Goal: Task Accomplishment & Management: Manage account settings

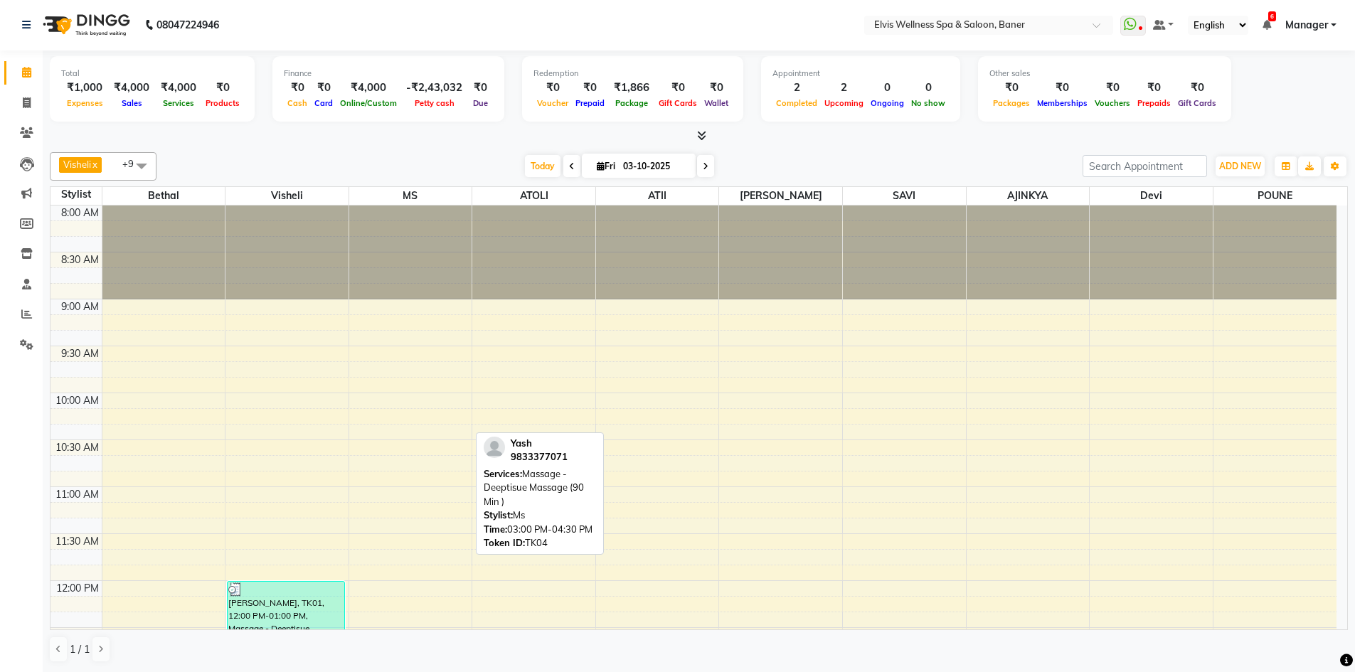
scroll to position [564, 0]
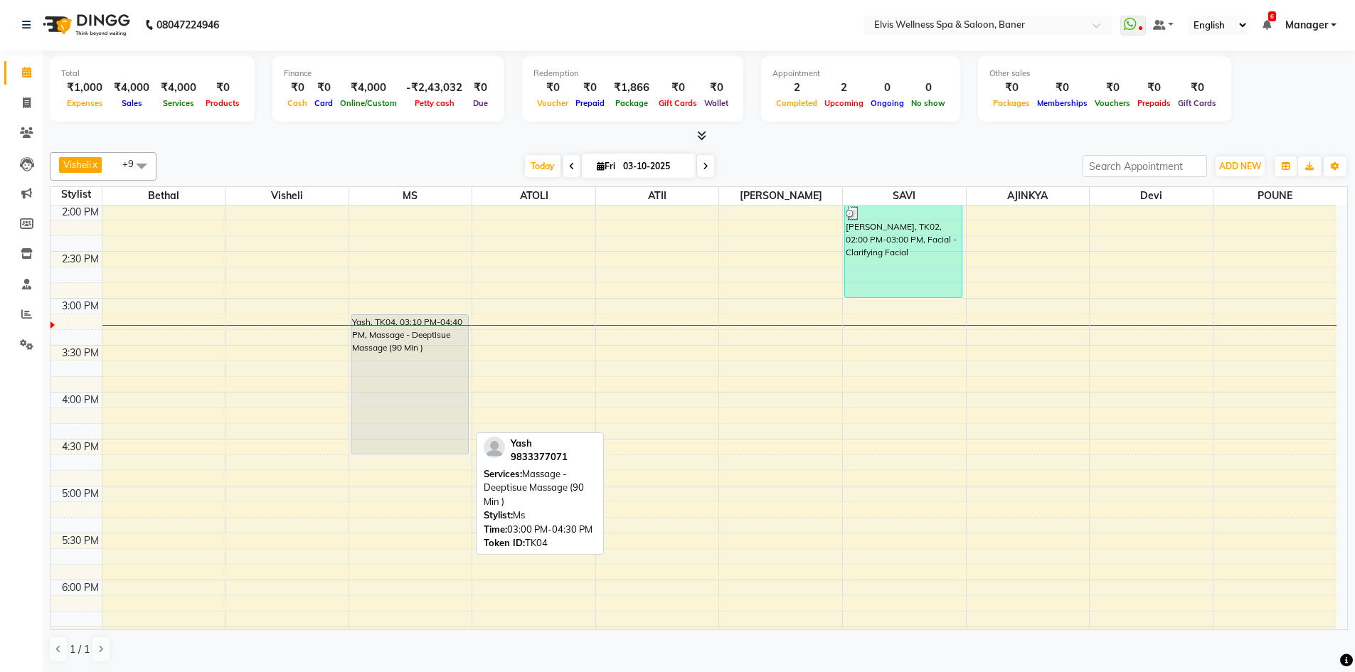
click at [1353, 243] on div "Total ₹1,000 Expenses ₹4,000 Sales ₹4,000 Services ₹0 Products Finance ₹0 Cash …" at bounding box center [699, 361] width 1312 height 622
click at [646, 334] on div "8:00 AM 8:30 AM 9:00 AM 9:30 AM 10:00 AM 10:30 AM 11:00 AM 11:30 AM 12:00 PM 12…" at bounding box center [693, 299] width 1286 height 1314
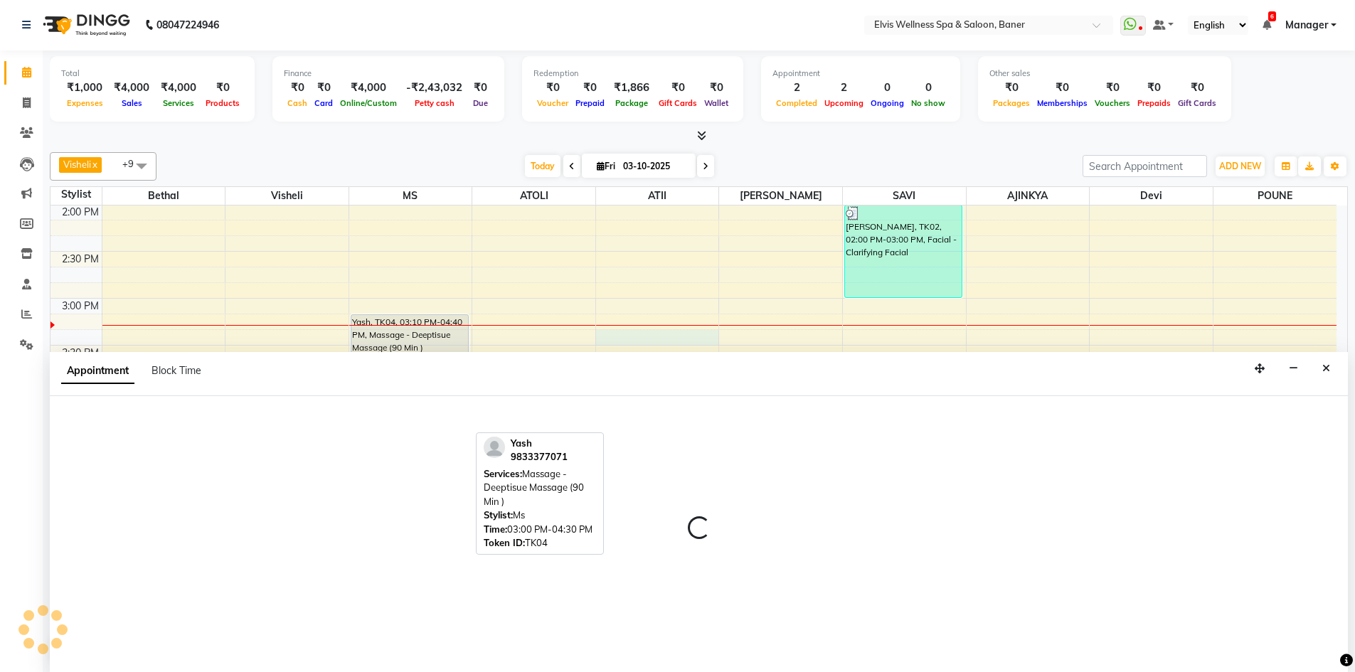
select select "54330"
select select "tentative"
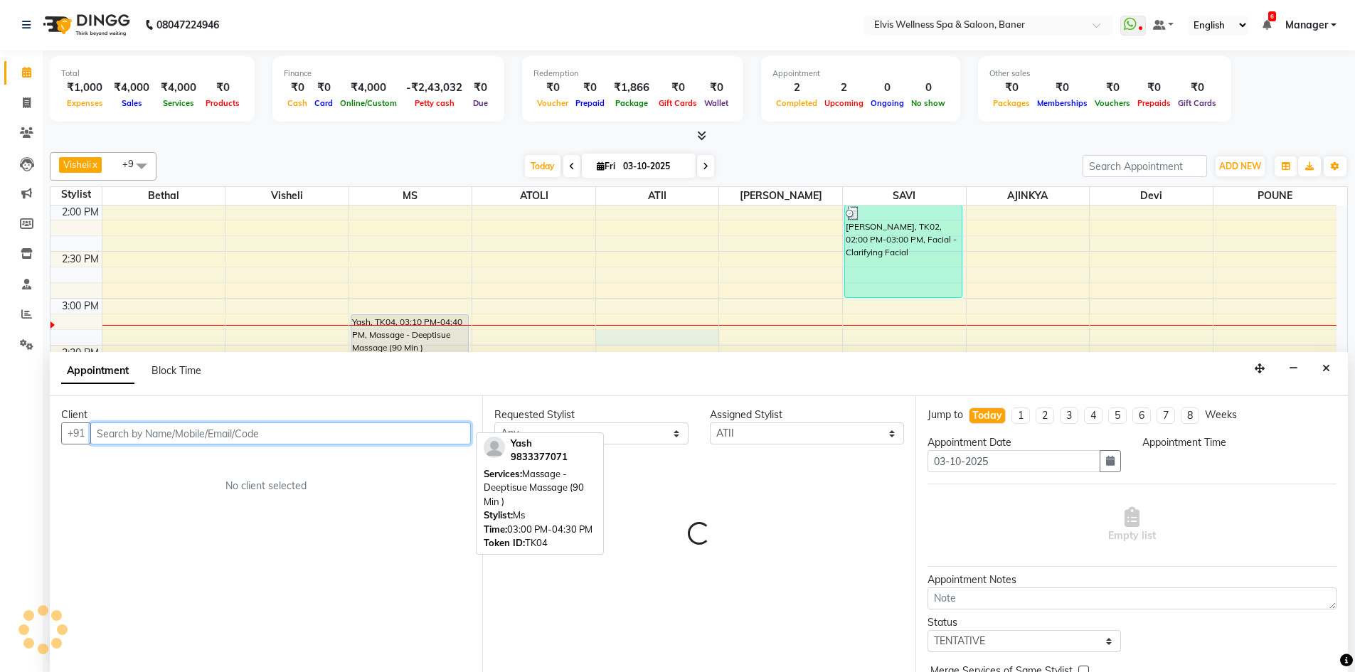
select select "915"
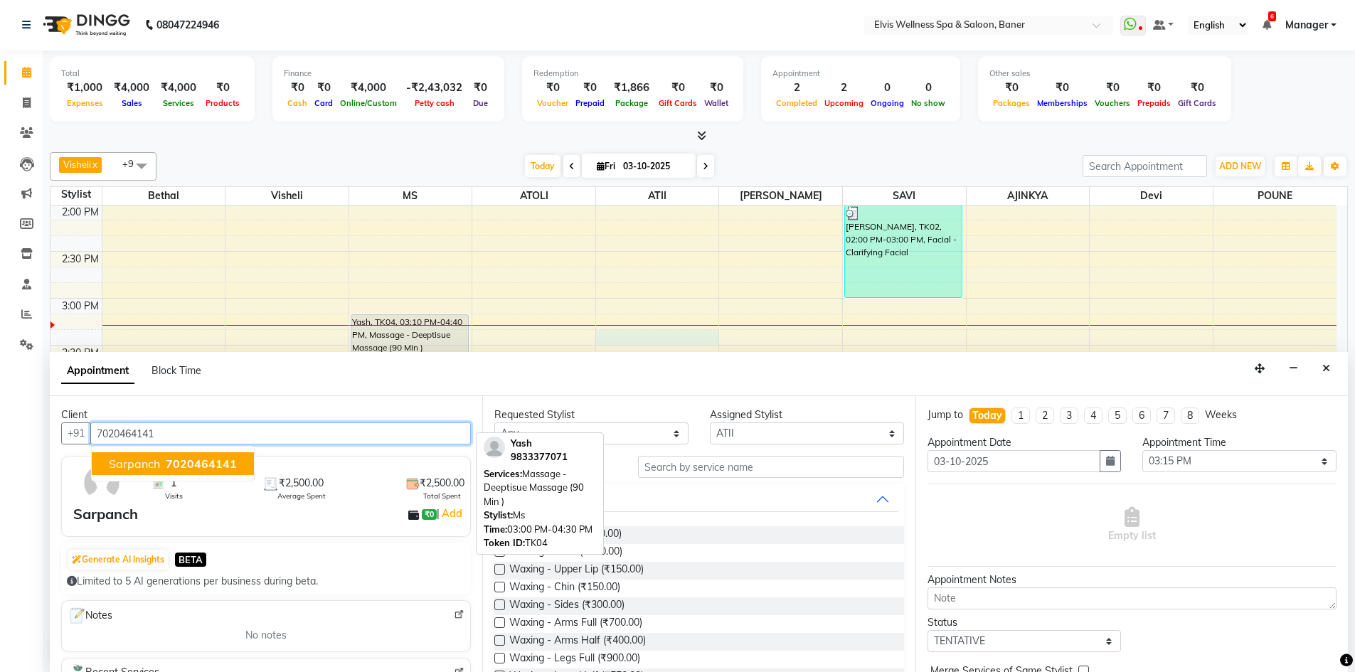
click at [172, 464] on span "7020464141" at bounding box center [201, 464] width 71 height 14
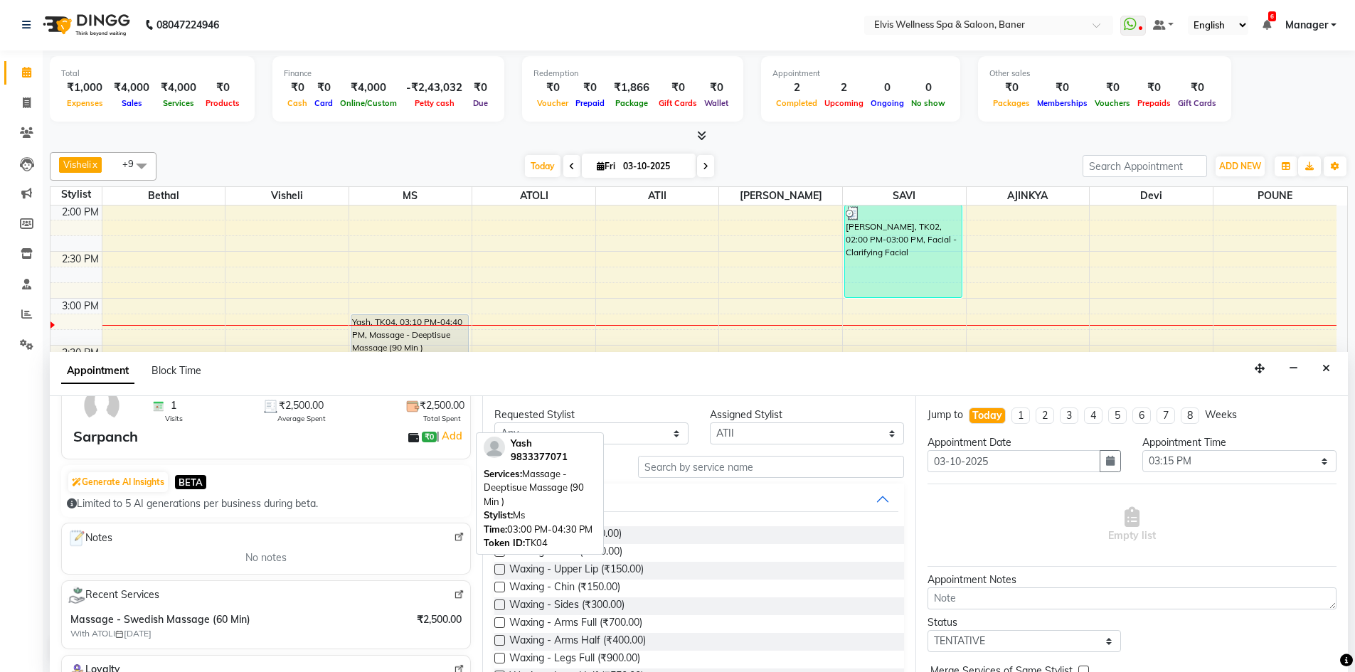
scroll to position [142, 0]
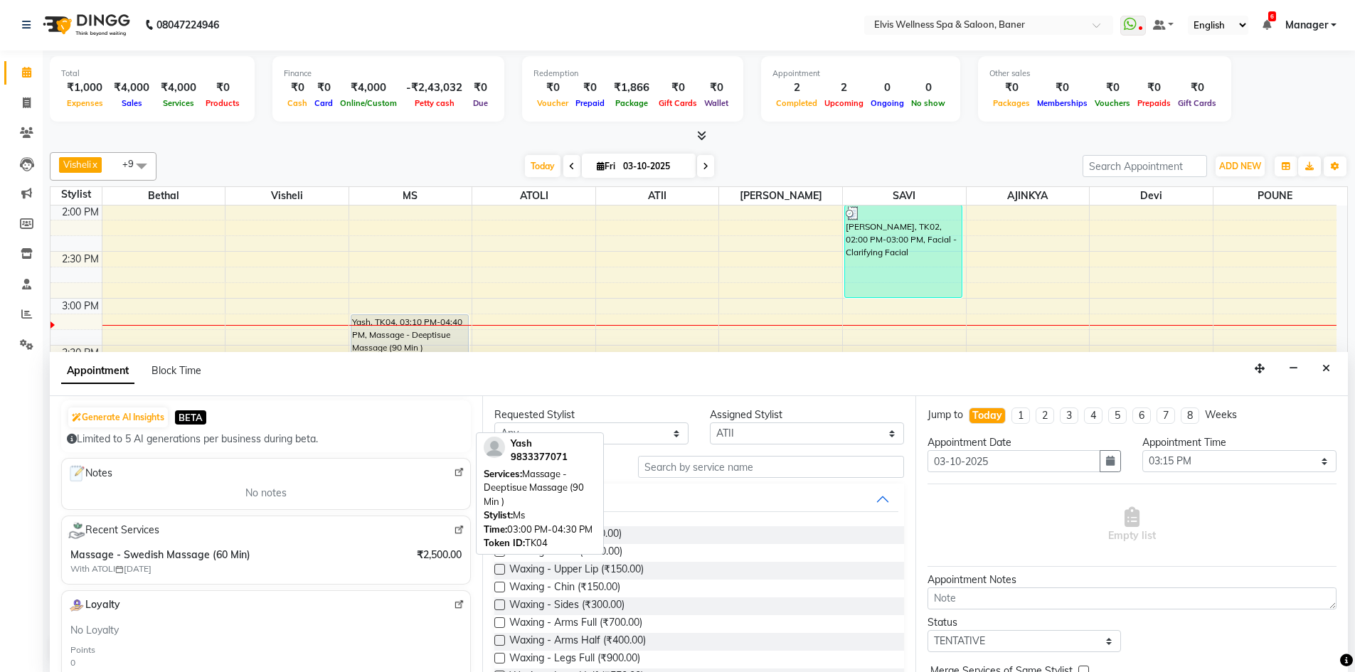
type input "7020464141"
click at [354, 524] on div "Recent Services" at bounding box center [266, 530] width 397 height 17
click at [354, 525] on div "Recent Services" at bounding box center [266, 530] width 397 height 17
click at [353, 526] on div "Recent Services" at bounding box center [266, 530] width 397 height 17
click at [368, 497] on div "No notes" at bounding box center [265, 493] width 391 height 15
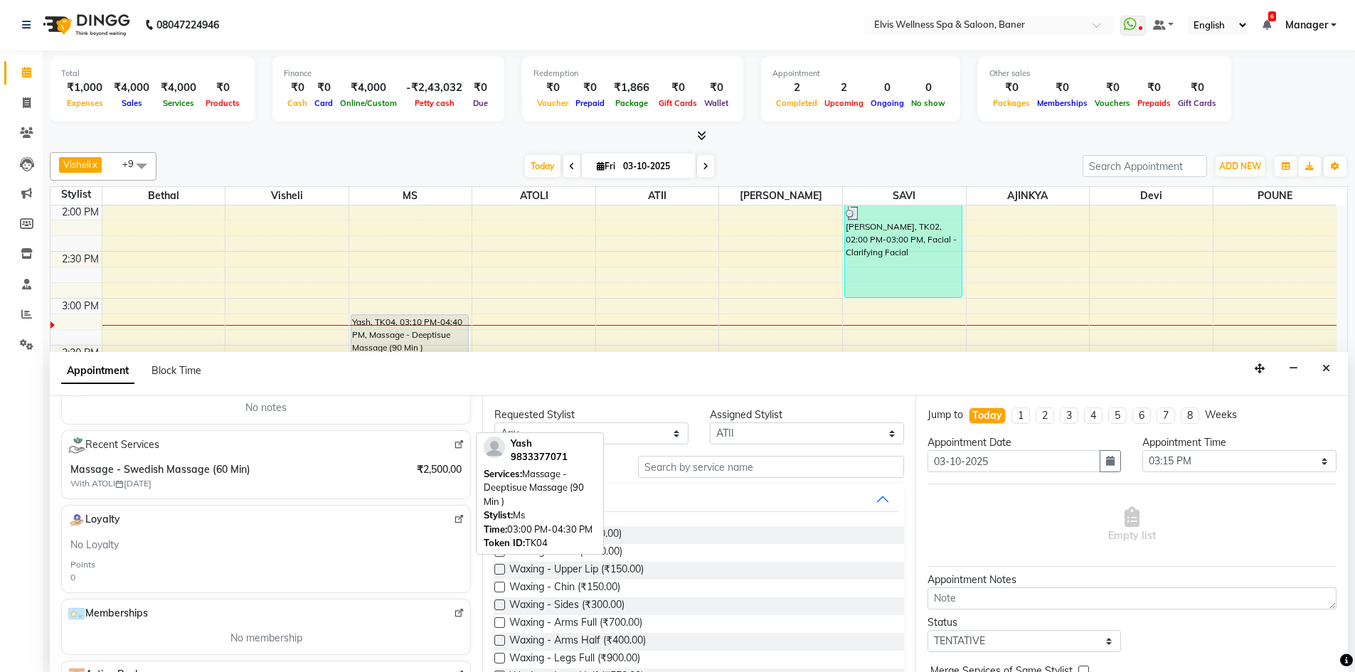
scroll to position [284, 0]
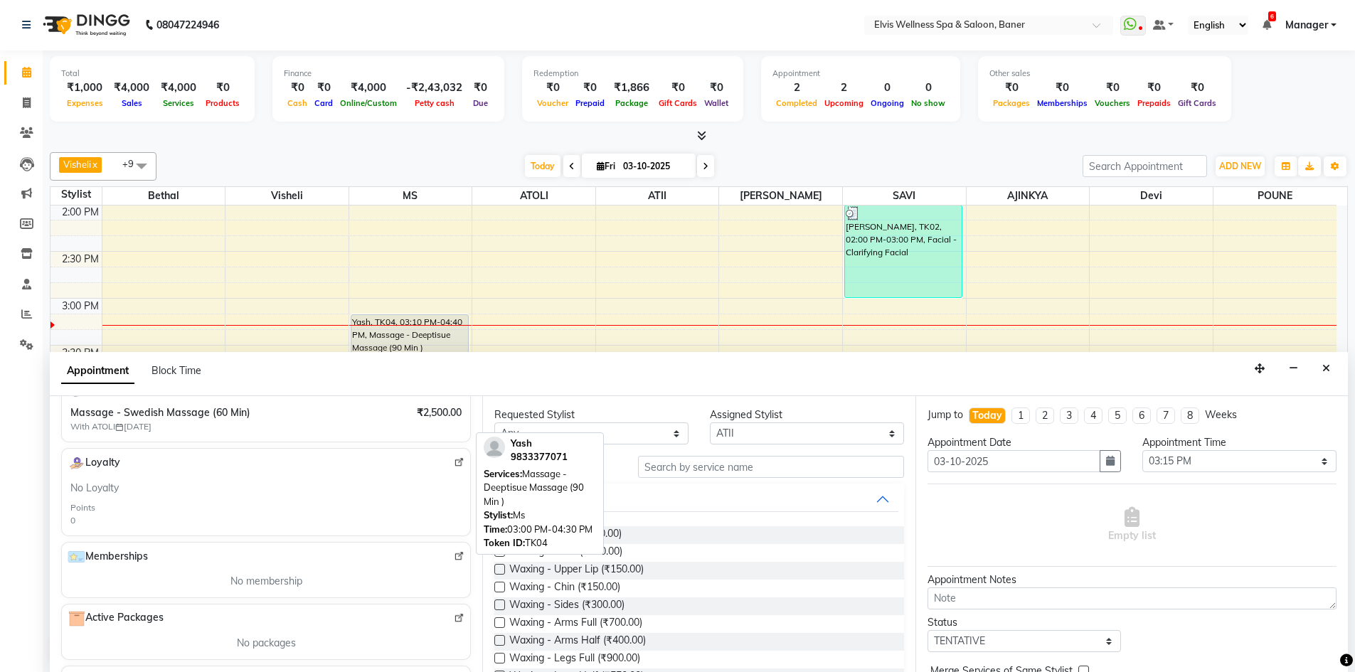
drag, startPoint x: 398, startPoint y: 453, endPoint x: 397, endPoint y: 444, distance: 9.3
click at [398, 452] on div "Loyalty No Loyalty Points 0" at bounding box center [266, 492] width 410 height 88
click at [565, 373] on div "Appointment Block Time" at bounding box center [699, 374] width 1298 height 44
click at [566, 372] on div "Appointment Block Time" at bounding box center [699, 374] width 1298 height 44
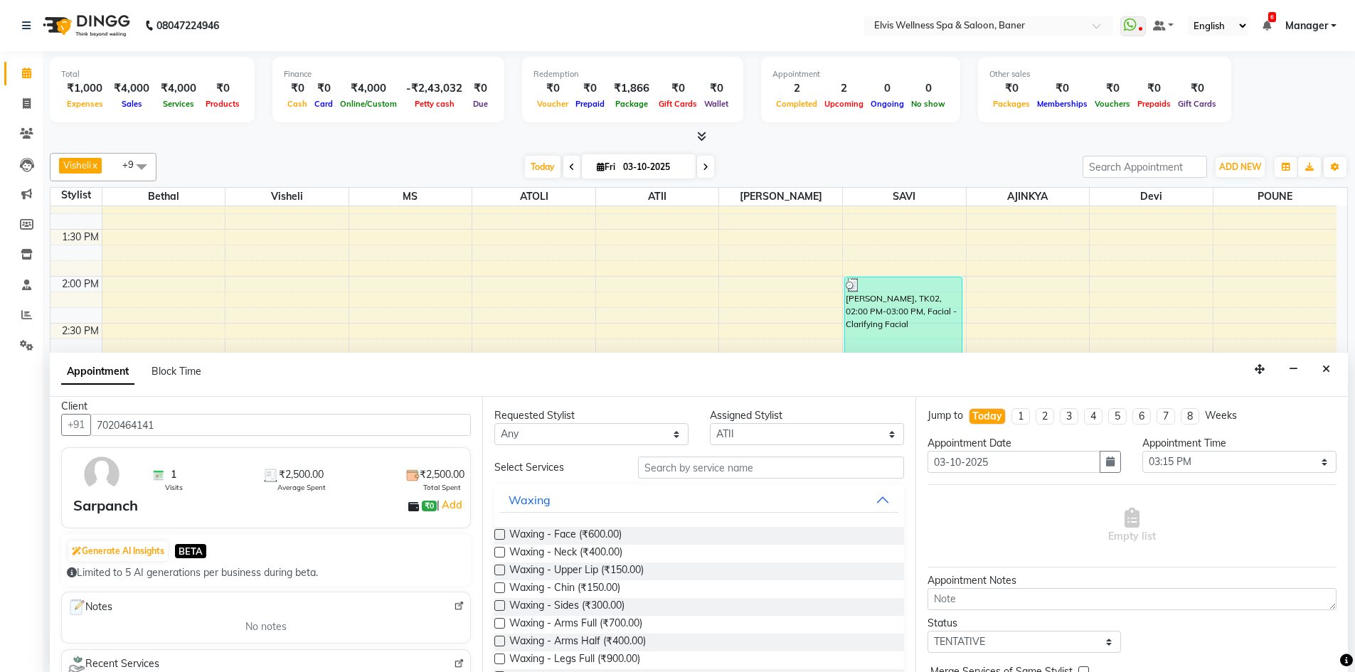
scroll to position [0, 0]
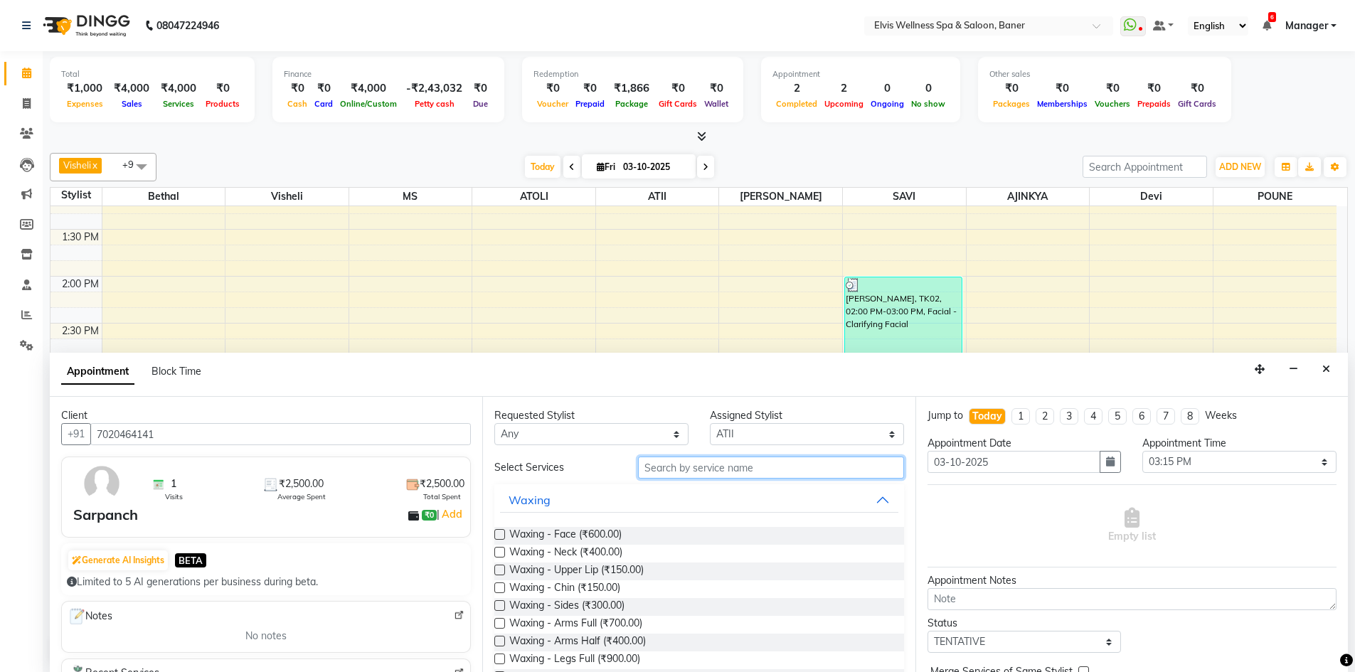
click at [676, 465] on input "text" at bounding box center [771, 468] width 266 height 22
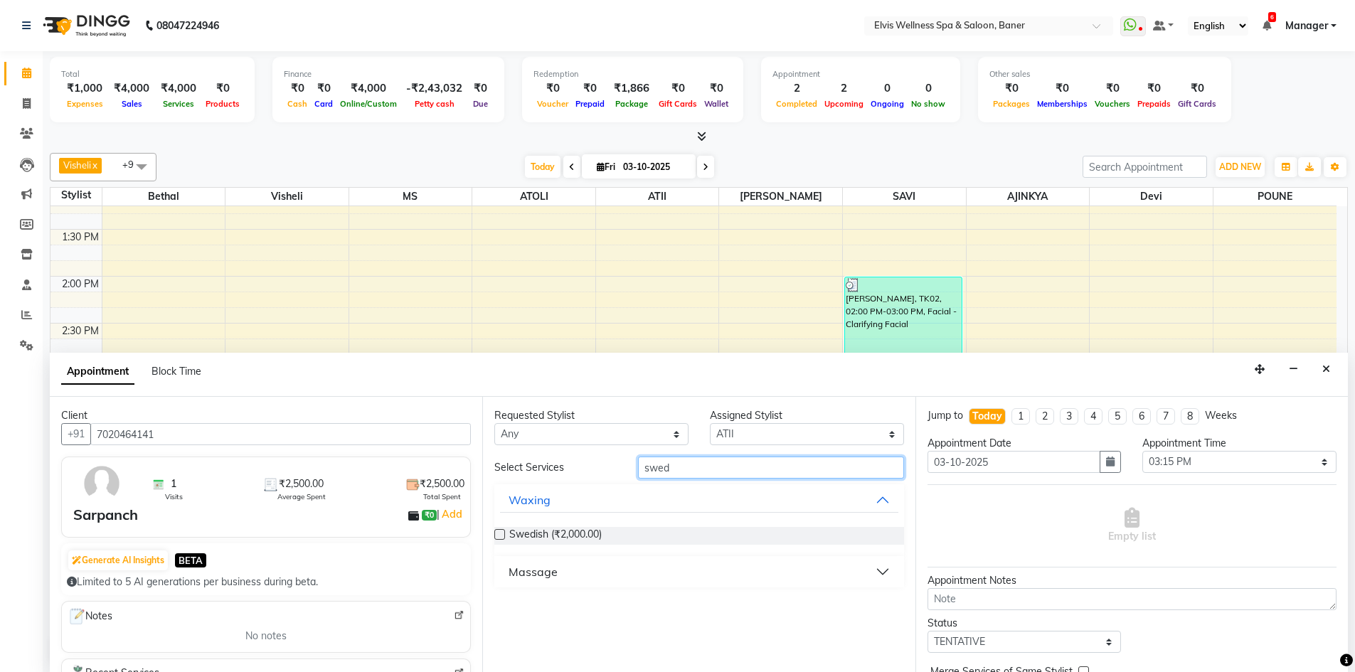
type input "swed"
click at [539, 581] on button "Massage" at bounding box center [699, 572] width 398 height 26
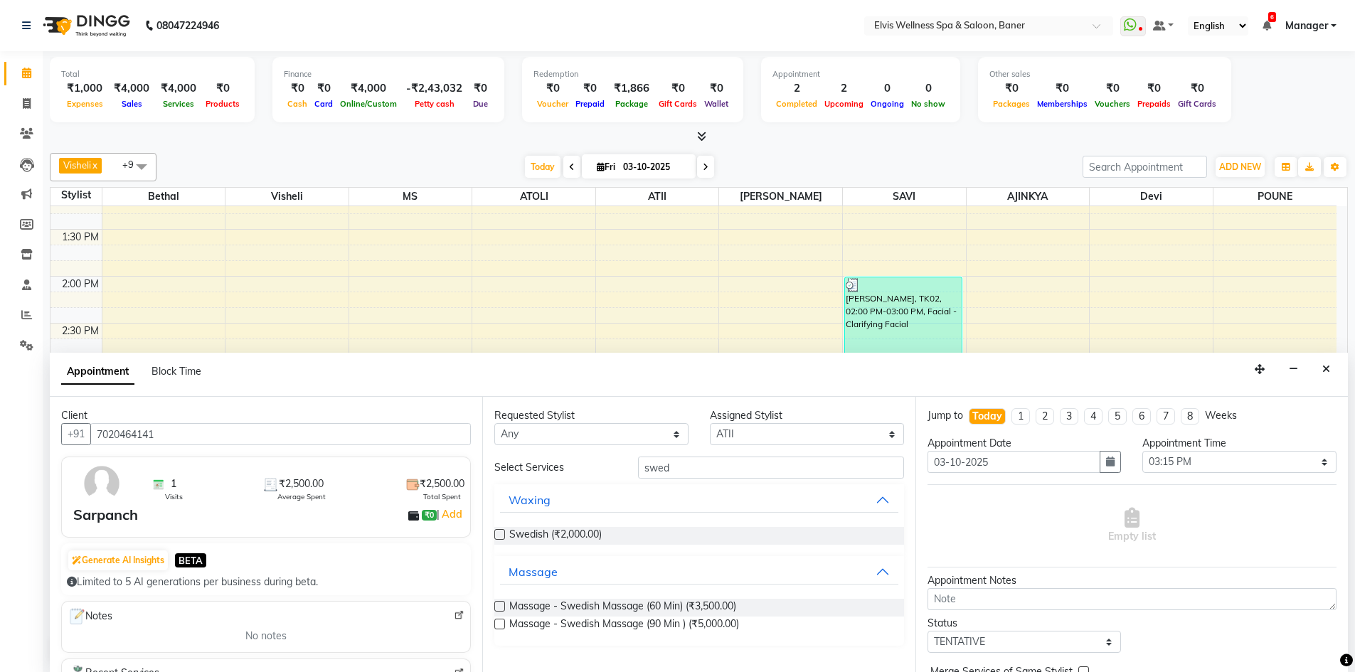
drag, startPoint x: 504, startPoint y: 606, endPoint x: 495, endPoint y: 602, distance: 9.9
click at [503, 604] on label at bounding box center [499, 606] width 11 height 11
click at [503, 604] on input "checkbox" at bounding box center [498, 607] width 9 height 9
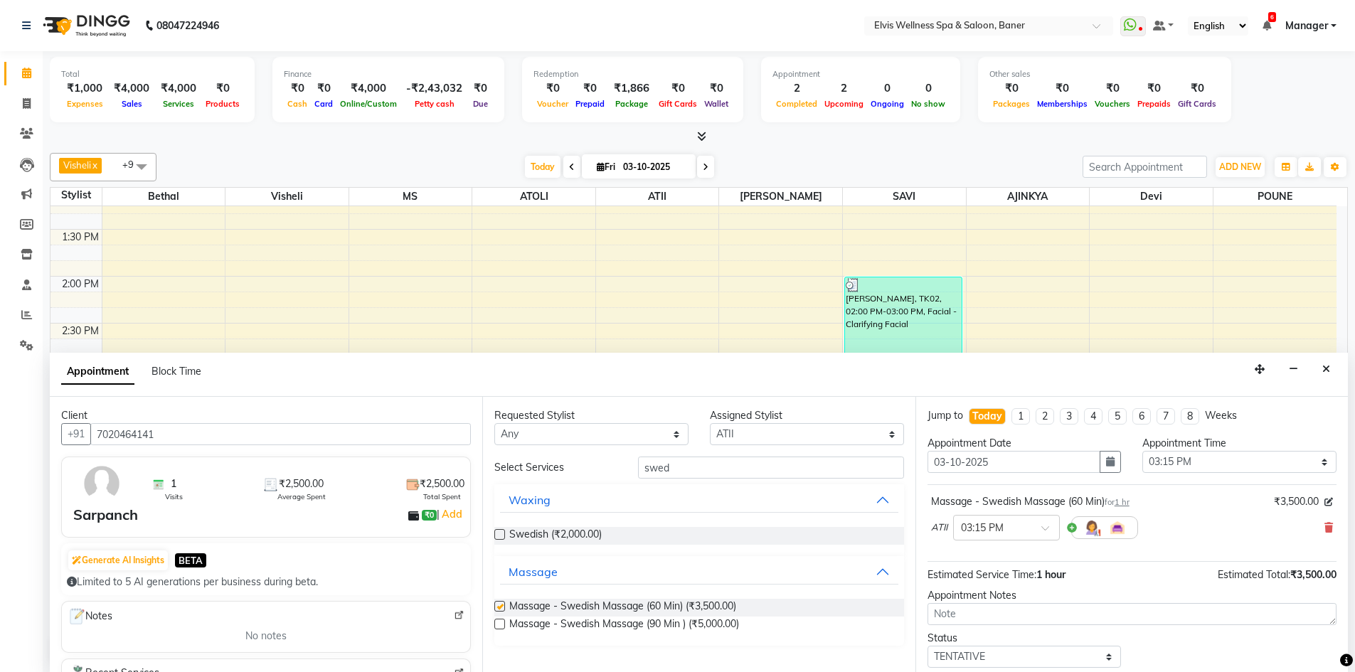
checkbox input "false"
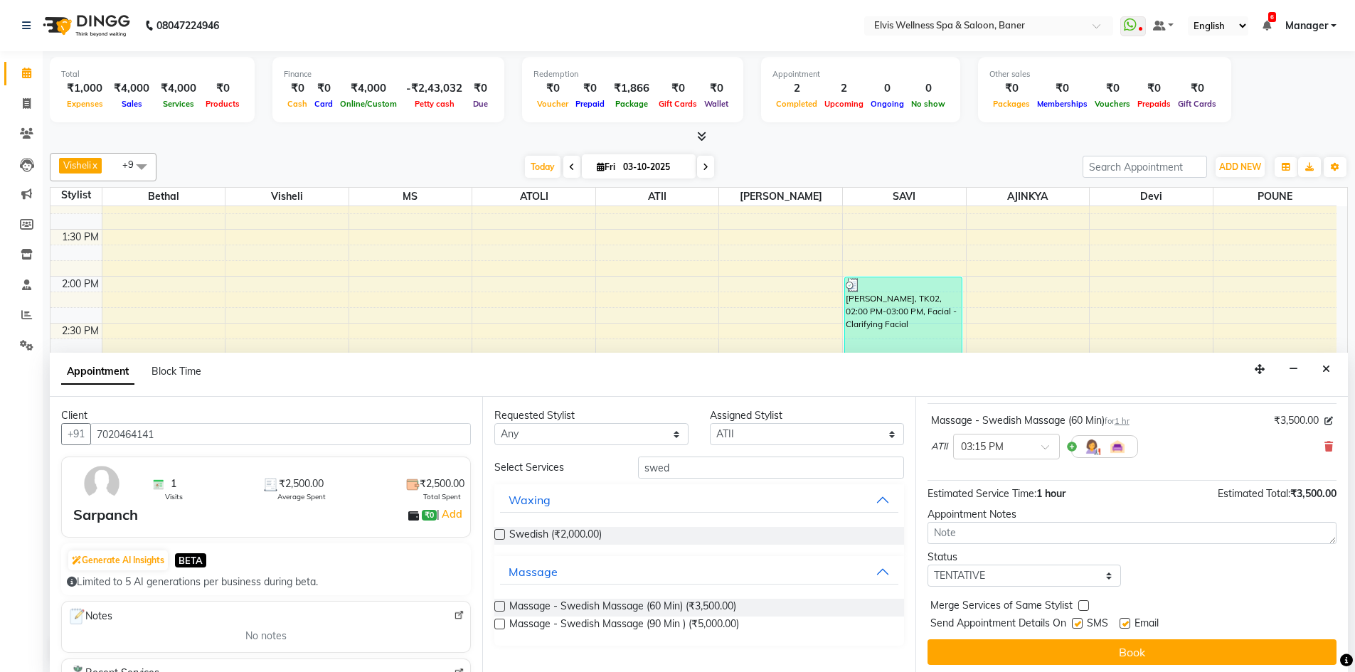
scroll to position [85, 0]
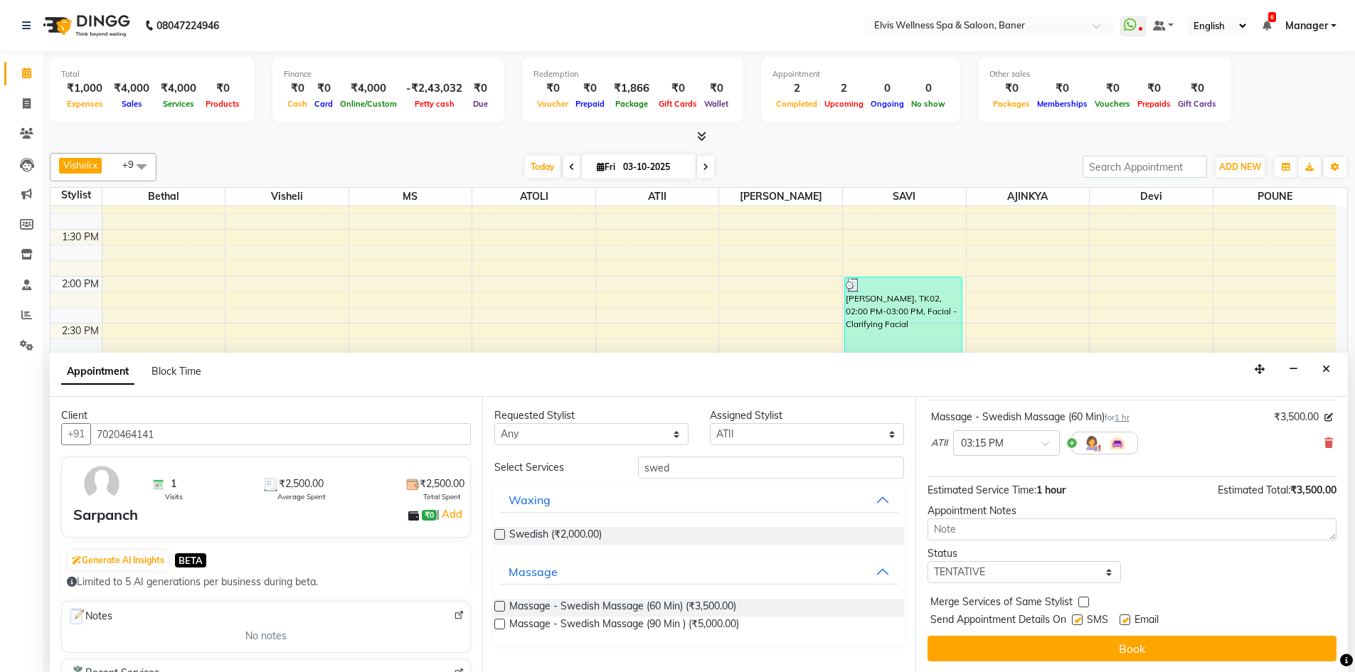
click at [1124, 618] on label at bounding box center [1124, 619] width 11 height 11
click at [1124, 618] on input "checkbox" at bounding box center [1123, 621] width 9 height 9
checkbox input "false"
click at [1080, 619] on label at bounding box center [1077, 619] width 11 height 11
click at [1080, 619] on input "checkbox" at bounding box center [1076, 621] width 9 height 9
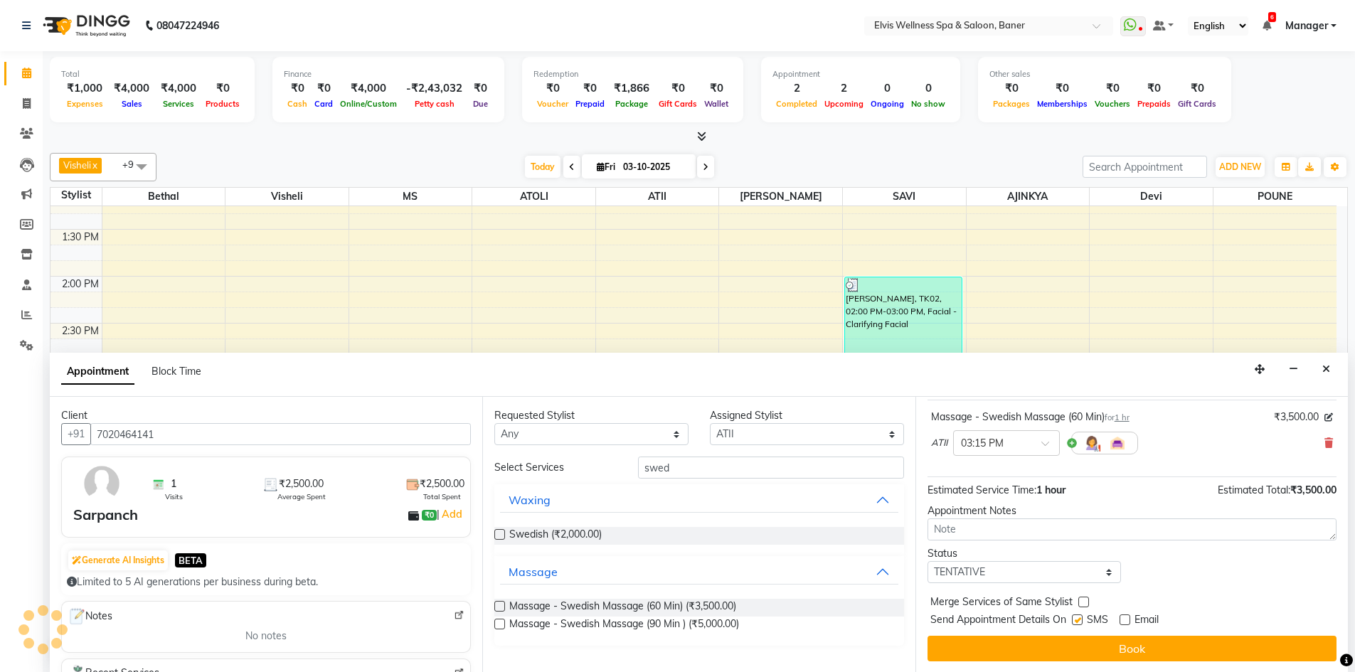
checkbox input "false"
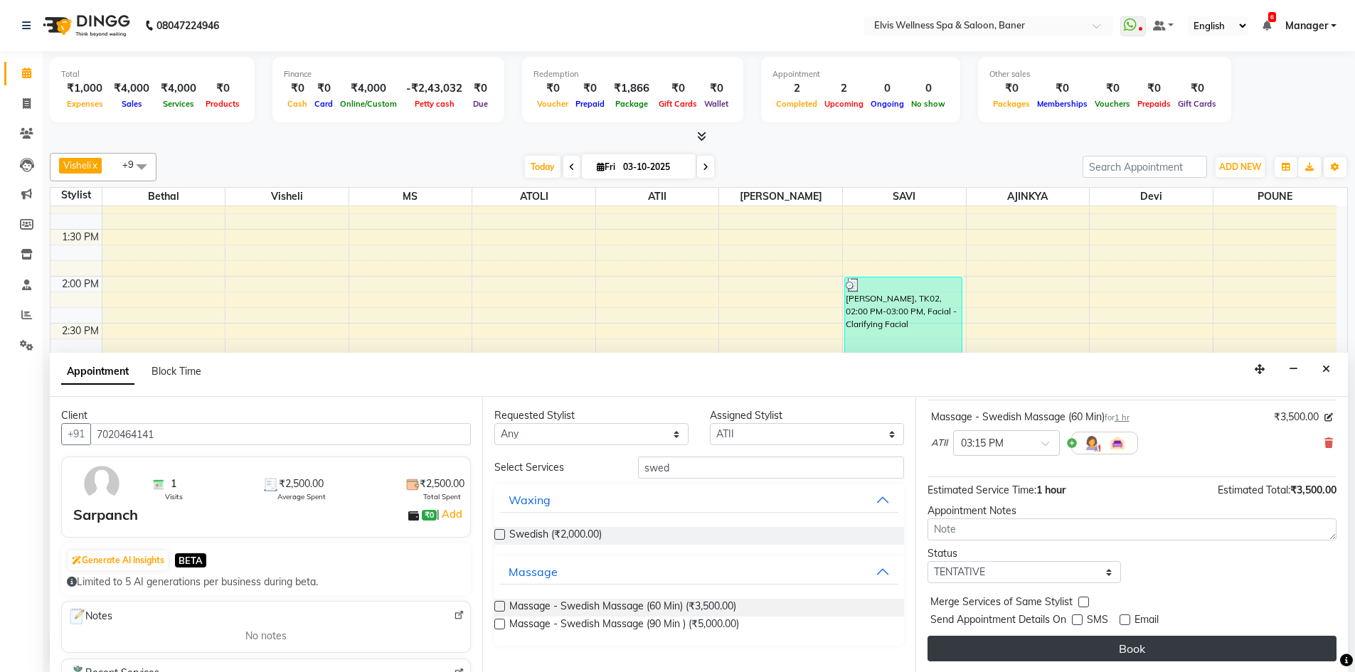
click at [1094, 650] on button "Book" at bounding box center [1131, 649] width 409 height 26
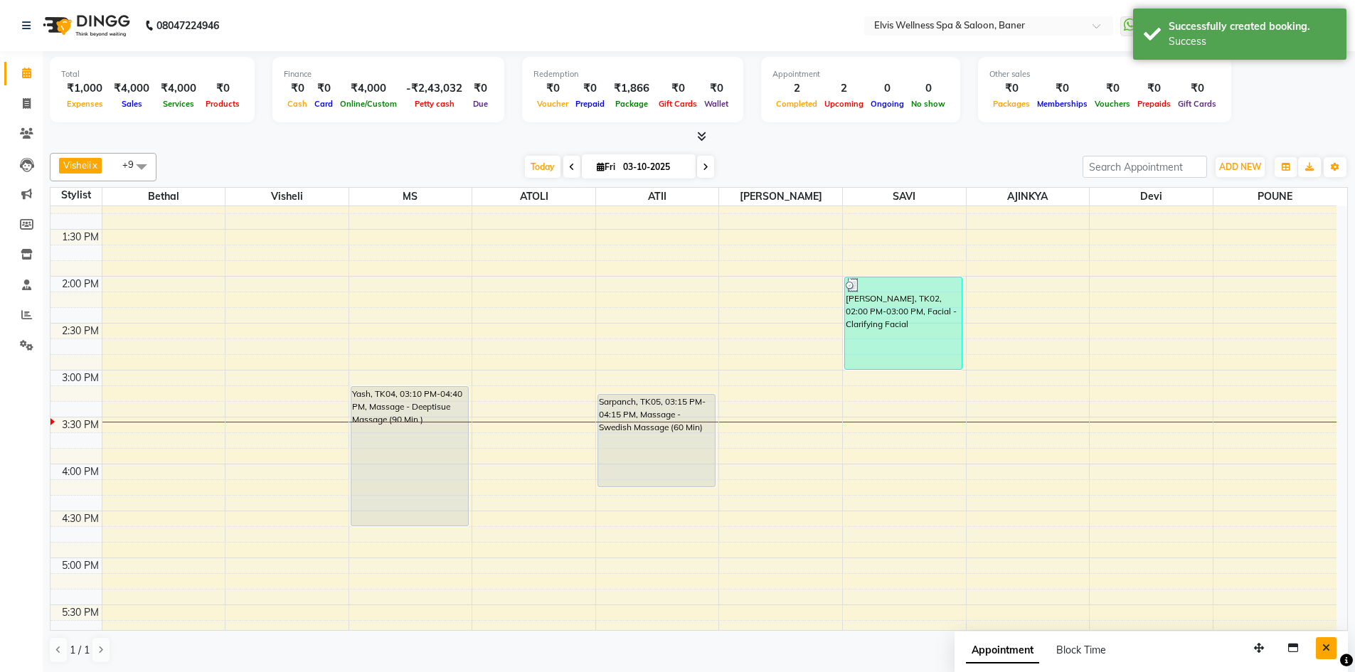
click at [1324, 651] on icon "Close" at bounding box center [1326, 648] width 8 height 10
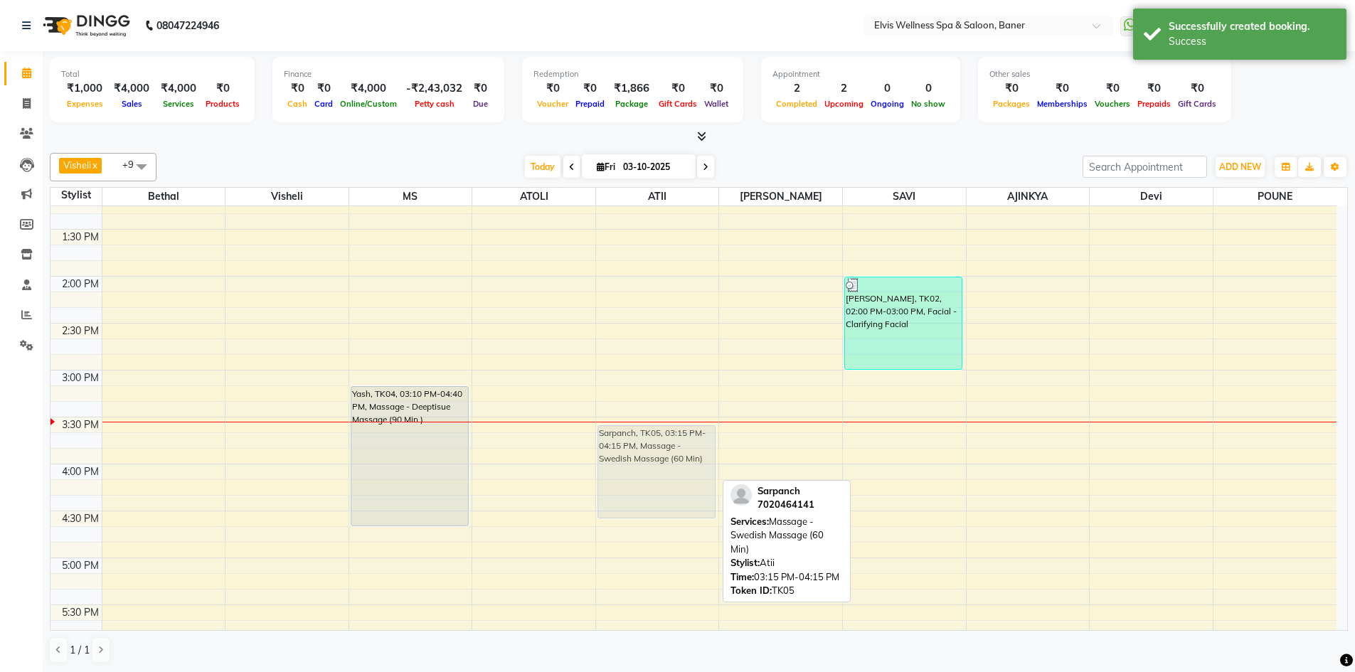
drag, startPoint x: 678, startPoint y: 475, endPoint x: 679, endPoint y: 504, distance: 29.2
click at [679, 504] on div "Sarpanch, TK05, 03:15 PM-04:15 PM, Massage - Swedish Massage (60 Min) Sarpanch,…" at bounding box center [657, 370] width 123 height 1314
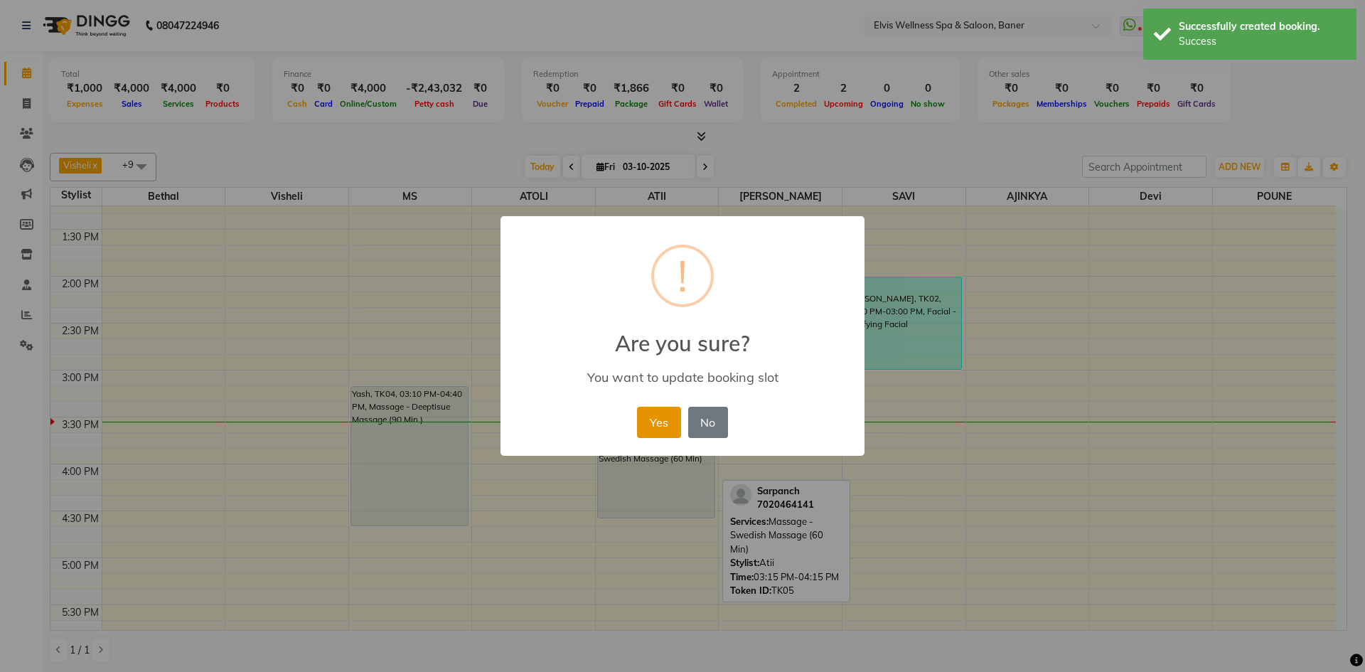
click at [652, 430] on button "Yes" at bounding box center [658, 422] width 43 height 31
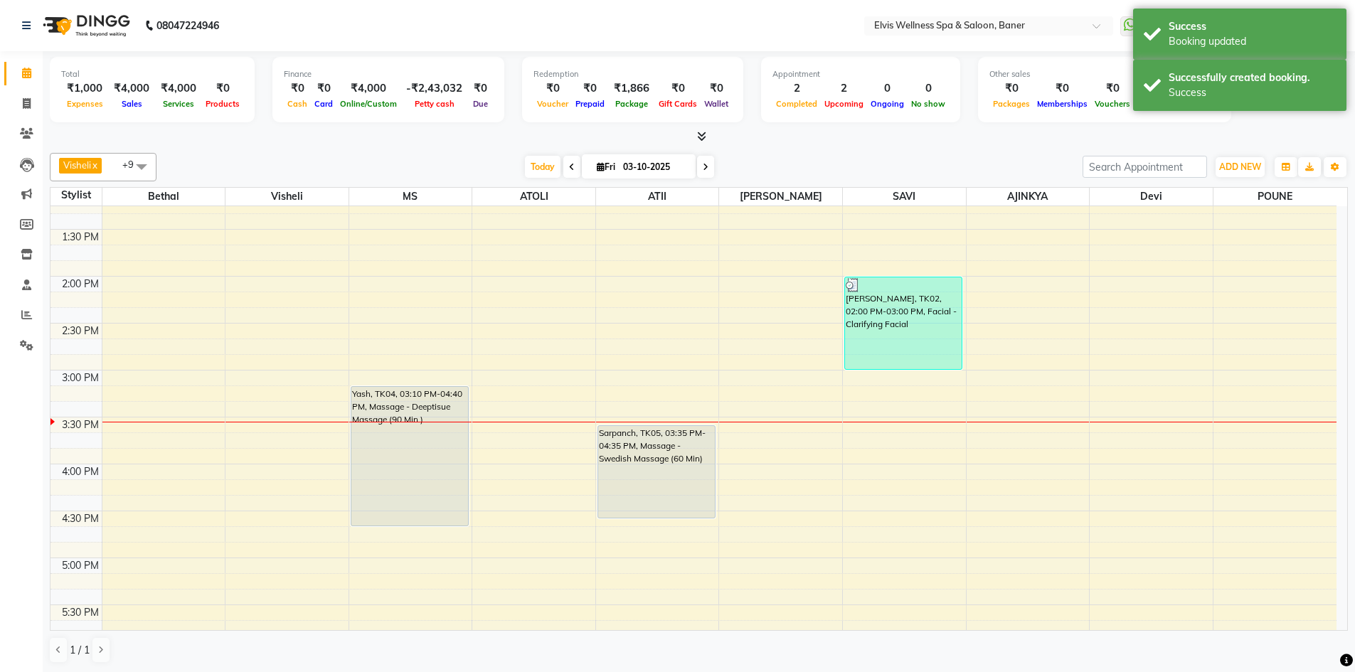
click at [636, 140] on div at bounding box center [699, 136] width 1298 height 15
click at [697, 131] on icon at bounding box center [701, 136] width 9 height 11
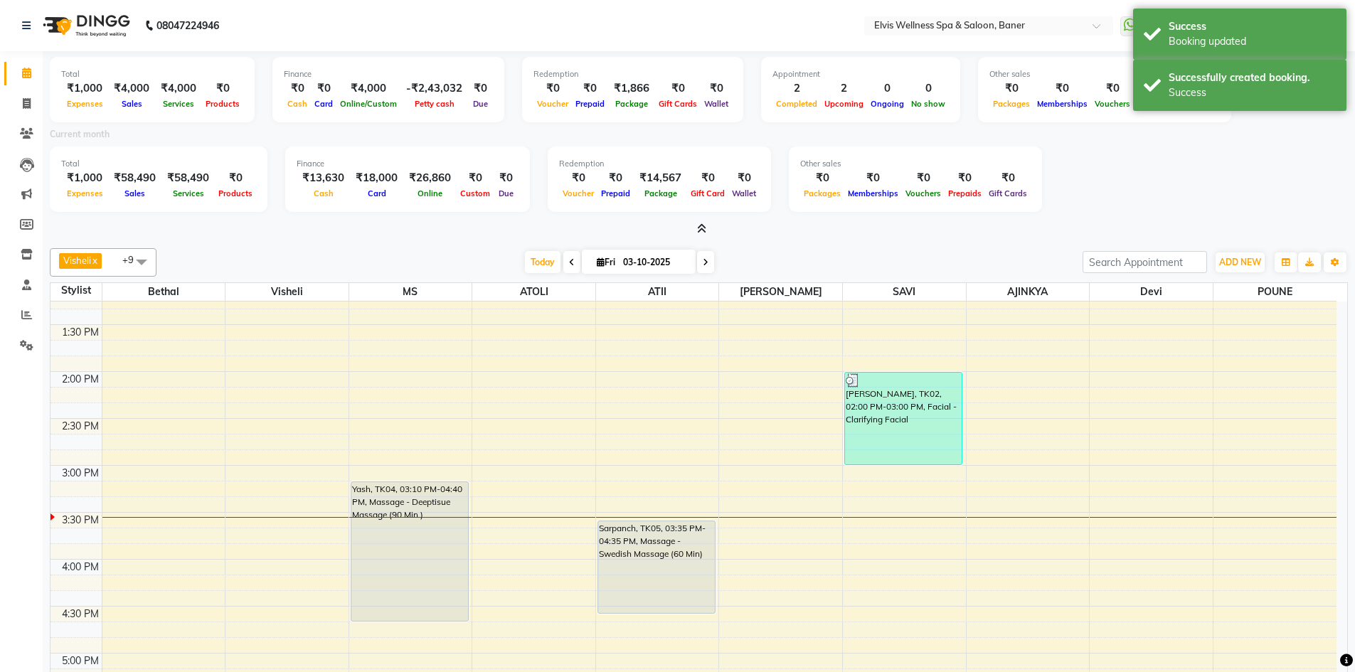
click at [700, 236] on span at bounding box center [698, 229] width 15 height 15
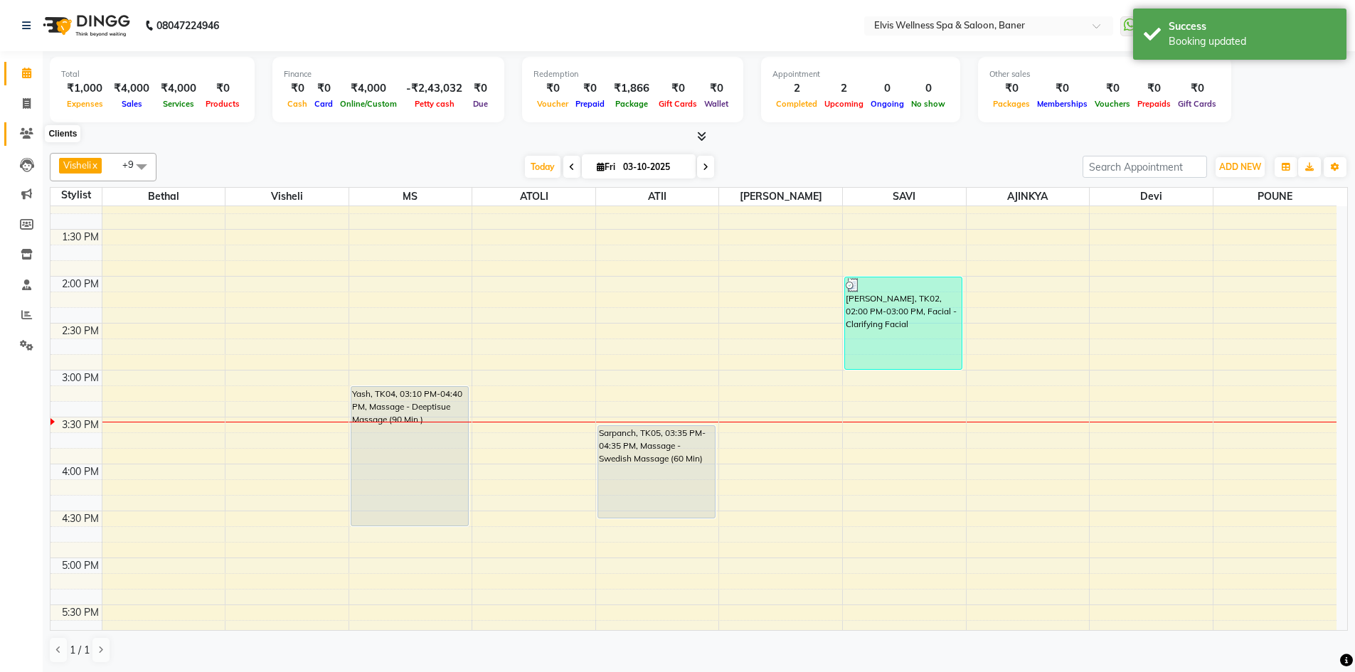
click at [26, 132] on icon at bounding box center [27, 133] width 14 height 11
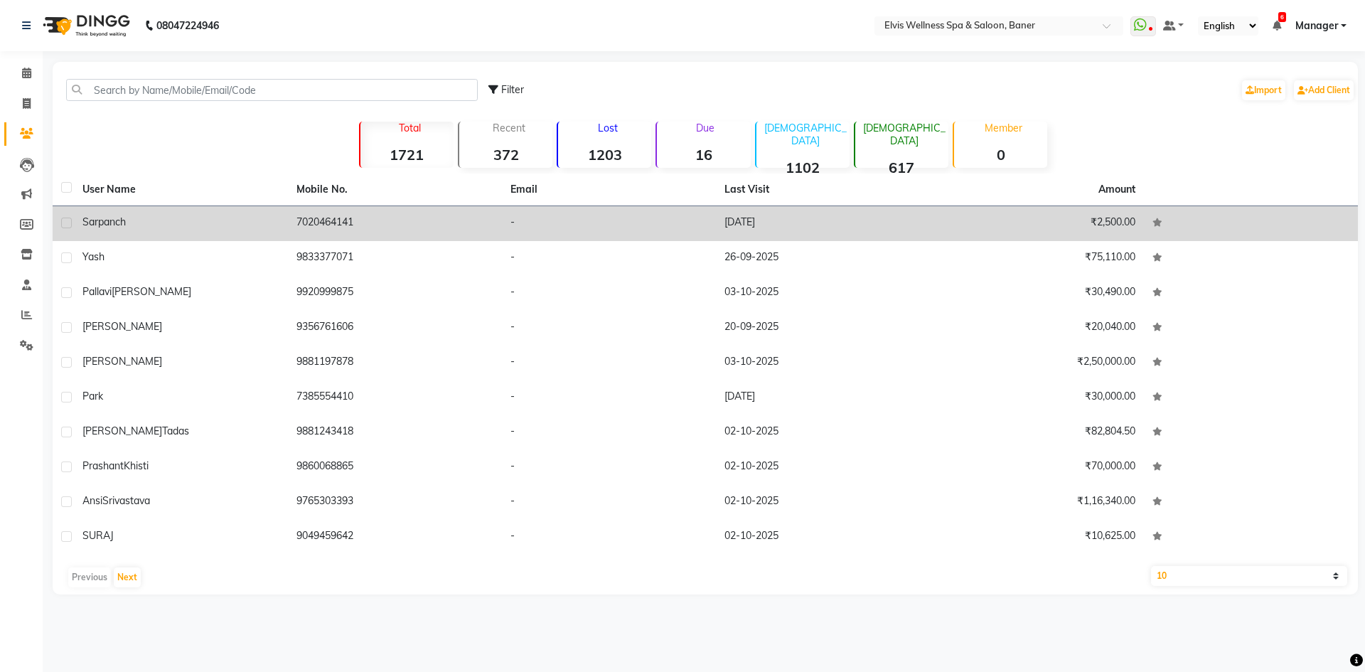
click at [355, 225] on td "7020464141" at bounding box center [395, 223] width 214 height 35
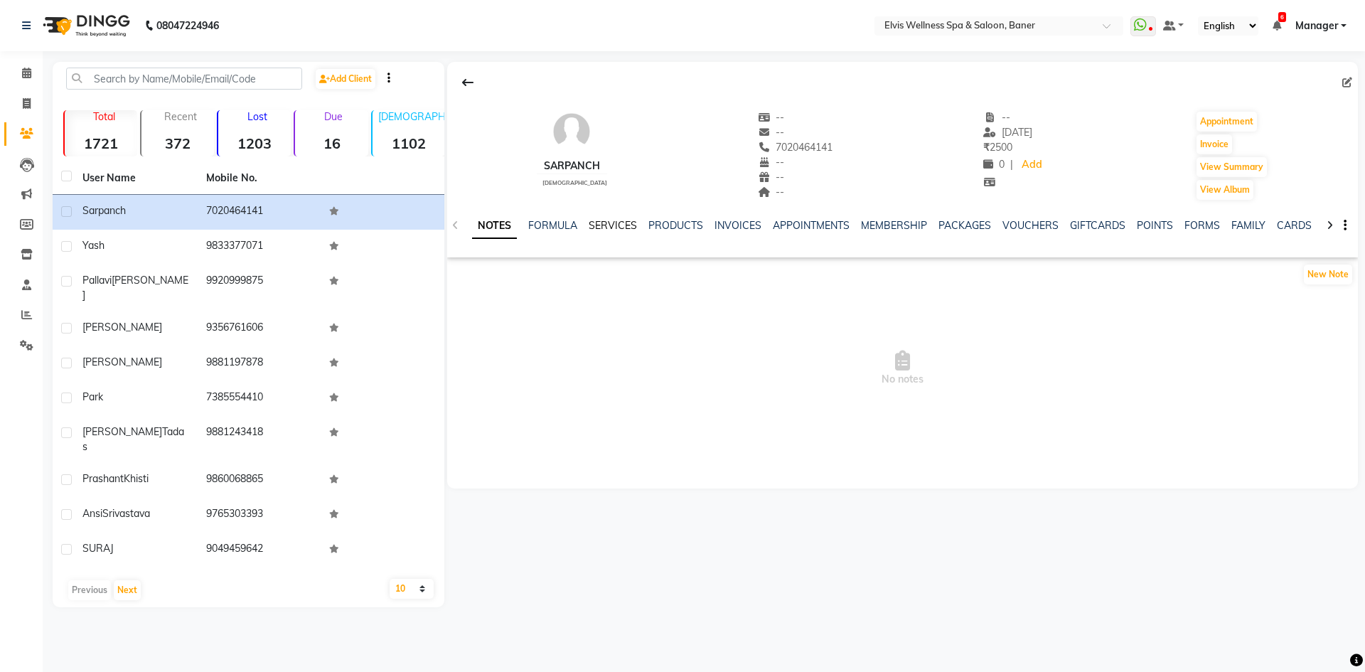
click at [626, 227] on link "SERVICES" at bounding box center [613, 225] width 48 height 13
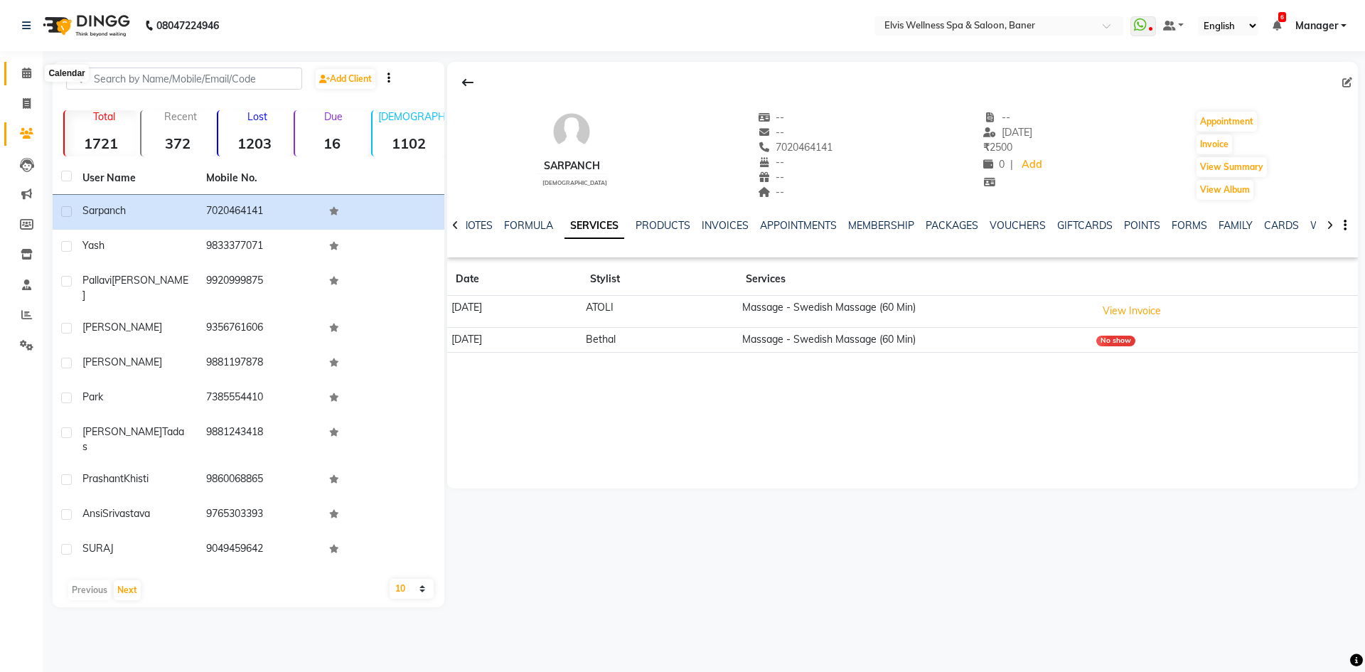
click at [24, 70] on icon at bounding box center [26, 73] width 9 height 11
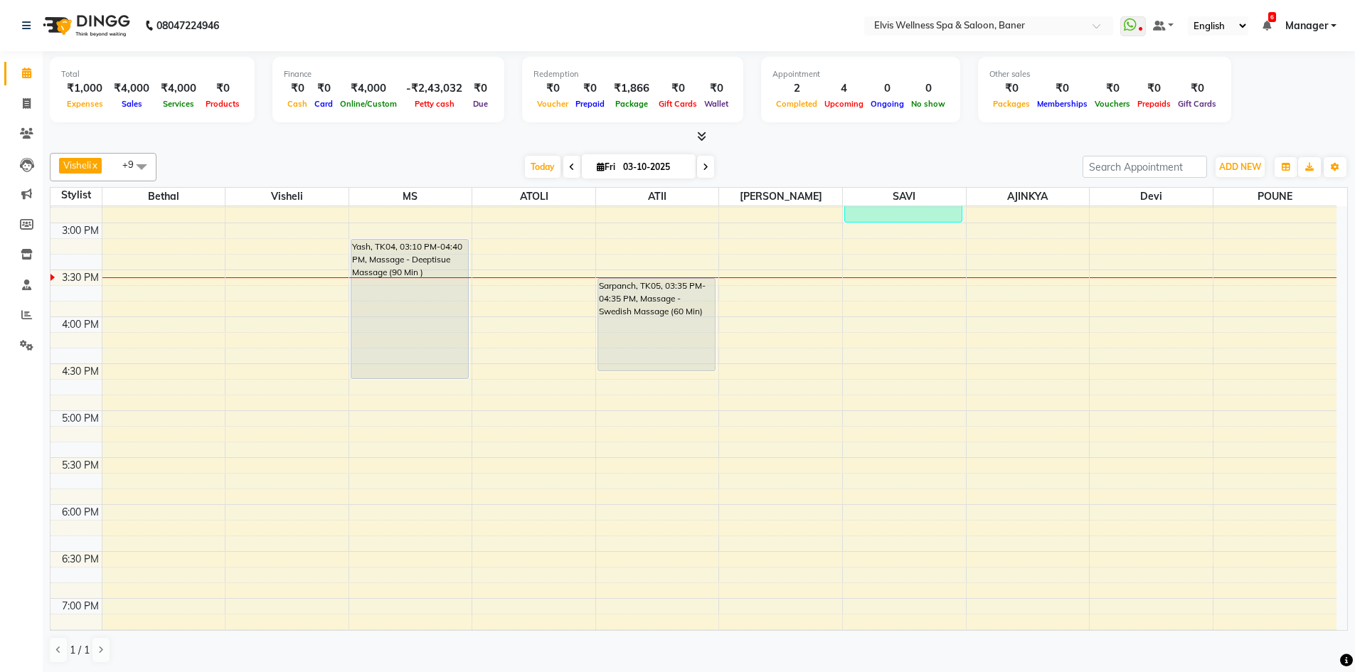
scroll to position [587, 0]
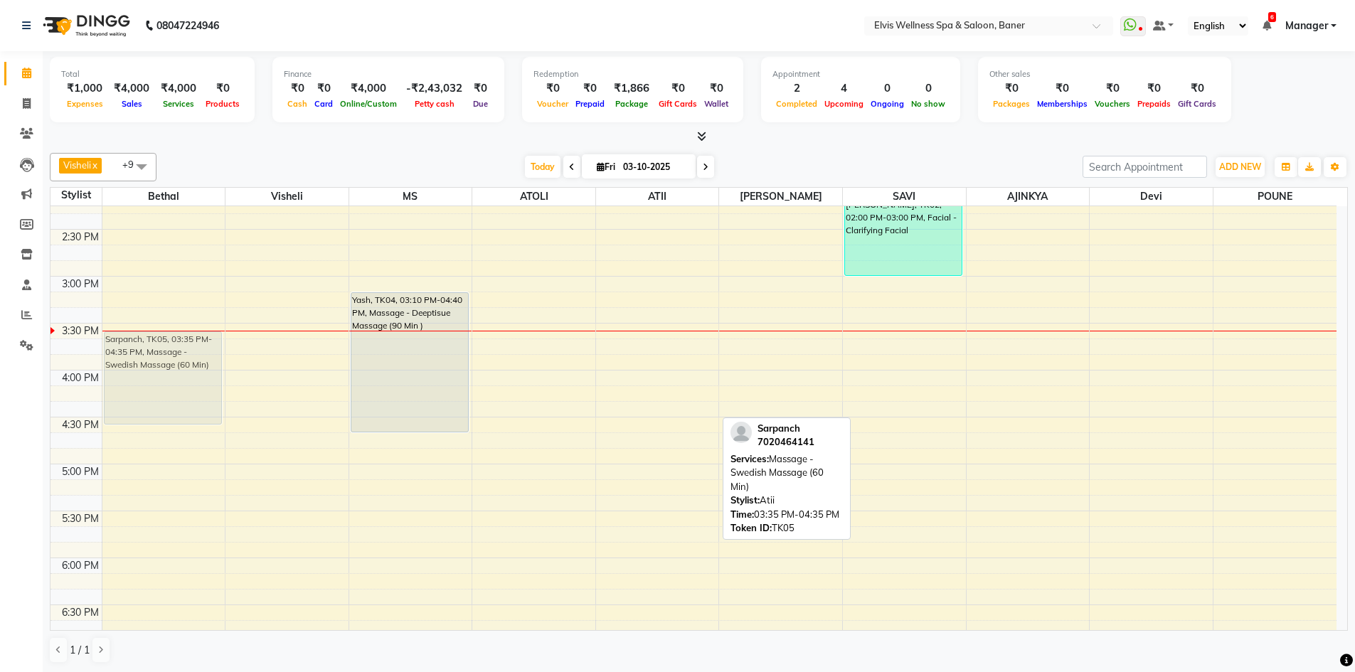
drag, startPoint x: 670, startPoint y: 370, endPoint x: 179, endPoint y: 362, distance: 491.5
click at [179, 362] on tr "Sarpanch, TK05, 03:35 PM-04:35 PM, Massage - Swedish Massage (60 Min) RUTURAJ, …" at bounding box center [693, 277] width 1286 height 1314
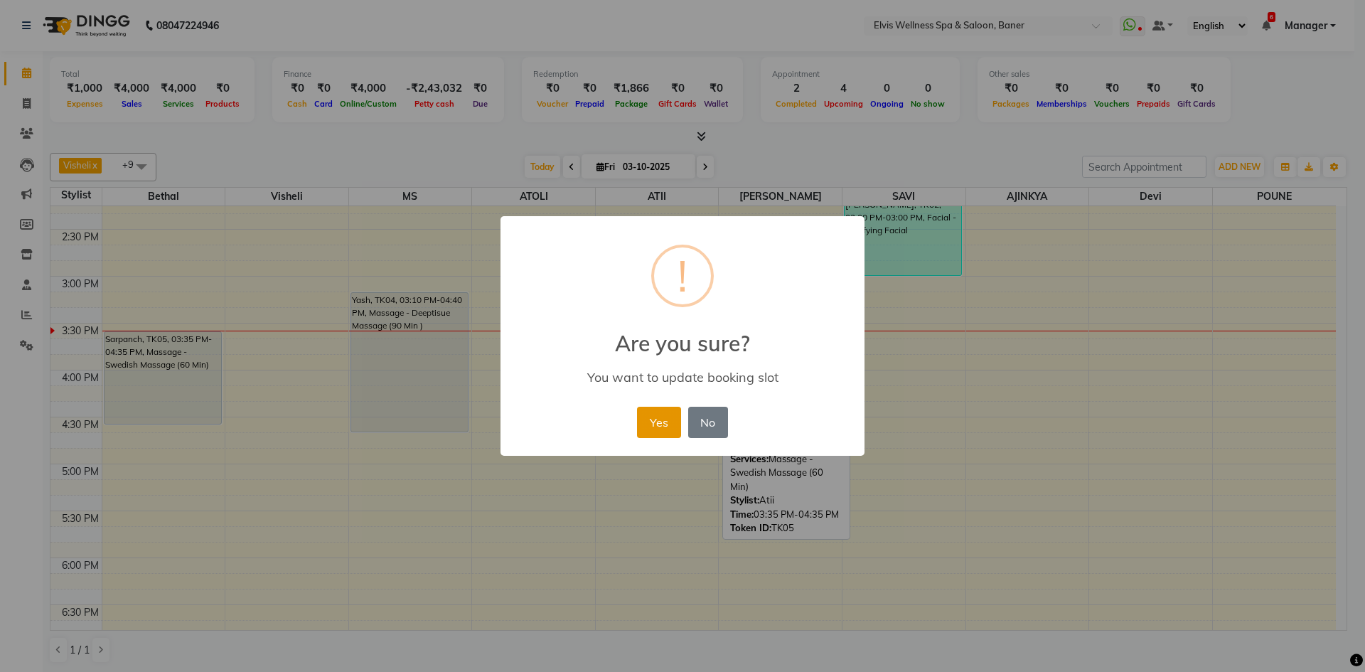
click at [659, 420] on button "Yes" at bounding box center [658, 422] width 43 height 31
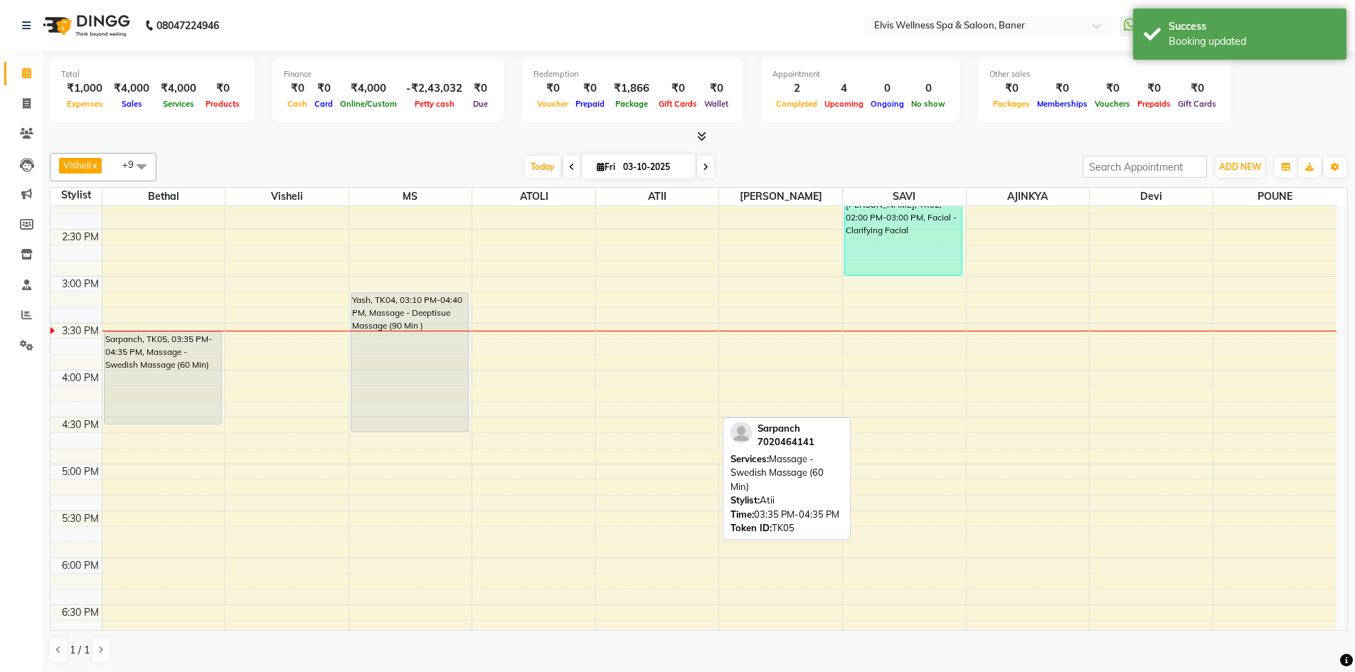
click at [789, 149] on div "Visheli x MS x Bethal x ATOLI x ATII x SAVI x Marvin x POUNE x AJINKYA x Devi x…" at bounding box center [699, 408] width 1298 height 522
click at [705, 137] on icon at bounding box center [701, 136] width 9 height 11
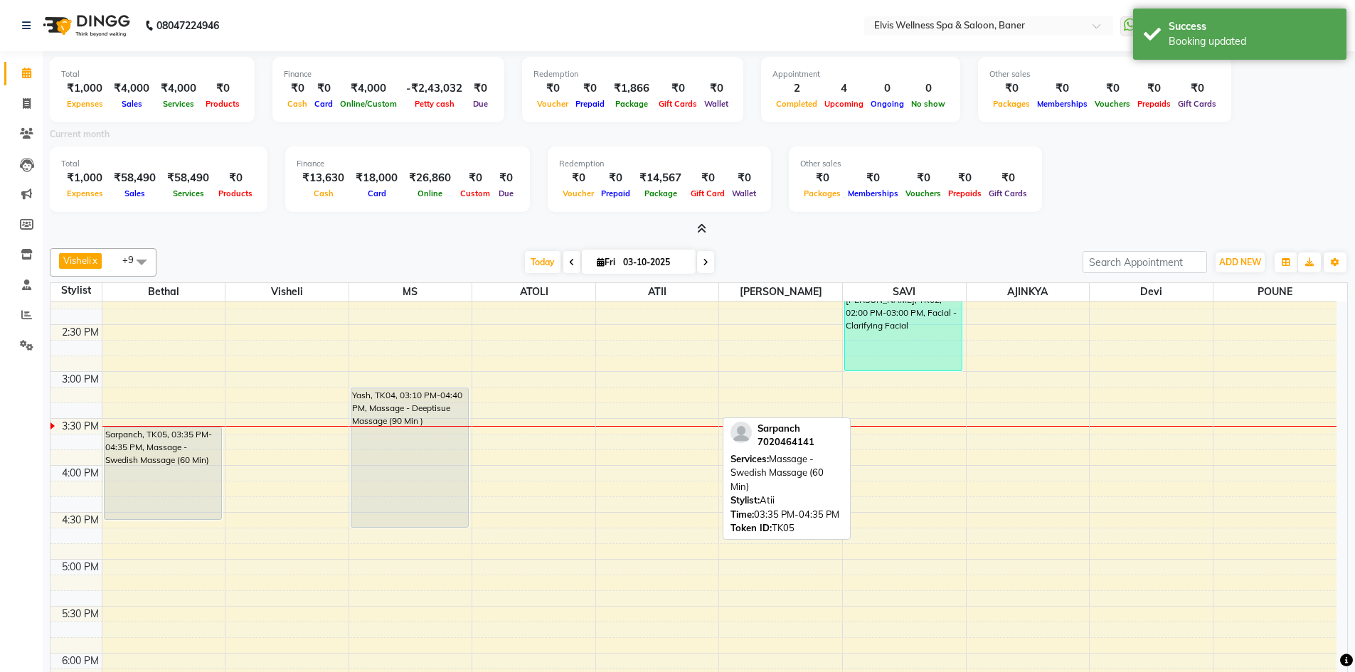
click at [701, 227] on icon at bounding box center [701, 228] width 9 height 11
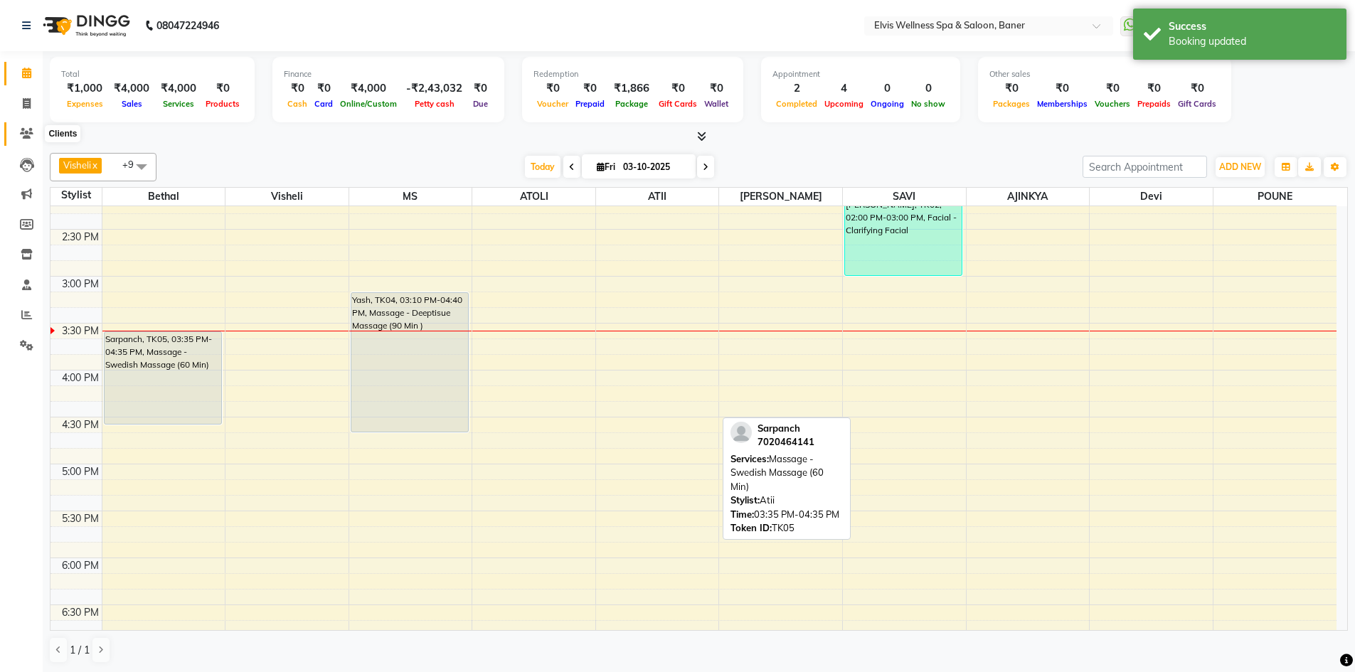
click at [23, 131] on icon at bounding box center [27, 133] width 14 height 11
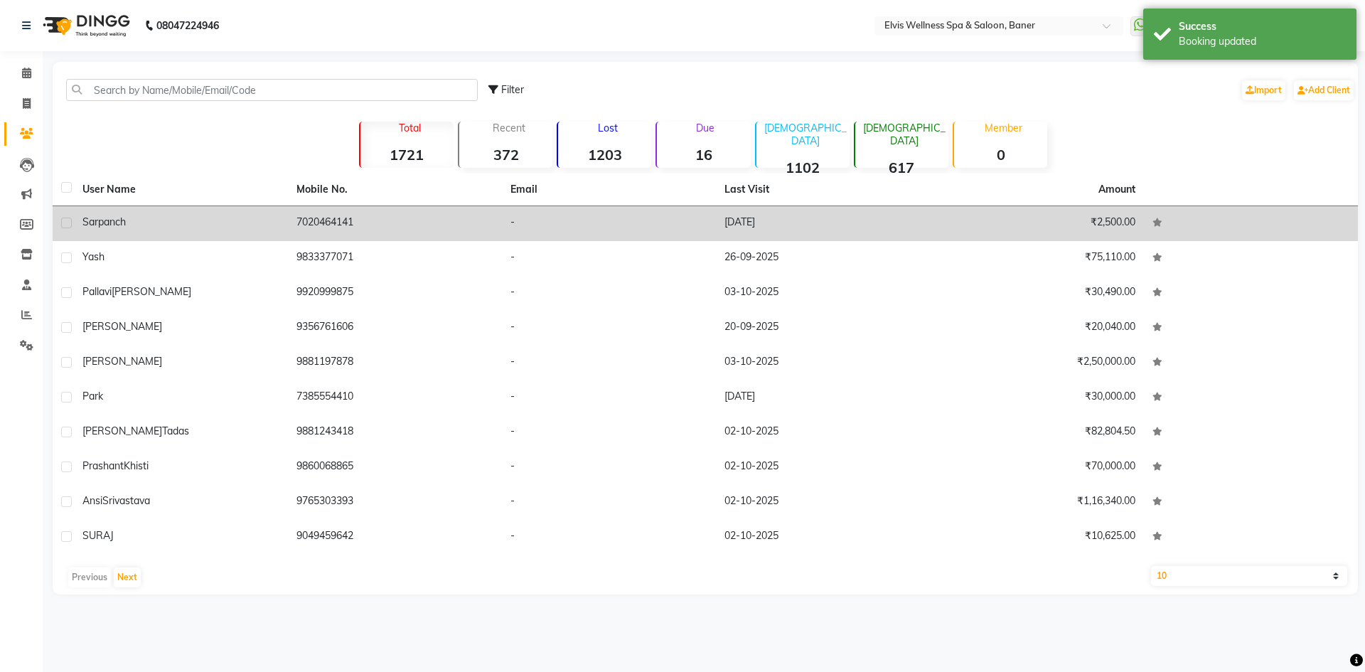
click at [468, 234] on td "7020464141" at bounding box center [395, 223] width 214 height 35
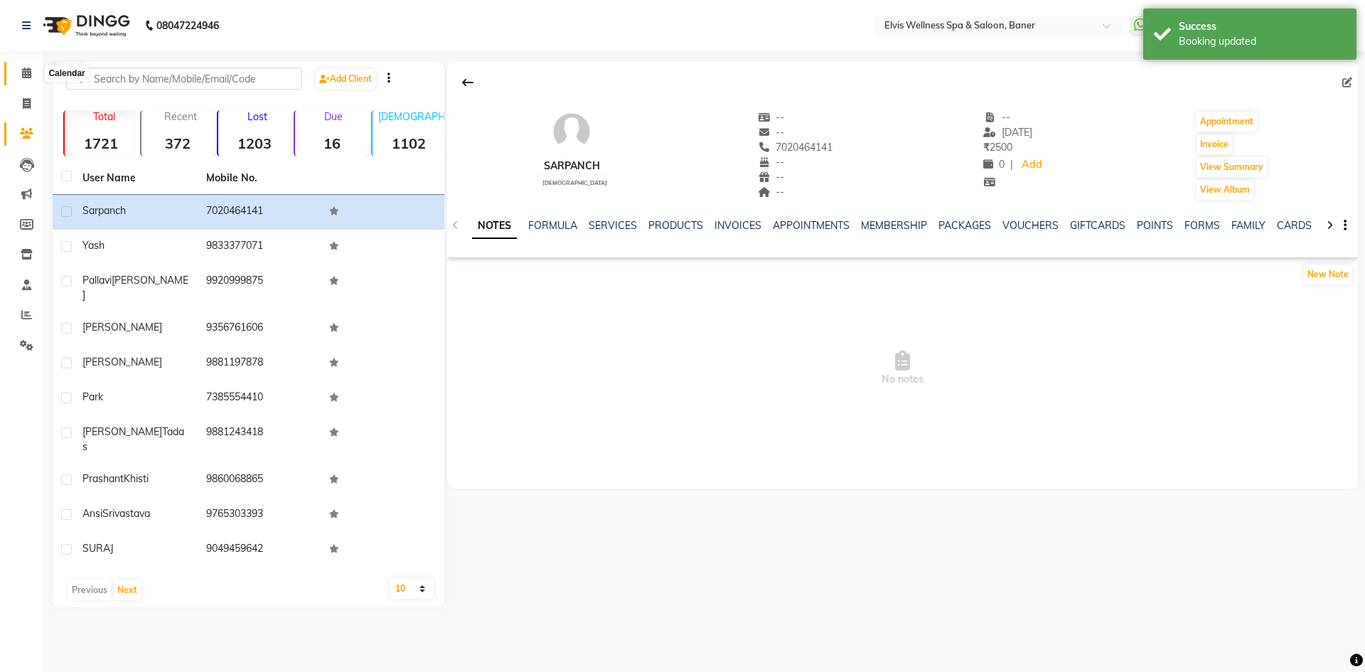
click at [30, 66] on span at bounding box center [26, 73] width 25 height 16
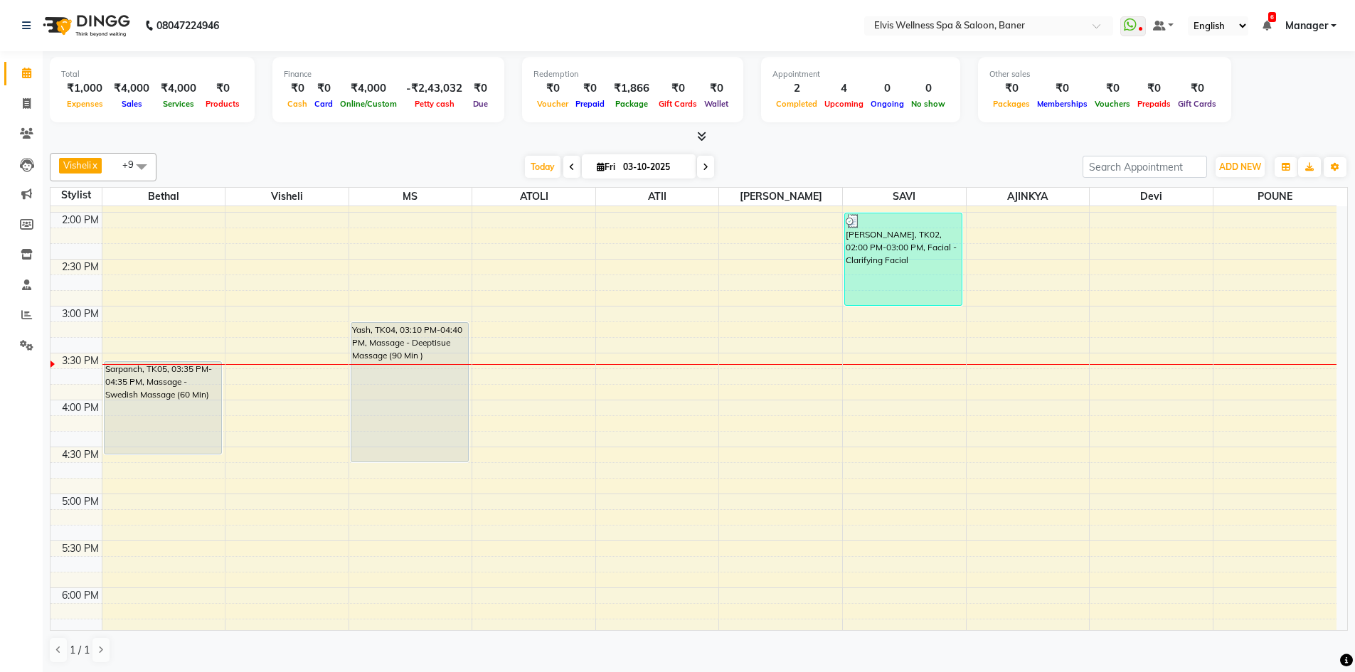
scroll to position [569, 0]
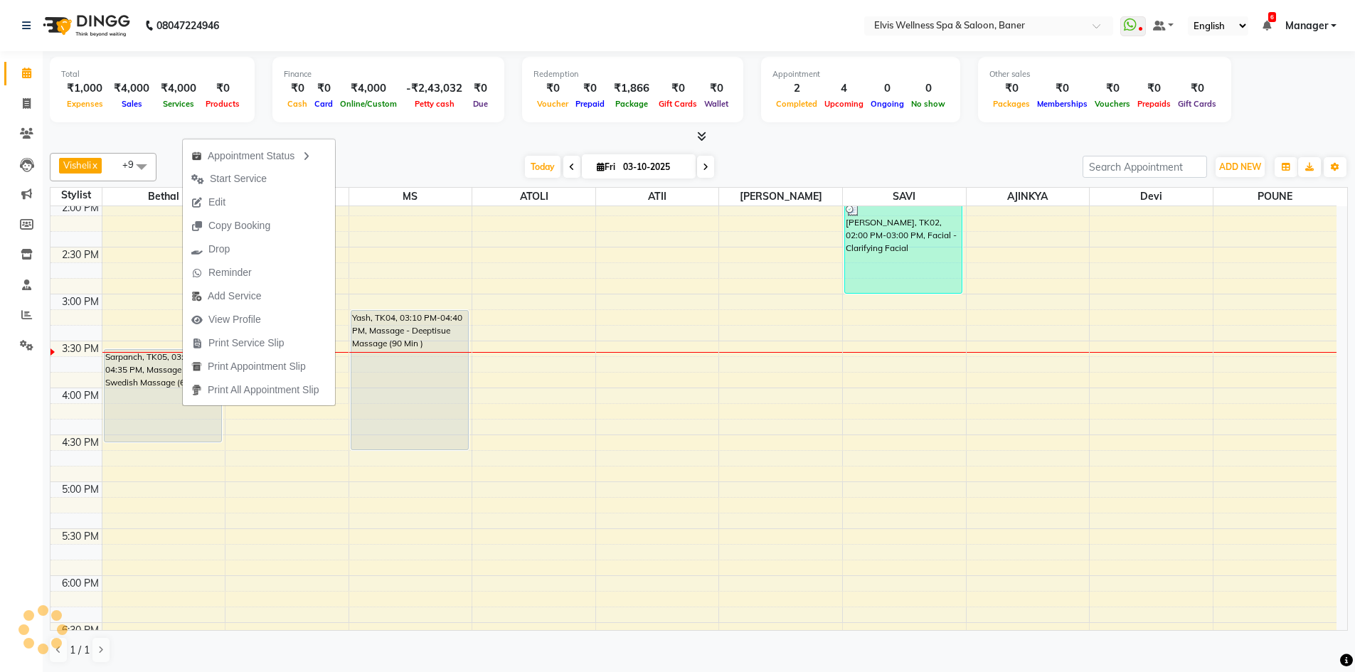
click at [407, 150] on div "Visheli x MS x Bethal x ATOLI x ATII x SAVI x Marvin x POUNE x AJINKYA x Devi x…" at bounding box center [699, 408] width 1298 height 522
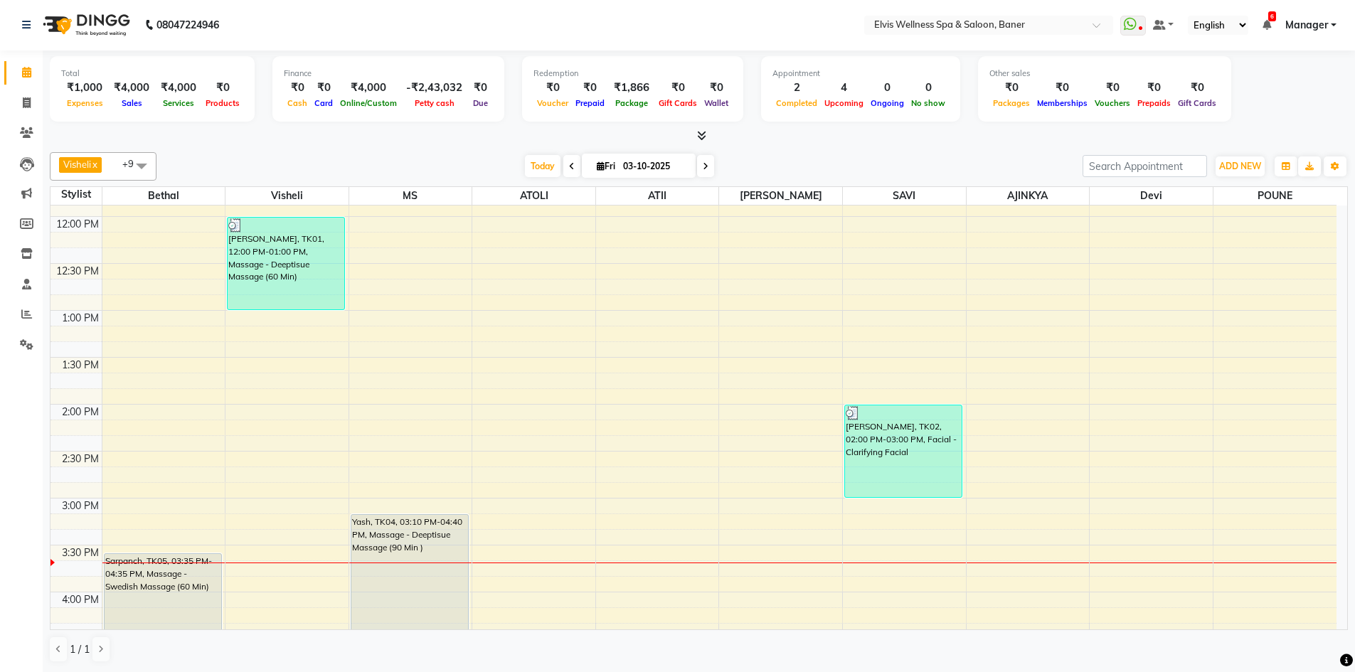
scroll to position [356, 0]
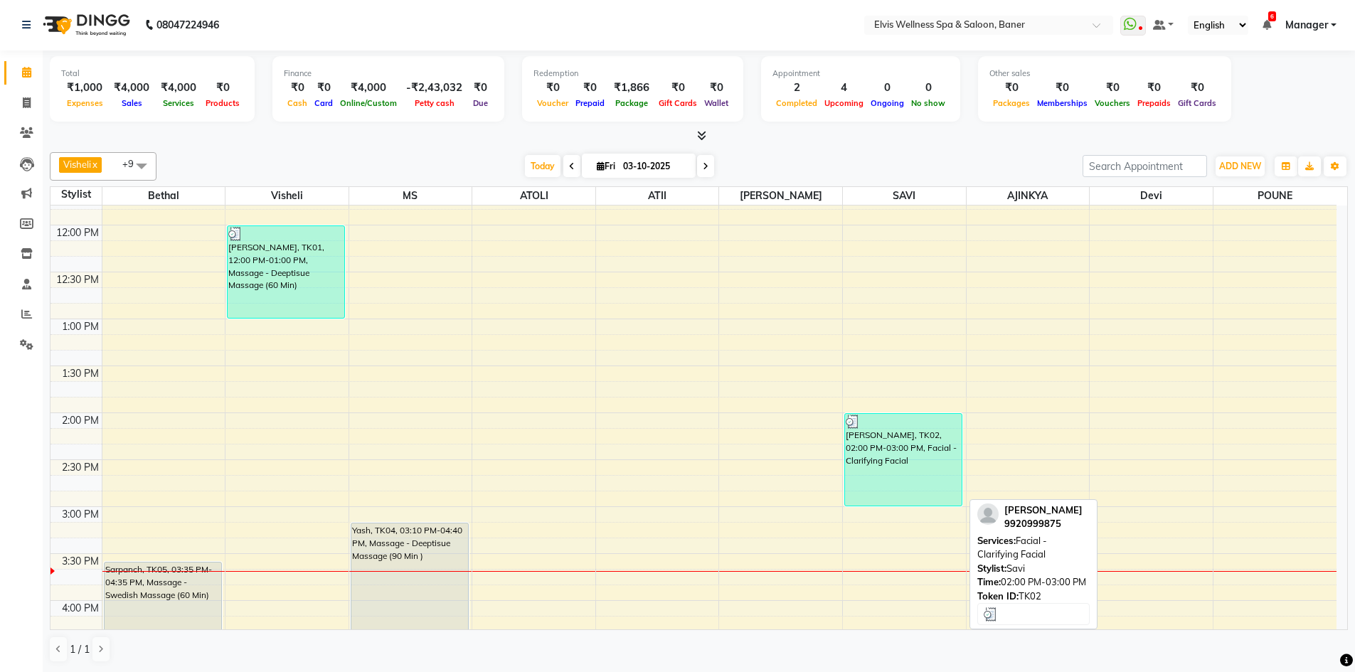
click at [883, 454] on div "[PERSON_NAME], TK02, 02:00 PM-03:00 PM, Facial - Clarifying Facial" at bounding box center [903, 460] width 117 height 92
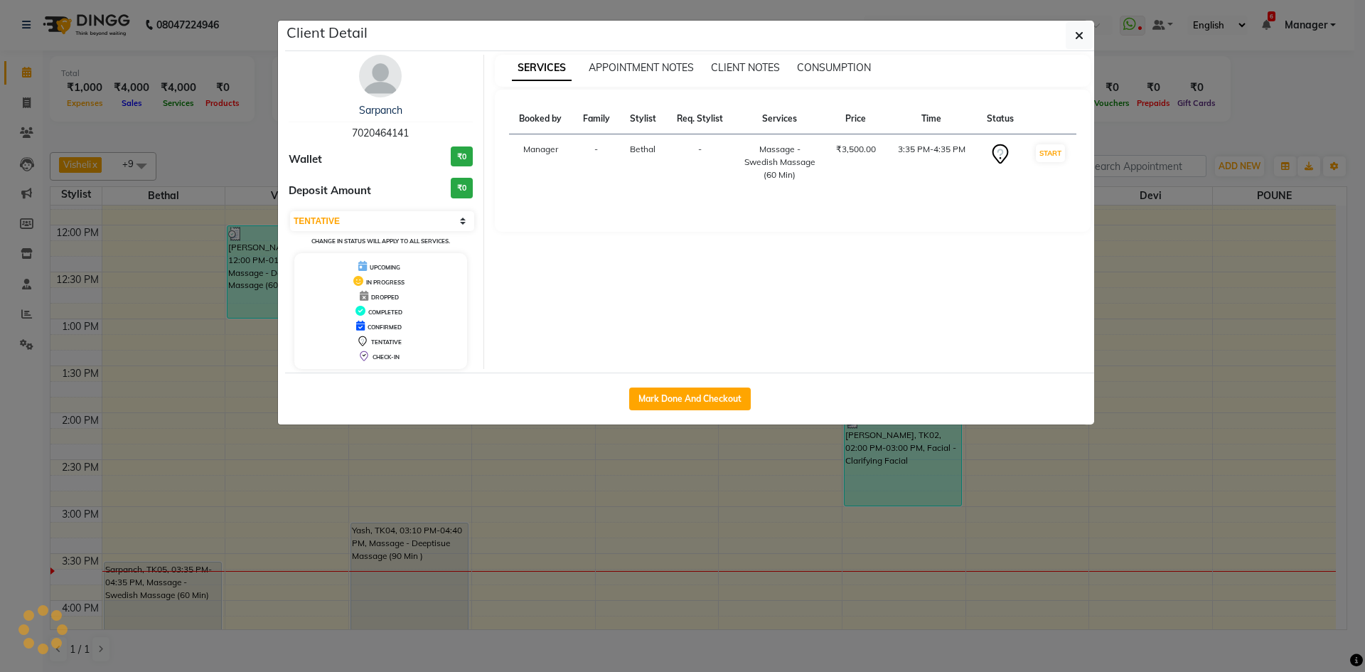
select select "3"
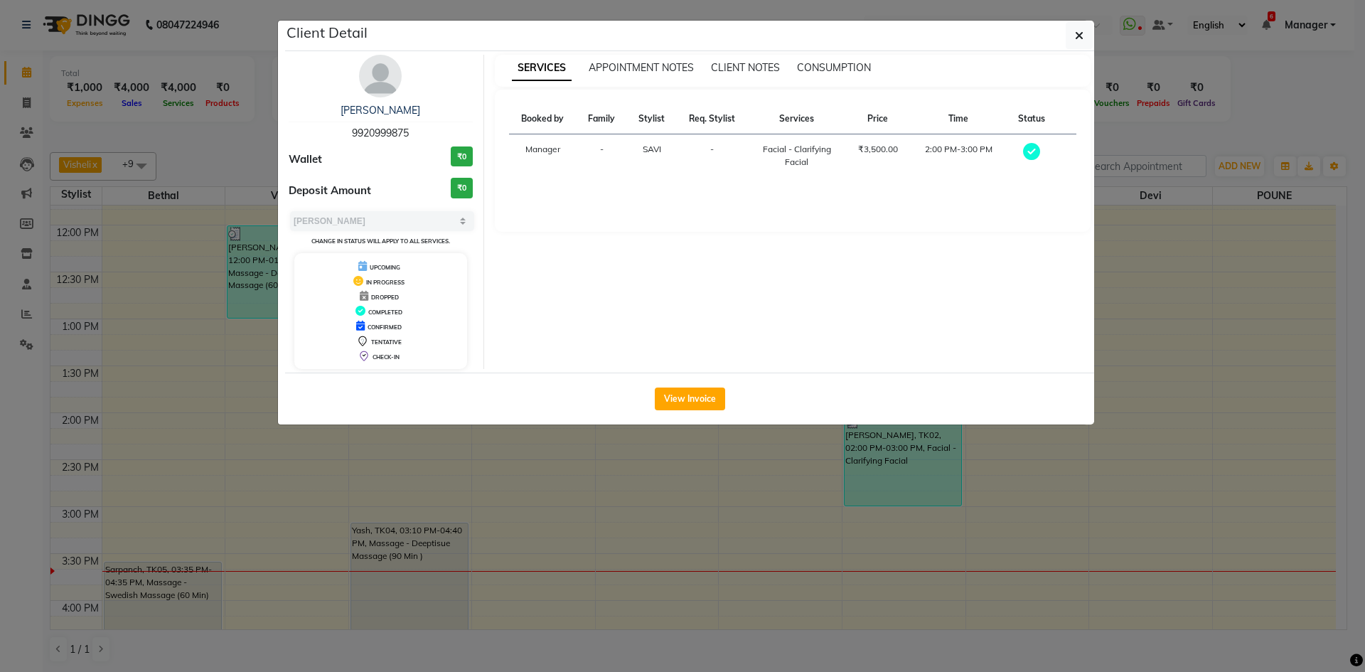
click at [0, 437] on ngb-modal-window "Client Detail Pallavi Kapse 9920999875 Wallet ₹0 Deposit Amount ₹0 Select MARK …" at bounding box center [682, 336] width 1365 height 672
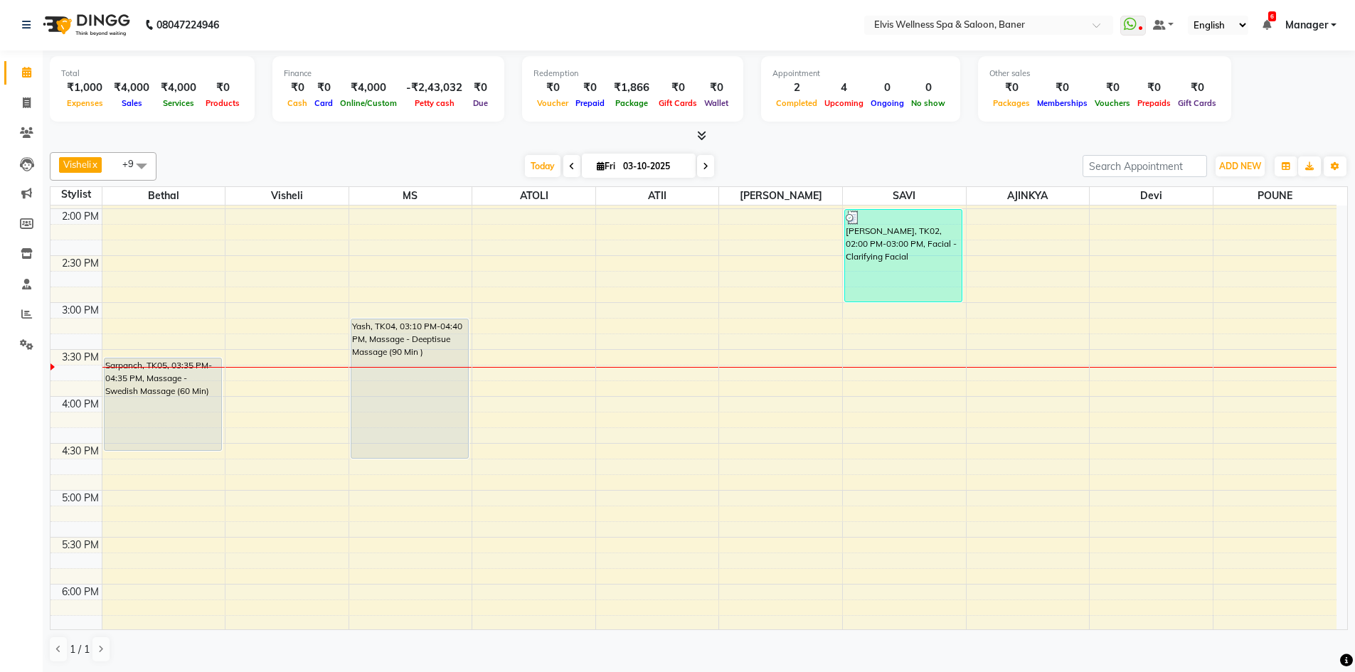
scroll to position [569, 0]
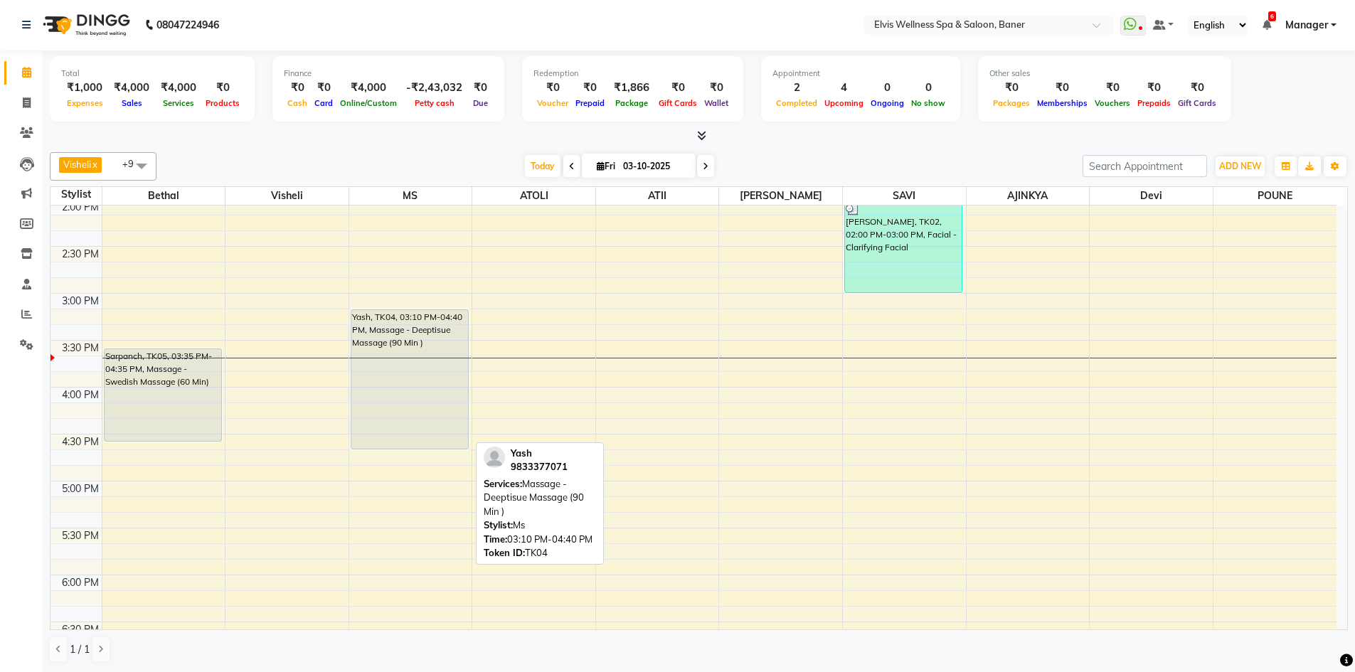
click at [385, 392] on div "Yash, TK04, 03:10 PM-04:40 PM, Massage - Deeptisue Massage (90 Min )" at bounding box center [409, 379] width 117 height 139
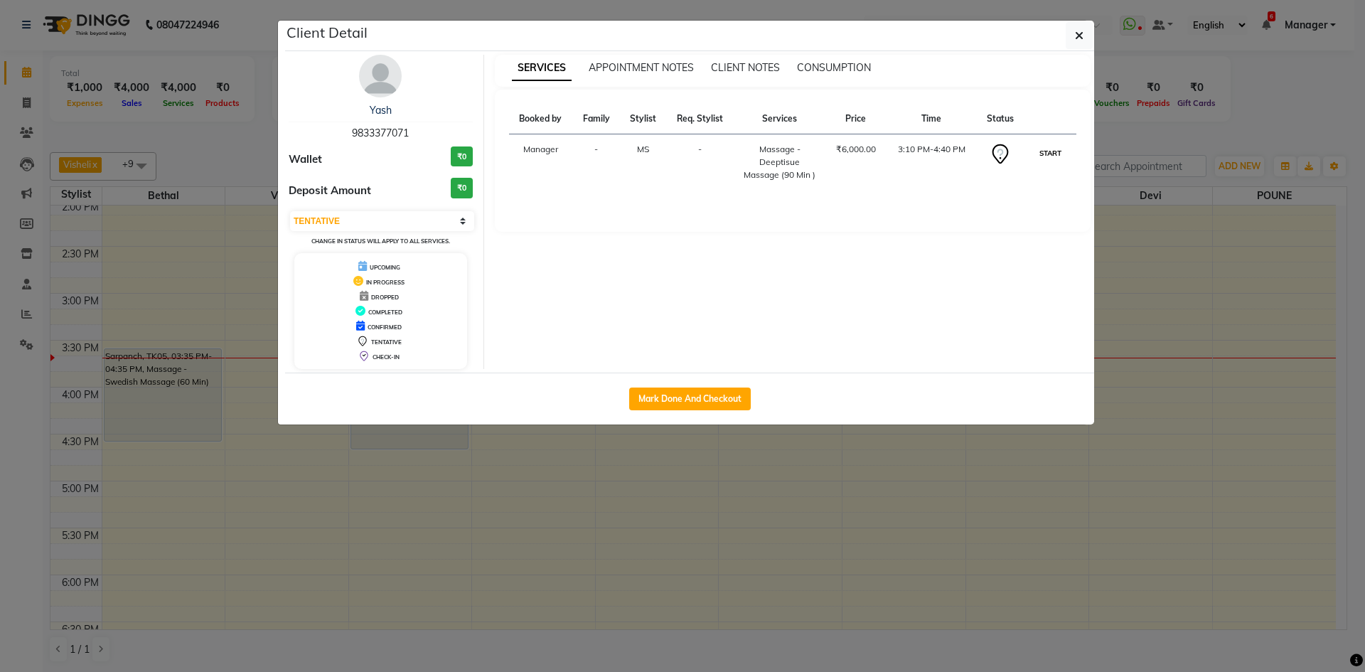
click at [1048, 155] on button "START" at bounding box center [1050, 153] width 29 height 18
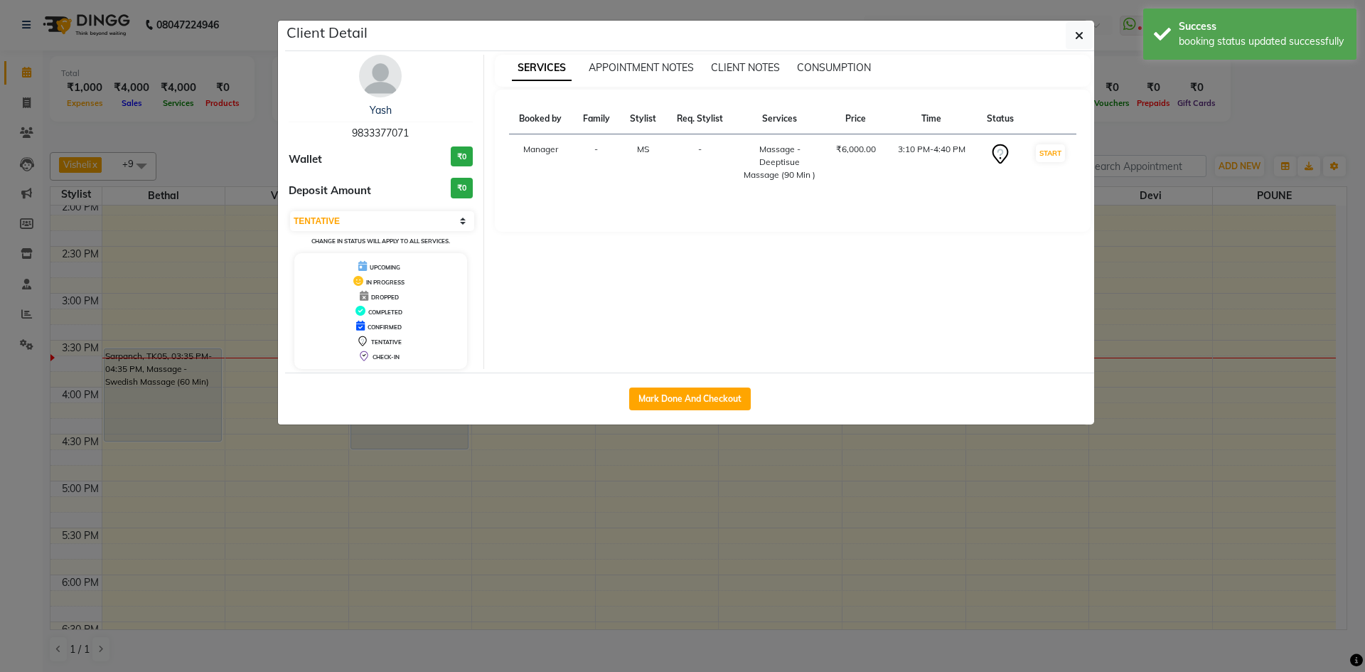
select select "1"
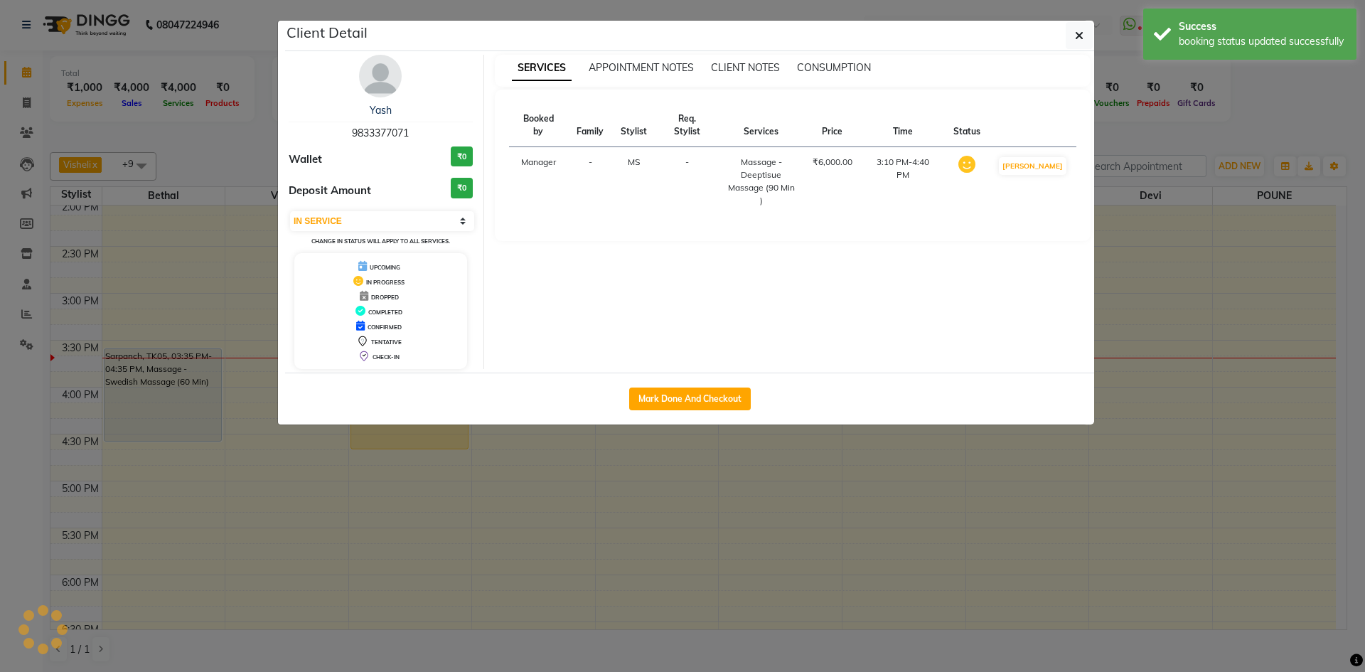
click at [1208, 109] on ngb-modal-window "Client Detail Yash 9833377071 Wallet ₹0 Deposit Amount ₹0 Select IN SERVICE CON…" at bounding box center [682, 336] width 1365 height 672
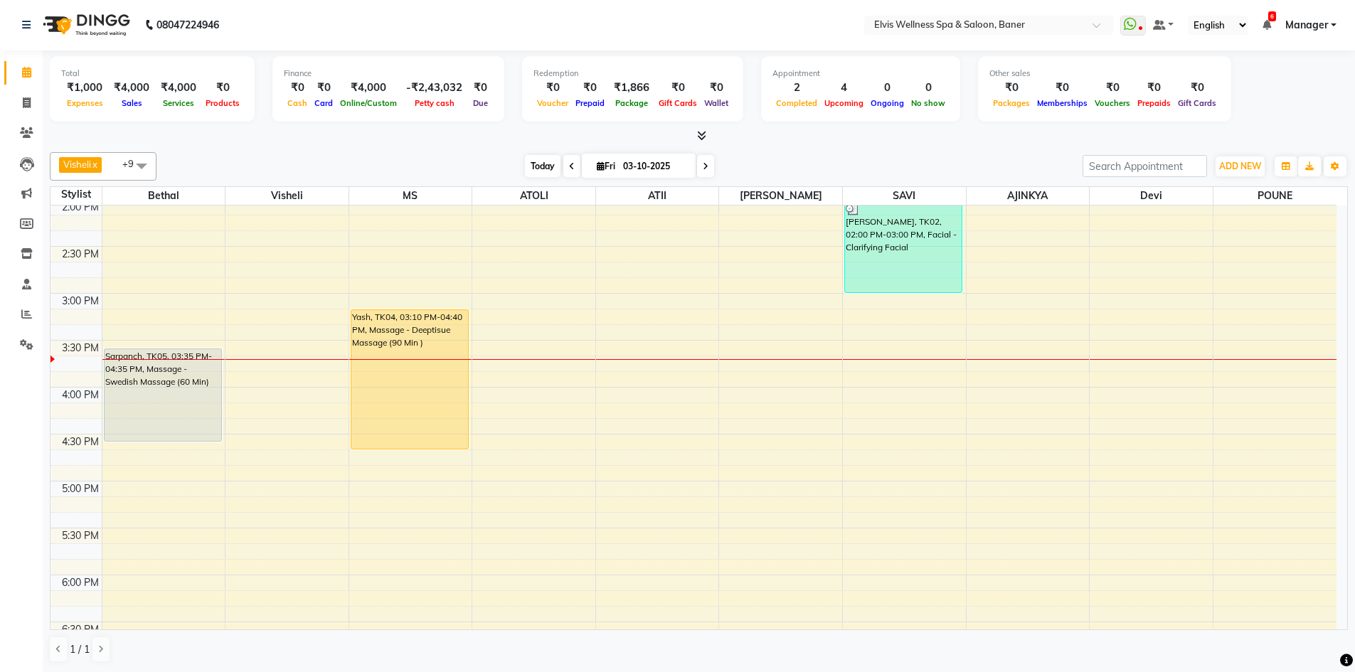
click at [540, 168] on span "Today" at bounding box center [543, 166] width 36 height 22
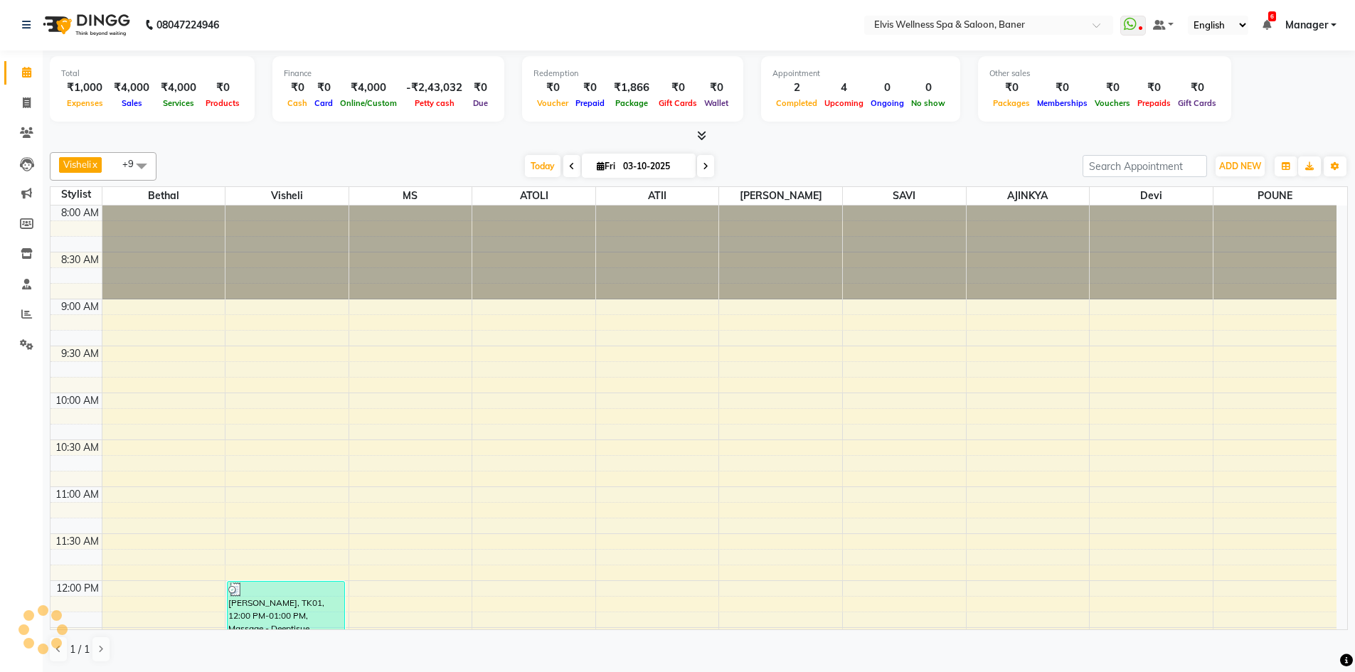
scroll to position [658, 0]
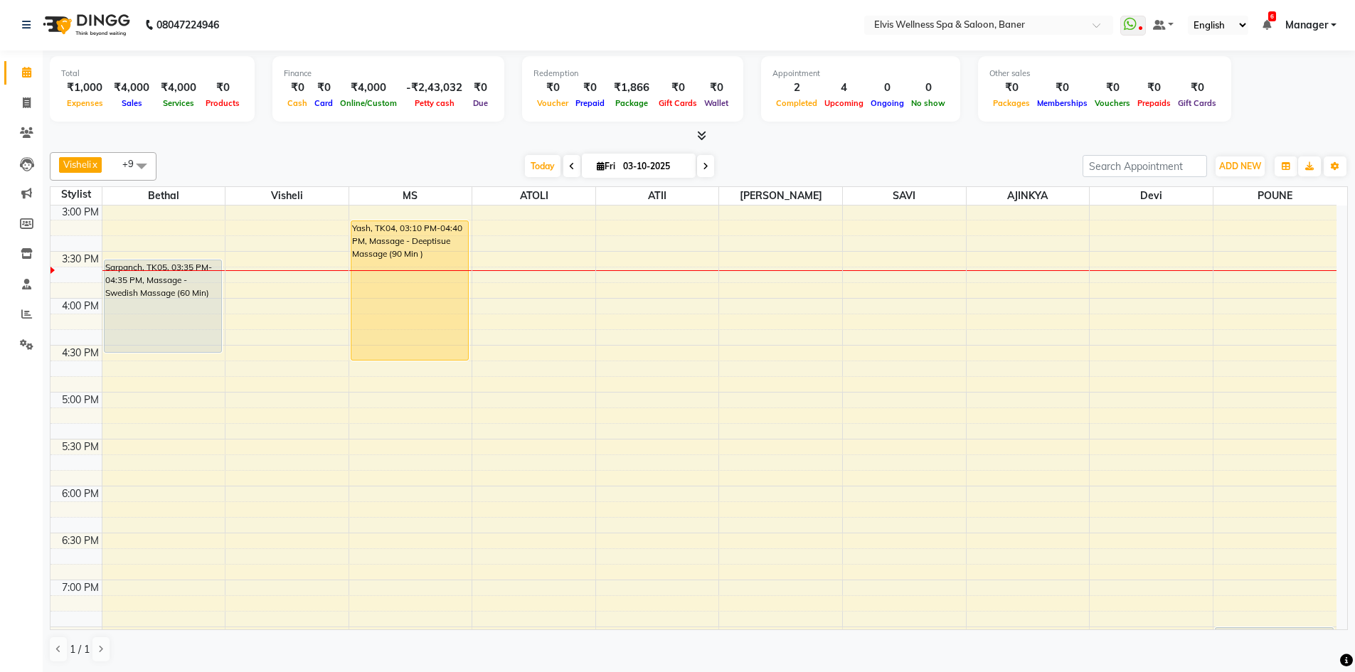
click at [767, 153] on div "Visheli x MS x Bethal x ATOLI x ATII x SAVI x [PERSON_NAME] POUNE x AJINKYA x D…" at bounding box center [699, 166] width 1298 height 28
drag, startPoint x: 543, startPoint y: 173, endPoint x: 517, endPoint y: 172, distance: 26.3
click at [543, 172] on span "Today" at bounding box center [543, 166] width 36 height 22
click at [513, 167] on div "[DATE] [DATE]" at bounding box center [620, 166] width 912 height 21
click at [525, 166] on span "Today" at bounding box center [543, 166] width 36 height 22
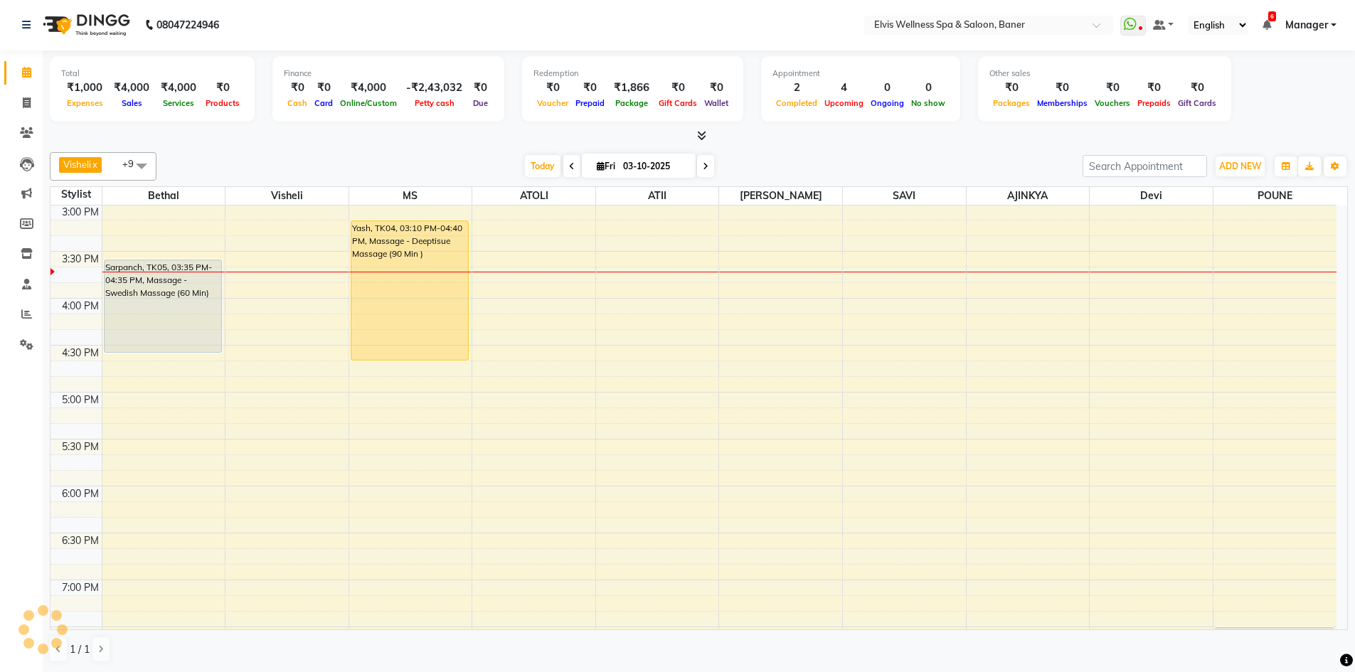
drag, startPoint x: 441, startPoint y: 160, endPoint x: 451, endPoint y: 159, distance: 10.0
click at [444, 159] on div "[DATE] [DATE]" at bounding box center [620, 166] width 912 height 21
drag, startPoint x: 450, startPoint y: 167, endPoint x: 580, endPoint y: 168, distance: 129.4
click at [455, 167] on div "[DATE] [DATE]" at bounding box center [620, 166] width 912 height 21
drag, startPoint x: 530, startPoint y: 169, endPoint x: 508, endPoint y: 168, distance: 21.4
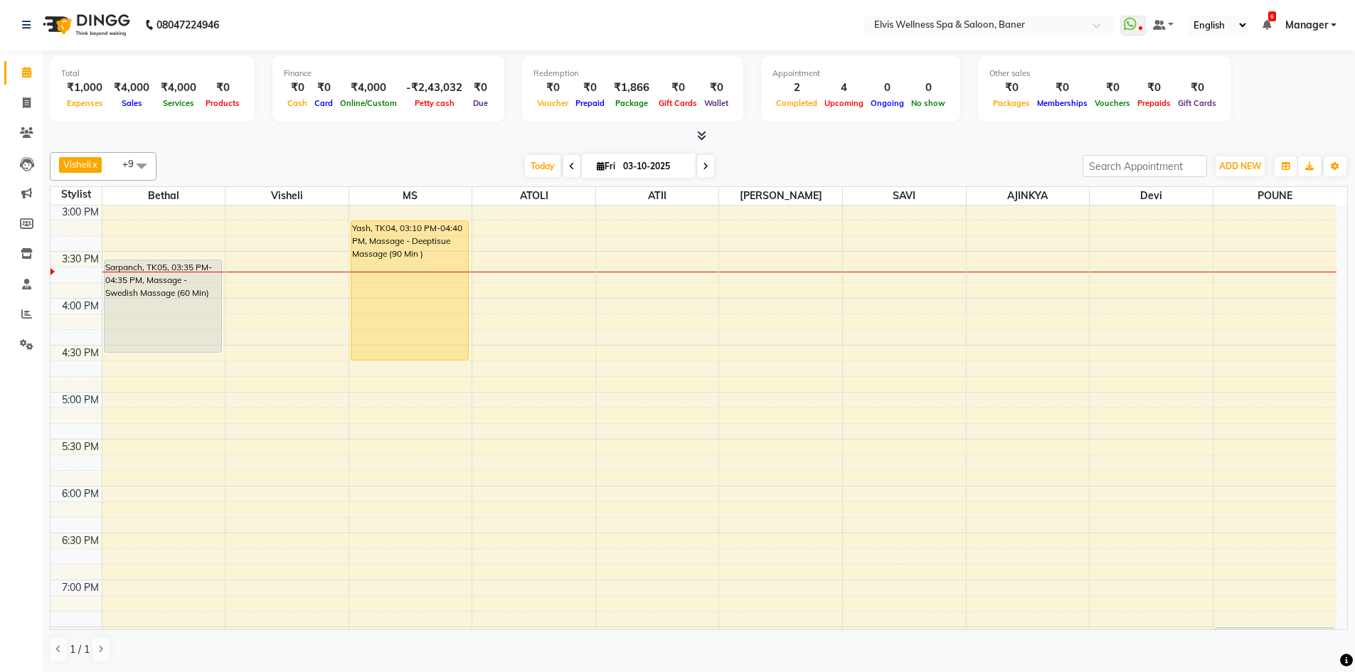
click at [529, 169] on span "Today" at bounding box center [543, 166] width 36 height 22
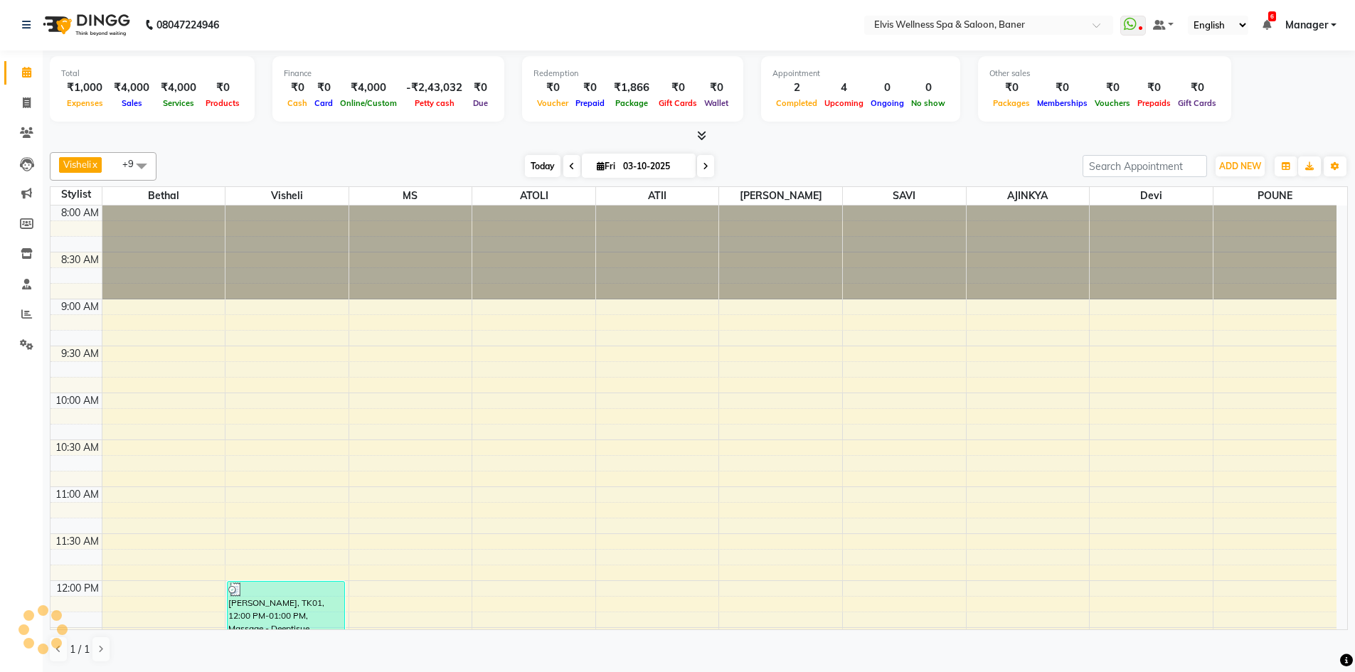
drag, startPoint x: 508, startPoint y: 168, endPoint x: 543, endPoint y: 172, distance: 34.4
click at [531, 172] on div "[DATE] [DATE]" at bounding box center [620, 166] width 912 height 21
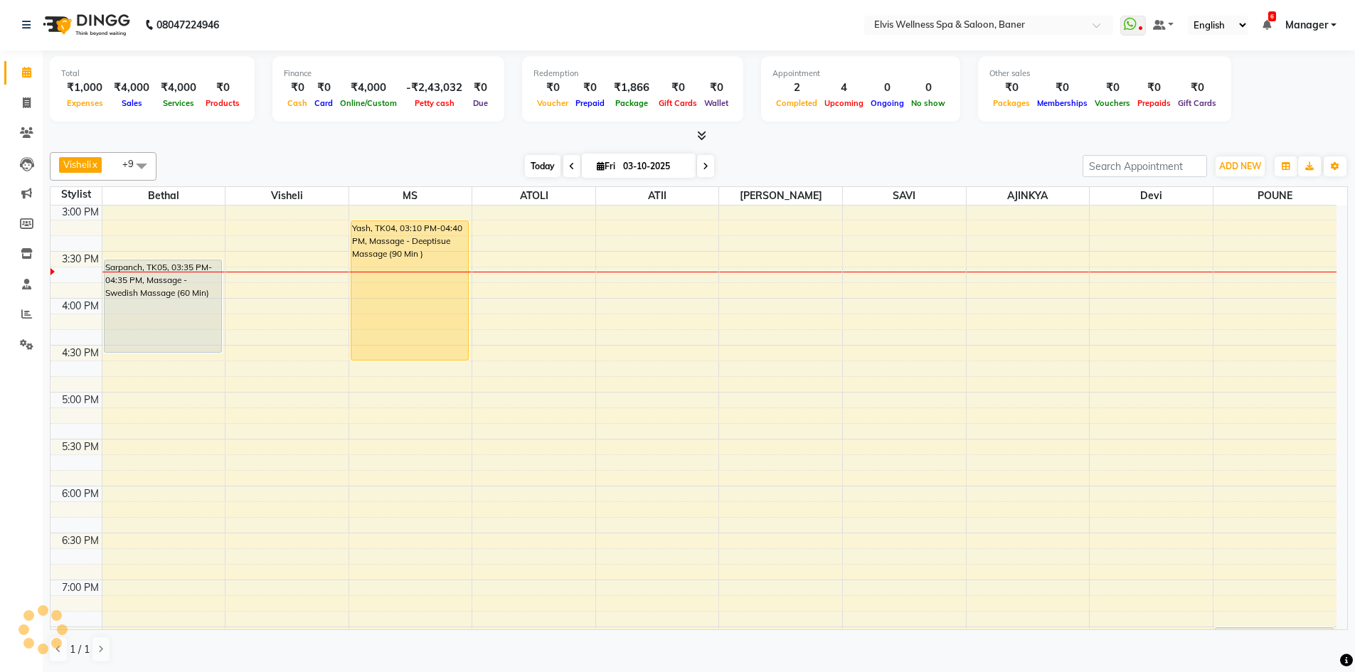
click at [543, 172] on span "Today" at bounding box center [543, 166] width 36 height 22
drag, startPoint x: 508, startPoint y: 172, endPoint x: 530, endPoint y: 176, distance: 22.5
click at [523, 176] on div "[DATE] [DATE]" at bounding box center [620, 166] width 912 height 21
click at [530, 176] on span "Today" at bounding box center [543, 166] width 36 height 22
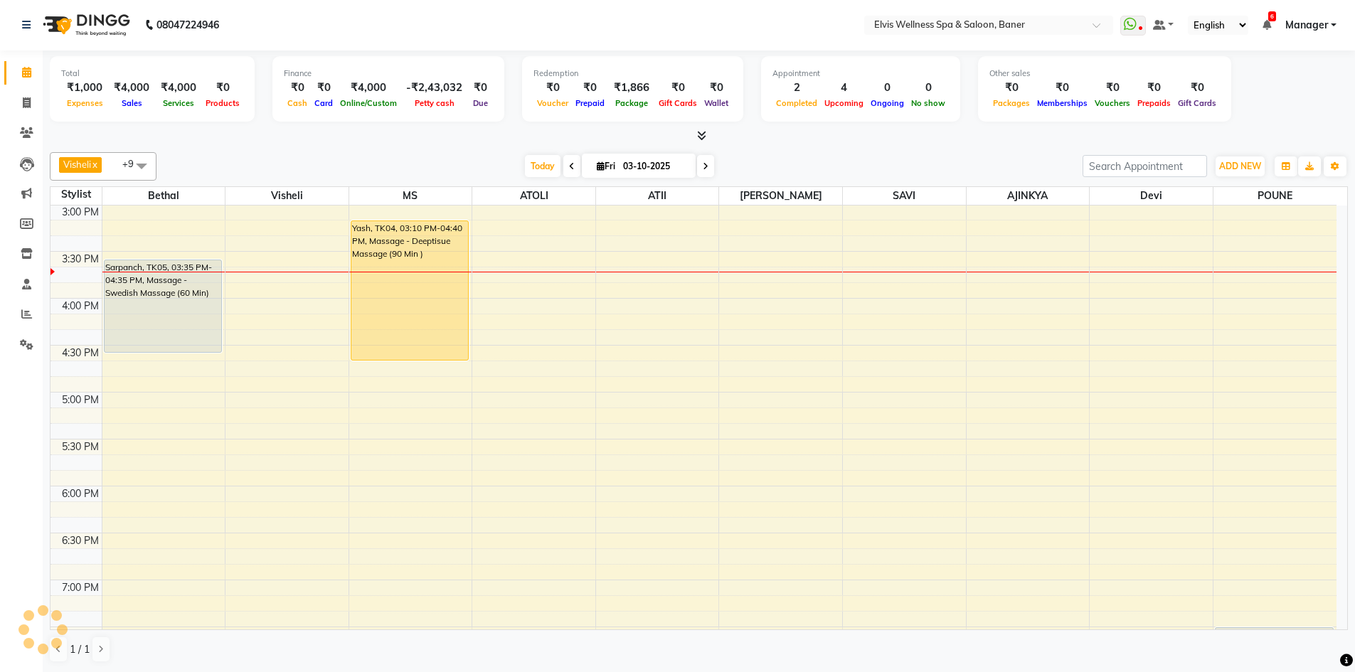
click at [400, 164] on div "[DATE] [DATE]" at bounding box center [620, 166] width 912 height 21
click at [790, 161] on div "[DATE] [DATE]" at bounding box center [620, 166] width 912 height 21
click at [537, 171] on span "Today" at bounding box center [543, 166] width 36 height 22
click at [597, 167] on icon at bounding box center [601, 165] width 8 height 9
select select "10"
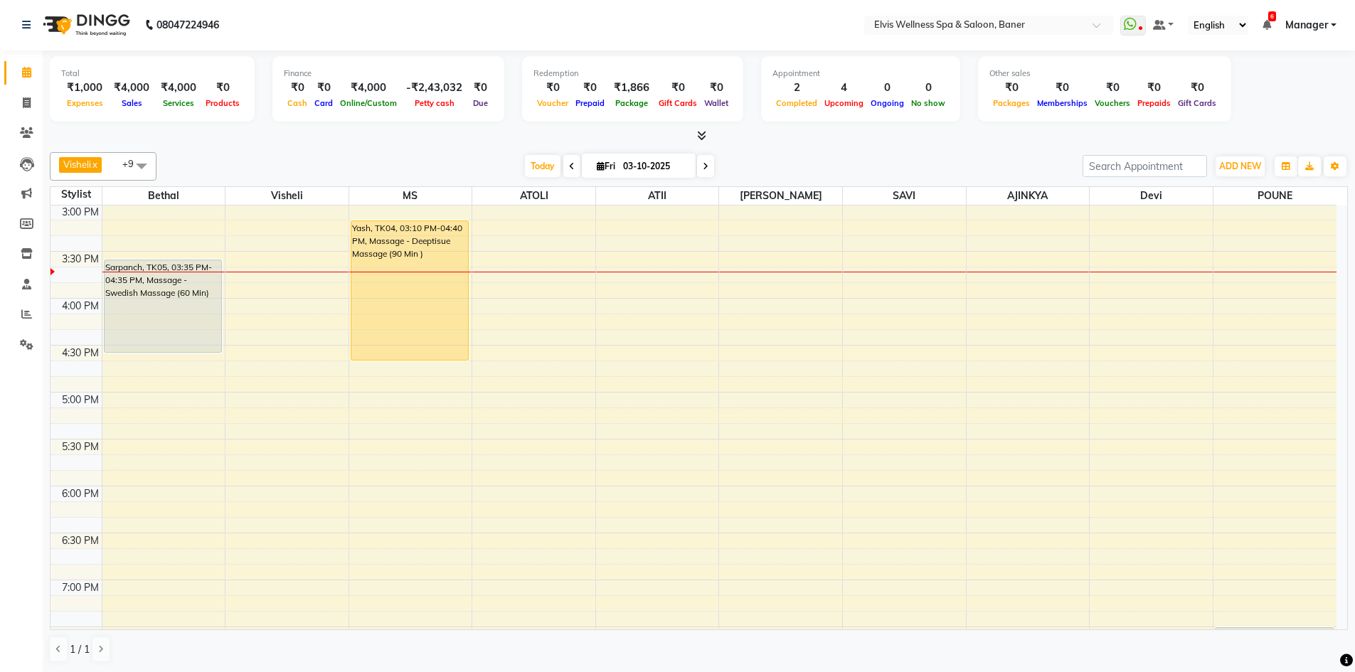
select select "2025"
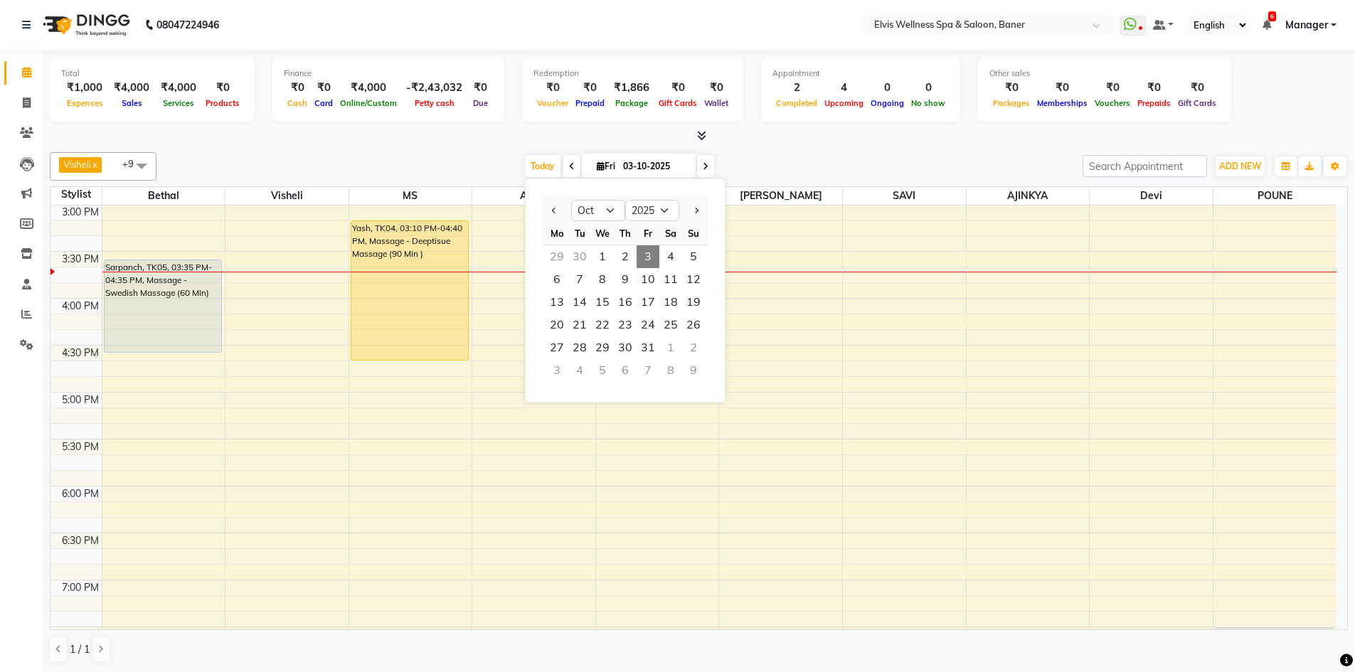
click at [811, 162] on div "Today Fri 03-10-2025 Jan Feb Mar Apr May Jun Jul Aug Sep Oct Nov Dec 2015 2016 …" at bounding box center [620, 166] width 912 height 21
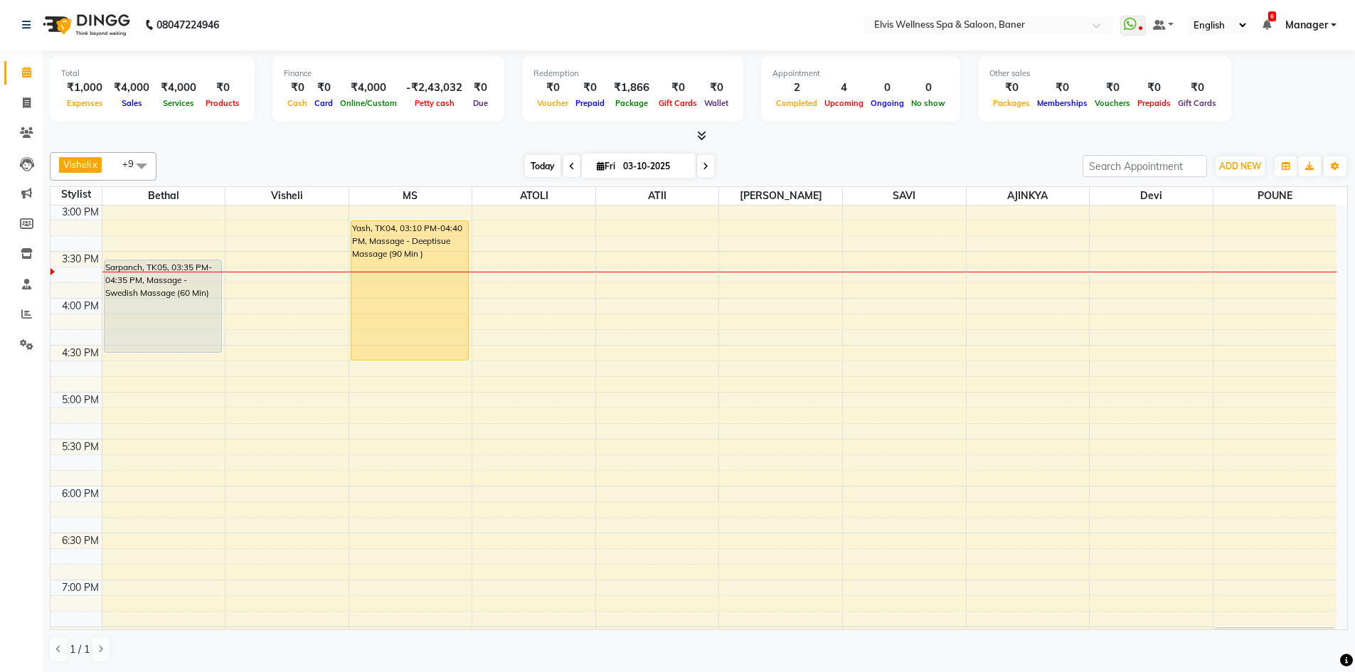
click at [545, 167] on span "Today" at bounding box center [543, 166] width 36 height 22
drag, startPoint x: 489, startPoint y: 167, endPoint x: 572, endPoint y: 163, distance: 83.3
click at [512, 172] on div "[DATE] [DATE]" at bounding box center [620, 166] width 912 height 21
click at [572, 163] on span at bounding box center [571, 166] width 17 height 22
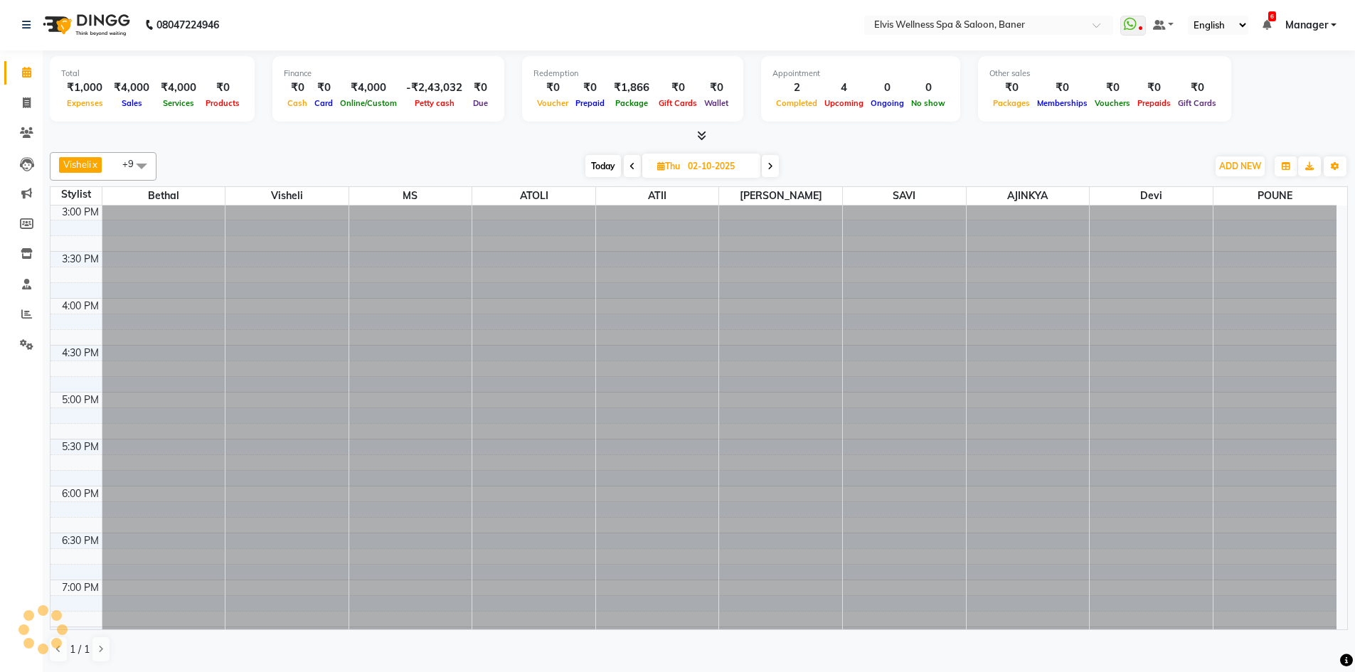
scroll to position [0, 0]
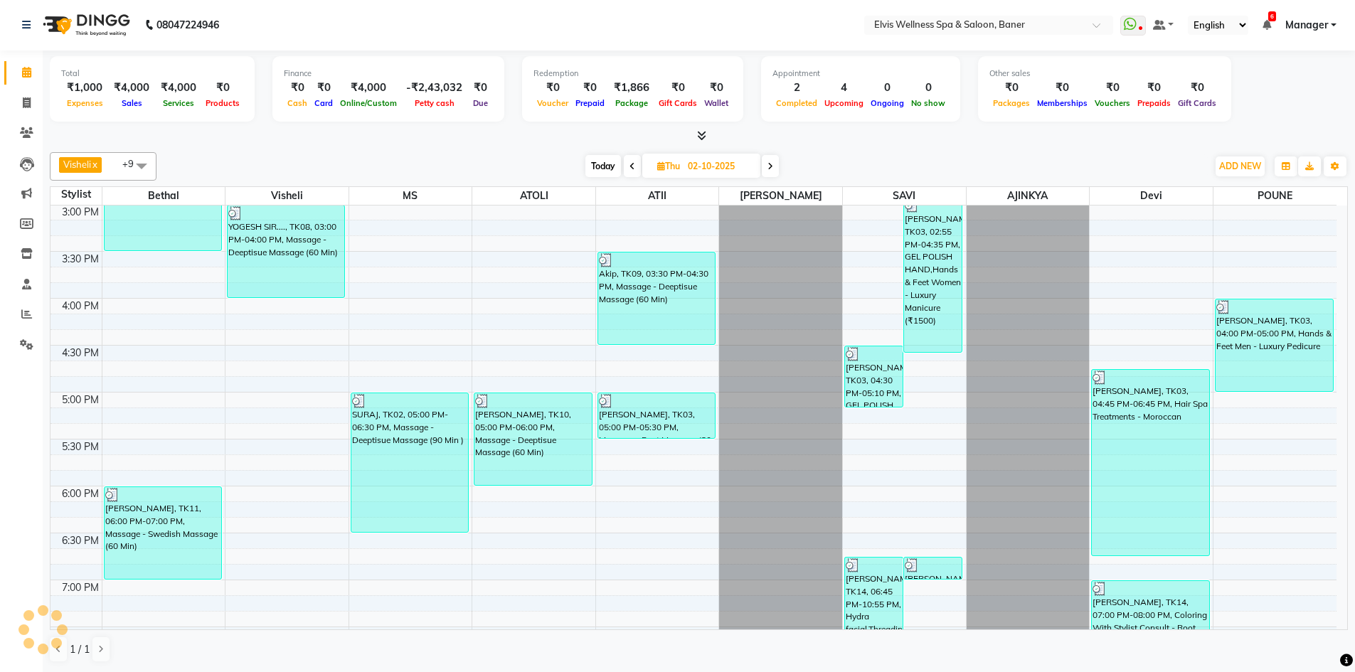
click at [602, 163] on span "Today" at bounding box center [603, 166] width 36 height 22
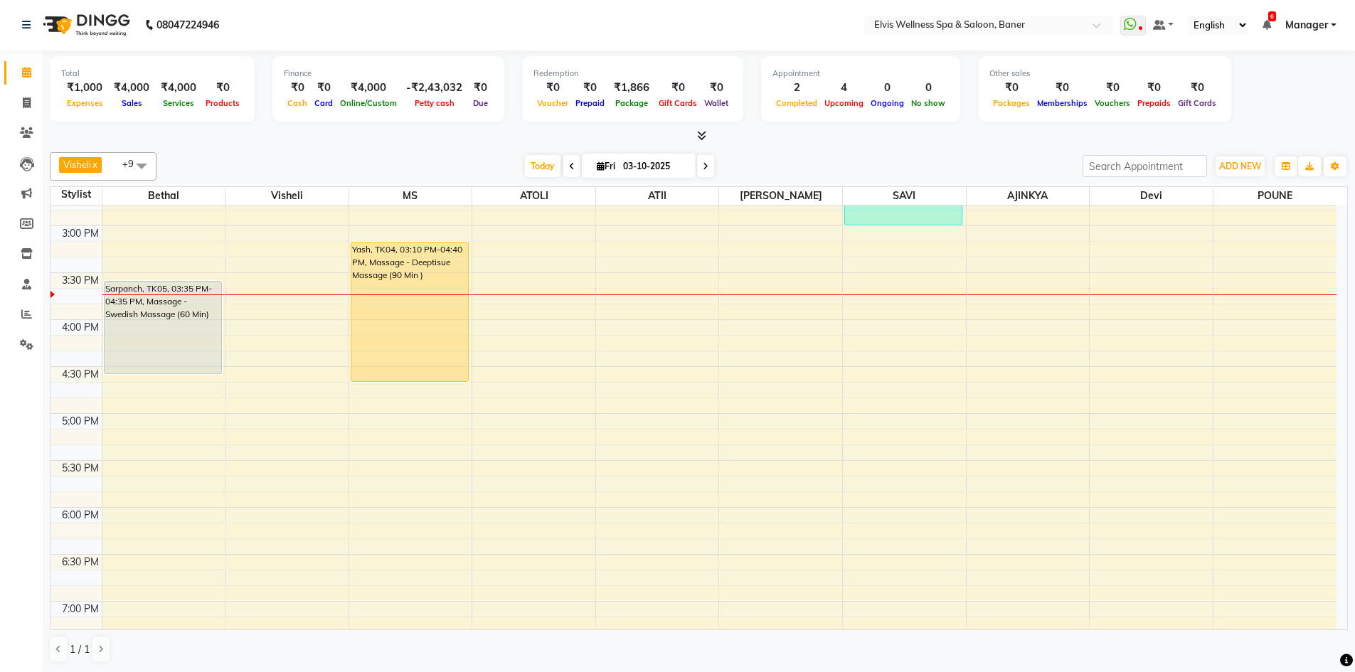
scroll to position [640, 0]
click at [774, 156] on div "[DATE] [DATE]" at bounding box center [620, 166] width 912 height 21
click at [803, 151] on div "Visheli x MS x Bethal x ATOLI x ATII x SAVI x Marvin x POUNE x AJINKYA x Devi x…" at bounding box center [699, 407] width 1298 height 522
click at [806, 158] on div "[DATE] [DATE]" at bounding box center [620, 166] width 912 height 21
drag, startPoint x: 807, startPoint y: 159, endPoint x: 787, endPoint y: 156, distance: 20.1
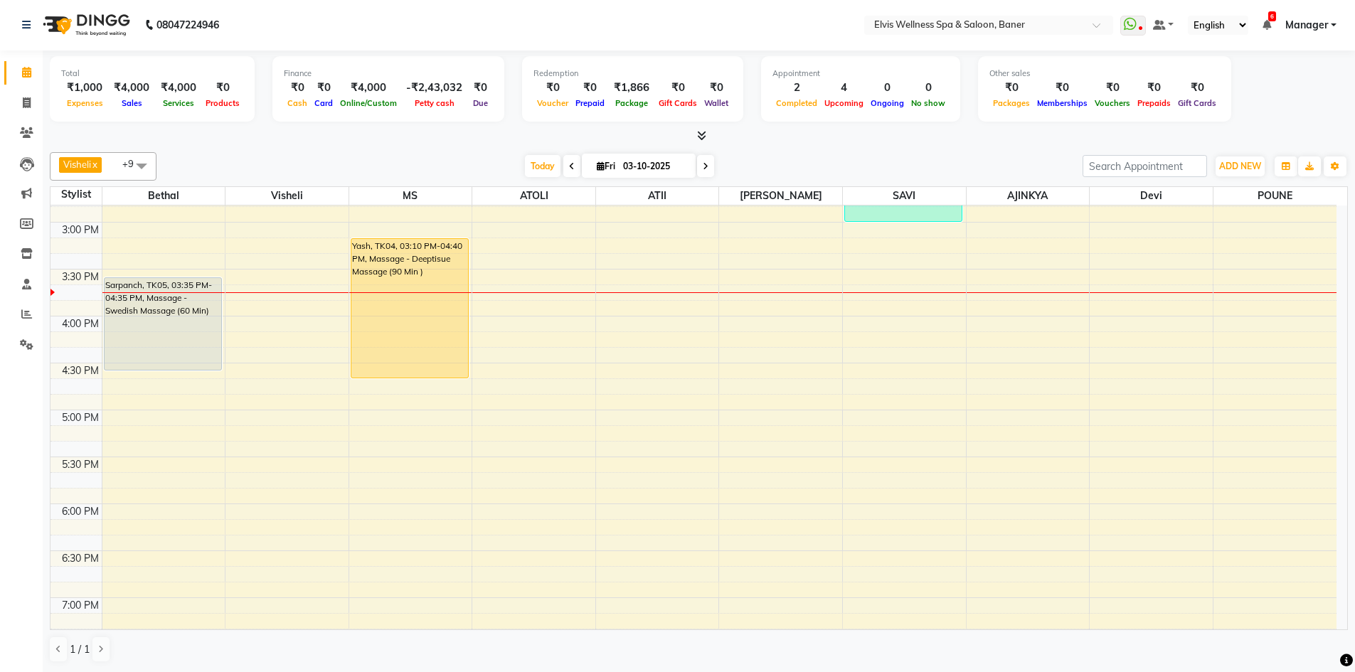
click at [801, 159] on div "[DATE] [DATE]" at bounding box center [620, 166] width 912 height 21
click at [783, 156] on div "[DATE] [DATE]" at bounding box center [620, 166] width 912 height 21
click at [545, 165] on span "Today" at bounding box center [543, 166] width 36 height 22
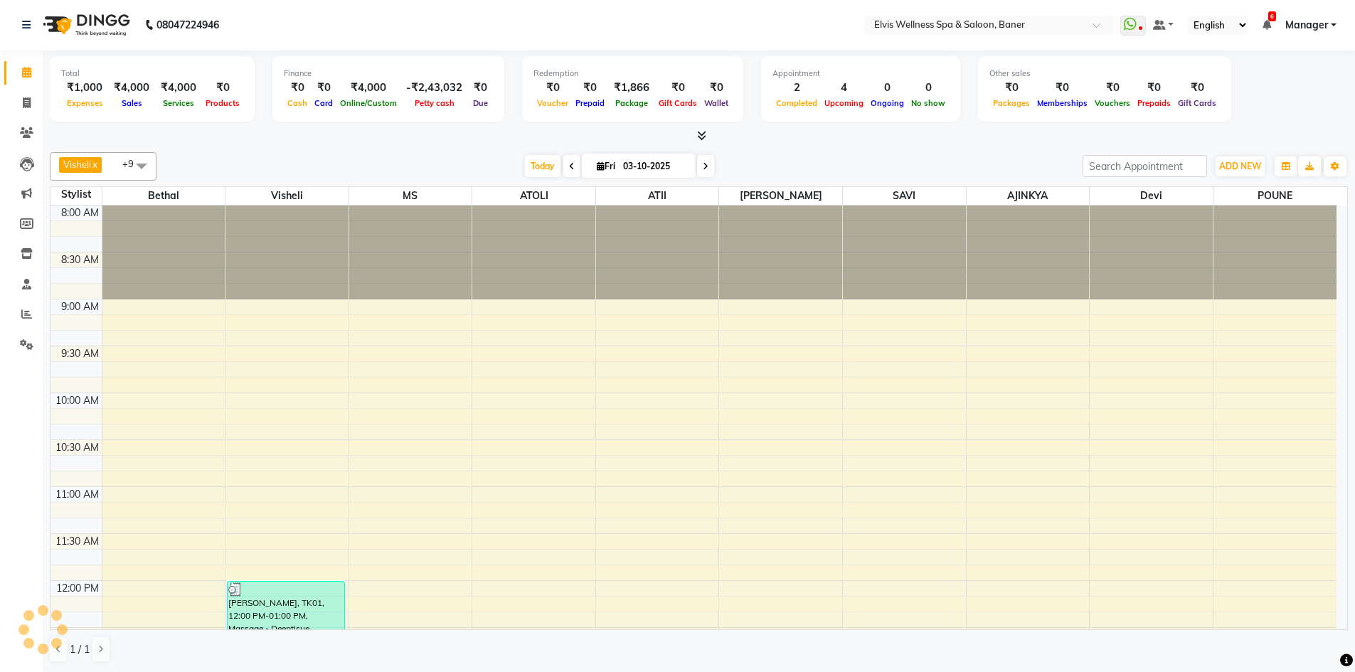
scroll to position [658, 0]
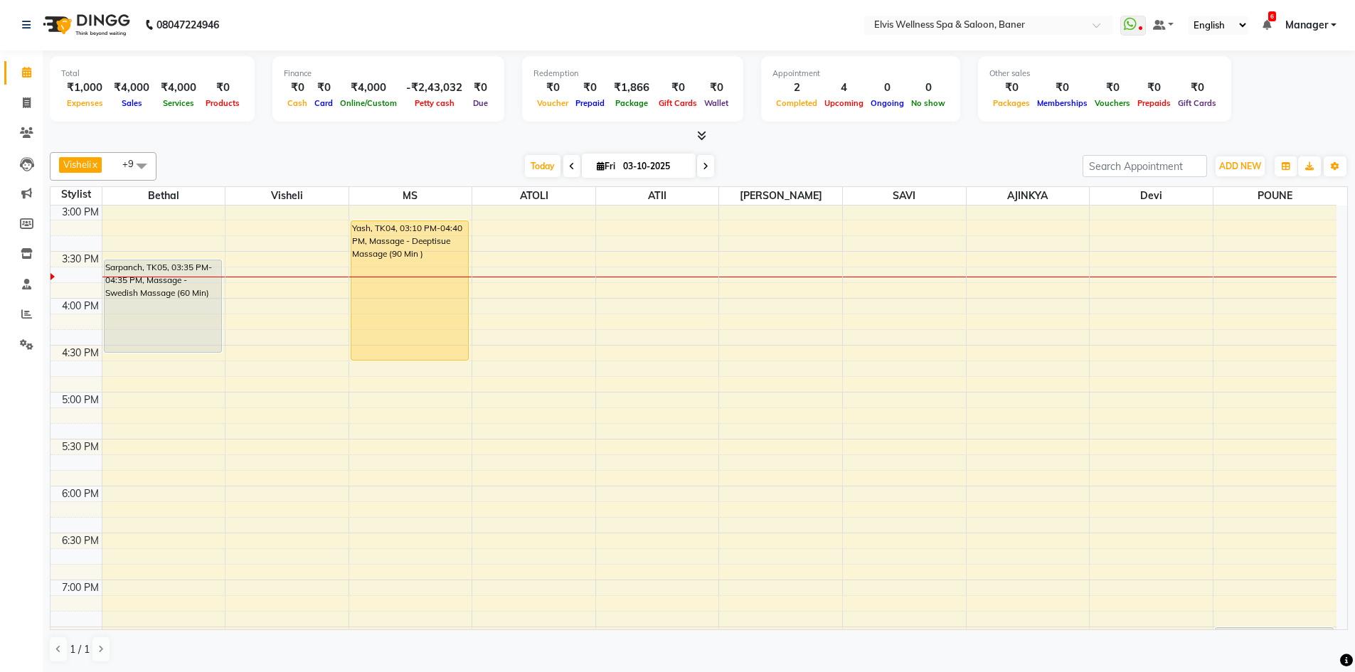
click at [806, 146] on div "Visheli x MS x Bethal x ATOLI x ATII x SAVI x Marvin x POUNE x AJINKYA x Devi x…" at bounding box center [699, 407] width 1298 height 522
click at [805, 146] on div "Visheli x MS x Bethal x ATOLI x ATII x SAVI x Marvin x POUNE x AJINKYA x Devi x…" at bounding box center [699, 407] width 1298 height 522
click at [705, 169] on icon at bounding box center [706, 166] width 6 height 9
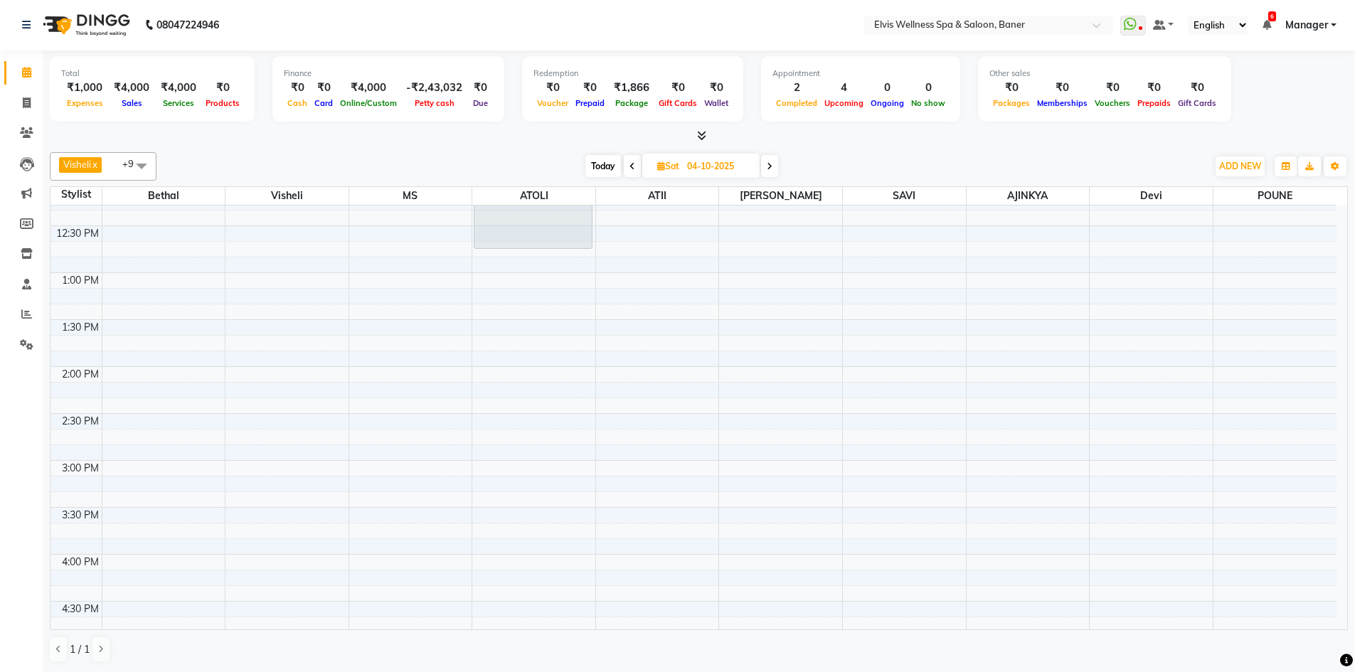
scroll to position [427, 0]
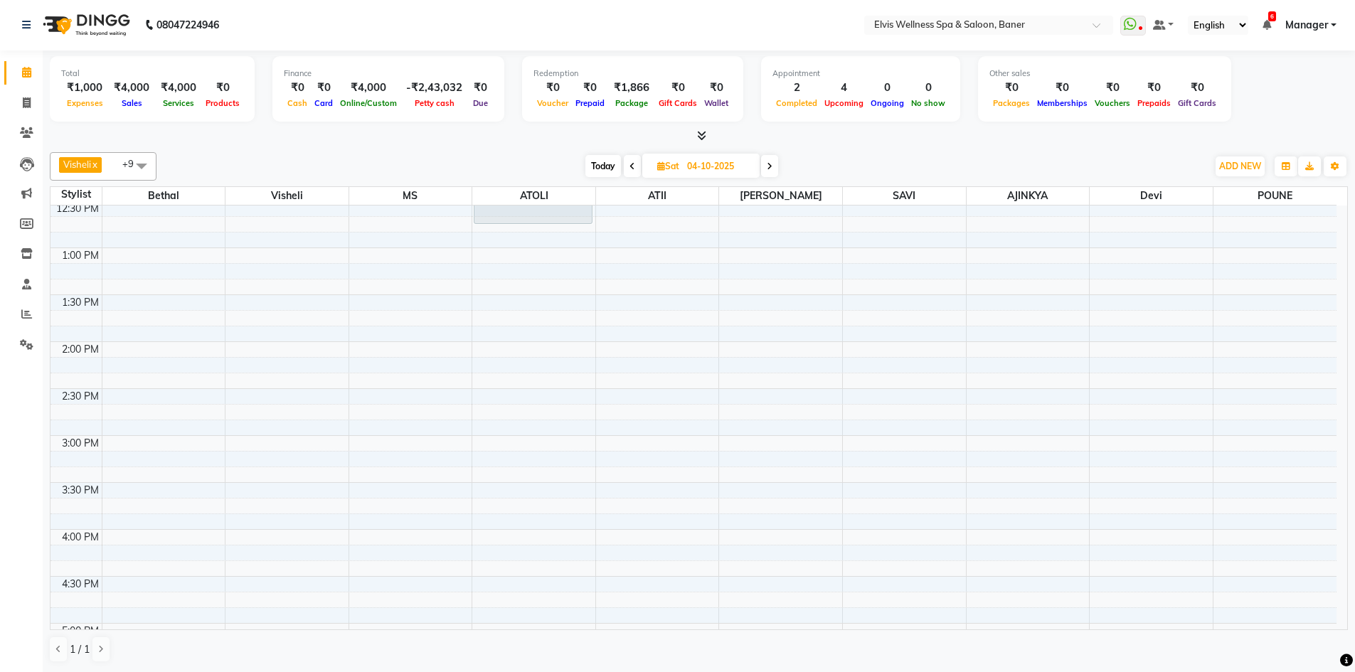
click at [779, 171] on div "Today Sat 04-10-2025" at bounding box center [682, 166] width 196 height 21
click at [766, 171] on span at bounding box center [769, 166] width 17 height 22
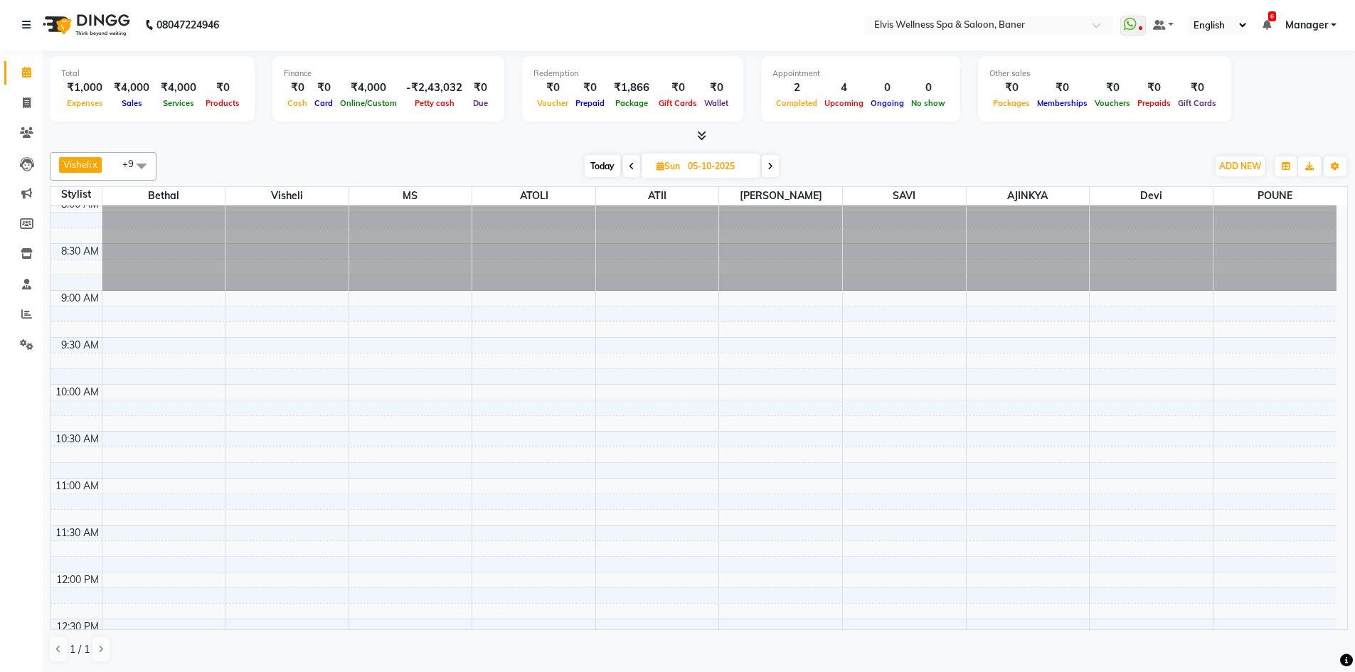
scroll to position [0, 0]
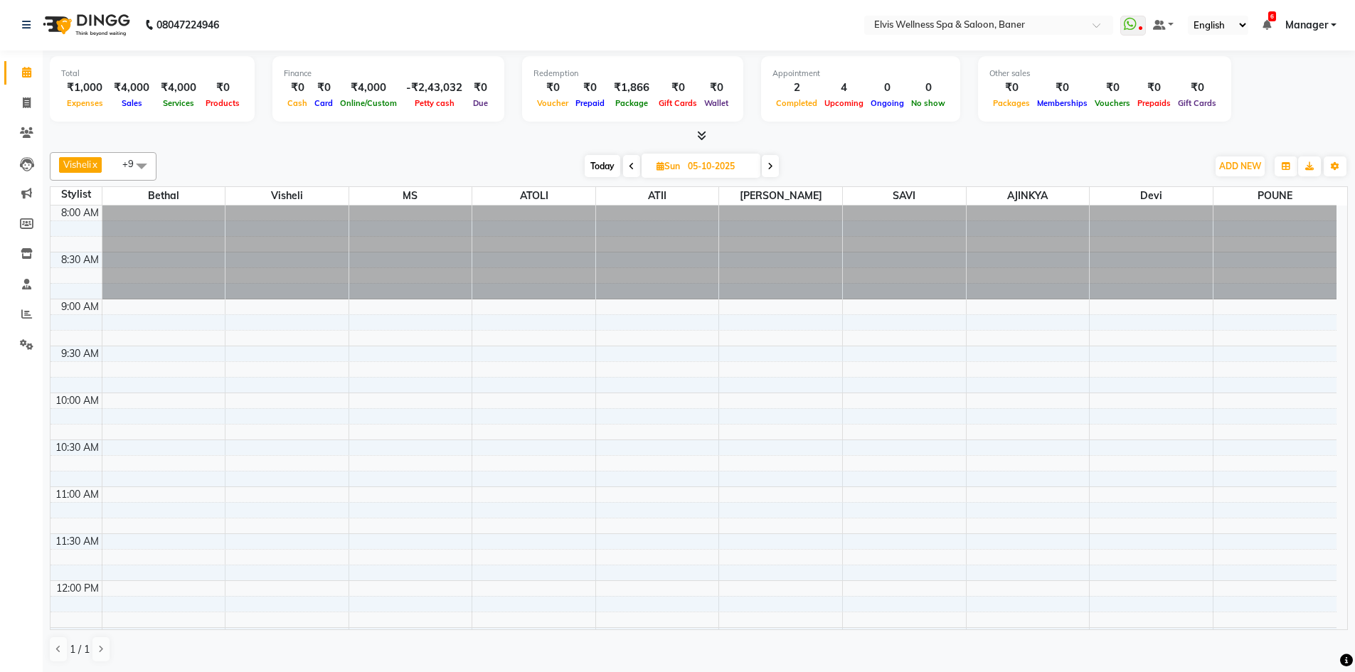
click at [769, 164] on icon at bounding box center [770, 166] width 6 height 9
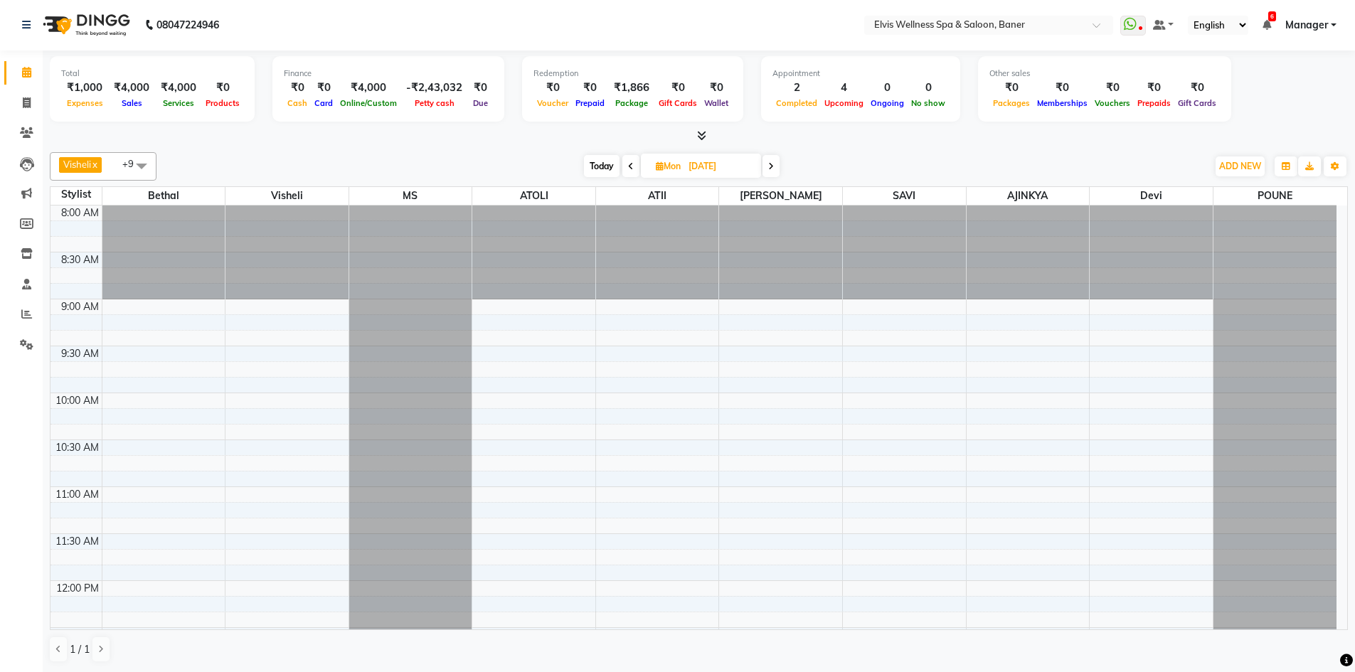
click at [597, 161] on span "Today" at bounding box center [602, 166] width 36 height 22
type input "03-10-2025"
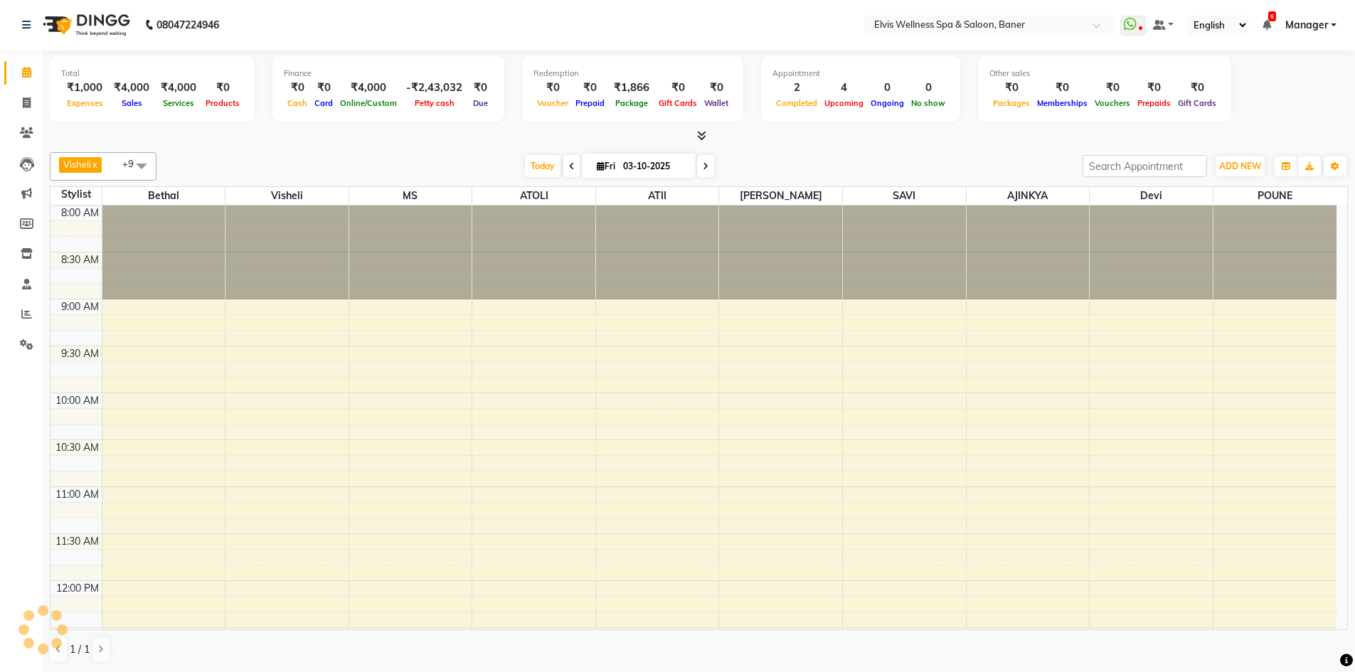
scroll to position [658, 0]
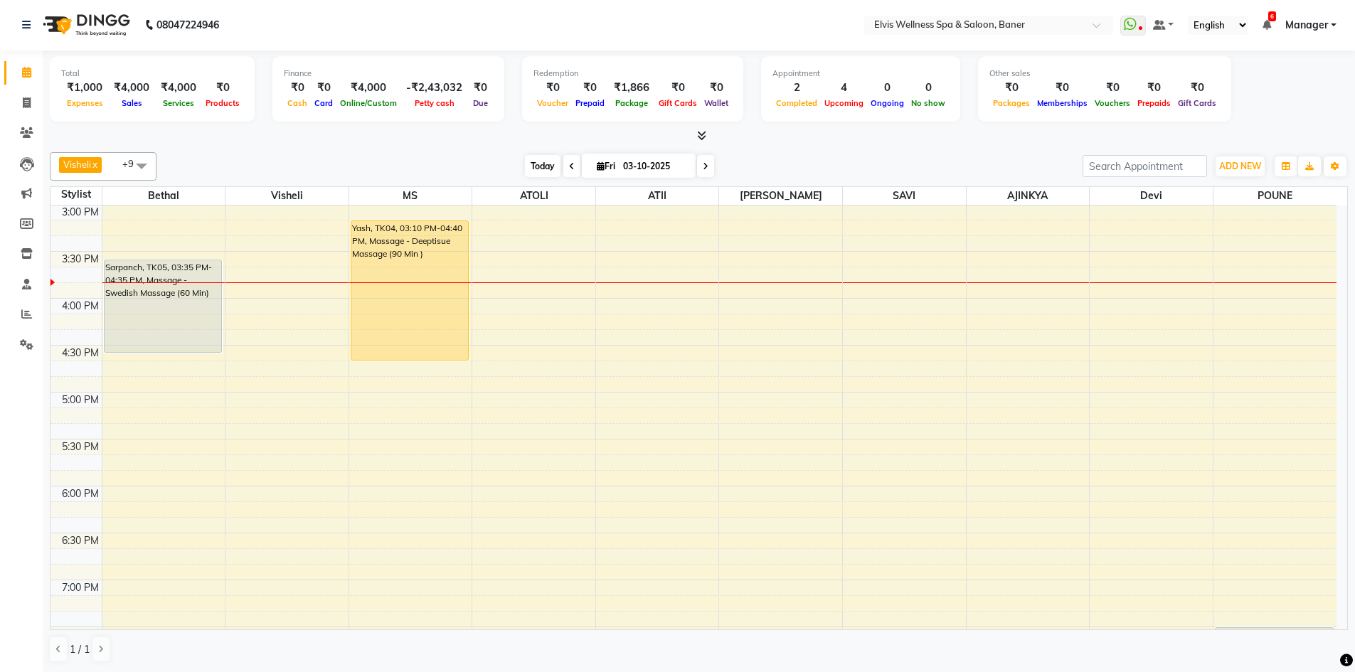
click at [535, 171] on span "Today" at bounding box center [543, 166] width 36 height 22
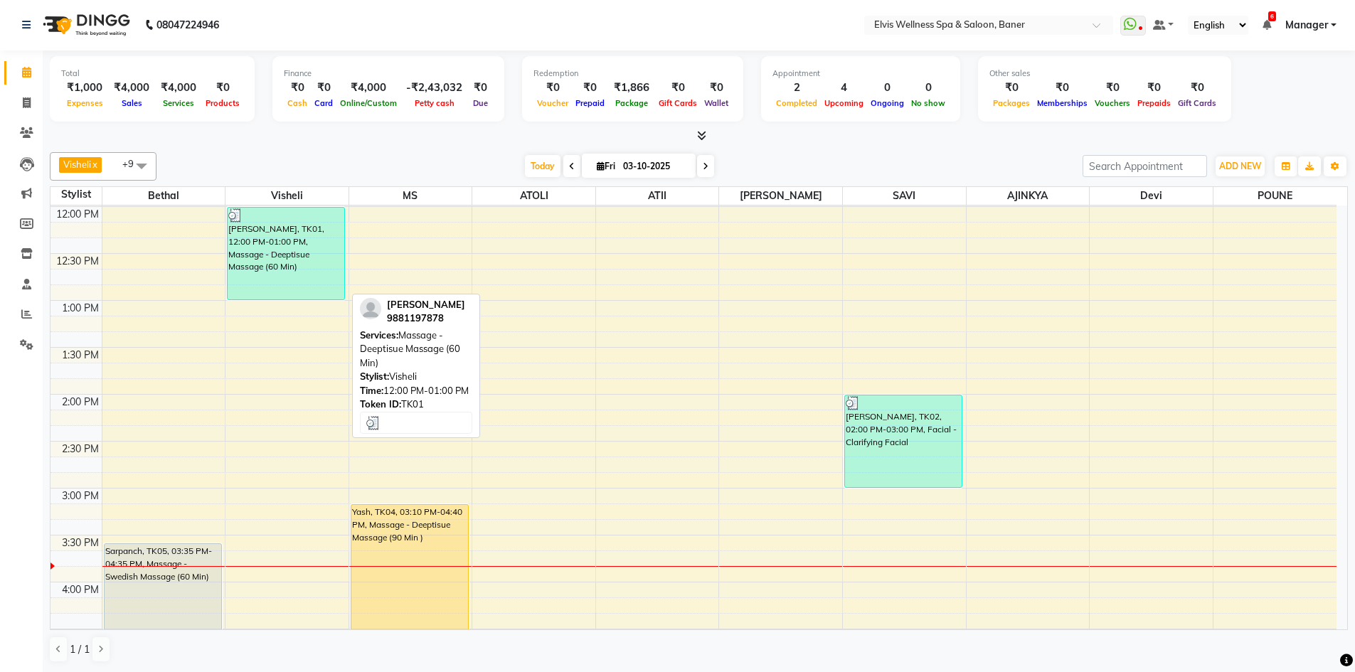
scroll to position [373, 0]
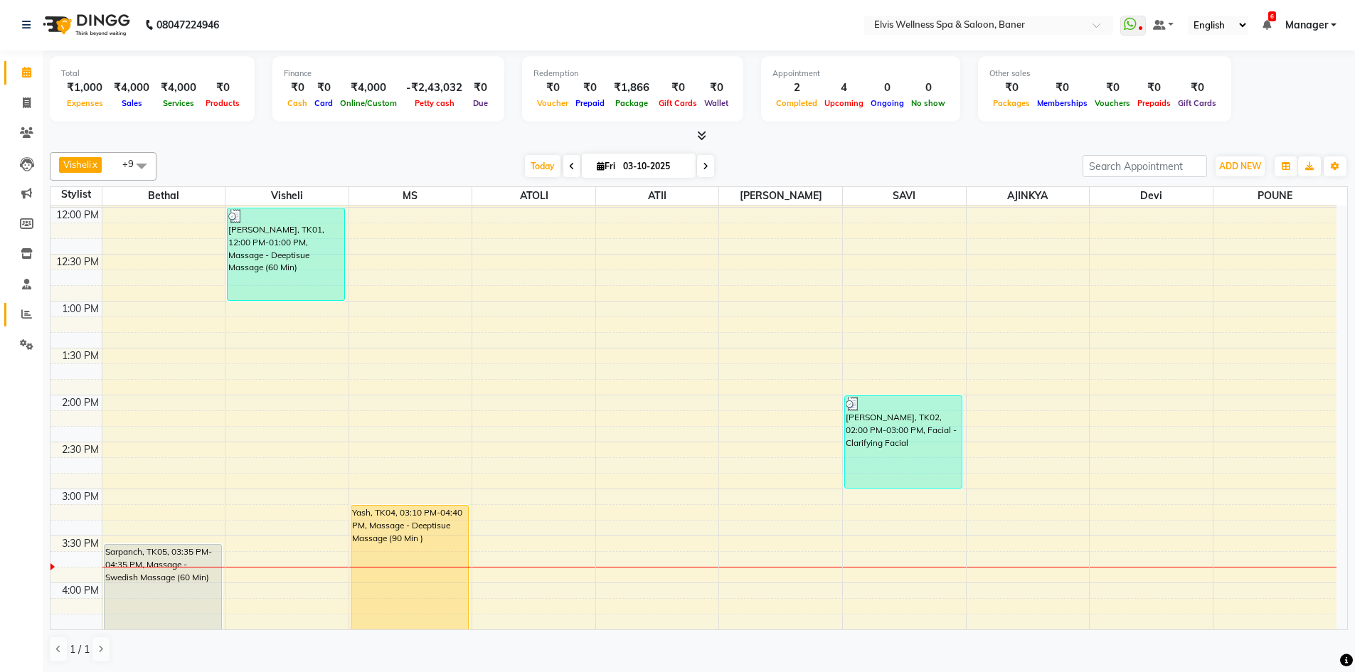
click at [13, 317] on link "Reports" at bounding box center [21, 314] width 34 height 23
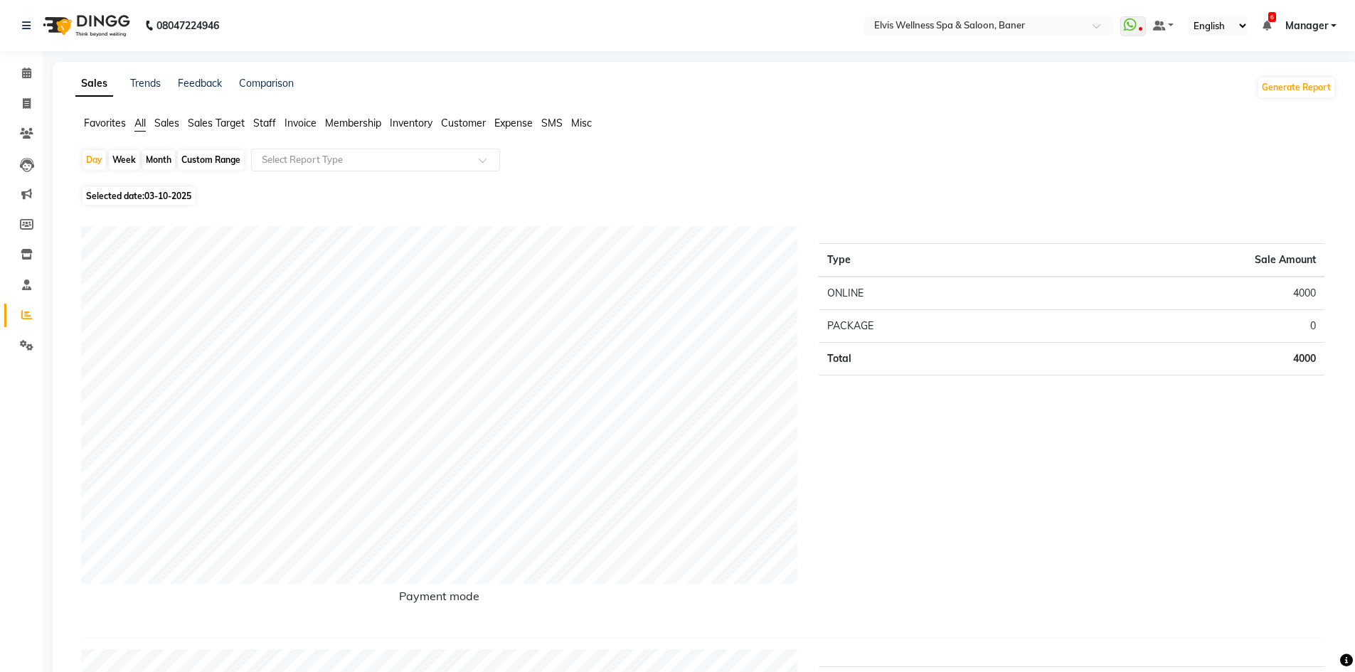
click at [158, 151] on div "Month" at bounding box center [158, 160] width 33 height 20
select select "10"
select select "2025"
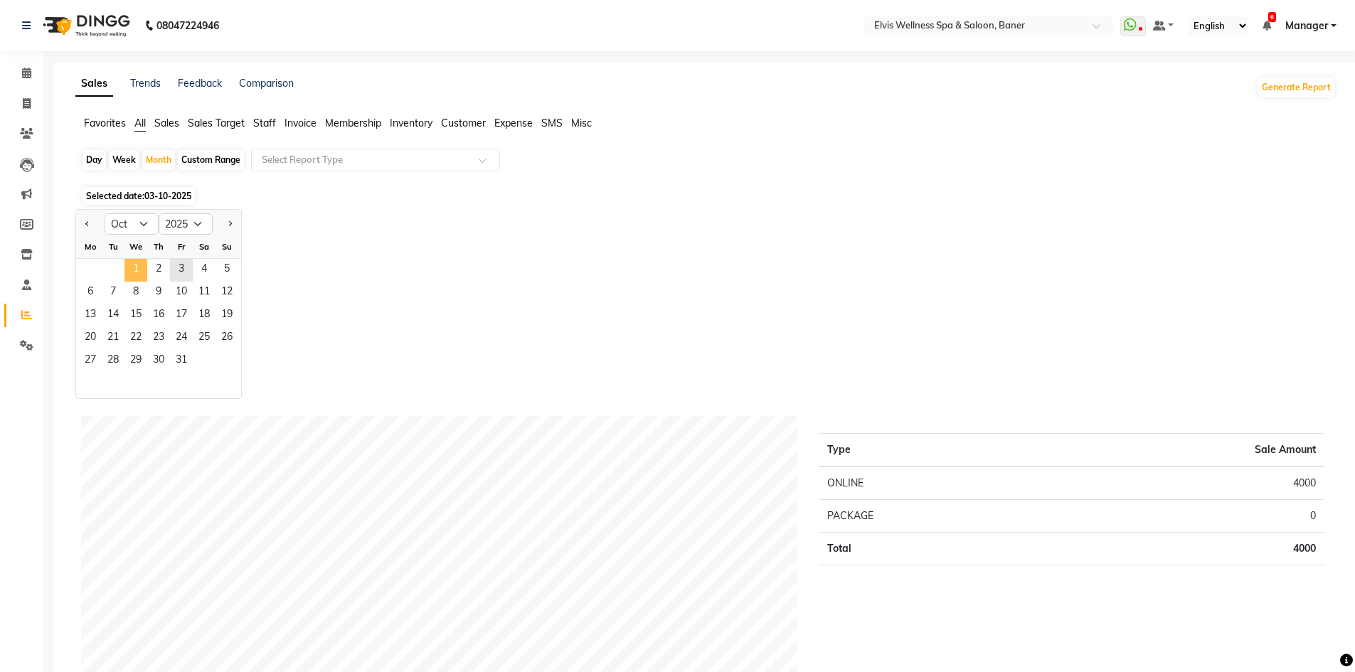
click at [128, 262] on span "1" at bounding box center [135, 270] width 23 height 23
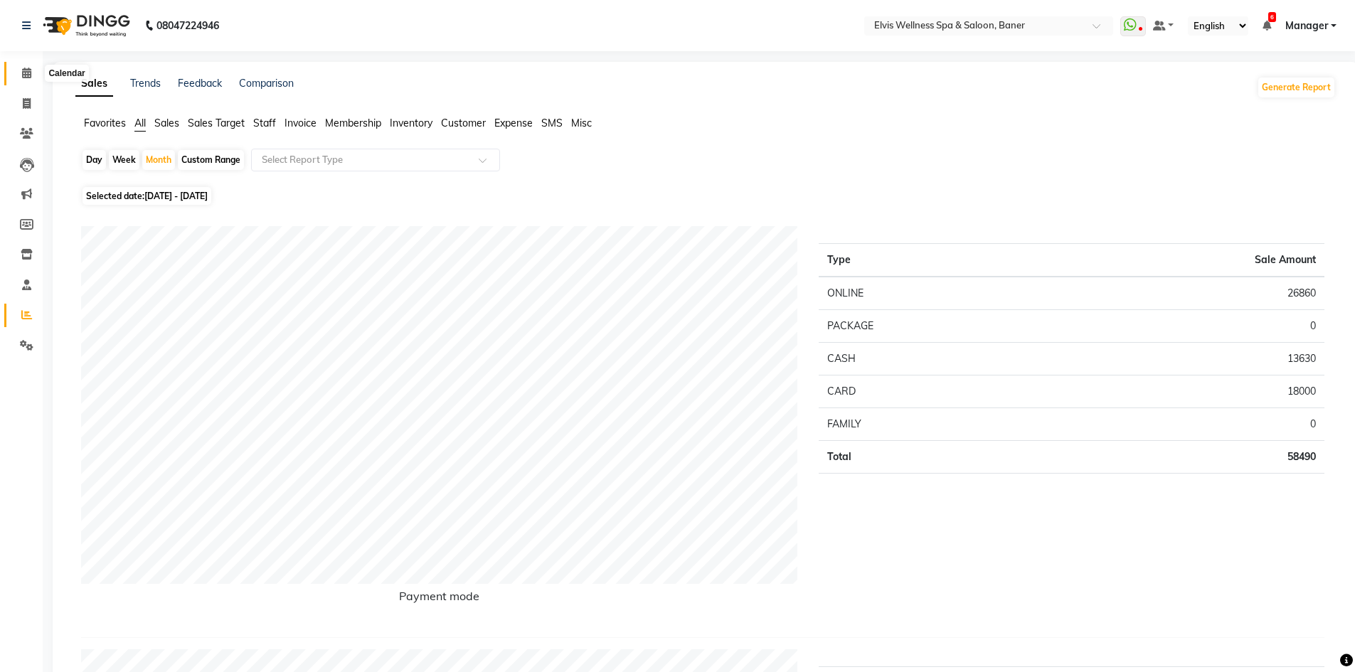
click at [23, 69] on icon at bounding box center [26, 73] width 9 height 11
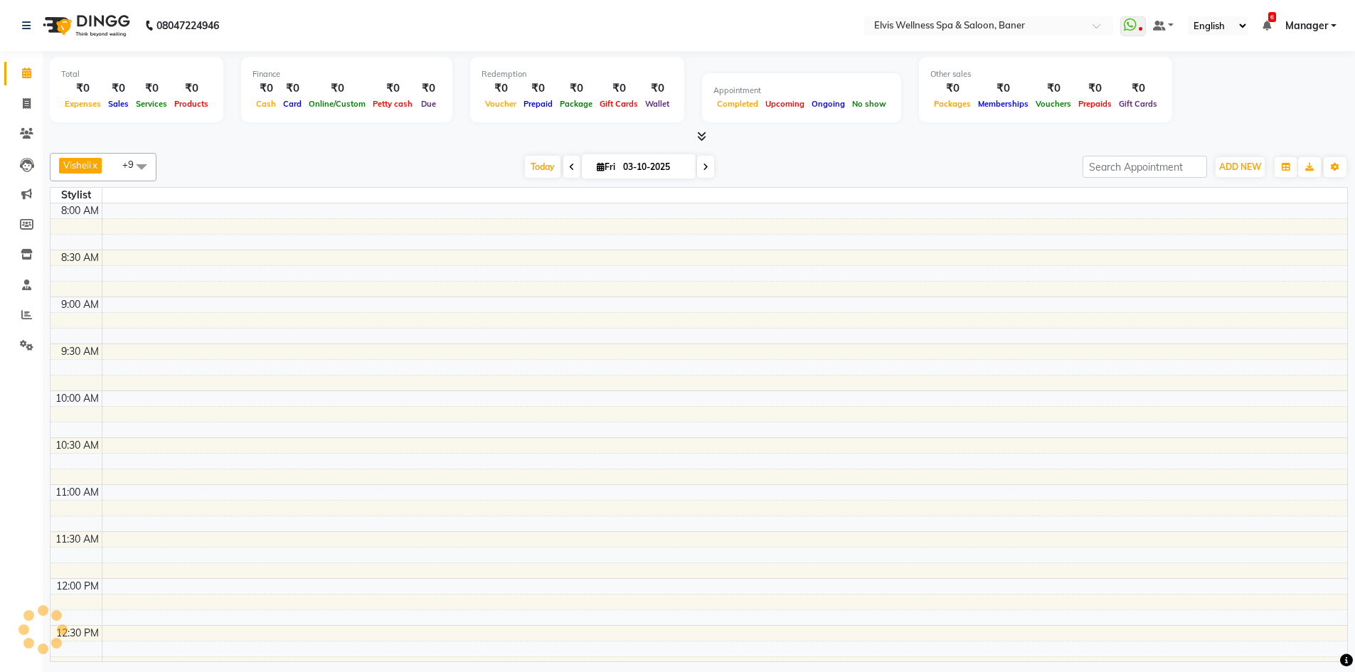
click at [22, 65] on link "Calendar" at bounding box center [21, 73] width 34 height 23
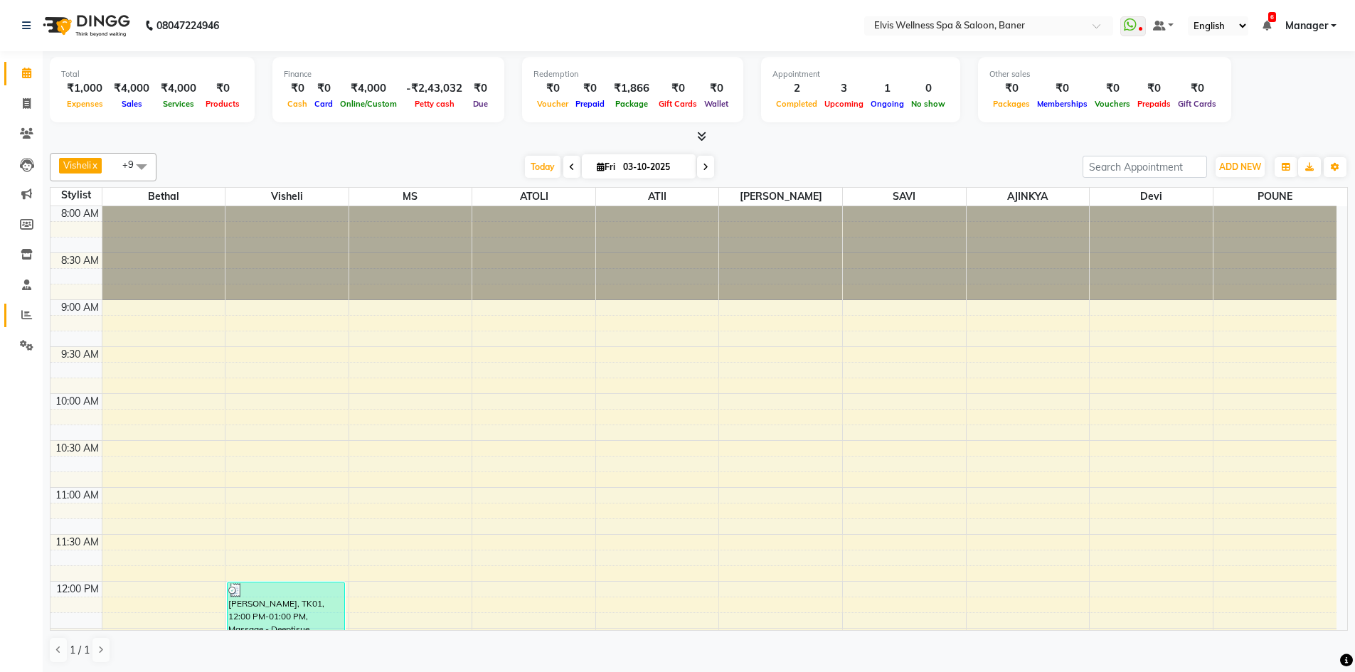
click at [8, 315] on link "Reports" at bounding box center [21, 315] width 34 height 23
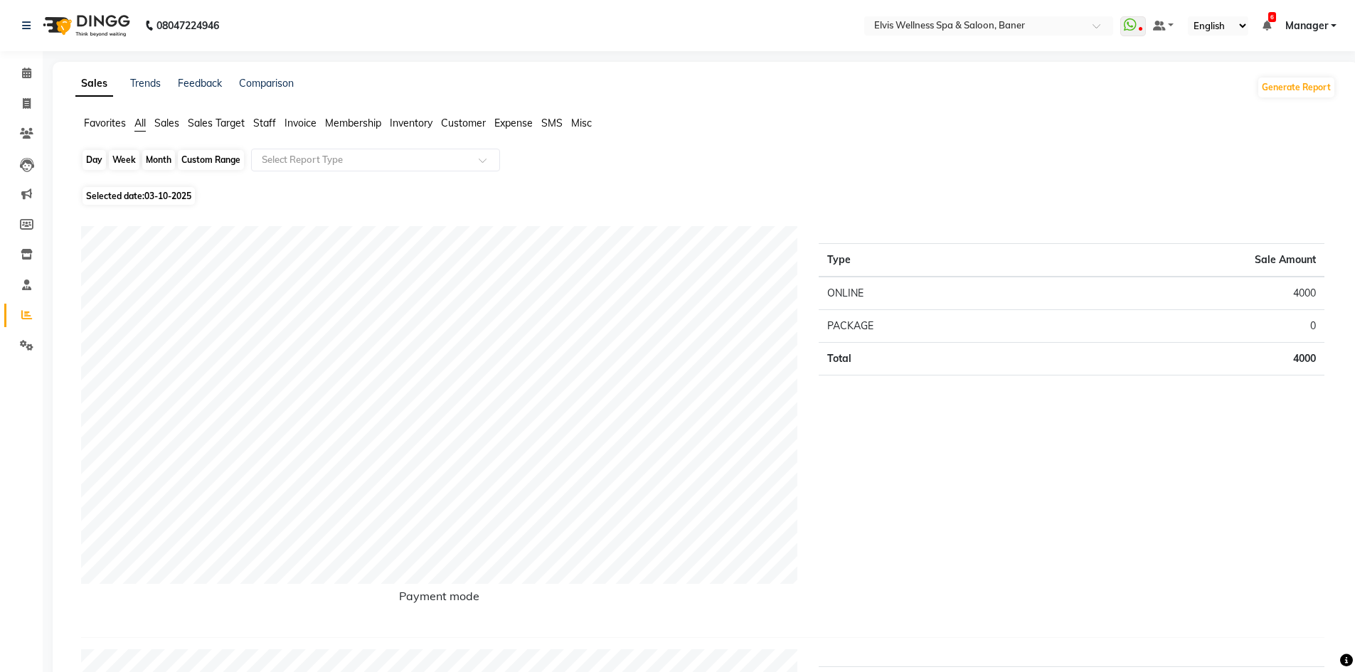
click at [96, 160] on div "Day" at bounding box center [93, 160] width 23 height 20
select select "10"
select select "2025"
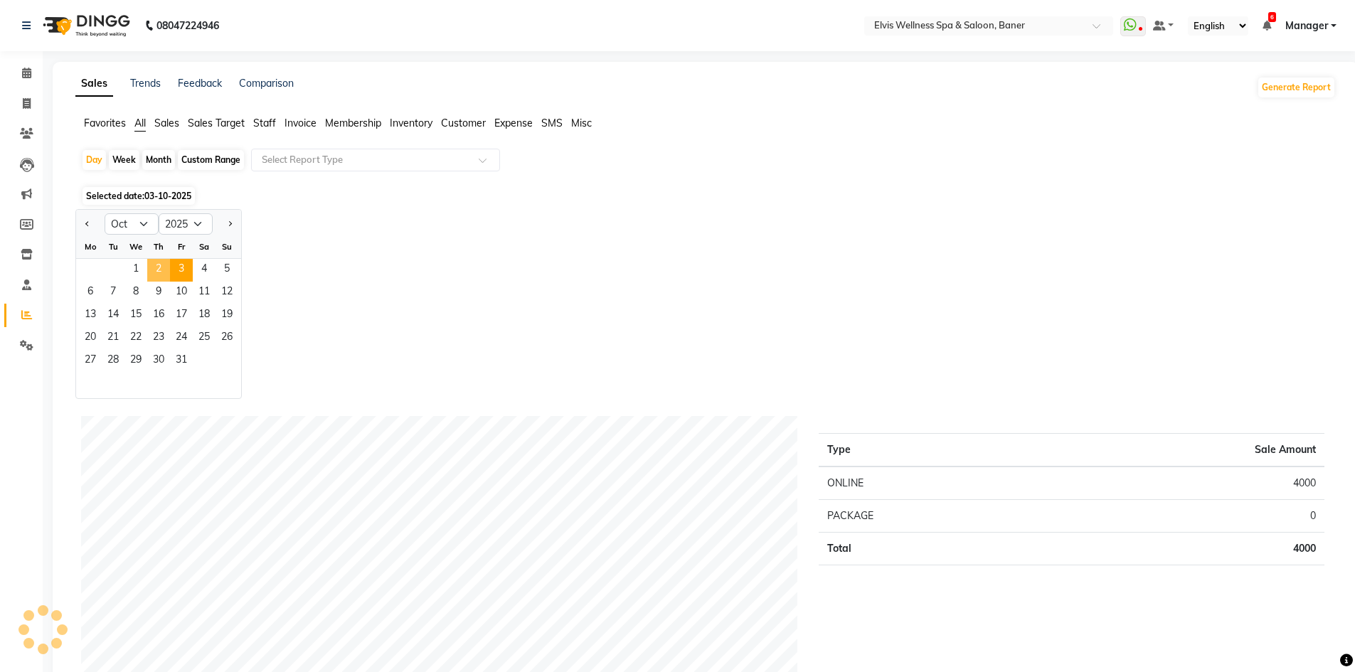
click at [164, 268] on span "2" at bounding box center [158, 270] width 23 height 23
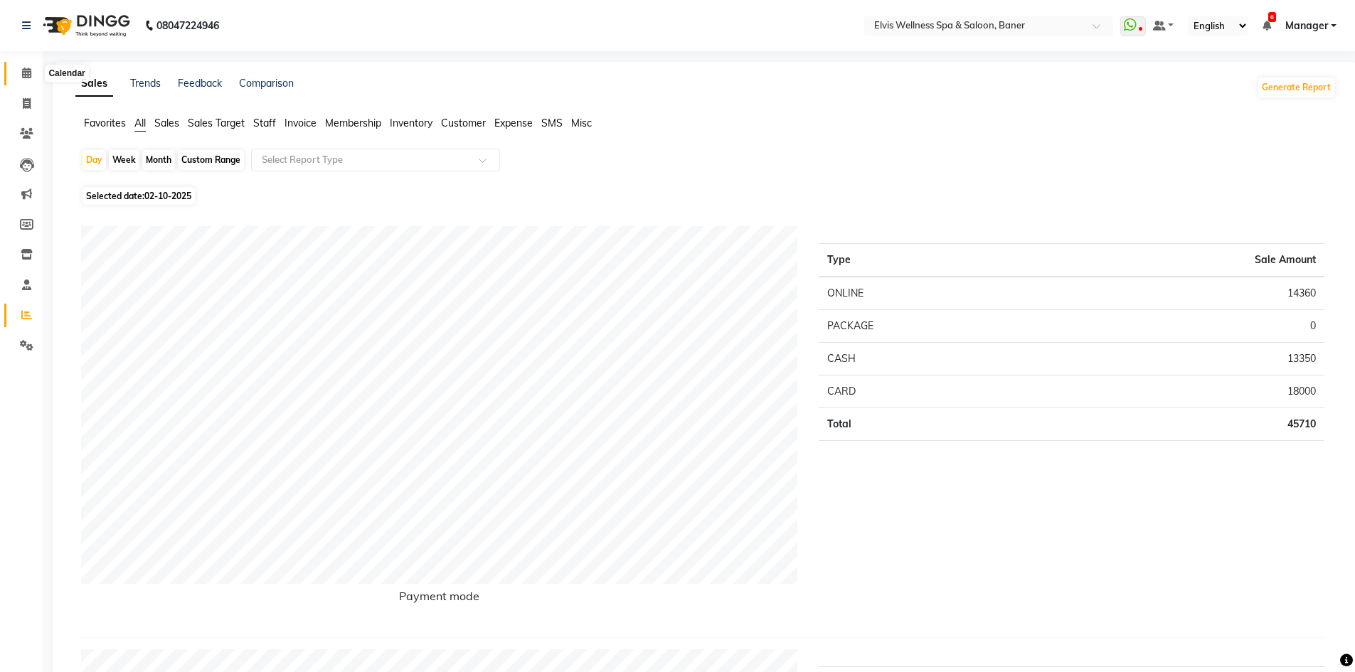
click at [24, 69] on icon at bounding box center [26, 73] width 9 height 11
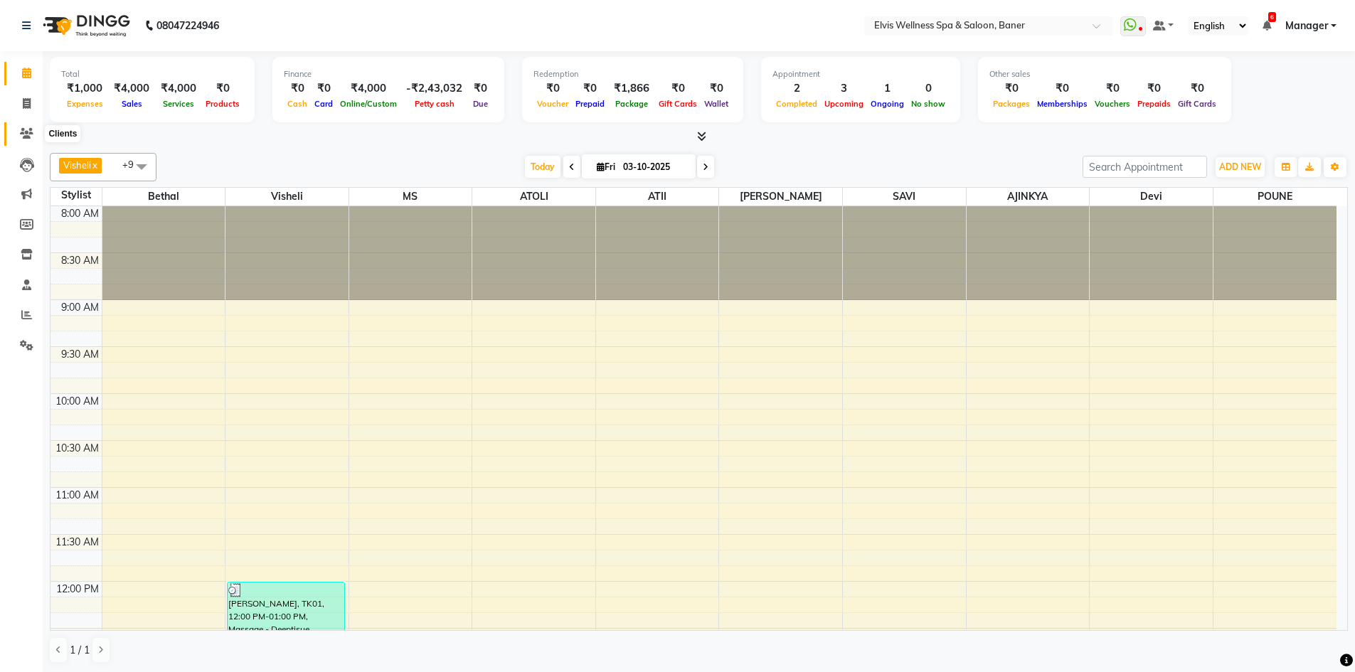
click at [28, 127] on span at bounding box center [26, 134] width 25 height 16
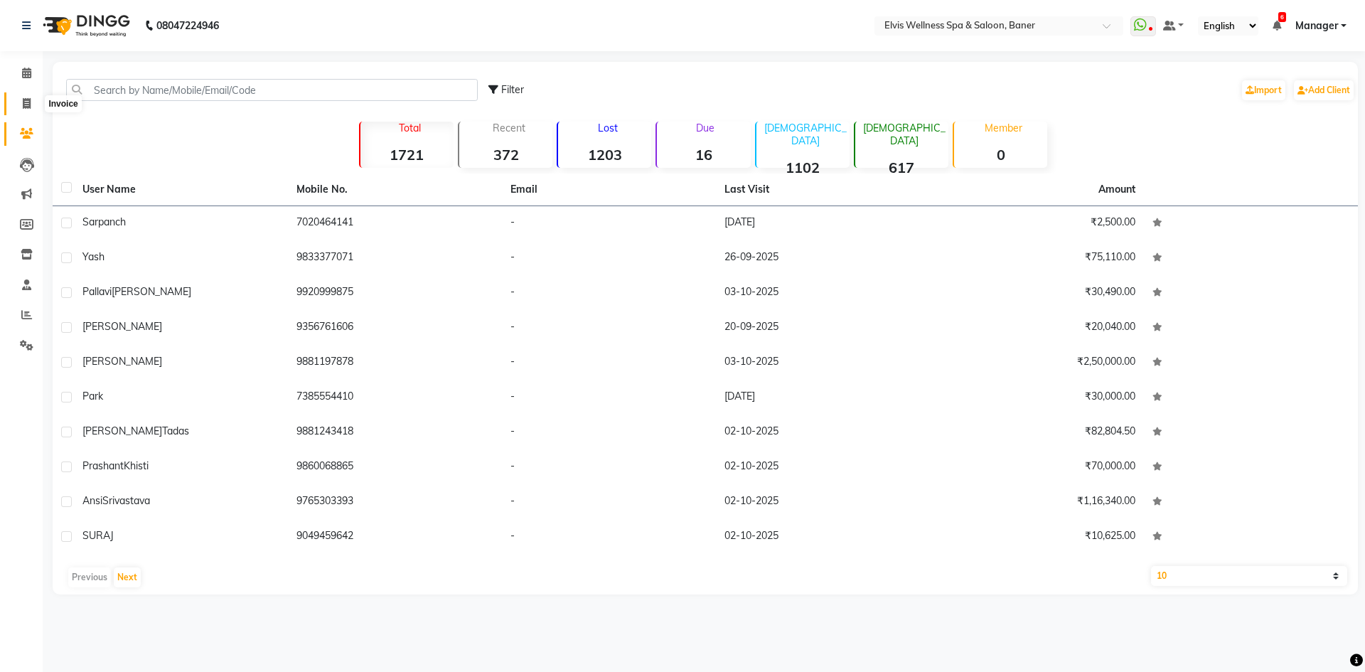
click at [21, 105] on span at bounding box center [26, 104] width 25 height 16
select select "5735"
select select "service"
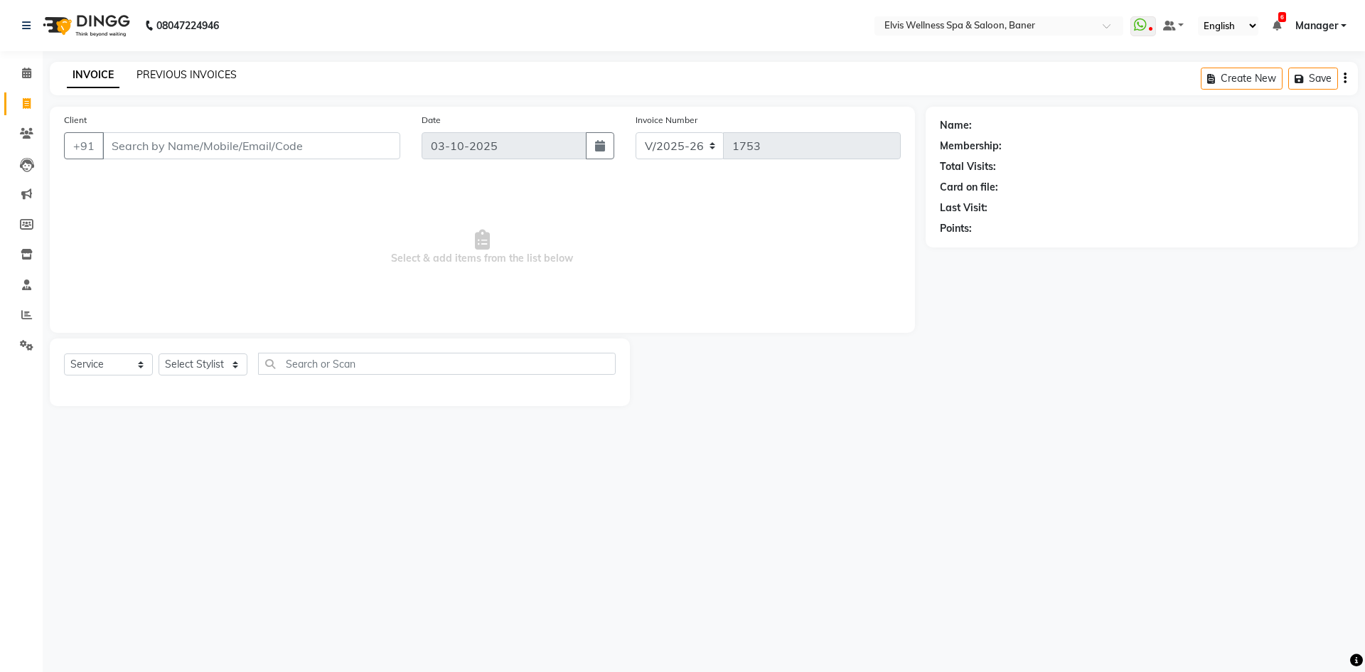
click at [208, 73] on link "PREVIOUS INVOICES" at bounding box center [187, 74] width 100 height 13
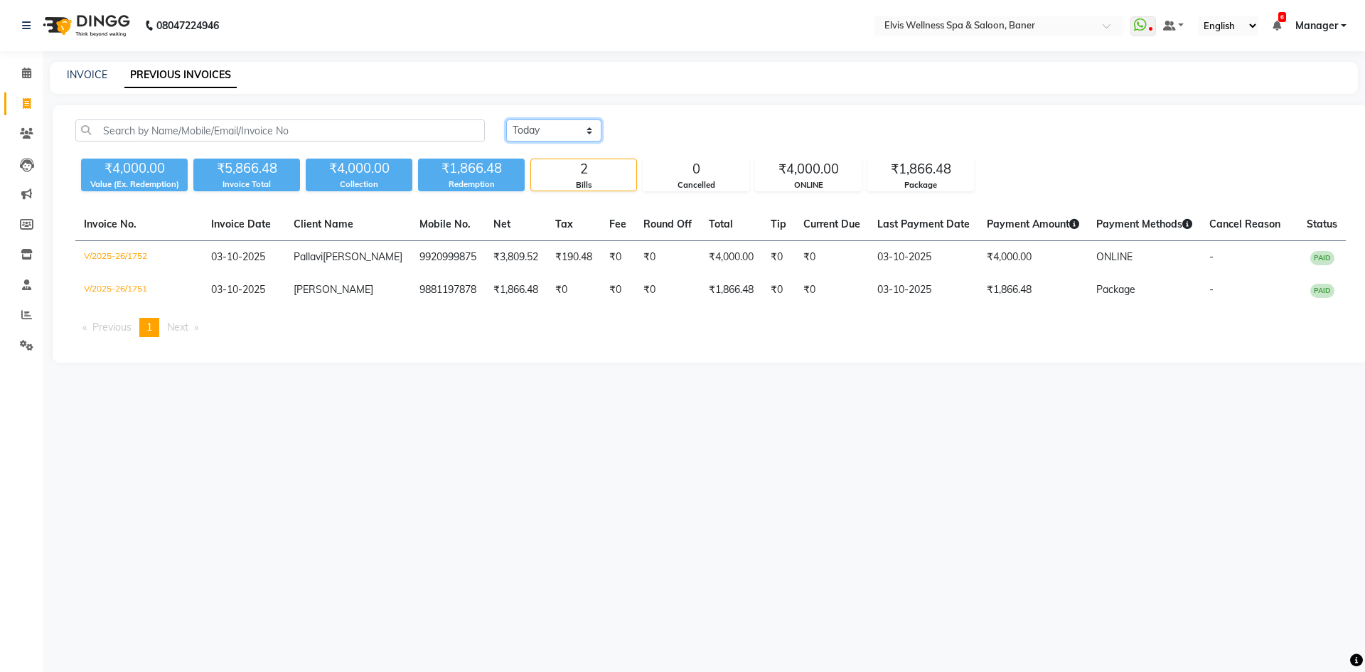
click at [532, 132] on select "Today Yesterday Custom Range" at bounding box center [553, 130] width 95 height 22
select select "yesterday"
click at [506, 119] on select "Today Yesterday Custom Range" at bounding box center [553, 130] width 95 height 22
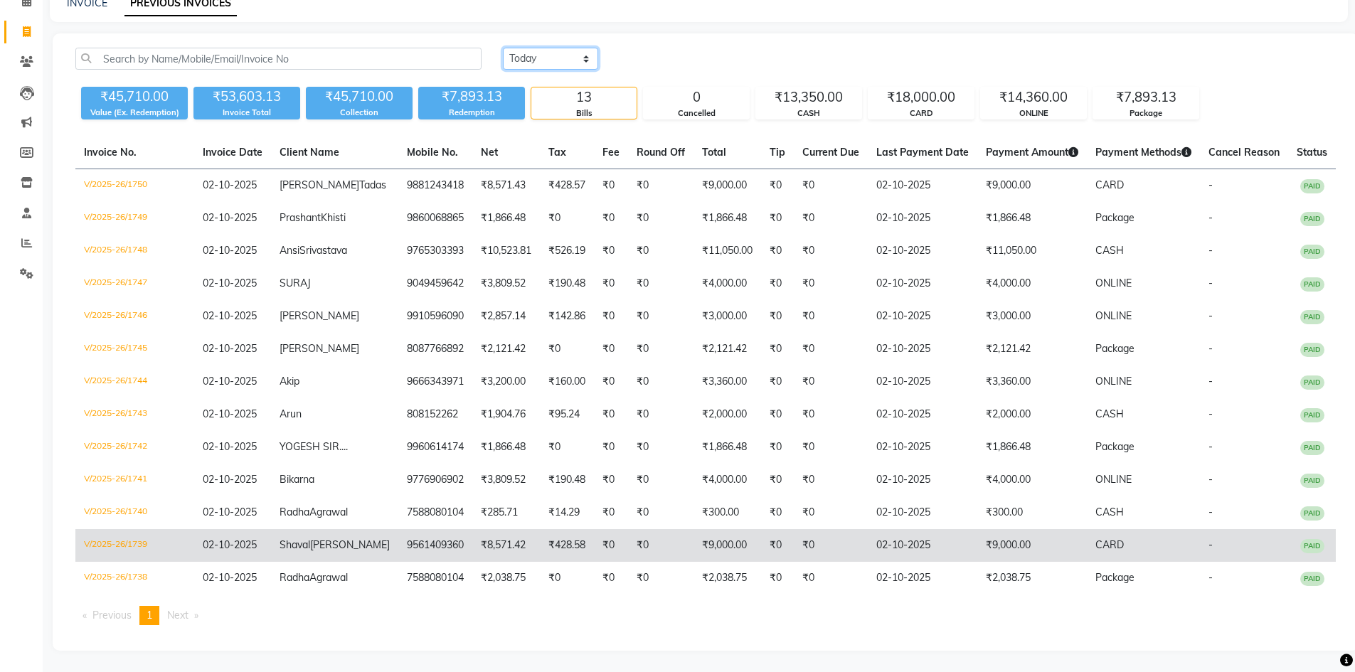
scroll to position [171, 0]
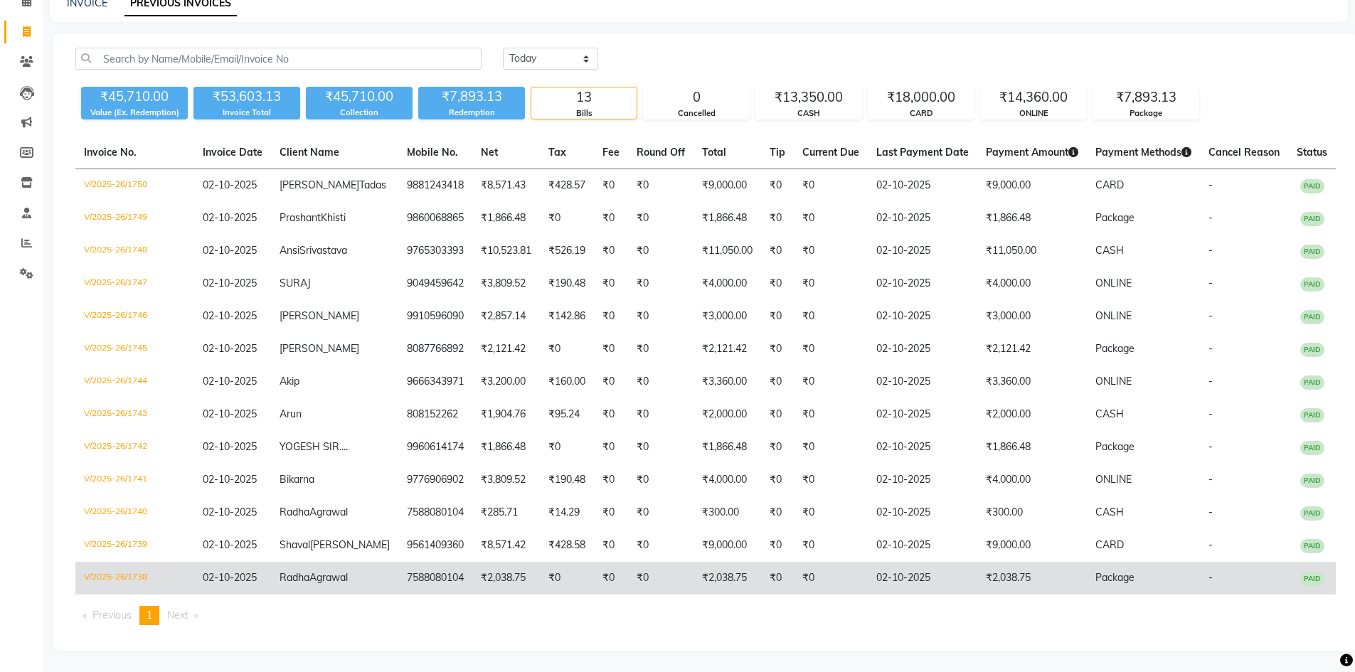
click at [816, 572] on td "₹0" at bounding box center [831, 578] width 74 height 33
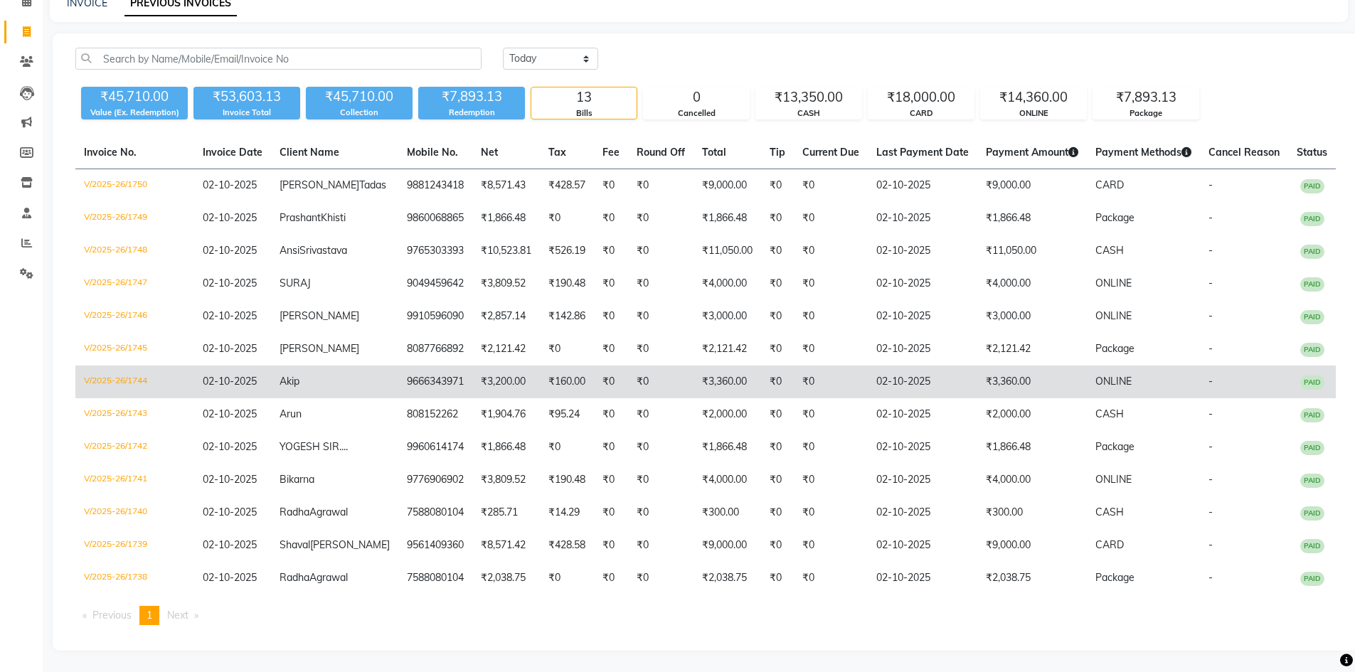
scroll to position [0, 0]
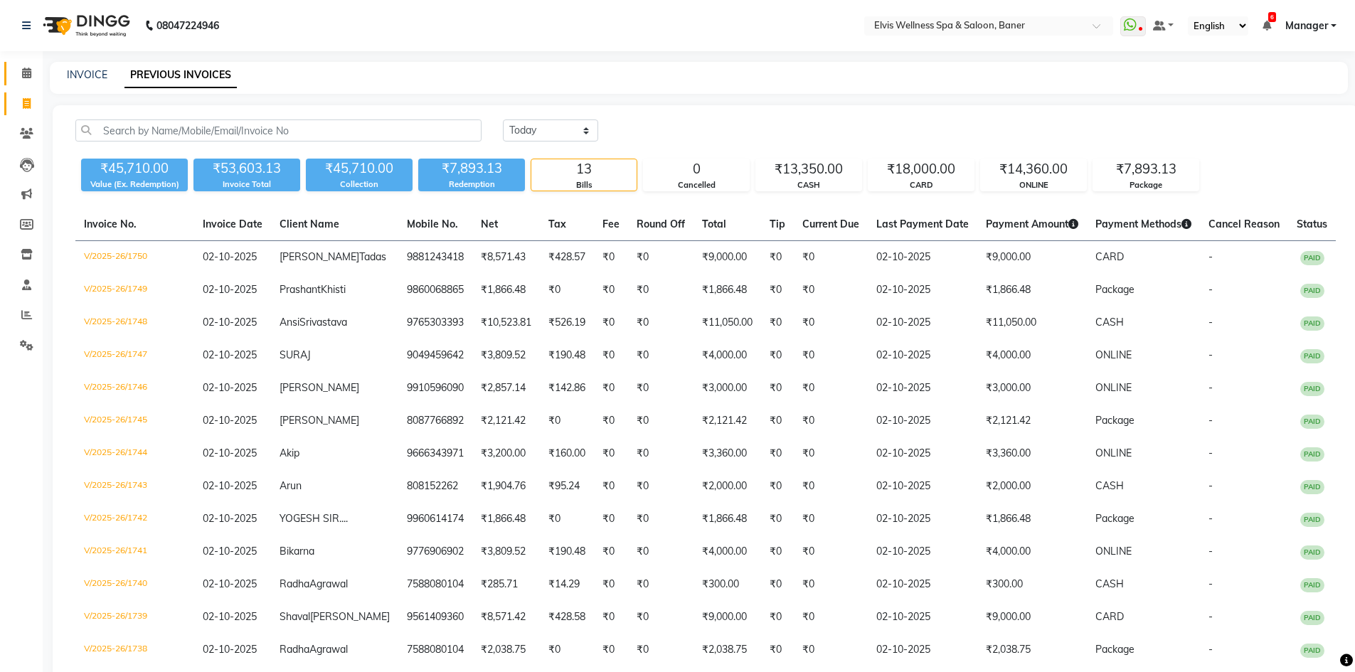
click at [11, 73] on link "Calendar" at bounding box center [21, 73] width 34 height 23
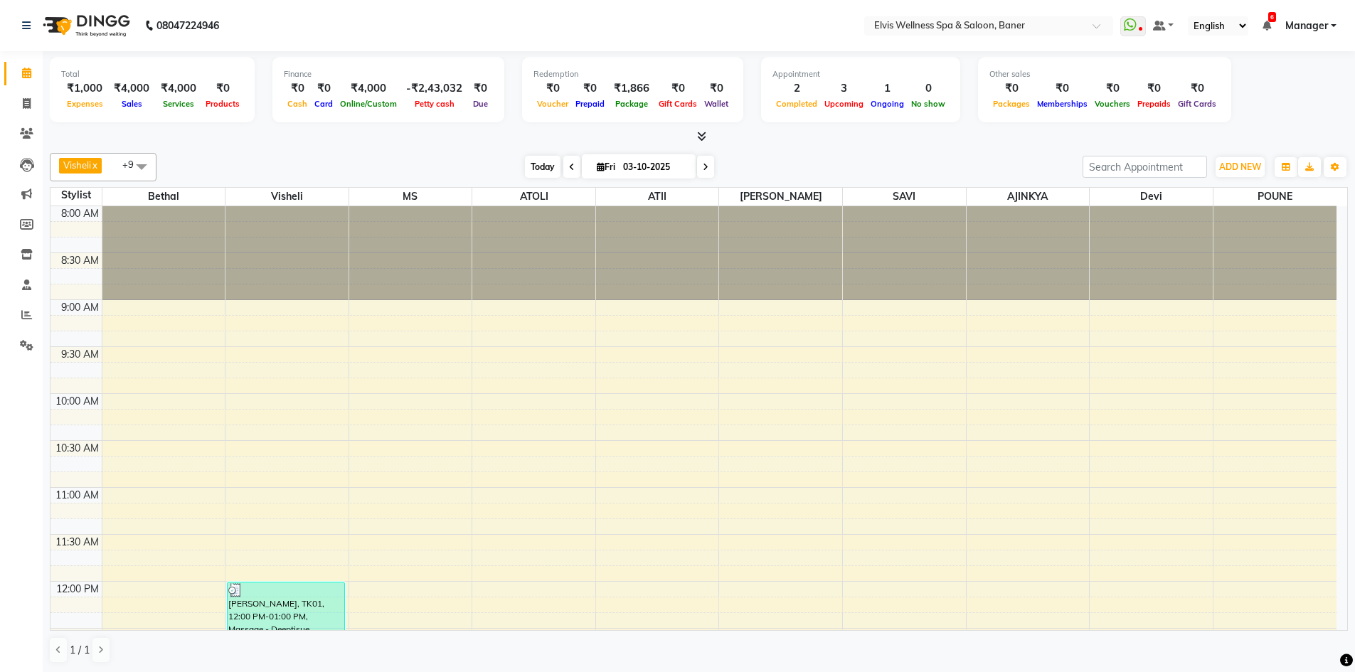
drag, startPoint x: 506, startPoint y: 168, endPoint x: 547, endPoint y: 168, distance: 41.2
click at [510, 168] on div "[DATE] [DATE]" at bounding box center [620, 166] width 912 height 21
click at [547, 168] on span "Today" at bounding box center [543, 167] width 36 height 22
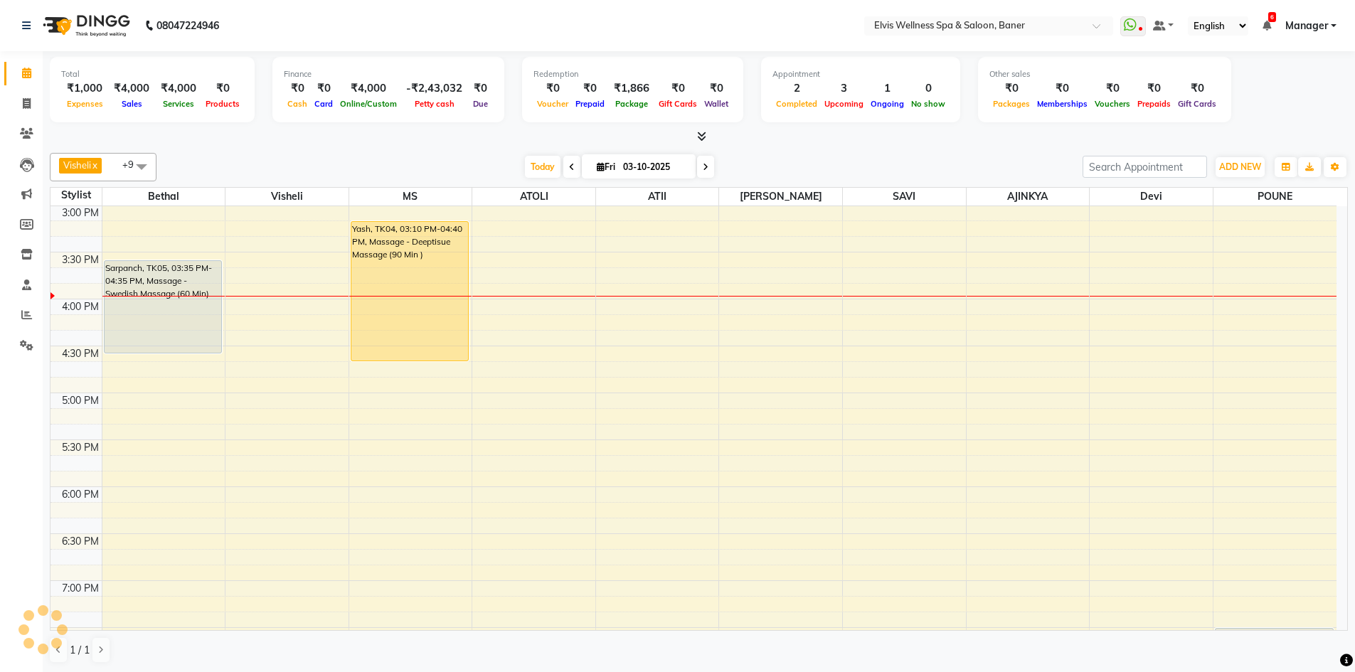
click at [742, 155] on div "Visheli x MS x Bethal x ATOLI x ATII x SAVI x Marvin x POUNE x AJINKYA x Devi x…" at bounding box center [699, 167] width 1298 height 28
click at [556, 168] on span "Today" at bounding box center [543, 167] width 36 height 22
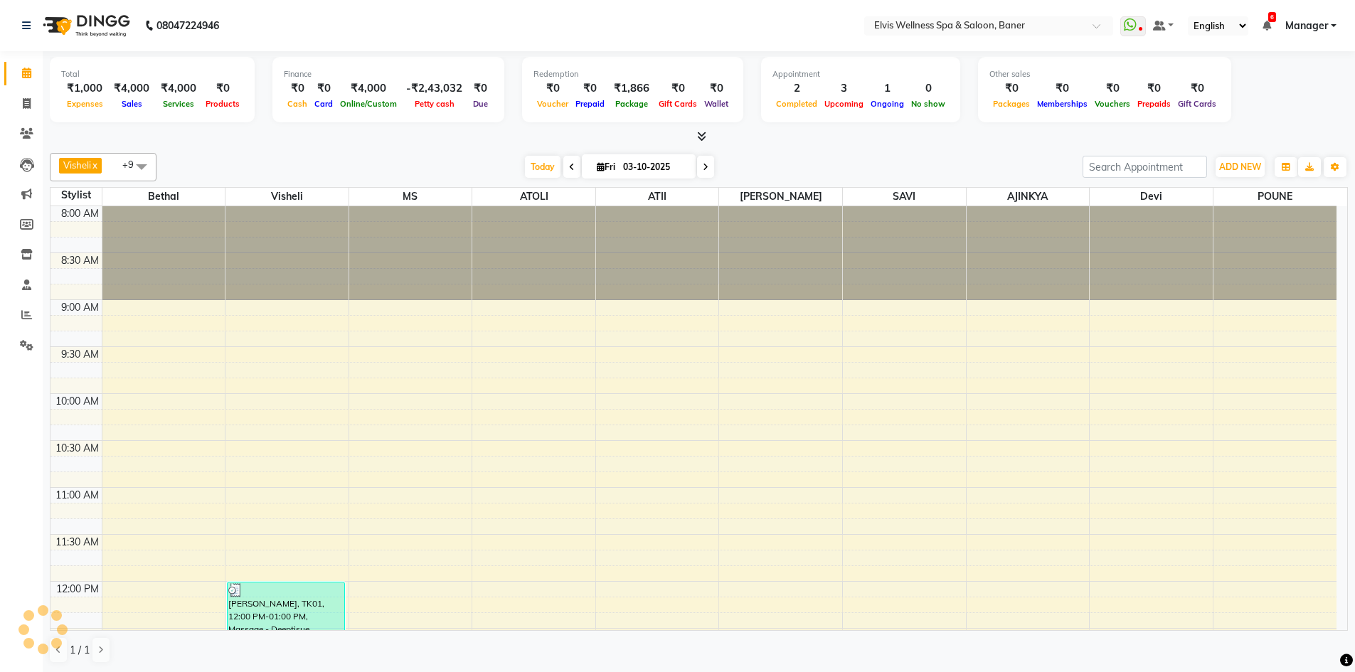
scroll to position [752, 0]
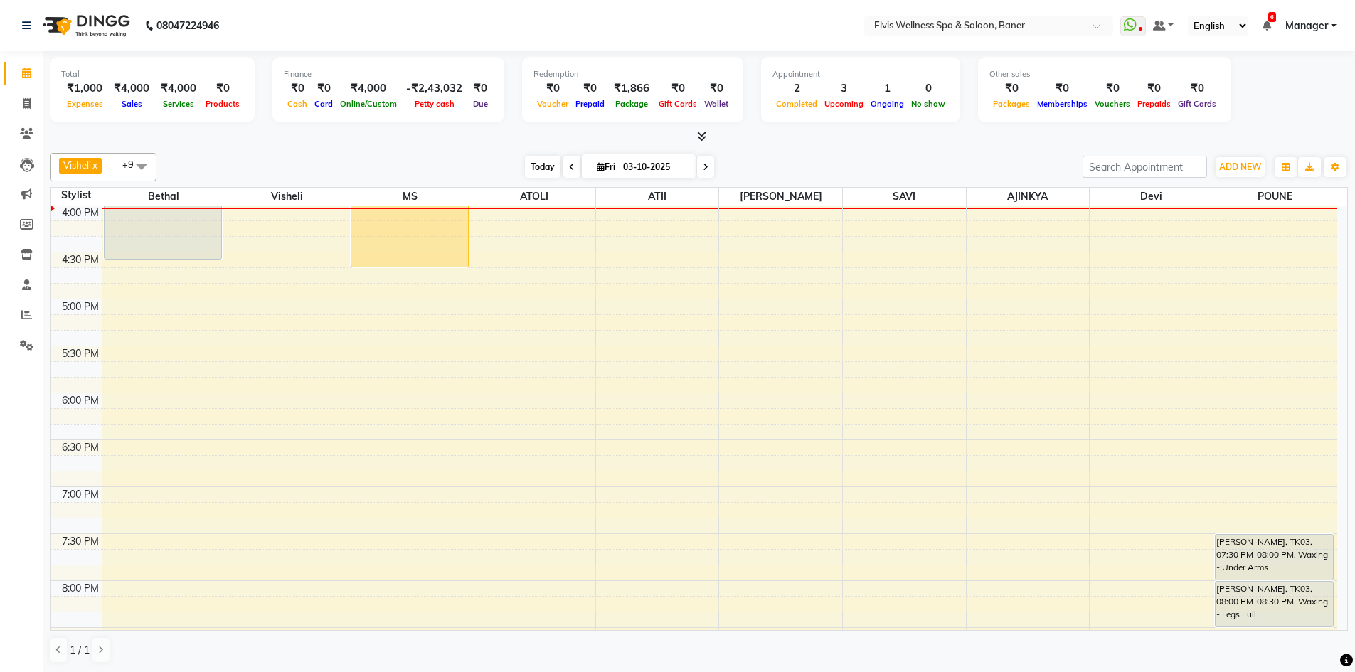
click at [534, 176] on span "Today" at bounding box center [543, 167] width 36 height 22
click at [789, 149] on div "Visheli x MS x Bethal x ATOLI x ATII x SAVI x Marvin x POUNE x AJINKYA x Devi x…" at bounding box center [699, 408] width 1298 height 522
click at [517, 173] on div "[DATE] [DATE]" at bounding box center [620, 166] width 912 height 21
click at [547, 155] on div "Visheli x MS x Bethal x ATOLI x ATII x SAVI x Marvin x POUNE x AJINKYA x Devi x…" at bounding box center [699, 167] width 1298 height 28
click at [538, 156] on span "Today" at bounding box center [543, 167] width 36 height 22
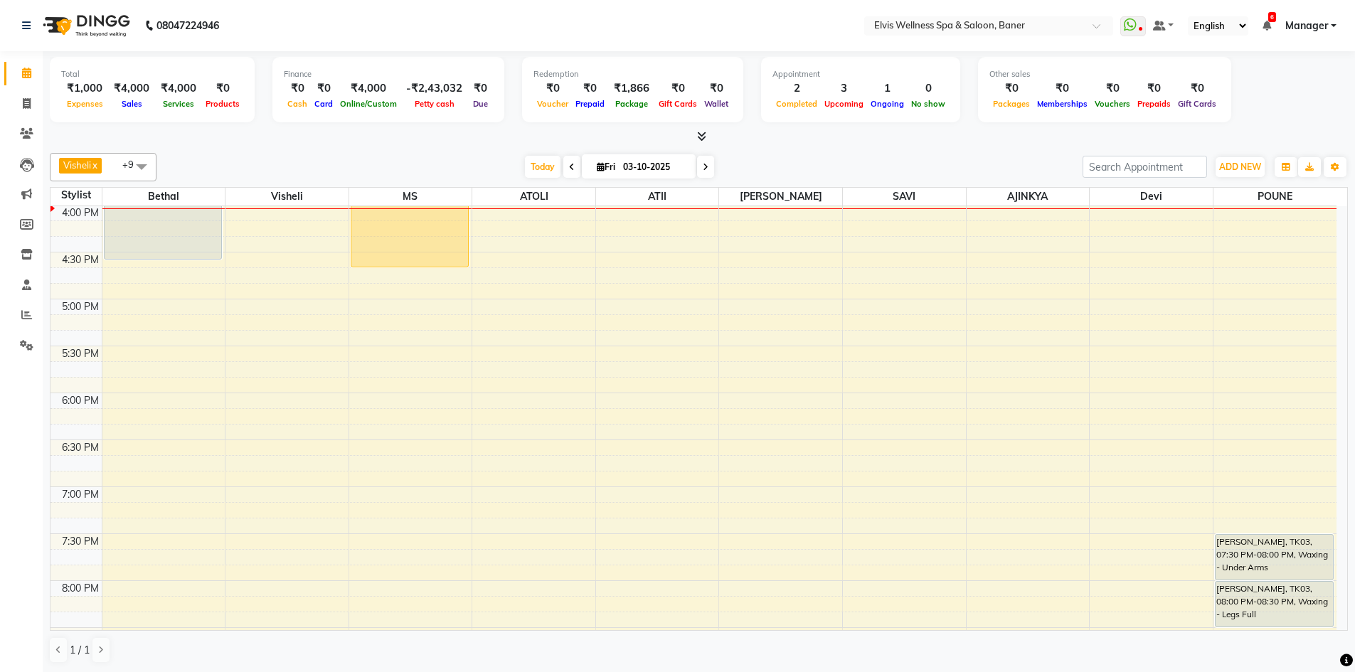
click at [760, 150] on div "Visheli x MS x Bethal x ATOLI x ATII x SAVI x Marvin x POUNE x AJINKYA x Devi x…" at bounding box center [699, 408] width 1298 height 522
click at [553, 174] on span "Today" at bounding box center [543, 167] width 36 height 22
click at [777, 156] on div "[DATE] [DATE]" at bounding box center [620, 166] width 912 height 21
click at [776, 155] on div "Visheli x MS x Bethal x ATOLI x ATII x SAVI x Marvin x POUNE x AJINKYA x Devi x…" at bounding box center [699, 167] width 1298 height 28
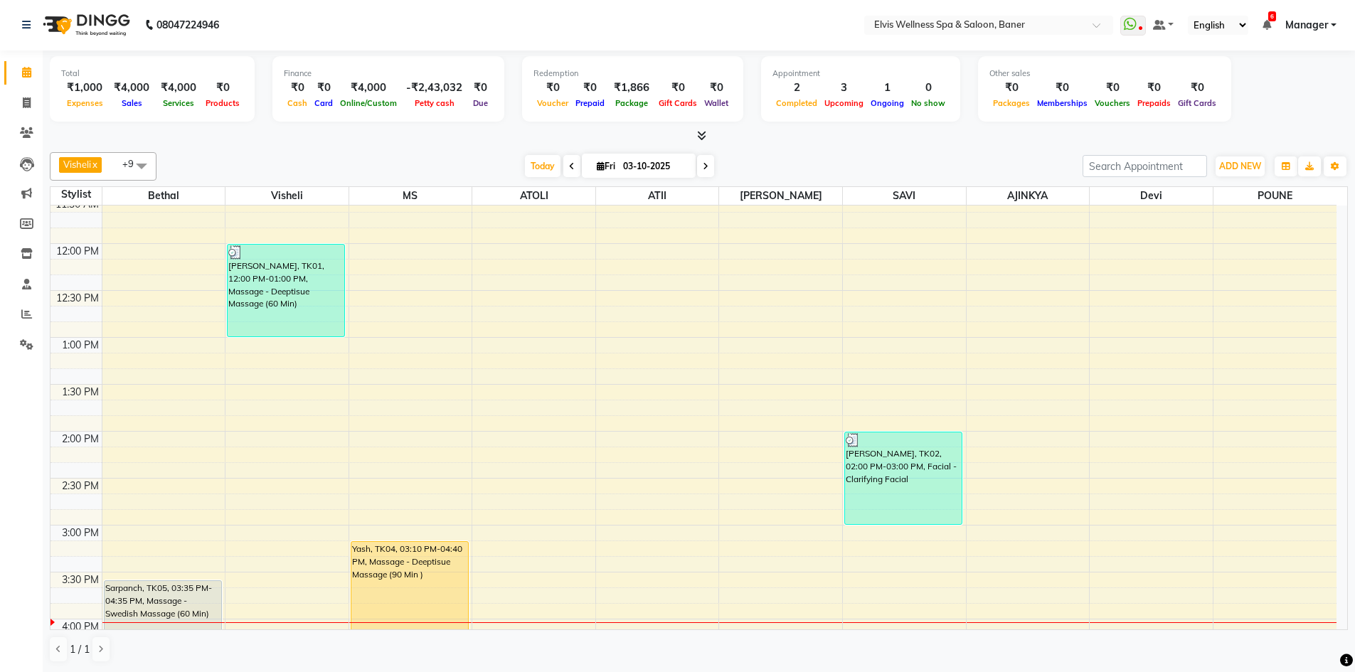
scroll to position [321, 0]
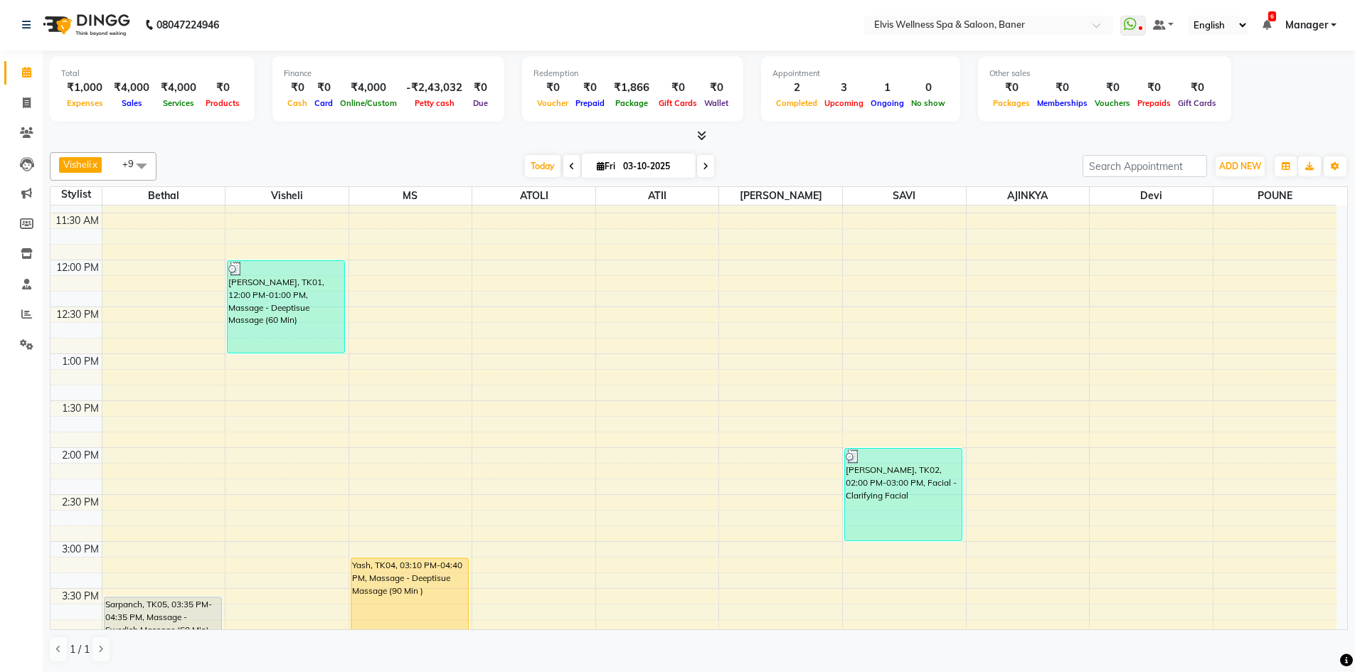
click at [780, 151] on div "Visheli x MS x Bethal x ATOLI x ATII x SAVI x Marvin x POUNE x AJINKYA x Devi x…" at bounding box center [699, 407] width 1298 height 522
click at [541, 160] on span "Today" at bounding box center [543, 166] width 36 height 22
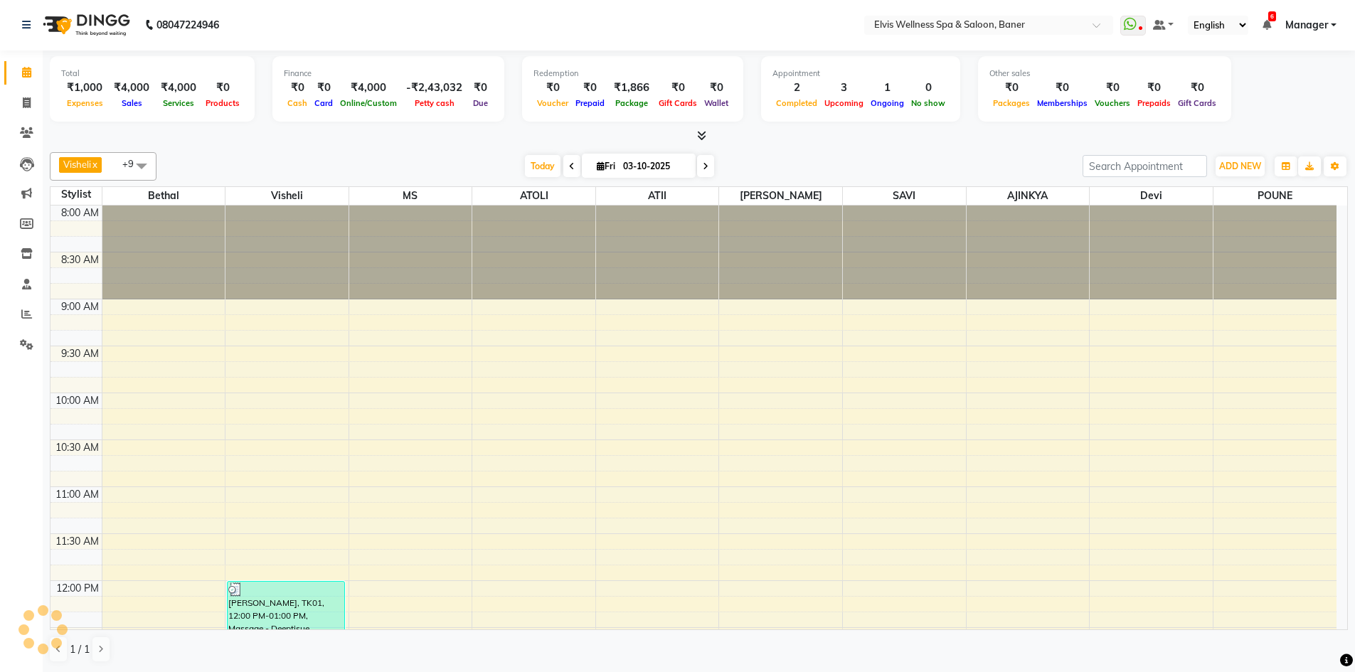
scroll to position [752, 0]
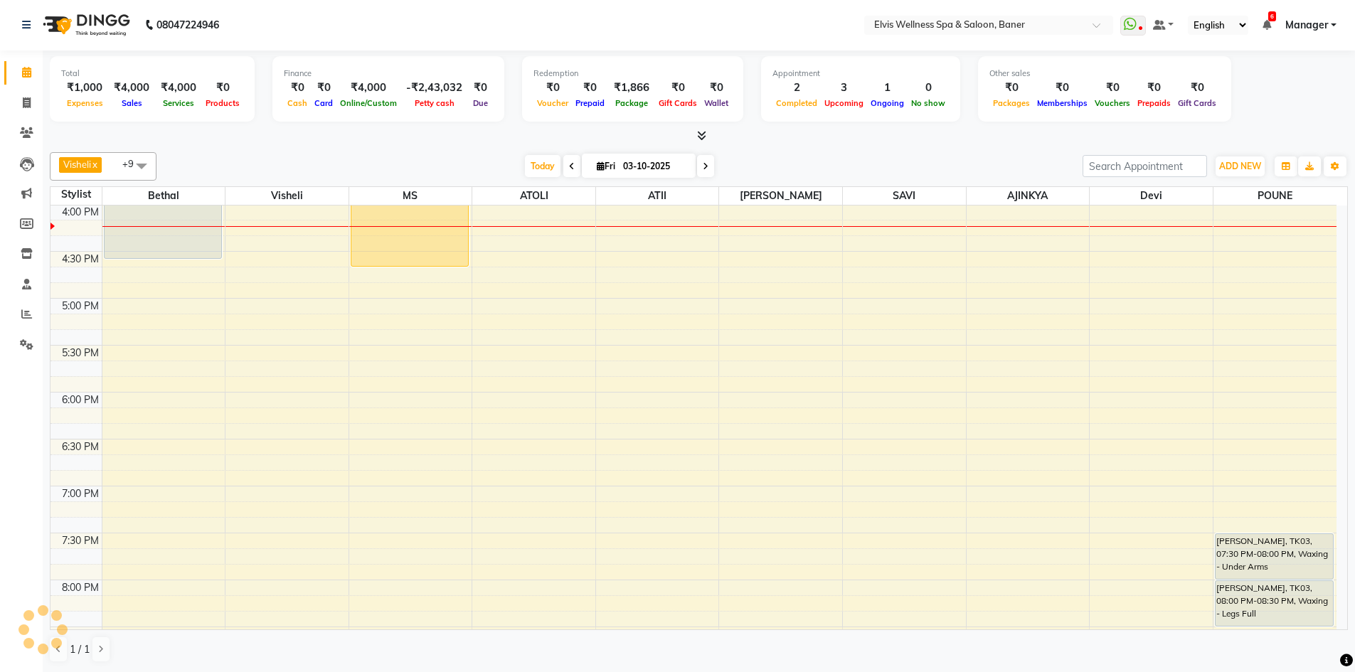
click at [784, 147] on div "Visheli x MS x Bethal x ATOLI x ATII x SAVI x Marvin x POUNE x AJINKYA x Devi x…" at bounding box center [699, 407] width 1298 height 522
click at [538, 175] on span "Today" at bounding box center [543, 166] width 36 height 22
click at [783, 136] on div at bounding box center [699, 136] width 1298 height 15
click at [785, 151] on div "Visheli x MS x Bethal x ATOLI x ATII x SAVI x Marvin x POUNE x AJINKYA x Devi x…" at bounding box center [699, 407] width 1298 height 522
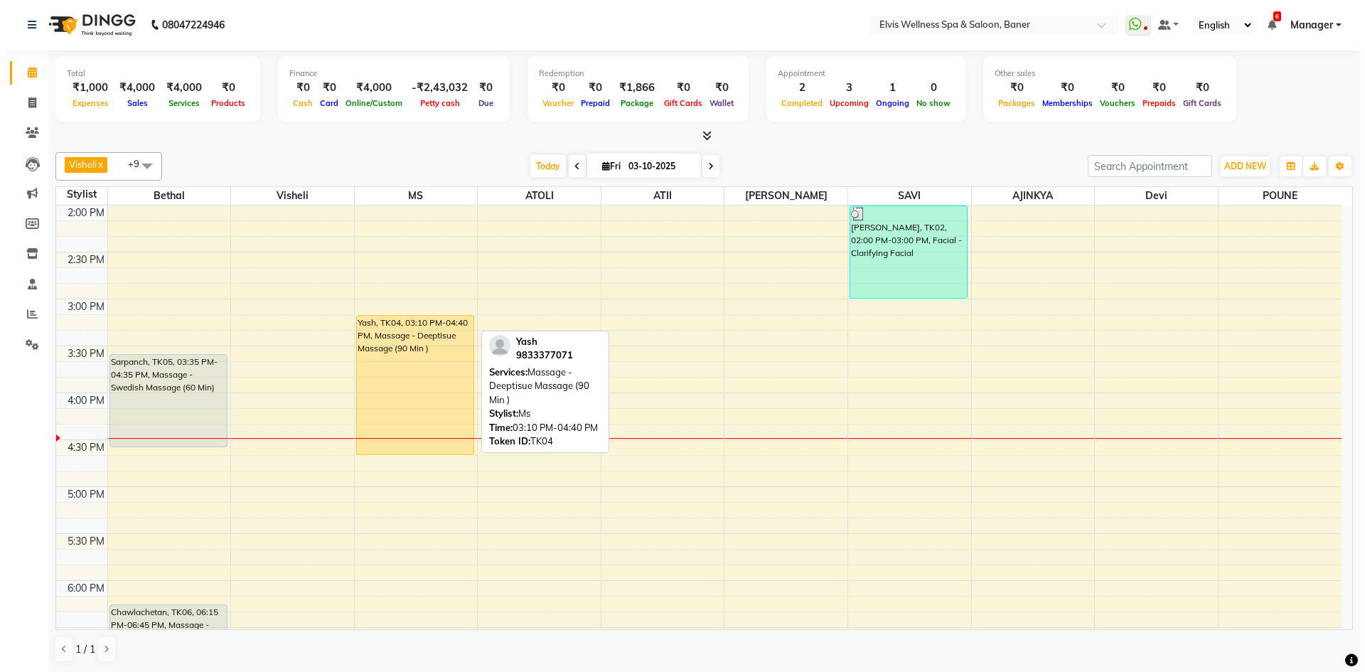
scroll to position [538, 0]
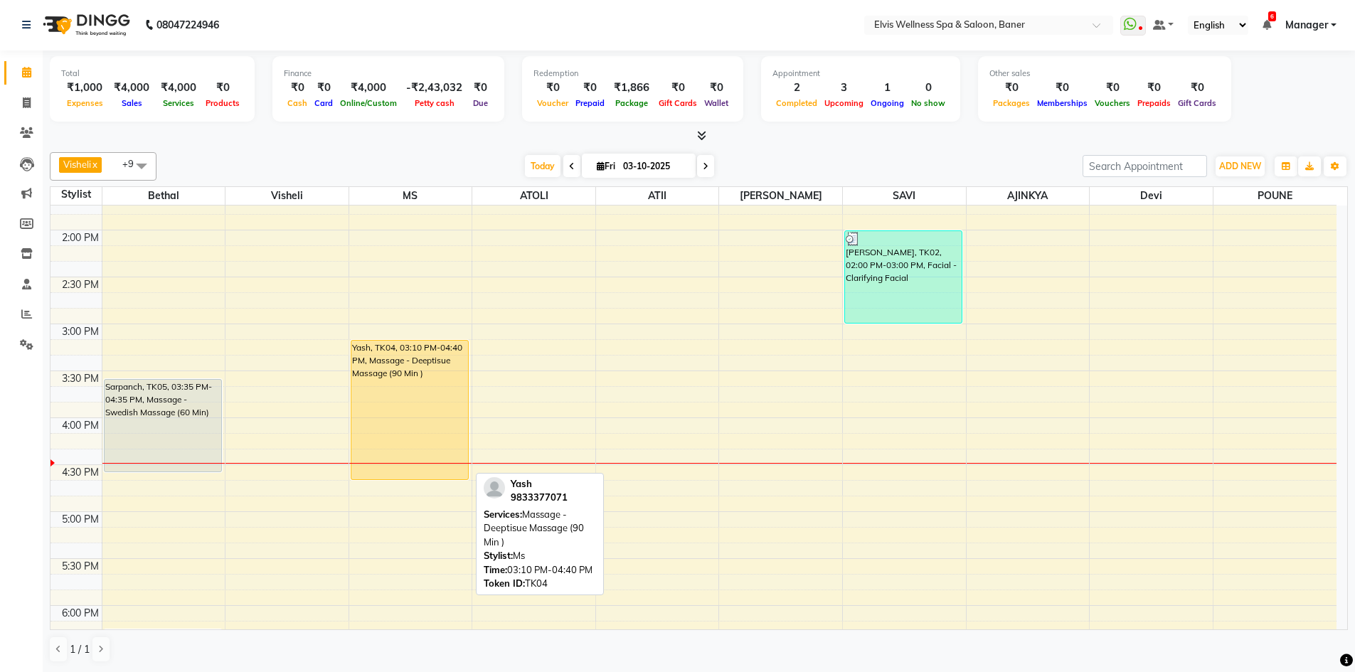
click at [427, 378] on div "Yash, TK04, 03:10 PM-04:40 PM, Massage - Deeptisue Massage (90 Min )" at bounding box center [409, 410] width 117 height 139
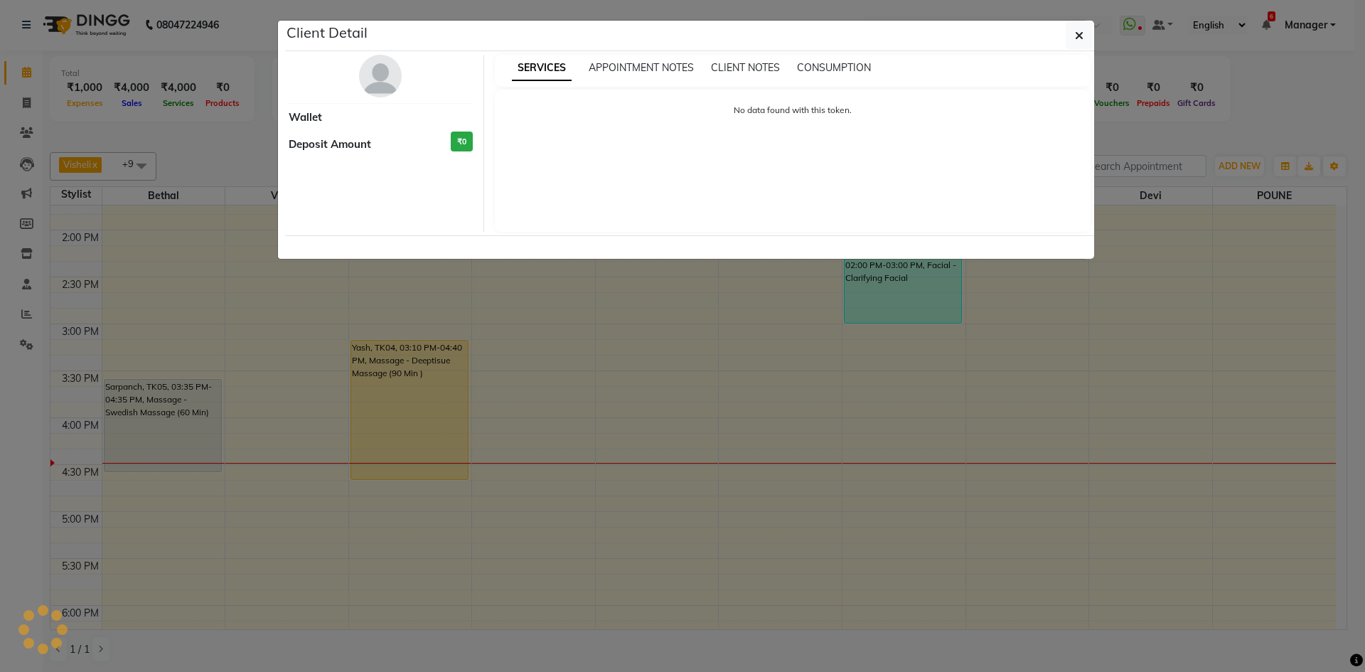
select select "1"
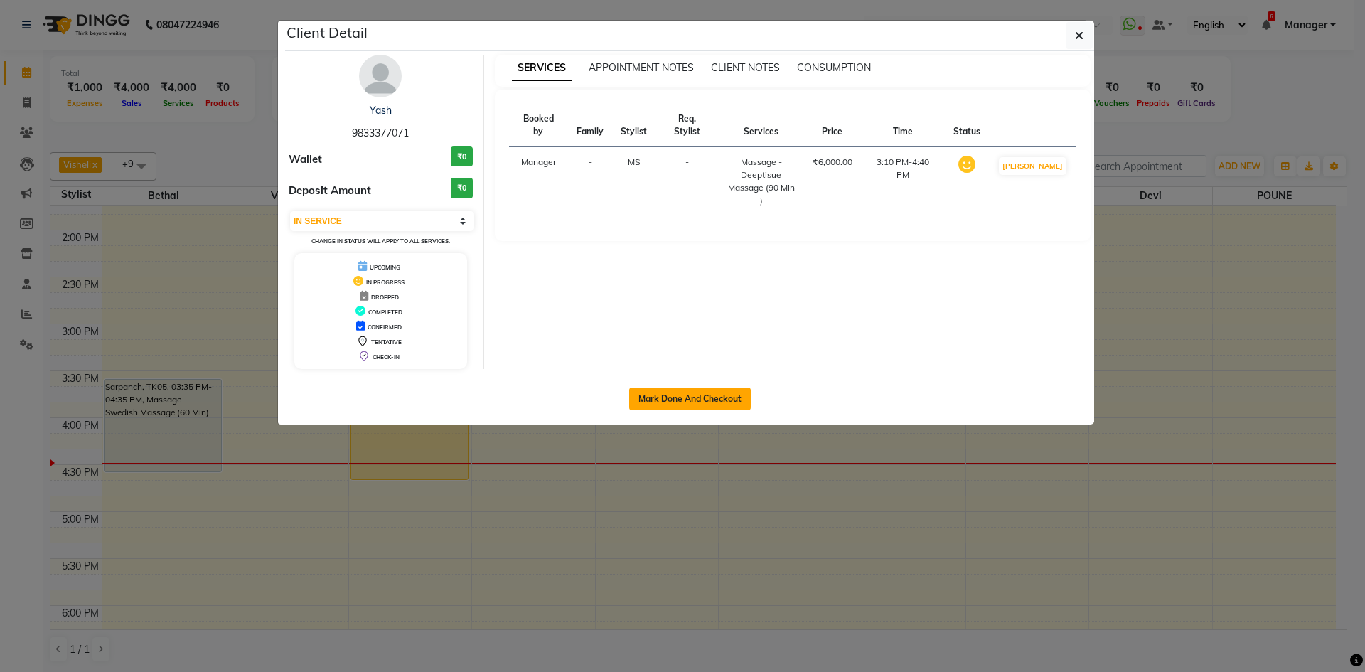
click at [698, 398] on button "Mark Done And Checkout" at bounding box center [690, 399] width 122 height 23
select select "service"
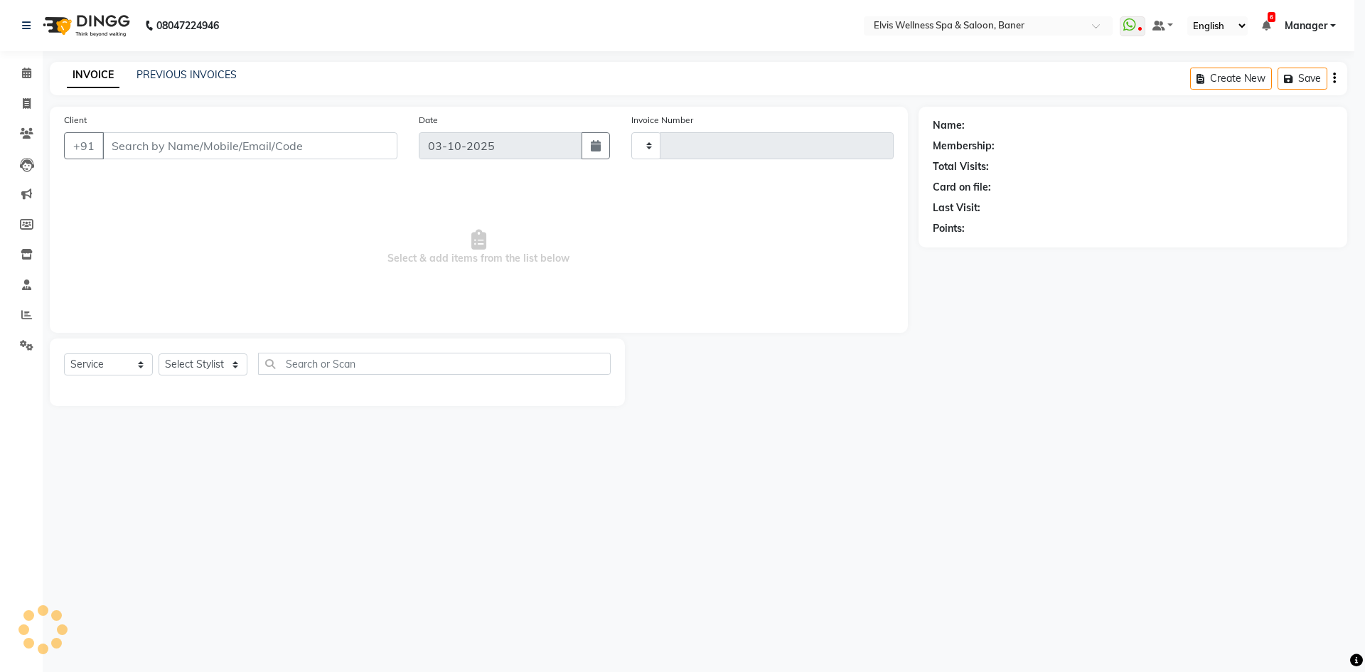
type input "1753"
select select "3"
select select "5735"
type input "9833377071"
select select "40639"
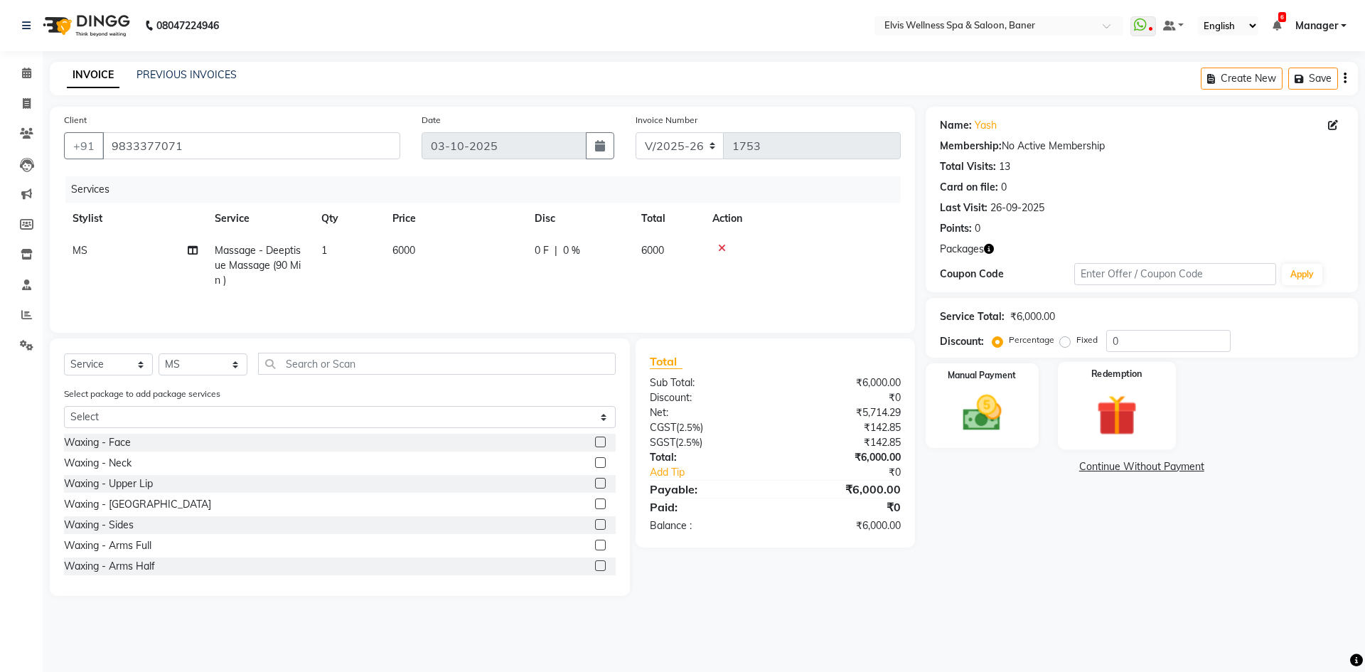
click at [1075, 425] on div "Redemption" at bounding box center [1117, 405] width 118 height 87
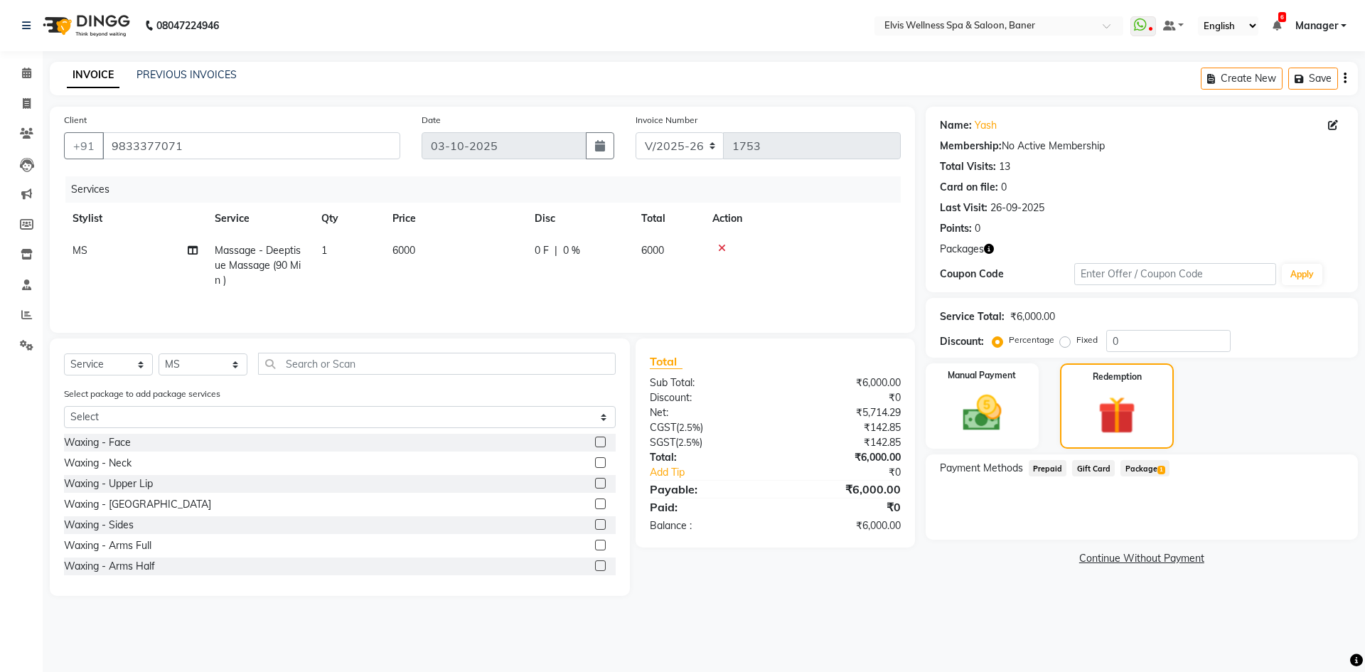
click at [1158, 472] on span "1" at bounding box center [1162, 470] width 8 height 9
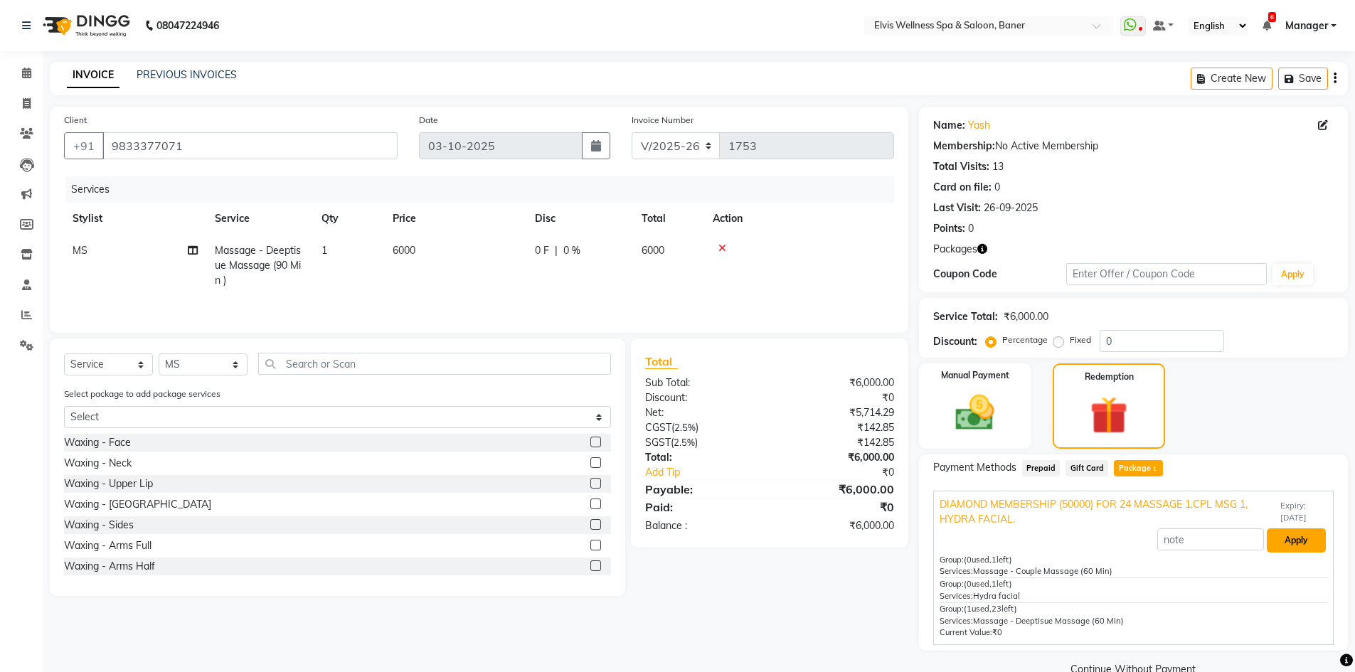
click at [1298, 537] on button "Apply" at bounding box center [1296, 540] width 59 height 24
type input "DIAMOND MEMBERSHIP (50000) FOR 24 MASSAGE 1,CPL MSG 1, HYDRA FACIAL."
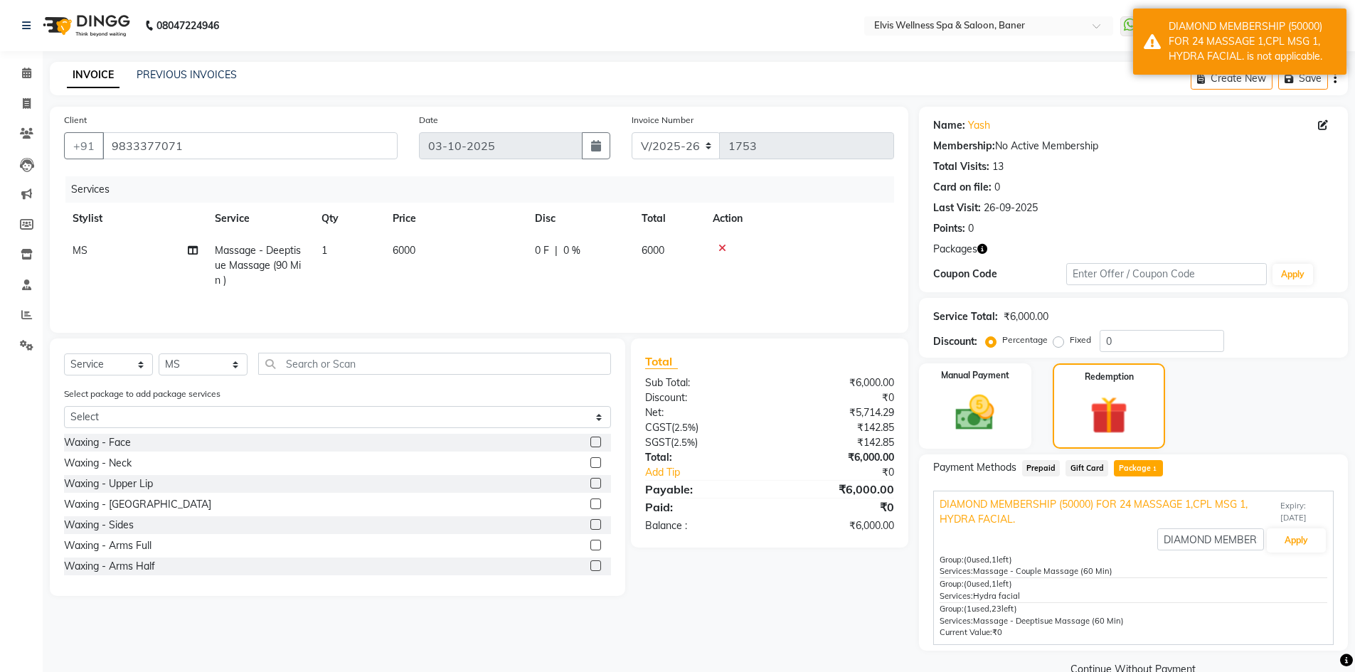
click at [287, 262] on span "Massage - Deeptisue Massage (90 Min )" at bounding box center [258, 265] width 86 height 43
select select "40639"
click at [292, 267] on span "Massage - Deeptisue Massage (90 Min )" at bounding box center [276, 263] width 97 height 28
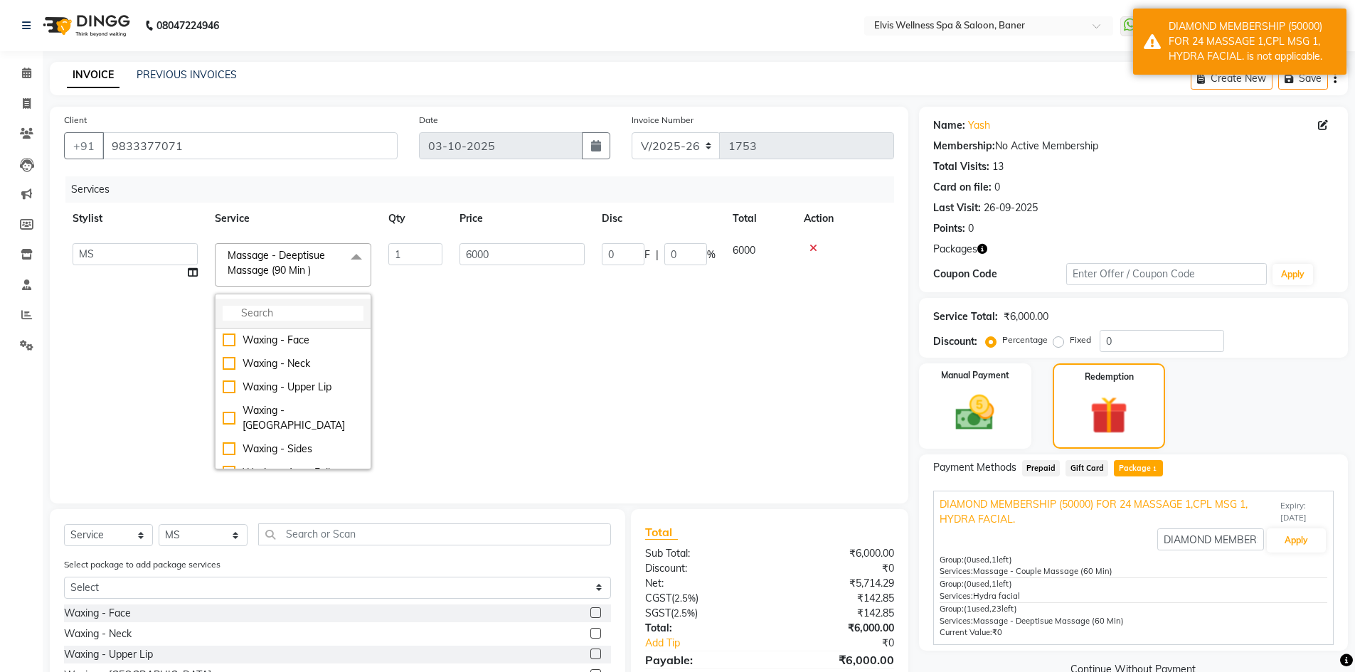
click at [293, 314] on input "multiselect-search" at bounding box center [293, 313] width 141 height 15
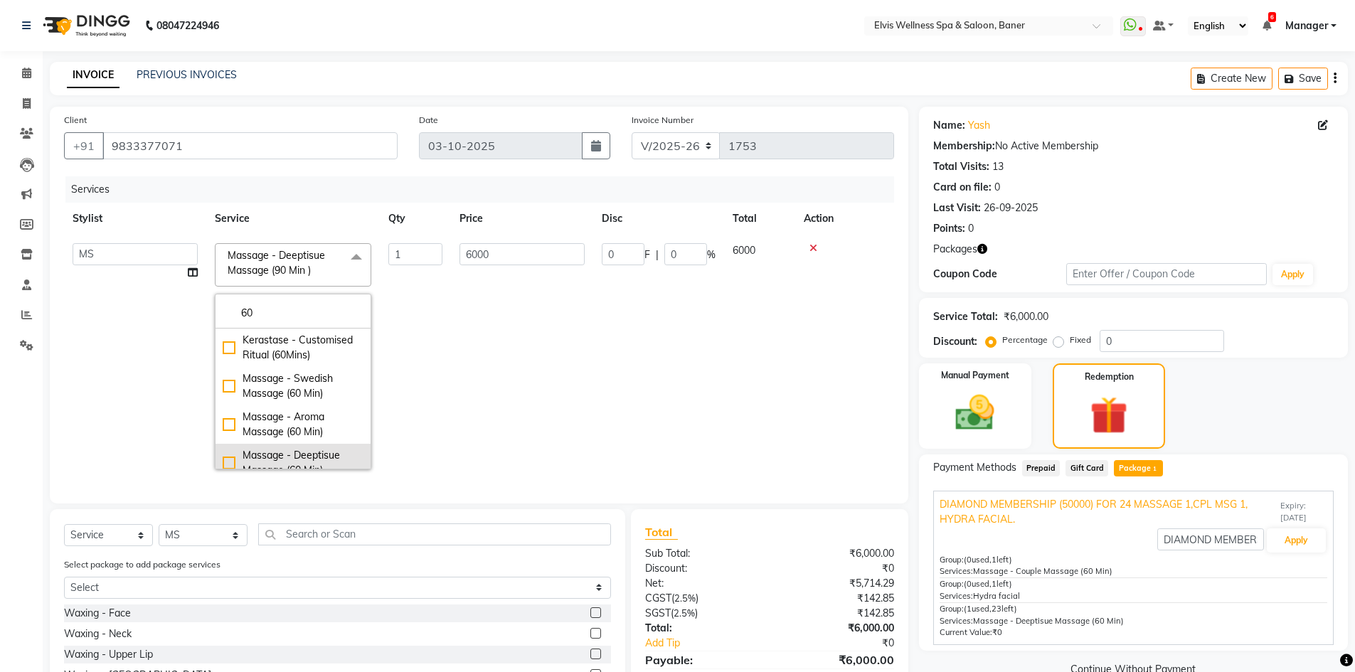
type input "60"
click at [225, 459] on div "Massage - Deeptisue Massage (60 Min)" at bounding box center [293, 463] width 141 height 30
checkbox input "true"
type input "4200"
click at [1276, 408] on div "Manual Payment Redemption" at bounding box center [1133, 405] width 450 height 85
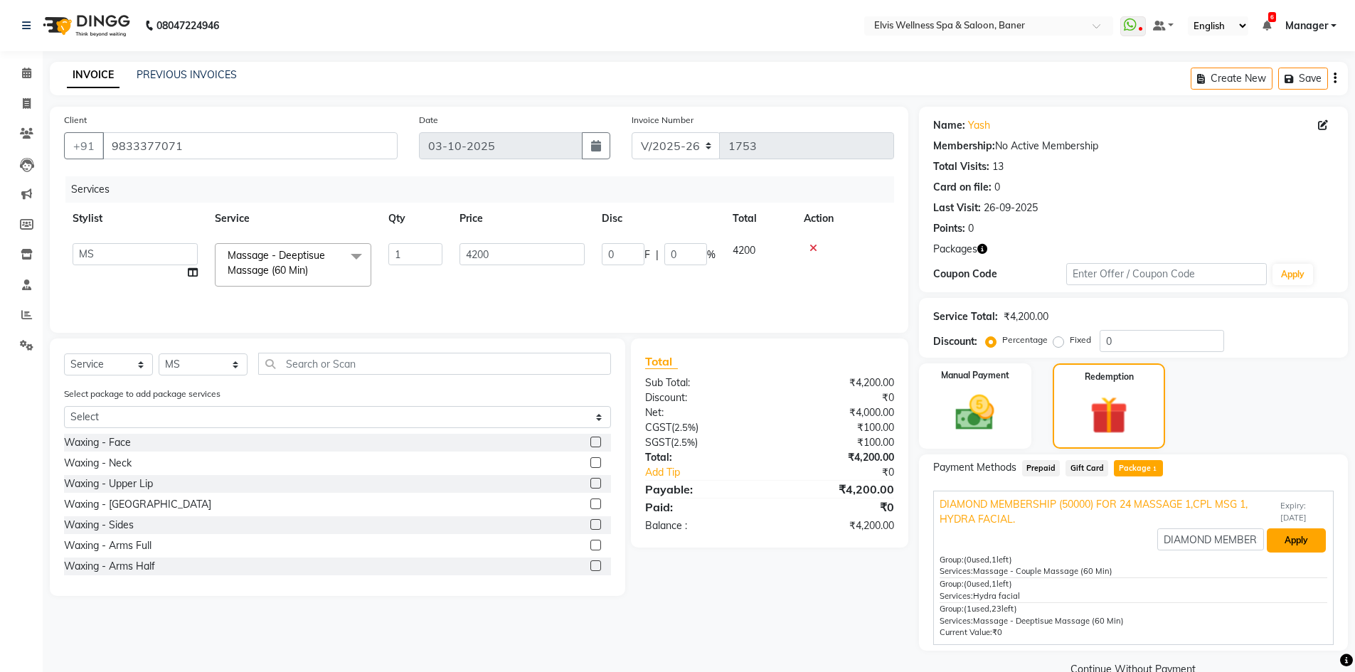
click at [1286, 537] on button "Apply" at bounding box center [1296, 540] width 59 height 24
type input "2386.44"
type input "56.82"
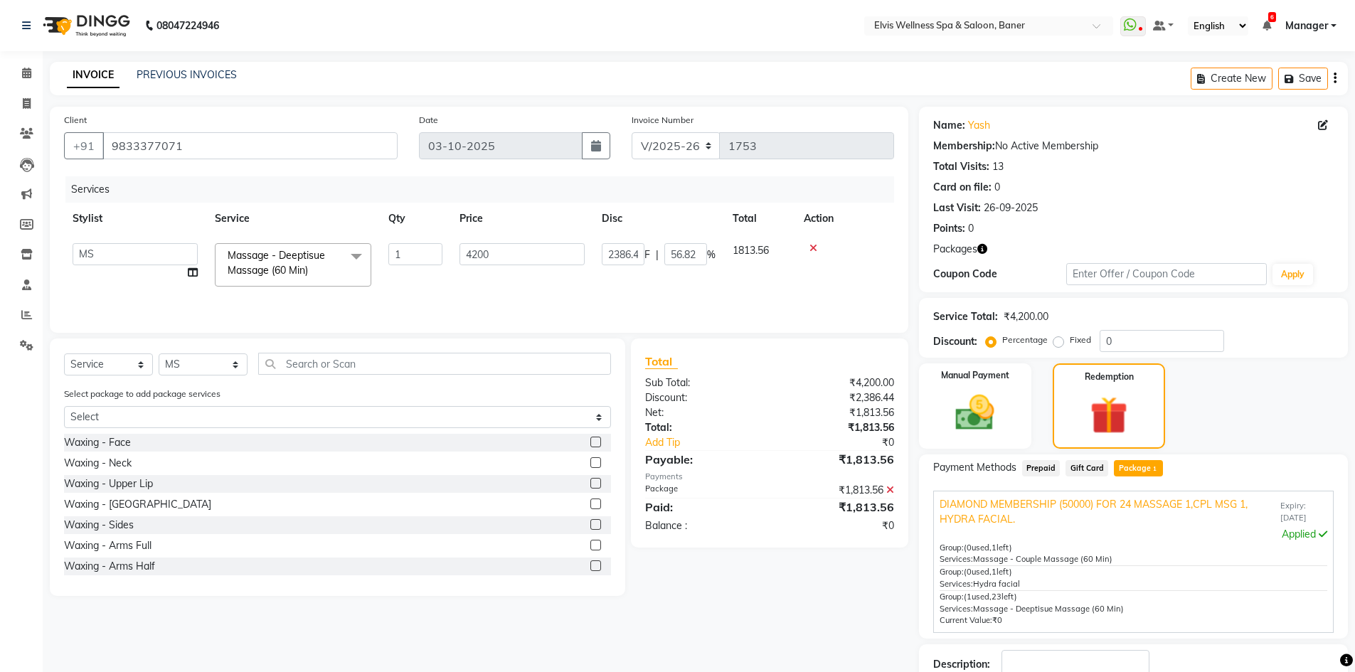
scroll to position [97, 0]
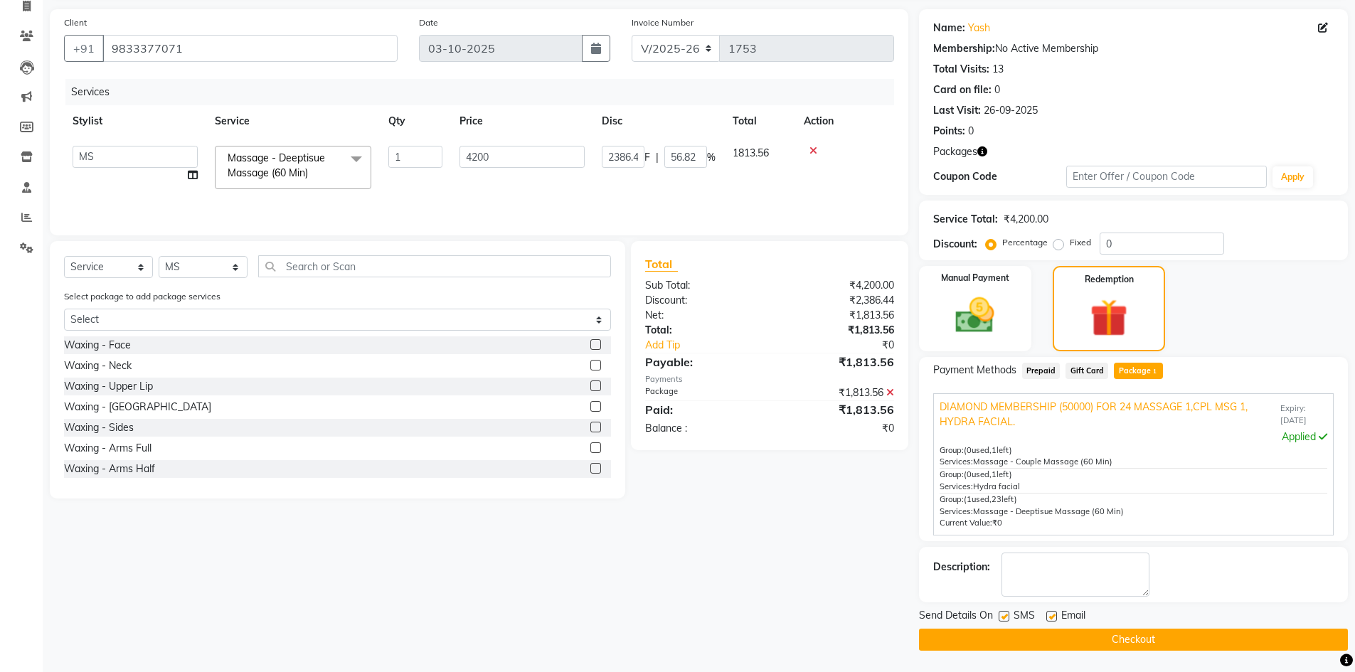
click at [1055, 616] on label at bounding box center [1051, 616] width 11 height 11
click at [1055, 616] on input "checkbox" at bounding box center [1050, 616] width 9 height 9
checkbox input "false"
click at [1003, 619] on label at bounding box center [1003, 616] width 11 height 11
click at [1003, 619] on input "checkbox" at bounding box center [1002, 616] width 9 height 9
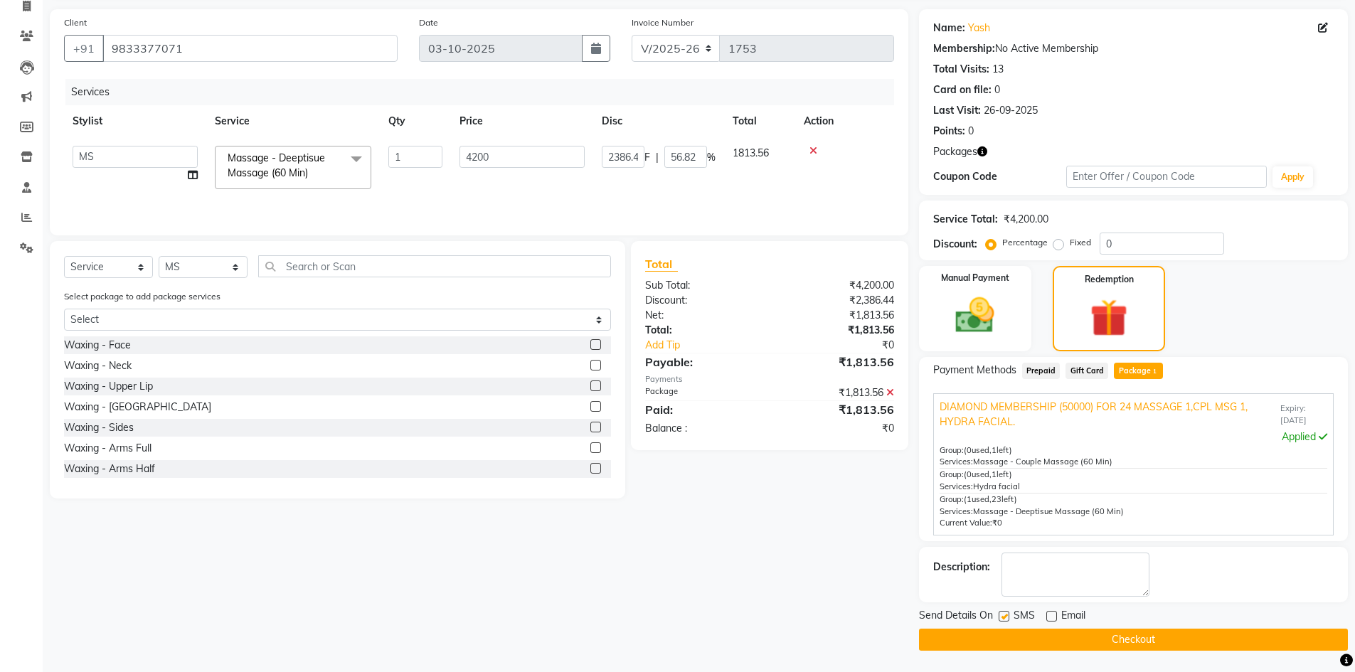
checkbox input "false"
click at [1043, 645] on button "Checkout" at bounding box center [1133, 640] width 429 height 22
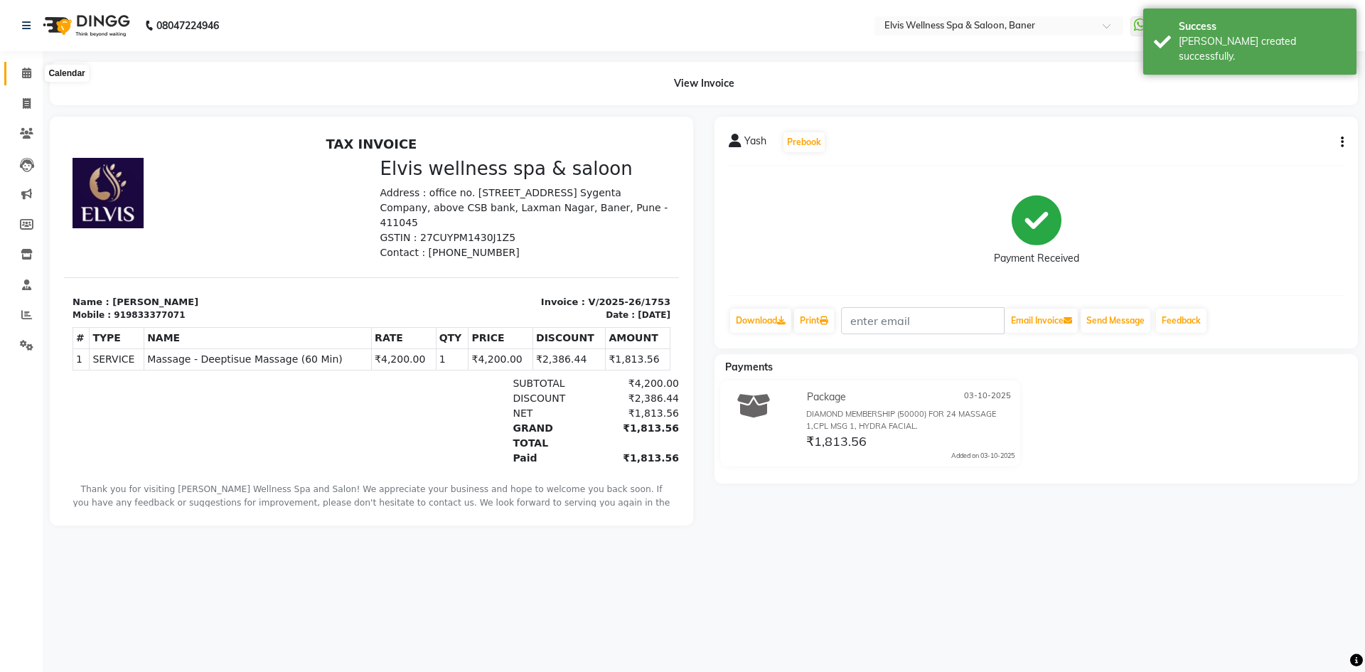
click at [23, 76] on icon at bounding box center [26, 73] width 9 height 11
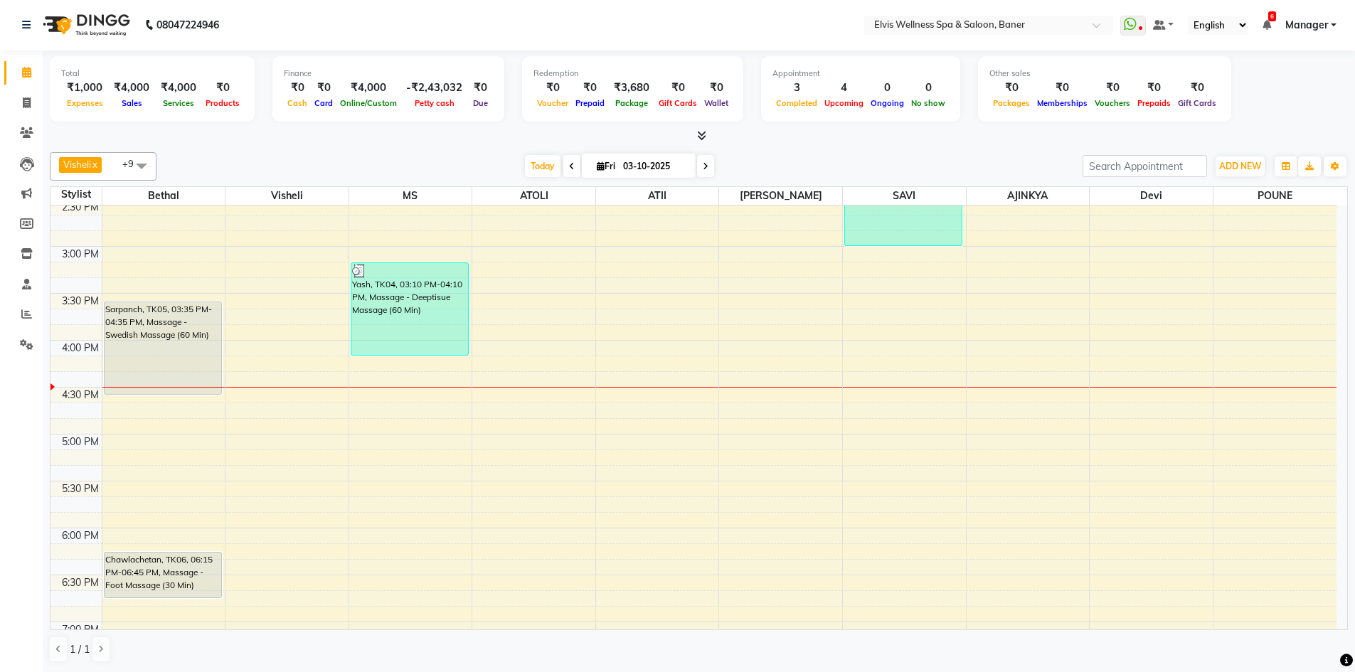
scroll to position [605, 0]
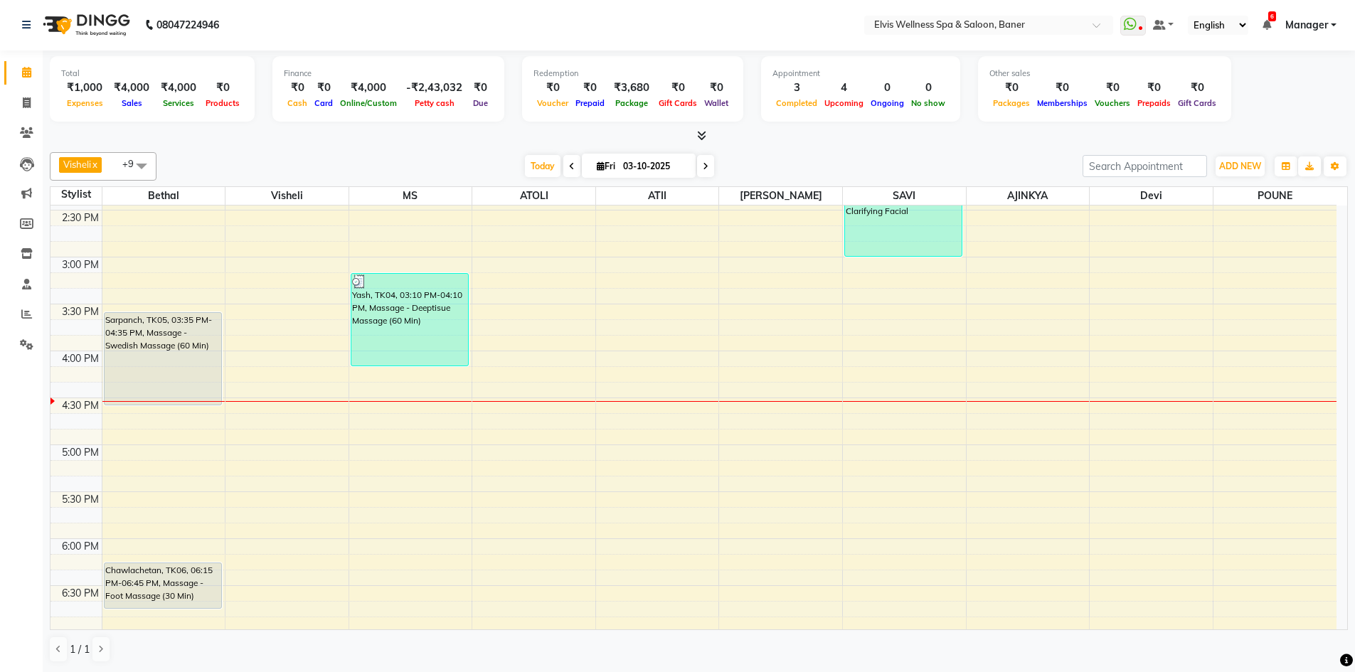
click at [702, 132] on icon at bounding box center [701, 135] width 9 height 11
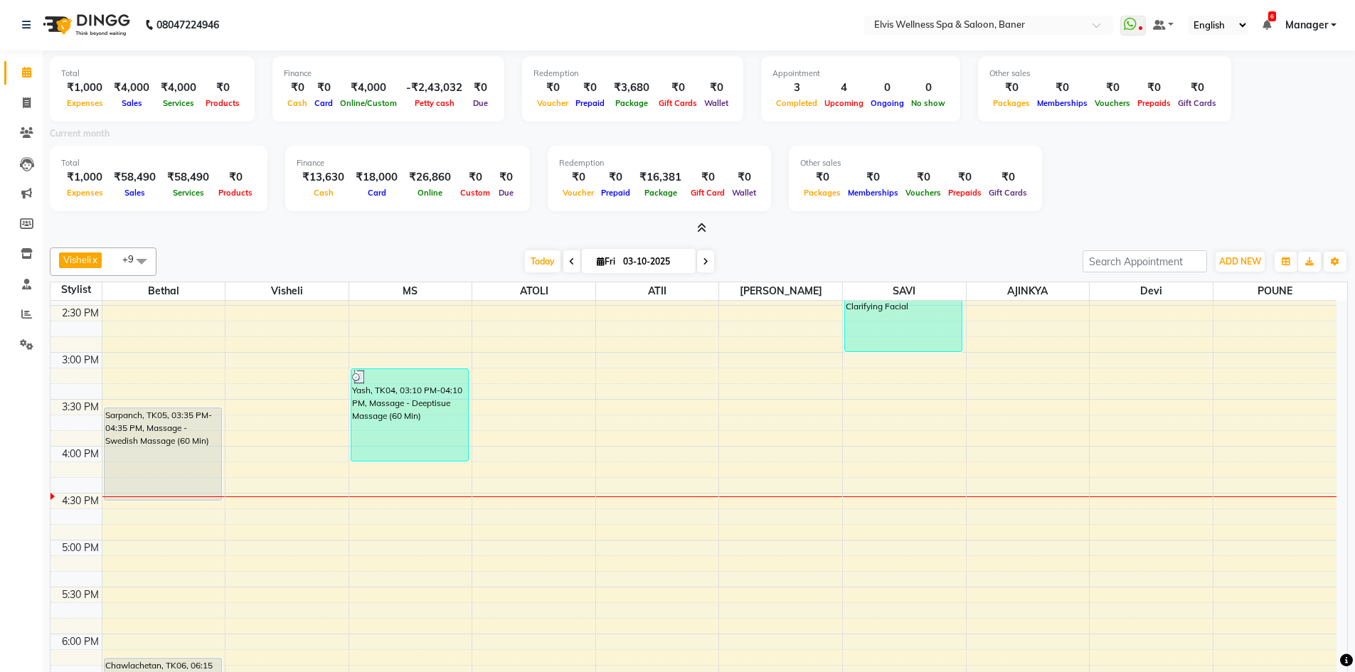
click at [697, 228] on icon at bounding box center [701, 228] width 9 height 11
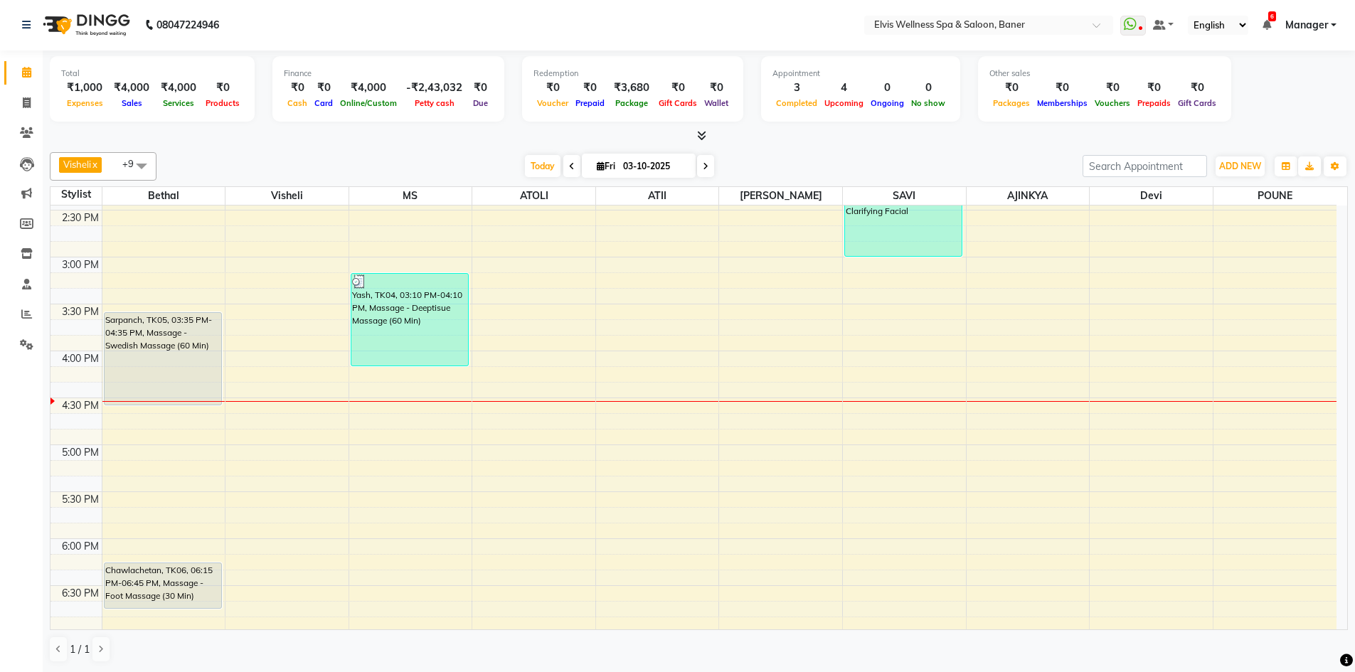
click at [709, 137] on div at bounding box center [699, 136] width 1298 height 15
click at [700, 140] on icon at bounding box center [701, 135] width 9 height 11
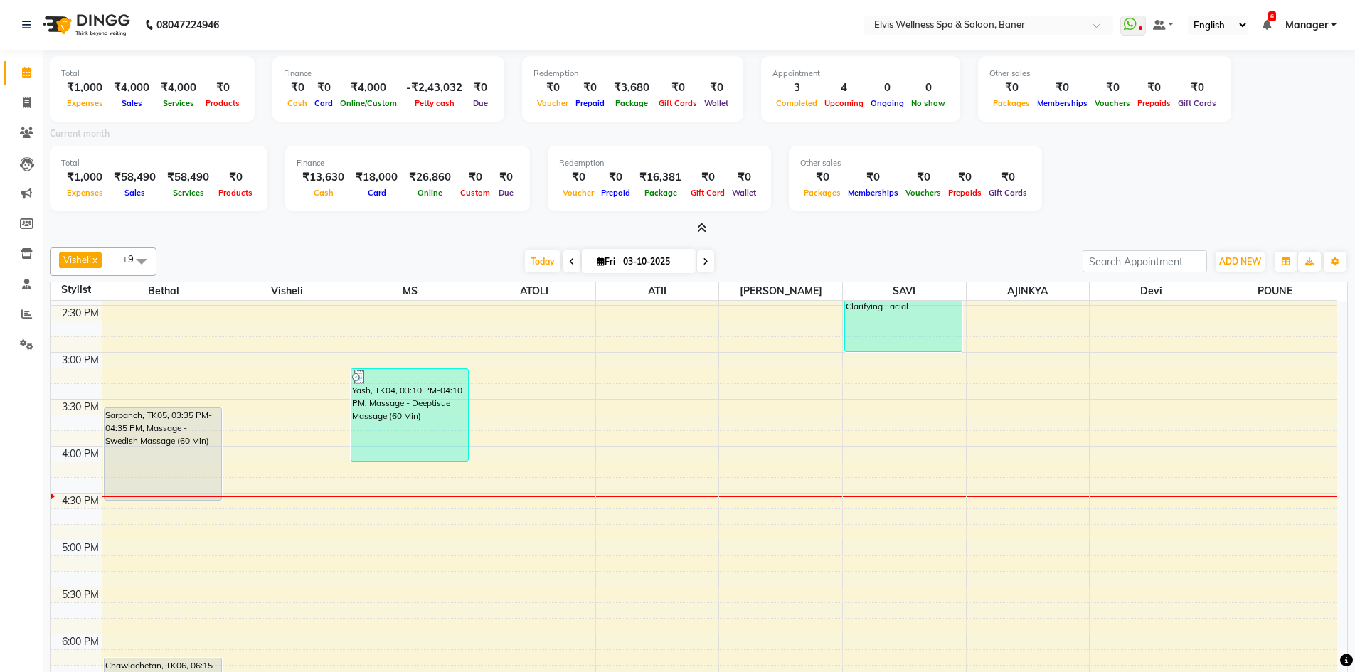
click at [703, 221] on span at bounding box center [698, 228] width 15 height 15
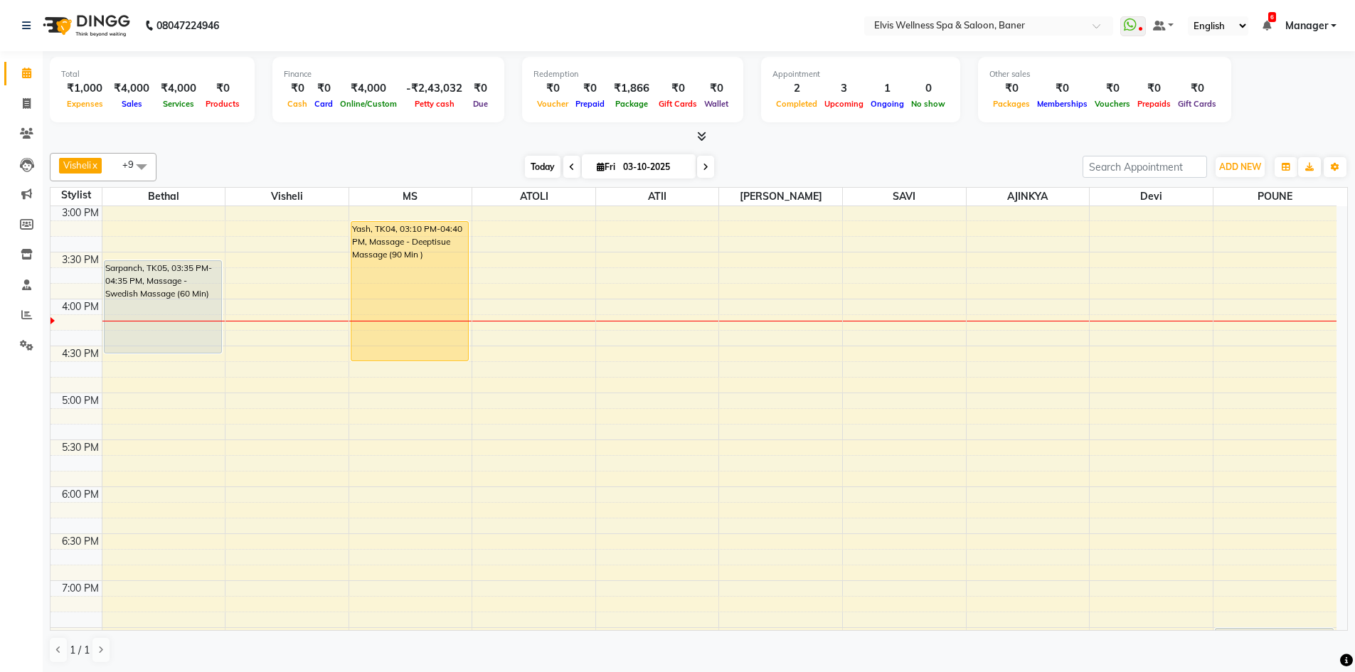
click at [545, 169] on span "Today" at bounding box center [543, 167] width 36 height 22
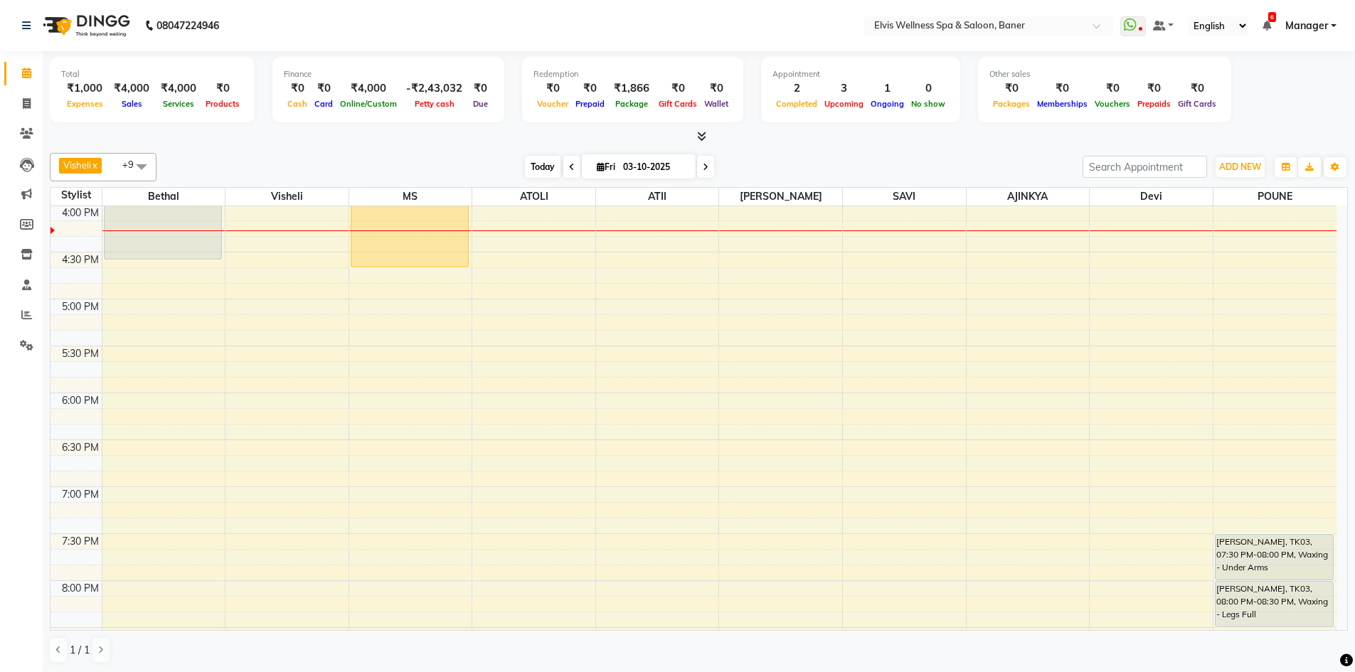
click at [536, 166] on span "Today" at bounding box center [543, 167] width 36 height 22
drag, startPoint x: 524, startPoint y: 168, endPoint x: 552, endPoint y: 167, distance: 27.7
click at [525, 167] on span "Today" at bounding box center [543, 167] width 36 height 22
click at [888, 117] on div "Appointment 2 Completed 3 Upcoming 1 Ongoing 0 No show" at bounding box center [860, 89] width 199 height 65
click at [787, 174] on div "[DATE] [DATE]" at bounding box center [620, 166] width 912 height 21
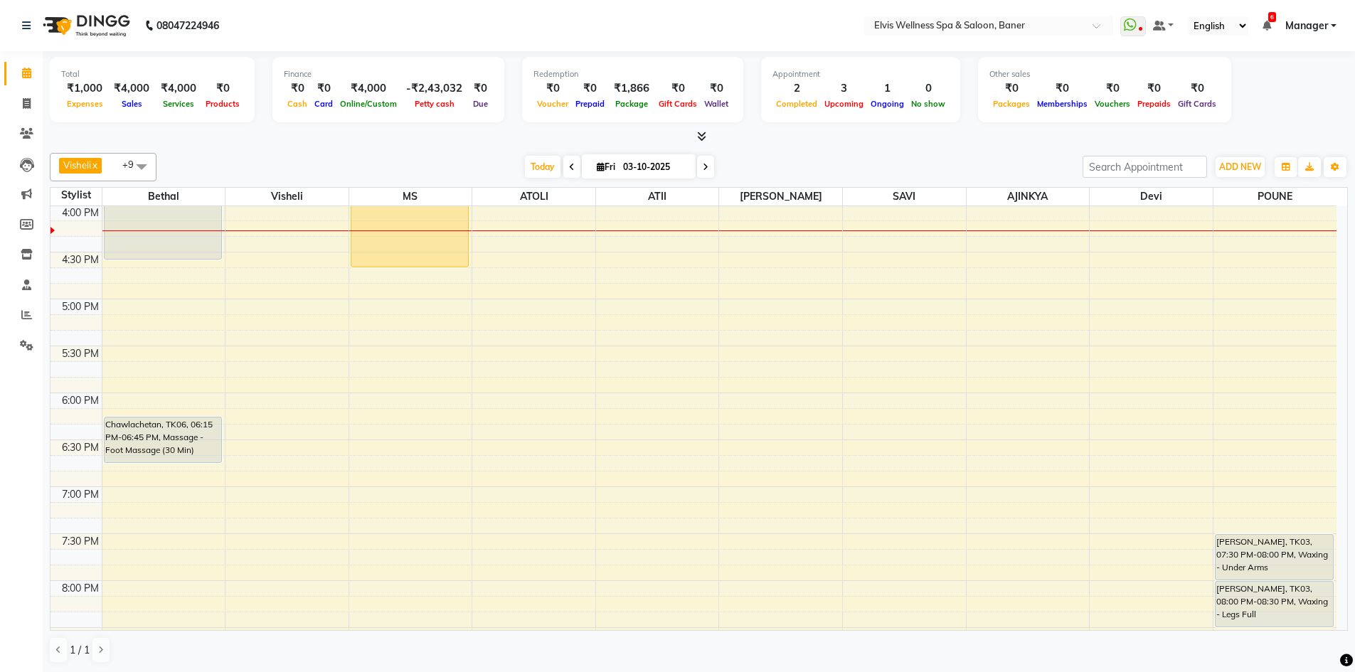
click at [787, 145] on div "Total ₹1,000 Expenses ₹4,000 Sales ₹4,000 Services ₹0 Products Finance ₹0 Cash …" at bounding box center [699, 362] width 1312 height 622
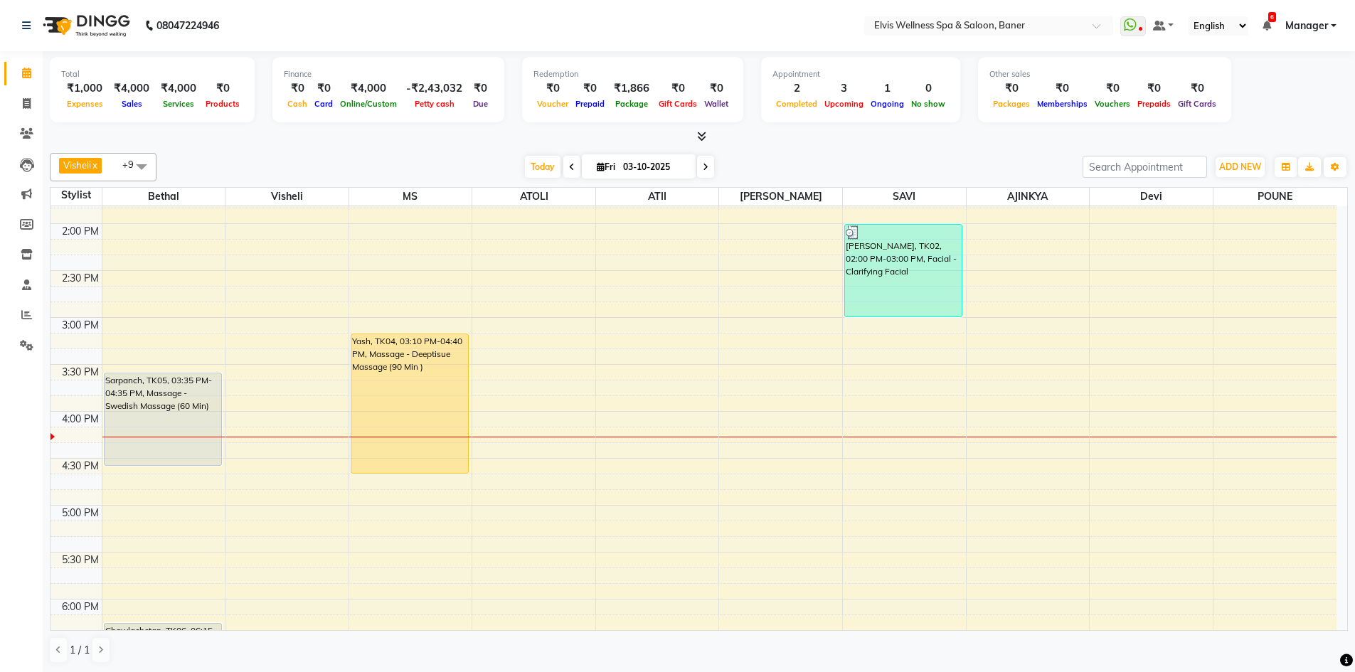
scroll to position [538, 0]
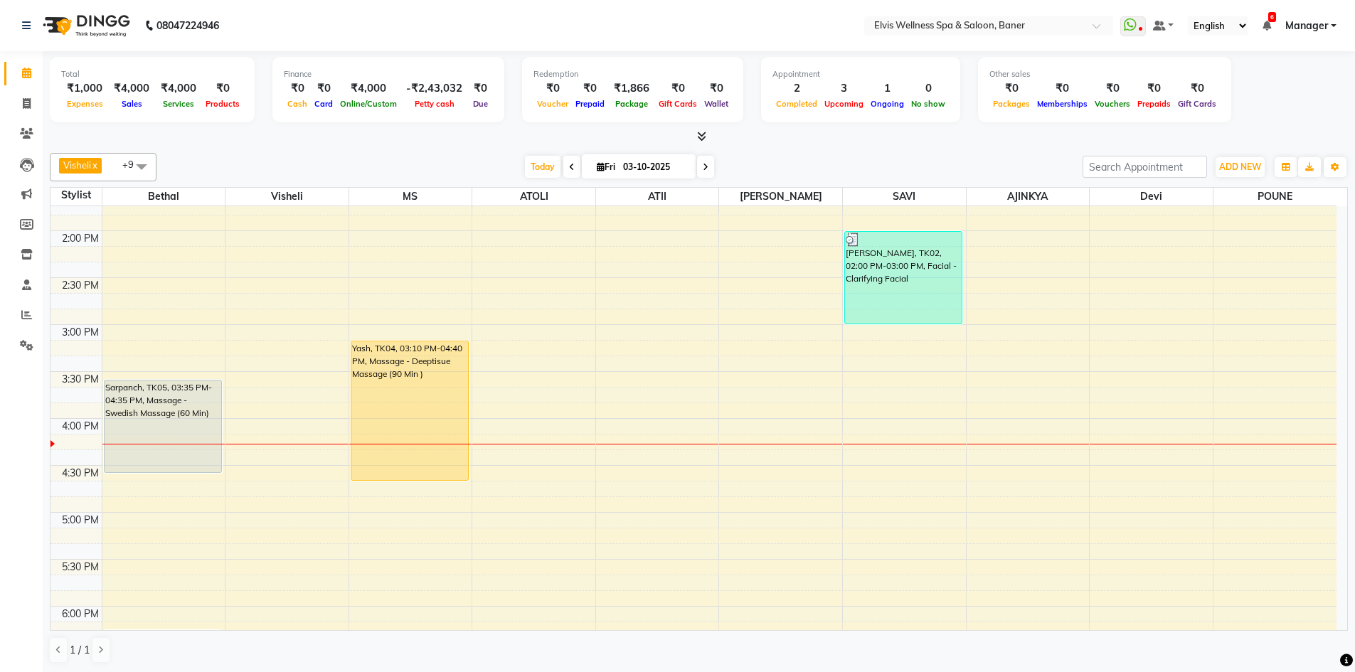
click at [799, 178] on div "Visheli x MS x Bethal x ATOLI x ATII x SAVI x [PERSON_NAME] POUNE x AJINKYA x D…" at bounding box center [699, 167] width 1298 height 28
click at [799, 177] on div "[DATE] [DATE]" at bounding box center [620, 166] width 912 height 21
click at [777, 176] on div "[DATE] [DATE]" at bounding box center [620, 166] width 912 height 21
click at [720, 159] on div "[DATE] [DATE]" at bounding box center [620, 166] width 912 height 21
click at [824, 156] on div "[DATE] [DATE]" at bounding box center [620, 166] width 912 height 21
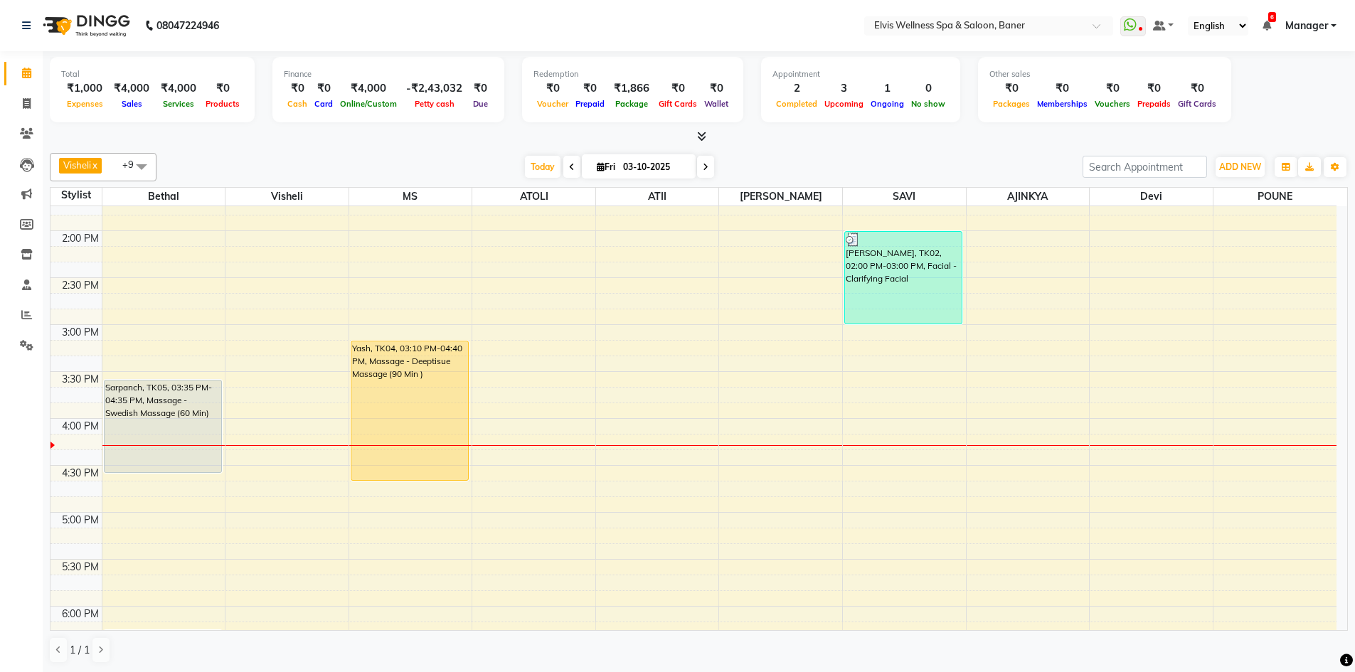
click at [820, 157] on div "[DATE] [DATE]" at bounding box center [620, 166] width 912 height 21
click at [842, 154] on div "Visheli x MS x Bethal x ATOLI x ATII x SAVI x [PERSON_NAME] POUNE x AJINKYA x D…" at bounding box center [699, 167] width 1298 height 28
click at [844, 171] on div "[DATE] [DATE]" at bounding box center [620, 166] width 912 height 21
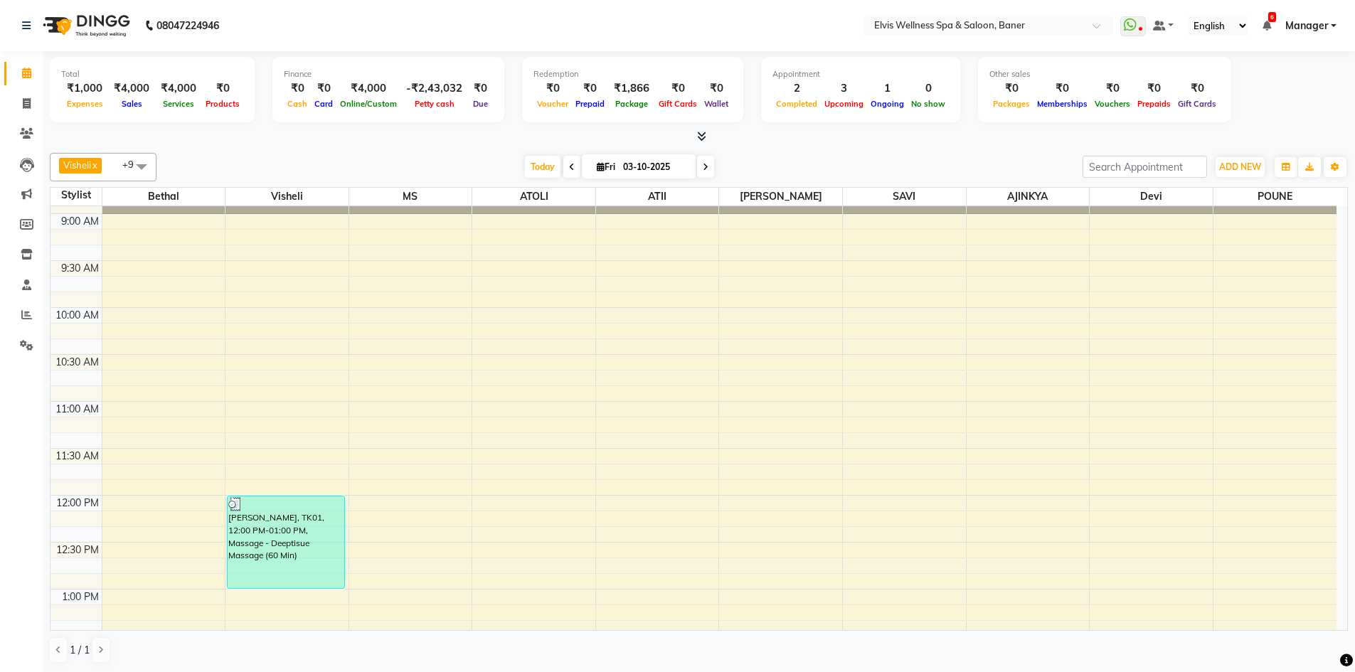
scroll to position [41, 0]
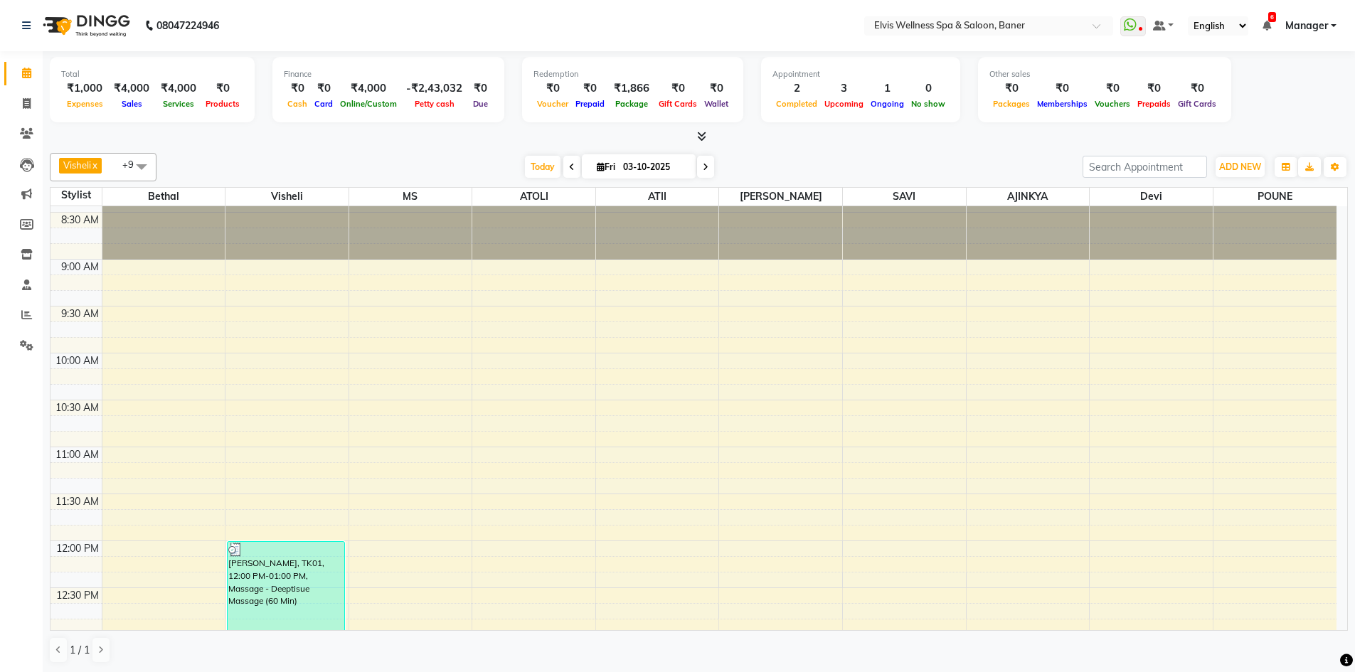
click at [693, 136] on span at bounding box center [698, 136] width 15 height 15
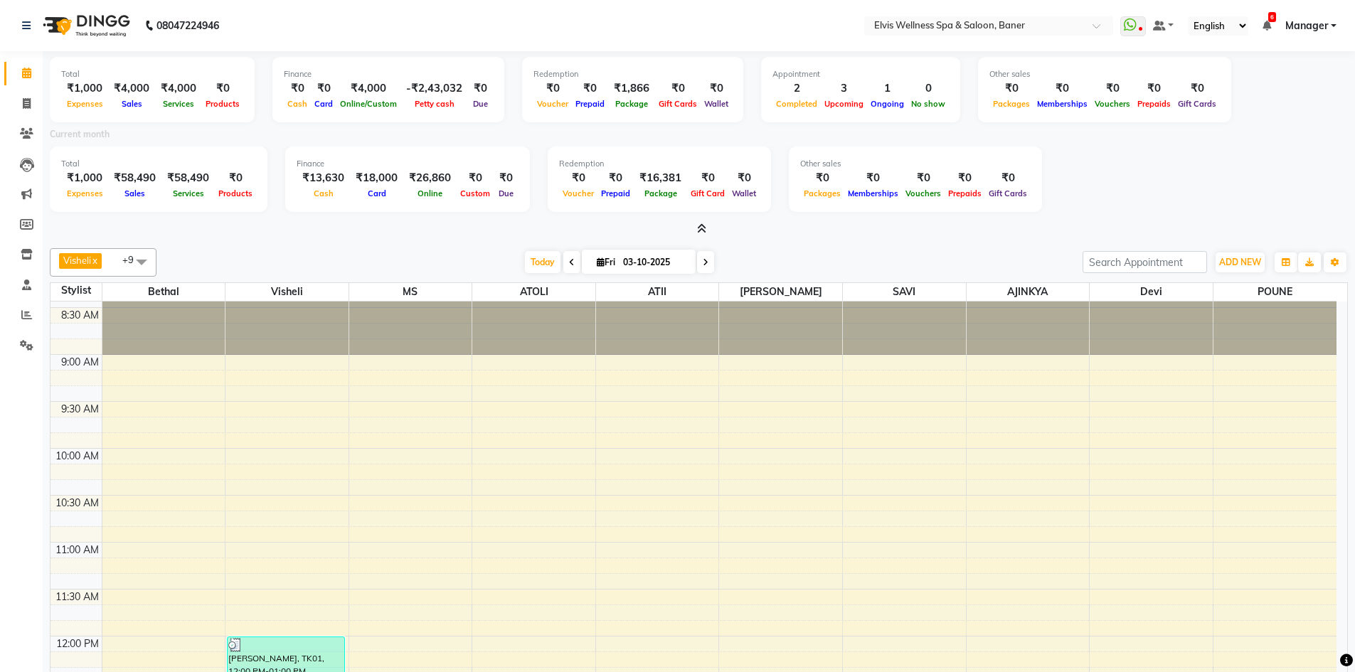
click at [728, 179] on div "₹0" at bounding box center [743, 178] width 31 height 16
click at [666, 188] on div "Package" at bounding box center [660, 193] width 53 height 15
click at [414, 188] on span "Online" at bounding box center [430, 193] width 32 height 10
click at [700, 223] on span at bounding box center [698, 229] width 15 height 15
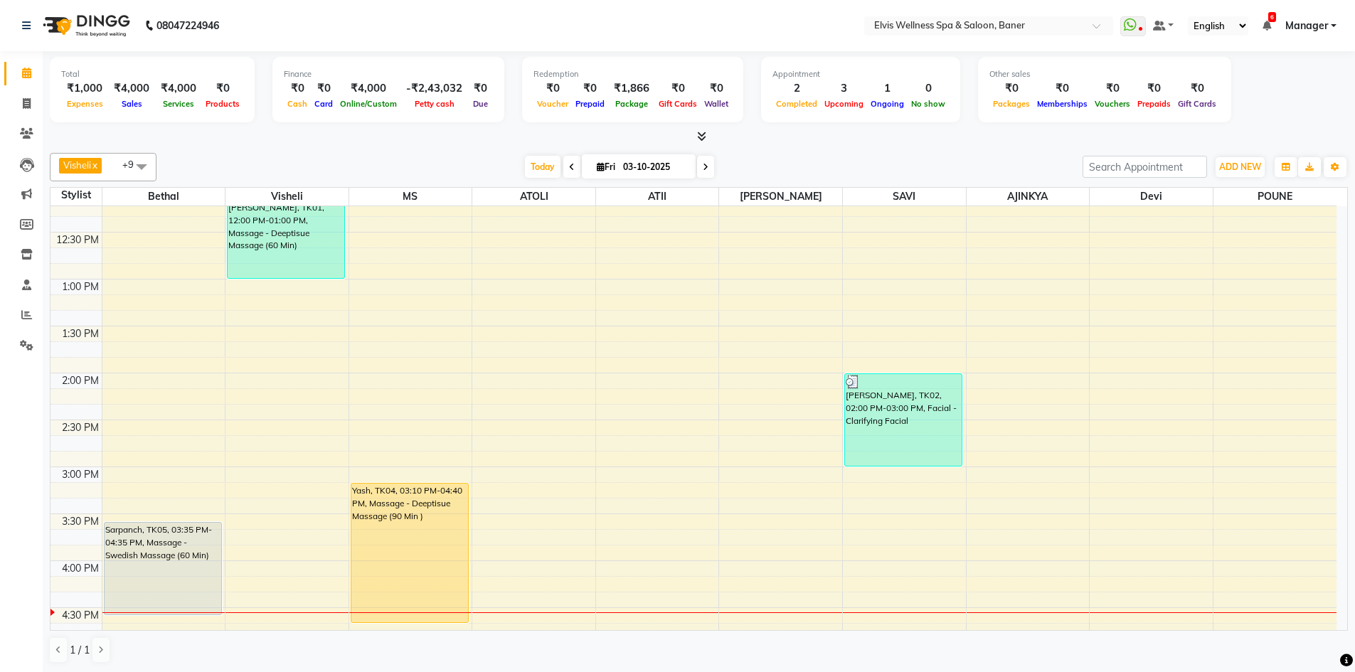
scroll to position [681, 0]
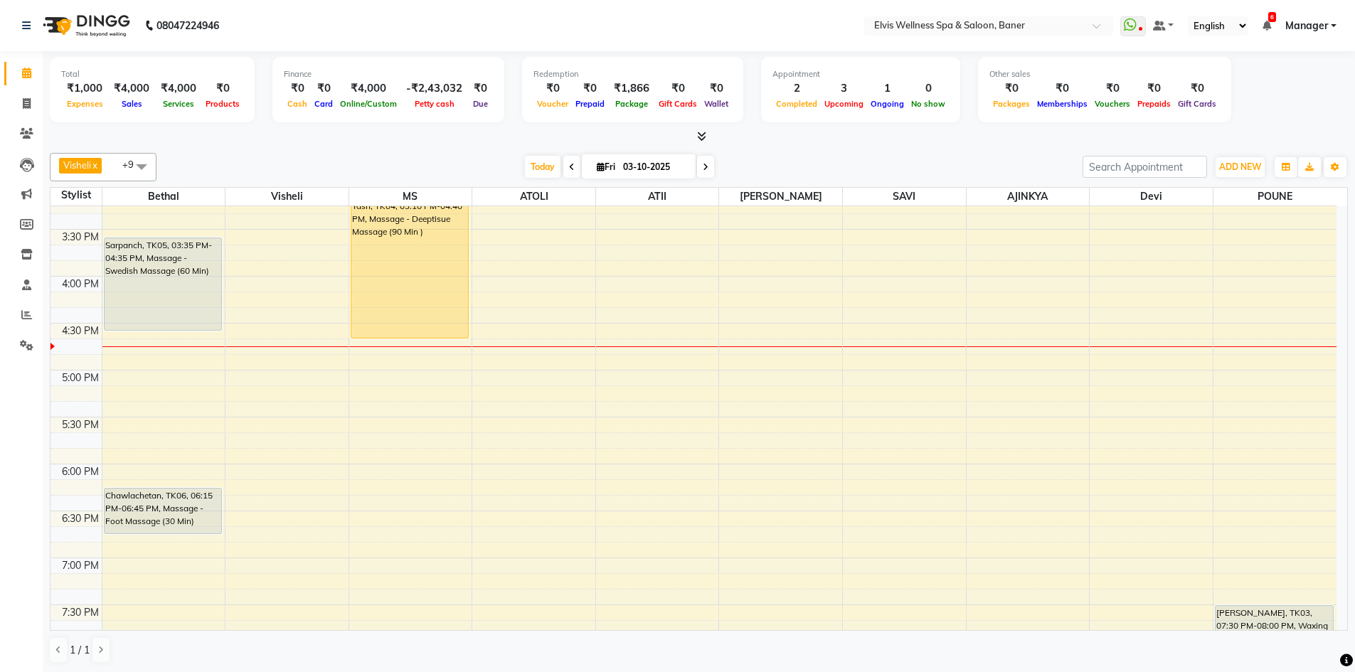
click at [697, 134] on icon at bounding box center [701, 136] width 9 height 11
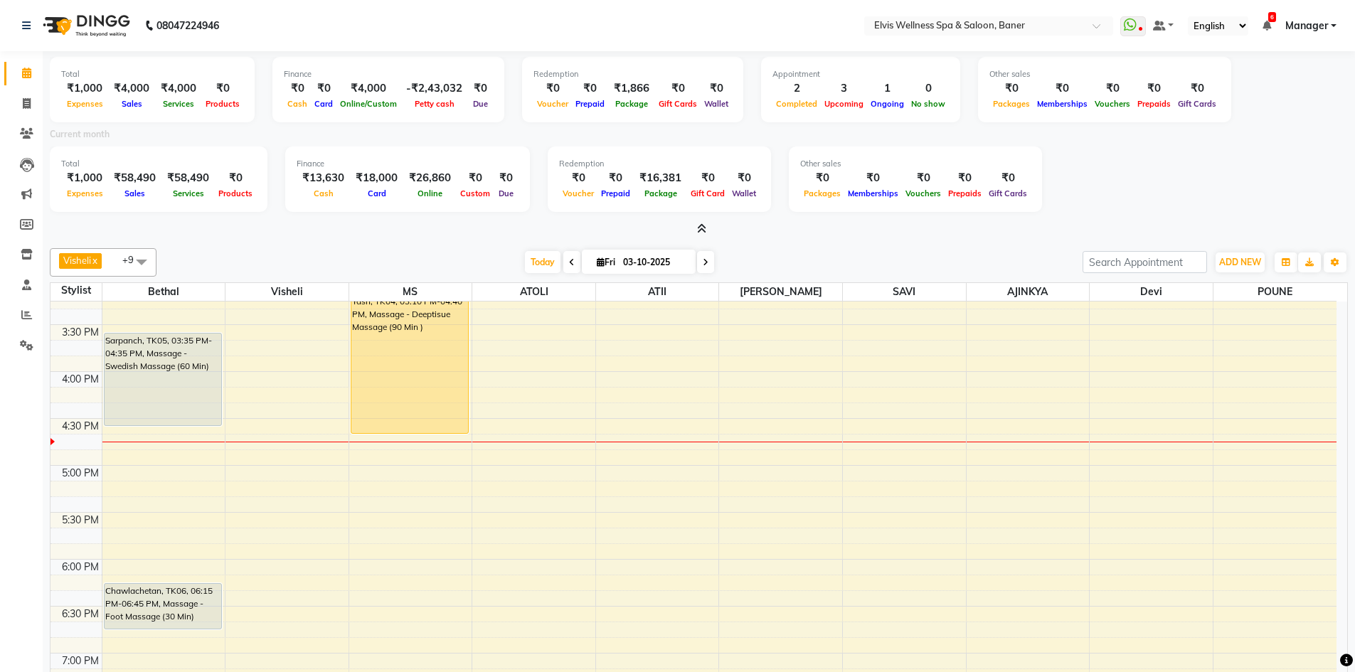
click at [698, 230] on icon at bounding box center [701, 228] width 9 height 11
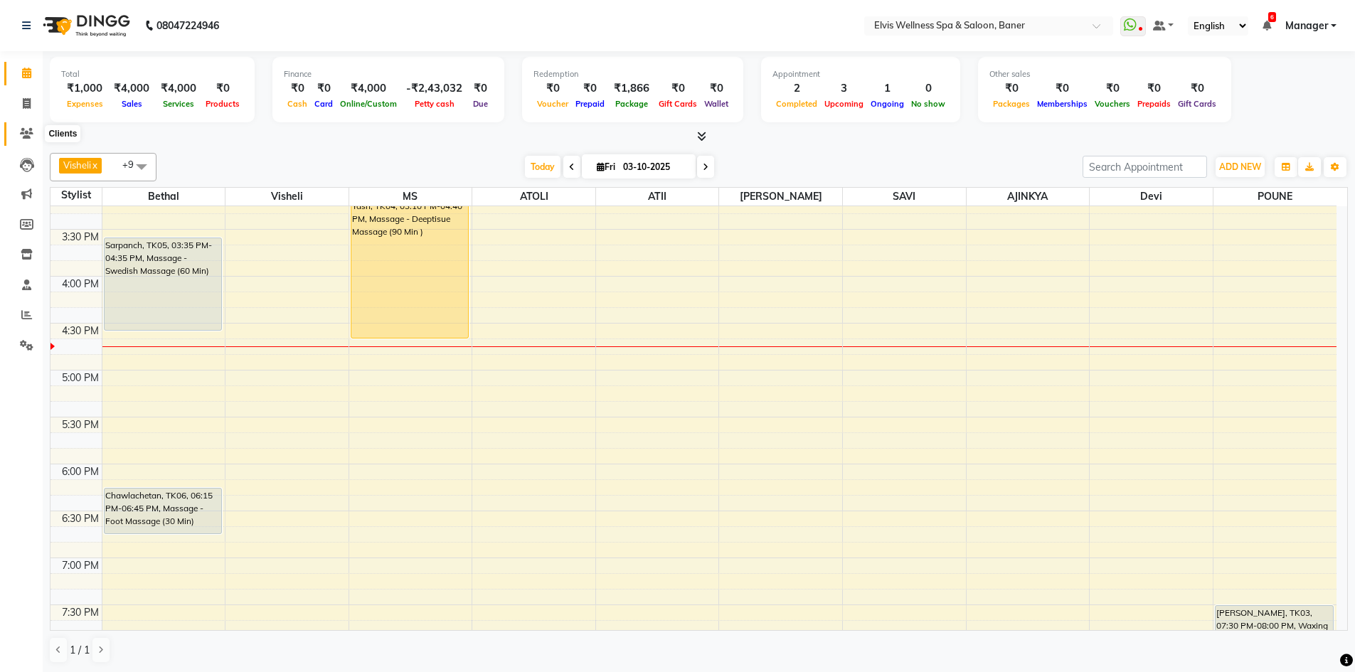
click at [32, 135] on icon at bounding box center [27, 133] width 14 height 11
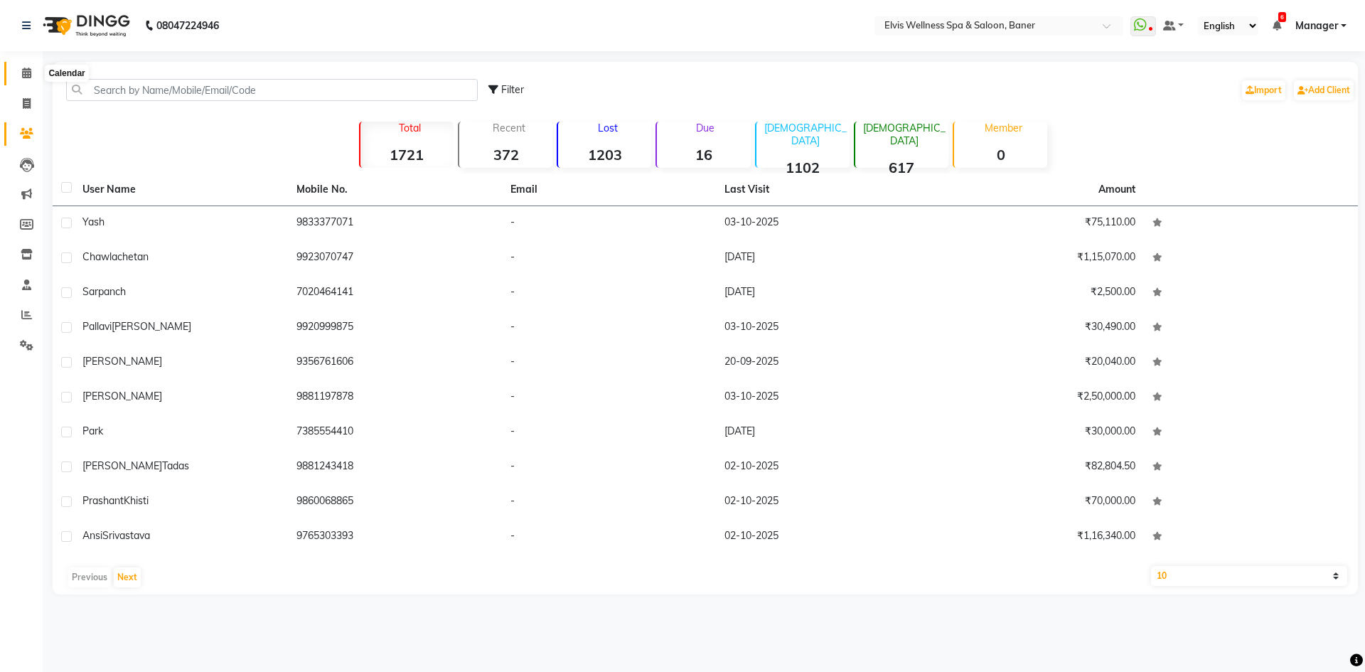
click at [23, 70] on icon at bounding box center [26, 73] width 9 height 11
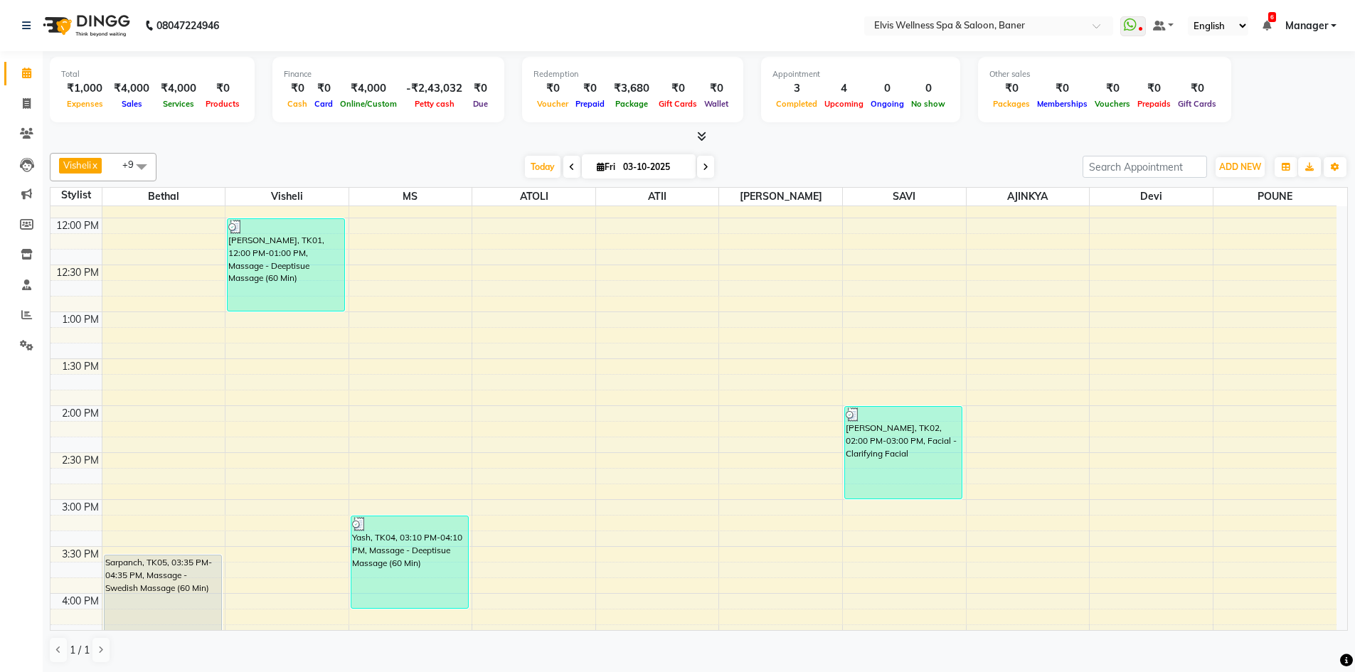
scroll to position [498, 0]
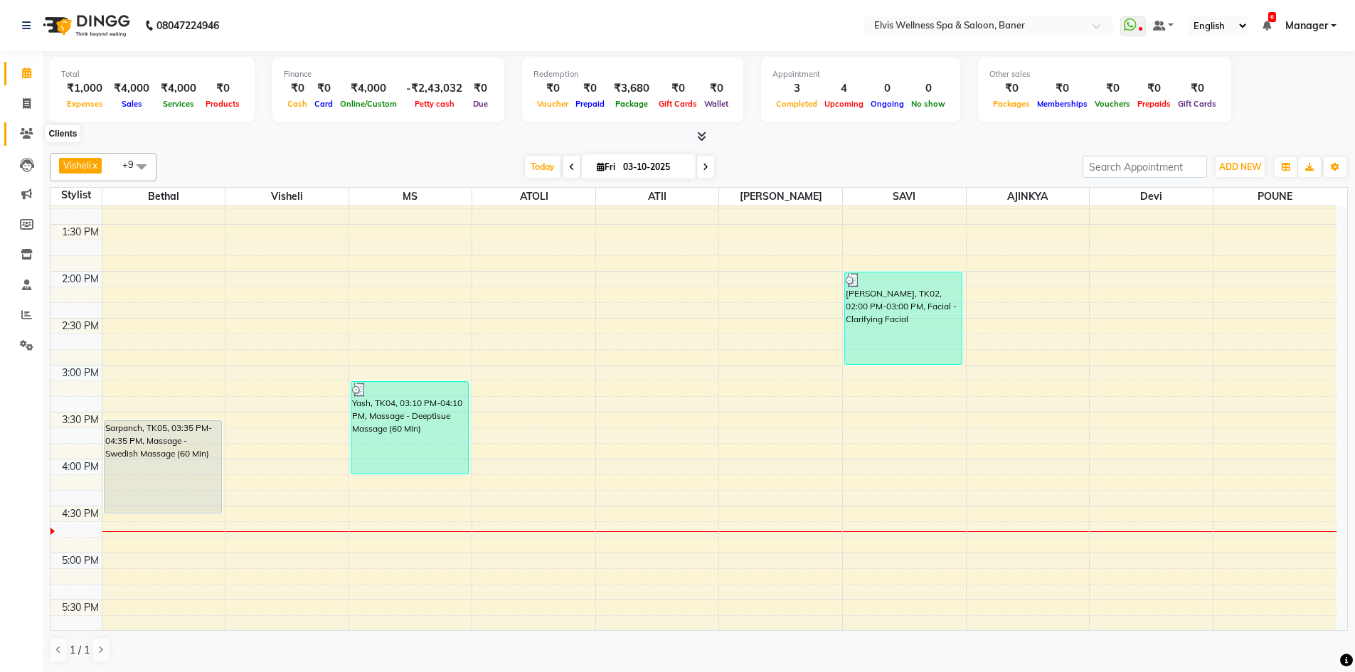
click at [26, 134] on icon at bounding box center [27, 133] width 14 height 11
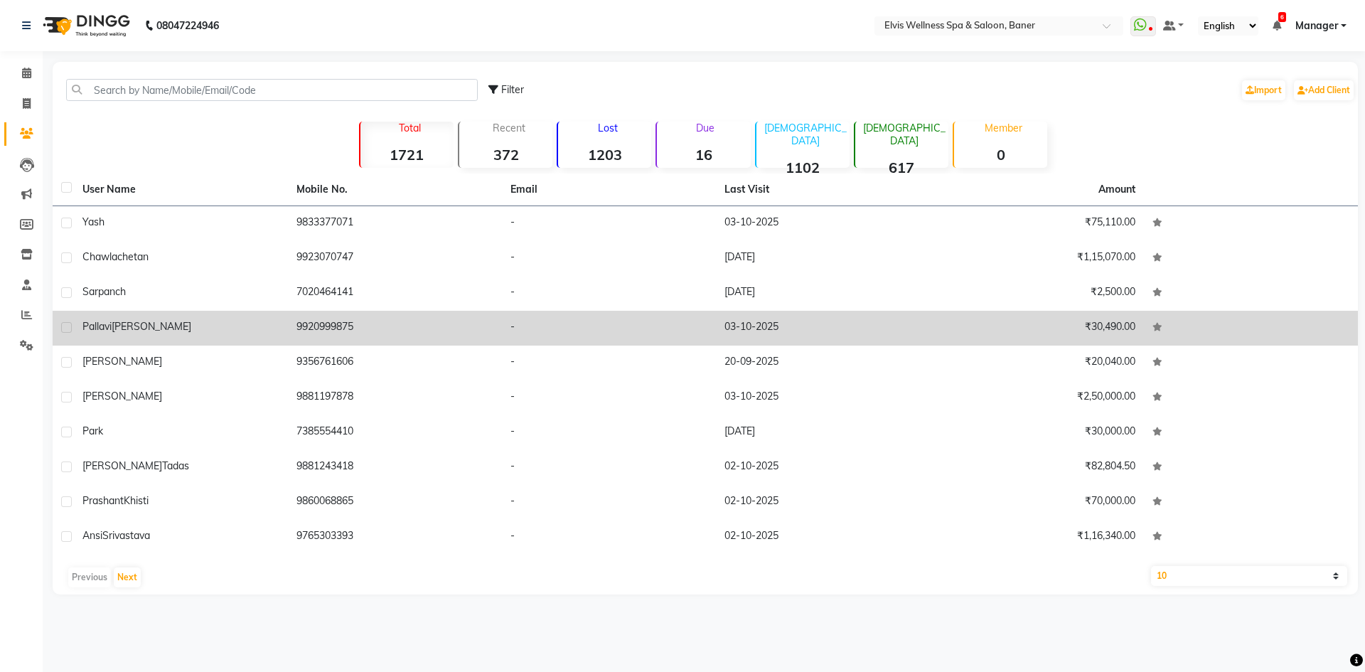
click at [245, 302] on td "Sarpanch" at bounding box center [181, 293] width 214 height 35
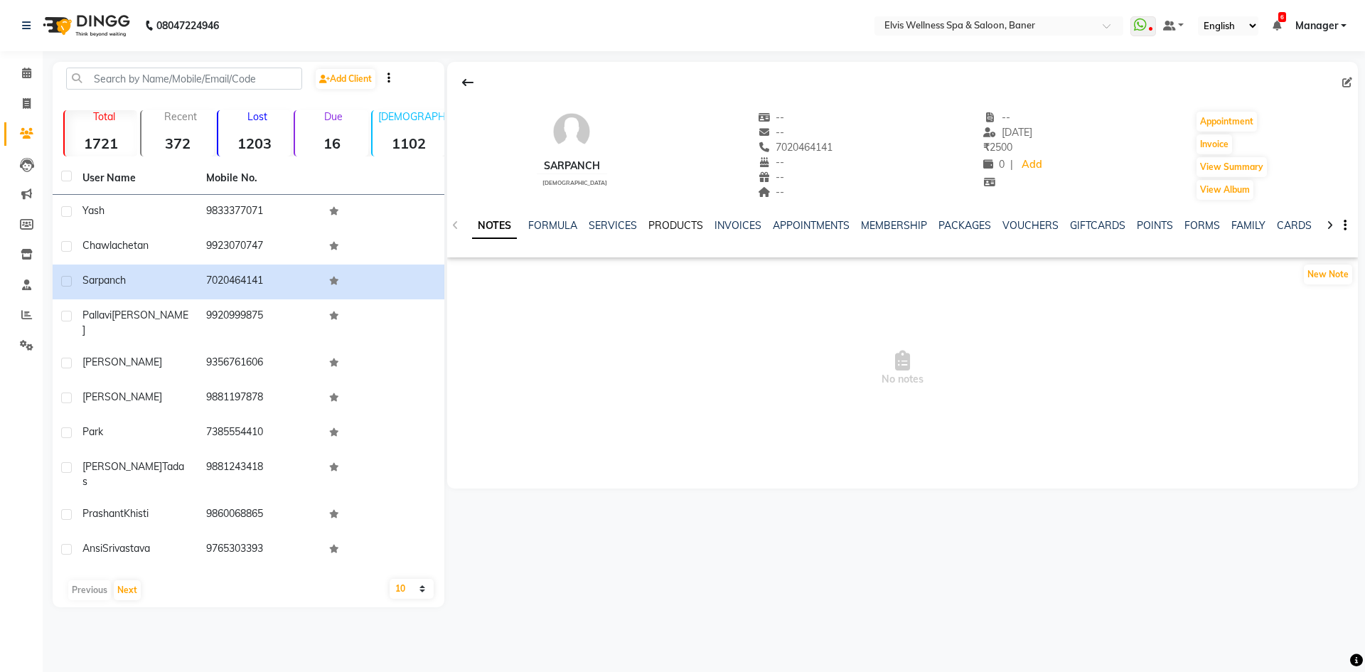
click at [679, 230] on link "PRODUCTS" at bounding box center [676, 225] width 55 height 13
click at [706, 232] on div "INVOICES" at bounding box center [715, 225] width 47 height 15
click at [700, 227] on link "INVOICES" at bounding box center [715, 225] width 47 height 13
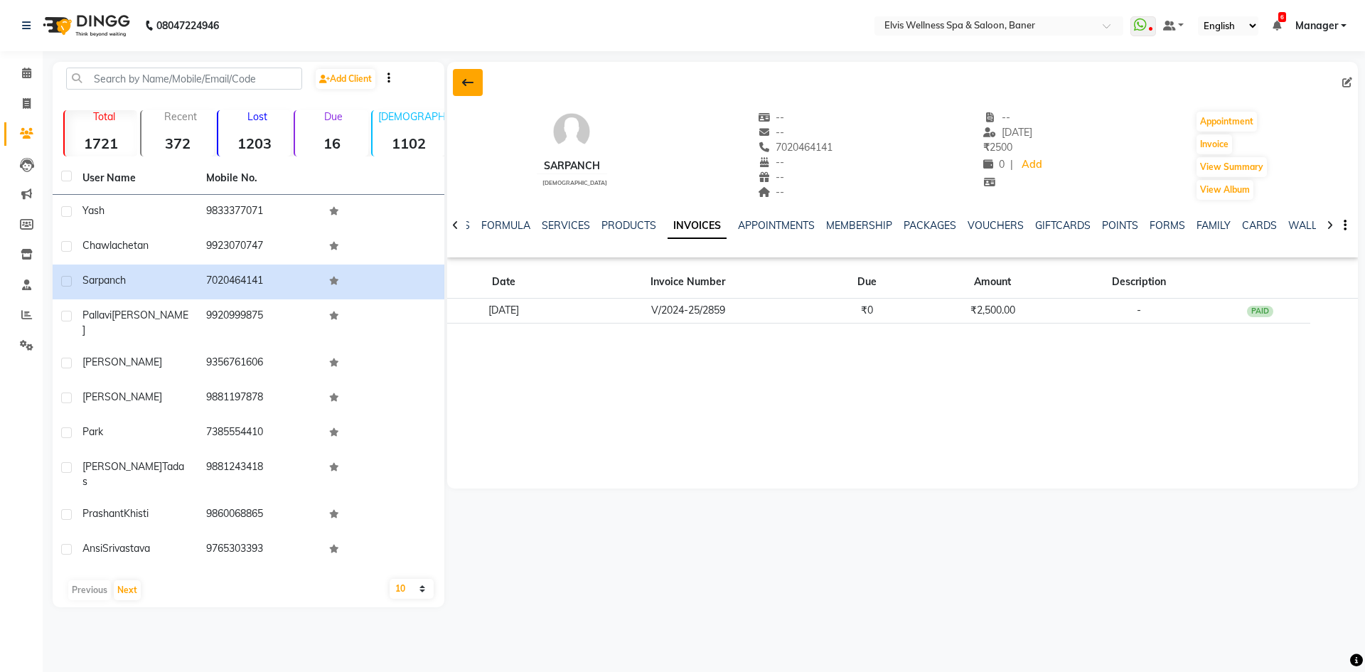
click at [471, 86] on icon at bounding box center [467, 82] width 11 height 11
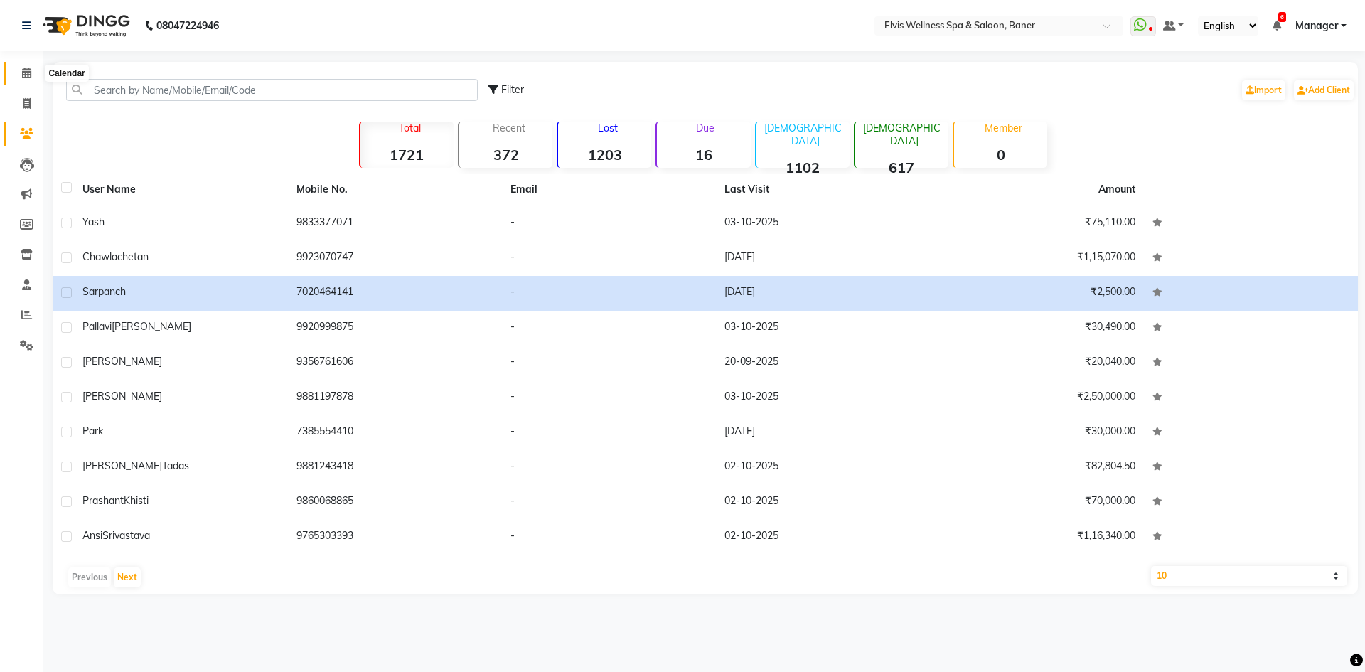
click at [30, 75] on icon at bounding box center [26, 73] width 9 height 11
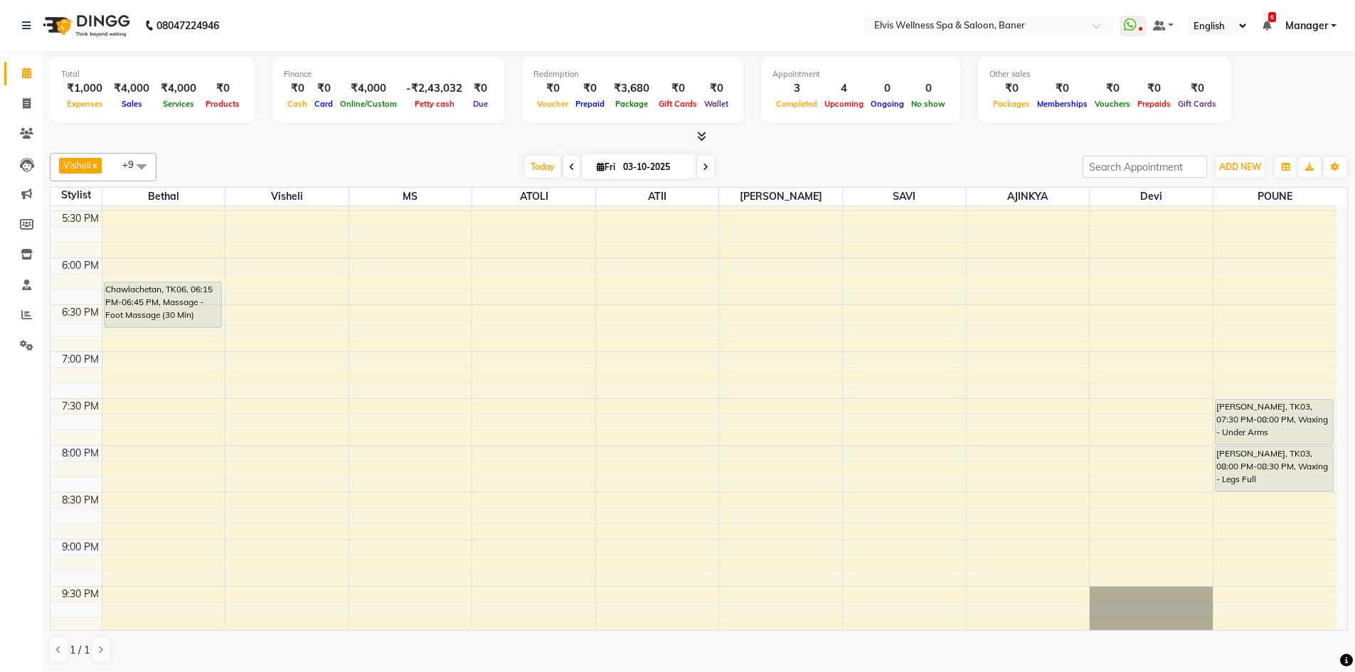
scroll to position [890, 0]
click at [23, 127] on span at bounding box center [26, 134] width 25 height 16
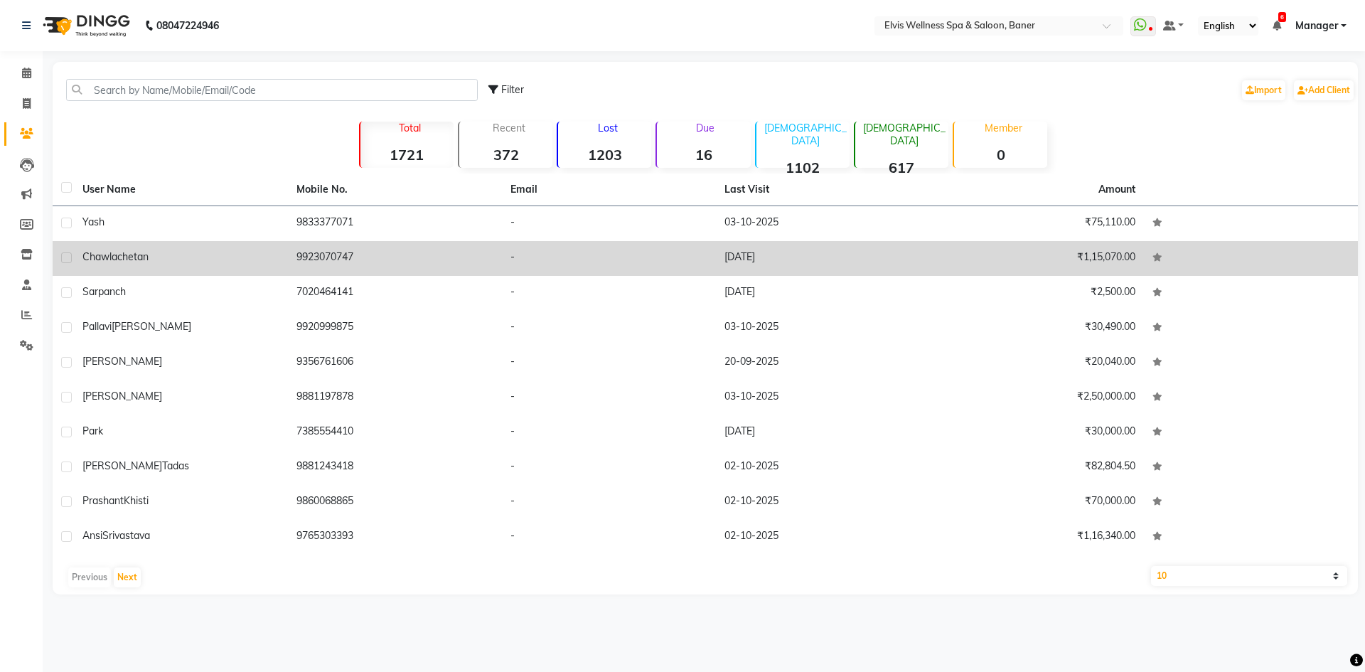
click at [294, 232] on td "9833377071" at bounding box center [395, 223] width 214 height 35
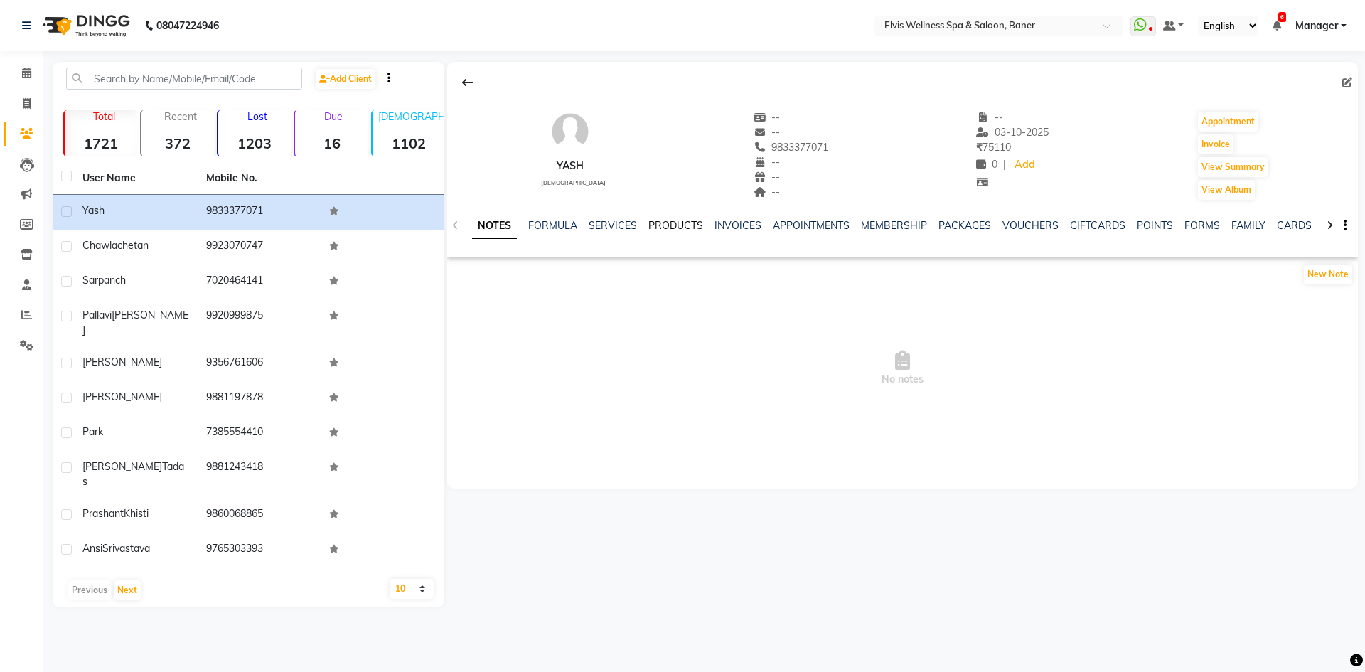
click at [671, 223] on link "PRODUCTS" at bounding box center [676, 225] width 55 height 13
click at [718, 228] on link "INVOICES" at bounding box center [715, 225] width 47 height 13
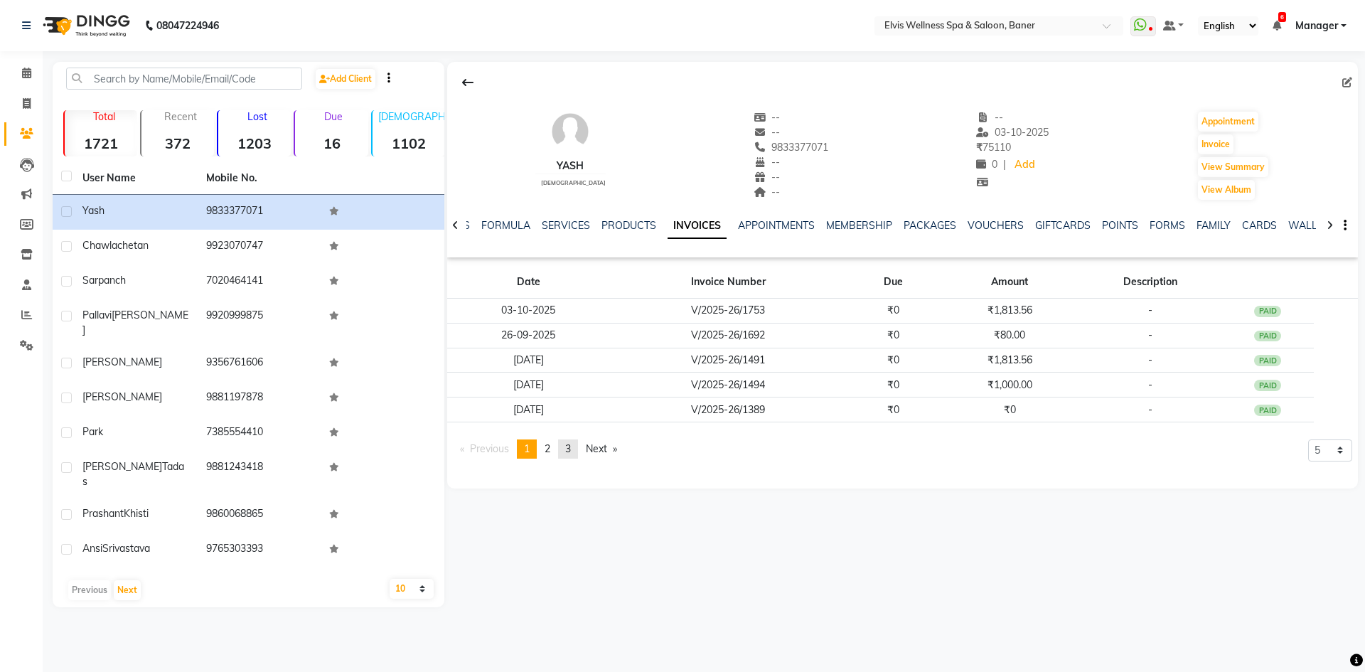
click at [575, 452] on link "page 3" at bounding box center [568, 448] width 20 height 19
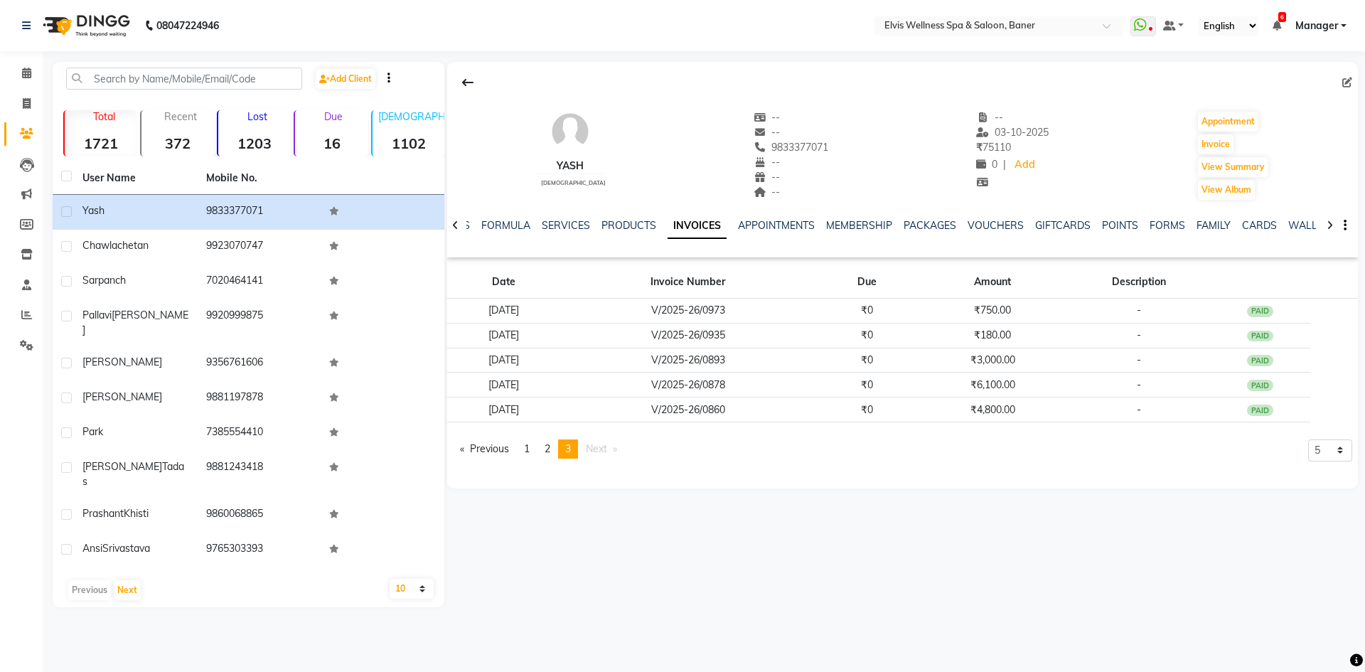
click at [593, 453] on span "Next page" at bounding box center [596, 448] width 21 height 13
click at [35, 67] on span at bounding box center [26, 73] width 25 height 16
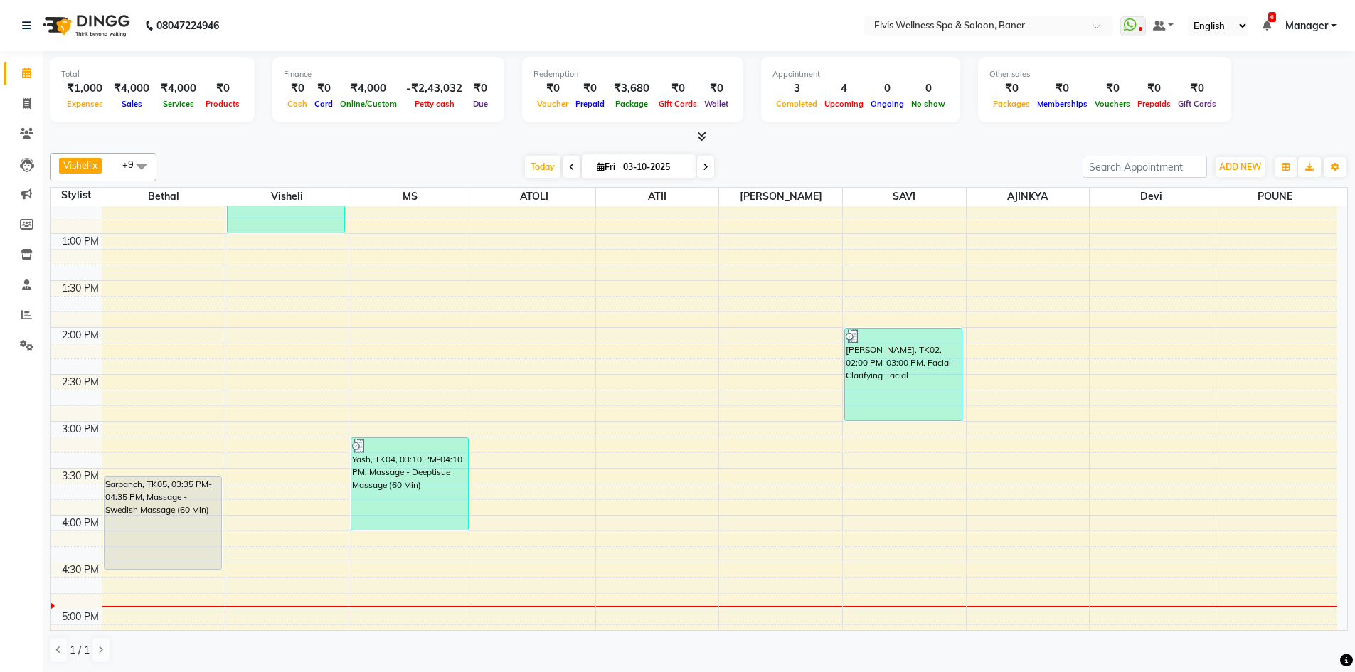
scroll to position [640, 0]
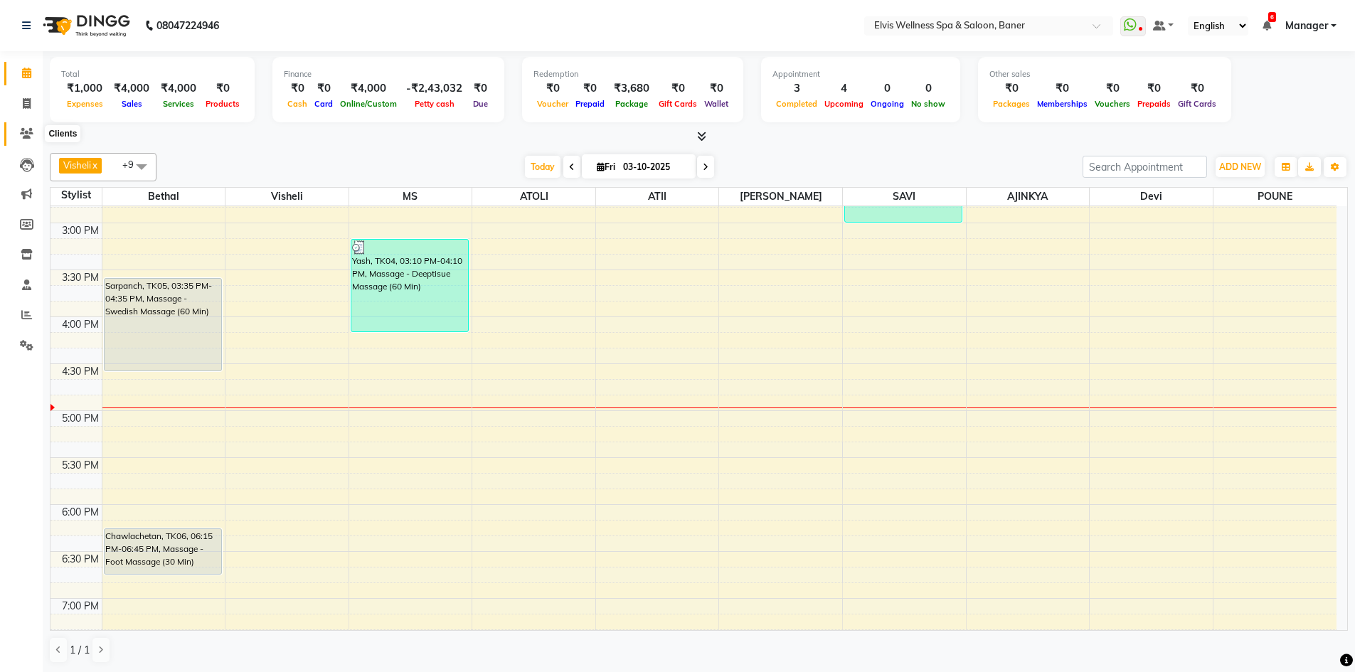
click at [21, 132] on icon at bounding box center [27, 133] width 14 height 11
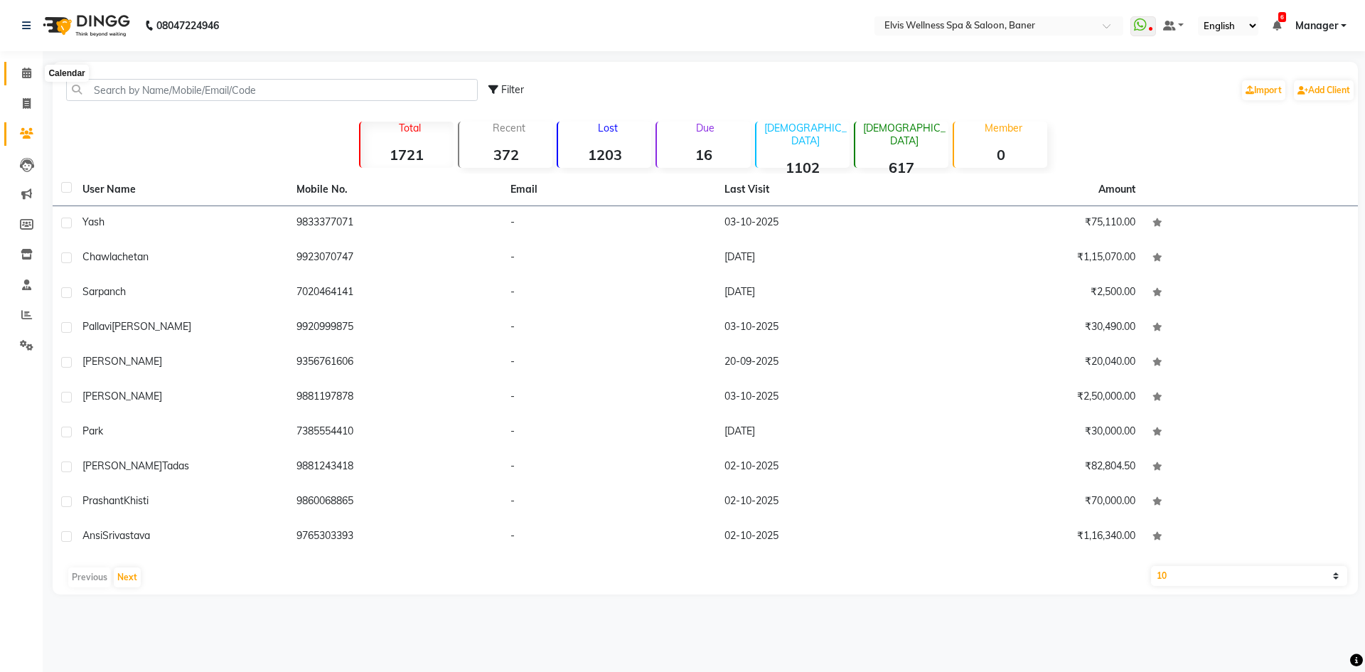
click at [22, 72] on icon at bounding box center [26, 73] width 9 height 11
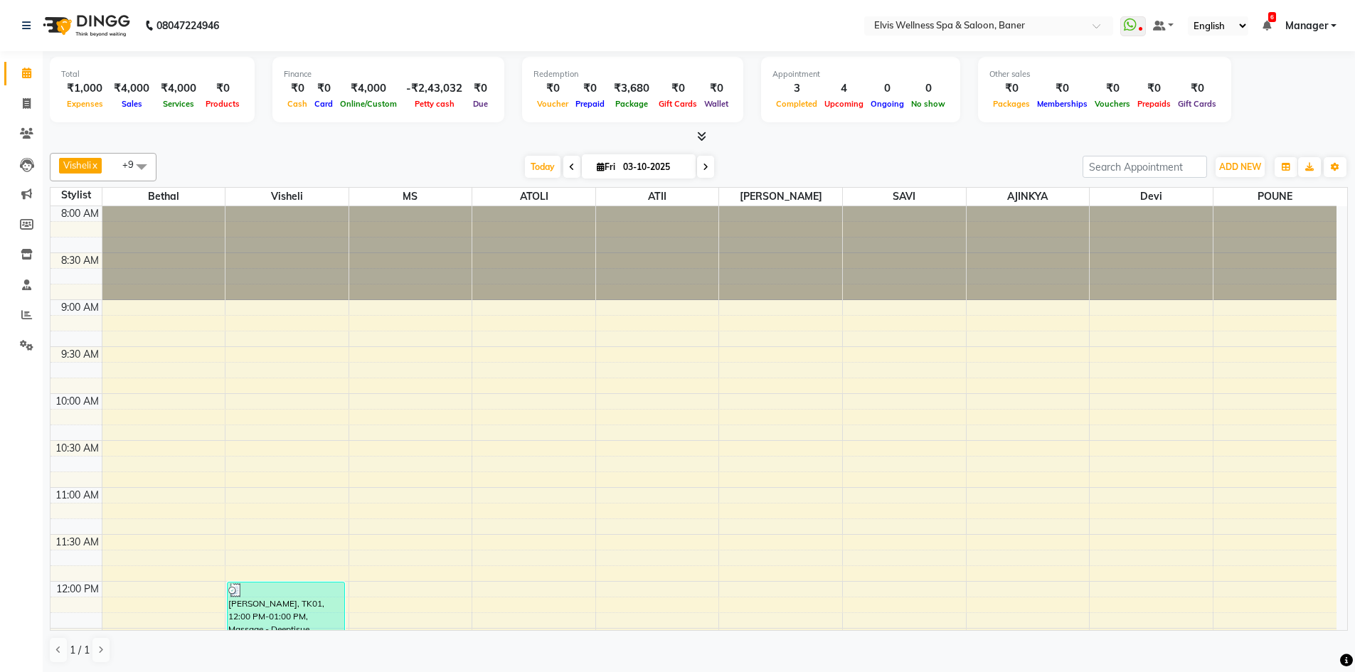
click at [700, 134] on icon at bounding box center [701, 136] width 9 height 11
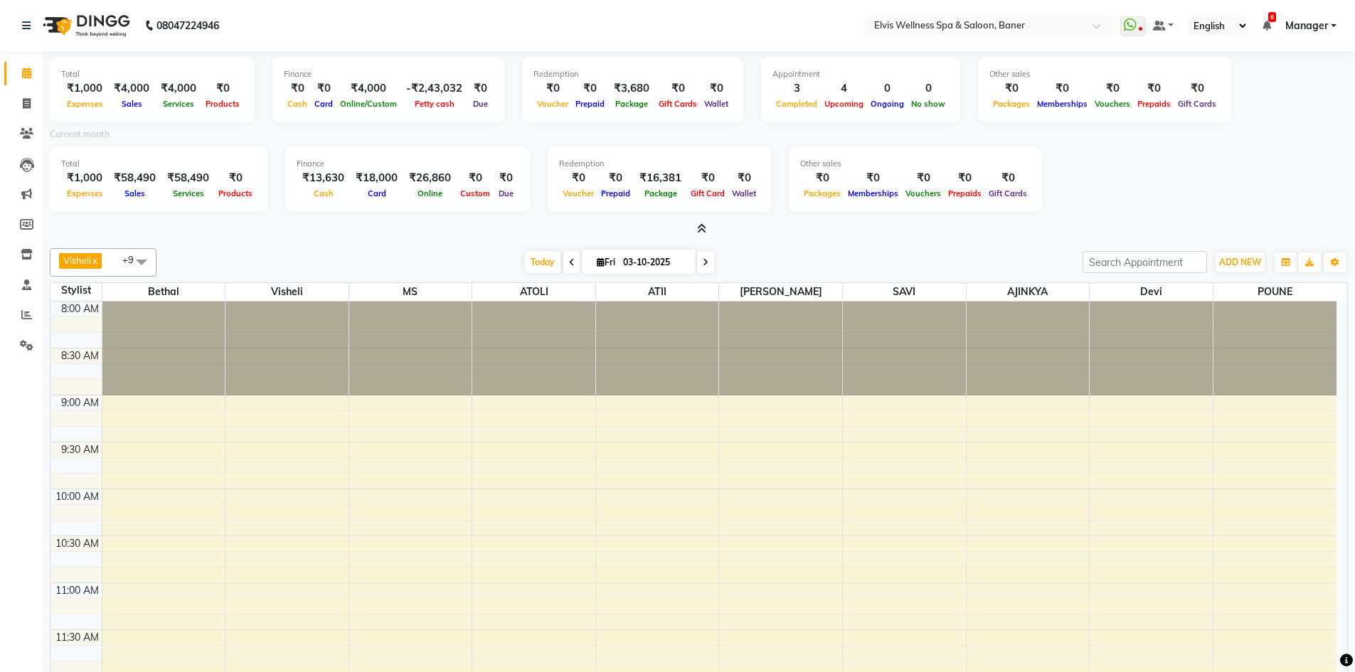
click at [697, 231] on icon at bounding box center [701, 228] width 9 height 11
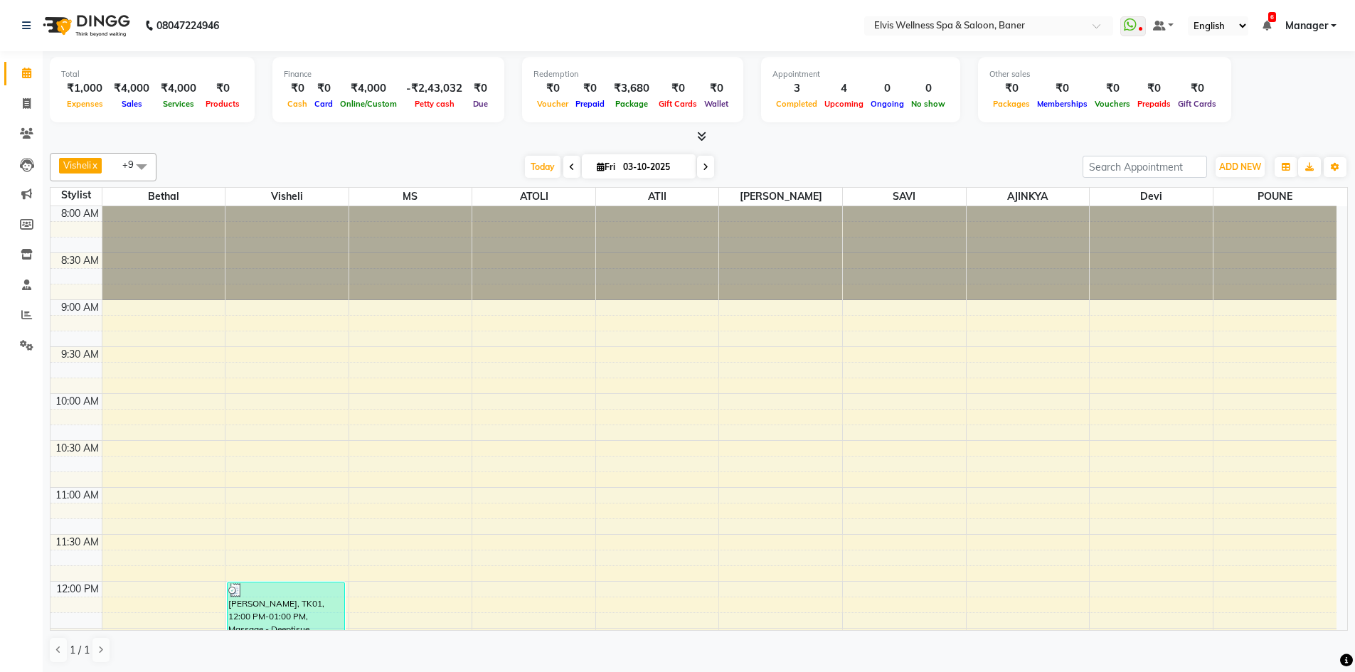
click at [703, 139] on icon at bounding box center [701, 136] width 9 height 11
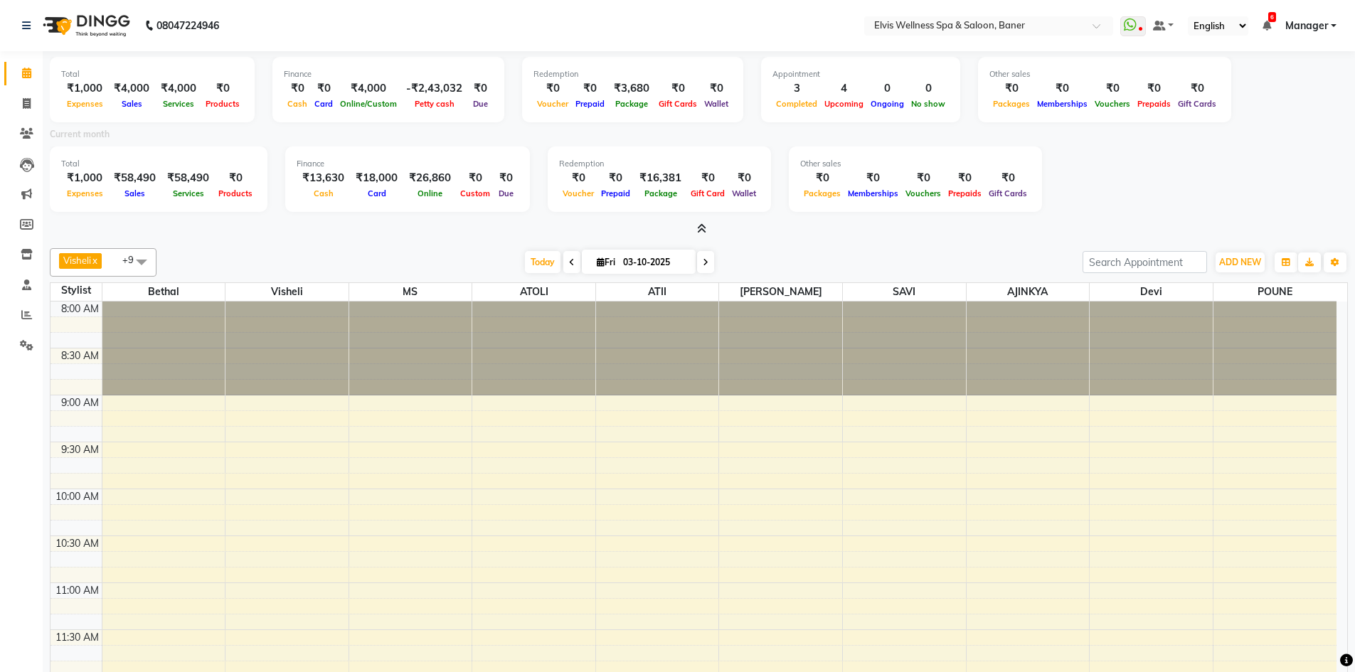
click at [697, 226] on icon at bounding box center [701, 228] width 9 height 11
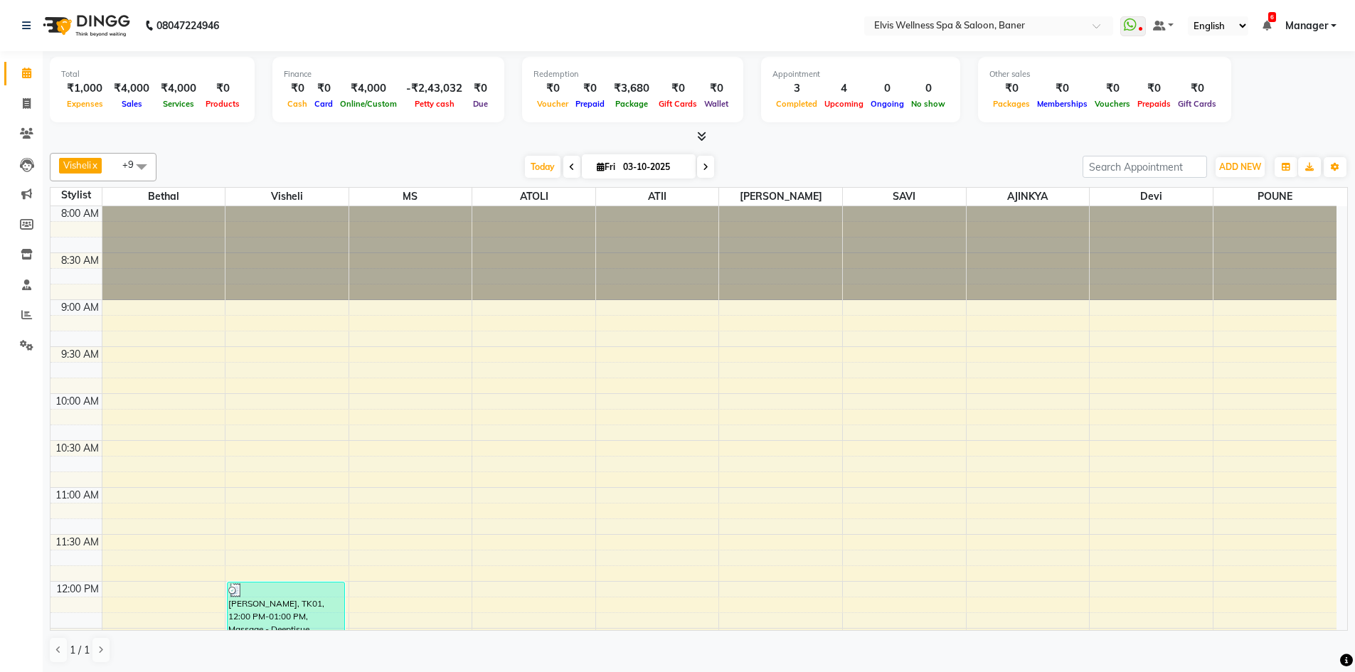
click at [703, 134] on icon at bounding box center [701, 136] width 9 height 11
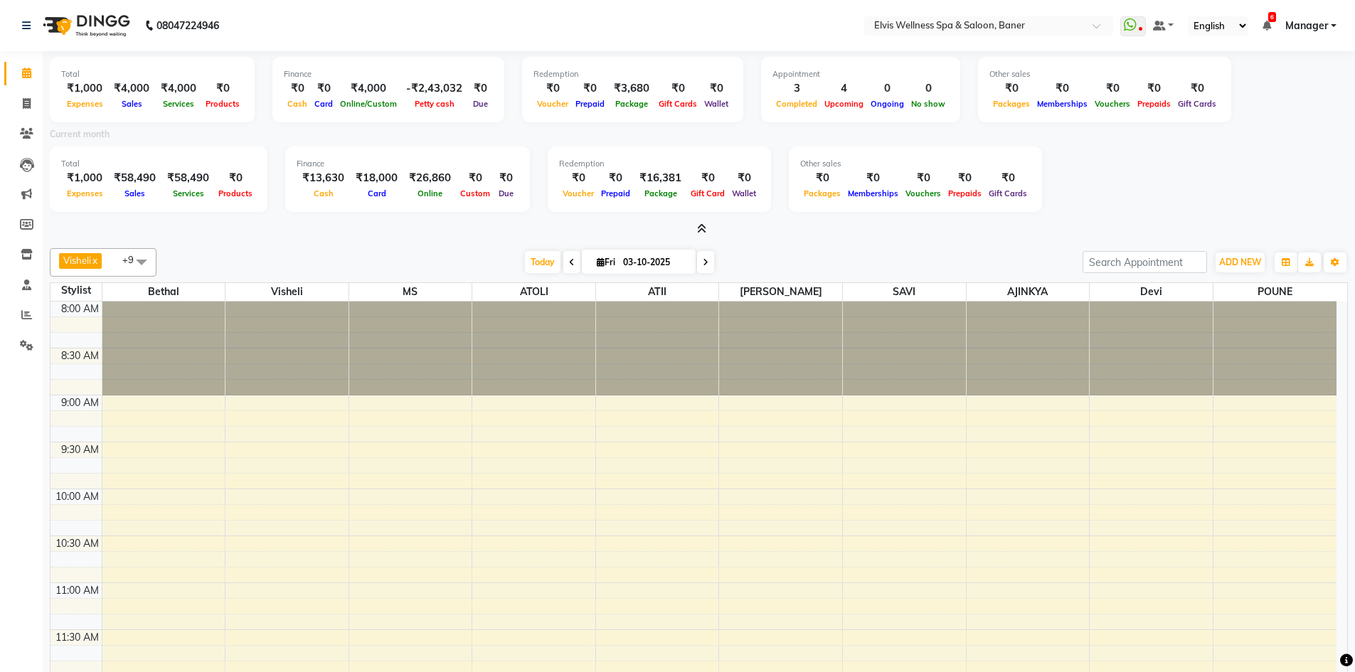
click at [694, 191] on span "Gift Card" at bounding box center [707, 193] width 41 height 10
click at [688, 192] on span "Gift Card" at bounding box center [707, 193] width 41 height 10
click at [700, 194] on span "Gift Card" at bounding box center [707, 193] width 41 height 10
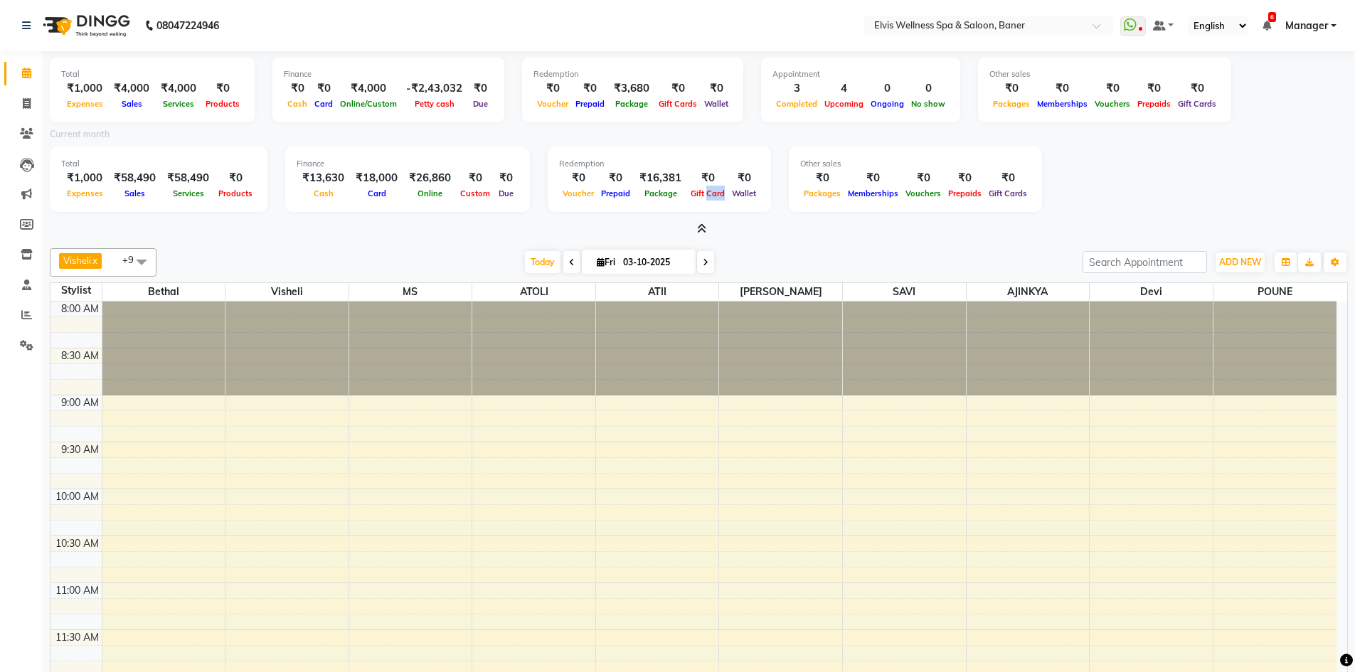
click at [700, 194] on span "Gift Card" at bounding box center [707, 193] width 41 height 10
click at [688, 198] on span "Gift Card" at bounding box center [707, 193] width 41 height 10
click at [710, 190] on span "Gift Card" at bounding box center [707, 193] width 41 height 10
click at [705, 188] on span "Gift Card" at bounding box center [707, 193] width 41 height 10
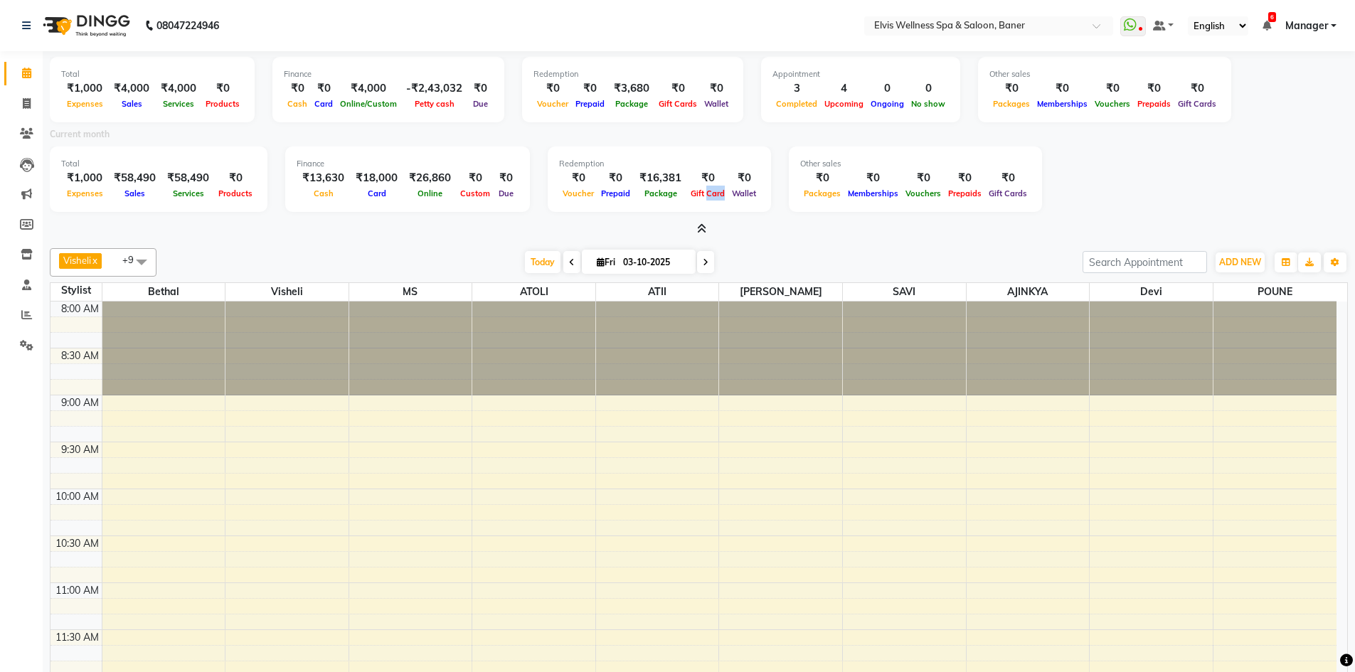
click at [705, 188] on span "Gift Card" at bounding box center [707, 193] width 41 height 10
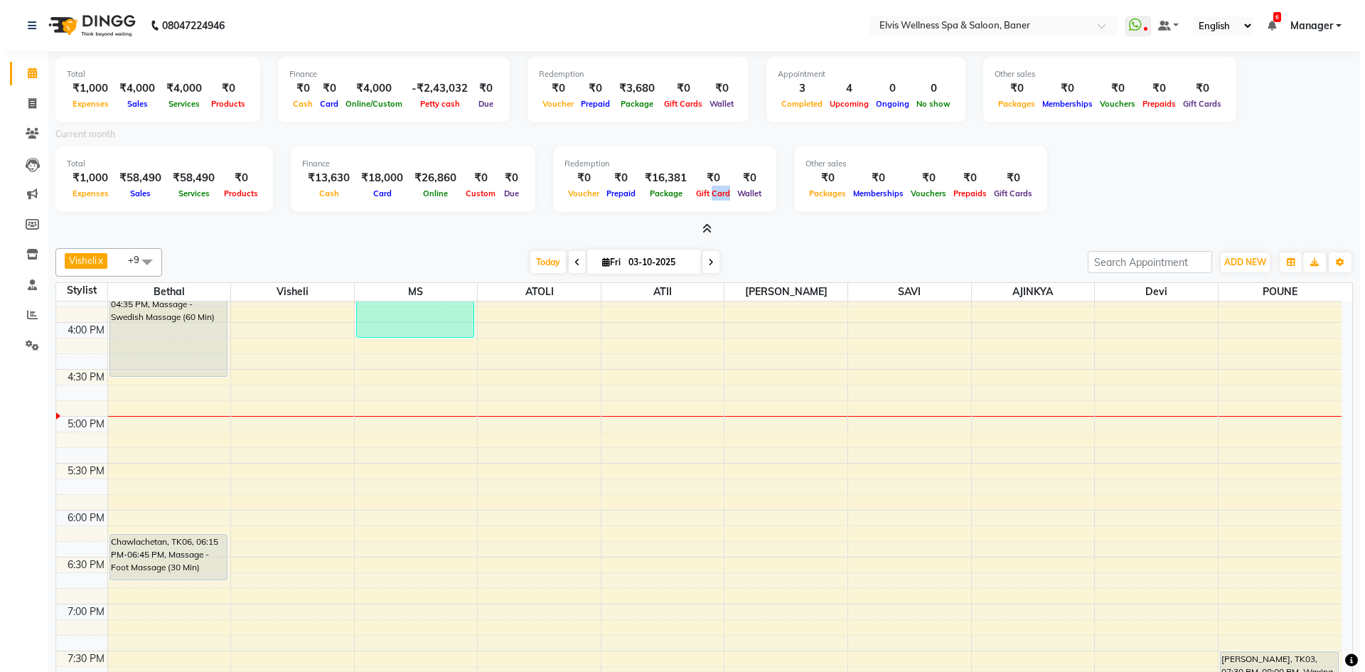
scroll to position [640, 0]
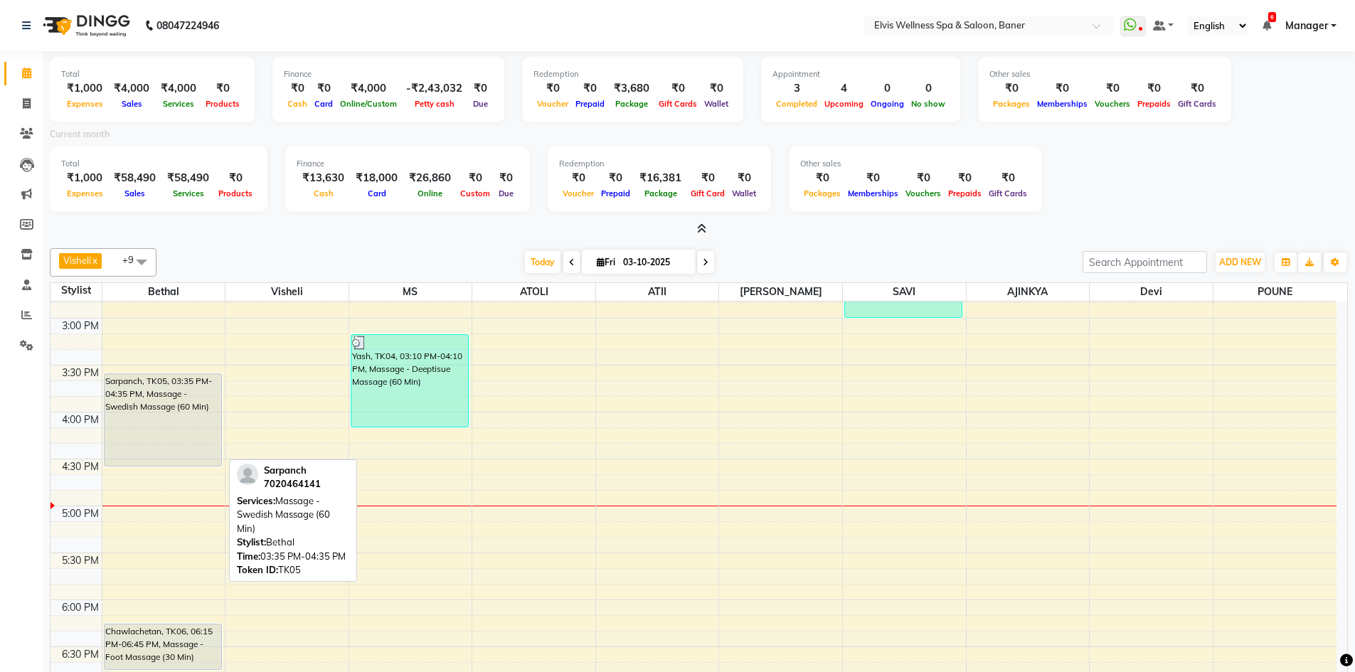
click at [183, 425] on div "Sarpanch, TK05, 03:35 PM-04:35 PM, Massage - Swedish Massage (60 Min)" at bounding box center [163, 420] width 117 height 92
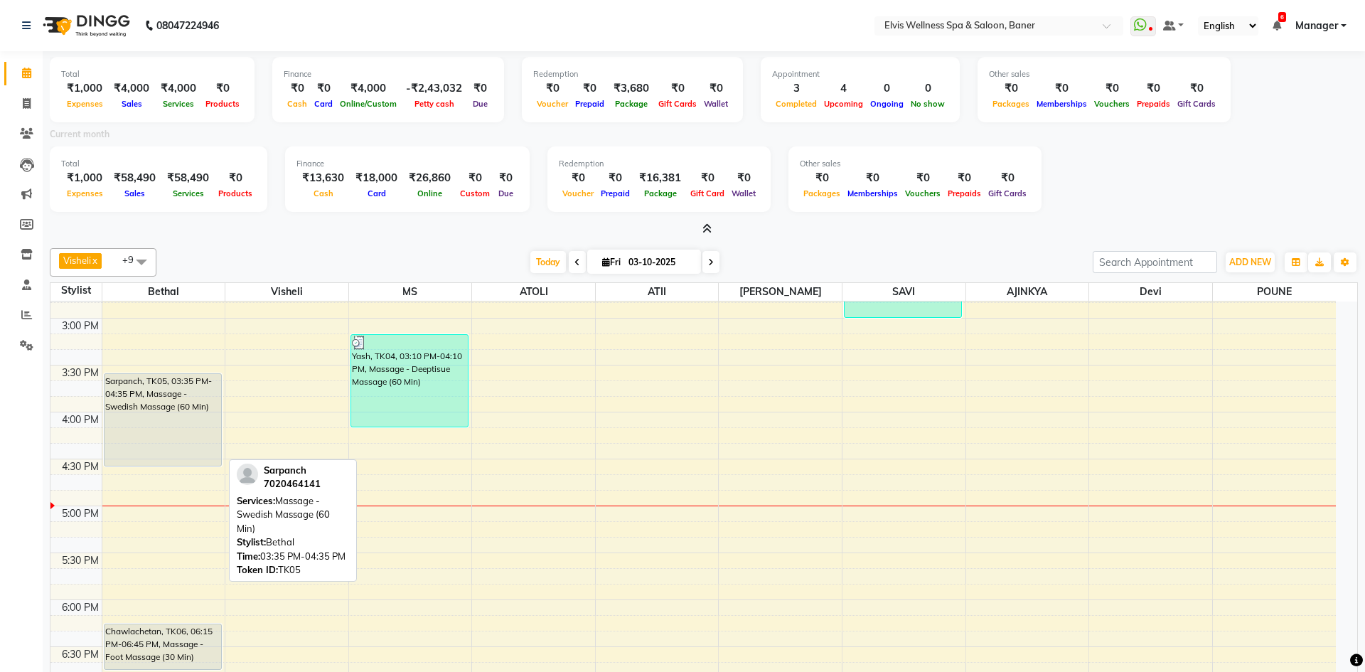
select select "7"
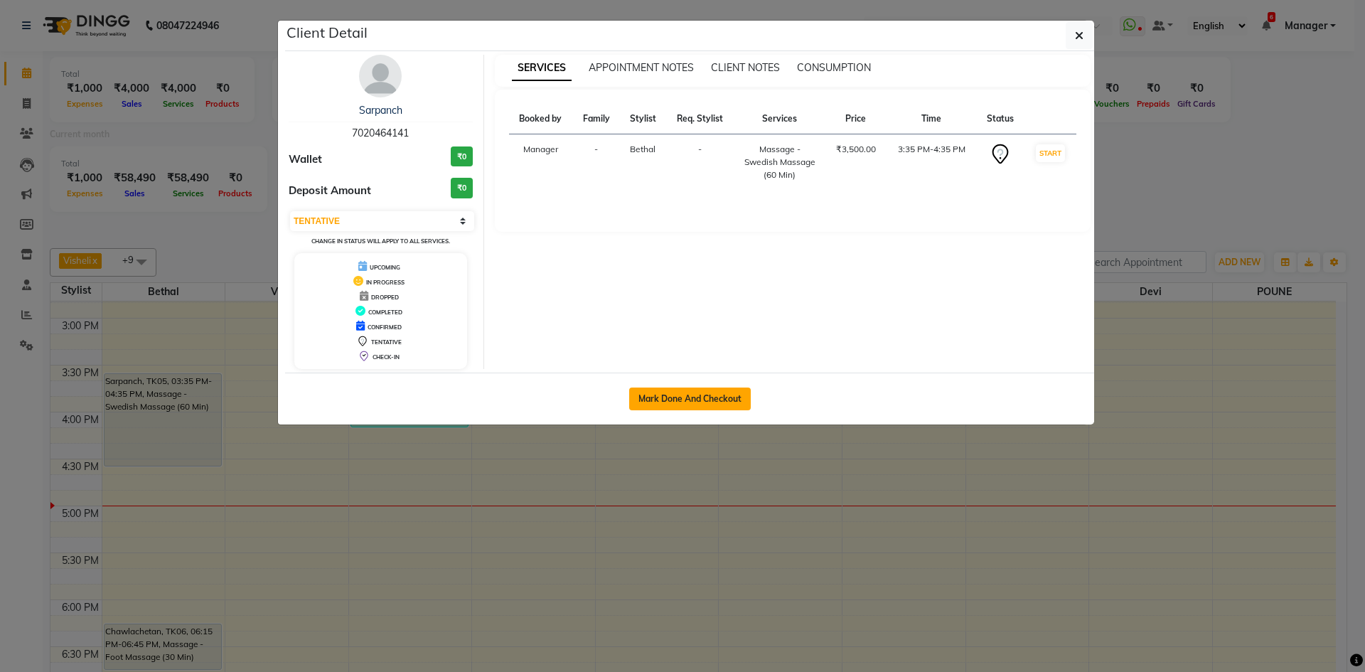
click at [657, 400] on button "Mark Done And Checkout" at bounding box center [690, 399] width 122 height 23
select select "service"
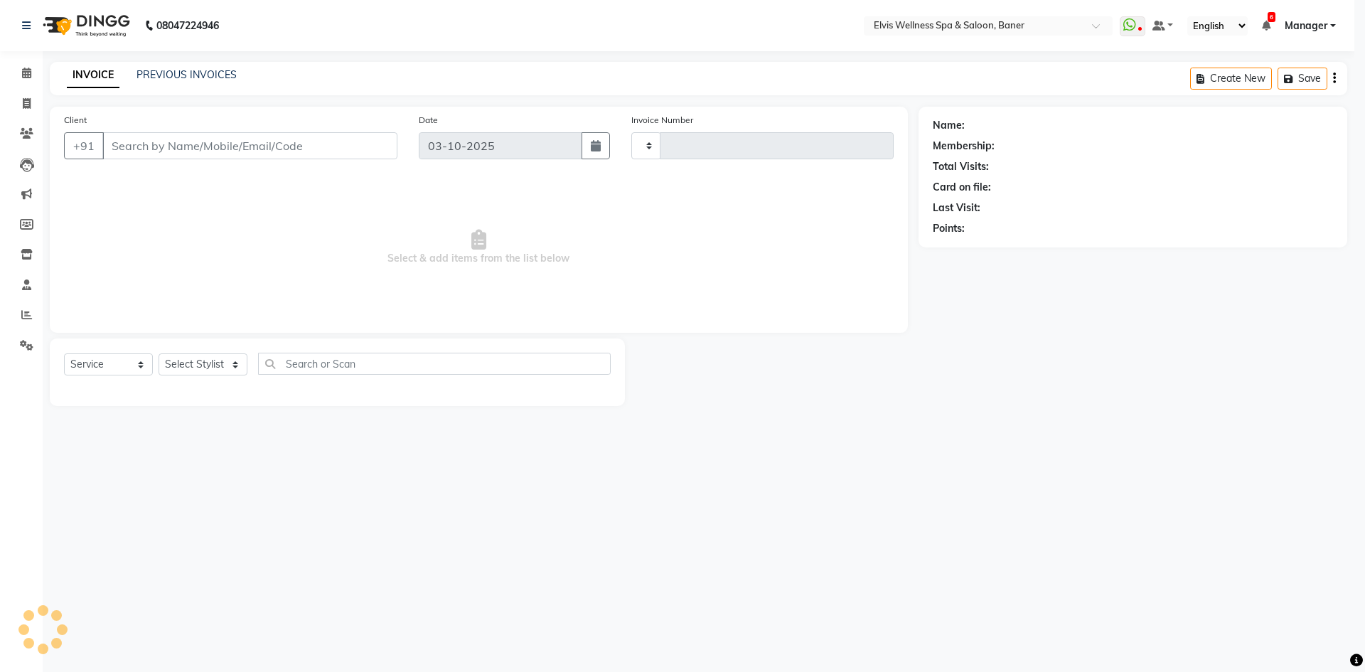
type input "1754"
select select "5735"
type input "7020464141"
select select "40636"
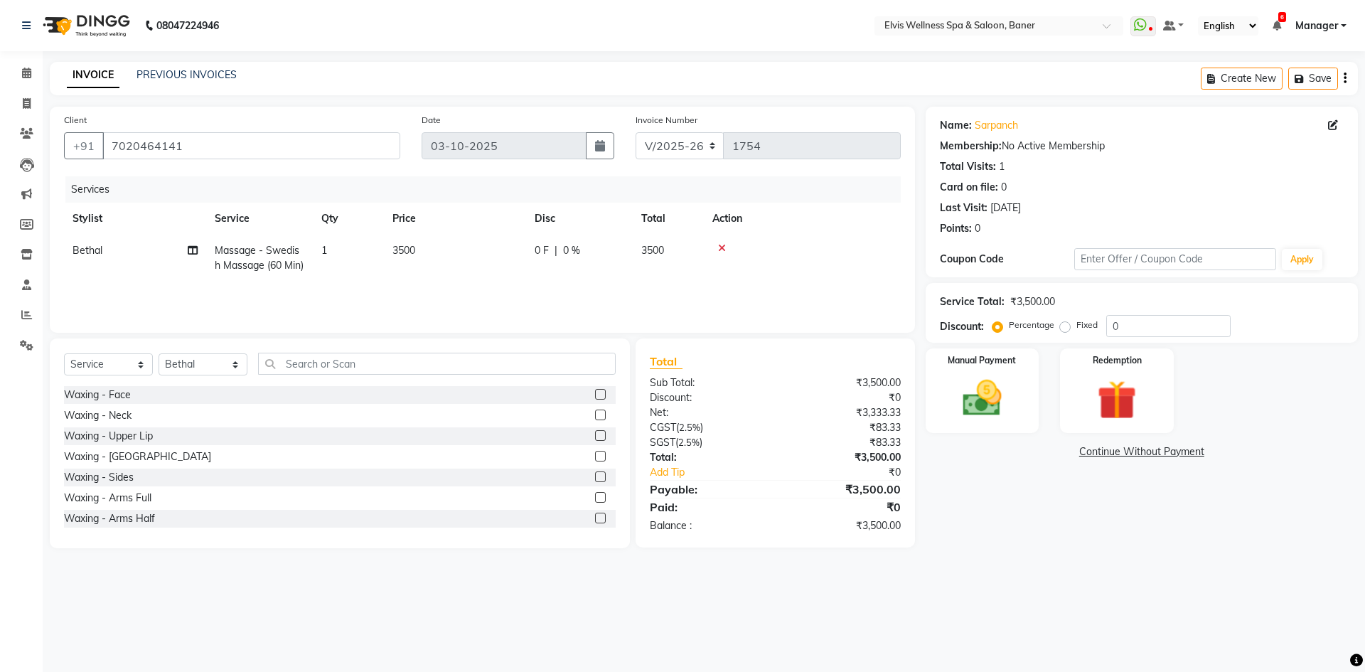
click at [1077, 326] on label "Fixed" at bounding box center [1087, 325] width 21 height 13
click at [1063, 326] on input "Fixed" at bounding box center [1068, 325] width 10 height 10
radio input "true"
click at [1107, 324] on input "0" at bounding box center [1169, 326] width 124 height 22
type input "1000"
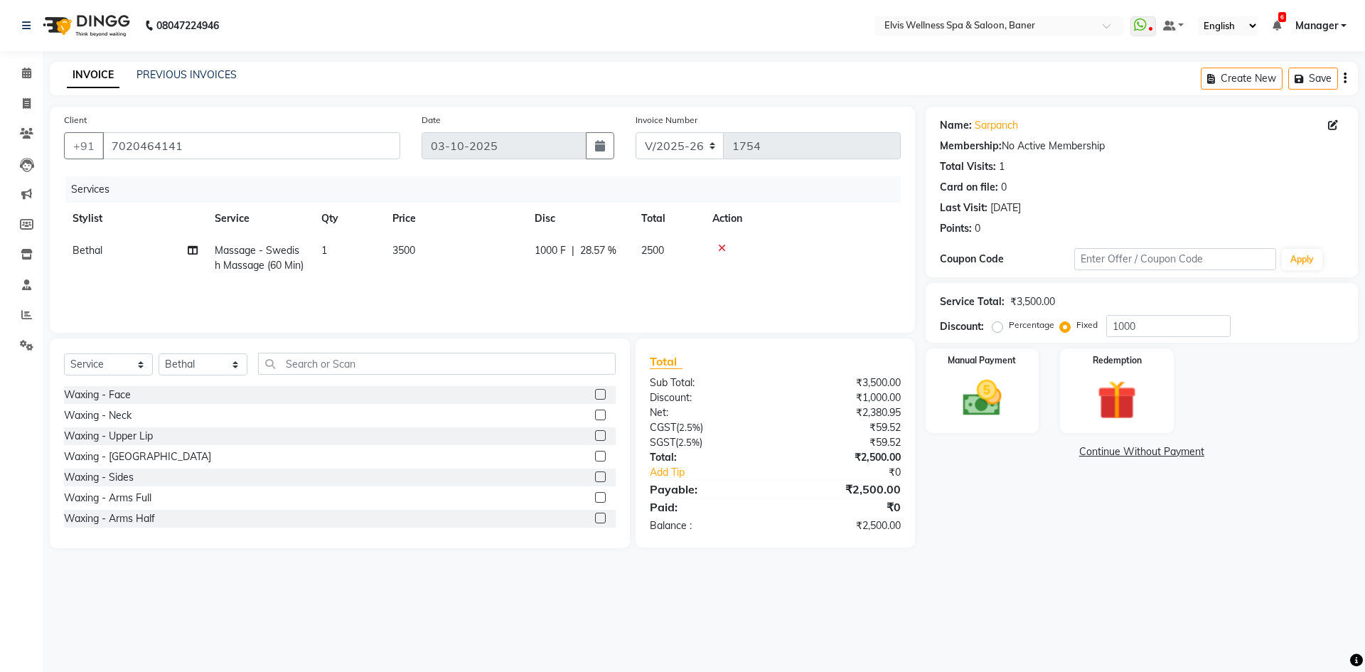
click at [1028, 467] on div "Name: Sarpanch Membership: No Active Membership Total Visits: 1 Card on file: 0…" at bounding box center [1147, 328] width 443 height 442
click at [979, 394] on img at bounding box center [982, 398] width 66 height 47
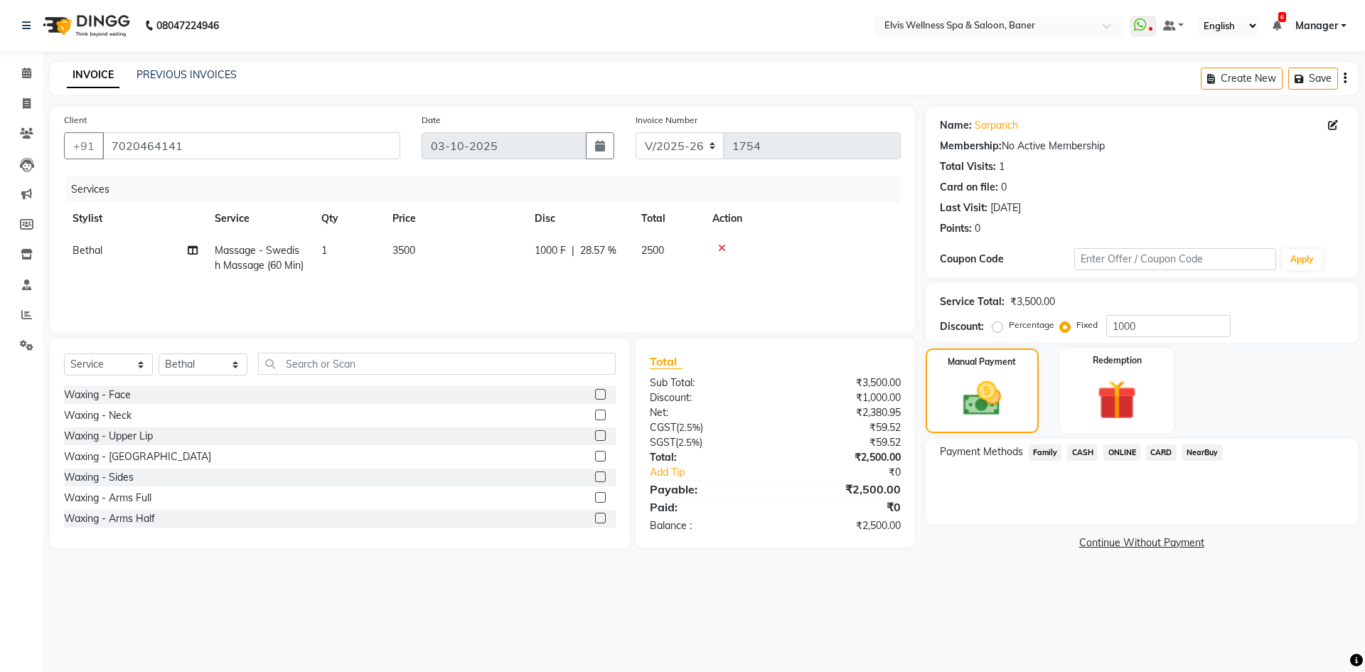
click at [1115, 451] on span "ONLINE" at bounding box center [1122, 452] width 37 height 16
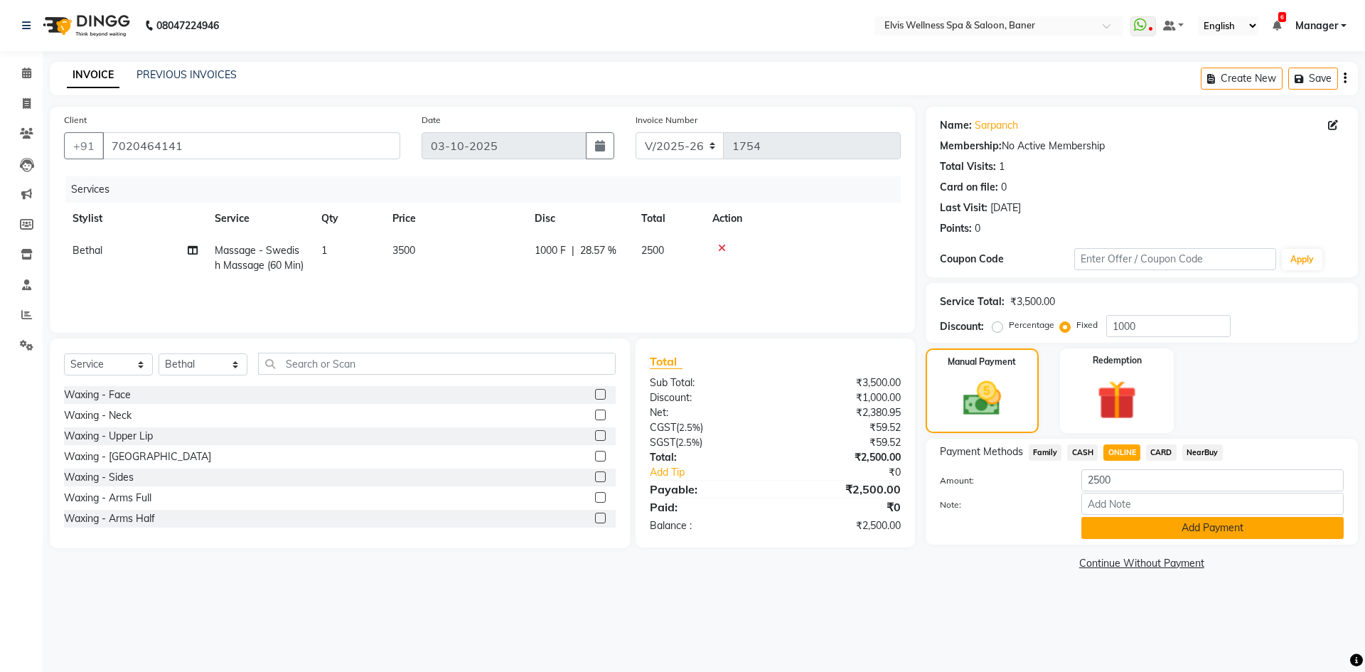
click at [1131, 527] on button "Add Payment" at bounding box center [1213, 528] width 262 height 22
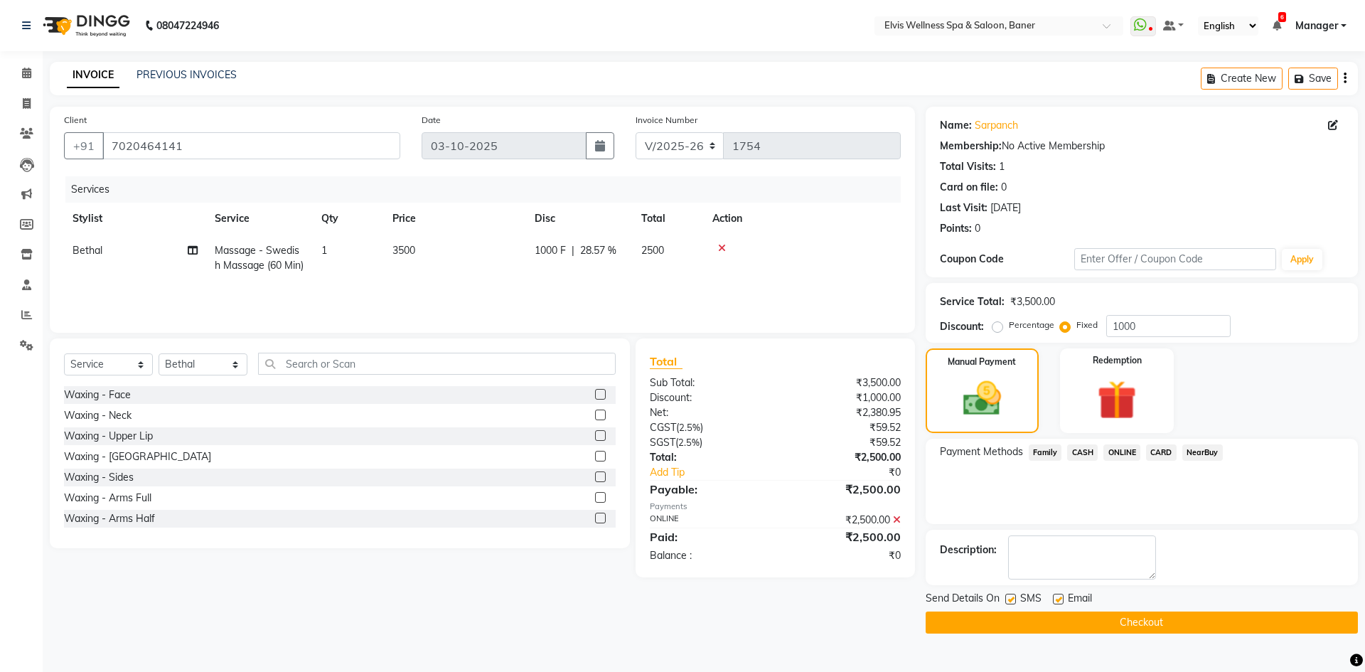
click at [1057, 597] on label at bounding box center [1058, 599] width 11 height 11
click at [1057, 597] on input "checkbox" at bounding box center [1057, 599] width 9 height 9
checkbox input "false"
click at [1011, 602] on label at bounding box center [1011, 599] width 11 height 11
click at [1011, 602] on input "checkbox" at bounding box center [1010, 599] width 9 height 9
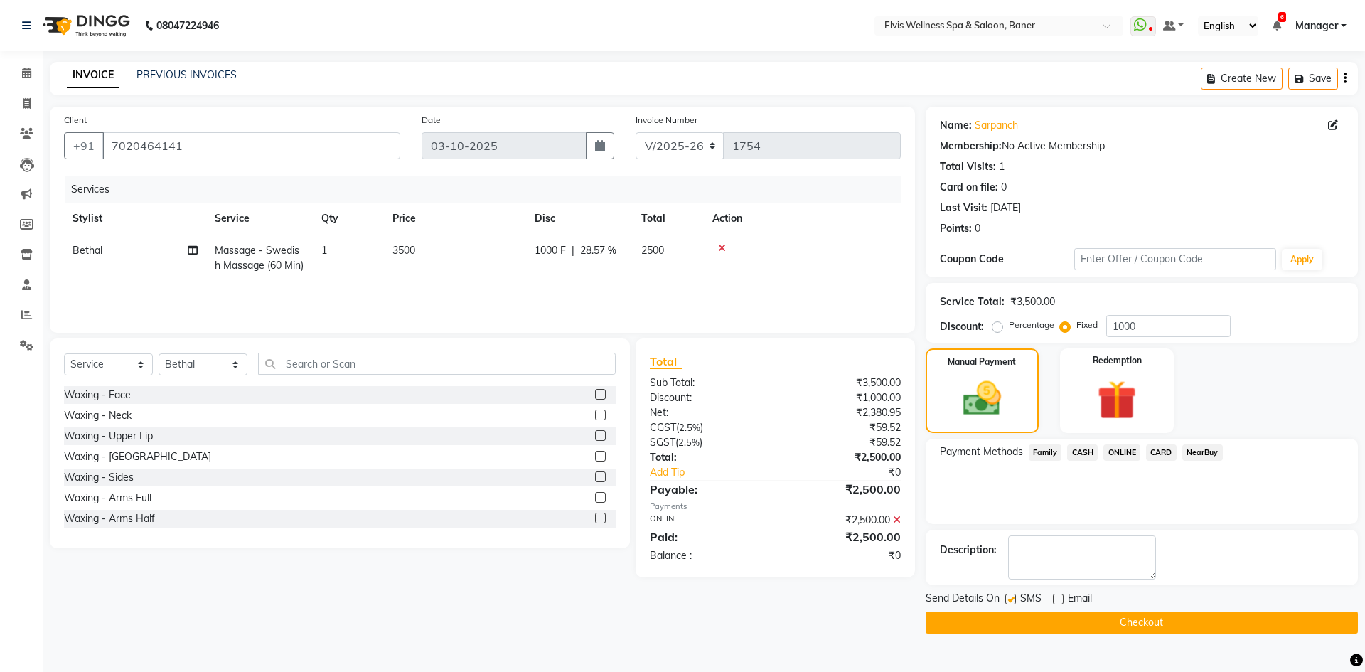
checkbox input "false"
click at [1032, 626] on button "Checkout" at bounding box center [1142, 623] width 432 height 22
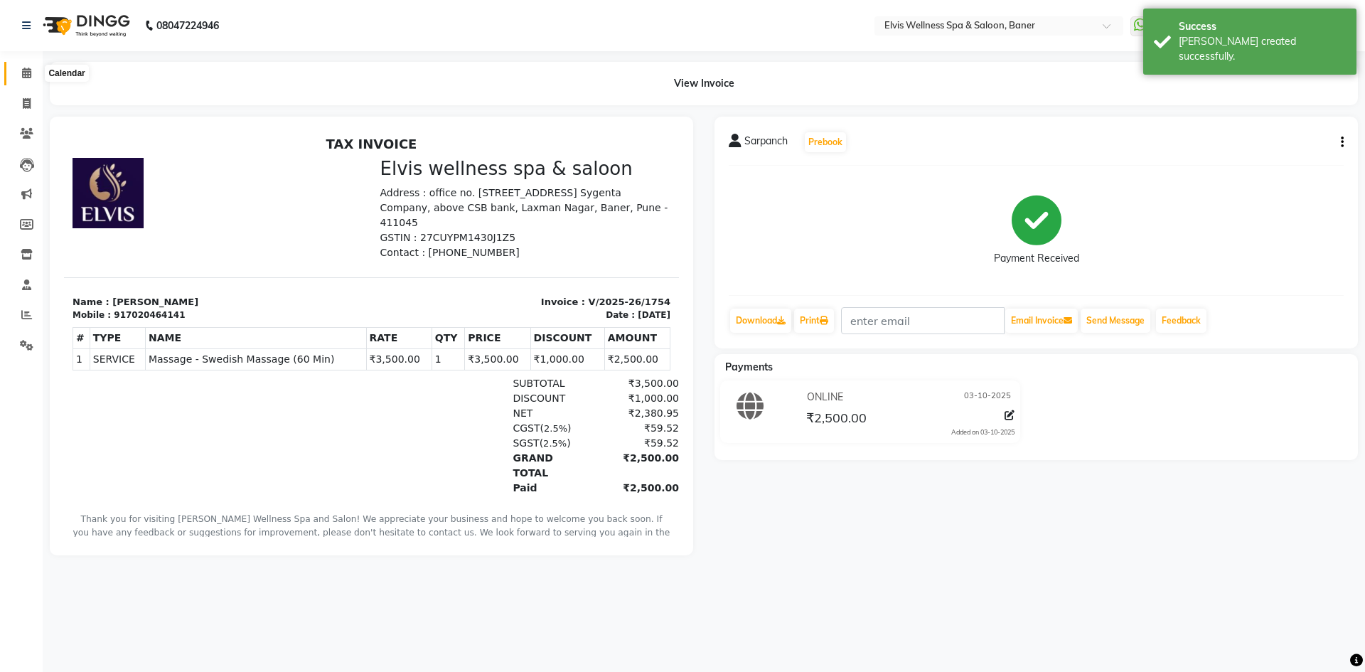
click at [26, 70] on icon at bounding box center [26, 73] width 9 height 11
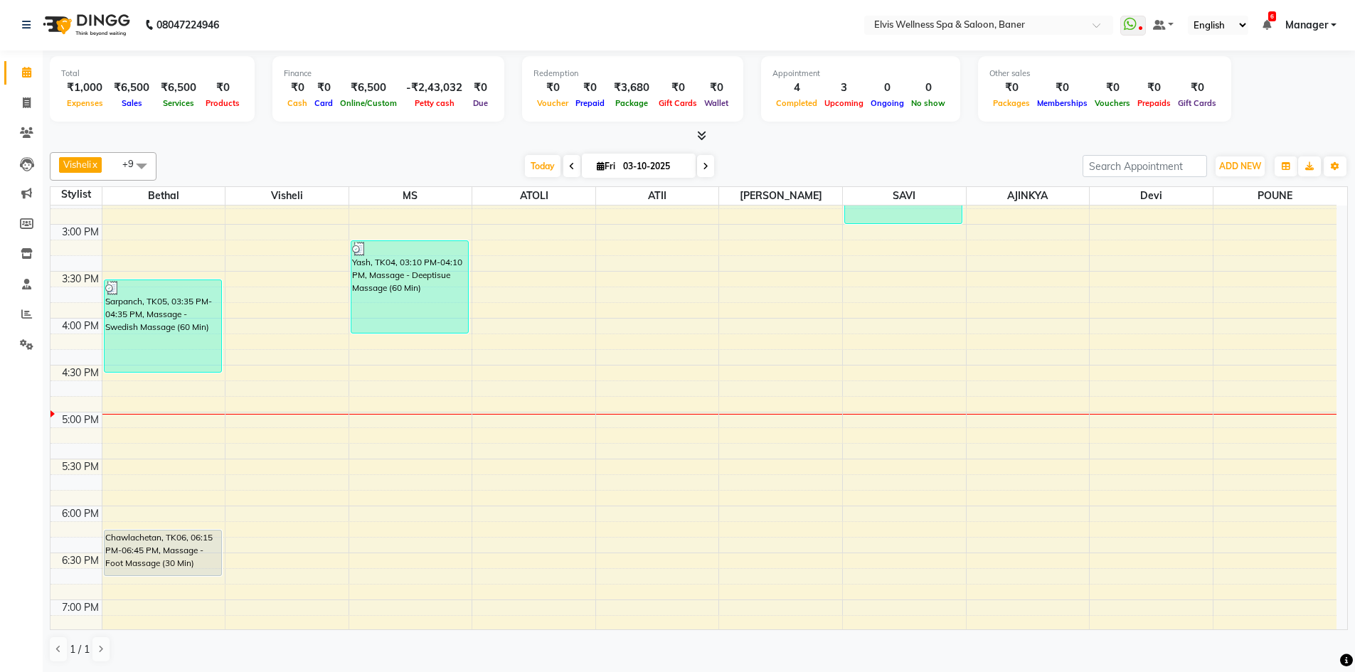
scroll to position [640, 0]
click at [1040, 463] on div "8:00 AM 8:30 AM 9:00 AM 9:30 AM 10:00 AM 10:30 AM 11:00 AM 11:30 AM 12:00 PM 12…" at bounding box center [693, 222] width 1286 height 1314
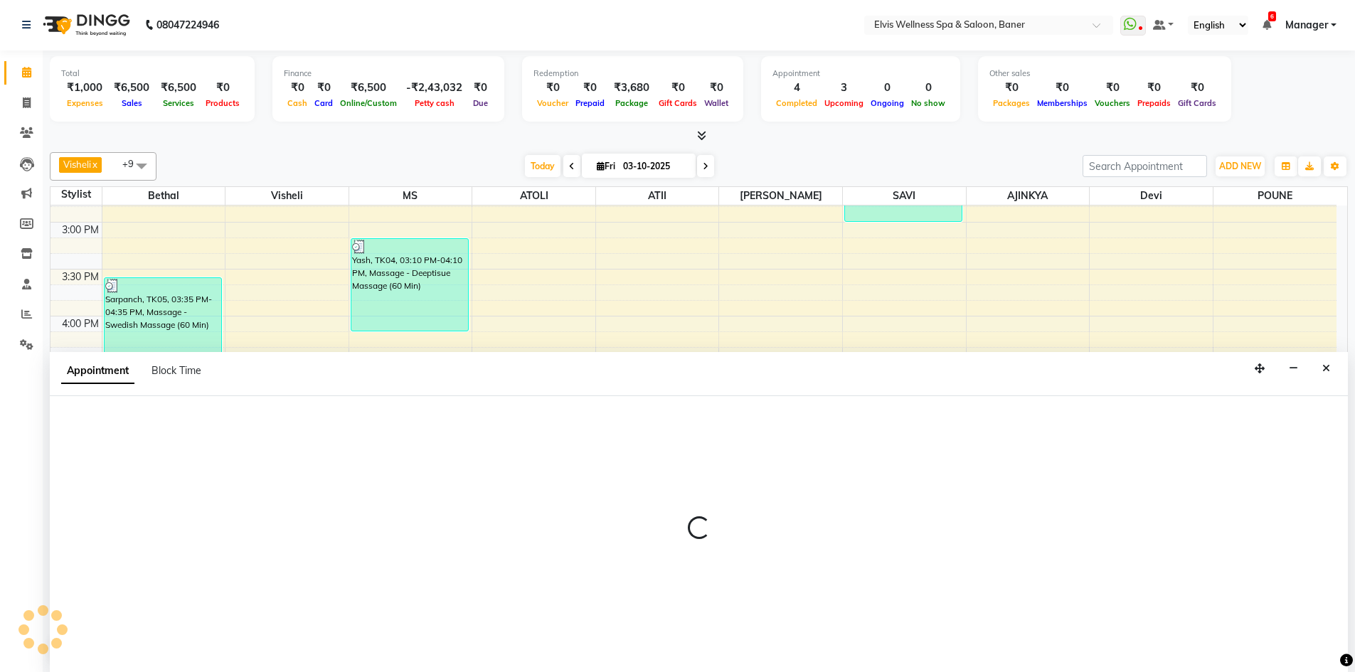
select select "88431"
select select "tentative"
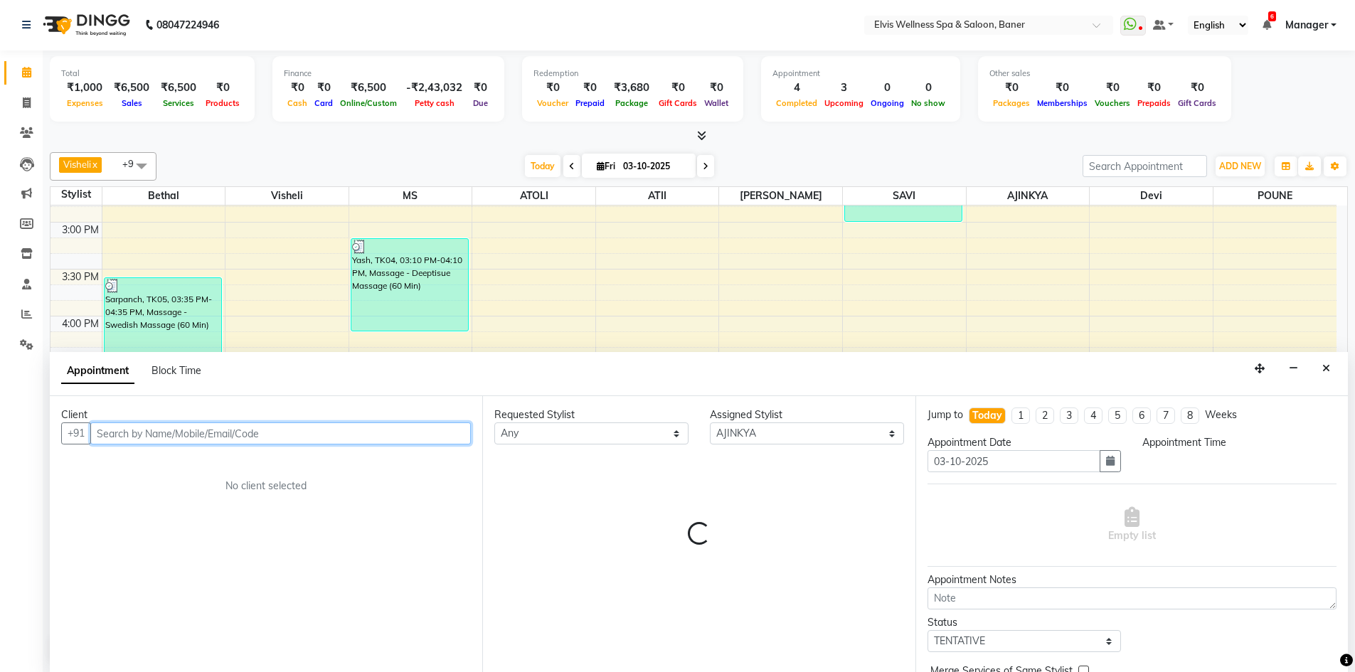
select select "1050"
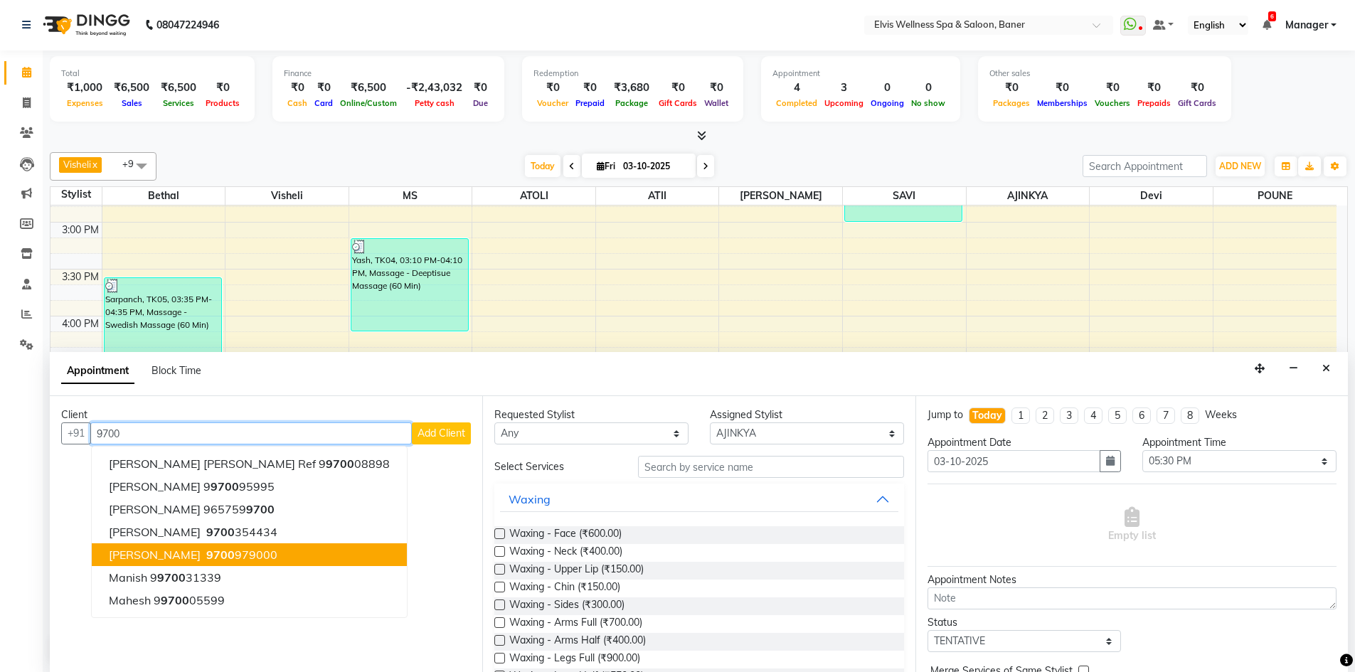
click at [259, 555] on ngb-highlight "9700 979000" at bounding box center [240, 555] width 74 height 14
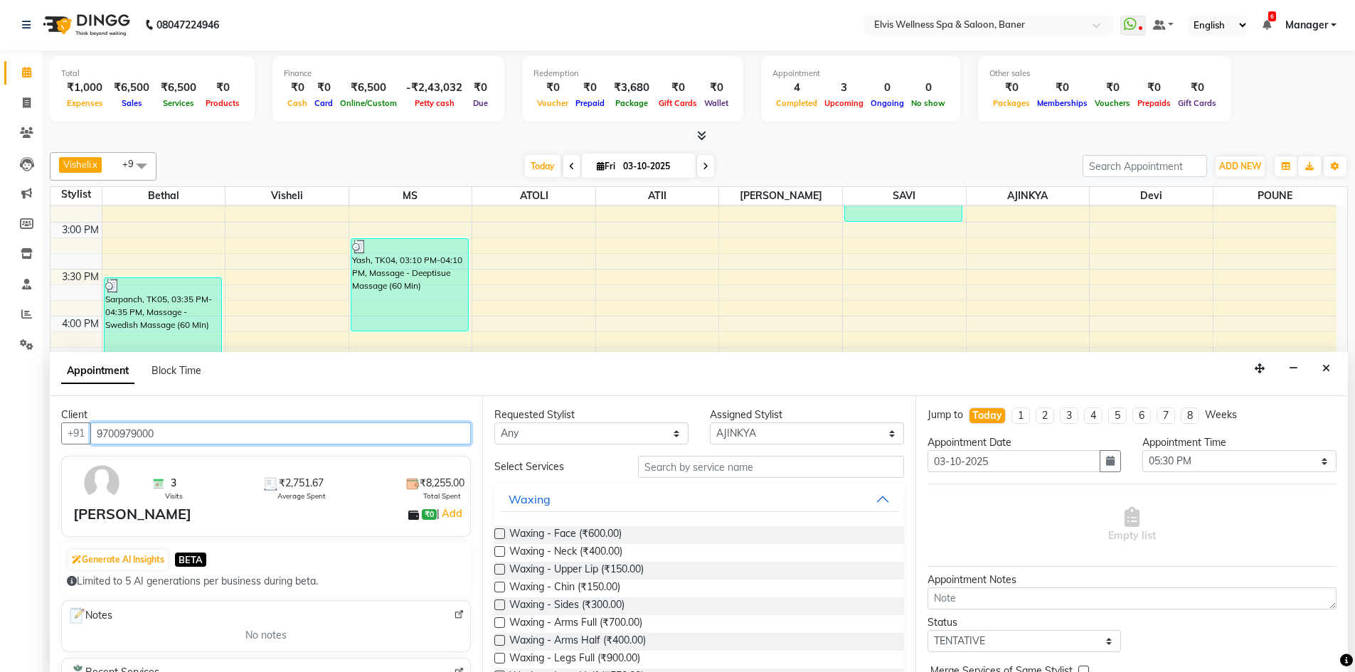
type input "9700979000"
click at [732, 461] on input "text" at bounding box center [771, 467] width 266 height 22
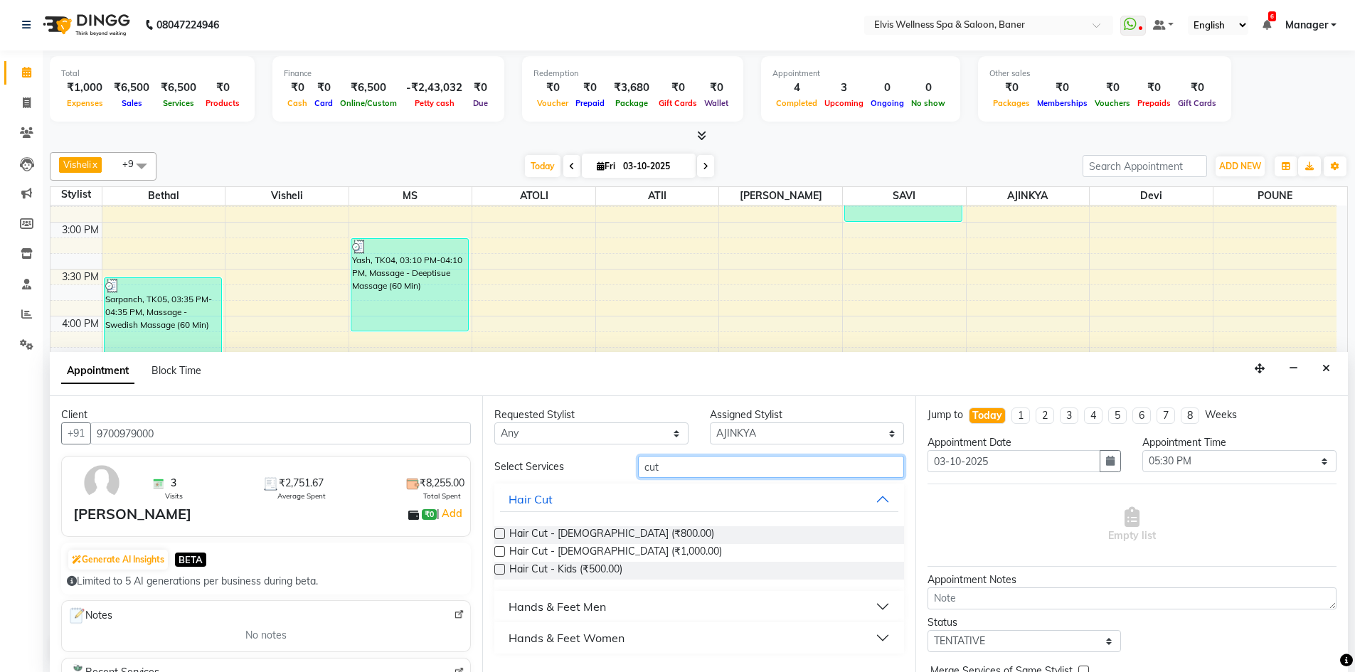
type input "cut"
click at [499, 529] on label at bounding box center [499, 533] width 11 height 11
click at [499, 531] on input "checkbox" at bounding box center [498, 535] width 9 height 9
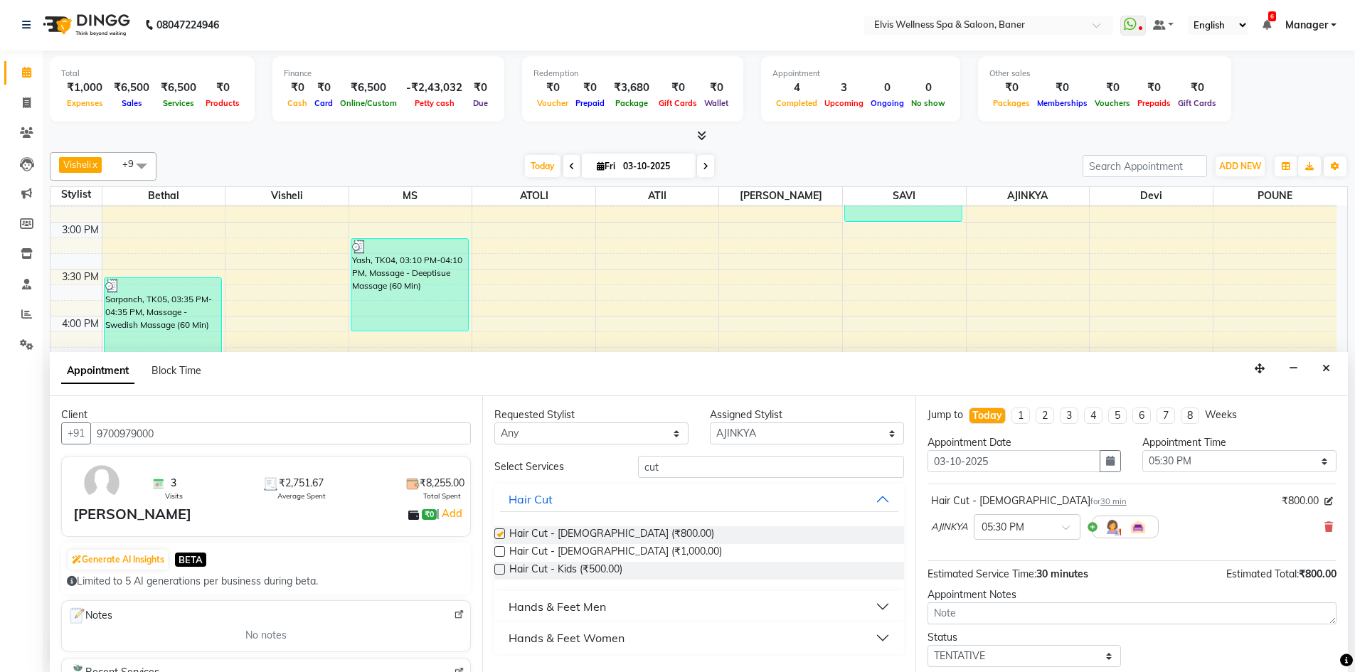
checkbox input "false"
click at [716, 429] on select "Select AJINKYA ATII ATOLI Bethal Devi KN Staff Kothrud Staff KP Staff Mahesh Ma…" at bounding box center [807, 433] width 194 height 22
select select "59823"
click at [710, 422] on select "Select AJINKYA ATII ATOLI Bethal Devi KN Staff Kothrud Staff KP Staff Mahesh Ma…" at bounding box center [807, 433] width 194 height 22
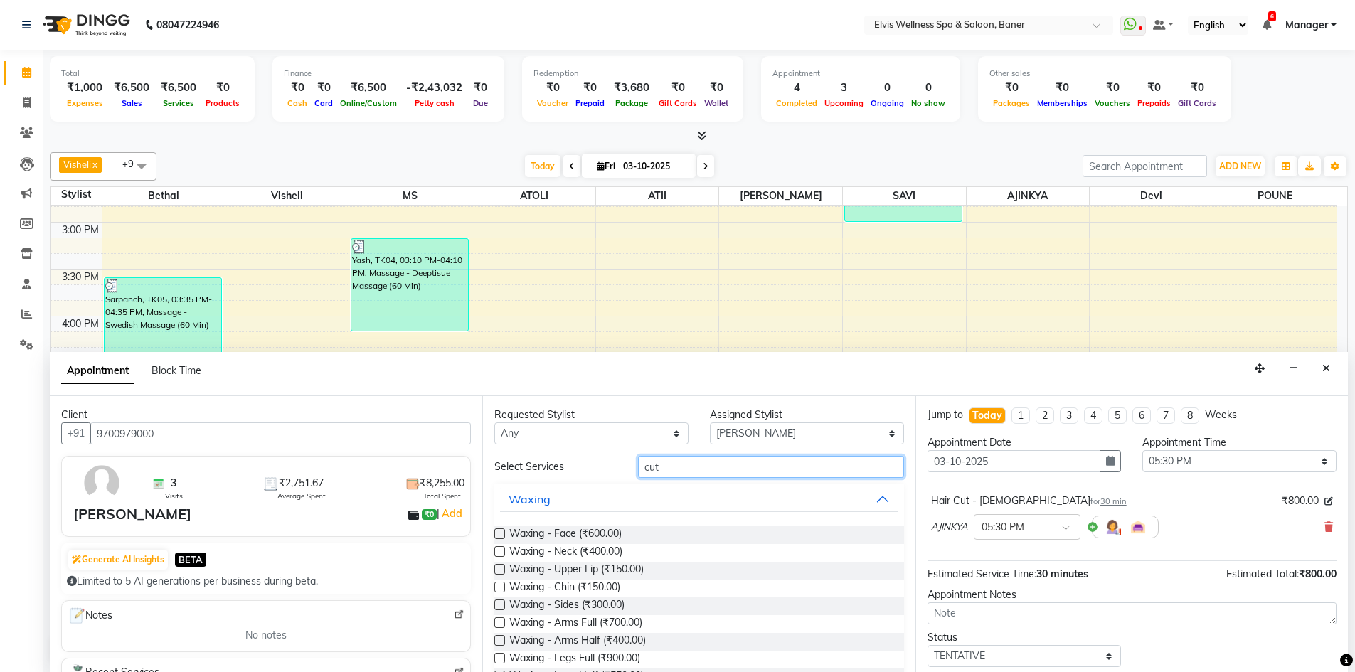
click at [710, 465] on input "cut" at bounding box center [771, 467] width 266 height 22
type input "c"
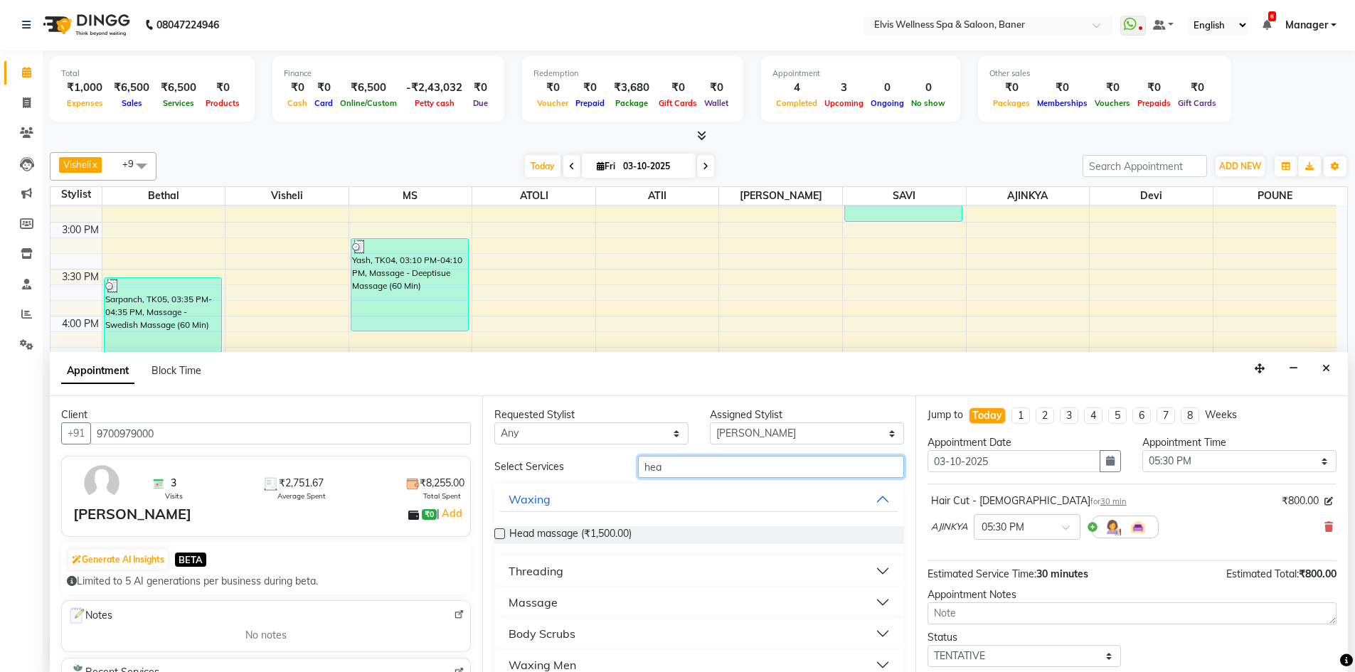
type input "hea"
drag, startPoint x: 501, startPoint y: 533, endPoint x: 578, endPoint y: 575, distance: 87.5
click at [503, 531] on label at bounding box center [499, 533] width 11 height 11
click at [503, 531] on input "checkbox" at bounding box center [498, 535] width 9 height 9
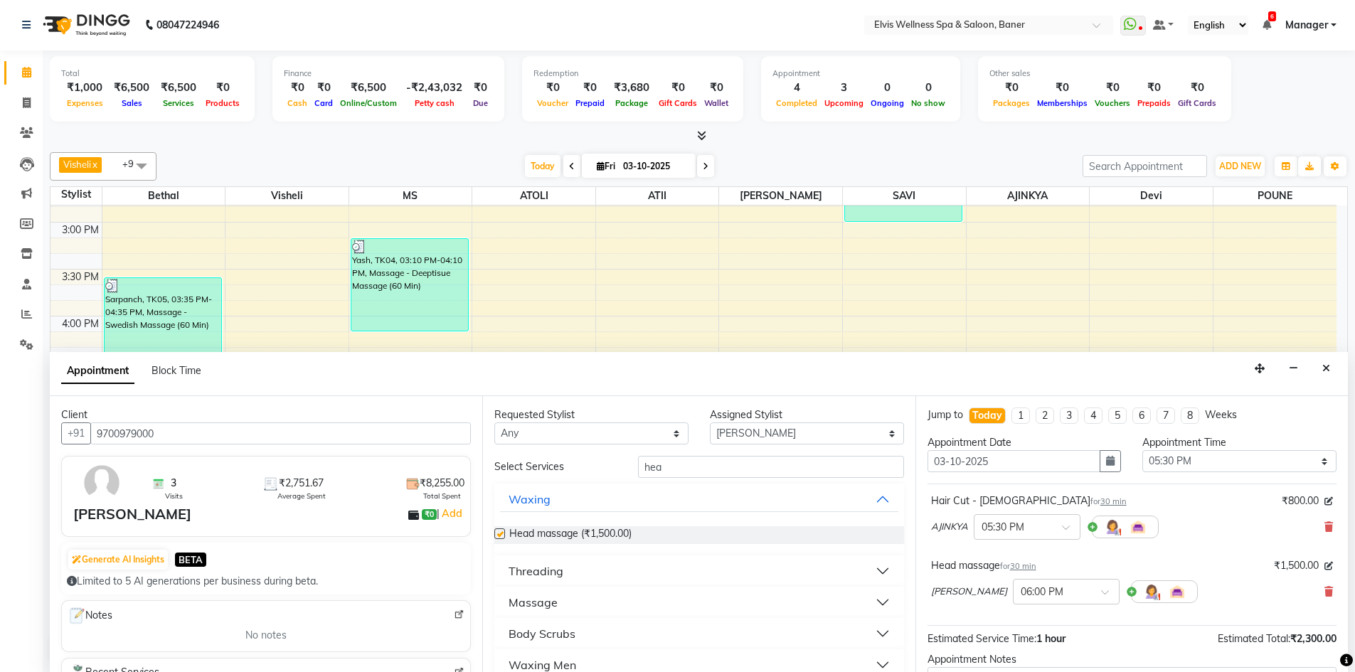
checkbox input "false"
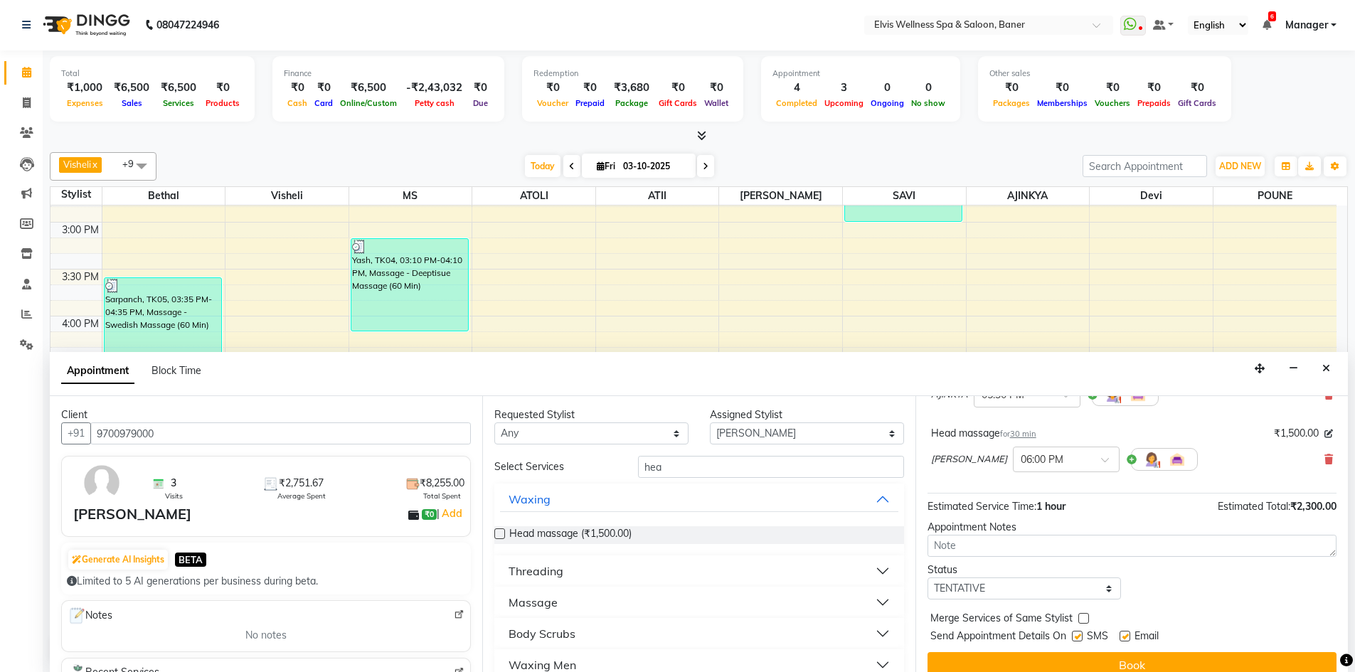
scroll to position [149, 0]
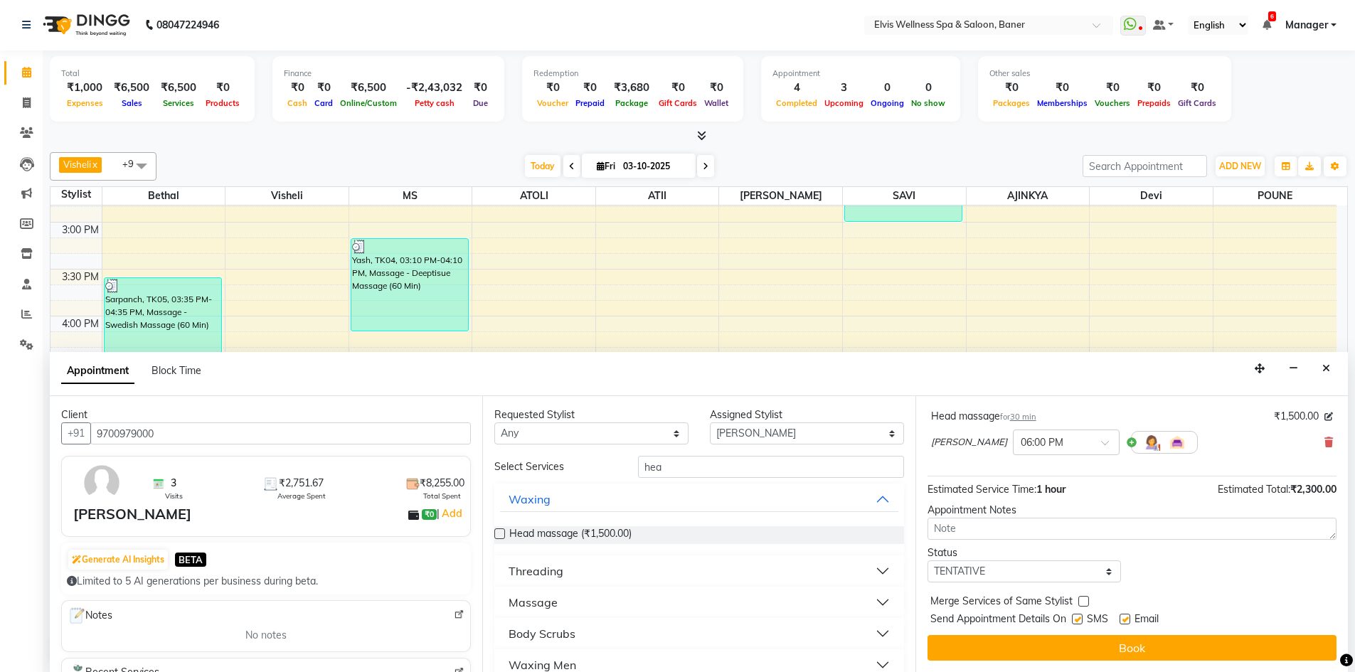
click at [1128, 614] on label at bounding box center [1124, 619] width 11 height 11
click at [1128, 616] on input "checkbox" at bounding box center [1123, 620] width 9 height 9
checkbox input "false"
click at [1077, 621] on label at bounding box center [1077, 619] width 11 height 11
click at [1077, 621] on input "checkbox" at bounding box center [1076, 620] width 9 height 9
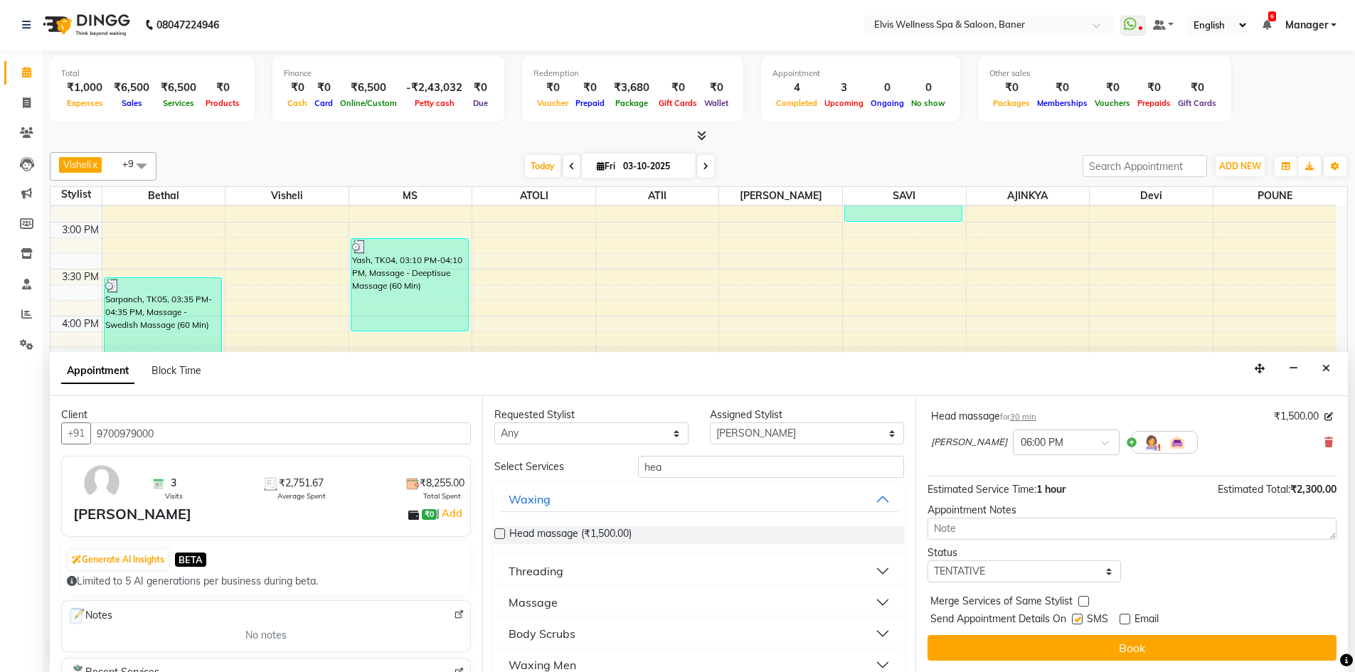
checkbox input "false"
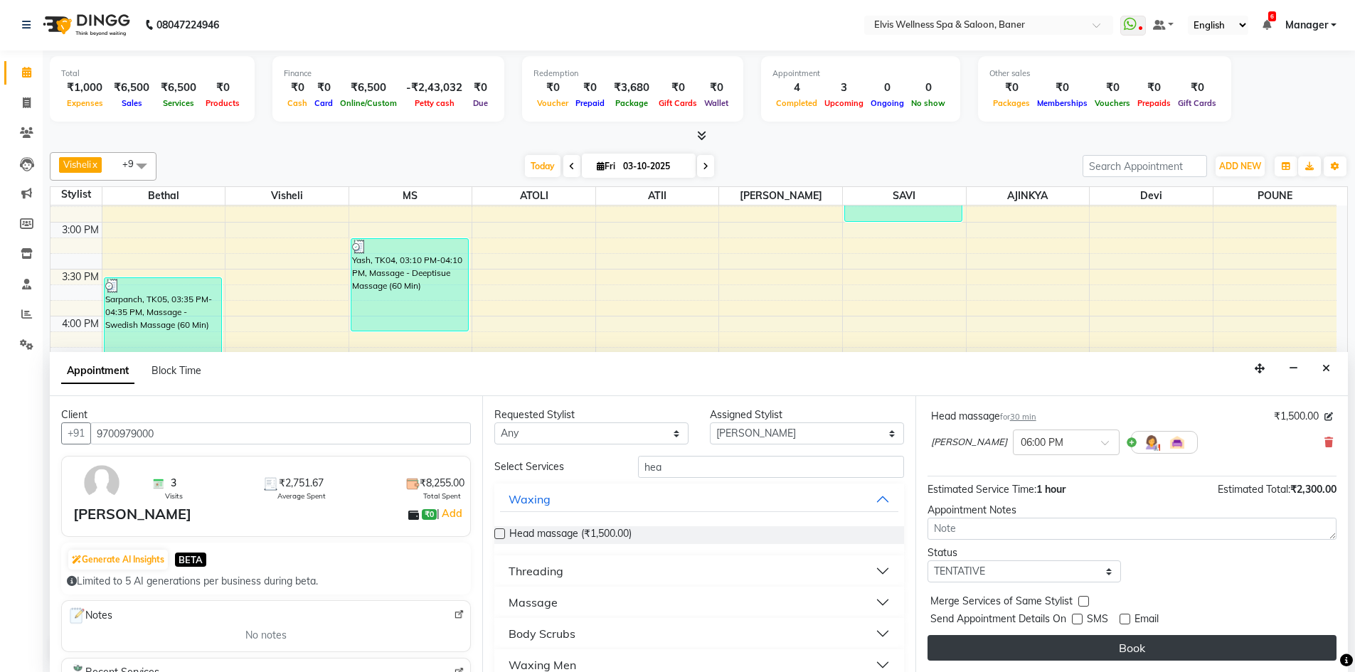
click at [1098, 641] on button "Book" at bounding box center [1131, 648] width 409 height 26
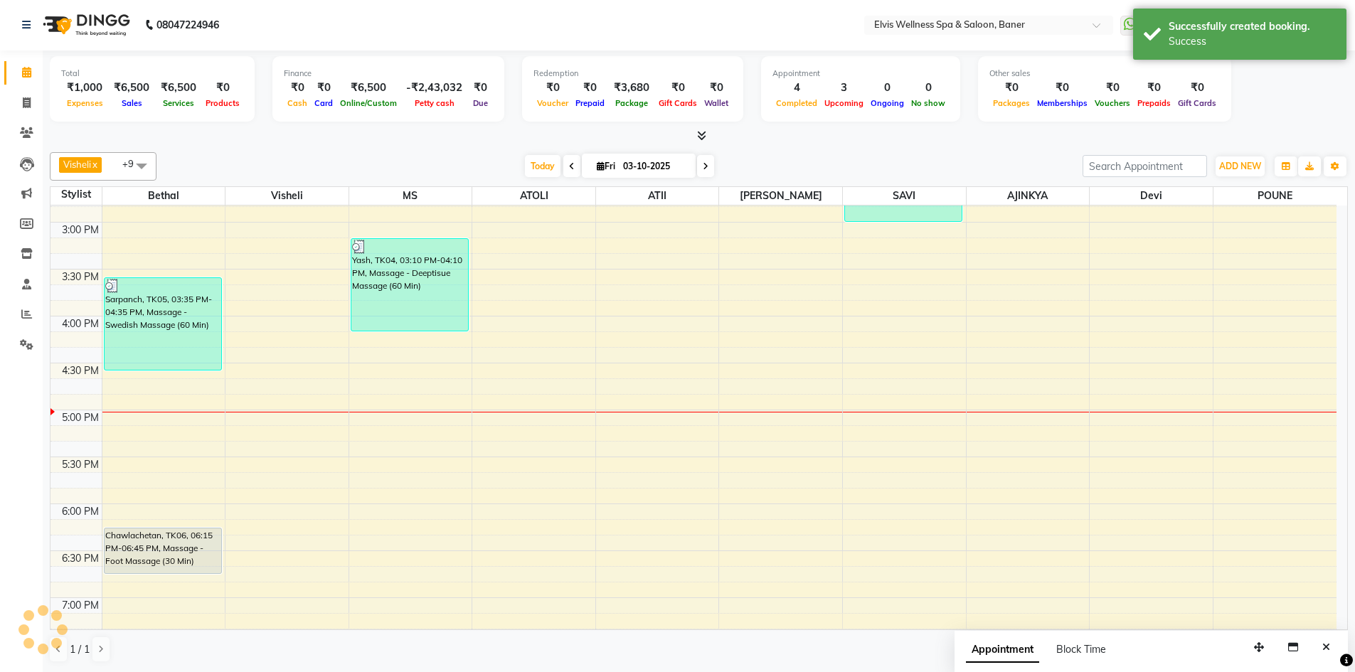
scroll to position [0, 0]
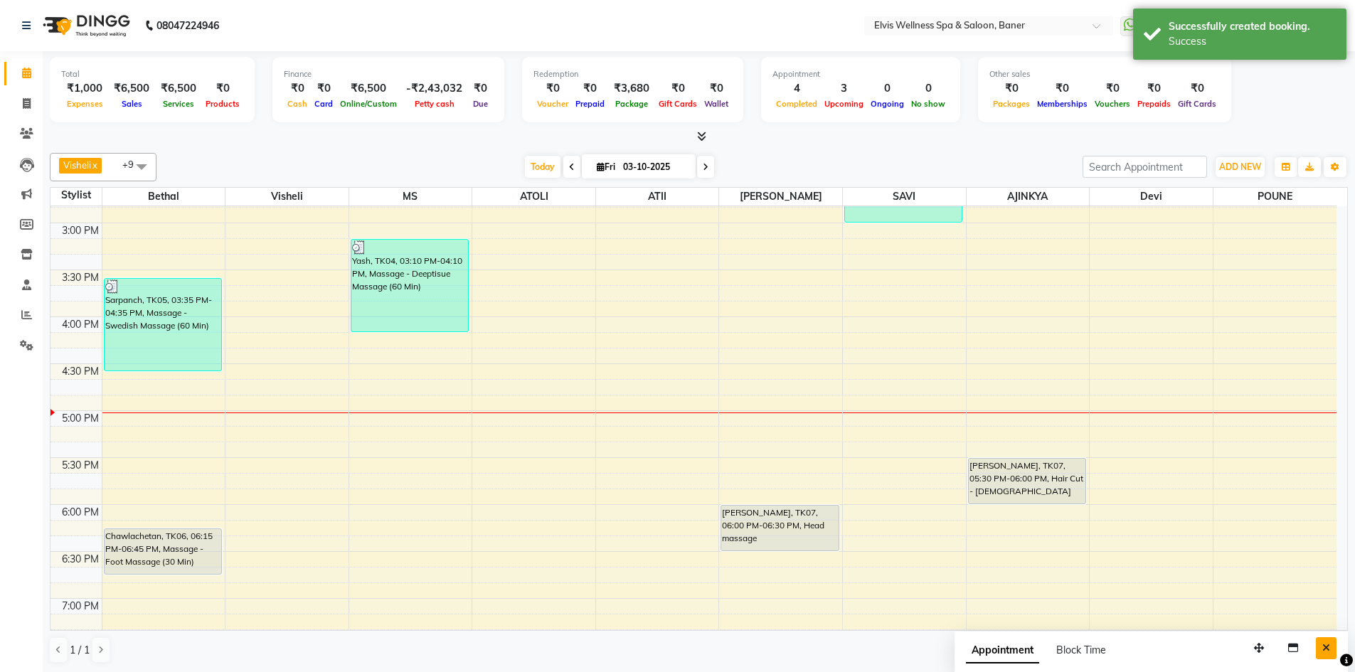
drag, startPoint x: 1318, startPoint y: 645, endPoint x: 1268, endPoint y: 606, distance: 63.9
click at [1319, 645] on button "Close" at bounding box center [1326, 648] width 21 height 22
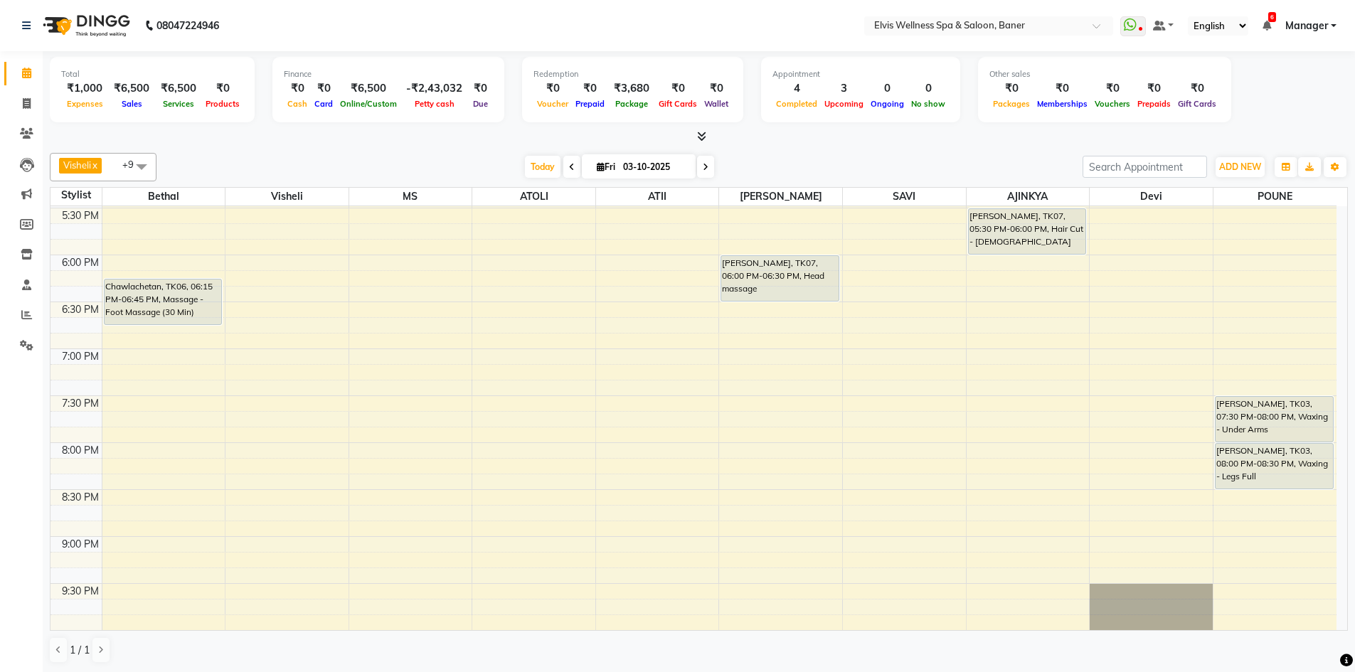
scroll to position [1, 0]
click at [698, 134] on icon at bounding box center [701, 135] width 9 height 11
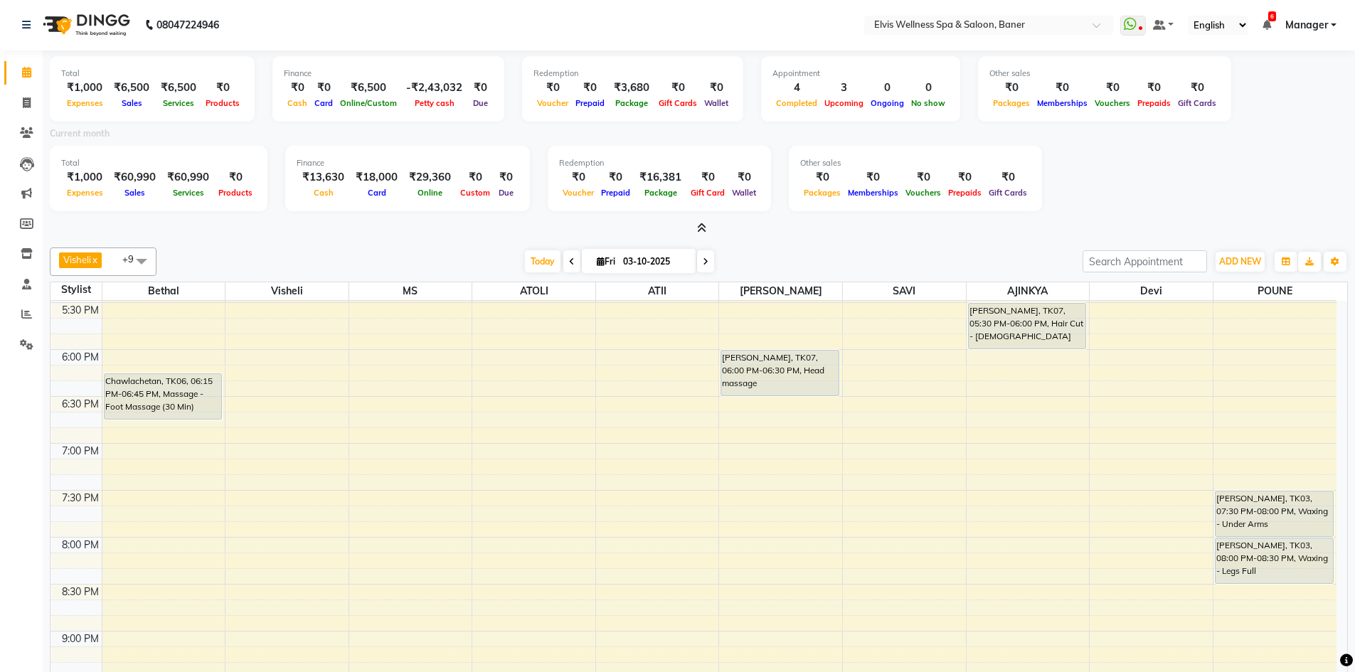
click at [436, 193] on span "Online" at bounding box center [430, 193] width 32 height 10
click at [435, 193] on span "Online" at bounding box center [430, 193] width 32 height 10
click at [424, 193] on span "Online" at bounding box center [430, 193] width 32 height 10
click at [378, 201] on div "Finance ₹13,630 Cash ₹18,000 Card ₹29,360 Online ₹0 Custom ₹0 Due" at bounding box center [407, 178] width 245 height 65
click at [469, 102] on span "Due" at bounding box center [480, 103] width 22 height 10
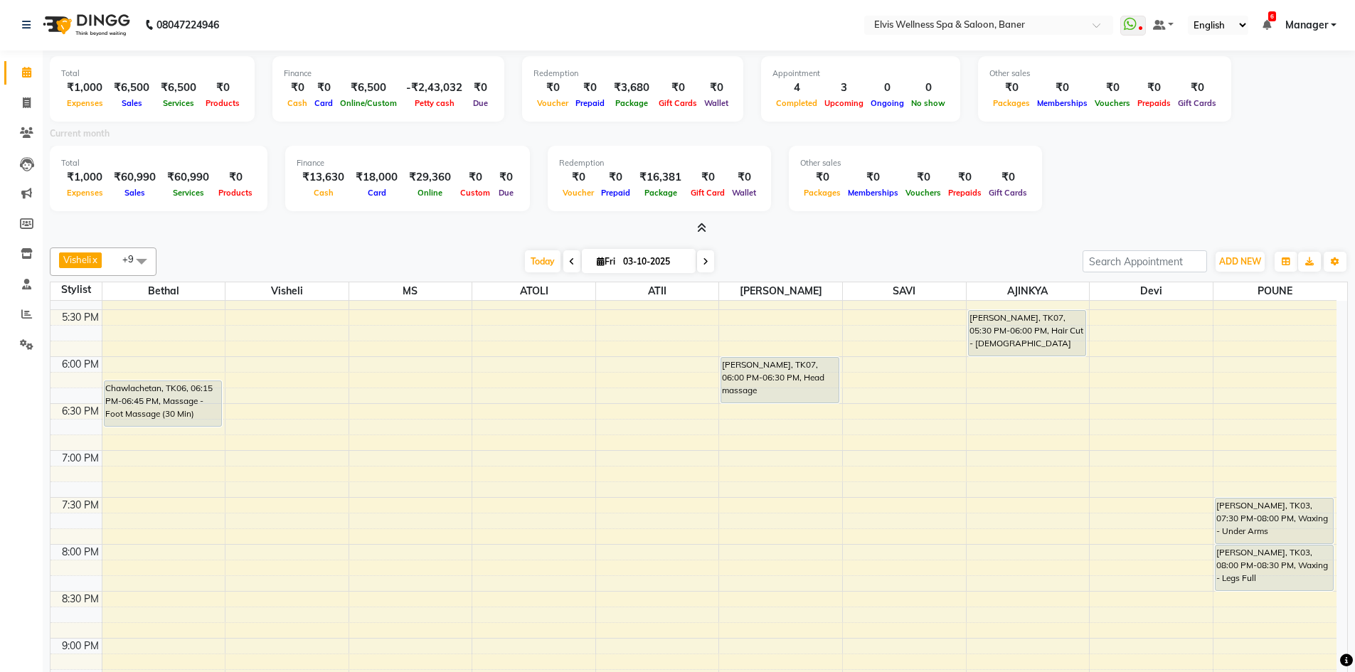
scroll to position [890, 0]
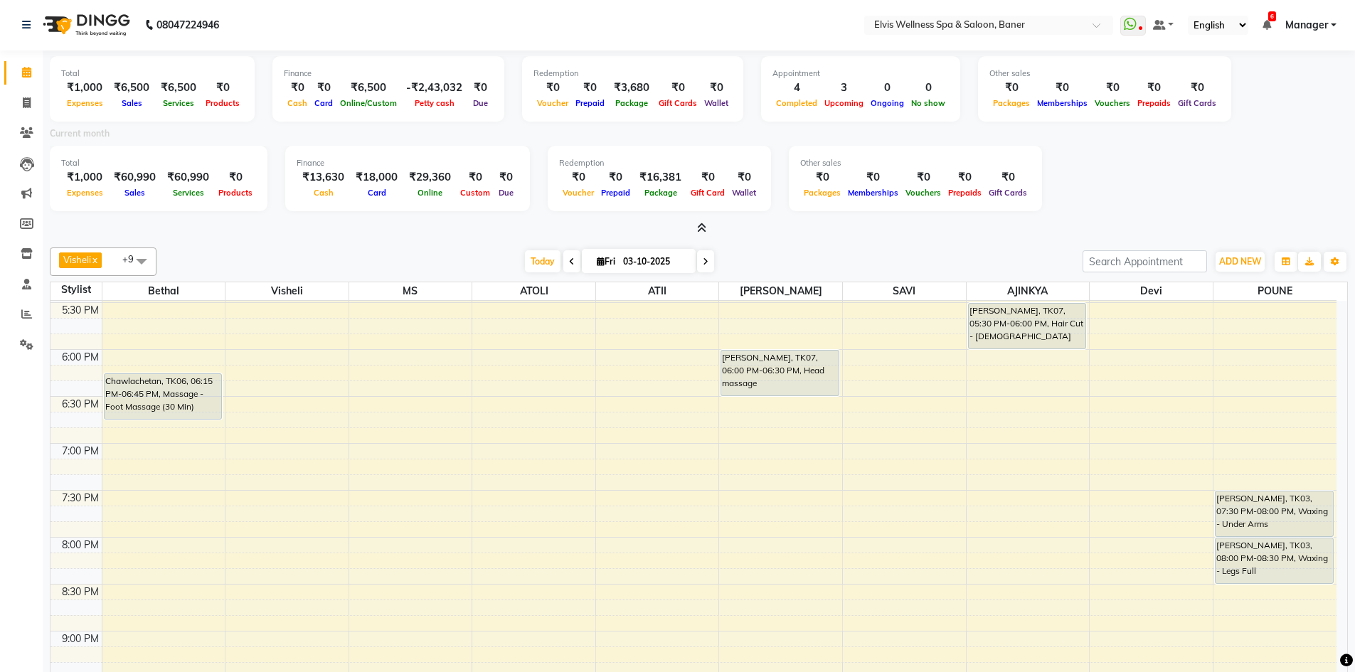
click at [697, 226] on icon at bounding box center [701, 228] width 9 height 11
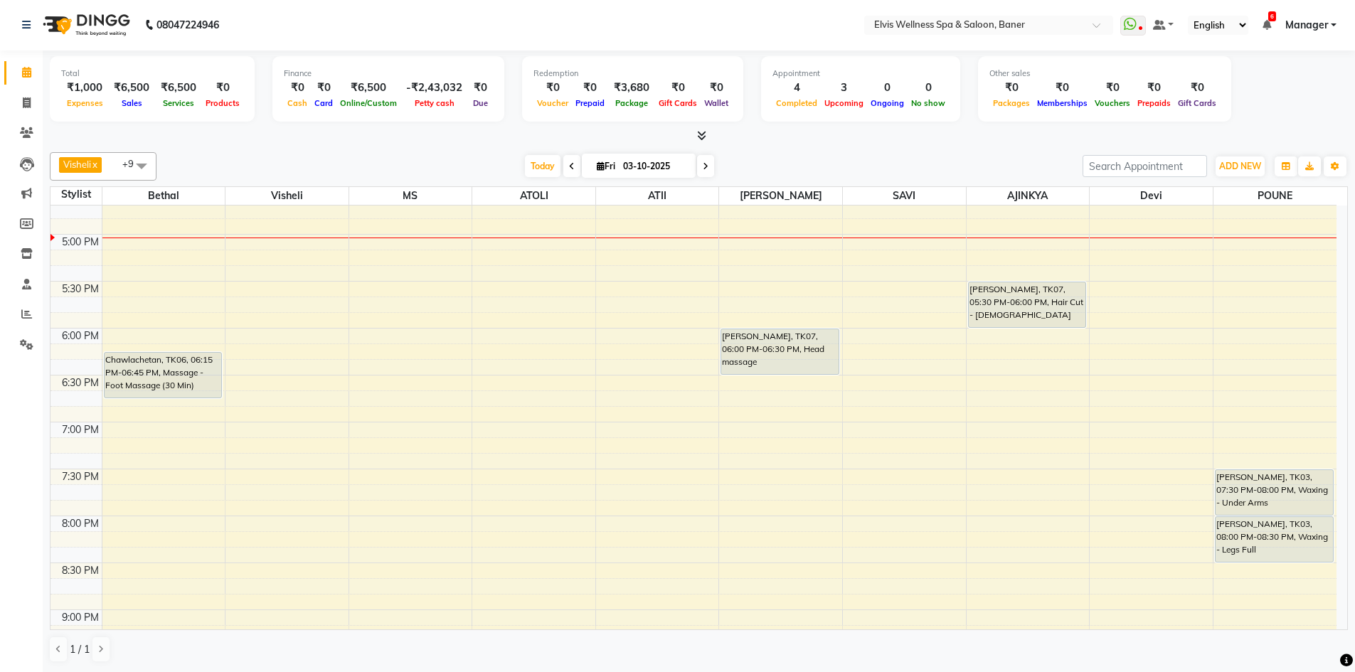
scroll to position [819, 0]
click at [27, 131] on icon at bounding box center [27, 132] width 14 height 11
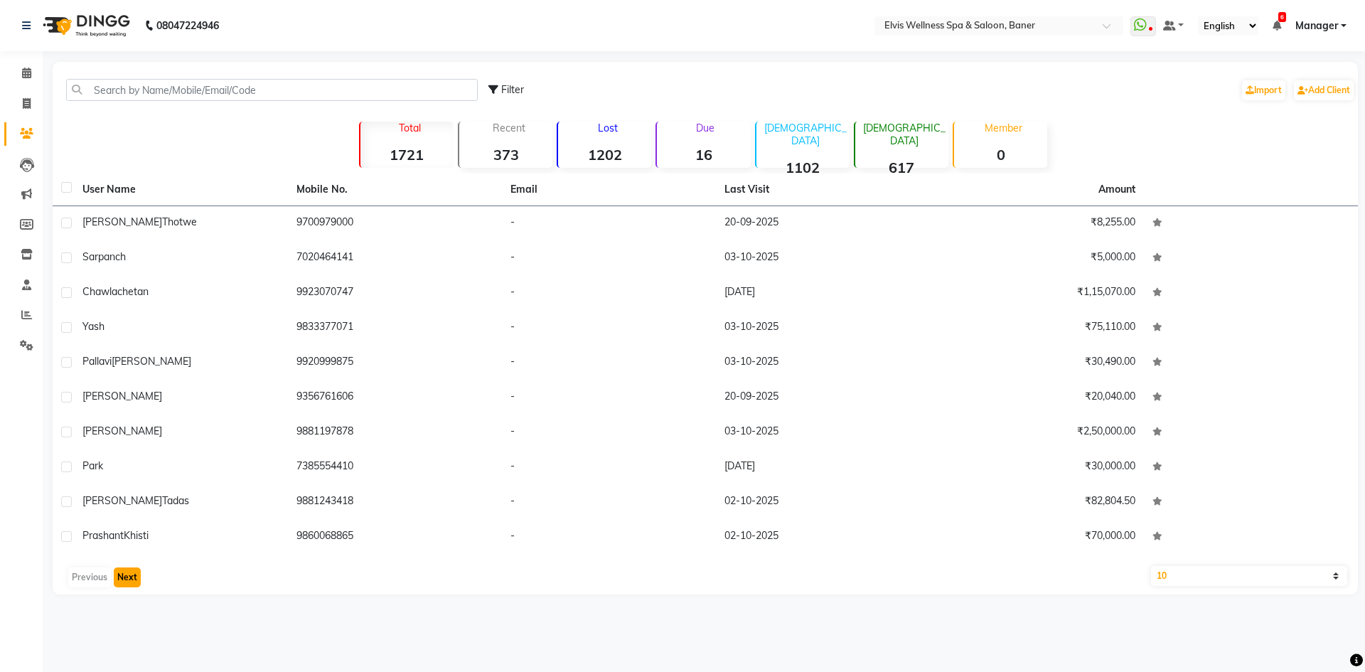
click at [138, 575] on button "Next" at bounding box center [127, 578] width 27 height 20
click at [133, 574] on button "Next" at bounding box center [127, 578] width 27 height 20
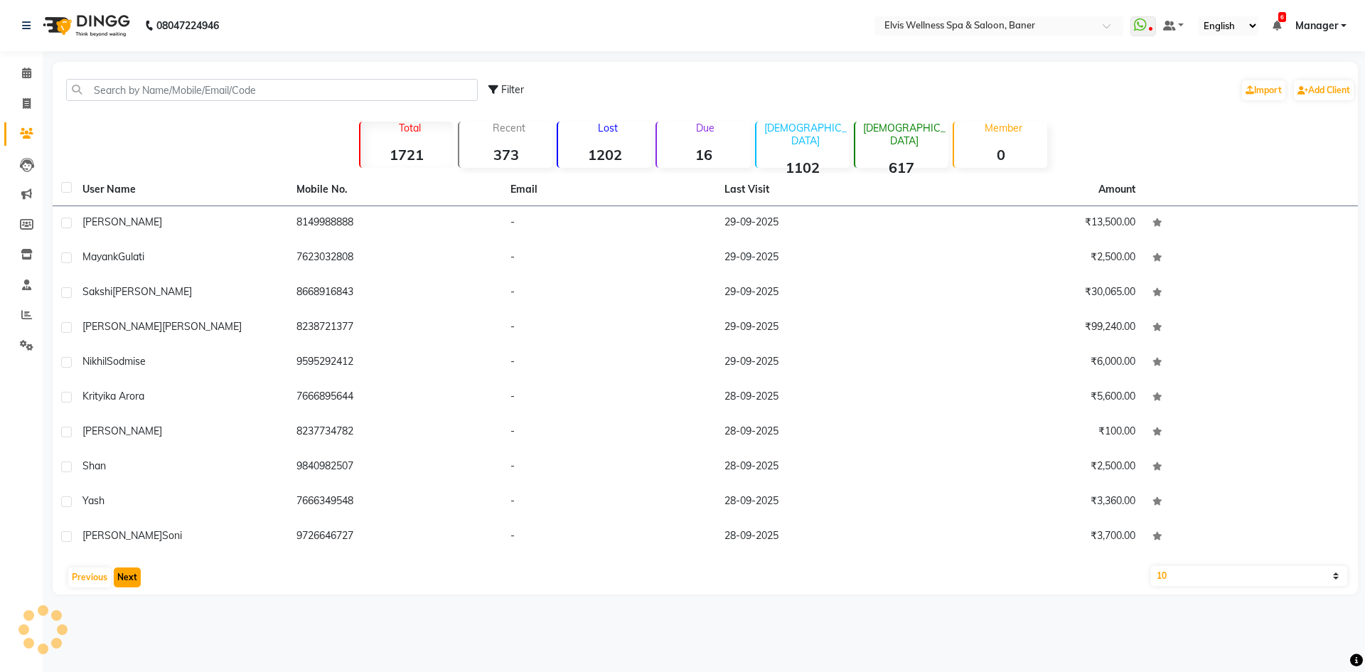
click at [133, 574] on button "Next" at bounding box center [127, 578] width 27 height 20
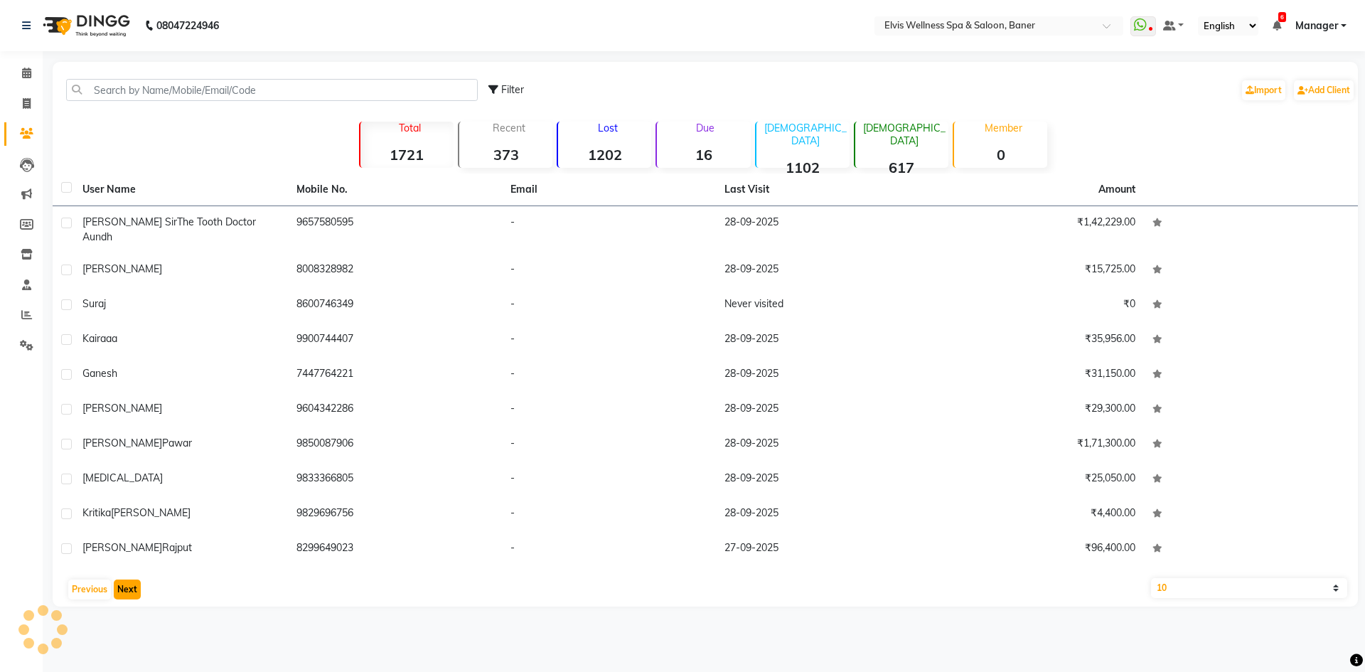
click at [133, 580] on button "Next" at bounding box center [127, 590] width 27 height 20
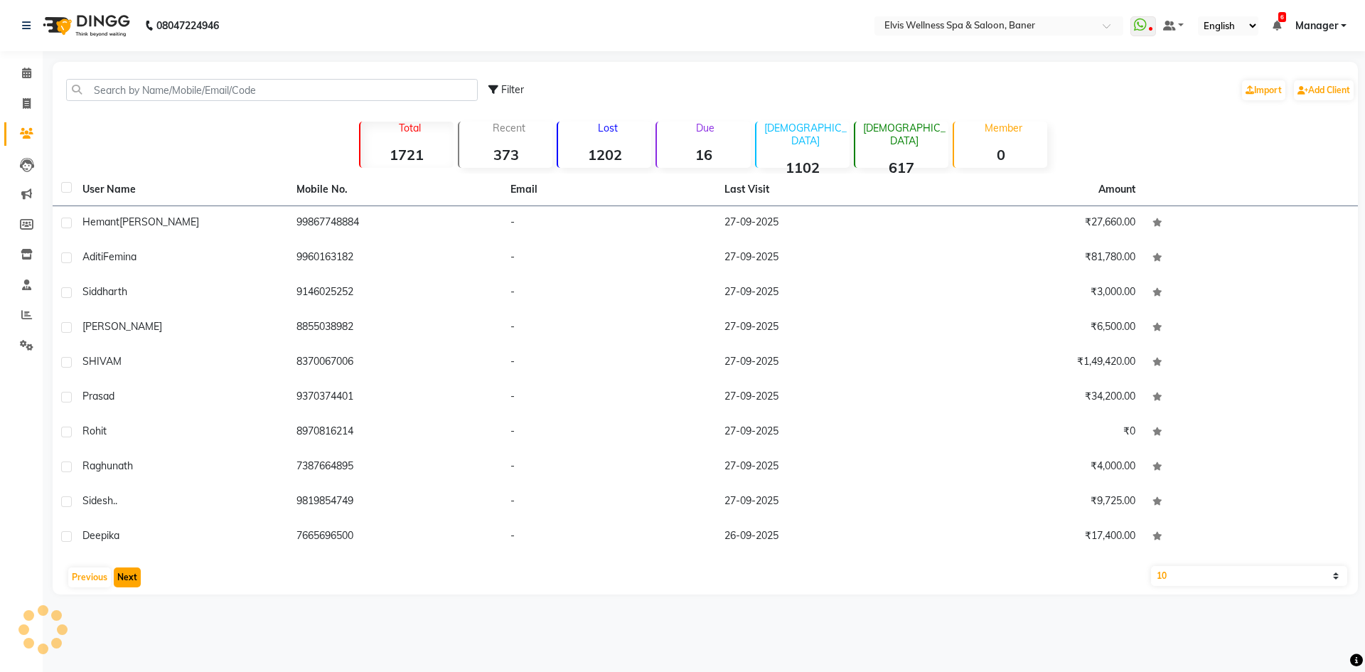
click at [133, 574] on button "Next" at bounding box center [127, 578] width 27 height 20
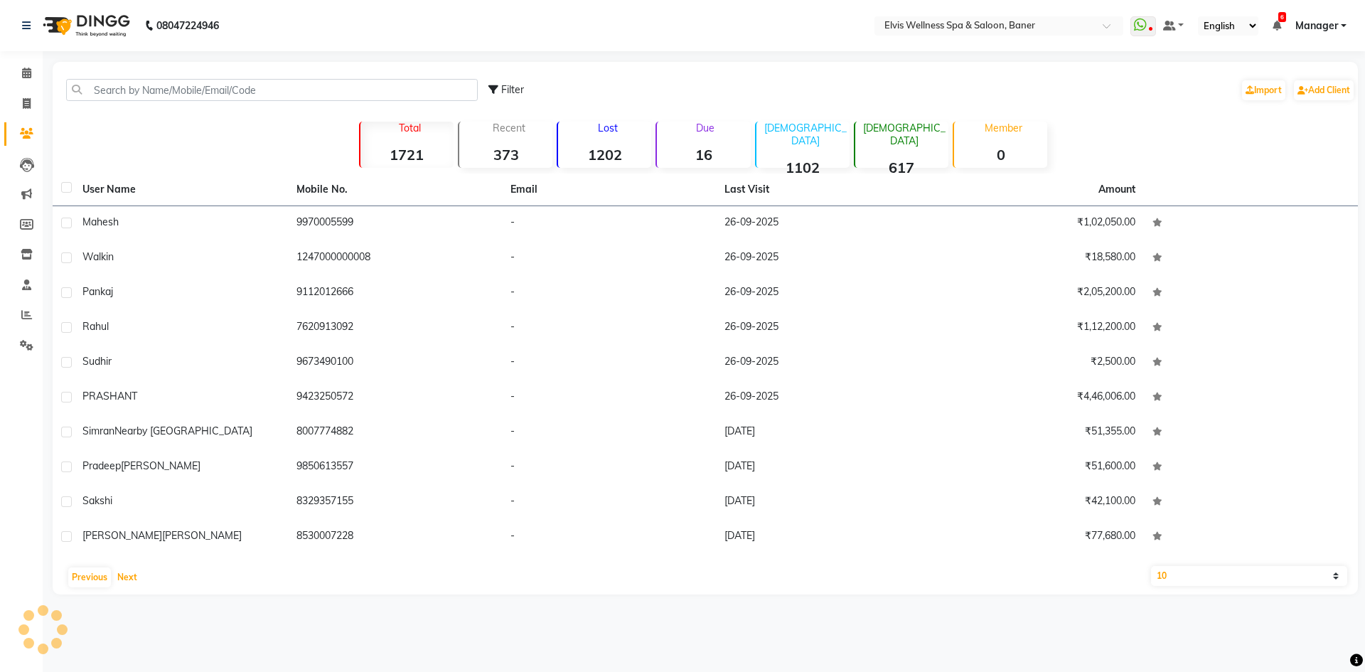
click at [139, 574] on div "Previous Next" at bounding box center [705, 577] width 1294 height 23
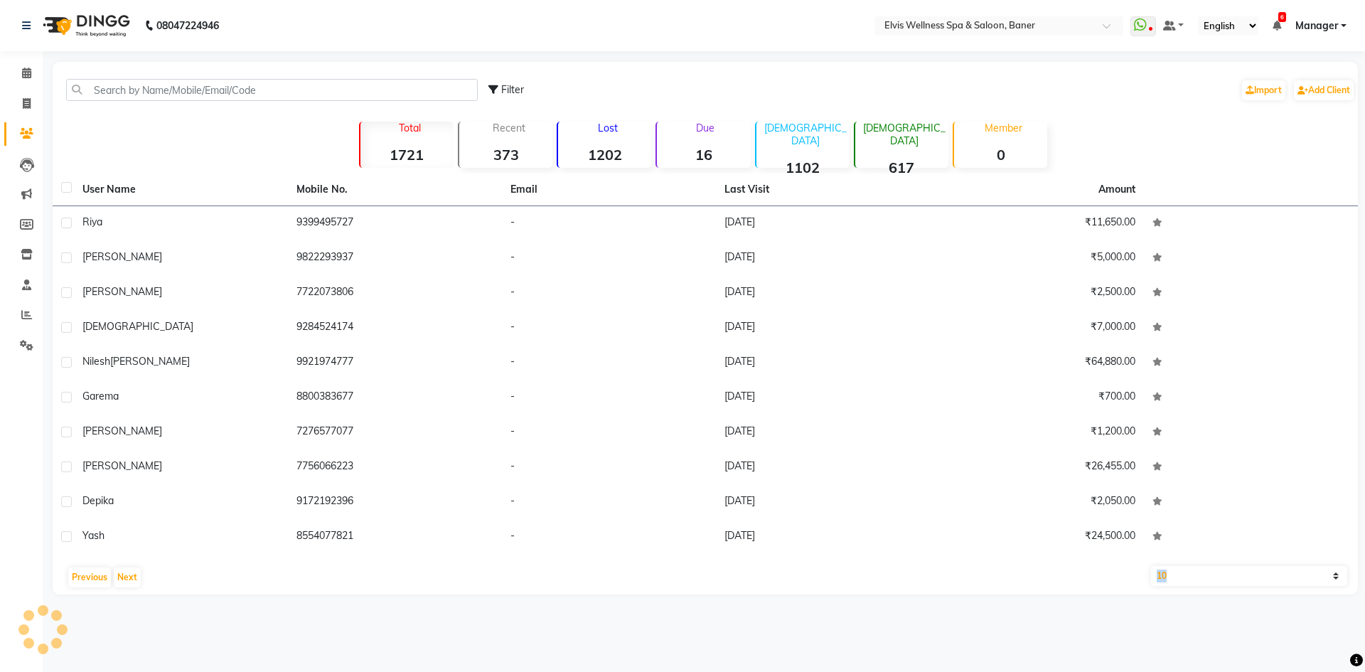
click at [139, 574] on div "Previous Next" at bounding box center [705, 577] width 1294 height 23
click at [23, 73] on icon at bounding box center [26, 73] width 9 height 11
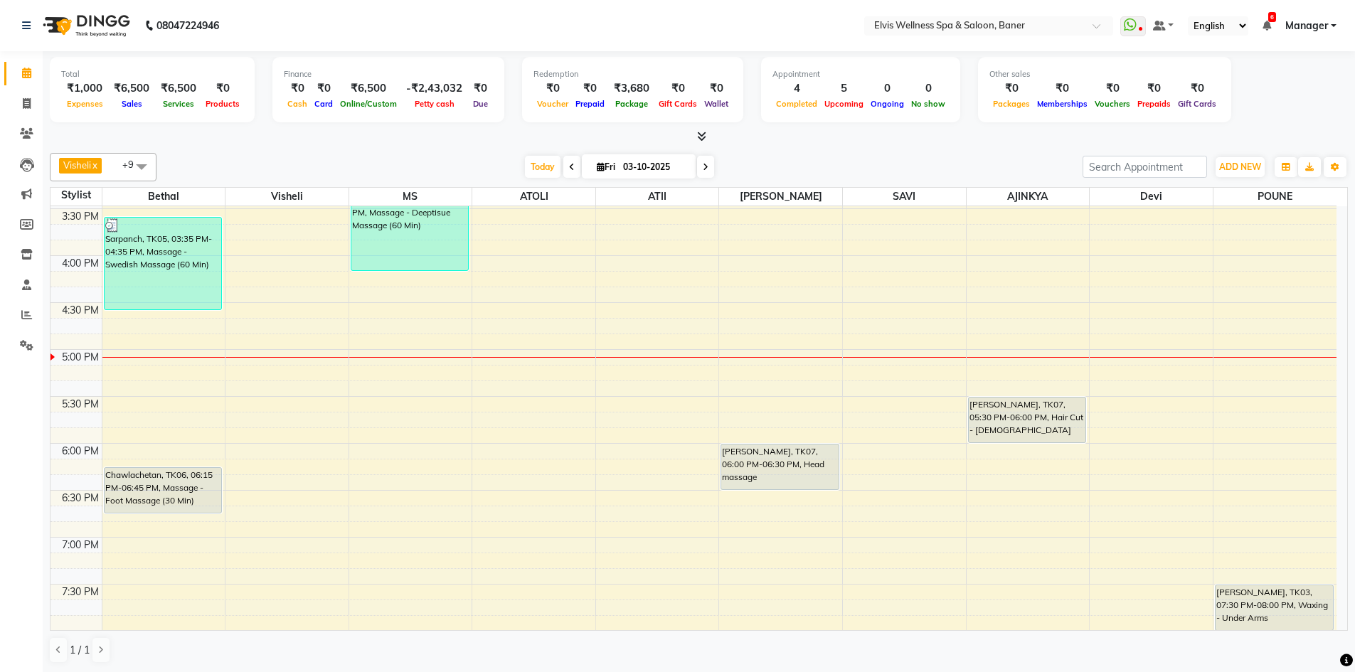
scroll to position [747, 0]
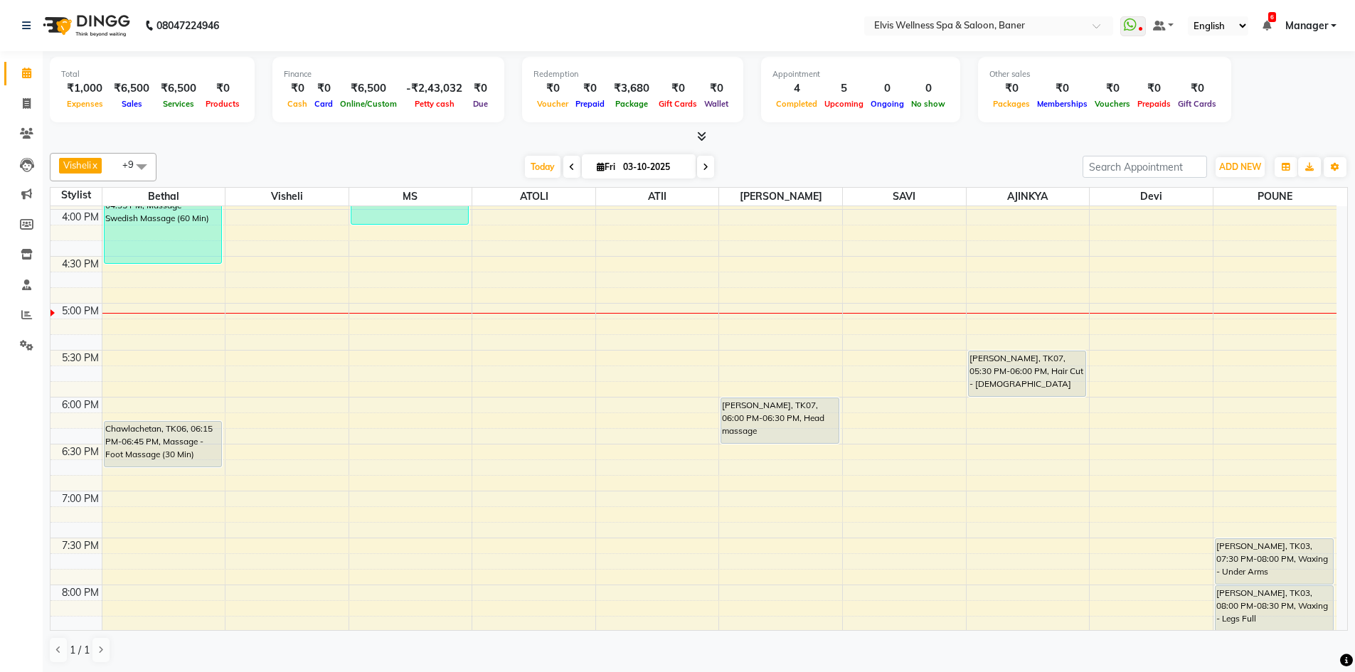
click at [697, 132] on icon at bounding box center [701, 136] width 9 height 11
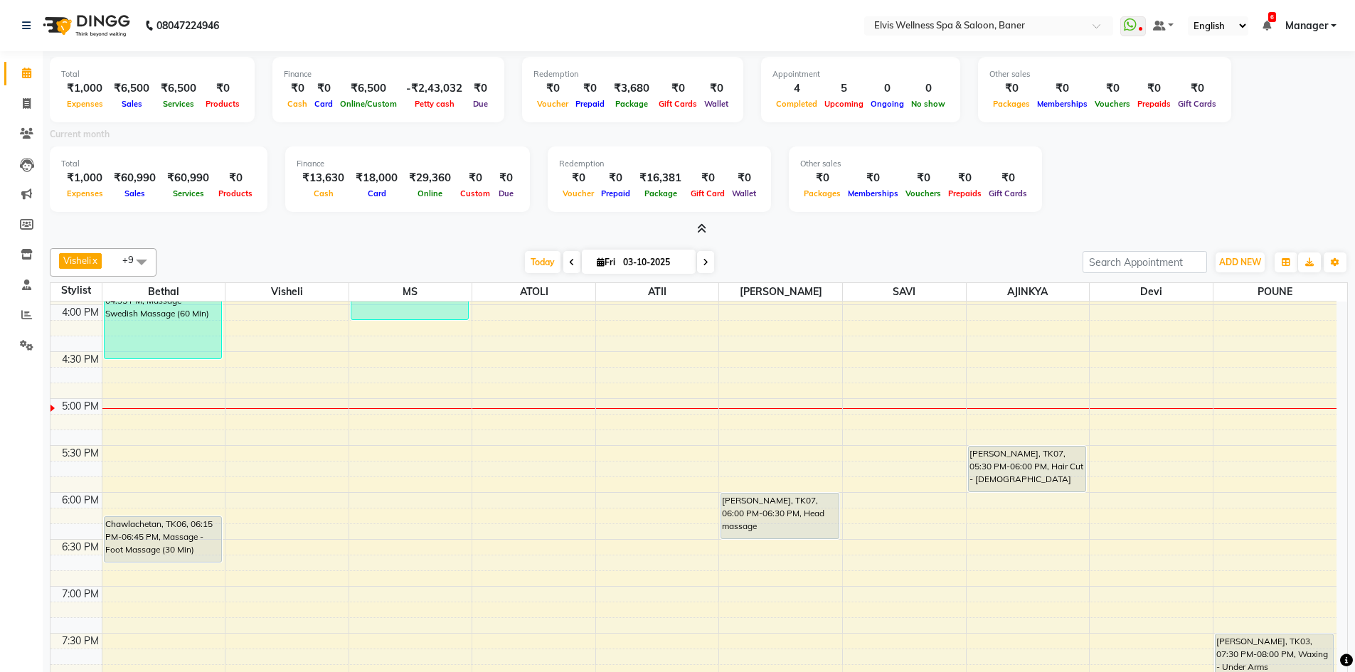
click at [698, 223] on span at bounding box center [698, 229] width 15 height 15
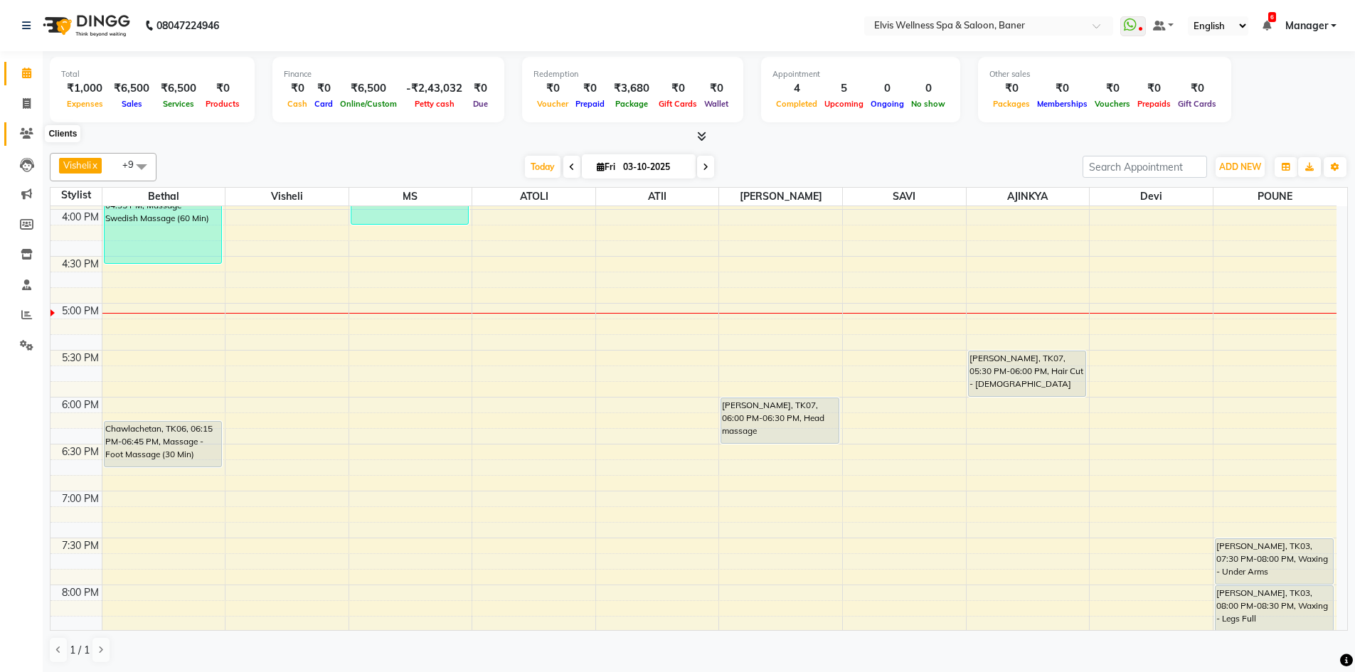
click at [31, 130] on icon at bounding box center [27, 133] width 14 height 11
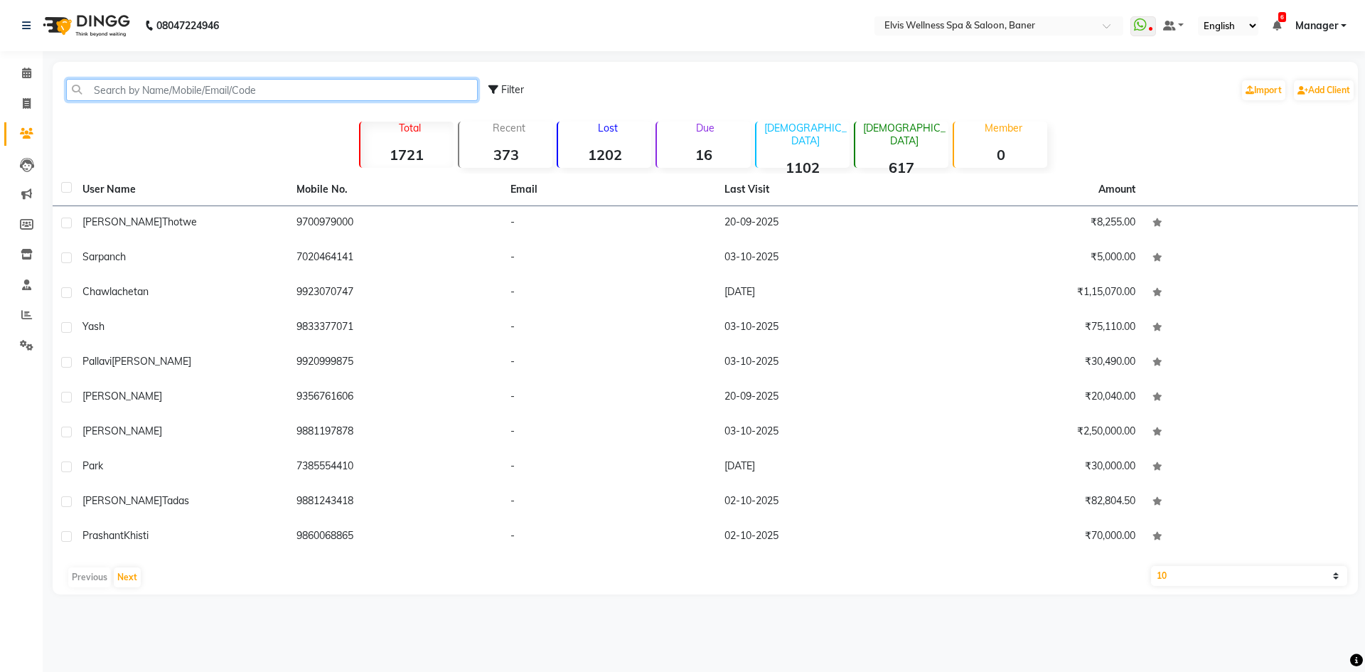
click at [257, 86] on input "text" at bounding box center [272, 90] width 412 height 22
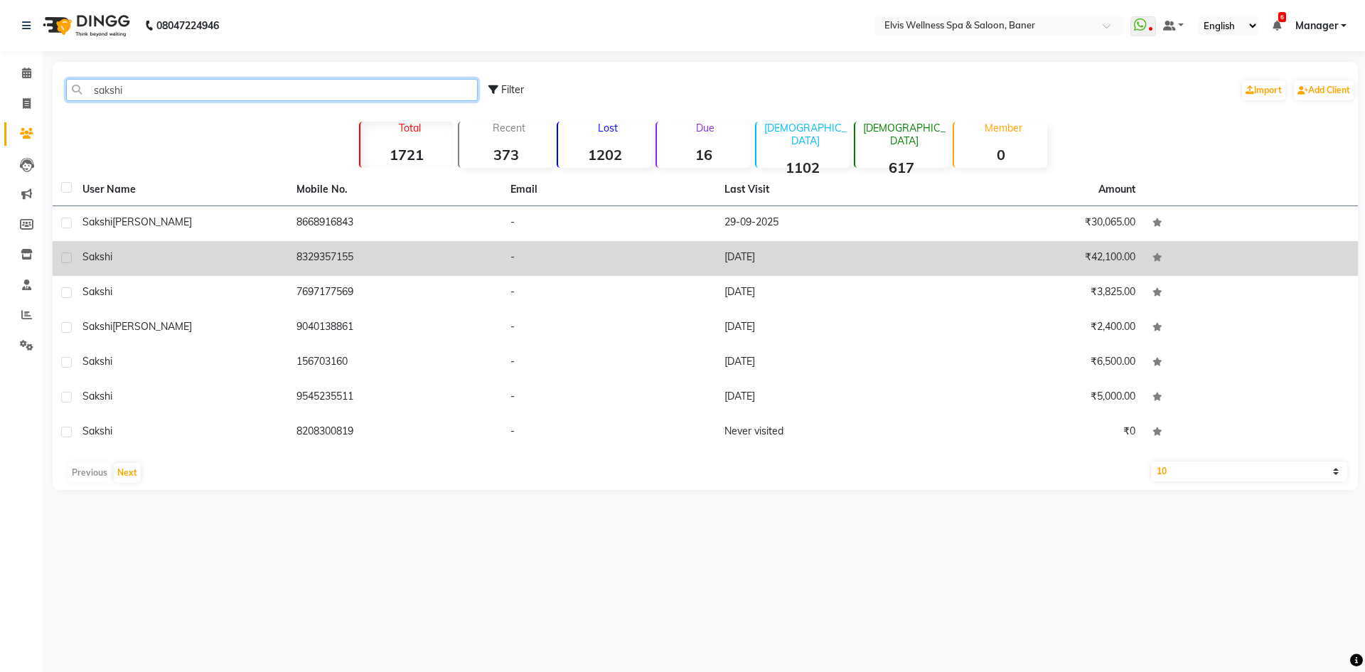
type input "sakshi"
click at [231, 260] on div "Sakshi" at bounding box center [180, 257] width 197 height 15
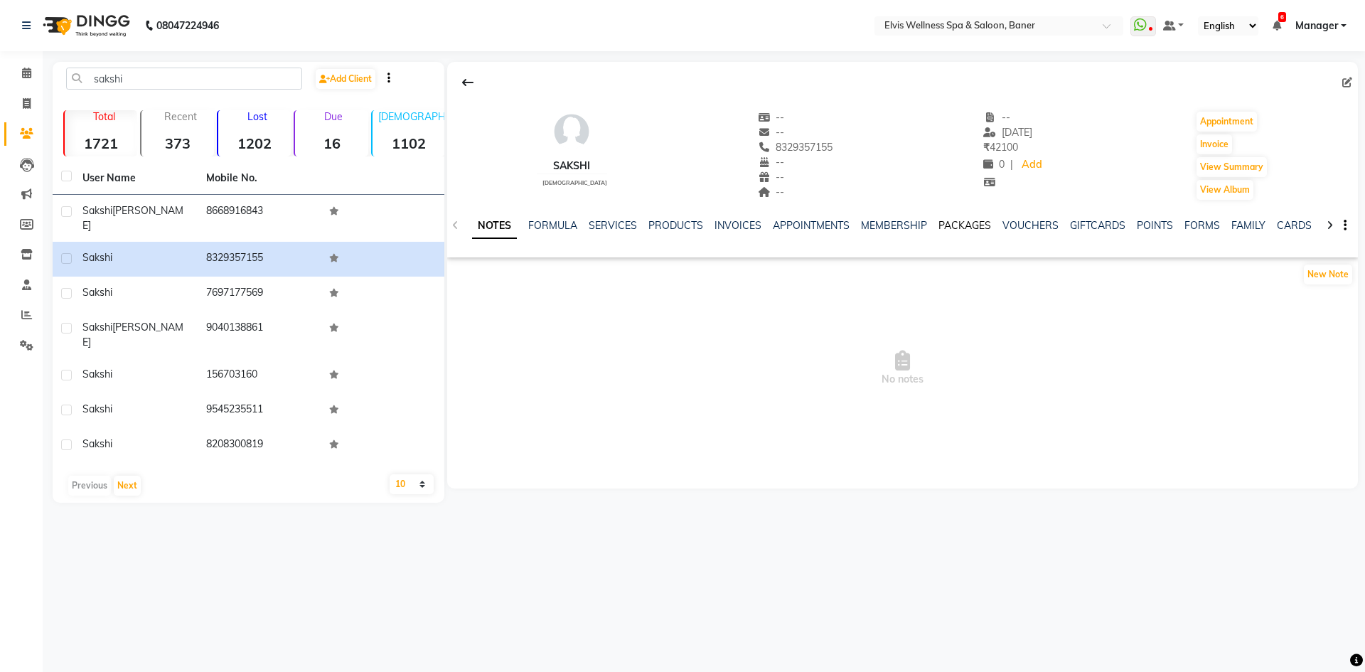
click at [953, 226] on link "PACKAGES" at bounding box center [965, 225] width 53 height 13
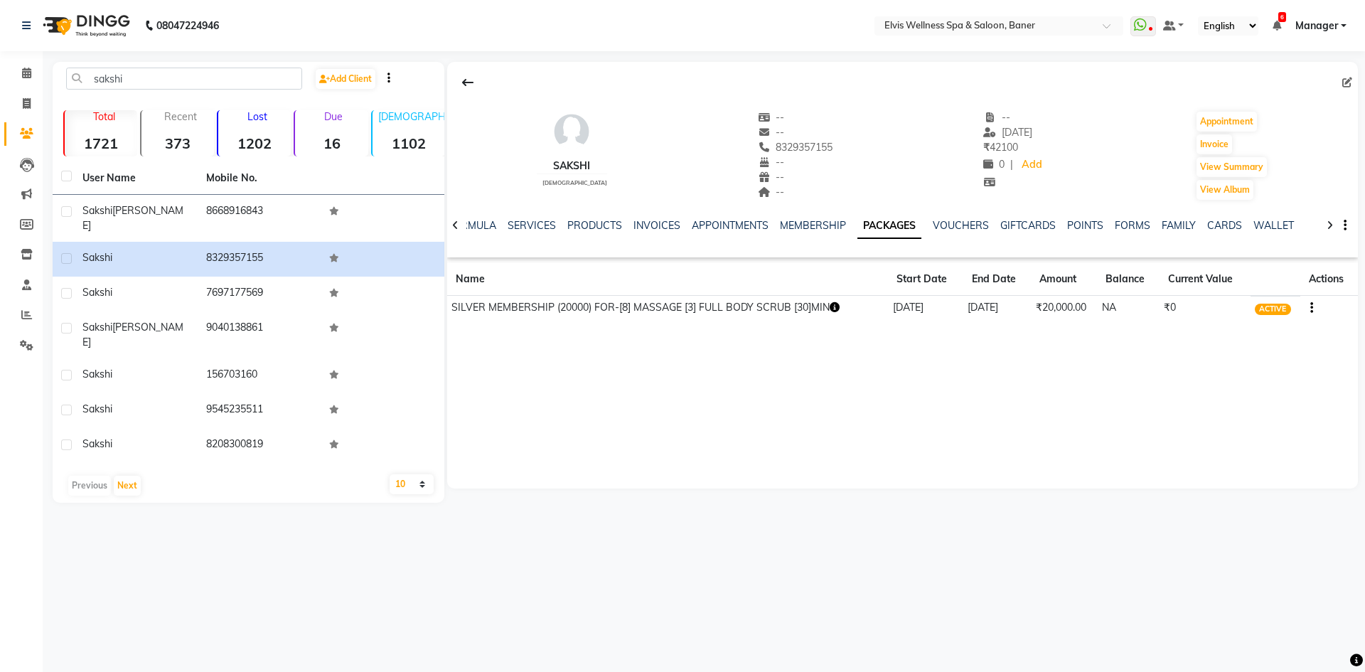
click at [1312, 309] on icon "button" at bounding box center [1312, 308] width 3 height 1
click at [1202, 291] on div "Redemption History" at bounding box center [1243, 290] width 93 height 18
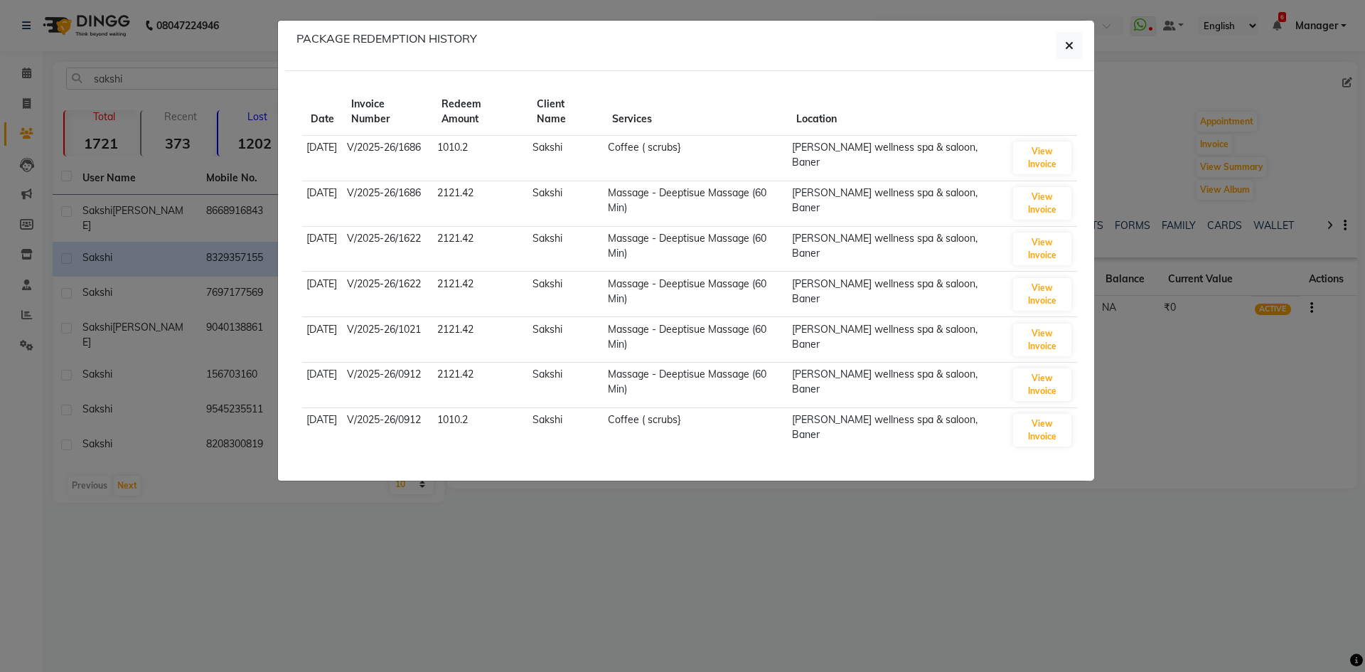
drag, startPoint x: 1076, startPoint y: 44, endPoint x: 1034, endPoint y: 110, distance: 78.3
click at [1075, 44] on button "button" at bounding box center [1069, 45] width 27 height 27
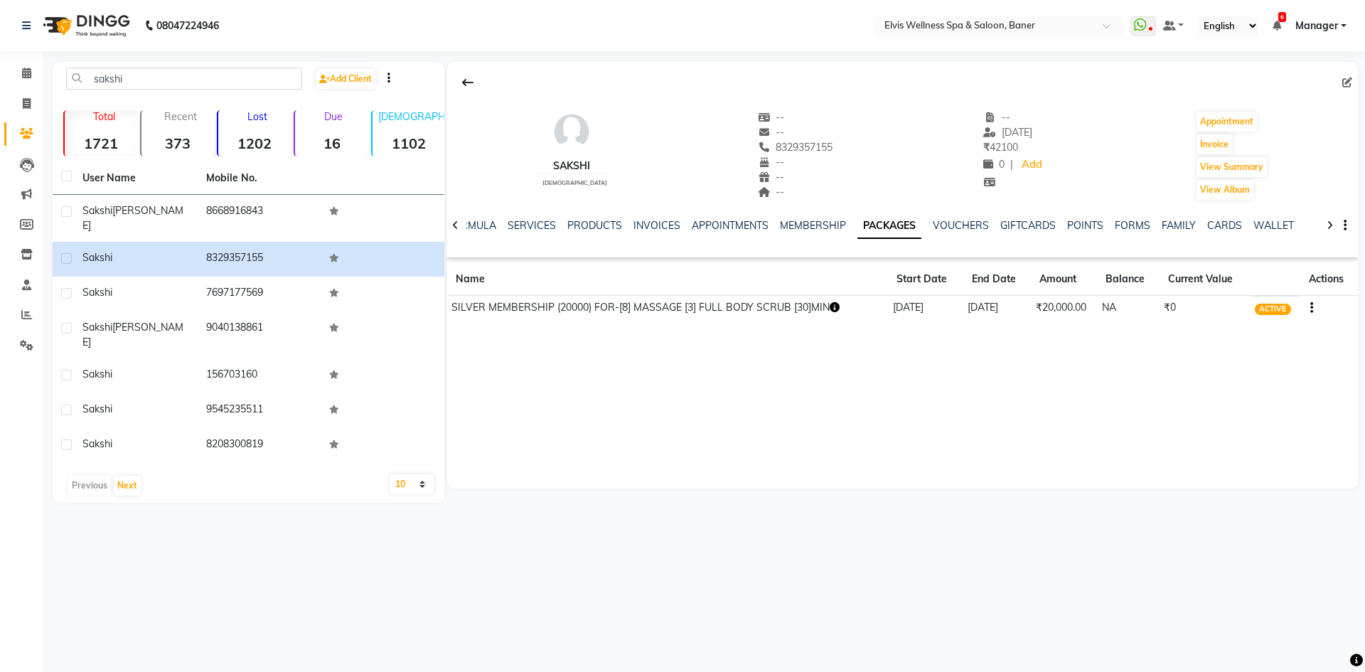
click at [1309, 308] on button "button" at bounding box center [1309, 307] width 9 height 15
drag, startPoint x: 1227, startPoint y: 282, endPoint x: 1211, endPoint y: 284, distance: 15.9
click at [1225, 282] on div "Redemption History" at bounding box center [1243, 290] width 93 height 18
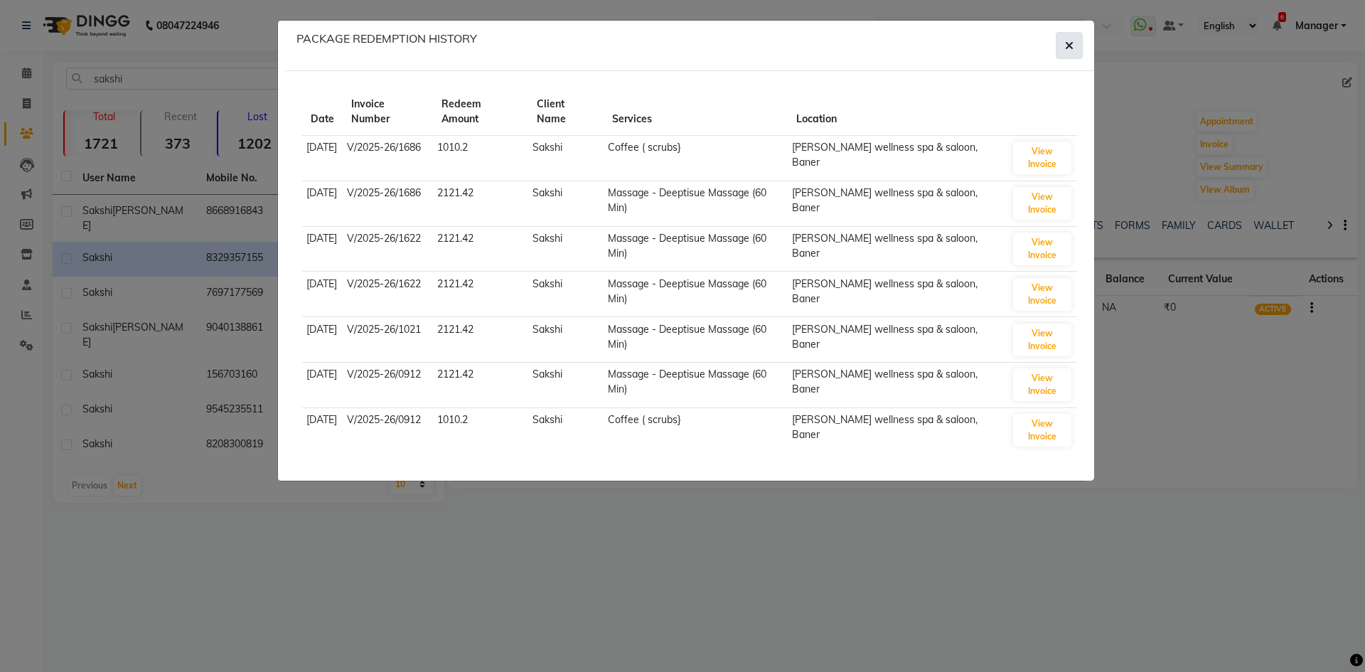
click at [1063, 42] on button "button" at bounding box center [1069, 45] width 27 height 27
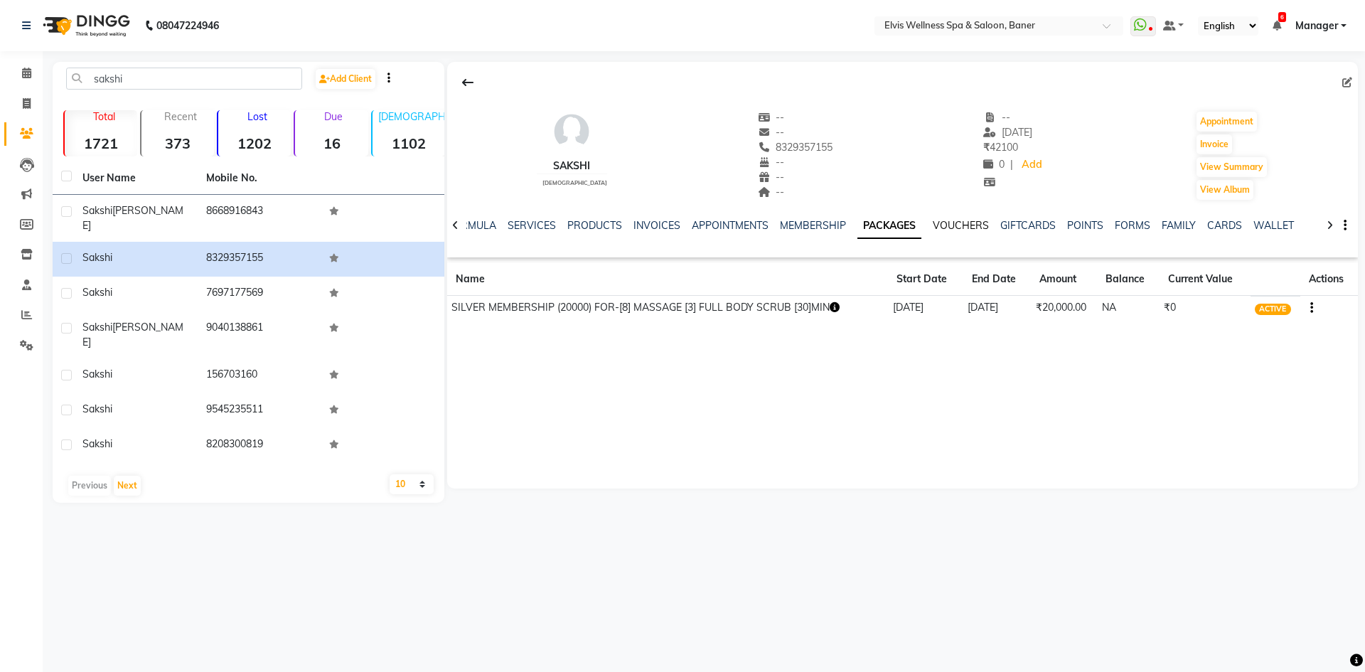
click at [949, 224] on div "VOUCHERS" at bounding box center [961, 225] width 56 height 15
click at [953, 229] on link "VOUCHERS" at bounding box center [961, 225] width 56 height 13
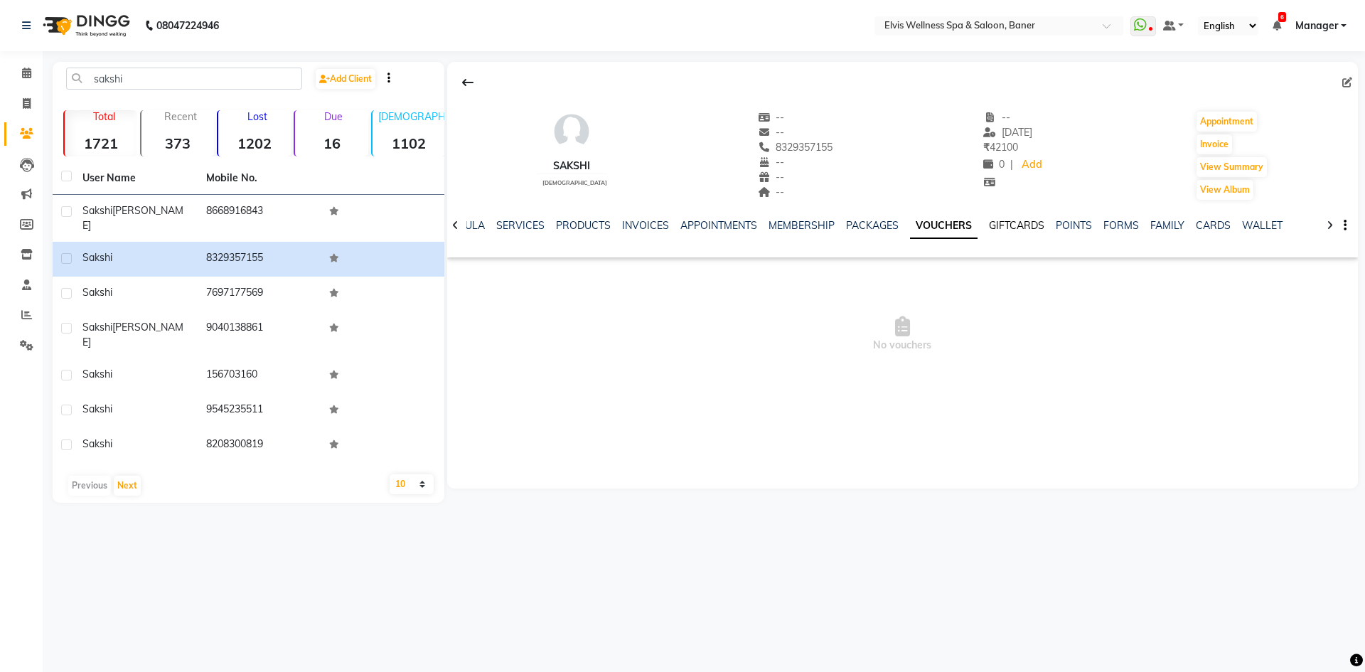
click at [989, 225] on link "GIFTCARDS" at bounding box center [1016, 225] width 55 height 13
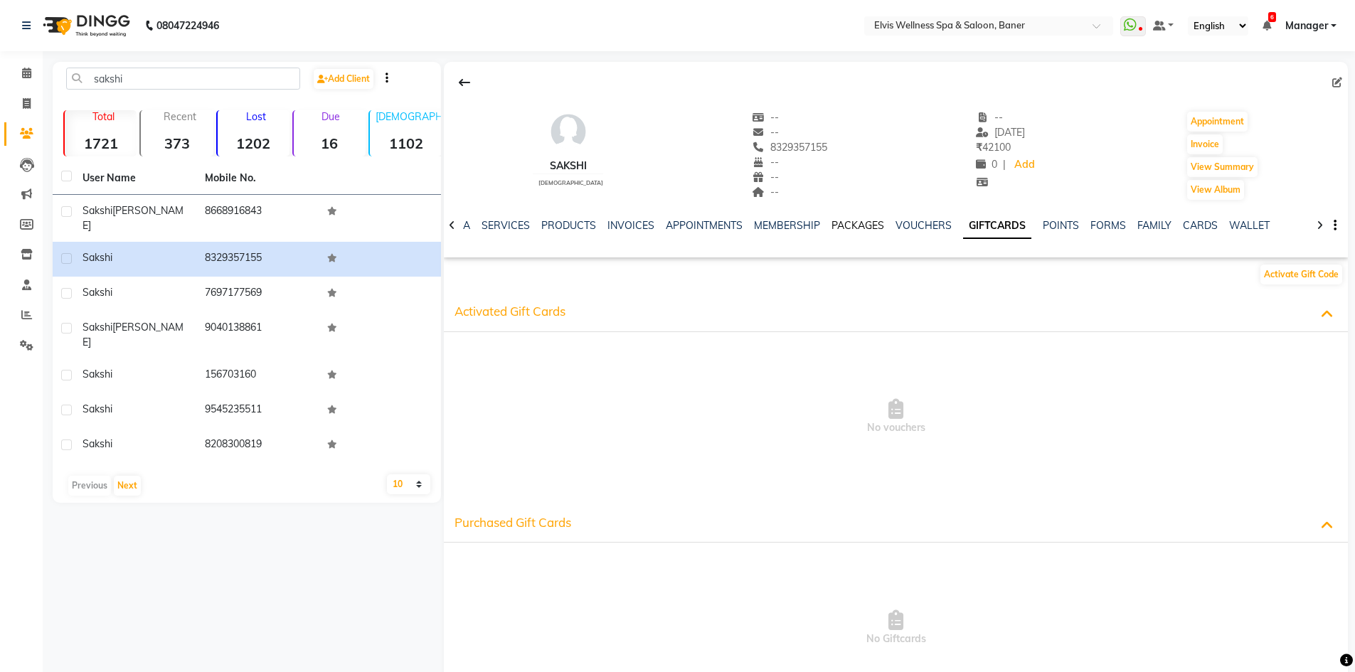
click at [838, 227] on link "PACKAGES" at bounding box center [857, 225] width 53 height 13
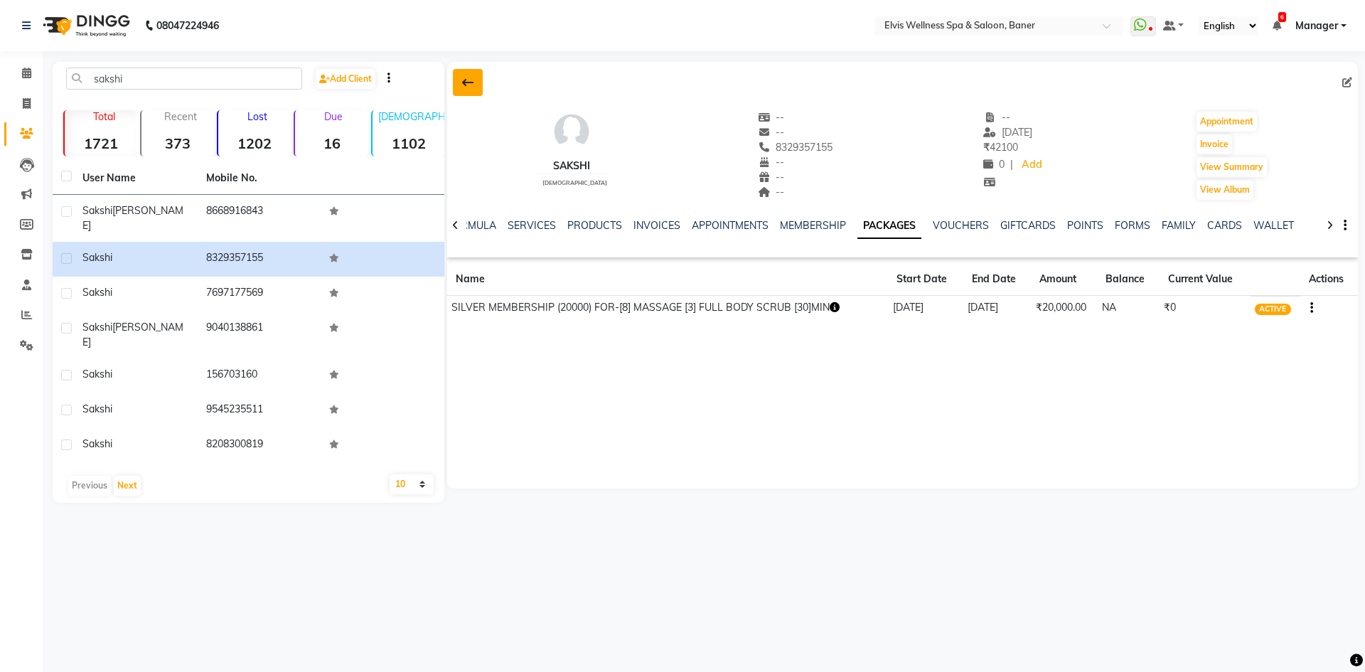
click at [467, 83] on icon at bounding box center [467, 82] width 11 height 11
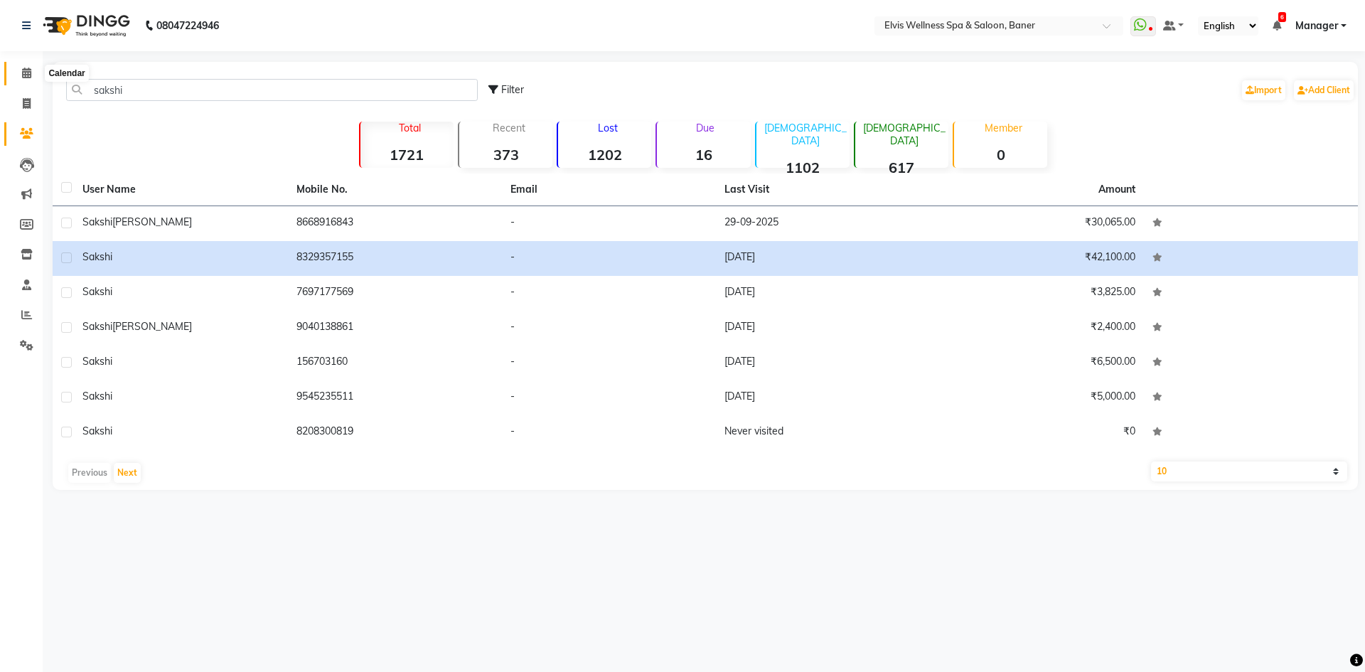
click at [25, 70] on icon at bounding box center [26, 73] width 9 height 11
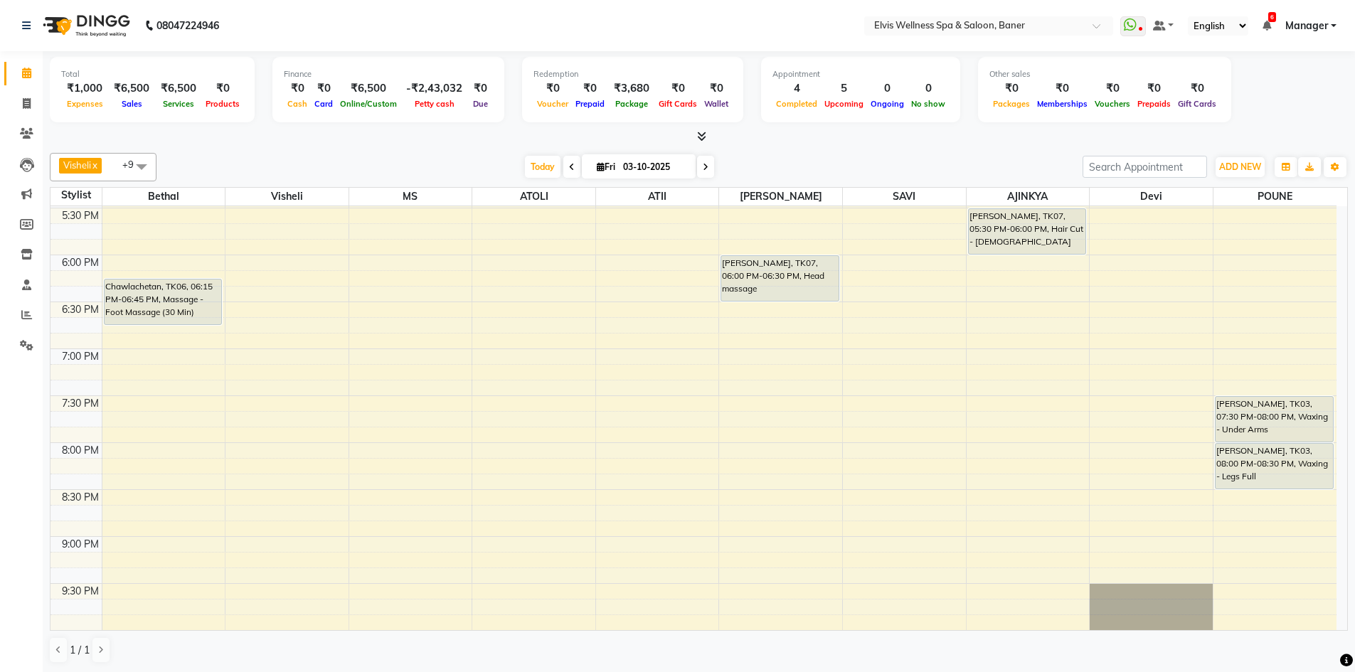
scroll to position [534, 0]
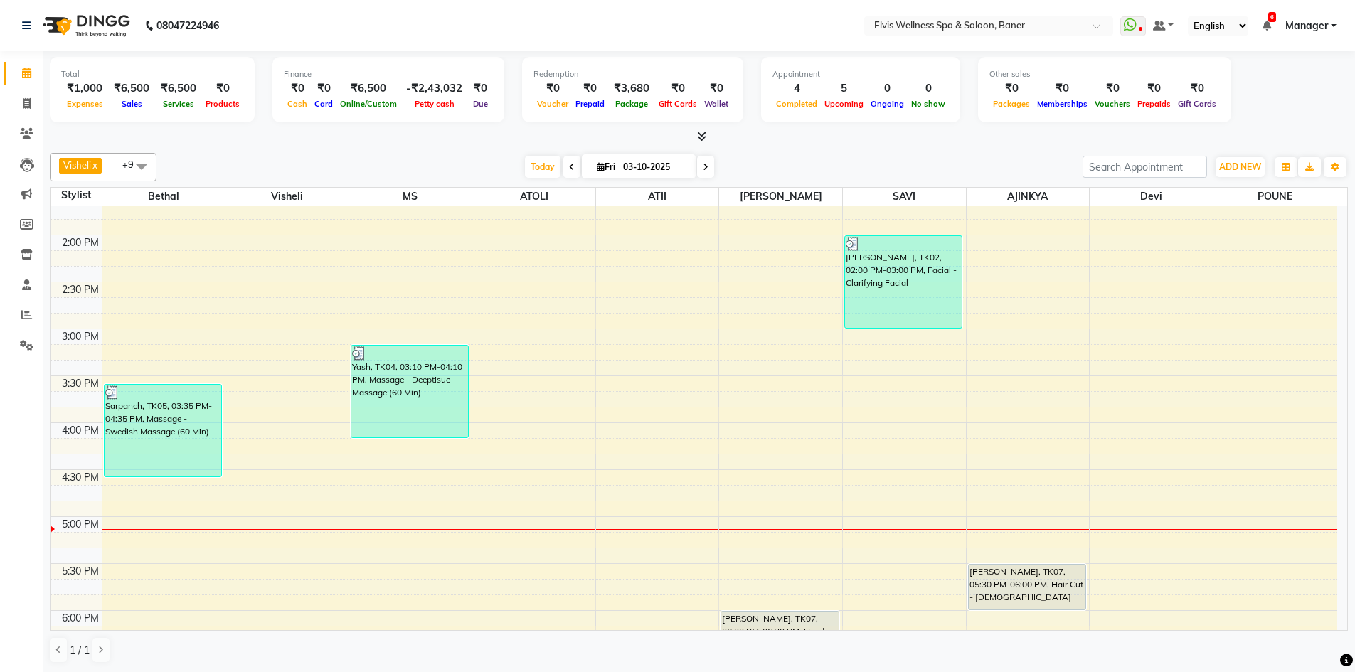
click at [698, 136] on icon at bounding box center [701, 136] width 9 height 11
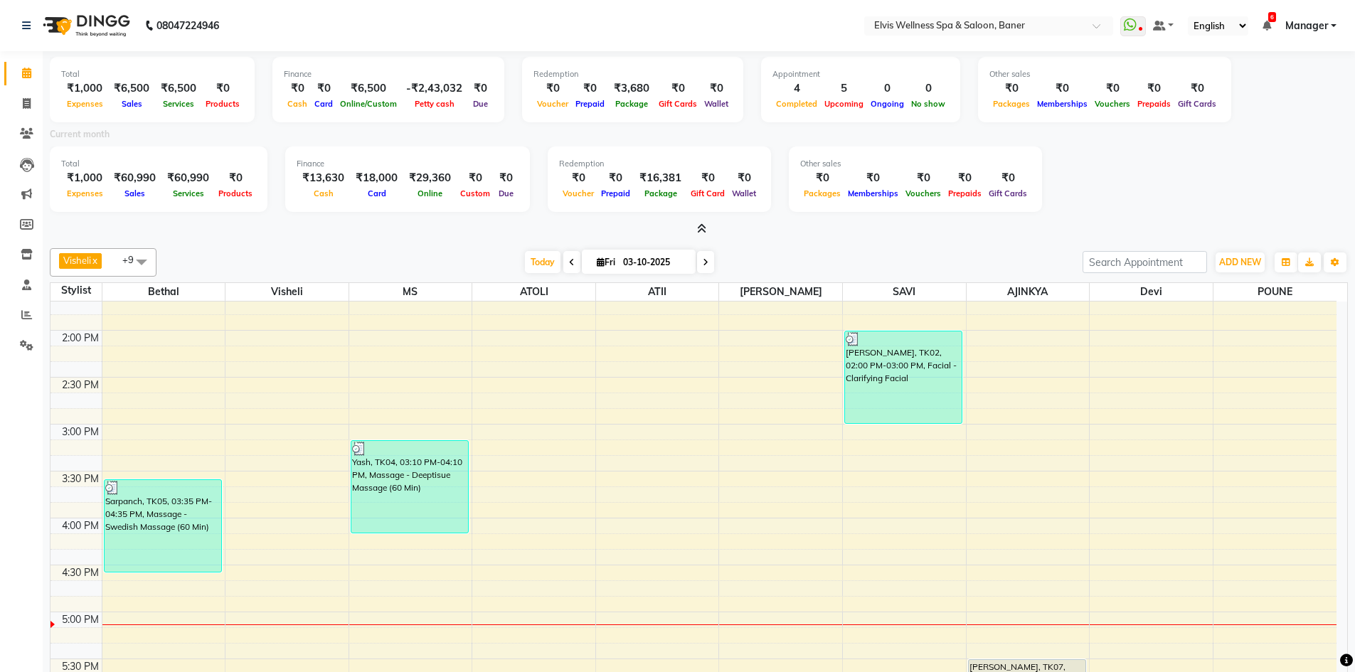
click at [695, 225] on span at bounding box center [698, 229] width 15 height 15
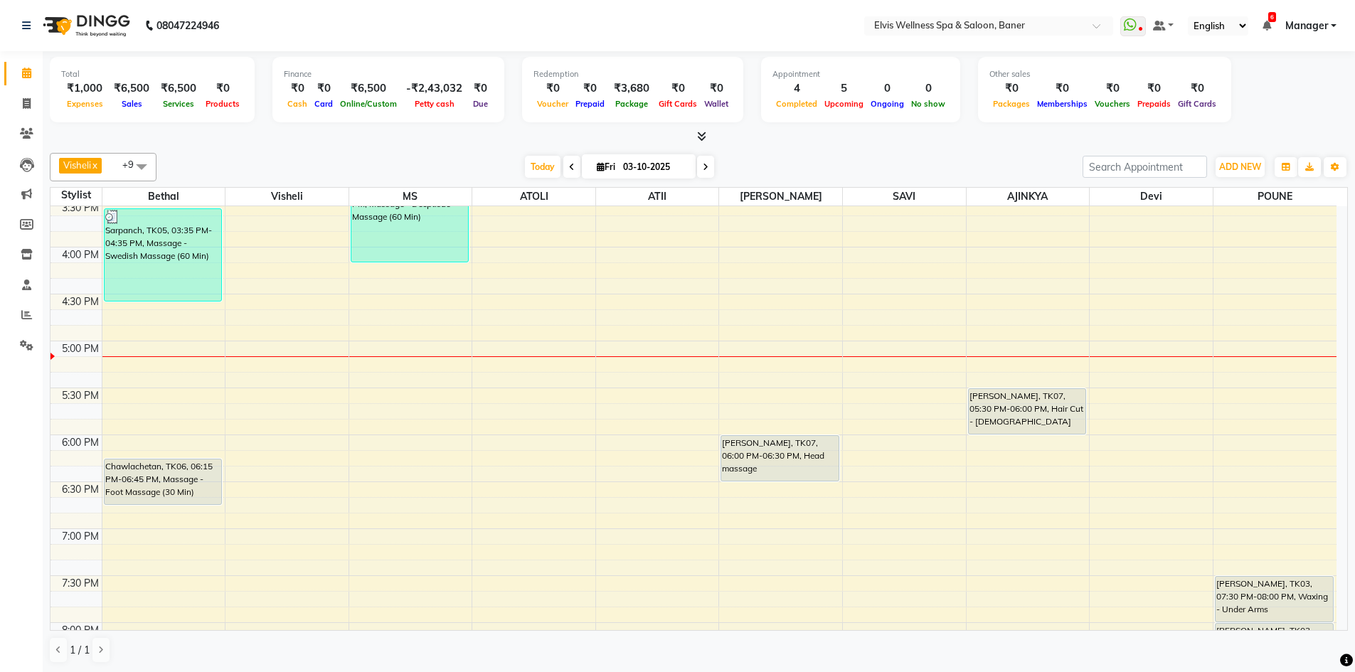
scroll to position [747, 0]
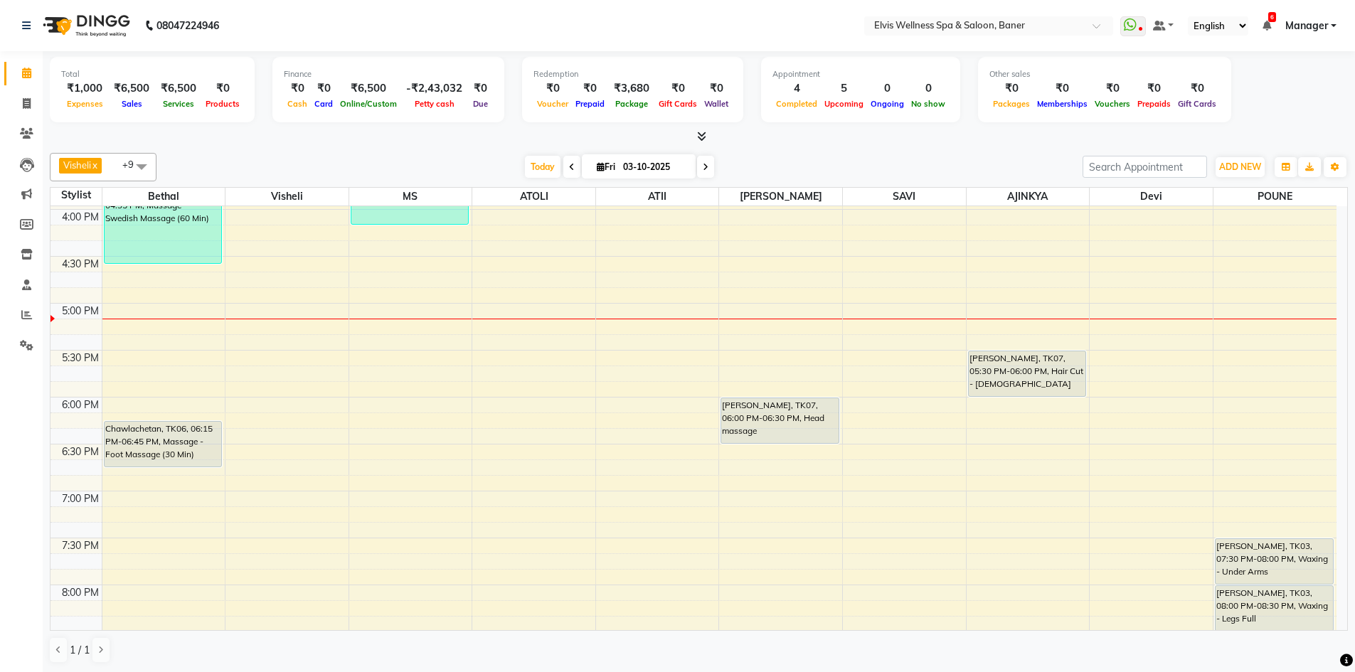
click at [701, 135] on icon at bounding box center [701, 136] width 9 height 11
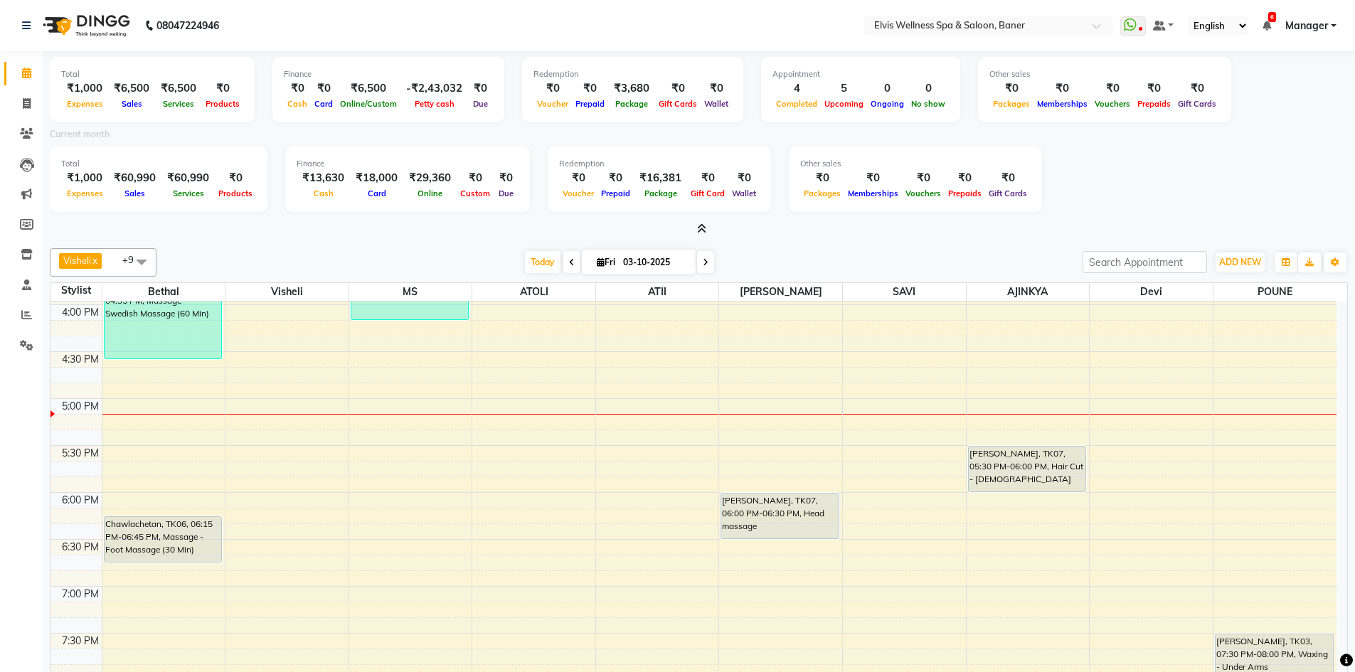
click at [700, 224] on icon at bounding box center [701, 228] width 9 height 11
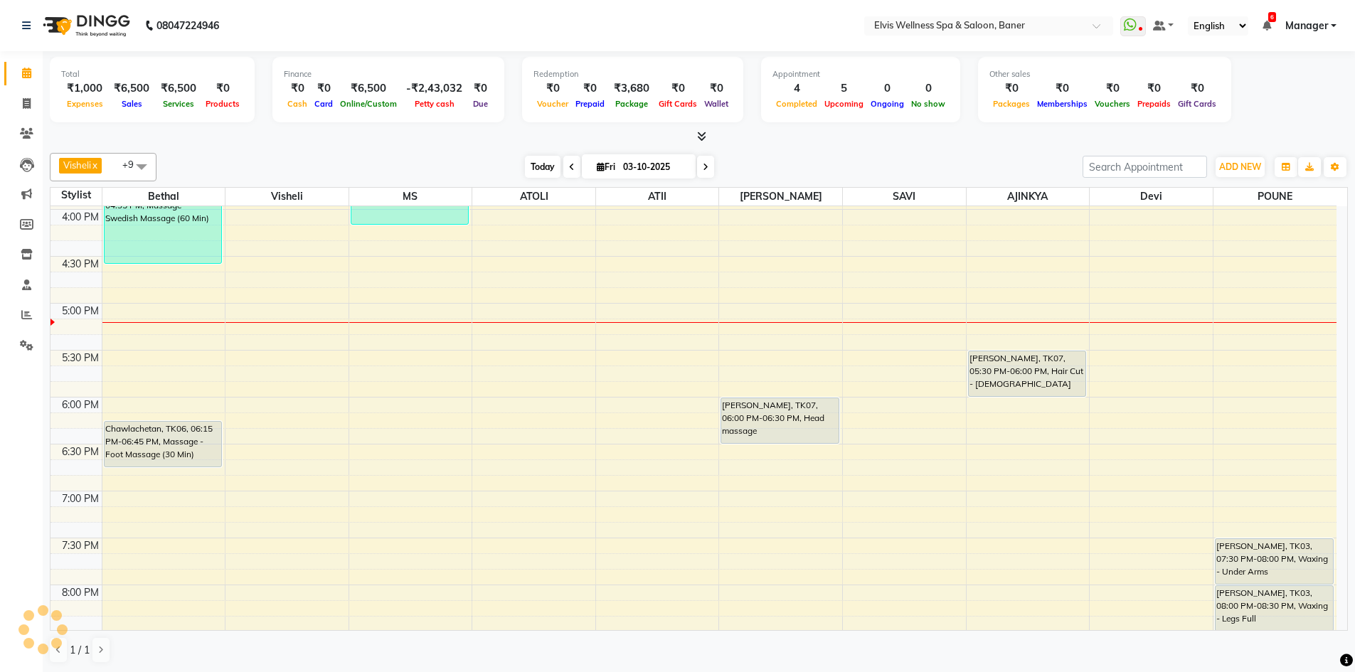
click at [540, 167] on span "Today" at bounding box center [543, 167] width 36 height 22
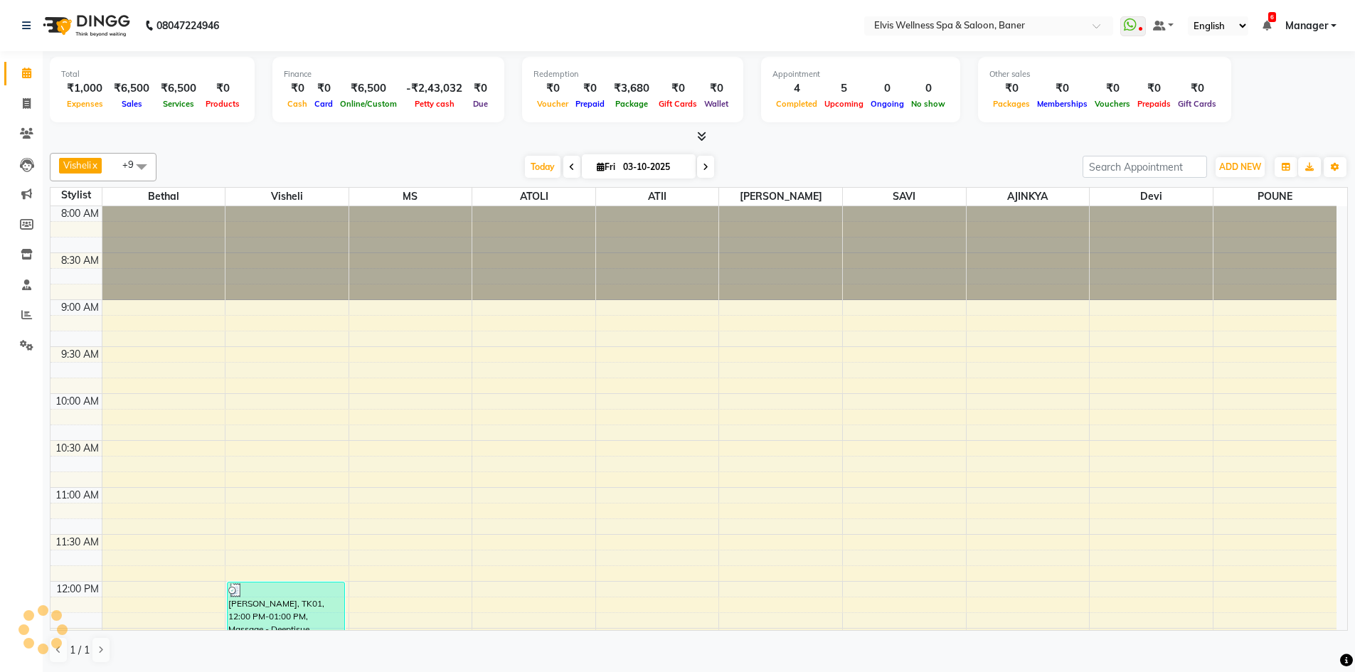
click at [870, 143] on div at bounding box center [699, 136] width 1298 height 15
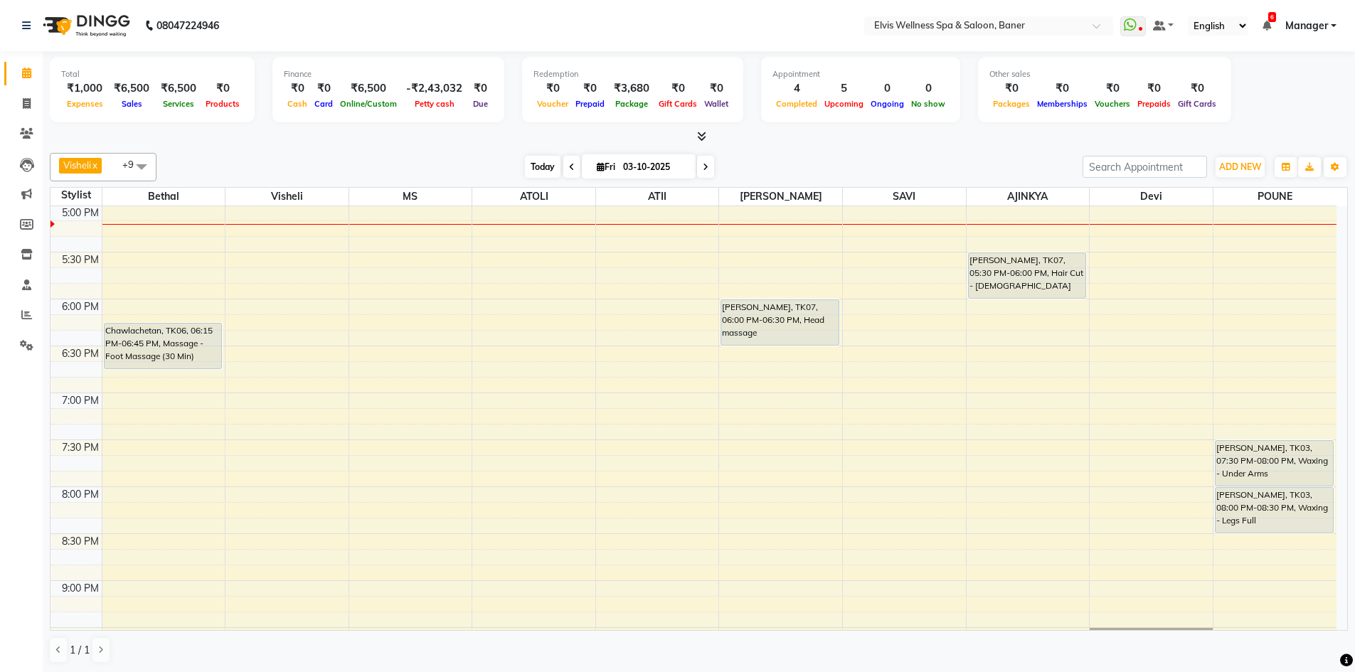
click at [529, 161] on span "Today" at bounding box center [543, 167] width 36 height 22
click at [934, 156] on div "[DATE] [DATE]" at bounding box center [620, 166] width 912 height 21
click at [918, 156] on div "[DATE] [DATE]" at bounding box center [620, 166] width 912 height 21
click at [918, 157] on div "[DATE] [DATE]" at bounding box center [620, 166] width 912 height 21
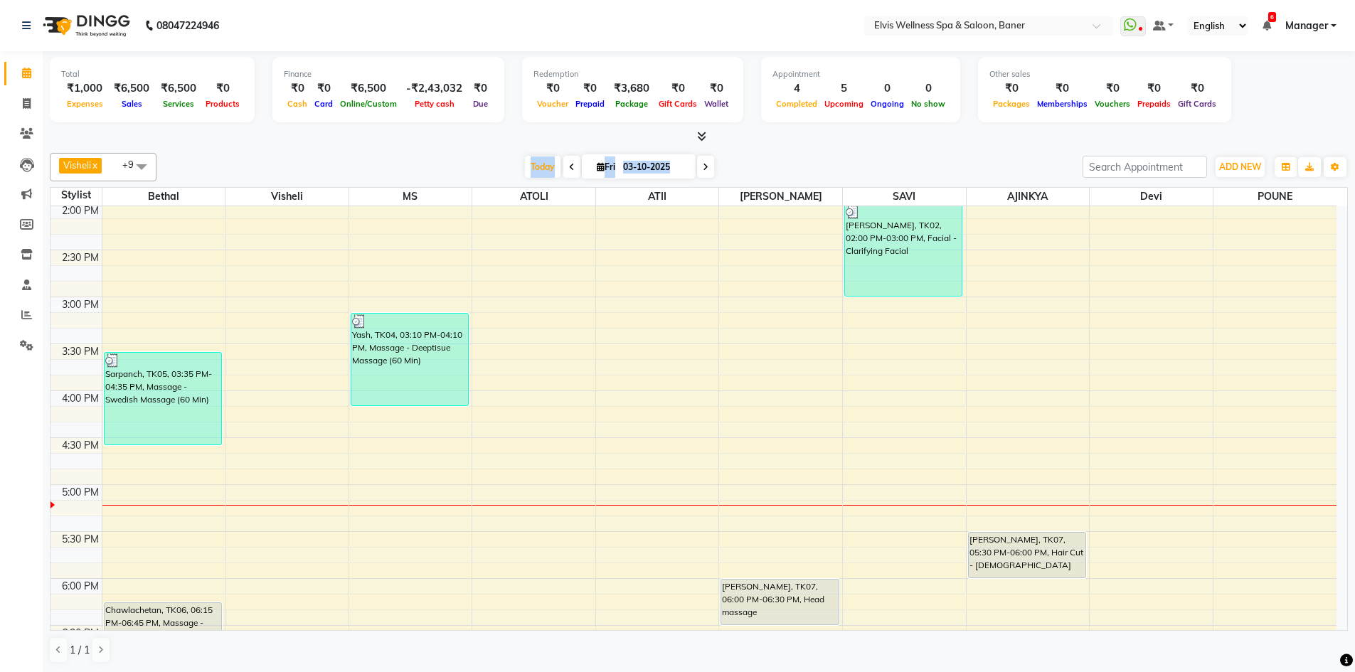
scroll to position [561, 0]
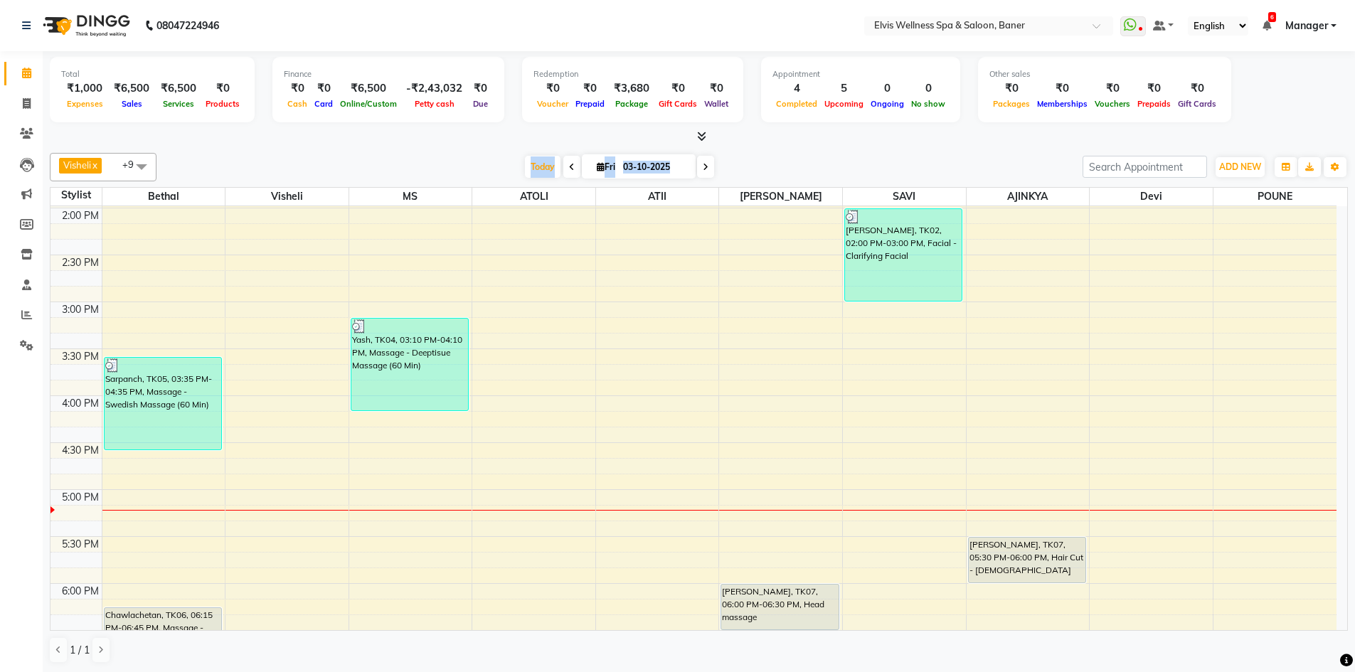
click at [776, 153] on div "Visheli x MS x Bethal x ATOLI x ATII x SAVI x Marvin x POUNE x AJINKYA x Devi x…" at bounding box center [699, 167] width 1298 height 28
click at [996, 161] on div "[DATE] [DATE]" at bounding box center [620, 166] width 912 height 21
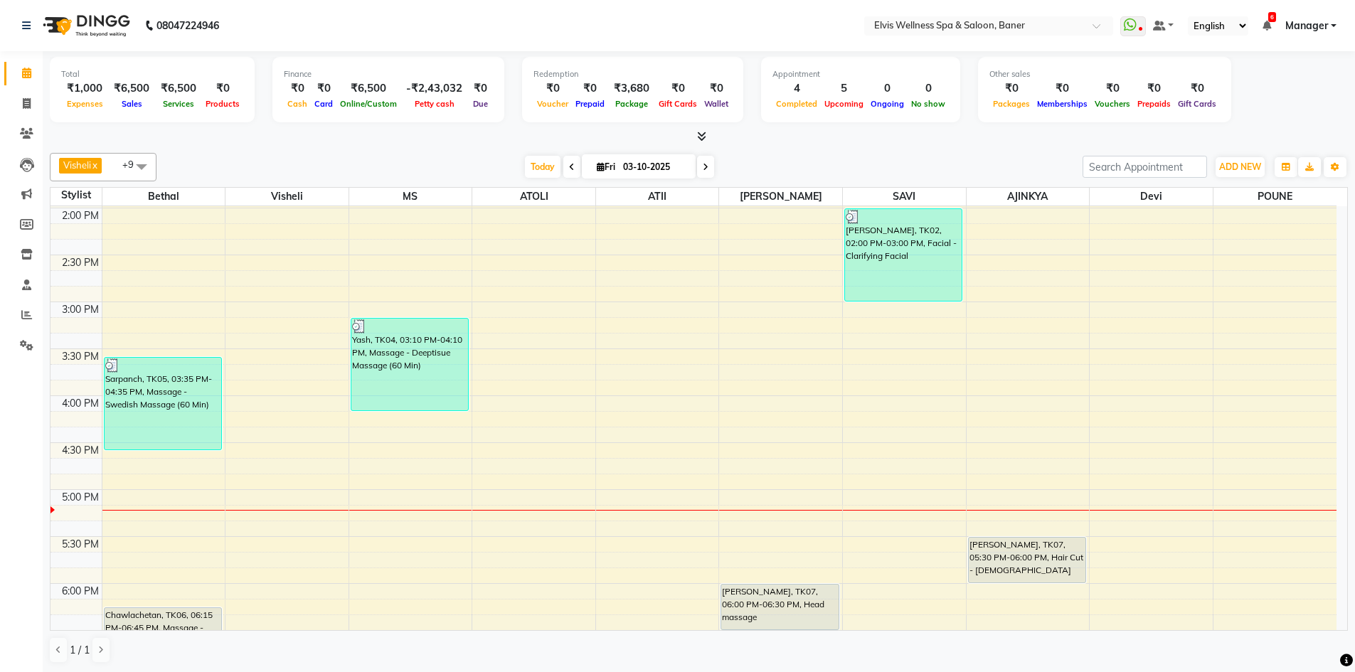
click at [858, 166] on div "[DATE] [DATE]" at bounding box center [620, 166] width 912 height 21
click at [857, 166] on div "[DATE] [DATE]" at bounding box center [620, 166] width 912 height 21
click at [833, 169] on div "[DATE] [DATE]" at bounding box center [620, 166] width 912 height 21
click at [841, 161] on div "[DATE] [DATE]" at bounding box center [620, 166] width 912 height 21
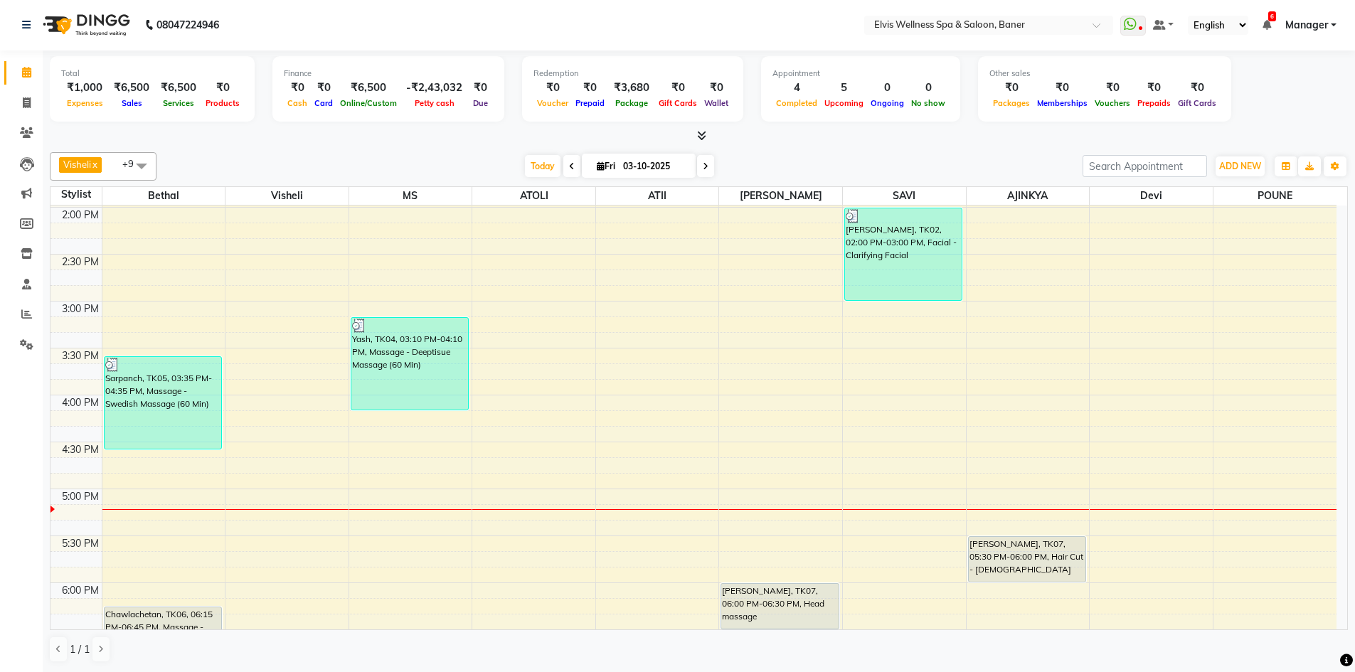
click at [889, 132] on div at bounding box center [699, 136] width 1298 height 15
drag, startPoint x: 875, startPoint y: 146, endPoint x: 550, endPoint y: 167, distance: 325.7
click at [871, 146] on div "Total ₹1,000 Expenses ₹6,500 Sales ₹6,500 Services ₹0 Products Finance ₹0 Cash …" at bounding box center [699, 361] width 1312 height 622
drag, startPoint x: 476, startPoint y: 154, endPoint x: 485, endPoint y: 154, distance: 9.2
click at [476, 154] on div "Visheli x MS x Bethal x ATOLI x ATII x SAVI x Marvin x POUNE x AJINKYA x Devi x…" at bounding box center [699, 166] width 1298 height 28
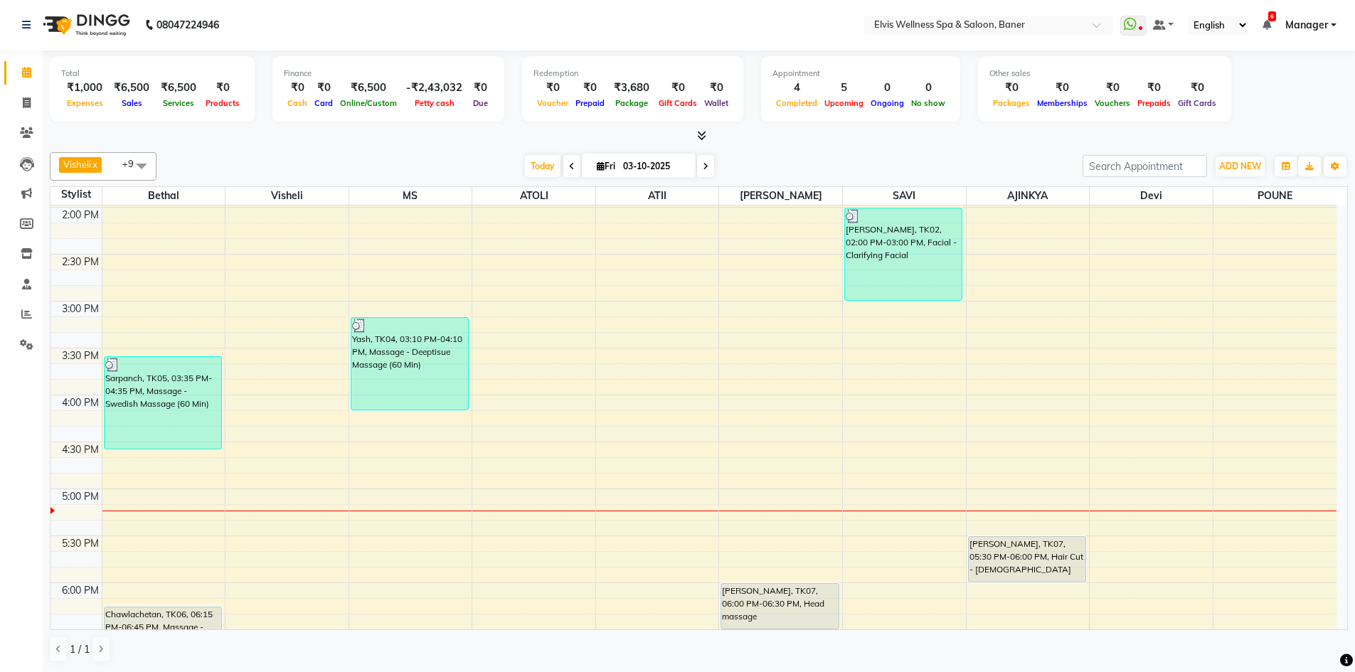
click at [849, 136] on div at bounding box center [699, 136] width 1298 height 15
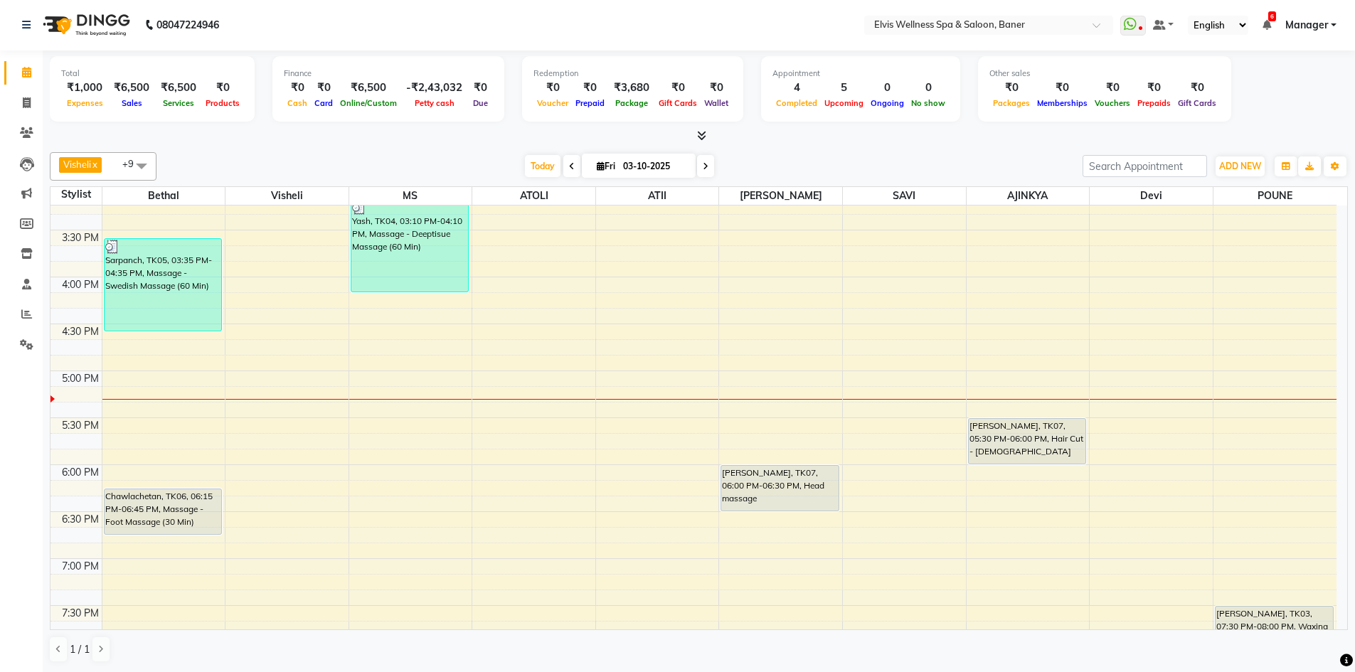
scroll to position [676, 0]
click at [1040, 321] on div "8:00 AM 8:30 AM 9:00 AM 9:30 AM 10:00 AM 10:30 AM 11:00 AM 11:30 AM 12:00 PM 12…" at bounding box center [693, 186] width 1286 height 1314
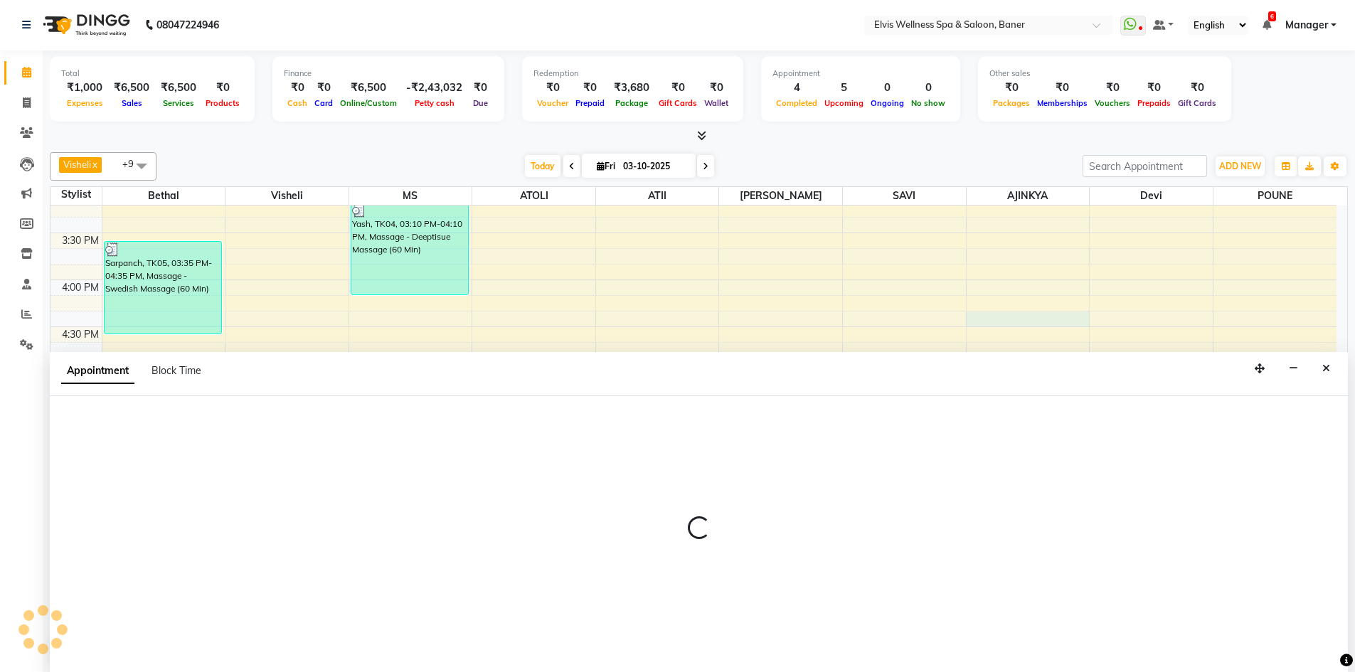
select select "88431"
select select "tentative"
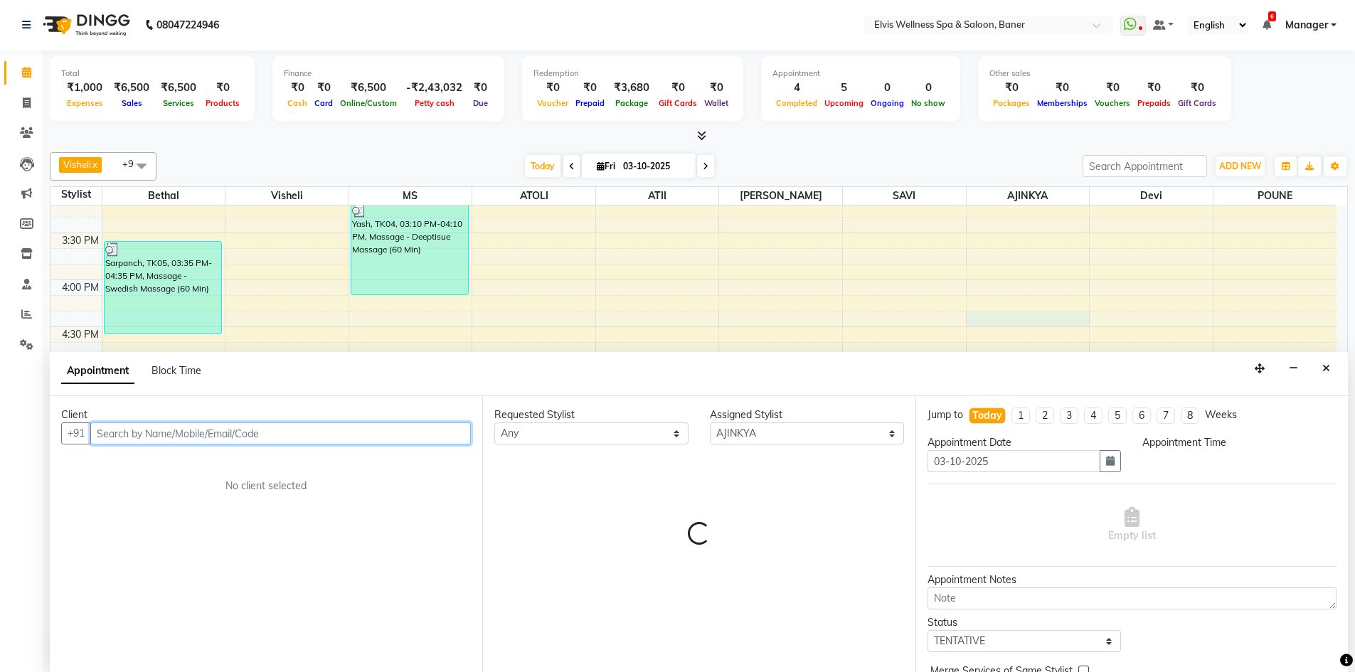
select select "975"
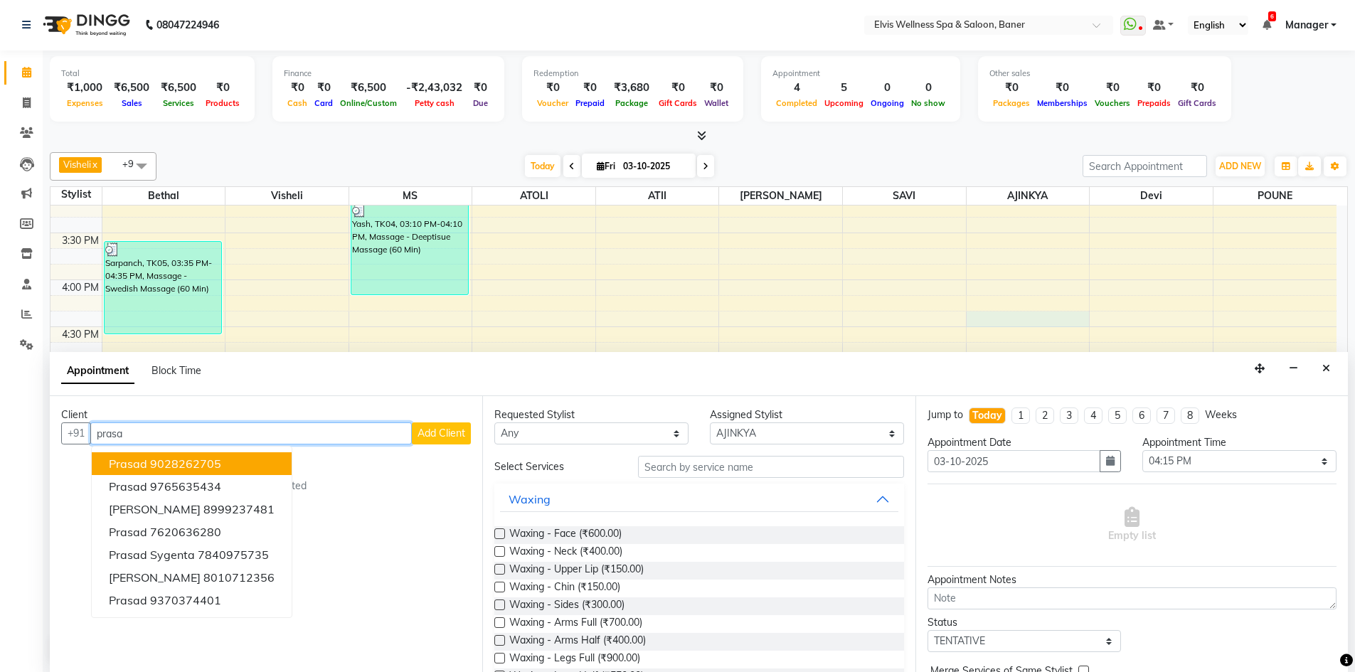
click at [157, 455] on button "Prasad 9028262705" at bounding box center [192, 463] width 200 height 23
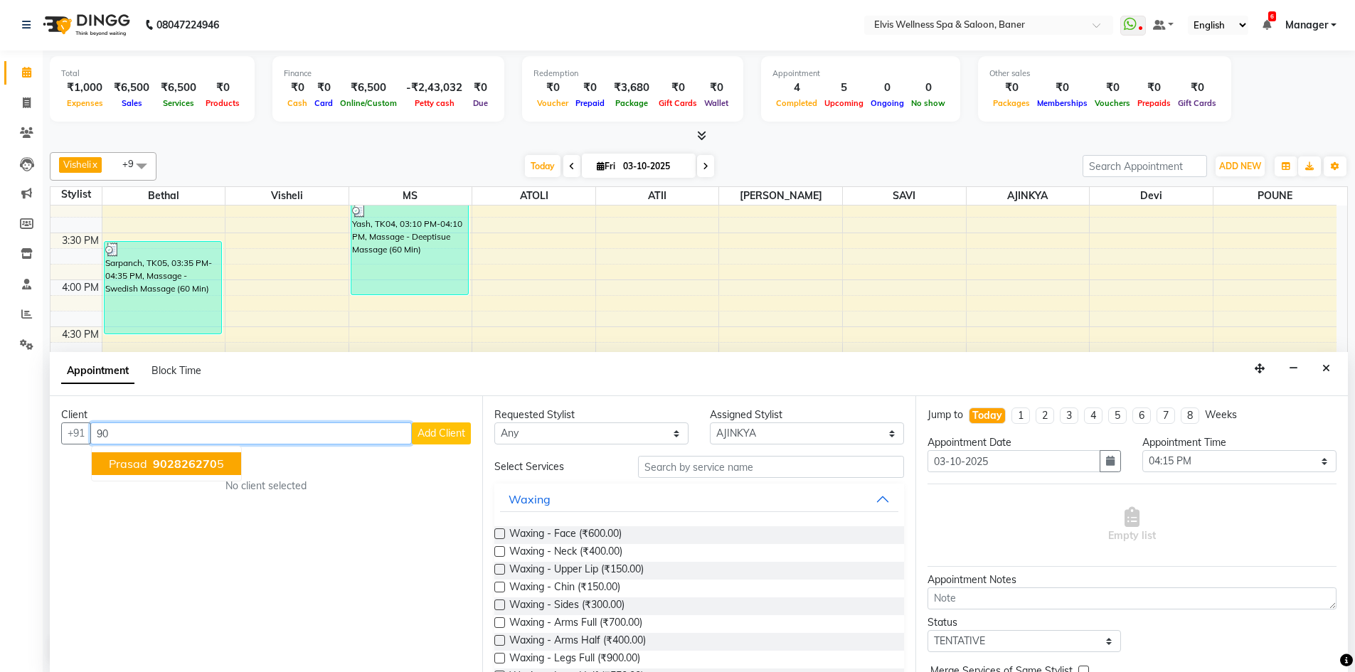
type input "9"
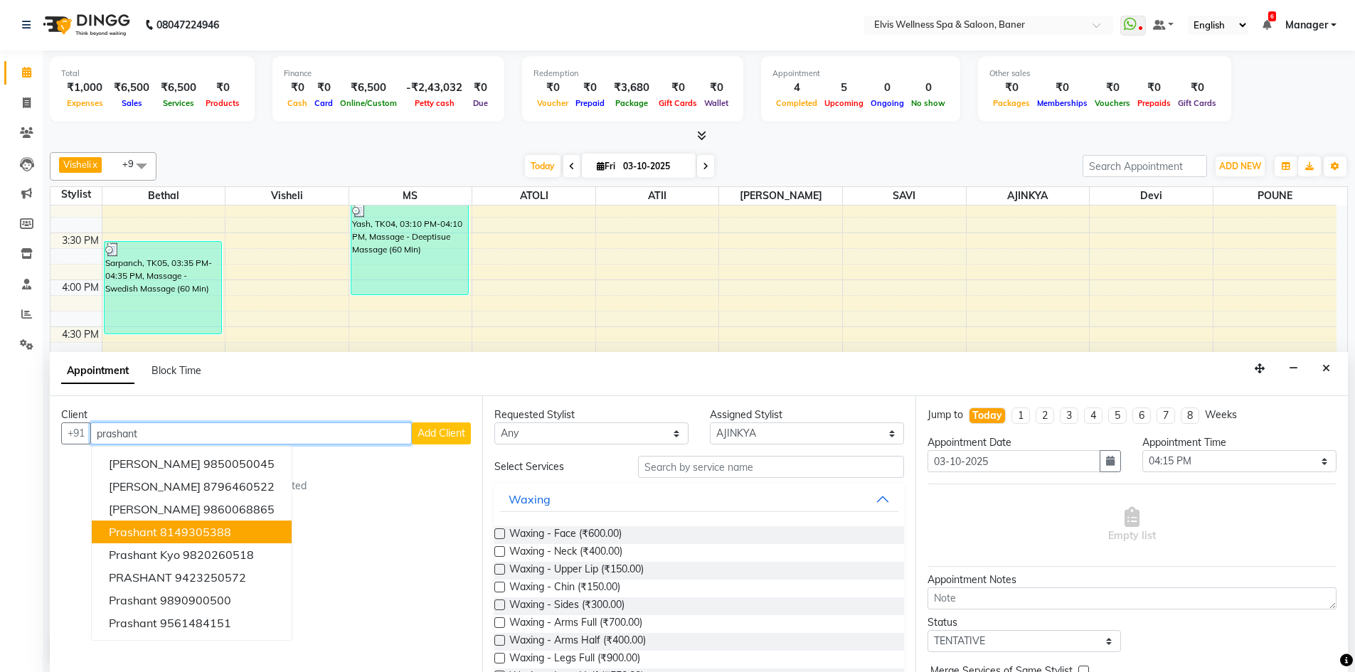
click at [225, 540] on button "Prashant 8149305388" at bounding box center [192, 532] width 200 height 23
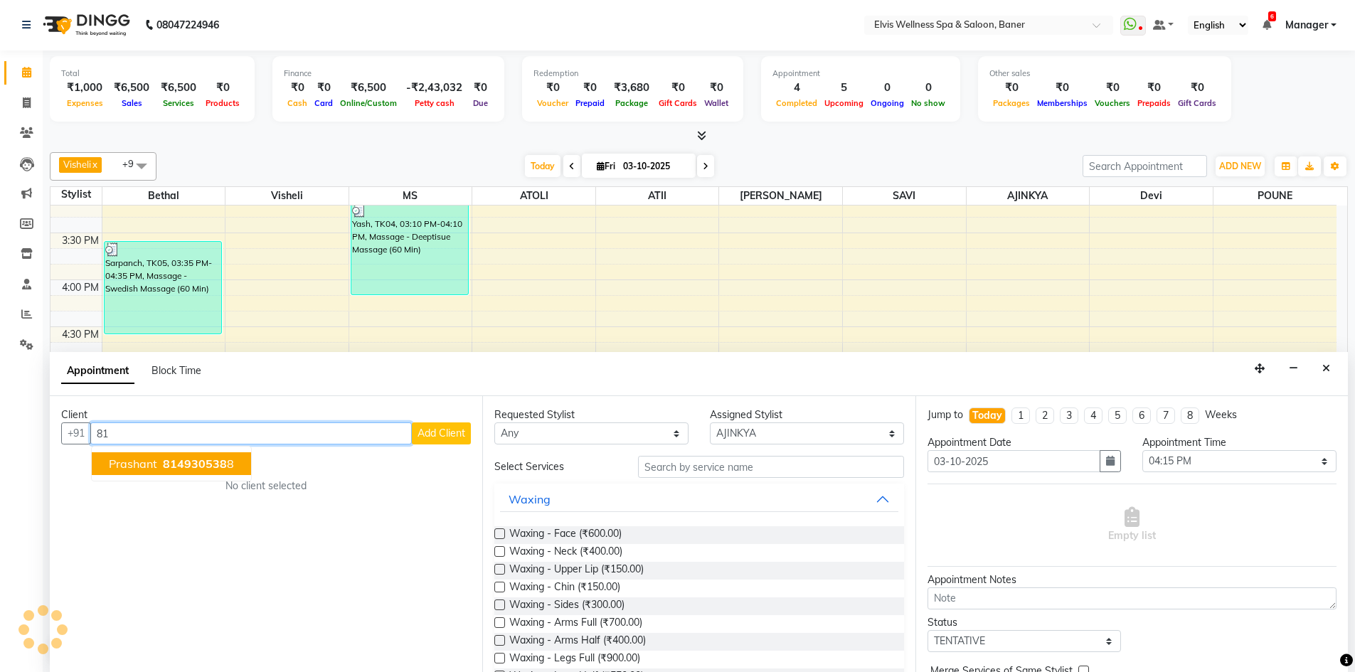
type input "8"
click at [166, 465] on span "PRASHANT" at bounding box center [140, 464] width 63 height 14
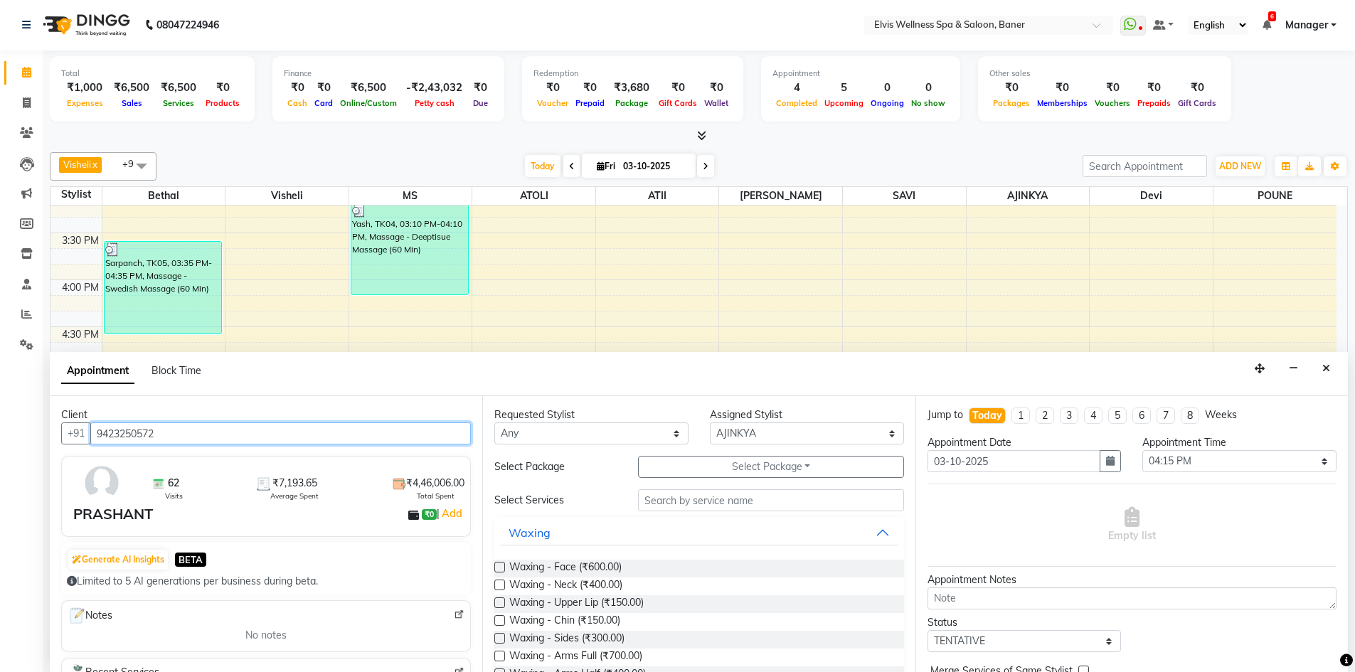
type input "9423250572"
click at [689, 504] on input "text" at bounding box center [771, 500] width 266 height 22
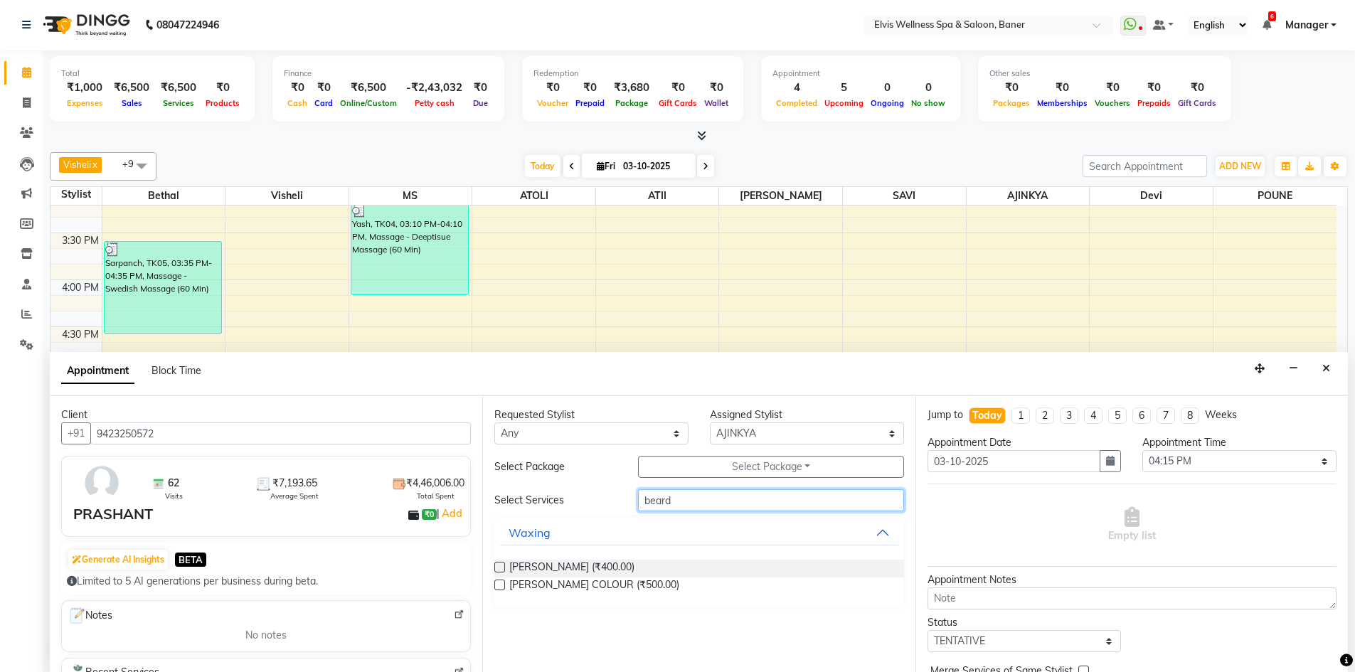
type input "beard"
click at [501, 567] on label at bounding box center [499, 567] width 11 height 11
click at [501, 567] on input "checkbox" at bounding box center [498, 568] width 9 height 9
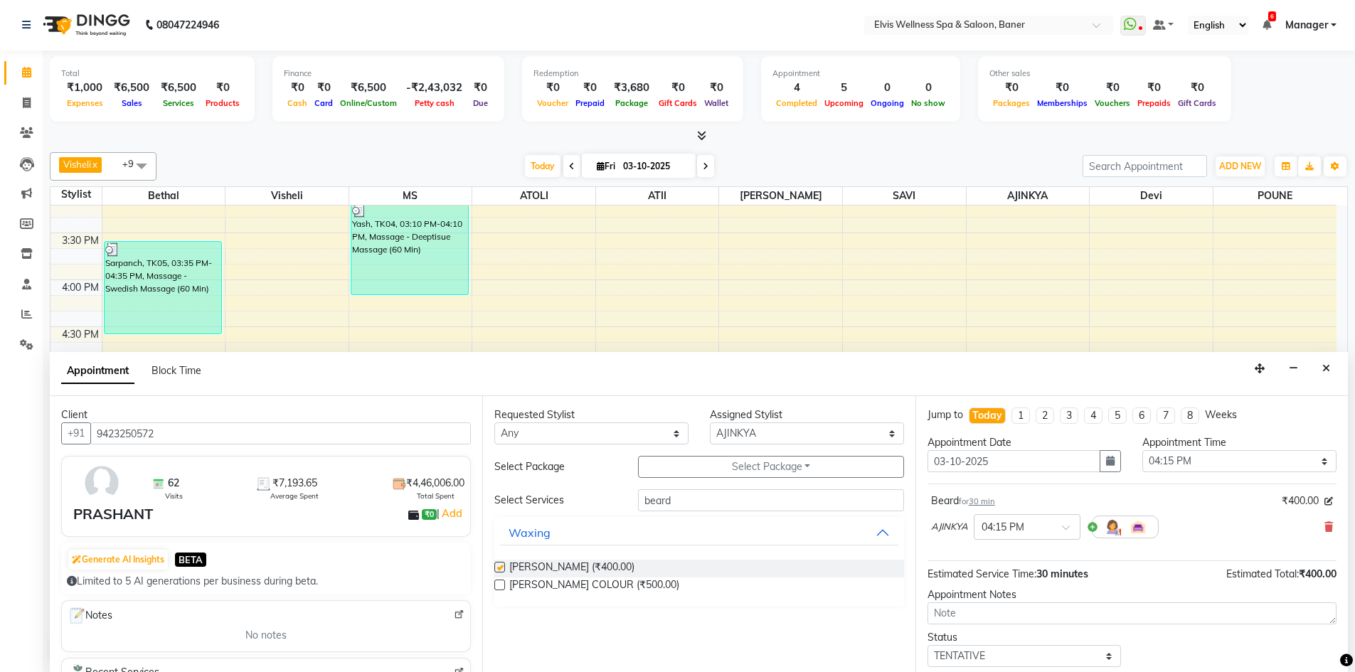
checkbox input "false"
click at [781, 432] on select "Select AJINKYA ATII ATOLI Bethal Devi KN Staff Kothrud Staff KP Staff Mahesh Ma…" at bounding box center [807, 433] width 194 height 22
select select "70674"
click at [710, 422] on select "Select AJINKYA ATII ATOLI Bethal Devi KN Staff Kothrud Staff KP Staff Mahesh Ma…" at bounding box center [807, 433] width 194 height 22
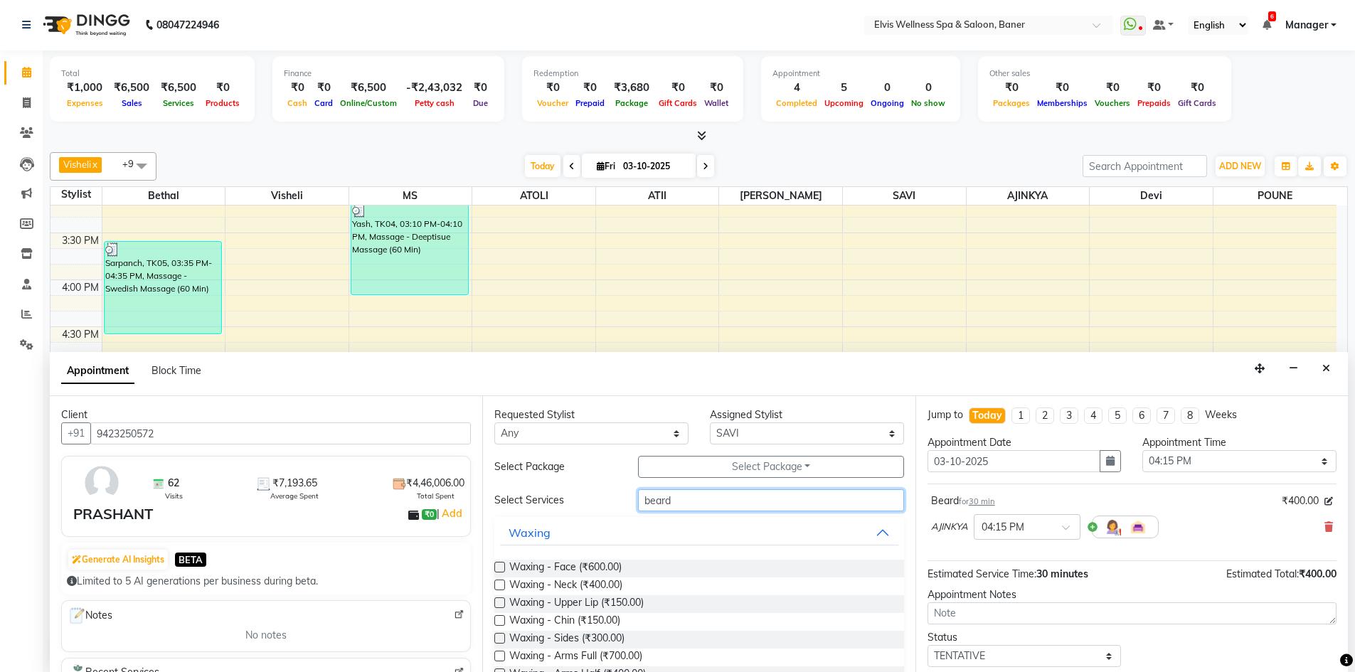
click at [697, 504] on input "beard" at bounding box center [771, 500] width 266 height 22
type input "b"
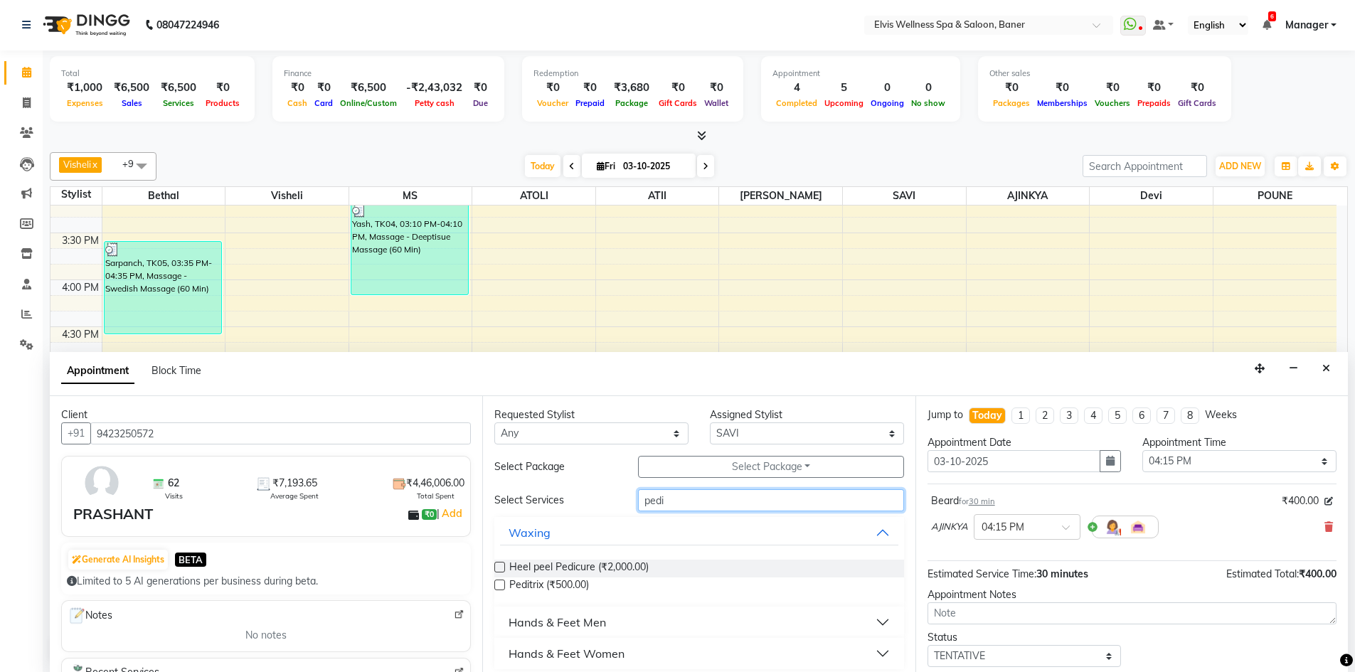
type input "pedi"
drag, startPoint x: 553, startPoint y: 624, endPoint x: 542, endPoint y: 632, distance: 13.2
click at [553, 624] on div "Hands & Feet Men" at bounding box center [556, 622] width 97 height 17
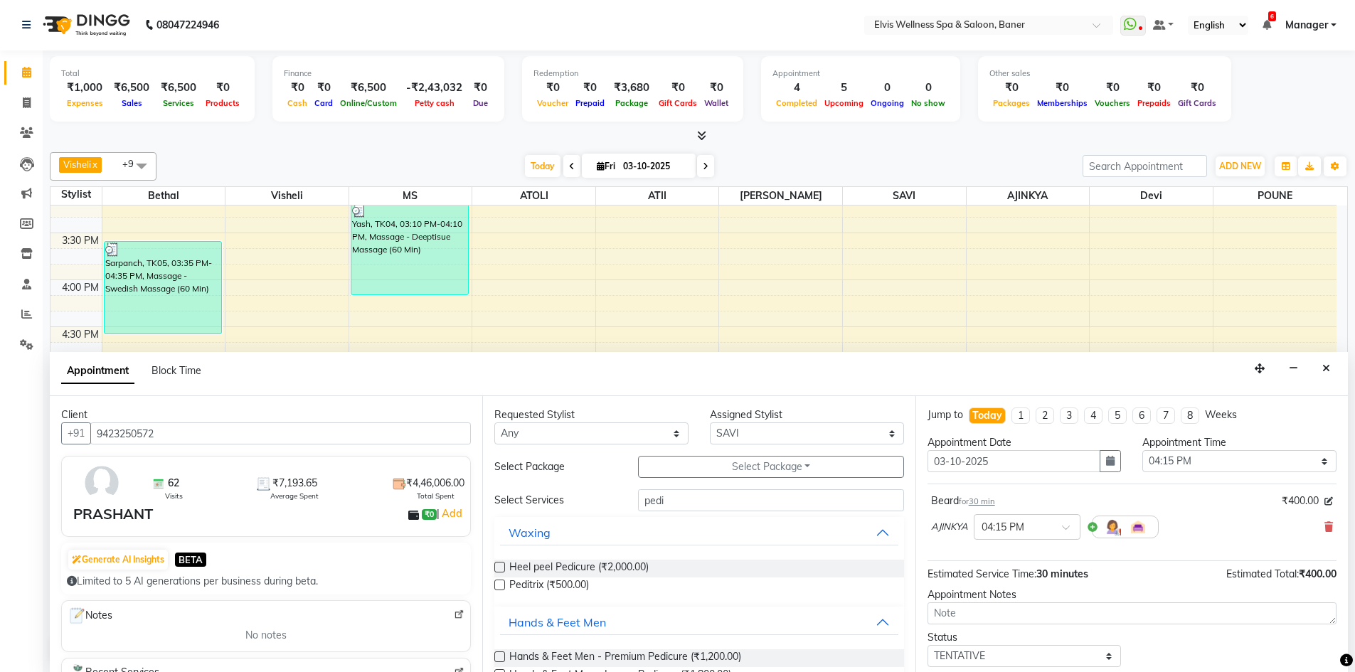
click at [501, 658] on label at bounding box center [499, 656] width 11 height 11
click at [501, 658] on input "checkbox" at bounding box center [498, 658] width 9 height 9
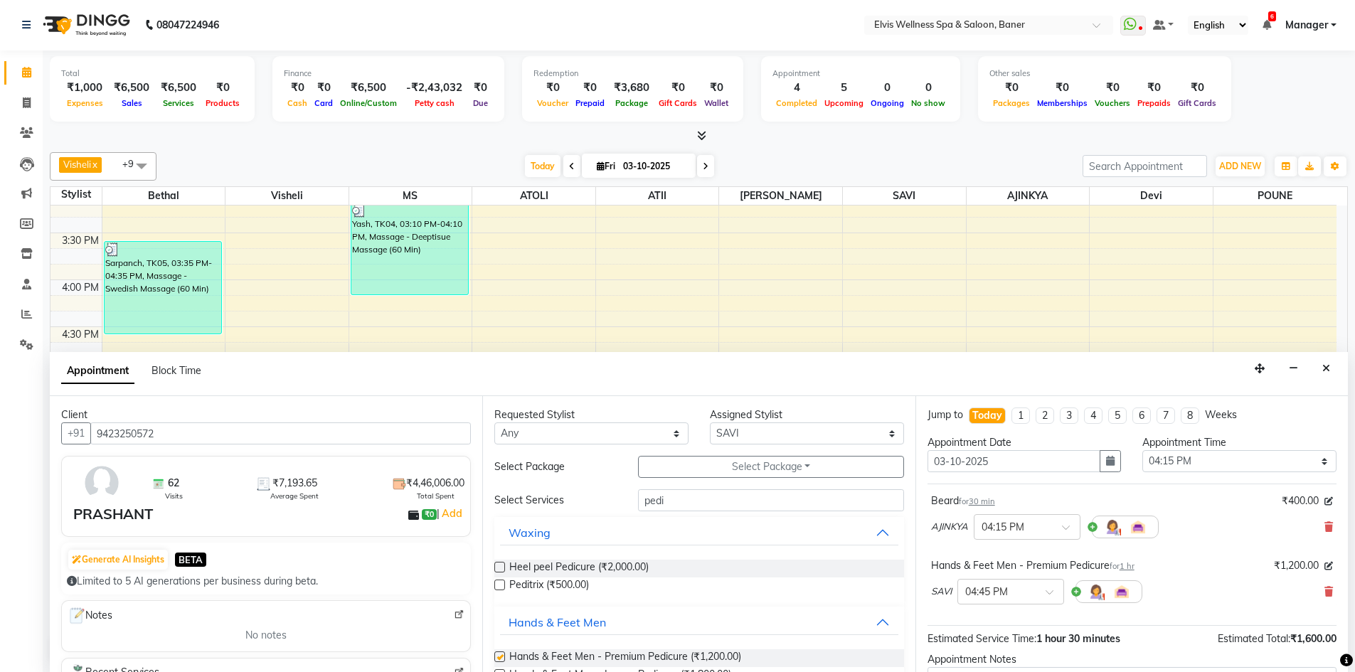
checkbox input "false"
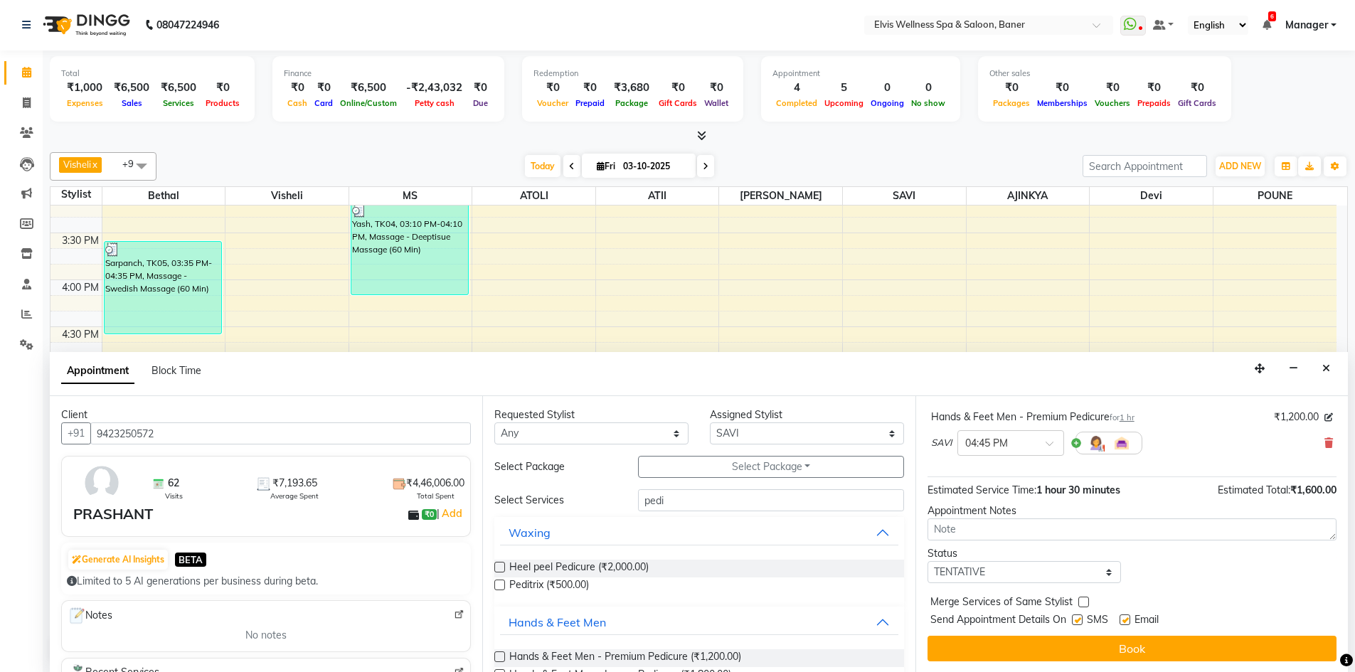
scroll to position [149, 0]
click at [1122, 618] on label at bounding box center [1124, 619] width 11 height 11
click at [1122, 618] on input "checkbox" at bounding box center [1123, 620] width 9 height 9
checkbox input "false"
click at [1076, 620] on label at bounding box center [1077, 619] width 11 height 11
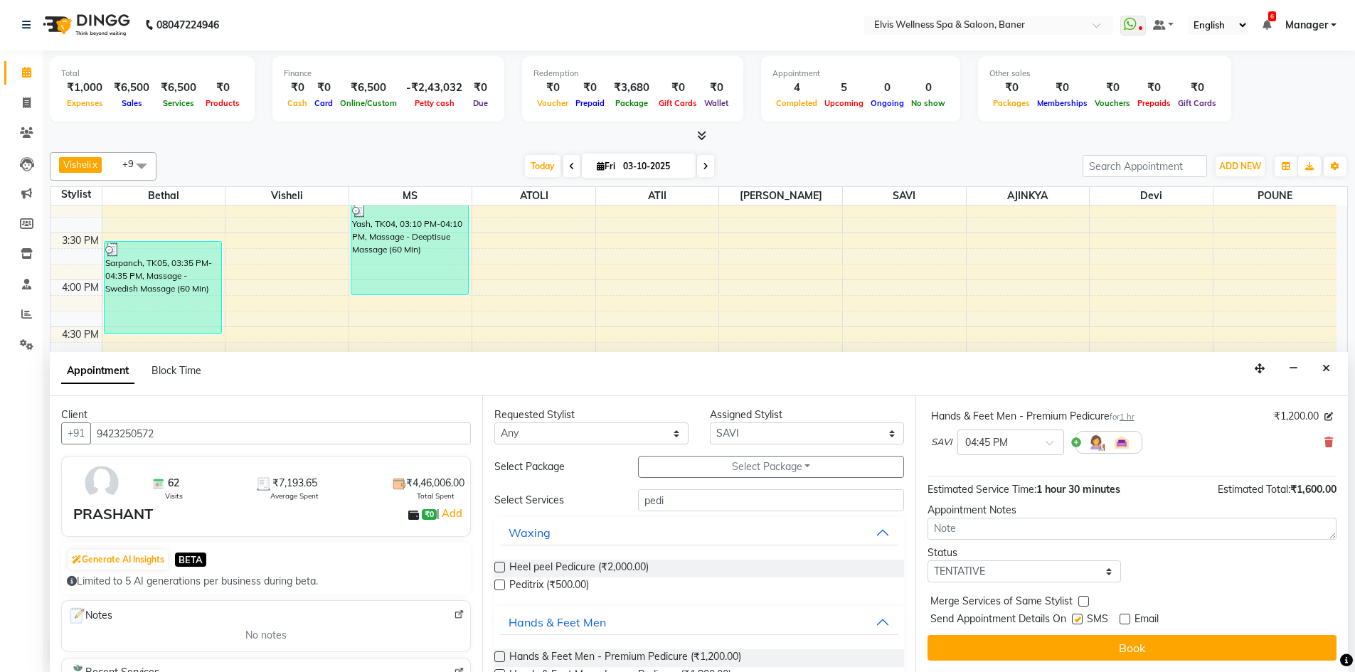
click at [1076, 620] on input "checkbox" at bounding box center [1076, 620] width 9 height 9
checkbox input "false"
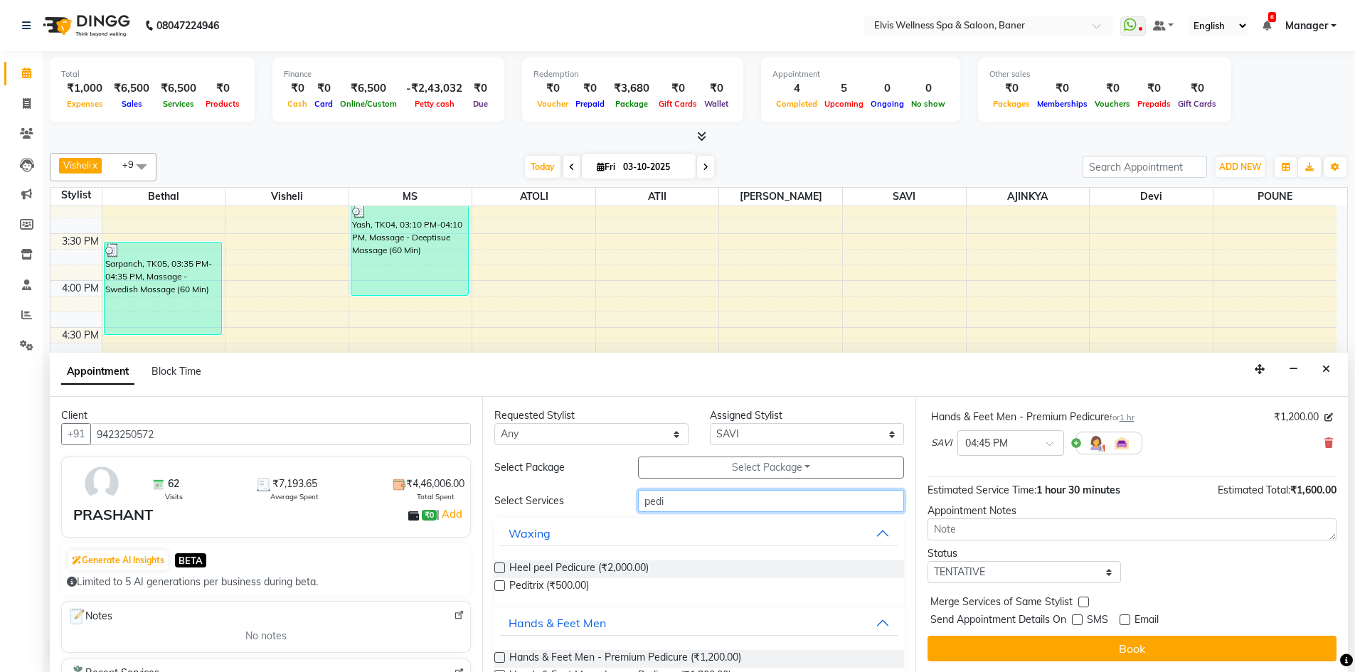
click at [737, 501] on input "pedi" at bounding box center [771, 501] width 266 height 22
type input "p"
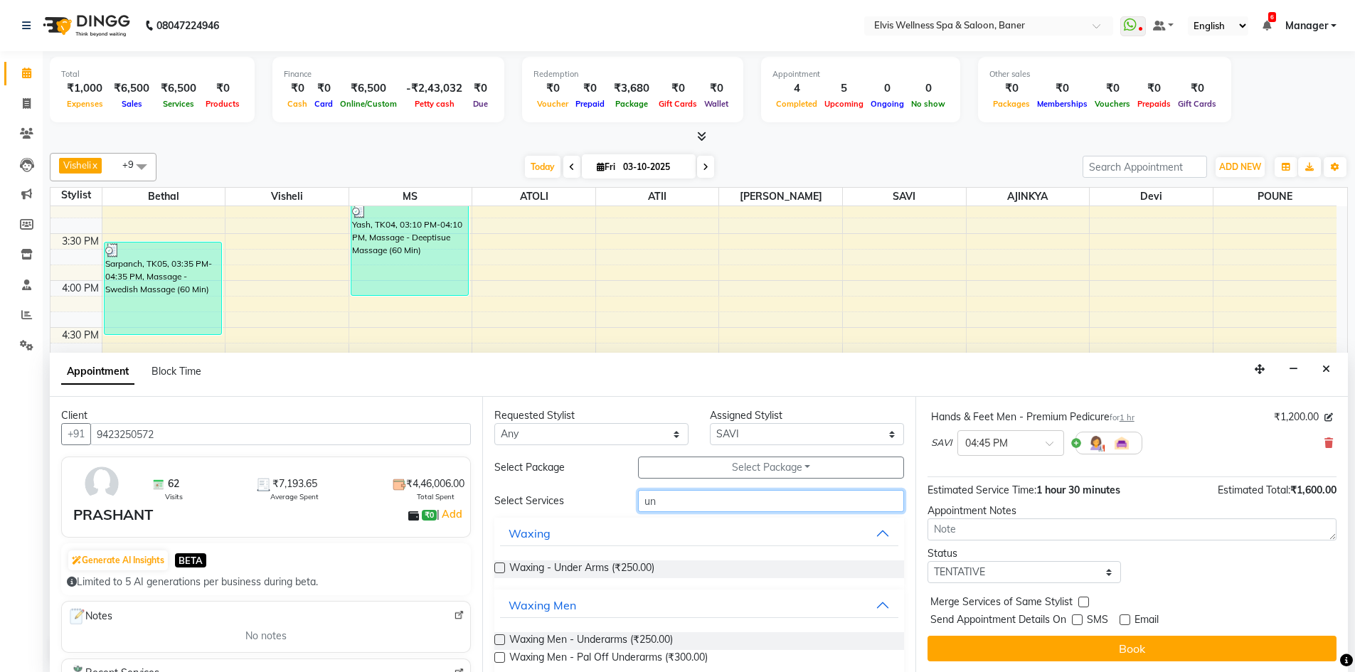
type input "un"
click at [499, 569] on label at bounding box center [499, 568] width 11 height 11
click at [499, 569] on input "checkbox" at bounding box center [498, 569] width 9 height 9
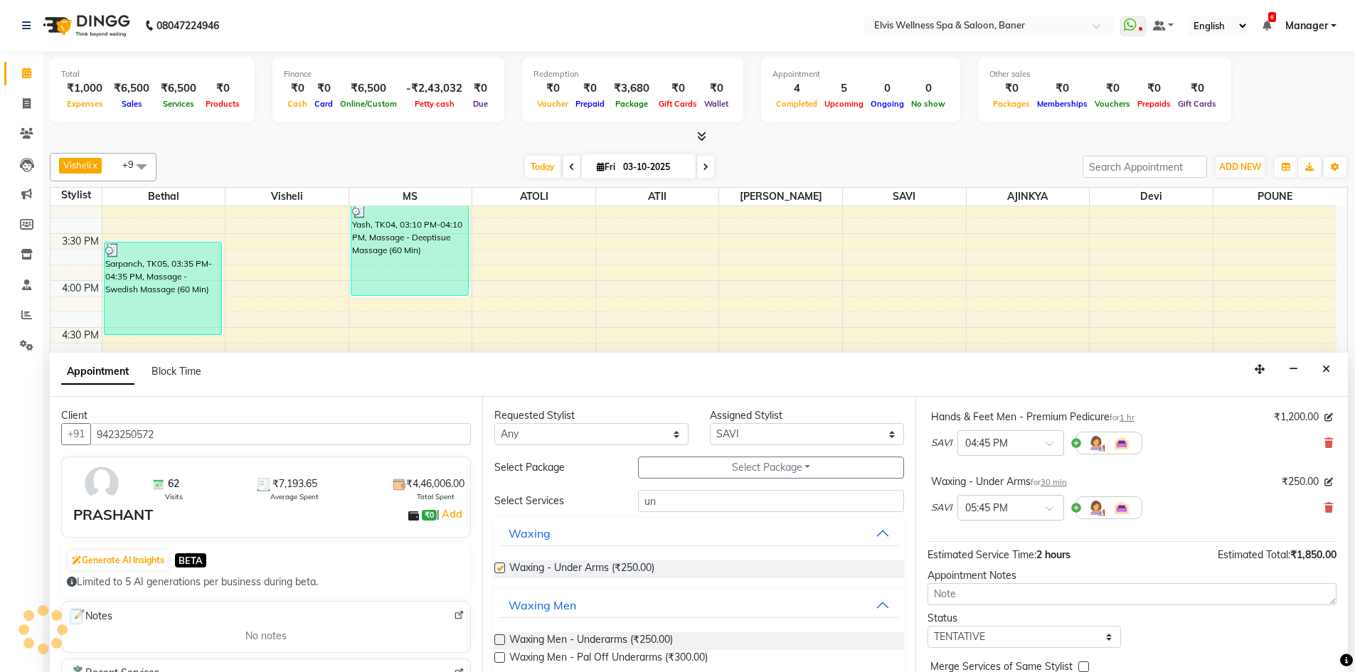
checkbox input "false"
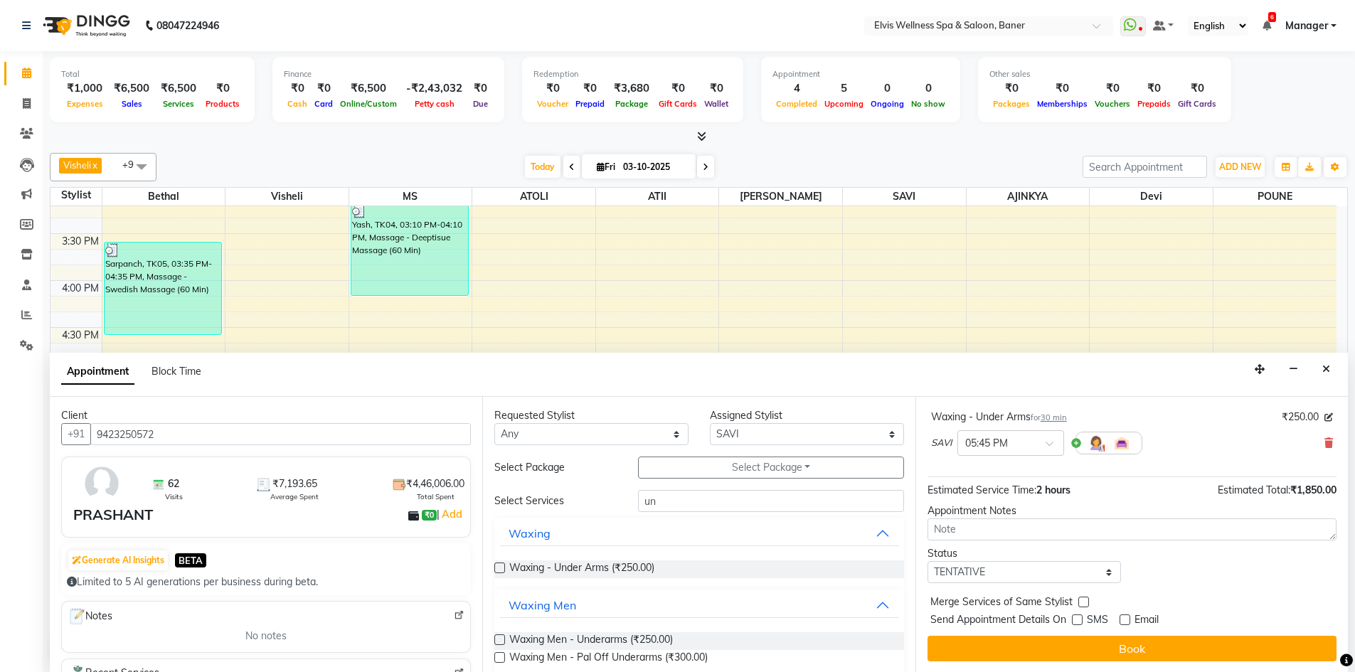
scroll to position [1, 0]
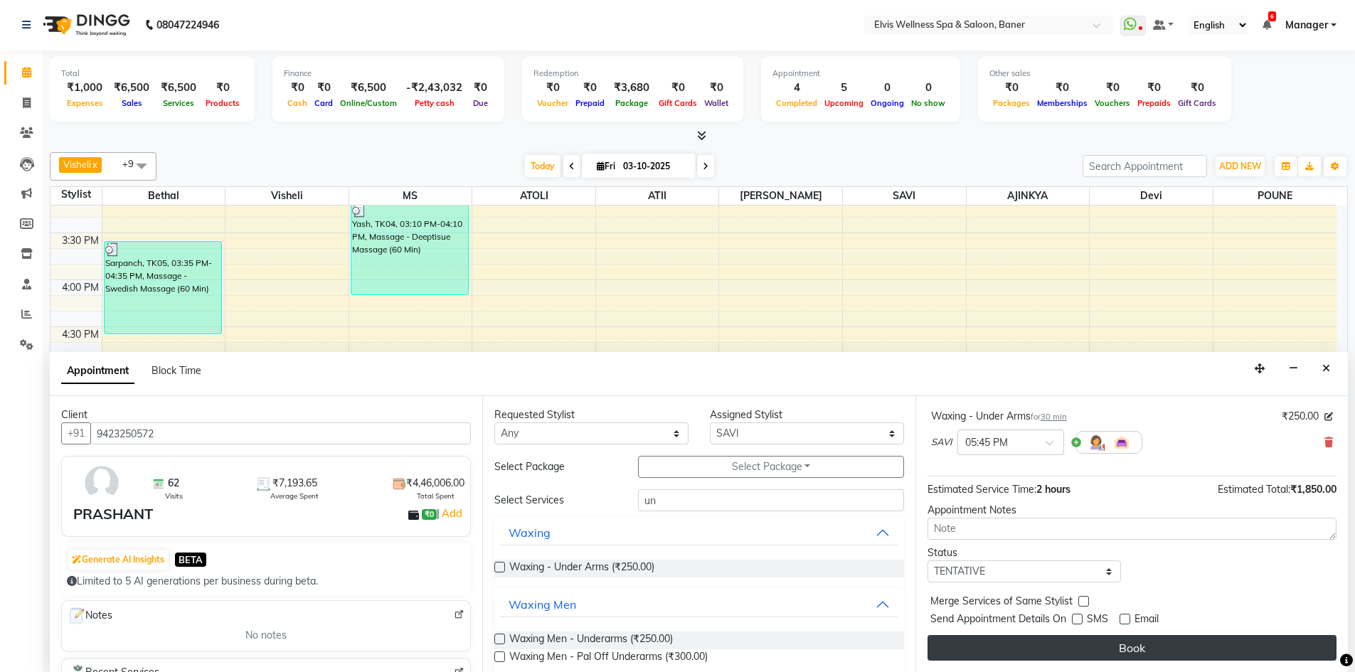
click at [1122, 651] on button "Book" at bounding box center [1131, 648] width 409 height 26
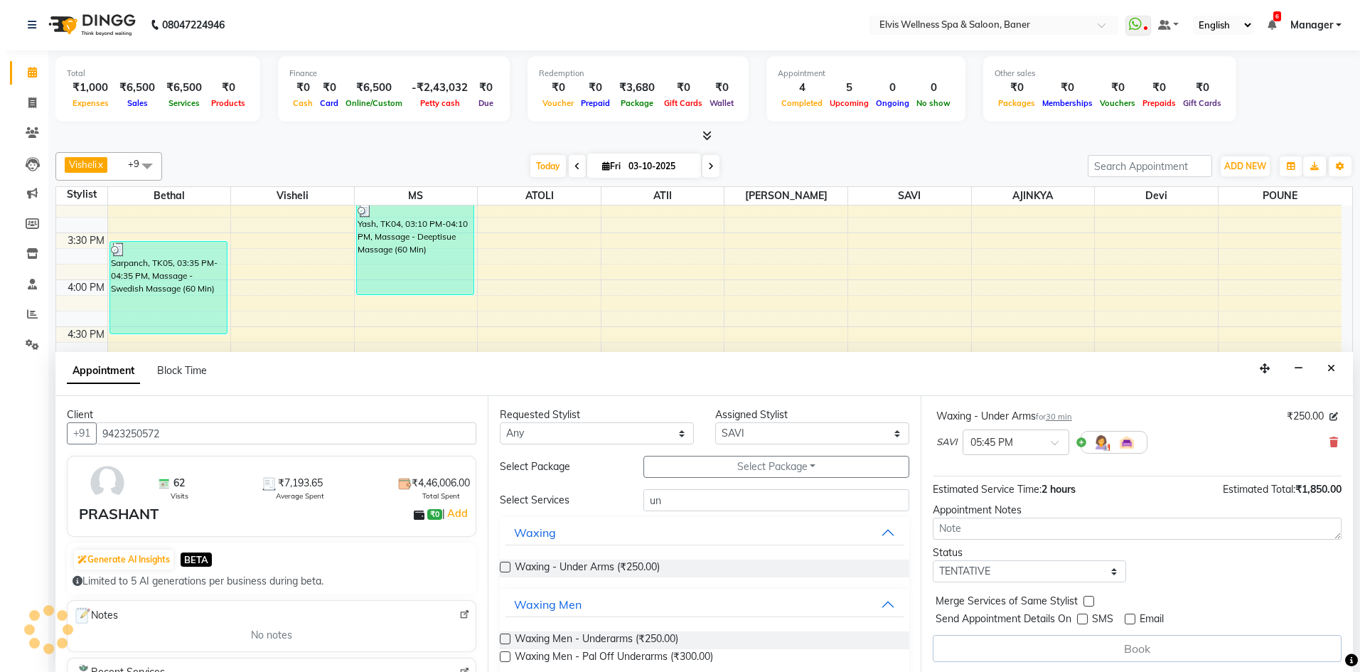
scroll to position [0, 0]
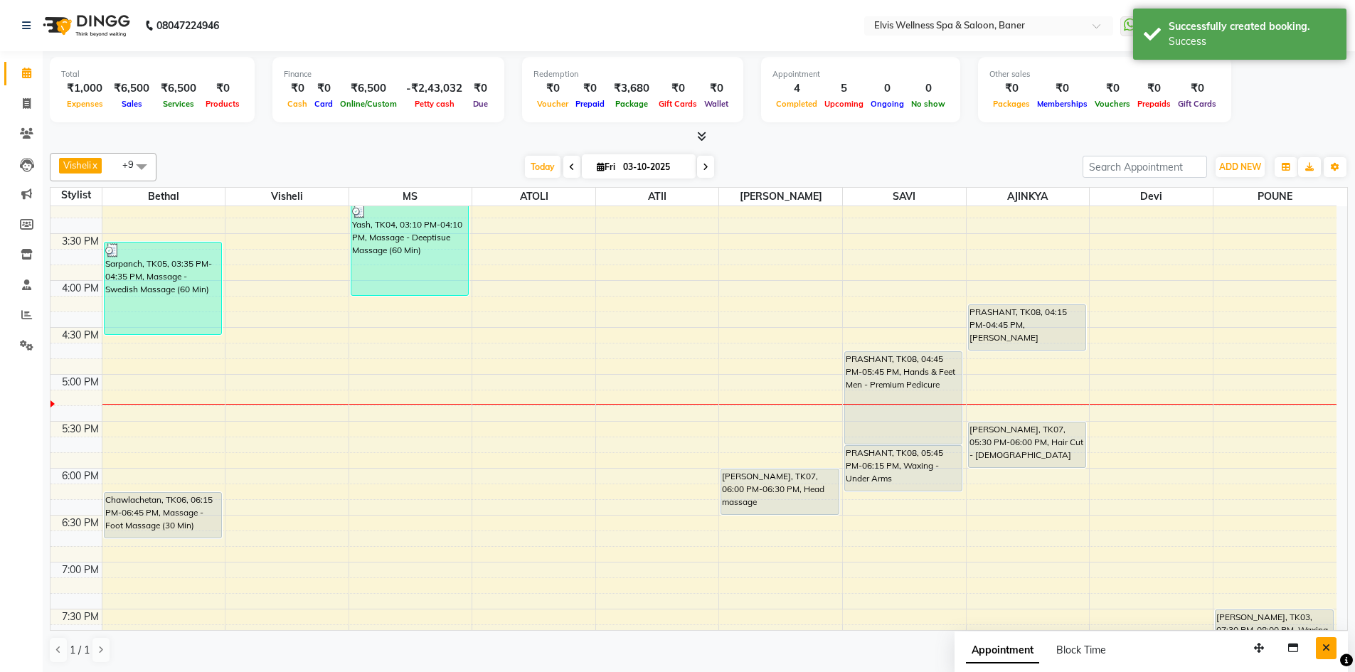
click at [1326, 646] on icon "Close" at bounding box center [1326, 648] width 8 height 10
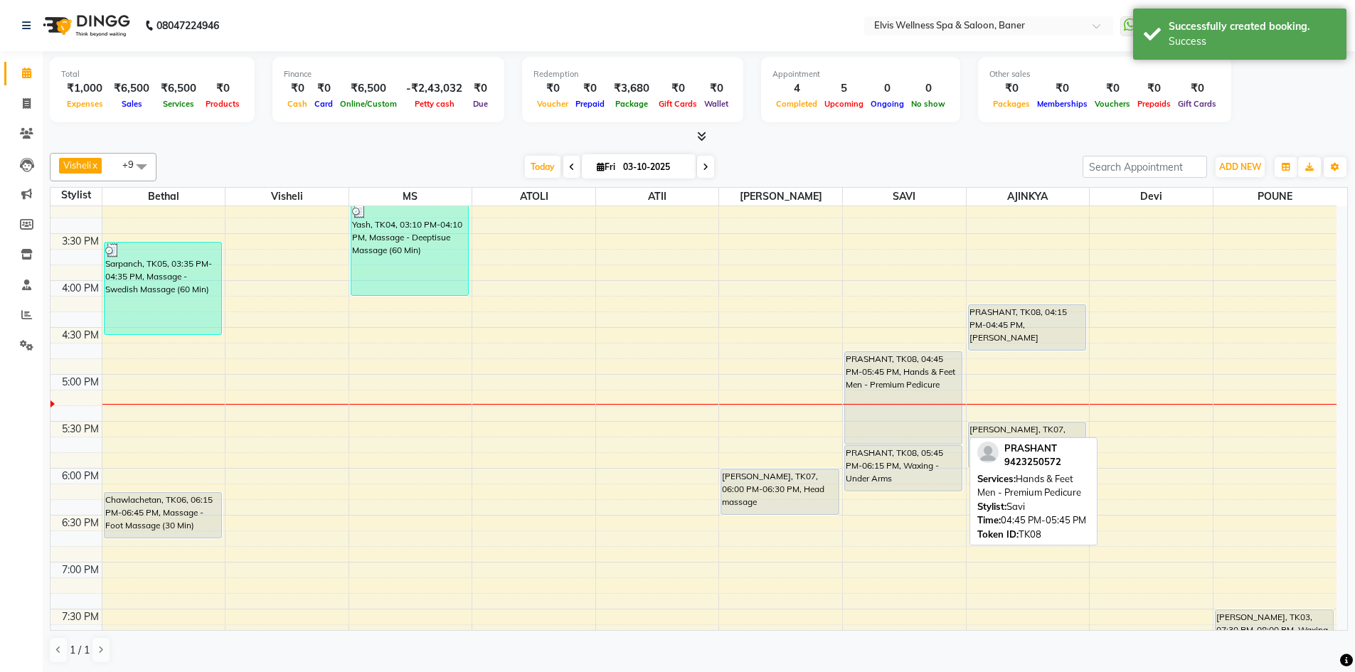
click at [921, 416] on div "PRASHANT, TK08, 04:45 PM-05:45 PM, Hands & Feet Men - Premium Pedicure" at bounding box center [903, 398] width 117 height 92
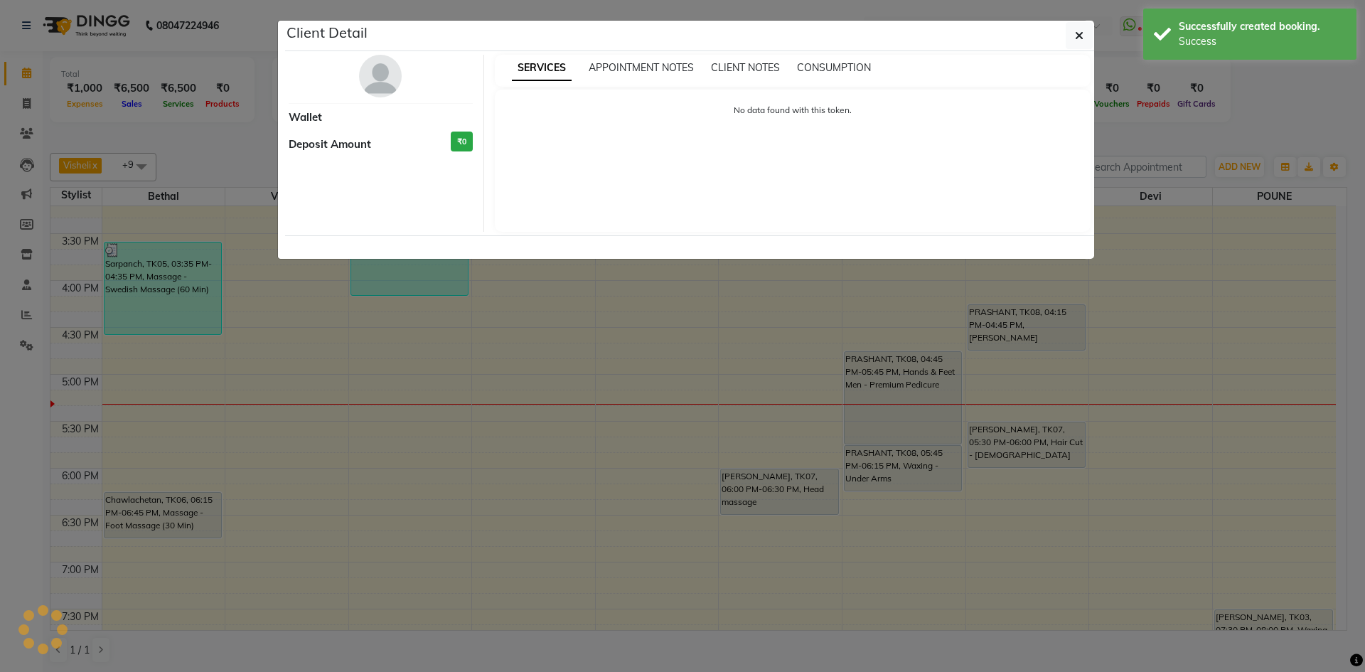
select select "7"
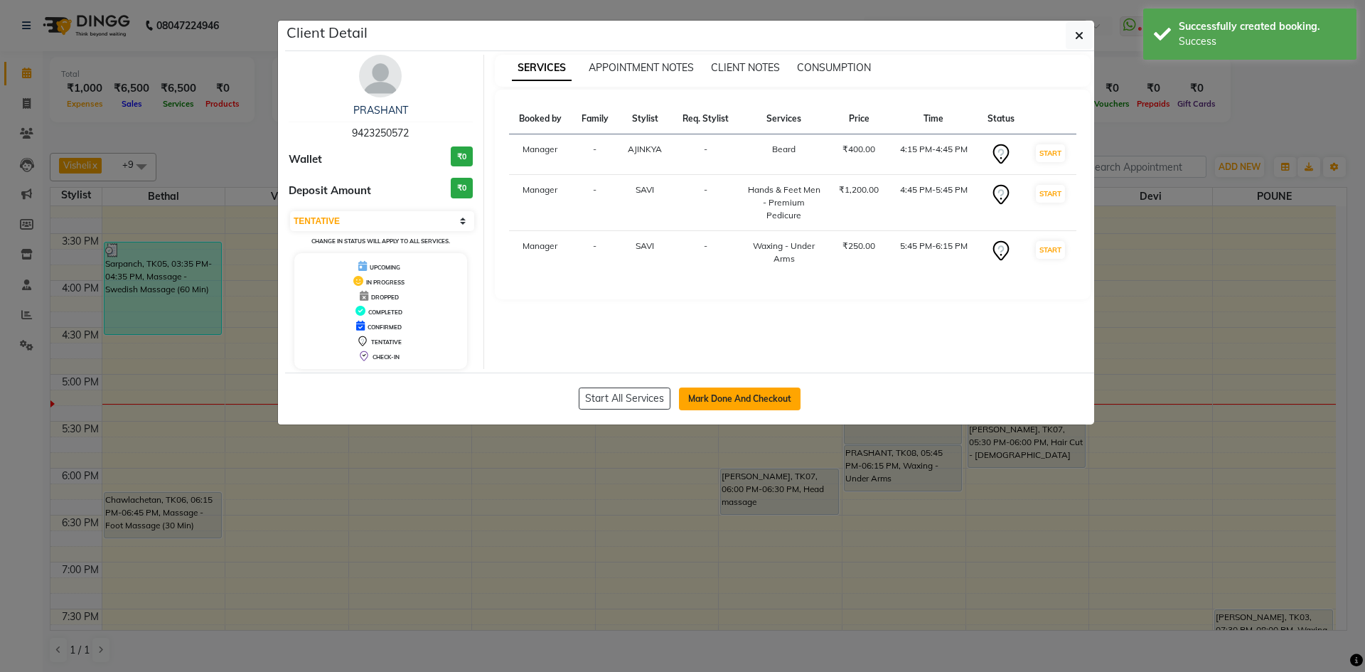
click at [719, 393] on button "Mark Done And Checkout" at bounding box center [740, 399] width 122 height 23
select select "service"
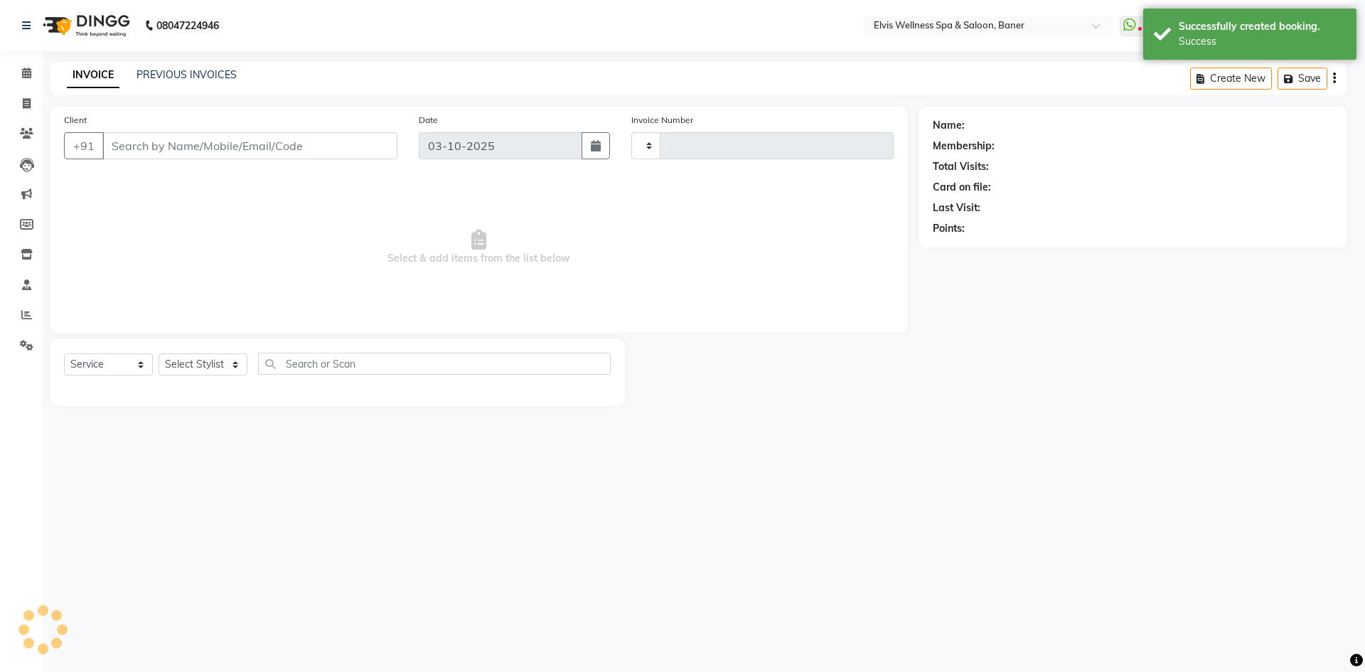
type input "1755"
select select "5735"
type input "9423250572"
select select "88431"
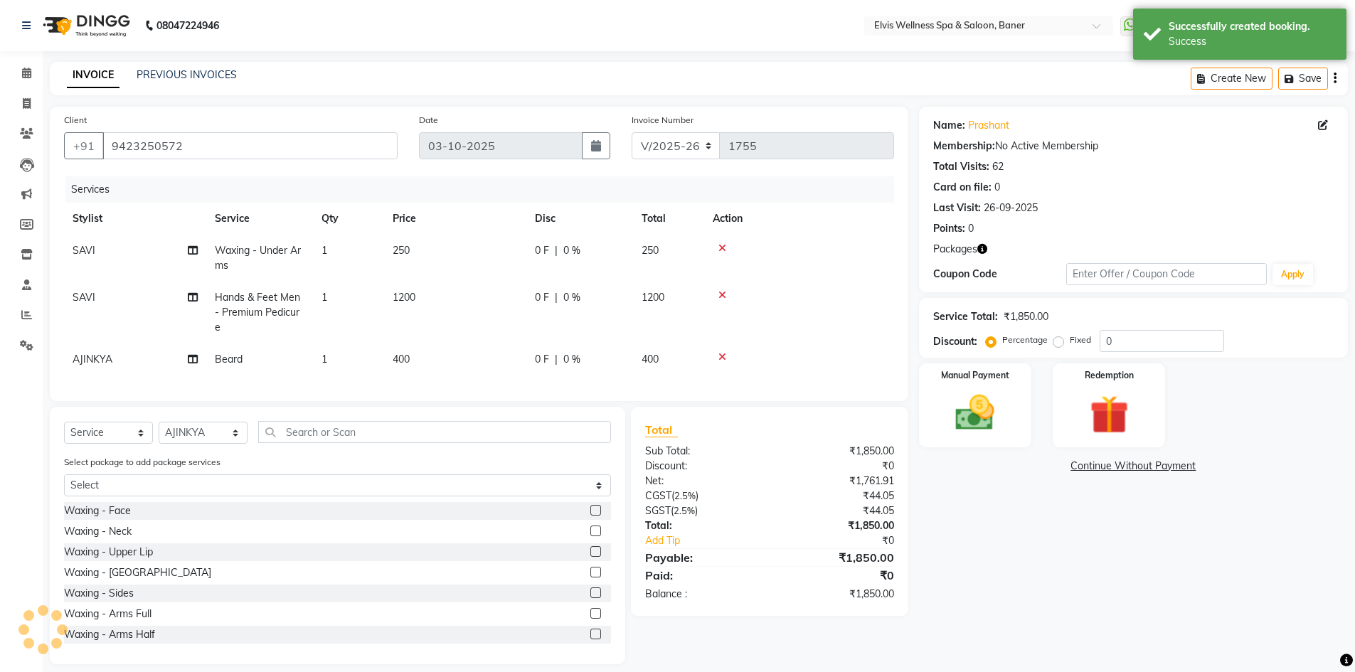
click at [405, 250] on span "250" at bounding box center [401, 250] width 17 height 13
select select "70674"
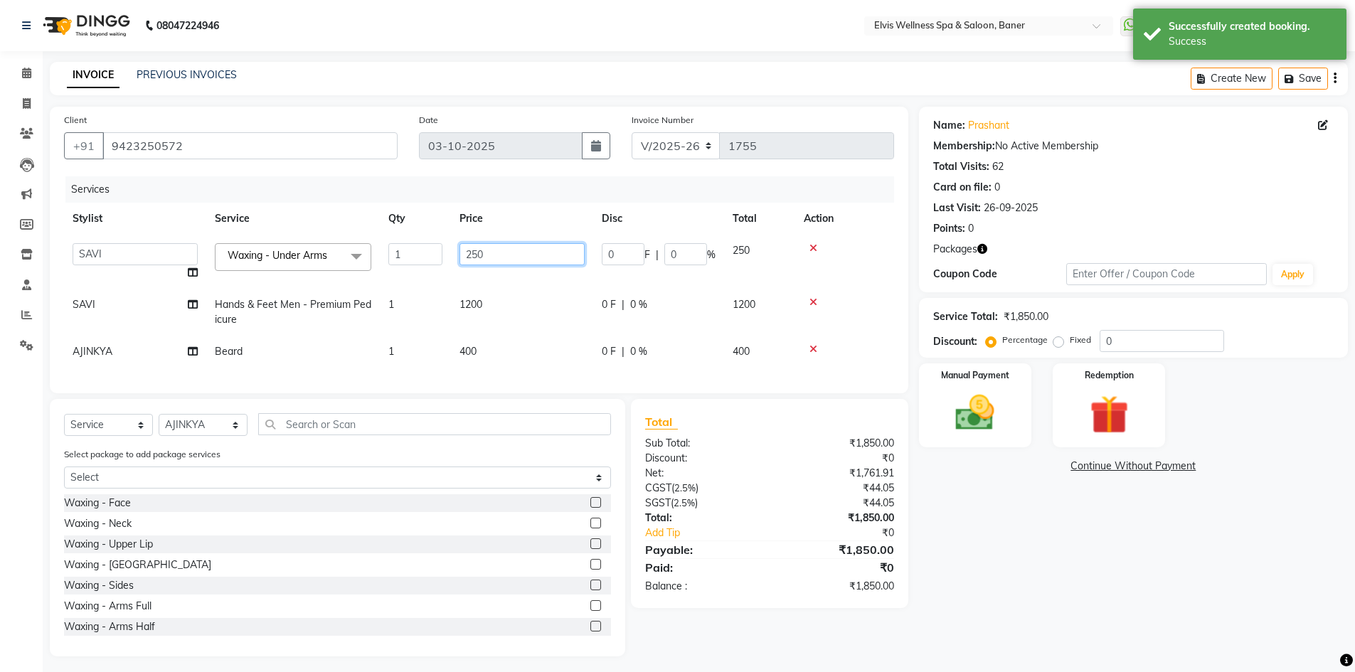
drag, startPoint x: 470, startPoint y: 258, endPoint x: 435, endPoint y: 297, distance: 52.4
click at [471, 258] on input "250" at bounding box center [521, 254] width 125 height 22
click at [491, 256] on input "50" at bounding box center [521, 254] width 125 height 22
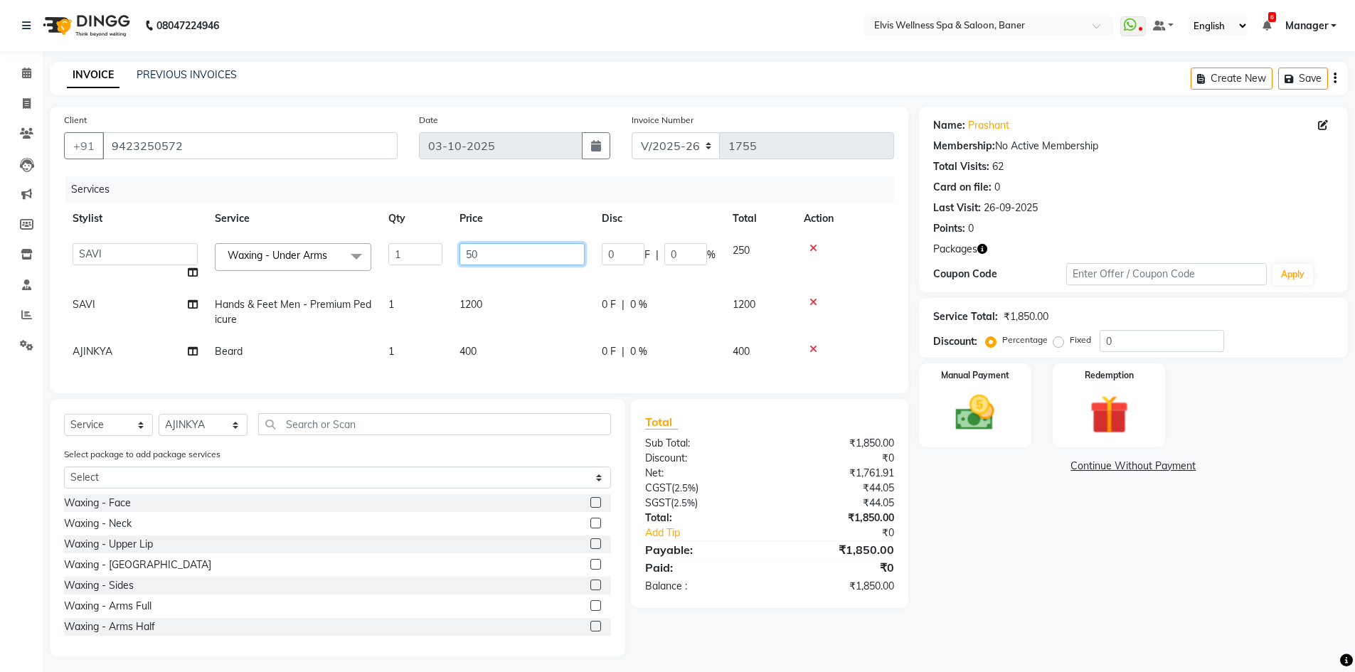
type input "500"
click at [972, 476] on div "Name: Prashant Membership: No Active Membership Total Visits: 62 Card on file: …" at bounding box center [1138, 382] width 439 height 550
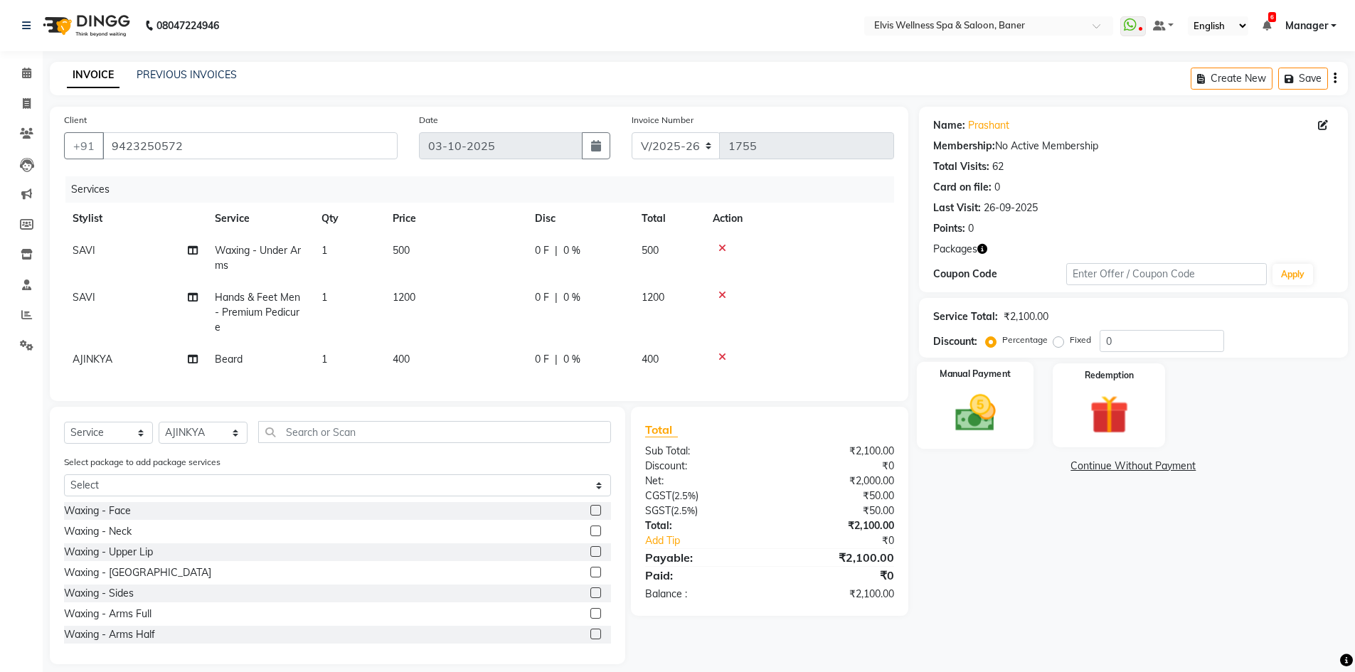
click at [979, 432] on img at bounding box center [974, 413] width 65 height 46
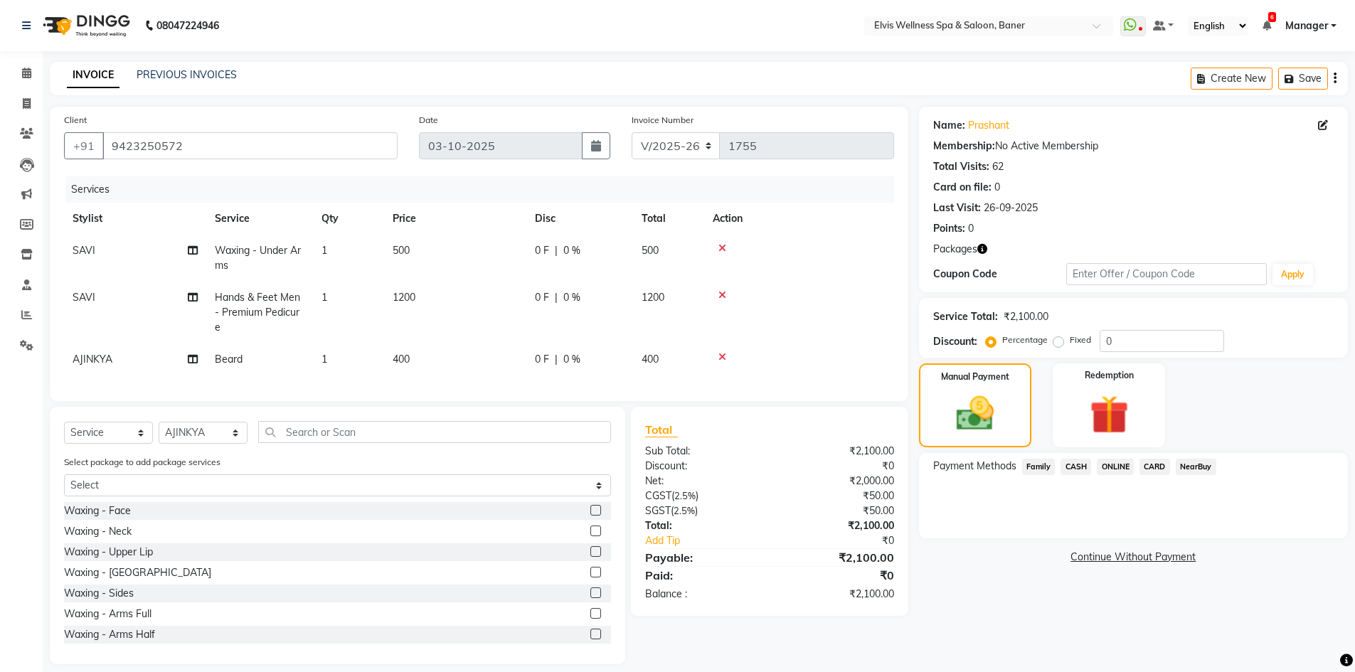
click at [1114, 470] on span "ONLINE" at bounding box center [1115, 467] width 37 height 16
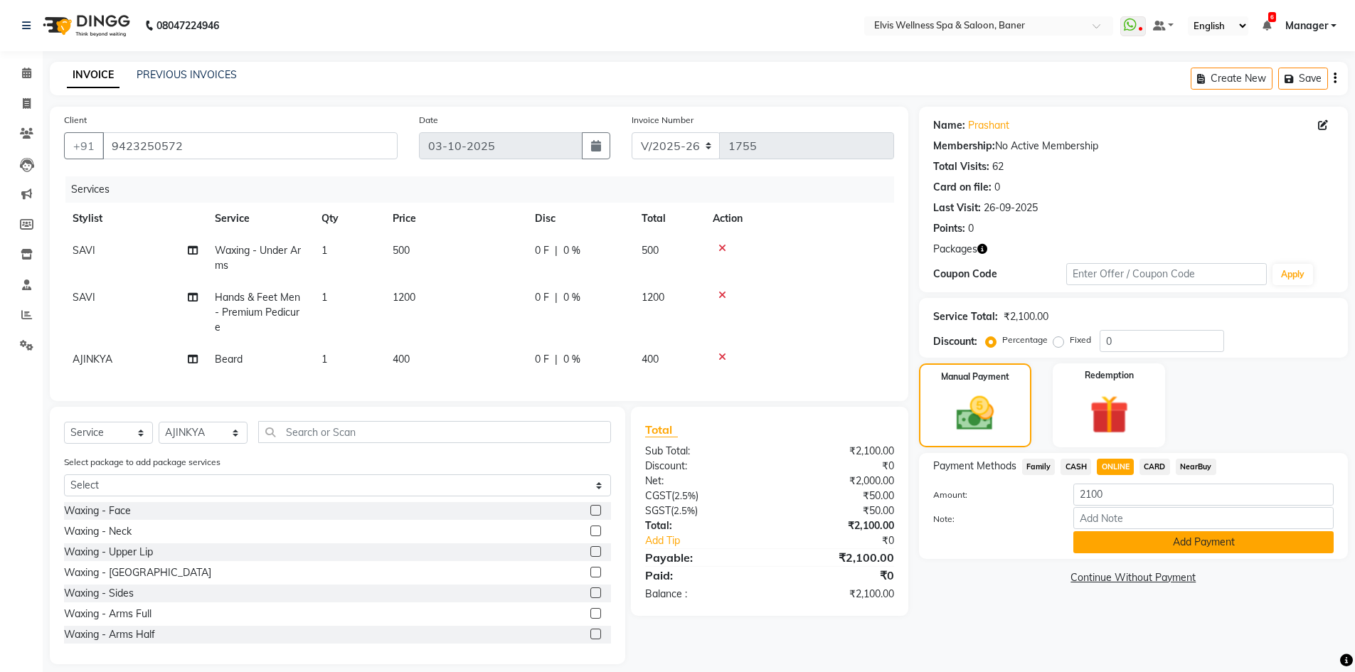
click at [1118, 538] on button "Add Payment" at bounding box center [1203, 542] width 260 height 22
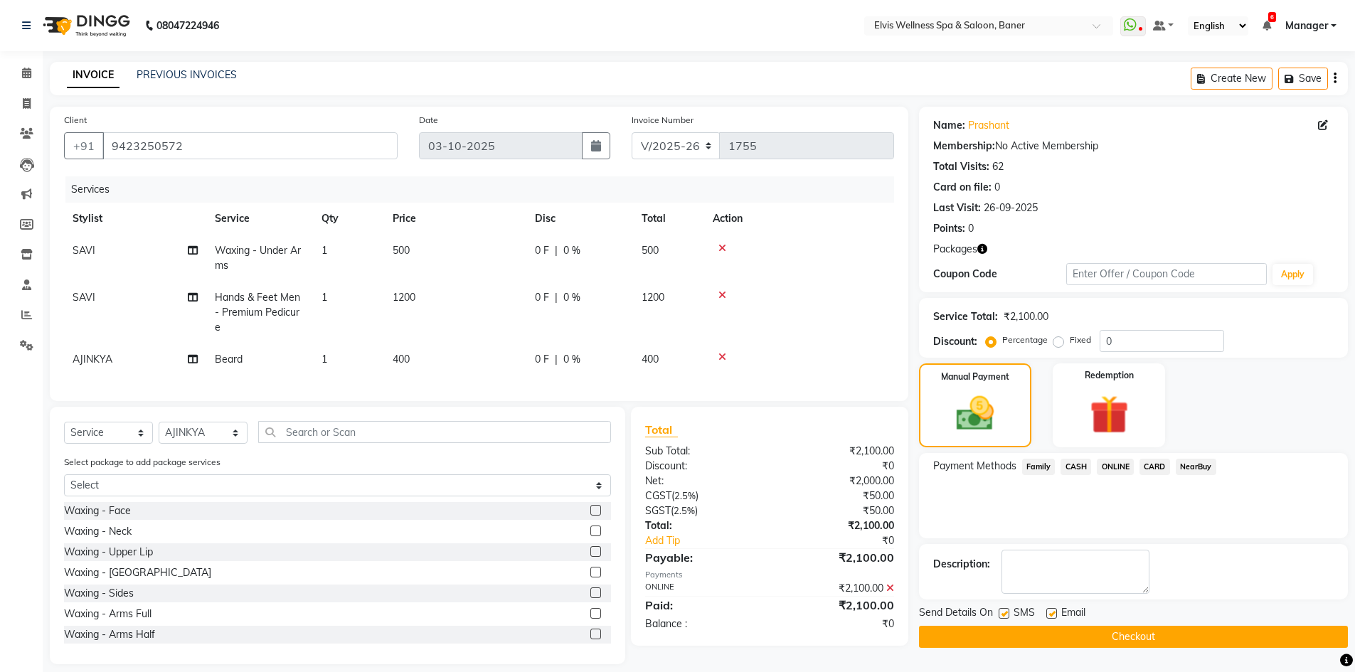
click at [1054, 609] on label at bounding box center [1051, 613] width 11 height 11
click at [1054, 609] on input "checkbox" at bounding box center [1050, 613] width 9 height 9
checkbox input "false"
click at [1007, 610] on label at bounding box center [1003, 613] width 11 height 11
click at [1007, 610] on input "checkbox" at bounding box center [1002, 613] width 9 height 9
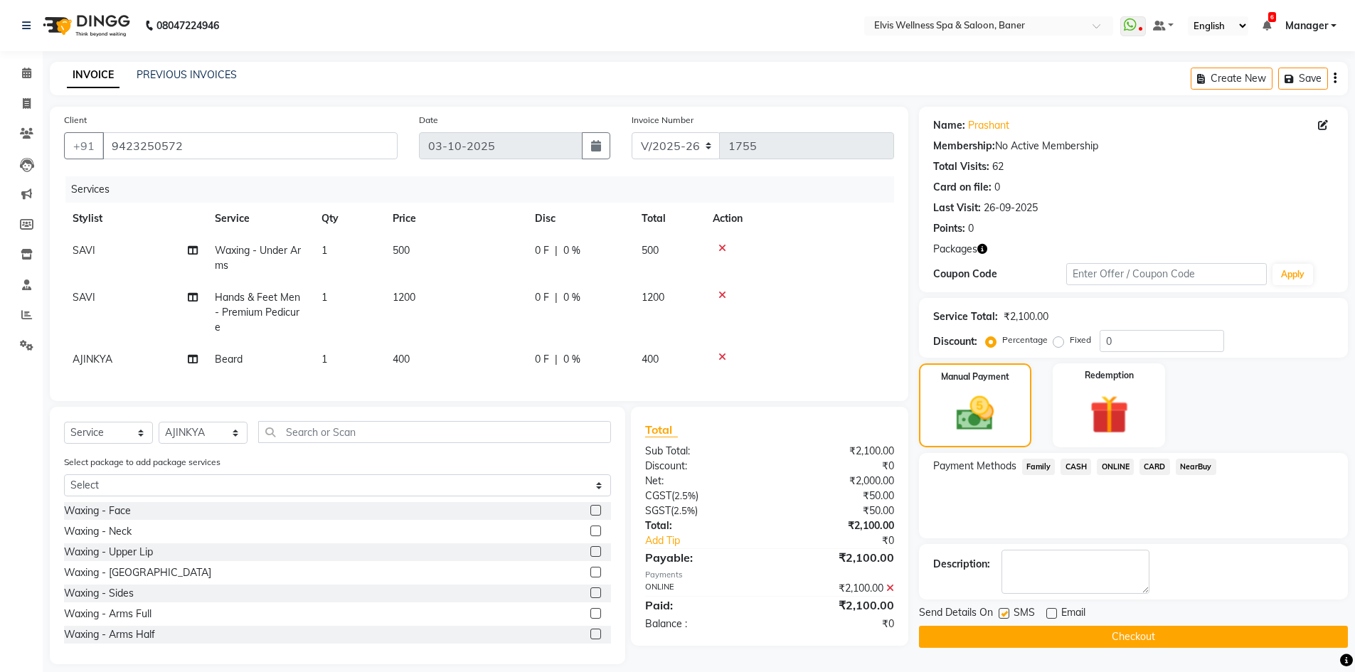
checkbox input "false"
click at [1006, 629] on button "Checkout" at bounding box center [1133, 637] width 429 height 22
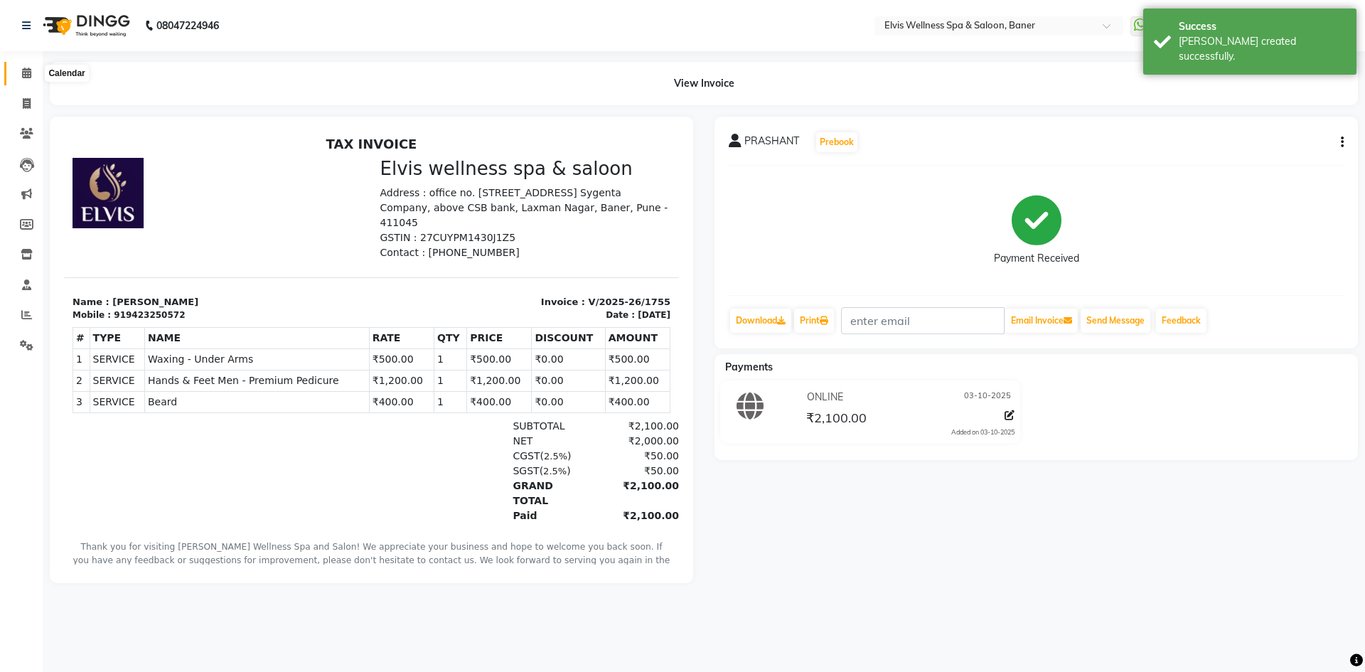
click at [28, 77] on icon at bounding box center [26, 73] width 9 height 11
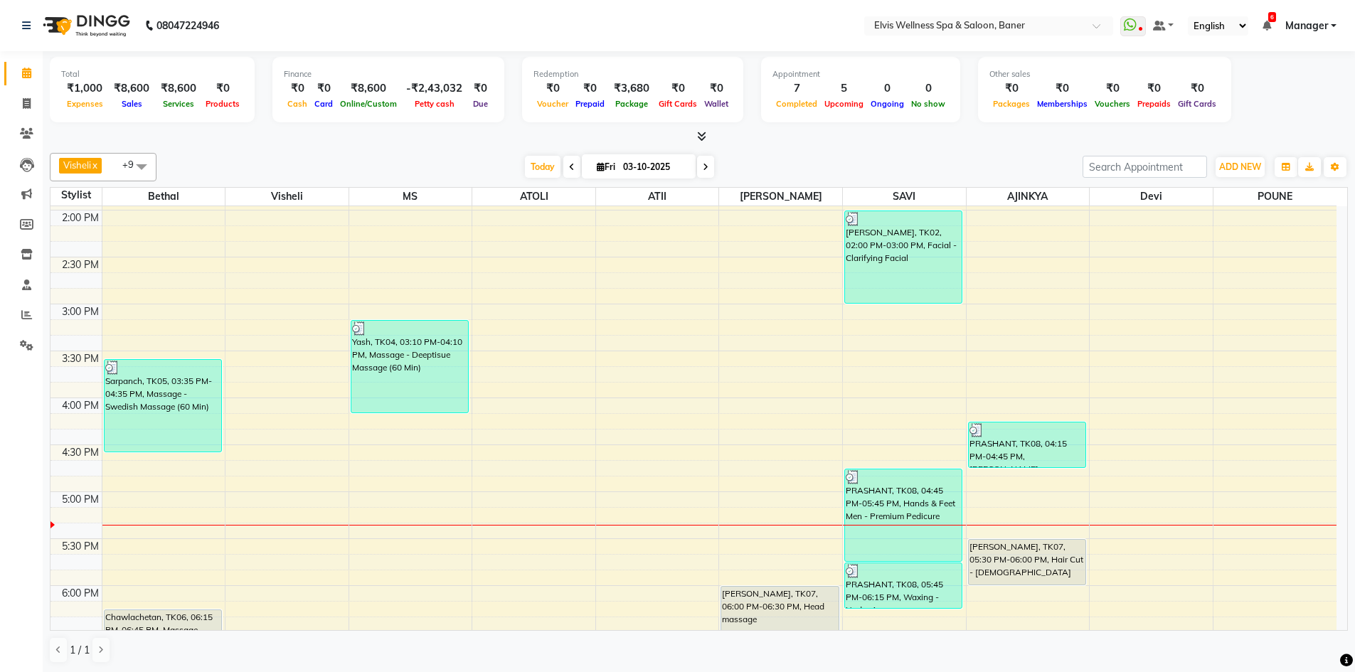
scroll to position [534, 0]
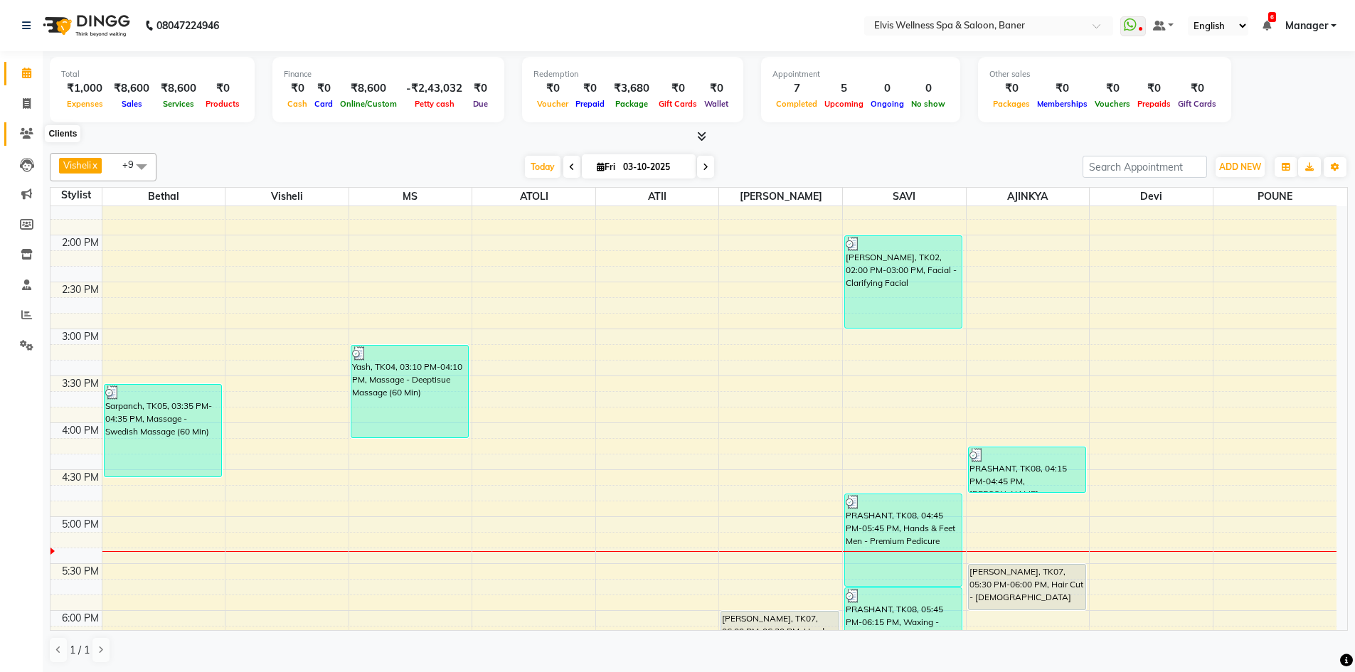
click at [25, 135] on icon at bounding box center [27, 133] width 14 height 11
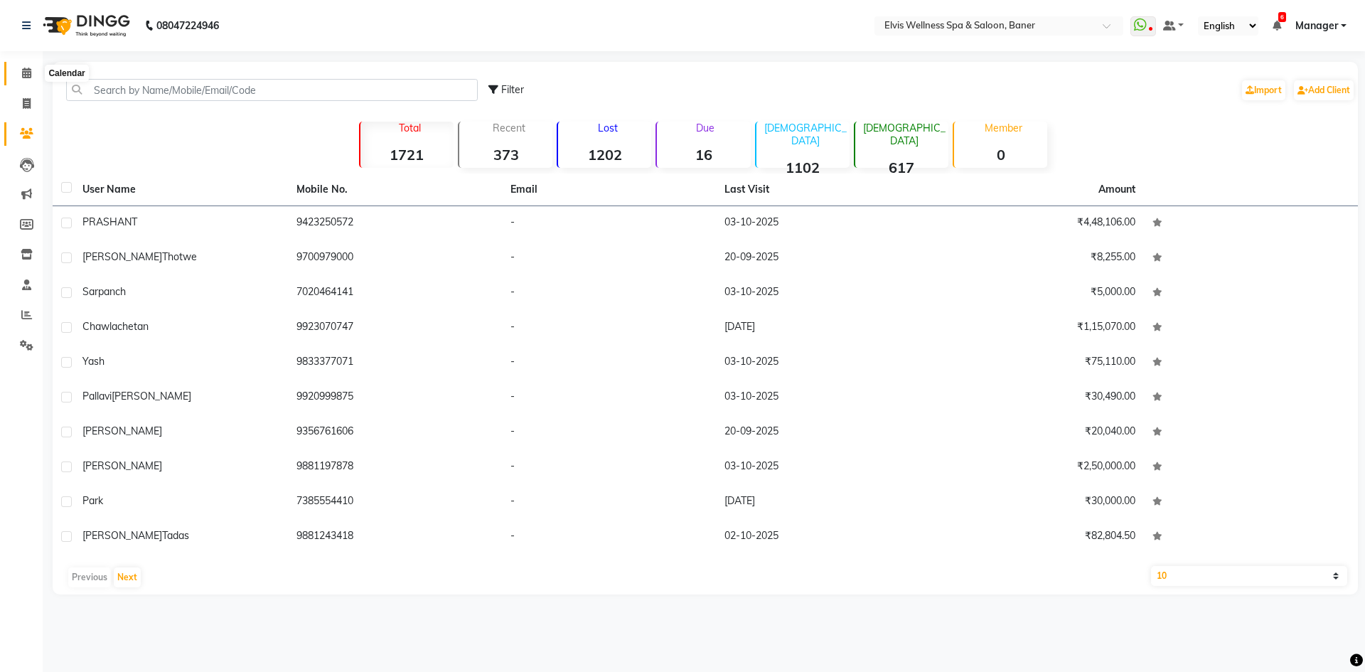
click at [28, 72] on icon at bounding box center [26, 73] width 9 height 11
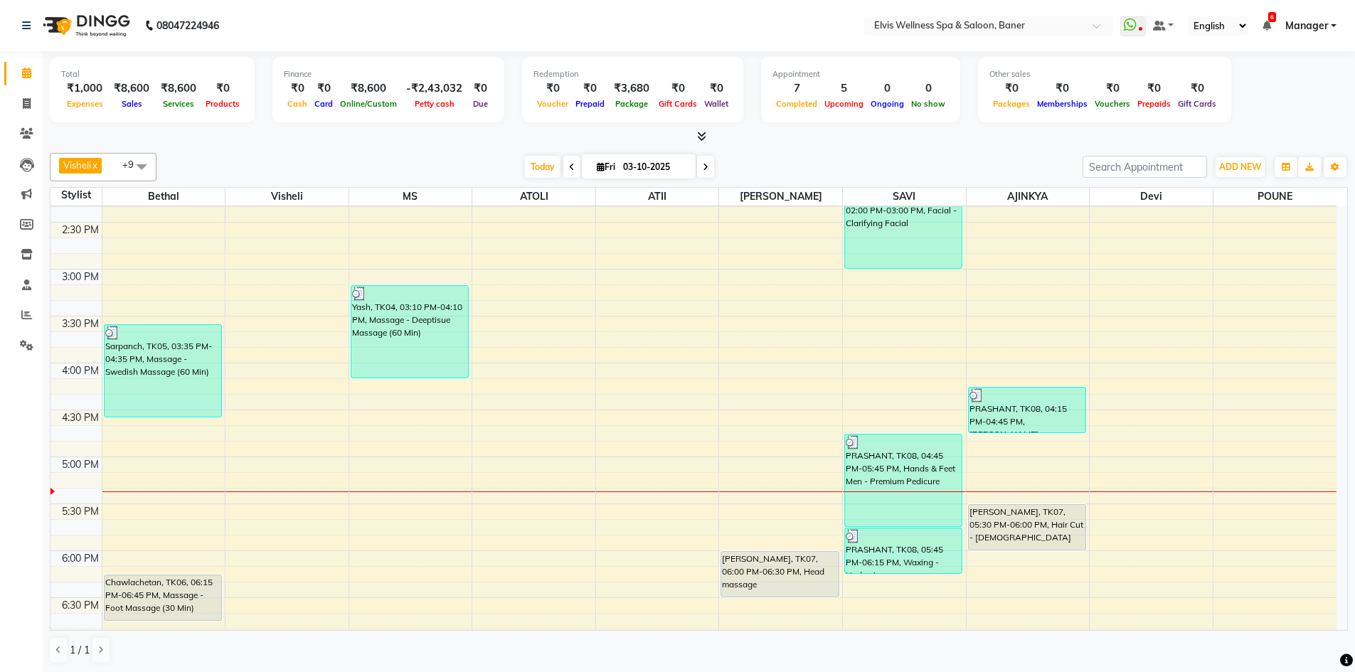
scroll to position [569, 0]
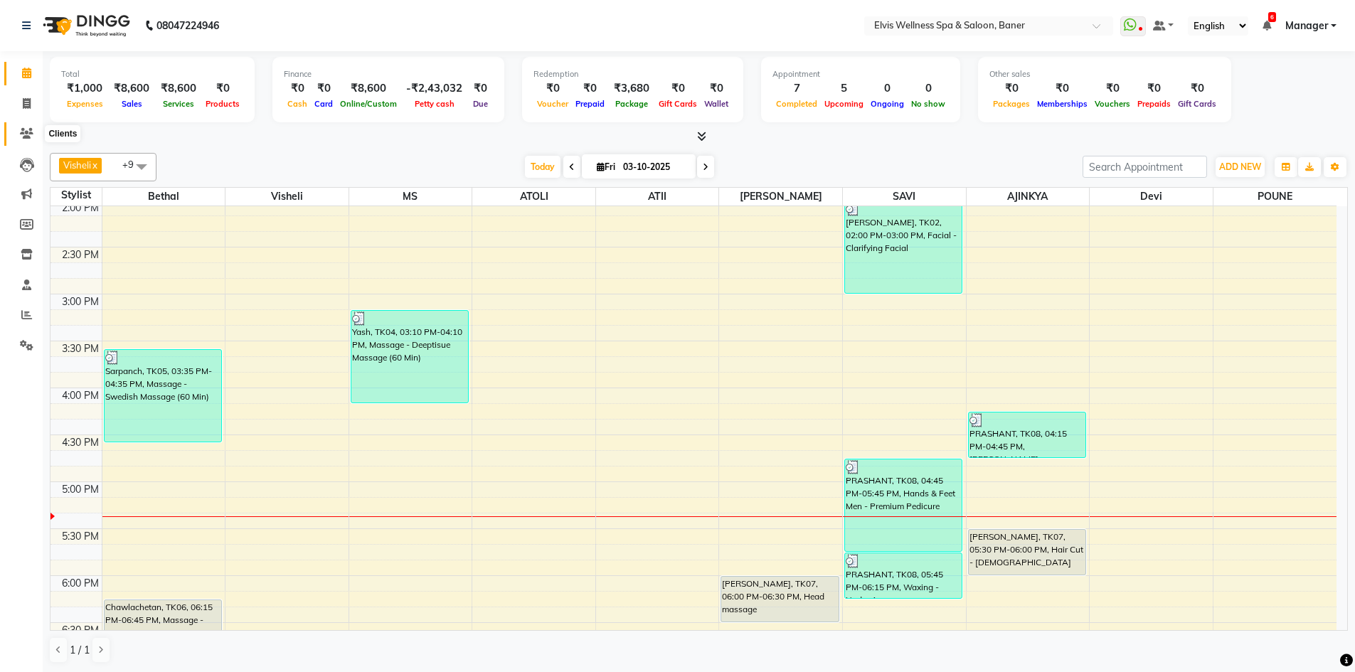
click at [26, 128] on icon at bounding box center [27, 133] width 14 height 11
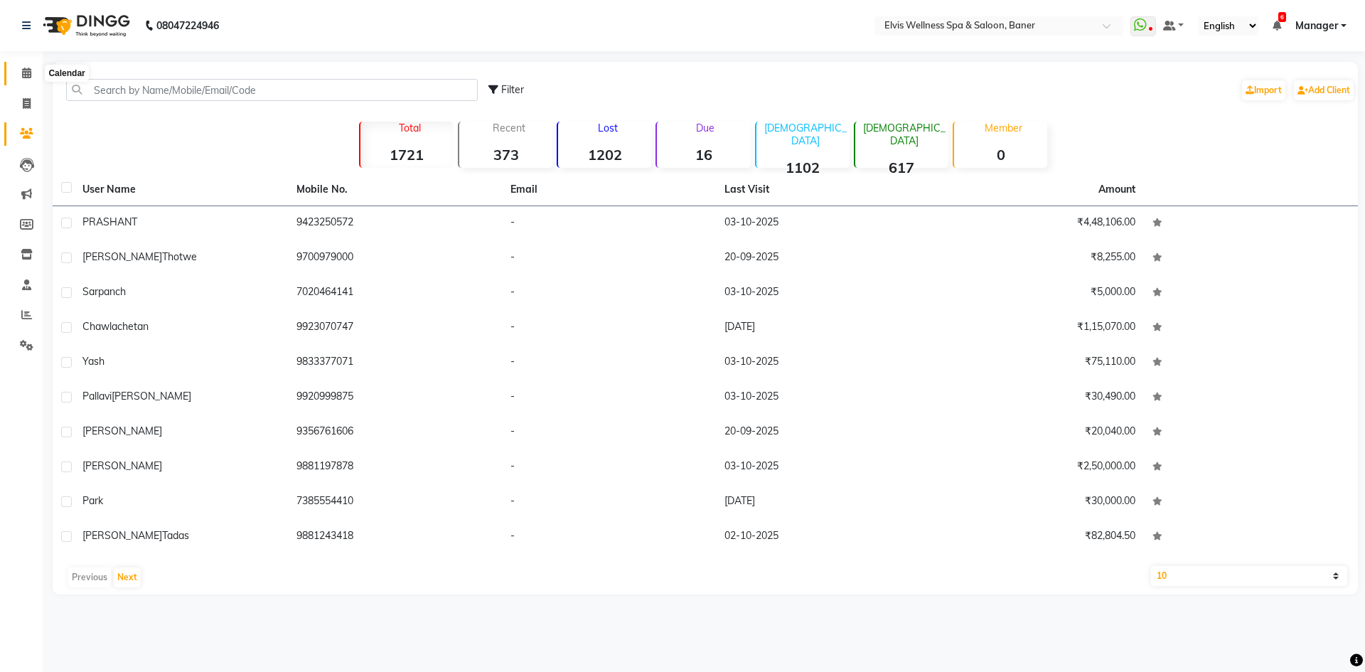
drag, startPoint x: 21, startPoint y: 72, endPoint x: 18, endPoint y: 80, distance: 9.0
click at [19, 72] on span at bounding box center [26, 73] width 25 height 16
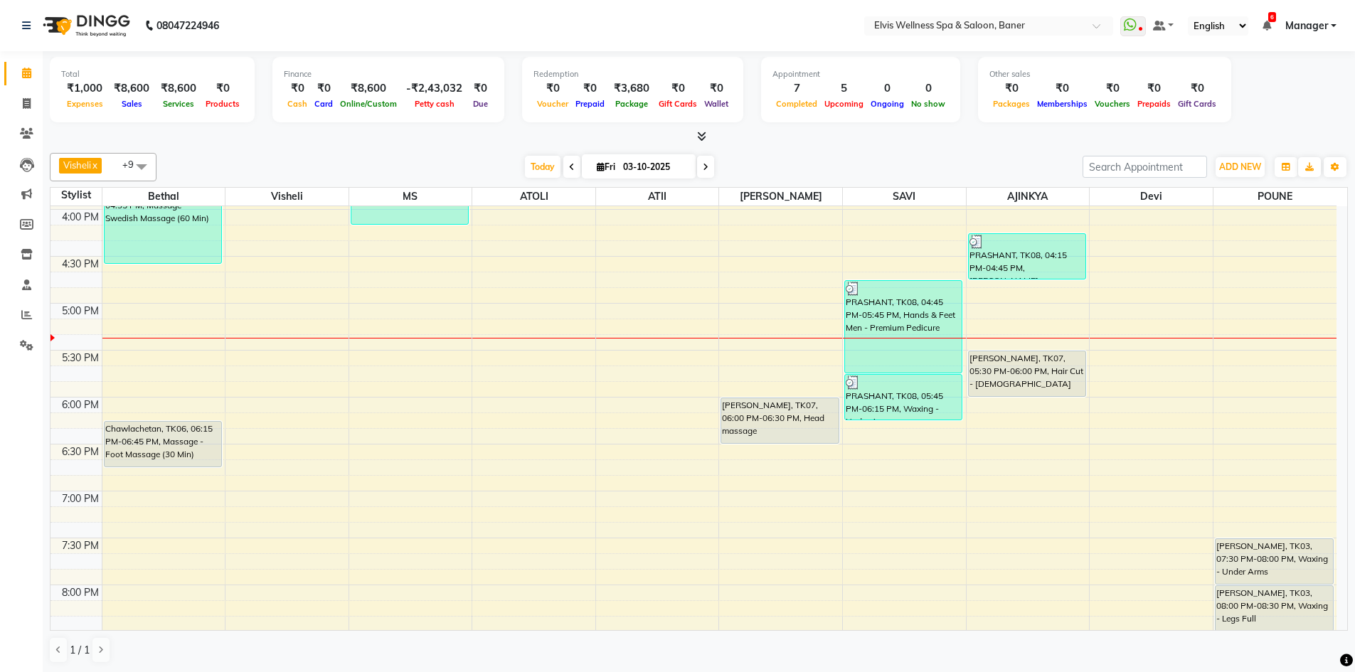
scroll to position [676, 0]
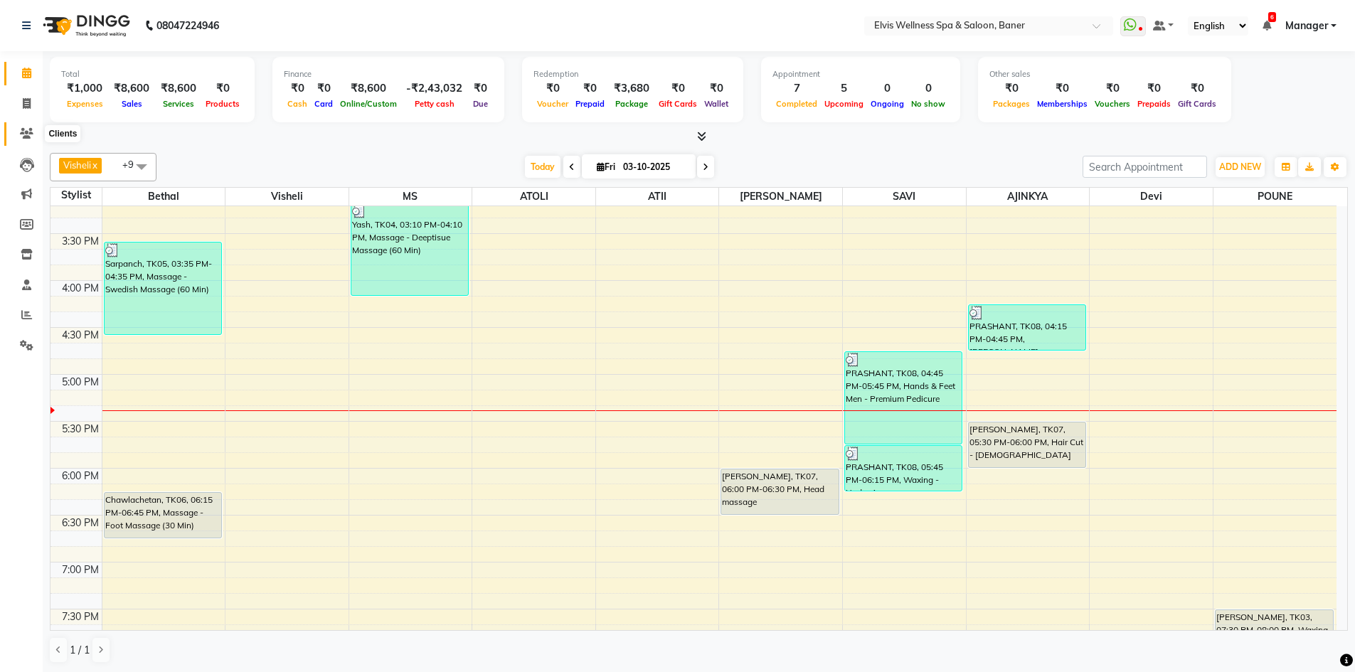
click at [24, 128] on icon at bounding box center [27, 133] width 14 height 11
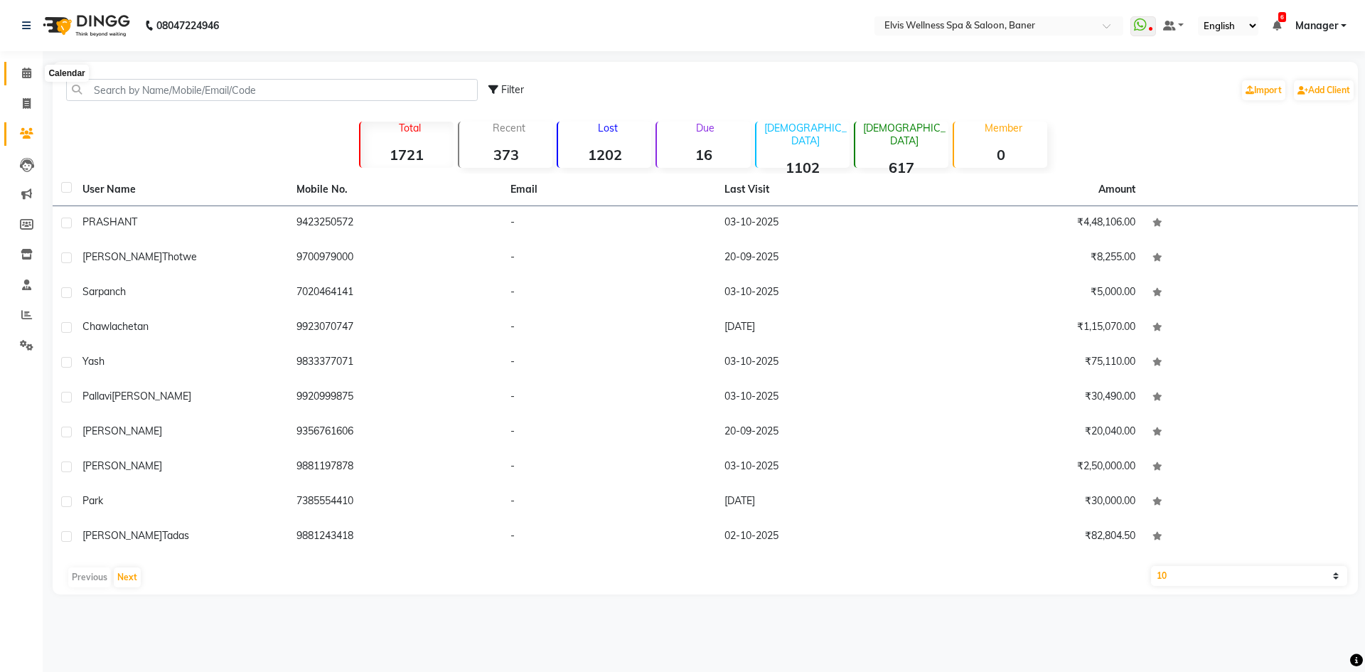
click at [18, 68] on span at bounding box center [26, 73] width 25 height 16
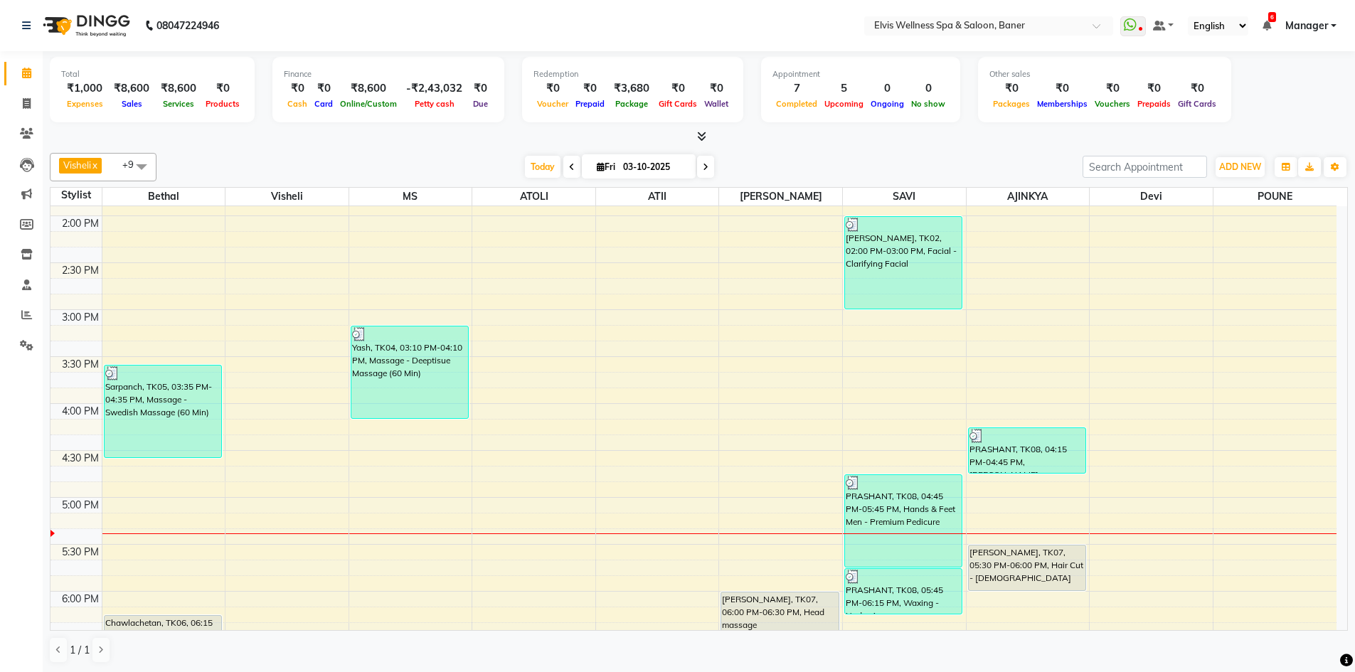
scroll to position [640, 0]
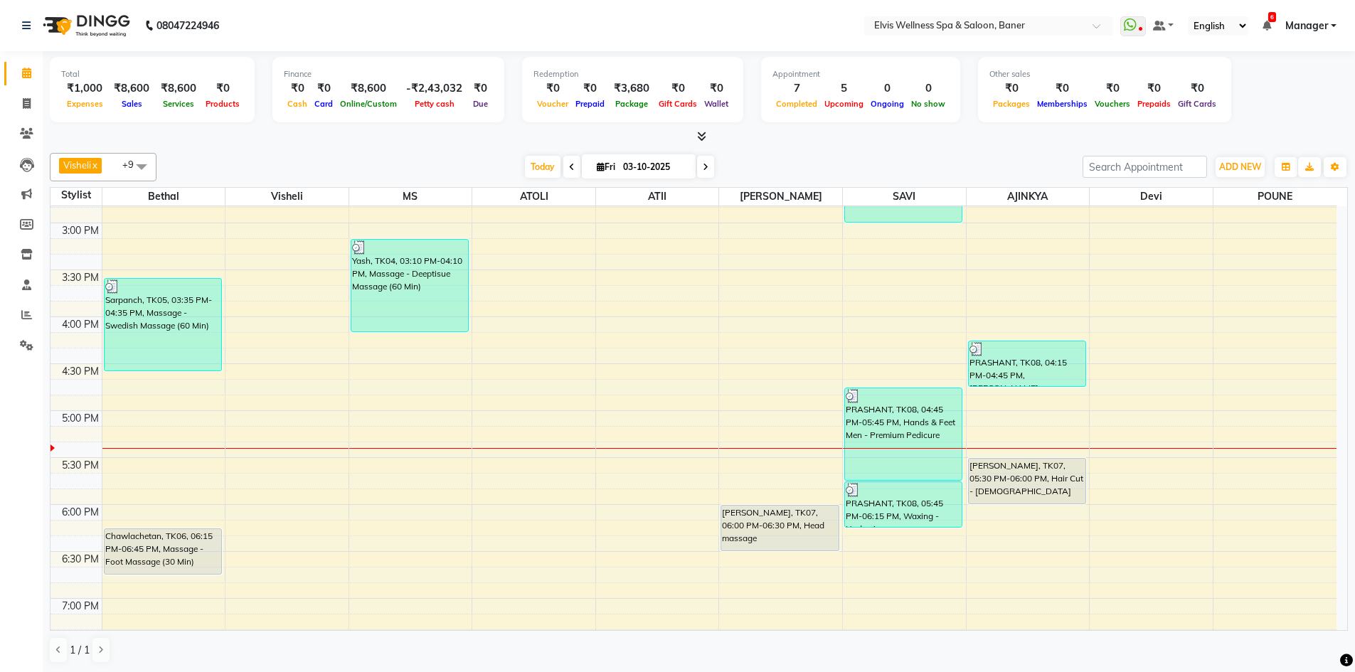
click at [698, 140] on span at bounding box center [698, 136] width 15 height 15
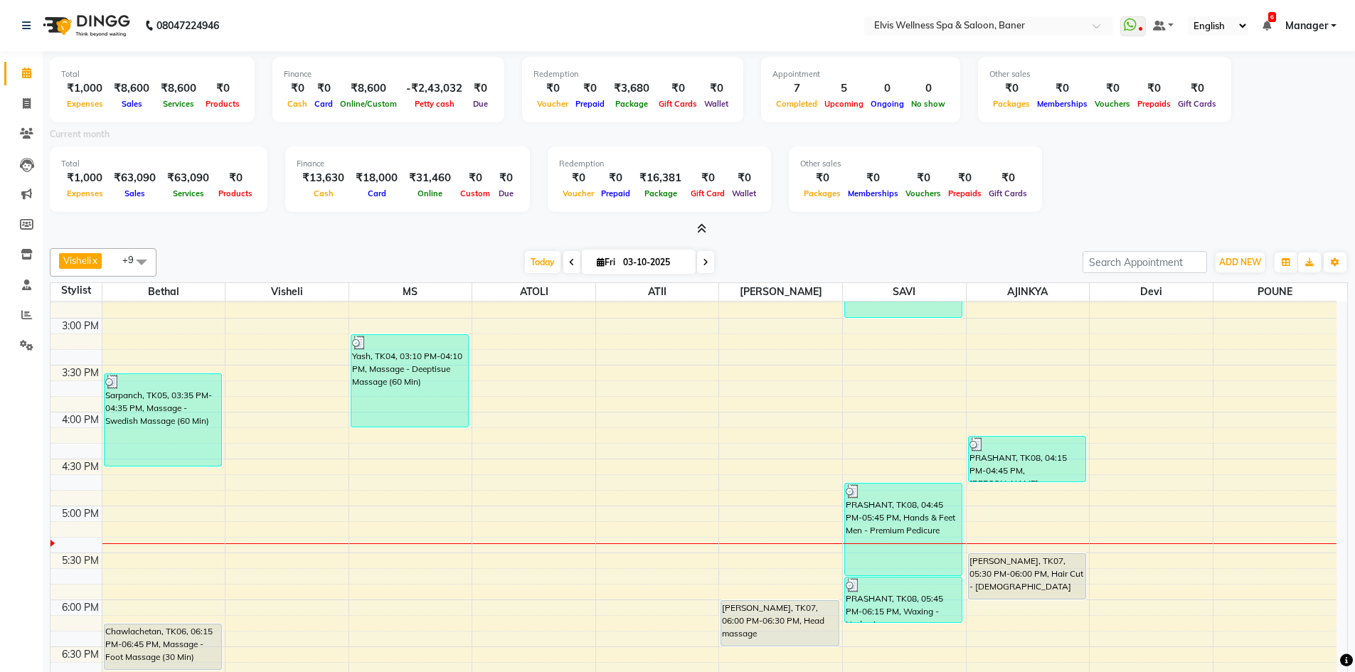
click at [698, 228] on icon at bounding box center [701, 228] width 9 height 11
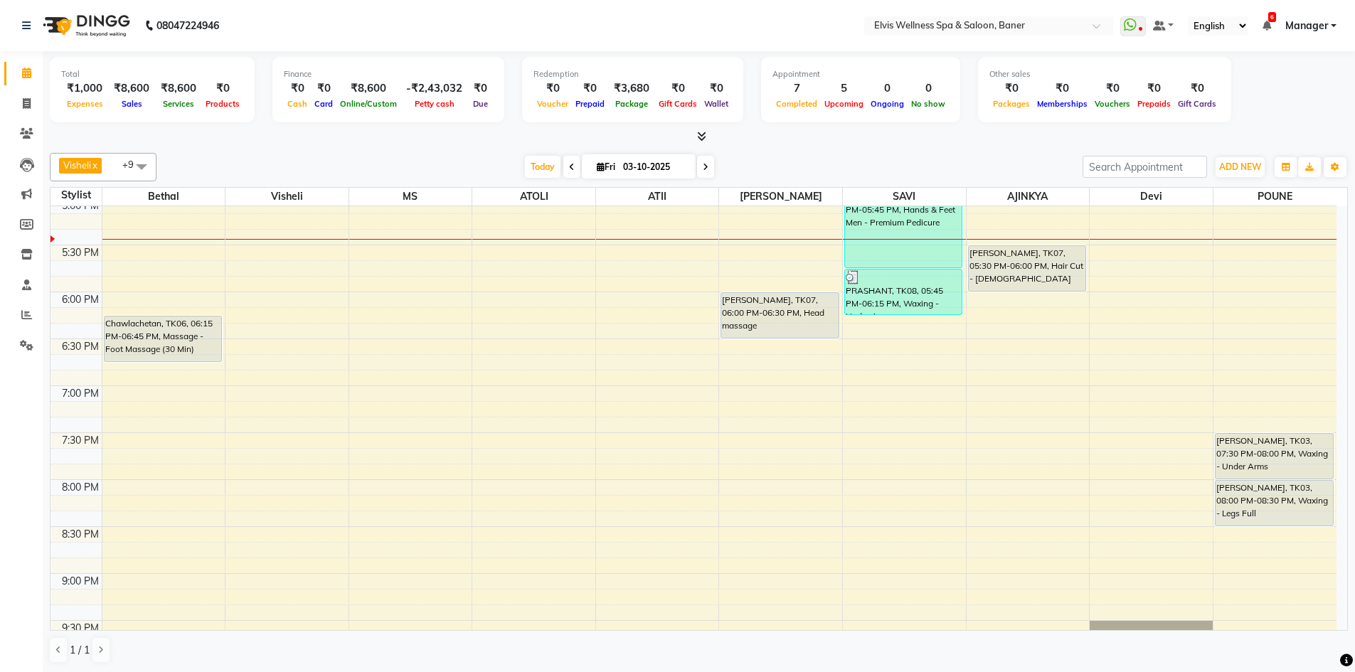
scroll to position [819, 0]
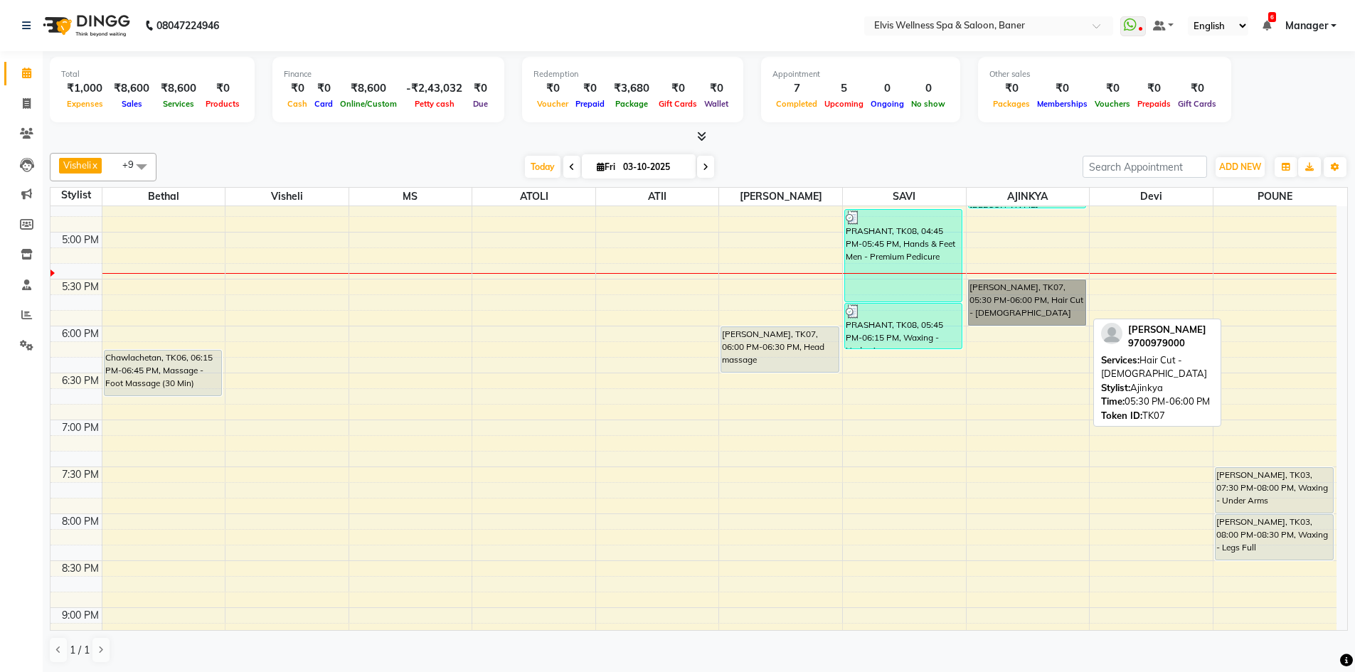
drag, startPoint x: 1057, startPoint y: 310, endPoint x: 1051, endPoint y: 321, distance: 13.1
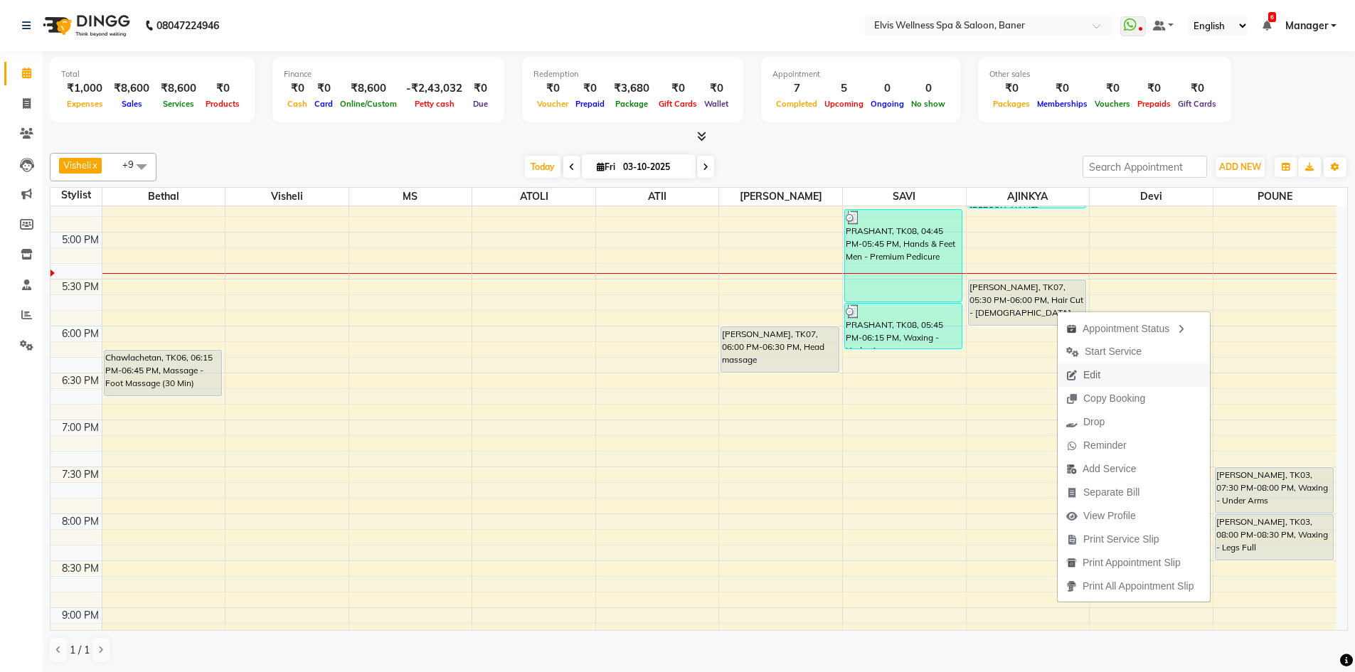
click at [1074, 372] on icon "button" at bounding box center [1071, 376] width 11 height 10
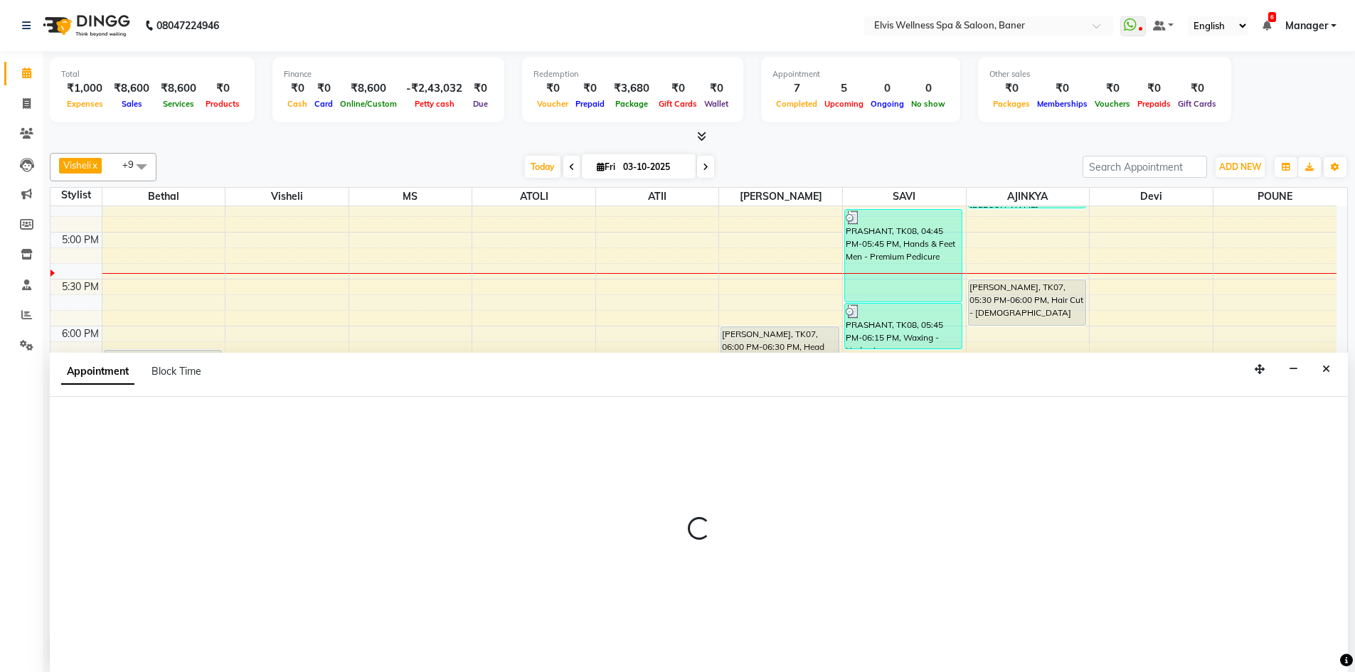
scroll to position [1, 0]
select select "tentative"
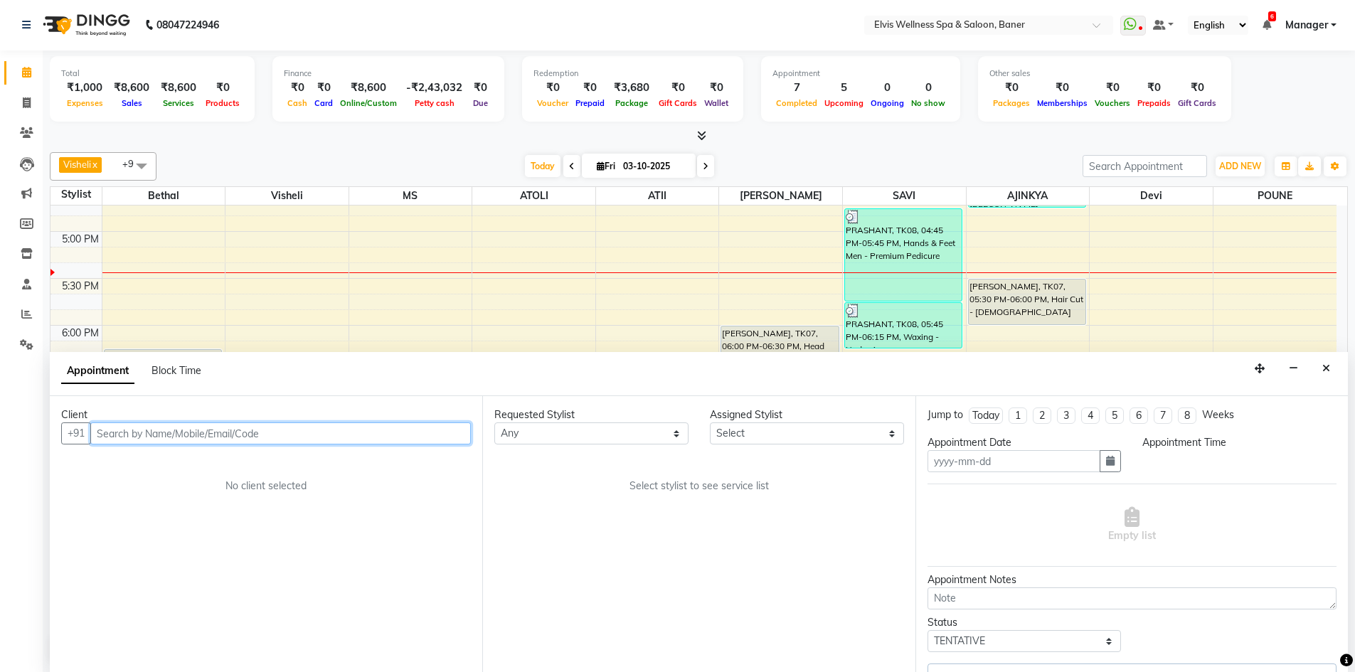
type input "03-10-2025"
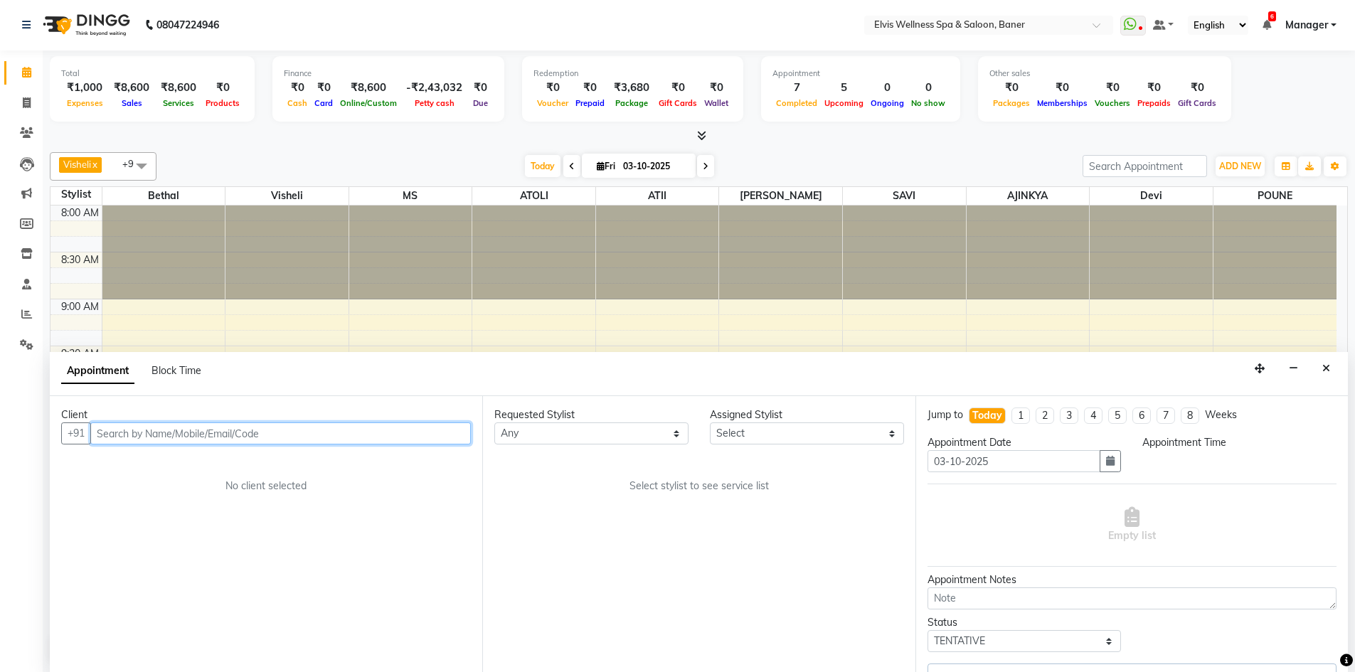
scroll to position [846, 0]
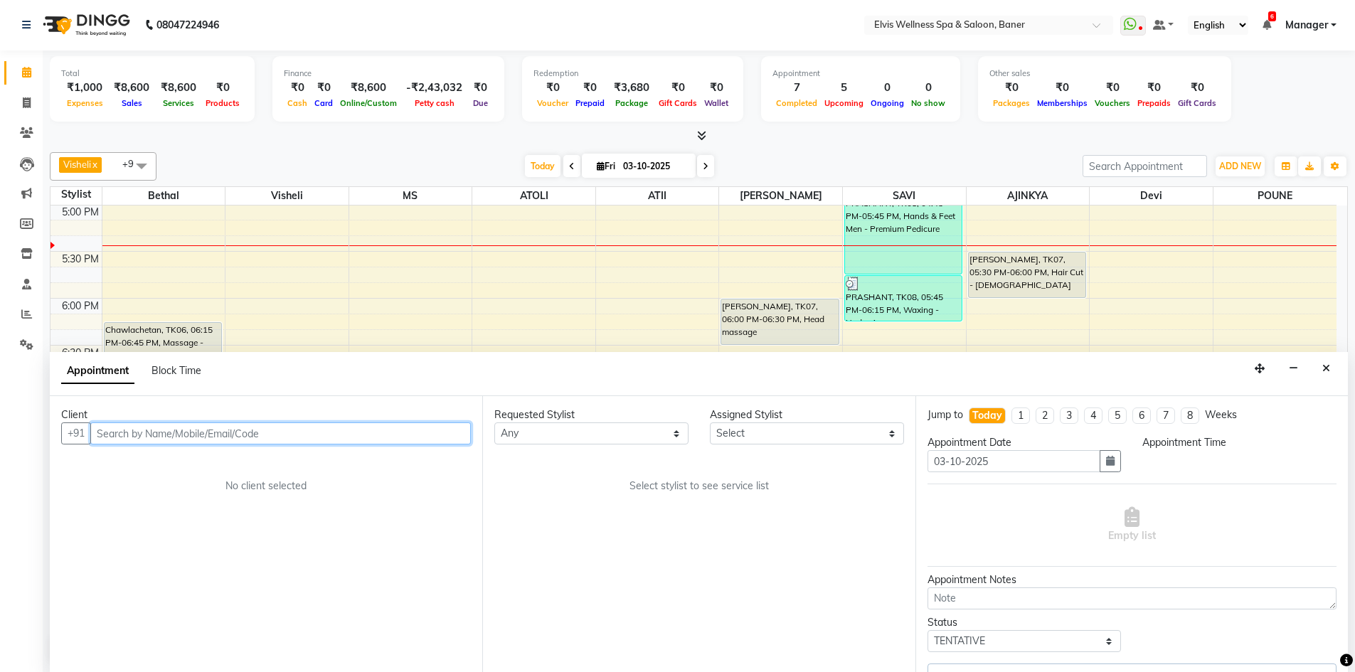
select select "1050"
select select "59823"
select select "2970"
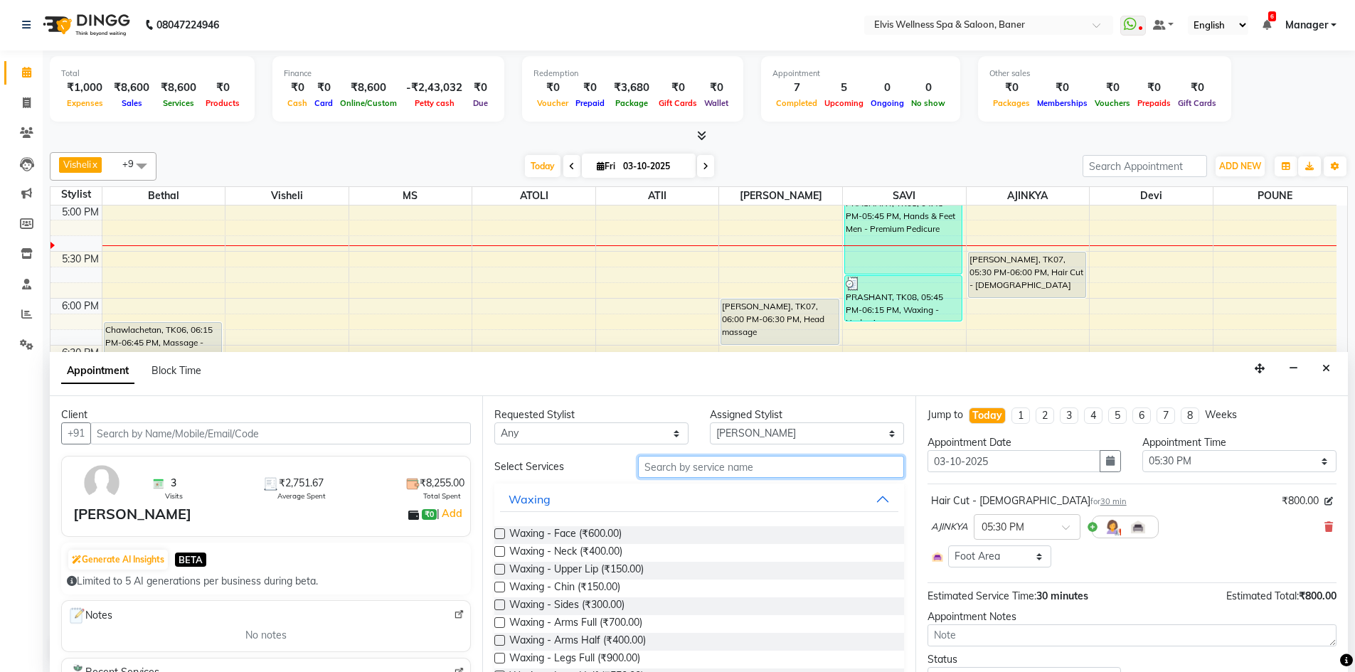
click at [761, 472] on input "text" at bounding box center [771, 467] width 266 height 22
click at [802, 445] on div "Requested Stylist Any AJINKYA ATII ATOLI Bethal Devi KN Staff Kothrud Staff KP …" at bounding box center [698, 534] width 432 height 276
select select "2969"
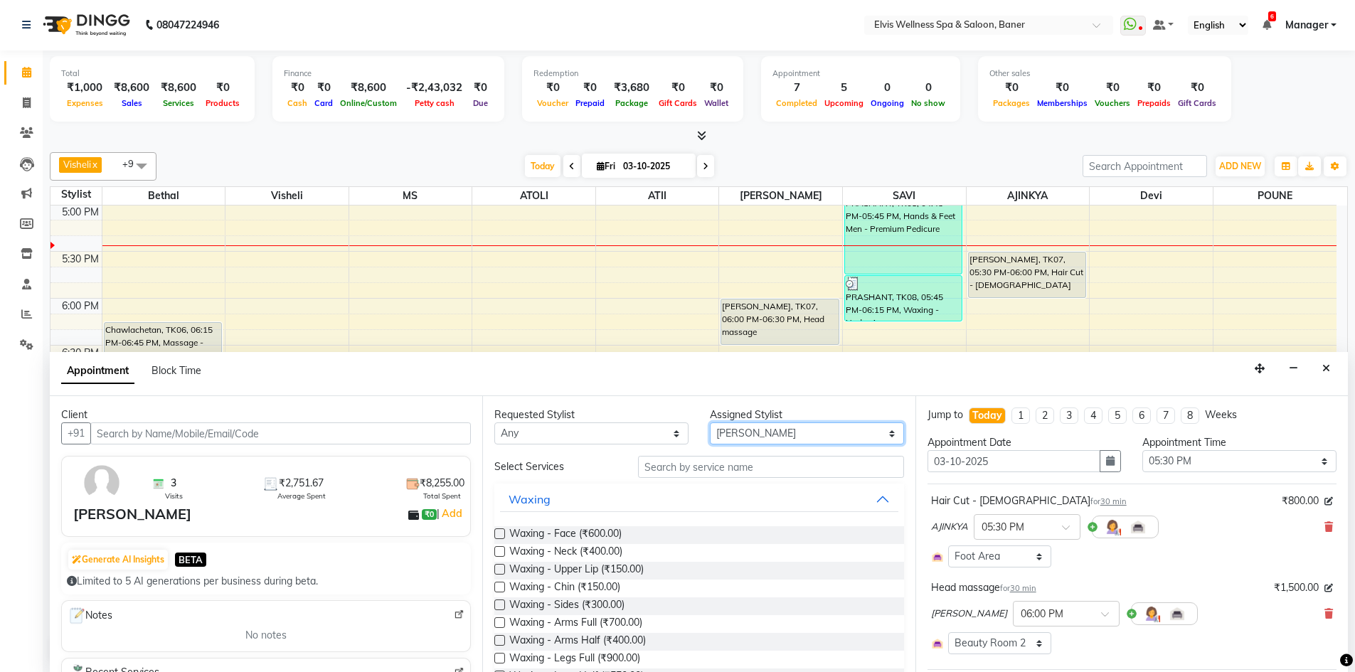
click at [805, 435] on select "Select AJINKYA ATII ATOLI Bethal Devi KN Staff Kothrud Staff KP Staff Mahesh Ma…" at bounding box center [807, 433] width 194 height 22
select select "88431"
click at [710, 422] on select "Select AJINKYA ATII ATOLI Bethal Devi KN Staff Kothrud Staff KP Staff Mahesh Ma…" at bounding box center [807, 433] width 194 height 22
click at [665, 467] on input "text" at bounding box center [771, 467] width 266 height 22
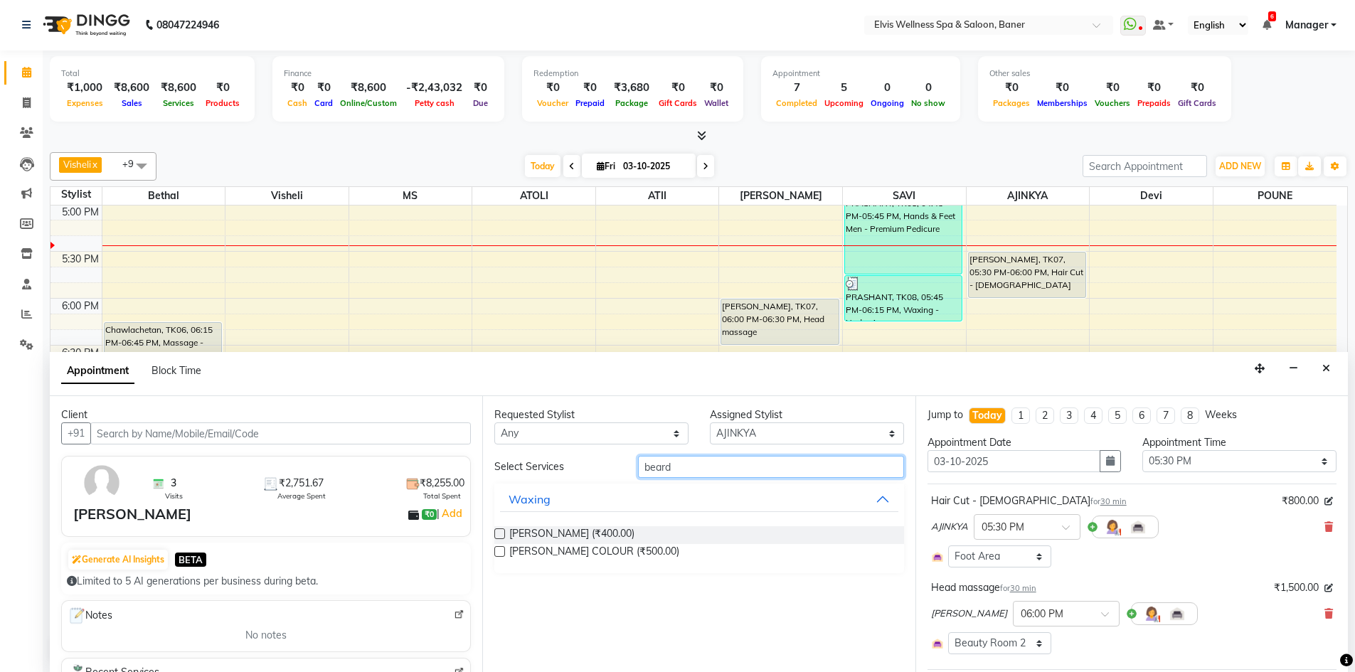
type input "beard"
click at [495, 532] on label at bounding box center [499, 533] width 11 height 11
click at [495, 532] on input "checkbox" at bounding box center [498, 535] width 9 height 9
checkbox input "false"
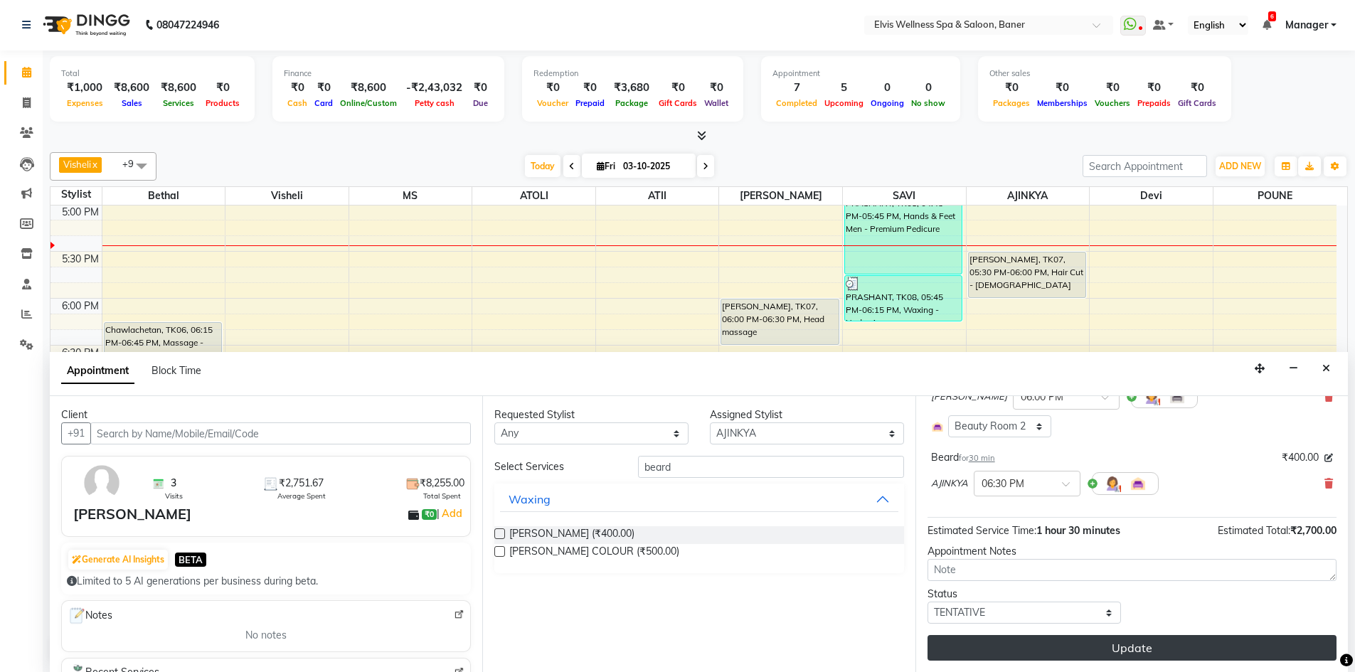
click at [1097, 647] on button "Update" at bounding box center [1131, 648] width 409 height 26
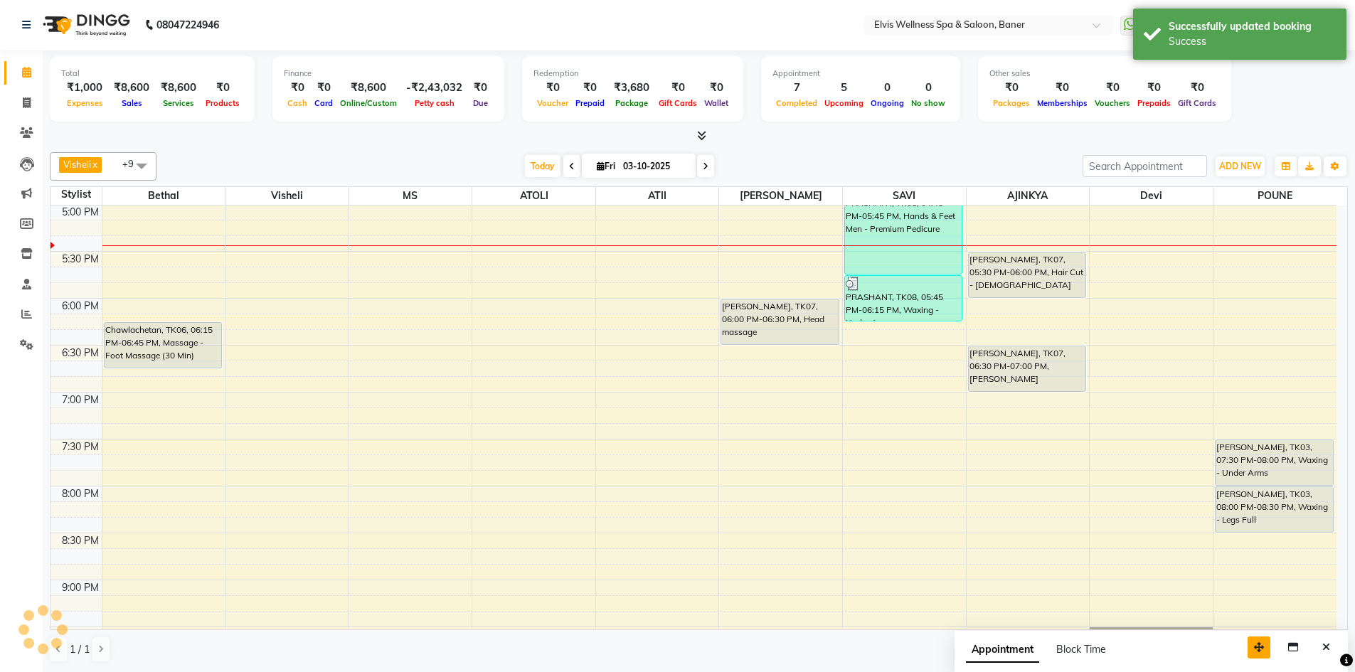
scroll to position [0, 0]
click at [1331, 646] on button "Close" at bounding box center [1326, 648] width 21 height 22
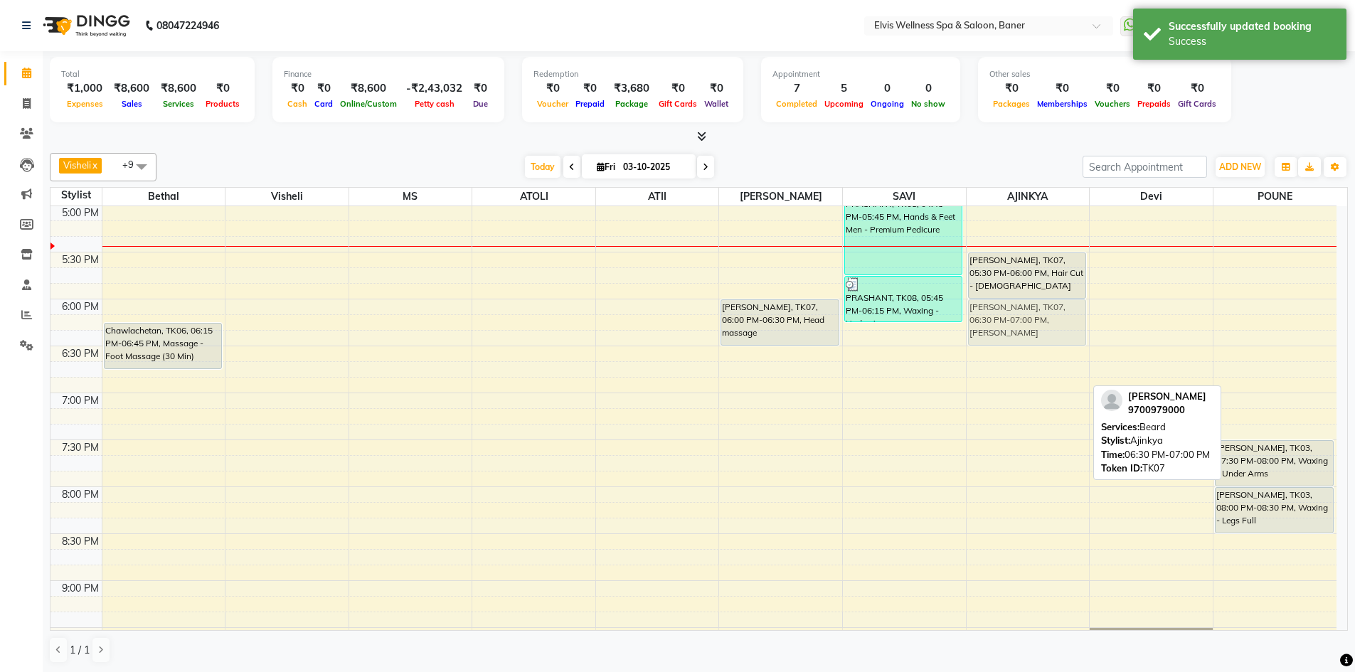
drag, startPoint x: 1024, startPoint y: 378, endPoint x: 1018, endPoint y: 333, distance: 45.2
click at [1018, 333] on div "PRASHANT, TK08, 04:15 PM-04:45 PM, Beard Dr Eshan Thotwe, TK07, 05:30 PM-06:00 …" at bounding box center [1027, 18] width 123 height 1314
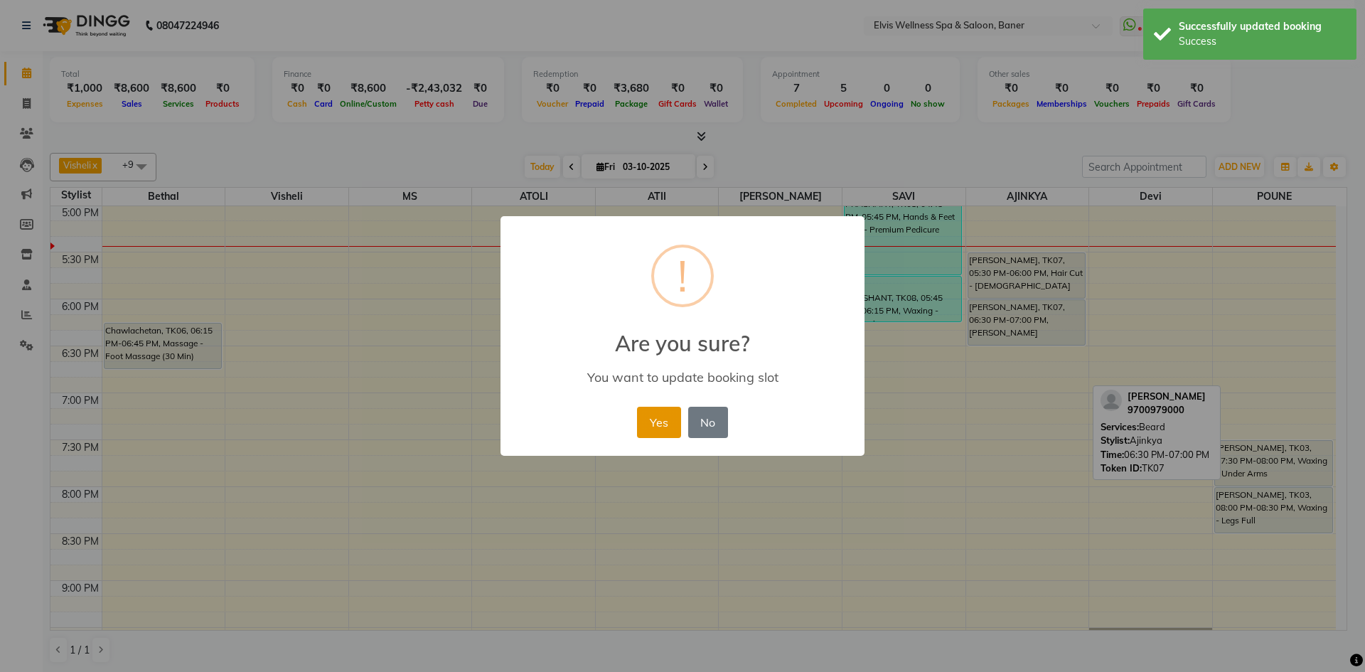
click at [675, 423] on button "Yes" at bounding box center [658, 422] width 43 height 31
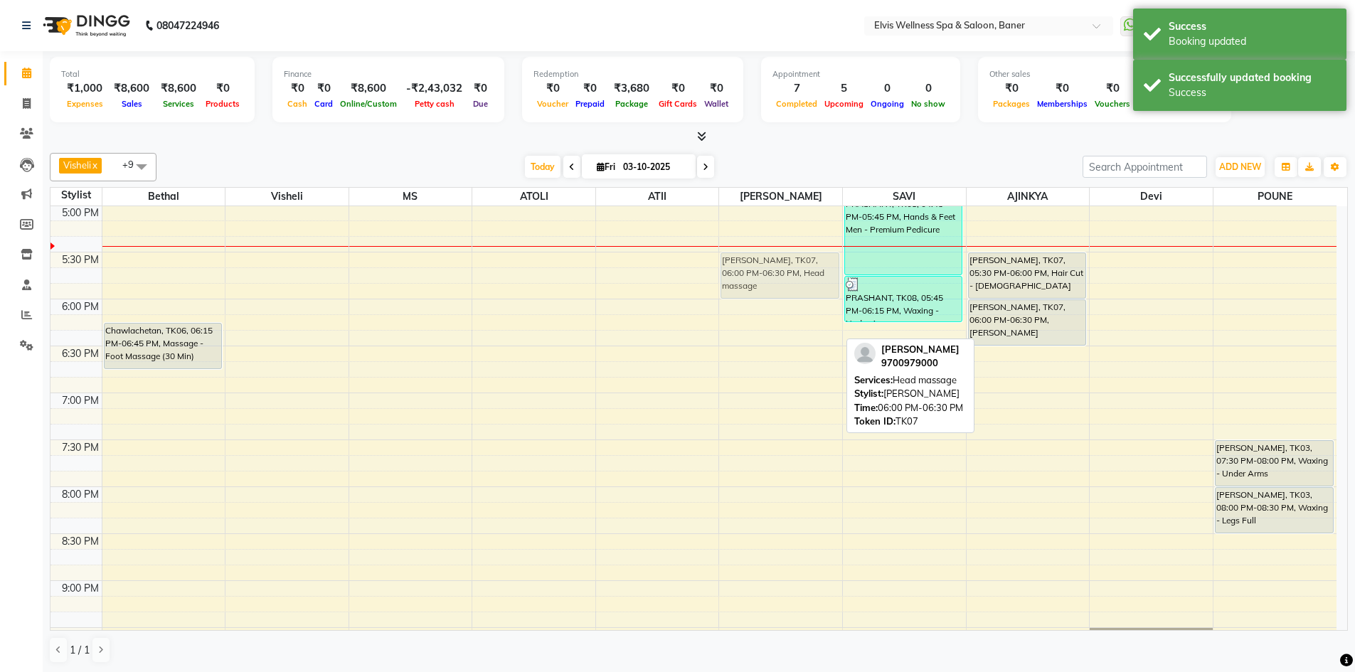
drag, startPoint x: 738, startPoint y: 333, endPoint x: 757, endPoint y: 289, distance: 48.1
click at [757, 288] on div "Dr Eshan Thotwe, TK07, 06:00 PM-06:30 PM, Head massage Dr Eshan Thotwe, TK07, 0…" at bounding box center [780, 18] width 123 height 1314
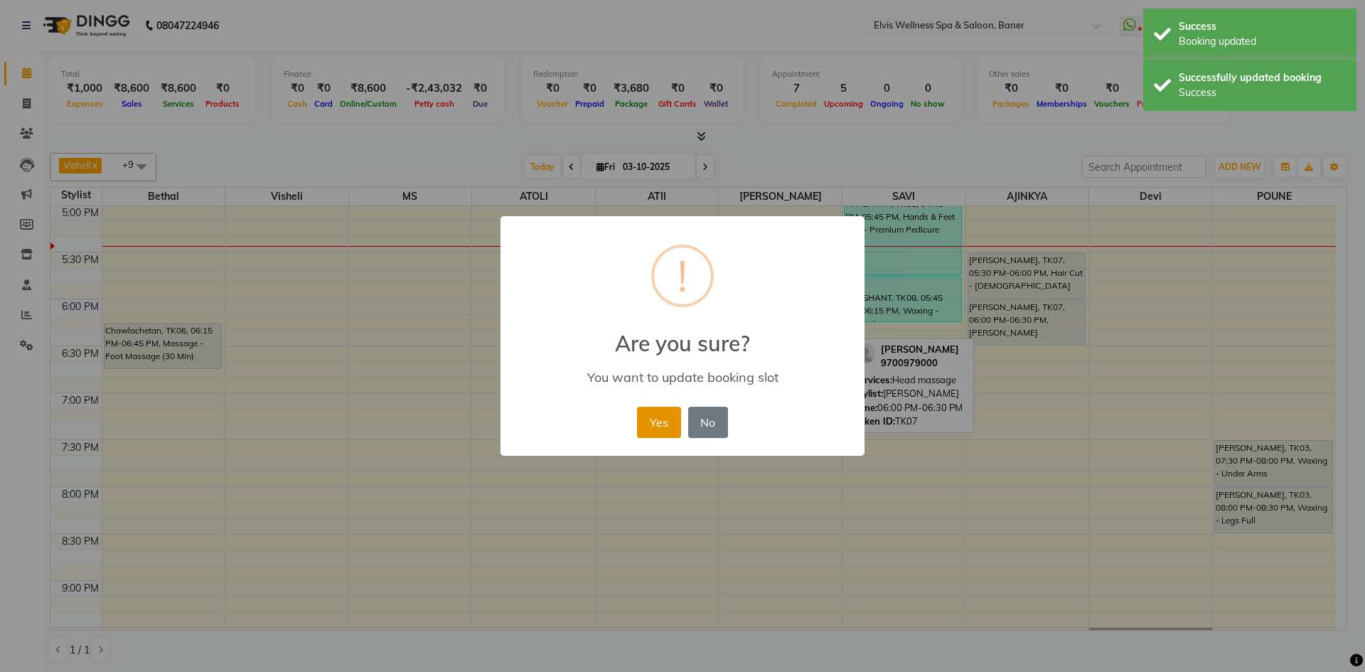
click at [657, 410] on button "Yes" at bounding box center [658, 422] width 43 height 31
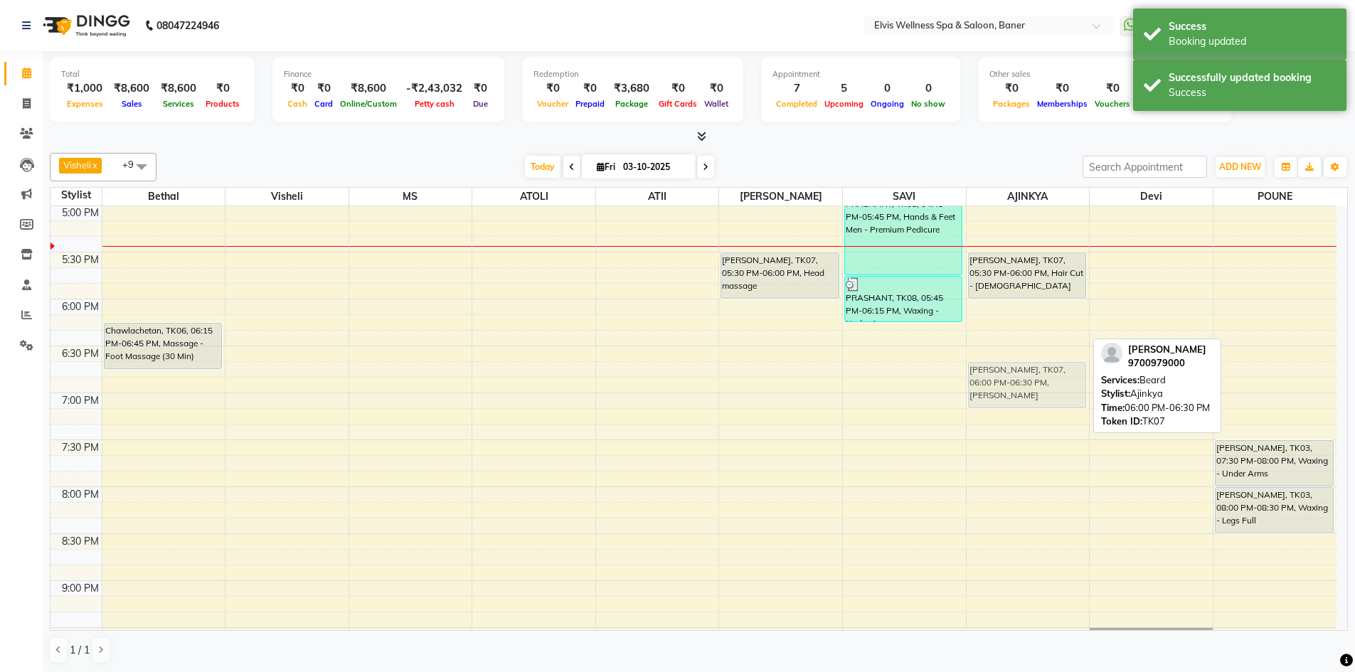
drag, startPoint x: 1048, startPoint y: 317, endPoint x: 1043, endPoint y: 375, distance: 58.5
click at [1043, 375] on div "PRASHANT, TK08, 04:15 PM-04:45 PM, Beard Dr Eshan Thotwe, TK07, 05:30 PM-06:00 …" at bounding box center [1027, 18] width 123 height 1314
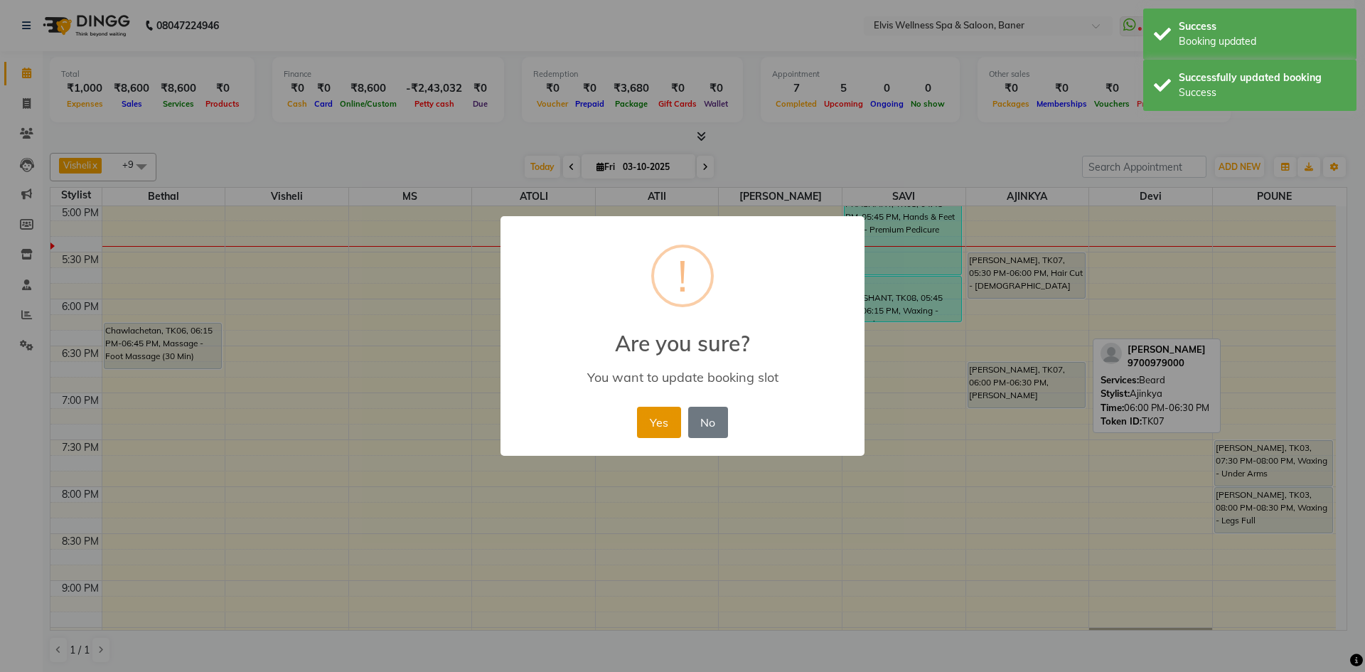
click at [664, 418] on button "Yes" at bounding box center [658, 422] width 43 height 31
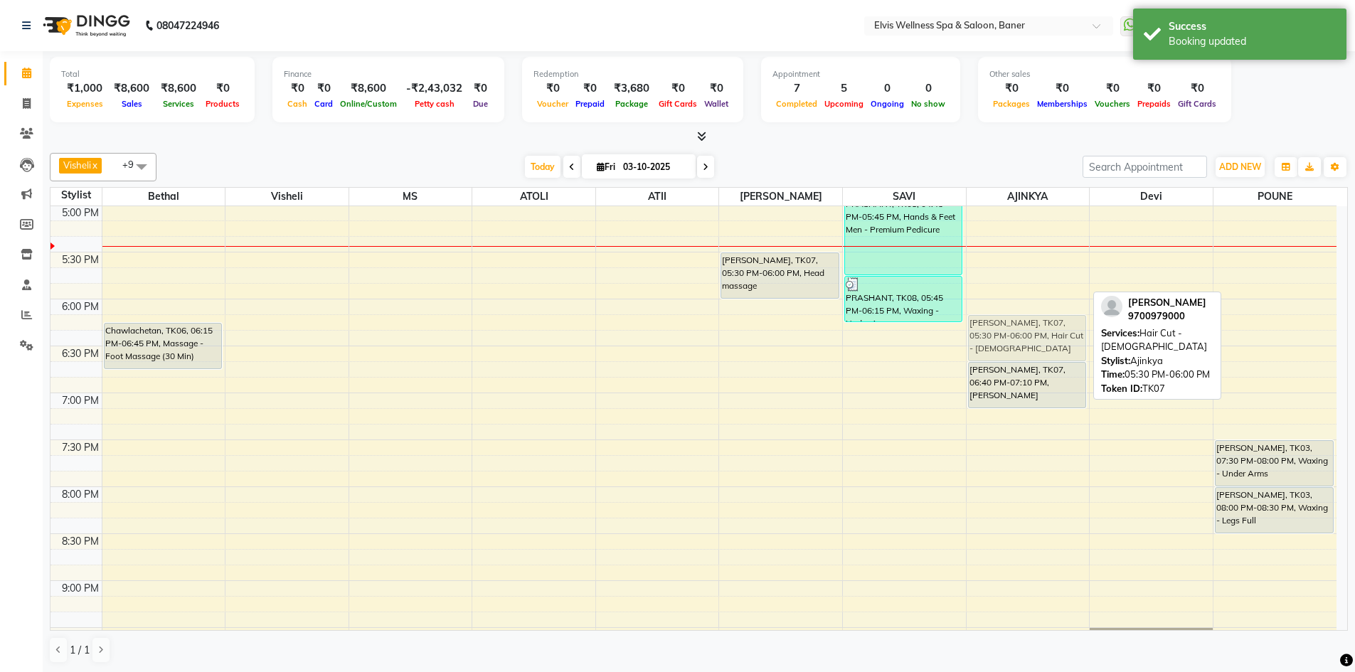
drag, startPoint x: 1005, startPoint y: 277, endPoint x: 1001, endPoint y: 341, distance: 63.4
click at [1001, 341] on div "PRASHANT, TK08, 04:15 PM-04:45 PM, Beard Dr Eshan Thotwe, TK07, 05:30 PM-06:00 …" at bounding box center [1027, 18] width 123 height 1314
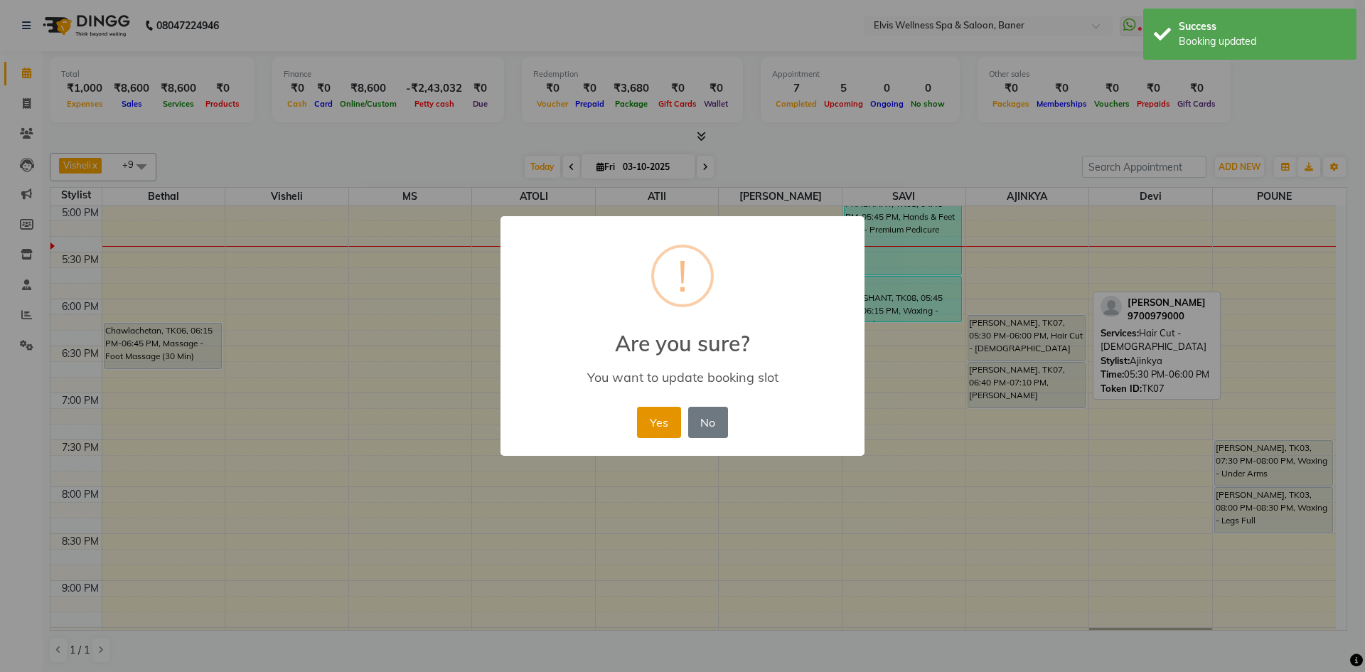
click at [648, 425] on button "Yes" at bounding box center [658, 422] width 43 height 31
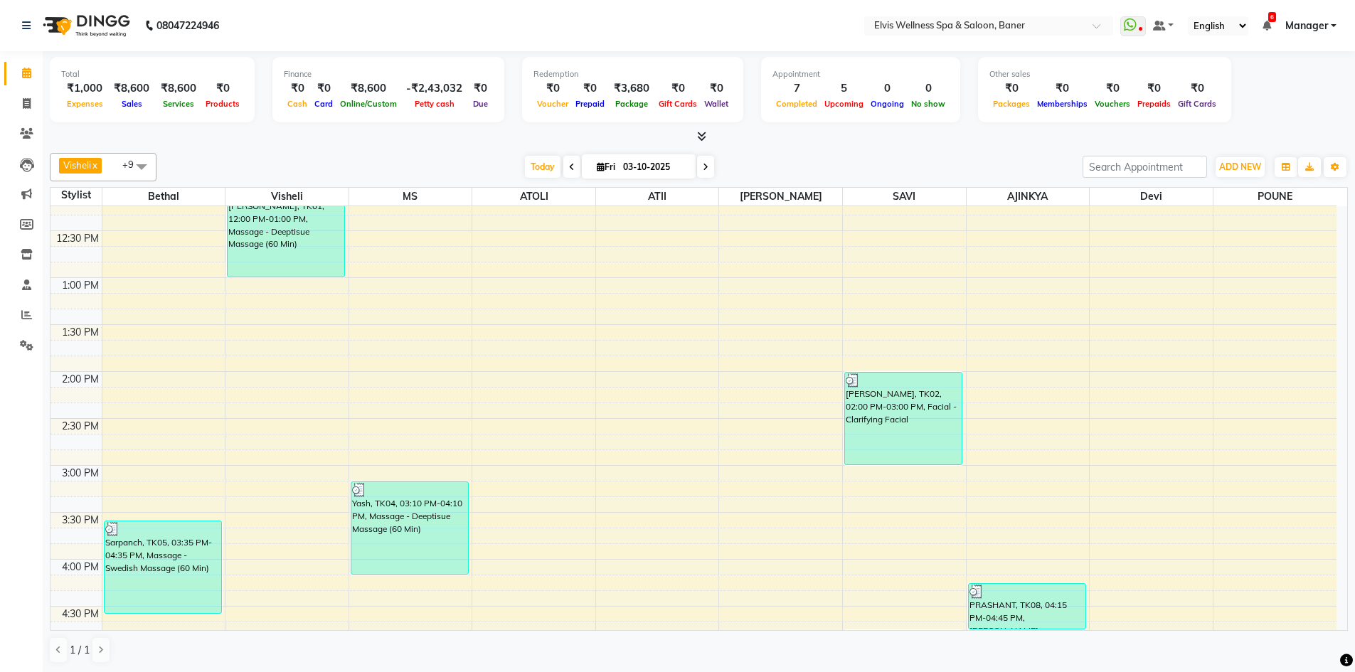
scroll to position [392, 0]
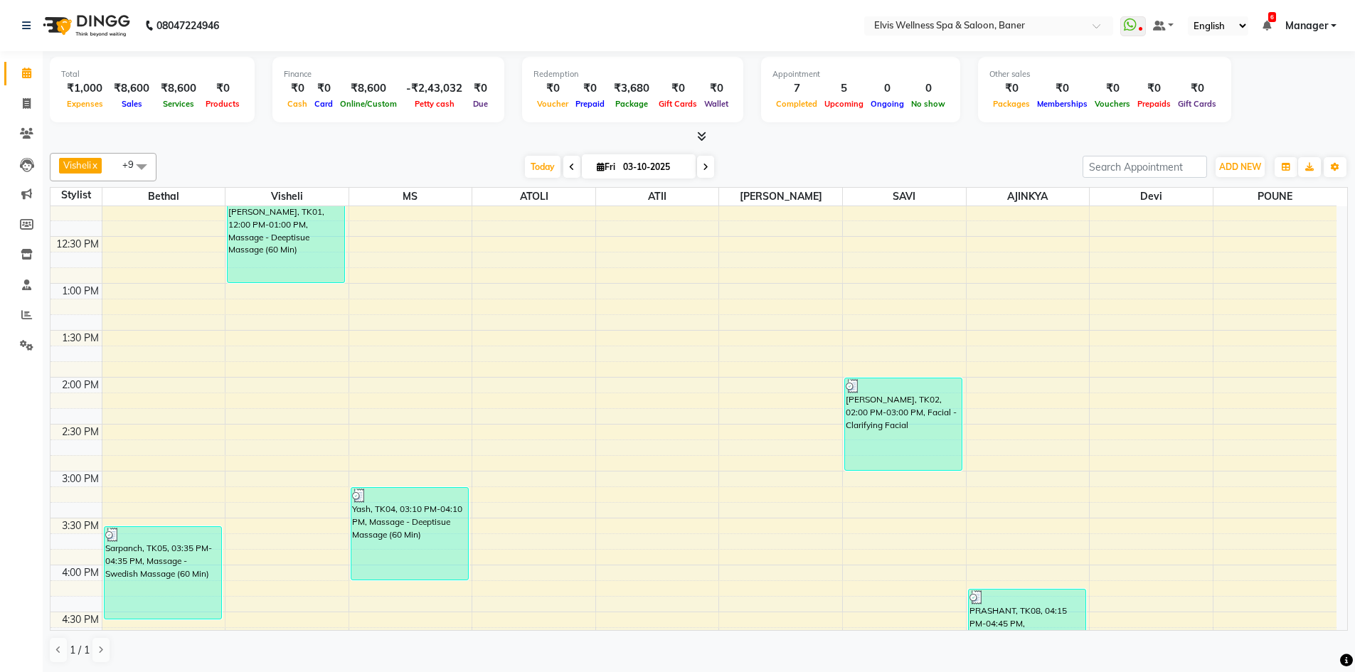
click at [228, 137] on div at bounding box center [699, 136] width 1298 height 15
click at [195, 156] on div "[DATE] [DATE]" at bounding box center [620, 166] width 912 height 21
click at [140, 166] on span at bounding box center [141, 166] width 28 height 27
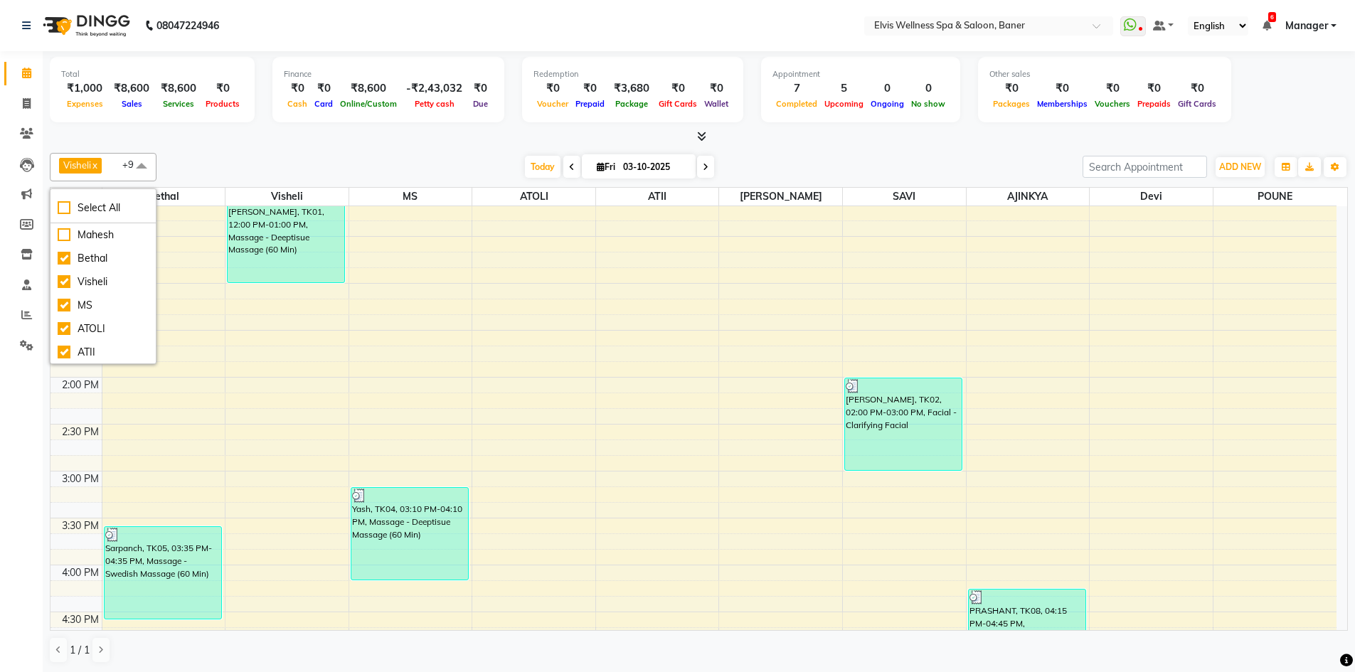
click at [141, 166] on span at bounding box center [141, 166] width 28 height 27
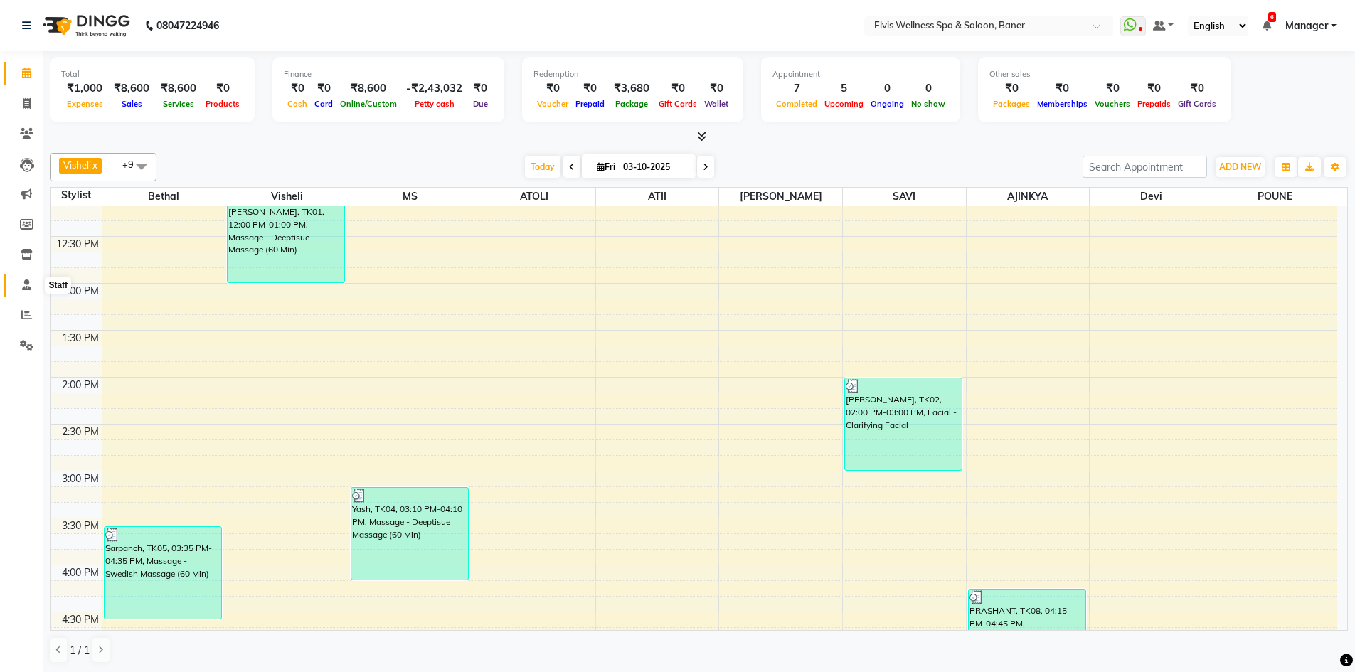
click at [30, 285] on icon at bounding box center [26, 284] width 9 height 11
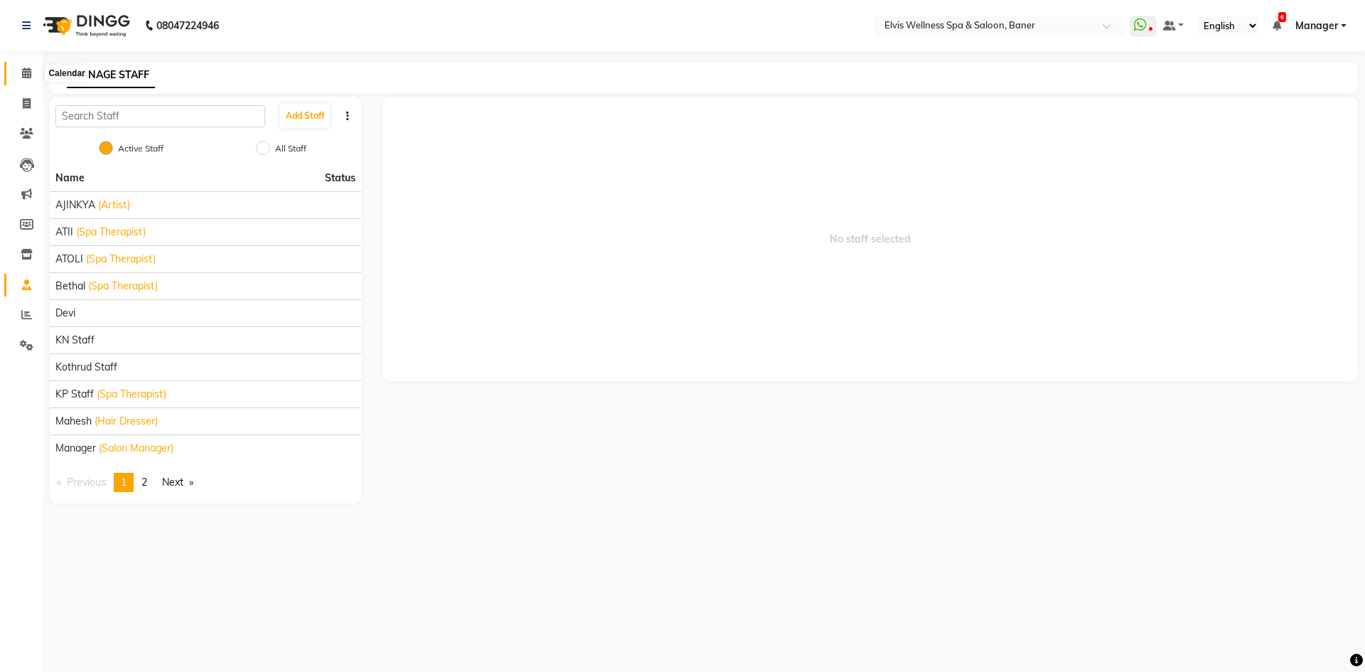
click at [24, 77] on icon at bounding box center [26, 73] width 9 height 11
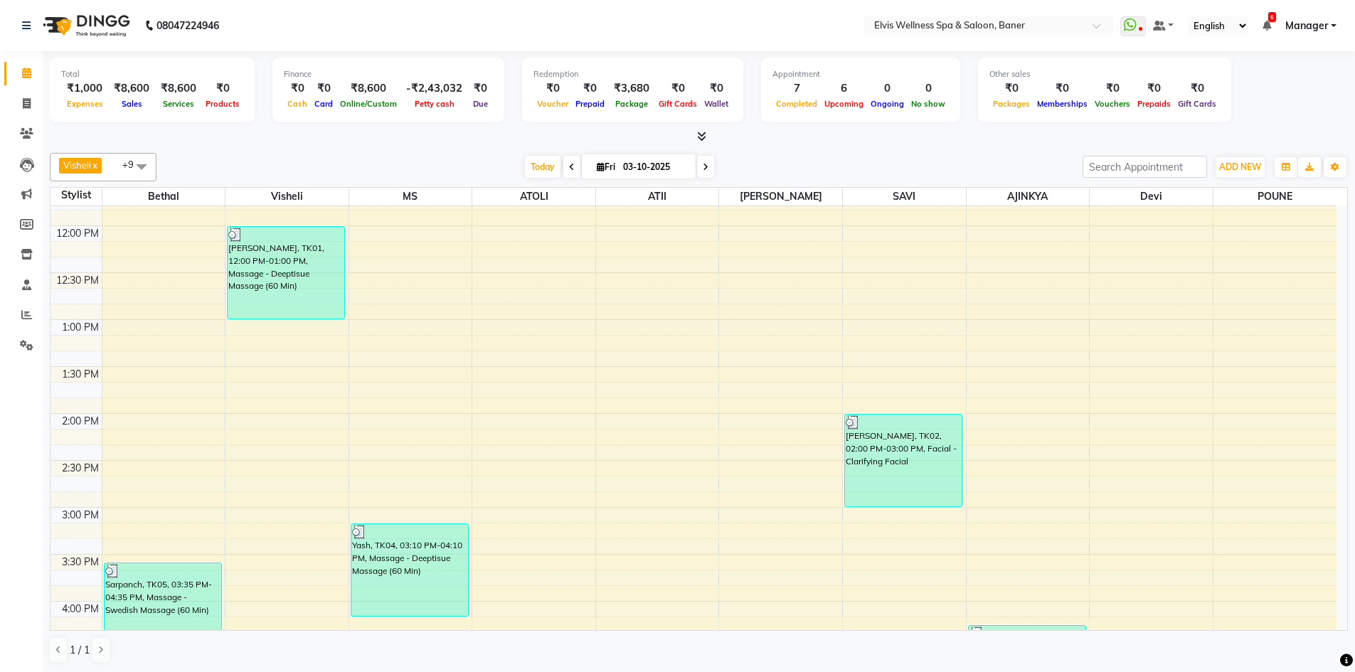
scroll to position [711, 0]
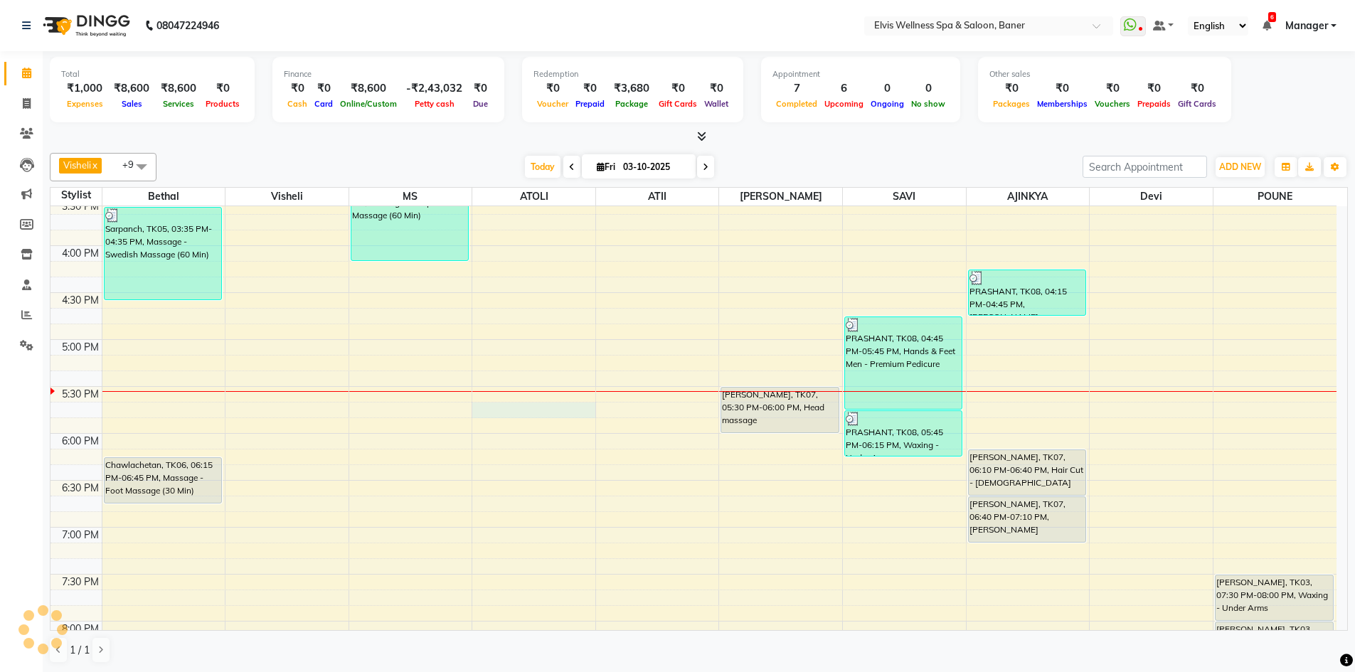
click at [504, 413] on div "8:00 AM 8:30 AM 9:00 AM 9:30 AM 10:00 AM 10:30 AM 11:00 AM 11:30 AM 12:00 PM 12…" at bounding box center [693, 152] width 1286 height 1314
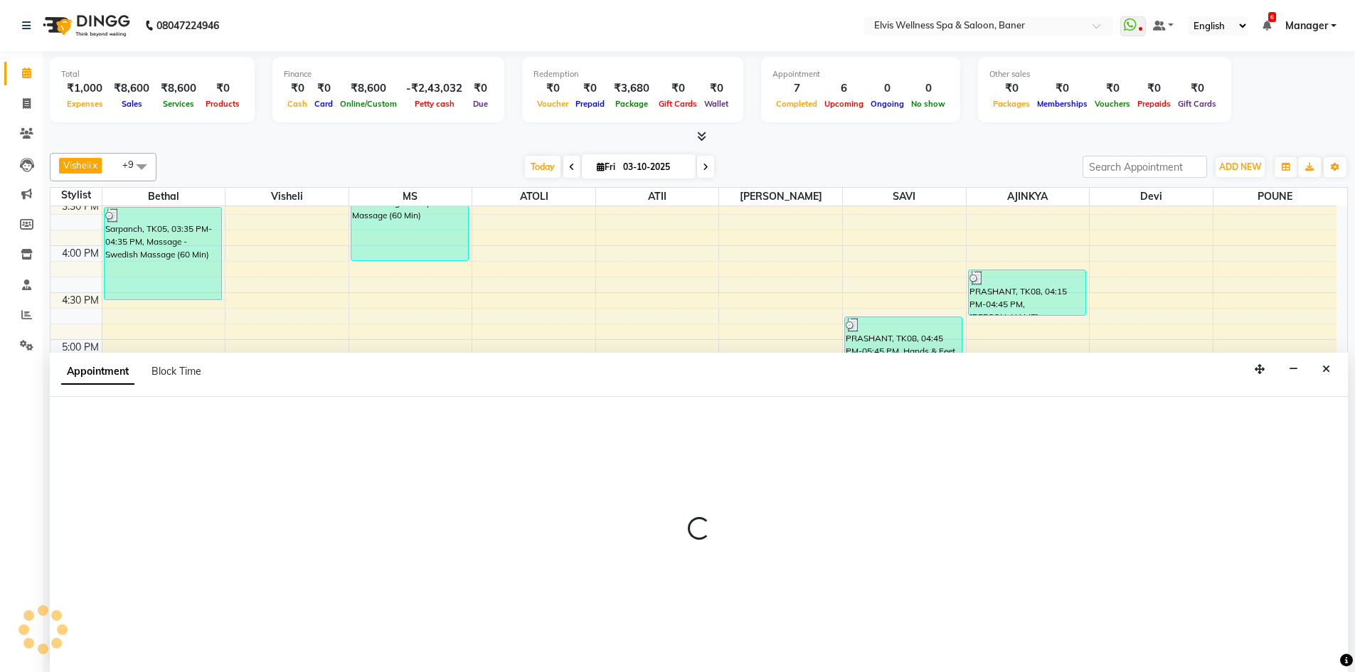
scroll to position [1, 0]
select select "54324"
select select "1065"
select select "tentative"
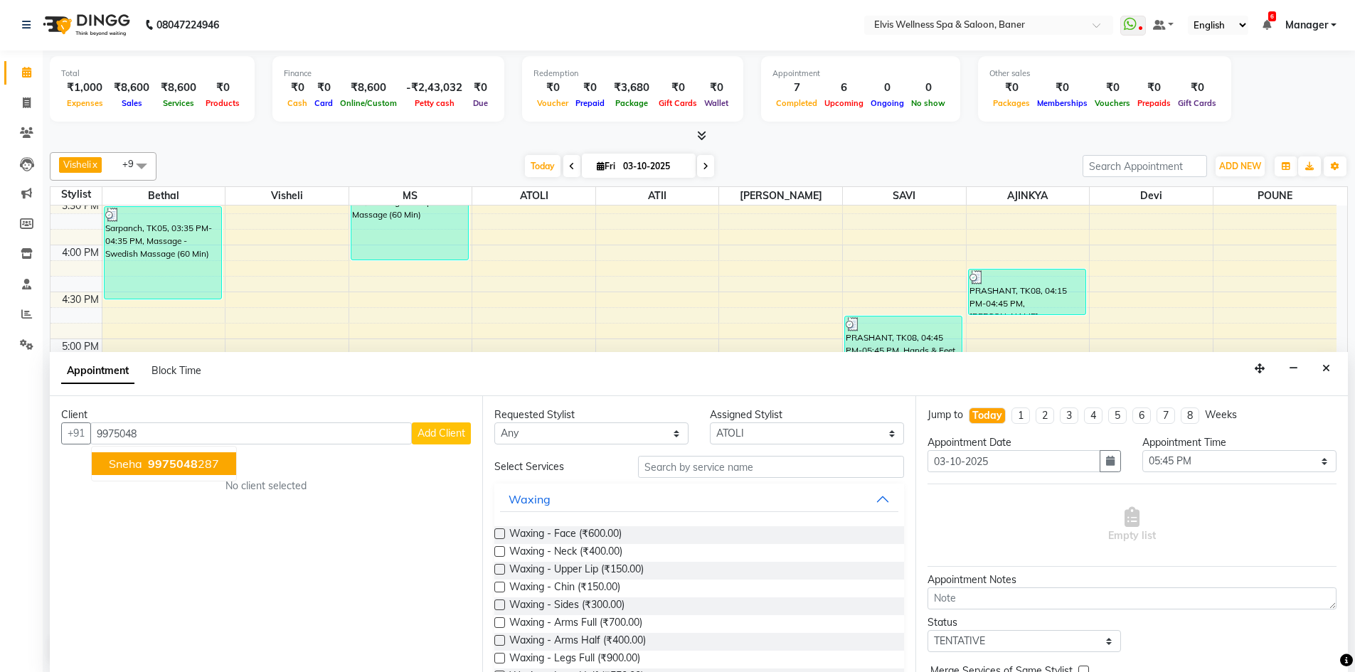
click at [169, 467] on span "9975048" at bounding box center [173, 464] width 50 height 14
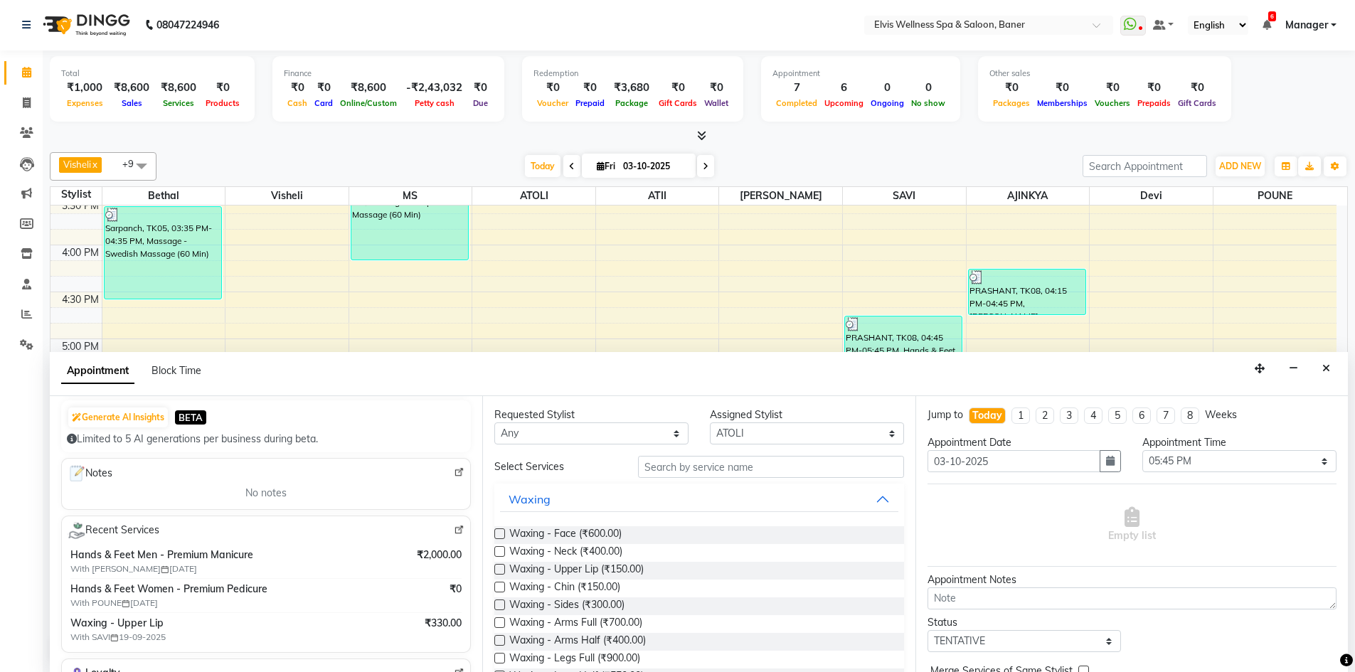
scroll to position [213, 0]
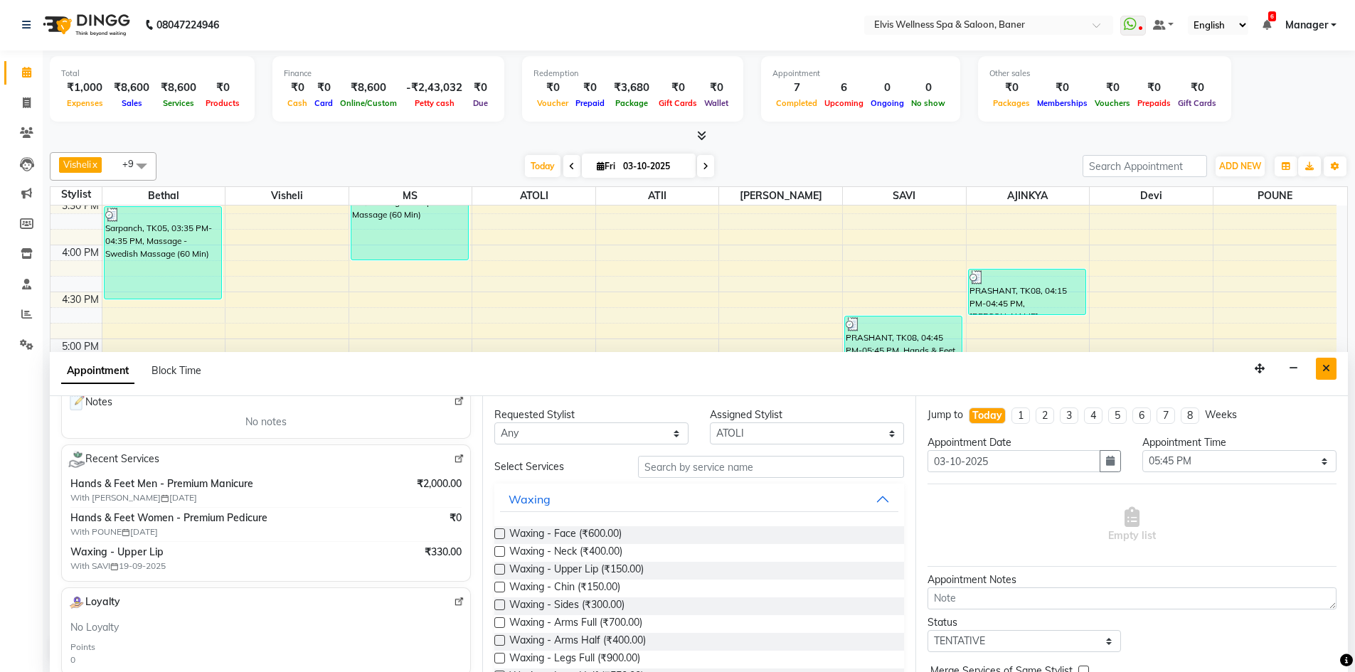
type input "9975048287"
click at [1325, 368] on icon "Close" at bounding box center [1326, 368] width 8 height 10
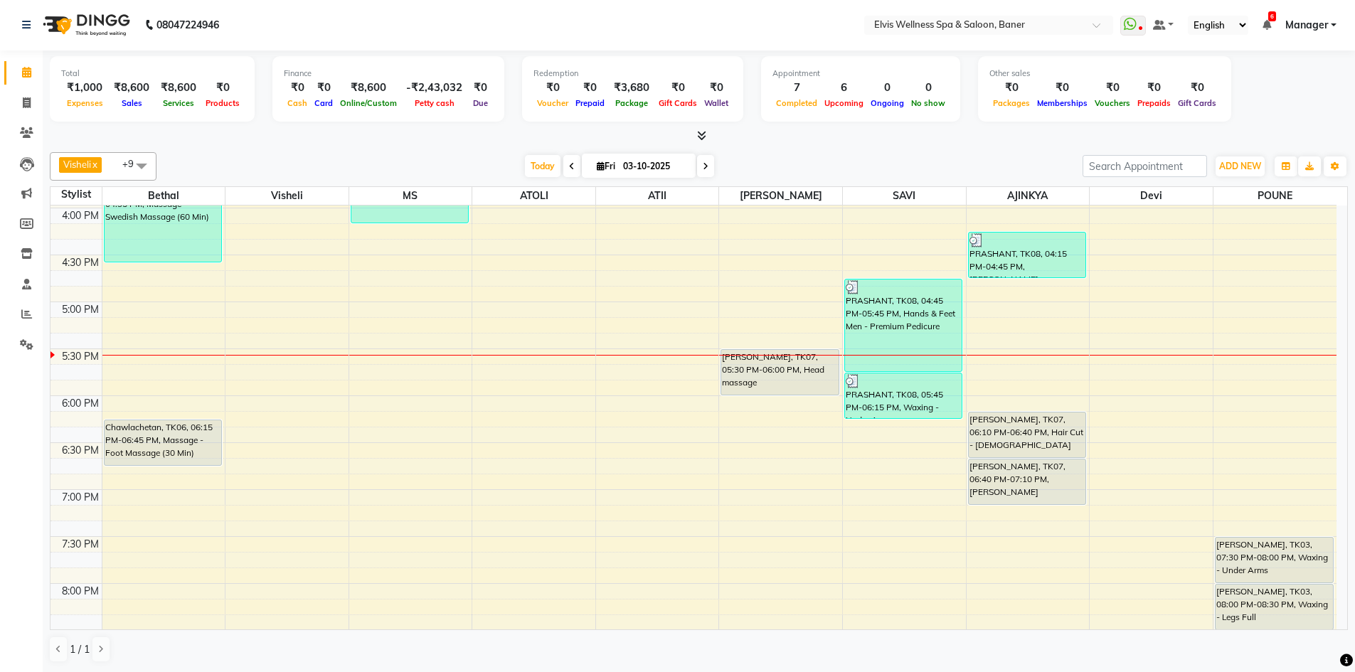
scroll to position [747, 0]
click at [21, 133] on icon at bounding box center [27, 132] width 14 height 11
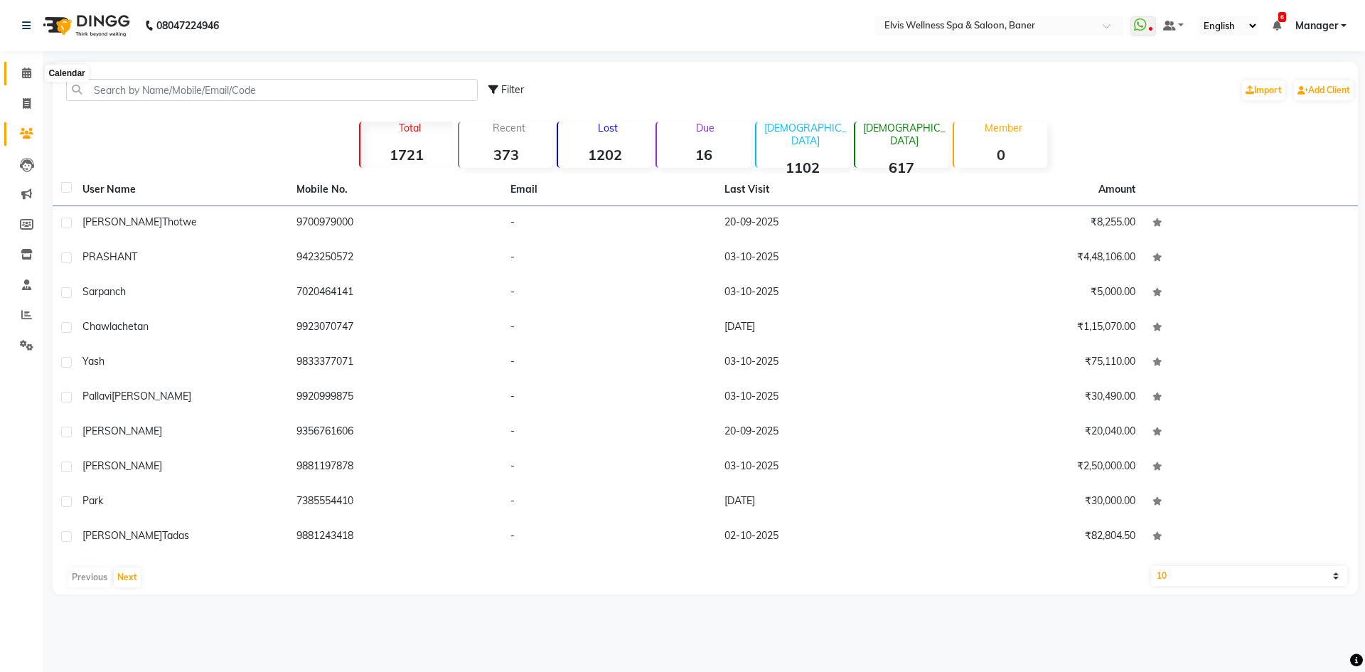
click at [19, 67] on span at bounding box center [26, 73] width 25 height 16
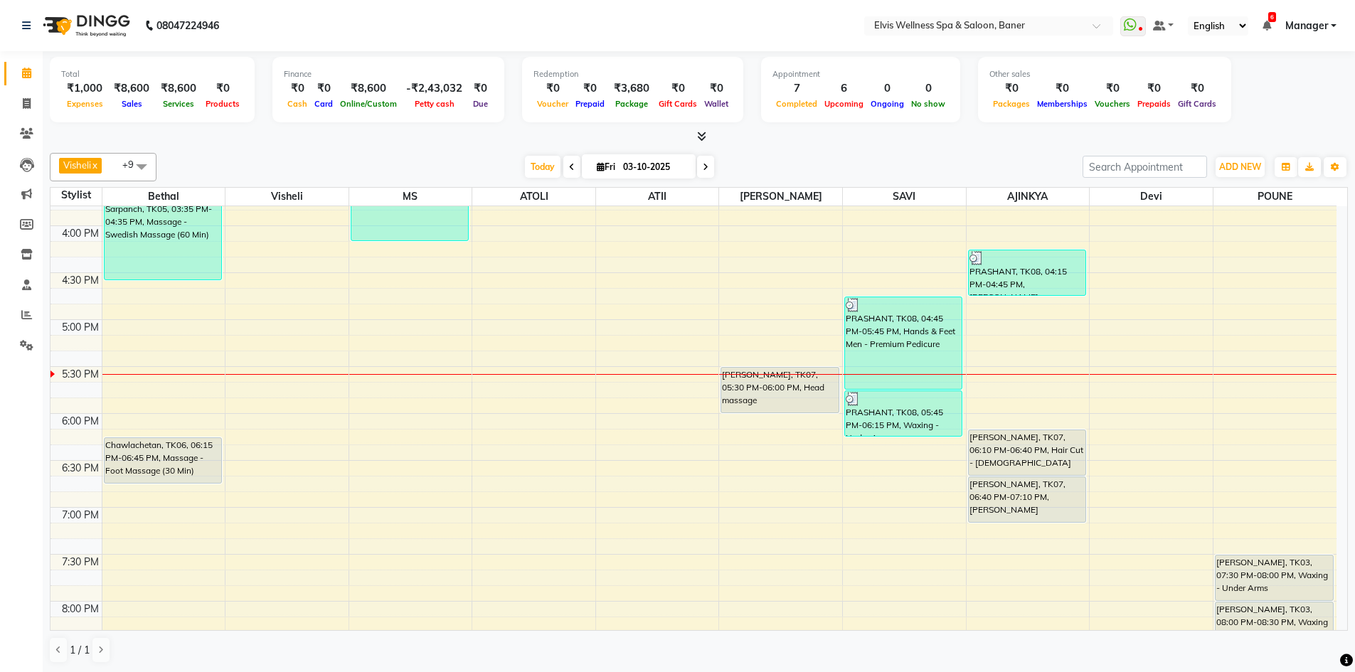
scroll to position [782, 0]
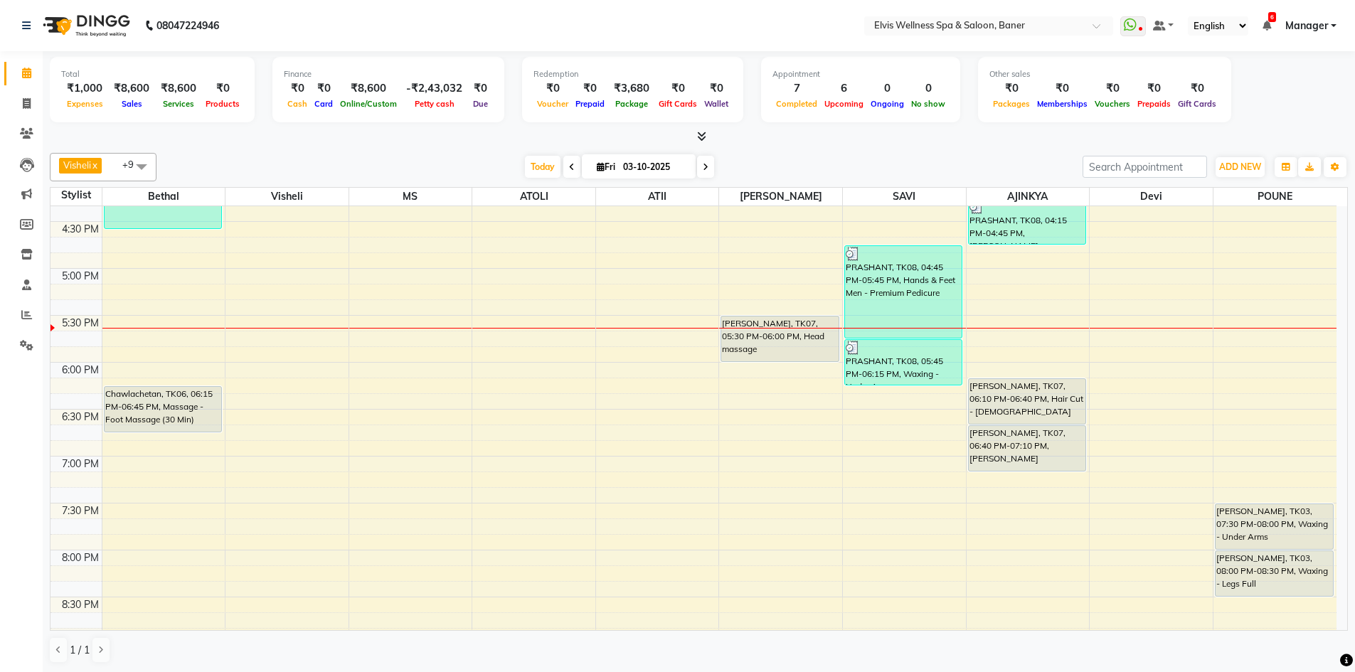
click at [703, 139] on icon at bounding box center [701, 136] width 9 height 11
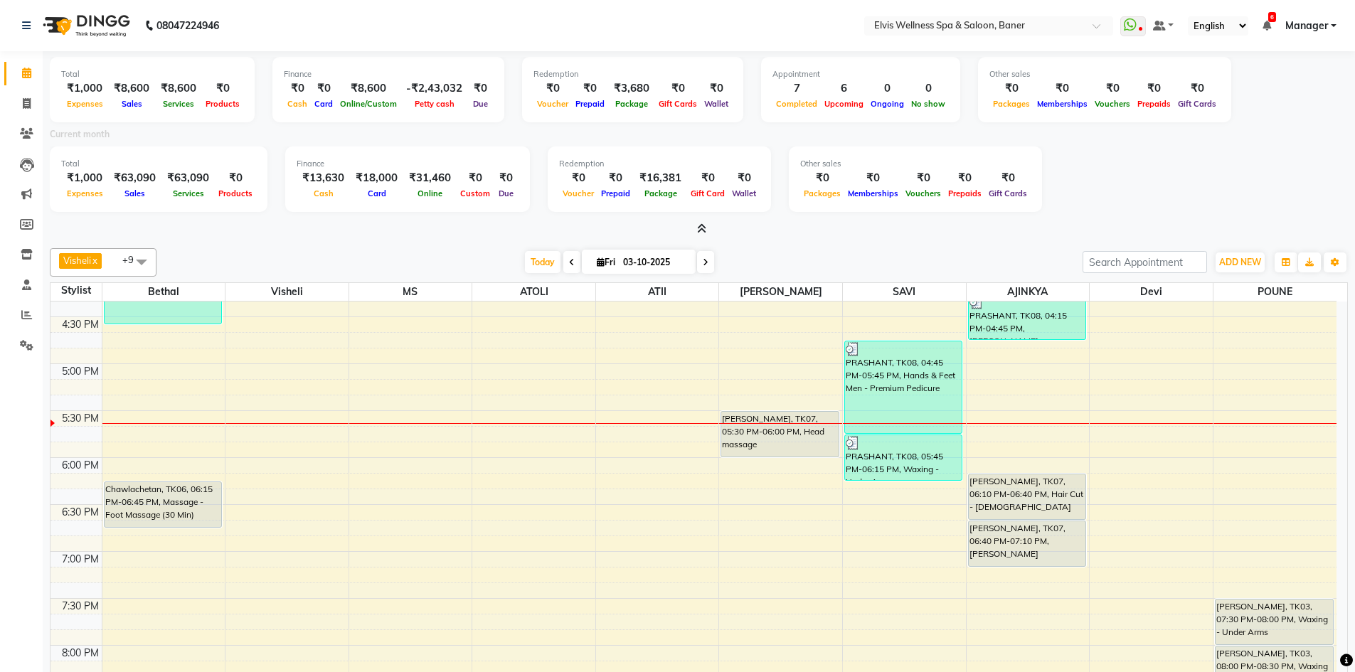
click at [700, 226] on icon at bounding box center [701, 228] width 9 height 11
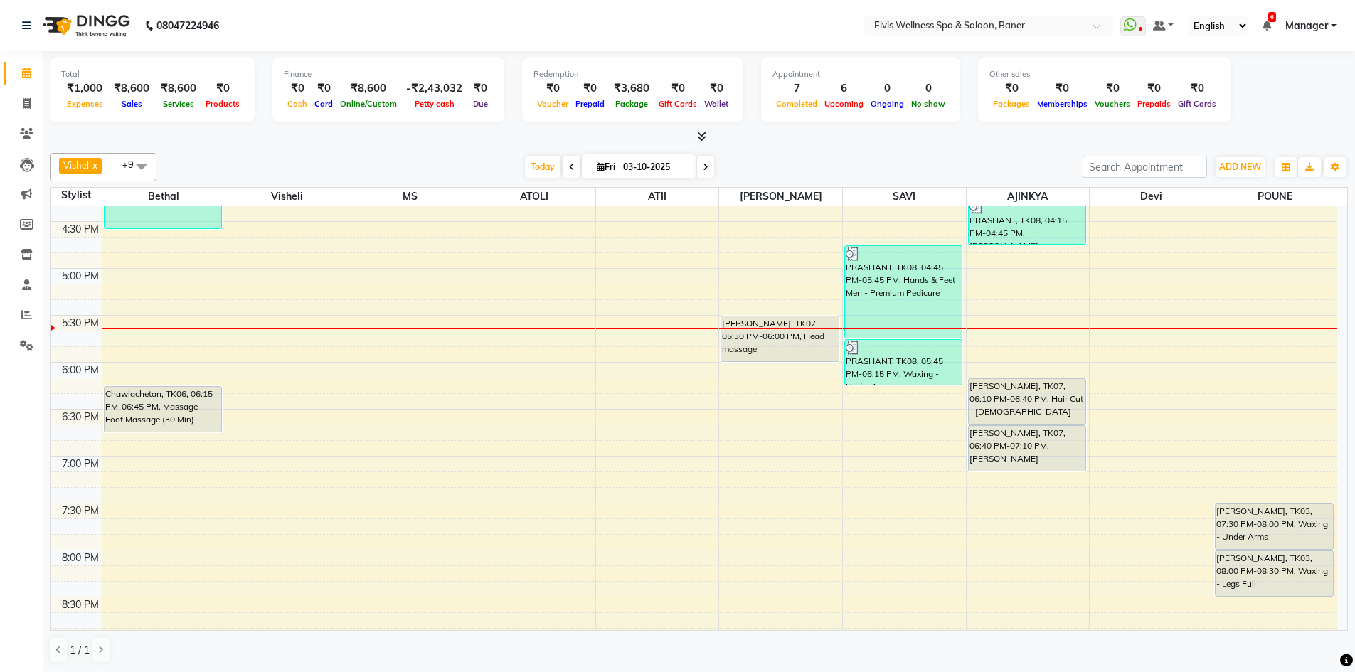
click at [703, 137] on icon at bounding box center [701, 136] width 9 height 11
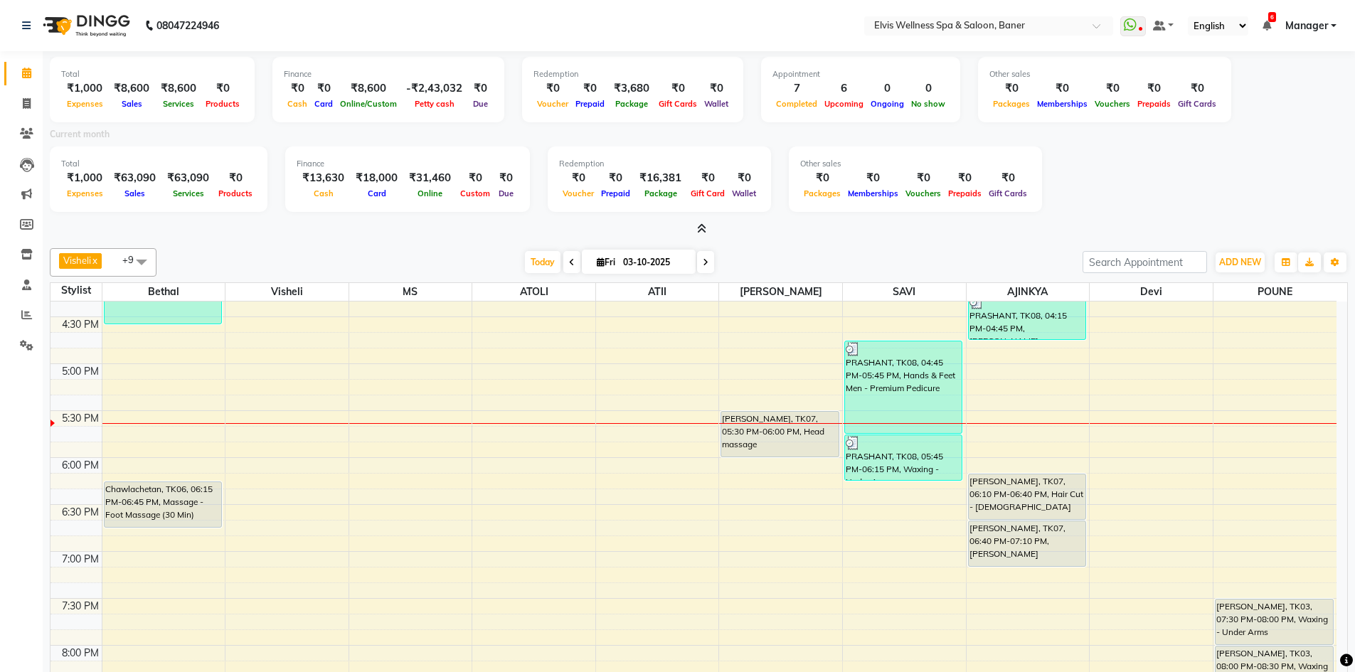
click at [699, 224] on icon at bounding box center [701, 228] width 9 height 11
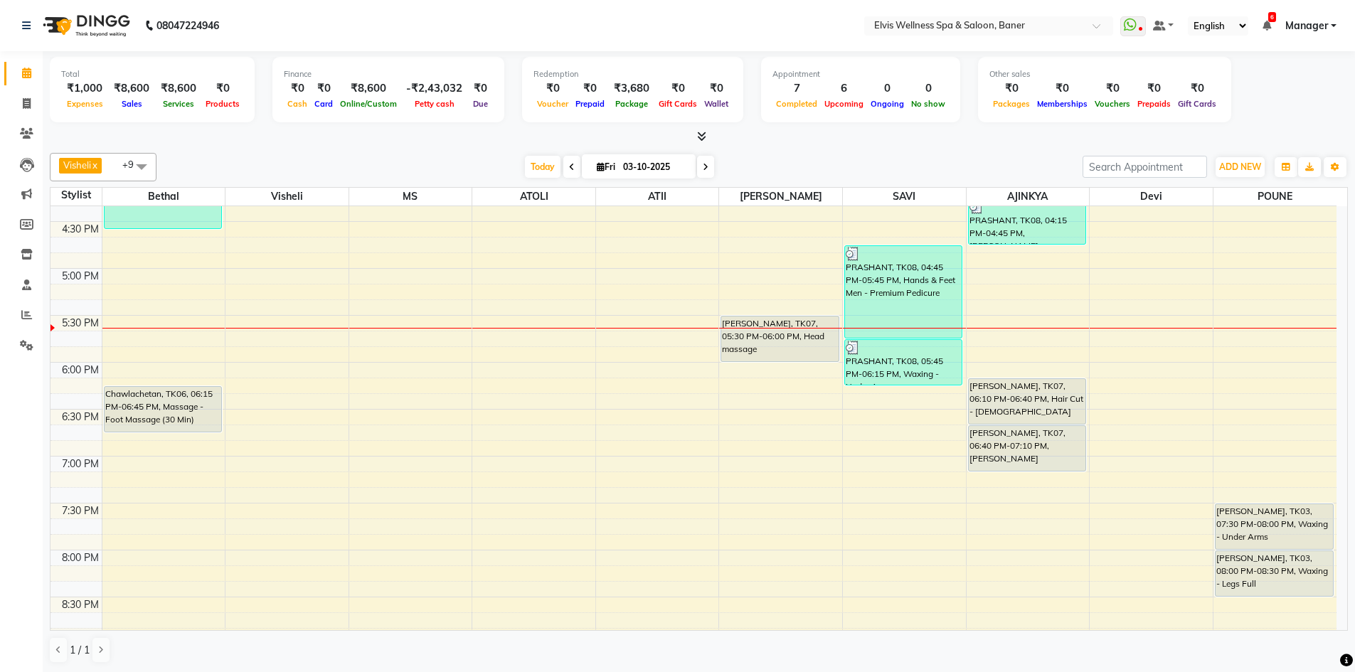
click at [704, 132] on icon at bounding box center [701, 136] width 9 height 11
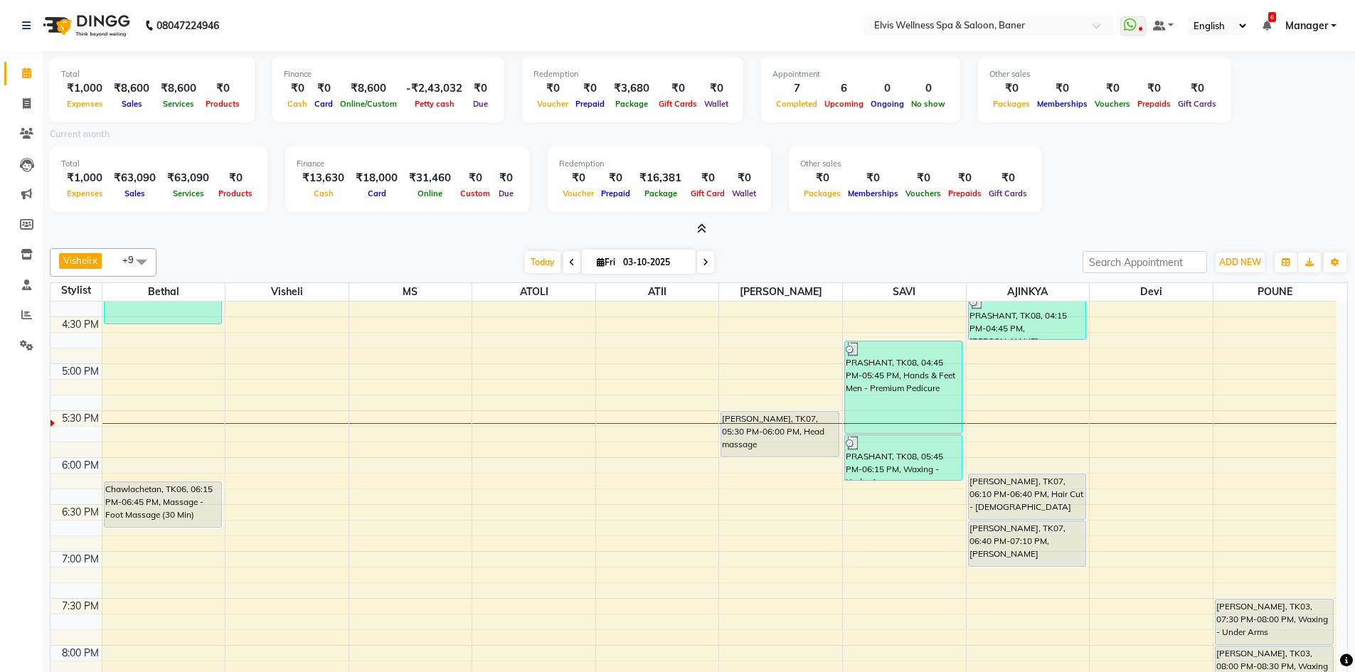
click at [696, 227] on span at bounding box center [698, 229] width 15 height 15
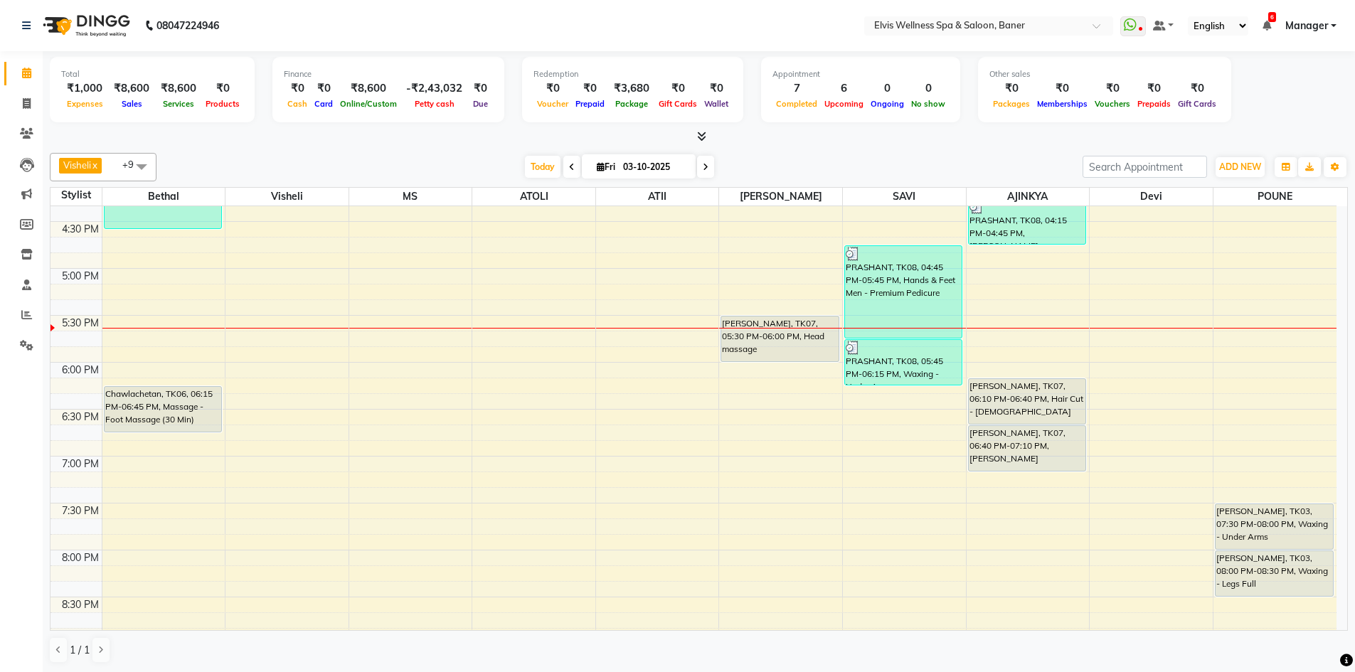
click at [704, 139] on icon at bounding box center [701, 136] width 9 height 11
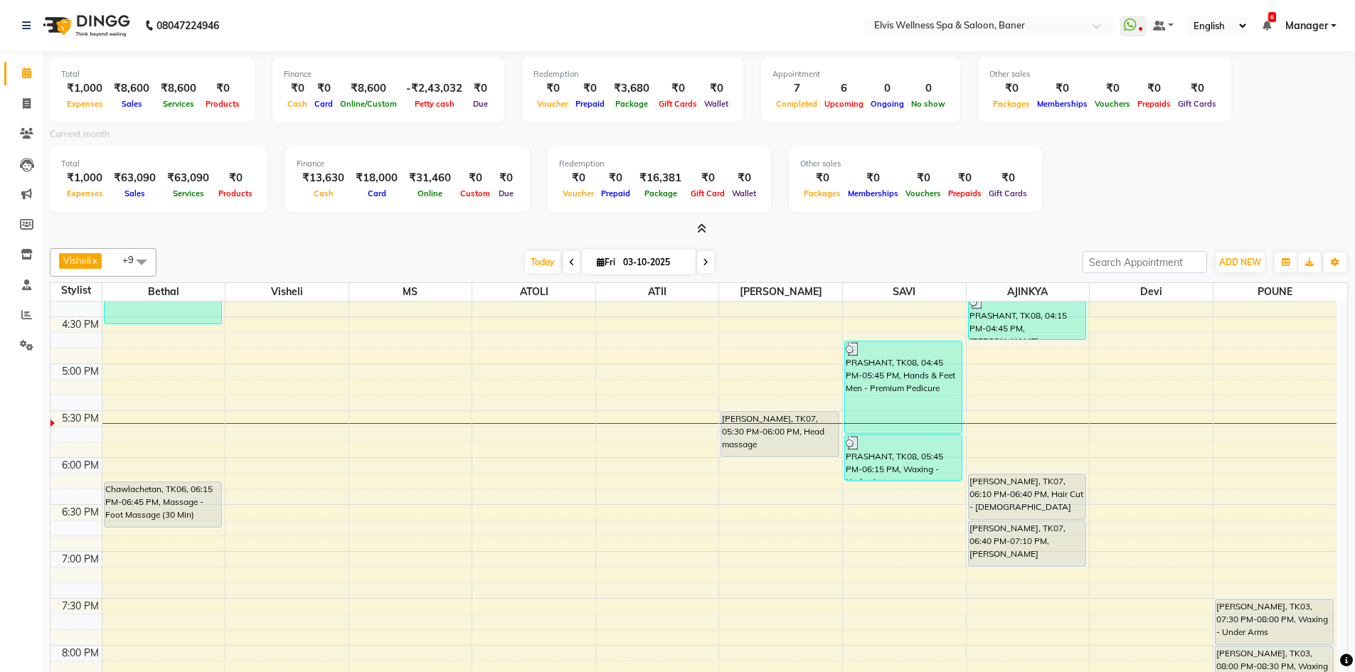
click at [698, 198] on span "Gift Card" at bounding box center [707, 193] width 41 height 10
drag, startPoint x: 683, startPoint y: 196, endPoint x: 710, endPoint y: 196, distance: 26.3
click at [710, 196] on span "Gift Card" at bounding box center [707, 193] width 41 height 10
click at [704, 208] on div "Redemption ₹0 Voucher ₹0 Prepaid ₹16,381 Package ₹0 Gift Card ₹0 Wallet" at bounding box center [659, 178] width 223 height 65
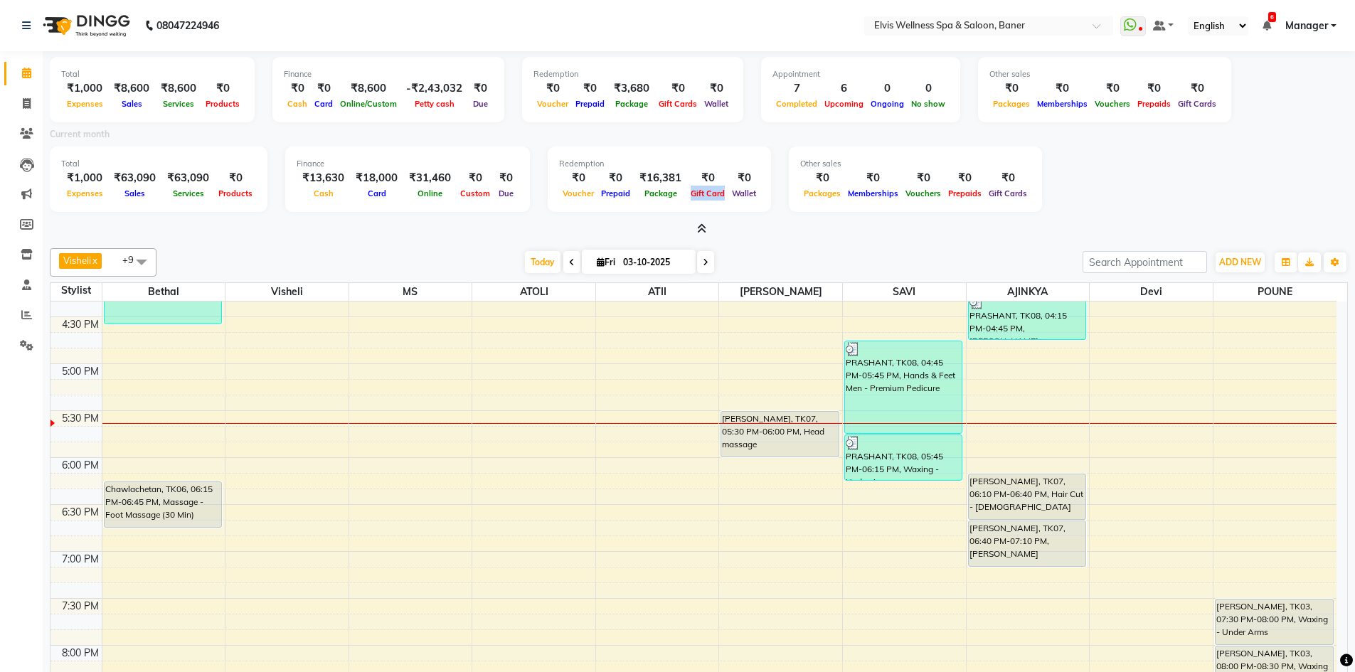
drag, startPoint x: 682, startPoint y: 189, endPoint x: 715, endPoint y: 193, distance: 33.7
click at [715, 193] on span "Gift Card" at bounding box center [707, 193] width 41 height 10
click at [712, 225] on div at bounding box center [699, 229] width 1298 height 15
click at [698, 228] on icon at bounding box center [701, 228] width 9 height 11
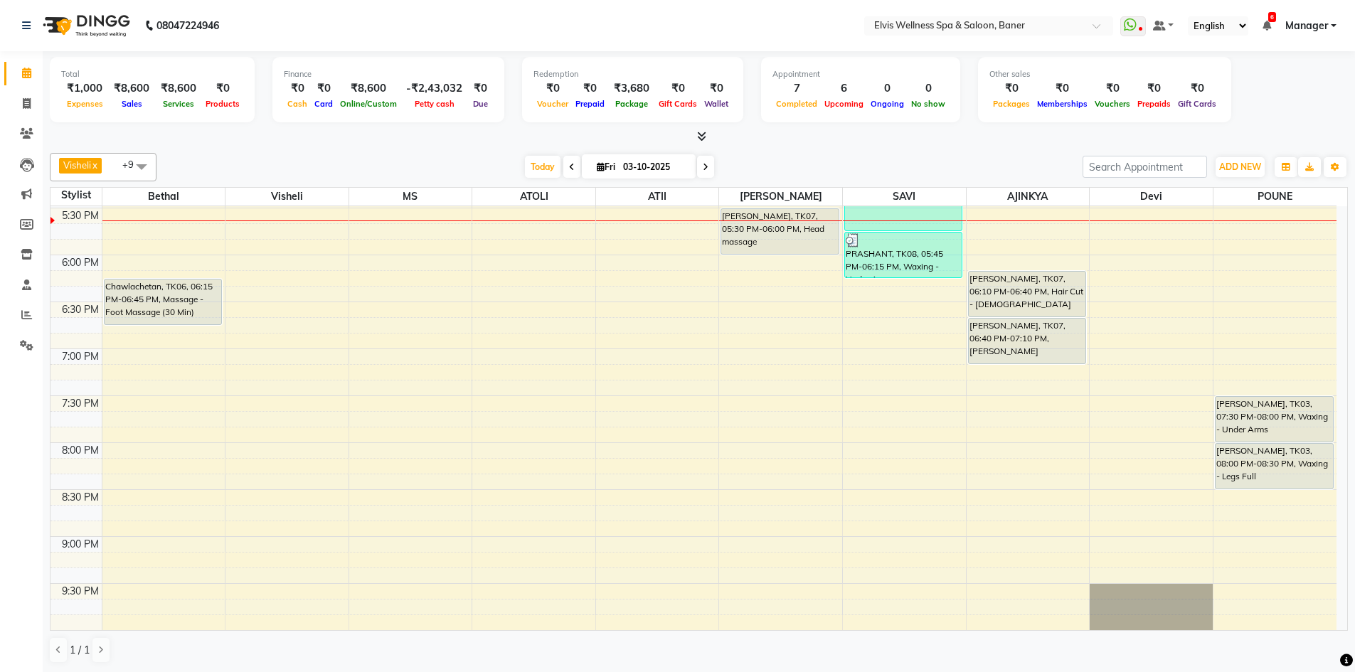
scroll to position [1, 0]
click at [701, 140] on icon at bounding box center [701, 135] width 9 height 11
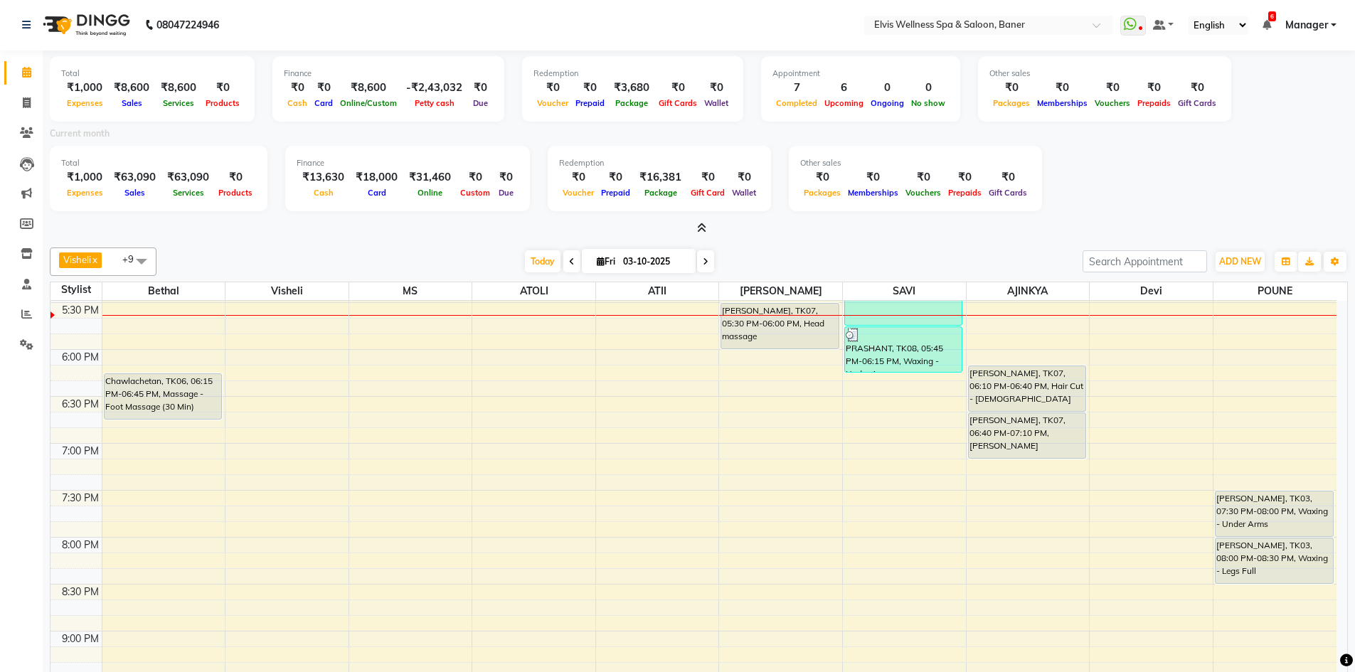
click at [703, 231] on icon at bounding box center [701, 228] width 9 height 11
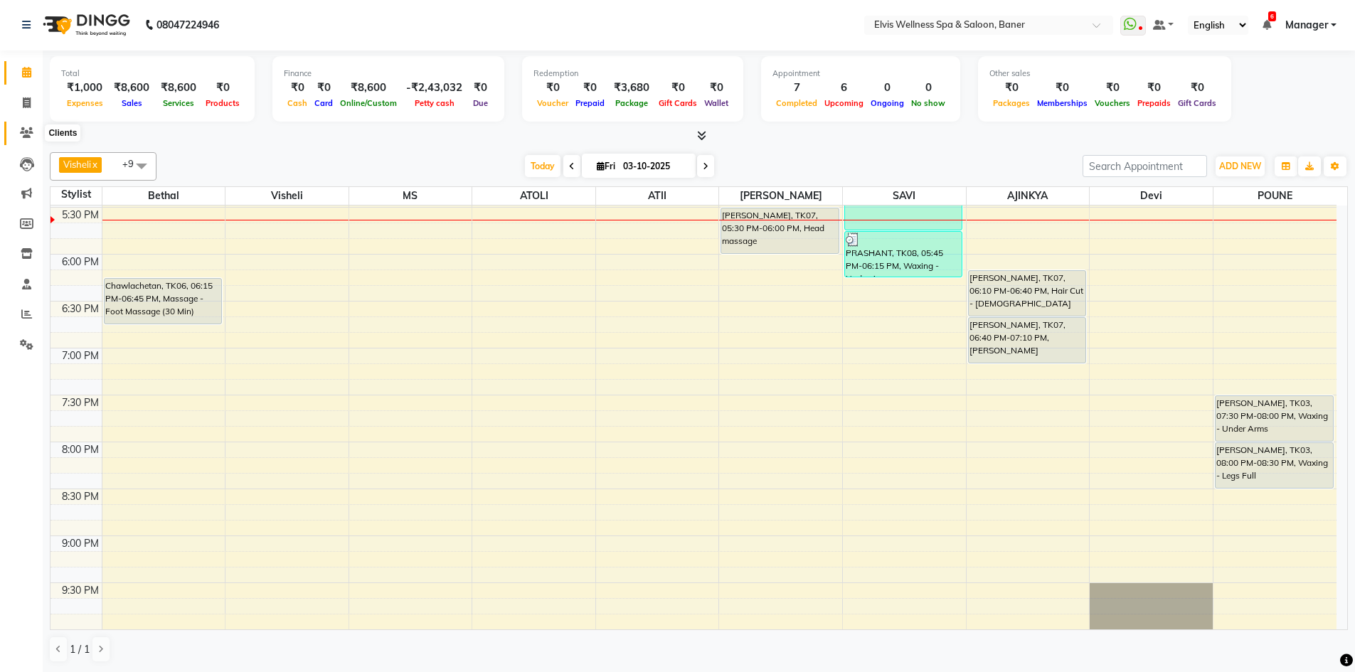
click at [24, 133] on icon at bounding box center [27, 132] width 14 height 11
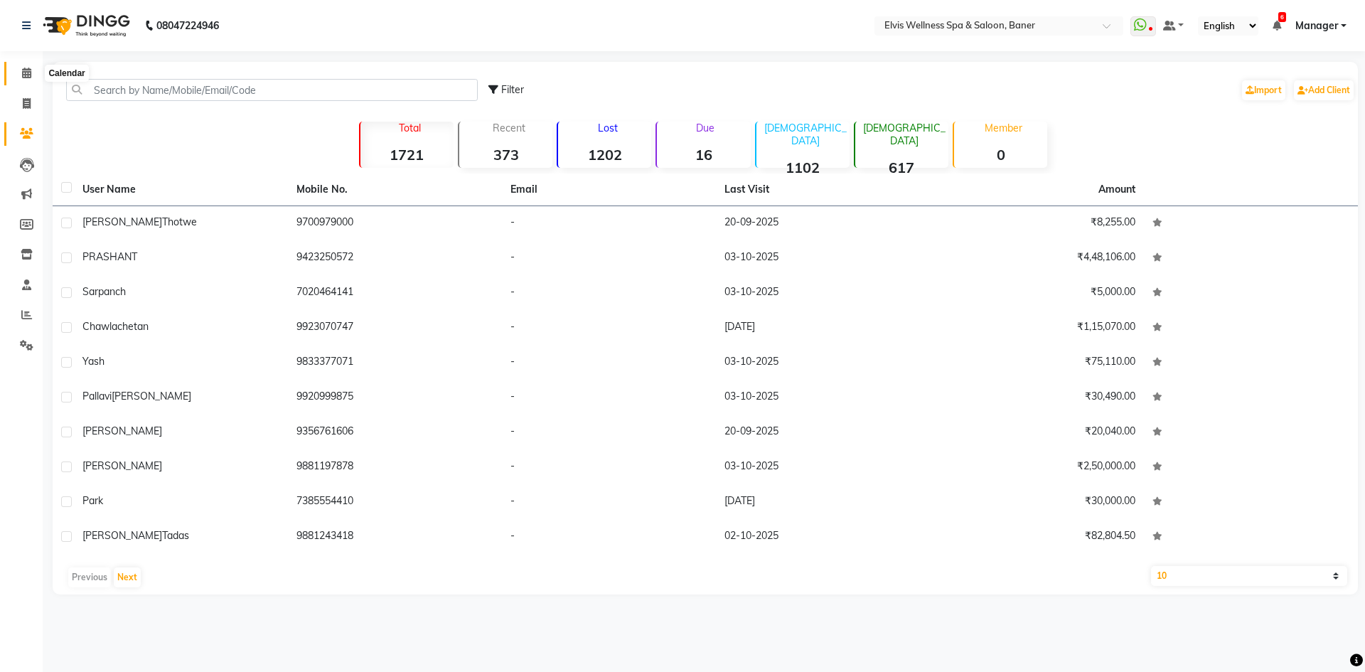
click at [28, 76] on icon at bounding box center [26, 73] width 9 height 11
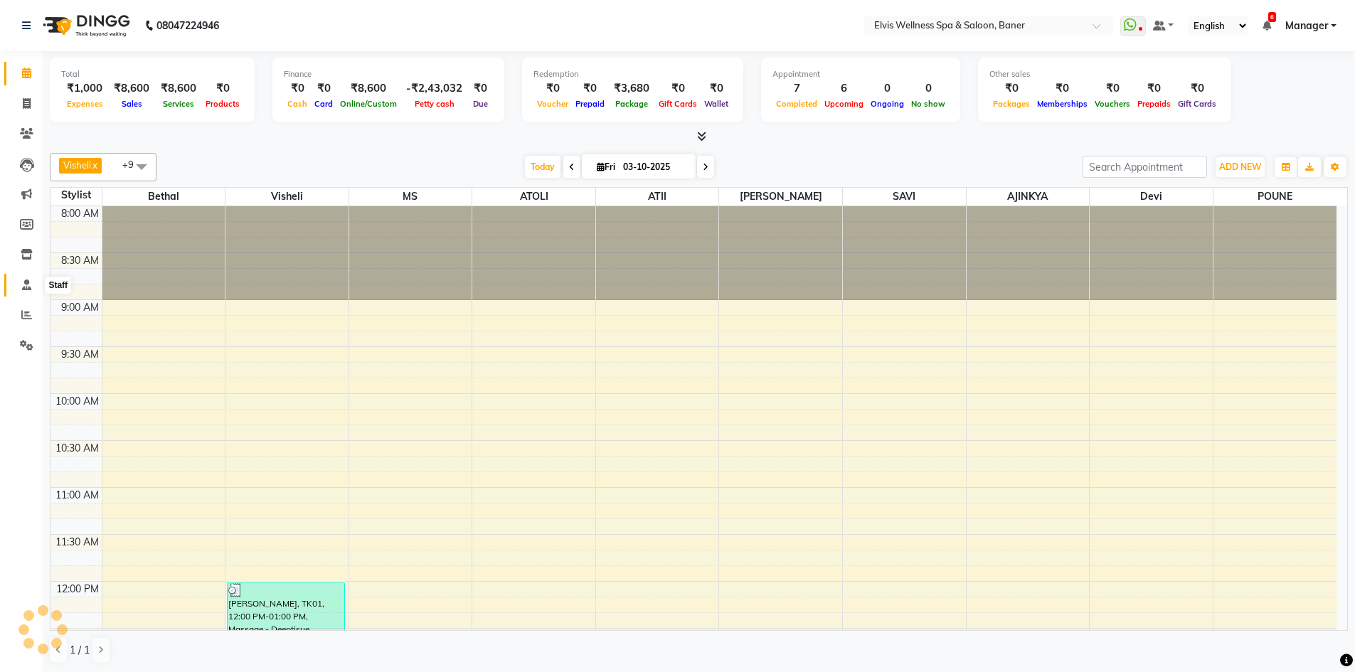
click at [28, 291] on span at bounding box center [26, 285] width 25 height 16
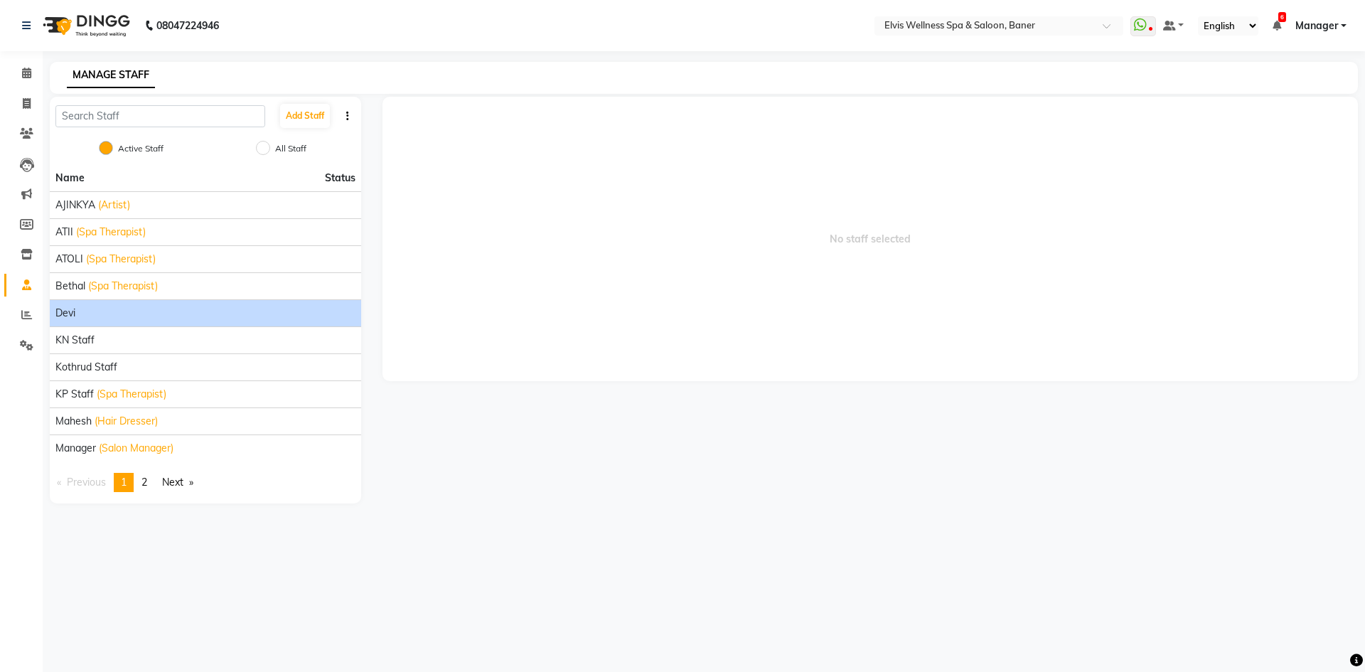
click at [174, 321] on li "Devi" at bounding box center [205, 312] width 311 height 27
click at [216, 320] on li "Devi" at bounding box center [205, 312] width 311 height 27
click at [216, 320] on div "Devi" at bounding box center [205, 313] width 300 height 15
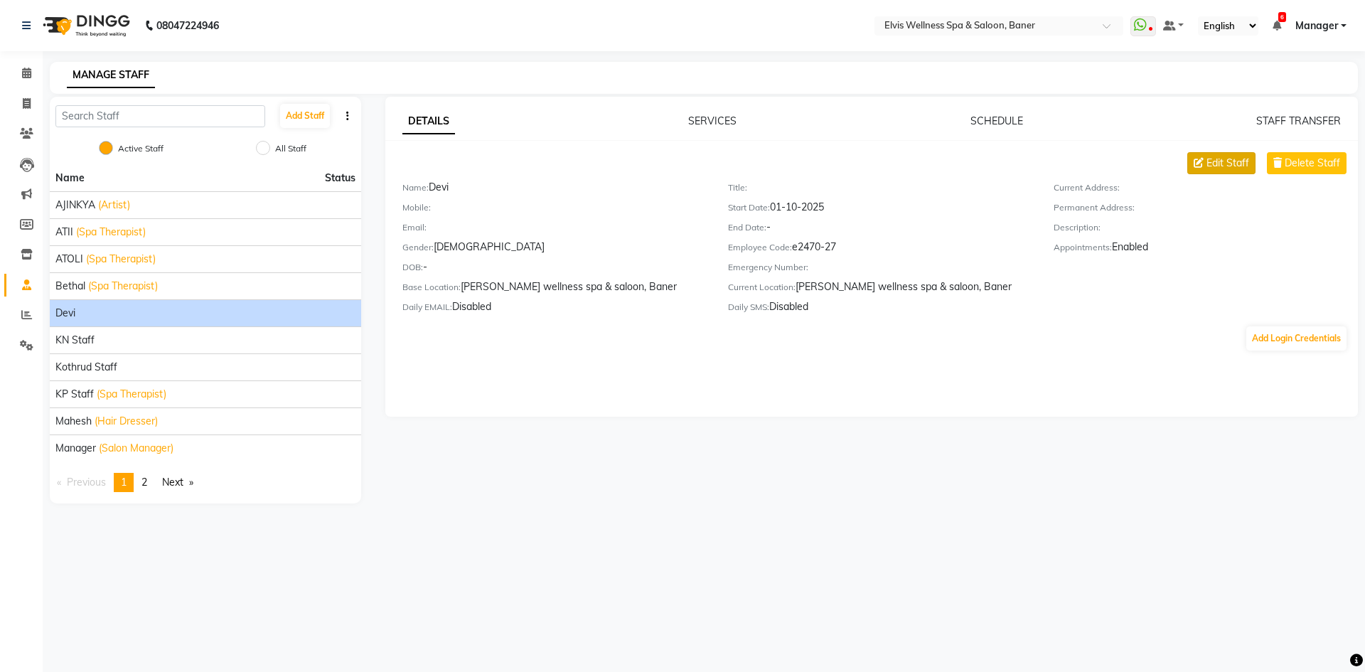
click at [1204, 156] on button "Edit Staff" at bounding box center [1222, 163] width 68 height 22
select select "female"
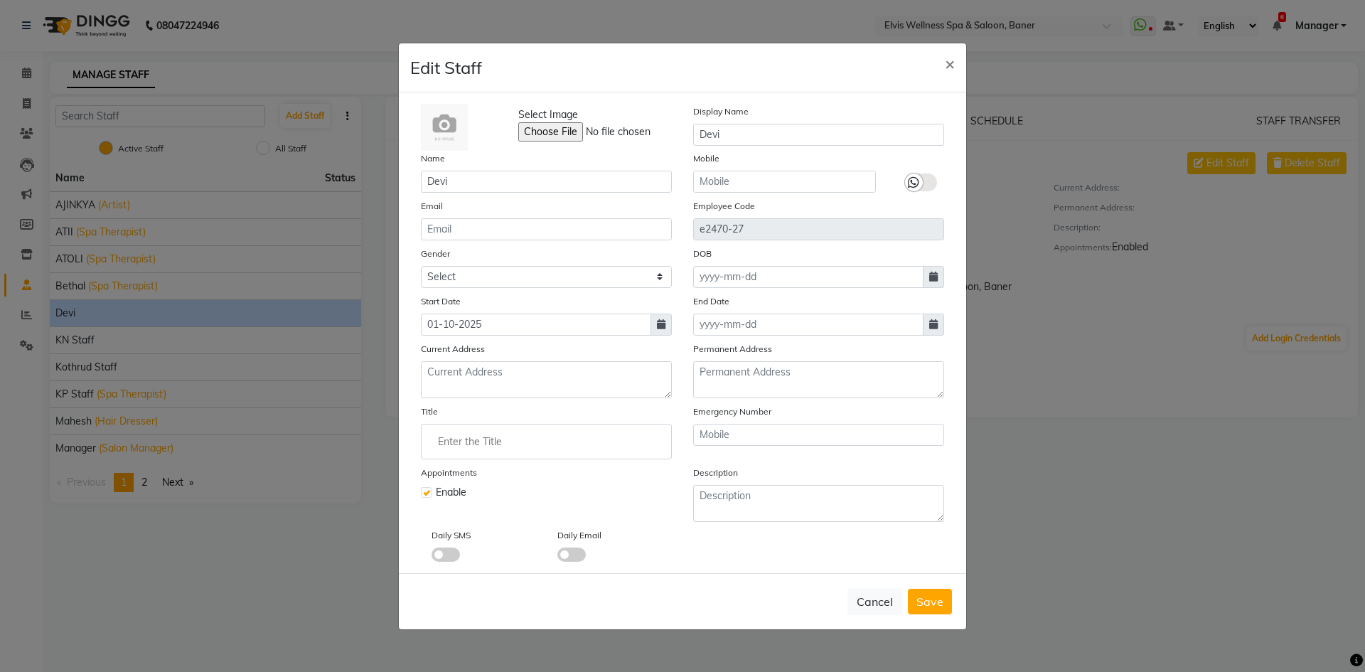
click at [511, 197] on div "Select Image Display Name Devi Name Devi Mobile Email Employee Code e2470-27 Ge…" at bounding box center [682, 333] width 545 height 458
click at [511, 186] on input "Devi" at bounding box center [546, 182] width 251 height 22
type input "DEVI"
click at [925, 607] on span "Save" at bounding box center [930, 602] width 27 height 14
select select
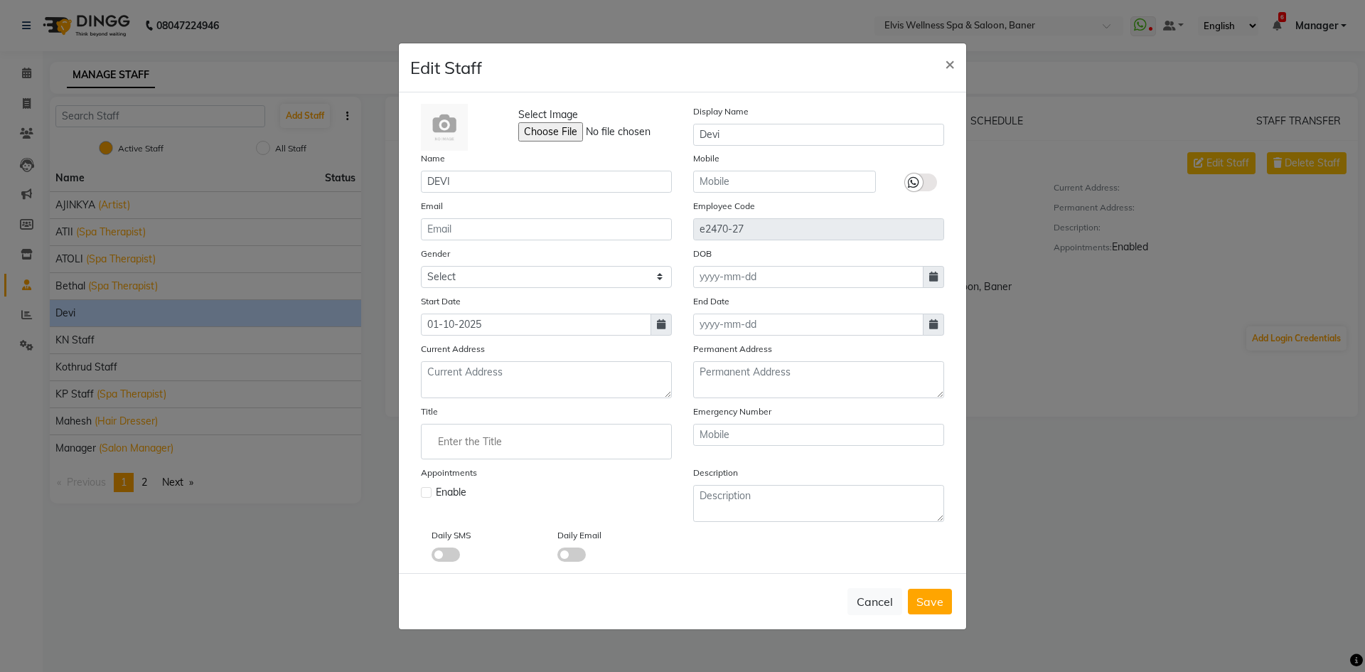
checkbox input "false"
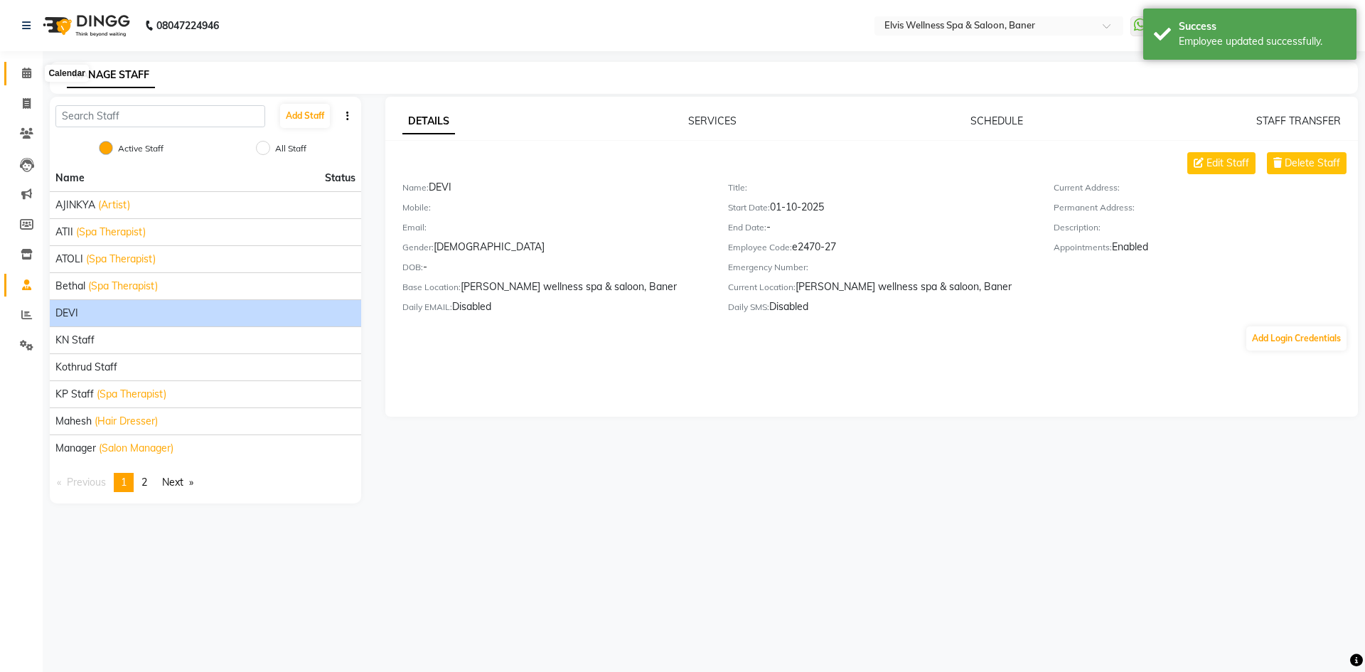
click at [17, 71] on span at bounding box center [26, 73] width 25 height 16
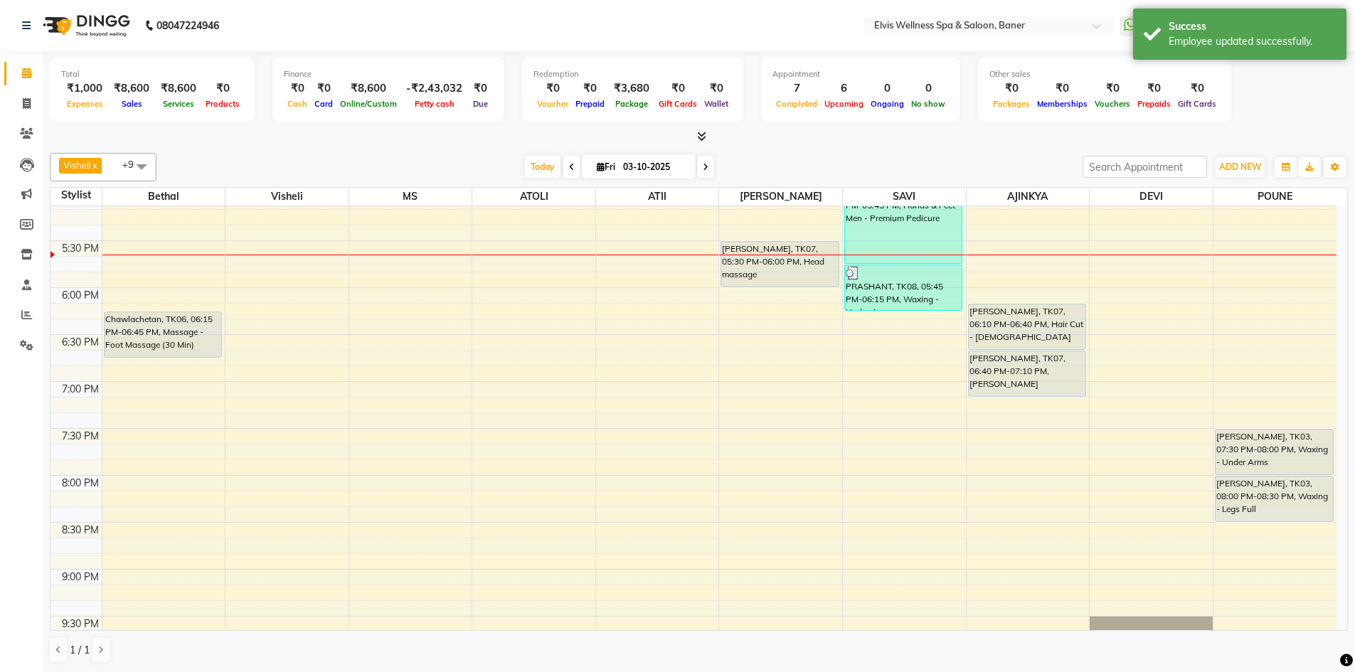
scroll to position [890, 0]
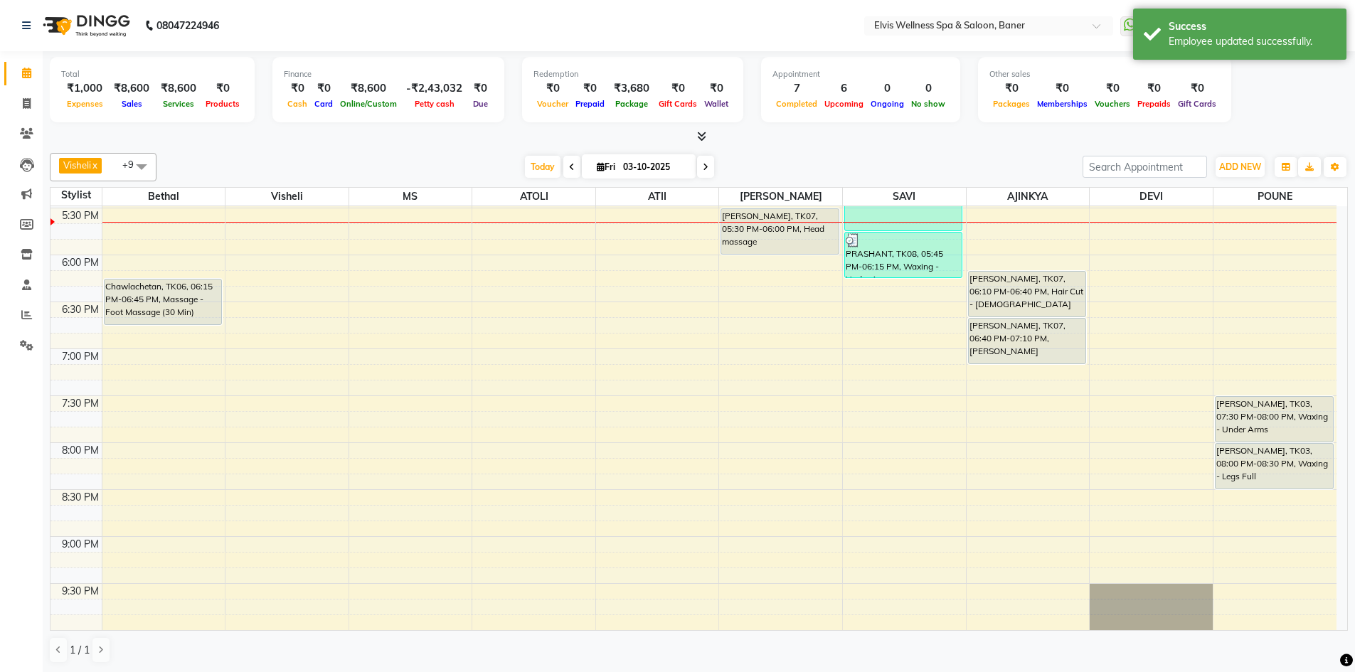
click at [697, 134] on icon at bounding box center [701, 136] width 9 height 11
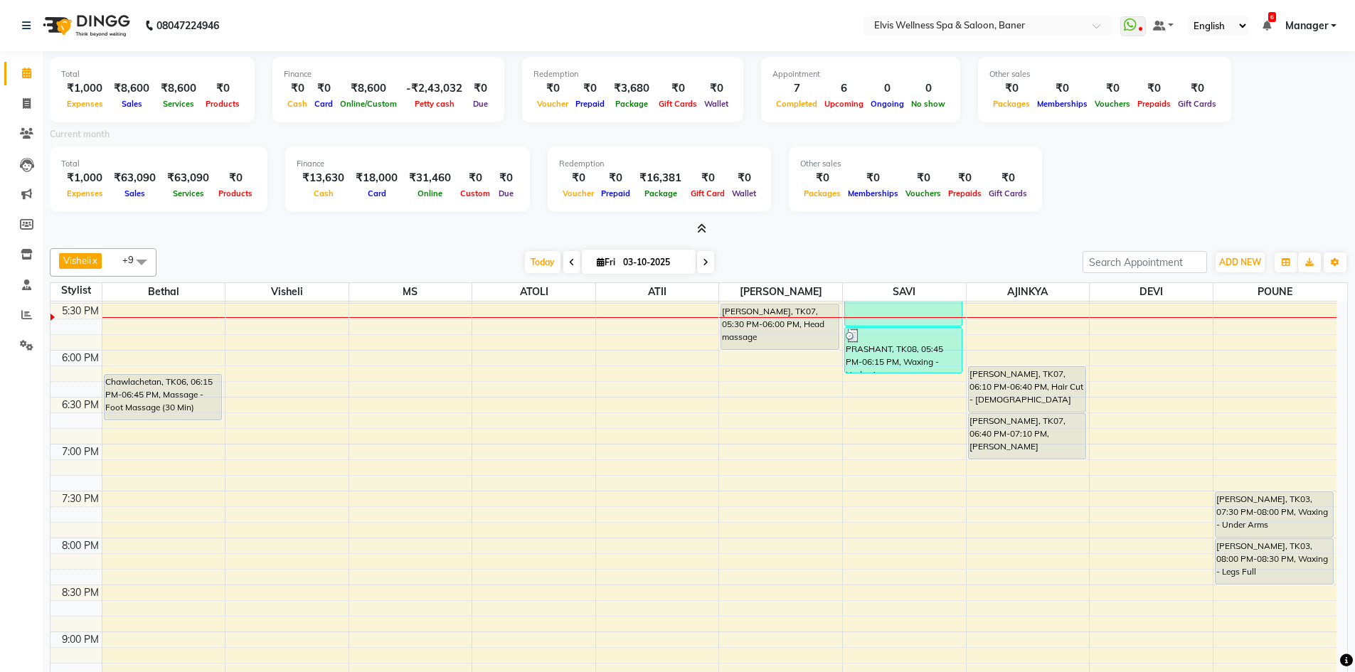
click at [704, 228] on icon at bounding box center [701, 228] width 9 height 11
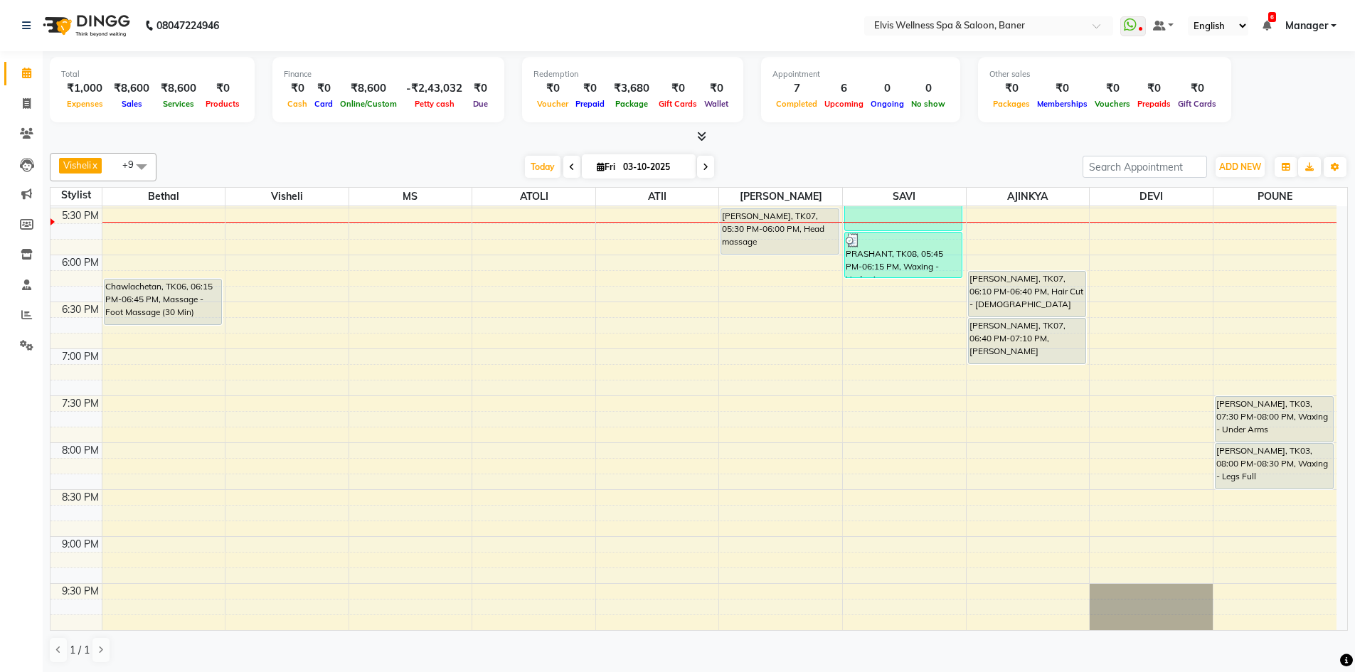
click at [696, 134] on span at bounding box center [698, 136] width 15 height 15
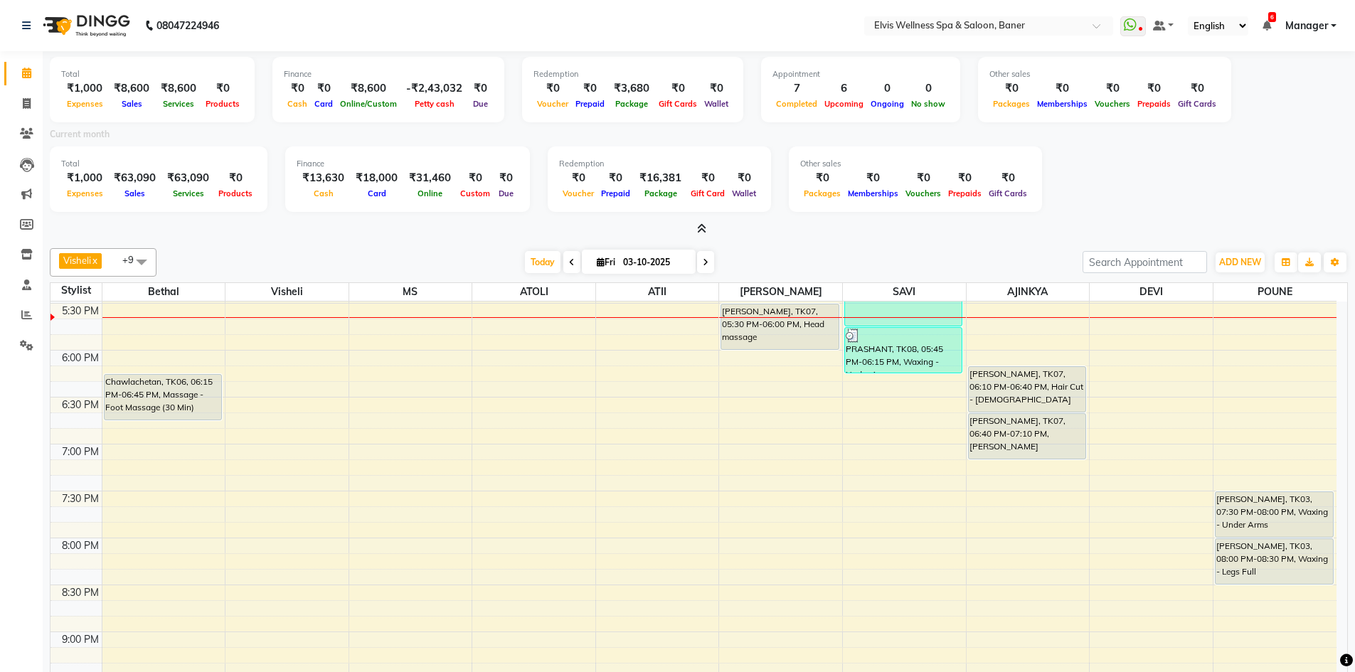
click at [697, 230] on icon at bounding box center [701, 228] width 9 height 11
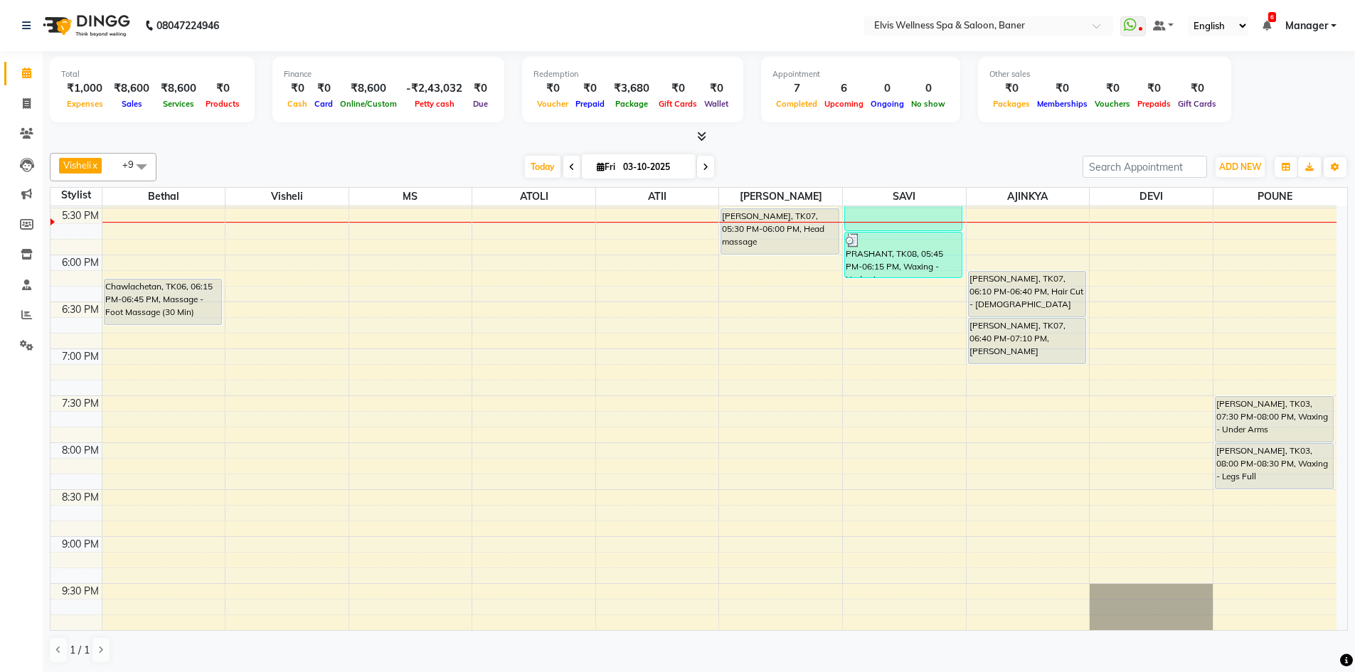
click at [698, 136] on icon at bounding box center [701, 136] width 9 height 11
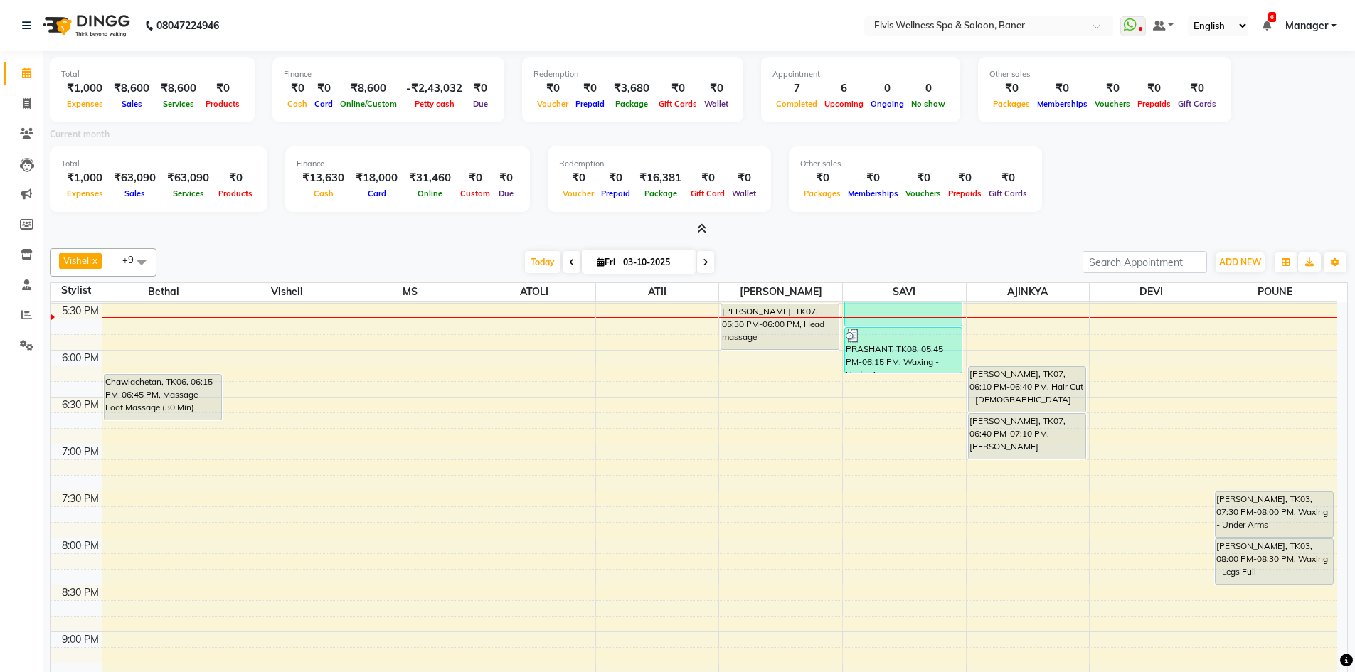
click at [702, 224] on icon at bounding box center [701, 228] width 9 height 11
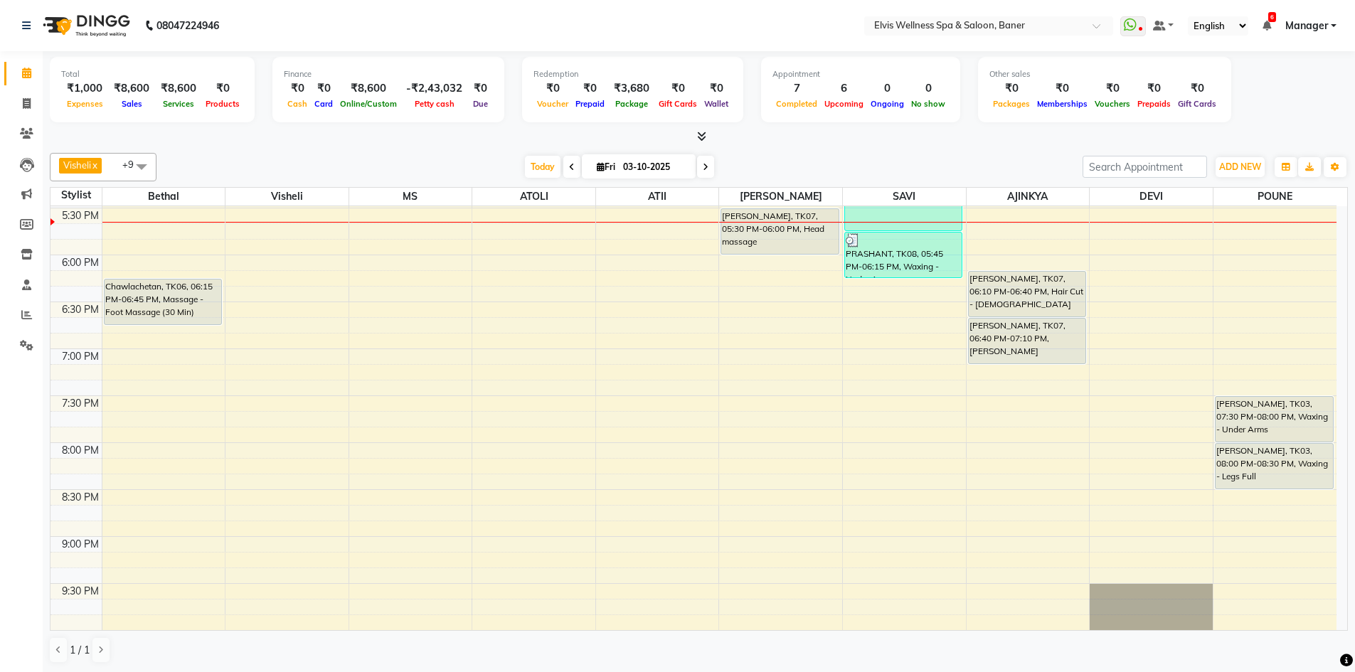
click at [701, 134] on icon at bounding box center [701, 136] width 9 height 11
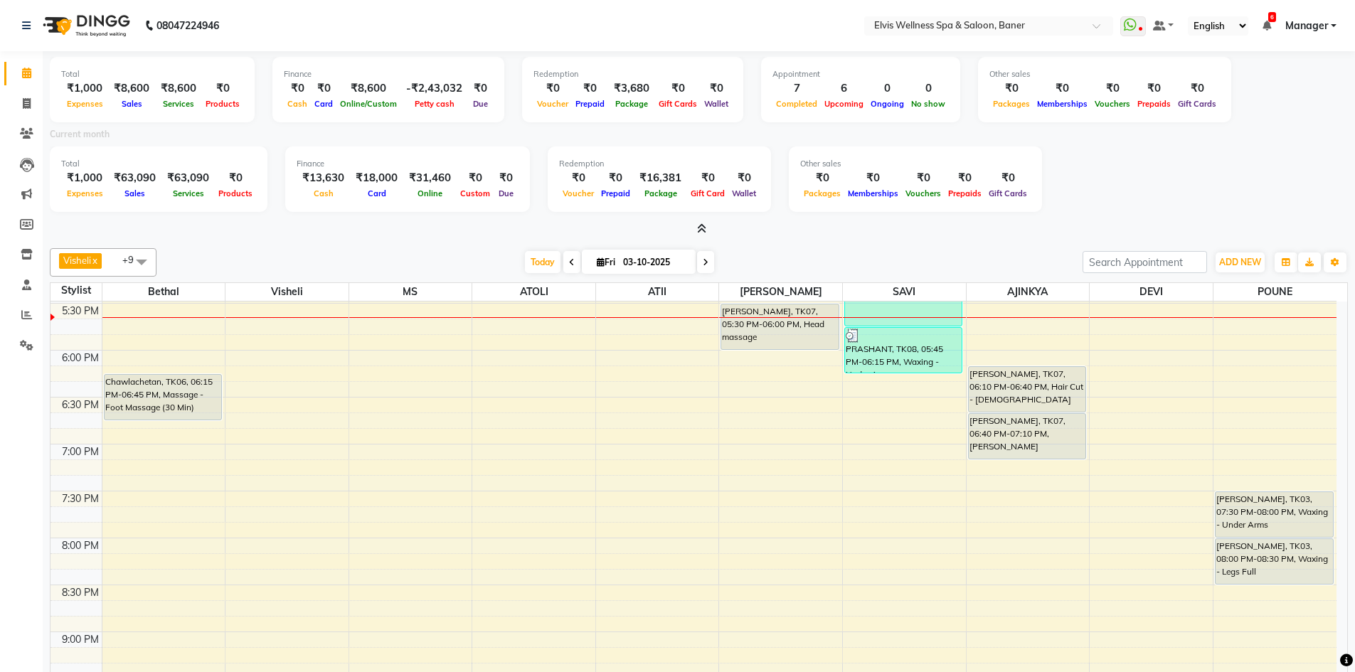
click at [648, 177] on div "₹16,381" at bounding box center [660, 178] width 53 height 16
click at [634, 195] on div "Package" at bounding box center [660, 193] width 53 height 15
click at [597, 196] on span "Prepaid" at bounding box center [615, 193] width 36 height 10
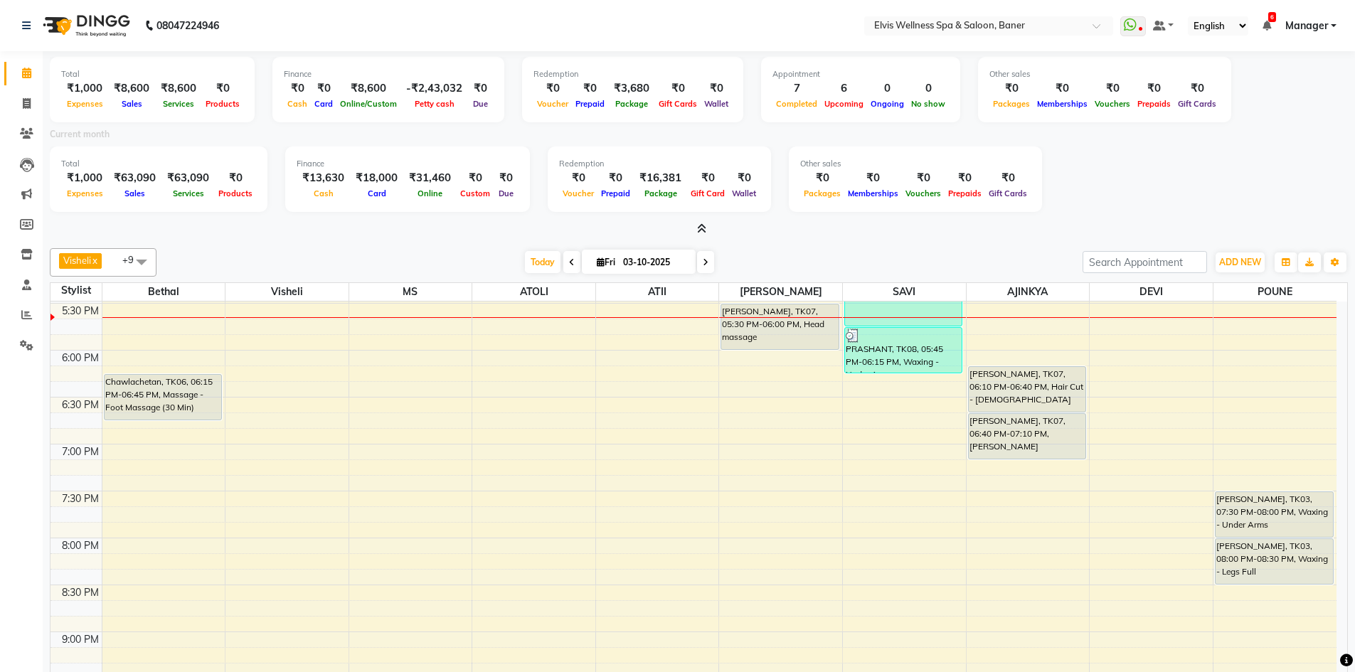
click at [570, 197] on span "Voucher" at bounding box center [578, 193] width 38 height 10
click at [570, 196] on span "Voucher" at bounding box center [578, 193] width 38 height 10
click at [433, 196] on span "Online" at bounding box center [430, 193] width 32 height 10
click at [431, 192] on span "Online" at bounding box center [430, 193] width 32 height 10
click at [431, 191] on span "Online" at bounding box center [430, 193] width 32 height 10
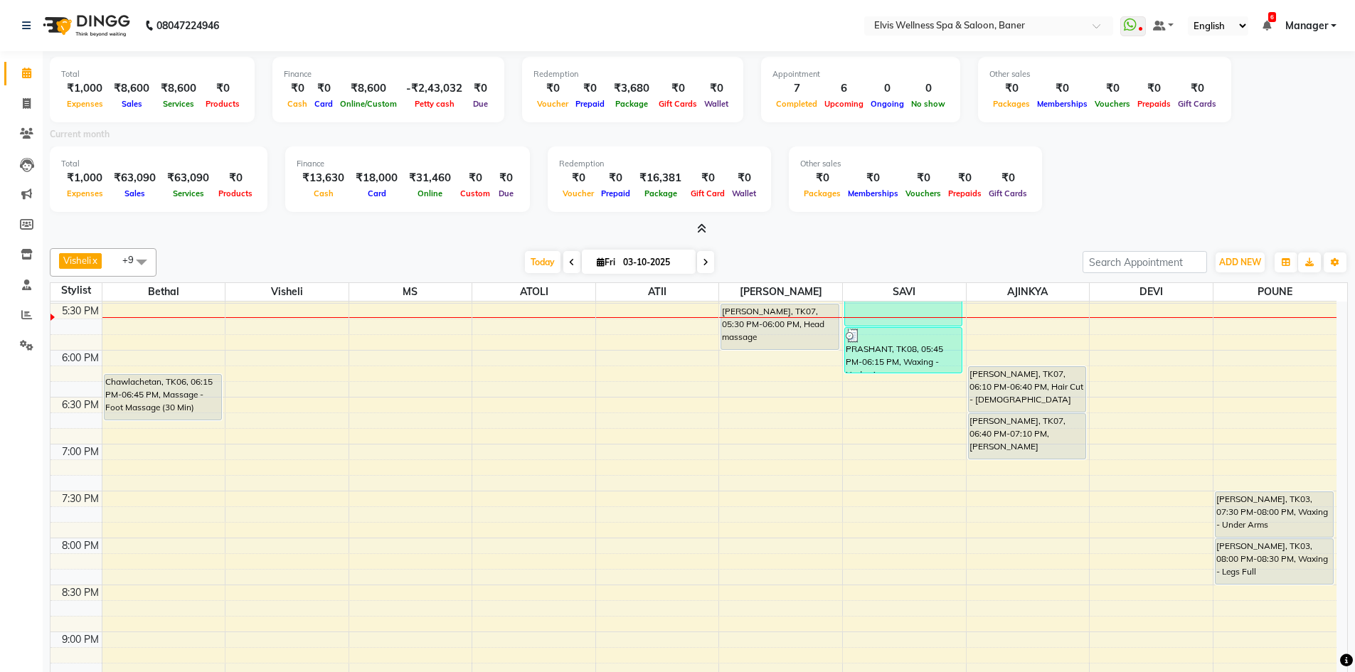
click at [370, 199] on div "Card" at bounding box center [376, 193] width 53 height 15
click at [373, 194] on span "Card" at bounding box center [377, 193] width 26 height 10
click at [317, 198] on div "Cash" at bounding box center [323, 193] width 53 height 15
click at [316, 190] on span "Cash" at bounding box center [323, 193] width 27 height 10
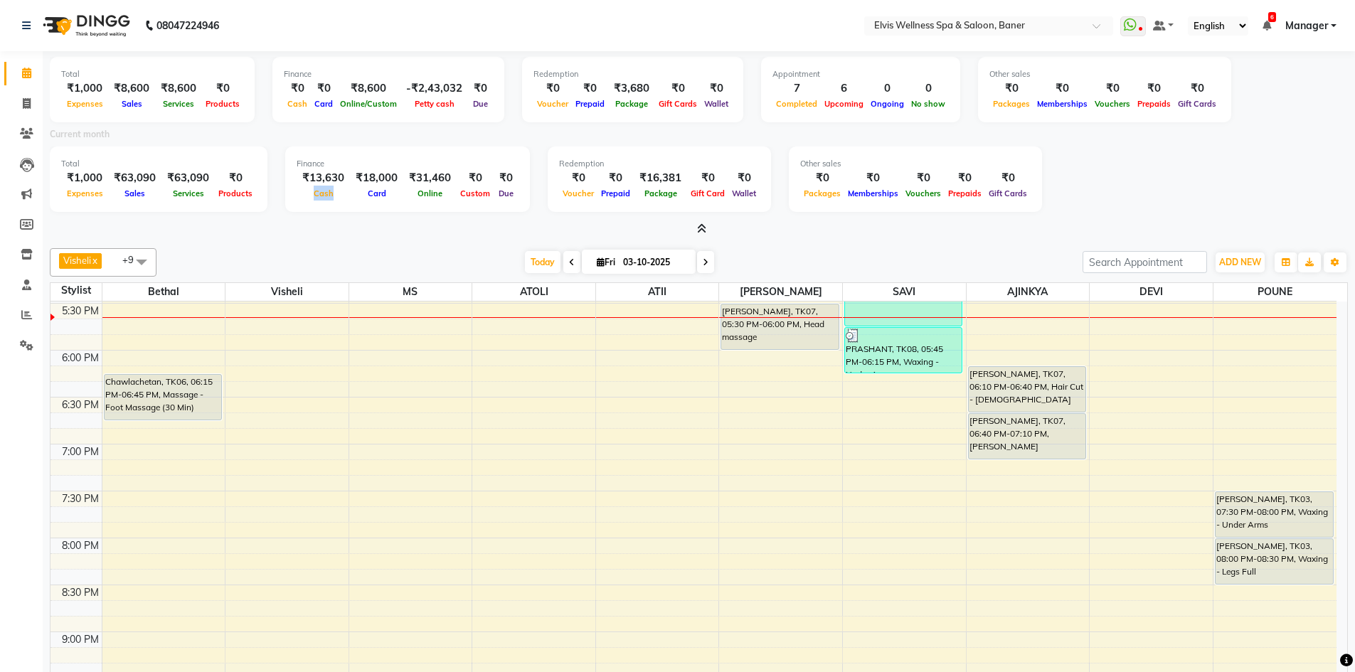
click at [316, 190] on span "Cash" at bounding box center [323, 193] width 27 height 10
click at [697, 225] on icon at bounding box center [701, 228] width 9 height 11
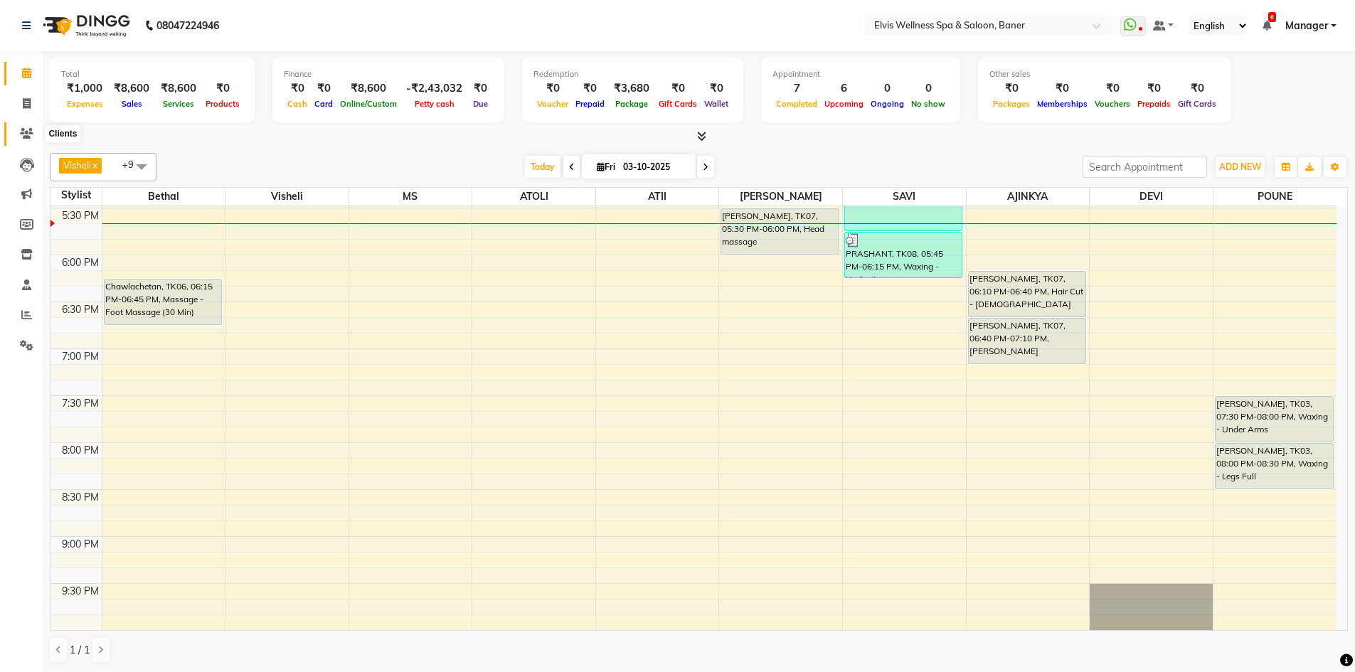
click at [17, 133] on span at bounding box center [26, 134] width 25 height 16
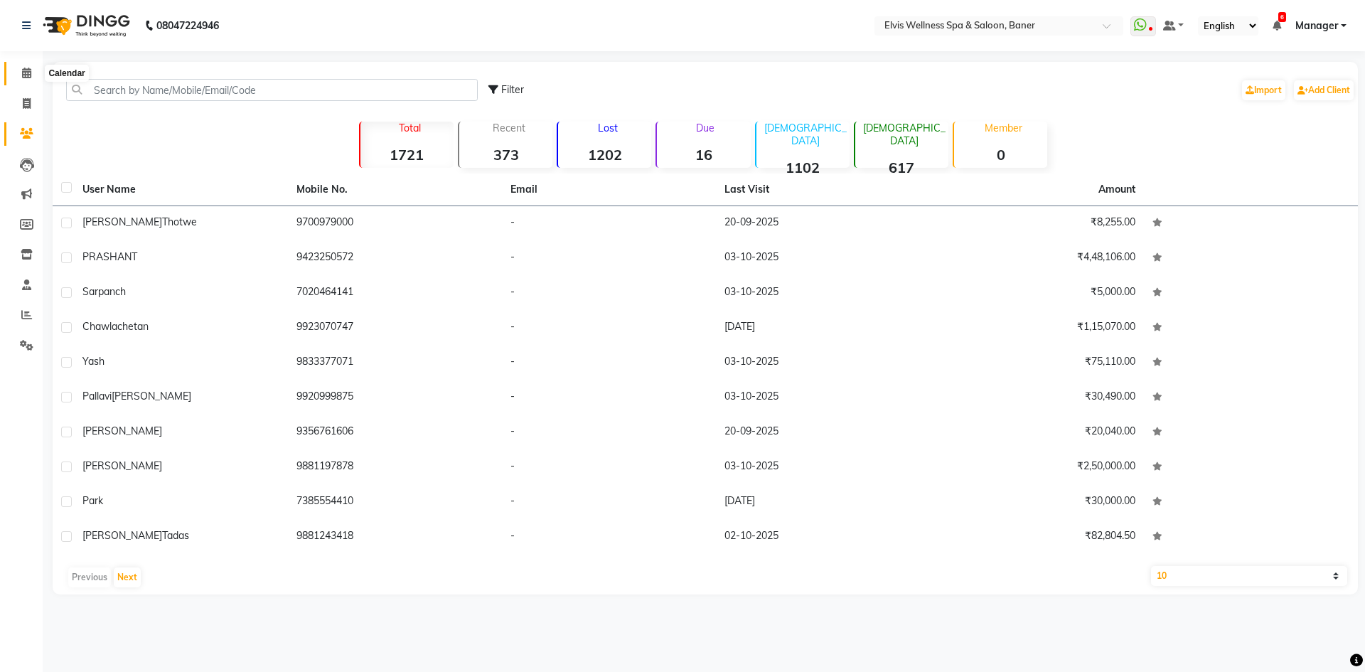
click at [20, 73] on span at bounding box center [26, 73] width 25 height 16
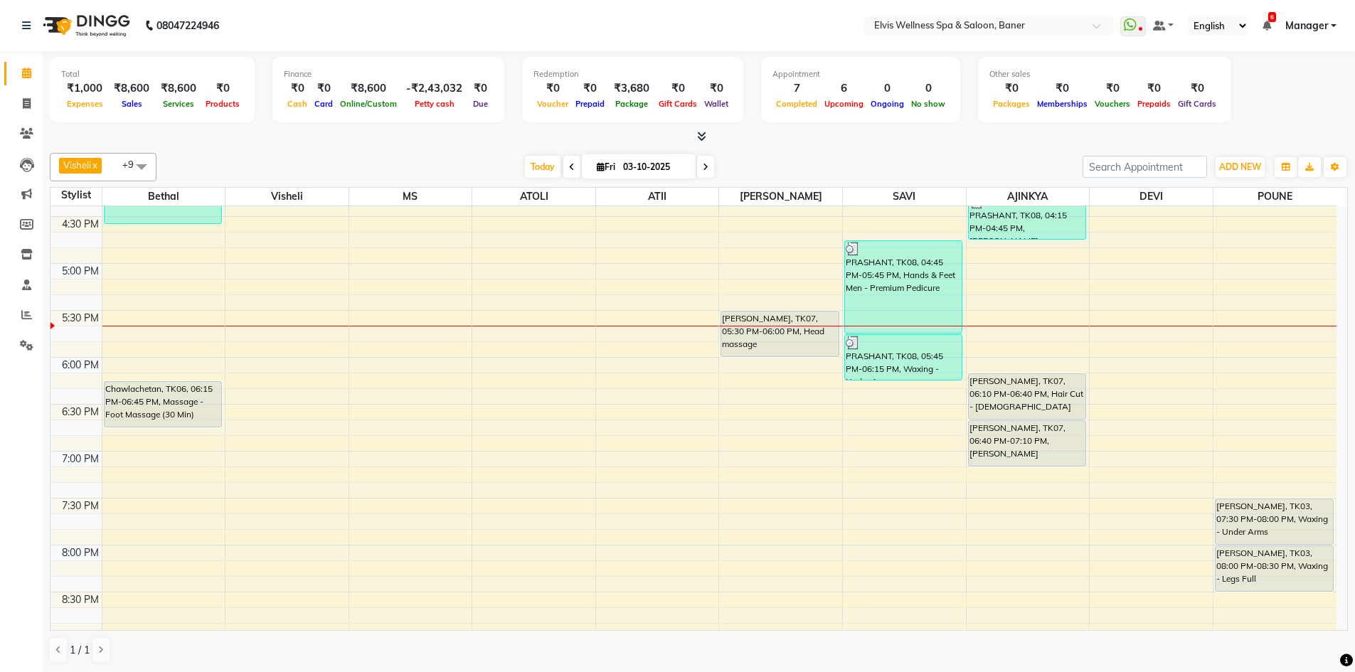
scroll to position [890, 0]
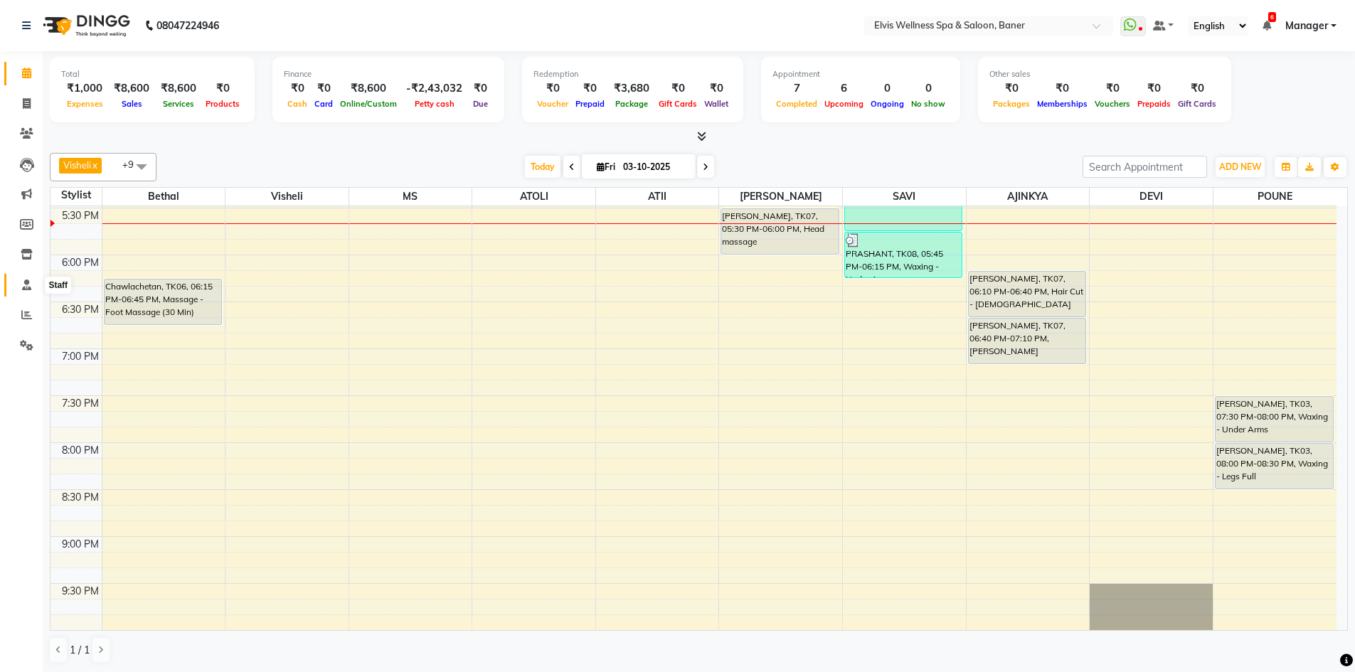
click at [25, 288] on icon at bounding box center [26, 284] width 9 height 11
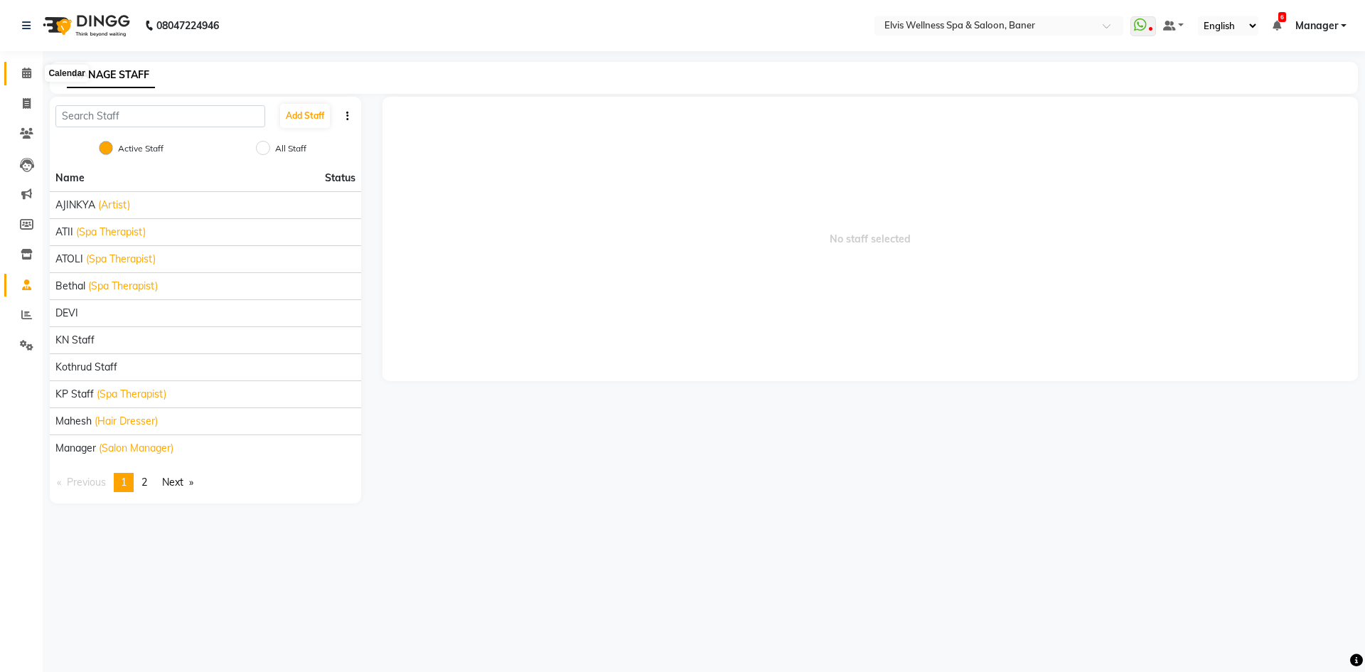
click at [25, 73] on icon at bounding box center [26, 73] width 9 height 11
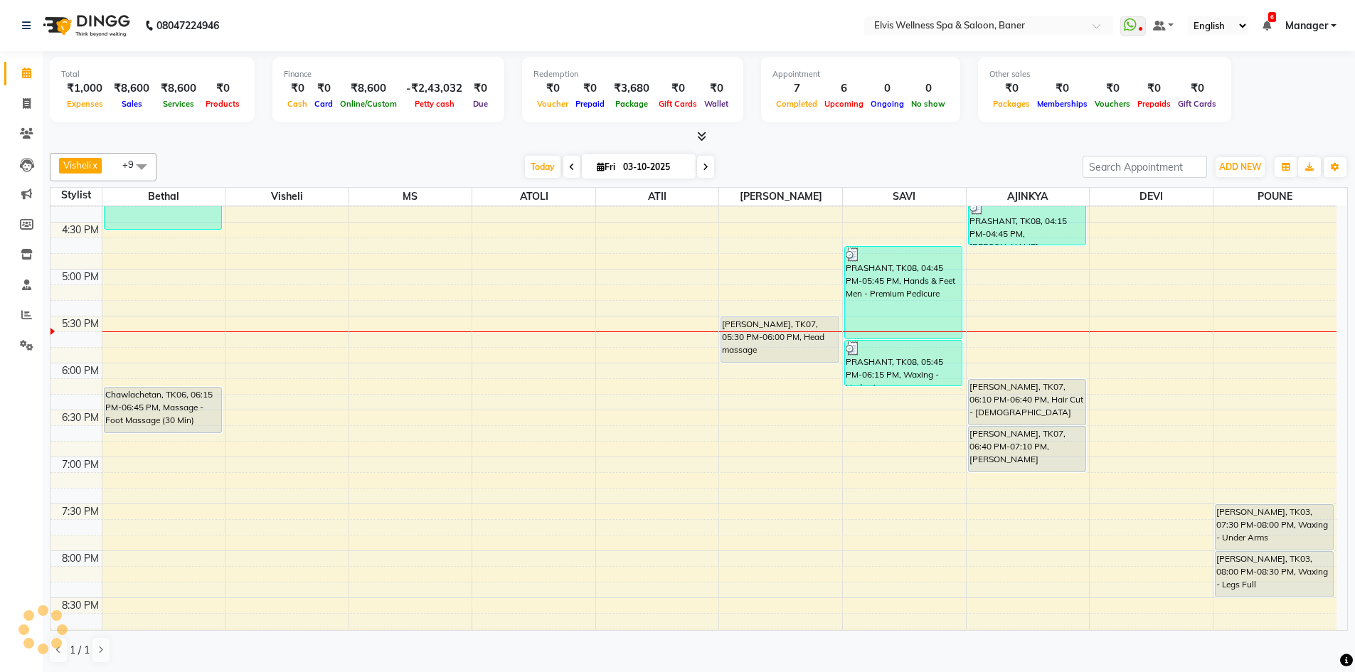
scroll to position [782, 0]
click at [801, 149] on div "Visheli x MS x Bethal x ATOLI x ATII x SAVI x Marvin x POUNE x AJINKYA x Devi x…" at bounding box center [699, 408] width 1298 height 522
click at [782, 166] on div "[DATE] [DATE]" at bounding box center [620, 166] width 912 height 21
drag, startPoint x: 445, startPoint y: 138, endPoint x: 444, endPoint y: 145, distance: 7.3
click at [445, 137] on div at bounding box center [699, 136] width 1298 height 15
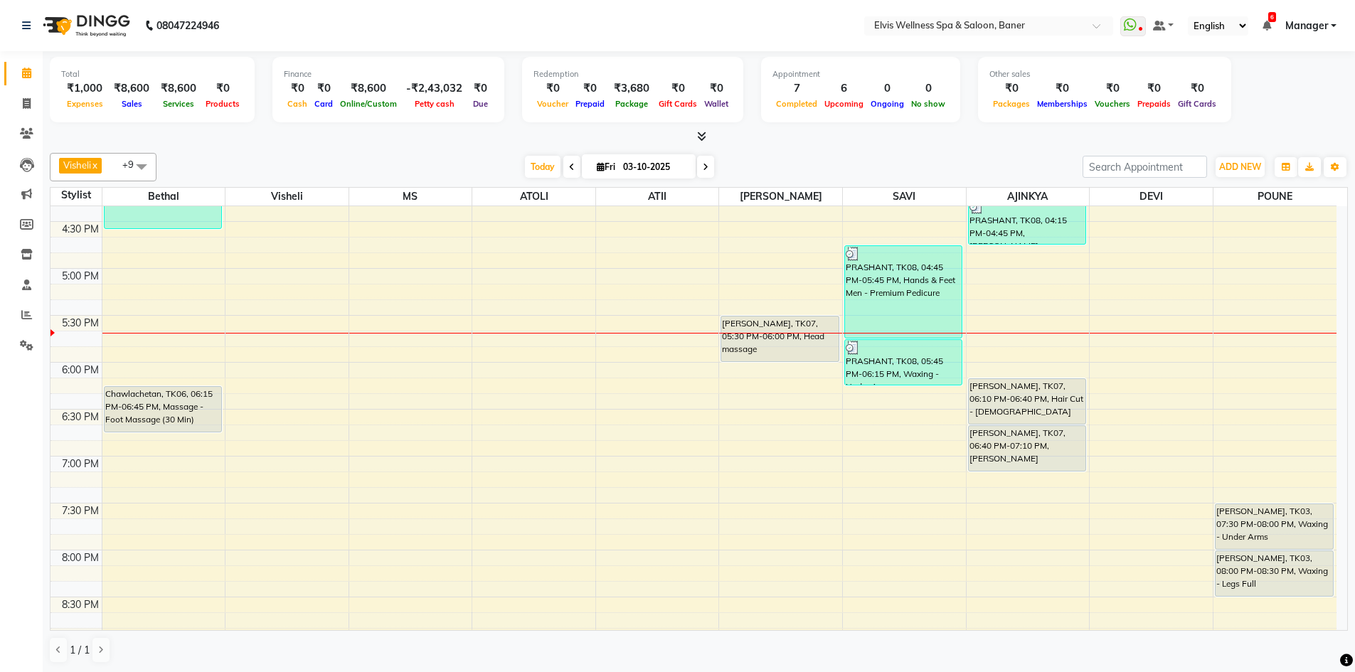
click at [304, 418] on div "8:00 AM 8:30 AM 9:00 AM 9:30 AM 10:00 AM 10:30 AM 11:00 AM 11:30 AM 12:00 PM 12…" at bounding box center [693, 81] width 1286 height 1314
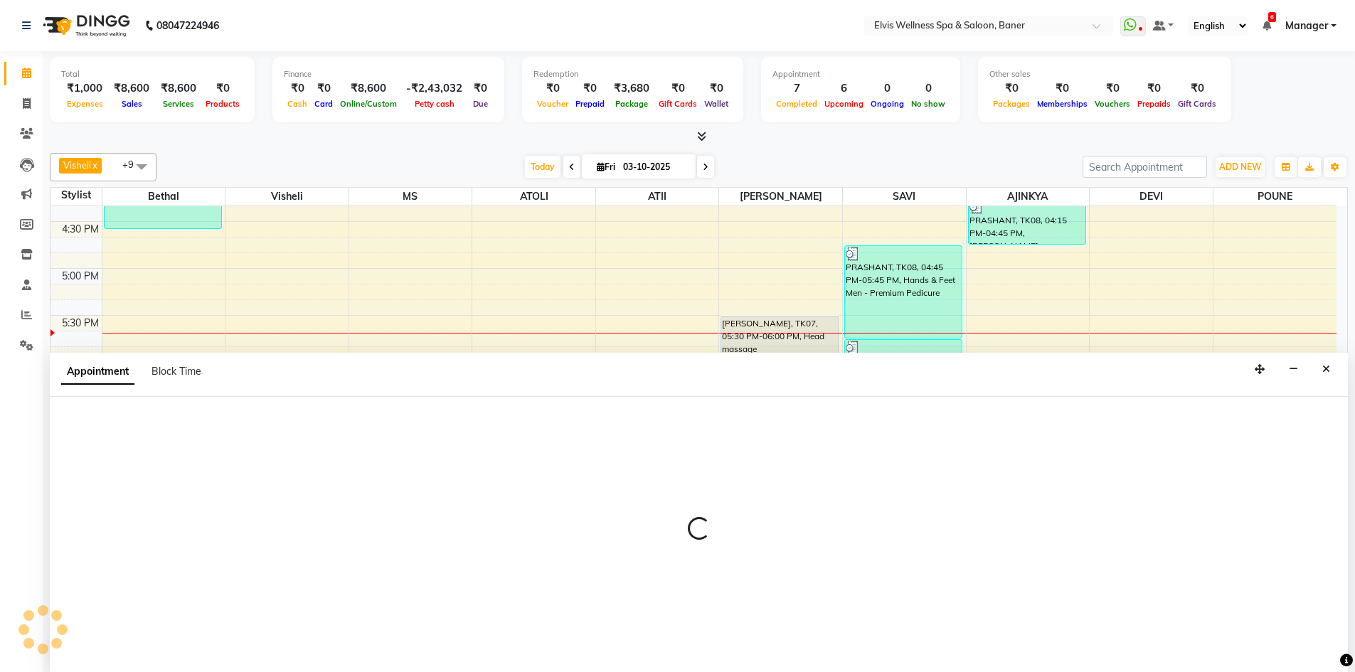
scroll to position [1, 0]
select select "40637"
select select "tentative"
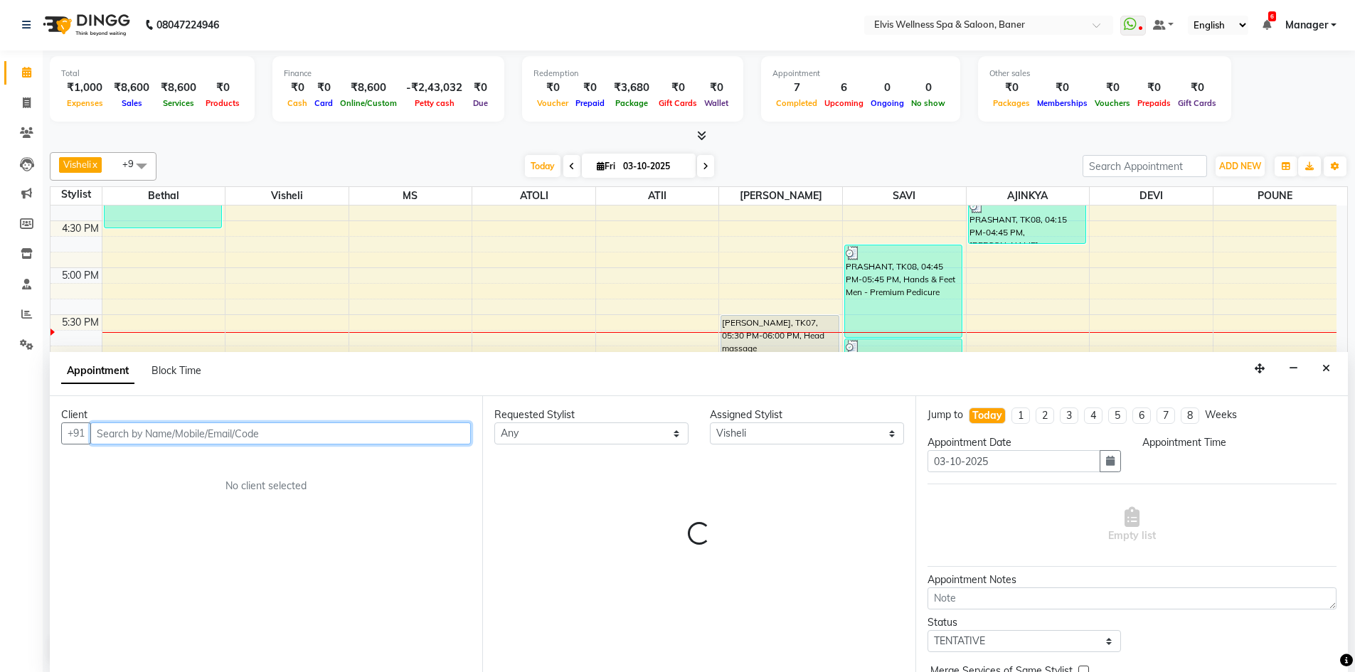
select select "1110"
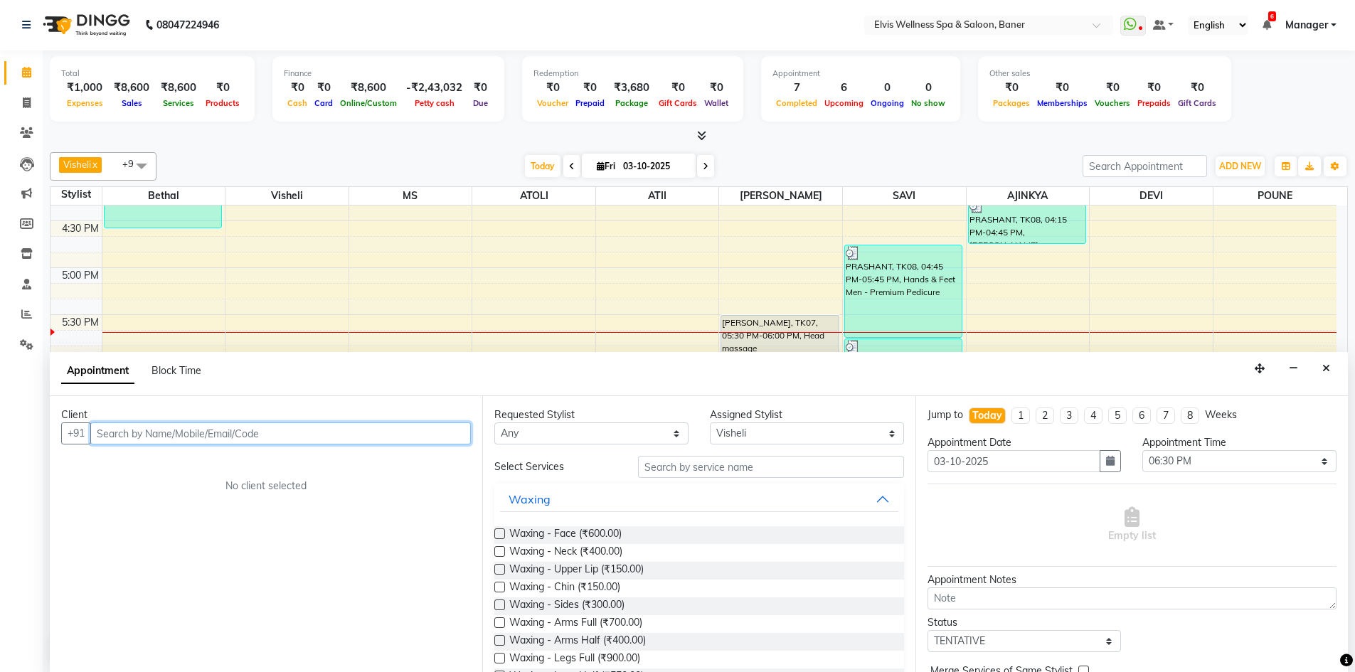
click at [267, 430] on input "text" at bounding box center [280, 433] width 380 height 22
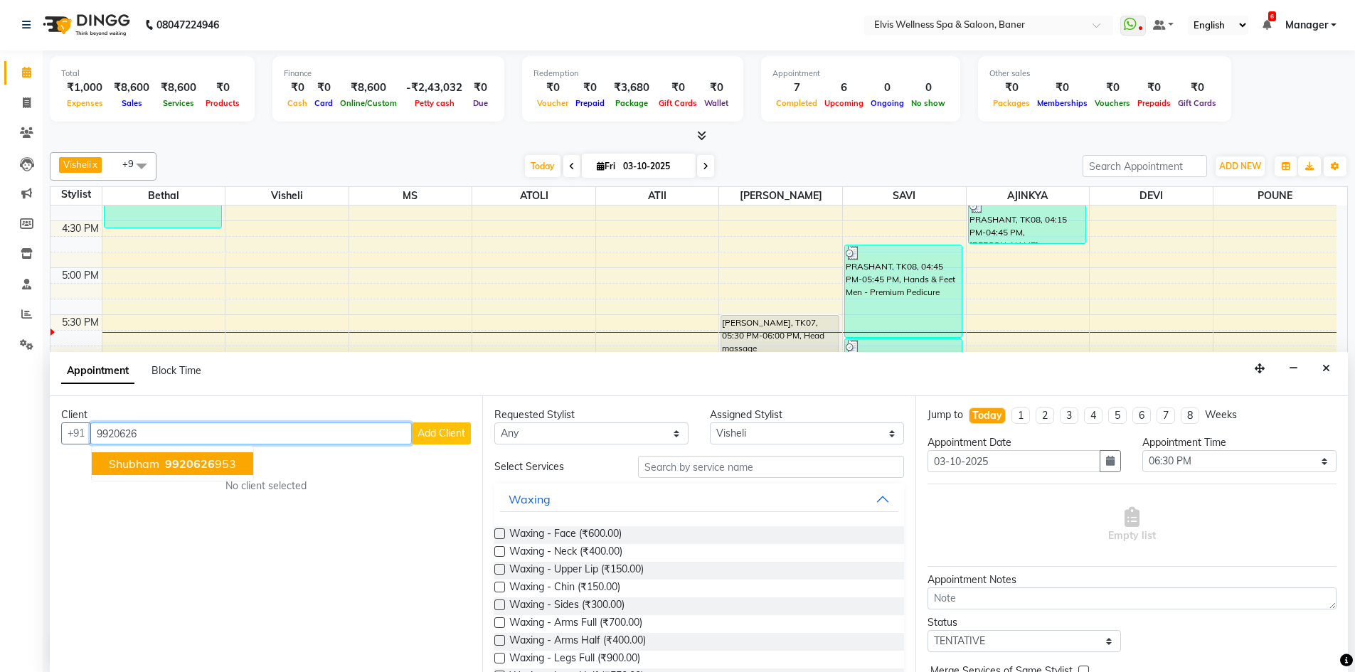
click at [186, 462] on span "9920626" at bounding box center [190, 464] width 50 height 14
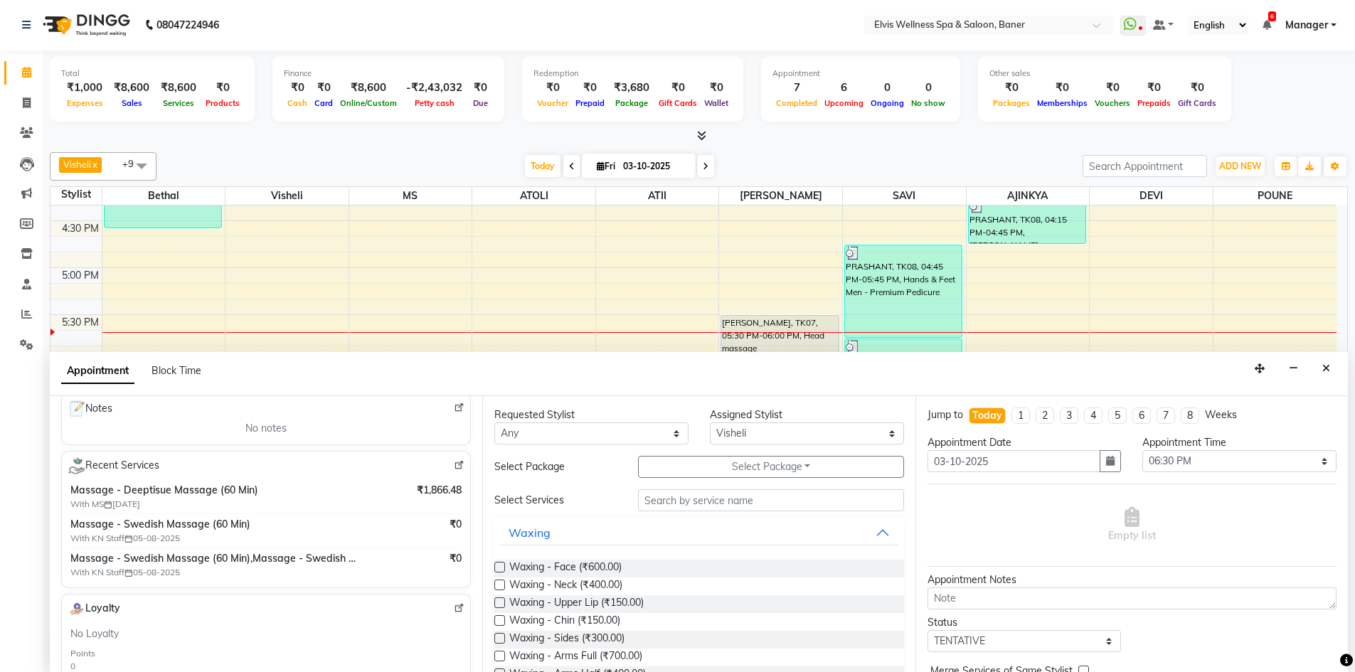
scroll to position [213, 0]
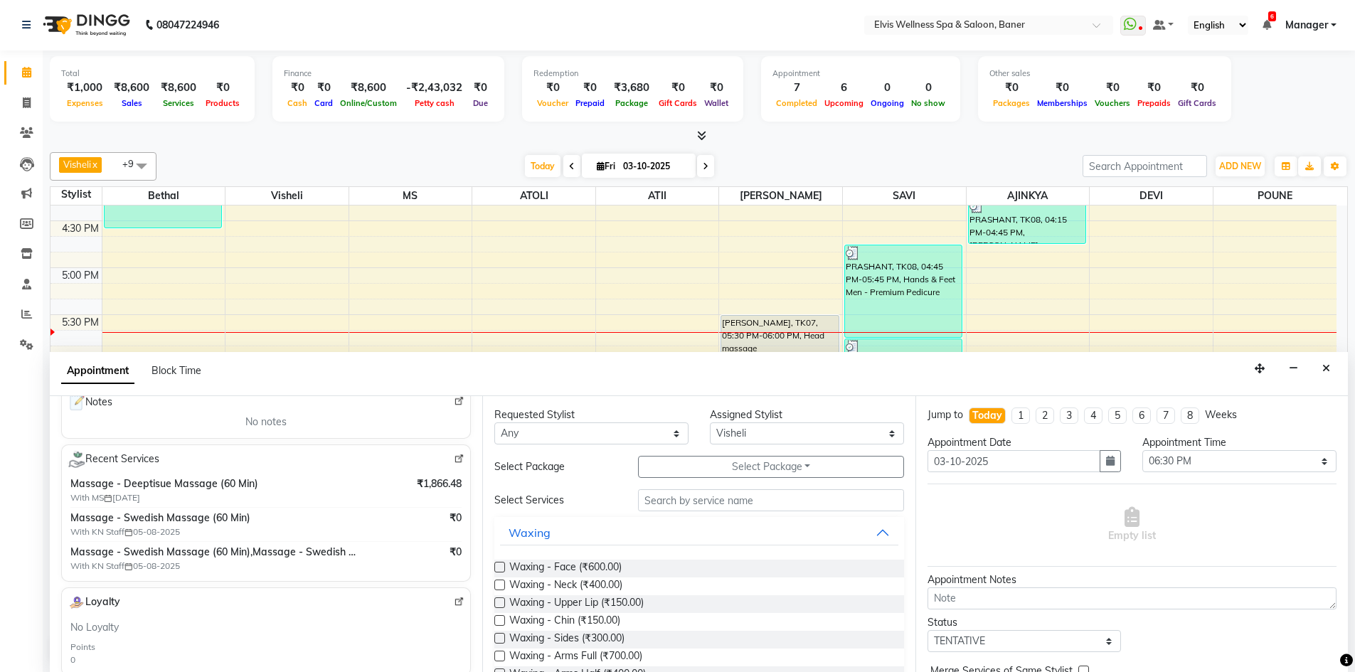
type input "9920626953"
click at [641, 496] on input "text" at bounding box center [771, 500] width 266 height 22
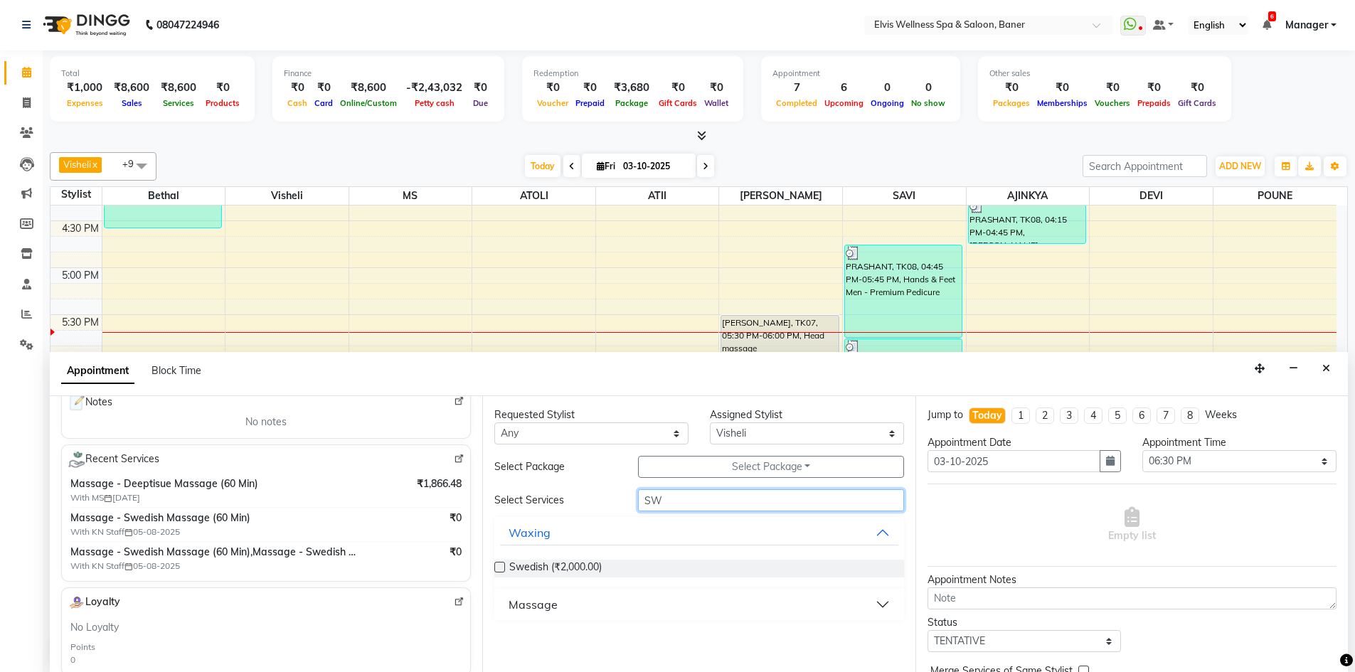
type input "SW"
click at [557, 585] on div "Swedish (₹2,000.00)" at bounding box center [698, 568] width 409 height 41
click at [547, 614] on button "Massage" at bounding box center [699, 605] width 398 height 26
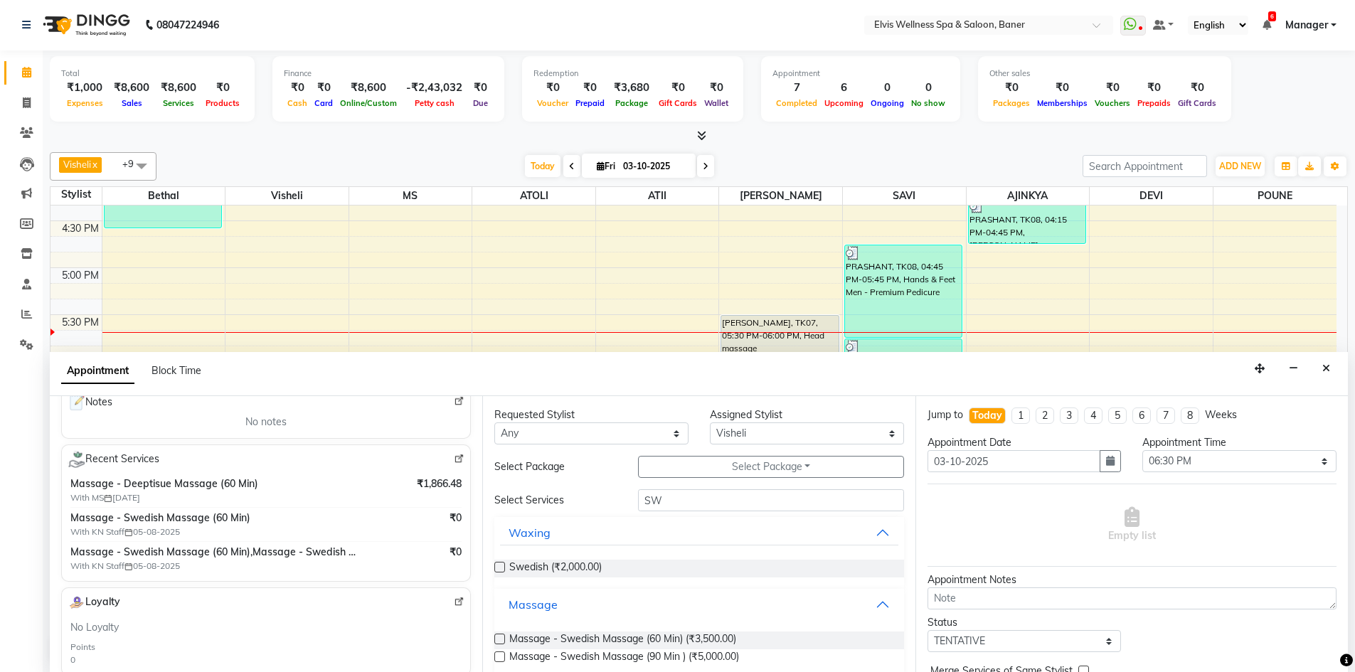
scroll to position [18, 0]
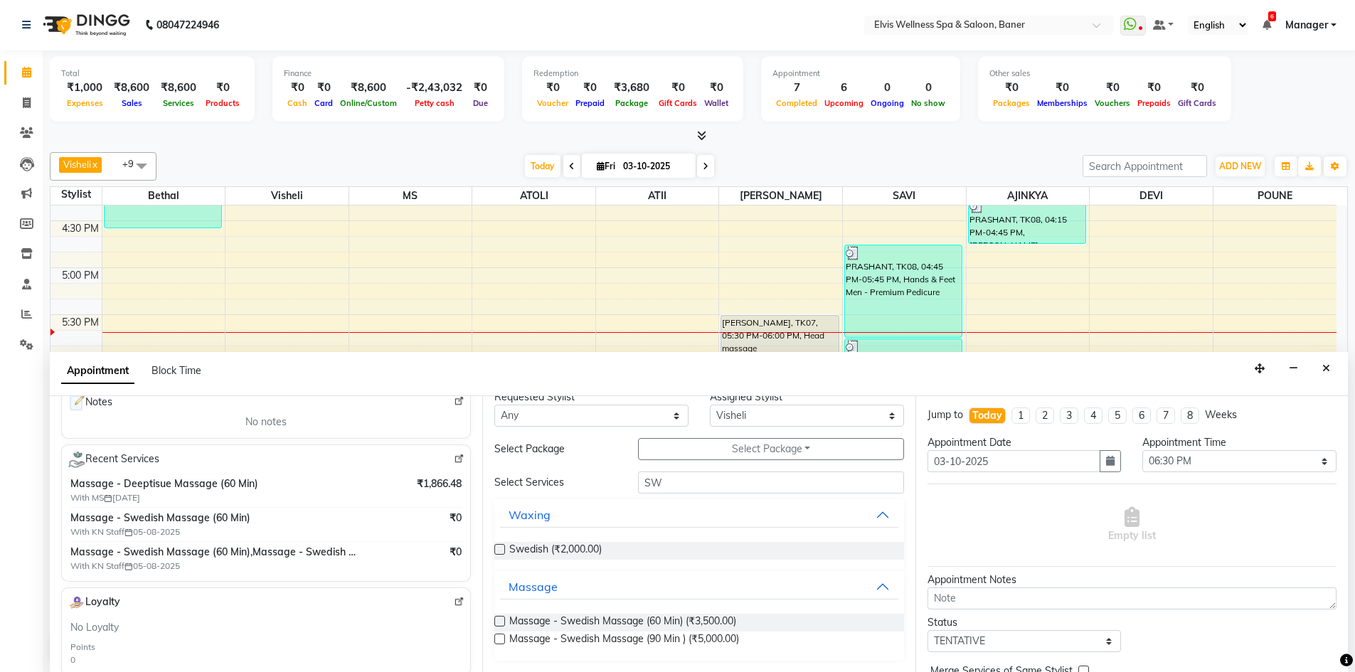
click at [494, 620] on label at bounding box center [499, 621] width 11 height 11
click at [494, 620] on input "checkbox" at bounding box center [498, 622] width 9 height 9
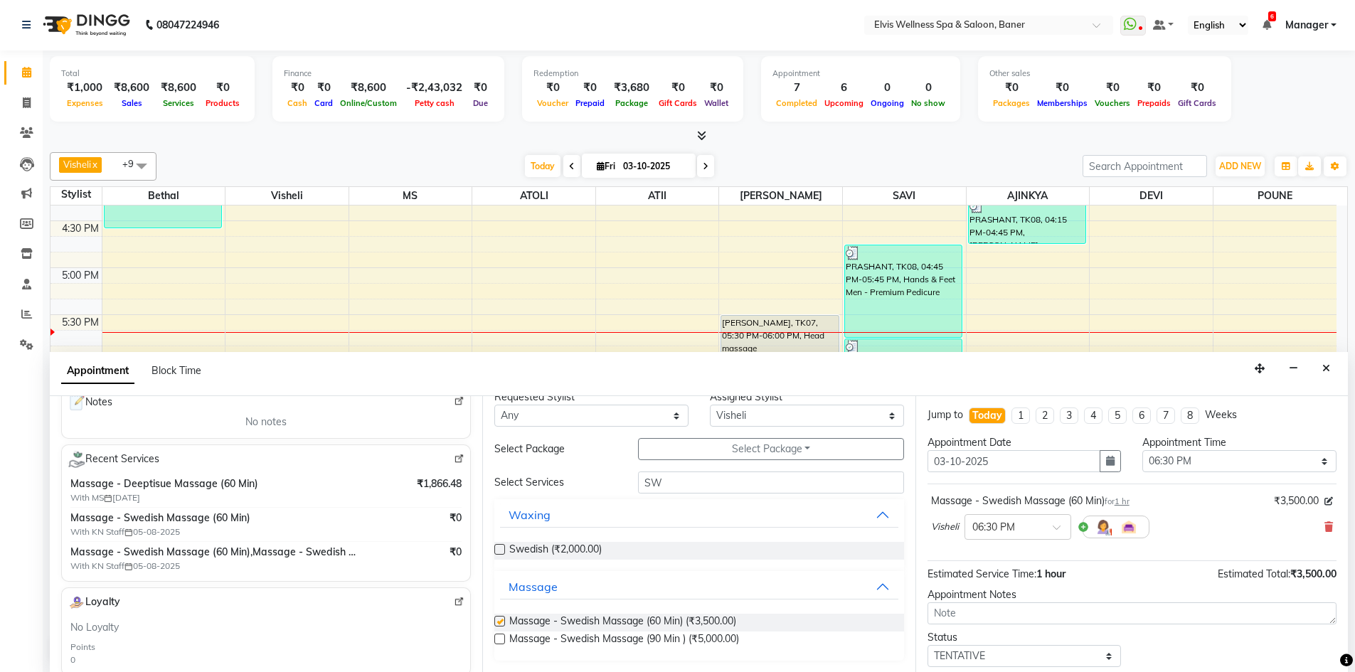
checkbox input "false"
click at [1324, 528] on icon at bounding box center [1328, 527] width 9 height 10
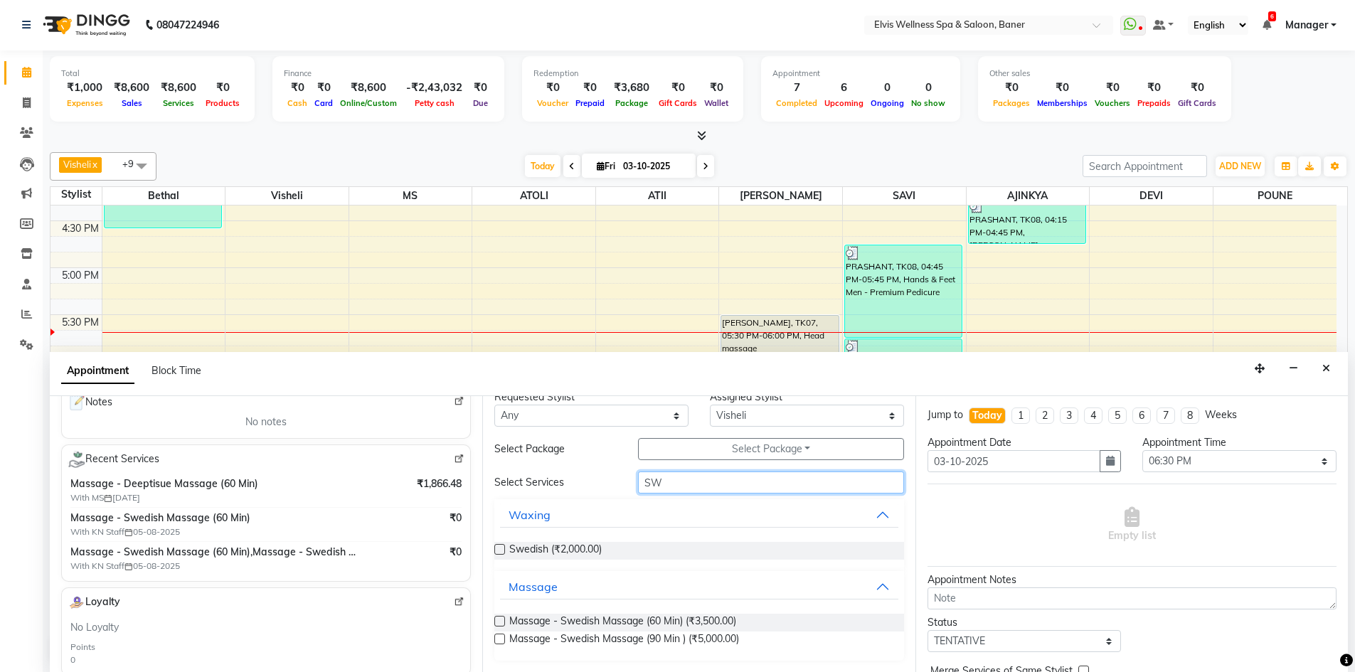
click at [715, 484] on input "SW" at bounding box center [771, 483] width 266 height 22
type input "S"
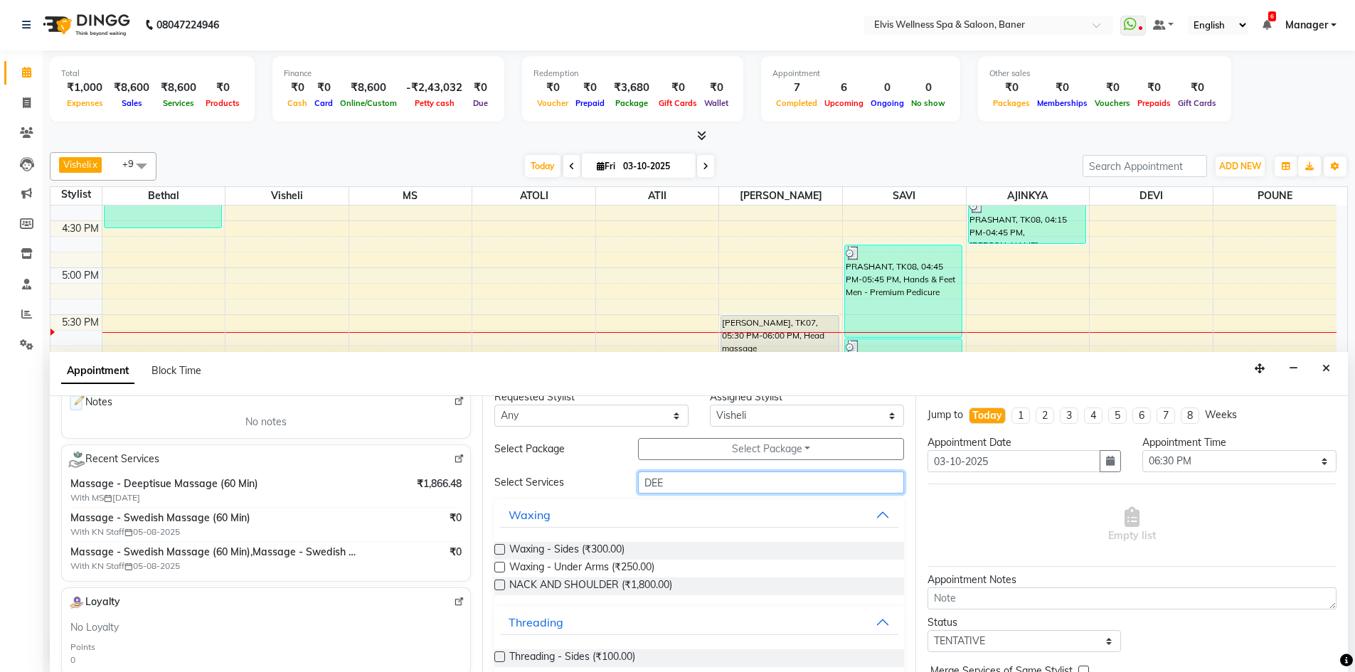
scroll to position [0, 0]
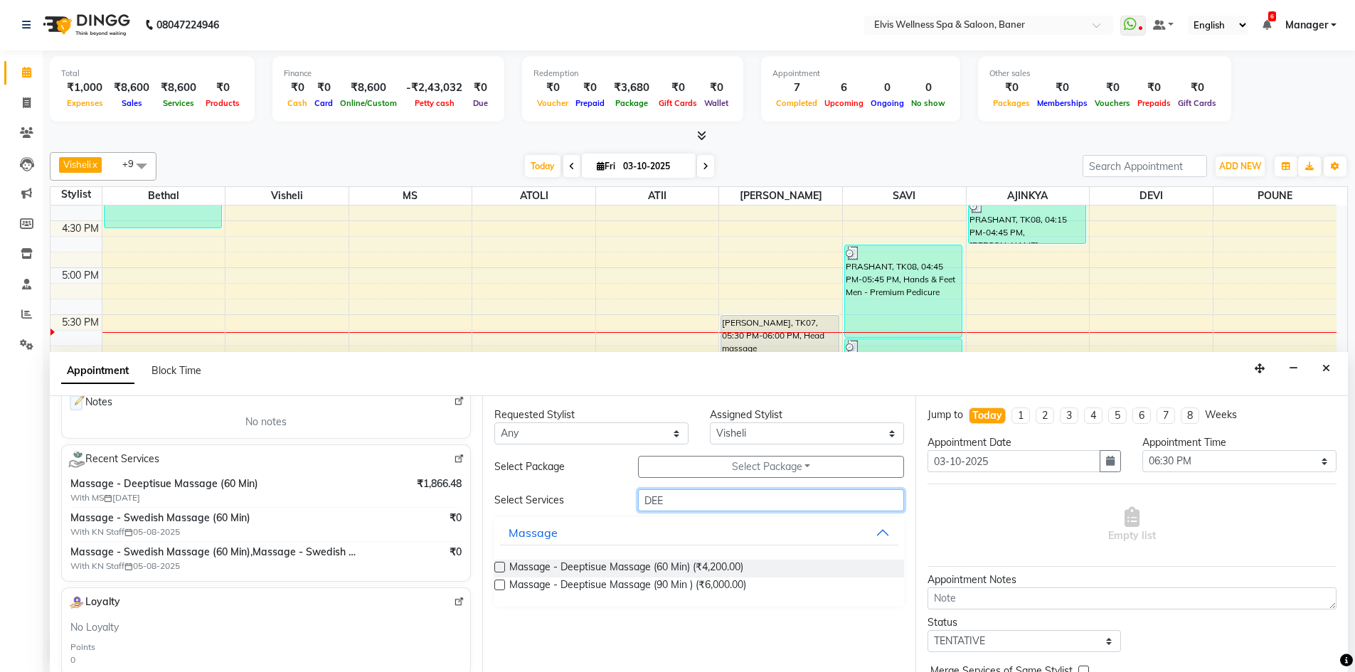
type input "DEE"
click at [501, 570] on label at bounding box center [499, 567] width 11 height 11
click at [501, 570] on input "checkbox" at bounding box center [498, 568] width 9 height 9
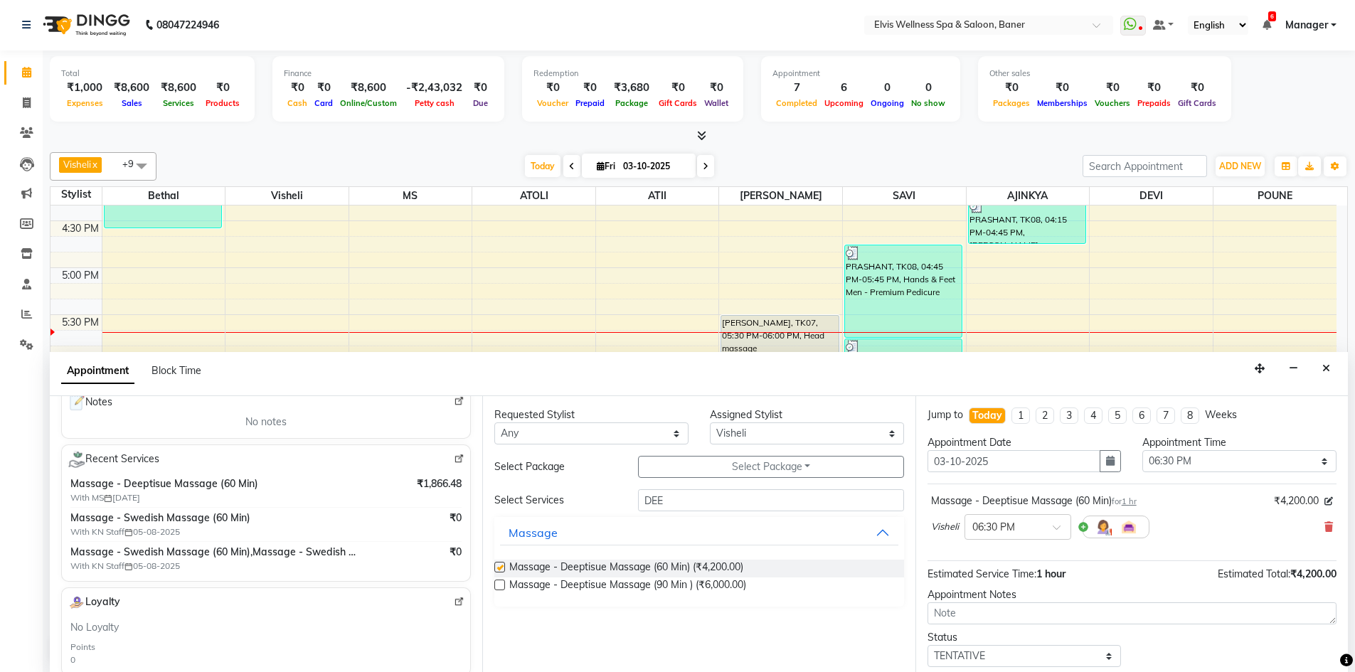
checkbox input "false"
click at [728, 436] on select "Select AJINKYA ATII ATOLI Bethal DEVI KN Staff Kothrud Staff KP Staff Mahesh Ma…" at bounding box center [807, 433] width 194 height 22
select select "54330"
click at [710, 422] on select "Select AJINKYA ATII ATOLI Bethal DEVI KN Staff Kothrud Staff KP Staff Mahesh Ma…" at bounding box center [807, 433] width 194 height 22
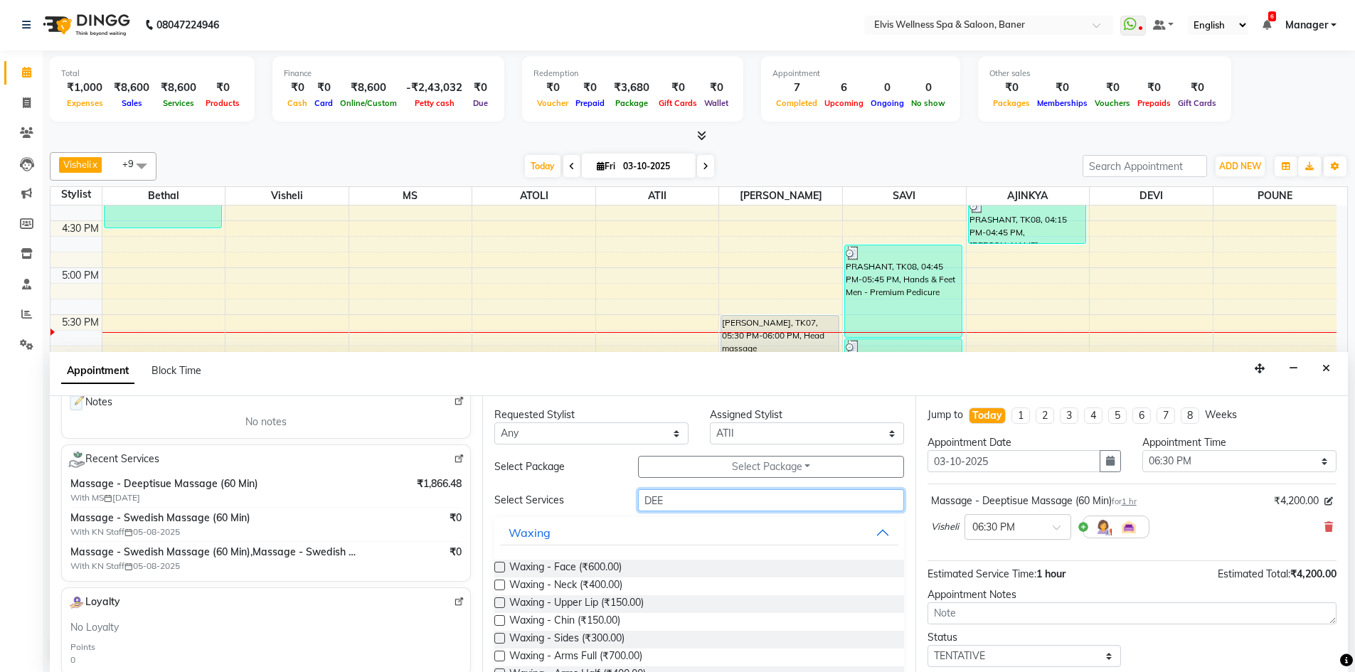
click at [665, 499] on input "DEE" at bounding box center [771, 500] width 266 height 22
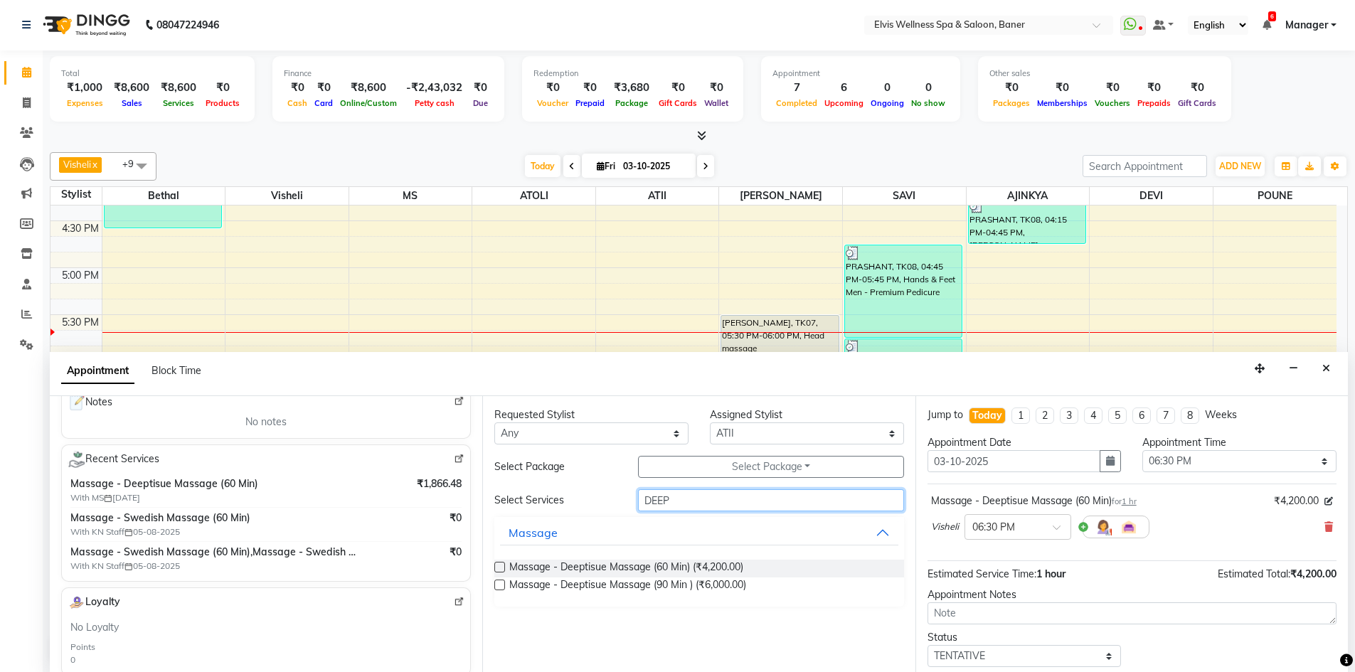
type input "DEEP"
click at [507, 566] on div "Massage - Deeptisue Massage (60 Min) (₹4,200.00)" at bounding box center [698, 569] width 409 height 18
click at [504, 565] on label at bounding box center [499, 567] width 11 height 11
click at [504, 565] on input "checkbox" at bounding box center [498, 568] width 9 height 9
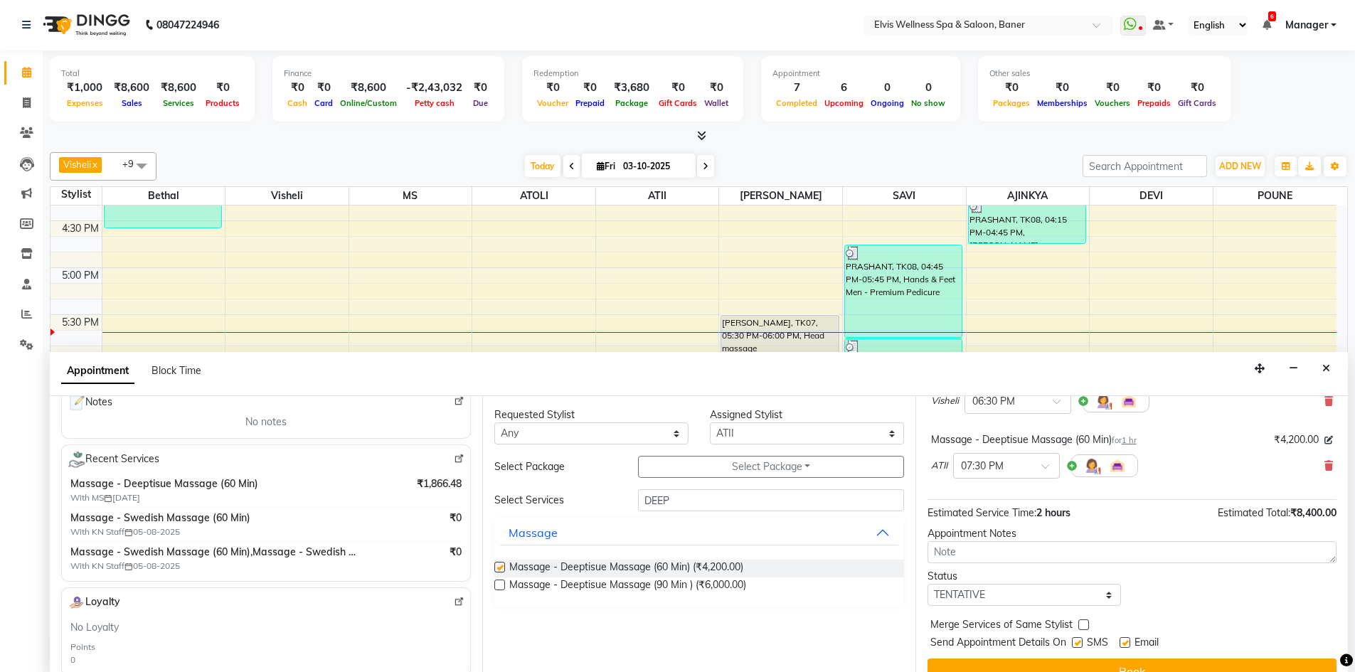
checkbox input "false"
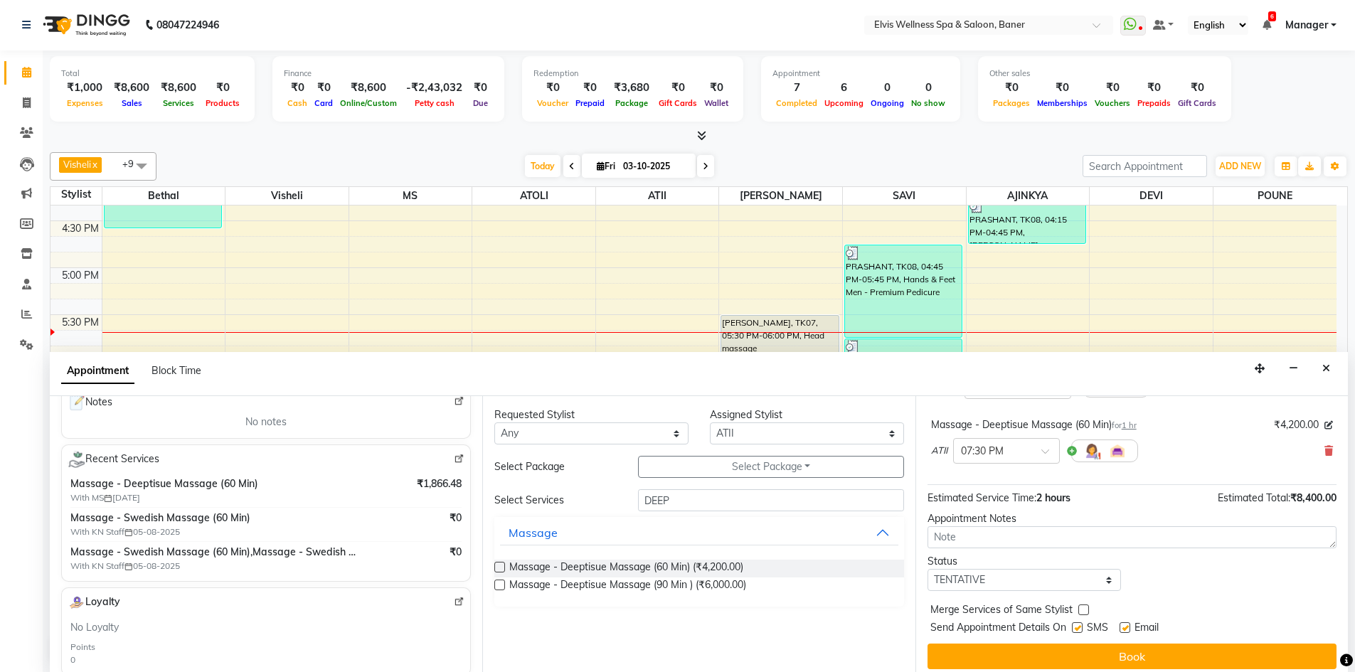
scroll to position [142, 0]
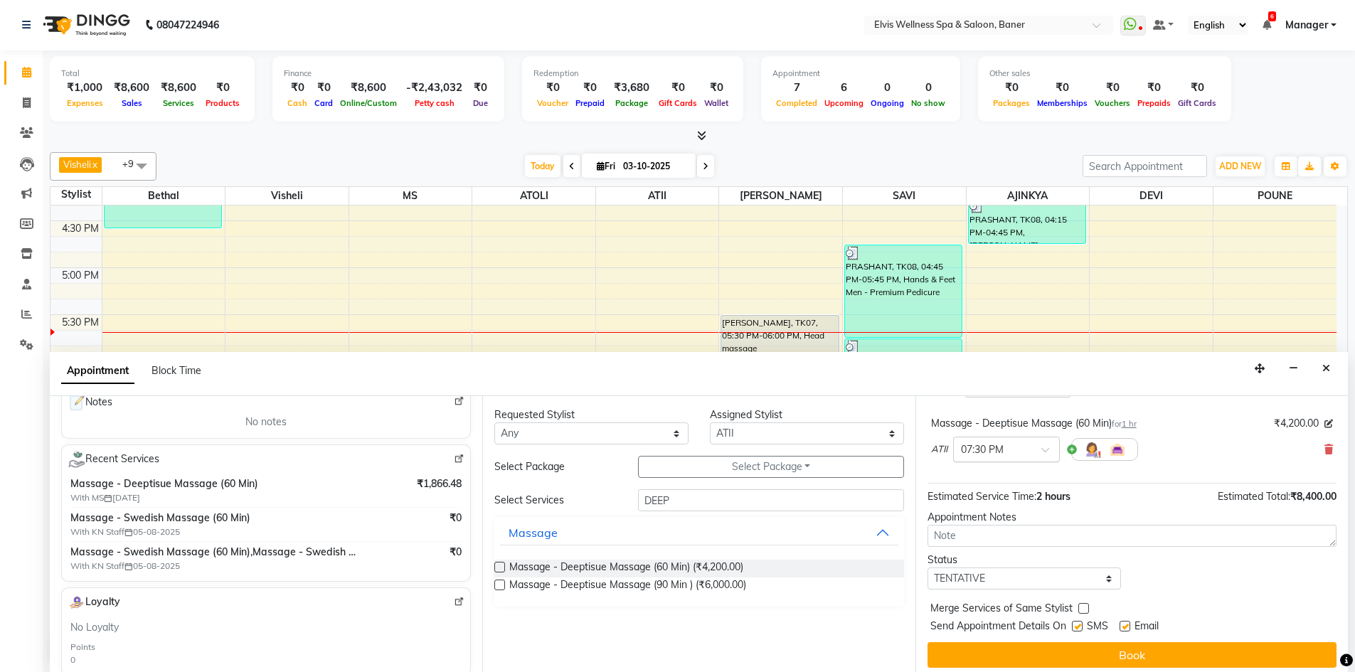
click at [984, 443] on input "text" at bounding box center [992, 448] width 63 height 15
click at [986, 506] on div "06:30 PM" at bounding box center [1006, 512] width 105 height 26
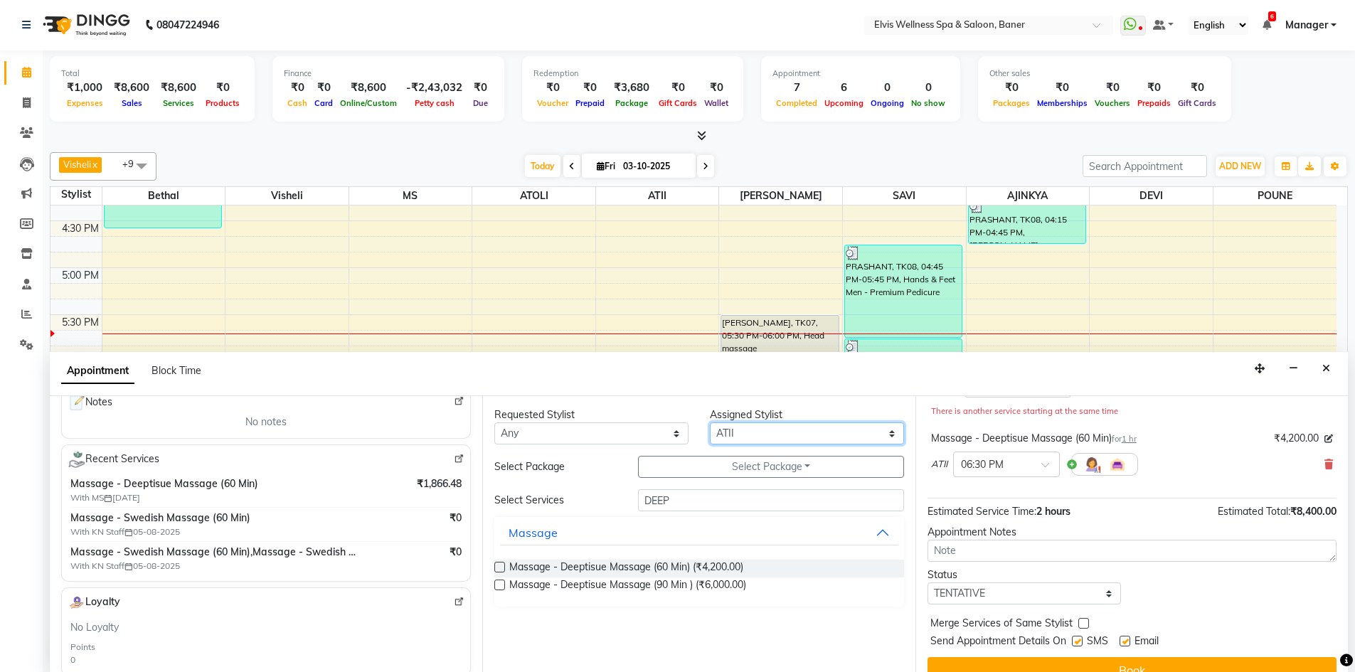
click at [747, 430] on select "Select AJINKYA ATII ATOLI Bethal DEVI KN Staff Kothrud Staff KP Staff Mahesh Ma…" at bounding box center [807, 433] width 194 height 22
select select "40639"
click at [710, 422] on select "Select AJINKYA ATII ATOLI Bethal DEVI KN Staff Kothrud Staff KP Staff Mahesh Ma…" at bounding box center [807, 433] width 194 height 22
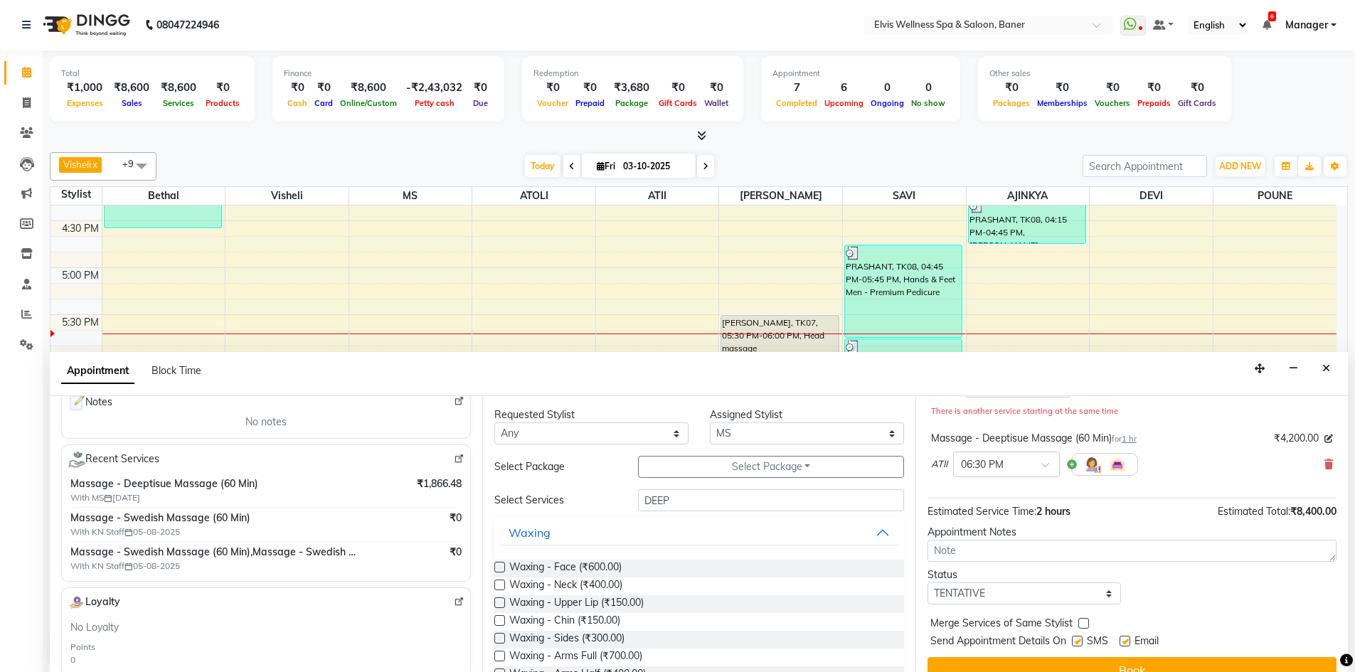
click at [698, 483] on div "Requested Stylist Any AJINKYA ATII ATOLI Bethal DEVI KN Staff Kothrud Staff KP …" at bounding box center [698, 534] width 432 height 276
drag, startPoint x: 688, startPoint y: 483, endPoint x: 683, endPoint y: 501, distance: 19.3
click at [687, 484] on div "Requested Stylist Any AJINKYA ATII ATOLI Bethal DEVI KN Staff Kothrud Staff KP …" at bounding box center [698, 534] width 432 height 276
click at [682, 499] on input "DEEP" at bounding box center [771, 500] width 266 height 22
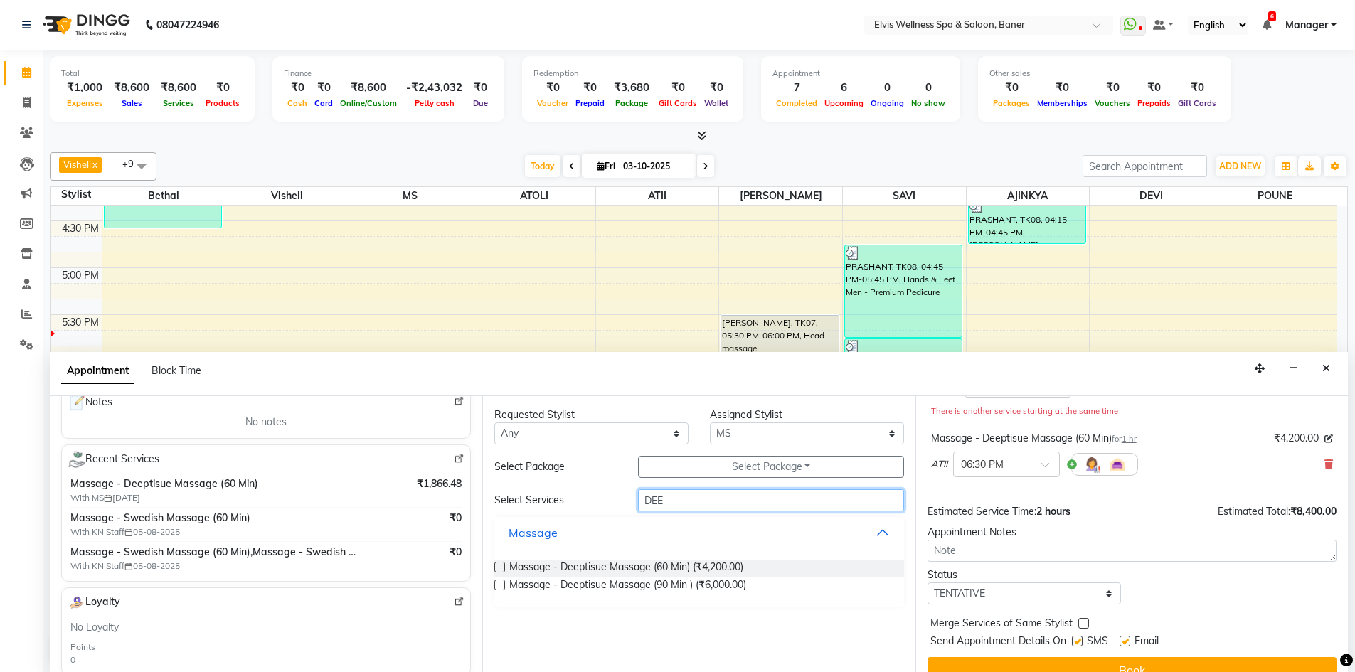
type input "DEE"
click at [499, 569] on label at bounding box center [499, 567] width 11 height 11
click at [499, 569] on input "checkbox" at bounding box center [498, 568] width 9 height 9
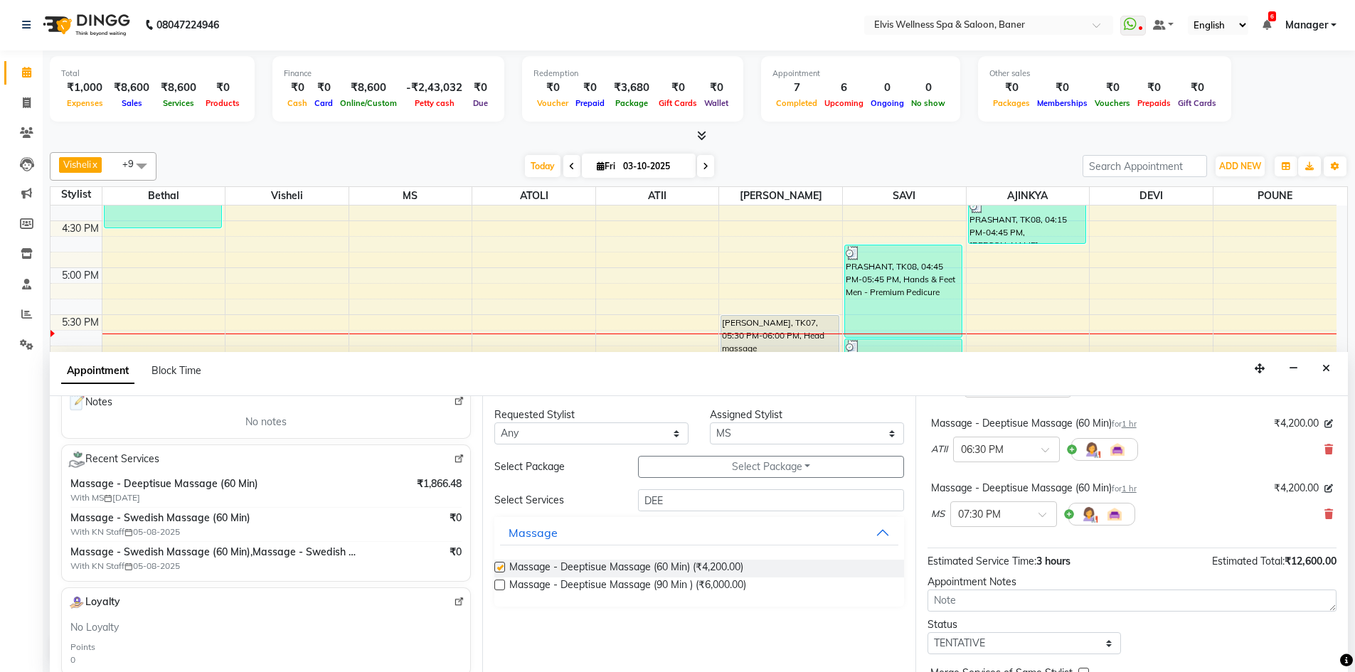
checkbox input "false"
click at [979, 520] on input "text" at bounding box center [989, 513] width 63 height 15
click at [977, 582] on div "06:30 PM" at bounding box center [1003, 577] width 105 height 26
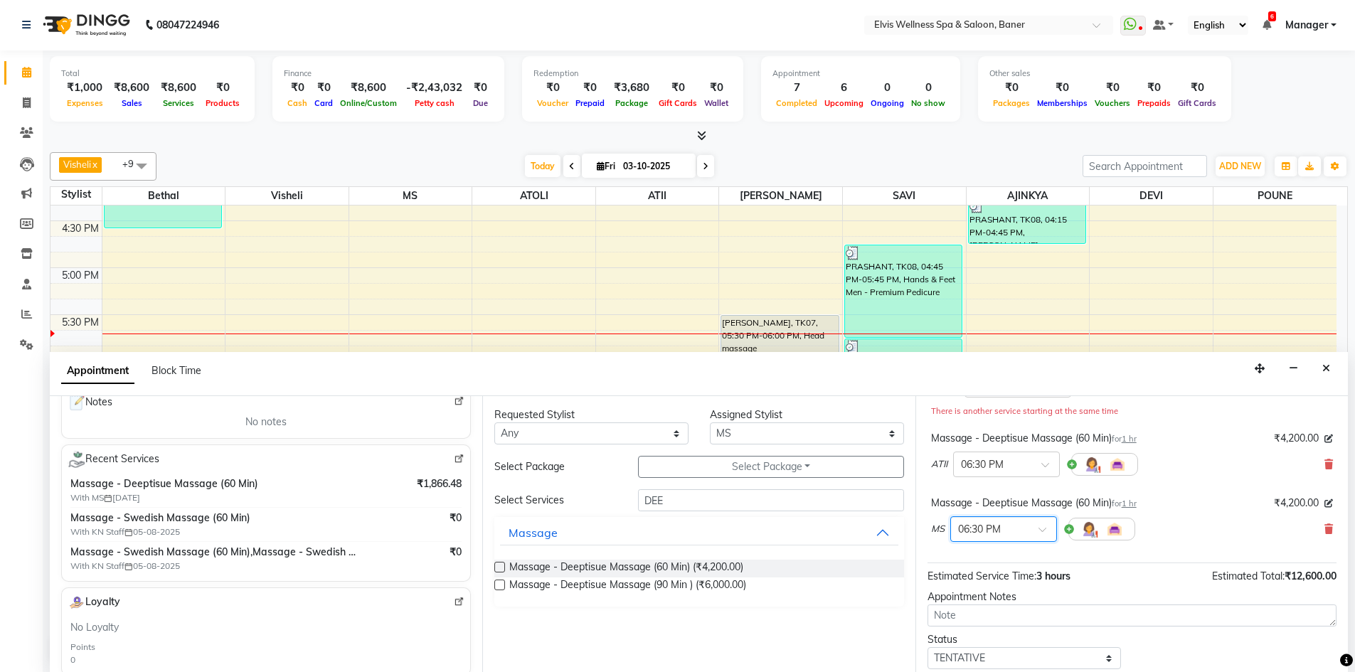
scroll to position [229, 0]
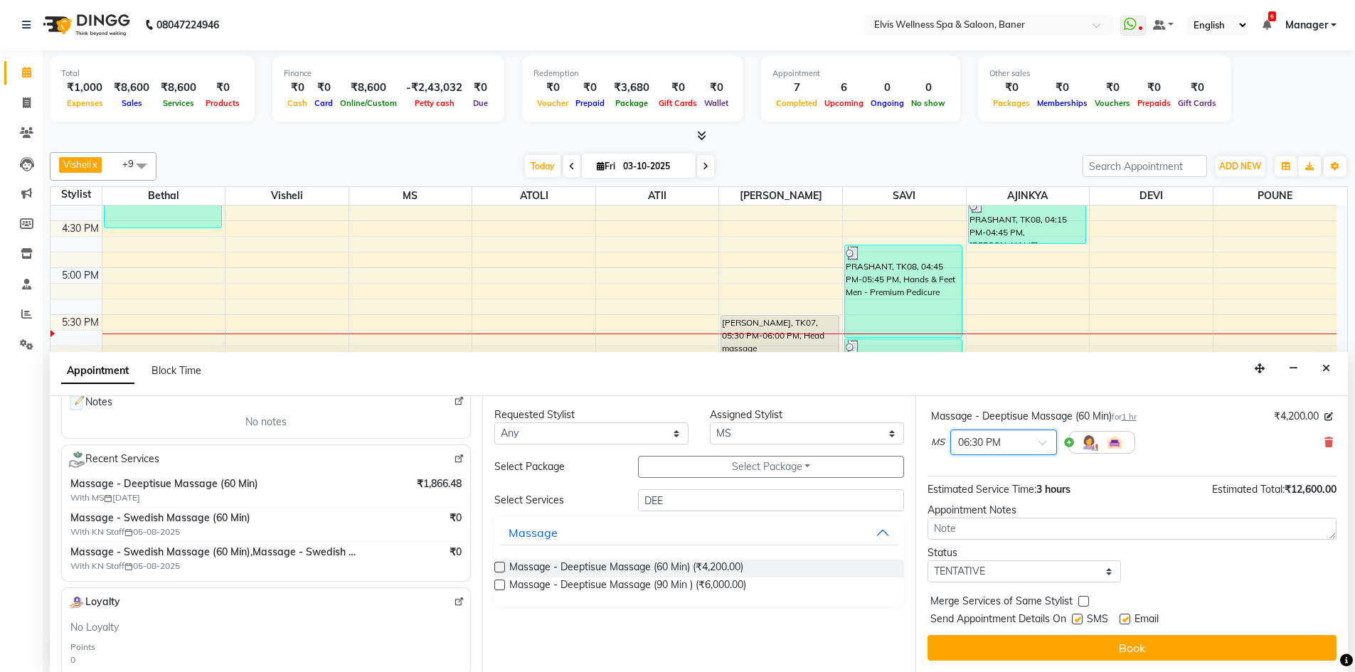
click at [1127, 618] on label at bounding box center [1124, 619] width 11 height 11
click at [1127, 618] on input "checkbox" at bounding box center [1123, 620] width 9 height 9
checkbox input "false"
click at [1080, 617] on label at bounding box center [1077, 619] width 11 height 11
click at [1080, 617] on input "checkbox" at bounding box center [1076, 620] width 9 height 9
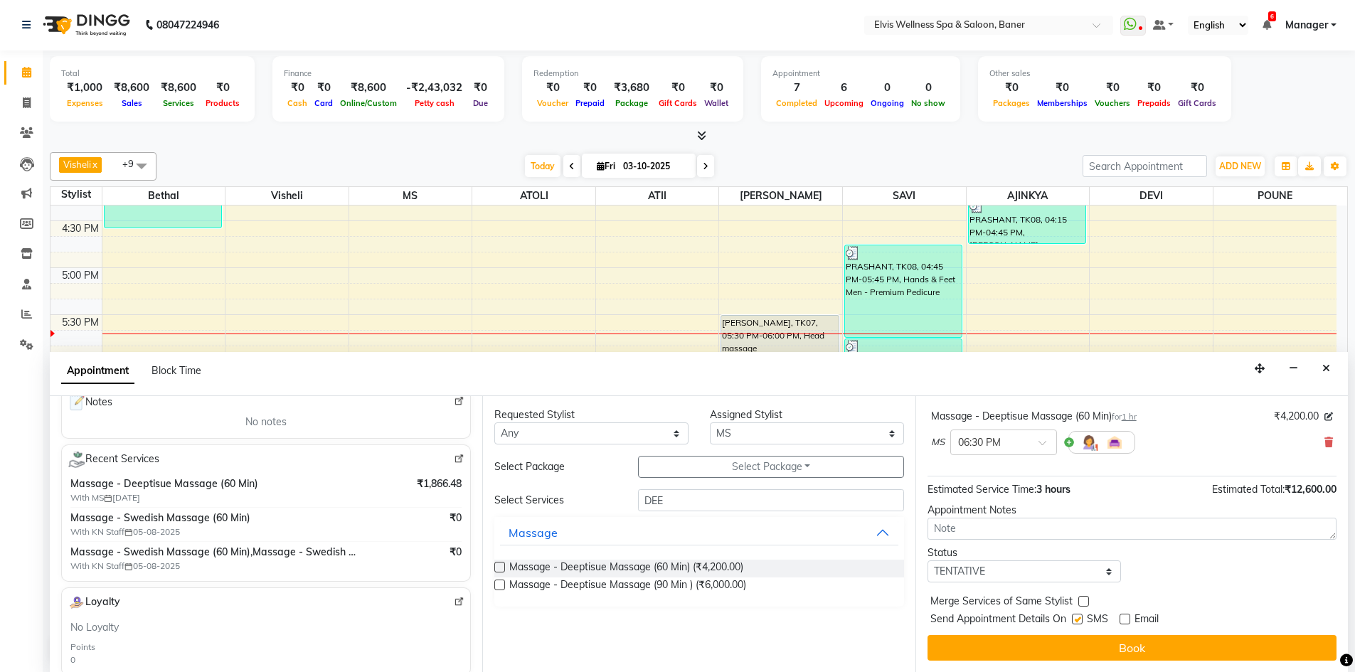
checkbox input "false"
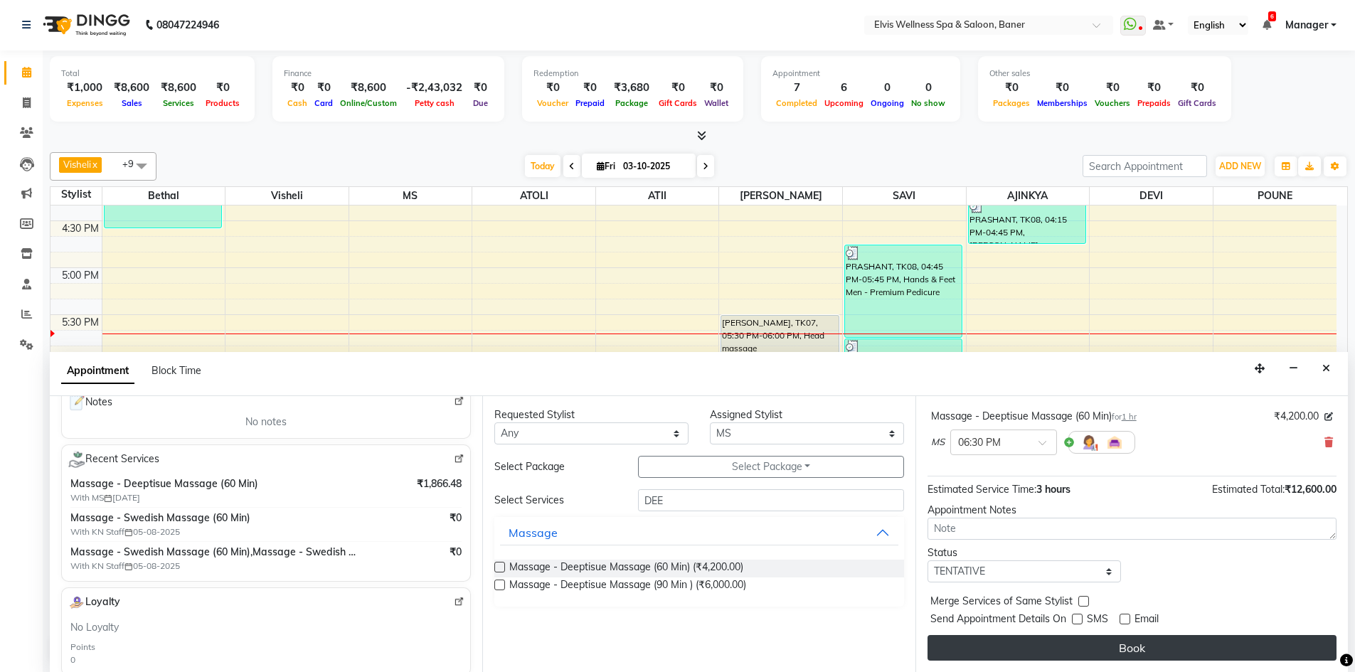
click at [1088, 644] on button "Book" at bounding box center [1131, 648] width 409 height 26
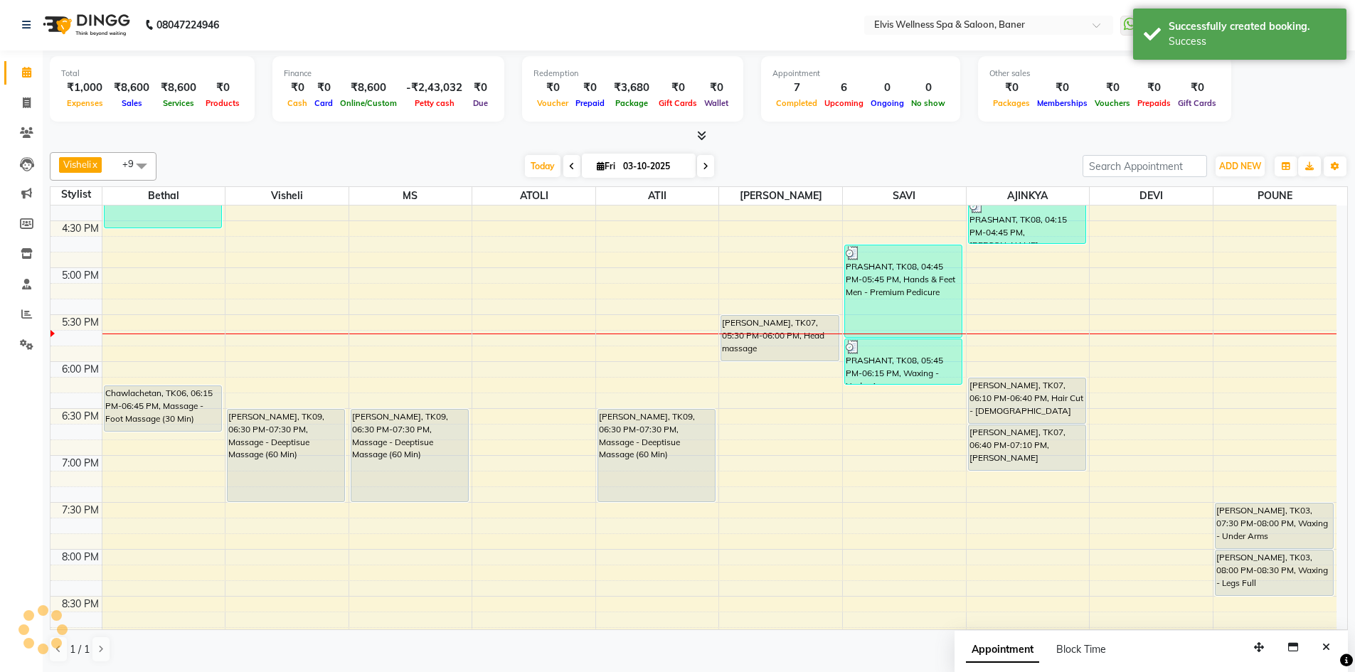
scroll to position [0, 0]
drag, startPoint x: 860, startPoint y: 154, endPoint x: 1178, endPoint y: 439, distance: 427.1
click at [868, 163] on div "Visheli x MS x Bethal x ATOLI x ATII x SAVI x Marvin x POUNE x AJINKYA x Devi x…" at bounding box center [699, 167] width 1298 height 28
click at [1328, 651] on icon "Close" at bounding box center [1326, 648] width 8 height 10
click at [806, 142] on div at bounding box center [699, 136] width 1298 height 15
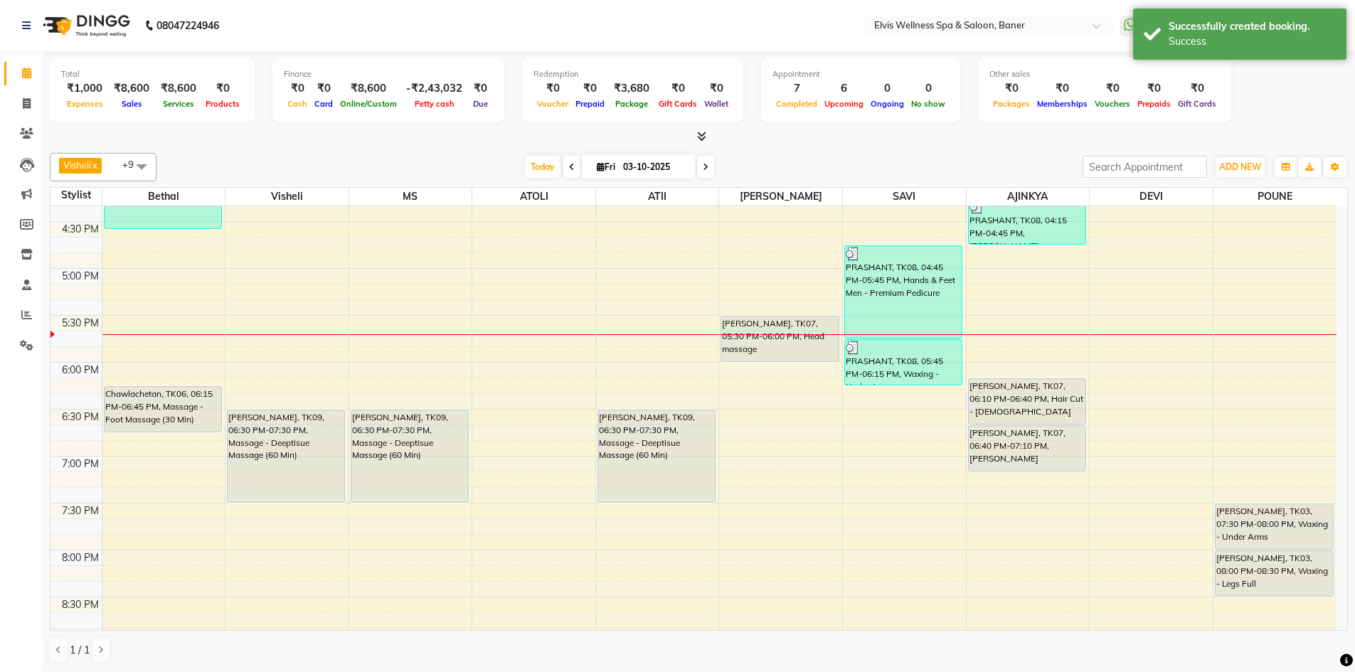
click at [773, 166] on div "[DATE] [DATE]" at bounding box center [620, 166] width 912 height 21
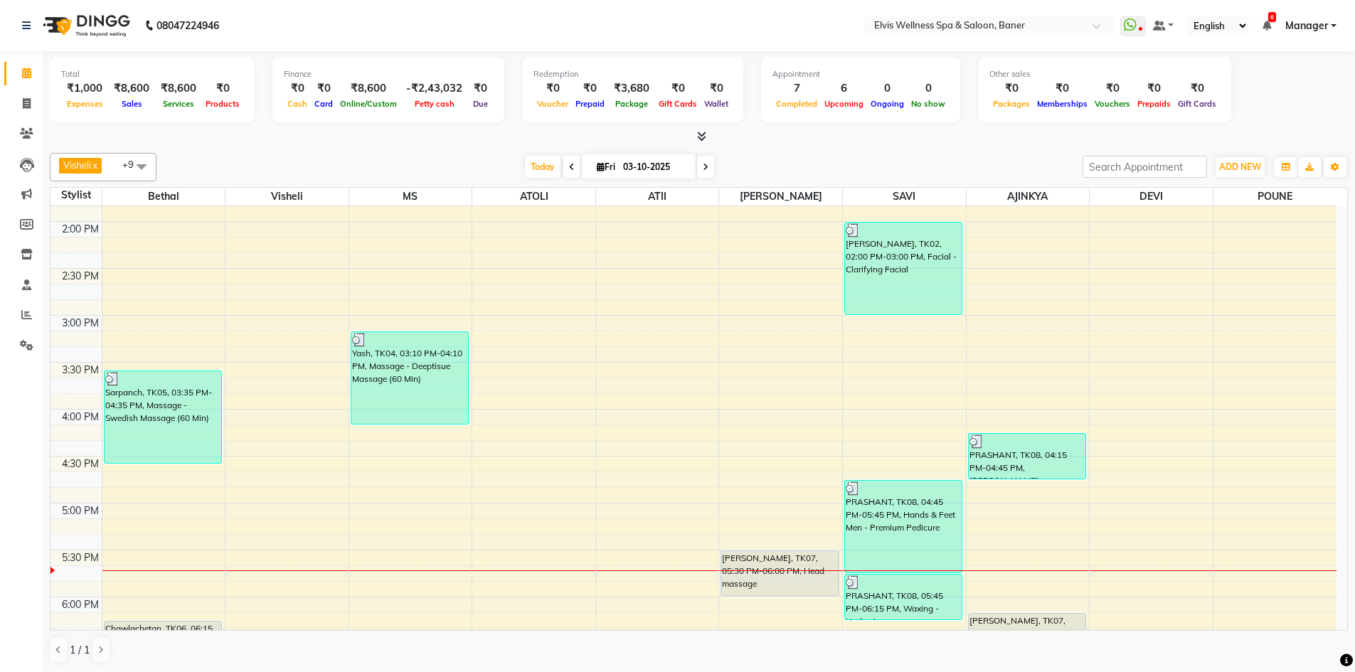
scroll to position [640, 0]
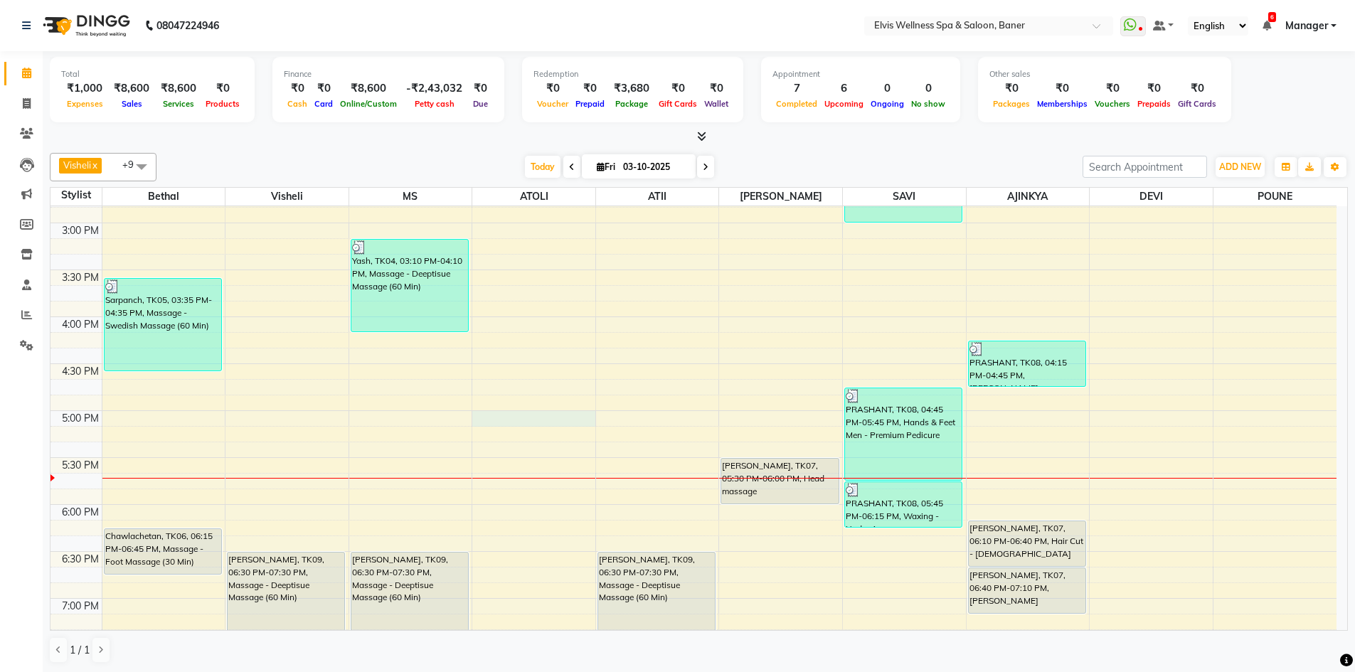
click at [520, 420] on div "8:00 AM 8:30 AM 9:00 AM 9:30 AM 10:00 AM 10:30 AM 11:00 AM 11:30 AM 12:00 PM 12…" at bounding box center [693, 223] width 1286 height 1314
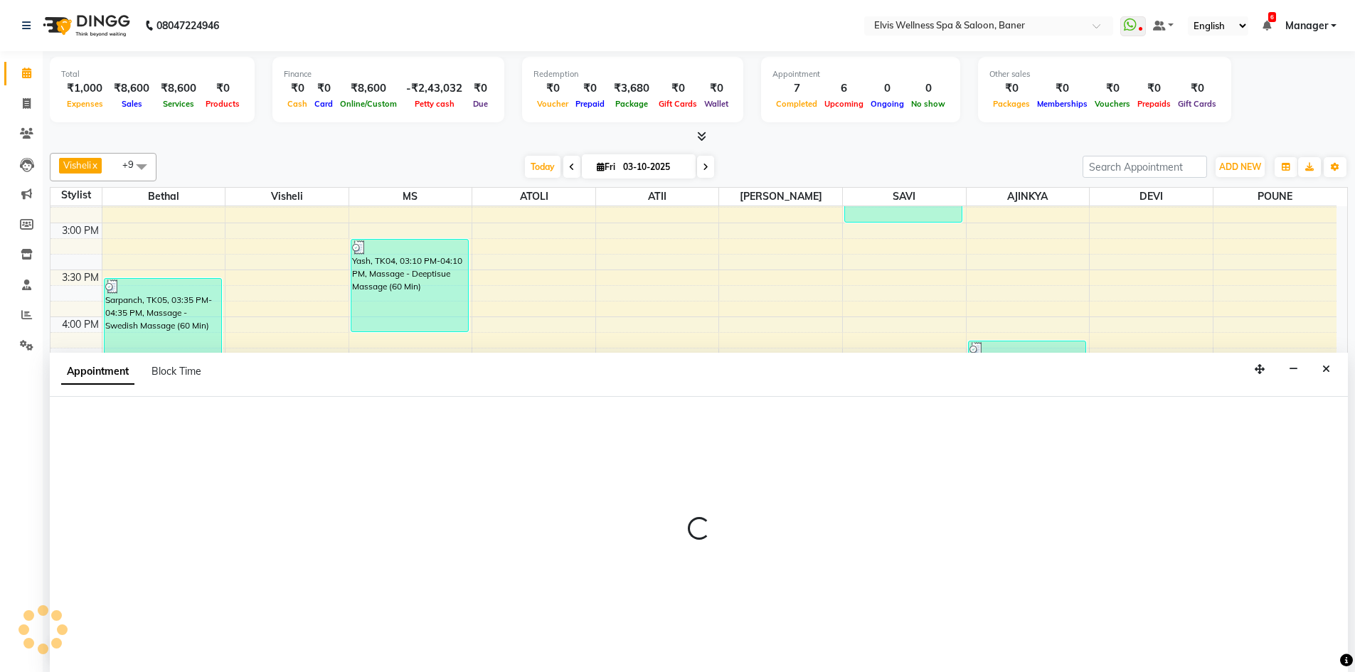
scroll to position [1, 0]
select select "54324"
select select "1020"
select select "tentative"
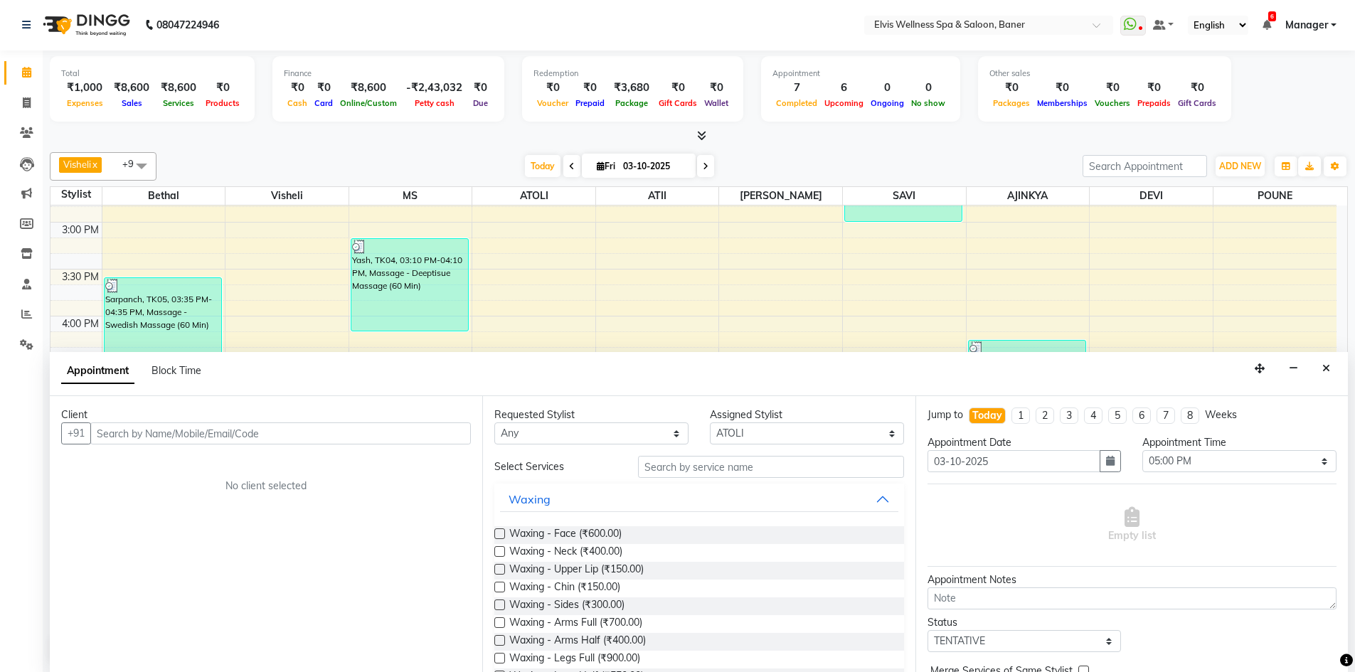
click at [388, 436] on input "text" at bounding box center [280, 433] width 380 height 22
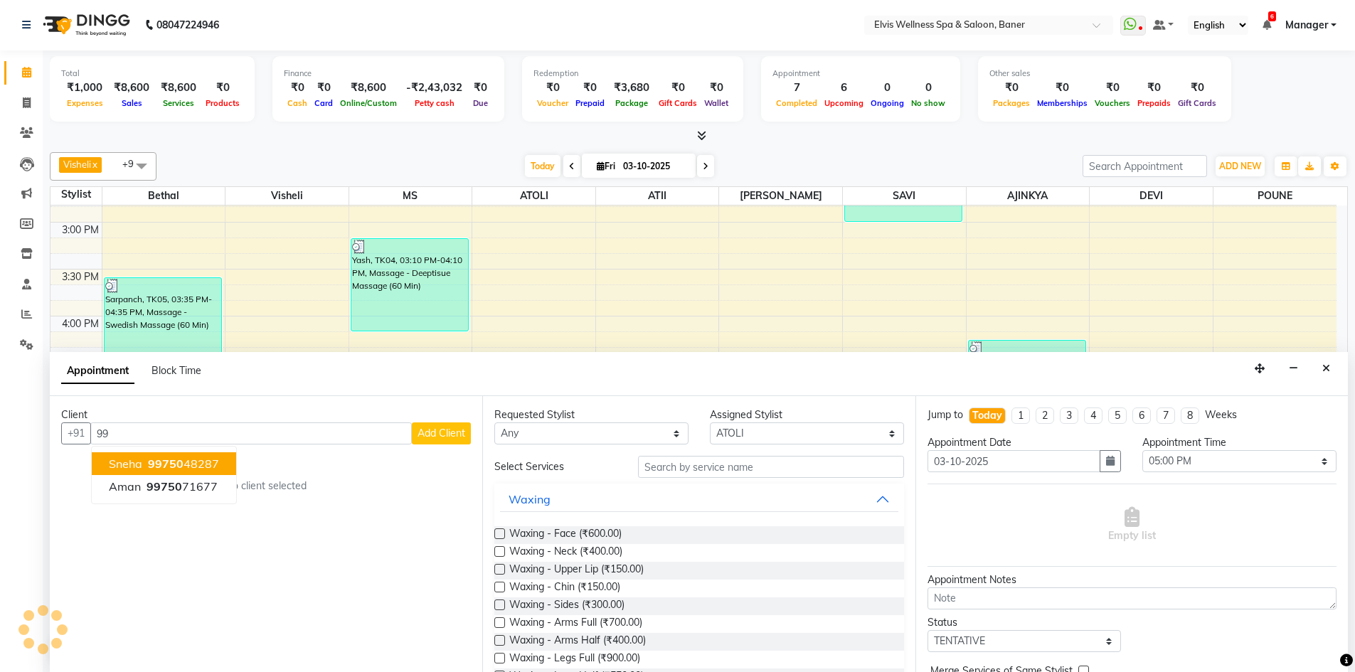
type input "9"
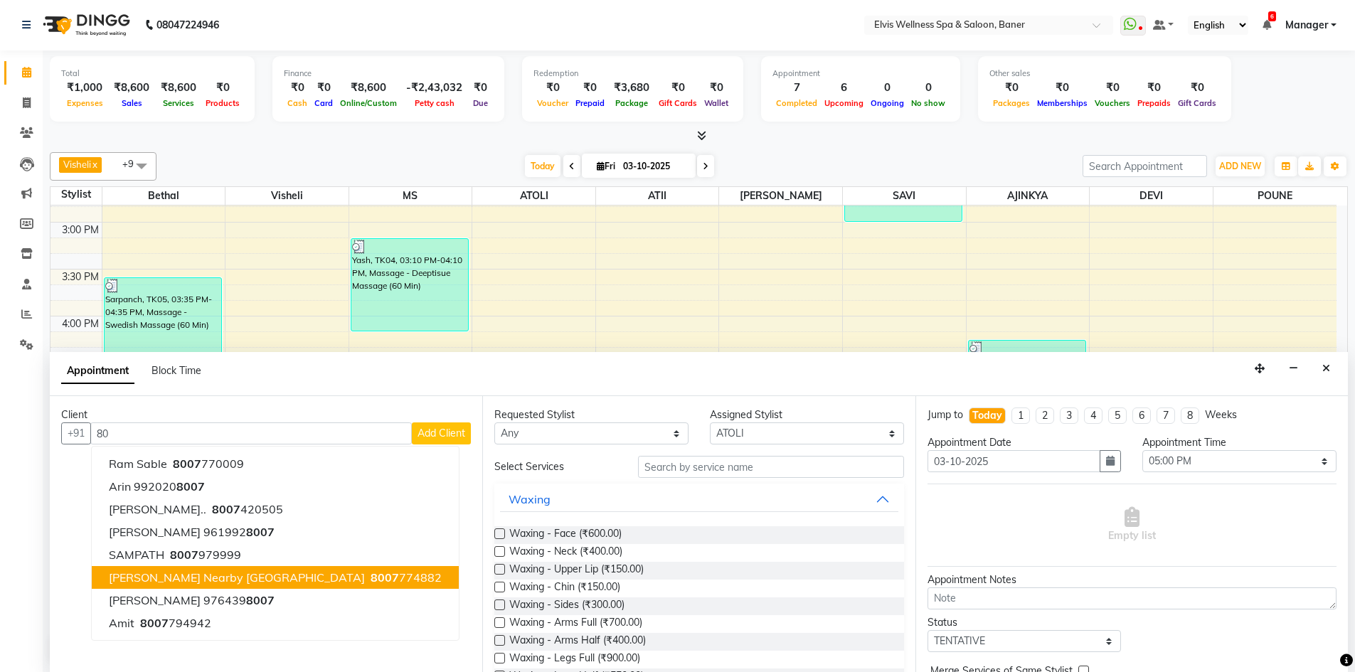
type input "8"
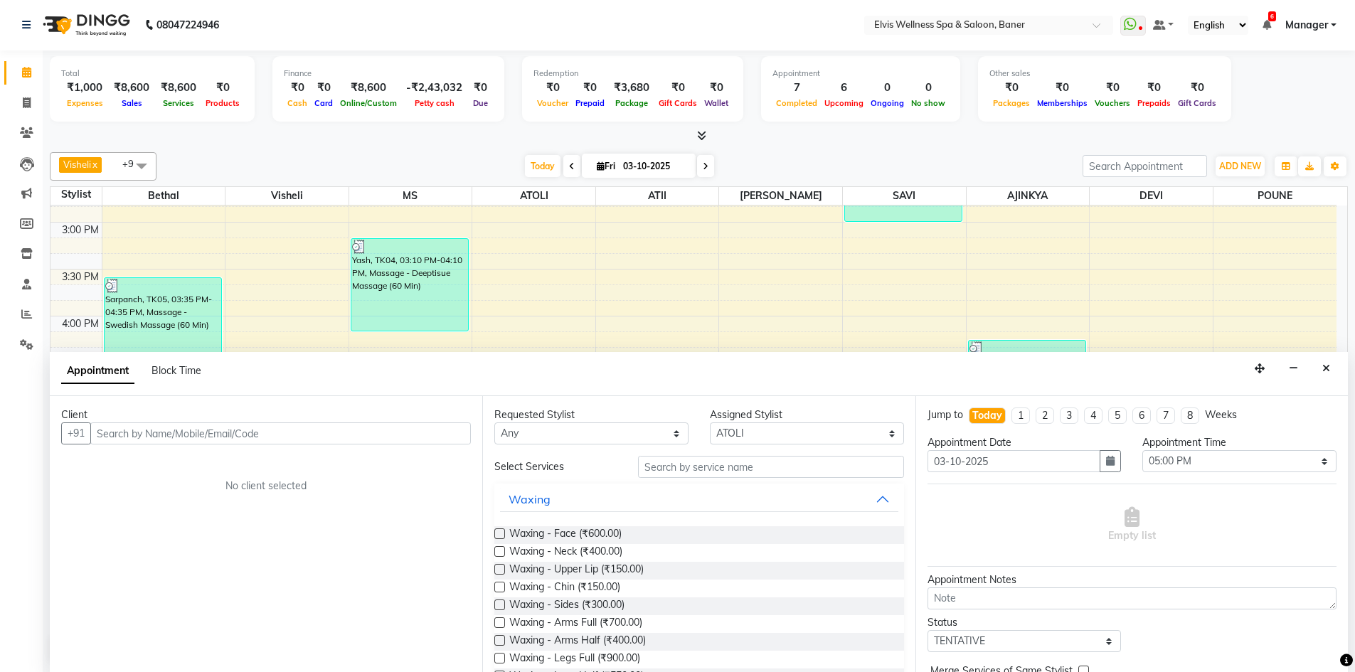
click at [200, 429] on input "text" at bounding box center [280, 433] width 380 height 22
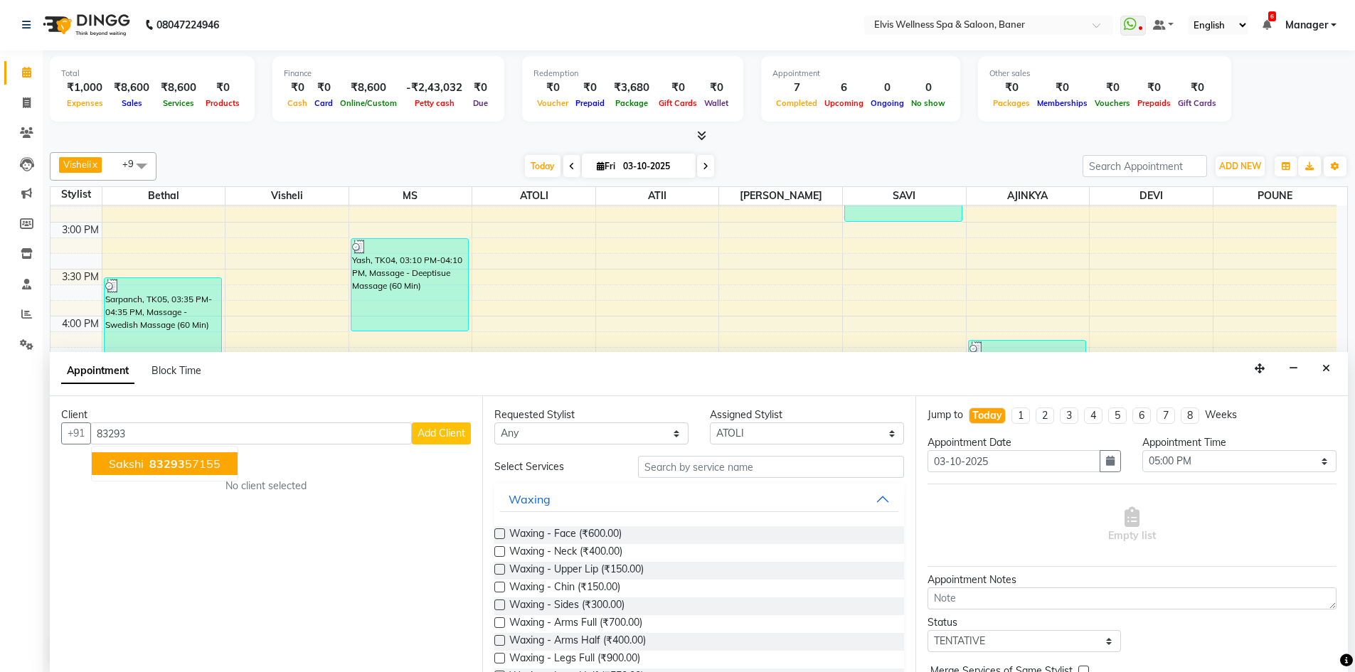
click at [190, 472] on button "Sakshi 83293 57155" at bounding box center [165, 463] width 146 height 23
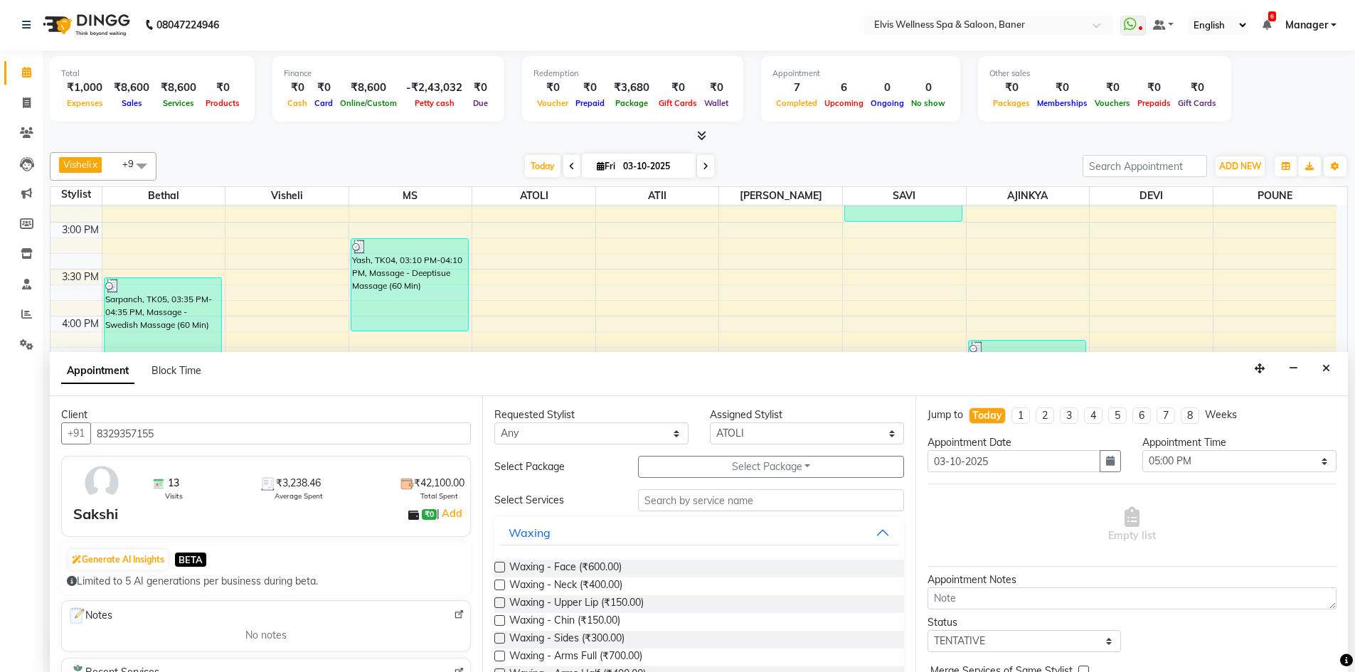
type input "8329357155"
click at [687, 506] on input "text" at bounding box center [771, 500] width 266 height 22
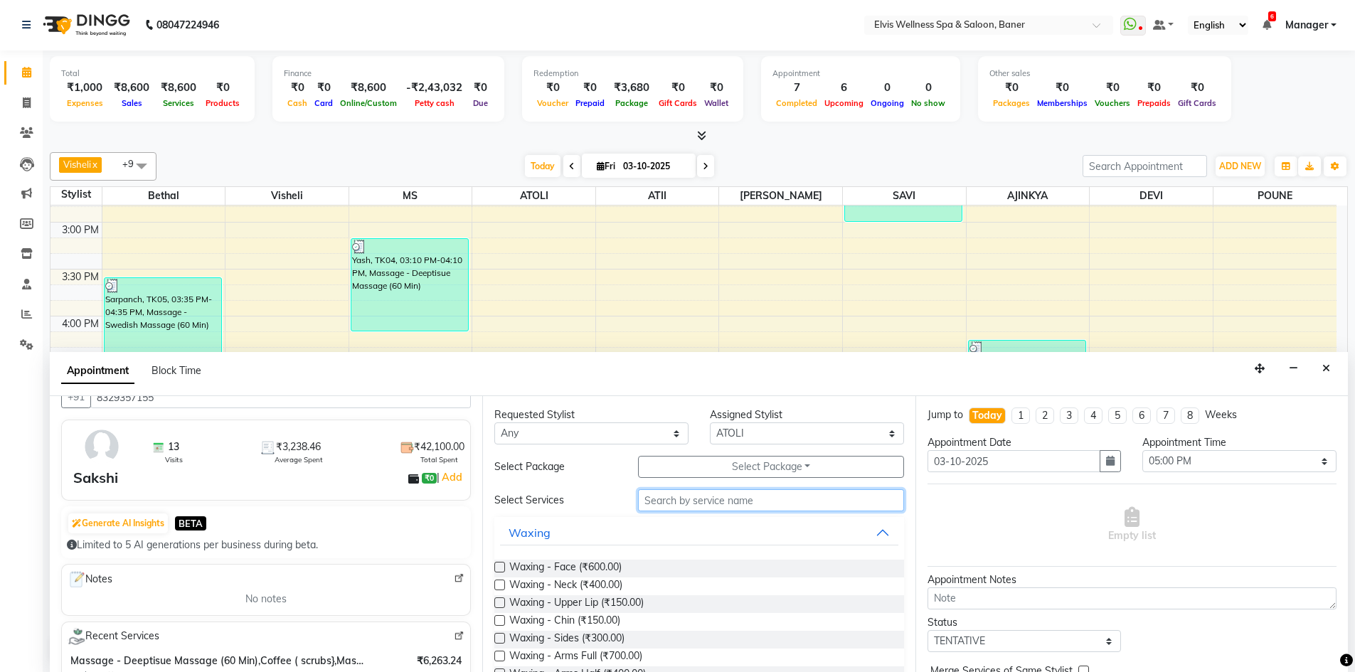
scroll to position [71, 0]
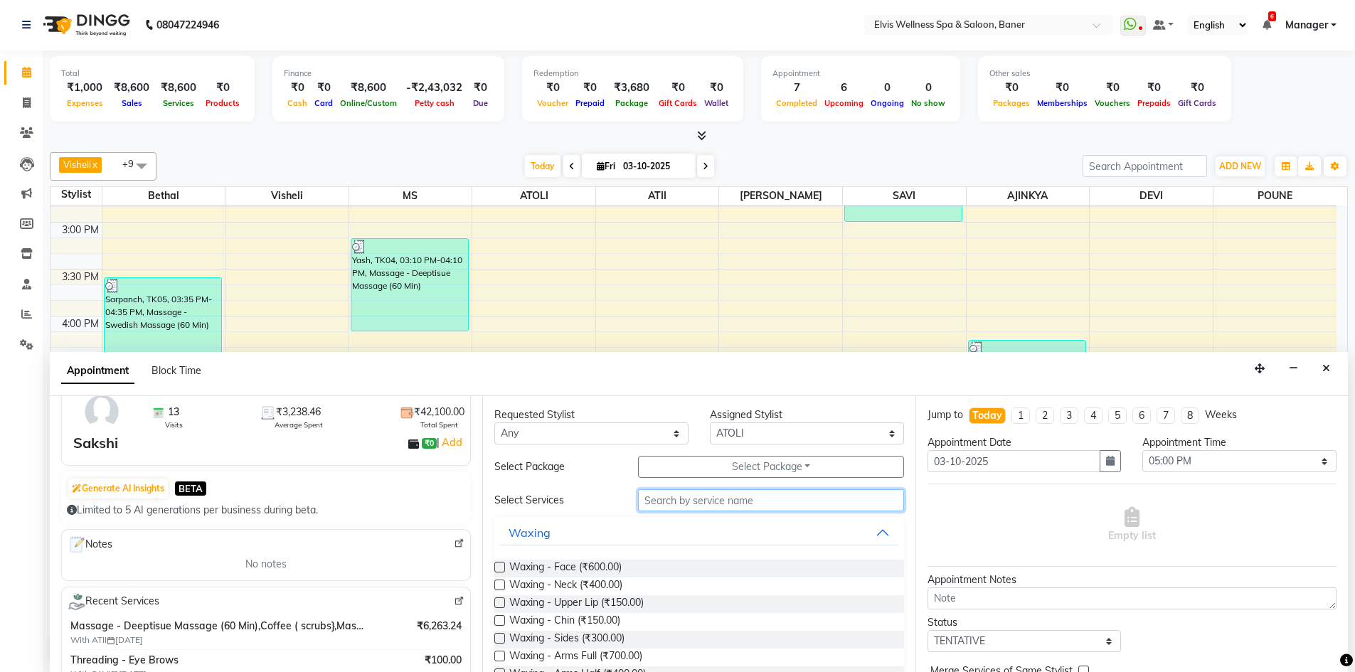
click at [674, 505] on input "text" at bounding box center [771, 500] width 266 height 22
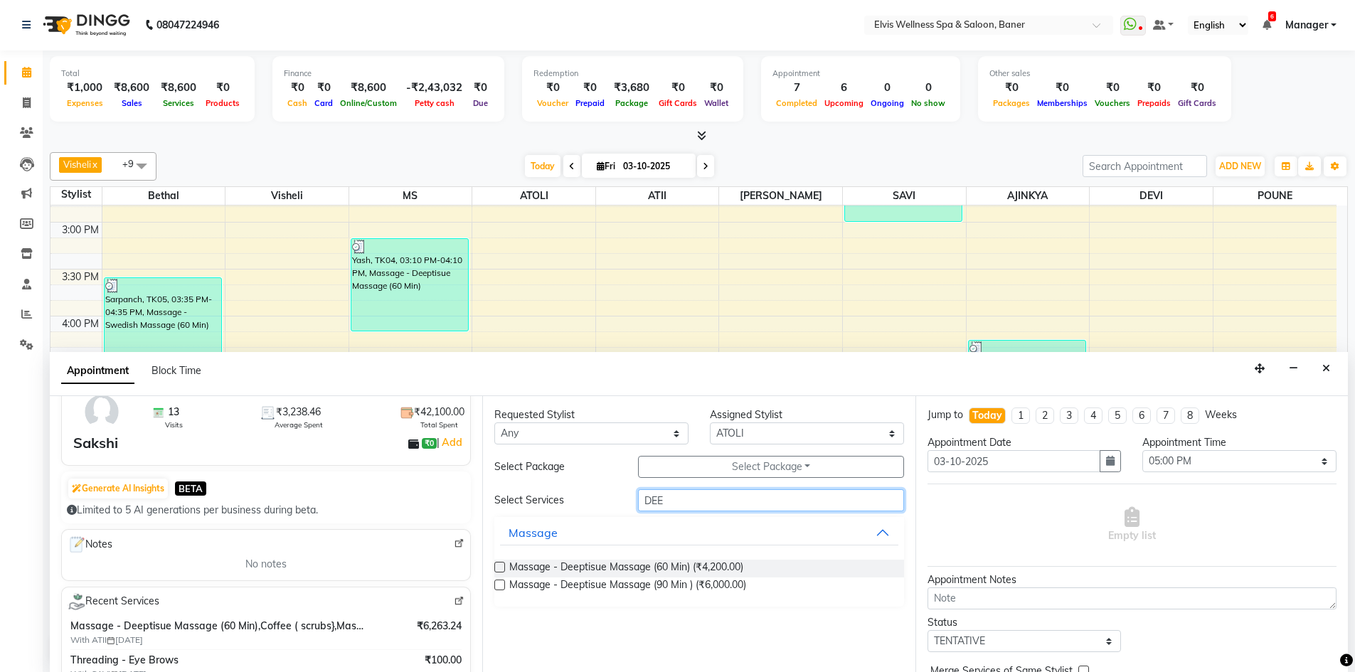
type input "DEE"
click at [499, 565] on label at bounding box center [499, 567] width 11 height 11
click at [499, 565] on input "checkbox" at bounding box center [498, 568] width 9 height 9
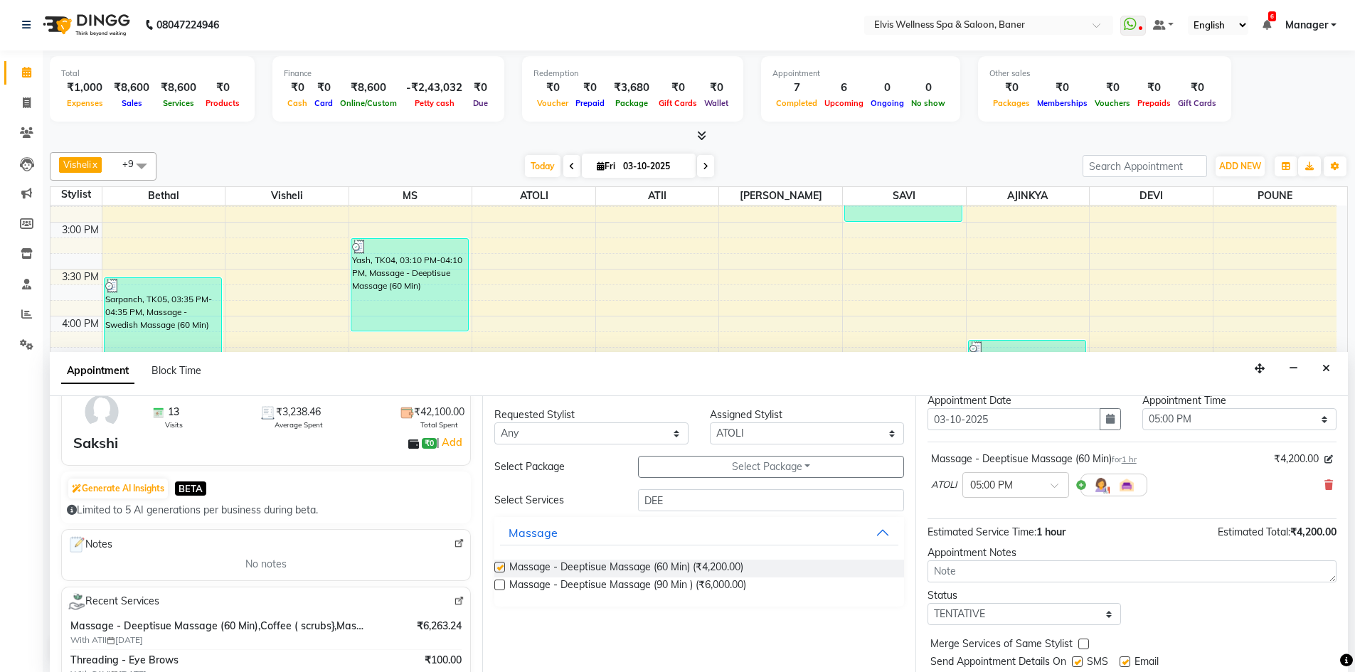
checkbox input "false"
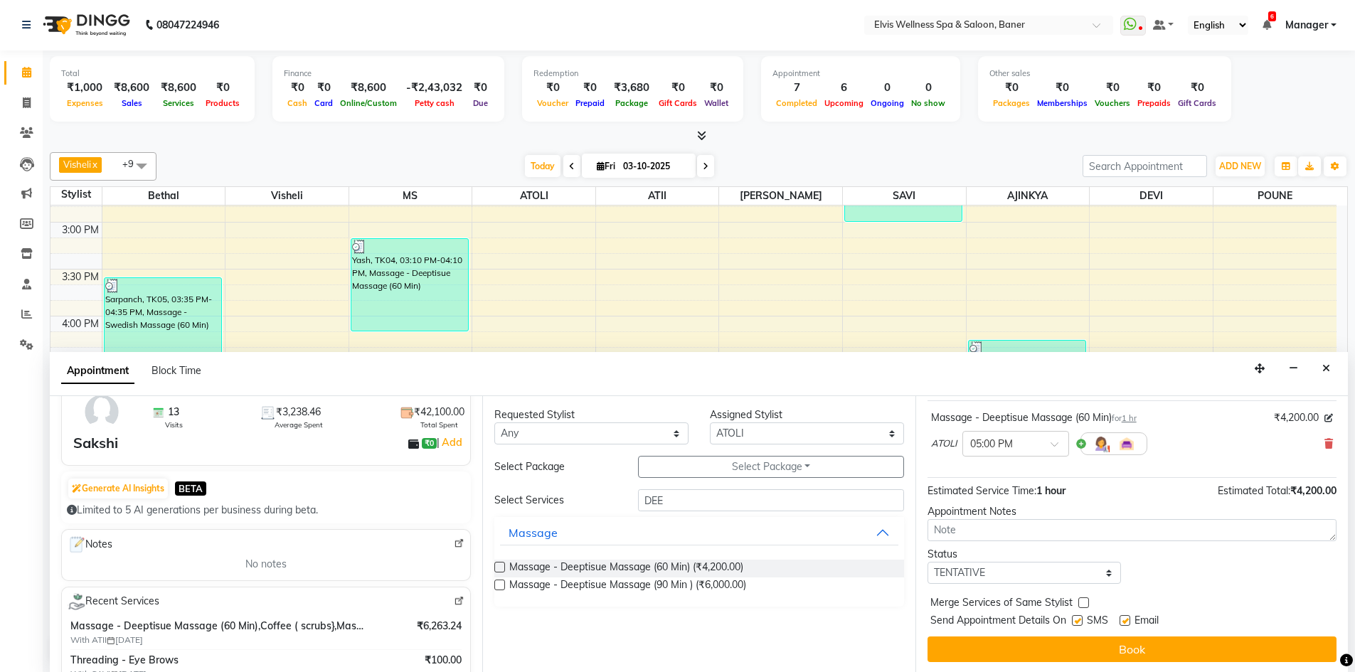
scroll to position [85, 0]
click at [1125, 617] on label at bounding box center [1124, 619] width 11 height 11
click at [1125, 617] on input "checkbox" at bounding box center [1123, 620] width 9 height 9
checkbox input "false"
click at [1082, 618] on label at bounding box center [1077, 619] width 11 height 11
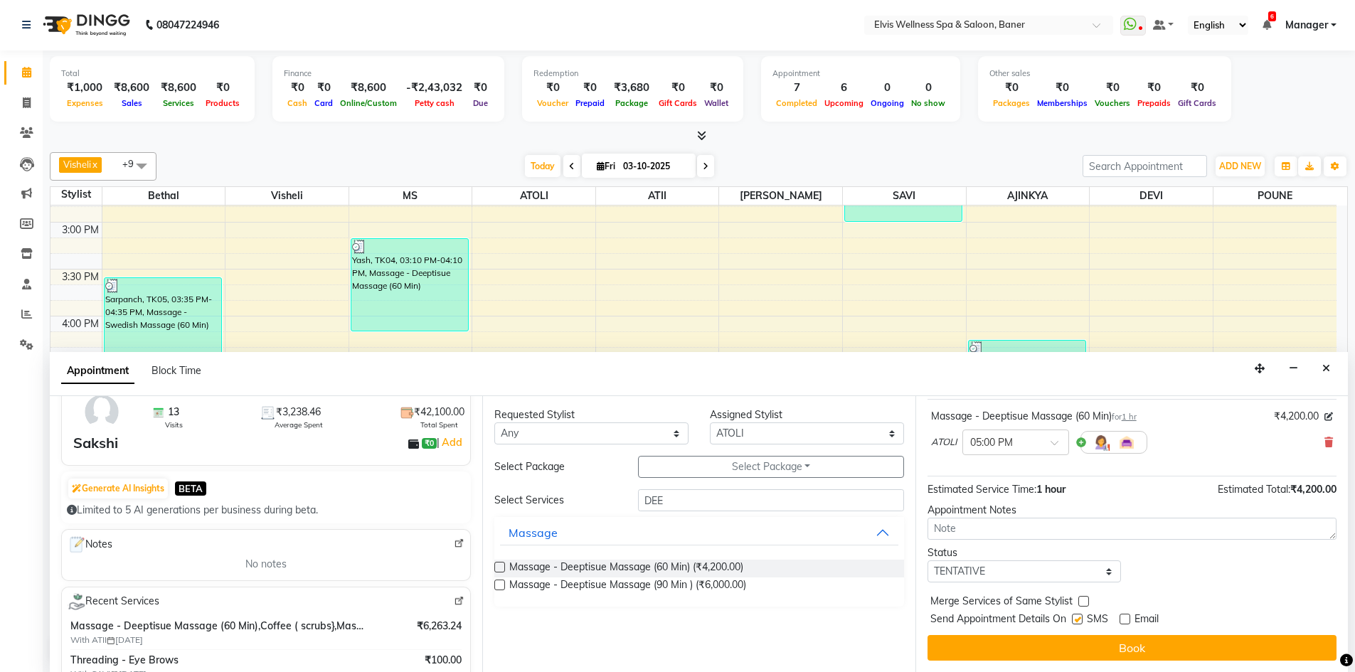
click at [1081, 618] on input "checkbox" at bounding box center [1076, 620] width 9 height 9
checkbox input "false"
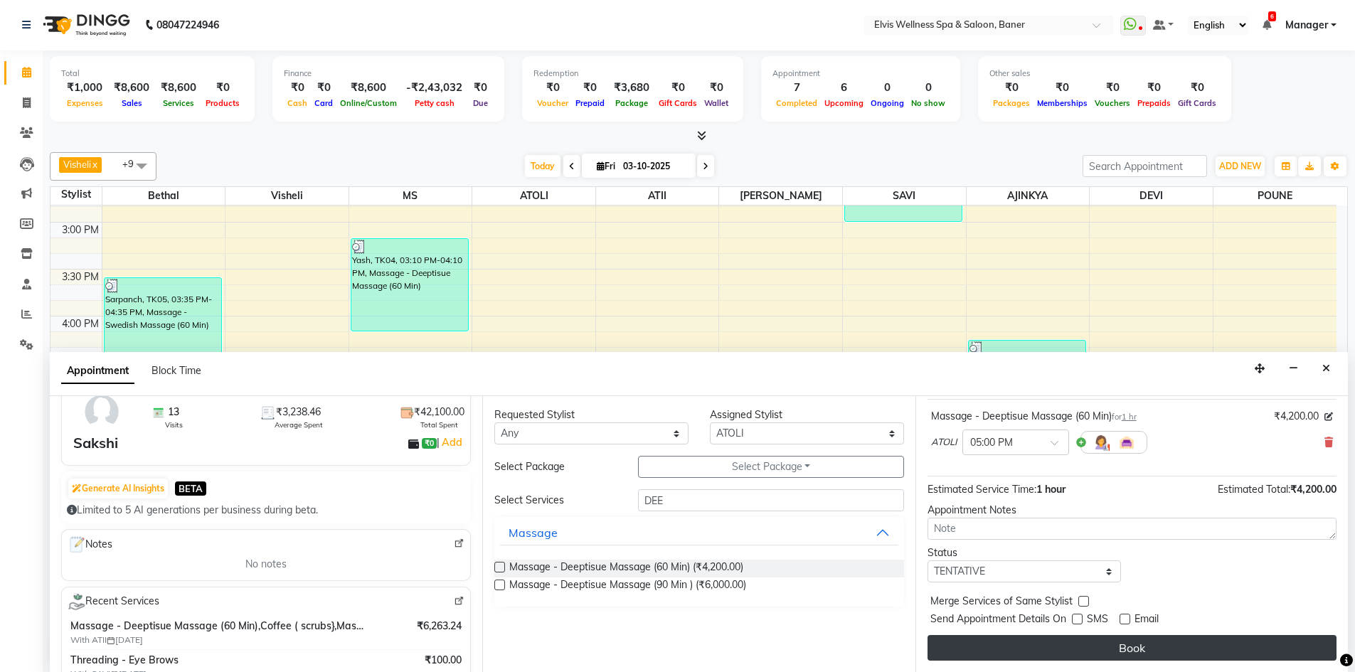
click at [1088, 645] on button "Book" at bounding box center [1131, 648] width 409 height 26
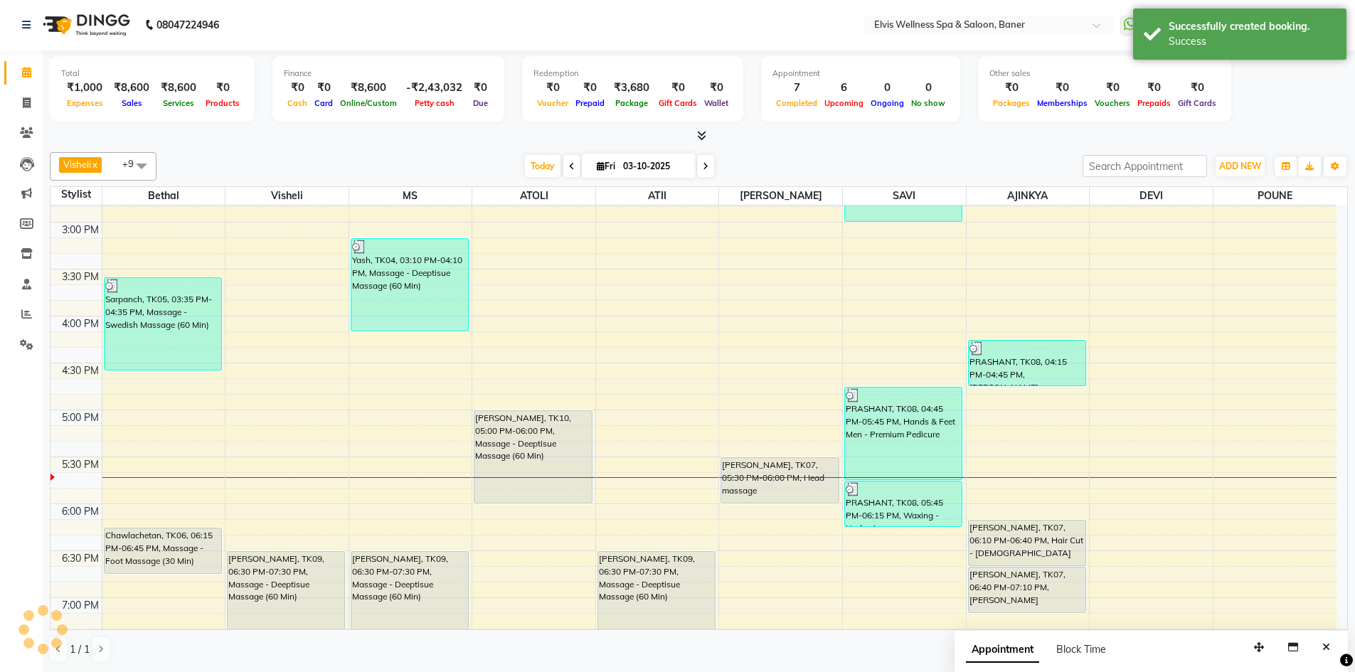
scroll to position [0, 0]
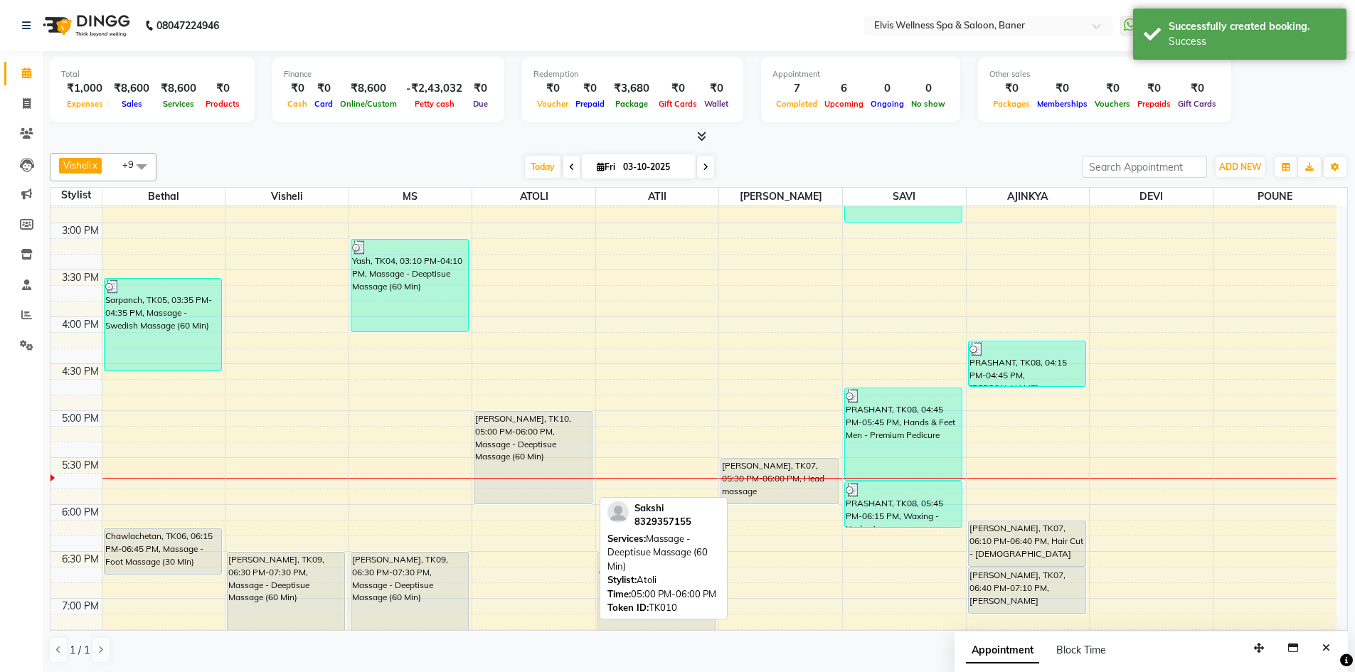
click at [538, 446] on div "[PERSON_NAME], TK10, 05:00 PM-06:00 PM, Massage - Deeptisue Massage (60 Min)" at bounding box center [532, 458] width 117 height 92
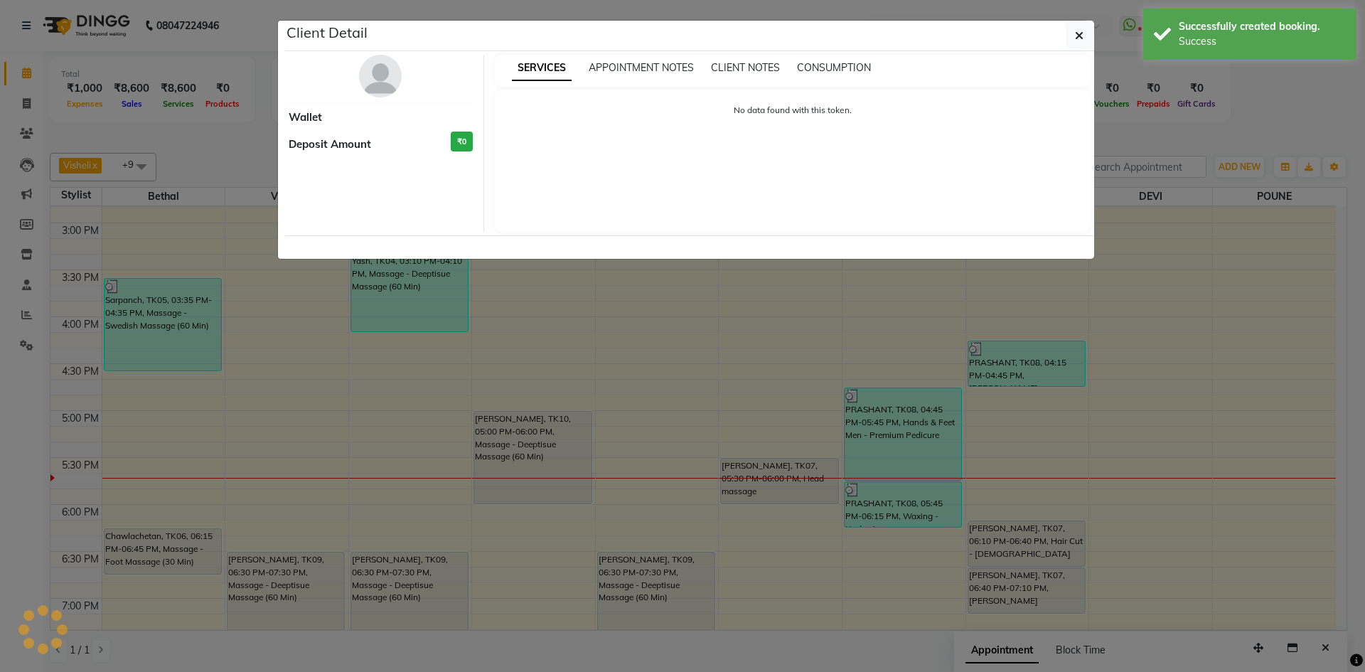
select select "7"
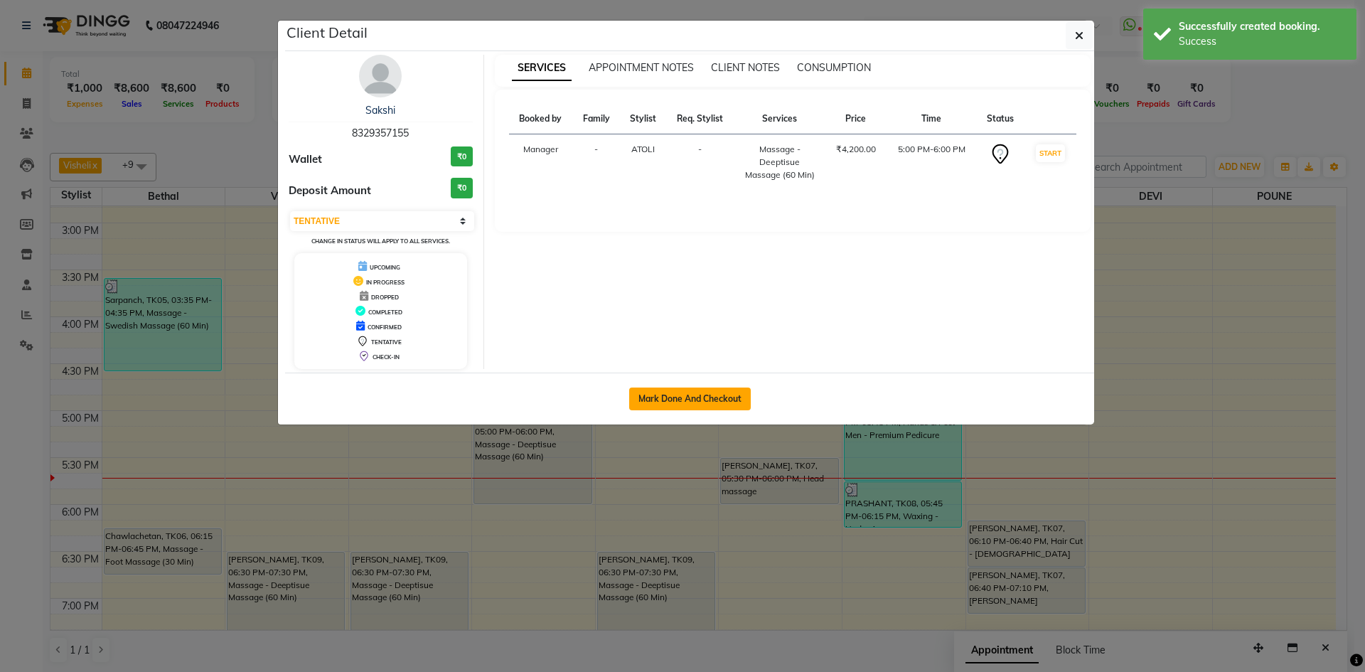
click at [705, 390] on button "Mark Done And Checkout" at bounding box center [690, 399] width 122 height 23
select select "service"
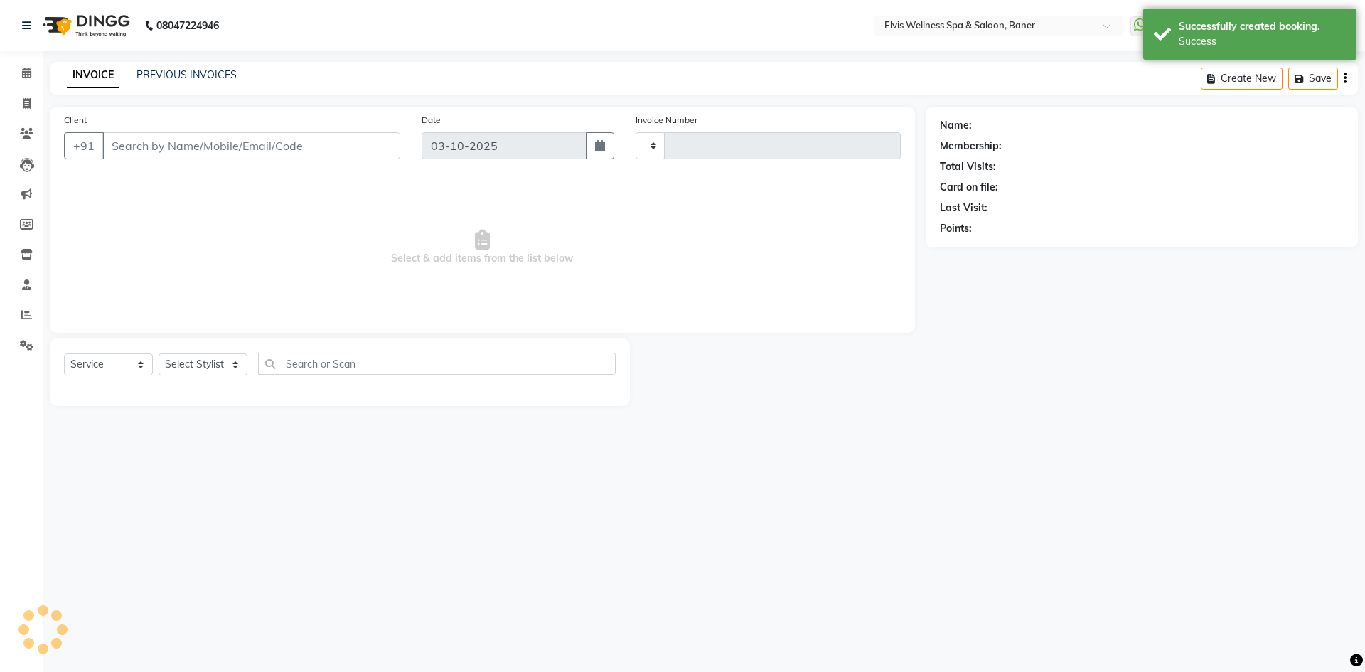
type input "1756"
select select "5735"
type input "8329357155"
select select "54324"
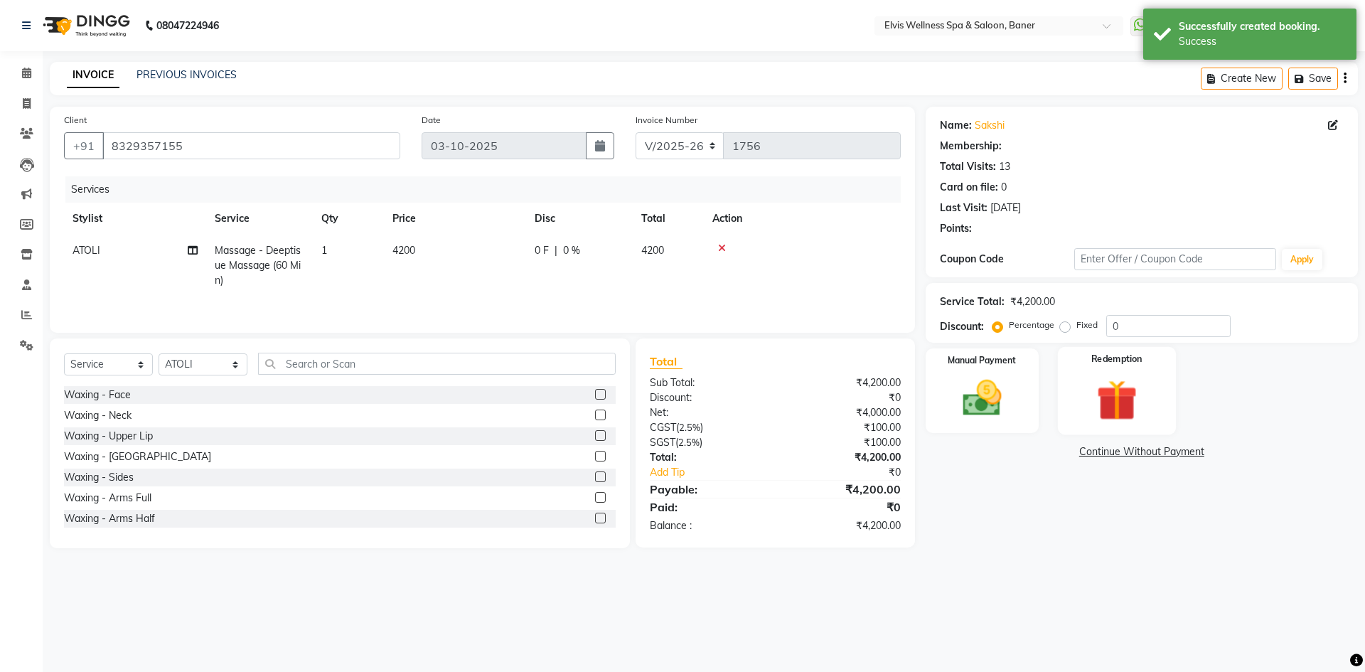
click at [1102, 387] on img at bounding box center [1117, 400] width 66 height 50
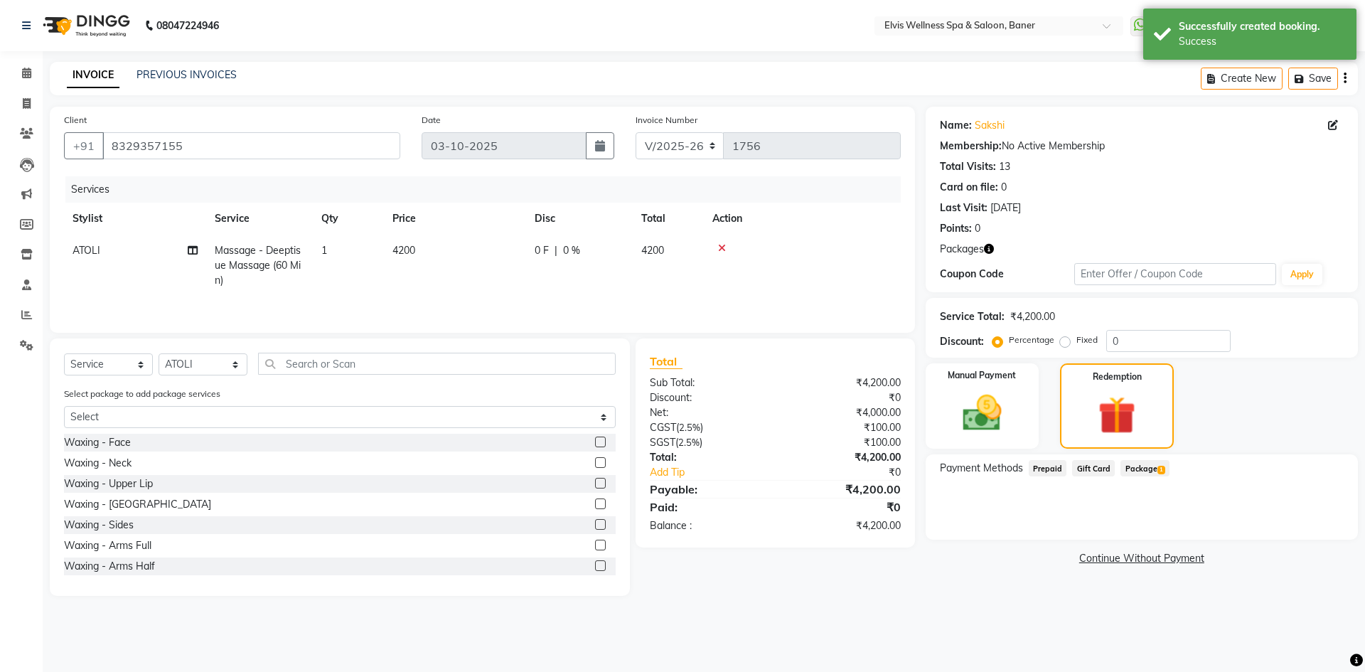
click at [1144, 452] on div "Name: Sakshi Membership: No Active Membership Total Visits: 13 Card on file: 0 …" at bounding box center [1147, 351] width 443 height 489
click at [1150, 468] on span "Package 1" at bounding box center [1145, 468] width 49 height 16
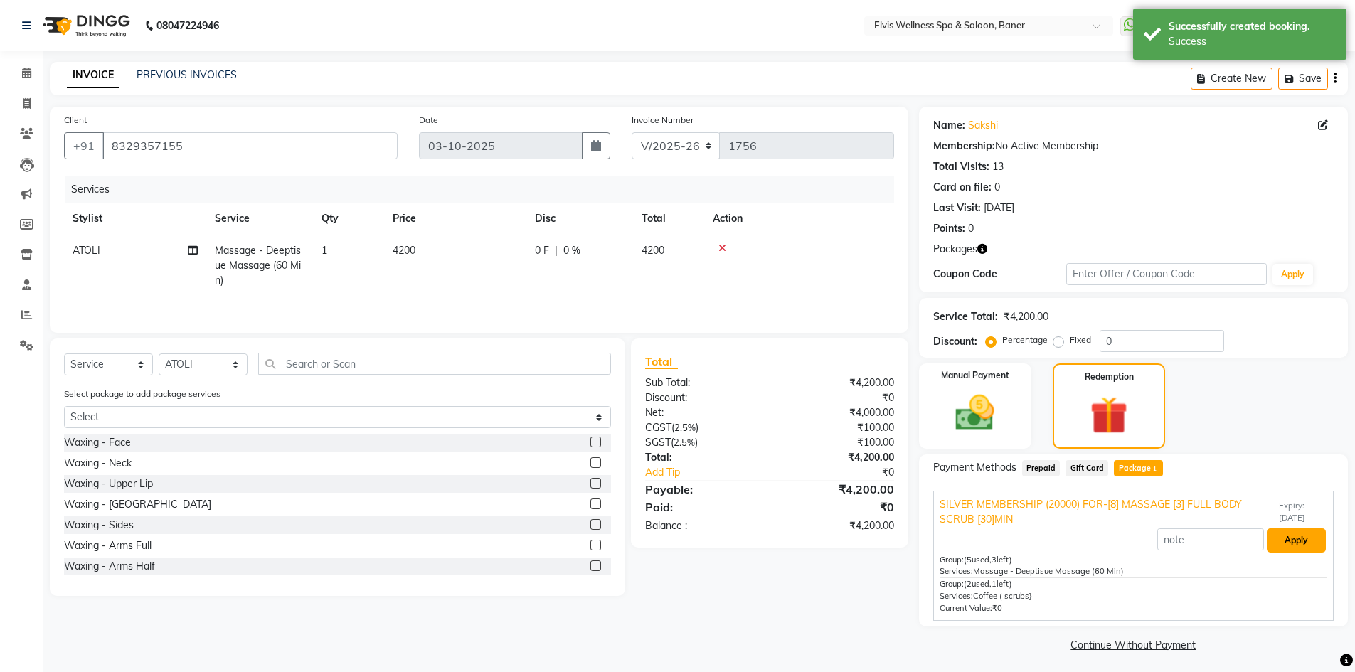
drag, startPoint x: 1284, startPoint y: 540, endPoint x: 737, endPoint y: 426, distance: 558.6
click at [1284, 541] on button "Apply" at bounding box center [1296, 540] width 59 height 24
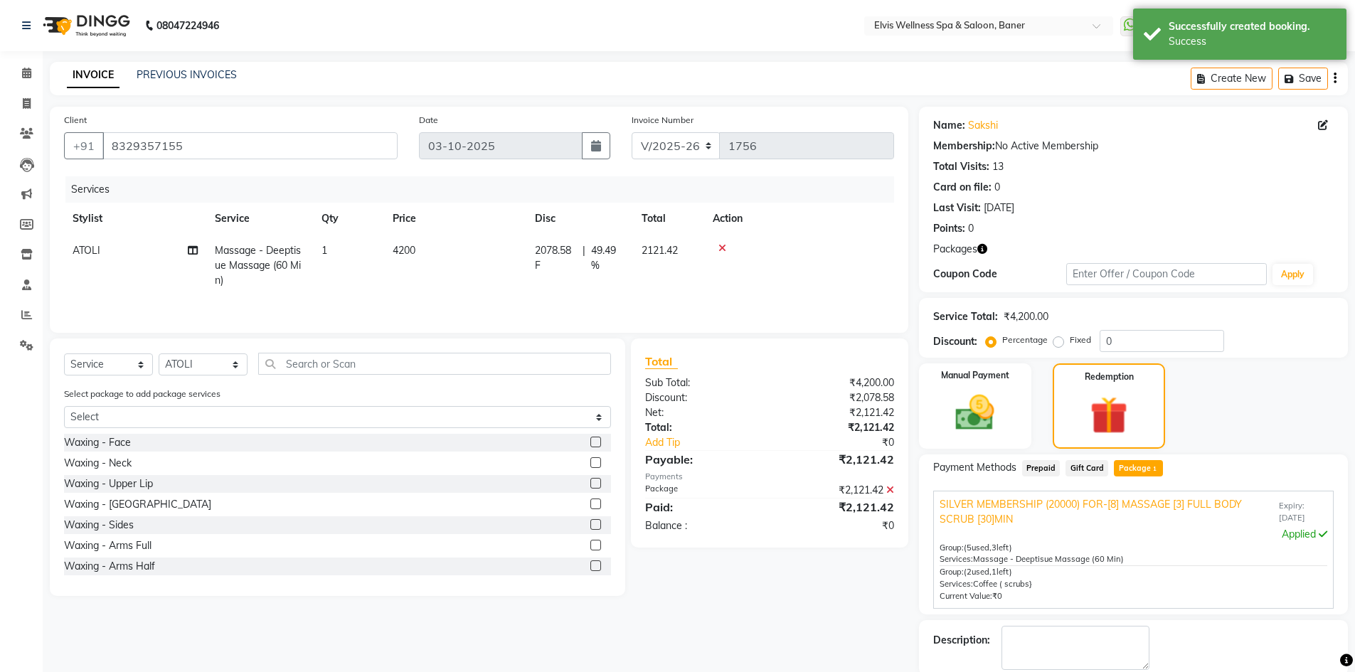
scroll to position [73, 0]
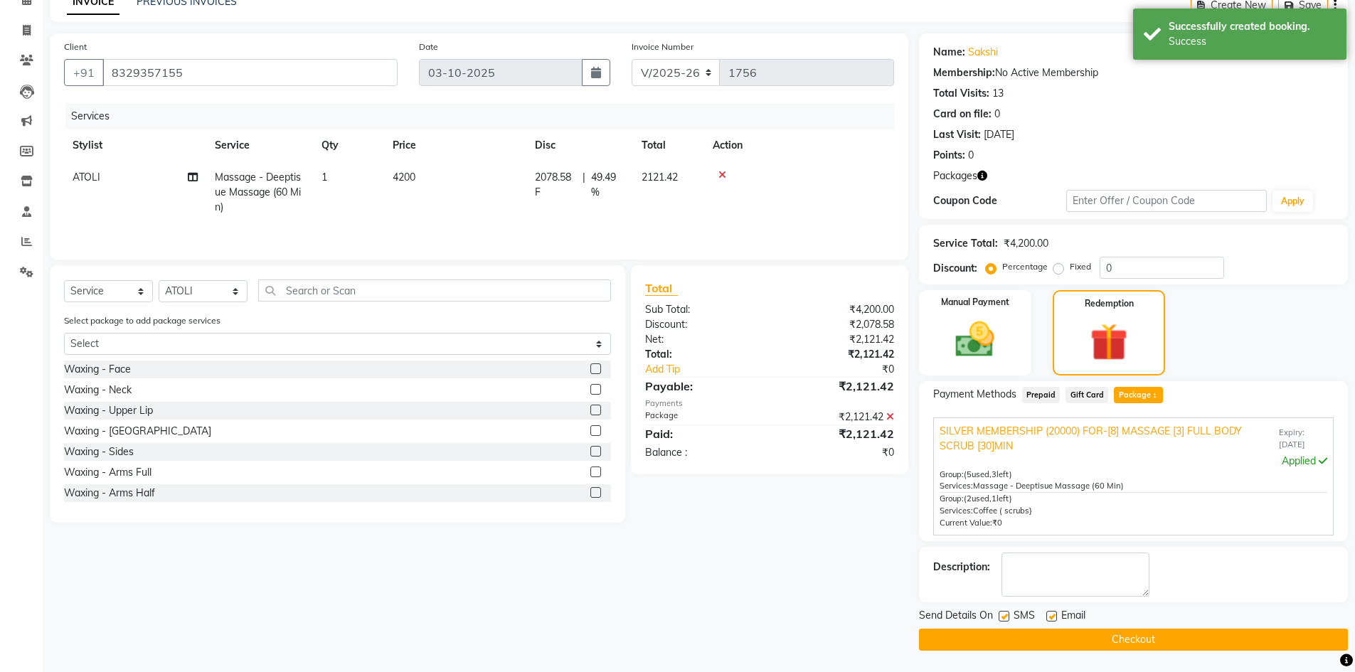
click at [1051, 617] on label at bounding box center [1051, 616] width 11 height 11
click at [1051, 617] on input "checkbox" at bounding box center [1050, 616] width 9 height 9
checkbox input "false"
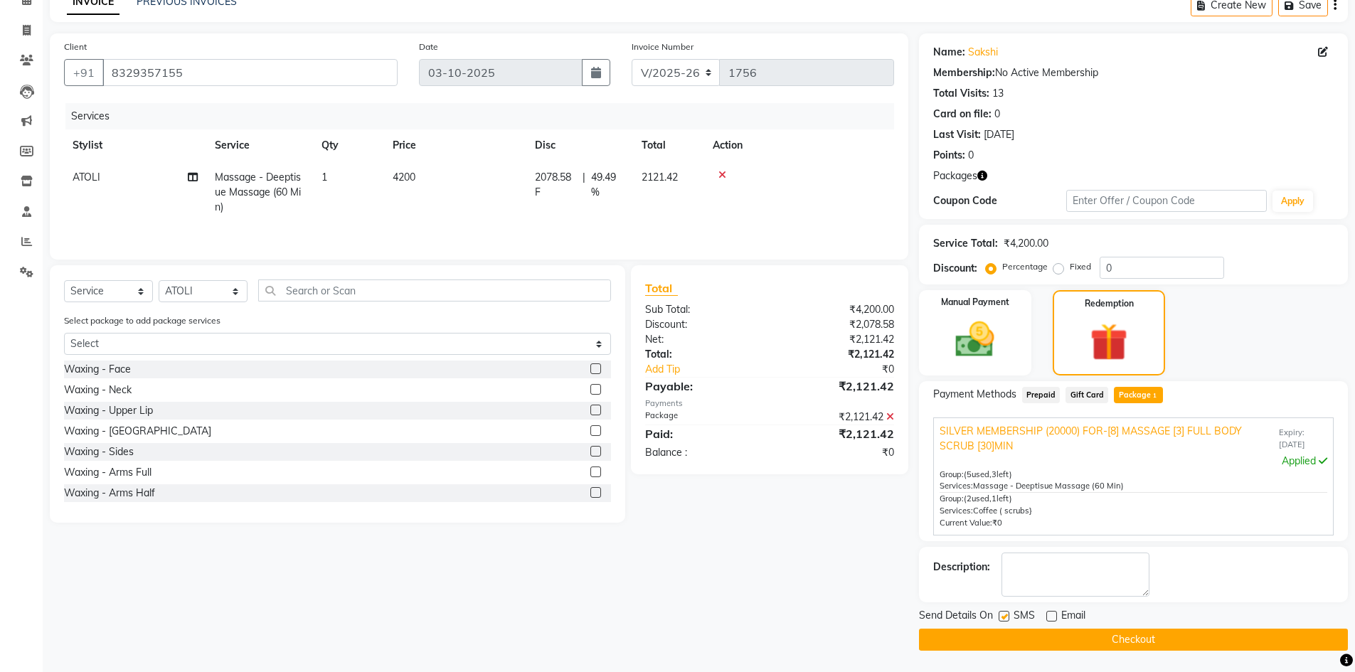
click at [1006, 615] on label at bounding box center [1003, 616] width 11 height 11
click at [1006, 615] on input "checkbox" at bounding box center [1002, 616] width 9 height 9
checkbox input "false"
click at [1091, 651] on main "INVOICE PREVIOUS INVOICES Create New Save Client +91 8329357155 Date 03-10-2025…" at bounding box center [699, 330] width 1312 height 683
click at [1134, 640] on button "Checkout" at bounding box center [1133, 640] width 429 height 22
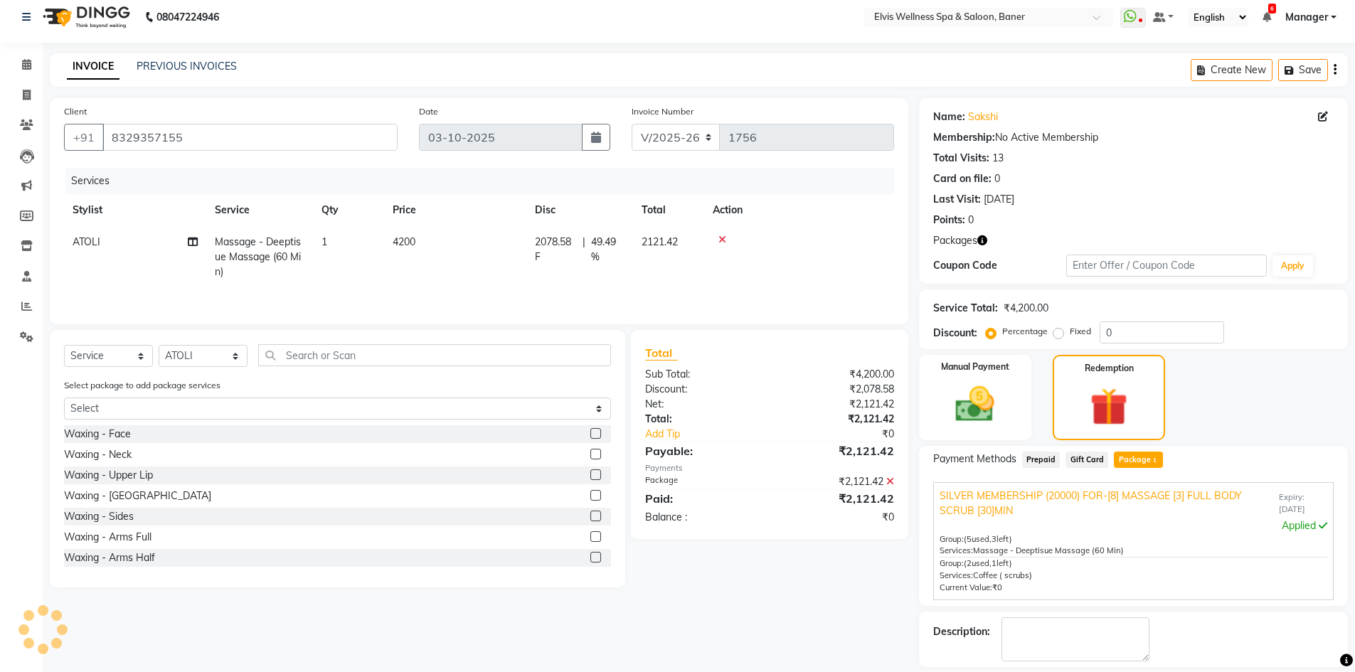
scroll to position [0, 0]
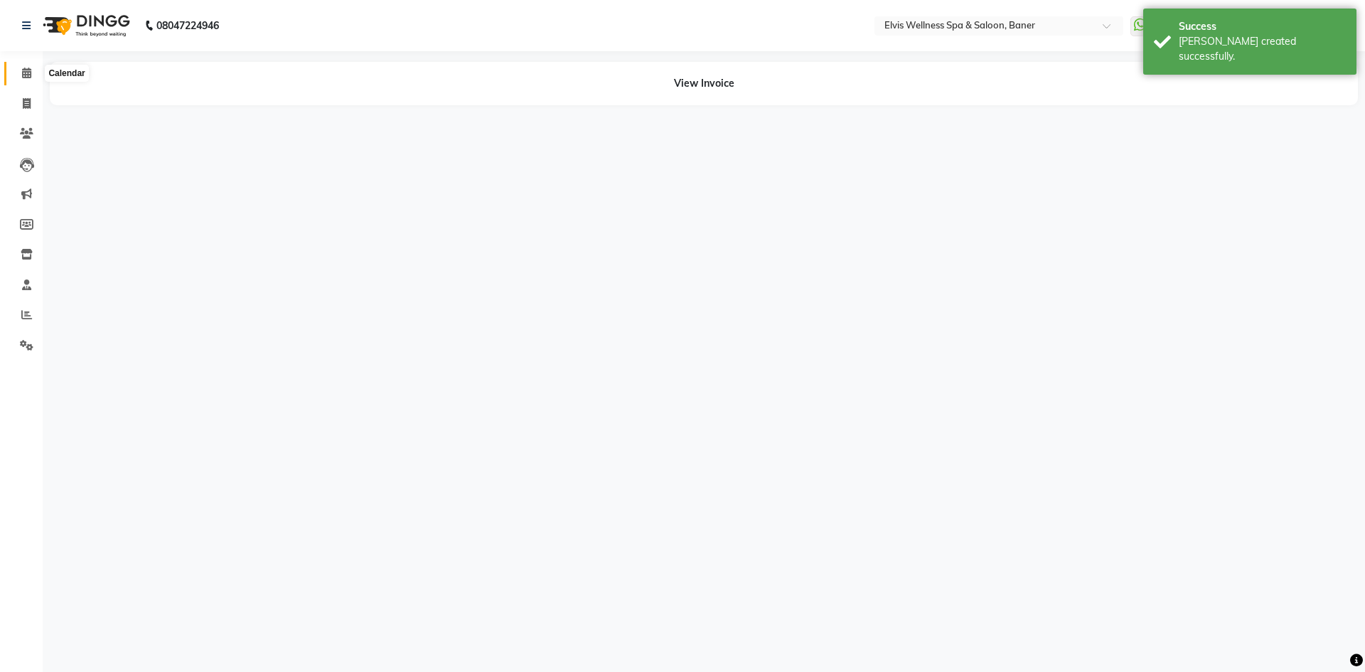
click at [20, 71] on span at bounding box center [26, 73] width 25 height 16
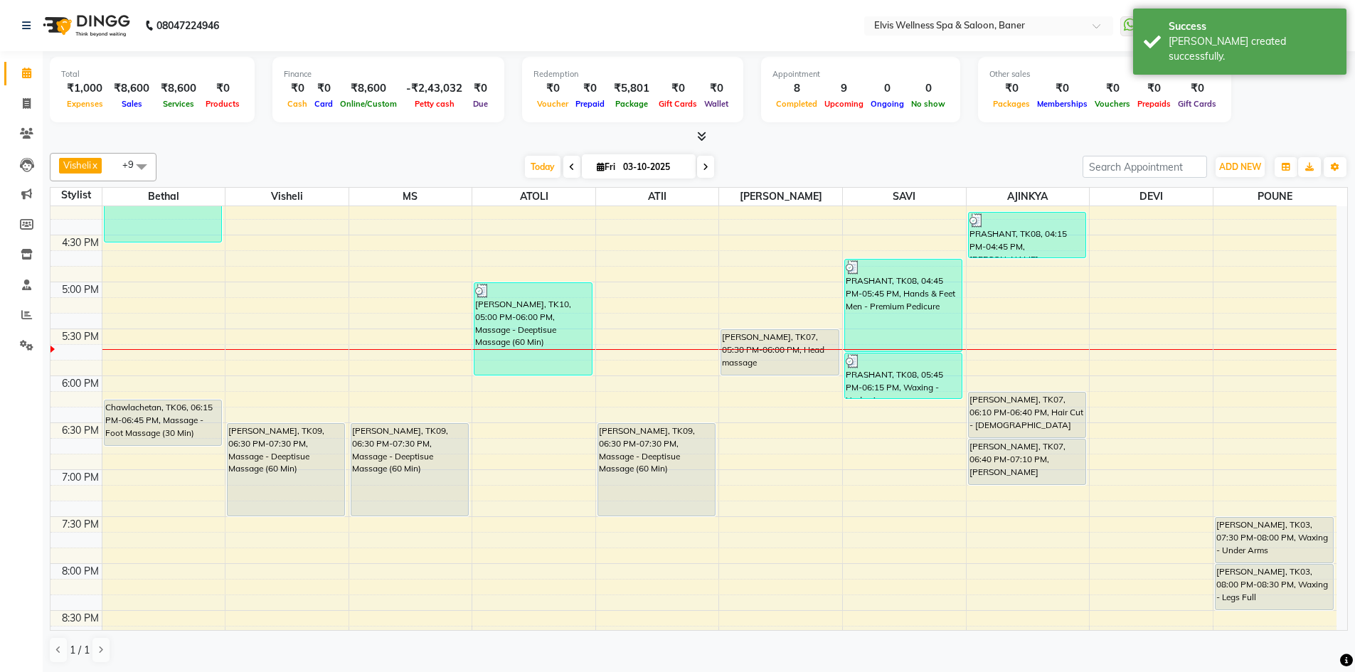
scroll to position [853, 0]
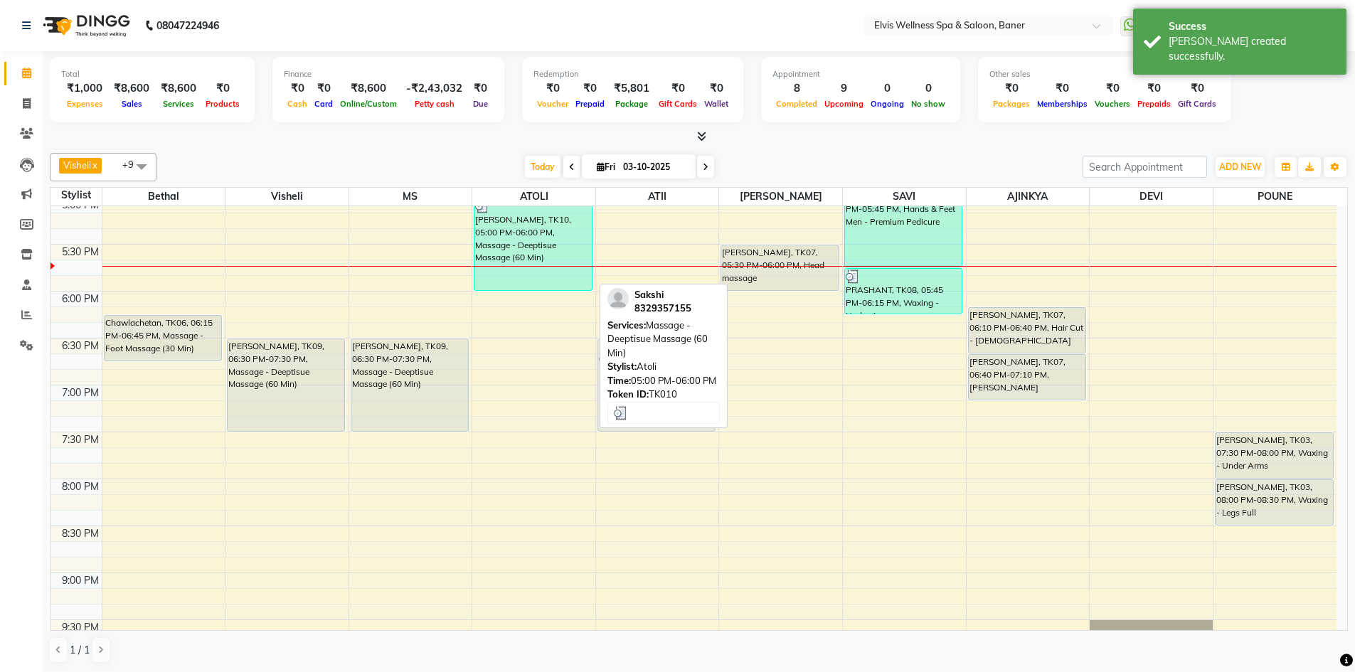
click at [520, 251] on div "[PERSON_NAME], TK10, 05:00 PM-06:00 PM, Massage - Deeptisue Massage (60 Min)" at bounding box center [532, 244] width 117 height 92
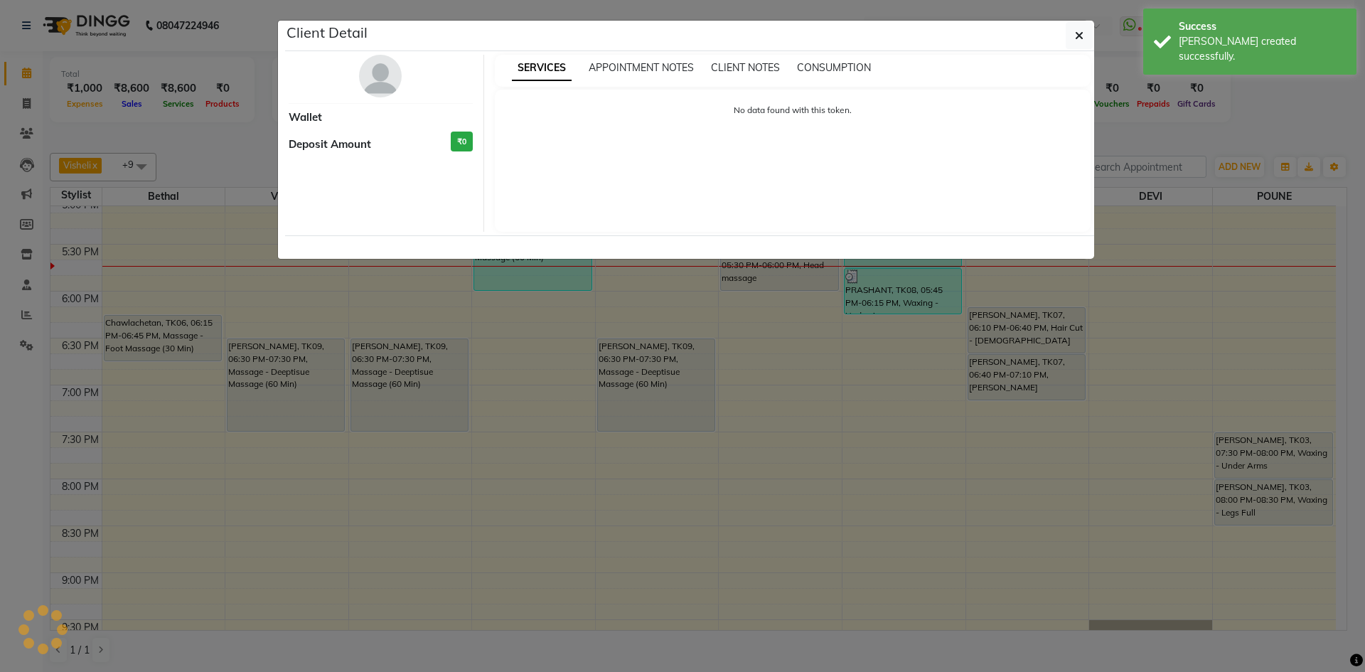
select select "3"
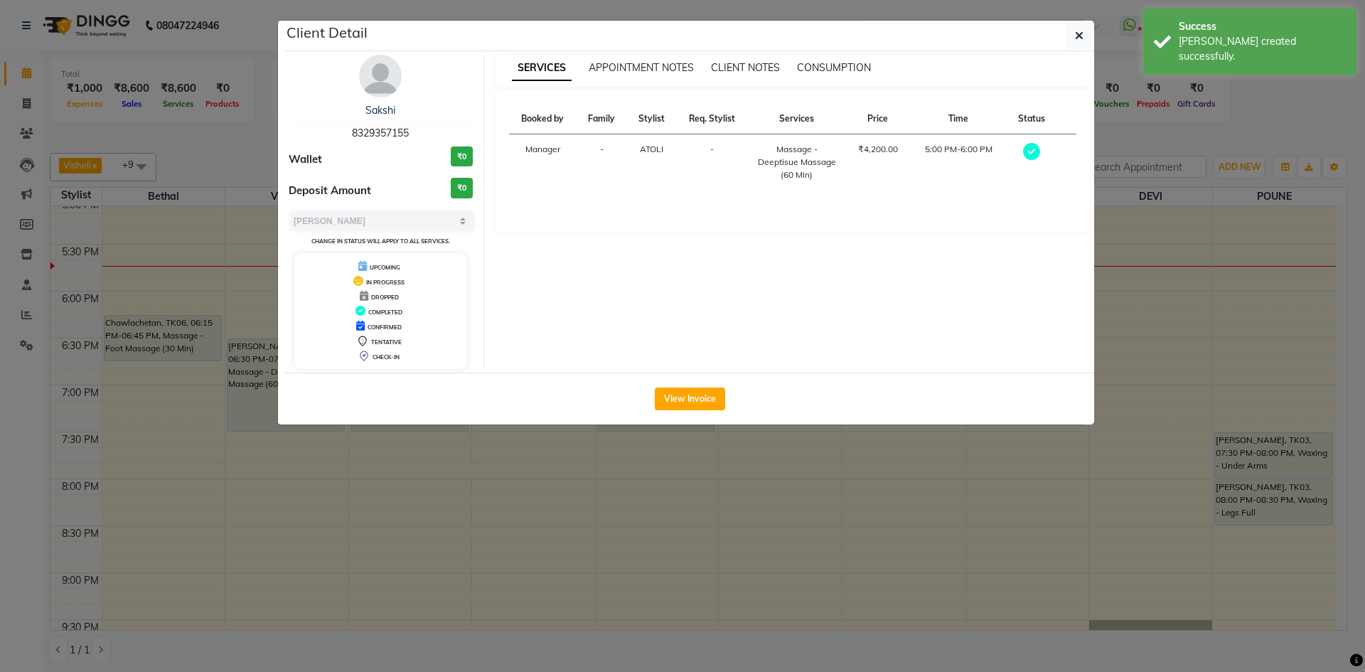
click at [371, 80] on img at bounding box center [380, 76] width 43 height 43
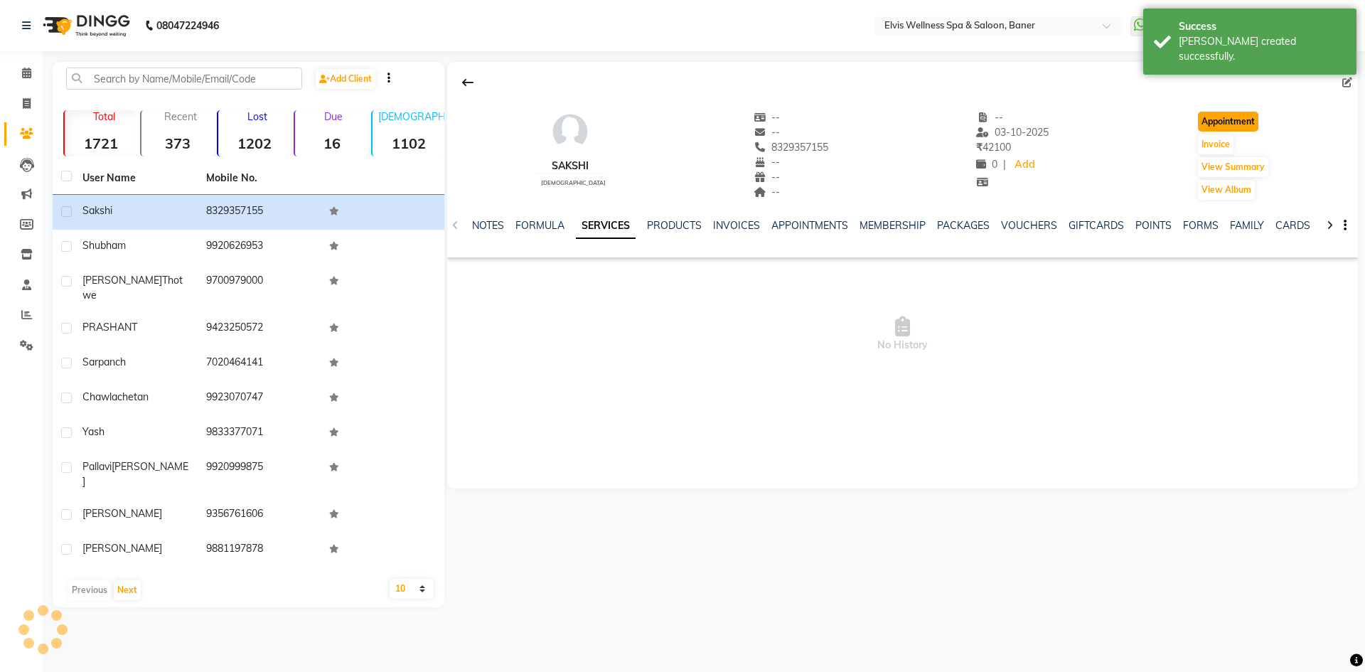
click at [1246, 122] on button "Appointment" at bounding box center [1228, 122] width 60 height 20
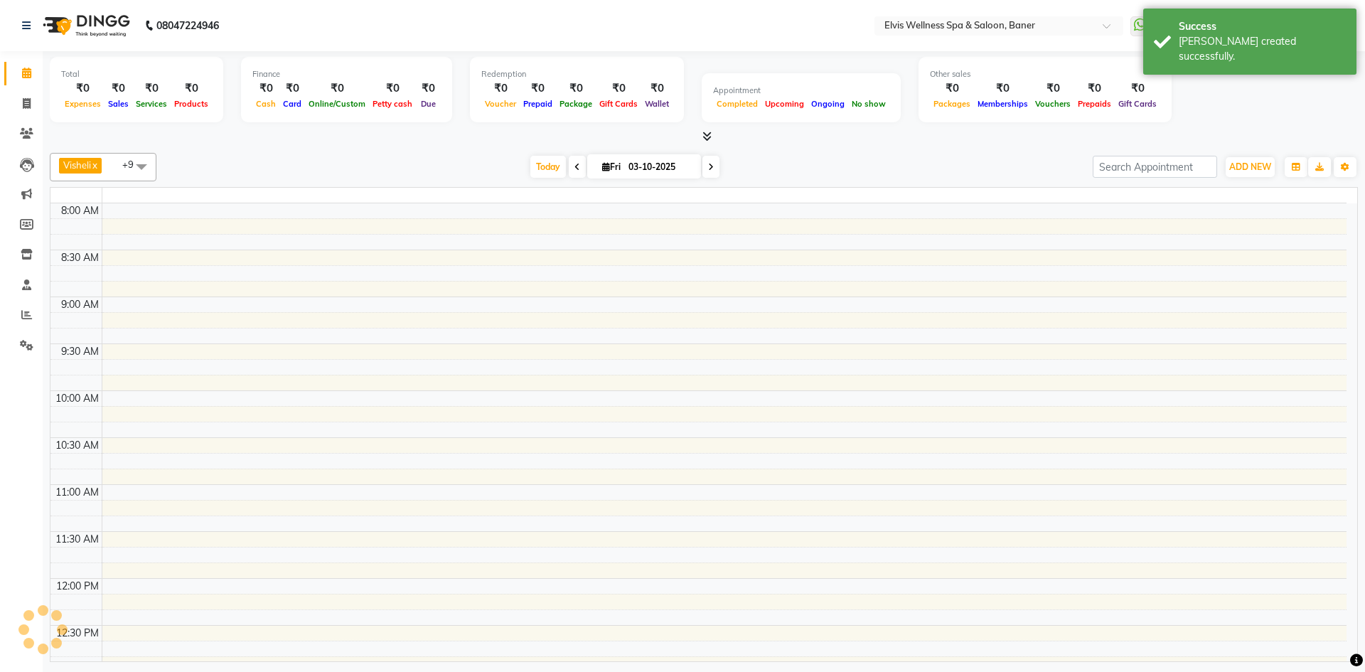
select select "tentative"
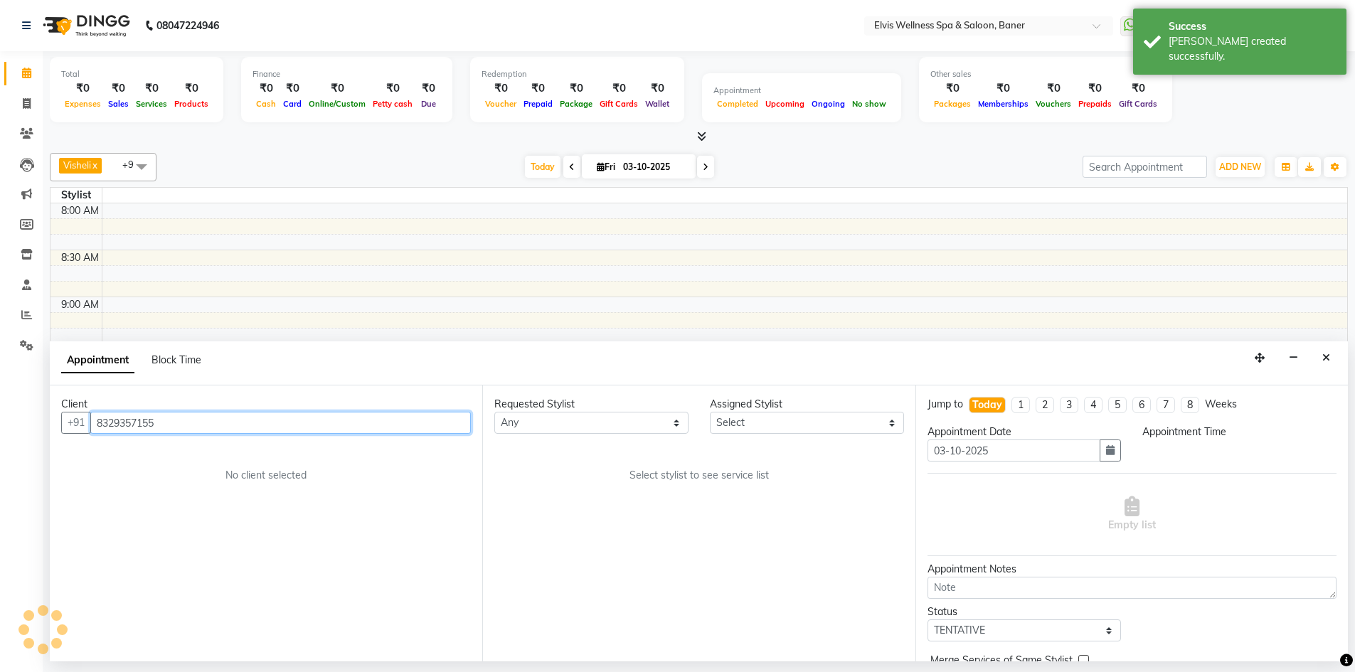
select select "540"
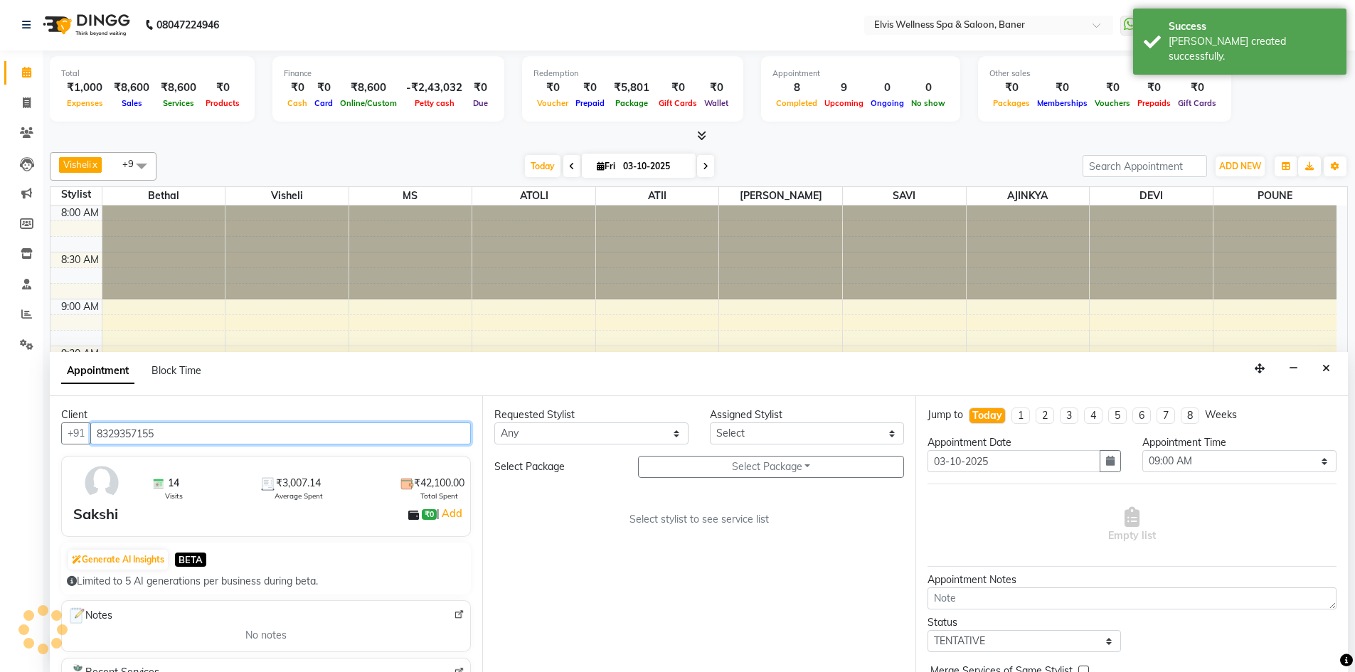
scroll to position [846, 0]
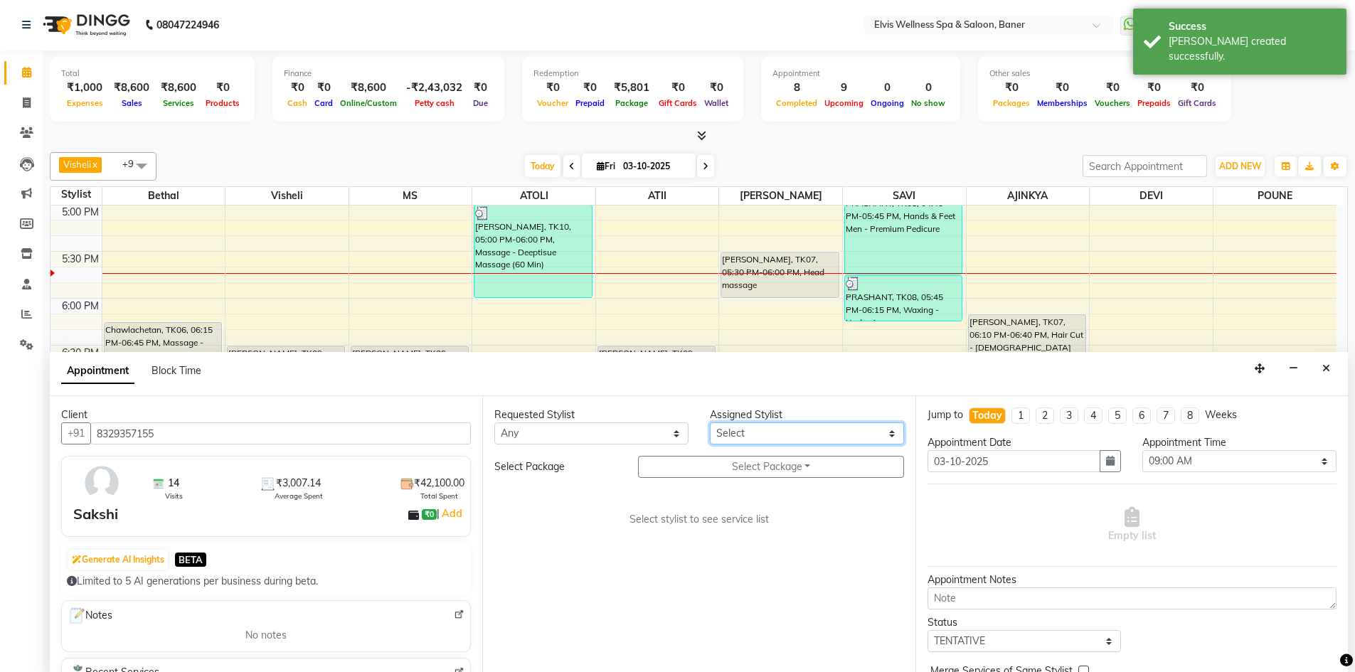
click at [742, 429] on select "Select AJINKYA ATII ATOLI Bethal DEVI KN Staff Kothrud Staff KP Staff Mahesh Ma…" at bounding box center [807, 433] width 194 height 22
select select "70674"
click at [710, 422] on select "Select AJINKYA ATII ATOLI Bethal DEVI KN Staff Kothrud Staff KP Staff Mahesh Ma…" at bounding box center [807, 433] width 194 height 22
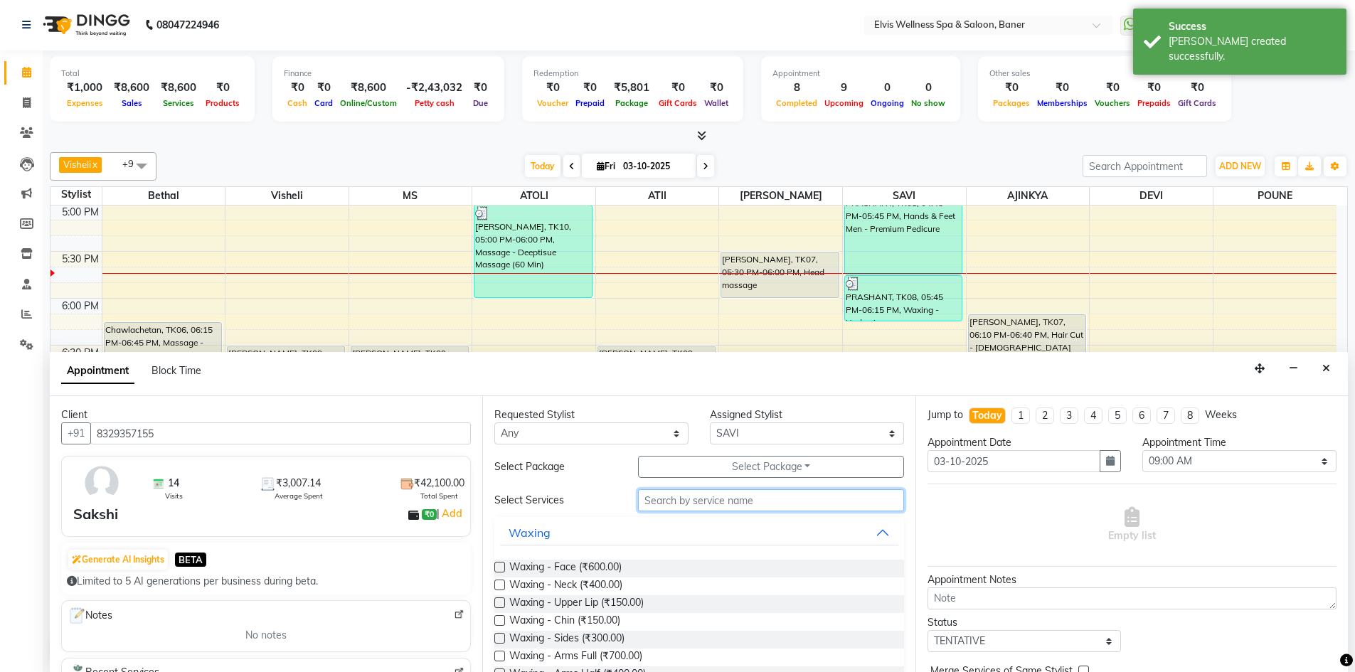
click at [688, 506] on input "text" at bounding box center [771, 500] width 266 height 22
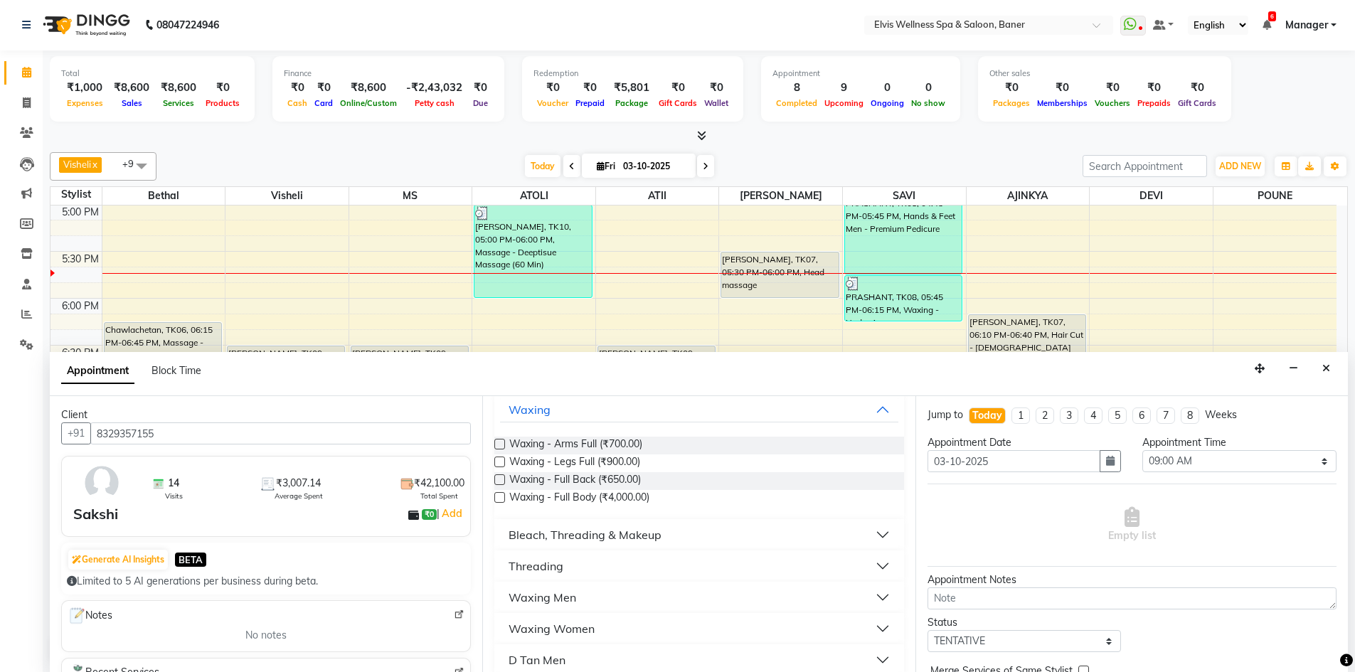
scroll to position [98, 0]
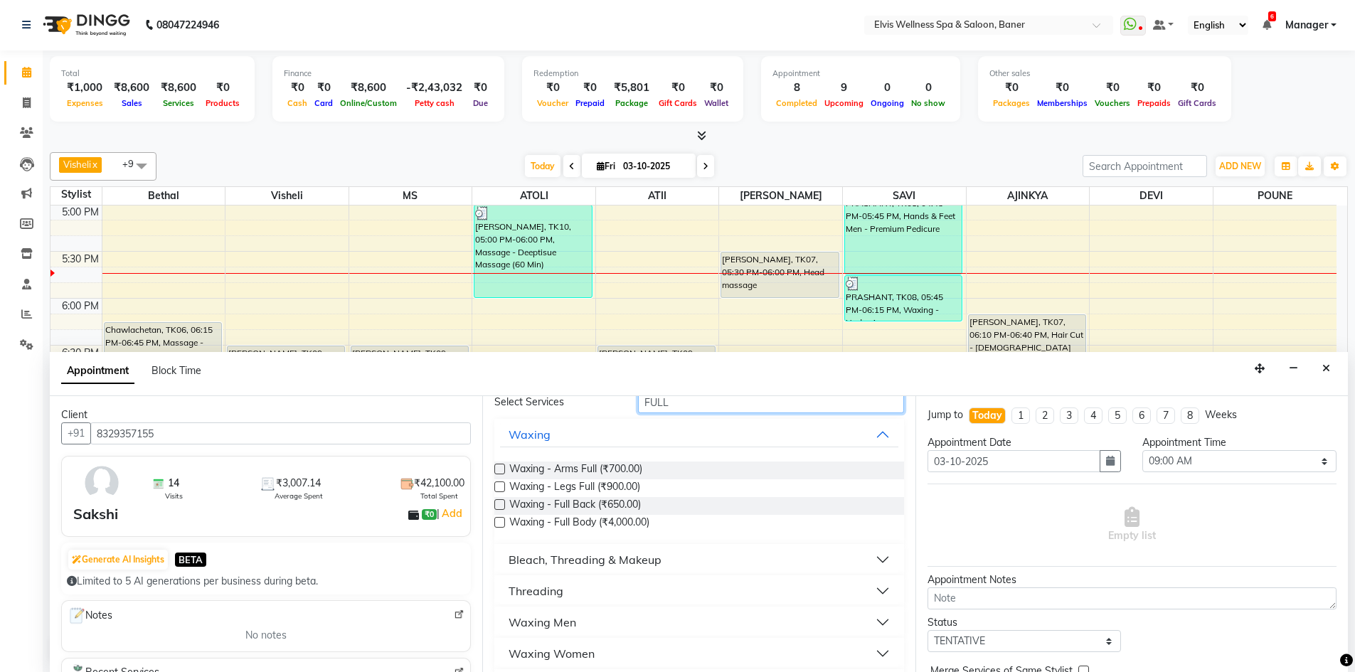
type input "FULL"
click at [546, 657] on div "Waxing Women" at bounding box center [551, 653] width 86 height 17
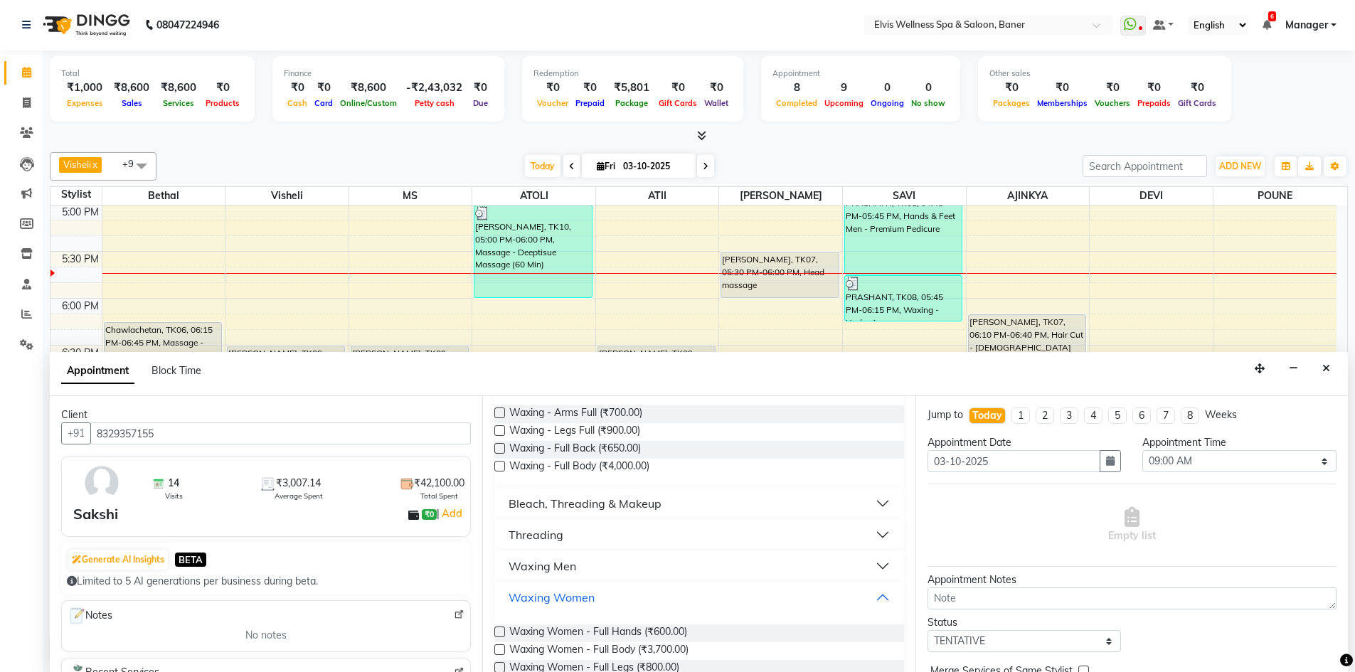
scroll to position [240, 0]
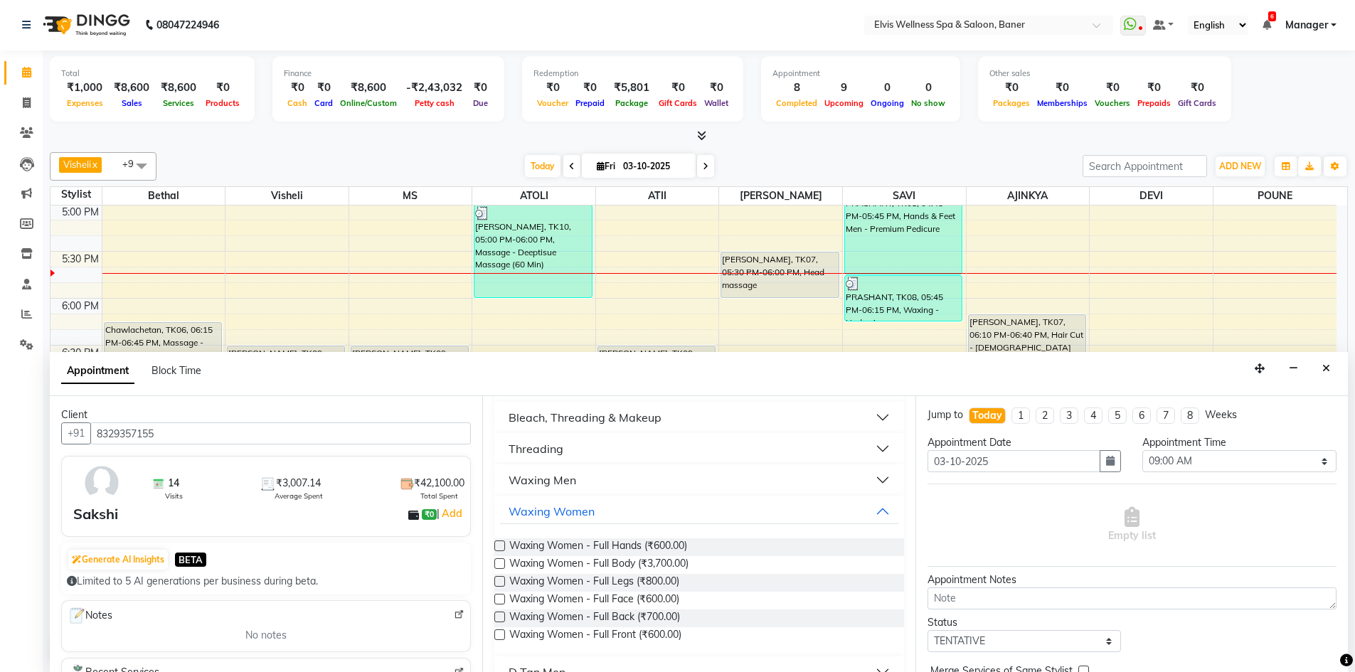
click at [498, 561] on label at bounding box center [499, 563] width 11 height 11
click at [498, 561] on input "checkbox" at bounding box center [498, 564] width 9 height 9
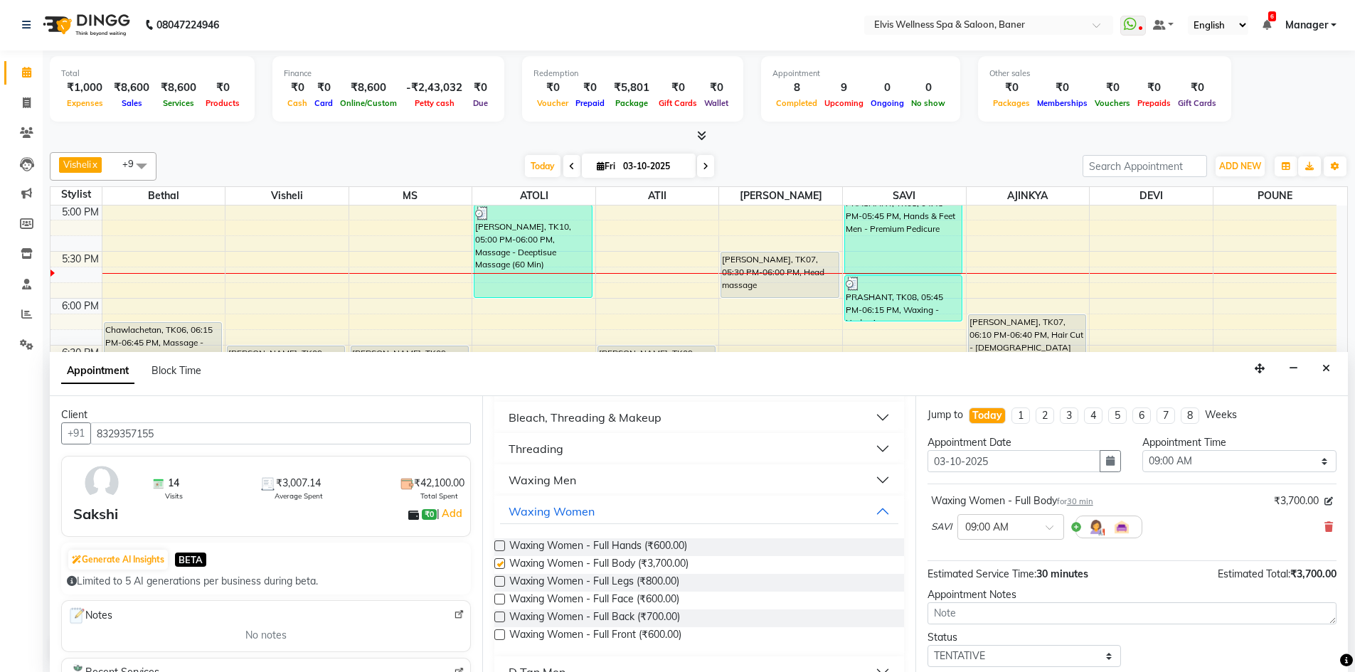
checkbox input "false"
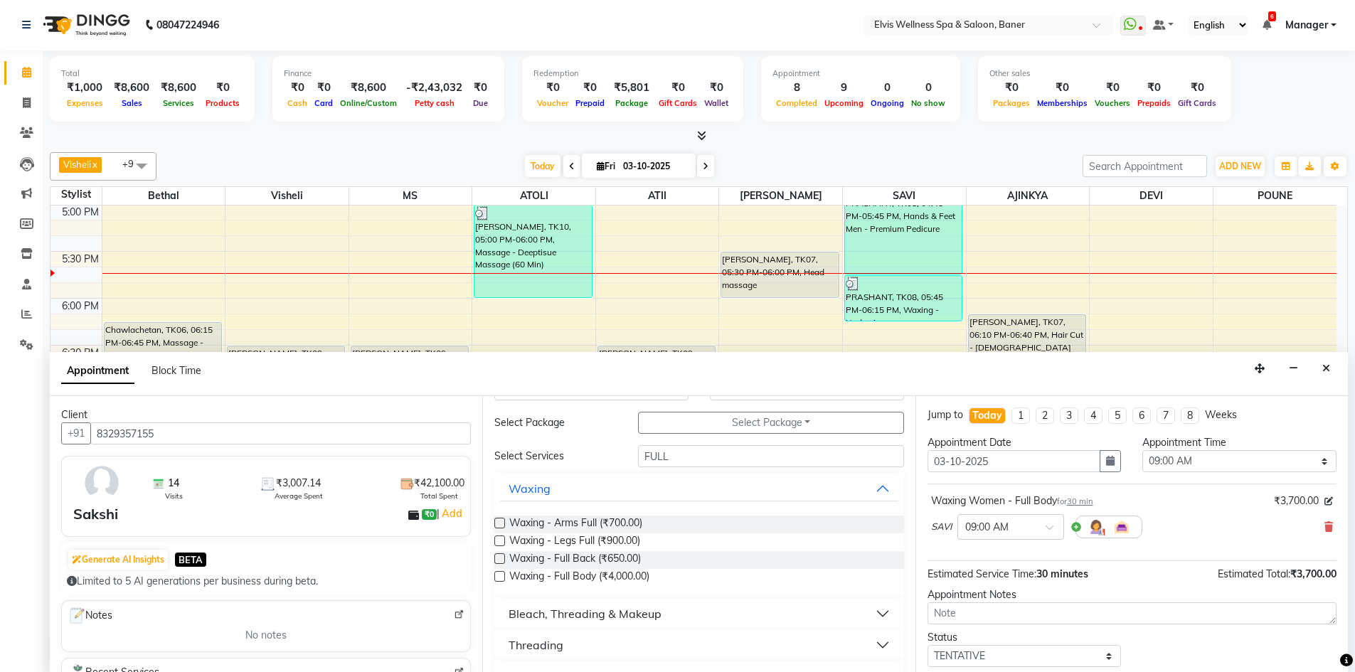
scroll to position [0, 0]
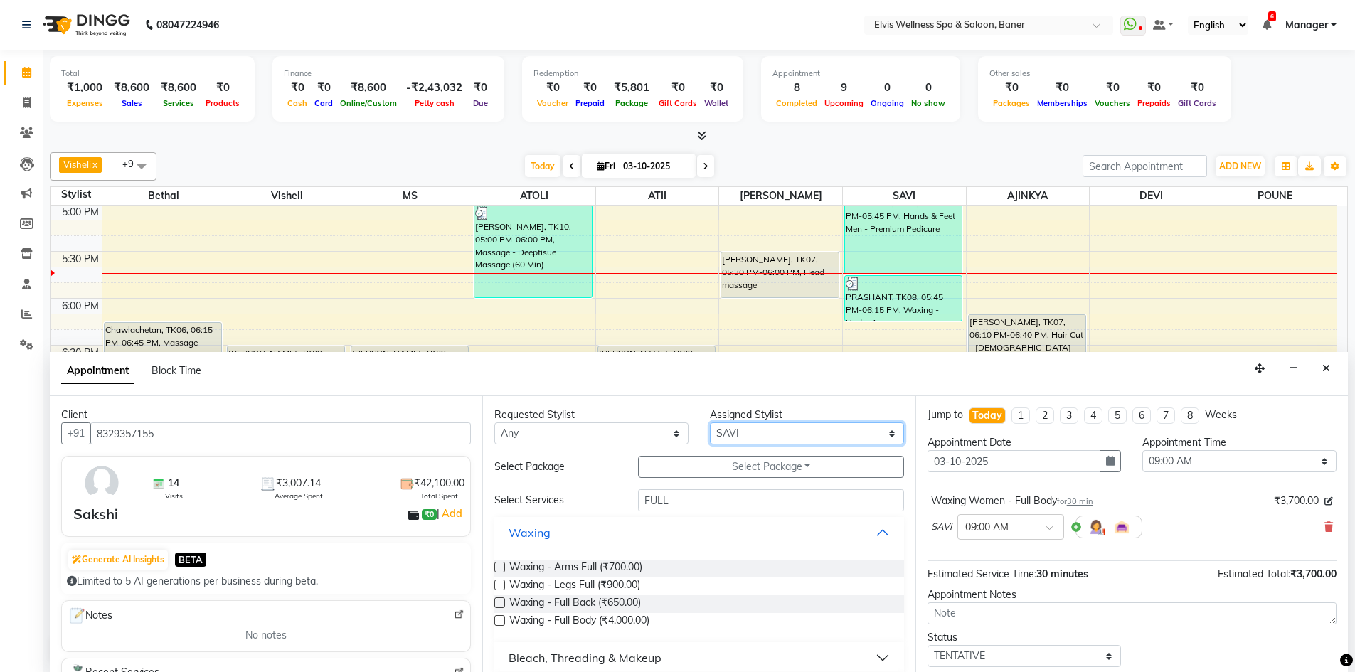
click at [712, 426] on select "Select AJINKYA ATII ATOLI Bethal DEVI KN Staff Kothrud Staff KP Staff Mahesh Ma…" at bounding box center [807, 433] width 194 height 22
select select "90596"
click at [710, 422] on select "Select AJINKYA ATII ATOLI Bethal DEVI KN Staff Kothrud Staff KP Staff Mahesh Ma…" at bounding box center [807, 433] width 194 height 22
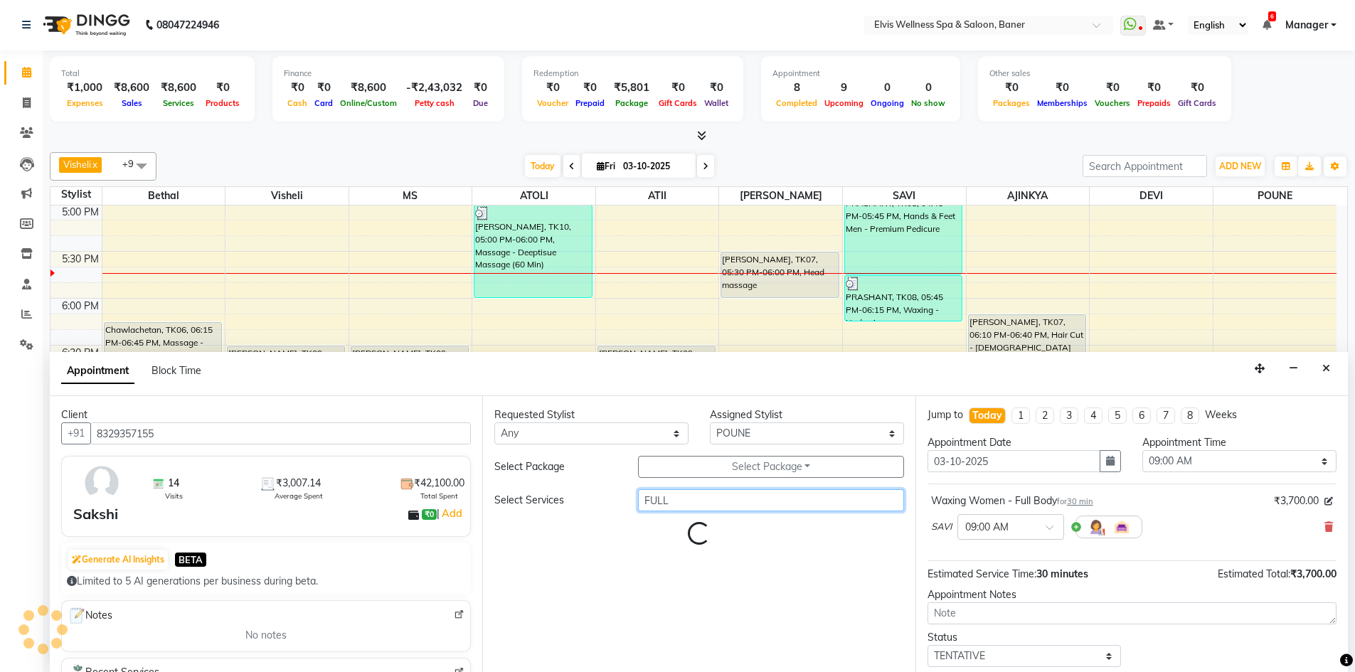
click at [678, 510] on input "FULL" at bounding box center [771, 500] width 266 height 22
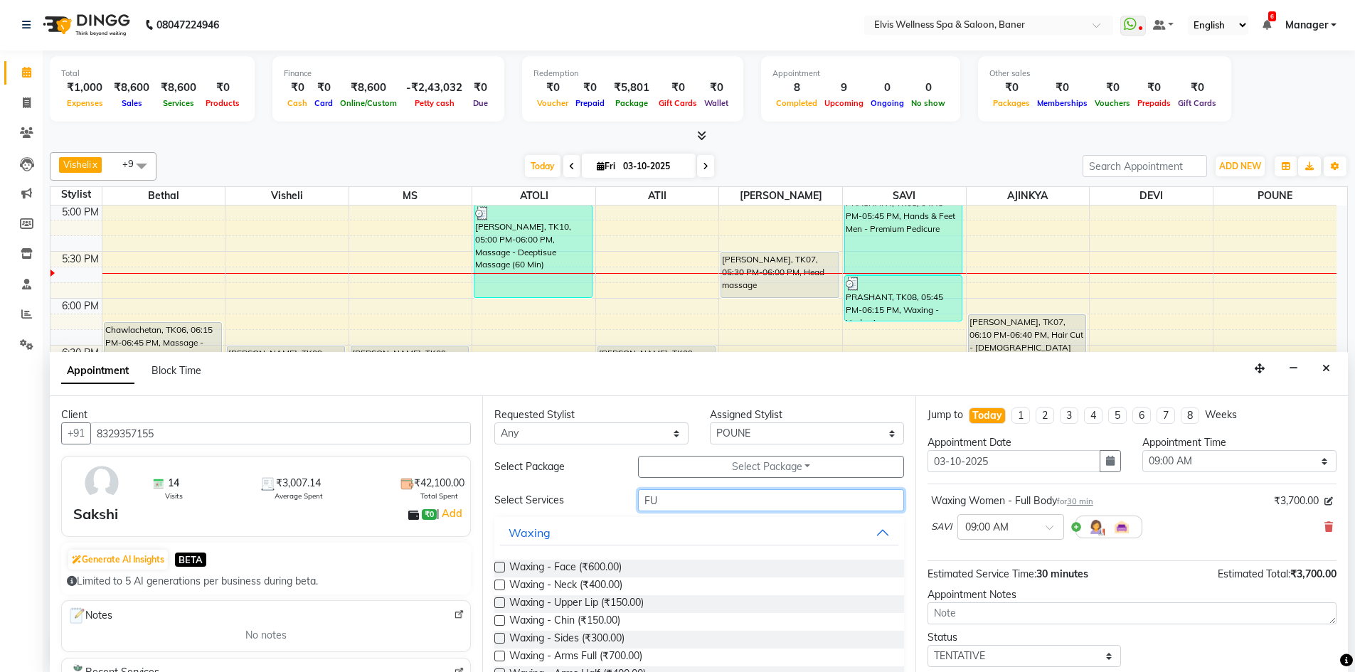
type input "F"
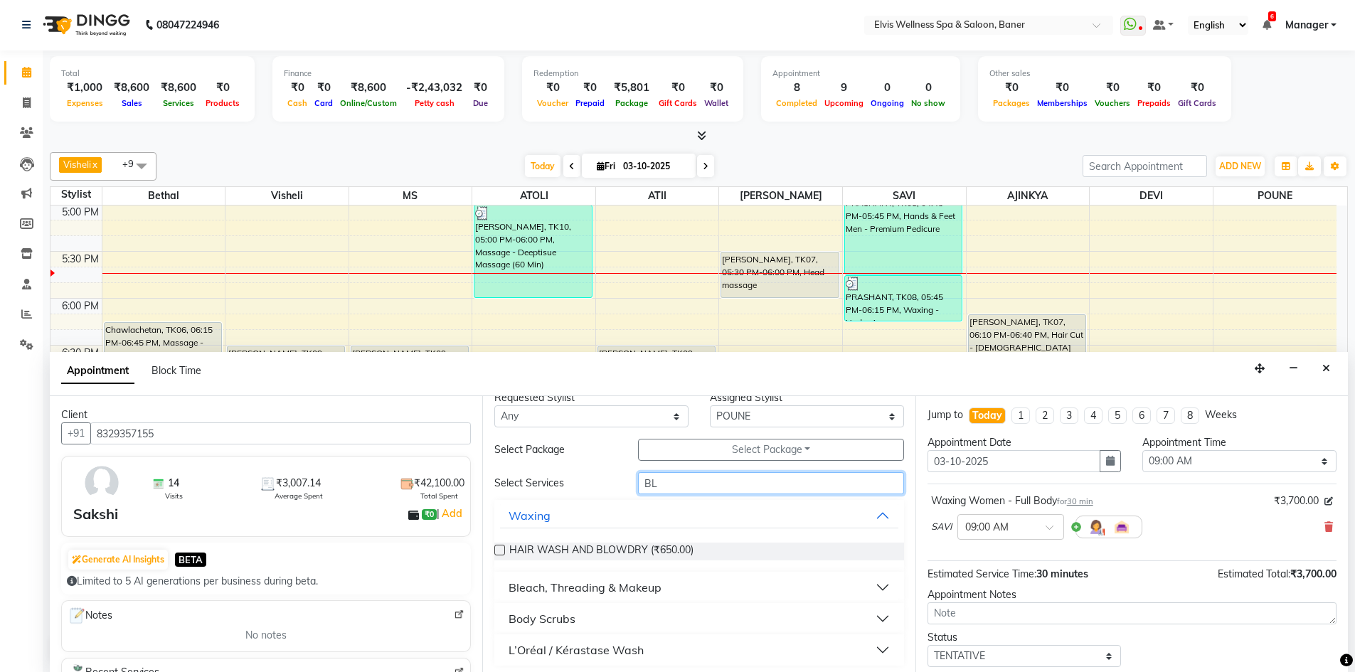
scroll to position [22, 0]
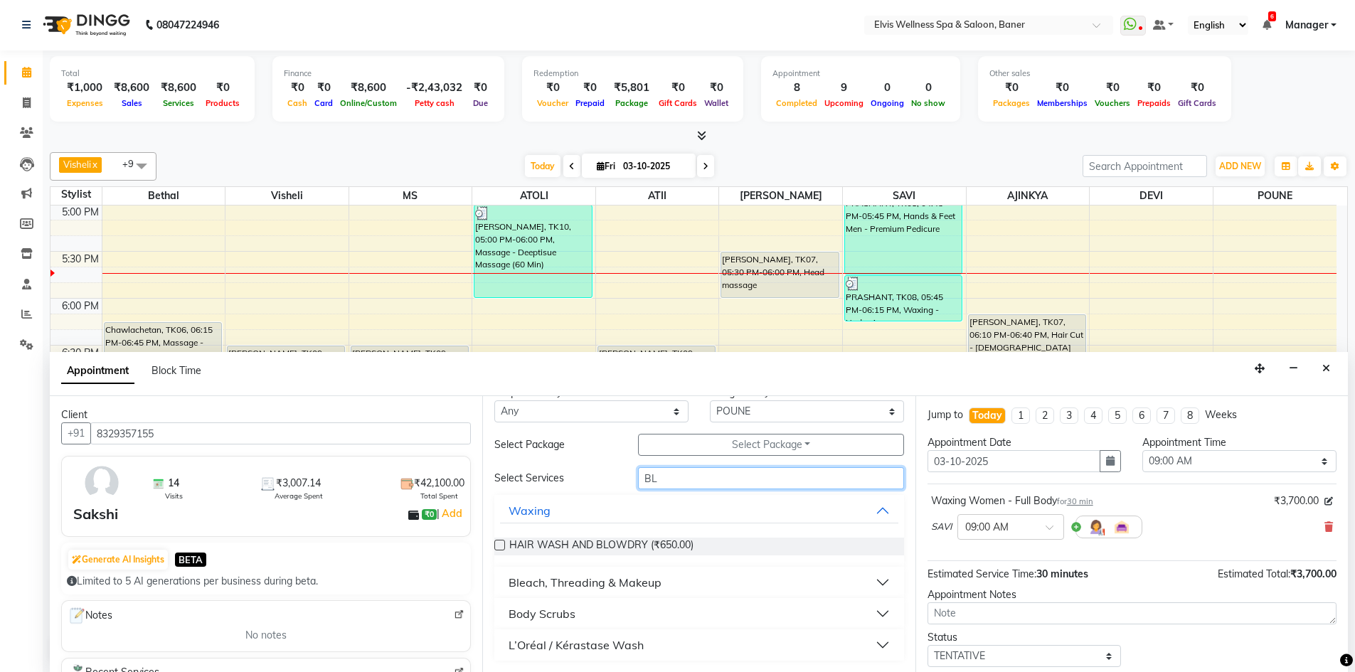
click at [682, 470] on input "BL" at bounding box center [771, 478] width 266 height 22
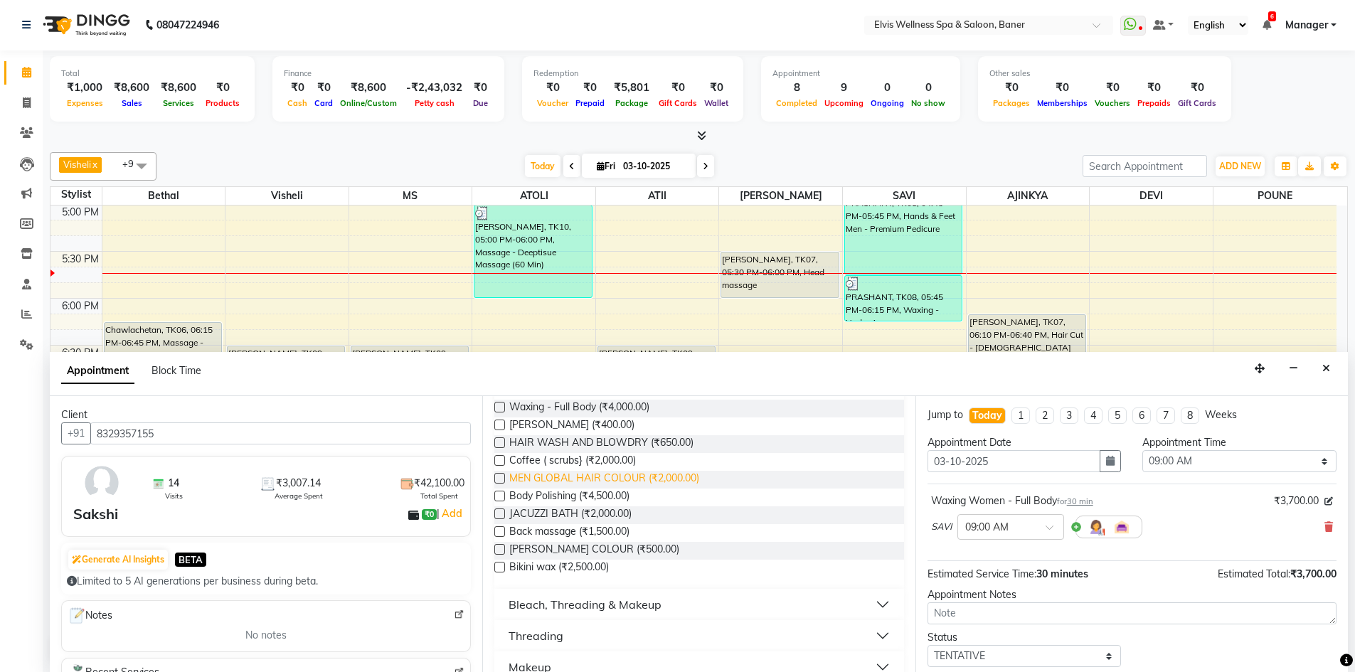
scroll to position [235, 0]
type input "B"
click at [499, 563] on label at bounding box center [499, 563] width 11 height 11
click at [499, 563] on input "checkbox" at bounding box center [498, 564] width 9 height 9
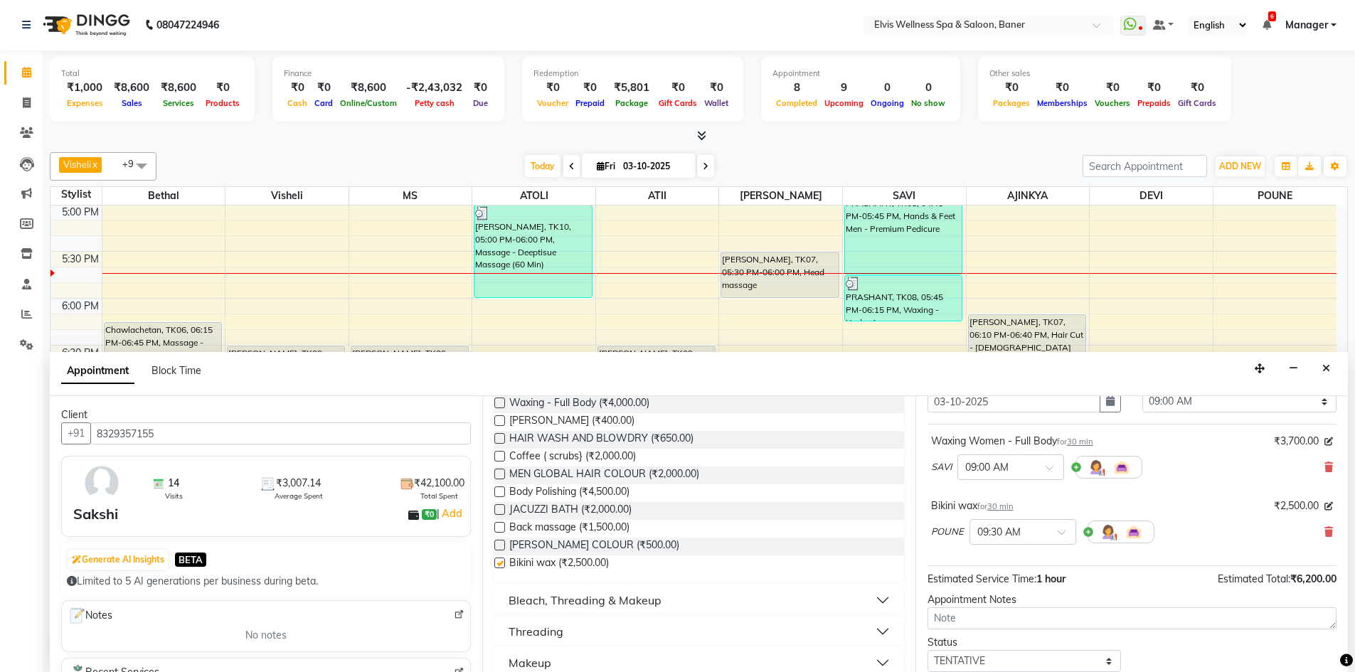
checkbox input "false"
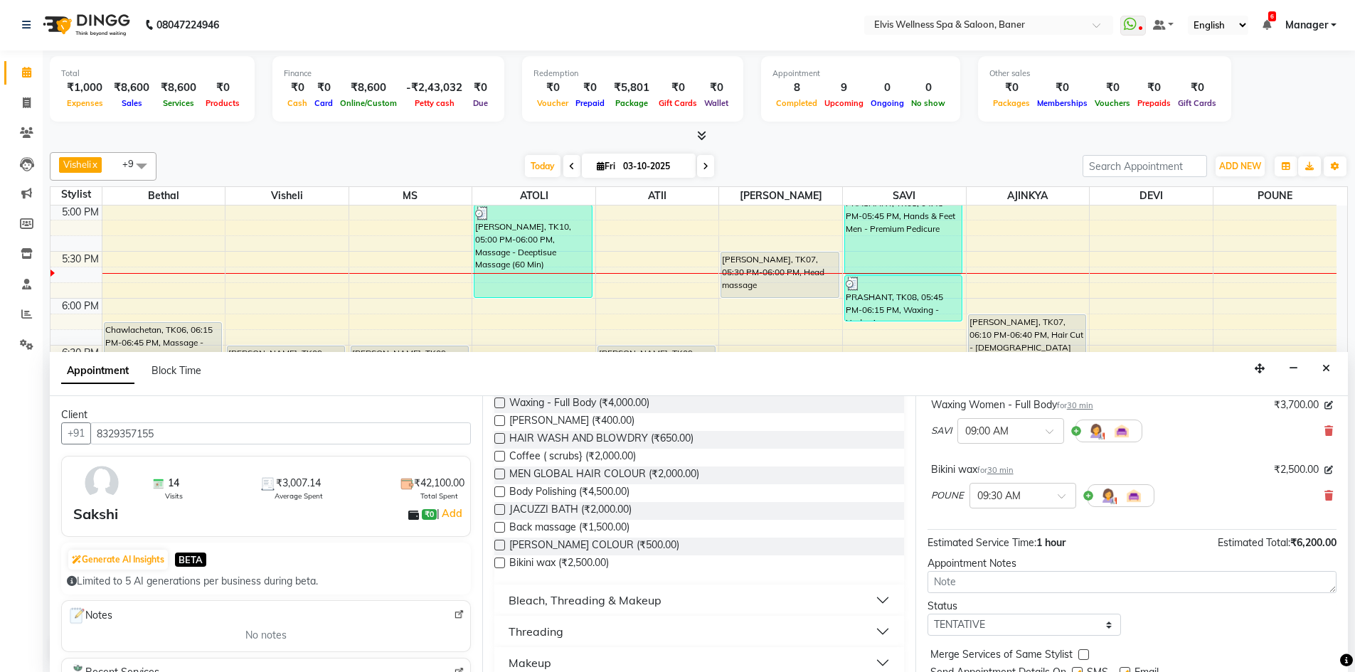
scroll to position [71, 0]
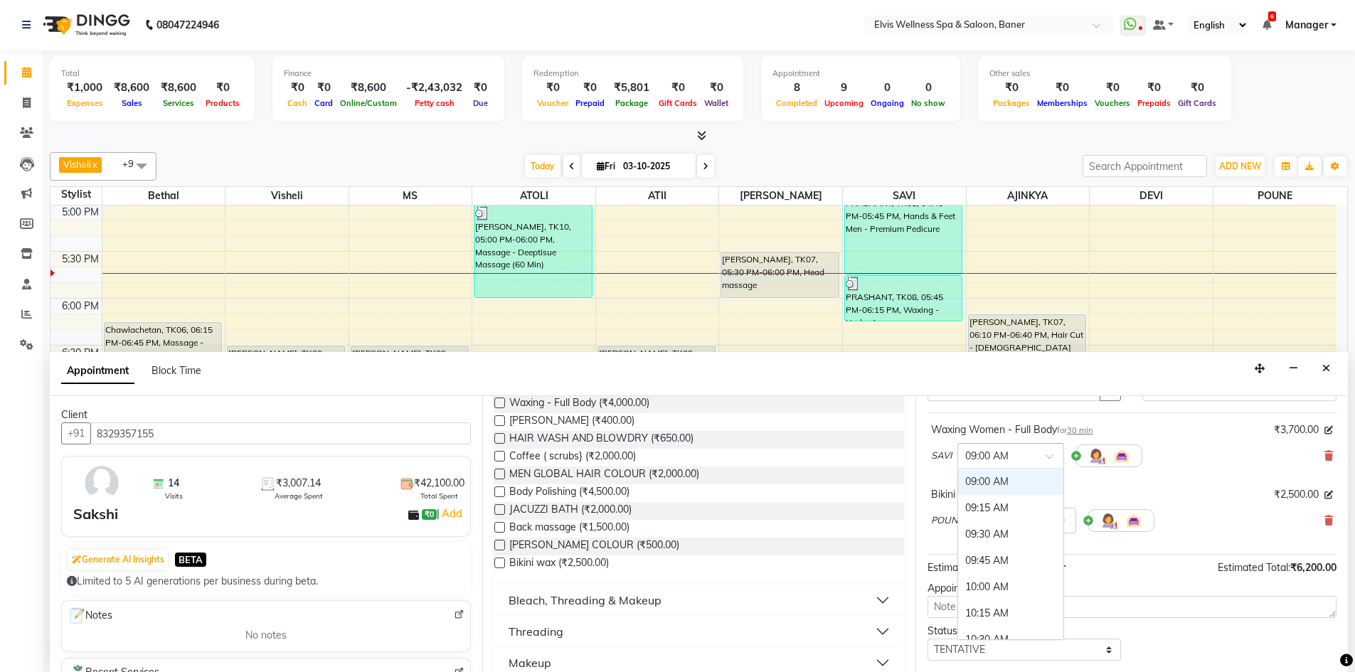
click at [989, 449] on input "text" at bounding box center [996, 454] width 63 height 15
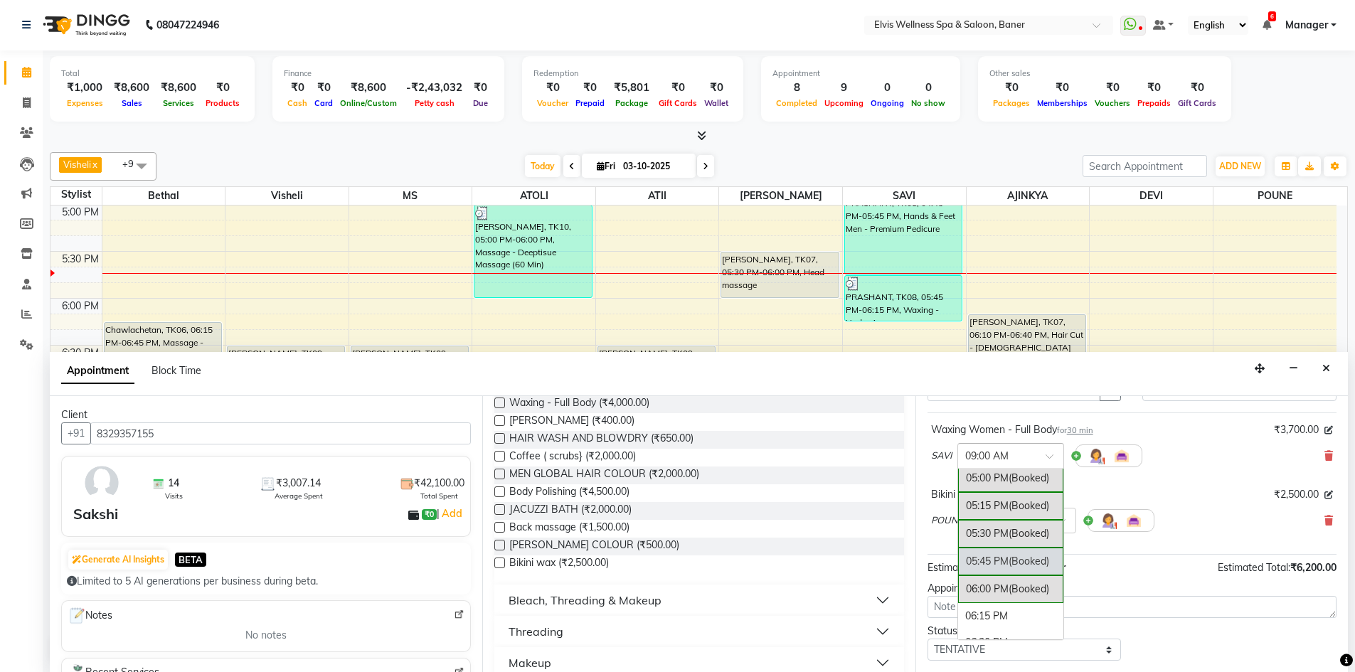
click at [994, 562] on div "05:45 PM (Booked)" at bounding box center [1010, 562] width 105 height 28
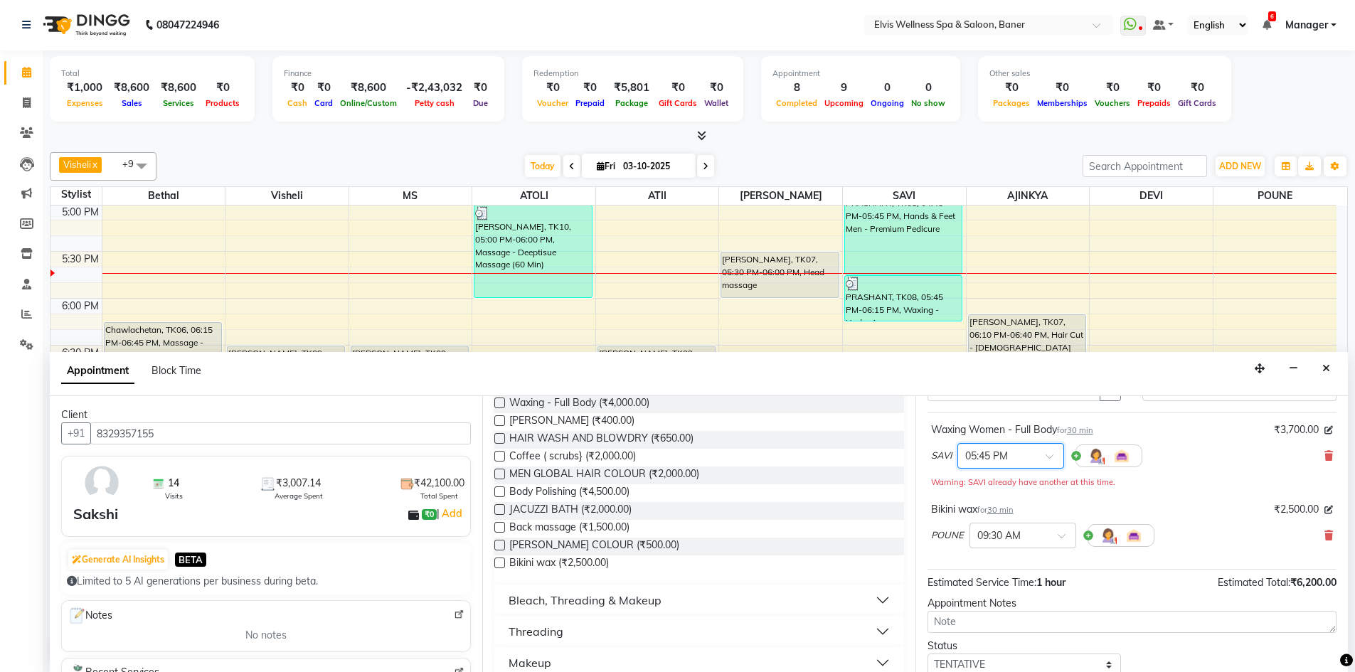
scroll to position [164, 0]
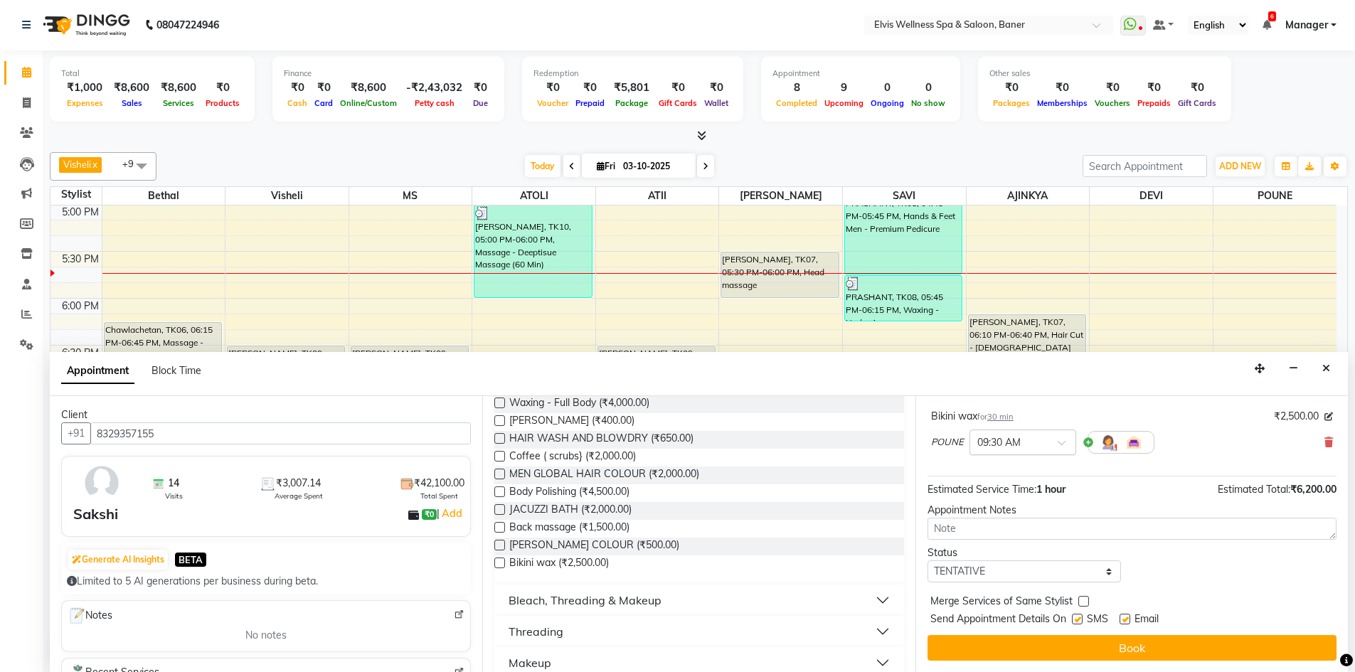
click at [1003, 445] on input "text" at bounding box center [1008, 441] width 63 height 15
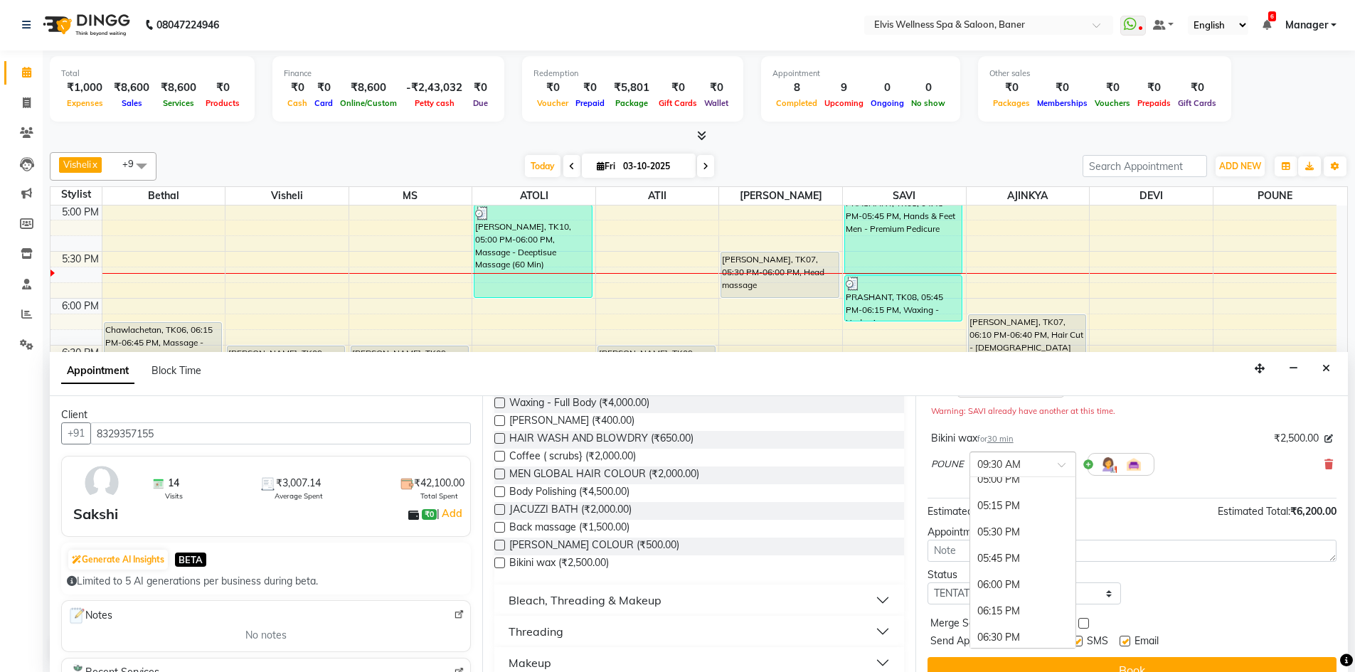
scroll to position [853, 0]
click at [1011, 525] on div "05:30 PM" at bounding box center [1022, 531] width 105 height 26
click at [1129, 638] on label at bounding box center [1124, 641] width 11 height 11
click at [1129, 638] on input "checkbox" at bounding box center [1123, 642] width 9 height 9
checkbox input "false"
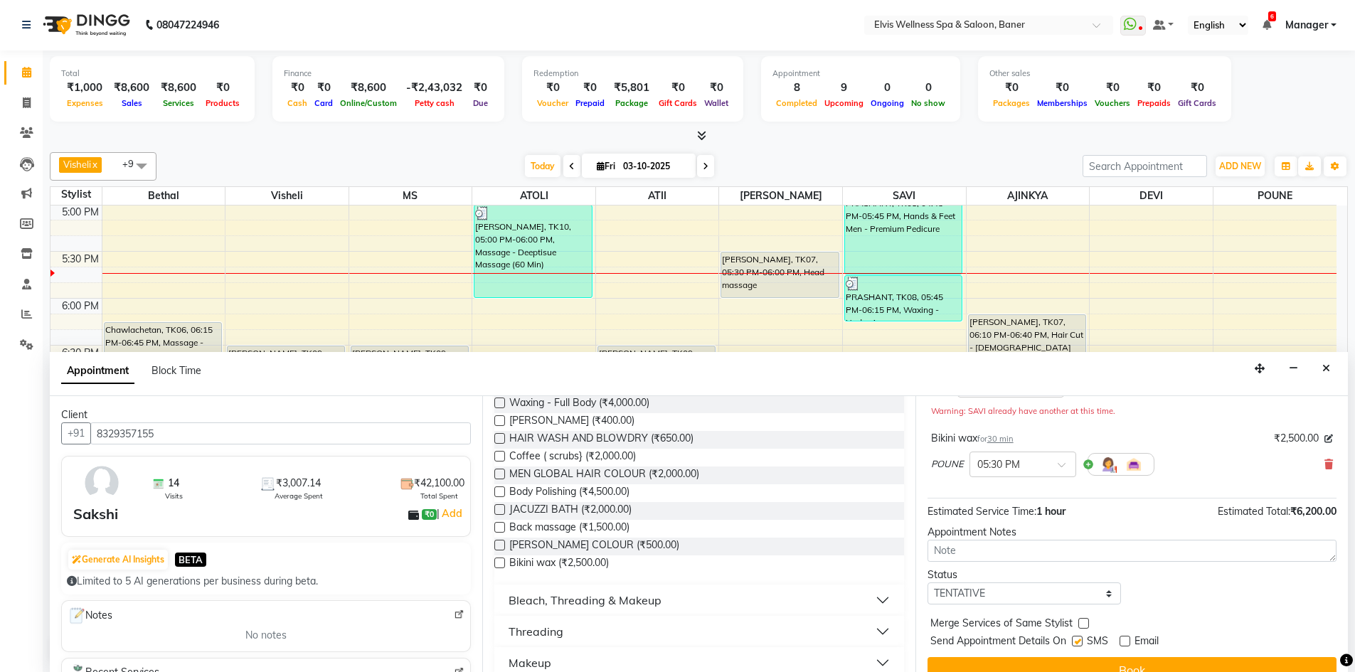
click at [1072, 634] on div "SMS" at bounding box center [1096, 643] width 48 height 18
click at [1074, 638] on label at bounding box center [1077, 641] width 11 height 11
click at [1074, 638] on input "checkbox" at bounding box center [1076, 642] width 9 height 9
checkbox input "false"
click at [1085, 657] on button "Book" at bounding box center [1131, 670] width 409 height 26
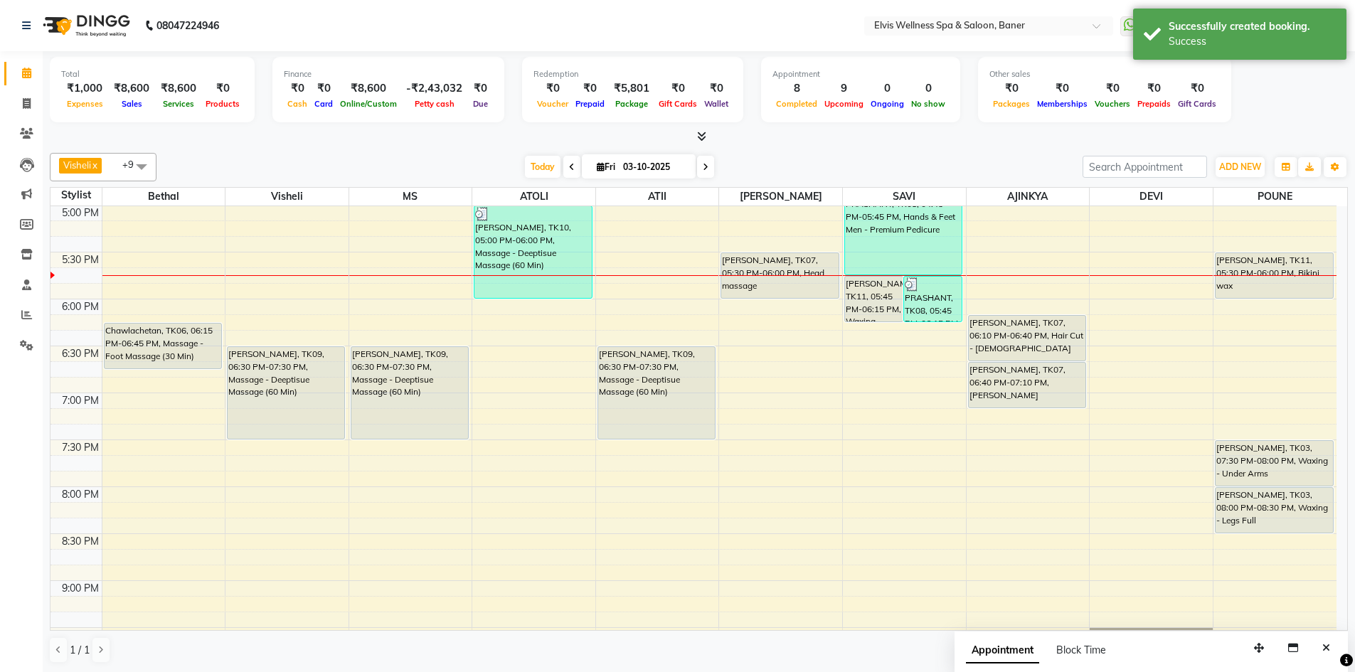
scroll to position [774, 0]
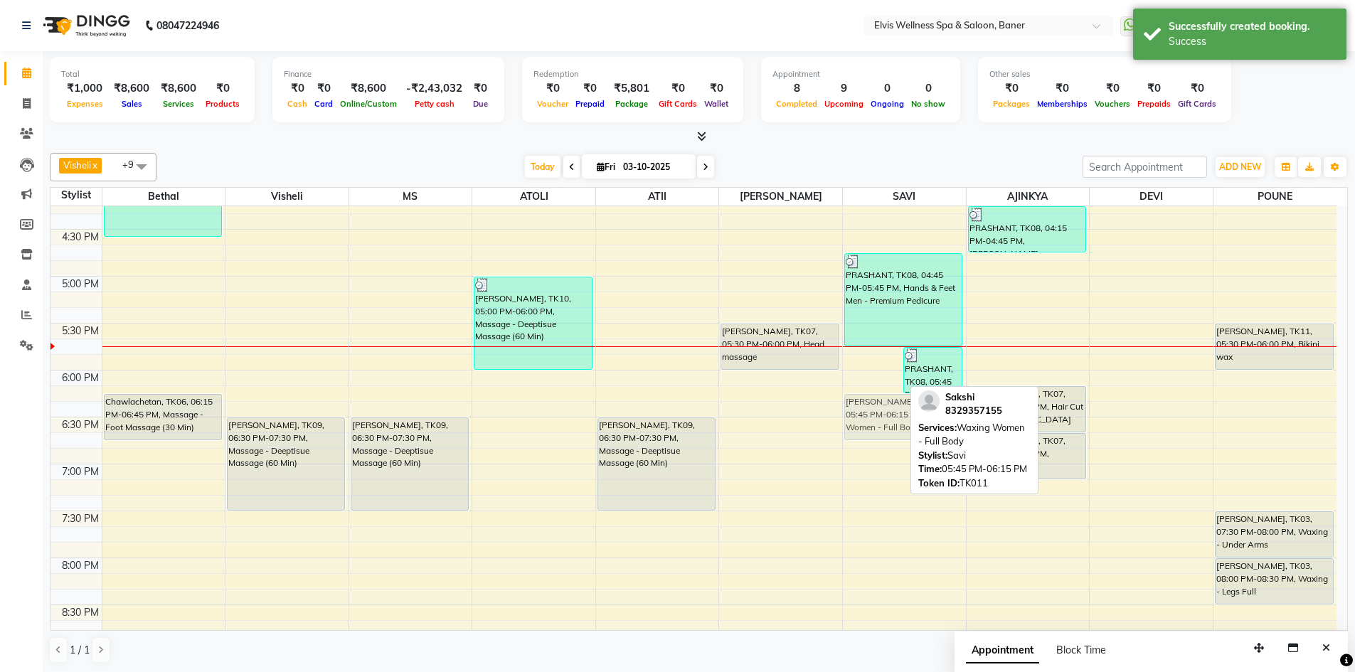
drag, startPoint x: 864, startPoint y: 356, endPoint x: 864, endPoint y: 395, distance: 39.8
click at [864, 395] on div "Sakshi, TK11, 05:45 PM-06:15 PM, Waxing Women - Full Body PRASHANT, TK08, 05:45…" at bounding box center [904, 89] width 123 height 1314
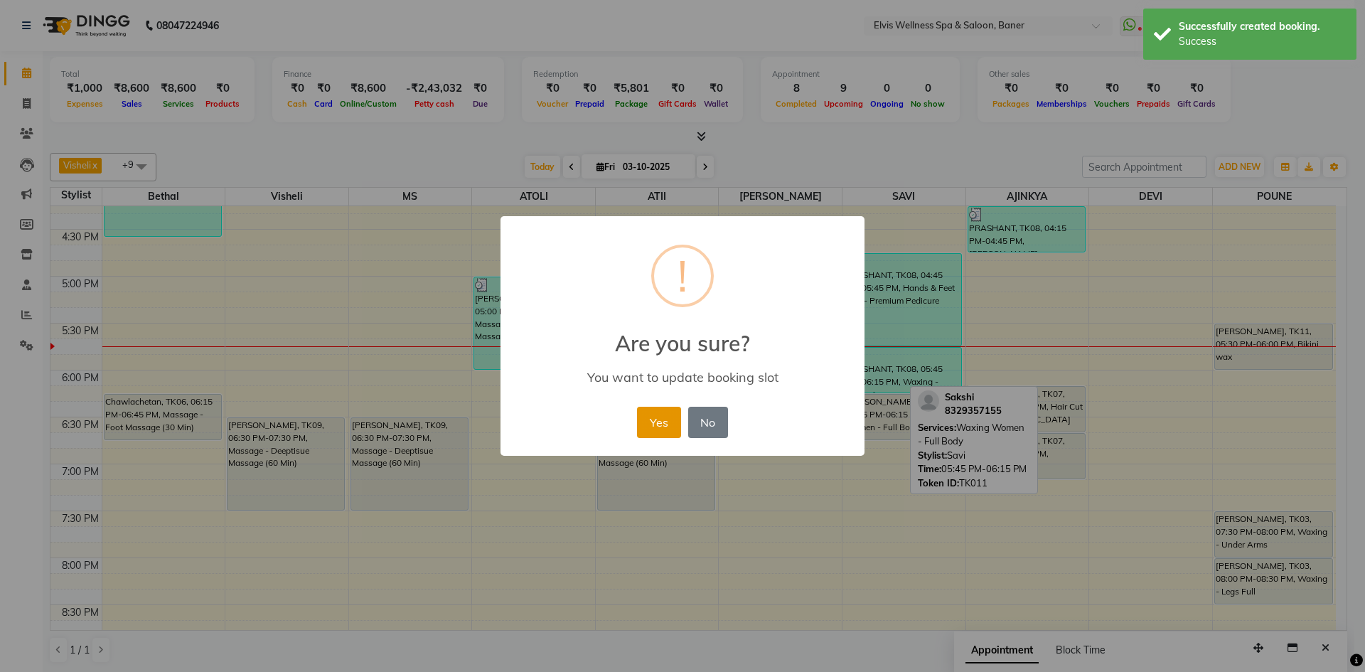
click at [650, 428] on button "Yes" at bounding box center [658, 422] width 43 height 31
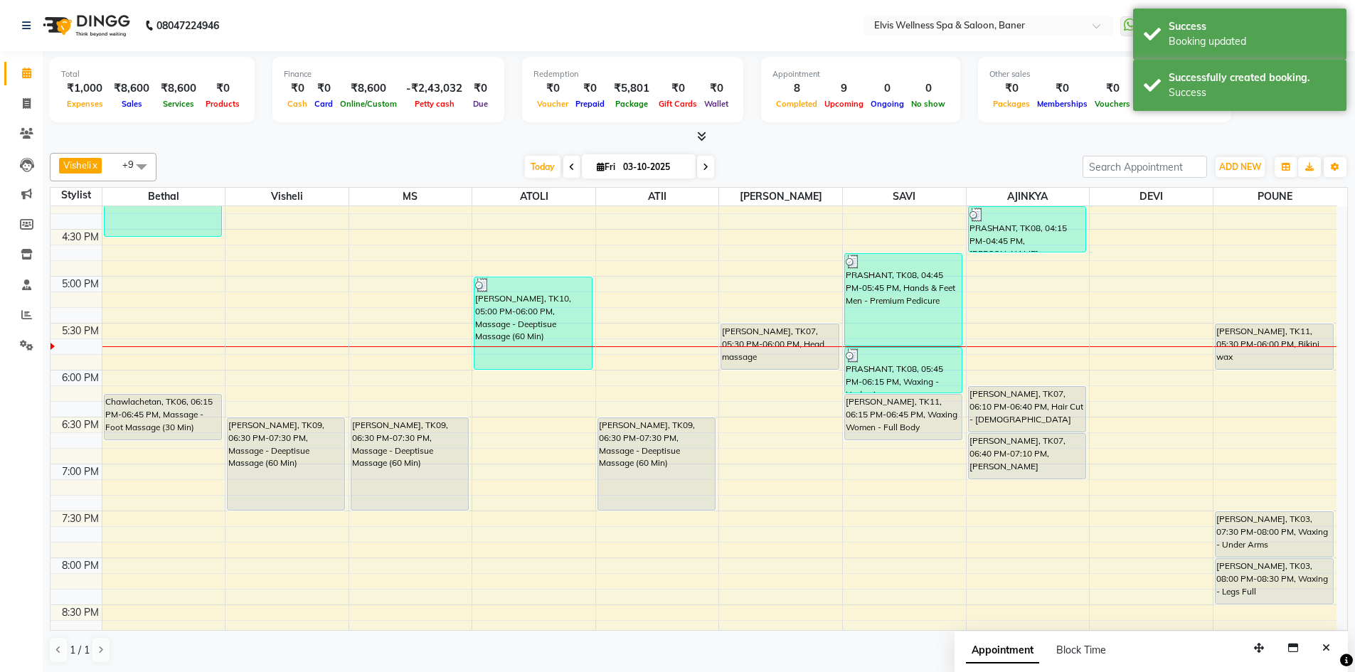
scroll to position [846, 0]
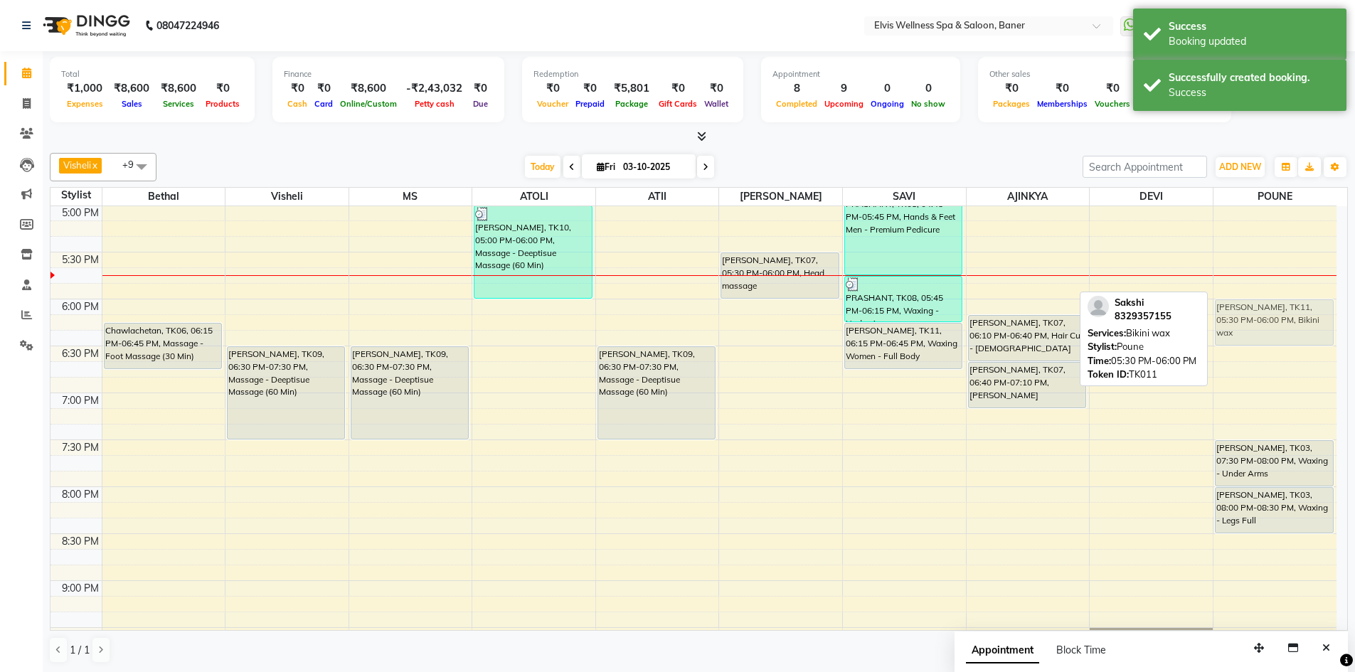
drag, startPoint x: 1252, startPoint y: 268, endPoint x: 1254, endPoint y: 310, distance: 42.0
click at [1254, 310] on div "Sakshi, TK11, 05:30 PM-06:00 PM, Bikini wax meeta, TK03, 07:30 PM-08:00 PM, Wax…" at bounding box center [1274, 18] width 123 height 1314
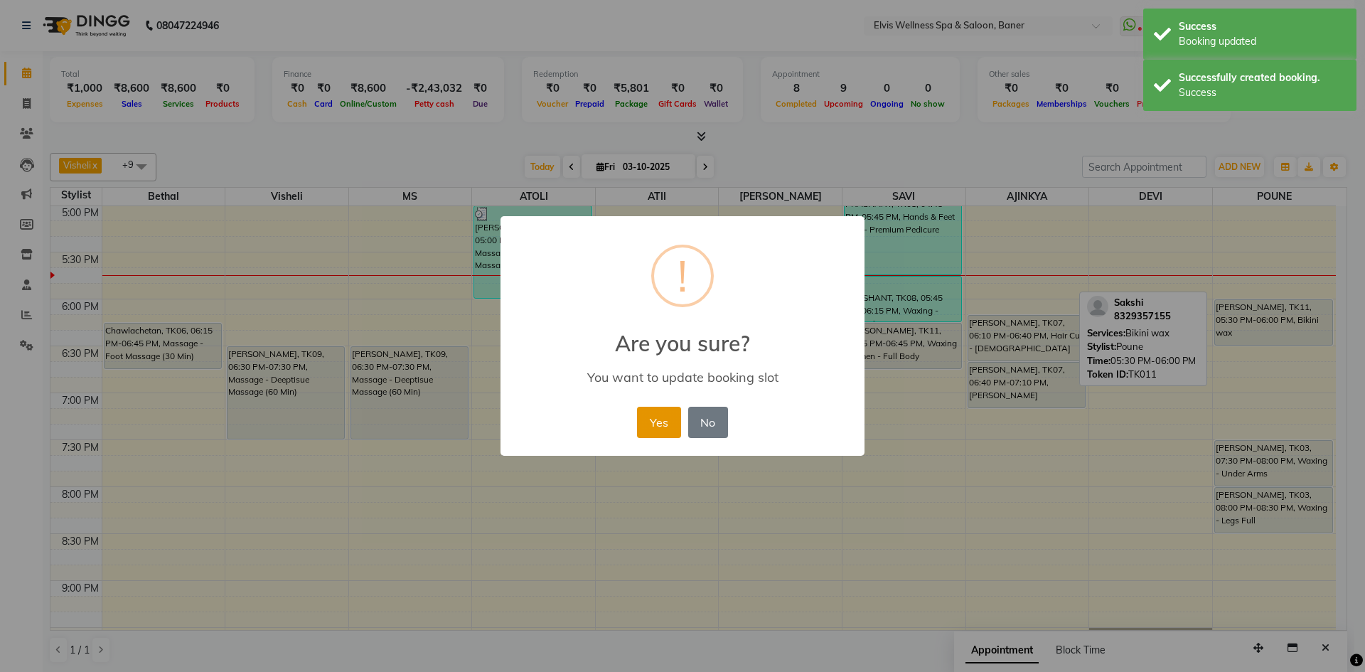
click at [662, 421] on button "Yes" at bounding box center [658, 422] width 43 height 31
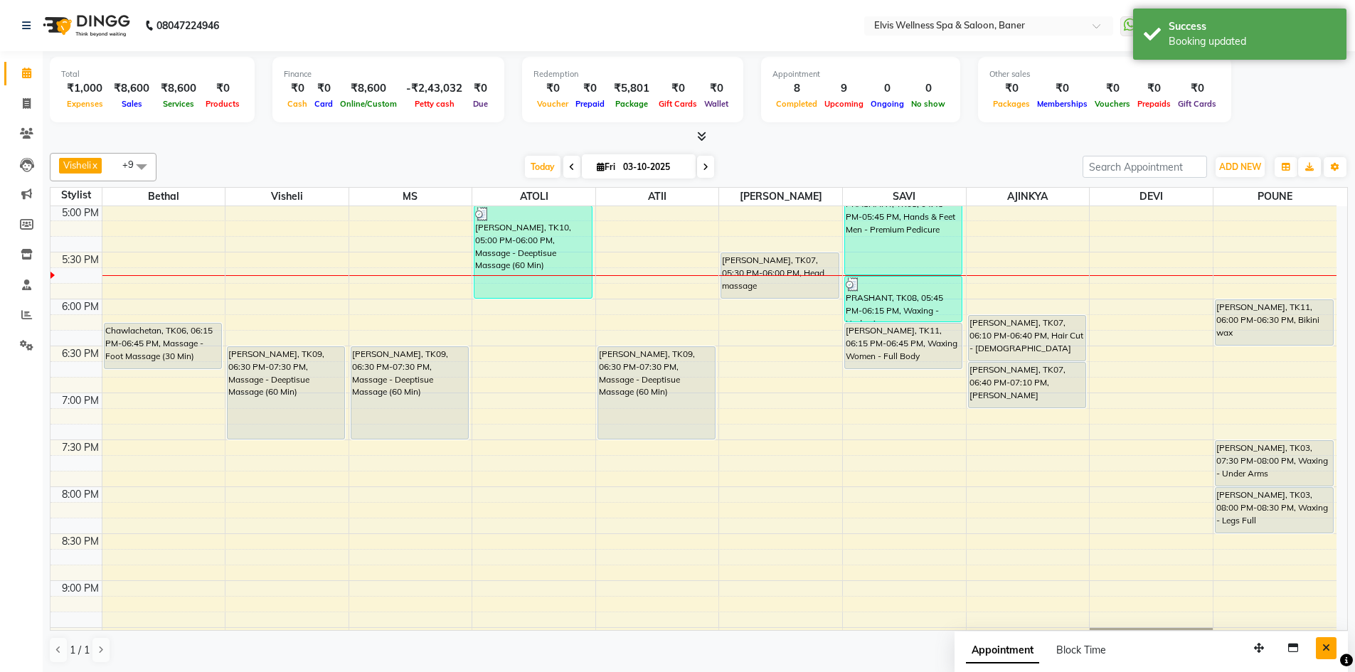
click at [1323, 640] on button "Close" at bounding box center [1326, 648] width 21 height 22
click at [799, 171] on div "[DATE] [DATE]" at bounding box center [620, 166] width 912 height 21
click at [801, 162] on div "[DATE] [DATE]" at bounding box center [620, 166] width 912 height 21
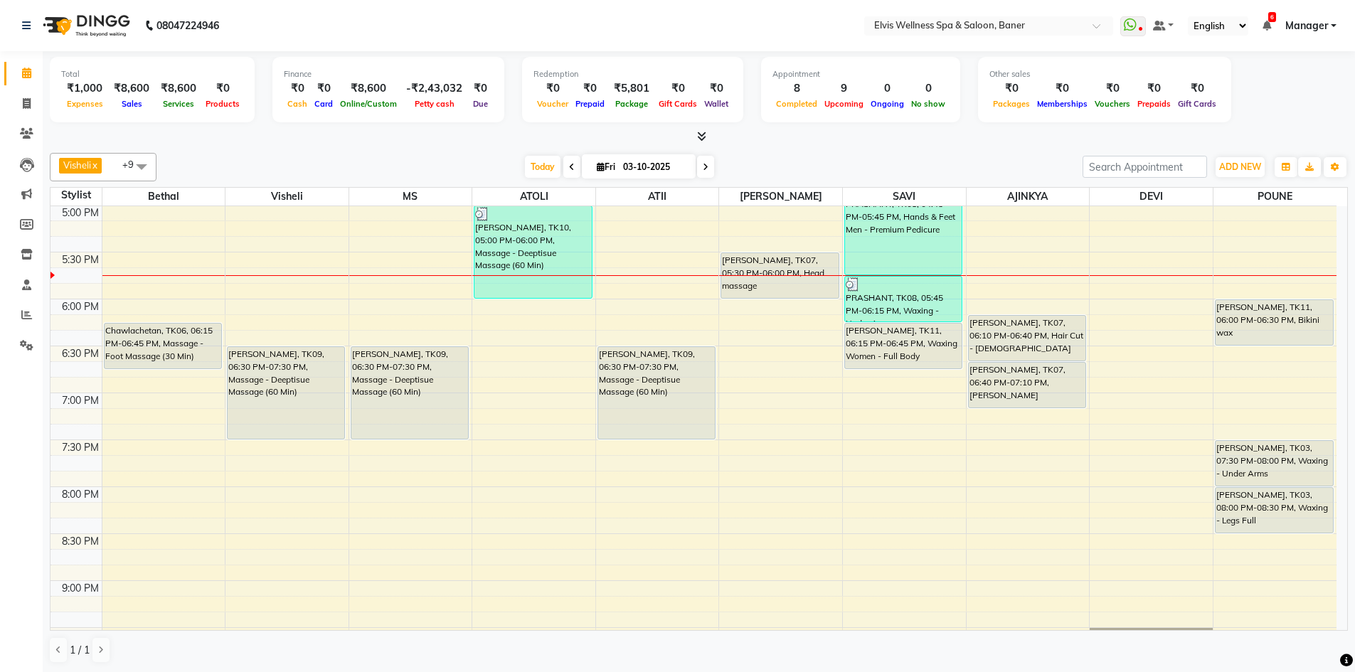
click at [798, 162] on div "[DATE] [DATE]" at bounding box center [620, 166] width 912 height 21
click at [797, 162] on div "[DATE] [DATE]" at bounding box center [620, 166] width 912 height 21
click at [782, 129] on div at bounding box center [699, 136] width 1298 height 15
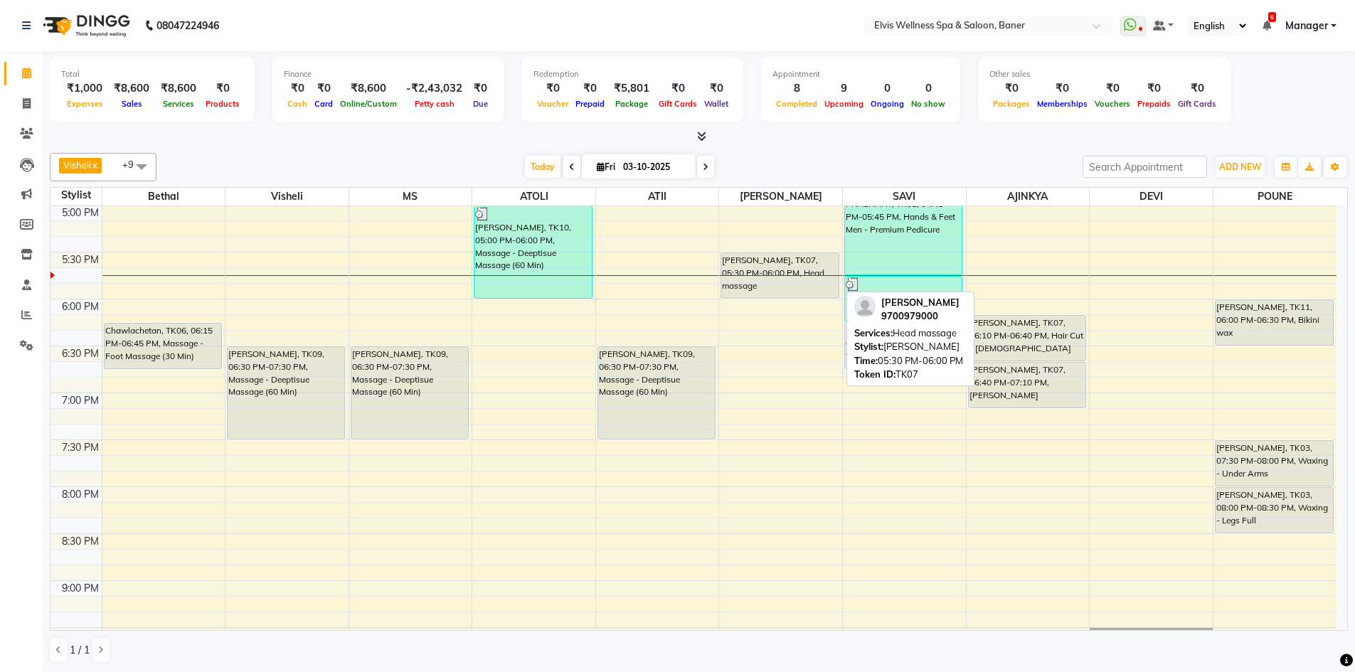
click at [766, 277] on div "[PERSON_NAME], TK07, 05:30 PM-06:00 PM, Head massage" at bounding box center [779, 275] width 117 height 45
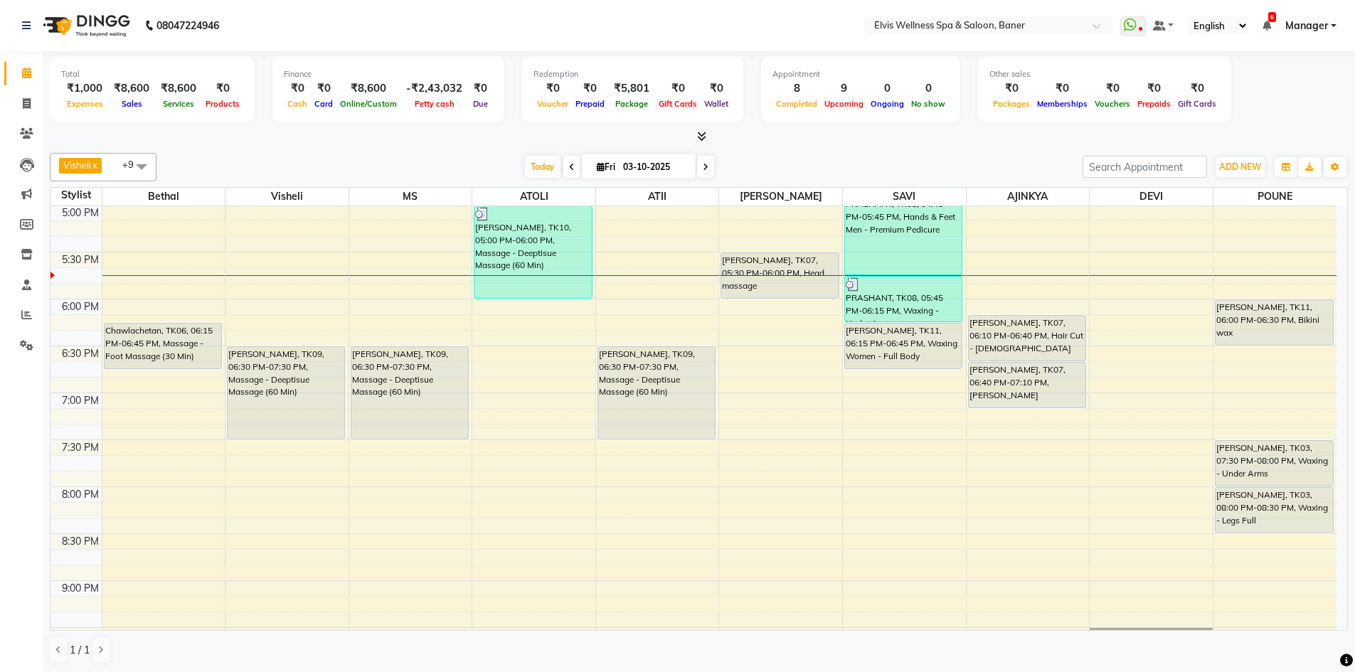
click at [823, 243] on div "8:00 AM 8:30 AM 9:00 AM 9:30 AM 10:00 AM 10:30 AM 11:00 AM 11:30 AM 12:00 PM 12…" at bounding box center [693, 18] width 1286 height 1314
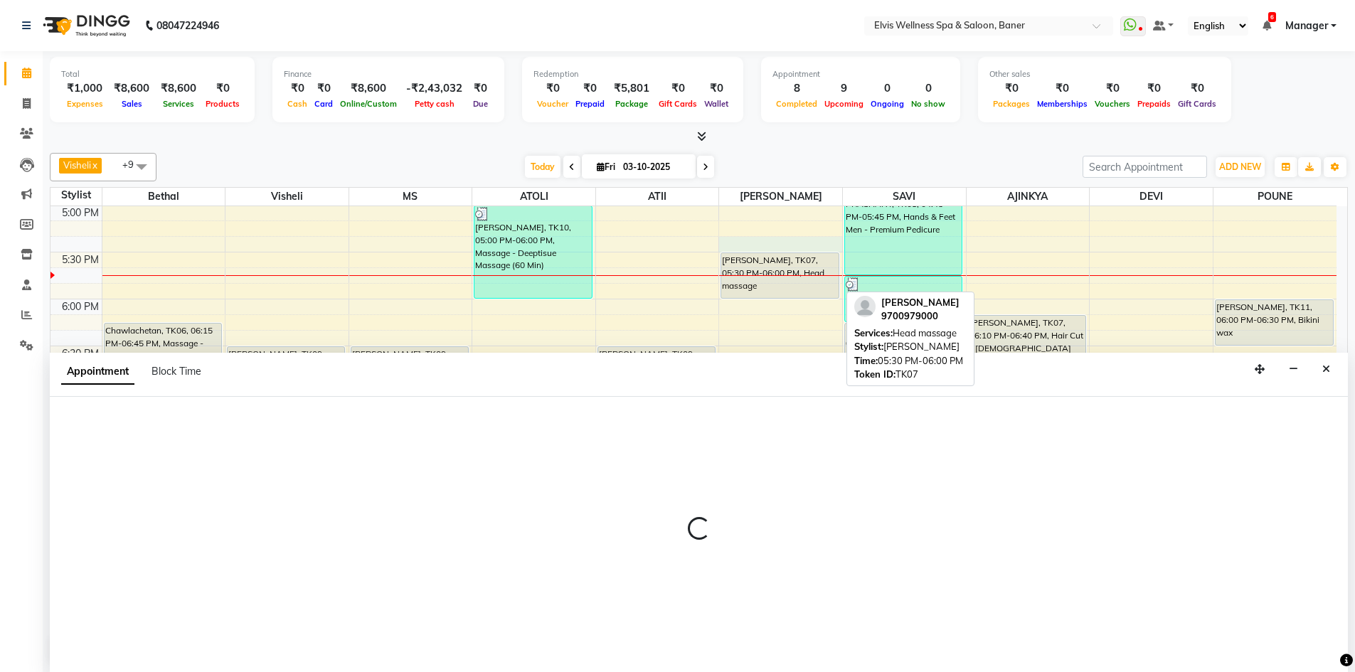
scroll to position [1, 0]
select select "59823"
select select "1035"
select select "tentative"
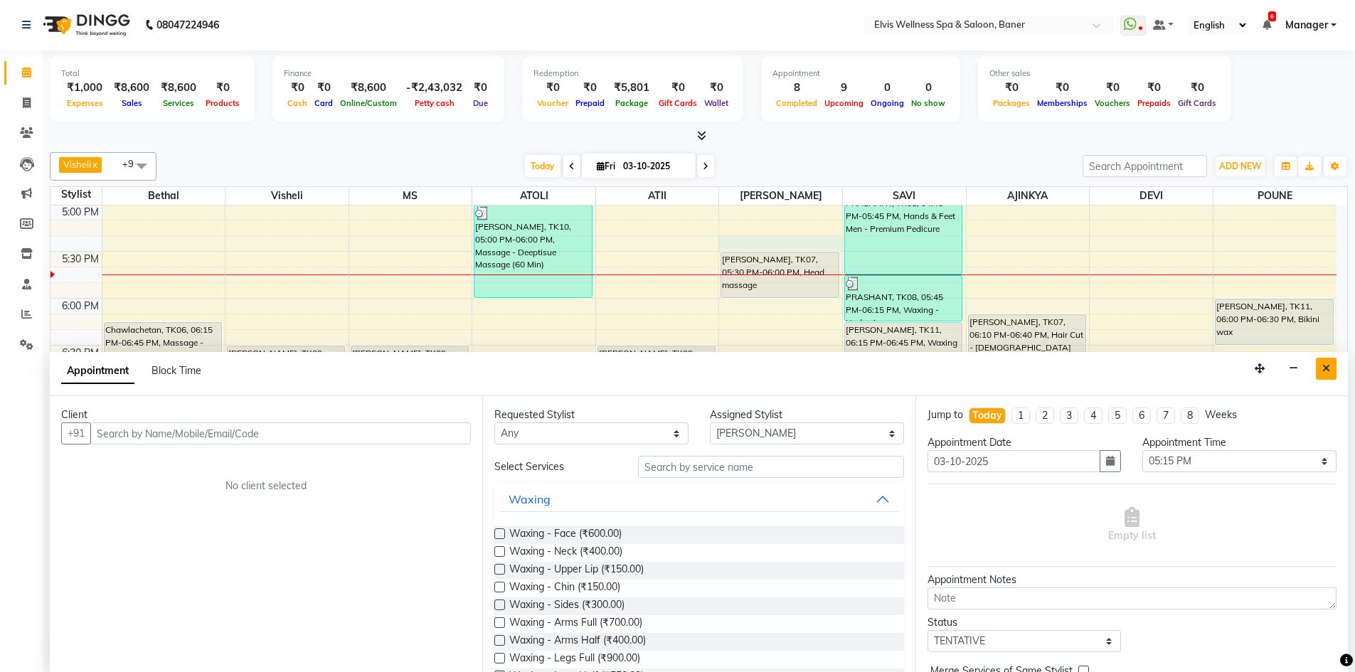
click at [1323, 379] on button "Close" at bounding box center [1326, 369] width 21 height 22
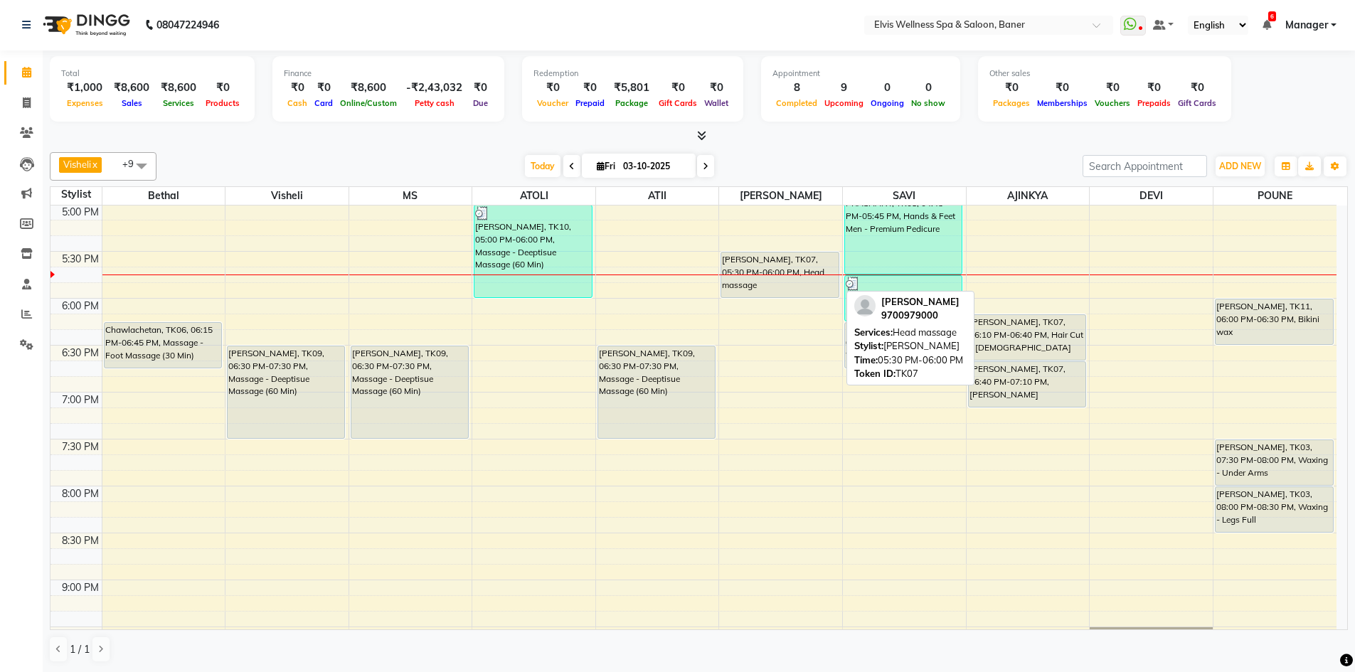
click at [775, 278] on div "[PERSON_NAME], TK07, 05:30 PM-06:00 PM, Head massage" at bounding box center [779, 274] width 117 height 45
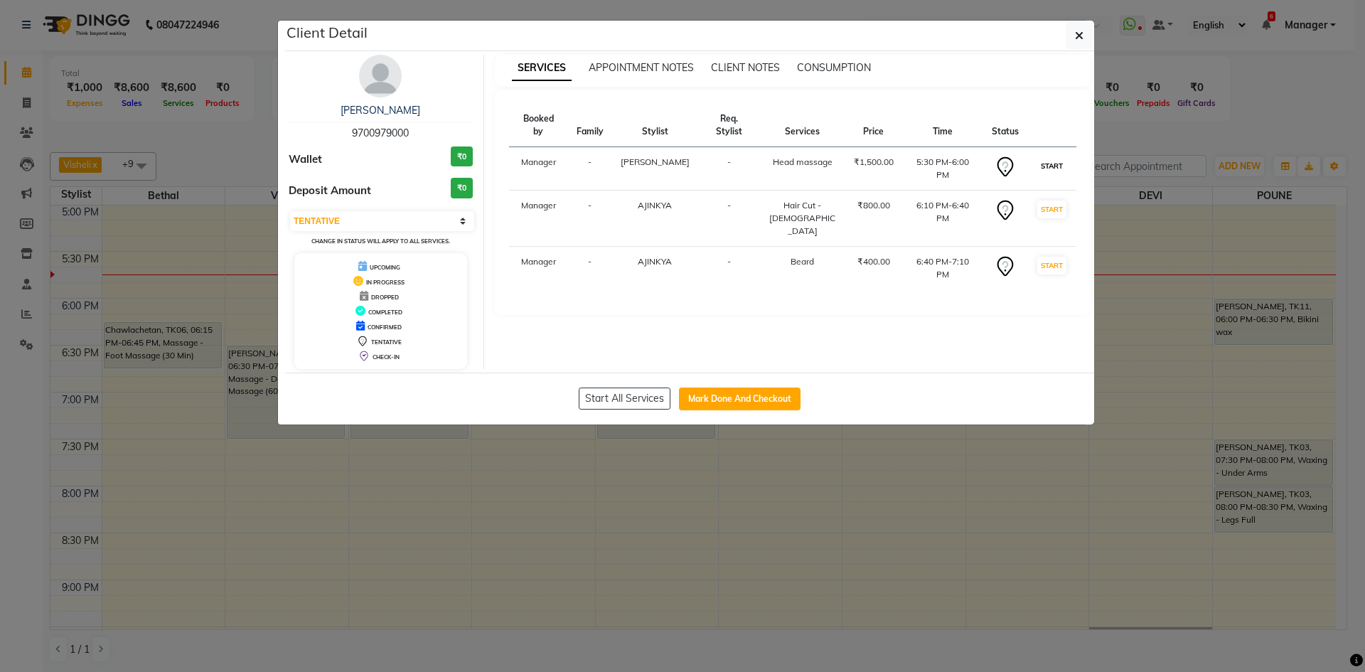
click at [1053, 157] on button "START" at bounding box center [1052, 166] width 29 height 18
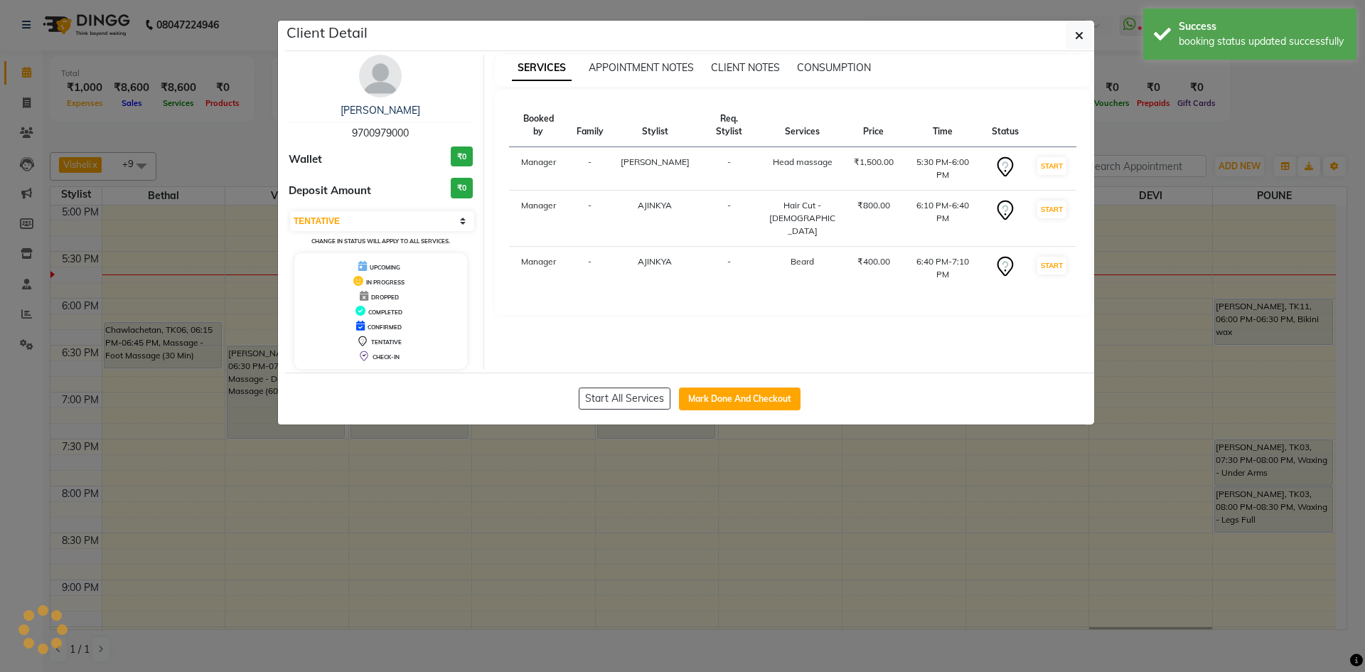
click at [1257, 125] on ngb-modal-window "Client Detail Dr Eshan Thotwe 9700979000 Wallet ₹0 Deposit Amount ₹0 Select IN …" at bounding box center [682, 336] width 1365 height 672
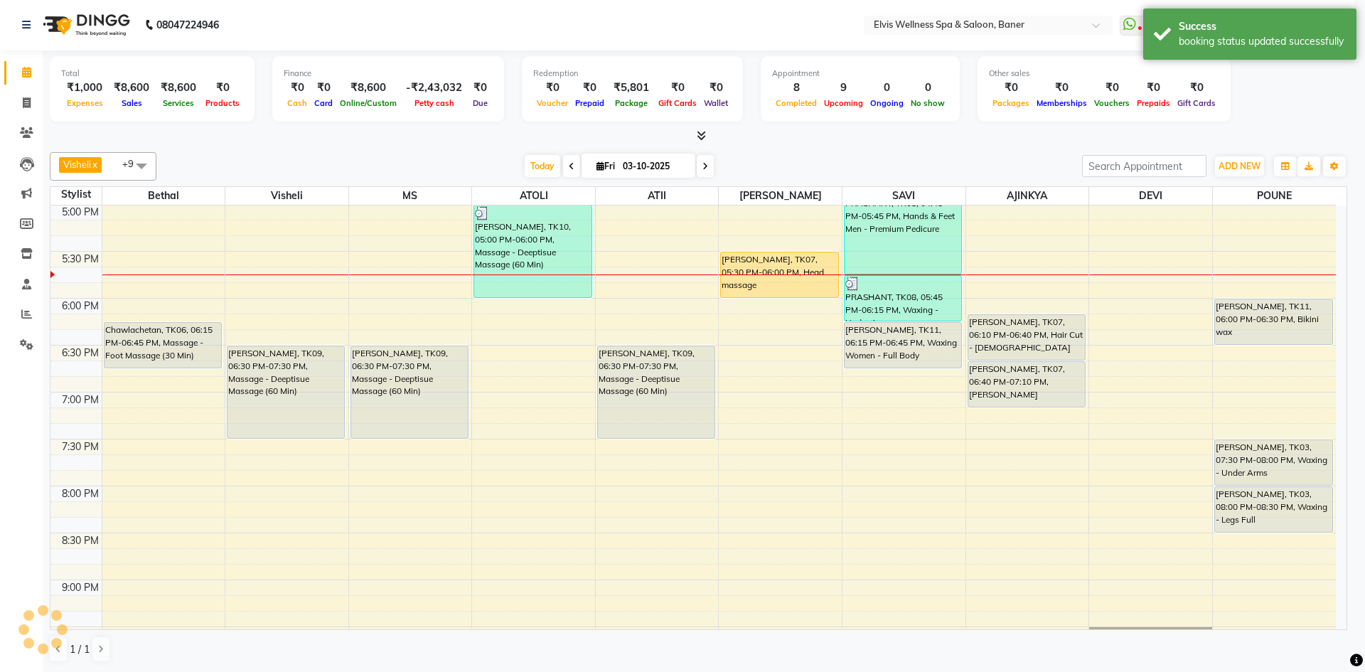
select select "select"
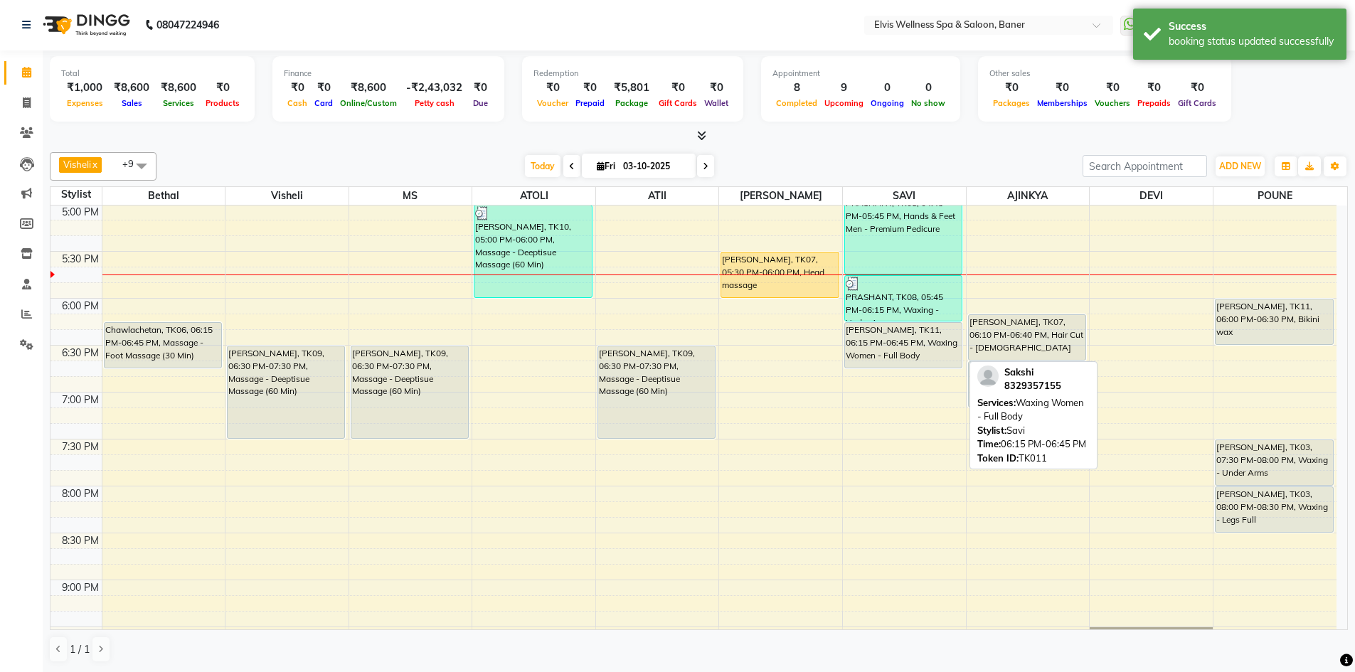
click at [883, 346] on div "Sakshi, TK11, 06:15 PM-06:45 PM, Waxing Women - Full Body" at bounding box center [903, 345] width 117 height 45
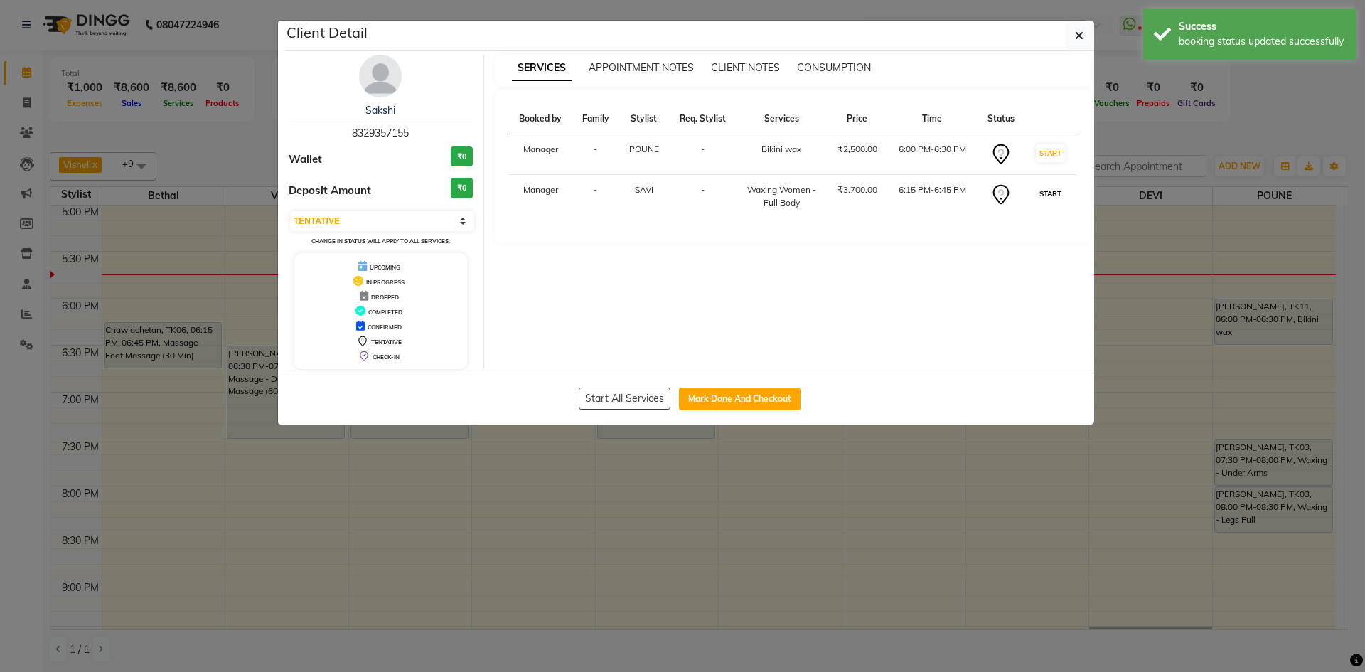
click at [1050, 191] on button "START" at bounding box center [1050, 194] width 29 height 18
select select "select"
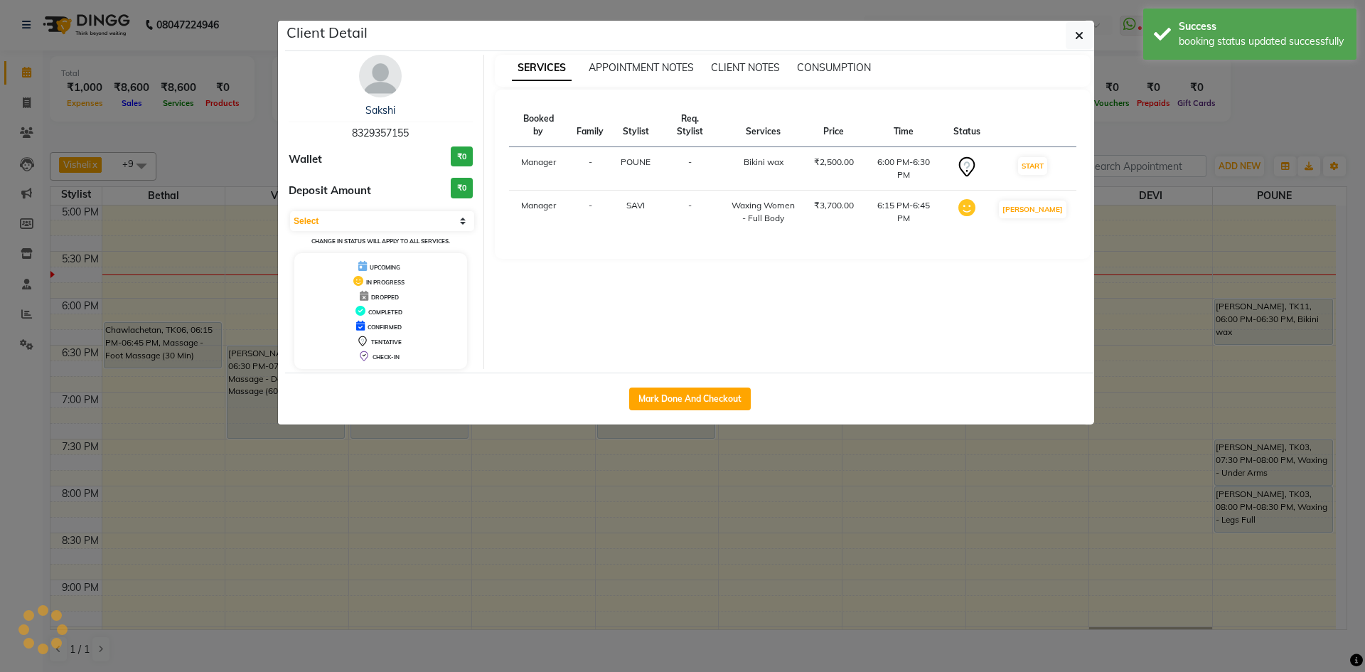
click at [1315, 125] on ngb-modal-window "Client Detail Sakshi 8329357155 Wallet ₹0 Deposit Amount ₹0 Select IN SERVICE C…" at bounding box center [682, 336] width 1365 height 672
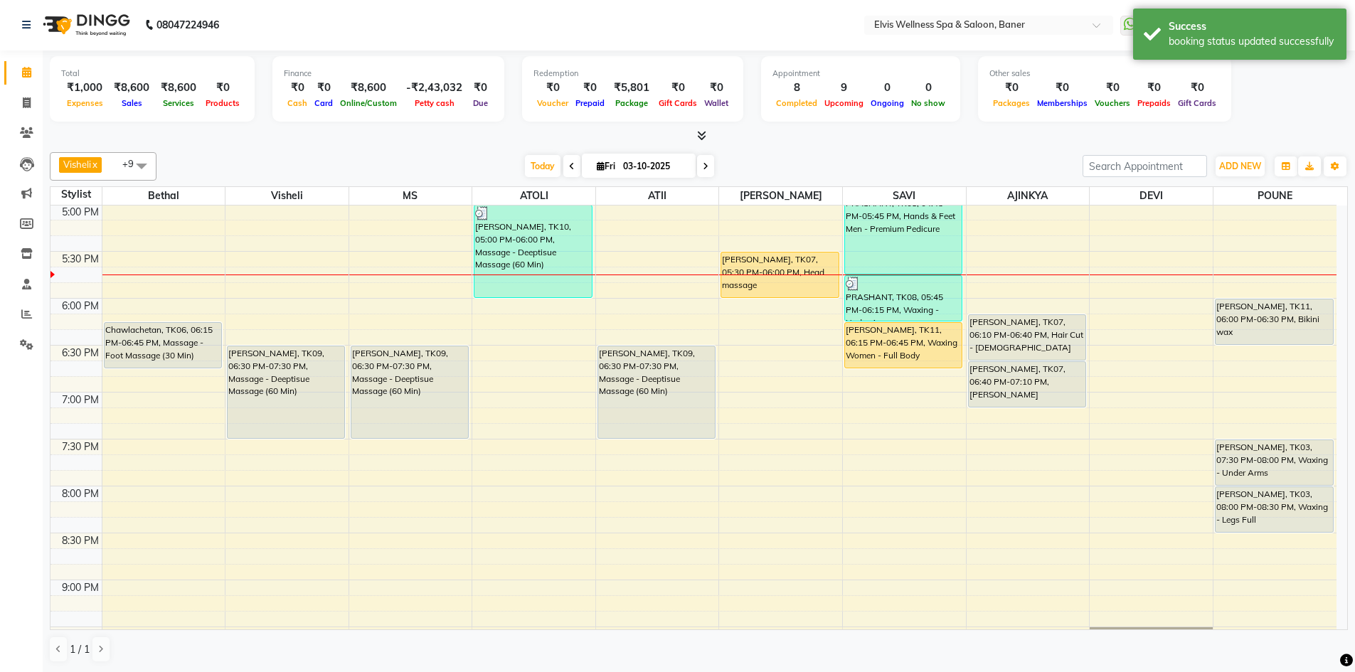
click at [938, 133] on div at bounding box center [699, 136] width 1298 height 15
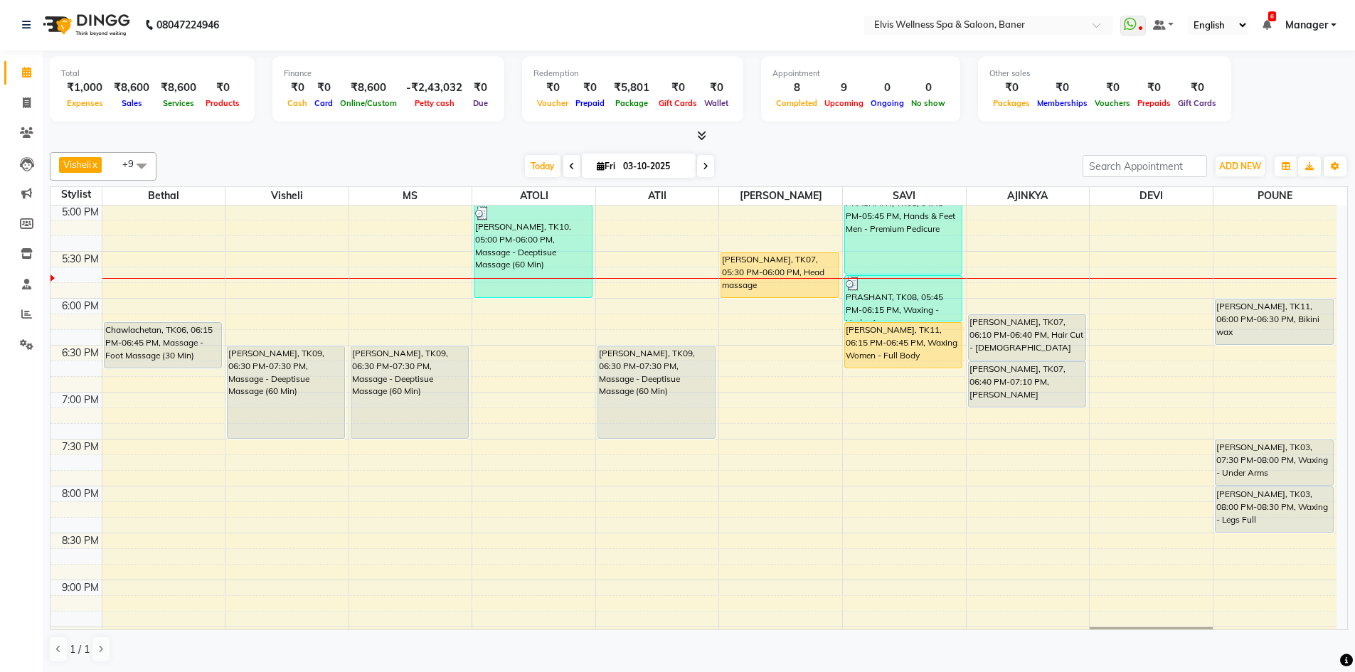
click at [853, 163] on div "[DATE] [DATE]" at bounding box center [620, 166] width 912 height 21
click at [768, 129] on div at bounding box center [699, 136] width 1298 height 15
click at [768, 142] on div at bounding box center [699, 136] width 1298 height 15
click at [948, 157] on div "[DATE] [DATE]" at bounding box center [620, 166] width 912 height 21
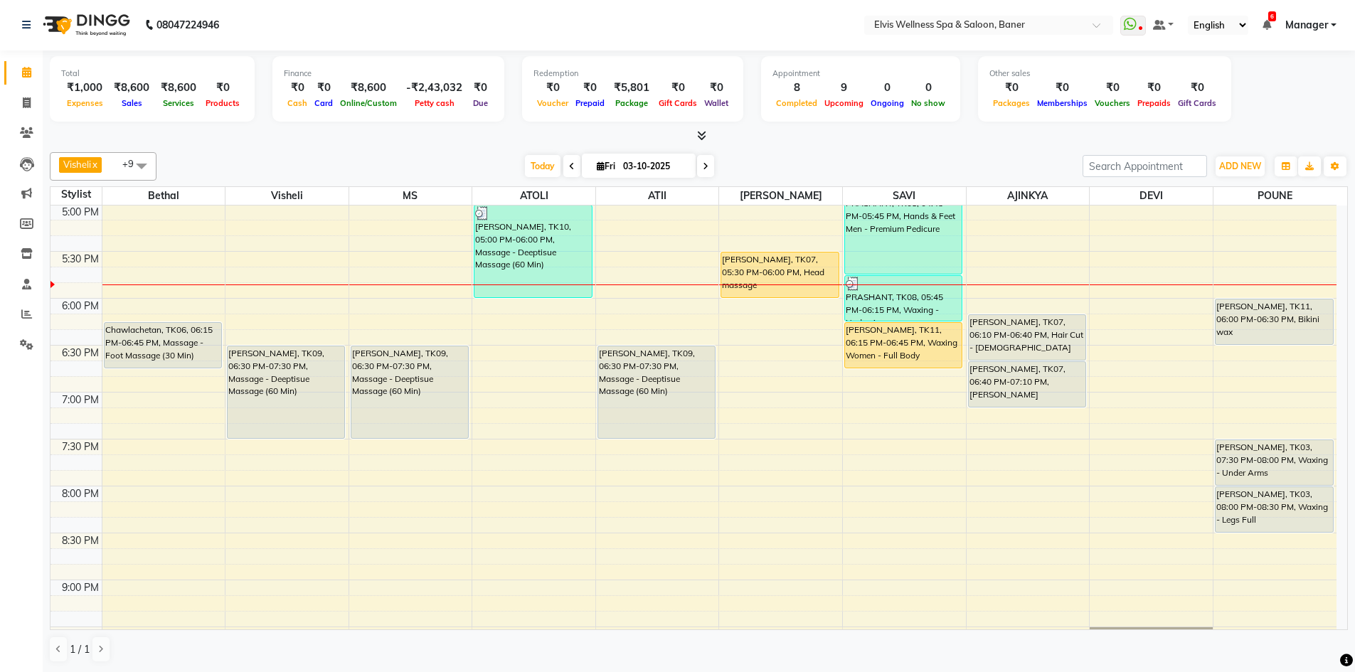
click at [948, 158] on div "[DATE] [DATE]" at bounding box center [620, 166] width 912 height 21
click at [1124, 335] on div "8:00 AM 8:30 AM 9:00 AM 9:30 AM 10:00 AM 10:30 AM 11:00 AM 11:30 AM 12:00 PM 12…" at bounding box center [693, 17] width 1286 height 1314
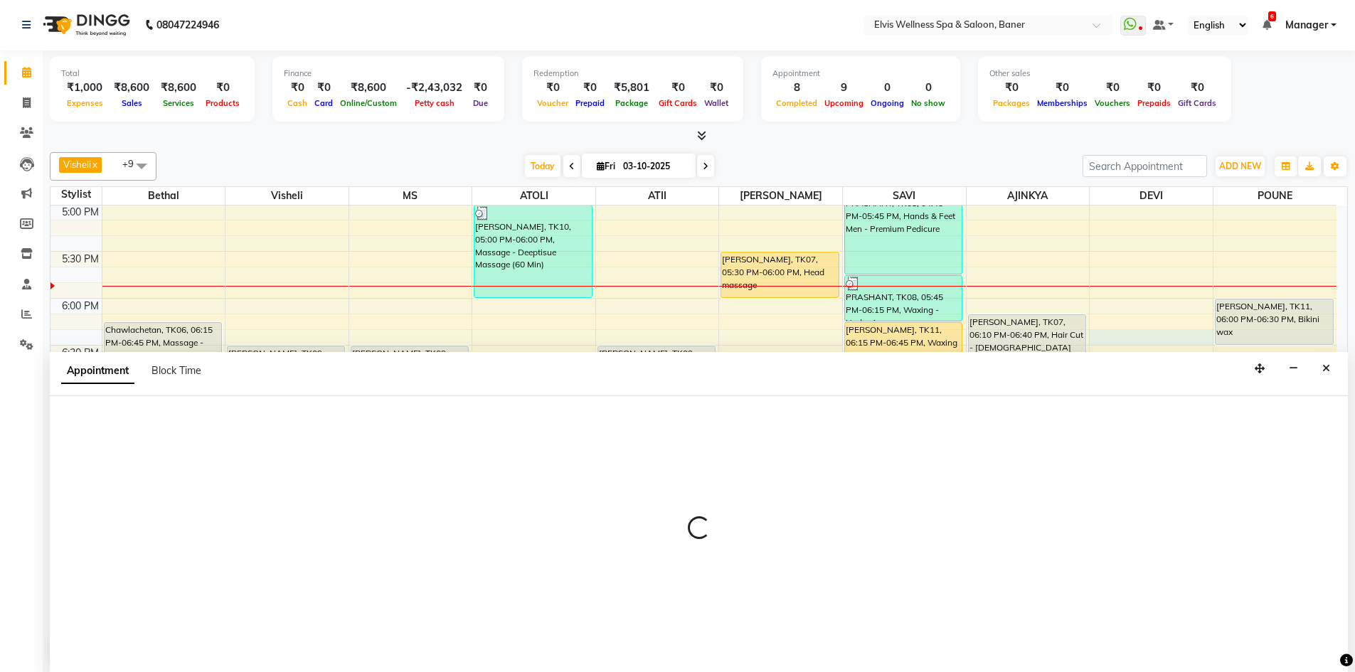
select select "93456"
select select "1095"
select select "tentative"
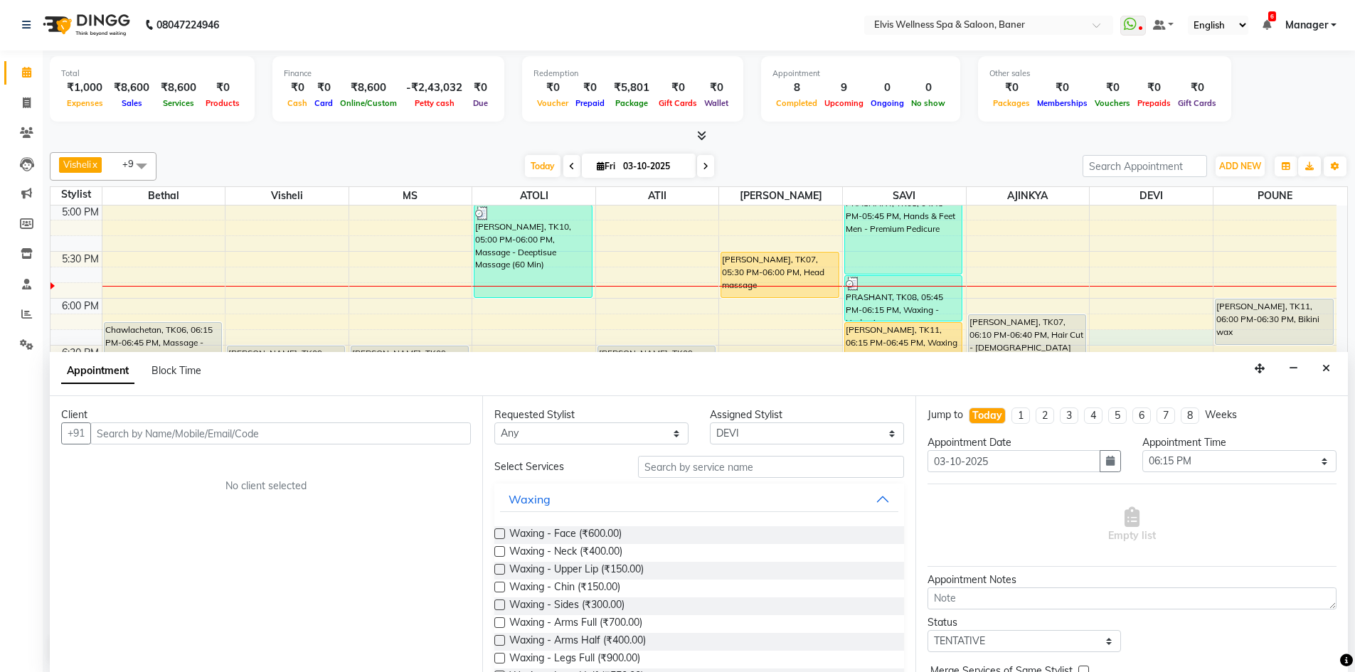
click at [247, 427] on input "text" at bounding box center [280, 433] width 380 height 22
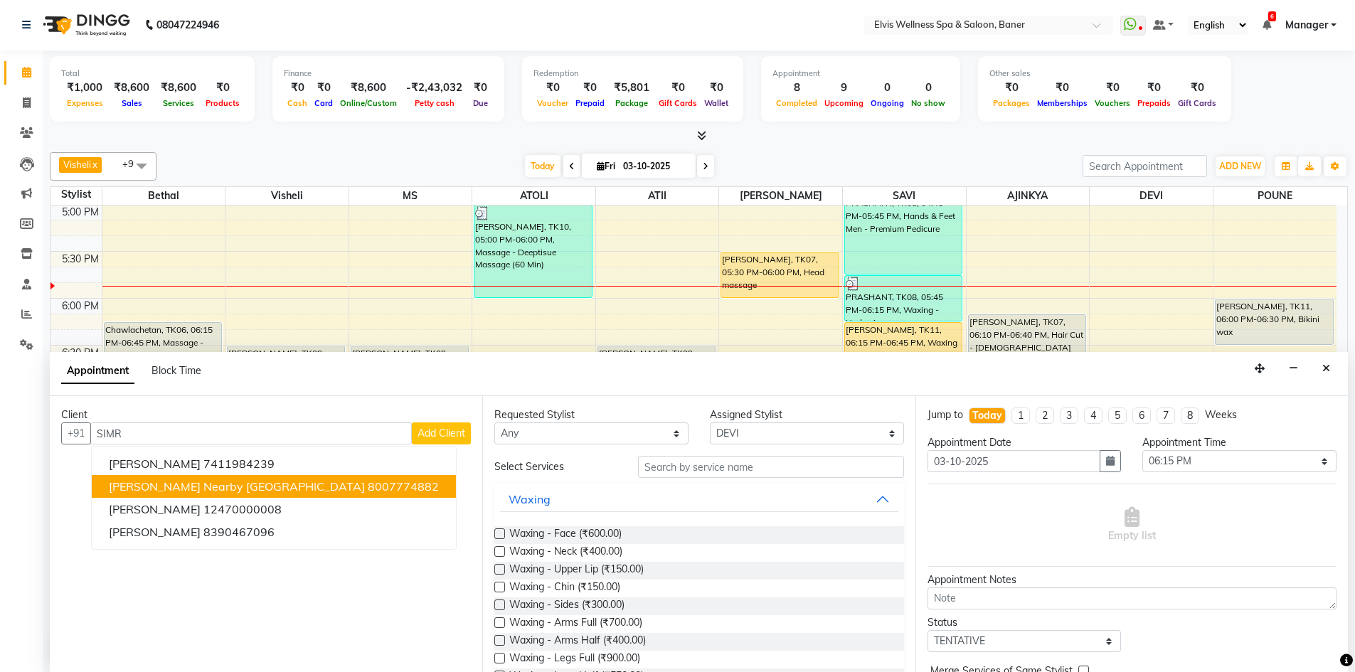
click at [183, 484] on span "Simran Nearby White House" at bounding box center [237, 486] width 256 height 14
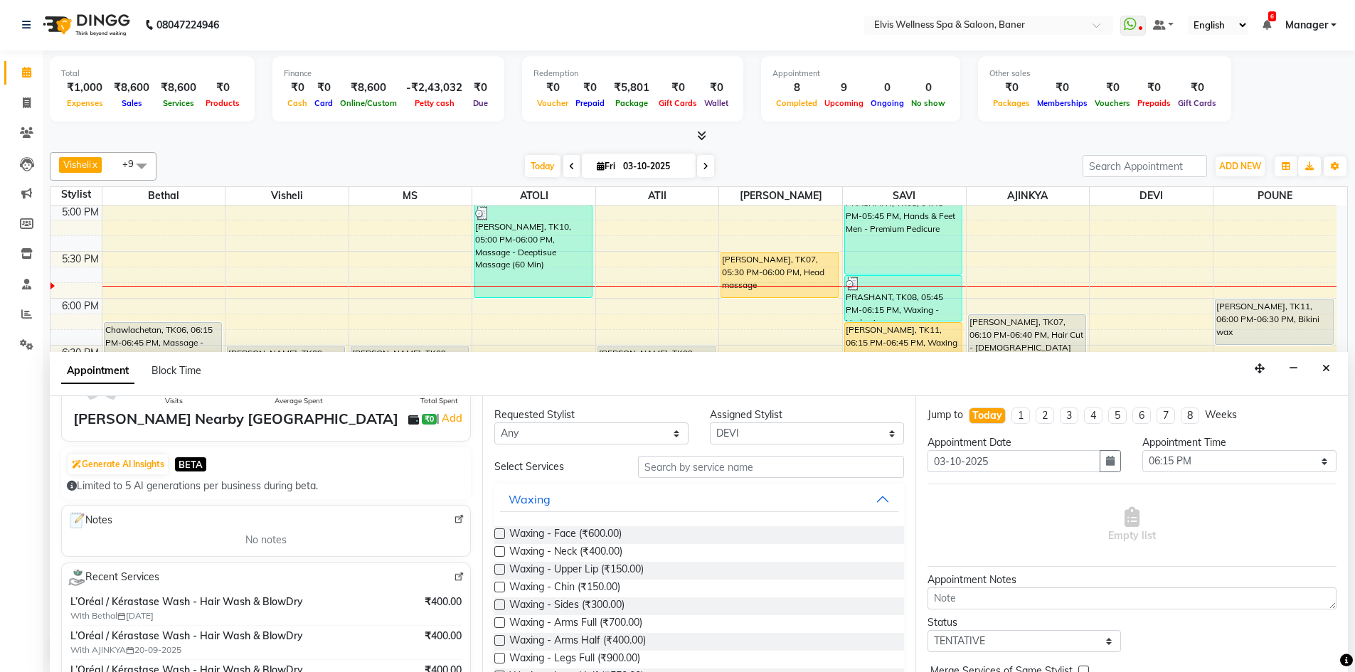
scroll to position [213, 0]
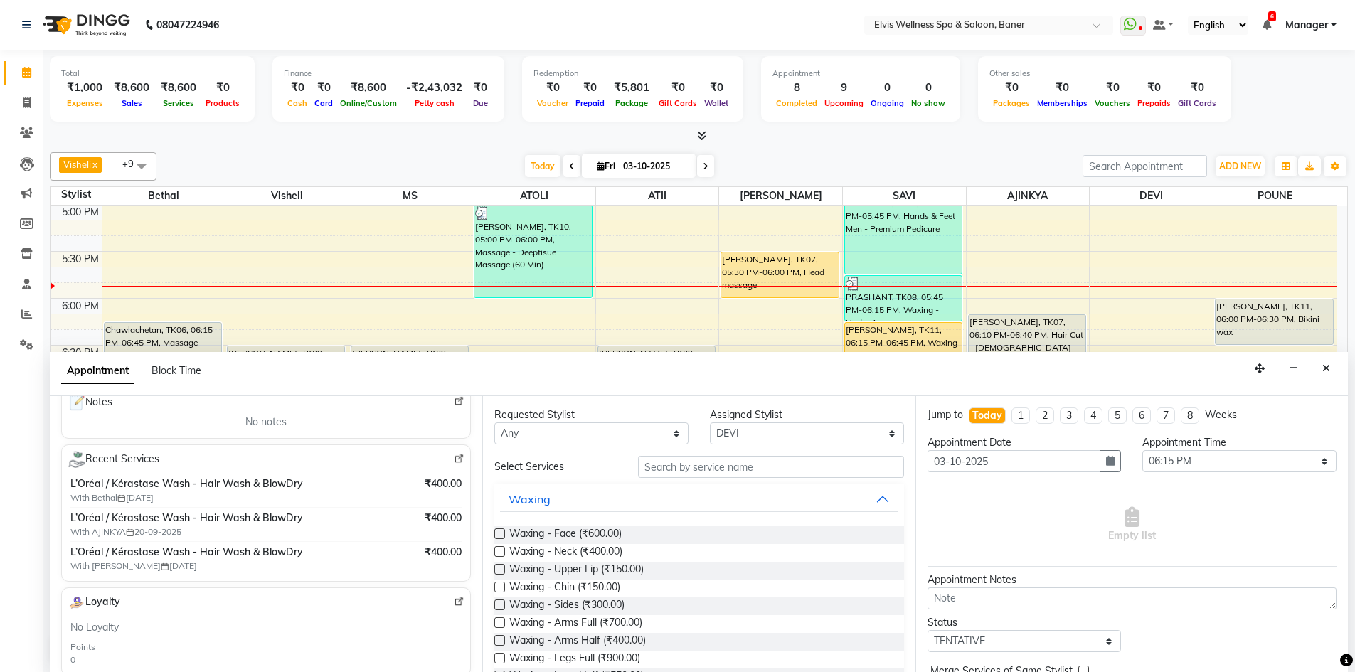
type input "8007774882"
click at [706, 464] on input "text" at bounding box center [771, 467] width 266 height 22
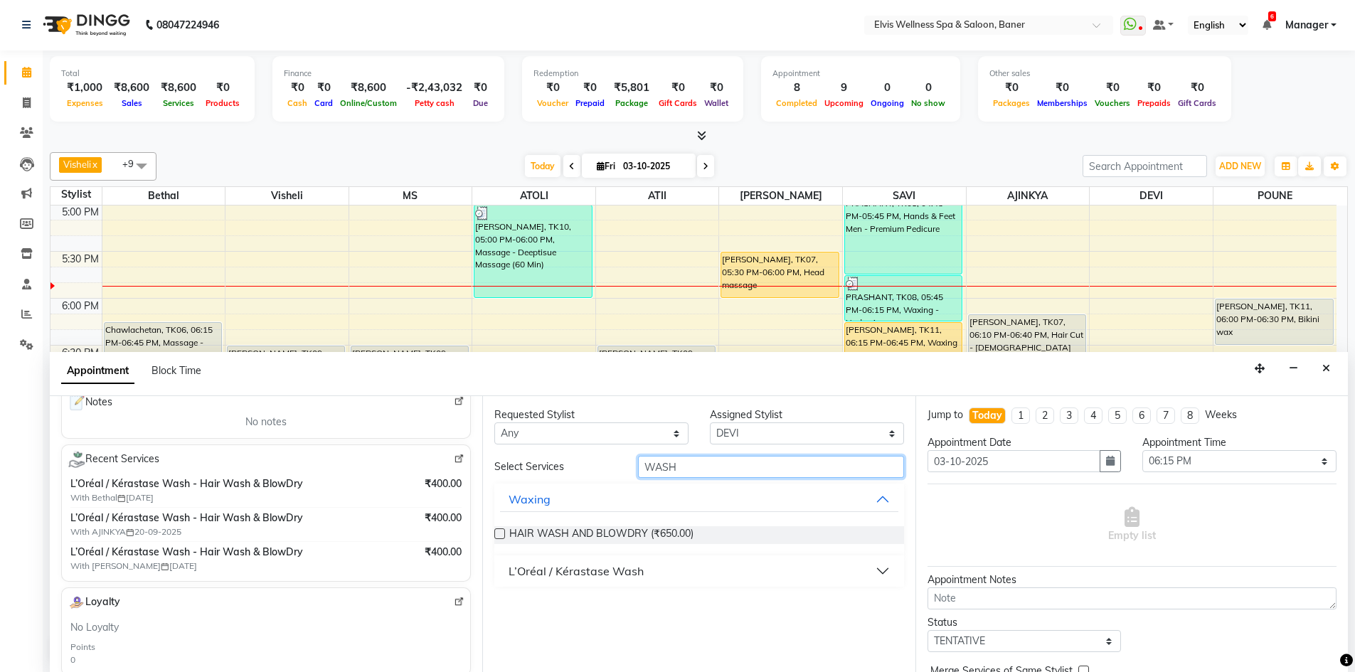
type input "WASH"
click at [538, 556] on div "L’Oréal / Kérastase Wash" at bounding box center [698, 570] width 409 height 31
click at [537, 567] on div "L’Oréal / Kérastase Wash" at bounding box center [575, 571] width 135 height 17
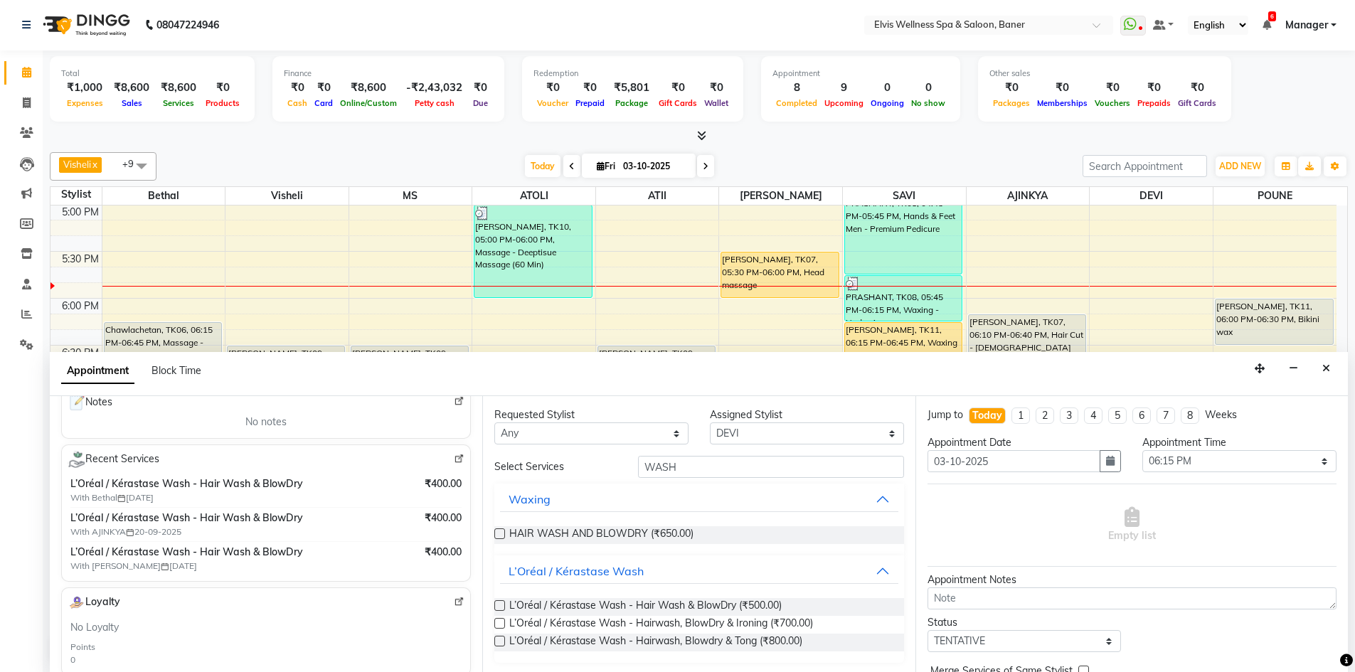
click at [496, 606] on label at bounding box center [499, 605] width 11 height 11
click at [496, 606] on input "checkbox" at bounding box center [498, 606] width 9 height 9
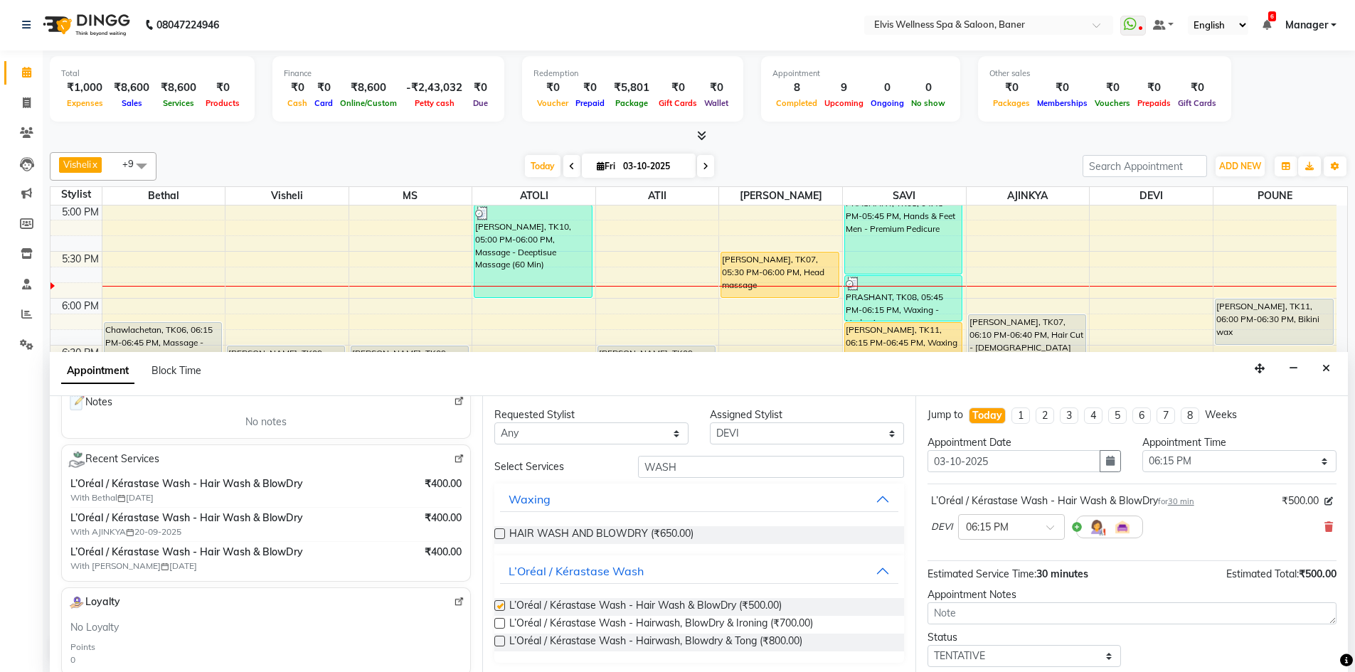
checkbox input "false"
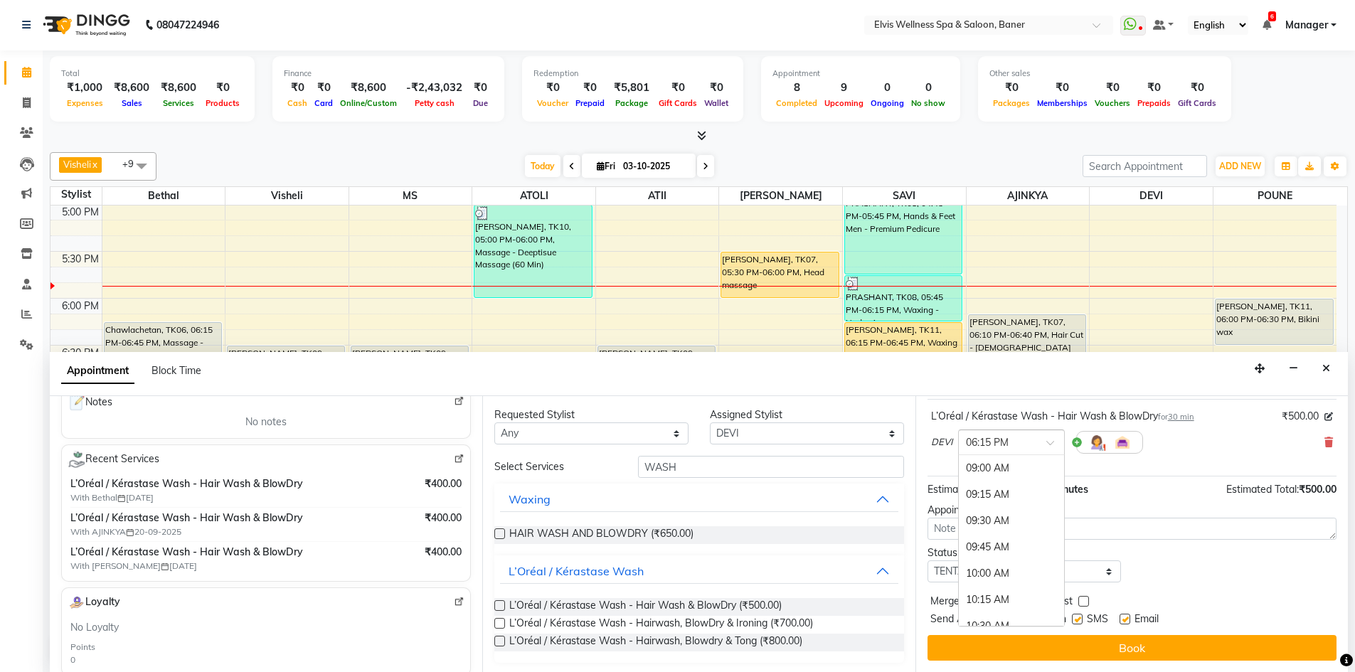
click at [1010, 452] on div "× 06:15 PM" at bounding box center [1011, 443] width 107 height 26
click at [993, 485] on div "05:45 PM" at bounding box center [1011, 487] width 105 height 26
click at [1123, 619] on label at bounding box center [1124, 619] width 11 height 11
click at [1123, 619] on input "checkbox" at bounding box center [1123, 620] width 9 height 9
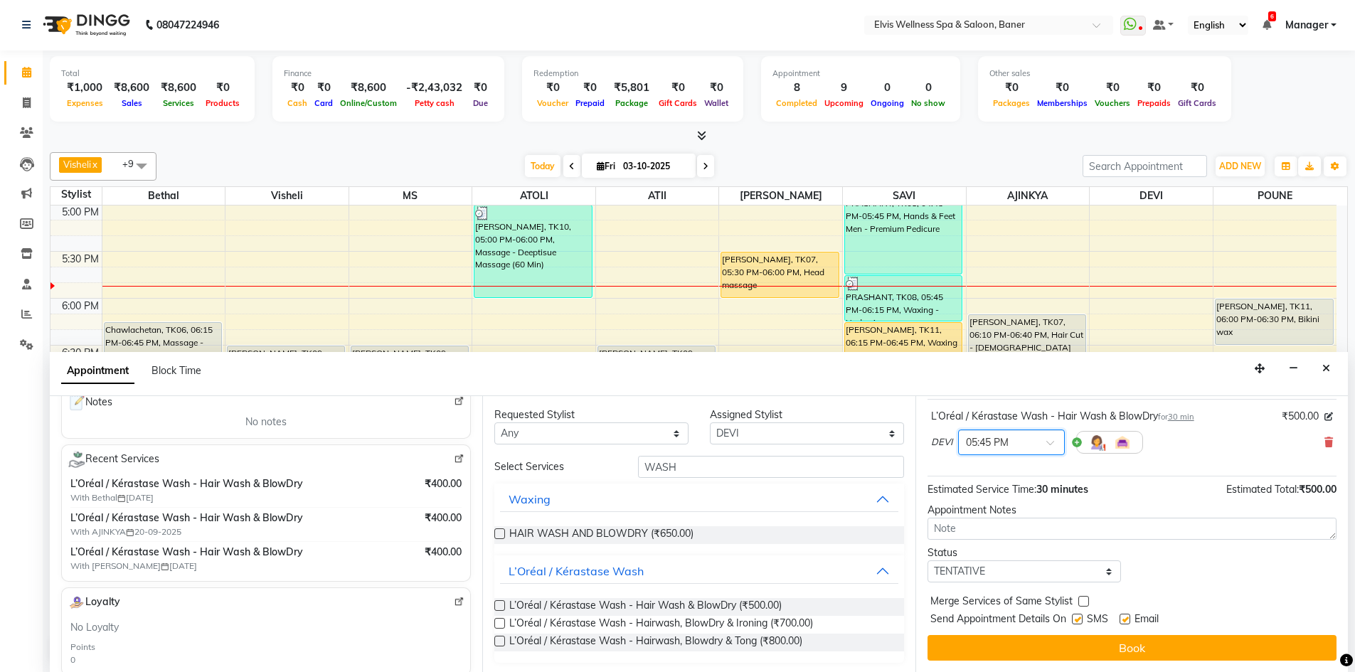
checkbox input "false"
click at [1081, 618] on label at bounding box center [1077, 619] width 11 height 11
click at [1081, 618] on input "checkbox" at bounding box center [1076, 620] width 9 height 9
checkbox input "false"
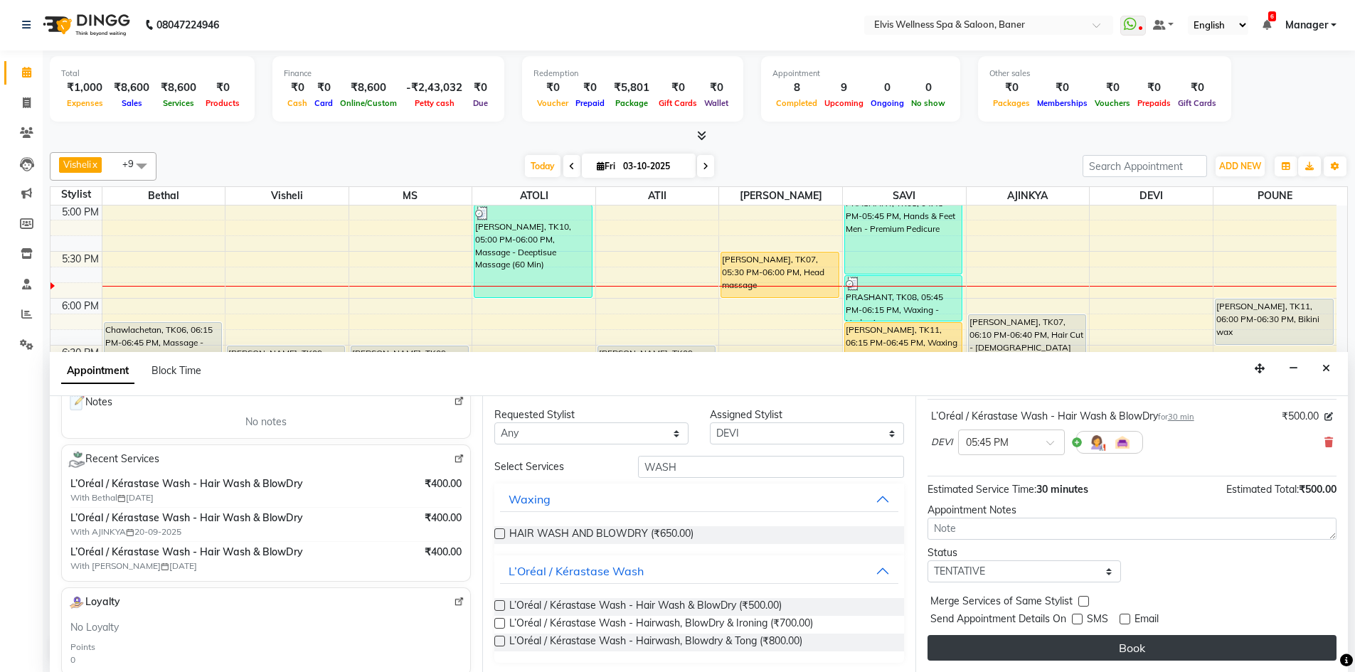
click at [1081, 642] on button "Book" at bounding box center [1131, 648] width 409 height 26
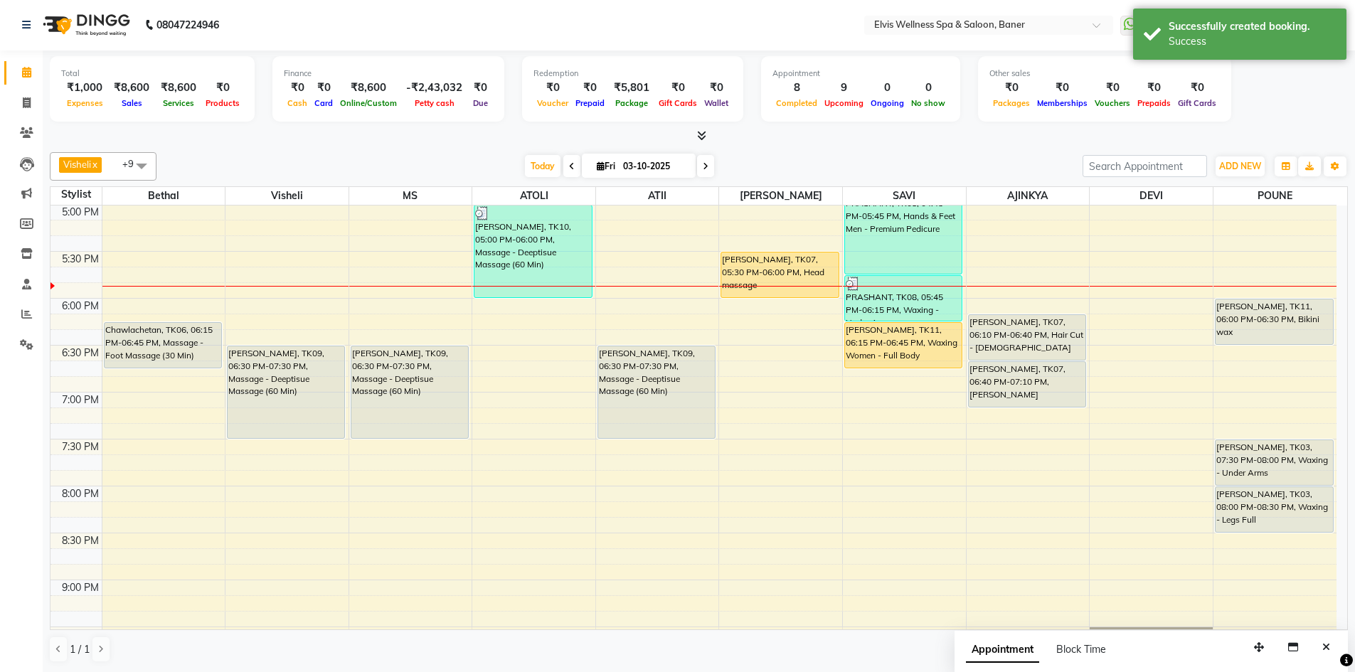
scroll to position [0, 0]
click at [875, 146] on div "Total ₹1,000 Expenses ₹8,600 Sales ₹8,600 Services ₹0 Products Finance ₹0 Cash …" at bounding box center [699, 362] width 1312 height 622
click at [1321, 645] on button "Close" at bounding box center [1326, 648] width 21 height 22
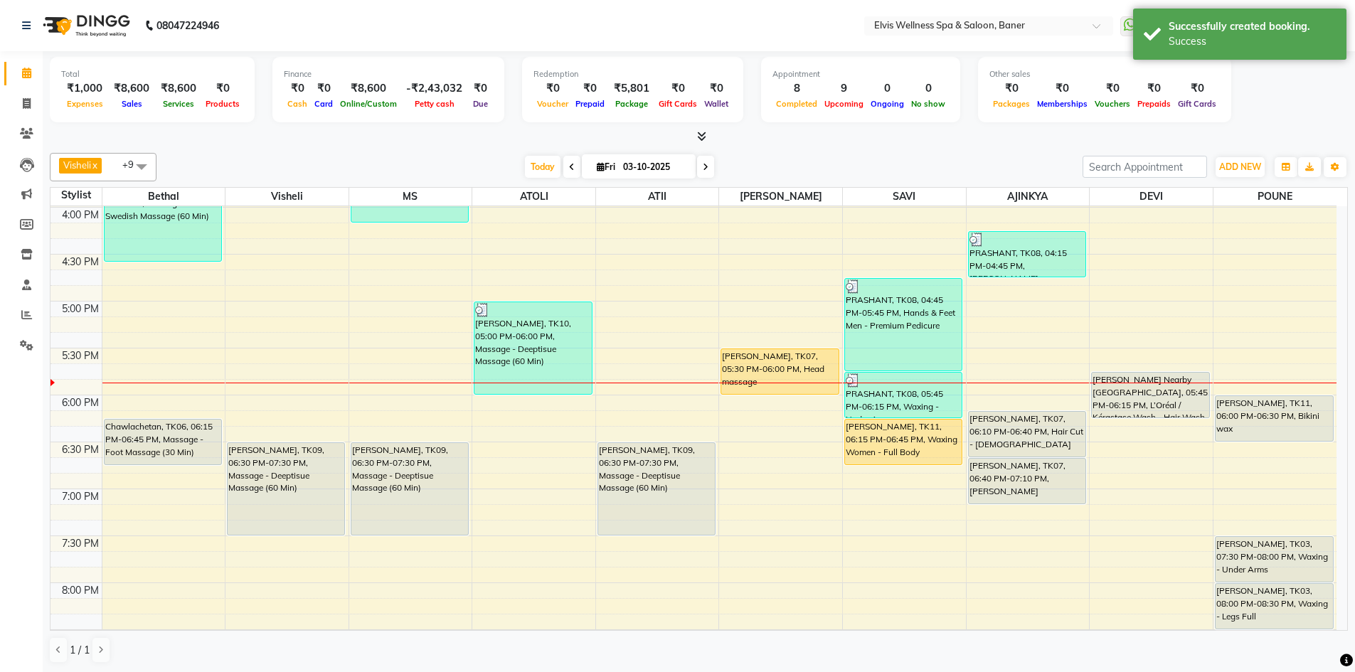
scroll to position [774, 0]
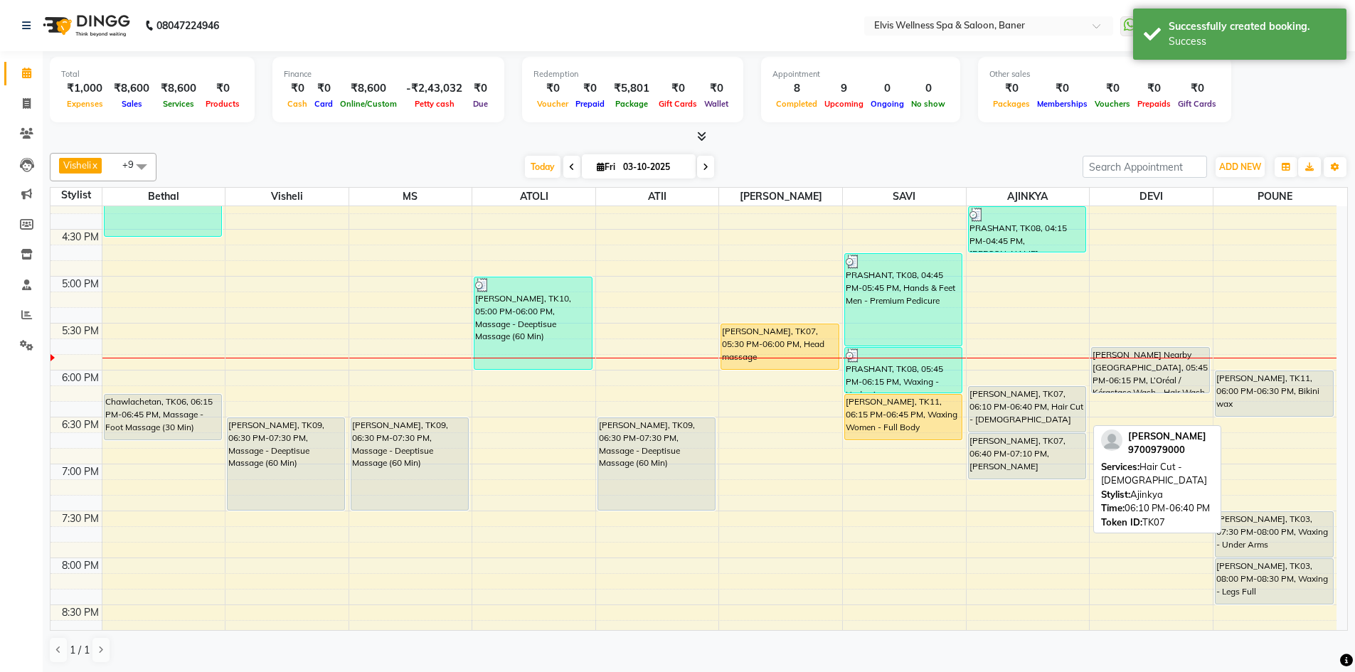
click at [1028, 400] on div "[PERSON_NAME], TK07, 06:10 PM-06:40 PM, Hair Cut - [DEMOGRAPHIC_DATA]" at bounding box center [1027, 409] width 117 height 45
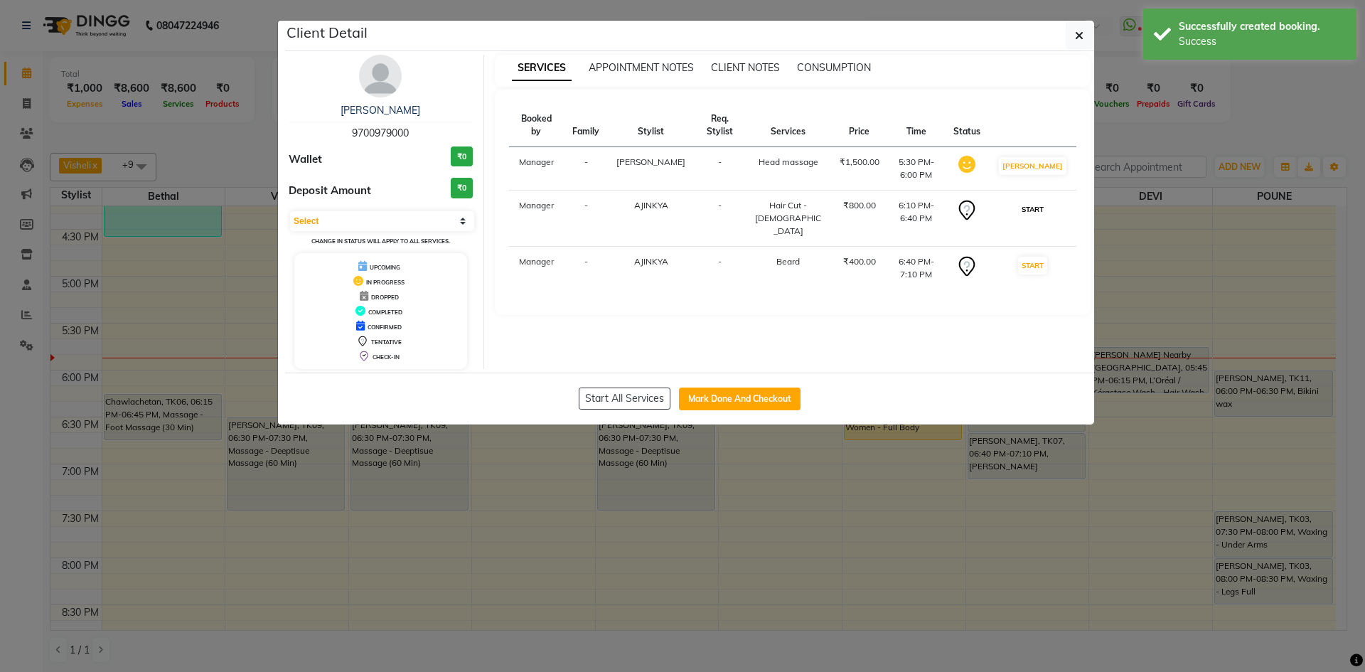
click at [1038, 201] on button "START" at bounding box center [1032, 210] width 29 height 18
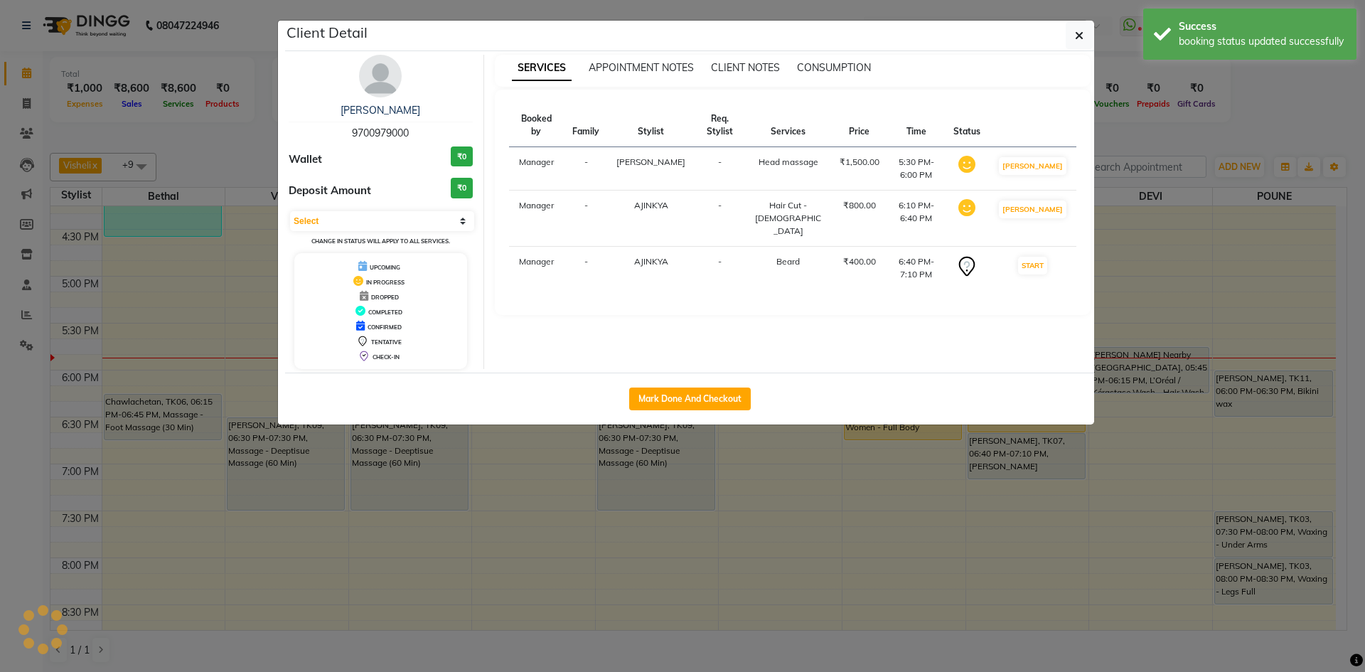
click at [1186, 122] on ngb-modal-window "Client Detail Dr Eshan Thotwe 9700979000 Wallet ₹0 Deposit Amount ₹0 Select IN …" at bounding box center [682, 336] width 1365 height 672
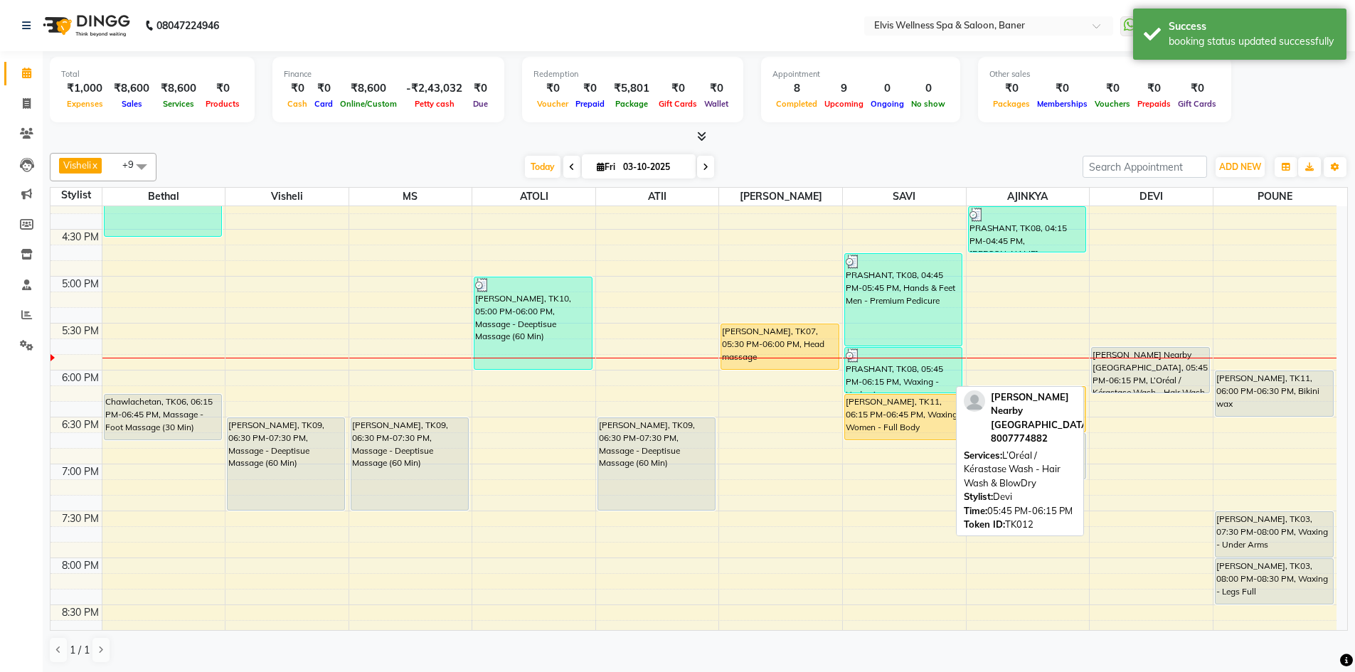
click at [1145, 368] on div "[PERSON_NAME] Nearby [GEOGRAPHIC_DATA], 05:45 PM-06:15 PM, L’Oréal / Kérastase …" at bounding box center [1150, 370] width 117 height 45
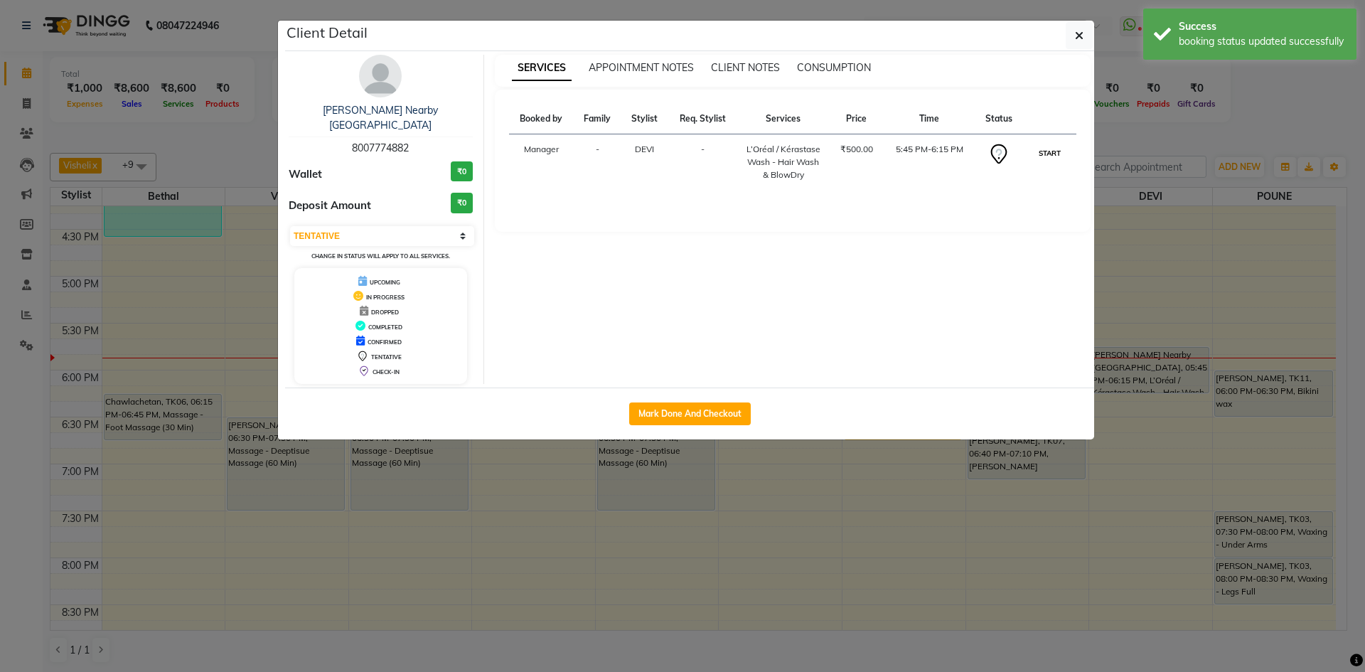
click at [1057, 151] on button "START" at bounding box center [1049, 153] width 29 height 18
click at [1235, 129] on ngb-modal-window "Client Detail Simran Nearby White House 8007774882 Wallet ₹0 Deposit Amount ₹0 …" at bounding box center [682, 336] width 1365 height 672
select select "1"
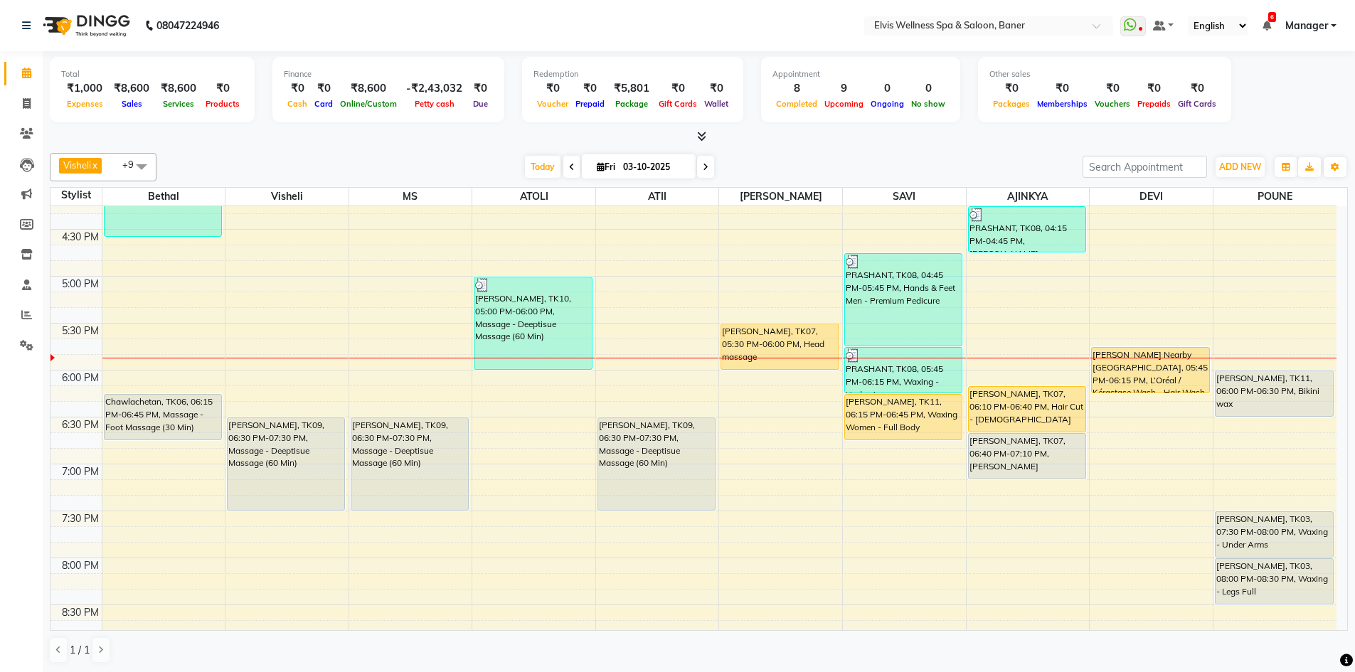
click at [784, 177] on div "[DATE] [DATE]" at bounding box center [620, 166] width 912 height 21
click at [538, 166] on span "Today" at bounding box center [543, 167] width 36 height 22
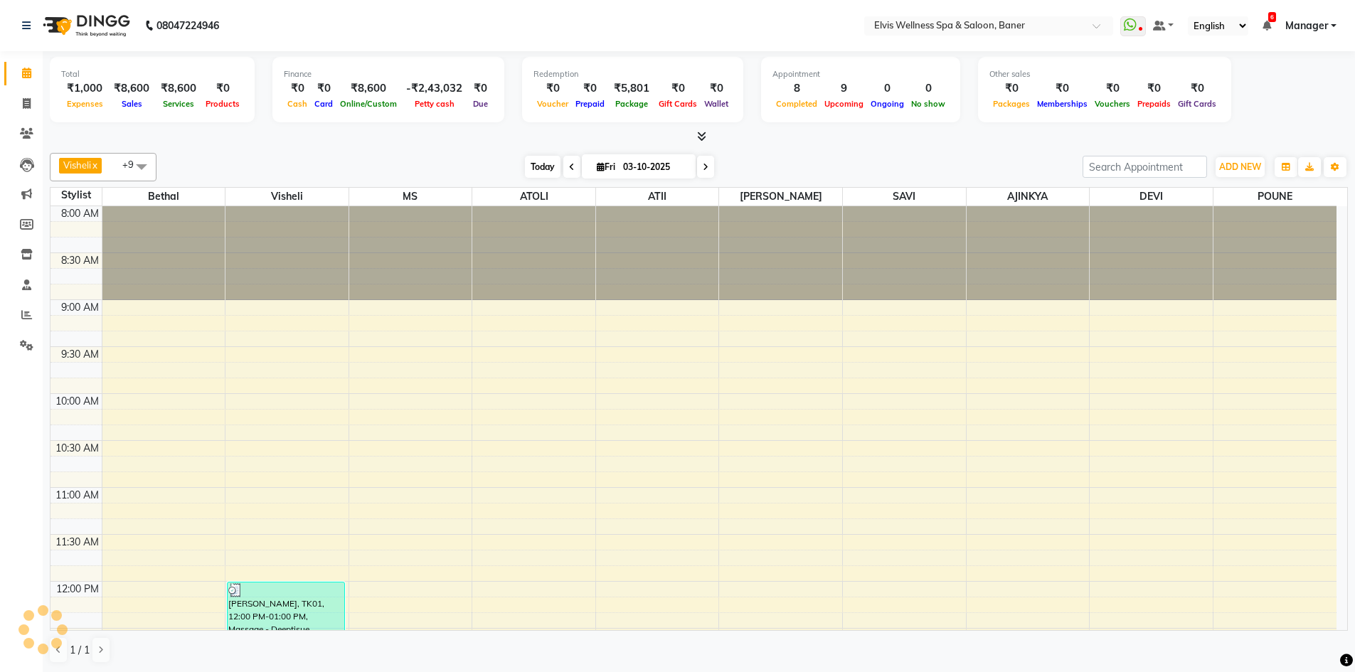
scroll to position [846, 0]
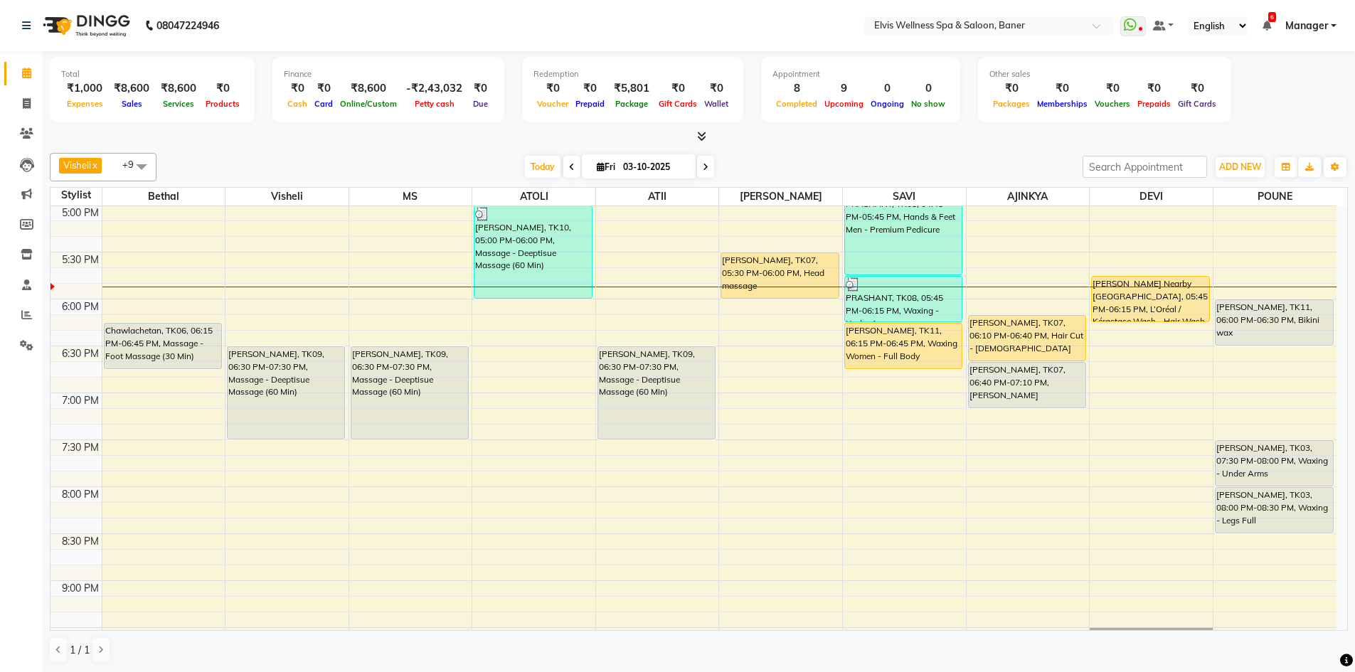
click at [767, 165] on div "[DATE] [DATE]" at bounding box center [620, 166] width 912 height 21
click at [769, 164] on div "[DATE] [DATE]" at bounding box center [620, 166] width 912 height 21
click at [16, 128] on span at bounding box center [26, 134] width 25 height 16
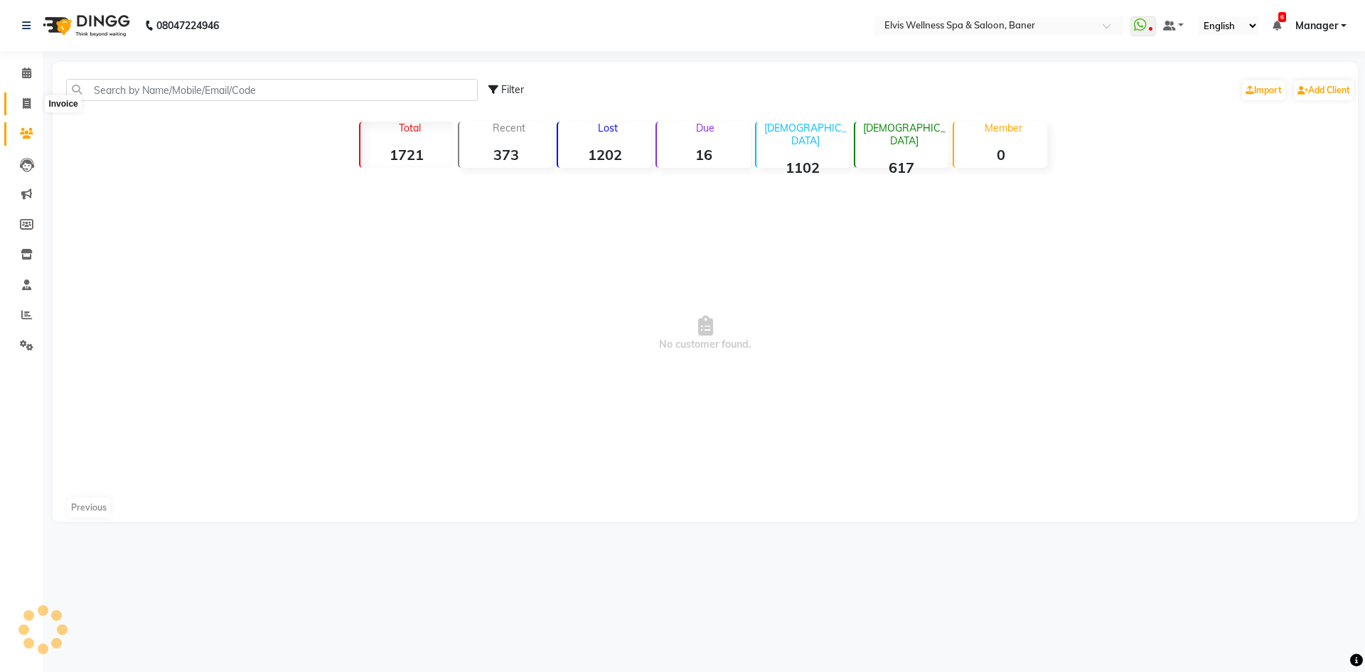
click at [17, 104] on span at bounding box center [26, 104] width 25 height 16
select select "service"
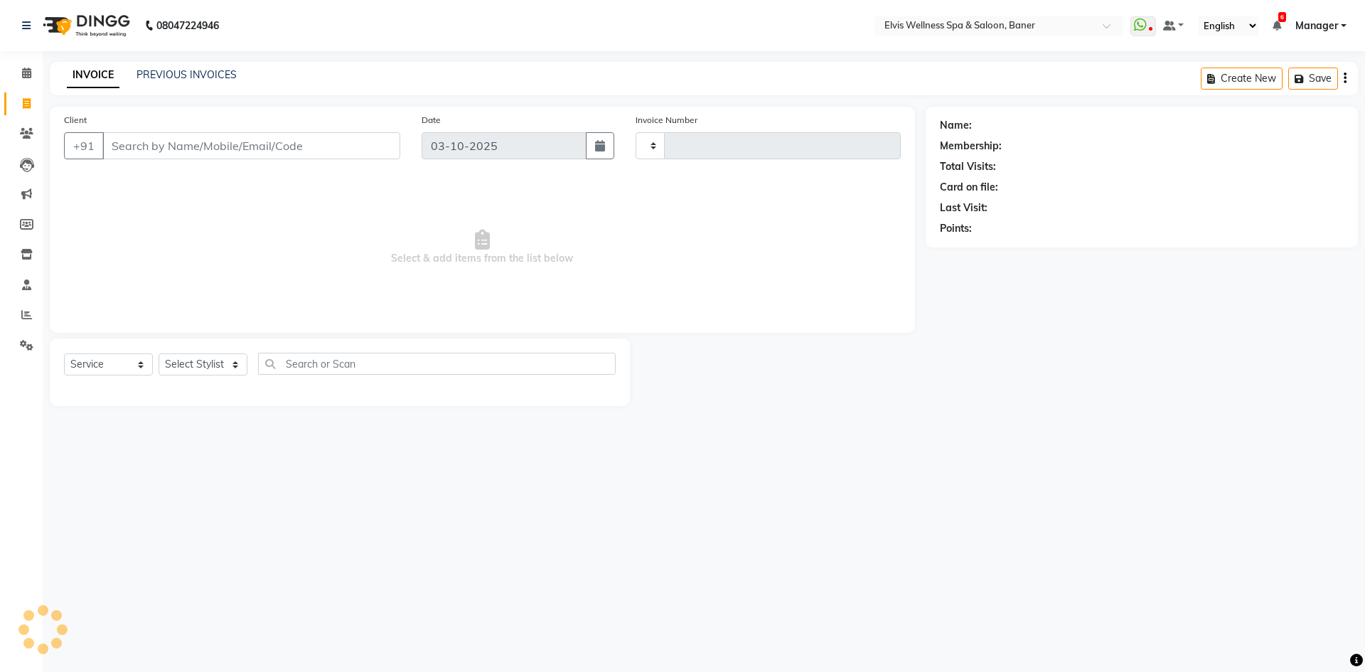
type input "1757"
select select "5735"
click at [183, 73] on link "PREVIOUS INVOICES" at bounding box center [187, 74] width 100 height 13
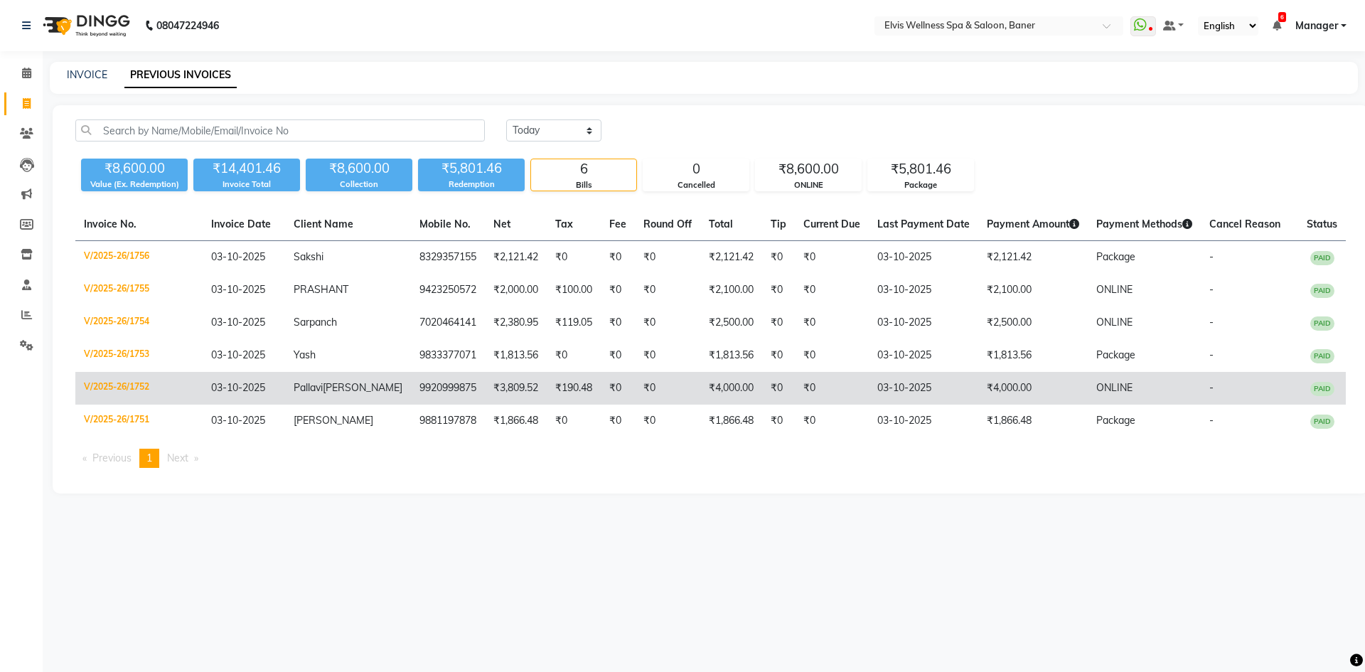
click at [979, 384] on td "₹4,000.00" at bounding box center [1034, 388] width 110 height 33
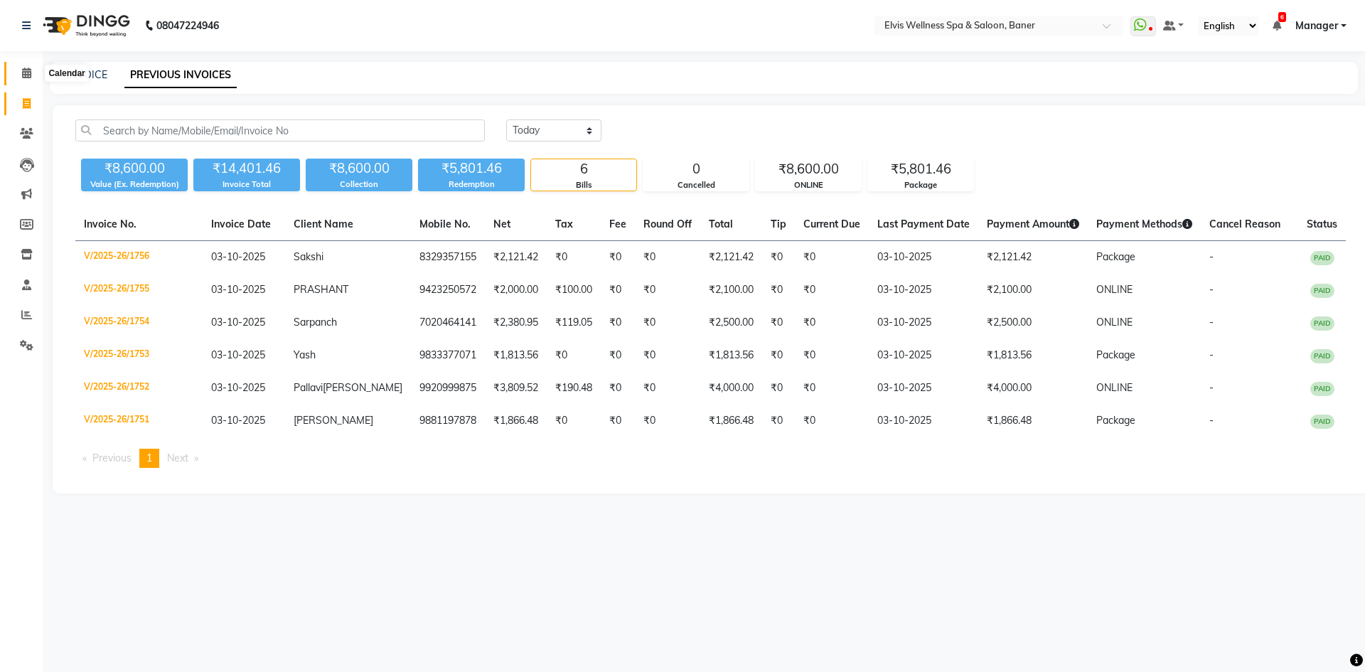
click at [23, 75] on icon at bounding box center [26, 73] width 9 height 11
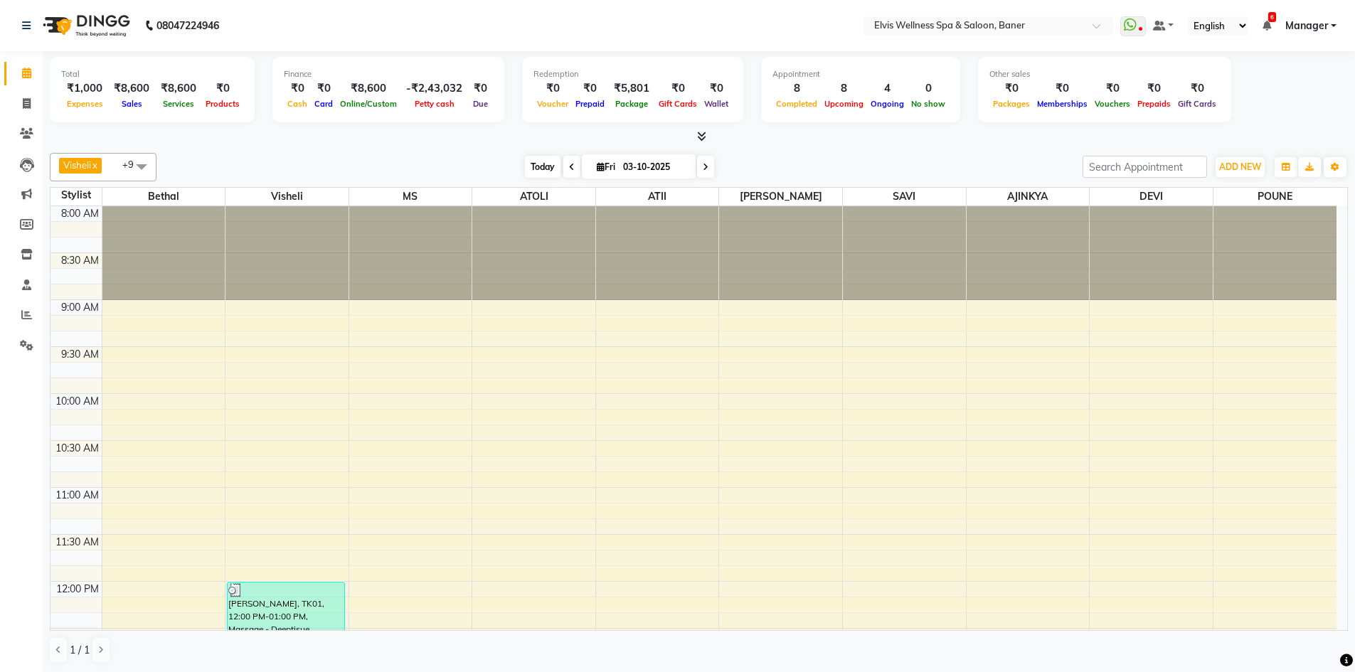
click at [543, 164] on span "Today" at bounding box center [543, 167] width 36 height 22
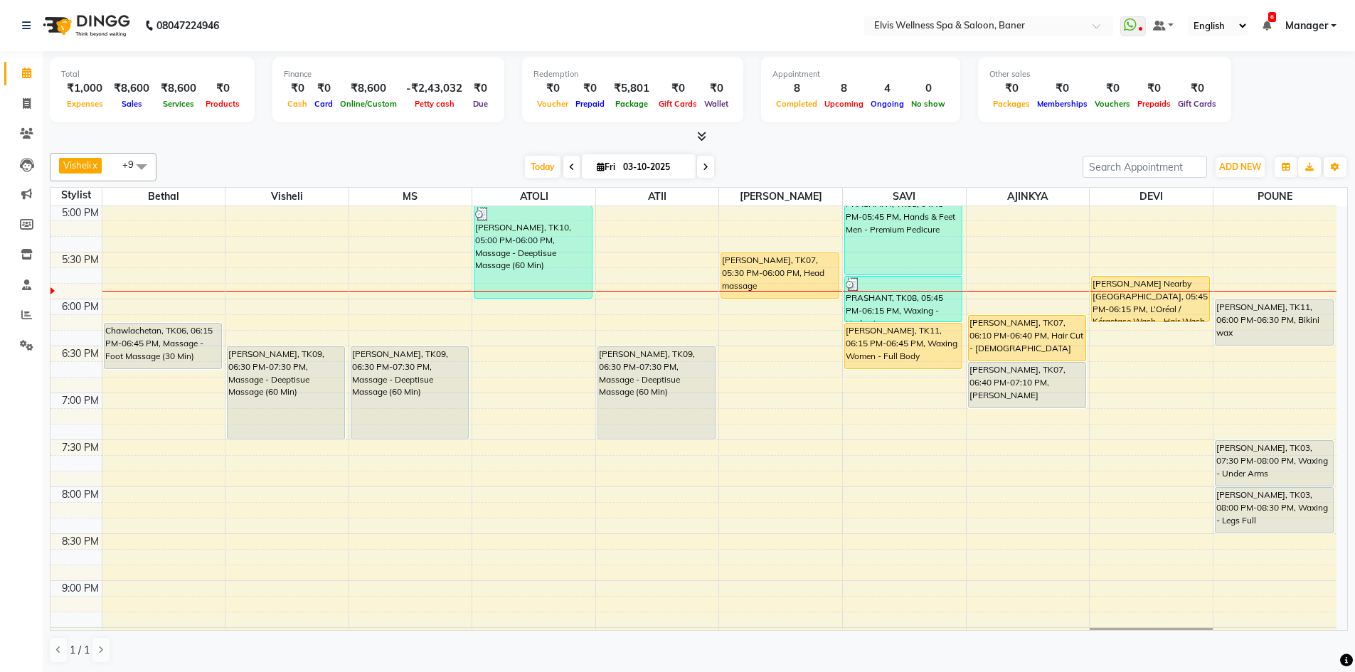
click at [842, 156] on div "[DATE] [DATE]" at bounding box center [620, 166] width 912 height 21
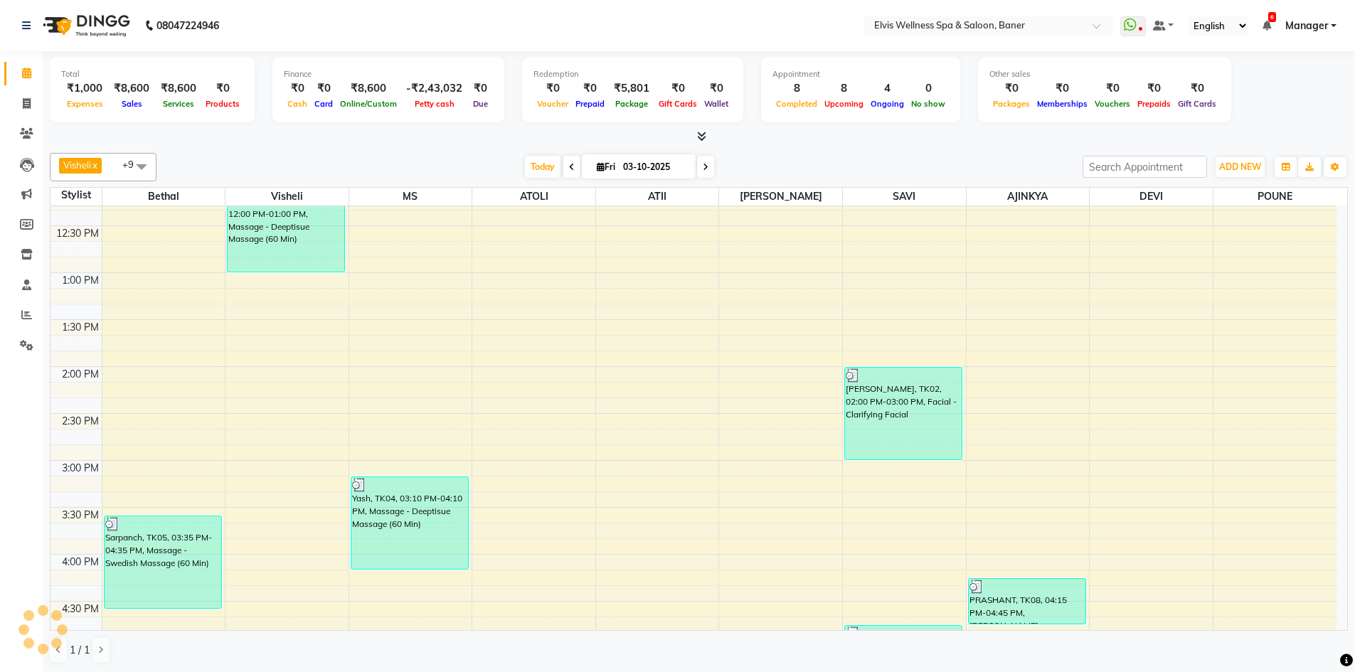
scroll to position [490, 0]
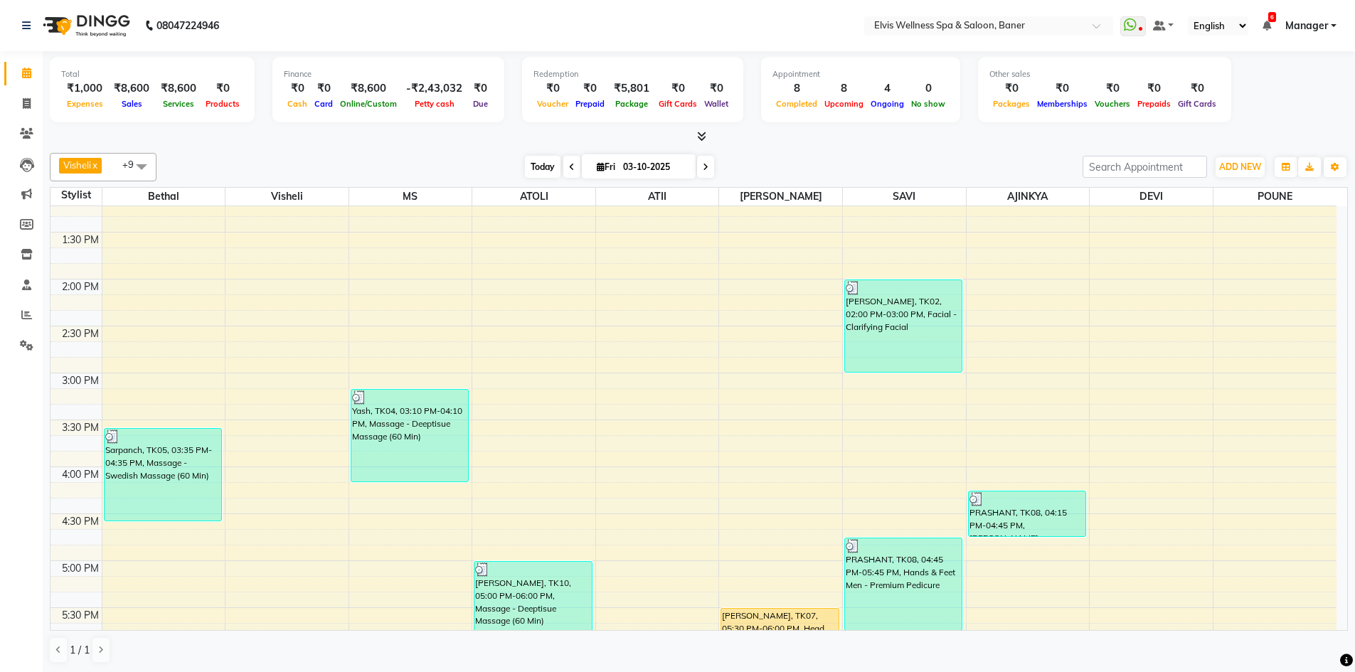
click at [535, 164] on span "Today" at bounding box center [543, 167] width 36 height 22
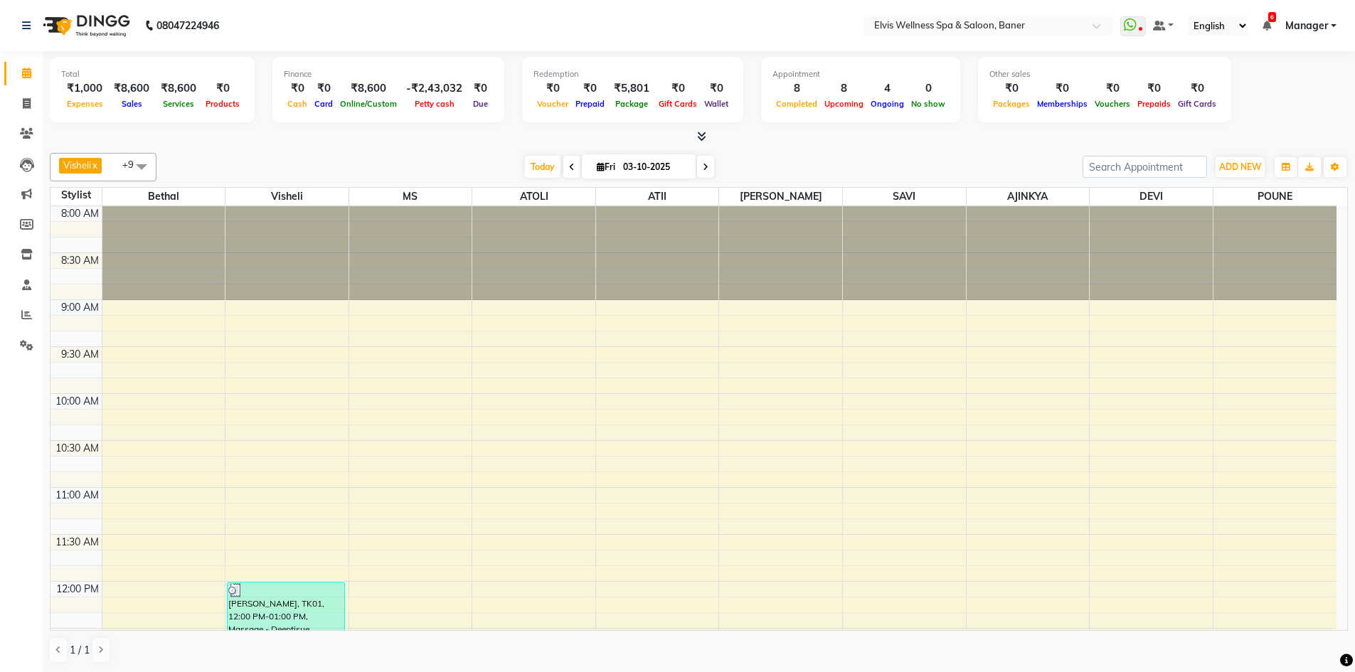
scroll to position [890, 0]
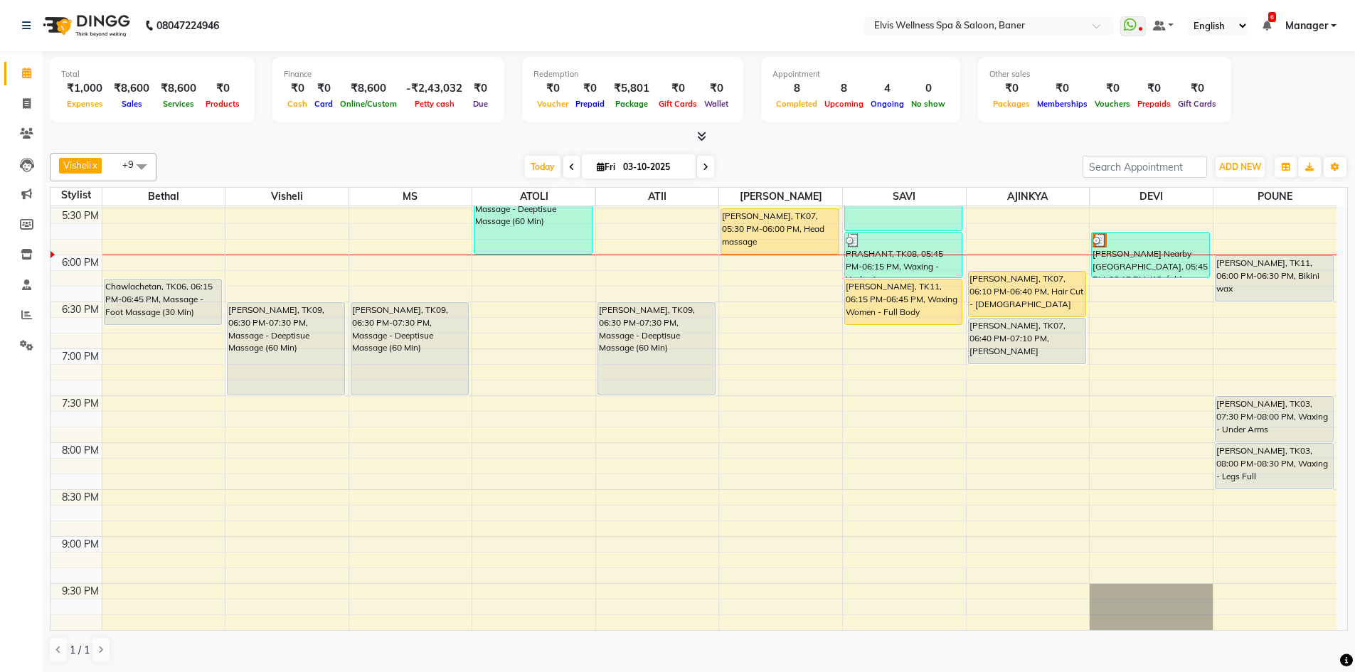
click at [789, 164] on div "[DATE] [DATE]" at bounding box center [620, 166] width 912 height 21
click at [770, 151] on div "Visheli x MS x Bethal x ATOLI x ATII x SAVI x Marvin x POUNE x AJINKYA x Devi x…" at bounding box center [699, 408] width 1298 height 522
click at [528, 169] on span "Today" at bounding box center [543, 167] width 36 height 22
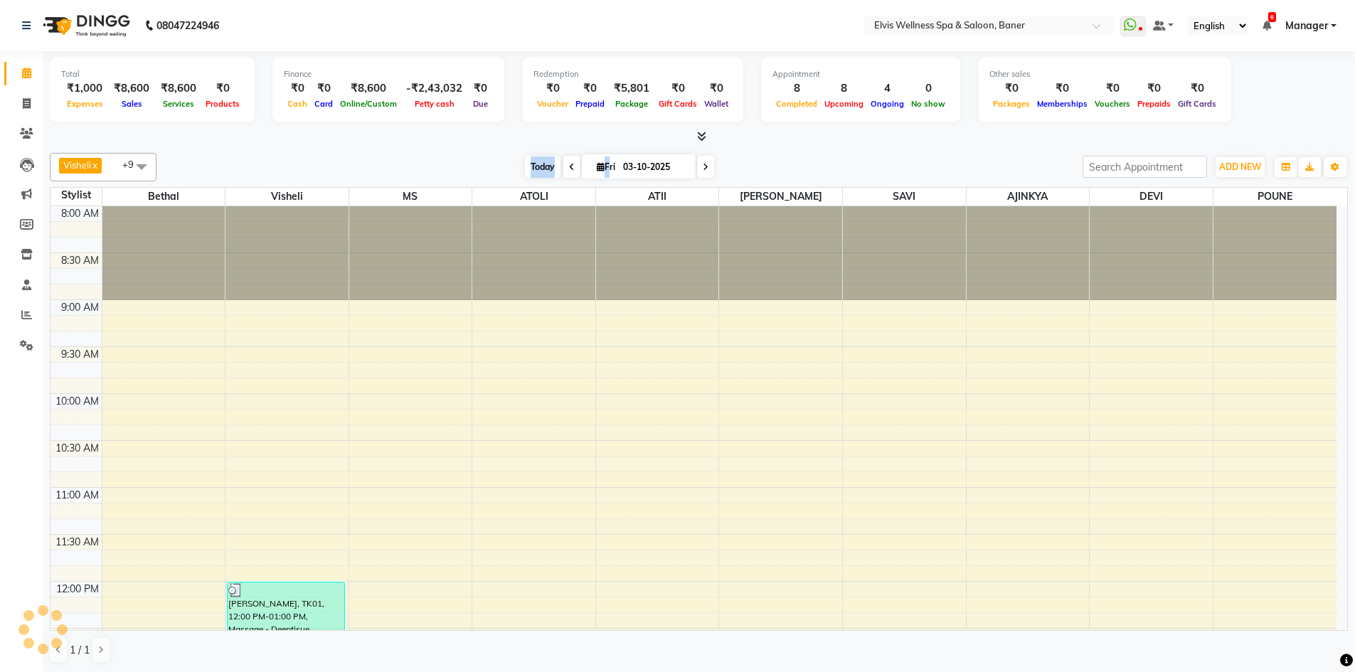
click at [528, 169] on span "Today" at bounding box center [543, 167] width 36 height 22
click at [530, 169] on span "Today" at bounding box center [543, 167] width 36 height 22
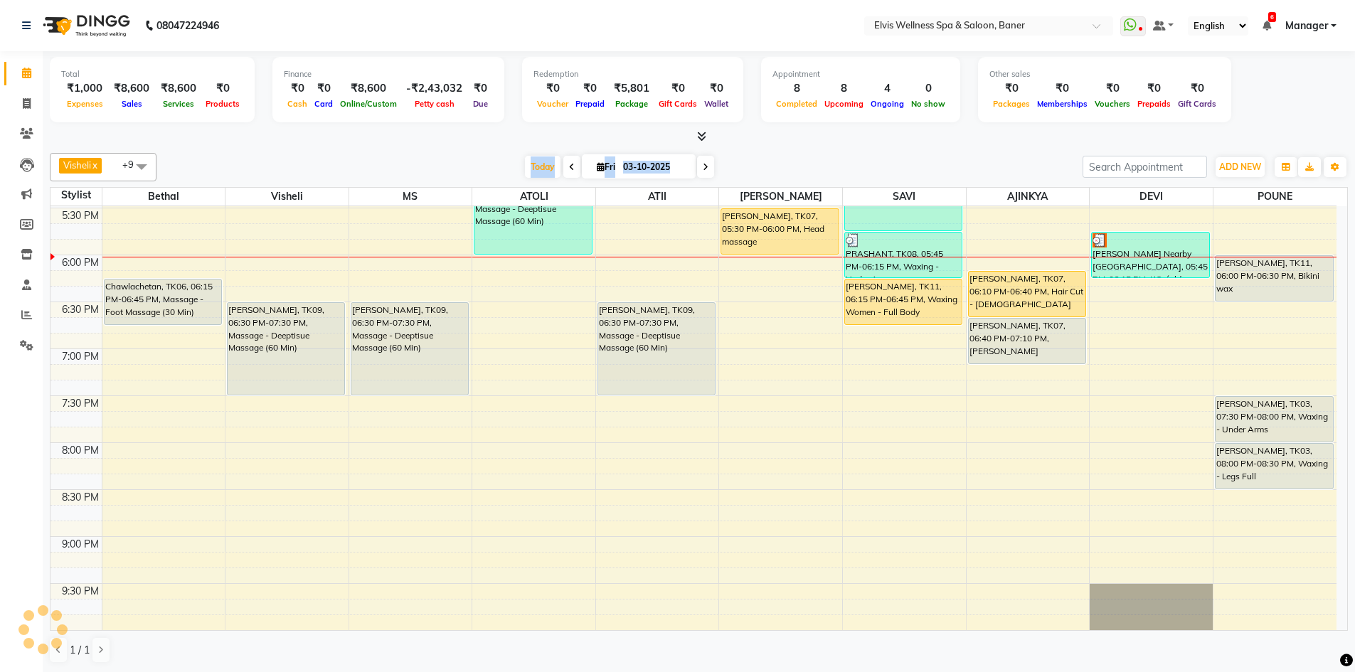
click at [378, 161] on div "[DATE] [DATE]" at bounding box center [620, 166] width 912 height 21
click at [535, 164] on span "Today" at bounding box center [543, 167] width 36 height 22
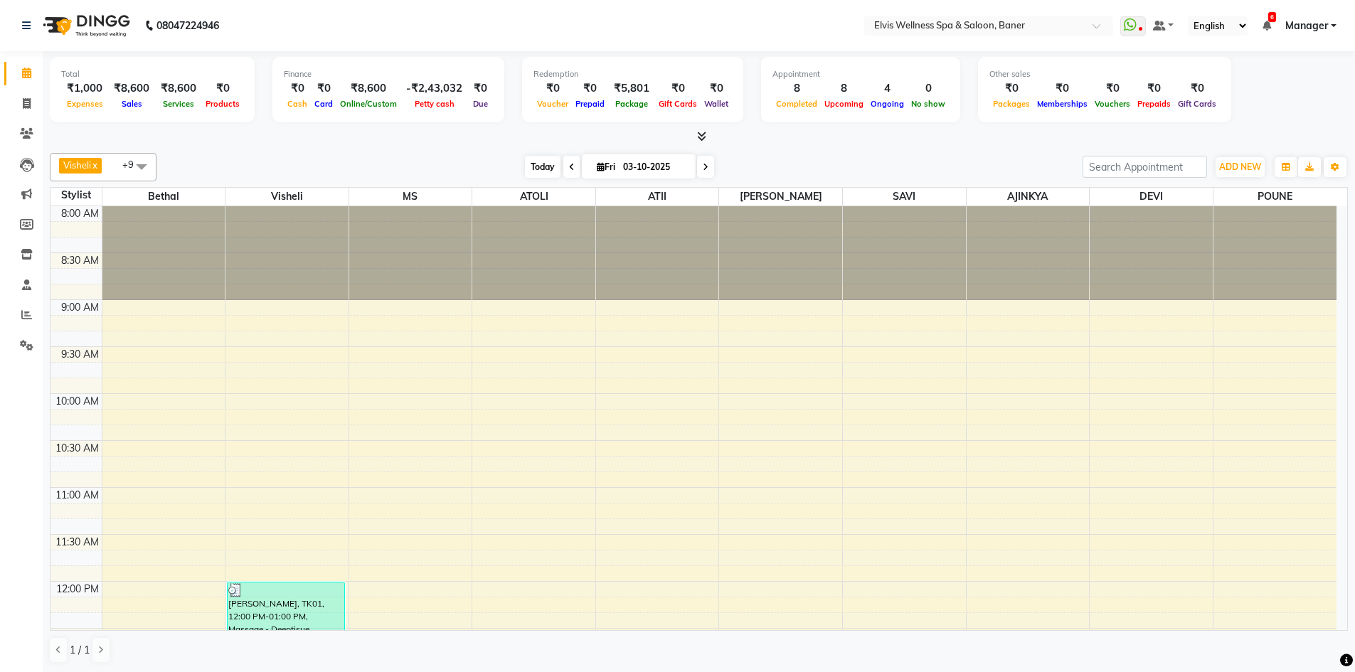
drag, startPoint x: 488, startPoint y: 162, endPoint x: 549, endPoint y: 159, distance: 61.3
click at [489, 162] on div "[DATE] [DATE]" at bounding box center [620, 166] width 912 height 21
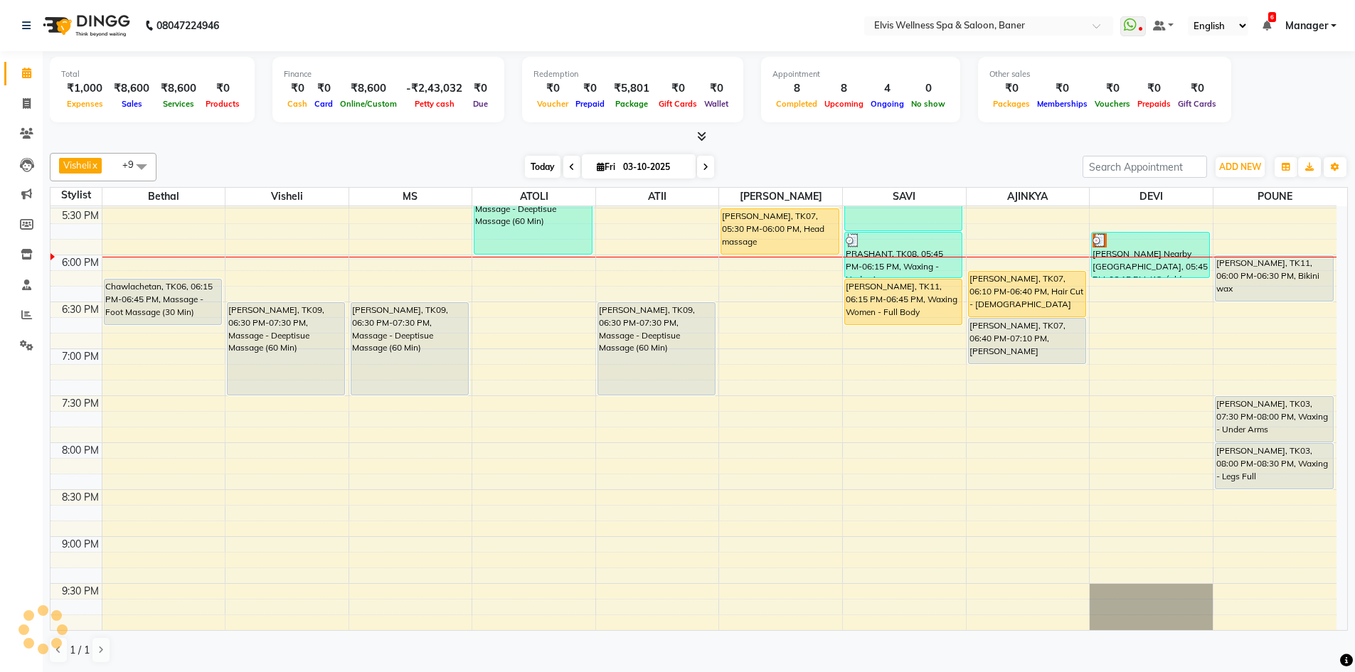
click at [549, 159] on span "Today" at bounding box center [543, 167] width 36 height 22
click at [493, 167] on div "[DATE] [DATE]" at bounding box center [620, 166] width 912 height 21
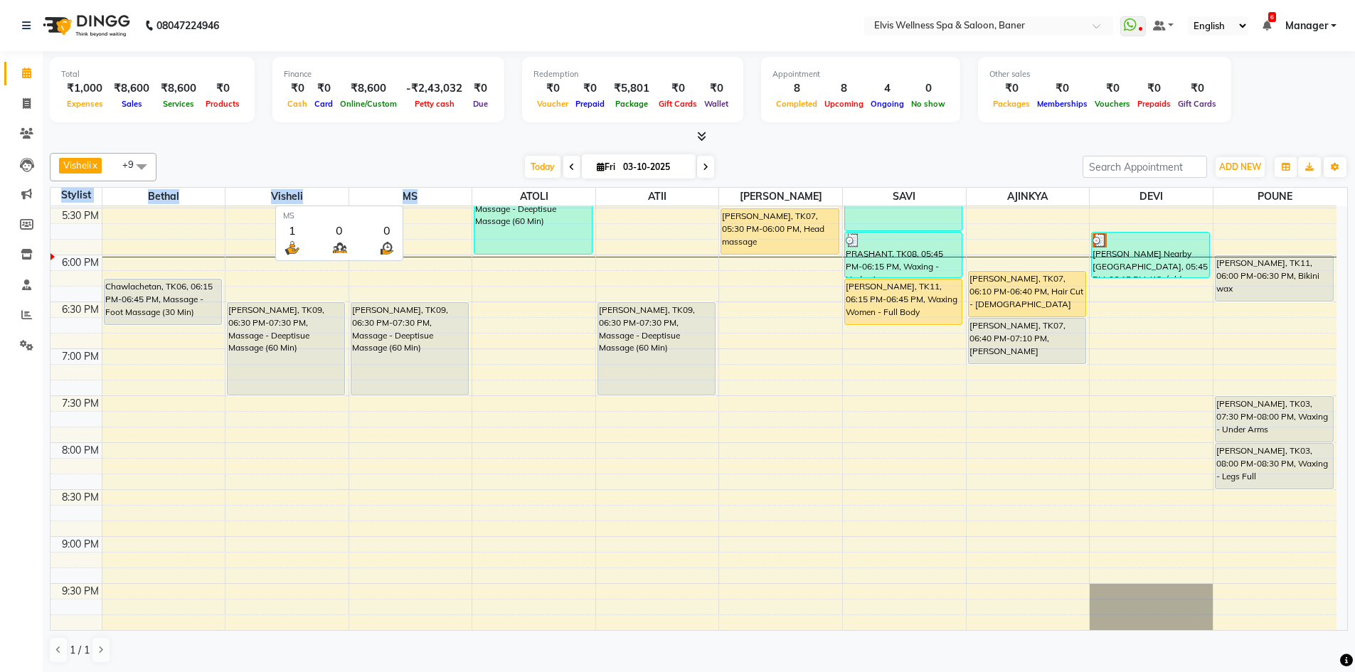
drag, startPoint x: 51, startPoint y: 198, endPoint x: 428, endPoint y: 197, distance: 376.9
click at [428, 197] on tr "Stylist Bethal Visheli MS ATOLI ATII Marvin SAVI AJINKYA DEVI POUNE" at bounding box center [693, 197] width 1286 height 18
click at [448, 171] on div "[DATE] [DATE]" at bounding box center [620, 166] width 912 height 21
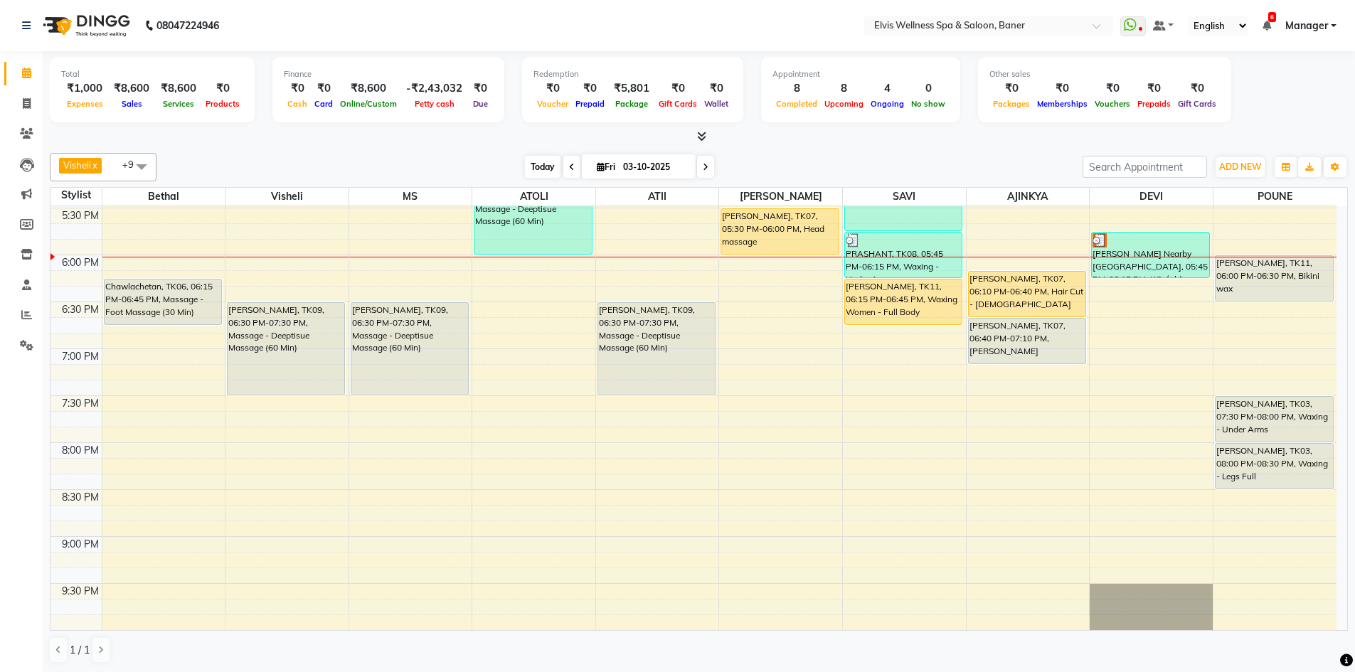
click at [536, 171] on span "Today" at bounding box center [543, 167] width 36 height 22
drag, startPoint x: 824, startPoint y: 166, endPoint x: 632, endPoint y: 167, distance: 192.7
click at [824, 165] on div "[DATE] [DATE]" at bounding box center [620, 166] width 912 height 21
click at [513, 171] on div "[DATE] [DATE]" at bounding box center [620, 166] width 912 height 21
click at [553, 164] on span "Today" at bounding box center [543, 167] width 36 height 22
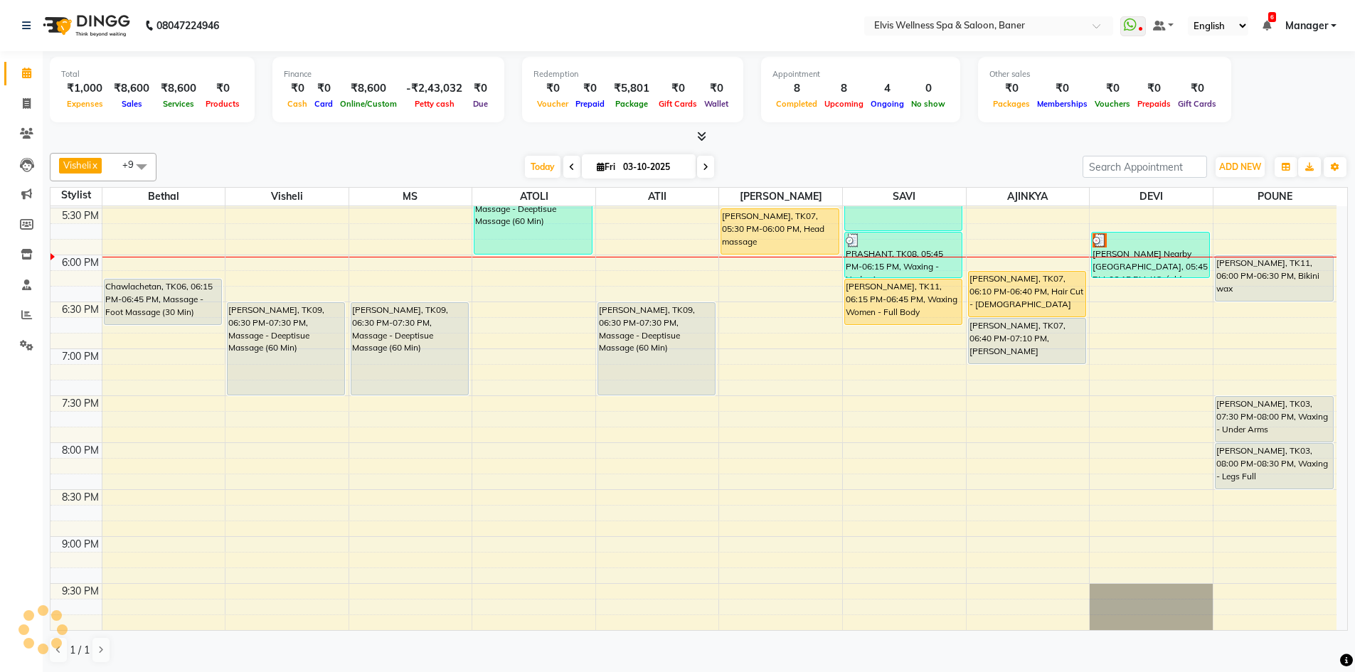
click at [754, 161] on div "[DATE] [DATE]" at bounding box center [620, 166] width 912 height 21
click at [458, 163] on div "[DATE] [DATE]" at bounding box center [620, 166] width 912 height 21
click at [787, 172] on div "[DATE] [DATE]" at bounding box center [620, 166] width 912 height 21
click at [540, 155] on div "Visheli x MS x Bethal x ATOLI x ATII x SAVI x Marvin x POUNE x AJINKYA x Devi x…" at bounding box center [699, 167] width 1298 height 28
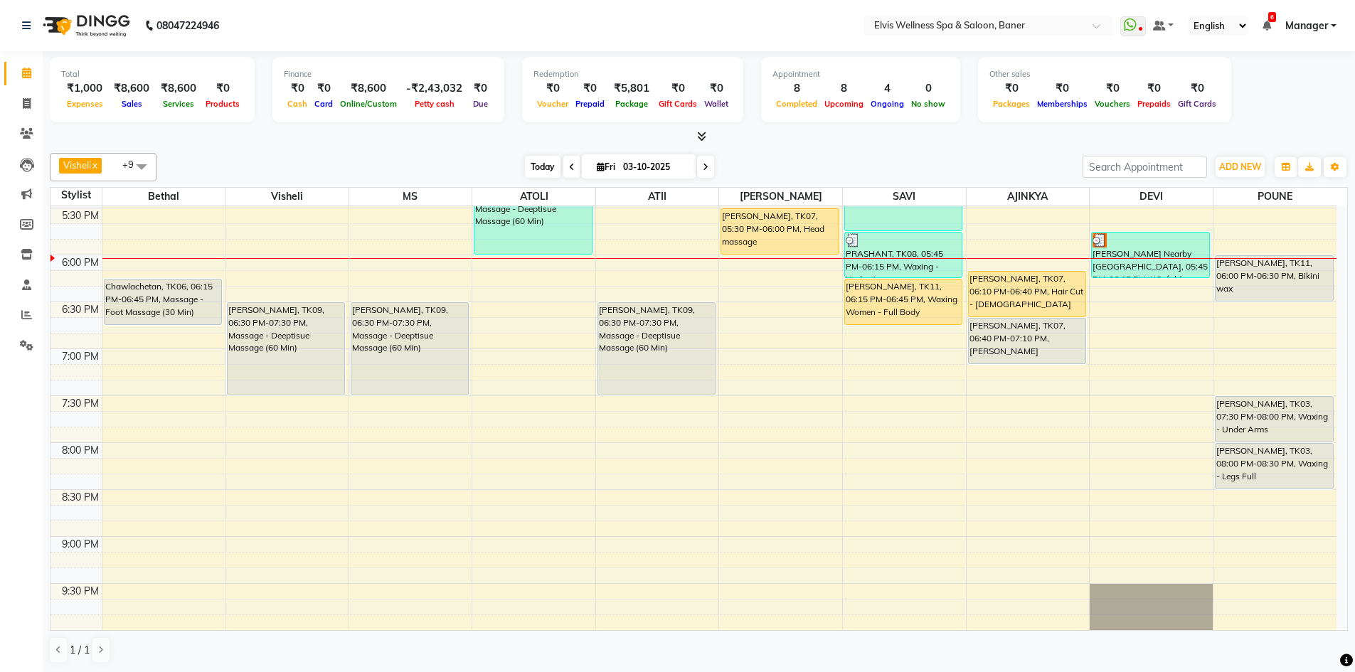
click at [540, 158] on span "Today" at bounding box center [543, 167] width 36 height 22
click at [773, 158] on div "[DATE] [DATE]" at bounding box center [620, 166] width 912 height 21
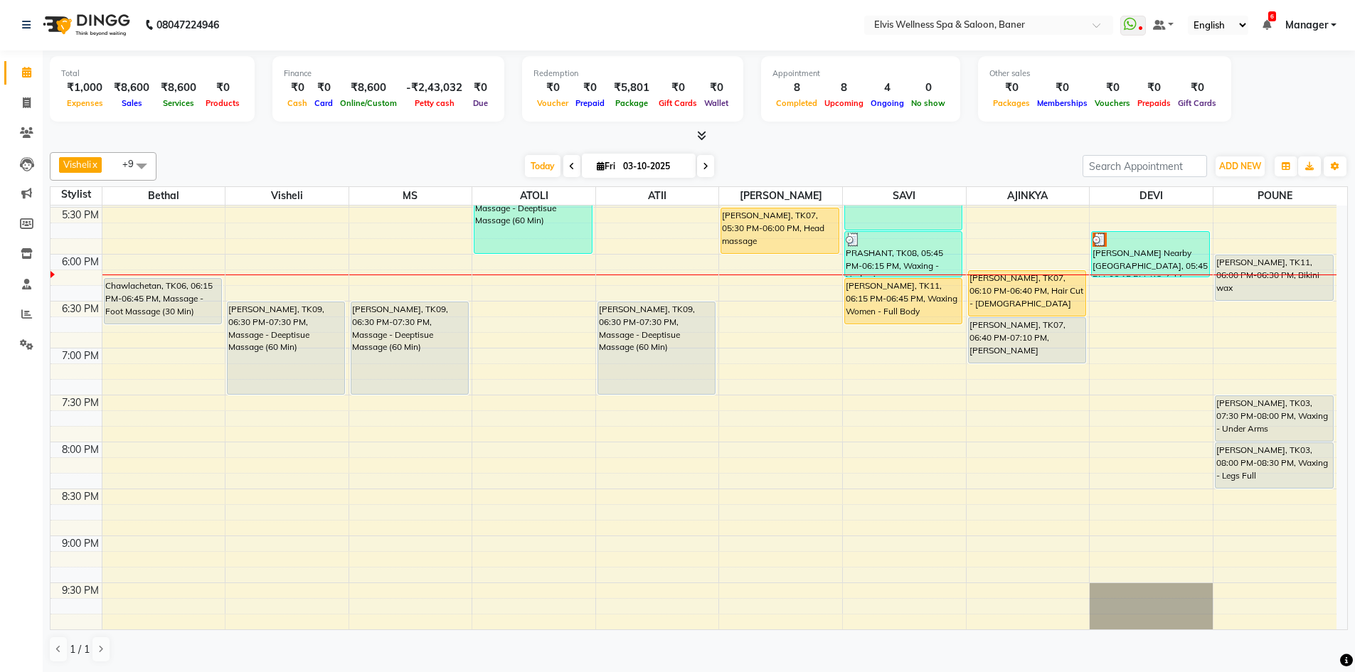
click at [861, 161] on div "[DATE] [DATE]" at bounding box center [620, 166] width 912 height 21
click at [527, 171] on span "Today" at bounding box center [543, 166] width 36 height 22
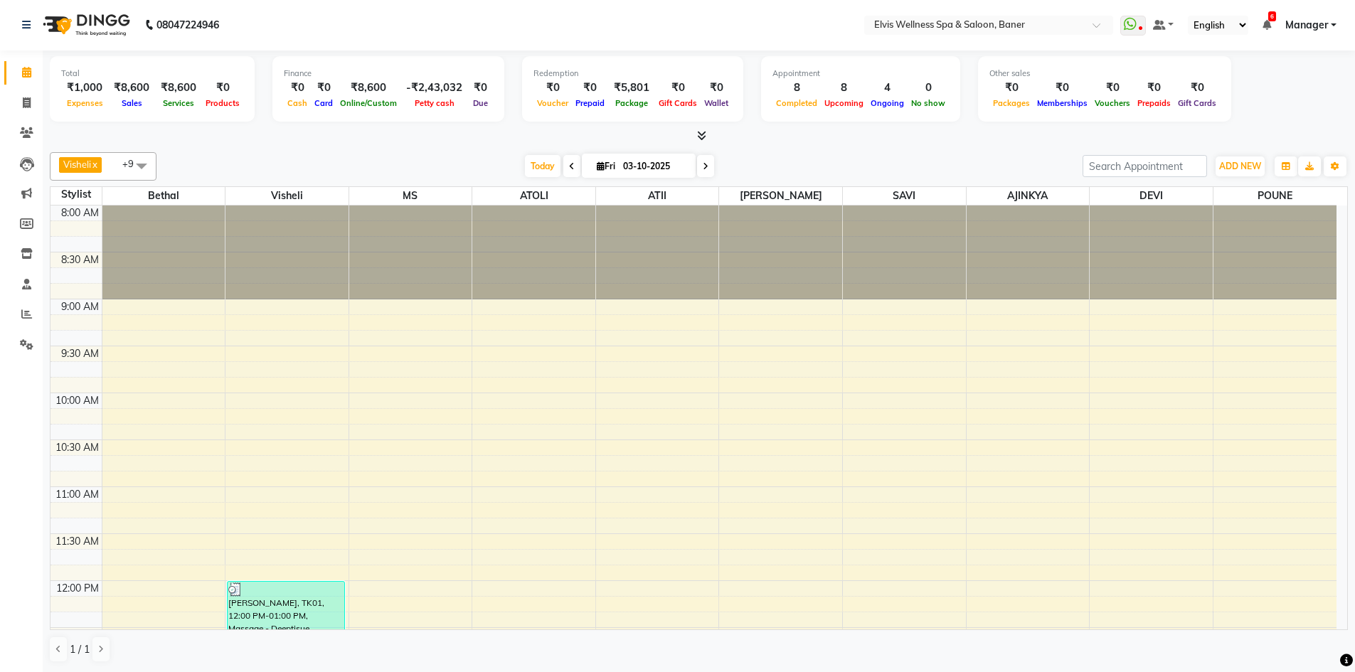
scroll to position [890, 0]
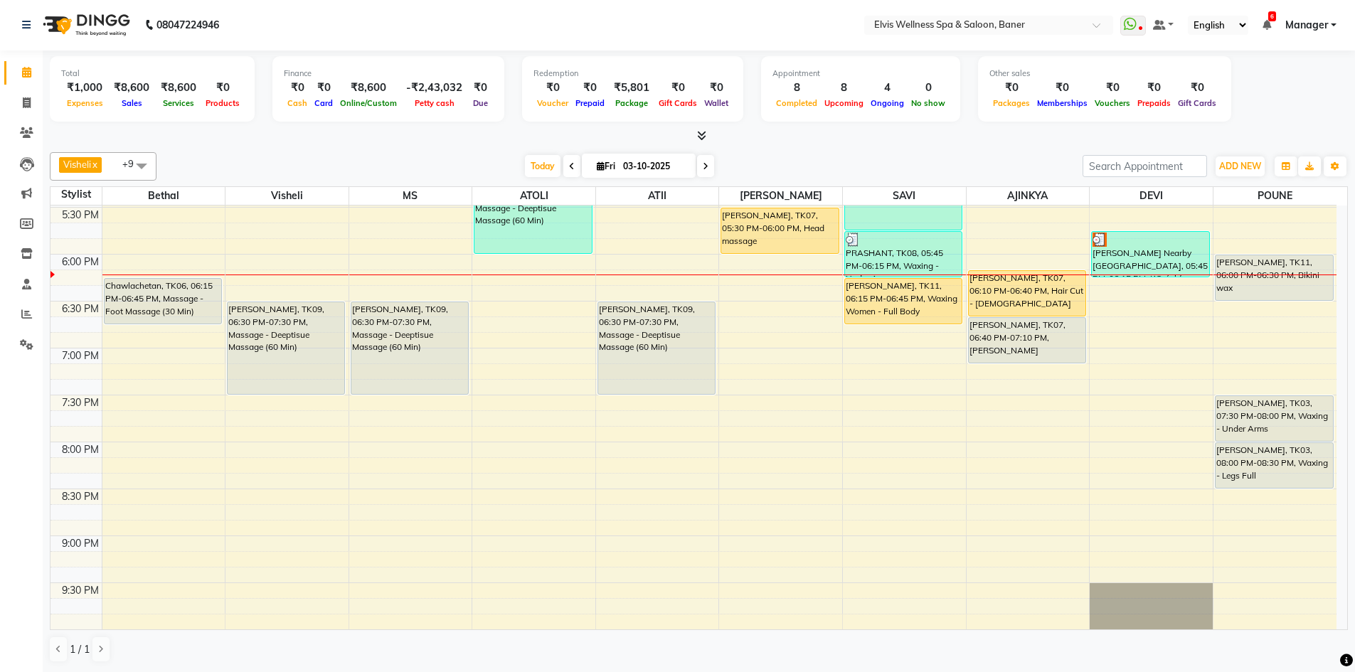
click at [734, 159] on div "[DATE] [DATE]" at bounding box center [620, 166] width 912 height 21
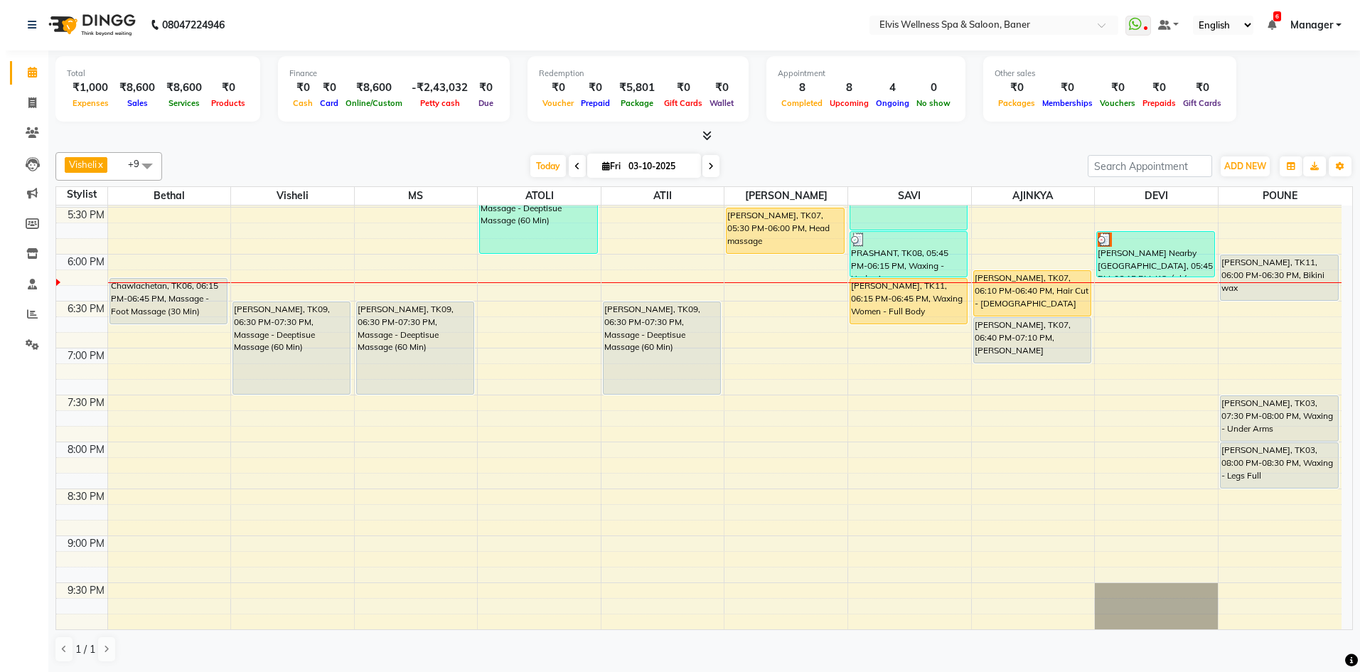
scroll to position [819, 0]
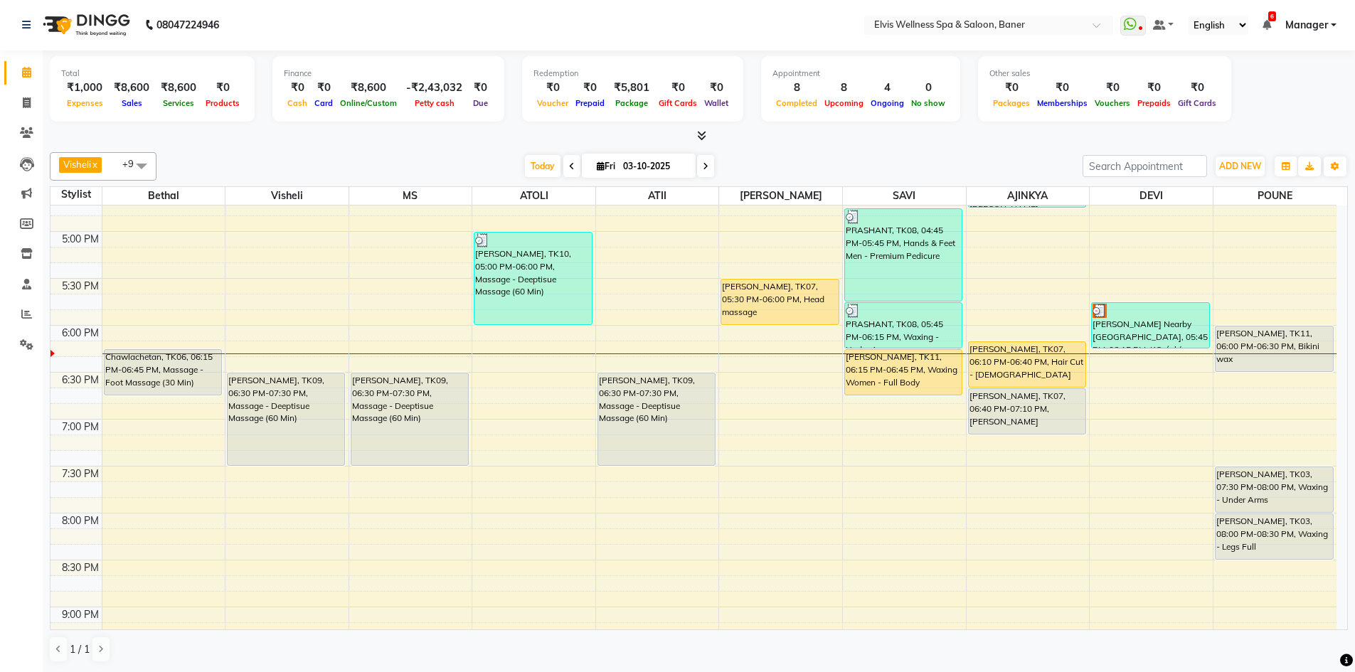
click at [900, 151] on div "Visheli x MS x Bethal x ATOLI x ATII x SAVI x Marvin x POUNE x AJINKYA x Devi x…" at bounding box center [699, 407] width 1298 height 522
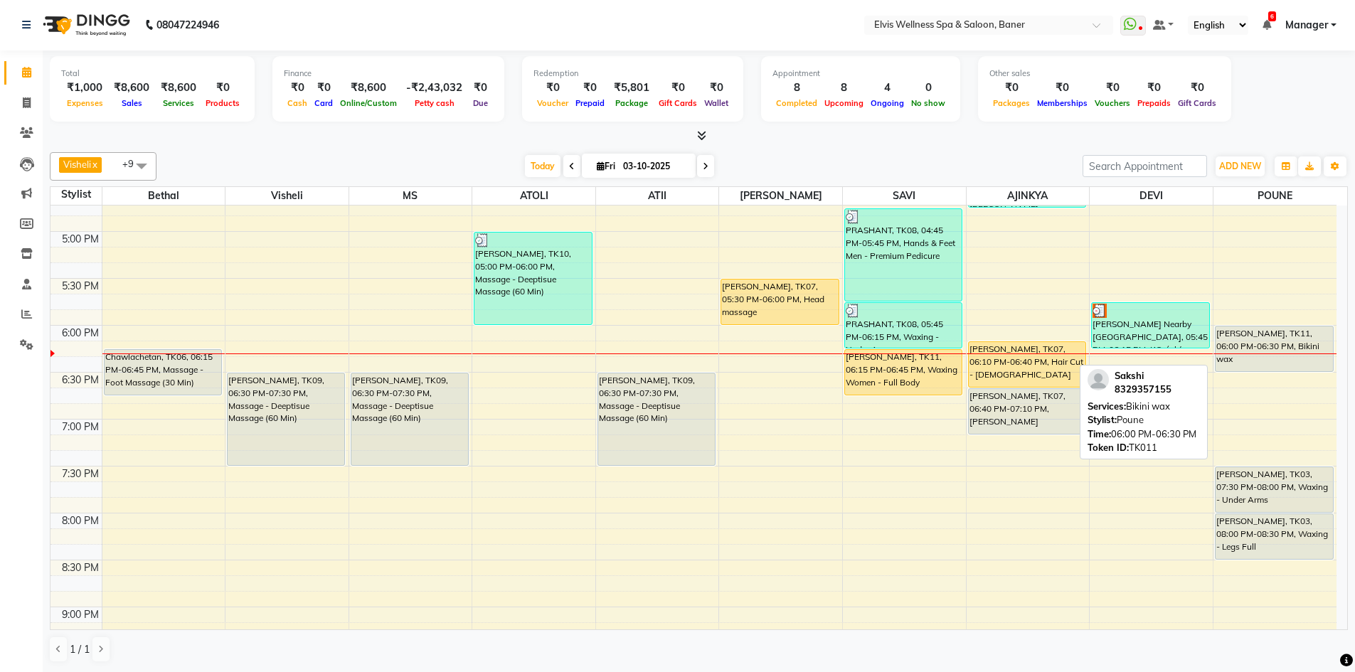
click at [1294, 350] on div "Sakshi, TK11, 06:00 PM-06:30 PM, Bikini wax" at bounding box center [1273, 348] width 117 height 45
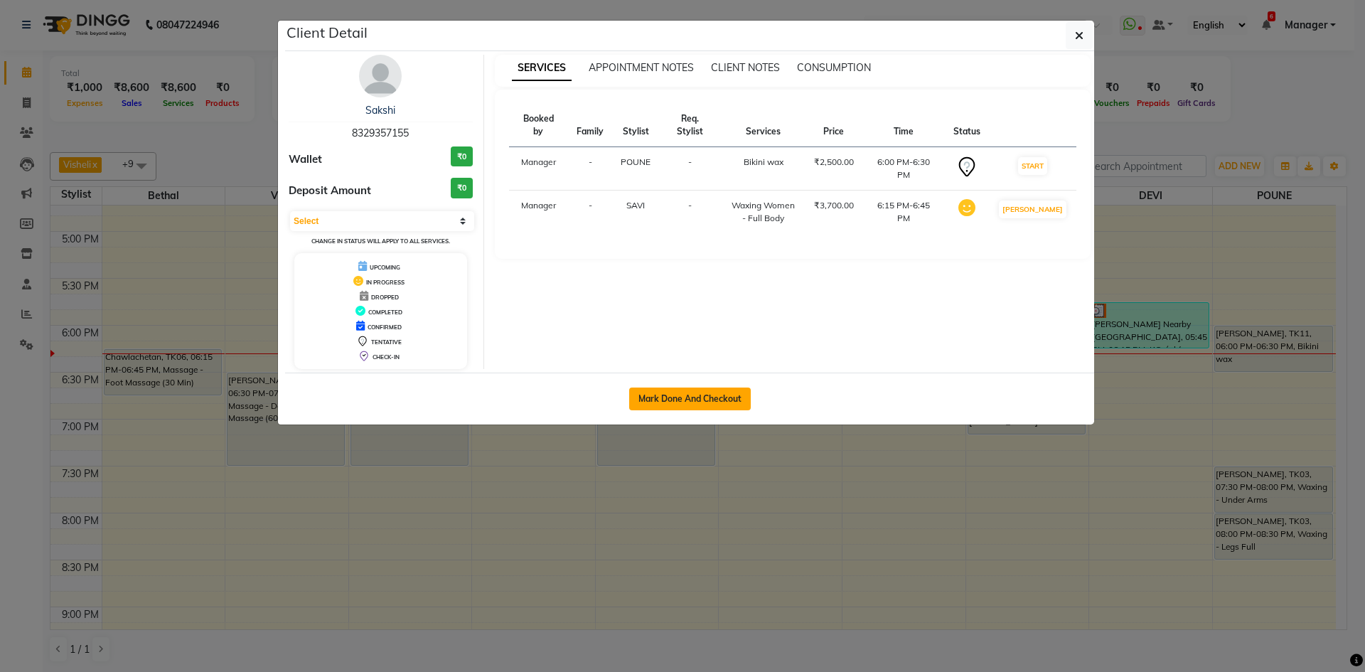
click at [729, 398] on button "Mark Done And Checkout" at bounding box center [690, 399] width 122 height 23
select select "5735"
select select "service"
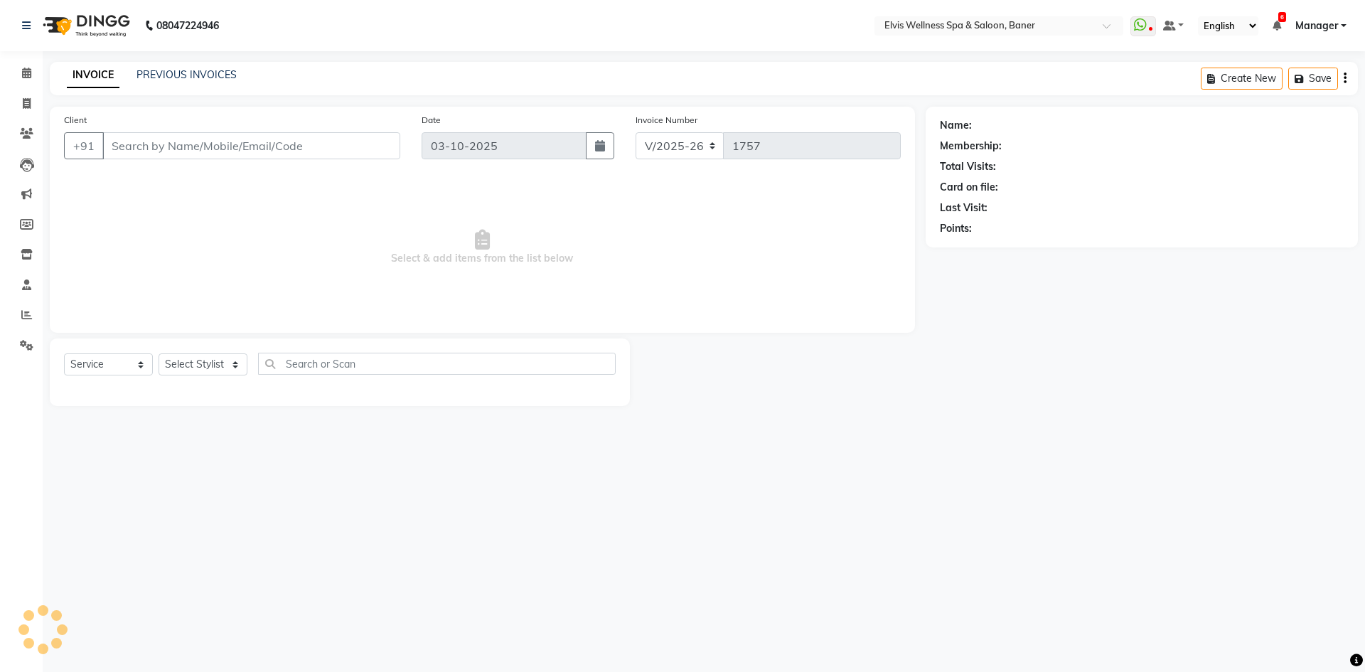
type input "8329357155"
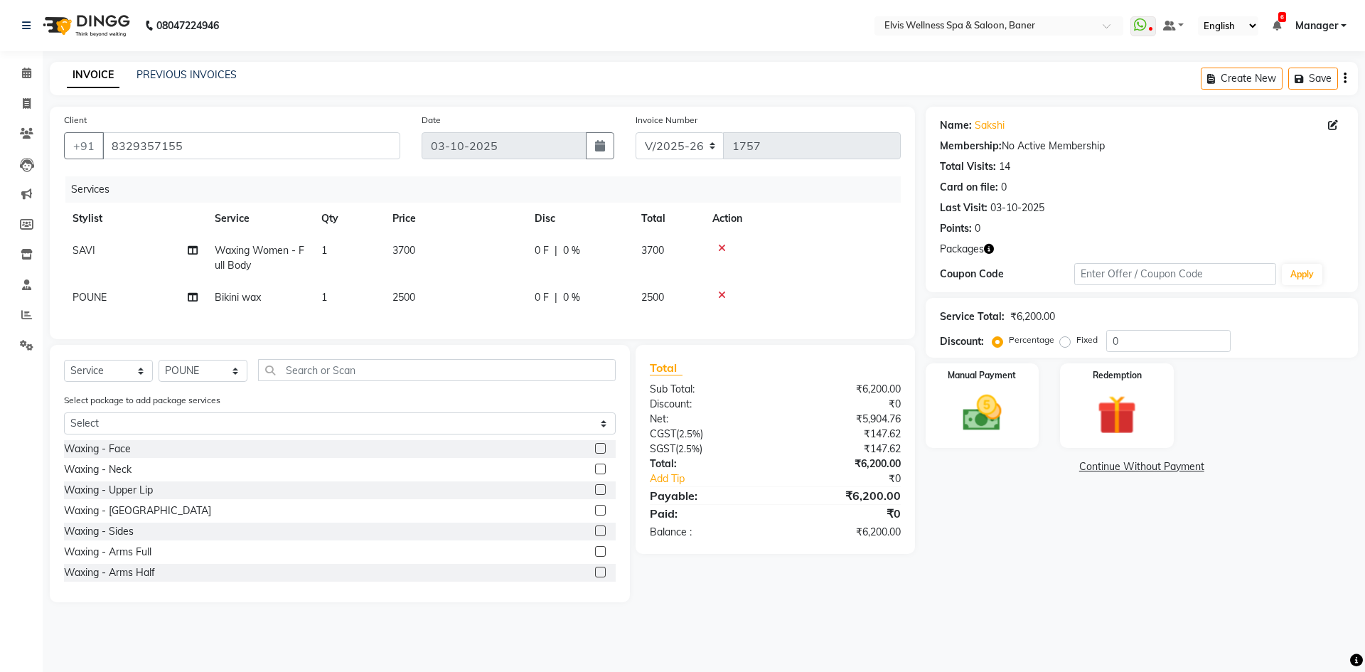
click at [723, 246] on icon at bounding box center [722, 248] width 8 height 10
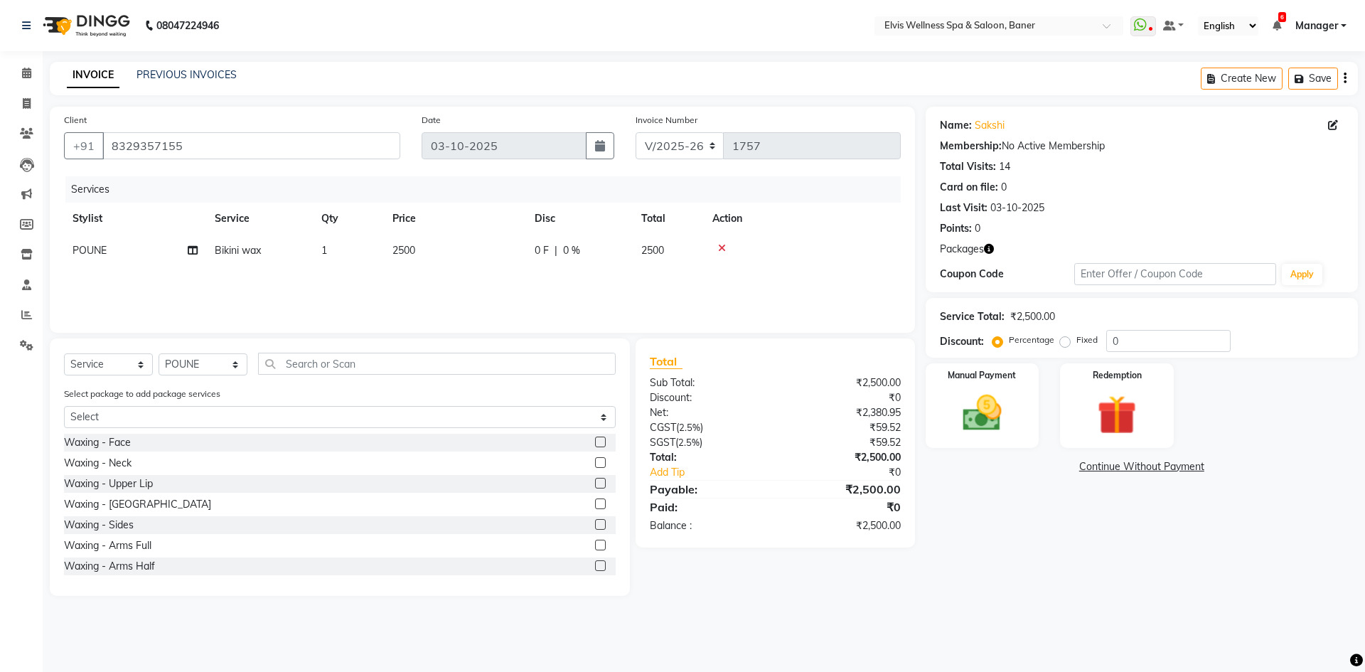
click at [722, 247] on icon at bounding box center [722, 248] width 8 height 10
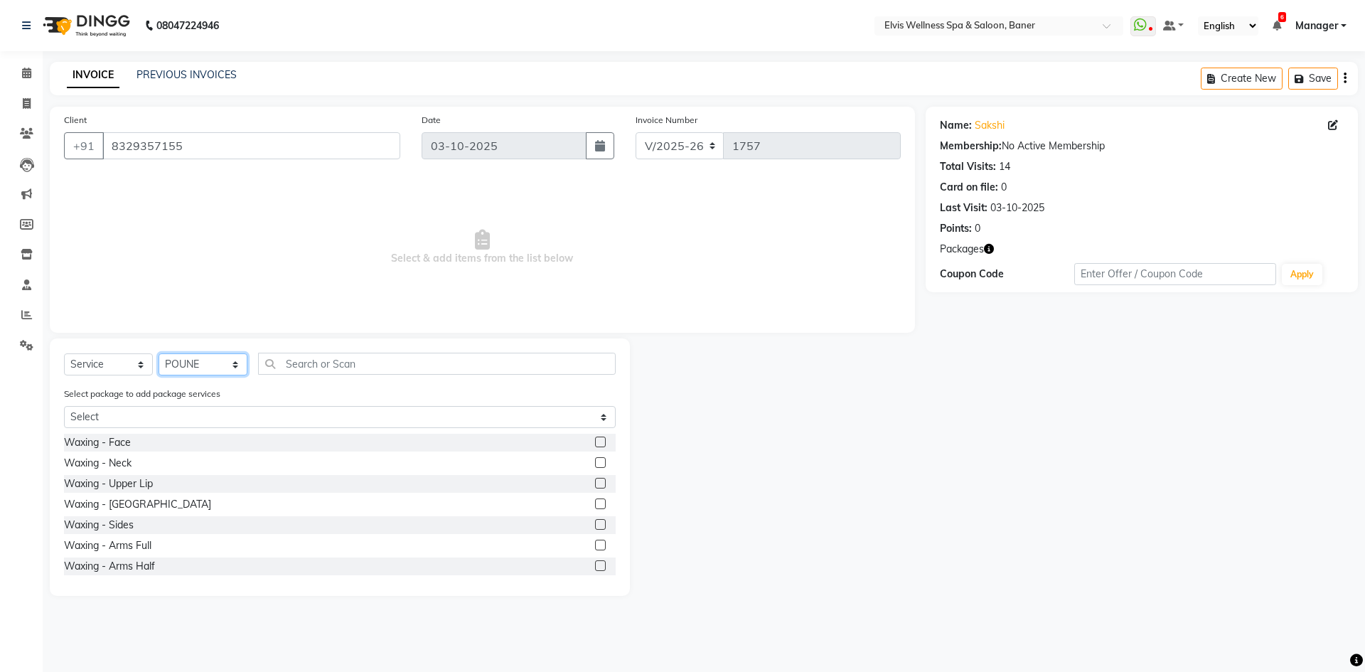
click at [183, 366] on select "Select Stylist AJINKYA ATII ATOLI Bethal DEVI KN Staff Kothrud Staff KP Staff M…" at bounding box center [203, 364] width 89 height 22
select select "70674"
click at [159, 353] on select "Select Stylist AJINKYA ATII ATOLI Bethal DEVI KN Staff Kothrud Staff KP Staff M…" at bounding box center [203, 364] width 89 height 22
click at [294, 368] on input "text" at bounding box center [437, 364] width 358 height 22
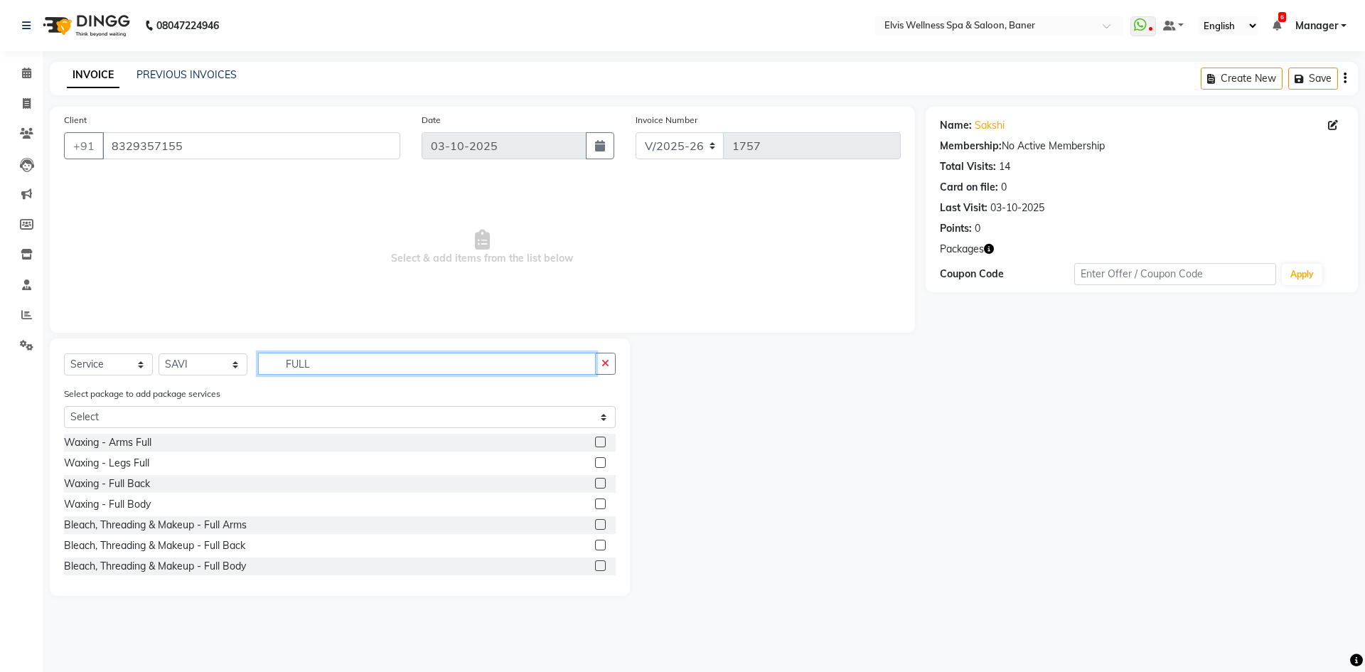
type input "FULL"
click at [595, 443] on label at bounding box center [600, 442] width 11 height 11
click at [595, 443] on input "checkbox" at bounding box center [599, 442] width 9 height 9
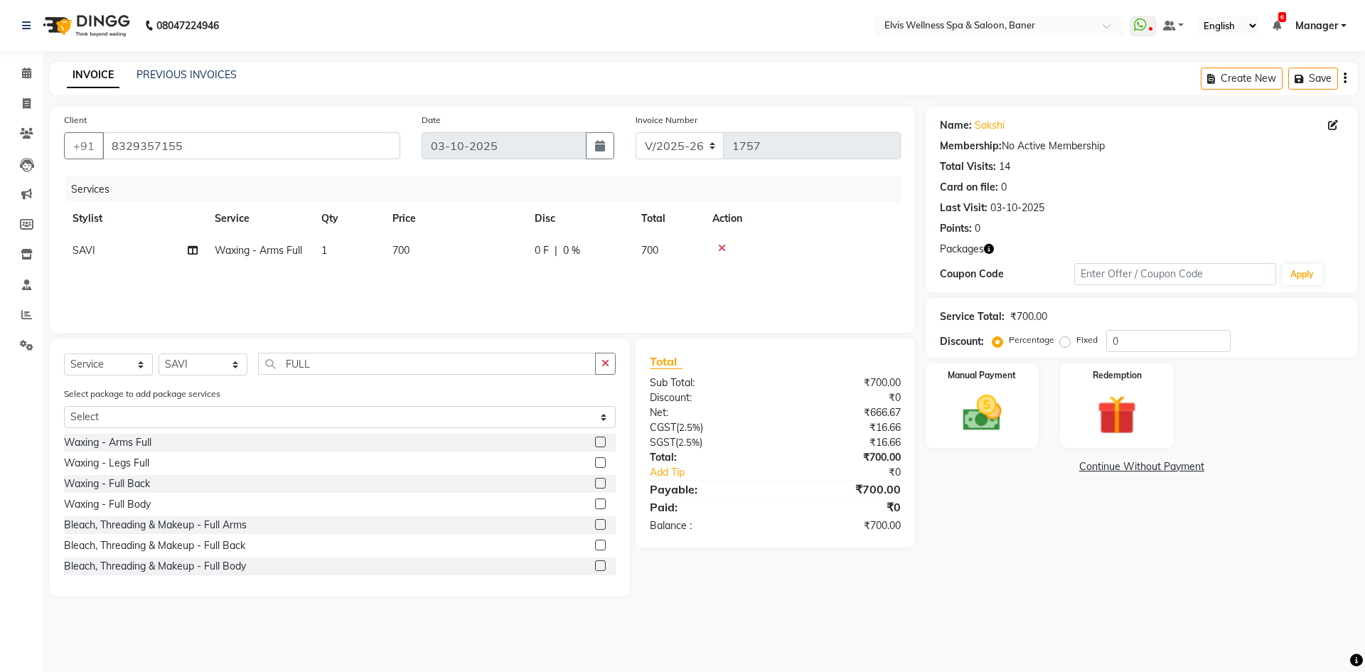
checkbox input "false"
click at [595, 462] on label at bounding box center [600, 462] width 11 height 11
click at [595, 462] on input "checkbox" at bounding box center [599, 463] width 9 height 9
checkbox input "false"
click at [350, 368] on input "FULL" at bounding box center [427, 364] width 338 height 22
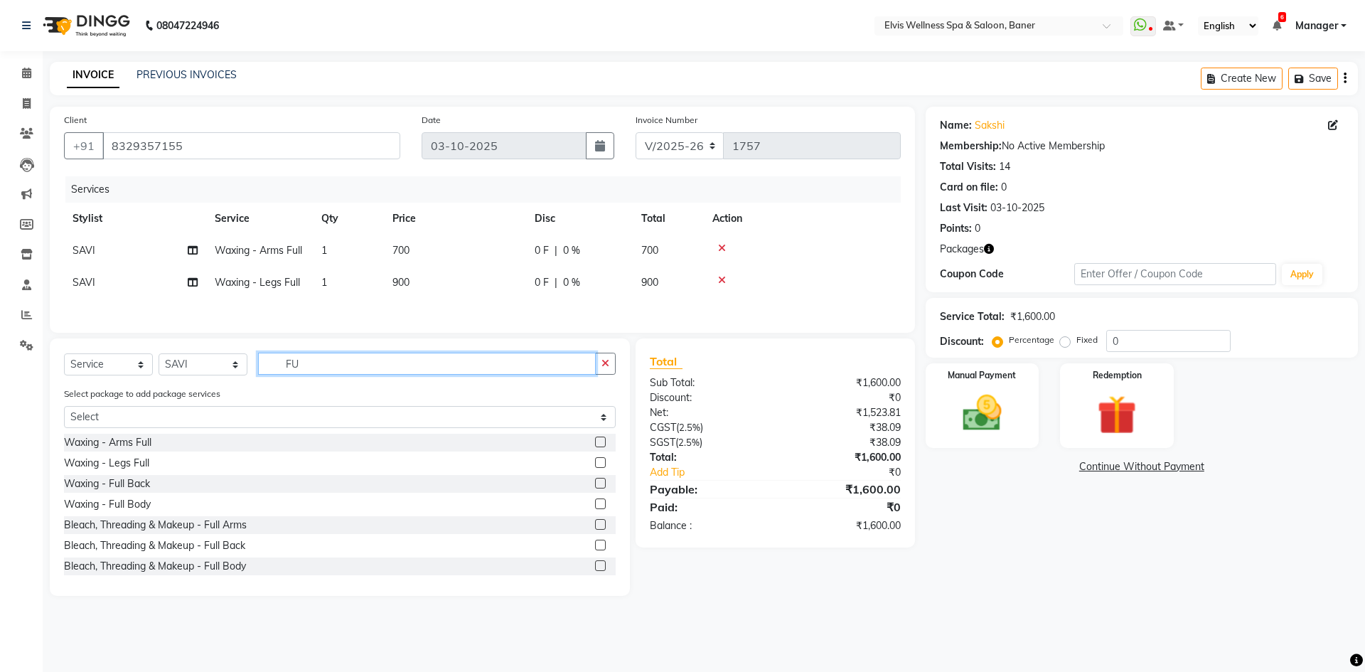
type input "F"
type input "UND"
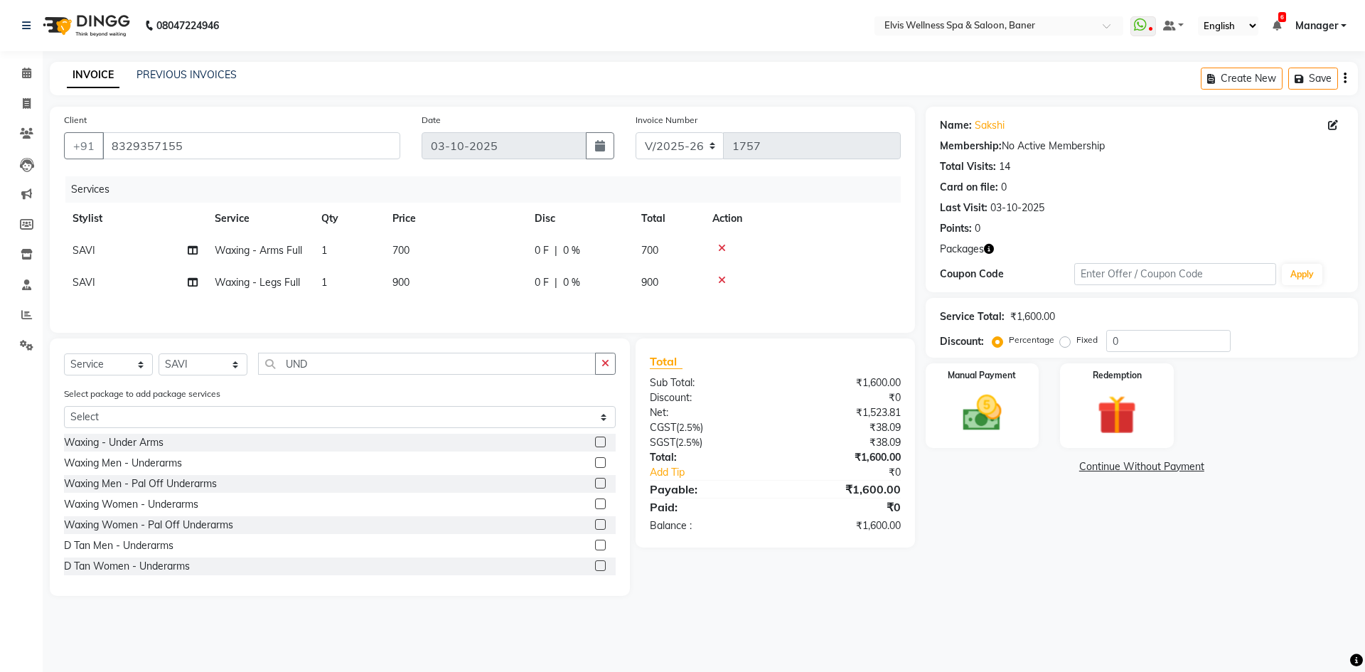
click at [595, 444] on label at bounding box center [600, 442] width 11 height 11
click at [595, 444] on input "checkbox" at bounding box center [599, 442] width 9 height 9
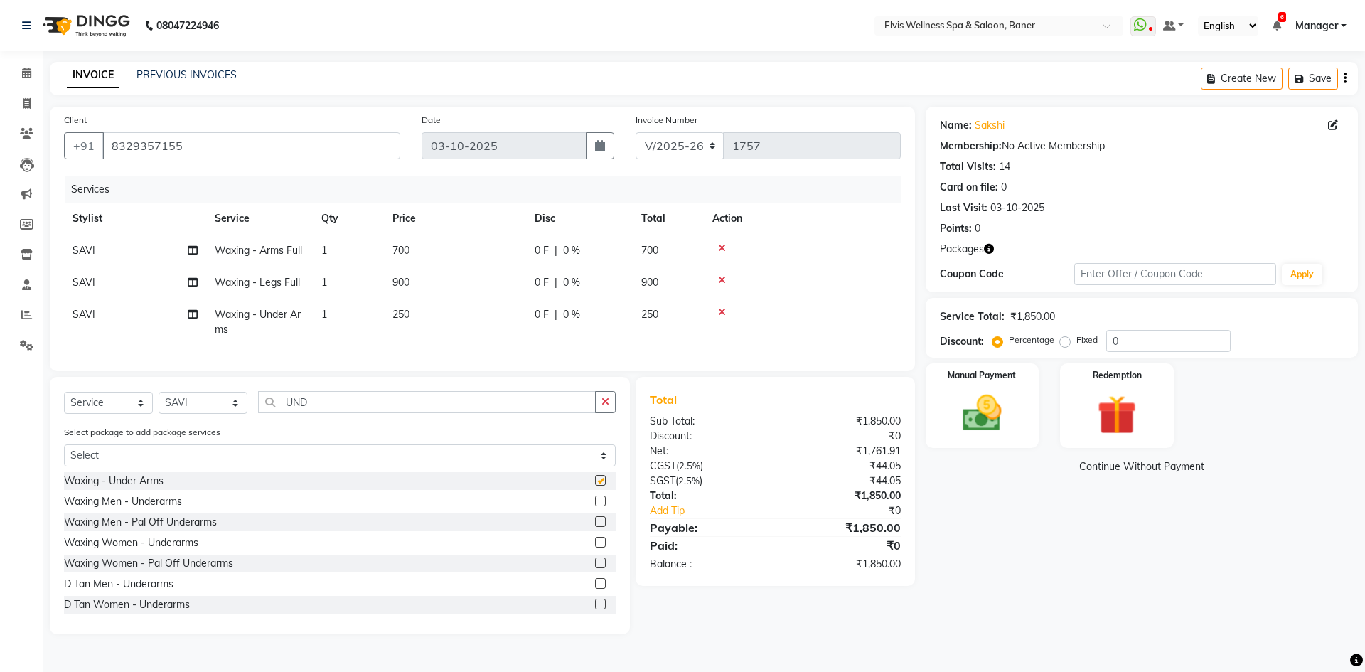
checkbox input "false"
click at [447, 324] on td "250" at bounding box center [455, 322] width 142 height 47
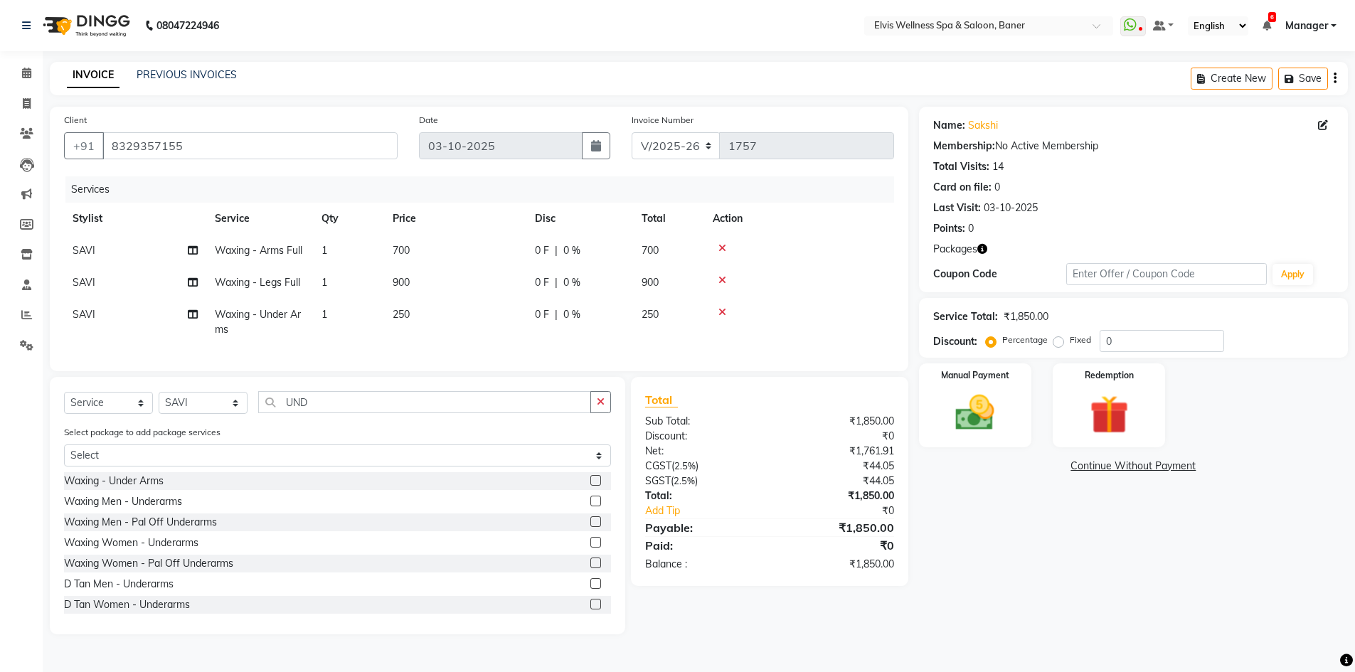
select select "70674"
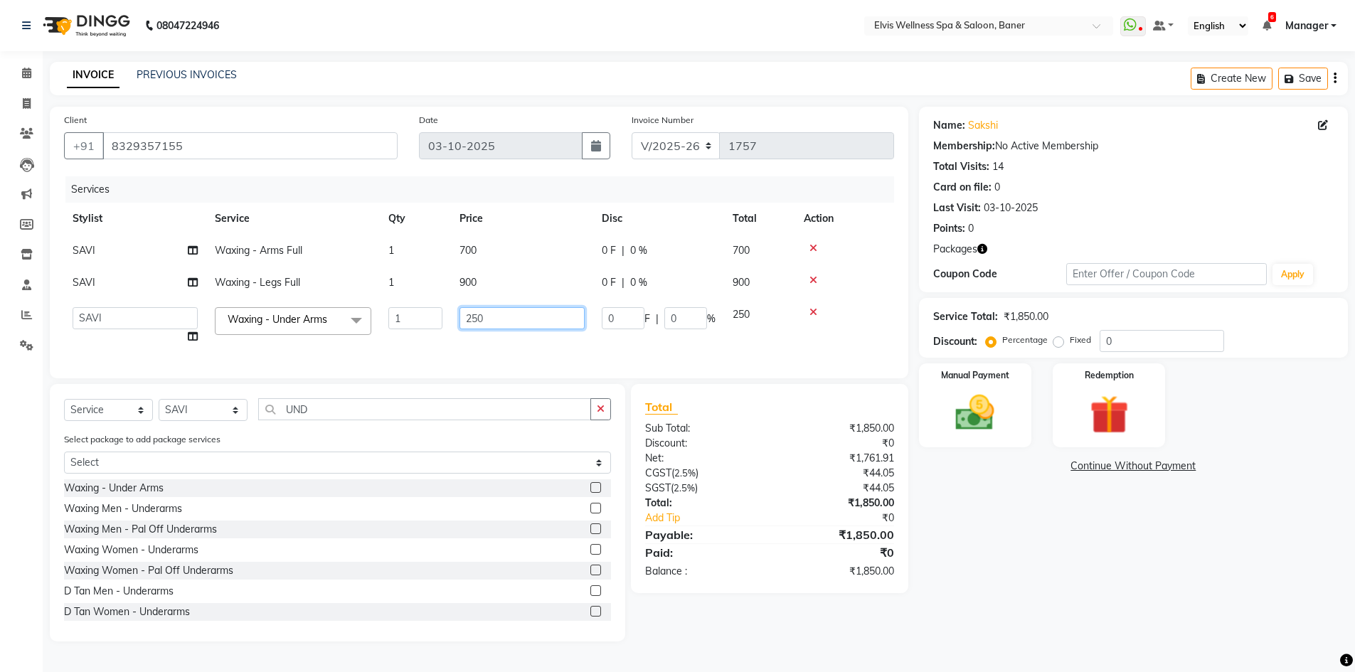
click at [504, 326] on input "250" at bounding box center [521, 318] width 125 height 22
type input "2"
type input "300"
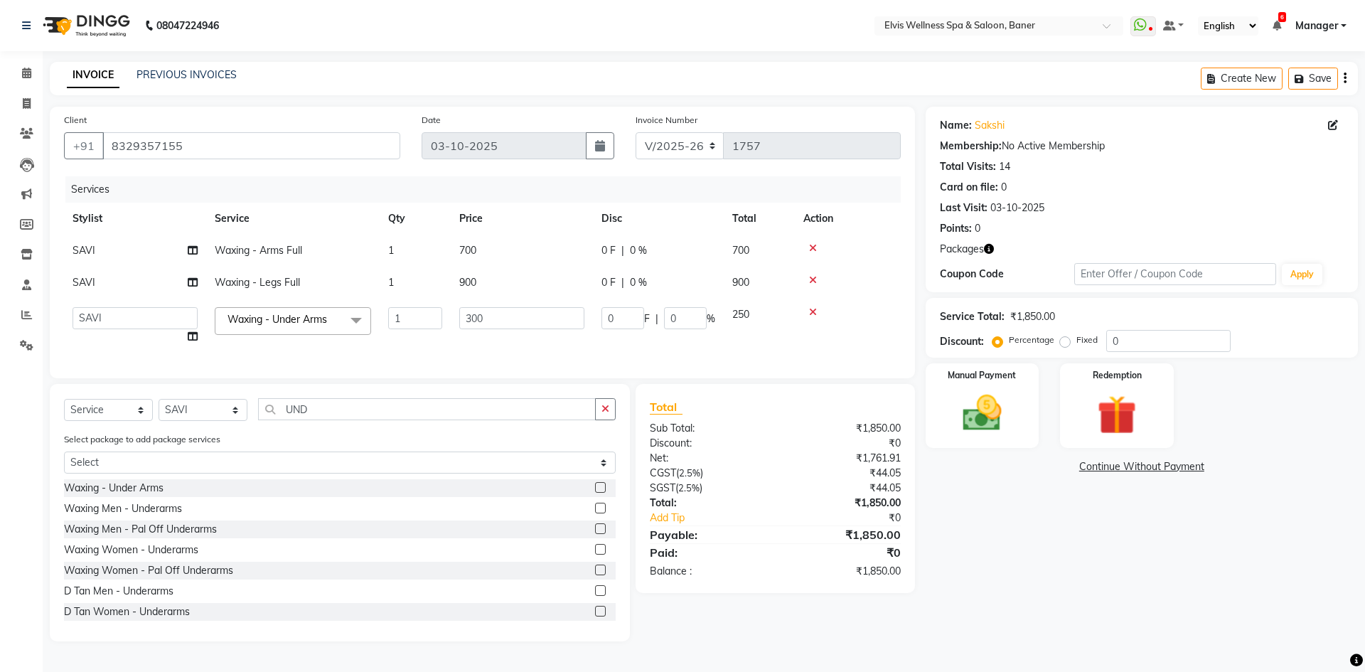
click at [576, 218] on tr "Stylist Service Qty Price Disc Total Action" at bounding box center [482, 219] width 837 height 32
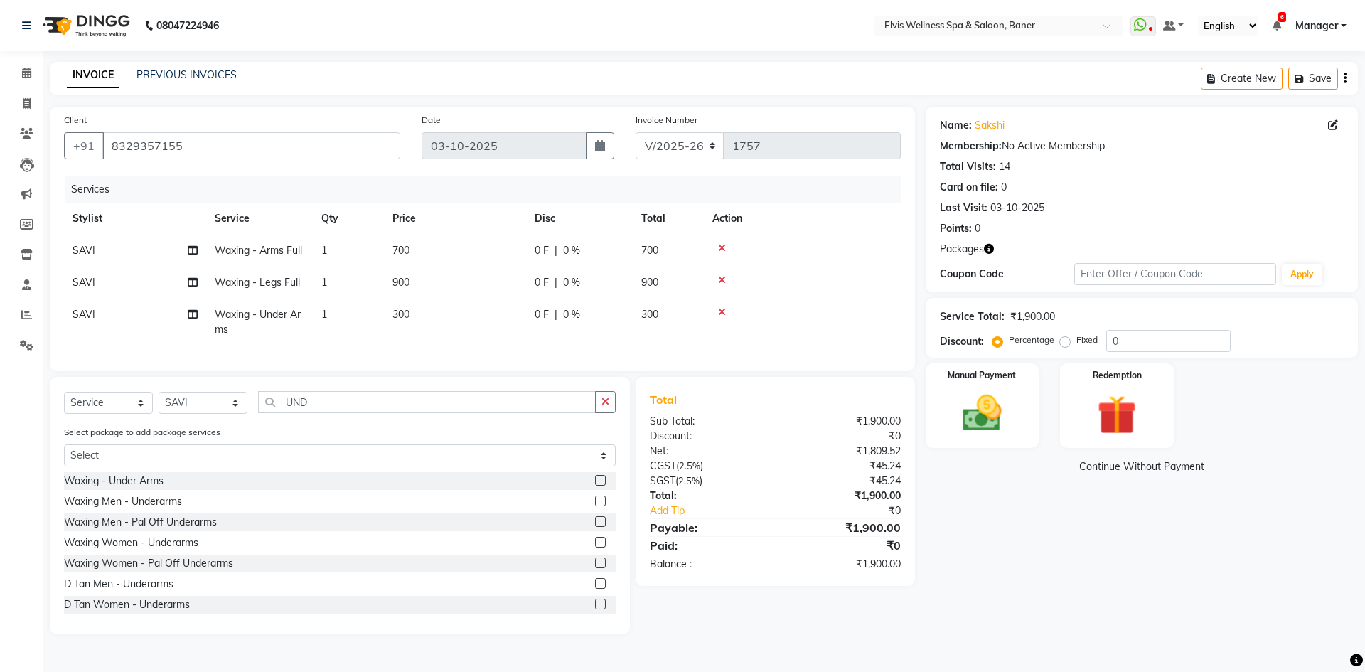
click at [824, 327] on td at bounding box center [802, 322] width 197 height 47
click at [1021, 631] on div "Name: Sakshi Membership: No Active Membership Total Visits: 14 Card on file: 0 …" at bounding box center [1147, 371] width 443 height 528
click at [1022, 631] on div "Name: Sakshi Membership: No Active Membership Total Visits: 14 Card on file: 0 …" at bounding box center [1147, 371] width 443 height 528
click at [989, 587] on div "Name: Sakshi Membership: No Active Membership Total Visits: 14 Card on file: 0 …" at bounding box center [1147, 371] width 443 height 528
click at [997, 418] on img at bounding box center [982, 413] width 66 height 47
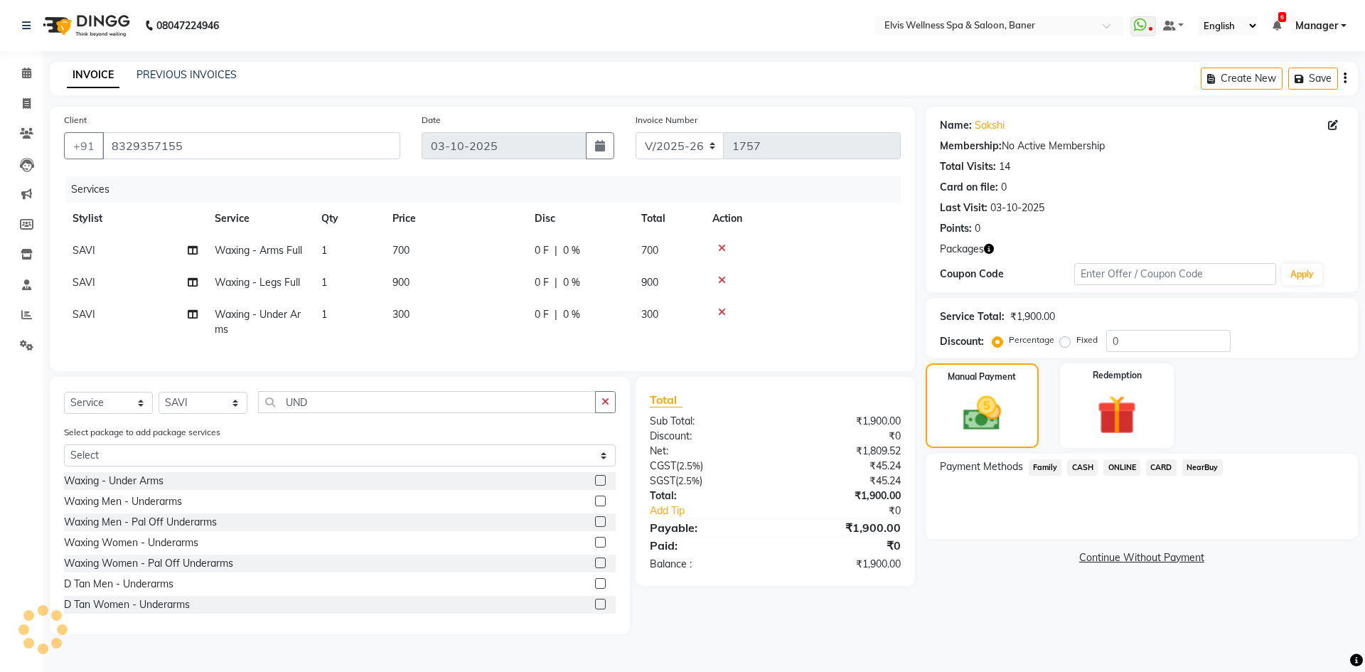
click at [1000, 570] on div "Name: Sakshi Membership: No Active Membership Total Visits: 14 Card on file: 0 …" at bounding box center [1147, 371] width 443 height 528
click at [1040, 523] on div "Payment Methods Family CASH ONLINE CARD NearBuy" at bounding box center [1142, 496] width 432 height 85
click at [1175, 528] on div "Payment Methods Family CASH ONLINE CARD NearBuy" at bounding box center [1142, 496] width 432 height 85
click at [1047, 524] on div "Payment Methods Family CASH ONLINE CARD NearBuy" at bounding box center [1142, 496] width 432 height 85
click at [1118, 463] on span "ONLINE" at bounding box center [1122, 467] width 37 height 16
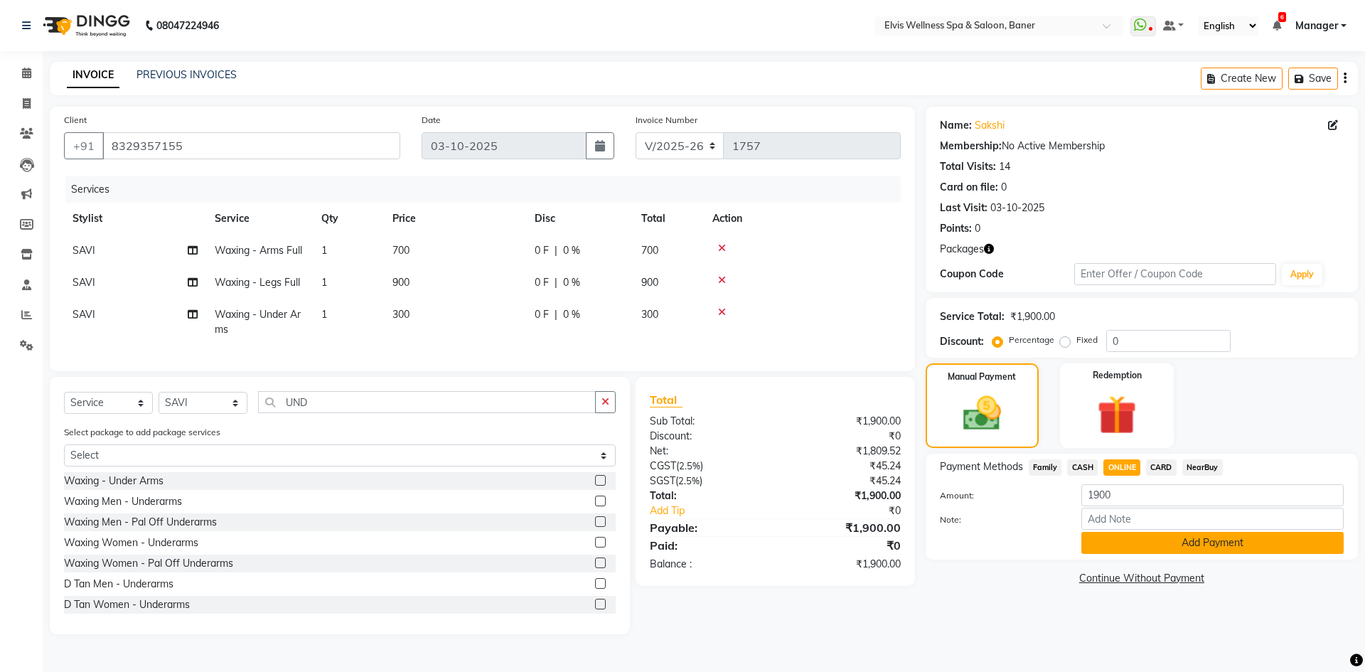
click at [1141, 545] on button "Add Payment" at bounding box center [1213, 543] width 262 height 22
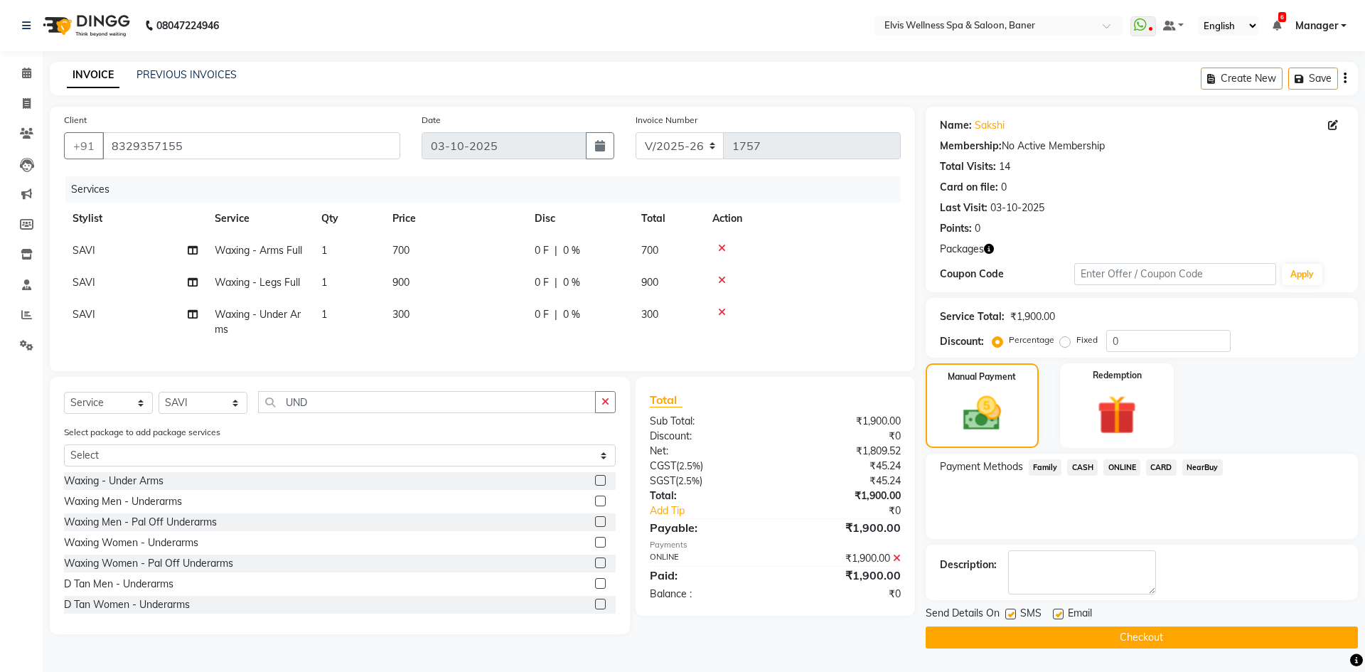
click at [1057, 614] on label at bounding box center [1058, 614] width 11 height 11
click at [1057, 614] on input "checkbox" at bounding box center [1057, 614] width 9 height 9
checkbox input "false"
click at [1014, 616] on label at bounding box center [1011, 614] width 11 height 11
click at [1014, 616] on input "checkbox" at bounding box center [1010, 614] width 9 height 9
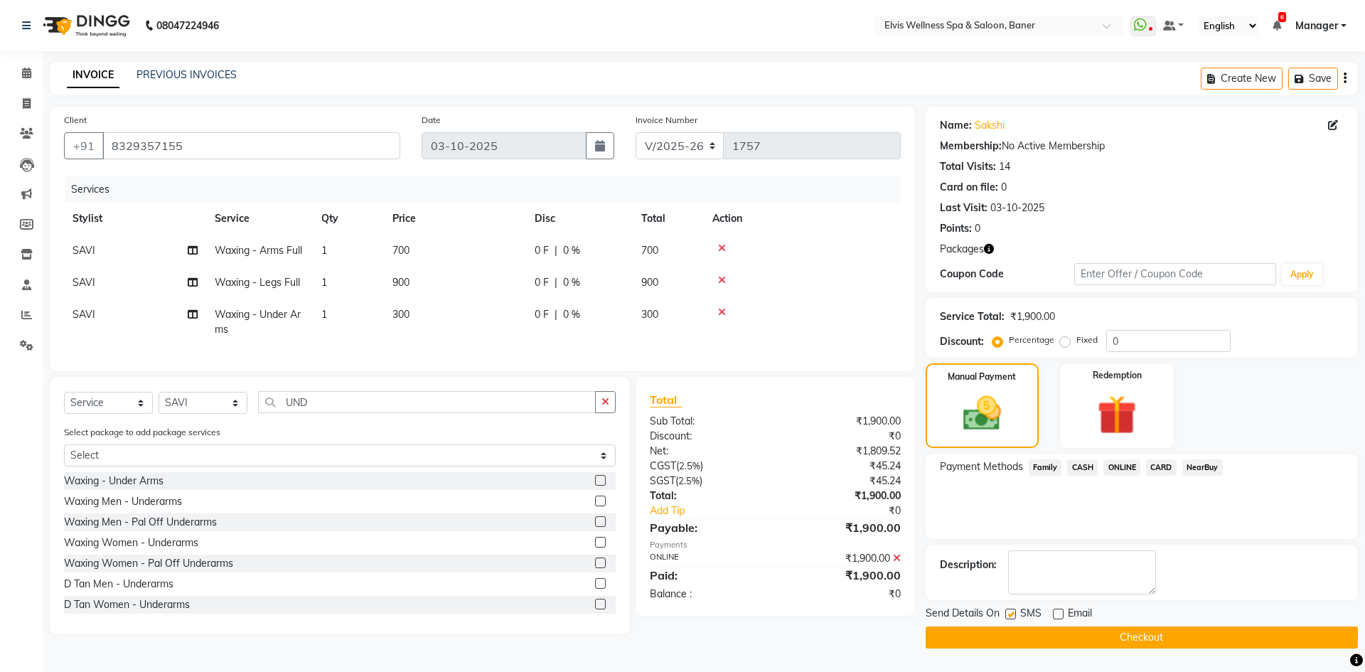
checkbox input "false"
click at [1134, 645] on button "Checkout" at bounding box center [1142, 638] width 432 height 22
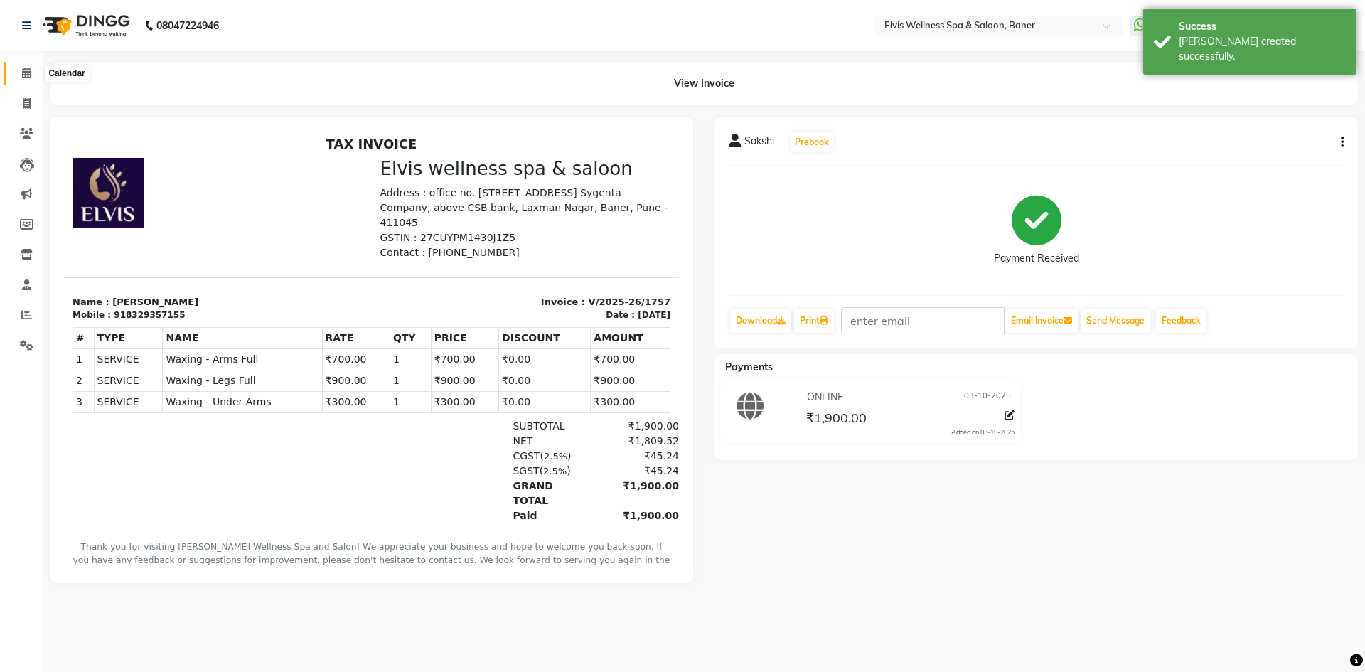
click at [23, 73] on icon at bounding box center [26, 73] width 9 height 11
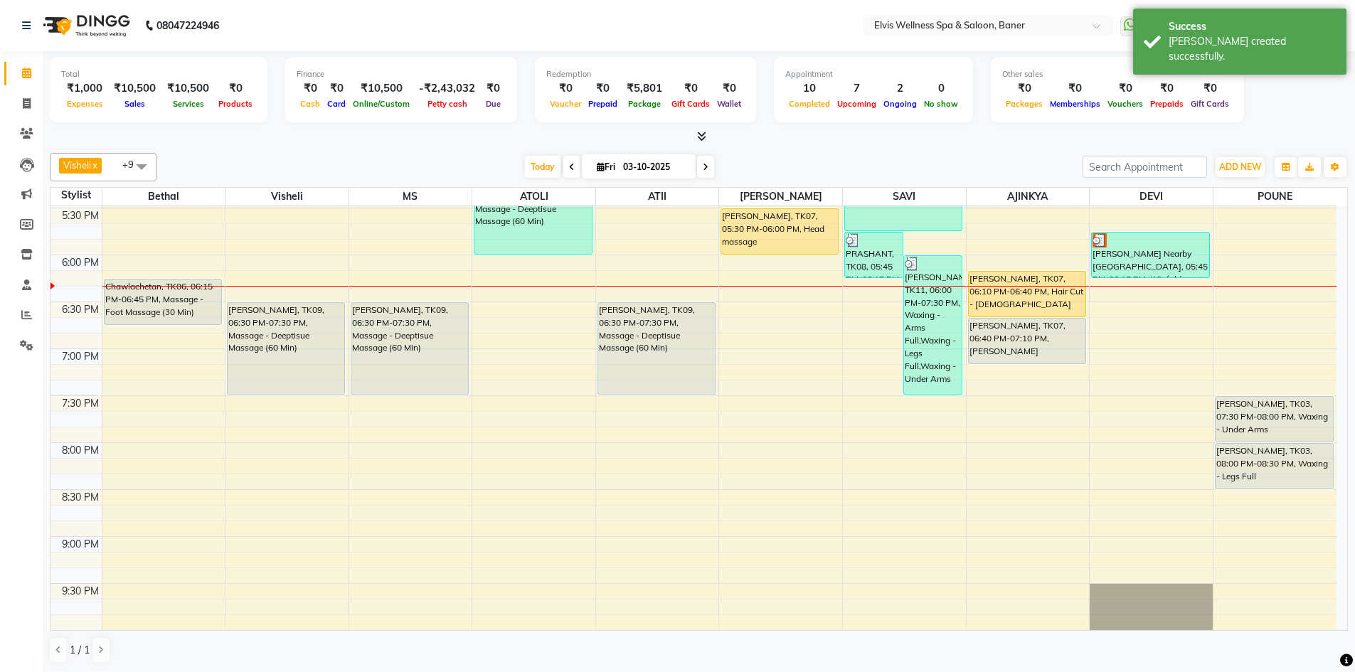
scroll to position [819, 0]
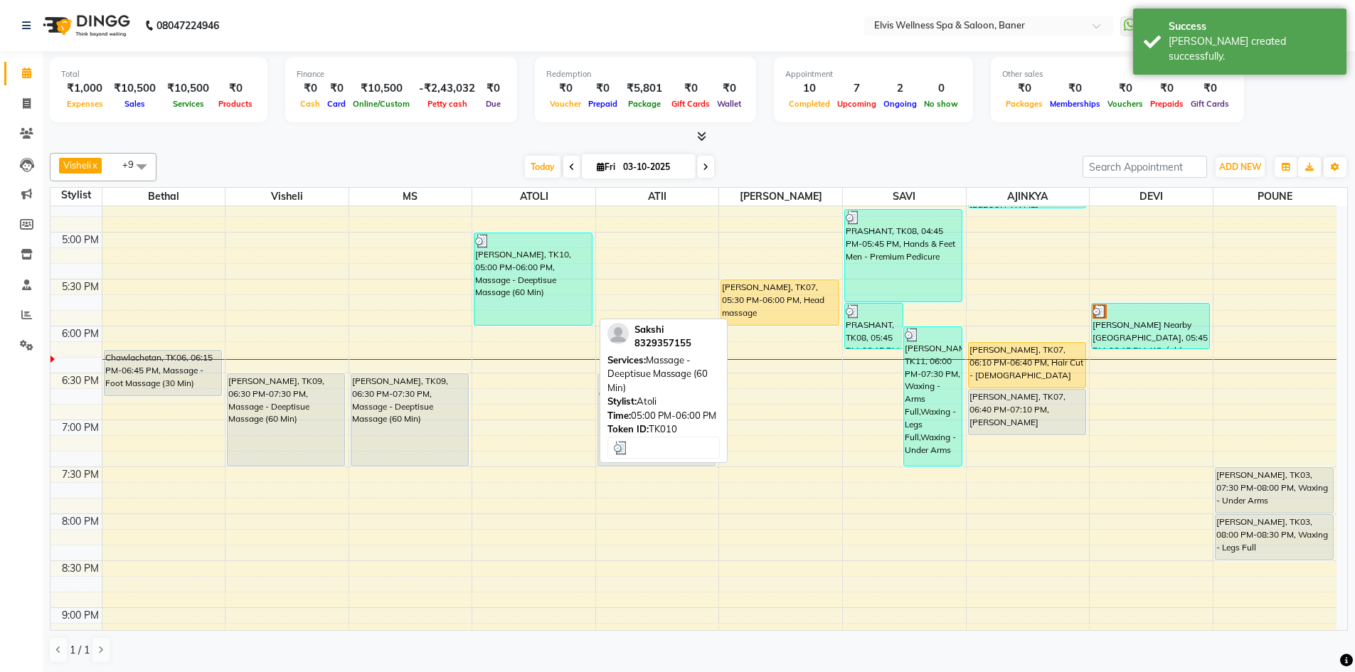
click at [531, 292] on div "[PERSON_NAME], TK10, 05:00 PM-06:00 PM, Massage - Deeptisue Massage (60 Min)" at bounding box center [532, 279] width 117 height 92
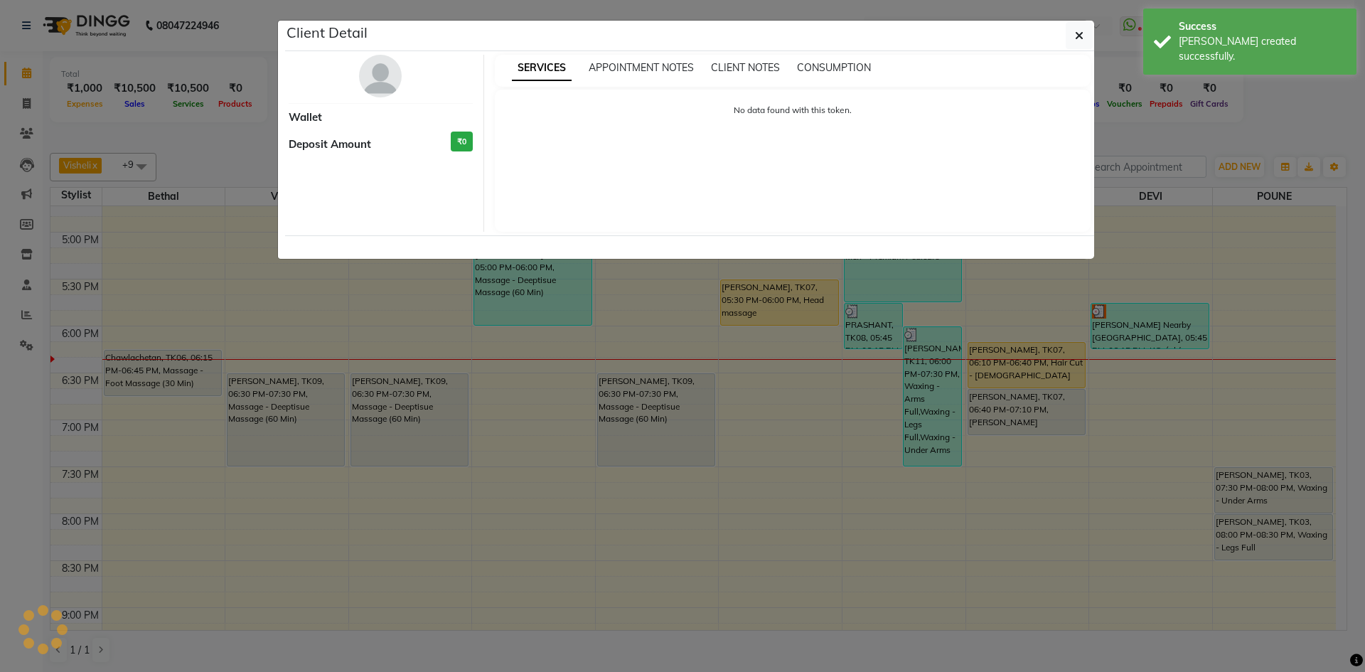
select select "3"
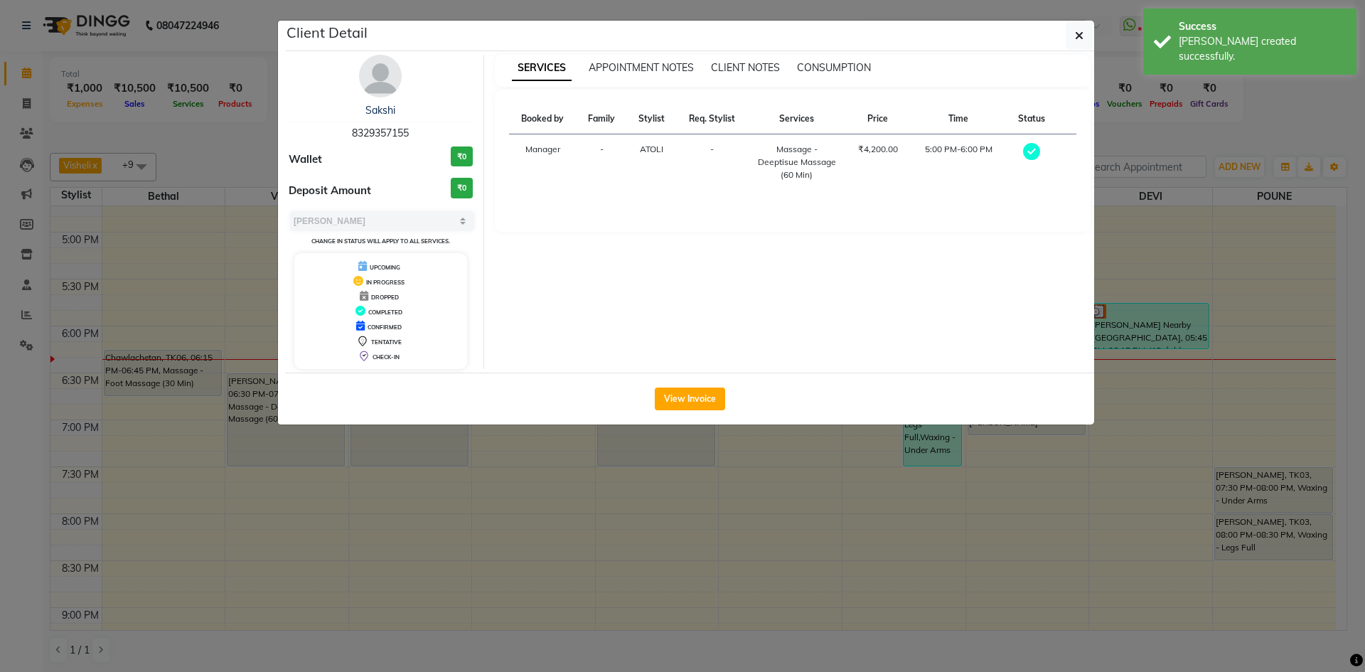
click at [408, 73] on div "Sakshi 8329357155 Wallet ₹0 Deposit Amount ₹0 Select MARK DONE UPCOMING Change …" at bounding box center [381, 212] width 206 height 314
click at [361, 73] on img at bounding box center [380, 76] width 43 height 43
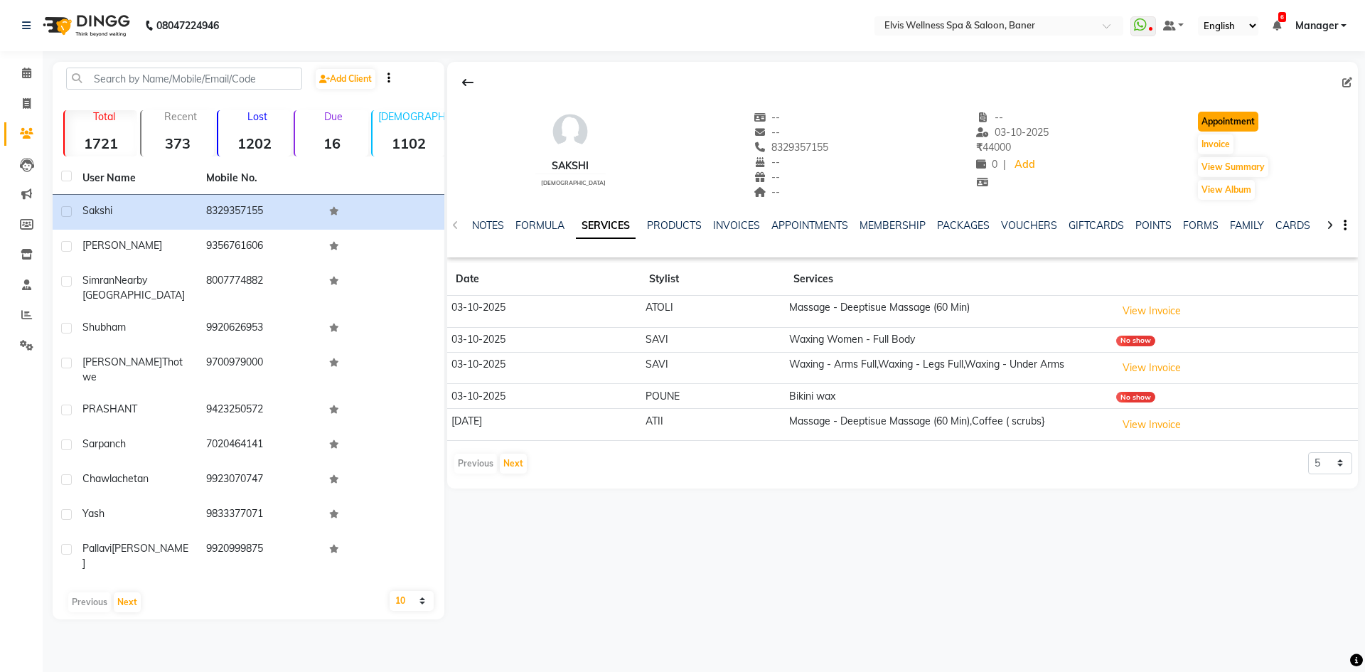
click at [1225, 124] on button "Appointment" at bounding box center [1228, 122] width 60 height 20
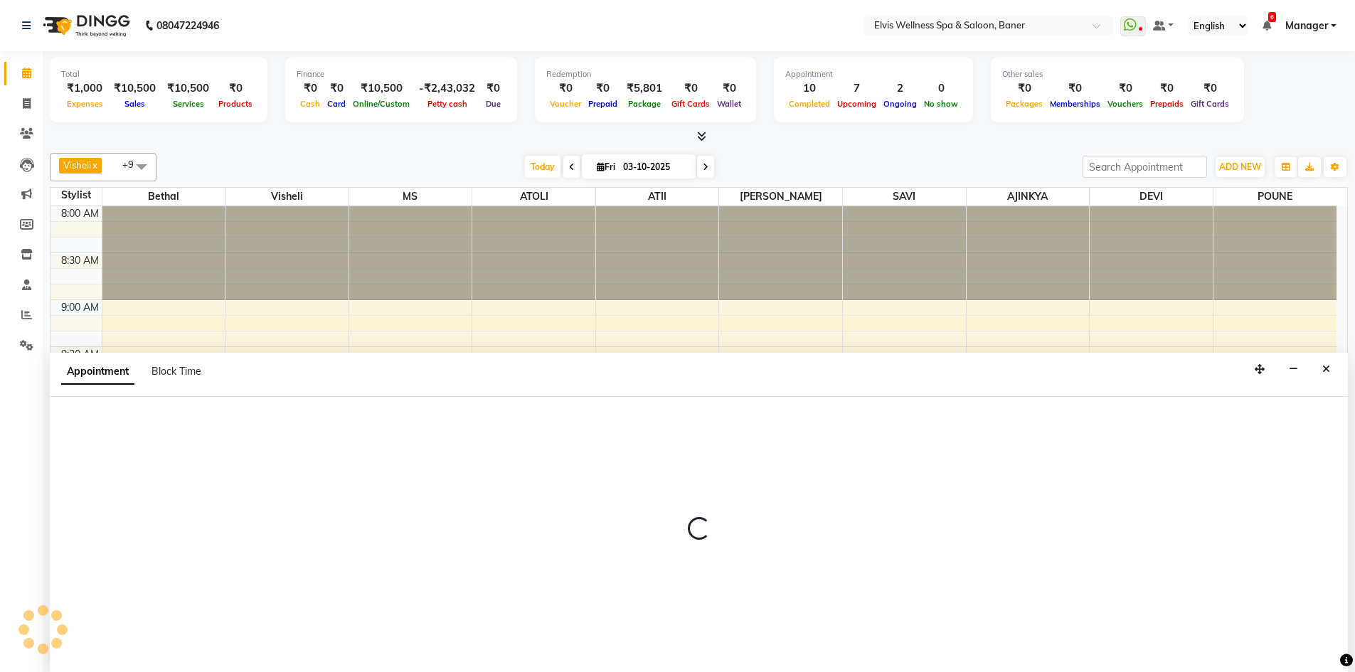
scroll to position [1, 0]
select select "540"
select select "tentative"
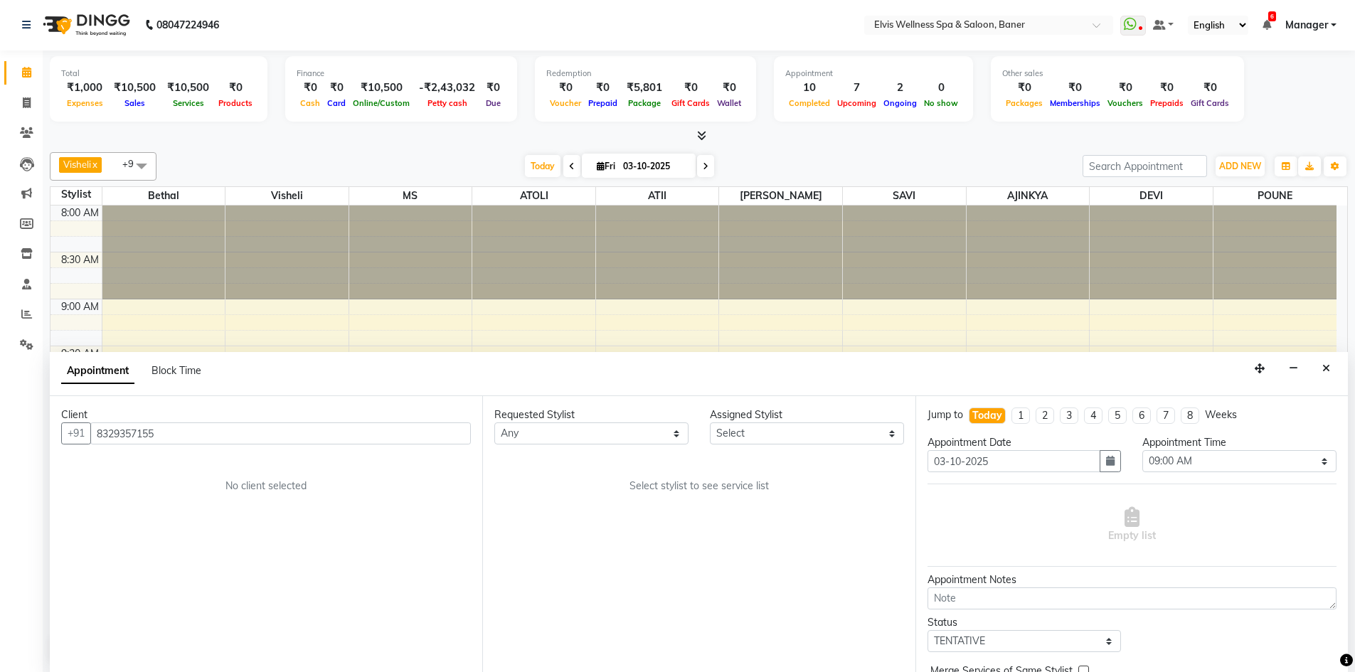
scroll to position [890, 0]
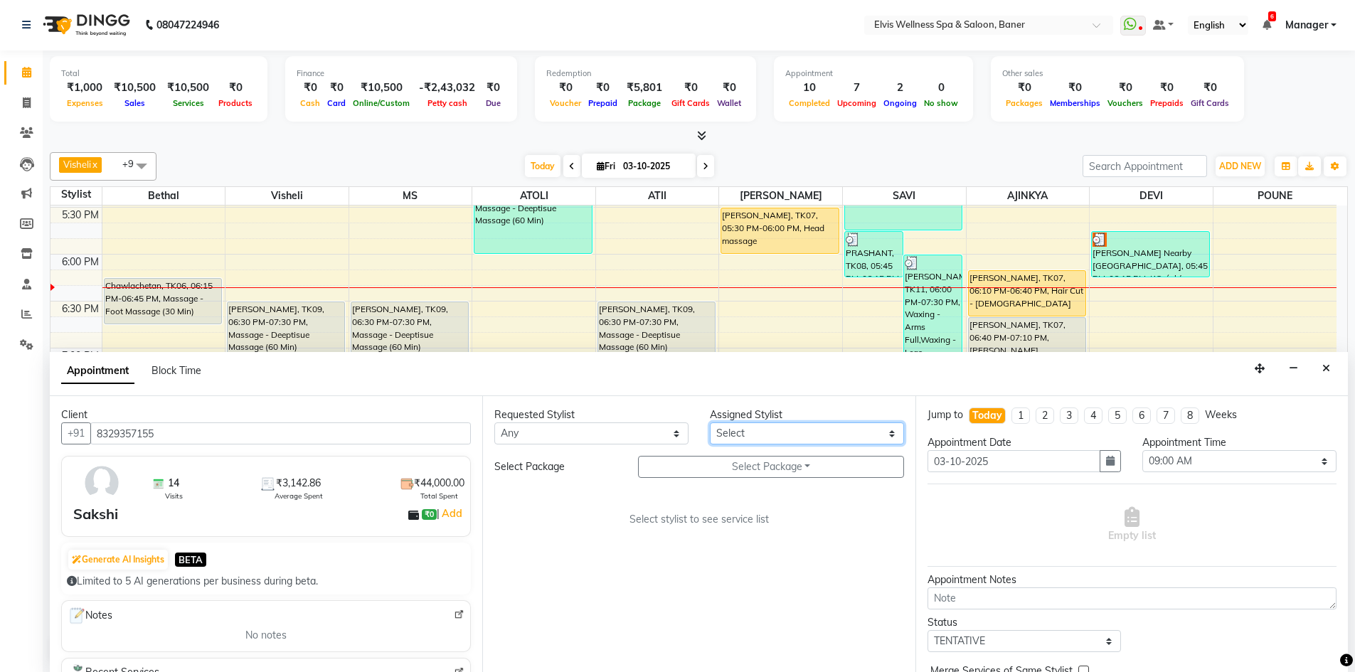
click at [746, 442] on select "Select AJINKYA ATII ATOLI Bethal DEVI KN Staff Kothrud Staff KP Staff Mahesh Ma…" at bounding box center [807, 433] width 194 height 22
select select "90596"
click at [710, 422] on select "Select AJINKYA ATII ATOLI Bethal DEVI KN Staff Kothrud Staff KP Staff Mahesh Ma…" at bounding box center [807, 433] width 194 height 22
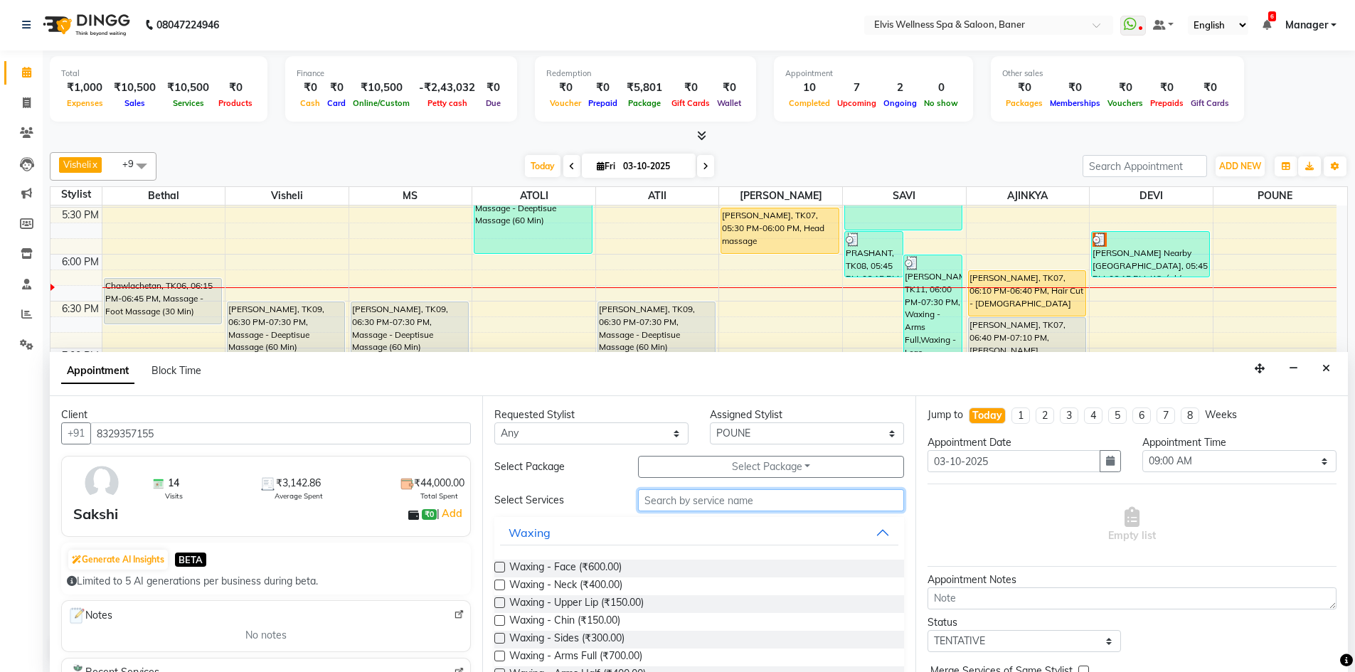
click at [708, 494] on input "text" at bounding box center [771, 500] width 266 height 22
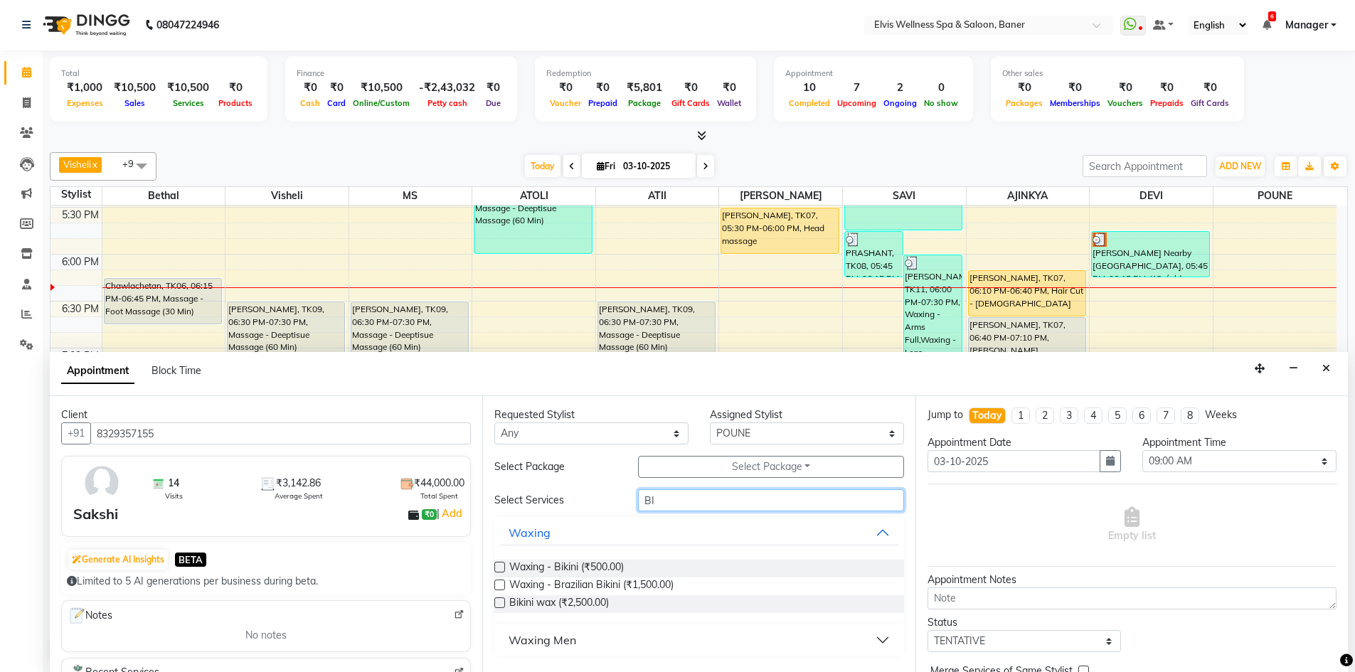
type input "BI"
click at [496, 600] on label at bounding box center [499, 602] width 11 height 11
click at [496, 600] on input "checkbox" at bounding box center [498, 604] width 9 height 9
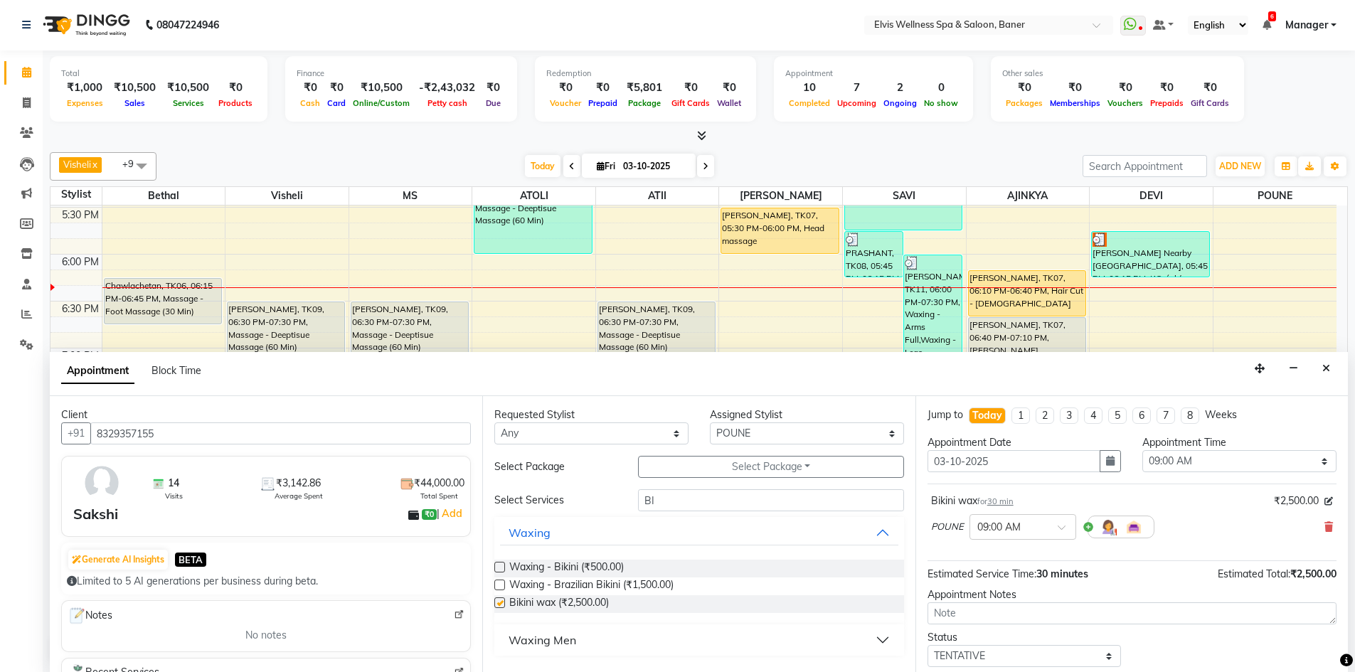
checkbox input "false"
click at [725, 433] on select "Select AJINKYA ATII ATOLI Bethal DEVI KN Staff Kothrud Staff KP Staff Mahesh Ma…" at bounding box center [807, 433] width 194 height 22
select select "88431"
click at [710, 422] on select "Select AJINKYA ATII ATOLI Bethal DEVI KN Staff Kothrud Staff KP Staff Mahesh Ma…" at bounding box center [807, 433] width 194 height 22
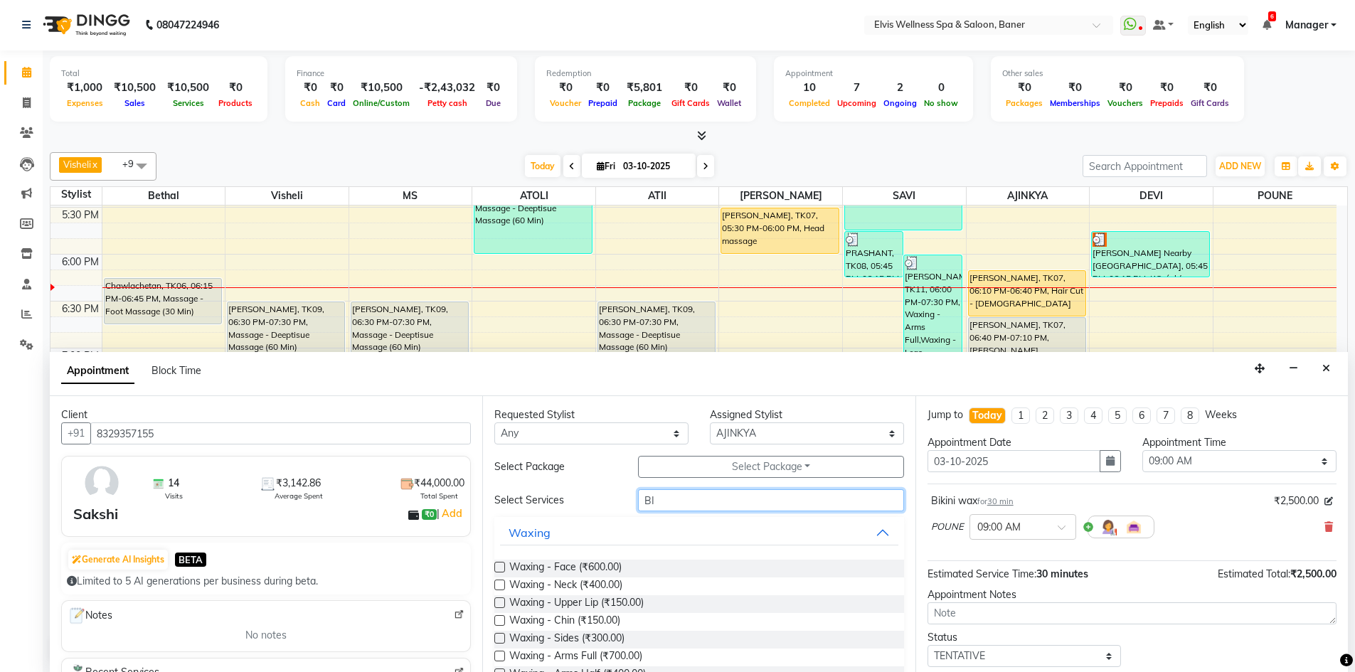
click at [668, 496] on input "BI" at bounding box center [771, 500] width 266 height 22
type input "B"
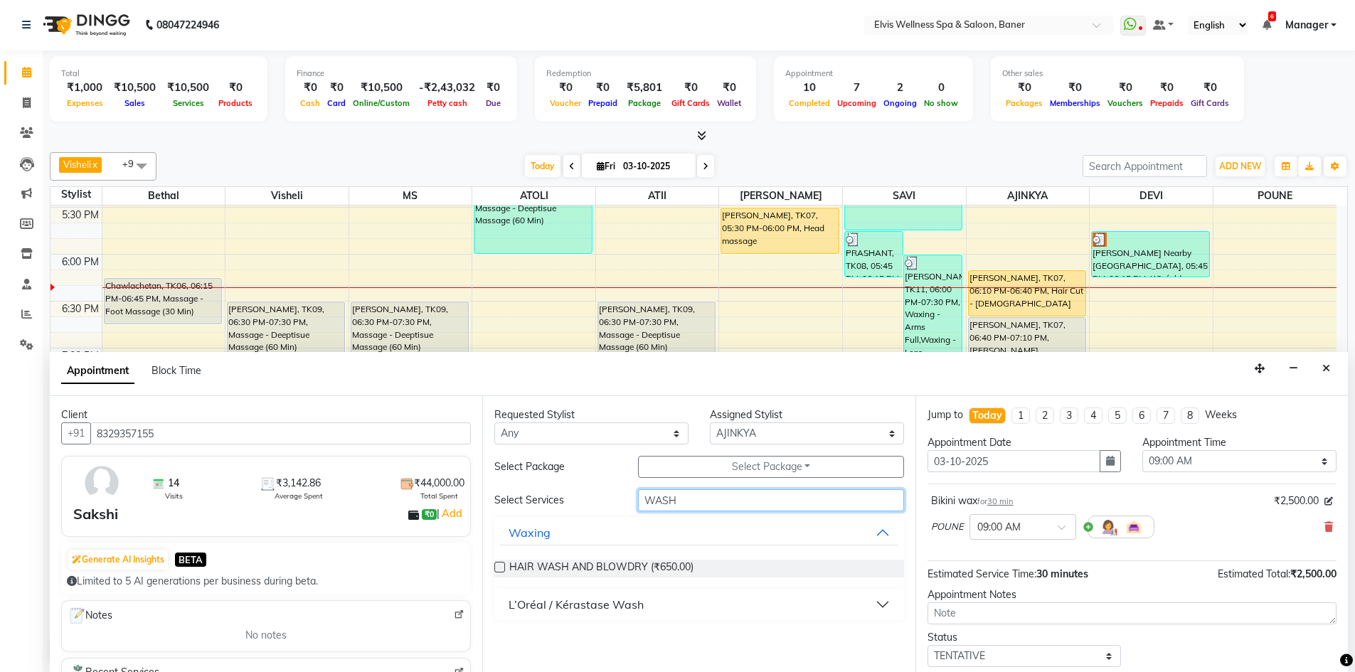
type input "WASH"
click at [501, 568] on label at bounding box center [499, 567] width 11 height 11
click at [501, 568] on input "checkbox" at bounding box center [498, 568] width 9 height 9
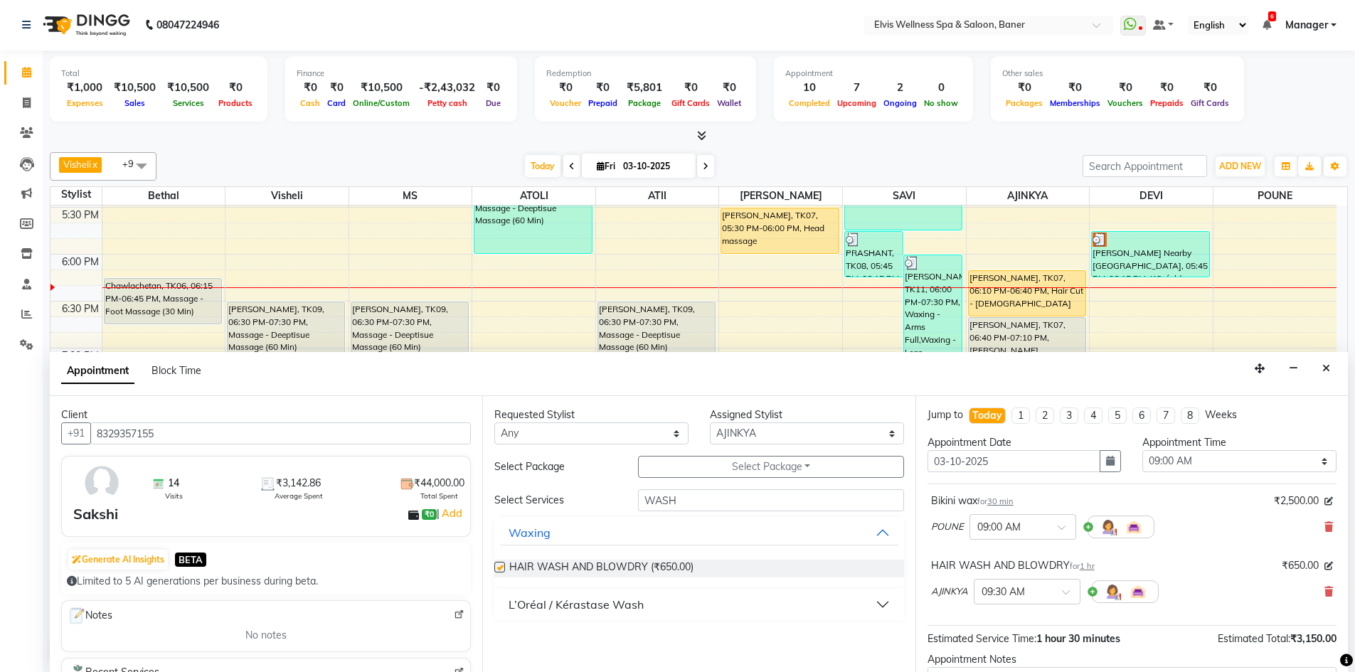
checkbox input "false"
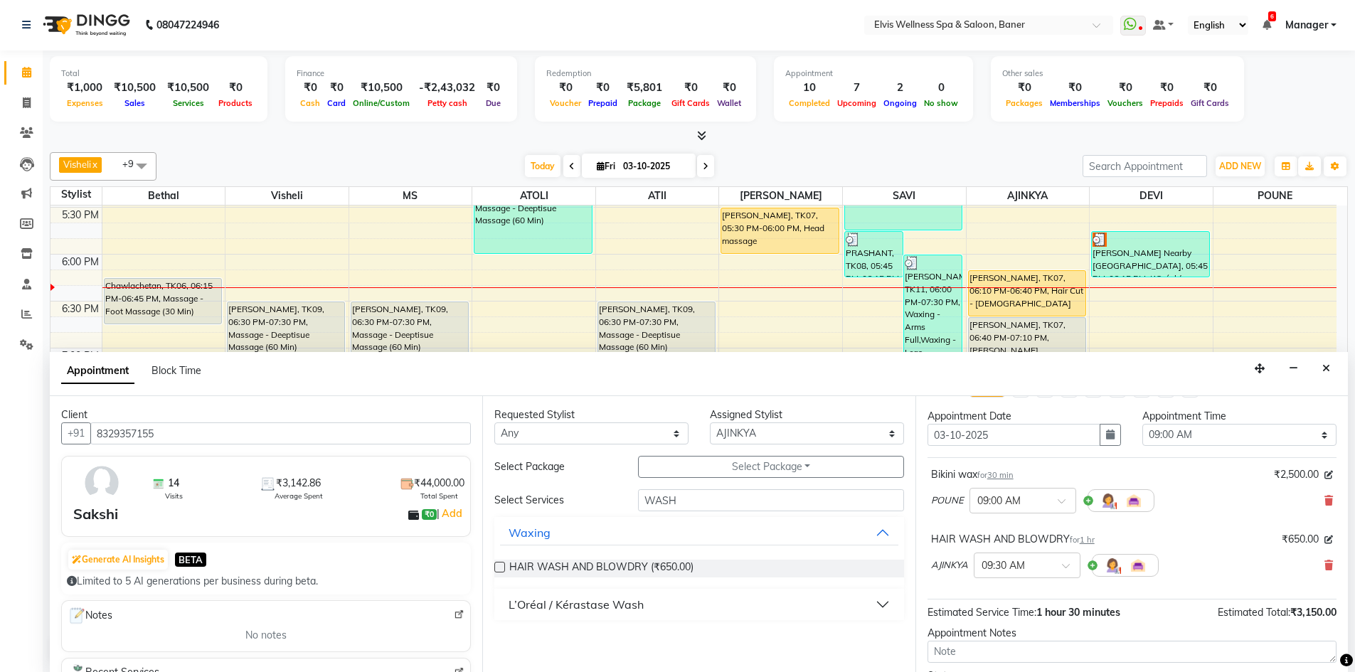
scroll to position [71, 0]
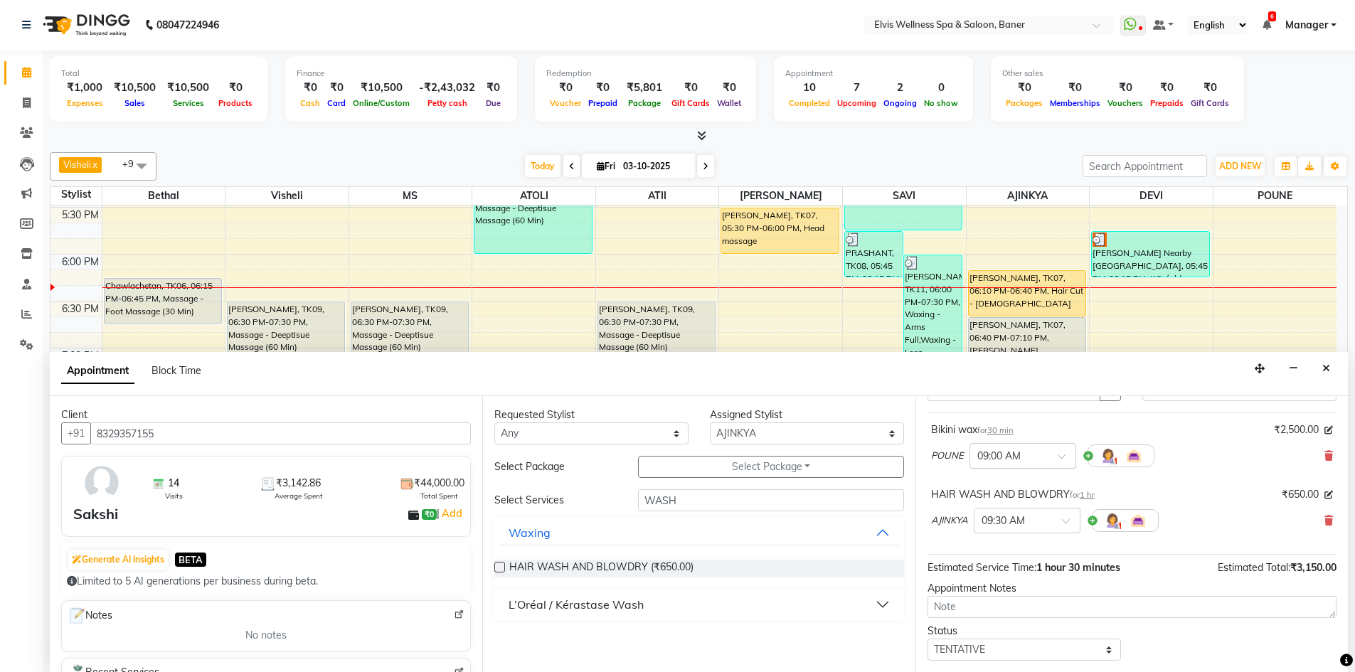
click at [991, 453] on input "text" at bounding box center [1008, 454] width 63 height 15
click at [991, 585] on div "12:00 PM" at bounding box center [1022, 584] width 105 height 26
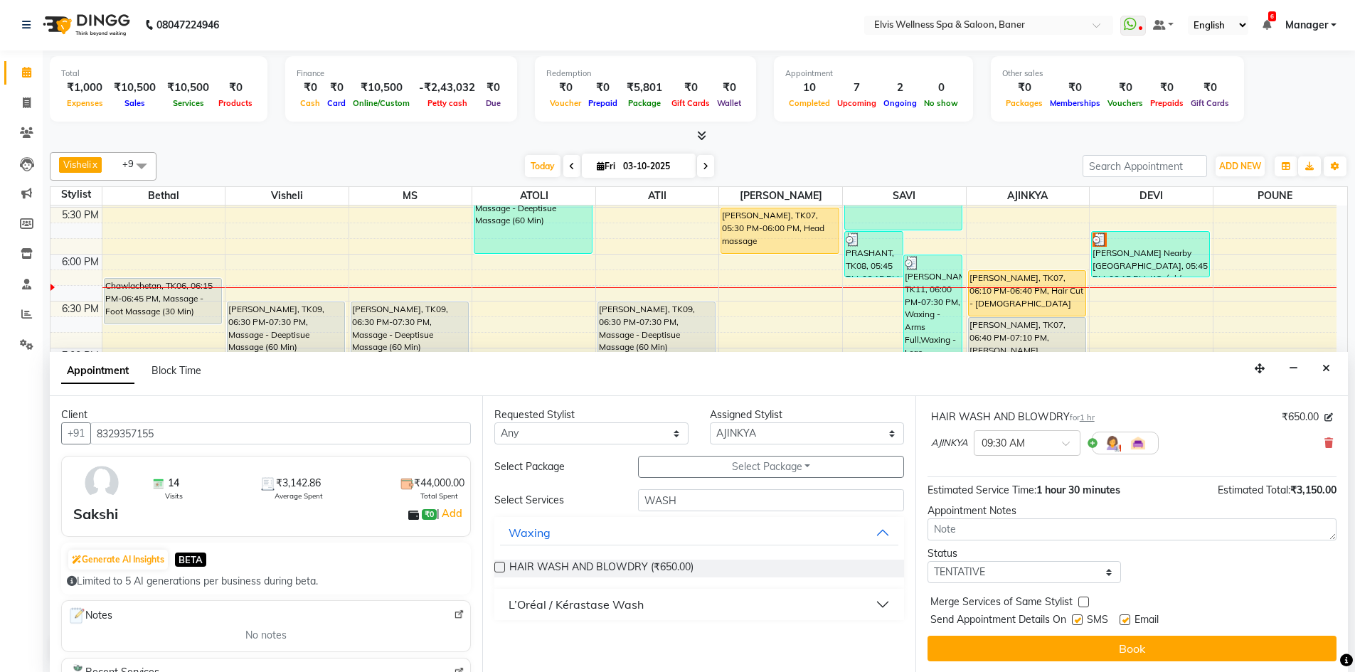
scroll to position [149, 0]
click at [1021, 436] on input "text" at bounding box center [1012, 441] width 63 height 15
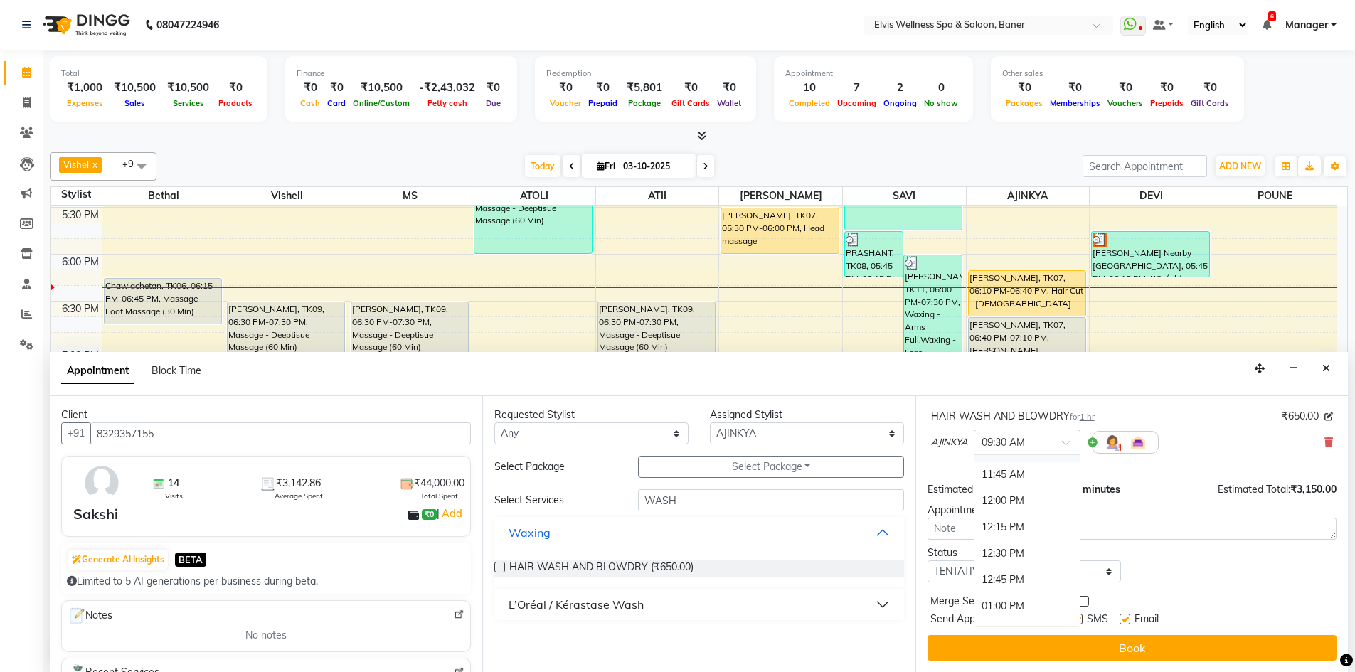
scroll to position [284, 0]
click at [1006, 570] on div "12:45 PM" at bounding box center [1026, 578] width 105 height 26
click at [1126, 620] on label at bounding box center [1124, 619] width 11 height 11
click at [1126, 620] on input "checkbox" at bounding box center [1123, 620] width 9 height 9
checkbox input "false"
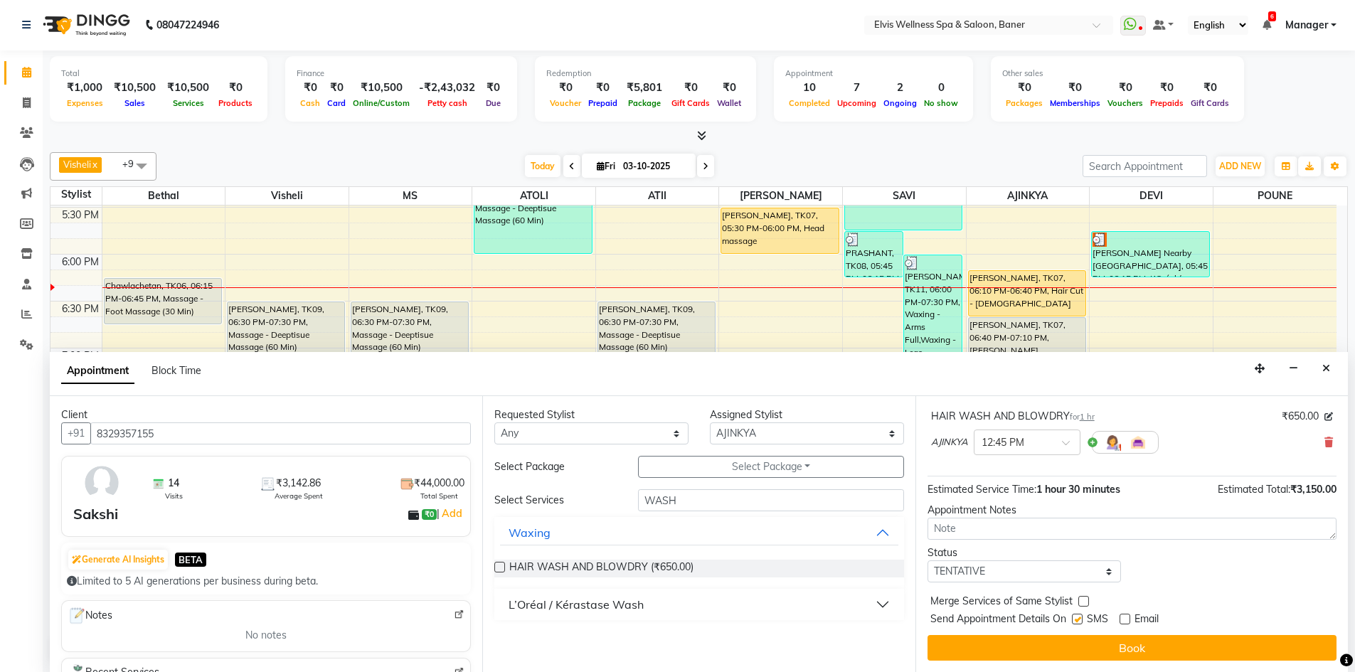
click at [1080, 621] on label at bounding box center [1077, 619] width 11 height 11
click at [1080, 621] on input "checkbox" at bounding box center [1076, 620] width 9 height 9
checkbox input "false"
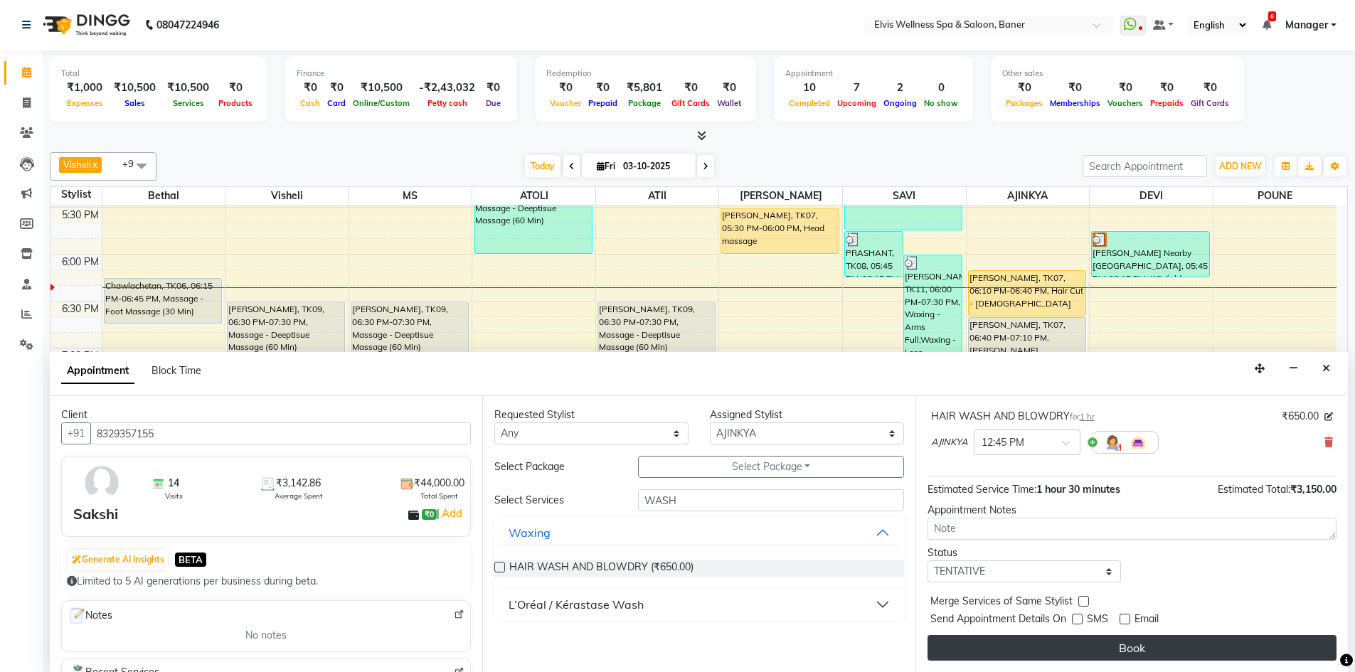
click at [1119, 654] on button "Book" at bounding box center [1131, 648] width 409 height 26
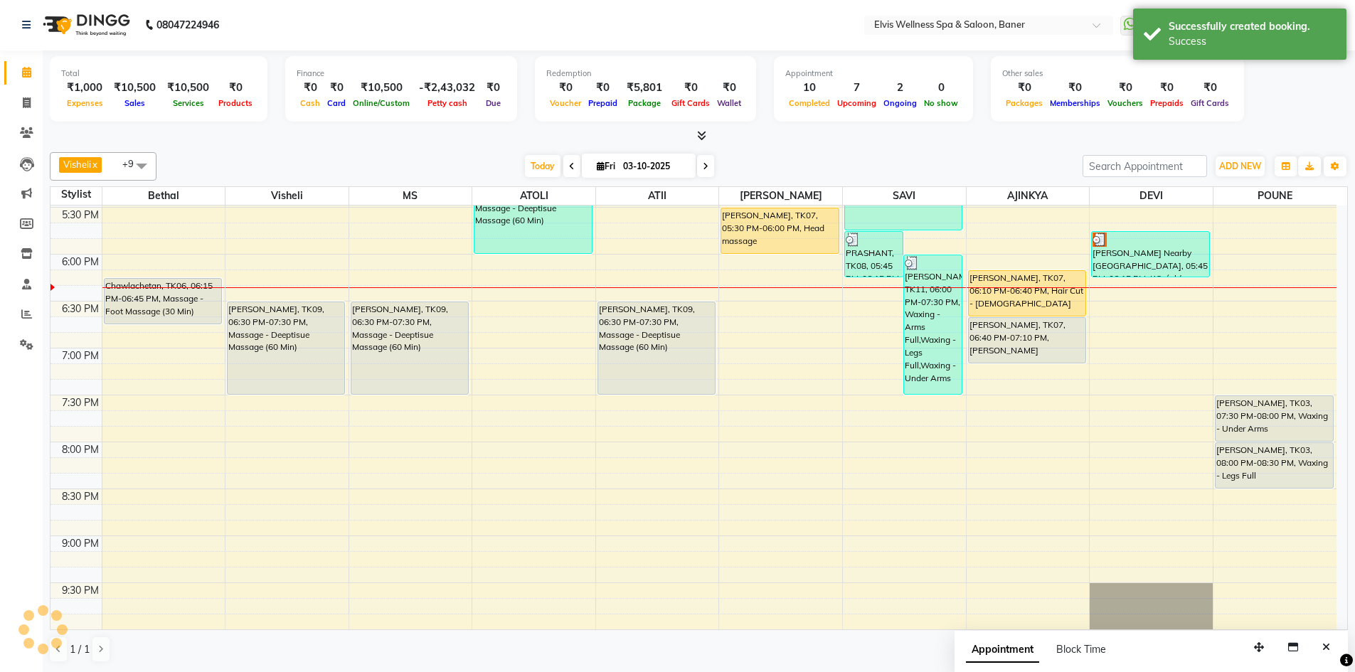
scroll to position [0, 0]
click at [806, 154] on div "Visheli x MS x Bethal x ATOLI x ATII x SAVI x Marvin x POUNE x AJINKYA x Devi x…" at bounding box center [699, 167] width 1298 height 28
click at [1328, 644] on icon "Close" at bounding box center [1326, 648] width 8 height 10
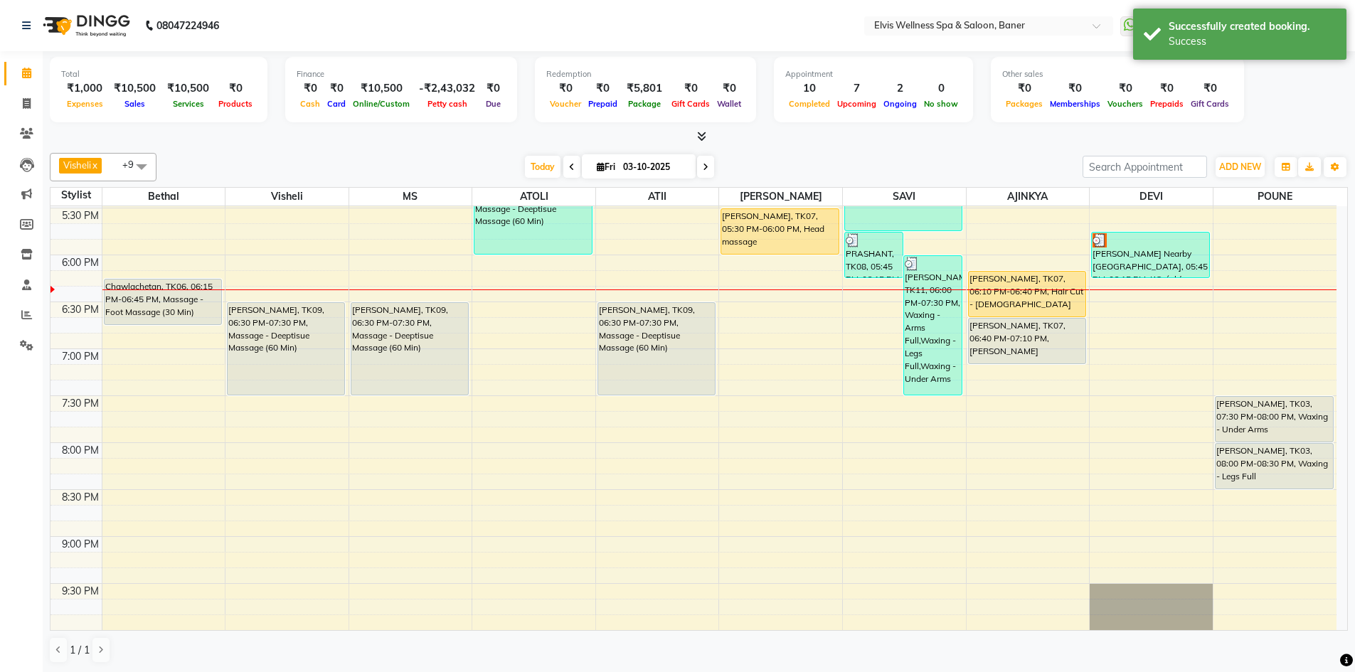
click at [873, 161] on div "[DATE] [DATE]" at bounding box center [620, 166] width 912 height 21
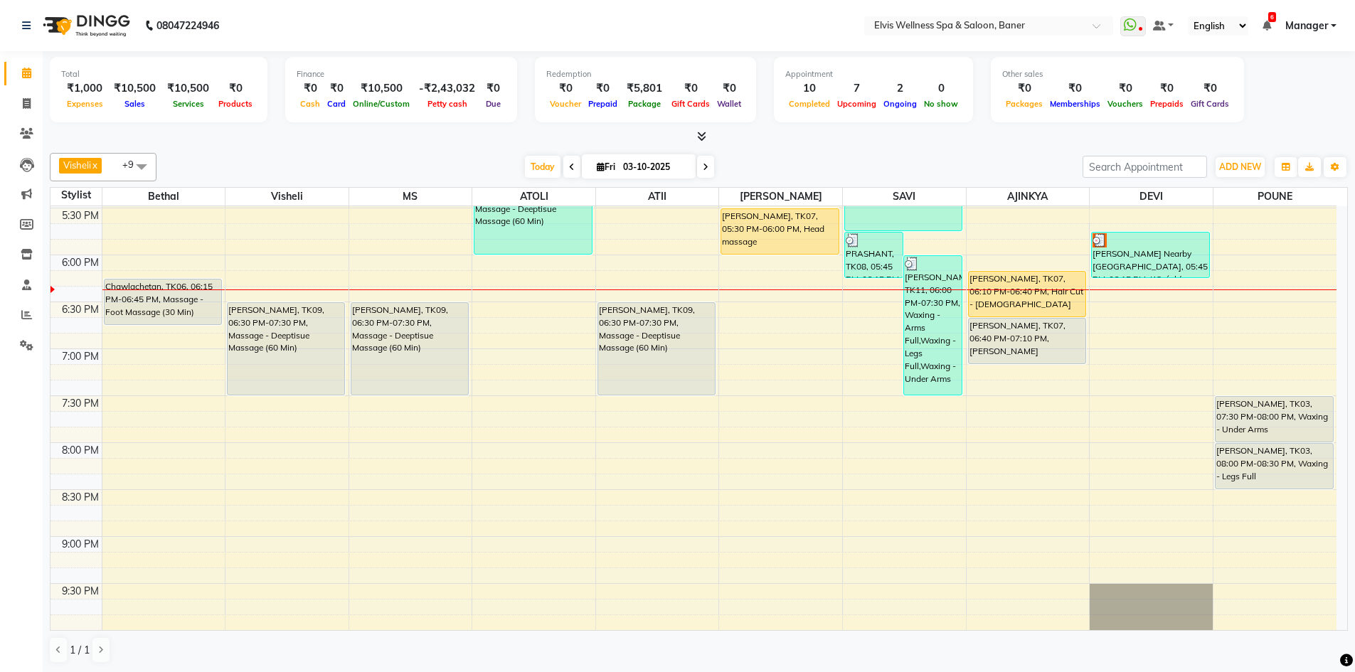
click at [801, 141] on div at bounding box center [699, 136] width 1298 height 15
click at [789, 146] on div "Total ₹1,000 Expenses ₹10,500 Sales ₹10,500 Services ₹0 Products Finance ₹0 Cas…" at bounding box center [699, 362] width 1312 height 622
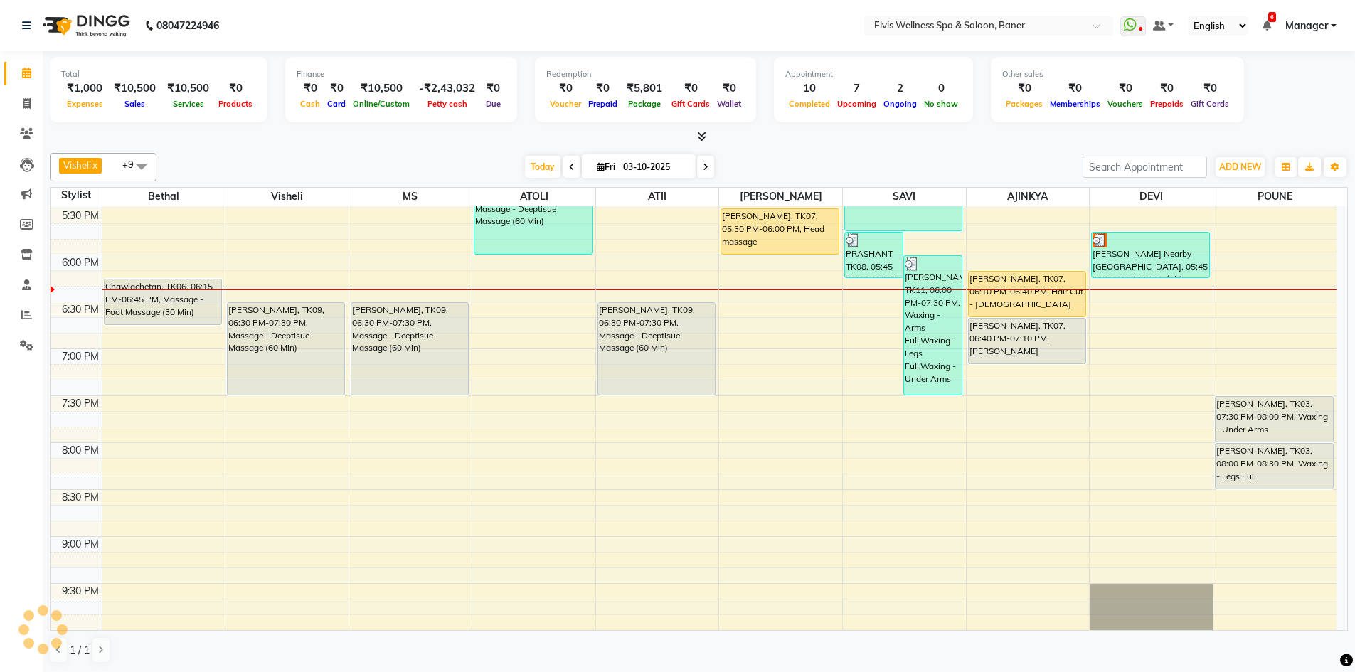
click at [789, 146] on div "Total ₹1,000 Expenses ₹10,500 Sales ₹10,500 Services ₹0 Products Finance ₹0 Cas…" at bounding box center [699, 362] width 1312 height 622
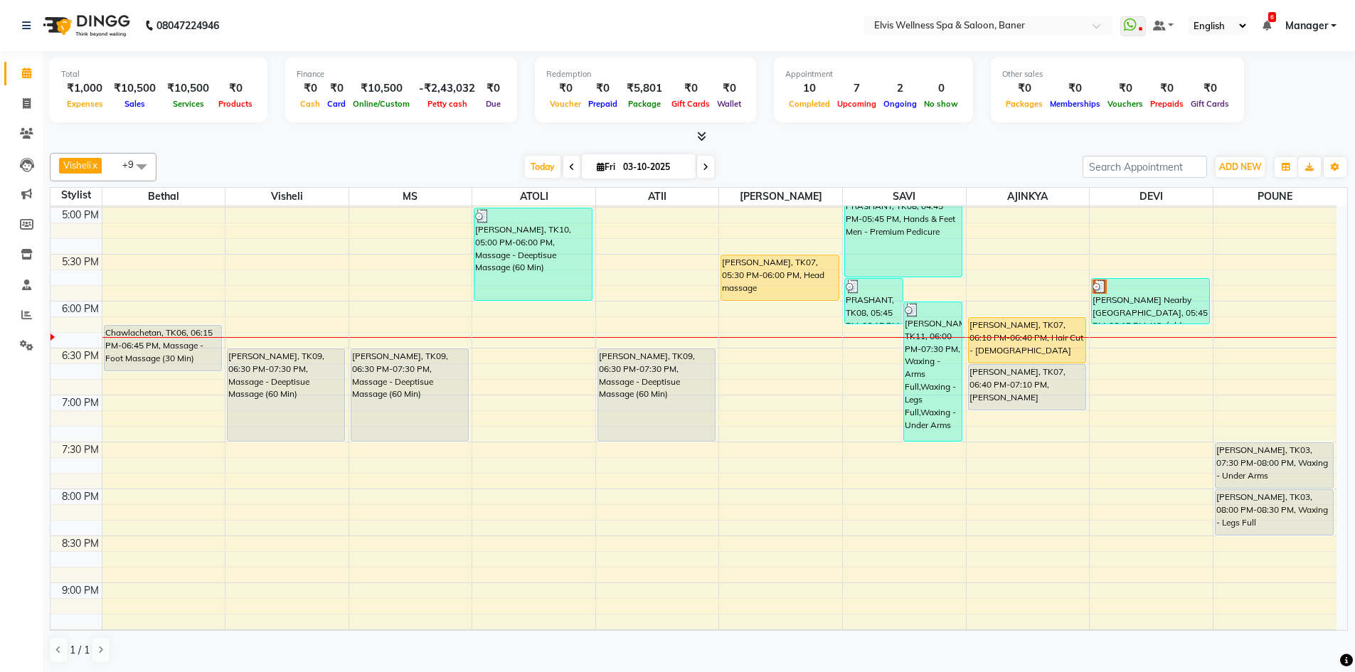
scroll to position [819, 0]
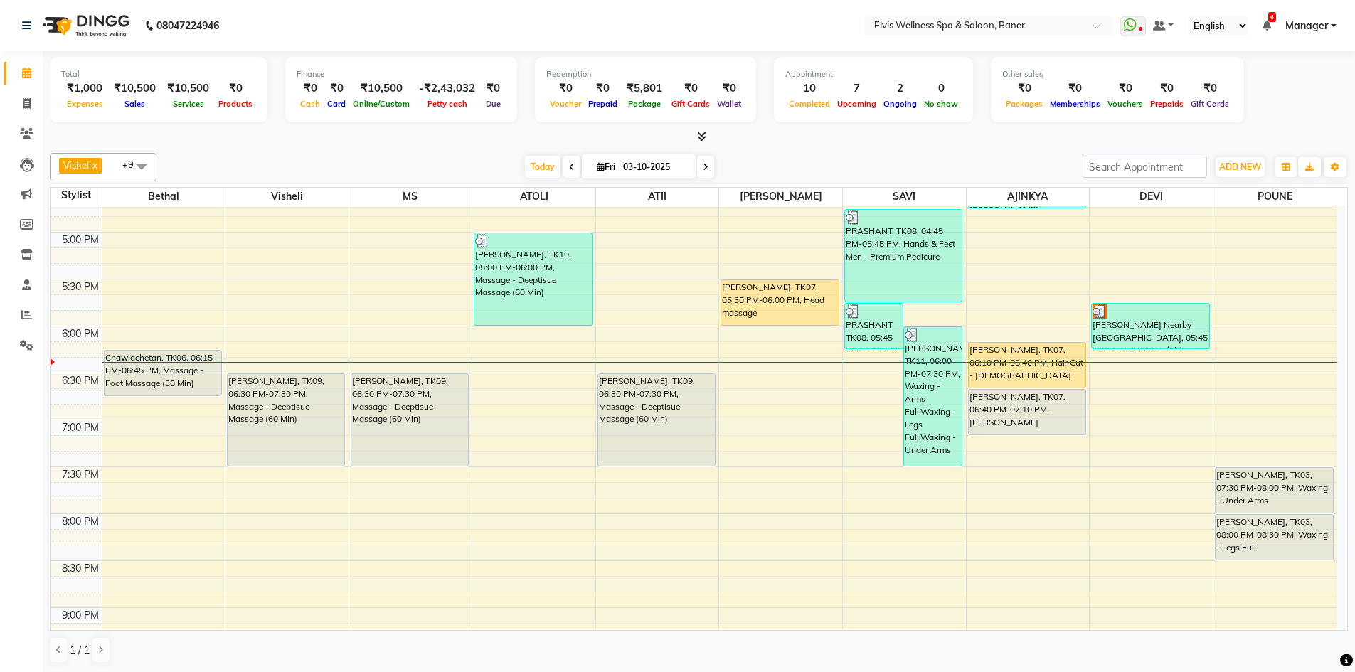
click at [713, 163] on div "[DATE] [DATE]" at bounding box center [619, 166] width 192 height 21
click at [750, 160] on div "[DATE] [DATE]" at bounding box center [620, 166] width 912 height 21
click at [529, 168] on span "Today" at bounding box center [543, 167] width 36 height 22
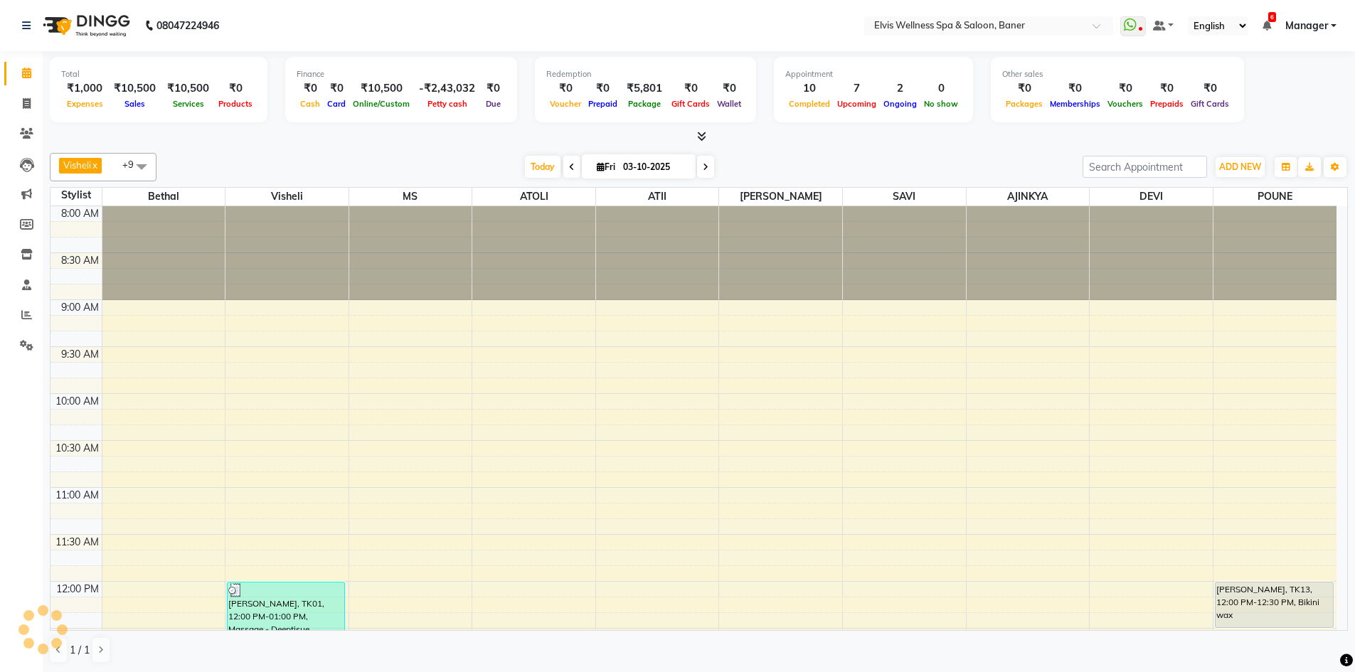
scroll to position [890, 0]
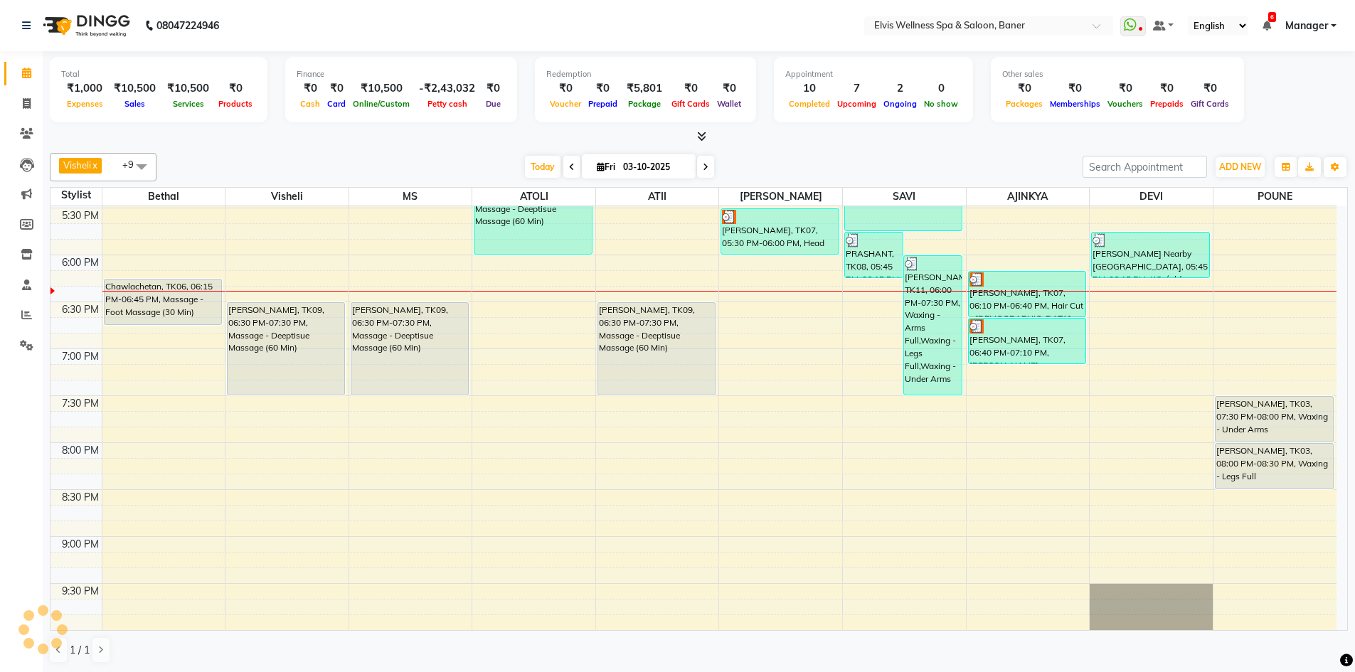
click at [824, 169] on div "[DATE] [DATE]" at bounding box center [620, 166] width 912 height 21
click at [763, 179] on div "Visheli x MS x Bethal x ATOLI x ATII x SAVI x Marvin x POUNE x AJINKYA x Devi x…" at bounding box center [699, 167] width 1298 height 28
click at [531, 171] on span "Today" at bounding box center [543, 167] width 36 height 22
click at [781, 166] on div "[DATE] [DATE]" at bounding box center [620, 166] width 912 height 21
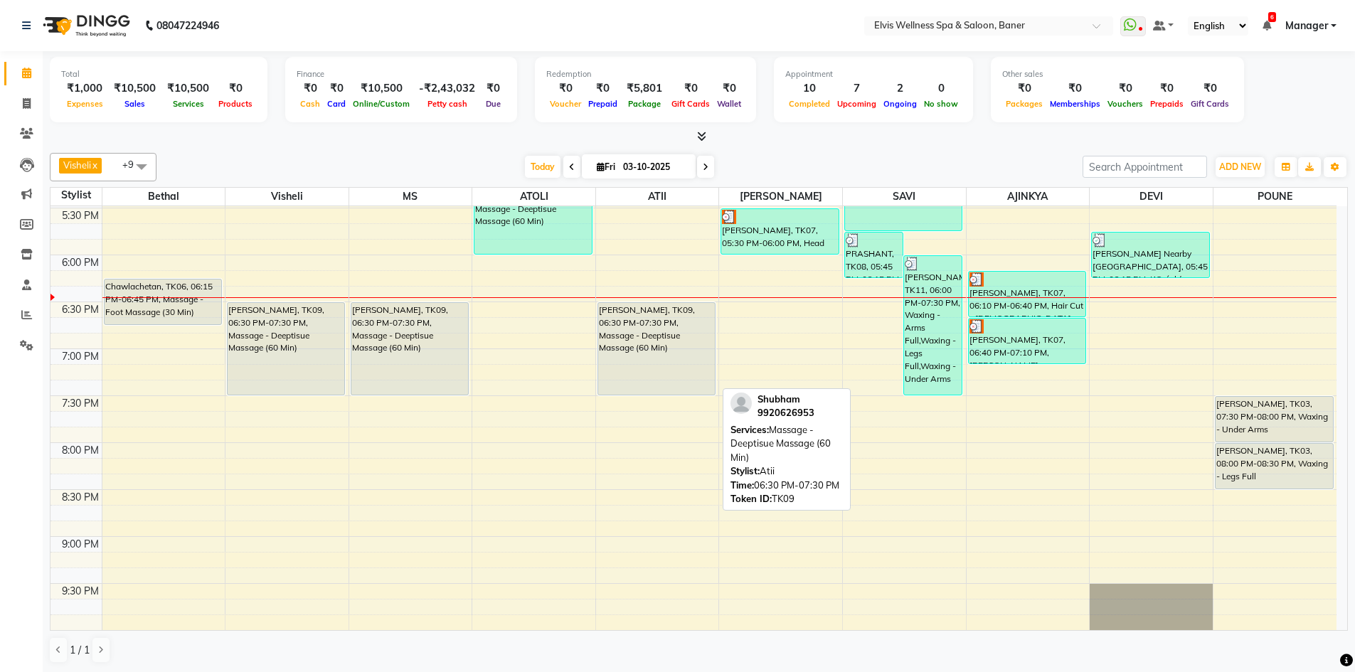
click at [629, 324] on div "[PERSON_NAME], TK09, 06:30 PM-07:30 PM, Massage - Deeptisue Massage (60 Min)" at bounding box center [656, 349] width 117 height 92
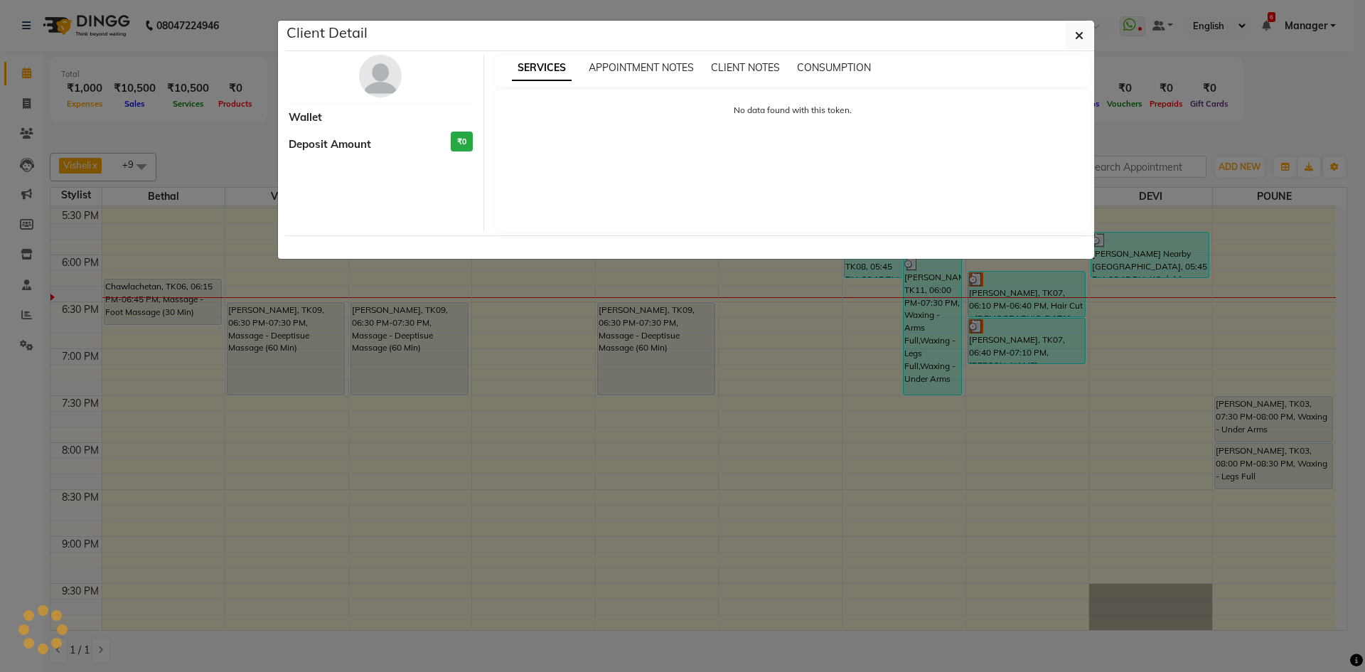
select select "7"
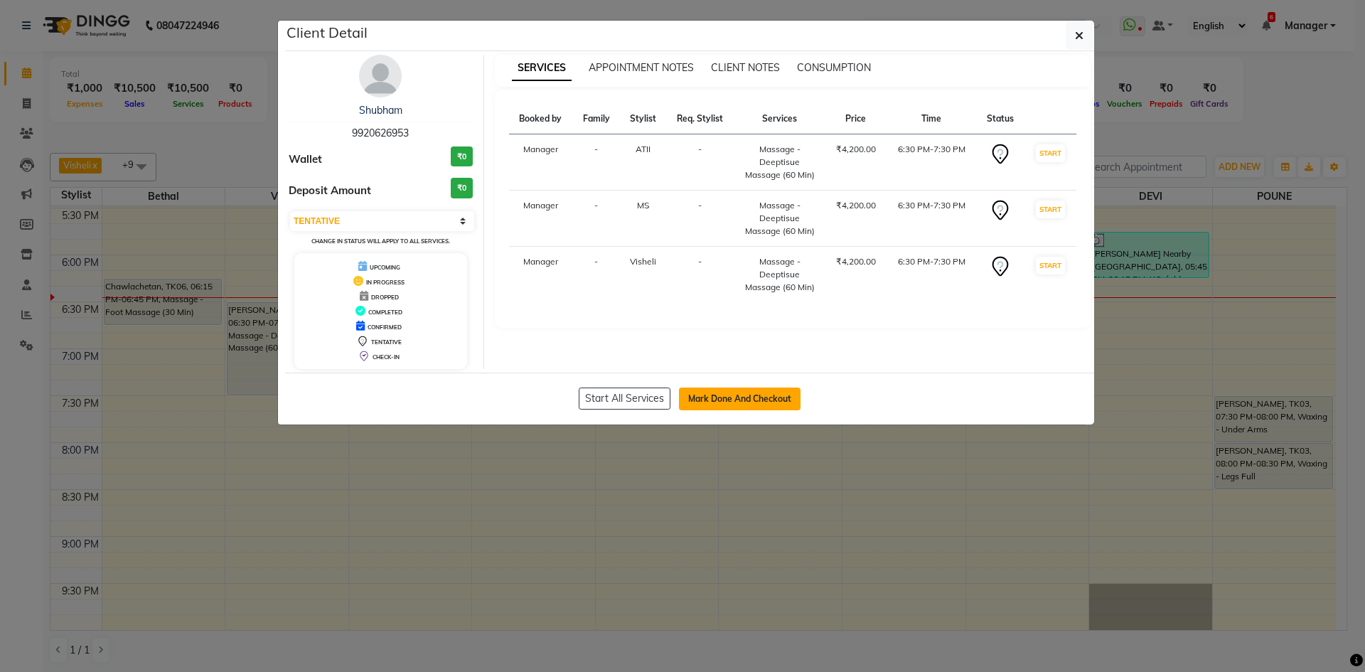
click at [726, 395] on button "Mark Done And Checkout" at bounding box center [740, 399] width 122 height 23
select select "service"
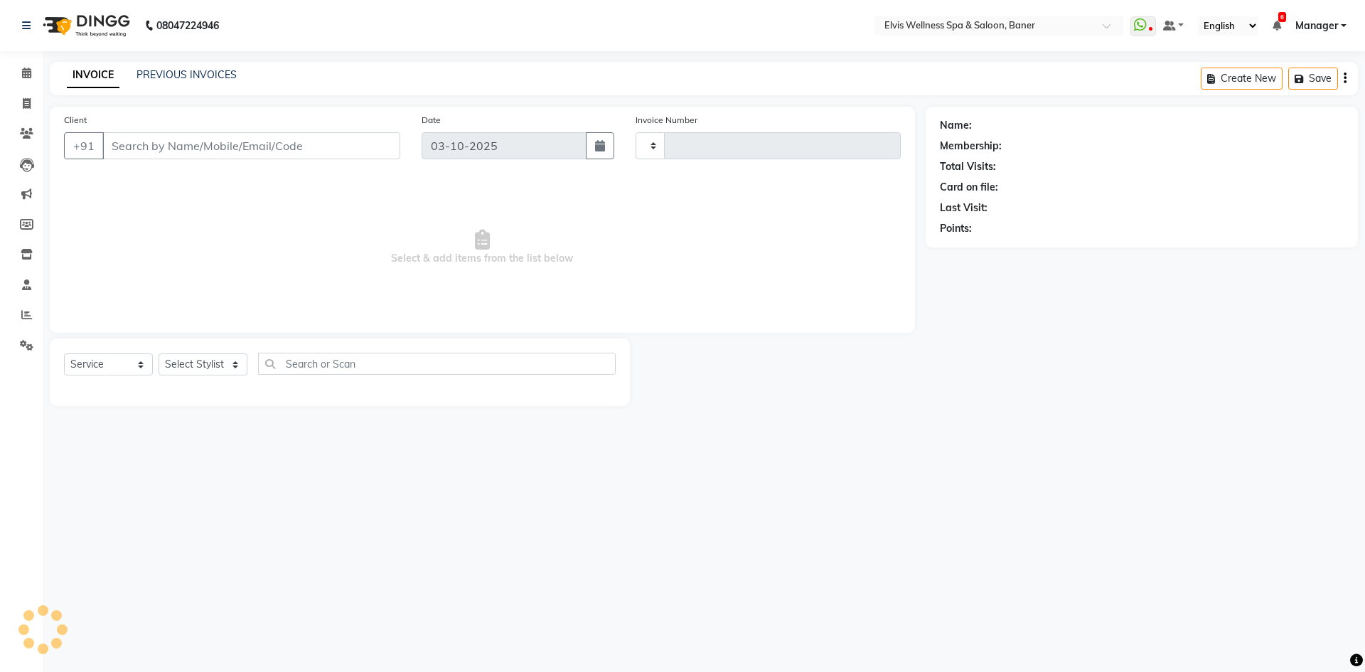
type input "1759"
select select "5735"
type input "9920626953"
select select "54330"
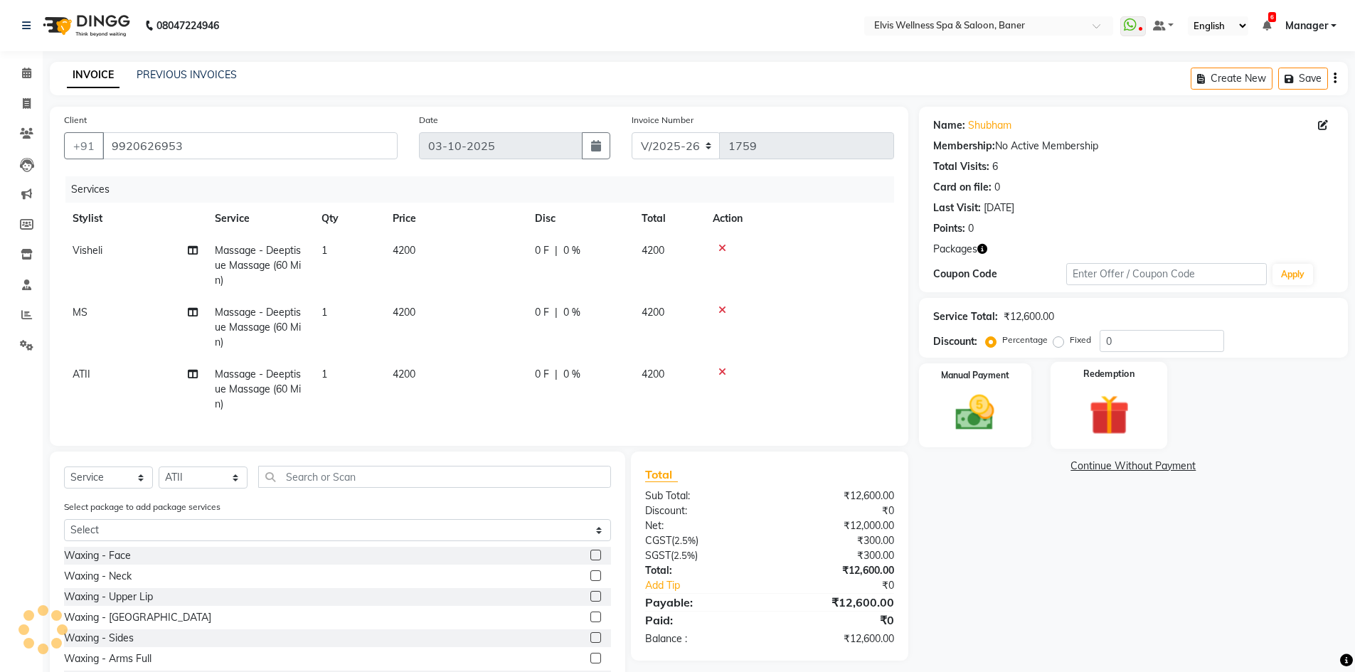
click at [1117, 380] on label "Redemption" at bounding box center [1108, 375] width 51 height 14
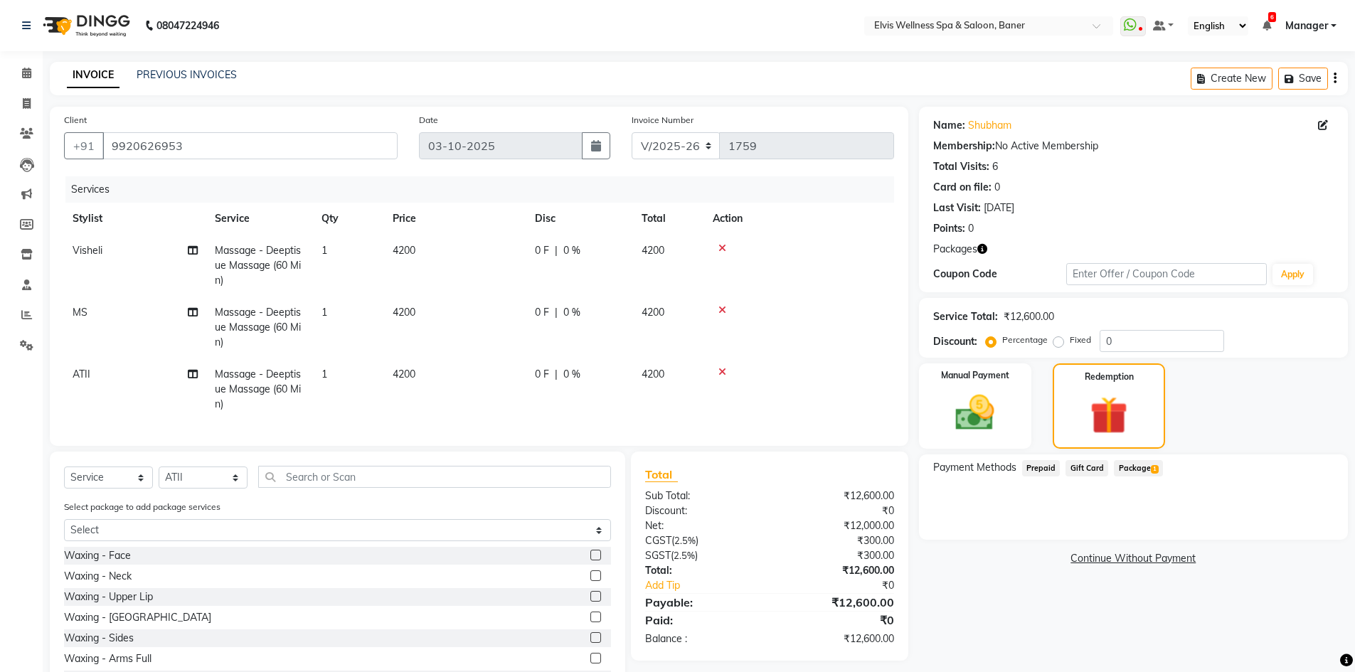
click at [1132, 461] on span "Package 1" at bounding box center [1138, 468] width 49 height 16
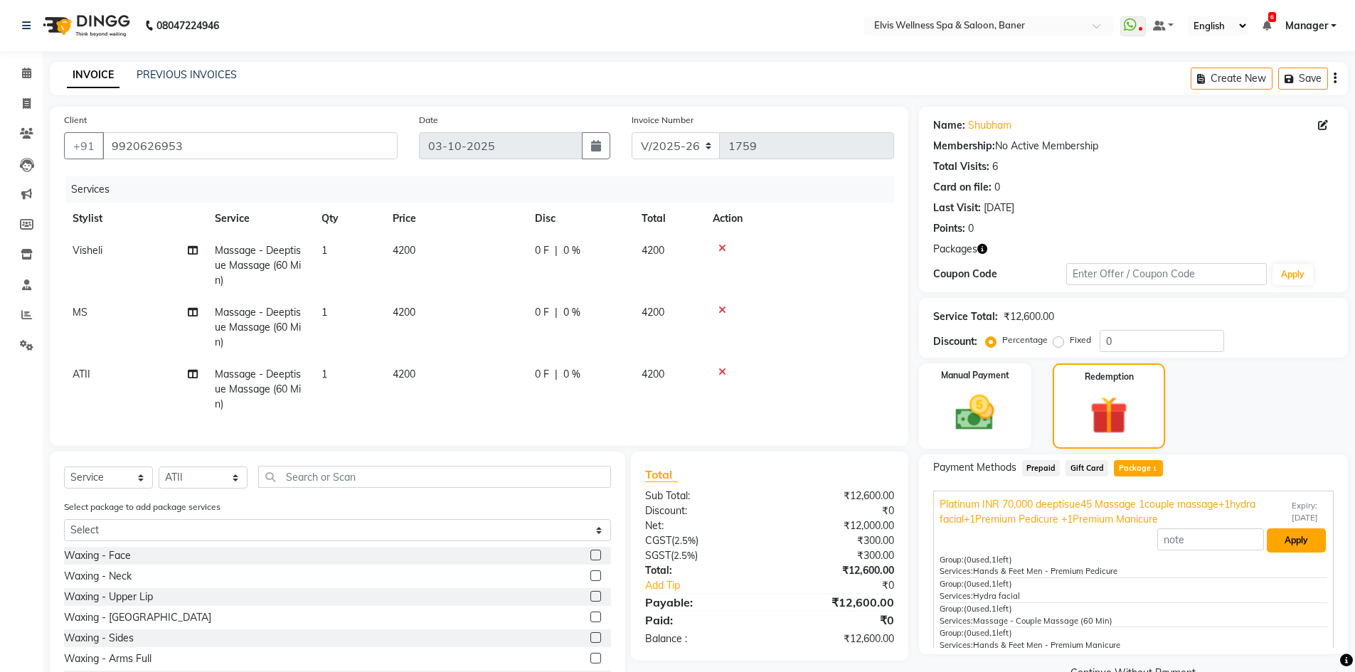
click at [1292, 537] on button "Apply" at bounding box center [1296, 540] width 59 height 24
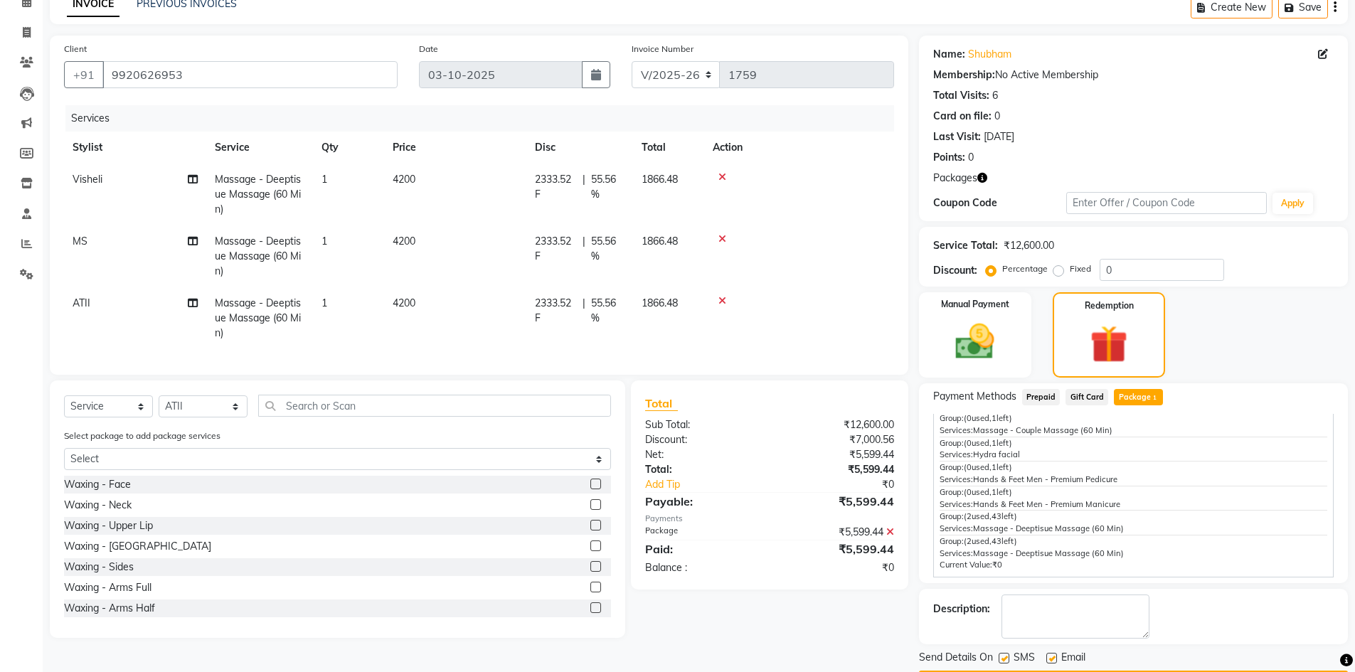
scroll to position [113, 0]
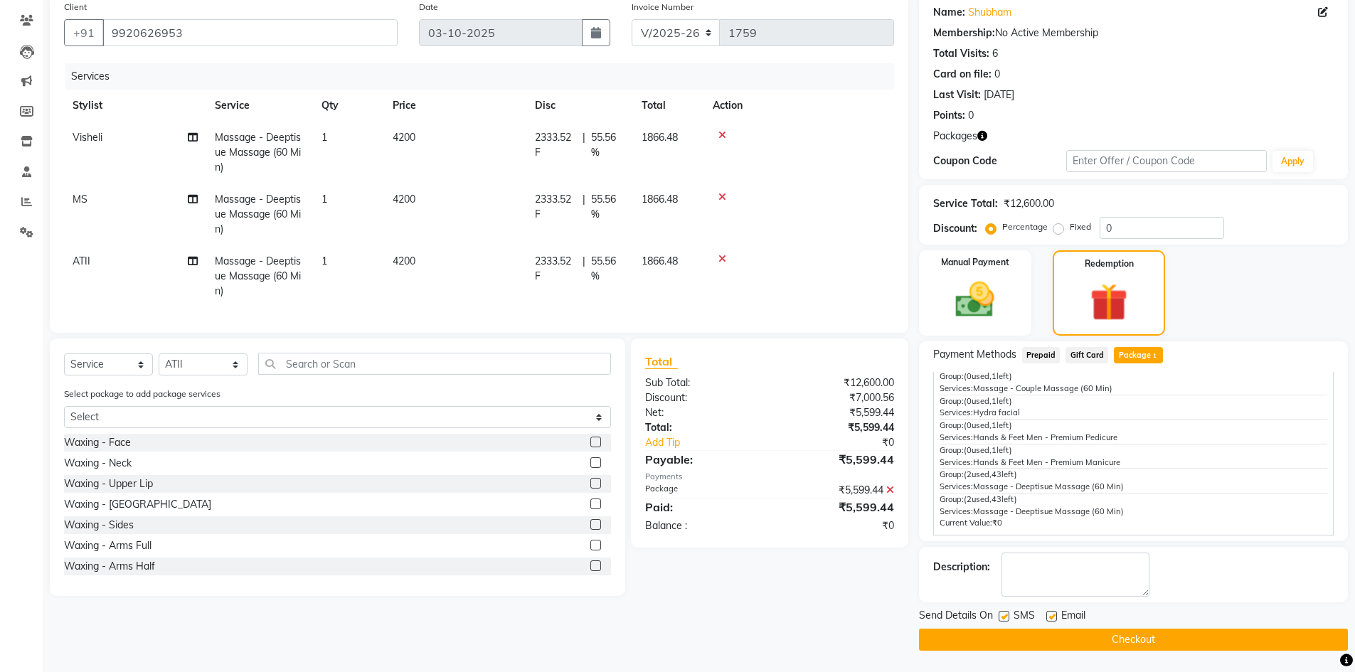
click at [1049, 618] on label at bounding box center [1051, 616] width 11 height 11
click at [1049, 618] on input "checkbox" at bounding box center [1050, 616] width 9 height 9
checkbox input "false"
click at [1006, 621] on label at bounding box center [1003, 616] width 11 height 11
click at [1006, 621] on input "checkbox" at bounding box center [1002, 616] width 9 height 9
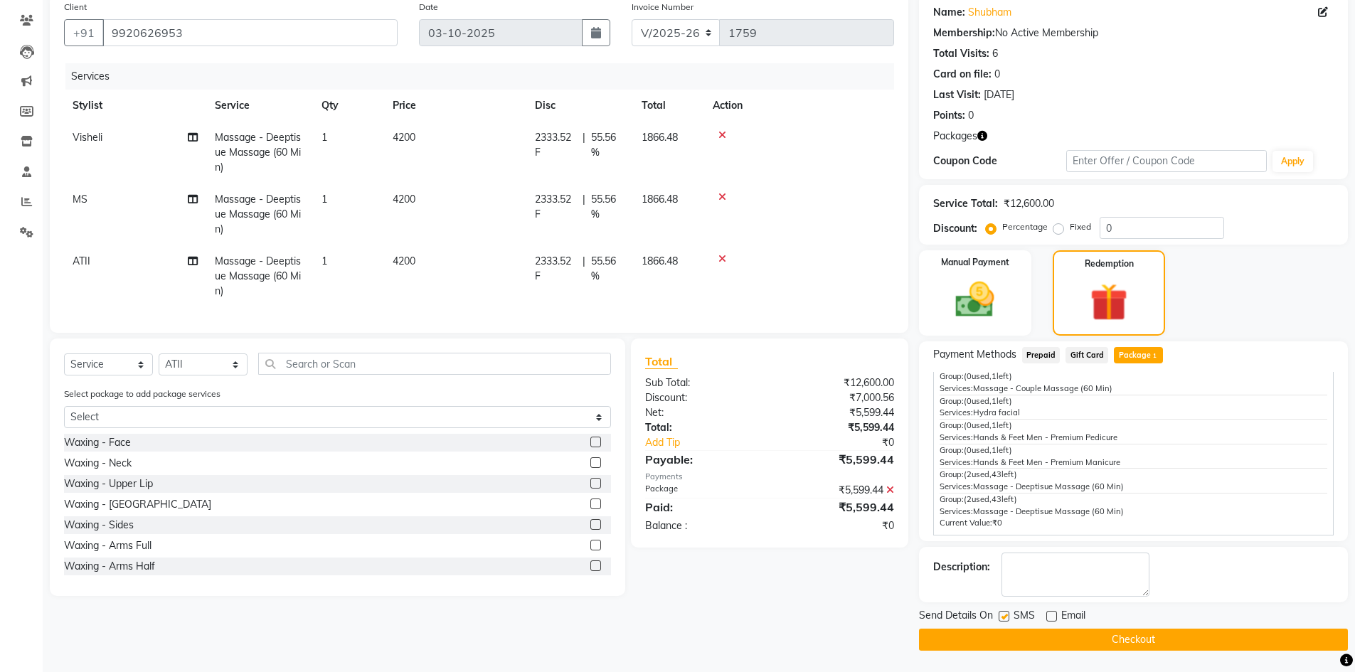
checkbox input "false"
click at [1113, 643] on button "Checkout" at bounding box center [1133, 640] width 429 height 22
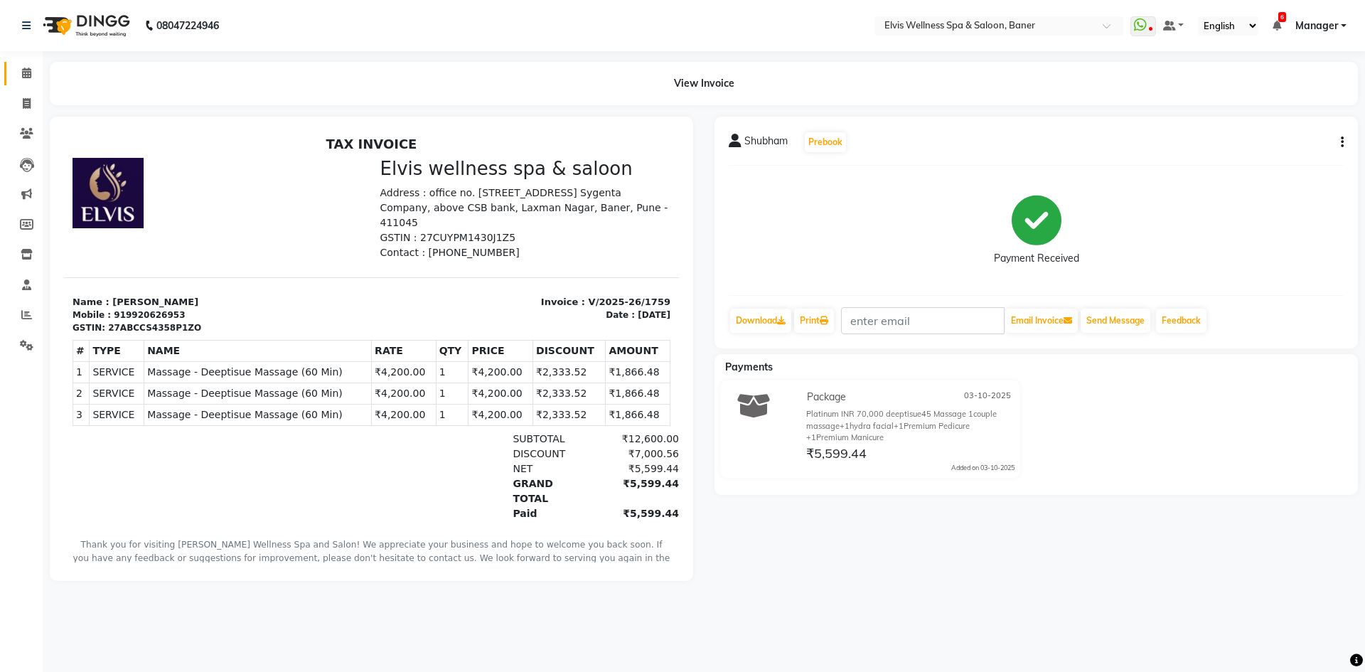
click at [14, 84] on link "Calendar" at bounding box center [21, 73] width 34 height 23
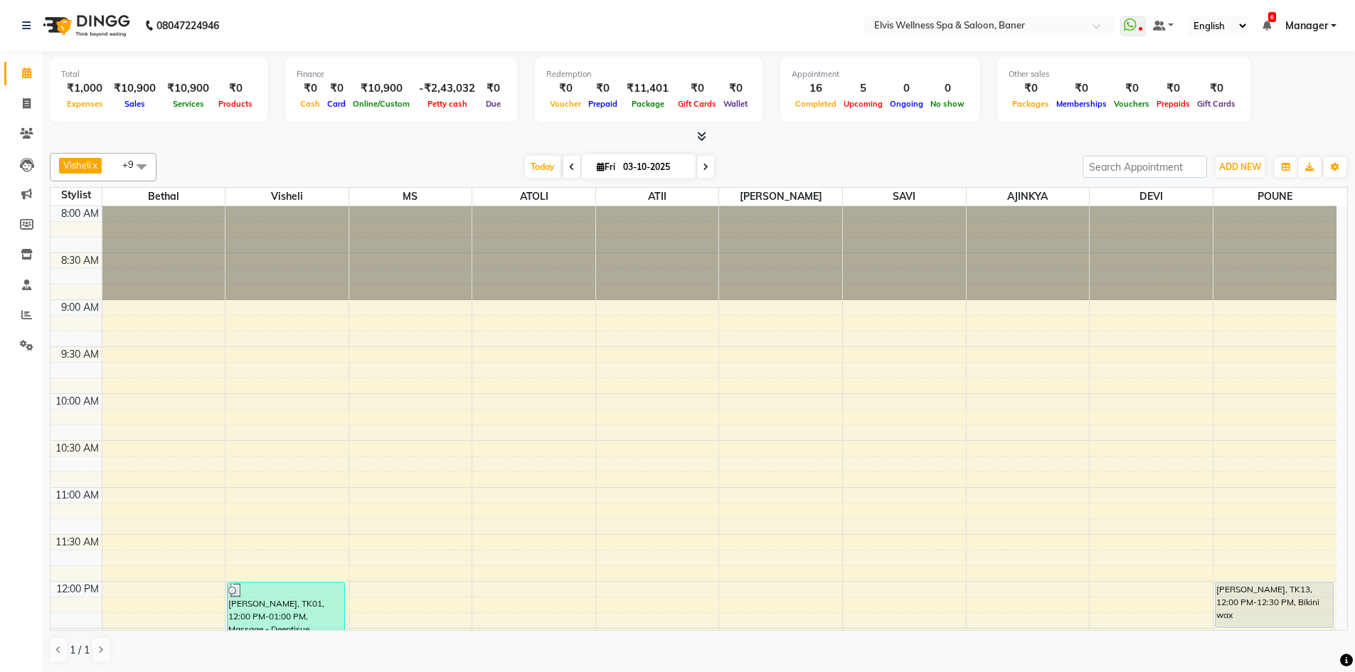
click at [929, 171] on div "[DATE] [DATE]" at bounding box center [620, 166] width 912 height 21
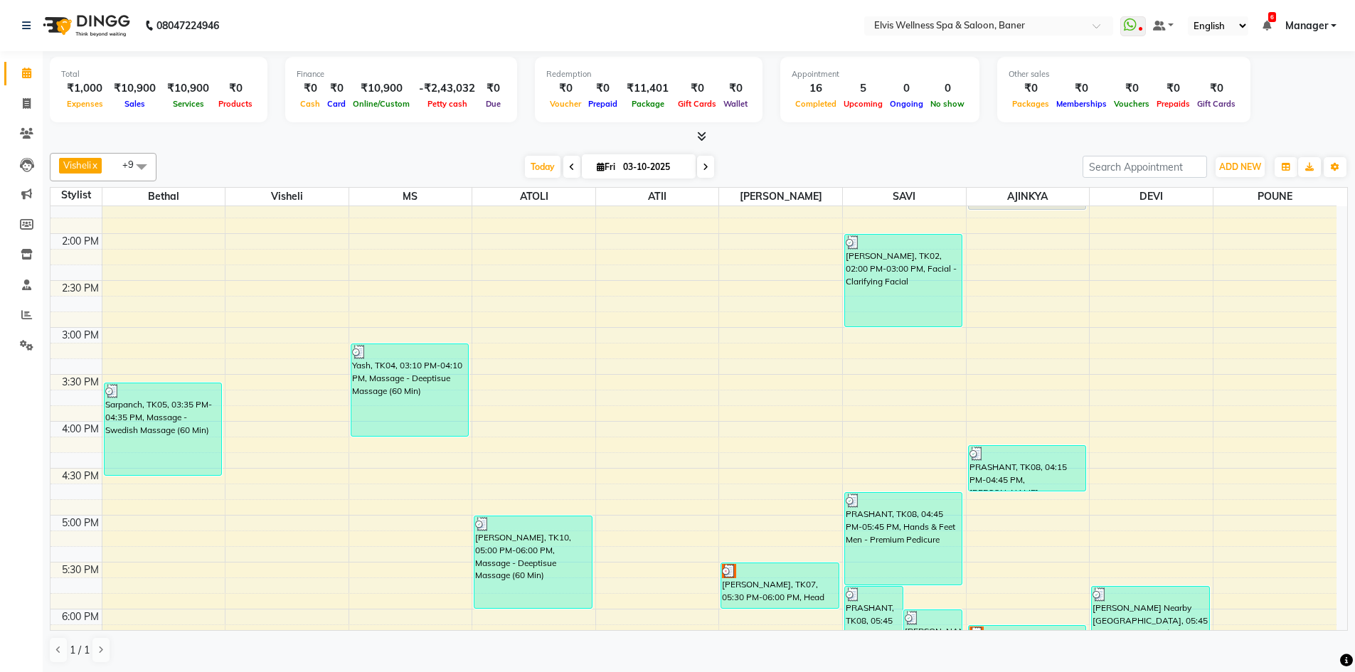
scroll to position [321, 0]
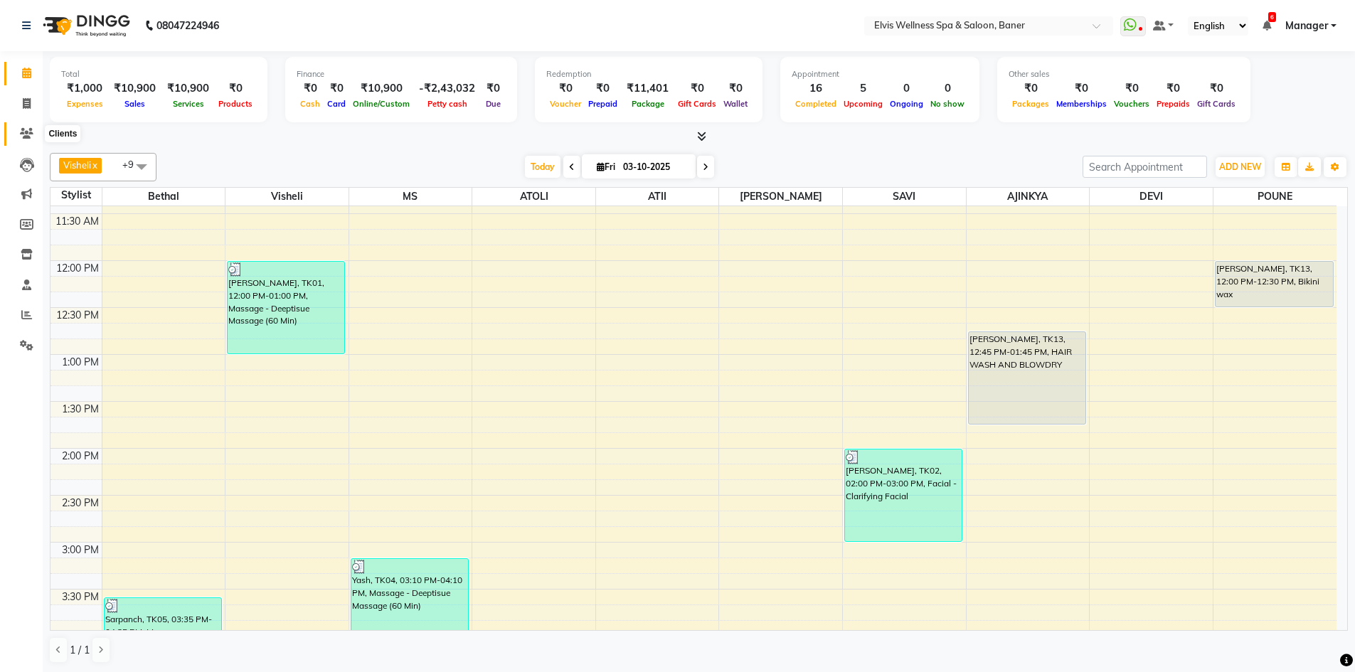
click at [24, 128] on icon at bounding box center [27, 133] width 14 height 11
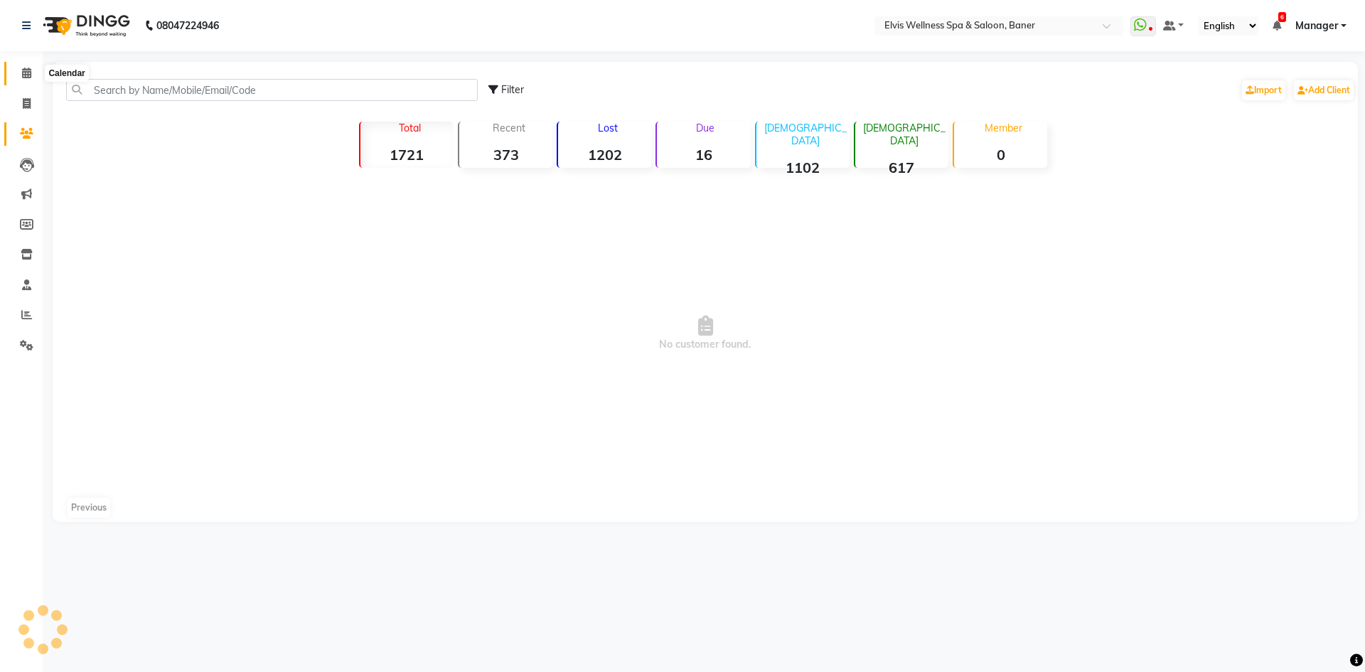
click at [26, 78] on icon at bounding box center [26, 73] width 9 height 11
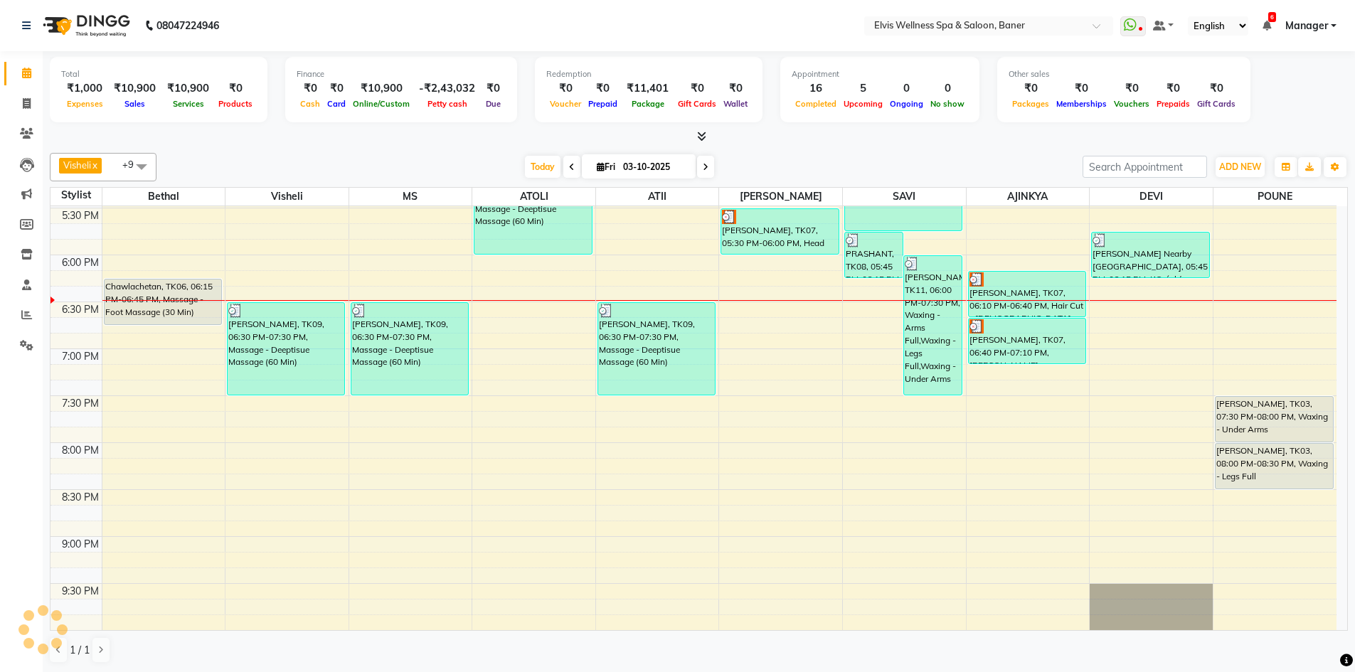
scroll to position [1, 0]
click at [705, 134] on icon at bounding box center [701, 135] width 9 height 11
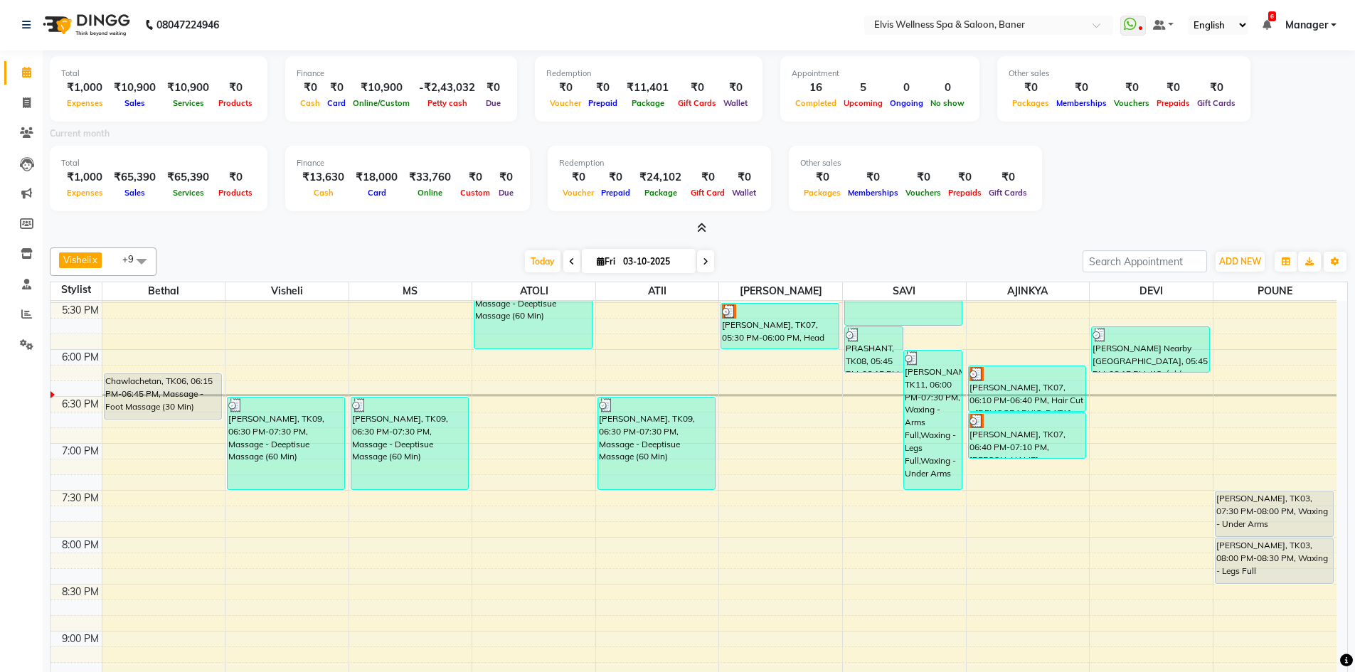
click at [700, 228] on icon at bounding box center [701, 228] width 9 height 11
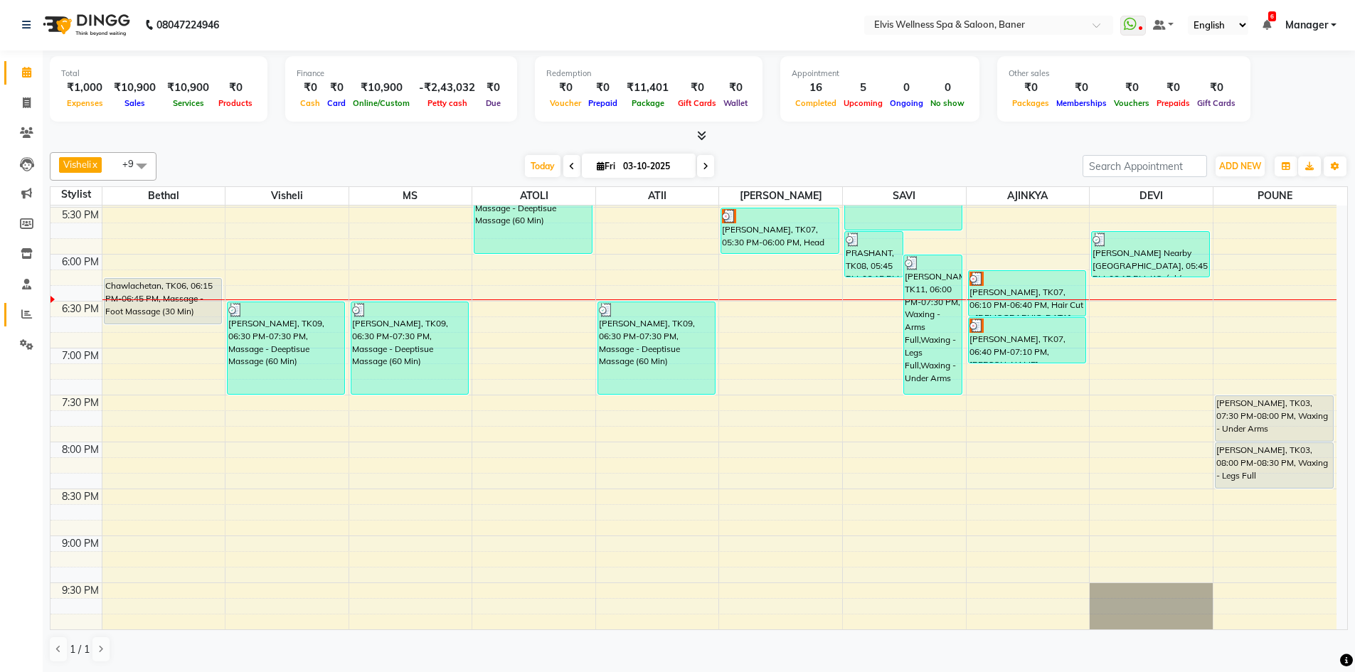
click at [11, 320] on link "Reports" at bounding box center [21, 314] width 34 height 23
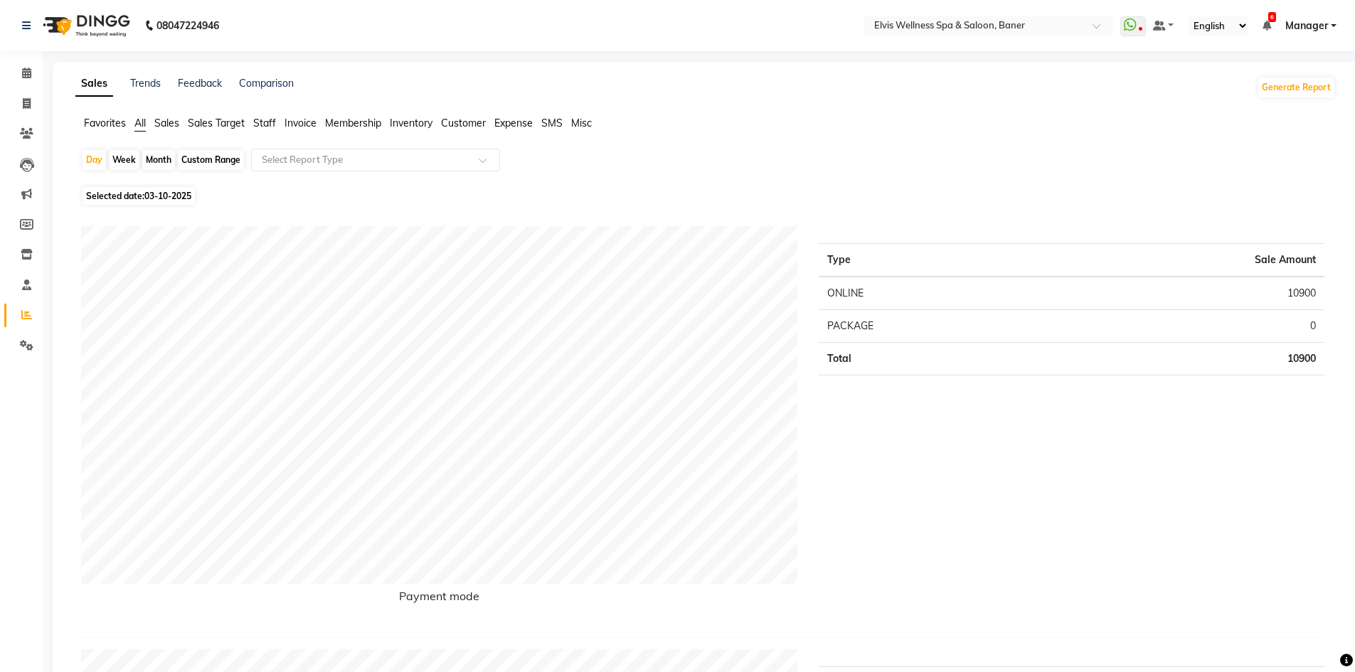
click at [39, 78] on li "Calendar" at bounding box center [21, 73] width 43 height 31
click at [20, 77] on span at bounding box center [26, 73] width 25 height 16
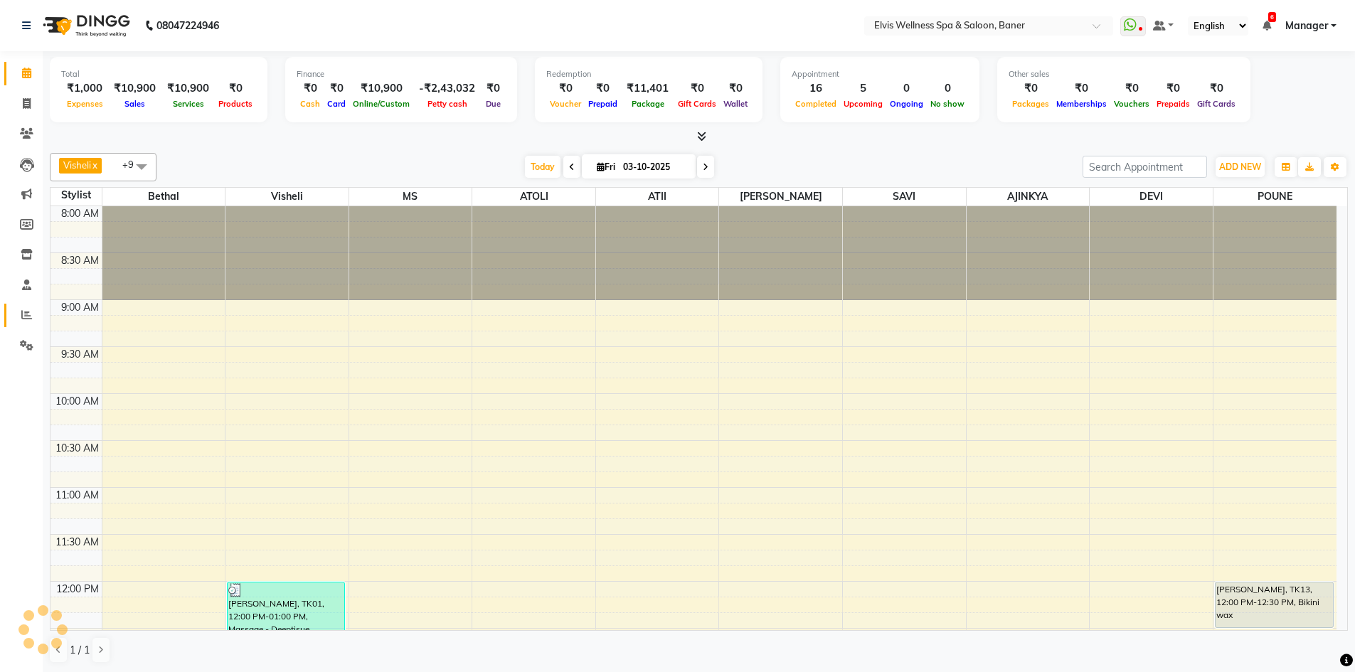
scroll to position [890, 0]
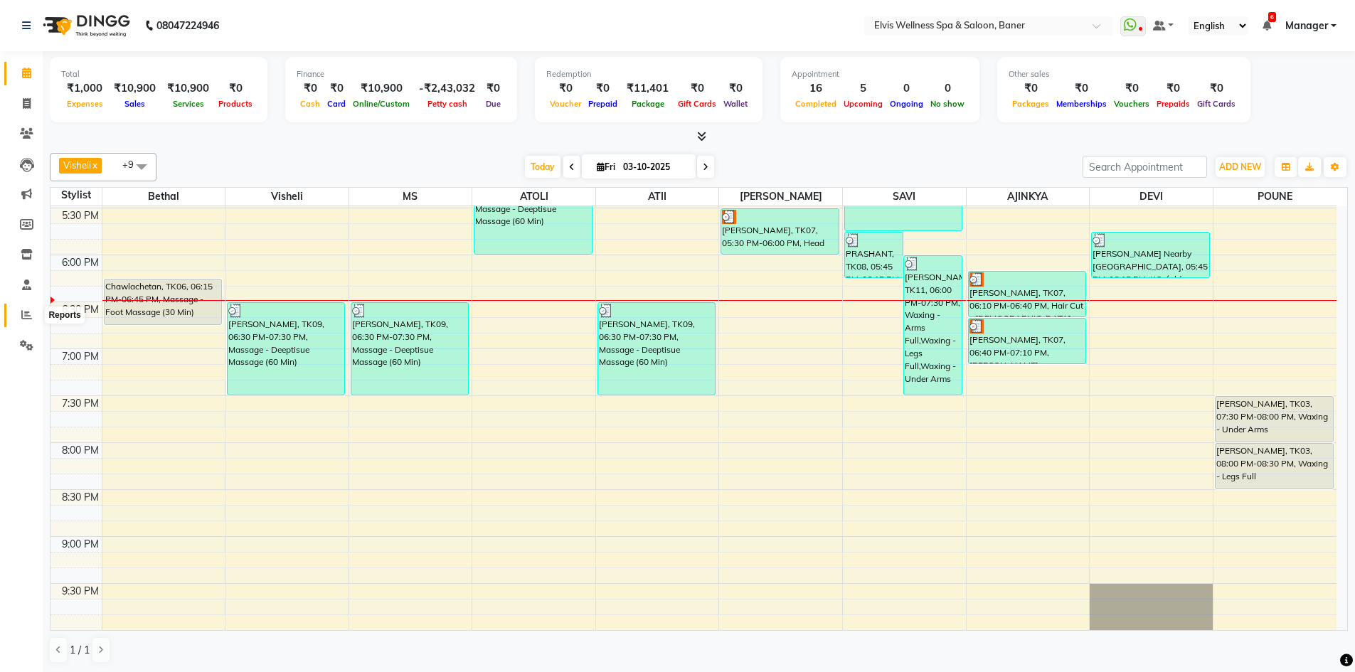
click at [26, 322] on span at bounding box center [26, 315] width 25 height 16
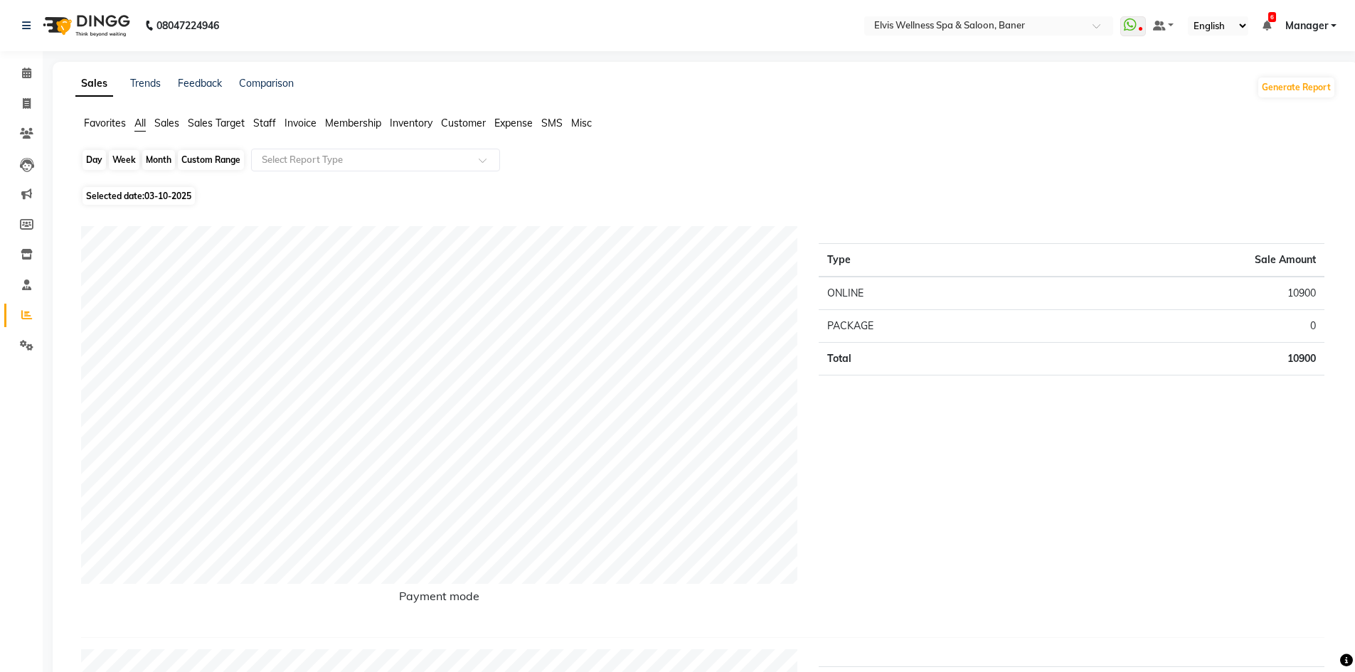
click at [100, 159] on div "Day" at bounding box center [93, 160] width 23 height 20
select select "10"
select select "2025"
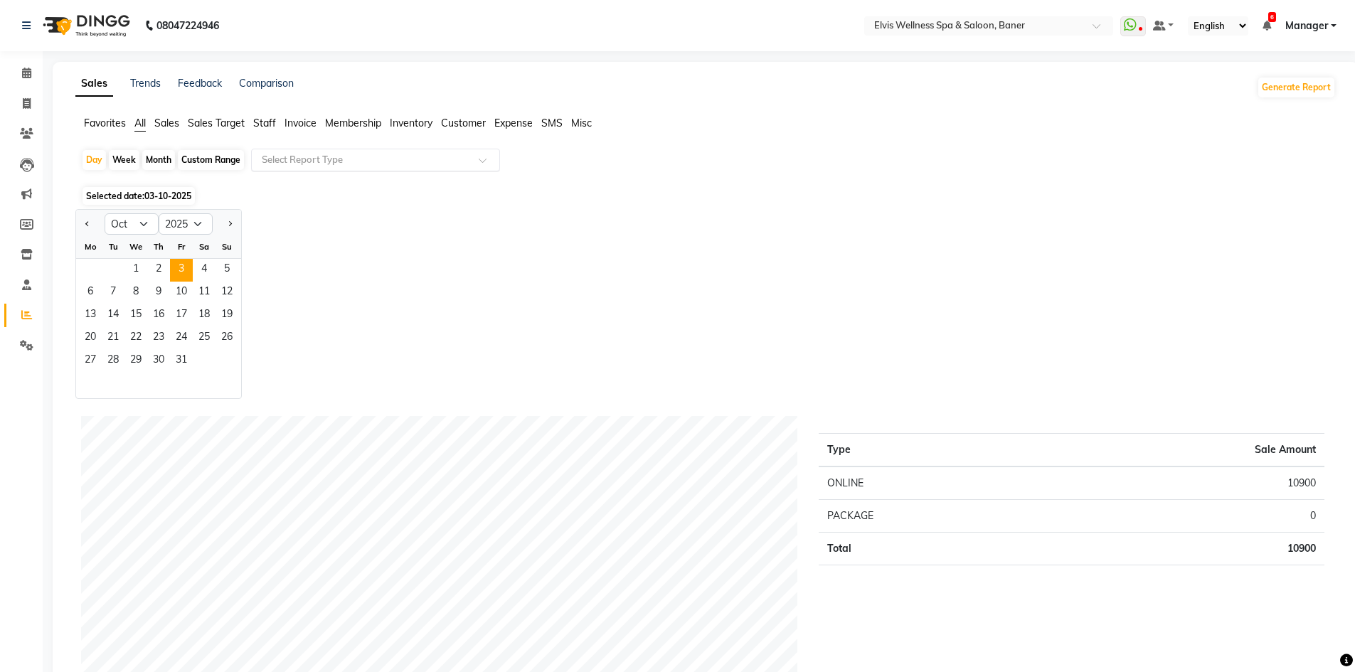
drag, startPoint x: 356, startPoint y: 153, endPoint x: 324, endPoint y: 169, distance: 36.6
click at [355, 153] on input "text" at bounding box center [361, 160] width 205 height 14
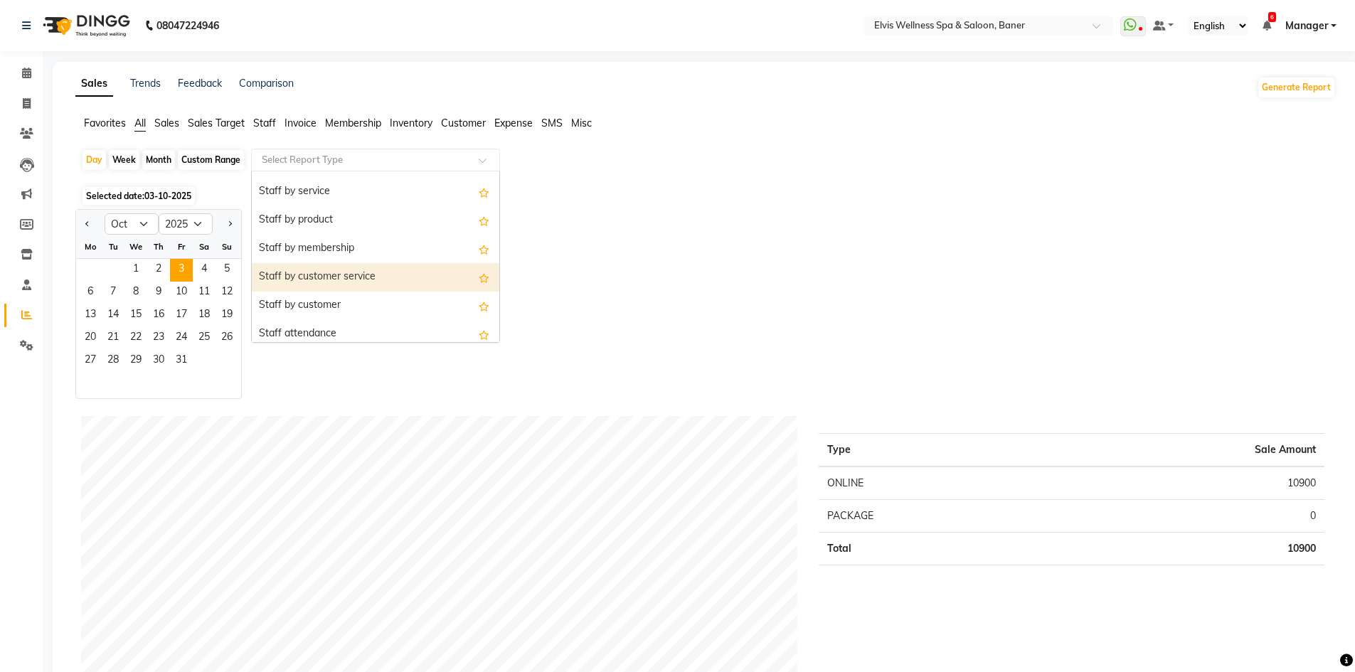
scroll to position [498, 0]
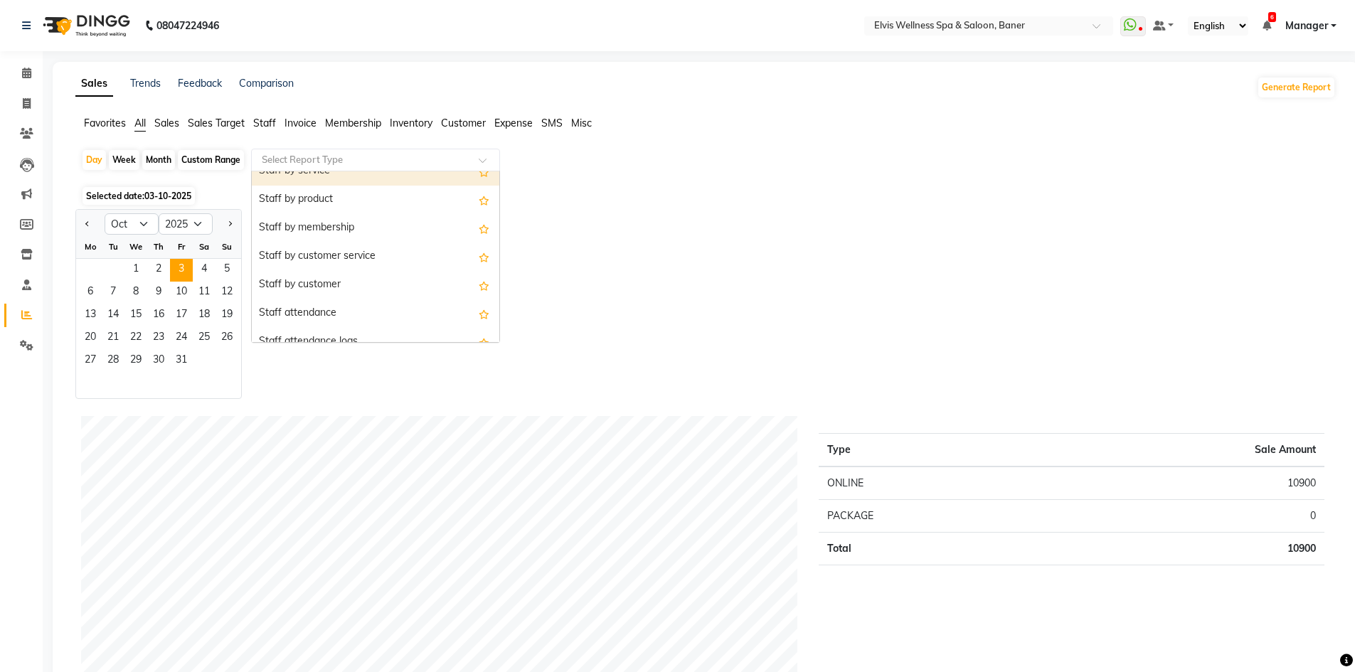
click at [302, 169] on div "Select Report Type" at bounding box center [375, 160] width 249 height 23
click at [302, 151] on div "Select Report Type" at bounding box center [375, 160] width 249 height 23
click at [302, 154] on input "text" at bounding box center [361, 160] width 205 height 14
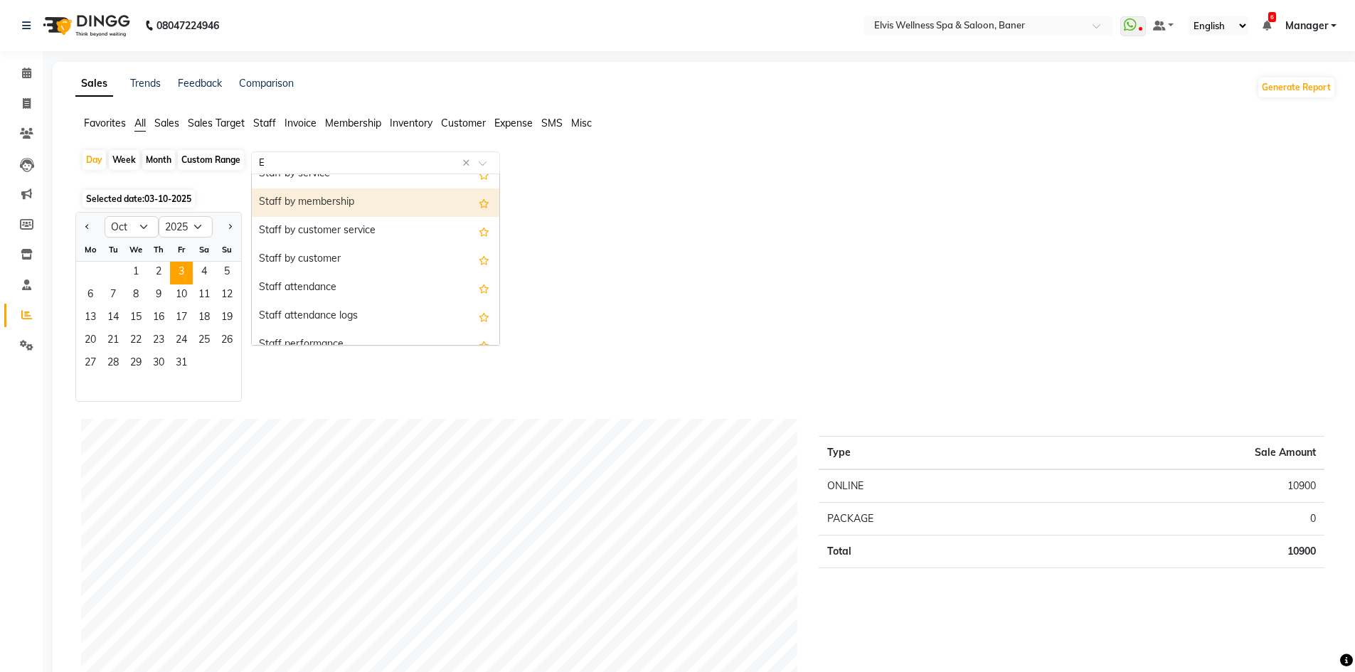
type input "EX"
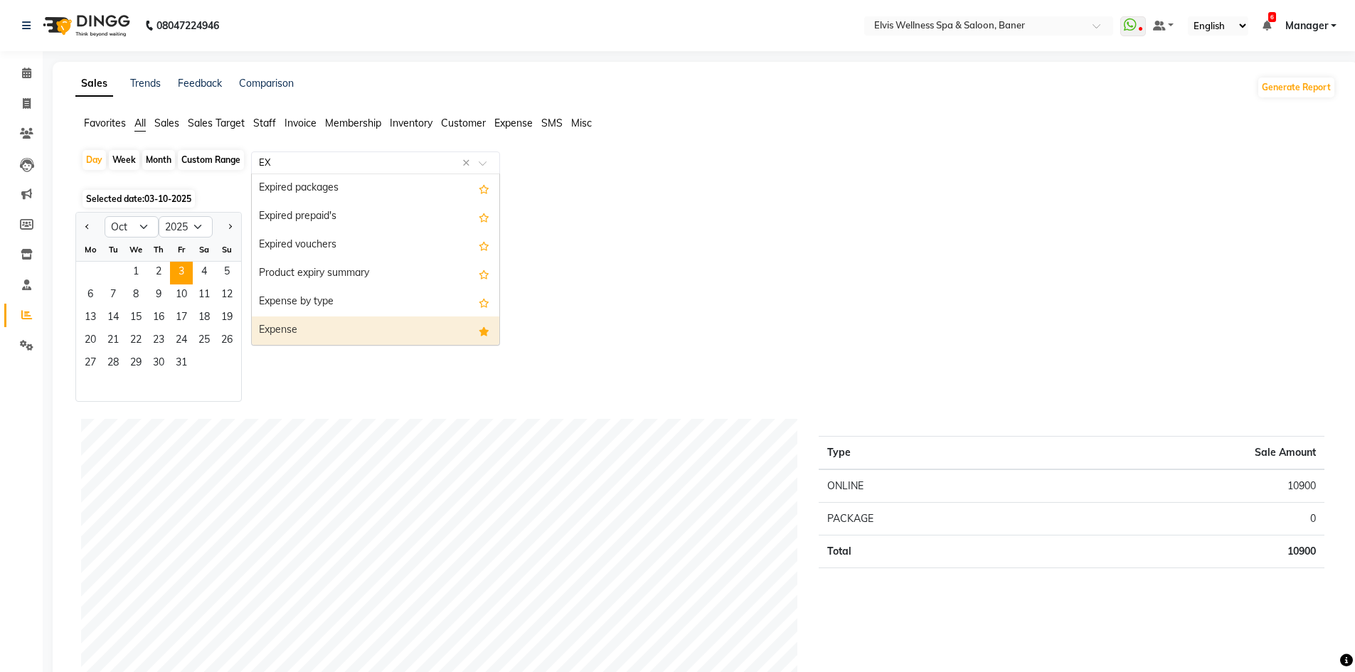
click at [322, 326] on div "Expense" at bounding box center [375, 330] width 247 height 28
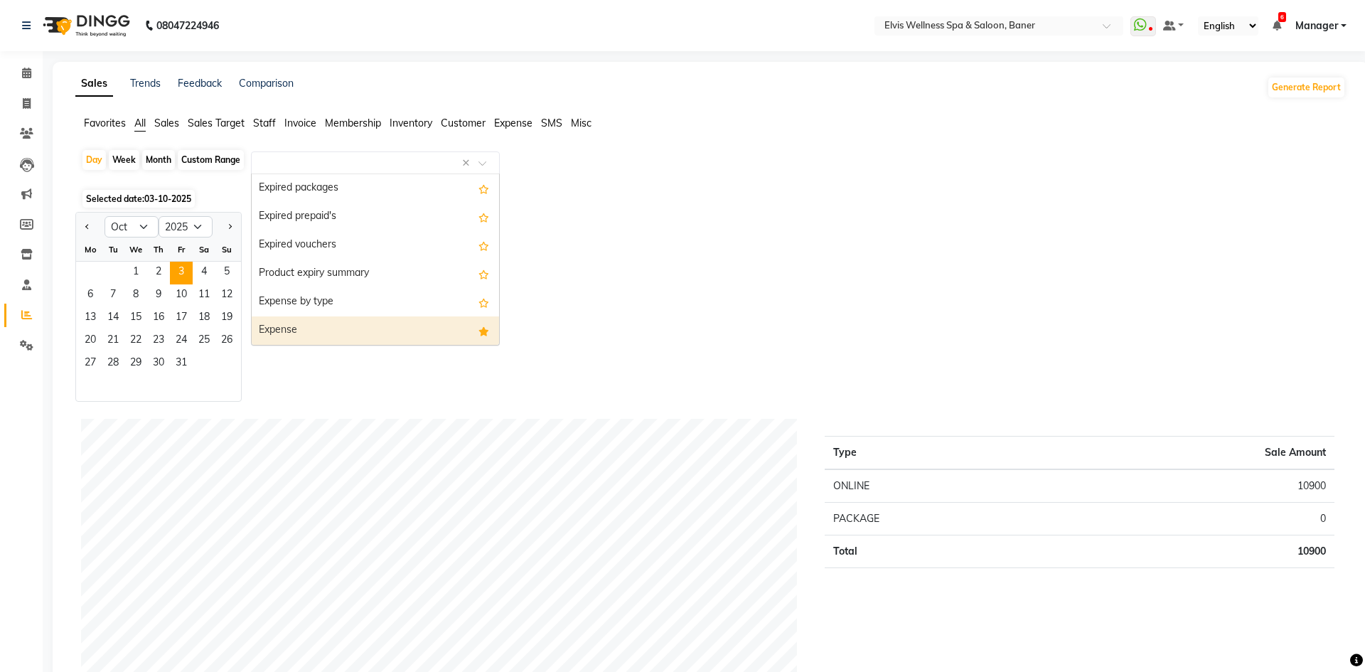
select select "csv"
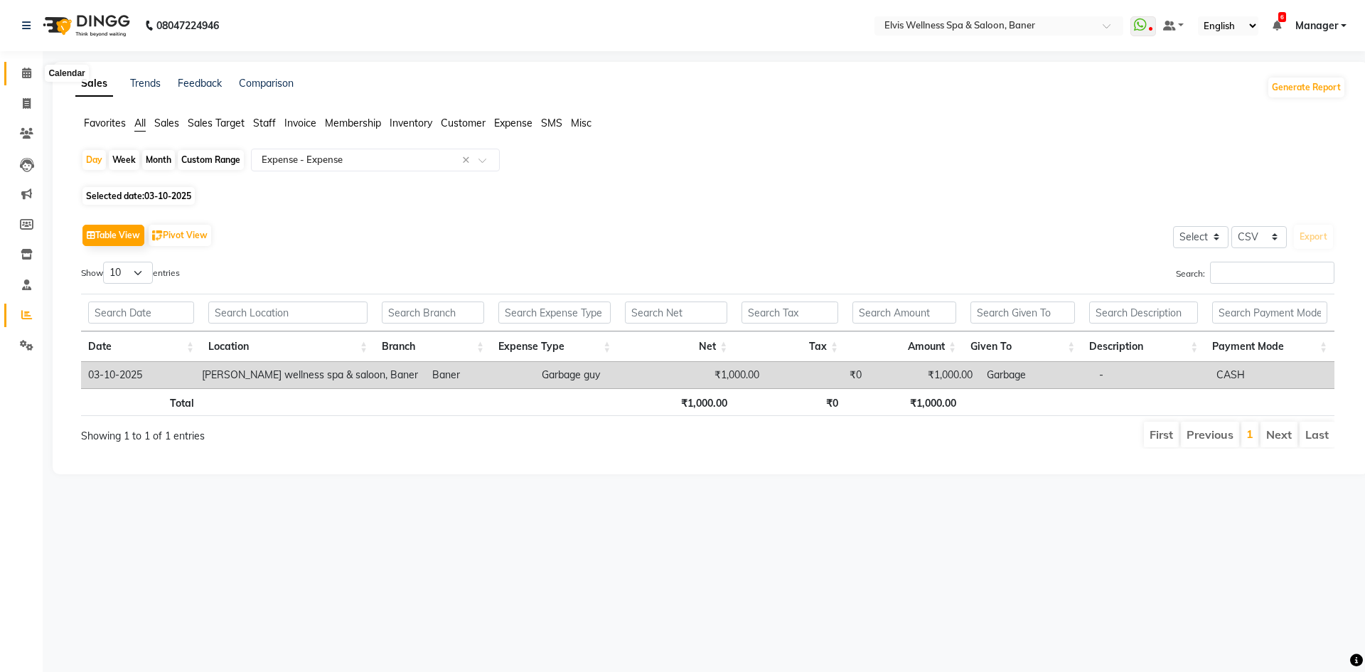
click at [29, 74] on icon at bounding box center [26, 73] width 9 height 11
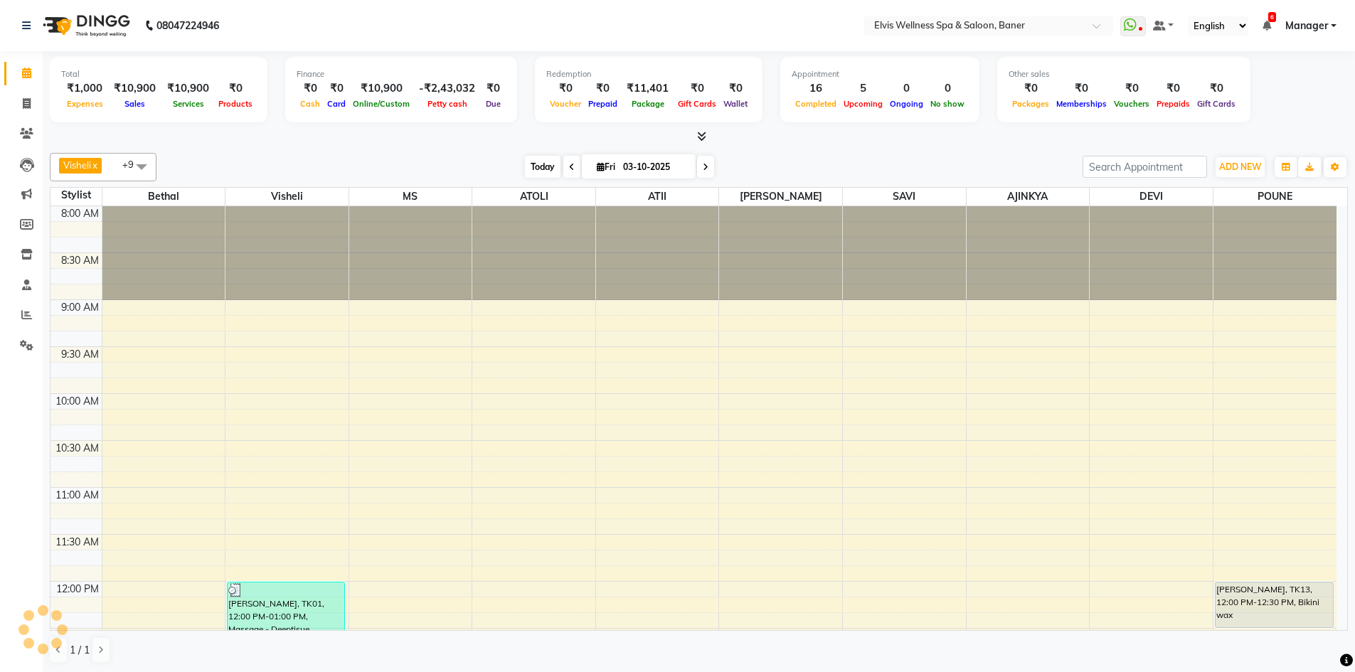
click at [540, 166] on span "Today" at bounding box center [543, 167] width 36 height 22
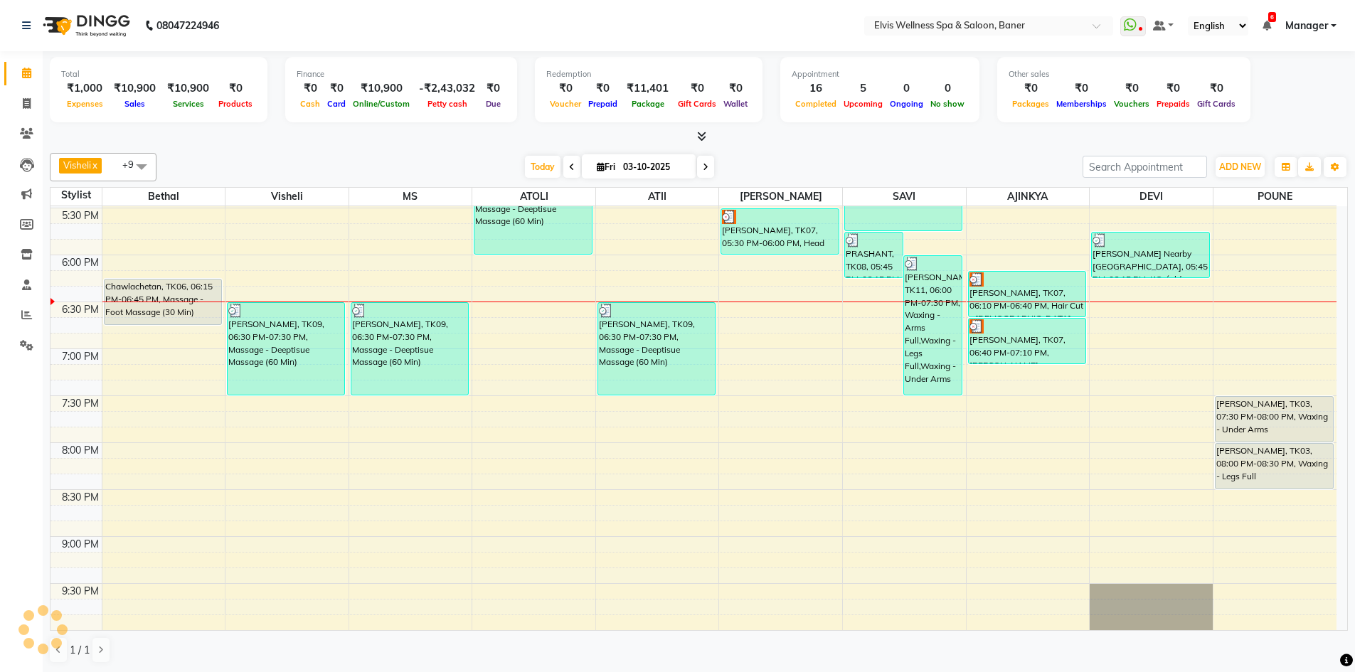
click at [813, 148] on div "Visheli x MS x Bethal x ATOLI x ATII x SAVI x Marvin x POUNE x AJINKYA x Devi x…" at bounding box center [699, 408] width 1298 height 522
drag, startPoint x: 813, startPoint y: 148, endPoint x: 802, endPoint y: 148, distance: 10.7
click at [812, 148] on div "Visheli x MS x Bethal x ATOLI x ATII x SAVI x Marvin x POUNE x AJINKYA x Devi x…" at bounding box center [699, 408] width 1298 height 522
click at [801, 148] on div "Visheli x MS x Bethal x ATOLI x ATII x SAVI x Marvin x POUNE x AJINKYA x Devi x…" at bounding box center [699, 408] width 1298 height 522
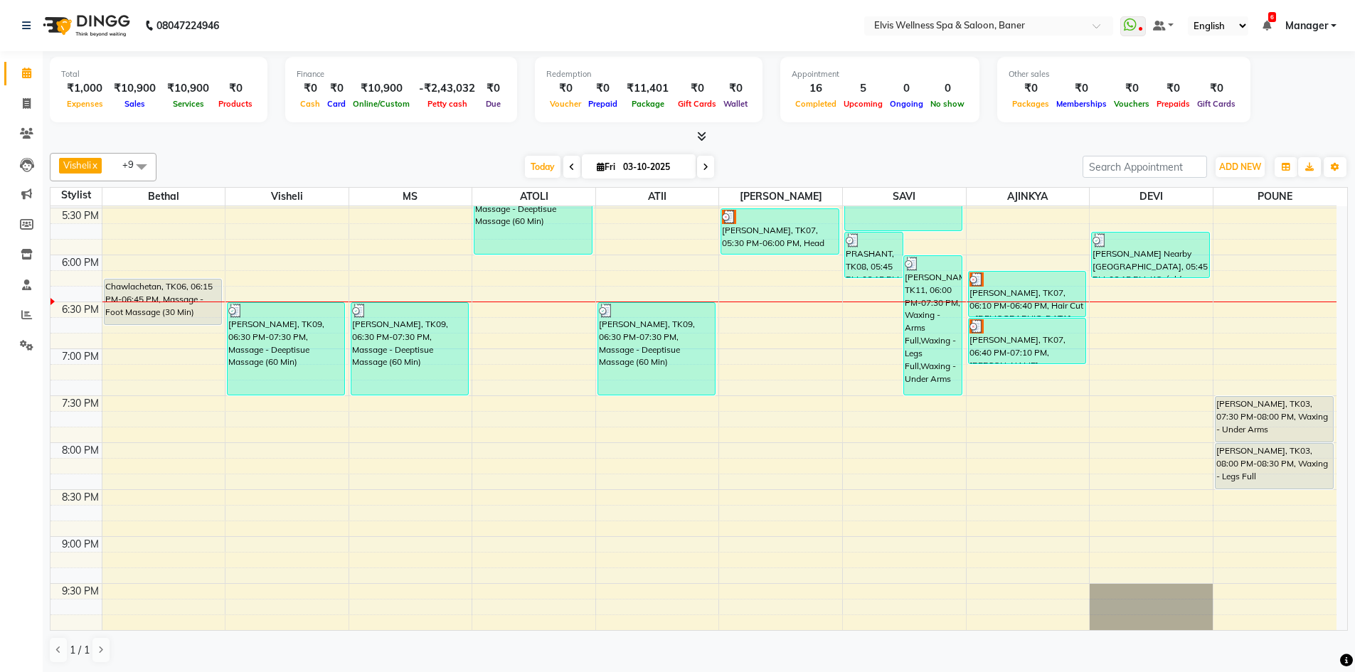
click at [870, 168] on div "[DATE] [DATE]" at bounding box center [620, 166] width 912 height 21
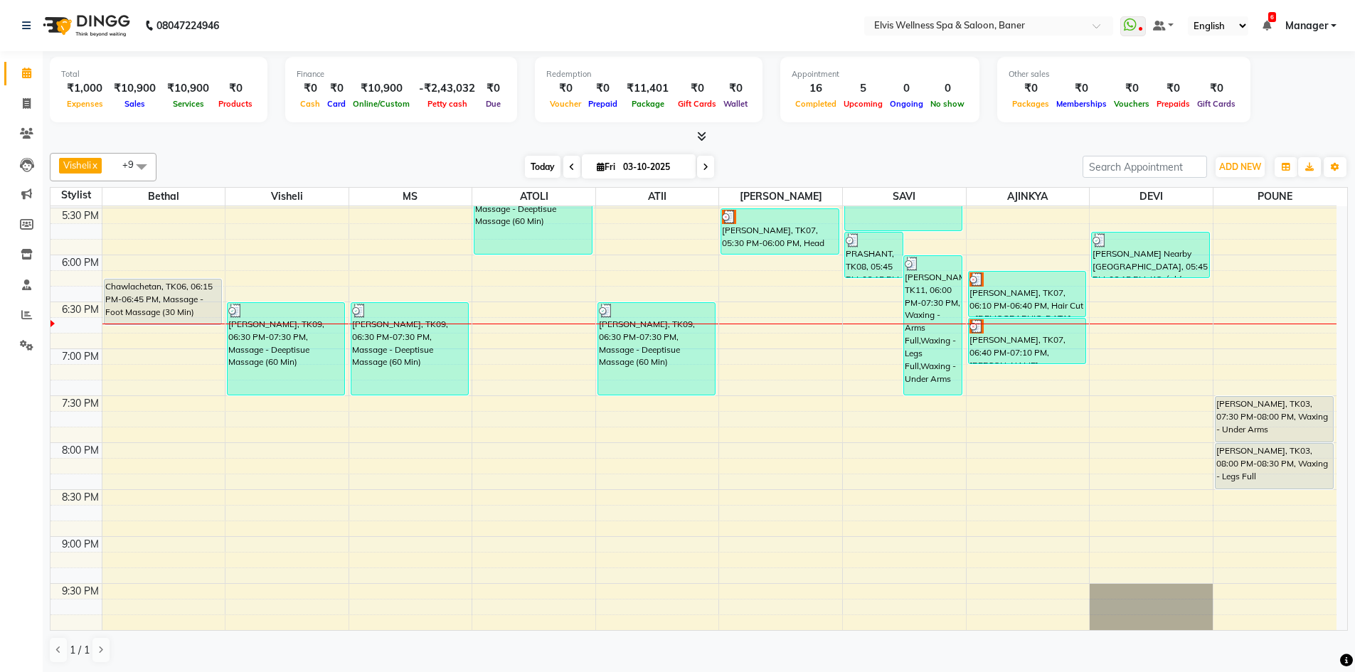
click at [535, 171] on span "Today" at bounding box center [543, 167] width 36 height 22
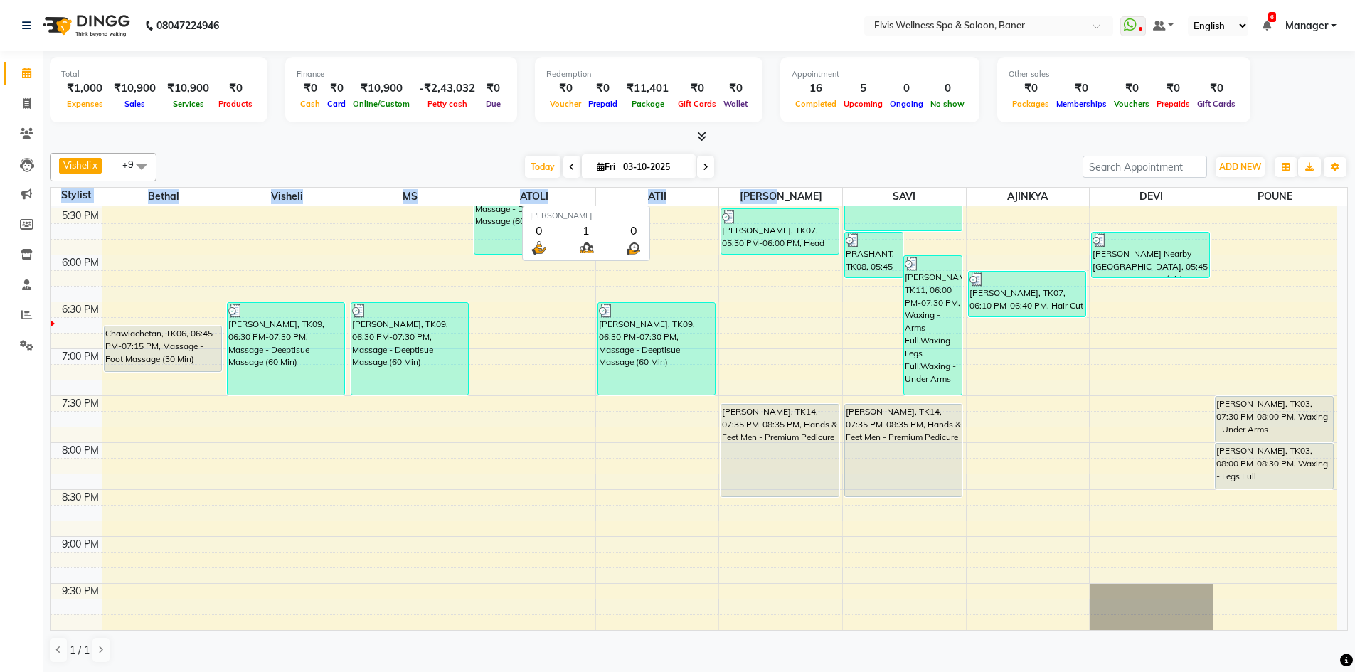
drag, startPoint x: 56, startPoint y: 197, endPoint x: 848, endPoint y: 192, distance: 791.5
click at [825, 199] on tr "Stylist Bethal Visheli MS ATOLI ATII Marvin SAVI AJINKYA DEVI POUNE" at bounding box center [693, 197] width 1286 height 18
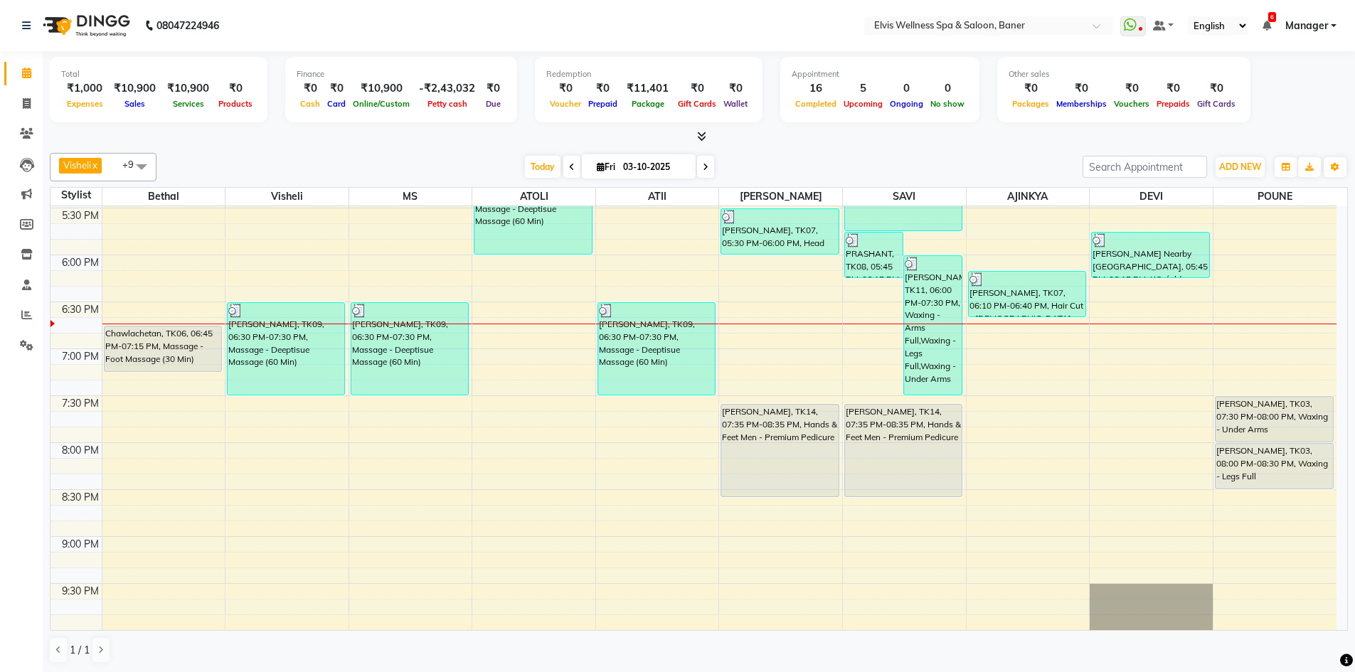
click at [870, 164] on div "[DATE] [DATE]" at bounding box center [620, 166] width 912 height 21
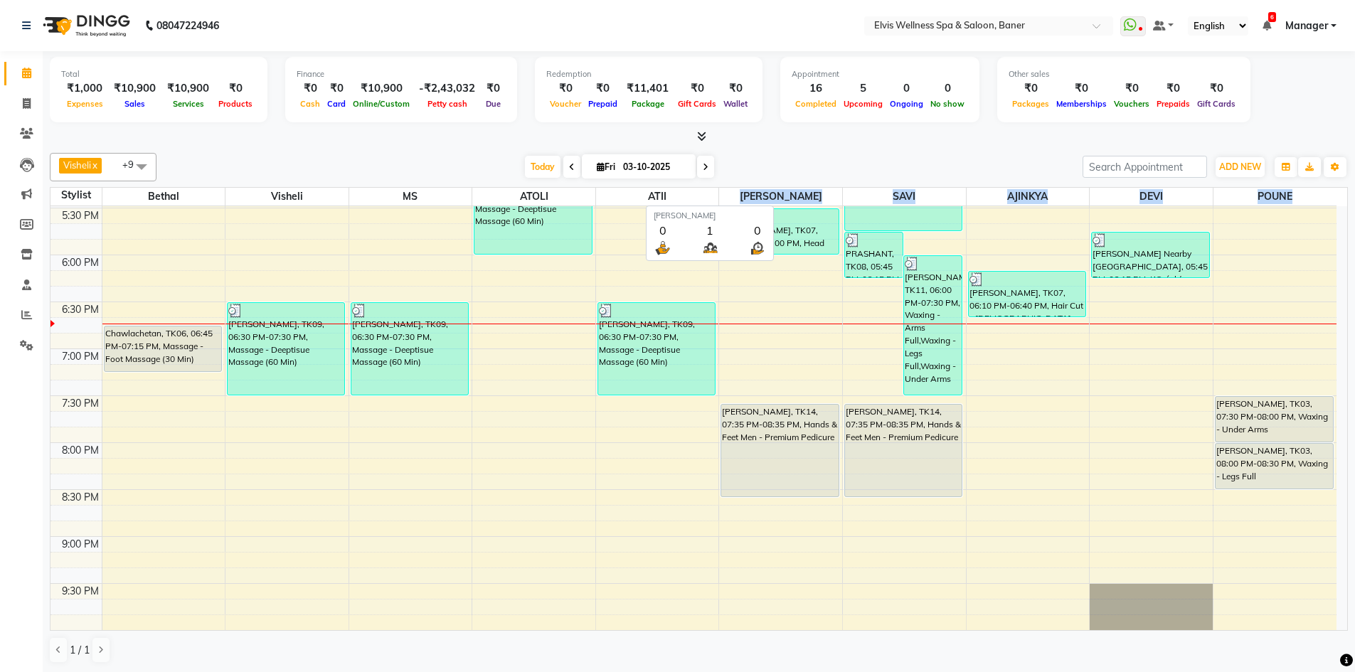
drag, startPoint x: 1309, startPoint y: 201, endPoint x: 725, endPoint y: 166, distance: 584.9
click at [720, 193] on tr "Stylist Bethal Visheli MS ATOLI ATII Marvin SAVI AJINKYA DEVI POUNE" at bounding box center [693, 197] width 1286 height 18
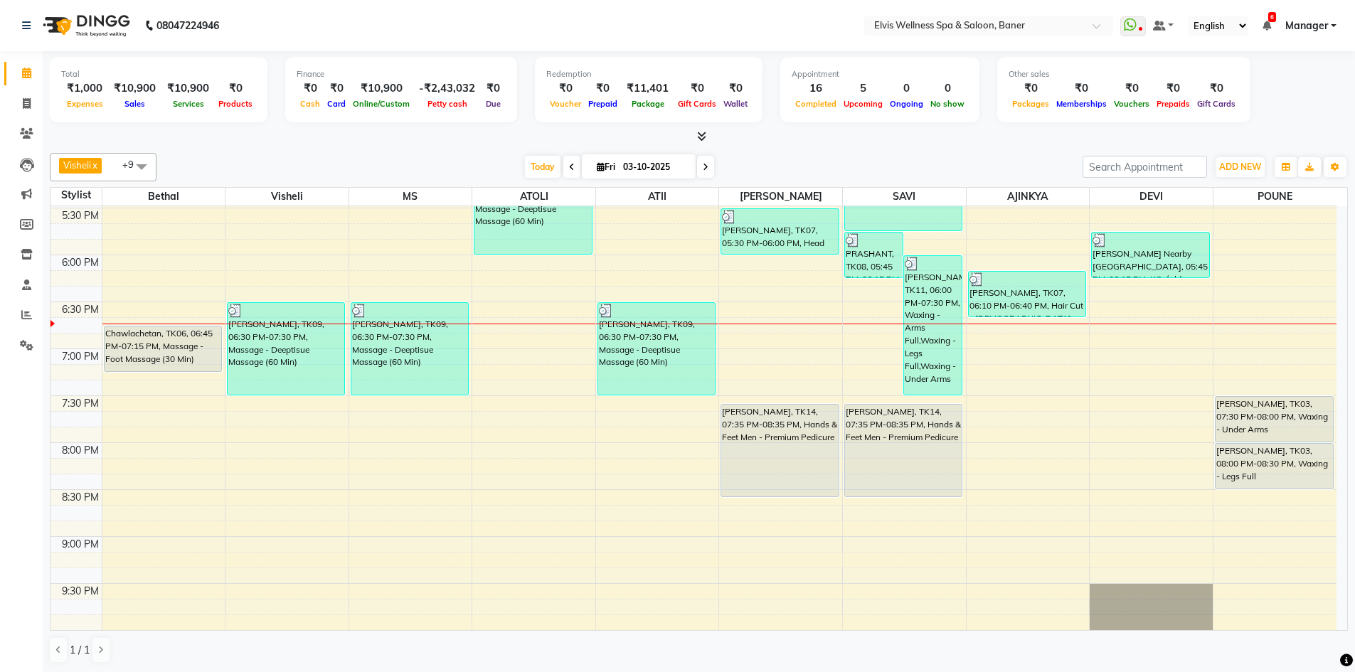
click at [725, 166] on div "[DATE] [DATE]" at bounding box center [620, 166] width 912 height 21
drag, startPoint x: 1299, startPoint y: 196, endPoint x: 888, endPoint y: 188, distance: 411.8
click at [893, 192] on tr "Stylist Bethal Visheli MS ATOLI ATII Marvin SAVI AJINKYA DEVI POUNE" at bounding box center [693, 197] width 1286 height 18
click at [884, 175] on div "[DATE] [DATE]" at bounding box center [620, 166] width 912 height 21
click at [841, 164] on div "[DATE] [DATE]" at bounding box center [620, 166] width 912 height 21
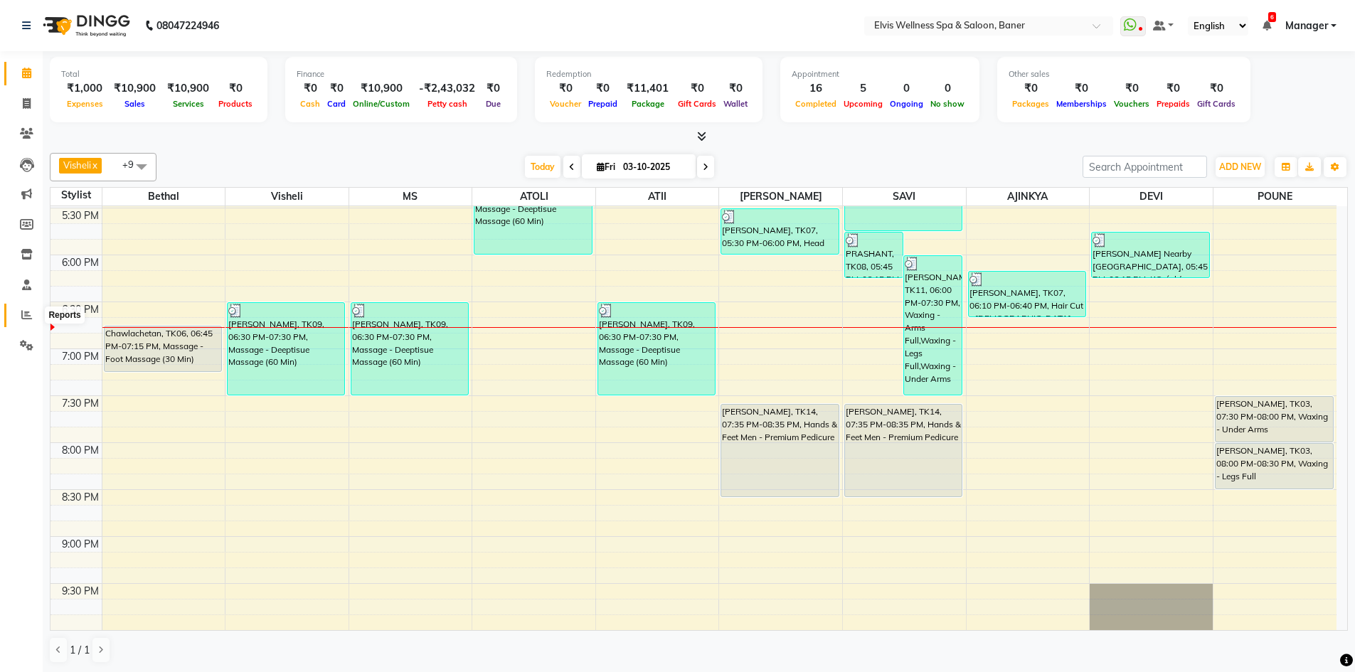
click at [28, 310] on icon at bounding box center [26, 314] width 11 height 11
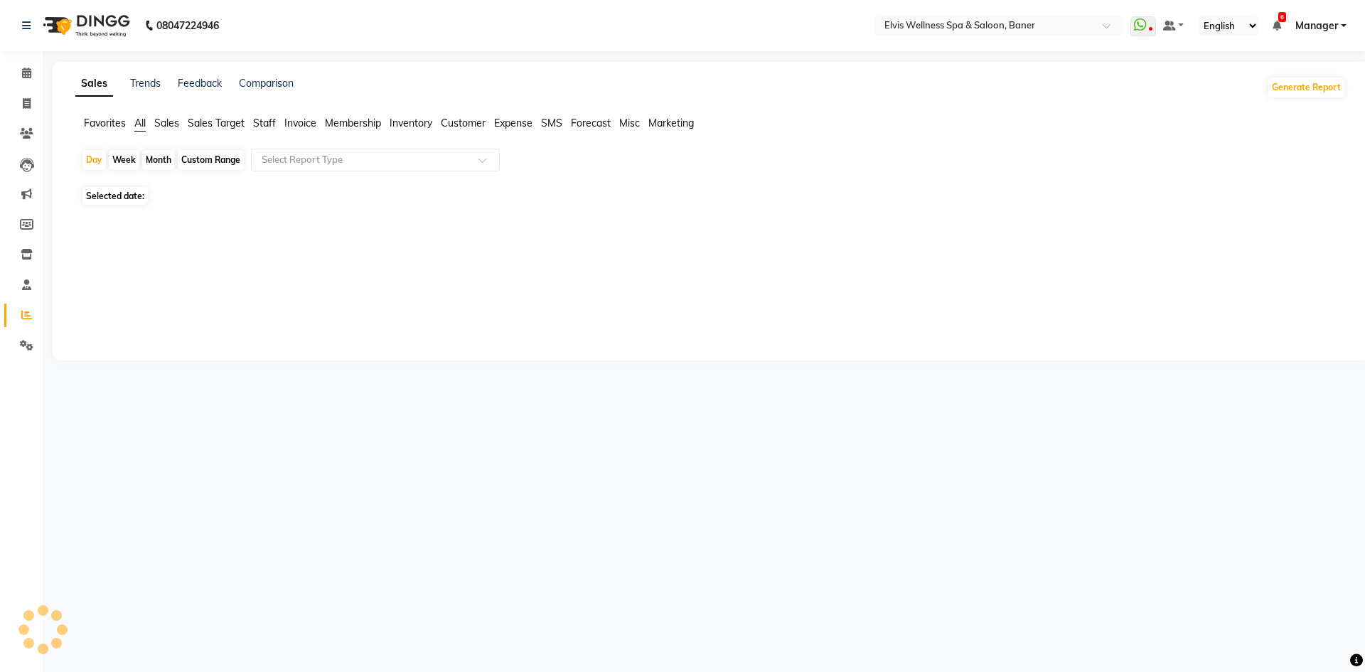
click at [158, 153] on div "Month" at bounding box center [158, 160] width 33 height 20
select select "10"
select select "2025"
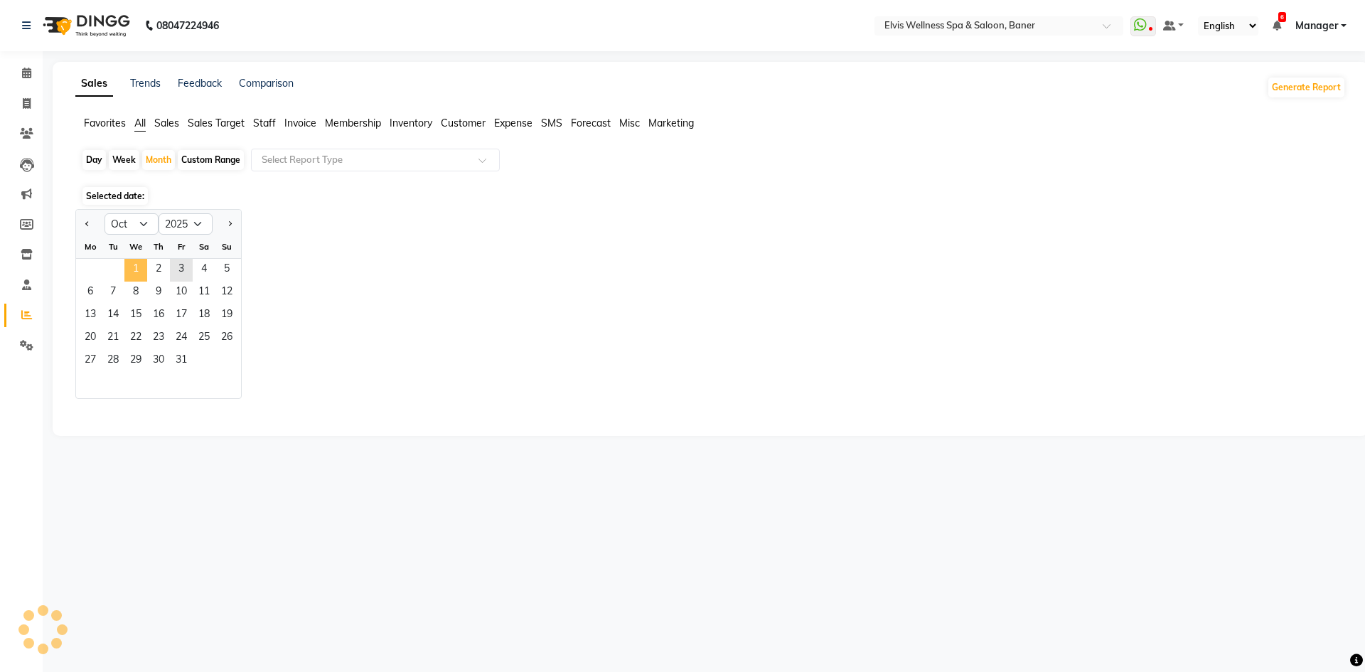
click at [139, 264] on span "1" at bounding box center [135, 270] width 23 height 23
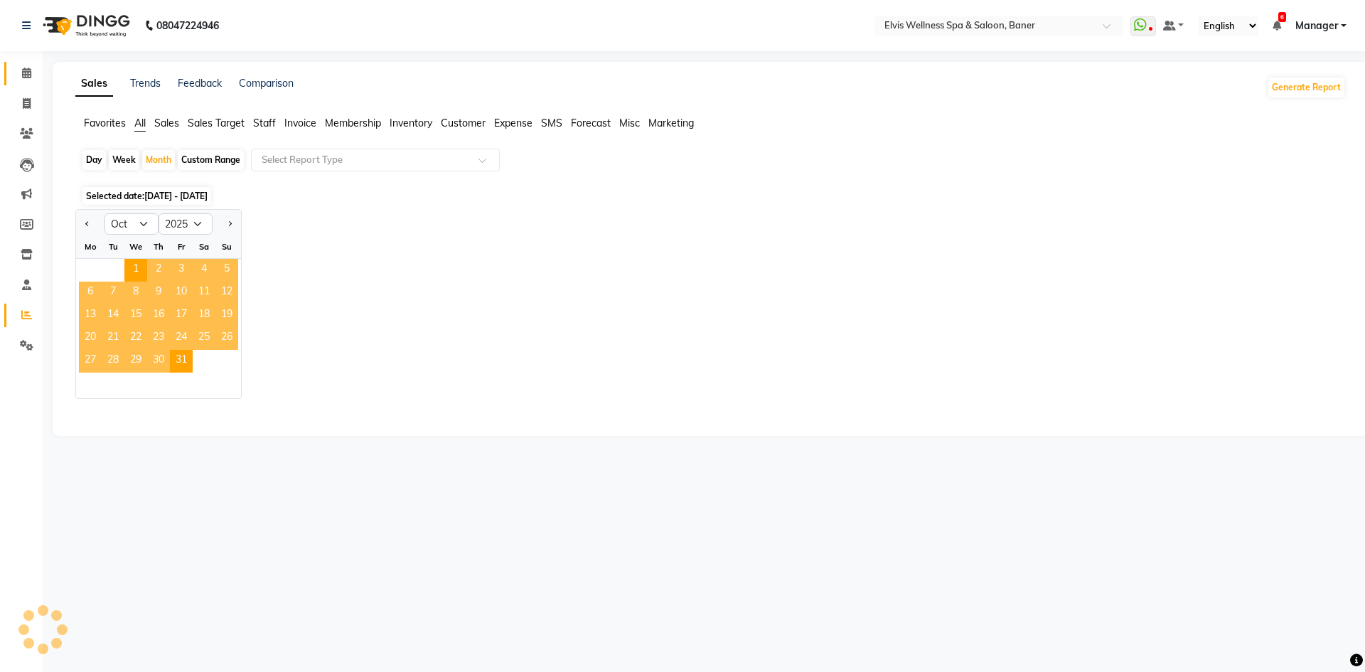
click at [14, 68] on link "Calendar" at bounding box center [21, 73] width 34 height 23
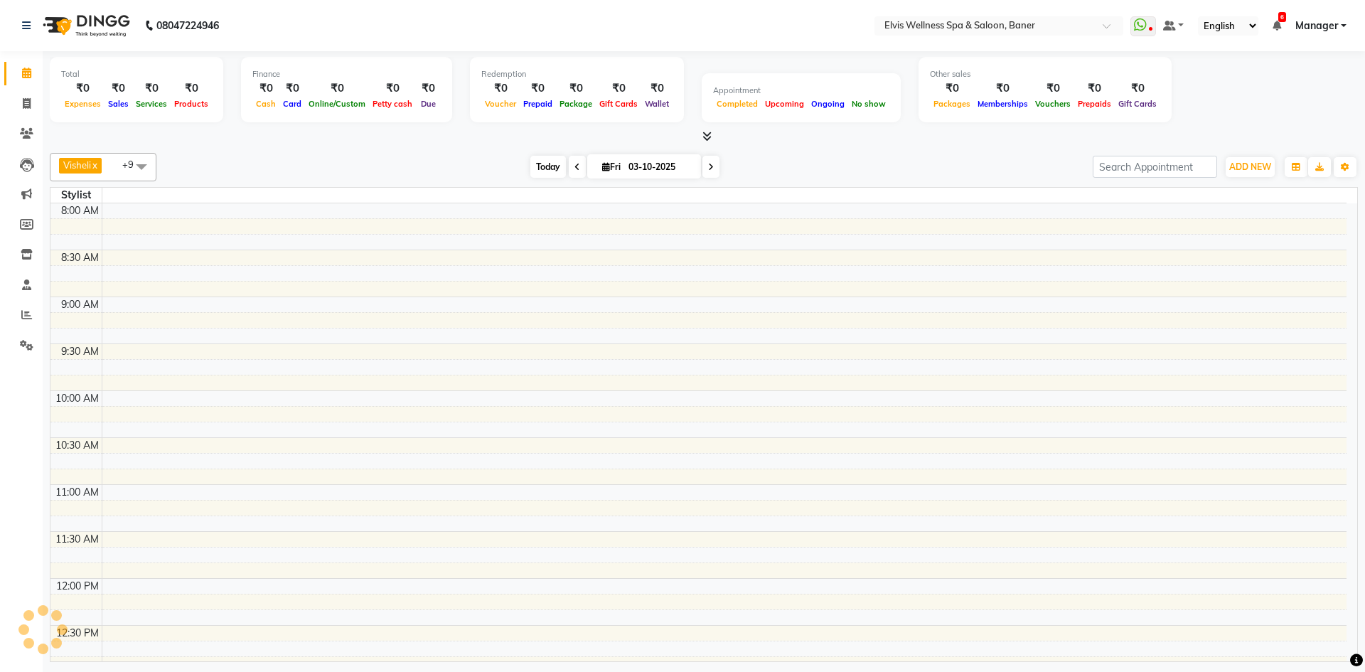
click at [538, 174] on span "Today" at bounding box center [549, 167] width 36 height 22
click at [513, 178] on div "Visheli x MS x Bethal x ATOLI x ATII x SAVI x Marvin x POUNE x AJINKYA x Devi x…" at bounding box center [704, 167] width 1309 height 28
click at [531, 174] on span "Today" at bounding box center [549, 167] width 36 height 22
click at [507, 172] on div "[DATE] [DATE]" at bounding box center [625, 166] width 922 height 21
click at [543, 162] on span "Today" at bounding box center [549, 167] width 36 height 22
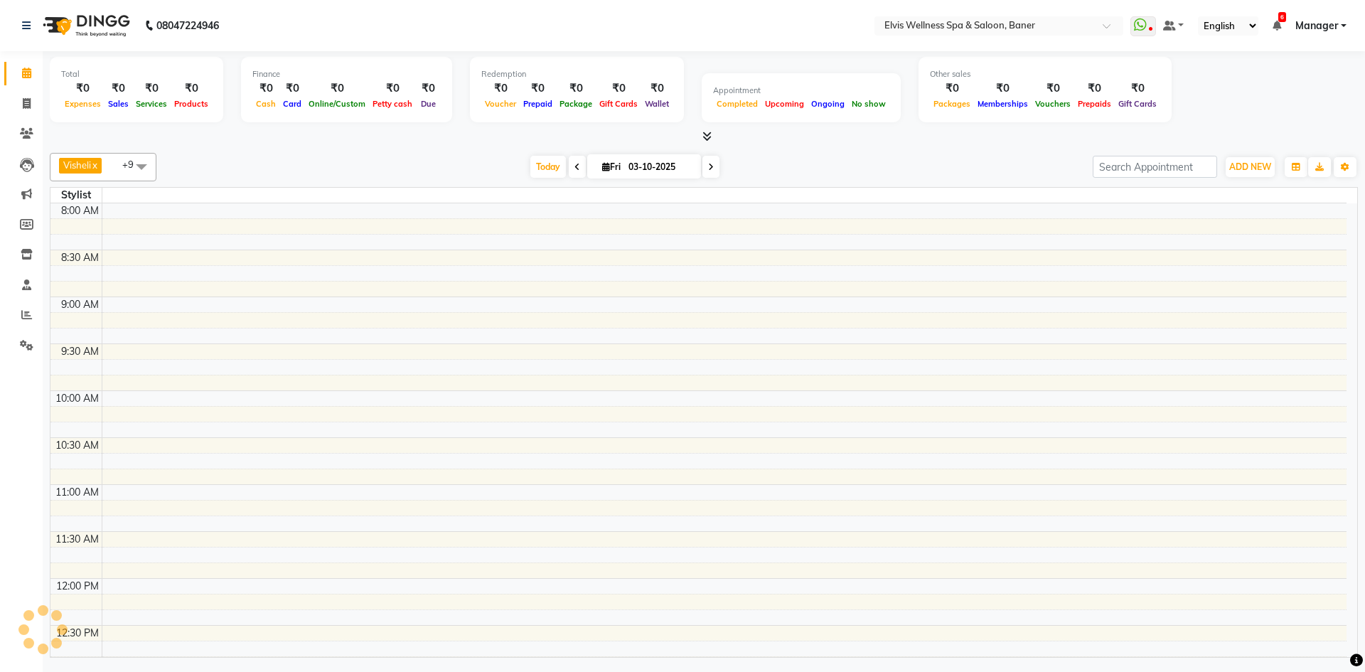
click at [516, 166] on div "[DATE] [DATE]" at bounding box center [625, 166] width 922 height 21
click at [531, 166] on span "Today" at bounding box center [549, 167] width 36 height 22
click at [504, 166] on div "[DATE] [DATE]" at bounding box center [625, 166] width 922 height 21
click at [547, 166] on span "Today" at bounding box center [549, 167] width 36 height 22
click at [531, 167] on span "Today" at bounding box center [549, 167] width 36 height 22
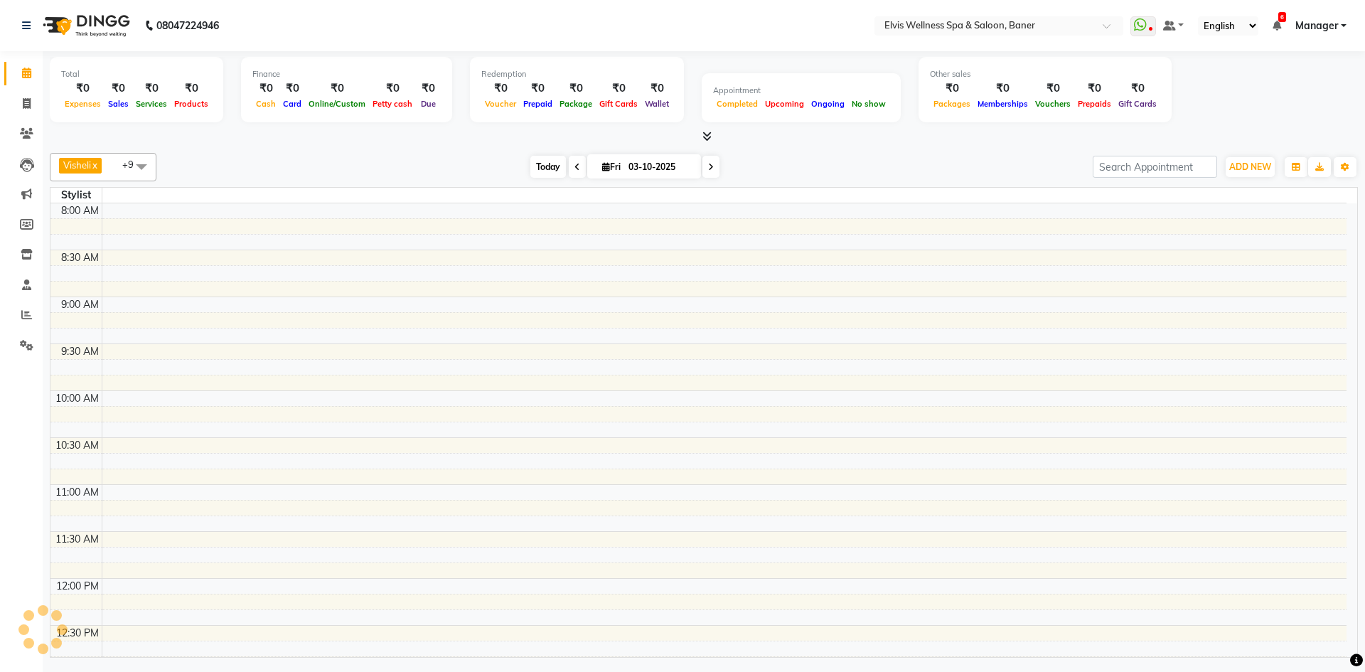
click at [543, 164] on span "Today" at bounding box center [549, 167] width 36 height 22
click at [513, 168] on div "[DATE] [DATE]" at bounding box center [625, 166] width 922 height 21
click at [524, 166] on div "[DATE] [DATE]" at bounding box center [625, 166] width 922 height 21
click at [503, 166] on div "[DATE] [DATE]" at bounding box center [625, 166] width 922 height 21
click at [554, 168] on span "Today" at bounding box center [549, 167] width 36 height 22
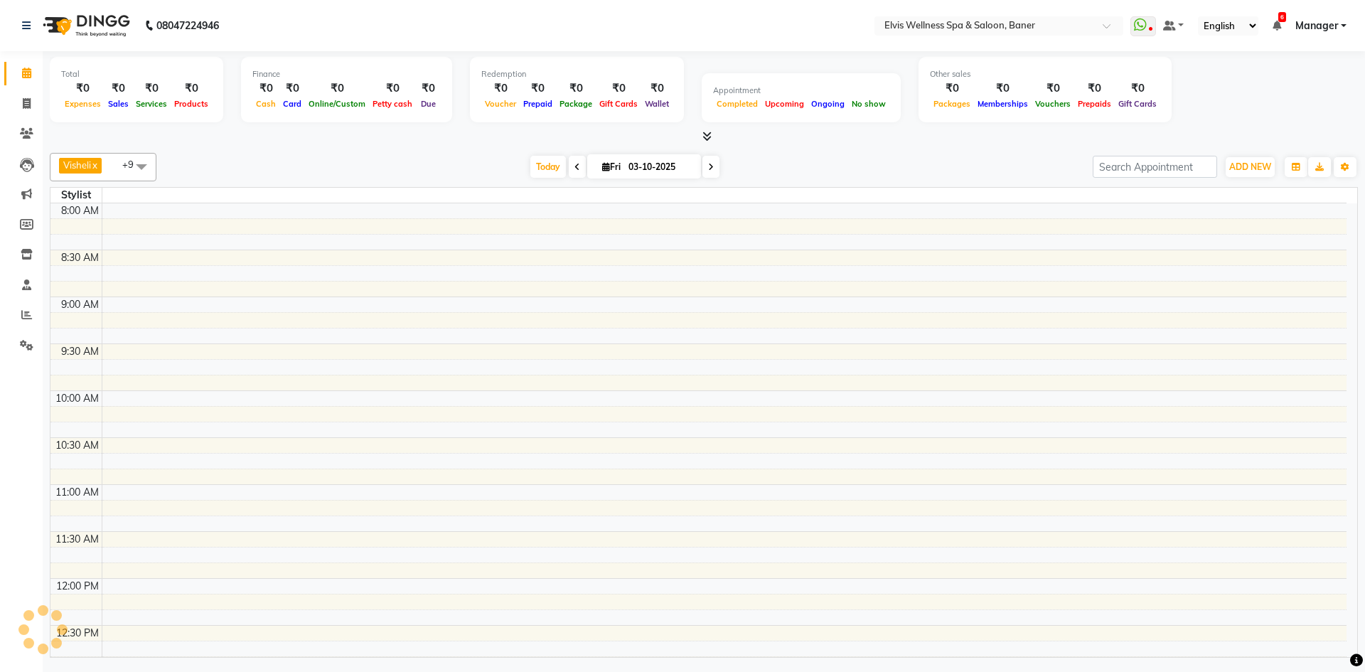
drag, startPoint x: 502, startPoint y: 161, endPoint x: 557, endPoint y: 159, distance: 54.8
click at [506, 161] on div "[DATE] [DATE]" at bounding box center [625, 166] width 922 height 21
click at [557, 159] on span "Today" at bounding box center [549, 167] width 36 height 22
click at [529, 164] on div "[DATE] [DATE]" at bounding box center [625, 166] width 192 height 21
click at [540, 159] on span "Today" at bounding box center [549, 167] width 36 height 22
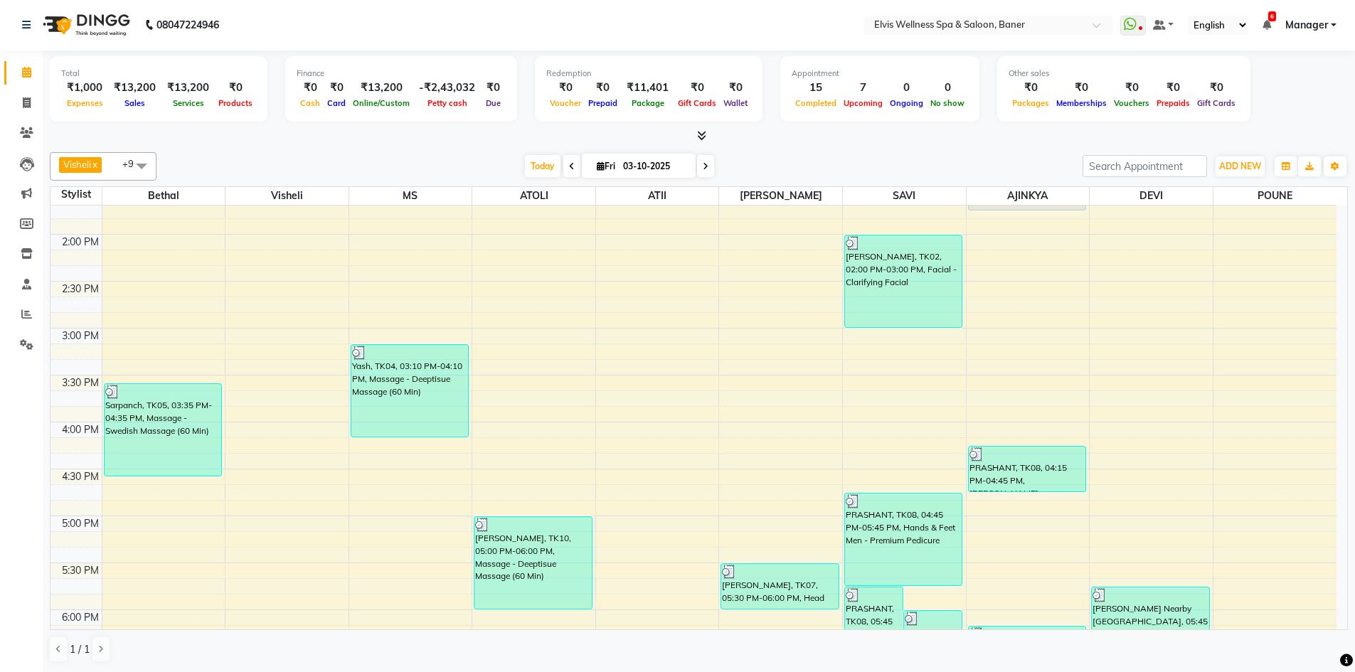
scroll to position [890, 0]
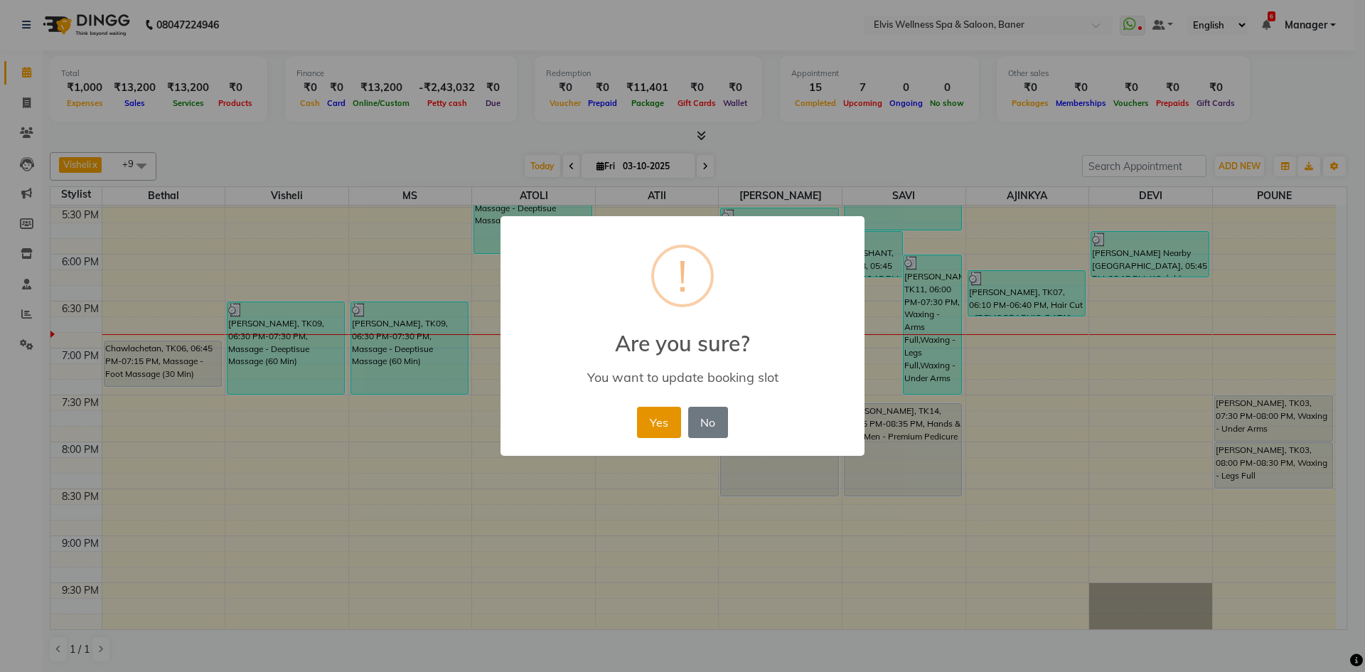
click at [655, 427] on button "Yes" at bounding box center [658, 422] width 43 height 31
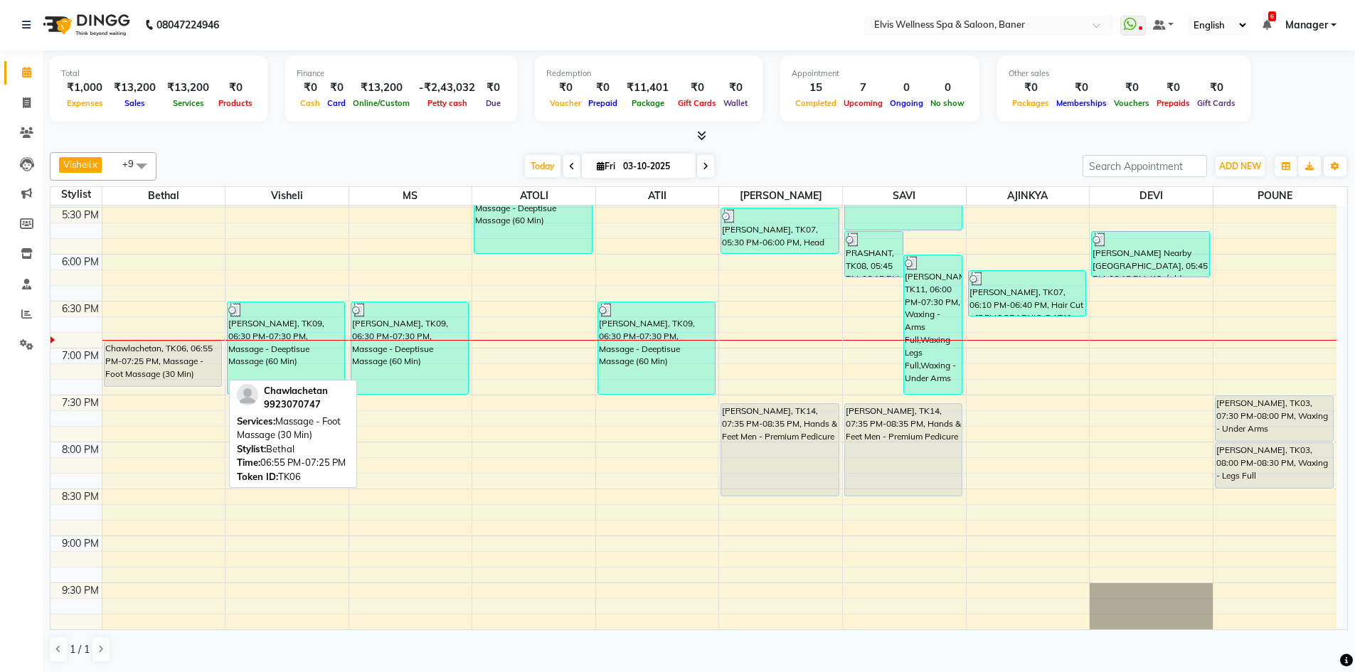
click at [173, 358] on div "Chawlachetan, TK06, 06:55 PM-07:25 PM, Massage - Foot Massage (30 Min)" at bounding box center [163, 363] width 117 height 45
click at [194, 361] on div "Chawlachetan, TK06, 06:55 PM-07:25 PM, Massage - Foot Massage (30 Min)" at bounding box center [163, 363] width 117 height 45
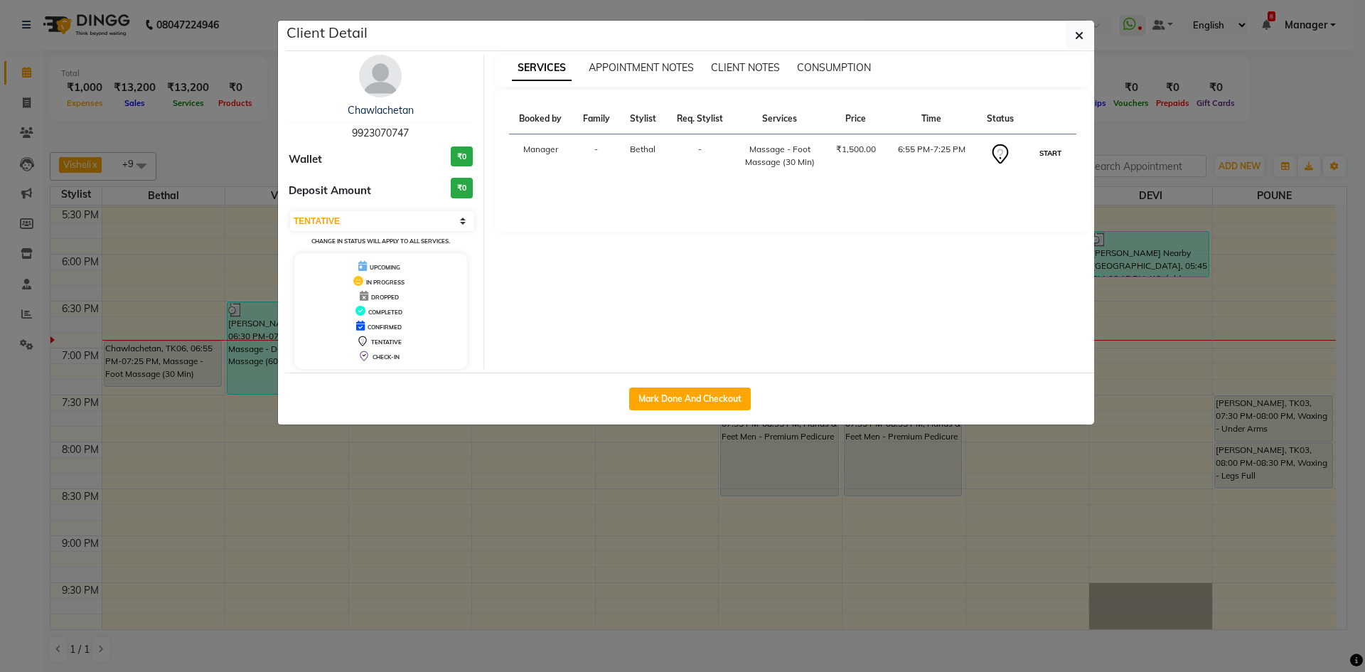
click at [1044, 156] on button "START" at bounding box center [1050, 153] width 29 height 18
select select "1"
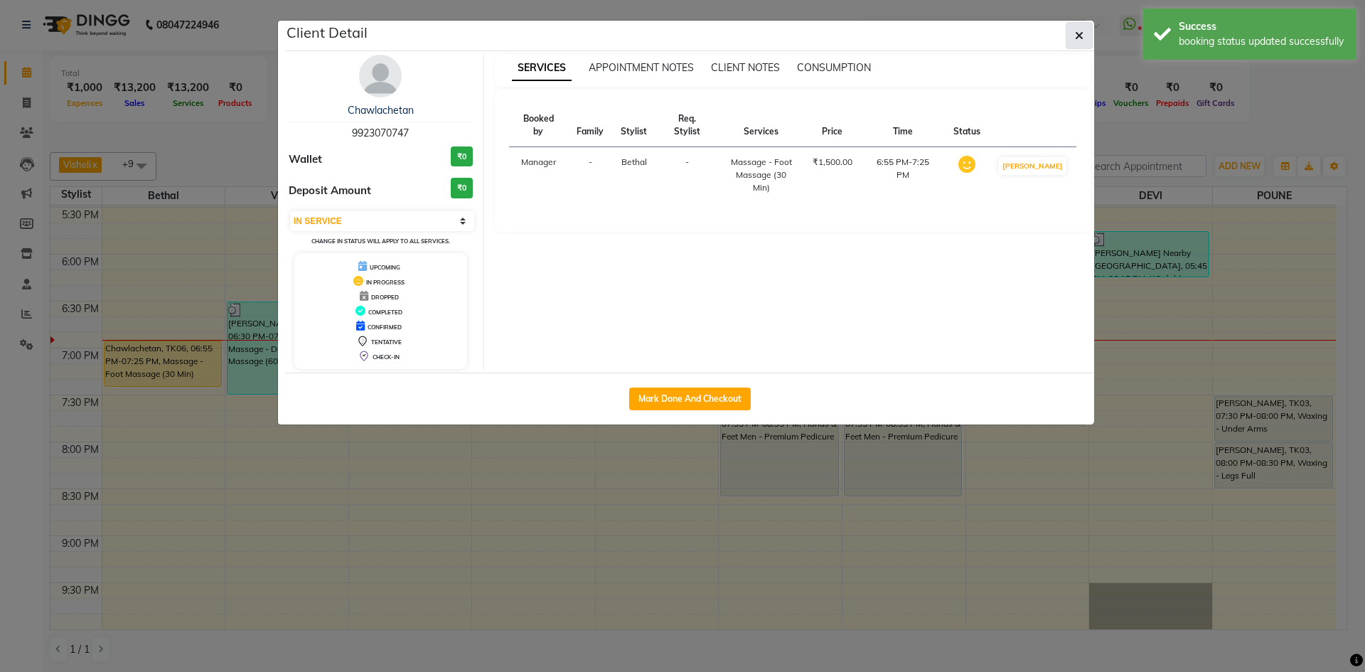
click at [1085, 38] on button "button" at bounding box center [1079, 35] width 27 height 27
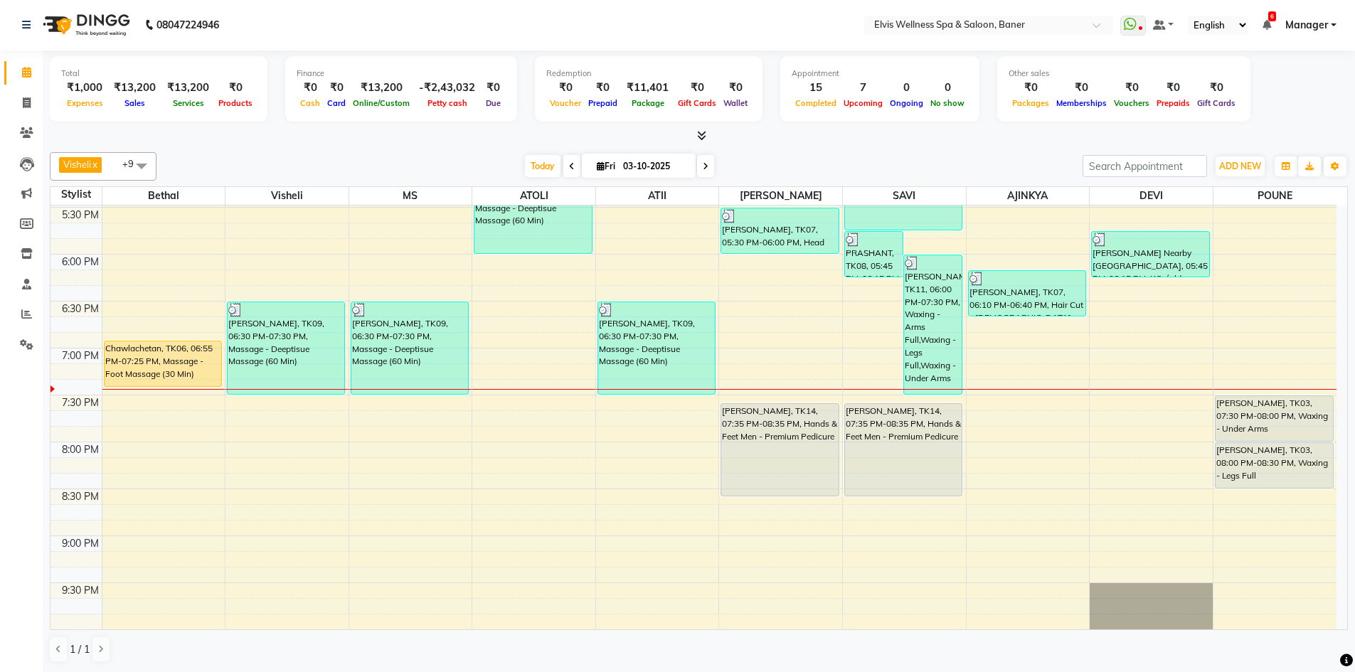
click at [701, 134] on icon at bounding box center [701, 135] width 9 height 11
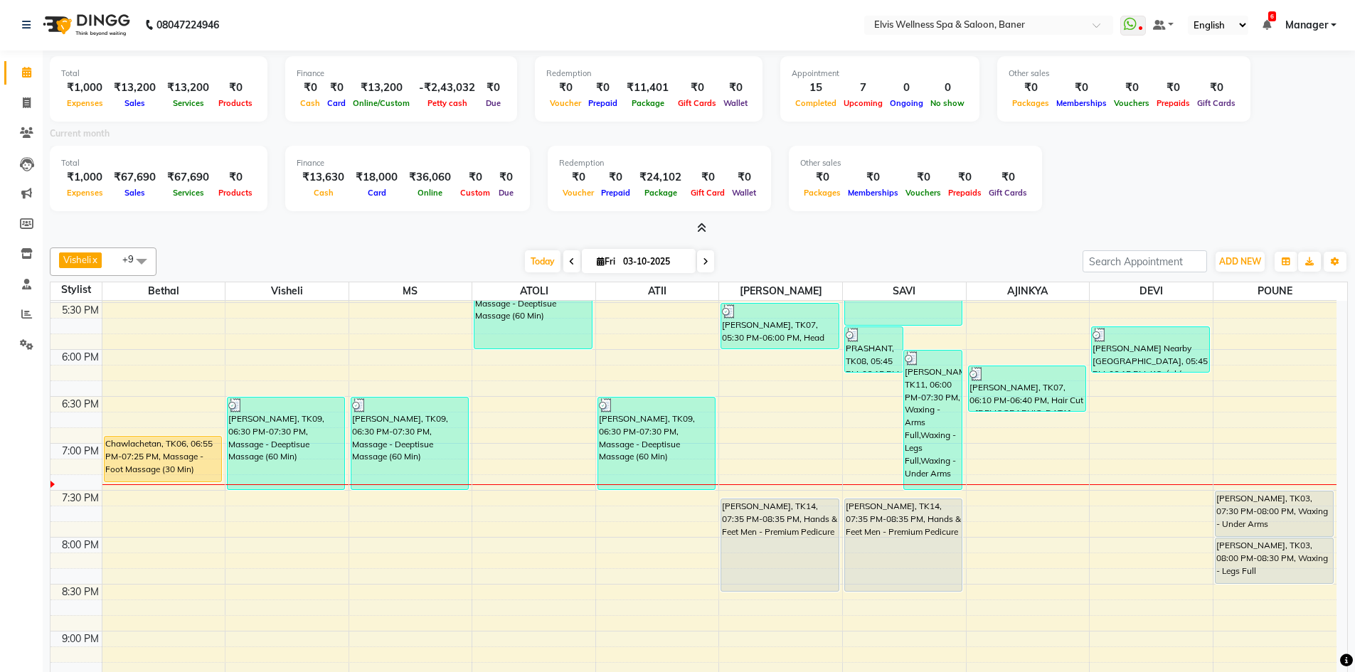
click at [694, 224] on span at bounding box center [698, 228] width 15 height 15
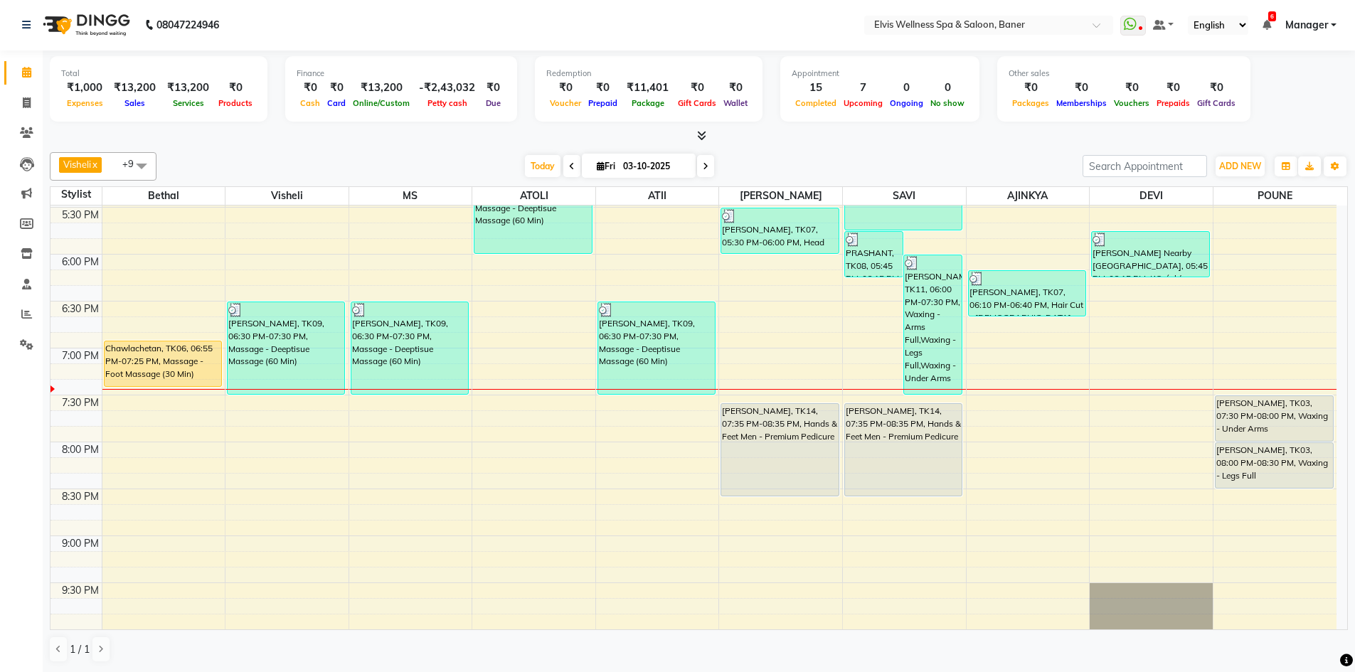
click at [701, 133] on icon at bounding box center [701, 135] width 9 height 11
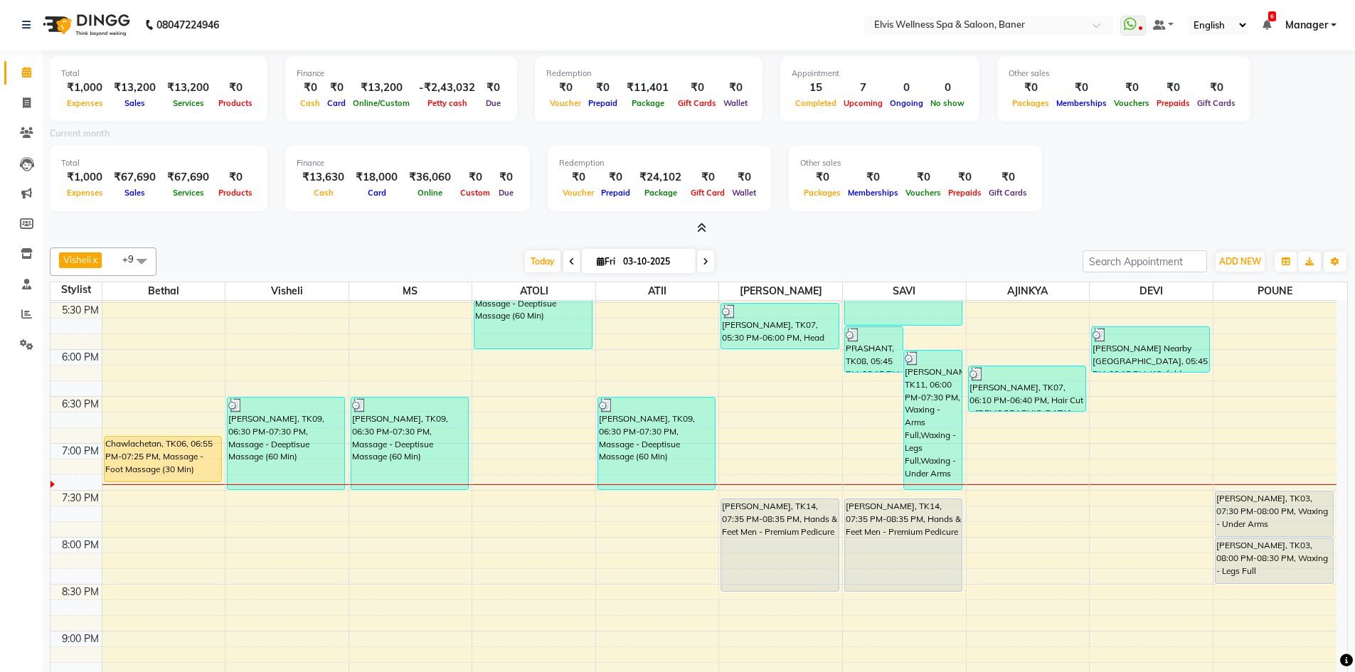
click at [697, 225] on icon at bounding box center [701, 228] width 9 height 11
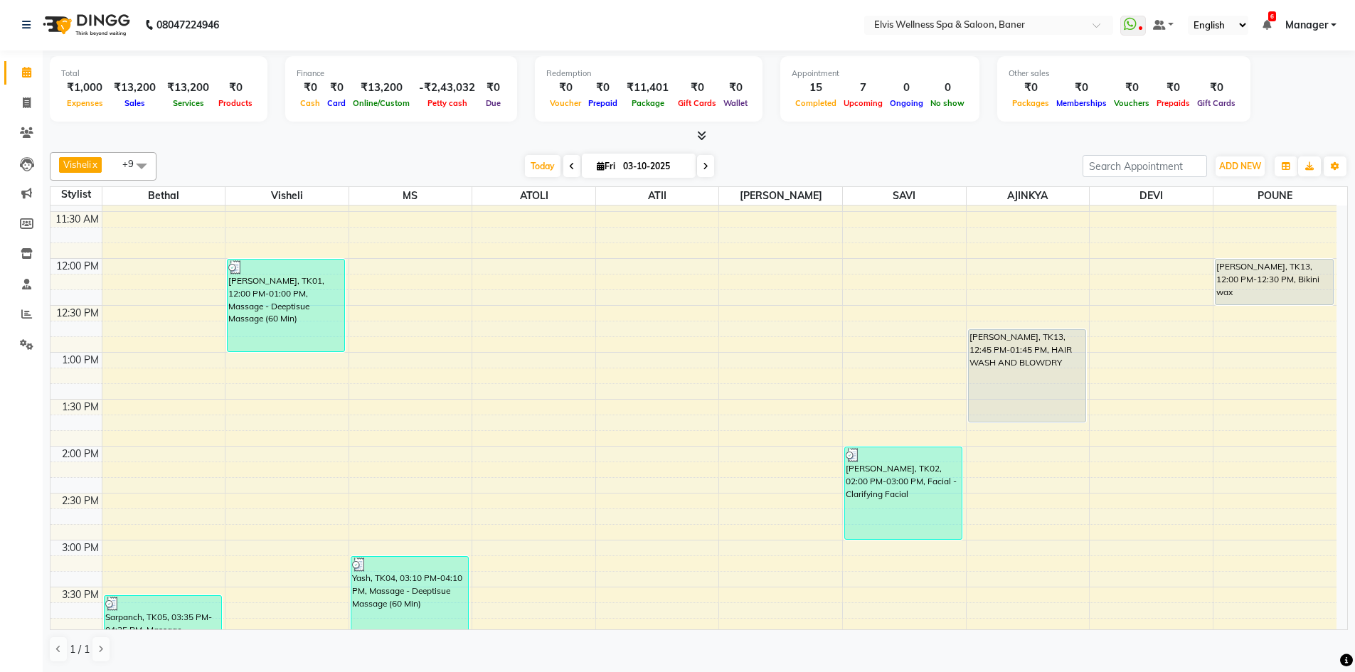
scroll to position [321, 0]
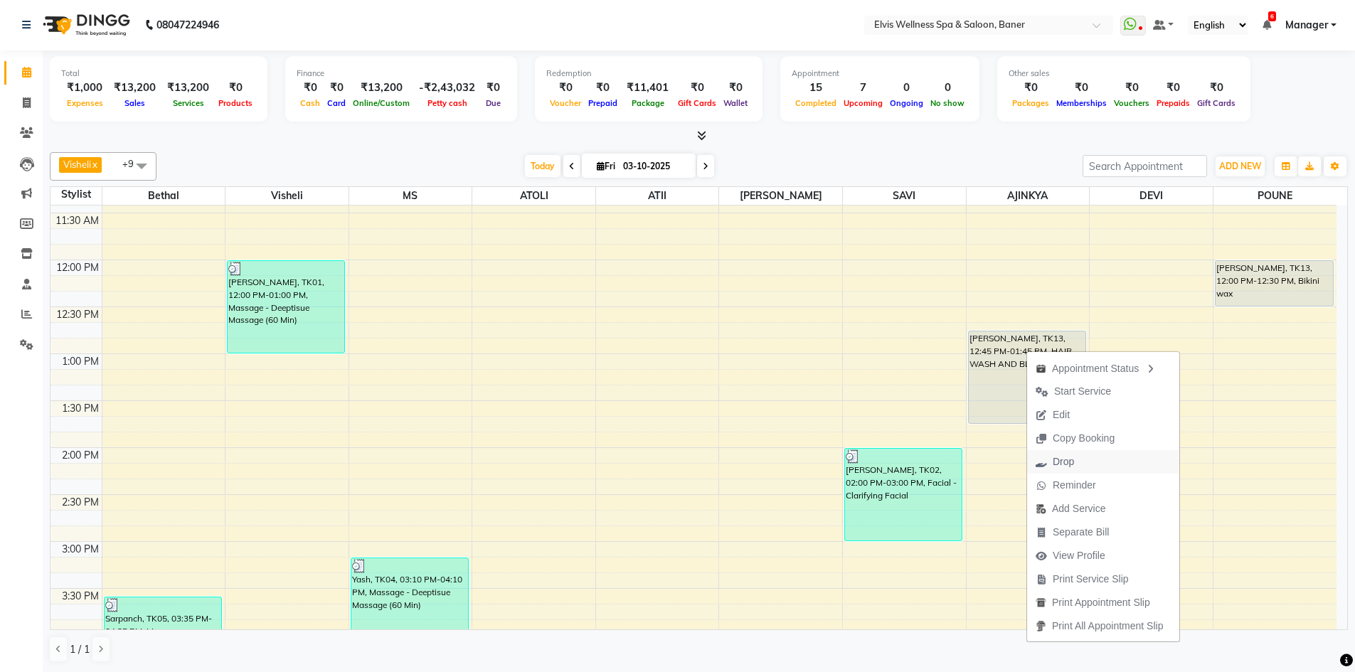
click at [1069, 459] on span "Drop" at bounding box center [1063, 461] width 21 height 15
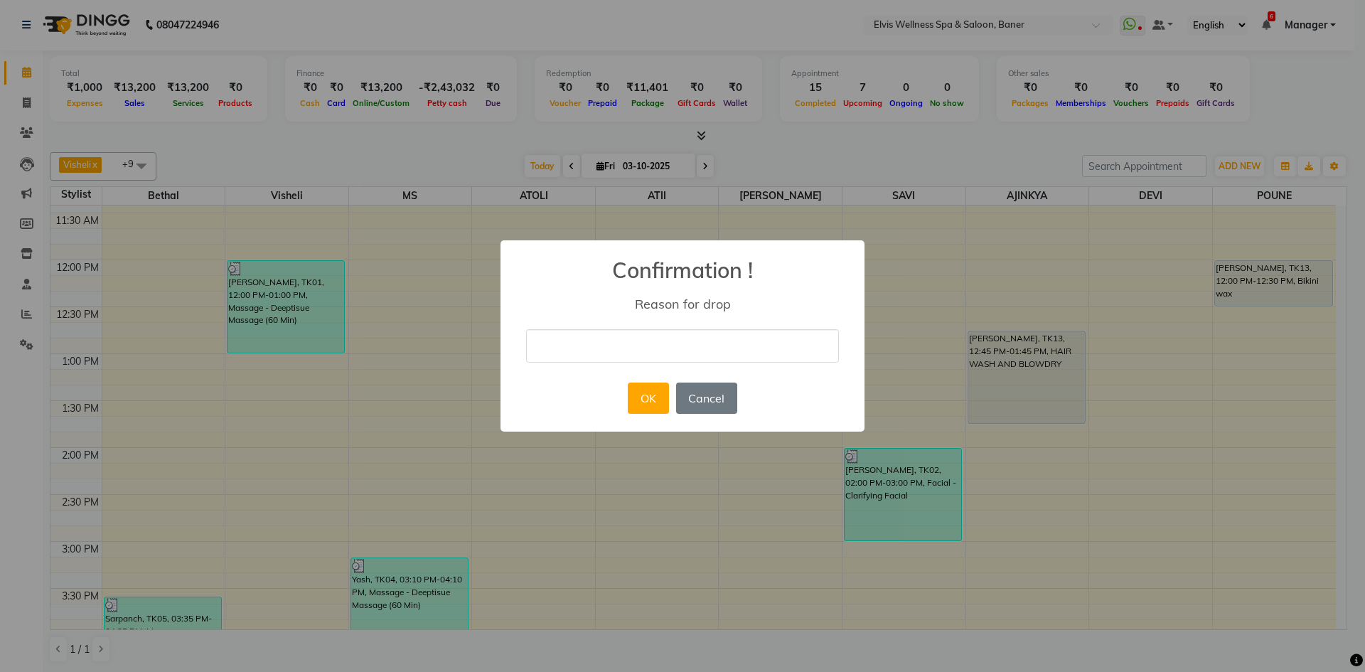
click at [596, 341] on input "text" at bounding box center [682, 345] width 313 height 33
click at [731, 405] on button "Cancel" at bounding box center [706, 398] width 61 height 31
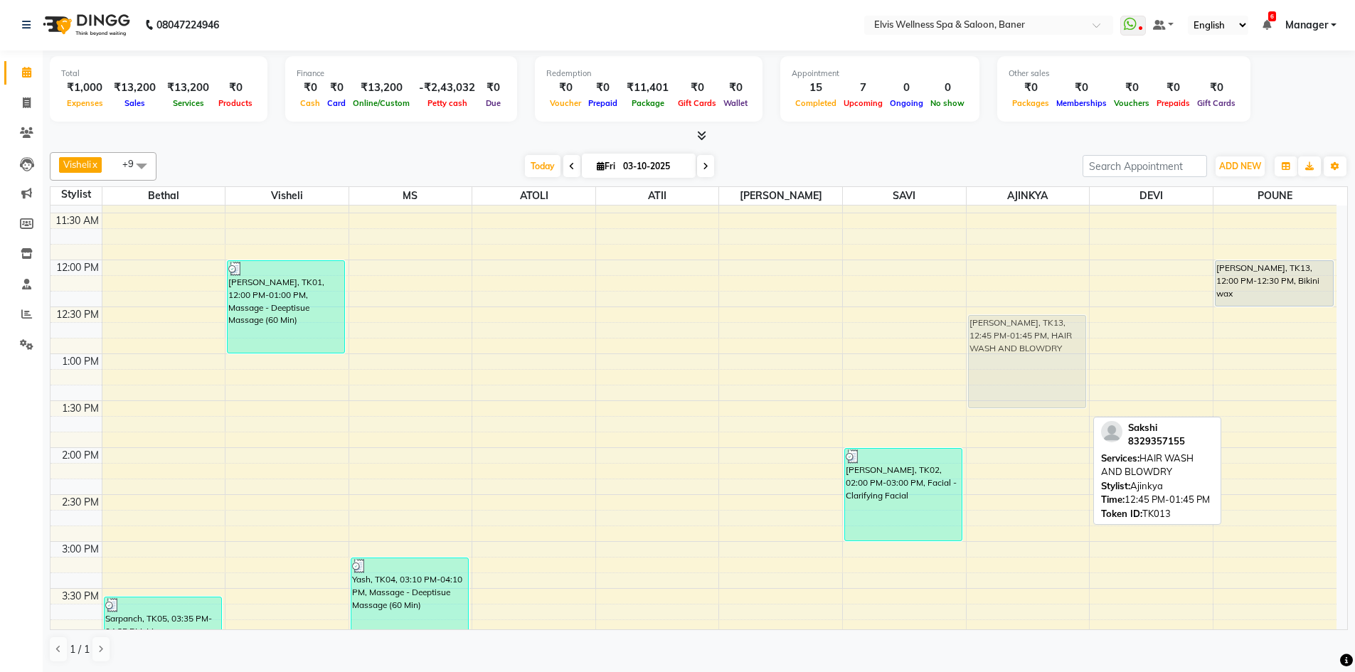
drag, startPoint x: 1040, startPoint y: 379, endPoint x: 1030, endPoint y: 371, distance: 12.7
click at [1031, 371] on div "Sakshi, TK13, 12:45 PM-01:45 PM, HAIR WASH AND BLOWDRY PRASHANT, TK08, 04:15 PM…" at bounding box center [1027, 542] width 123 height 1314
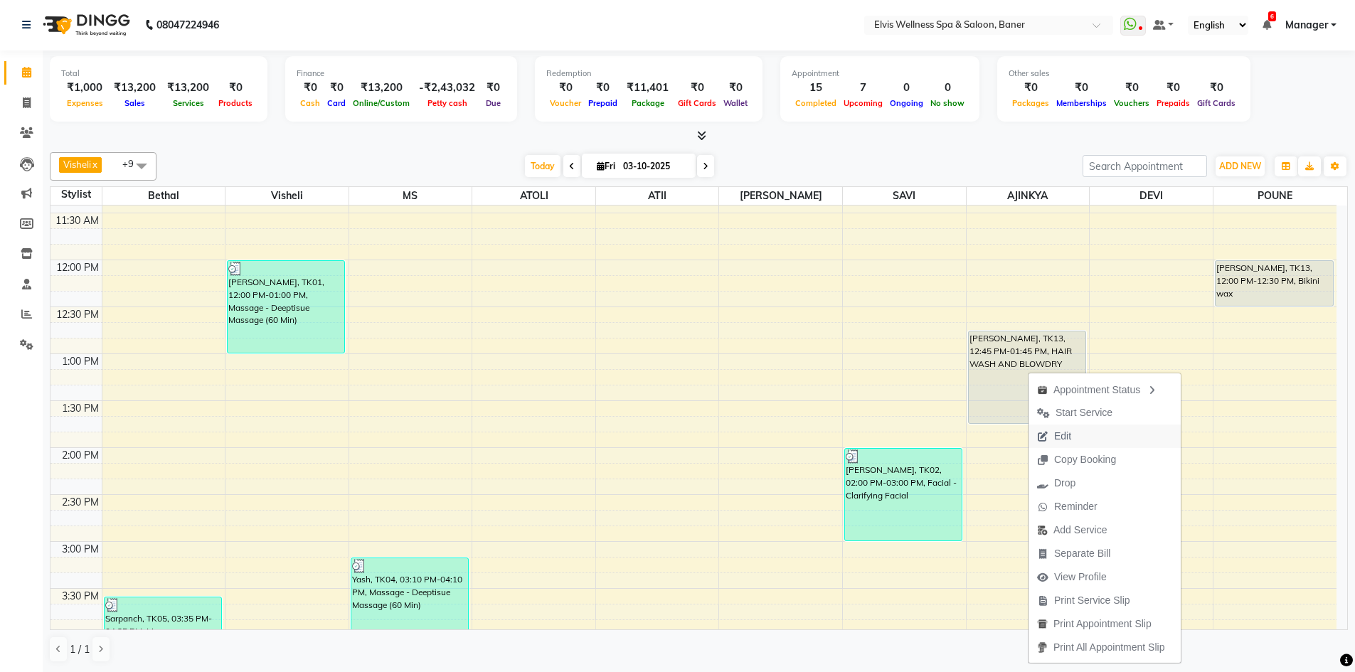
click at [1082, 444] on button "Edit" at bounding box center [1104, 436] width 152 height 23
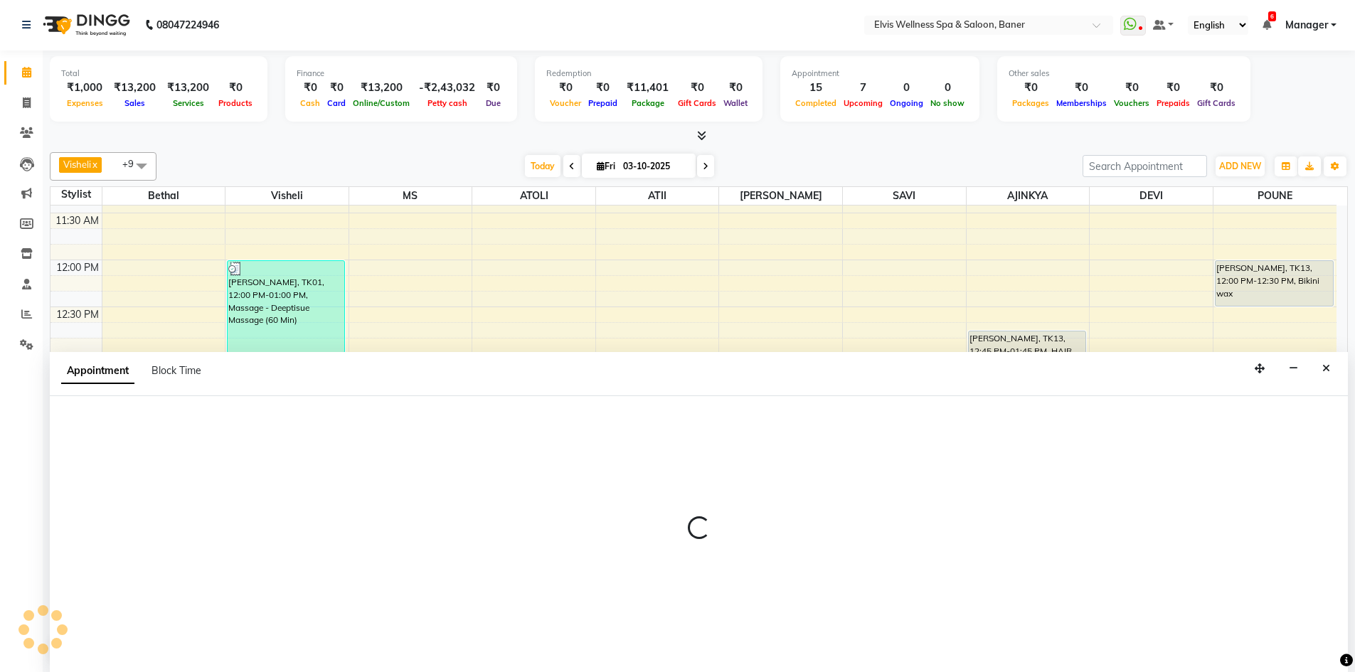
select select "tentative"
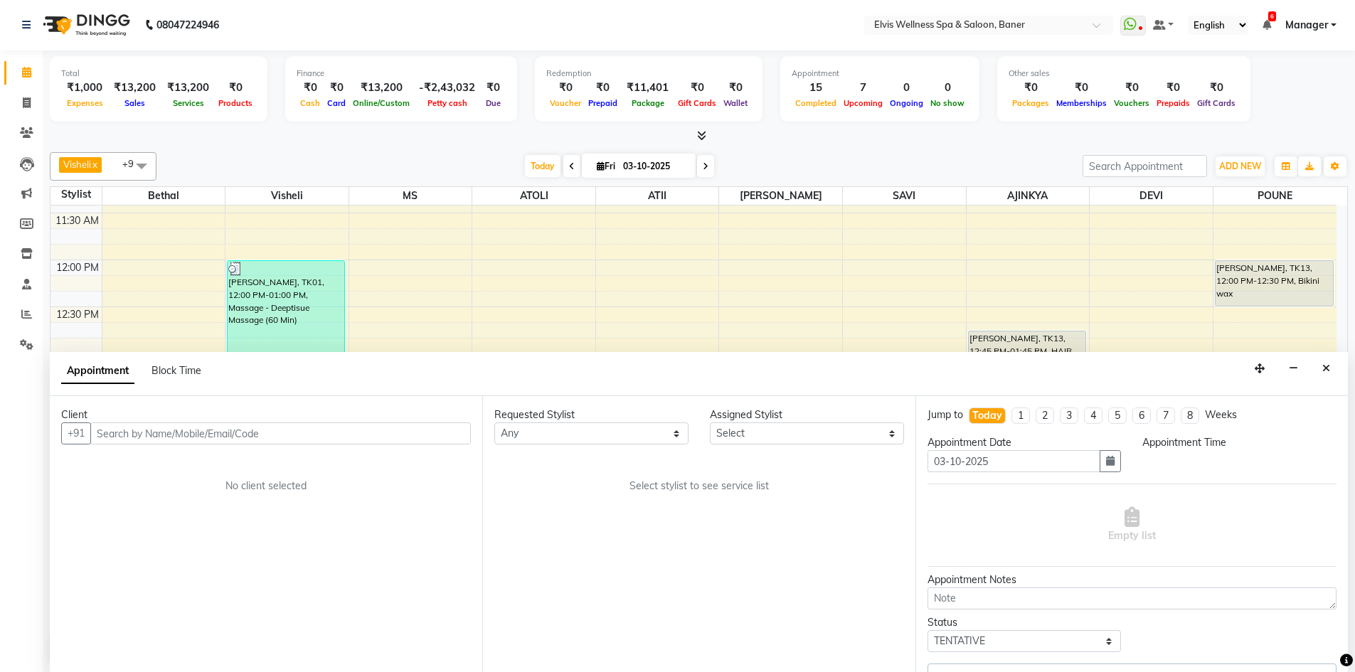
scroll to position [0, 0]
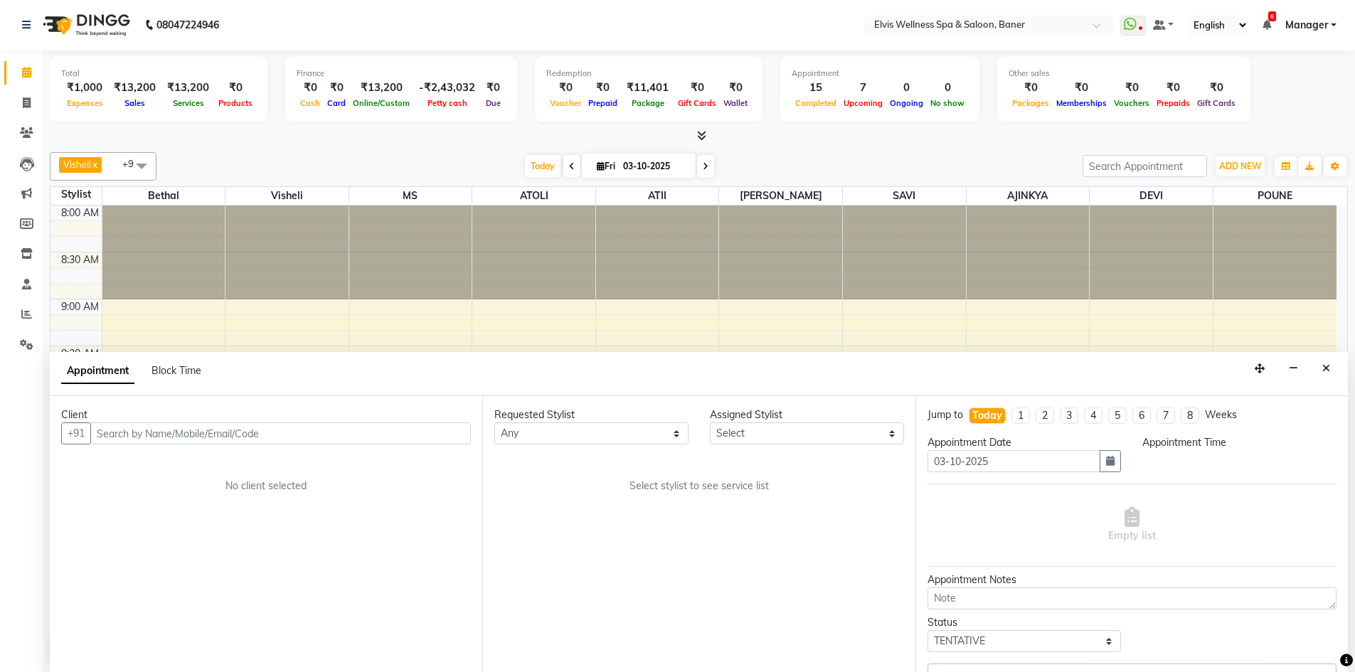
select select "720"
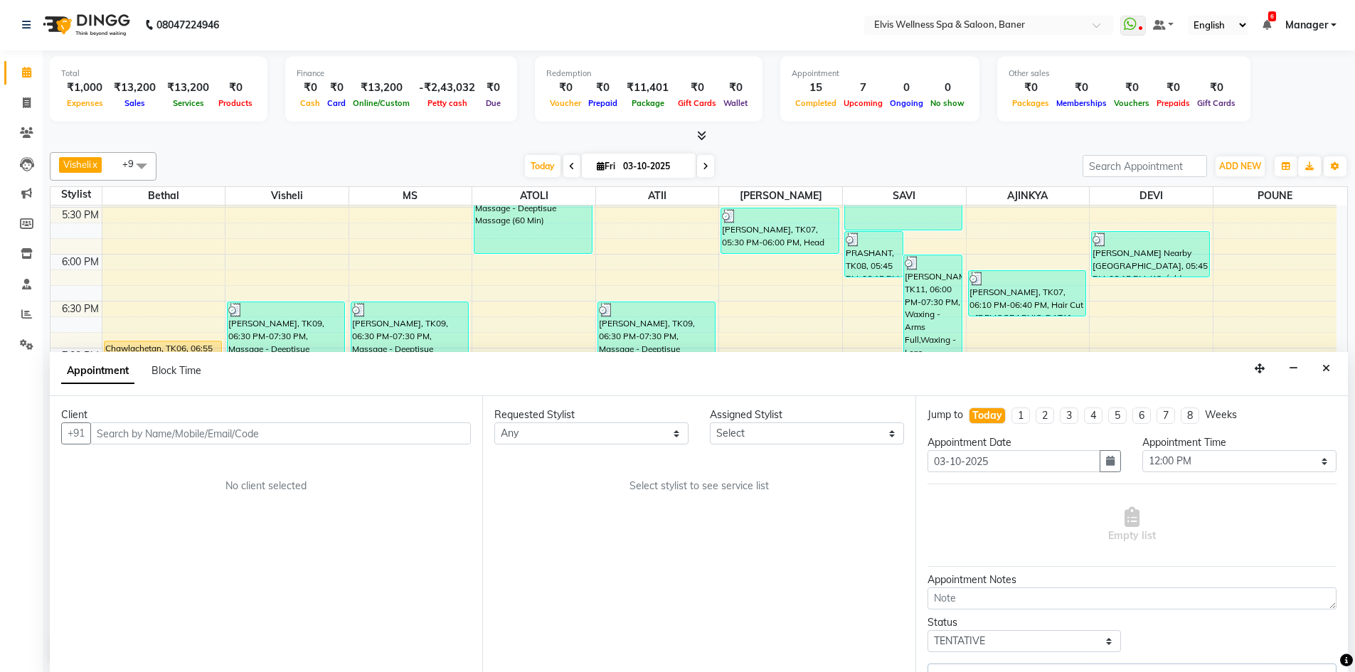
select select "88431"
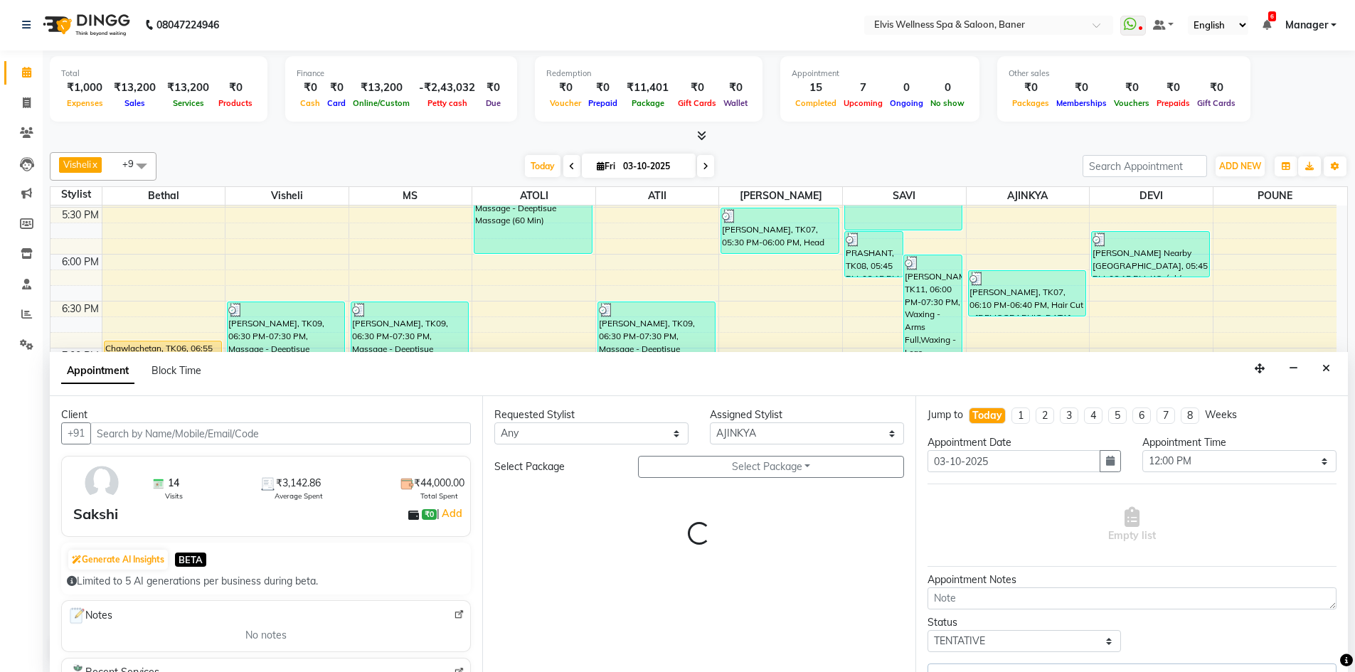
select select "2731"
select select "2965"
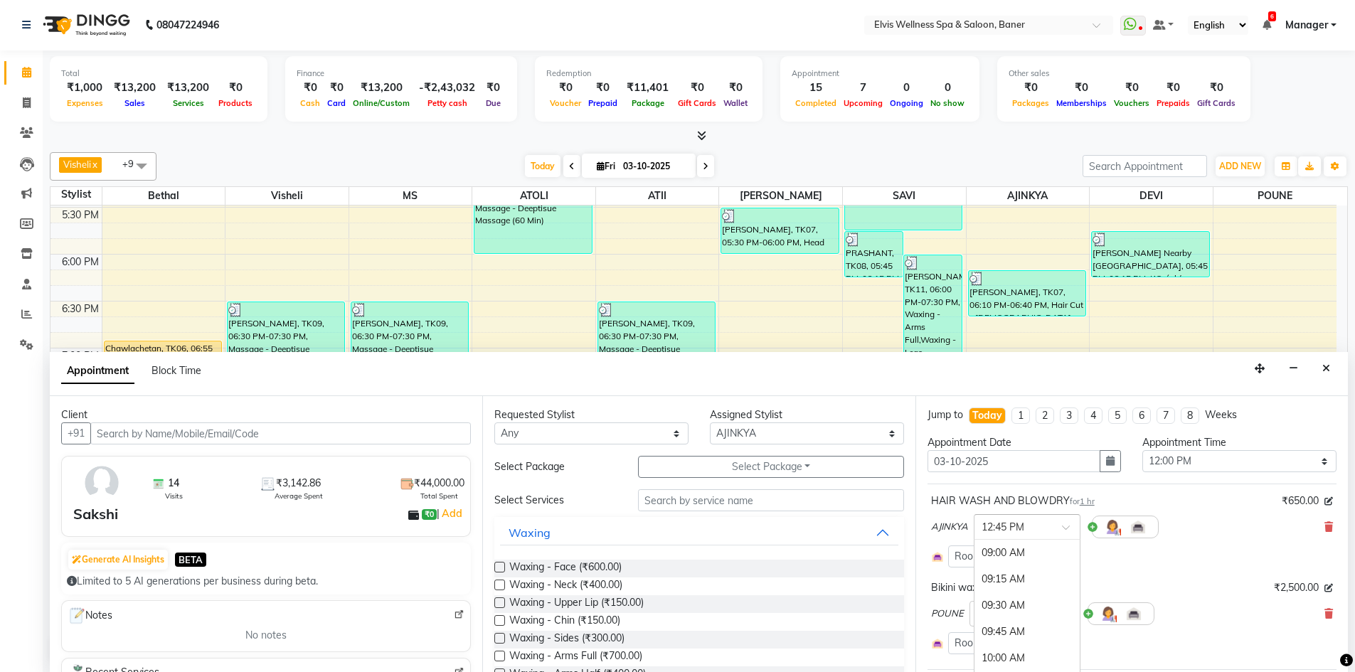
click at [1035, 524] on input "text" at bounding box center [1012, 525] width 63 height 15
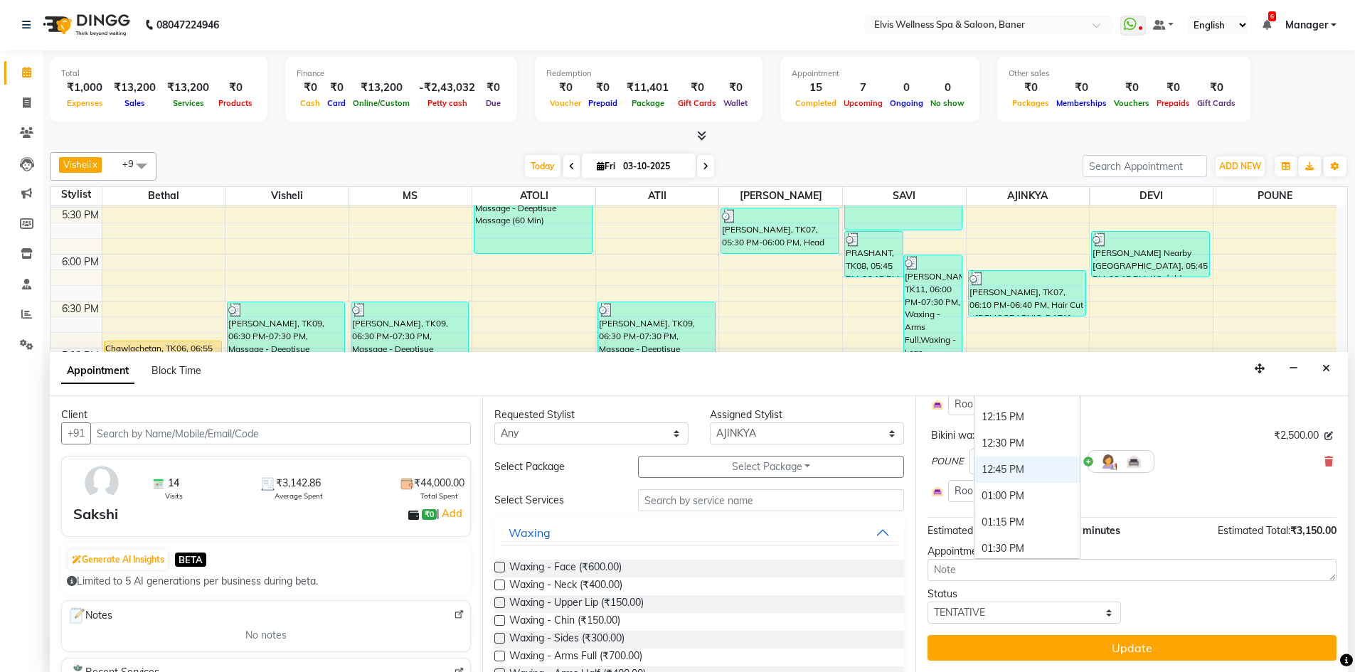
scroll to position [325, 0]
click at [1015, 441] on div "12:30 PM" at bounding box center [1026, 444] width 105 height 26
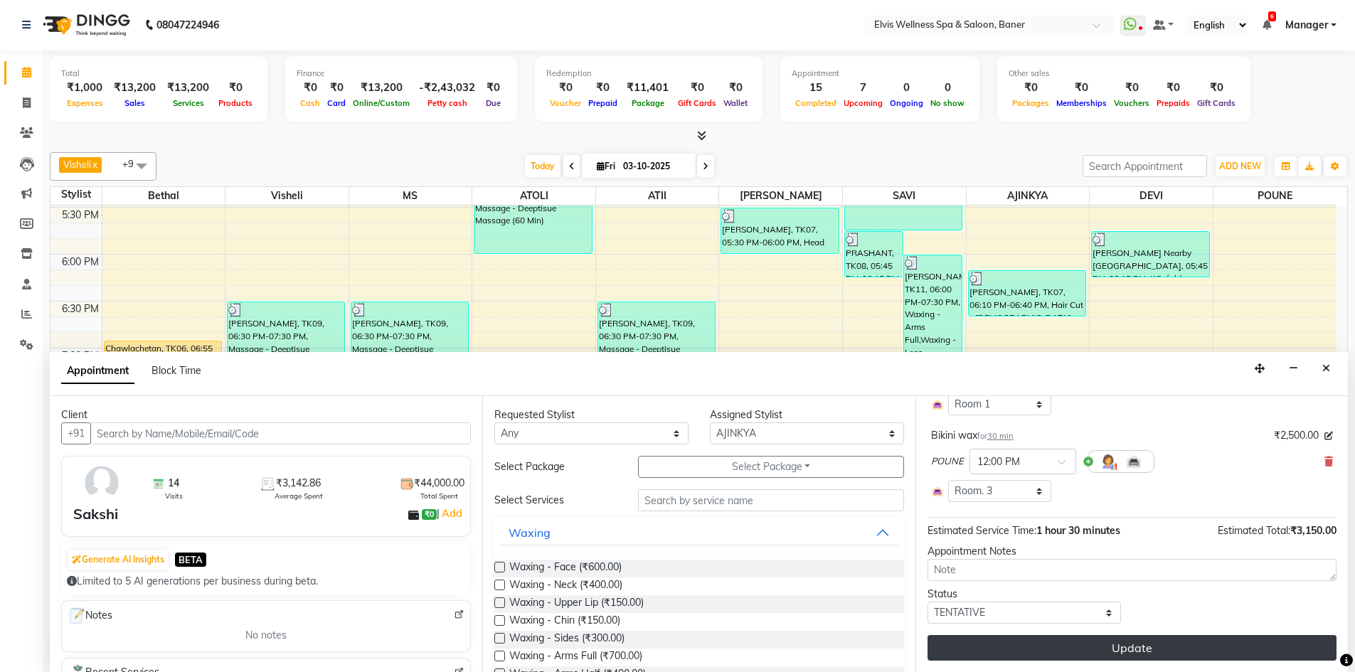
click at [1122, 649] on button "Update" at bounding box center [1131, 648] width 409 height 26
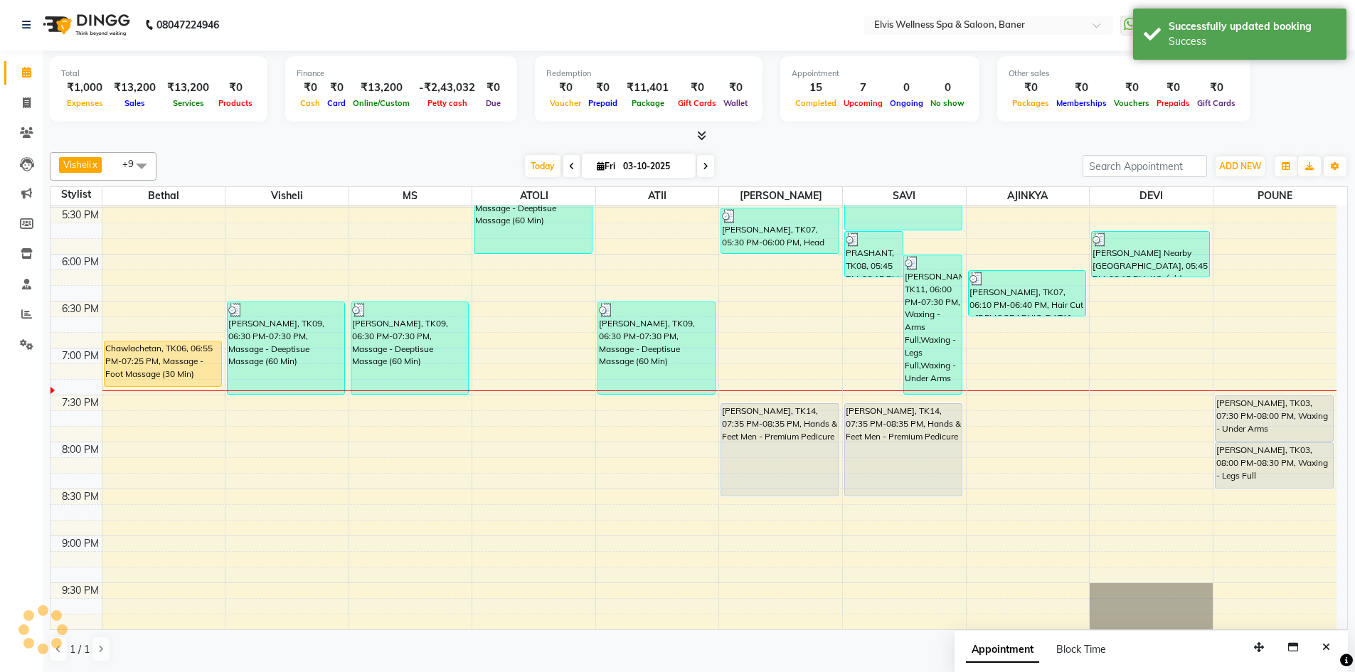
scroll to position [0, 0]
click at [1331, 654] on button "Close" at bounding box center [1326, 648] width 21 height 22
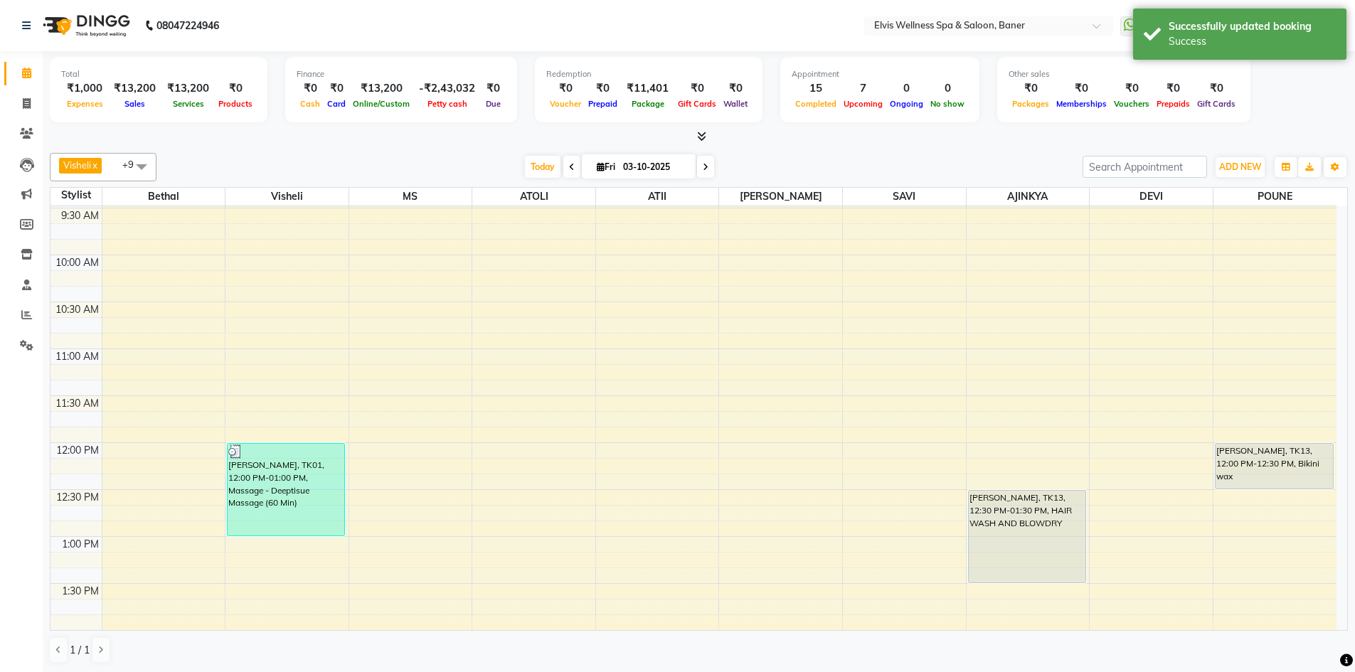
scroll to position [321, 0]
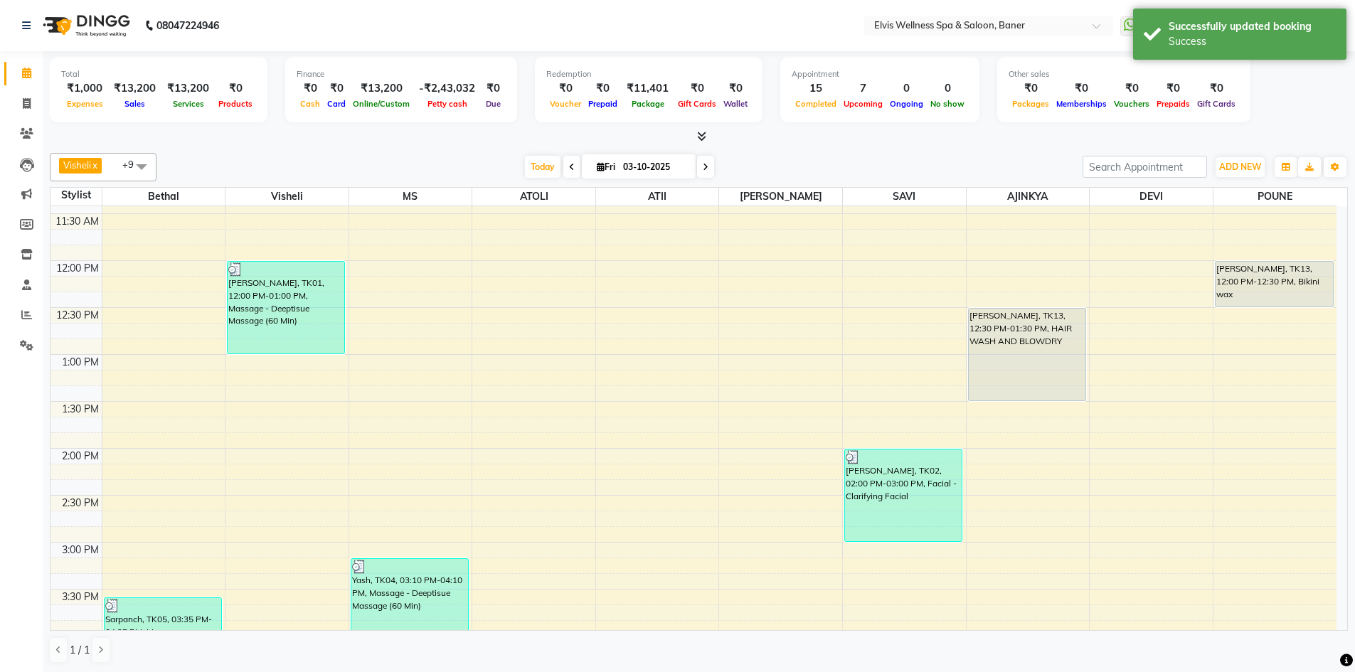
click at [703, 172] on span at bounding box center [705, 167] width 17 height 22
type input "04-10-2025"
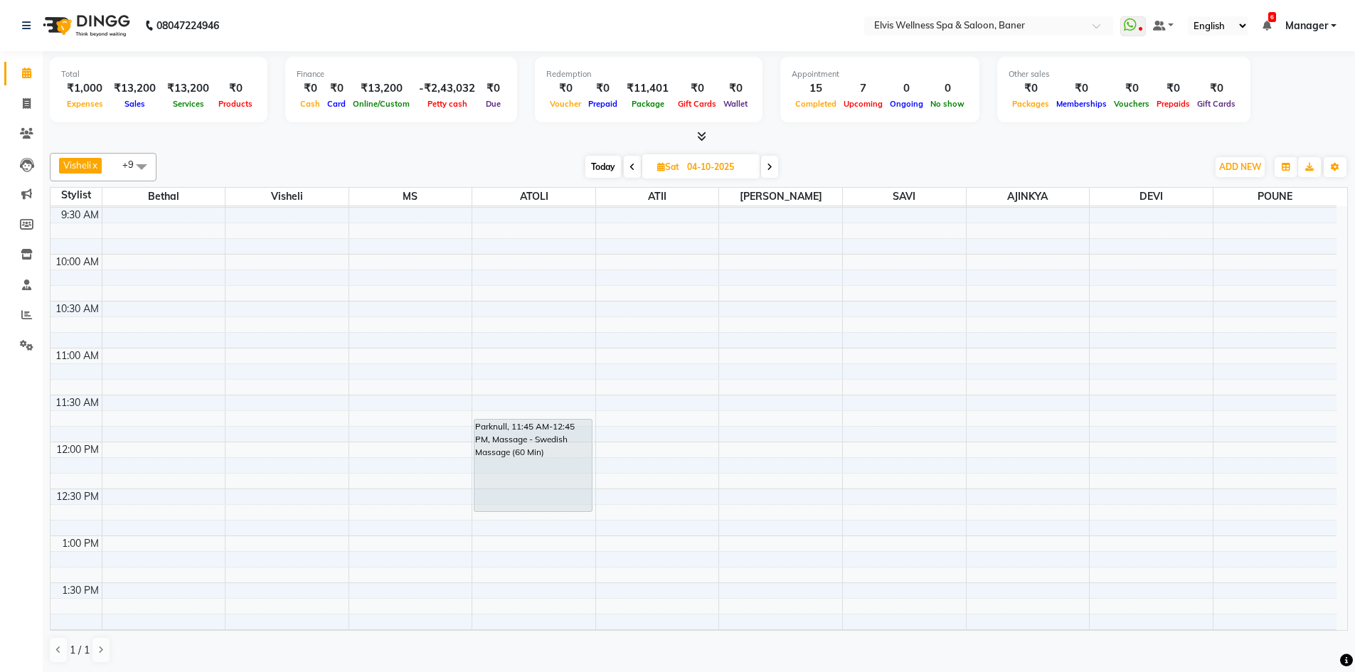
scroll to position [142, 0]
click at [21, 132] on icon at bounding box center [27, 133] width 14 height 11
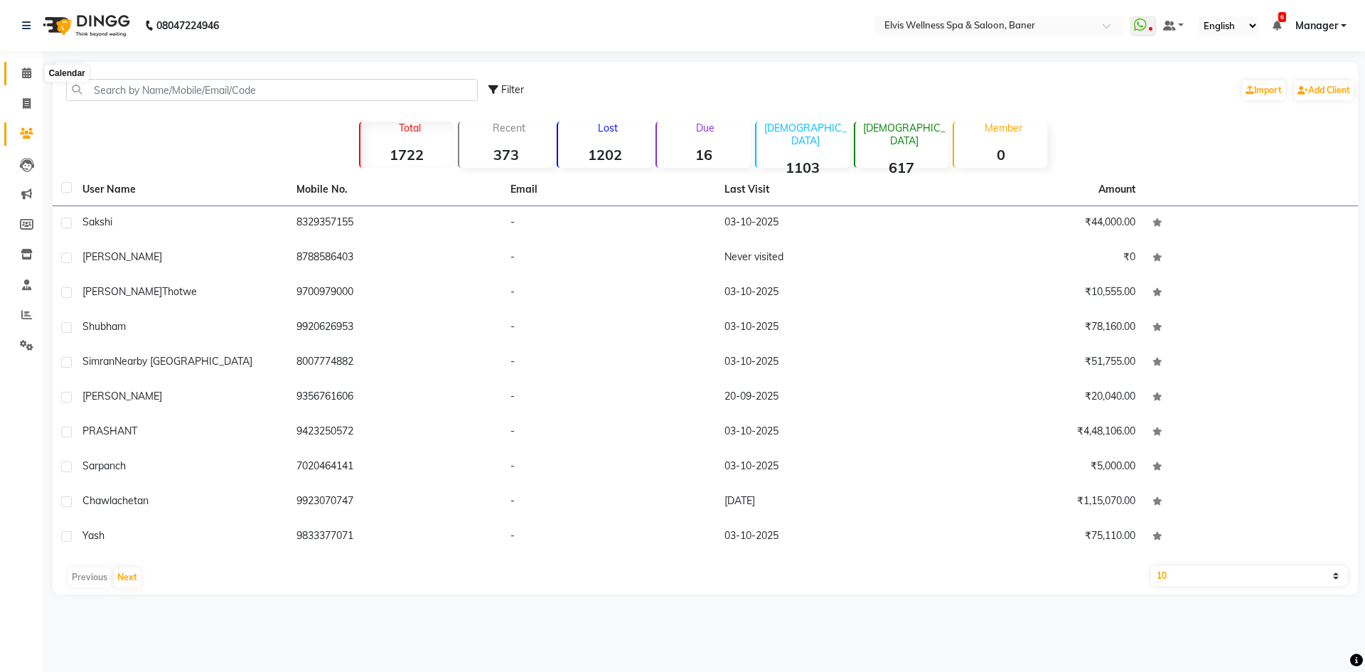
click at [26, 77] on icon at bounding box center [26, 73] width 9 height 11
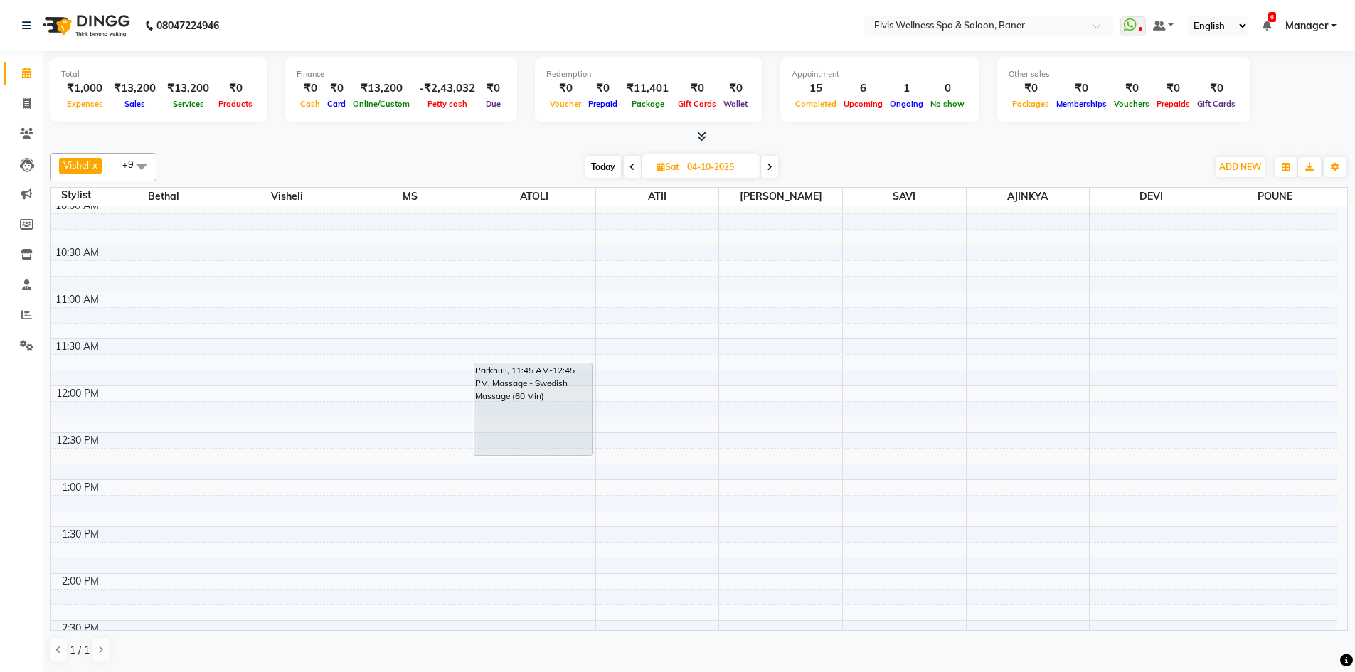
scroll to position [142, 0]
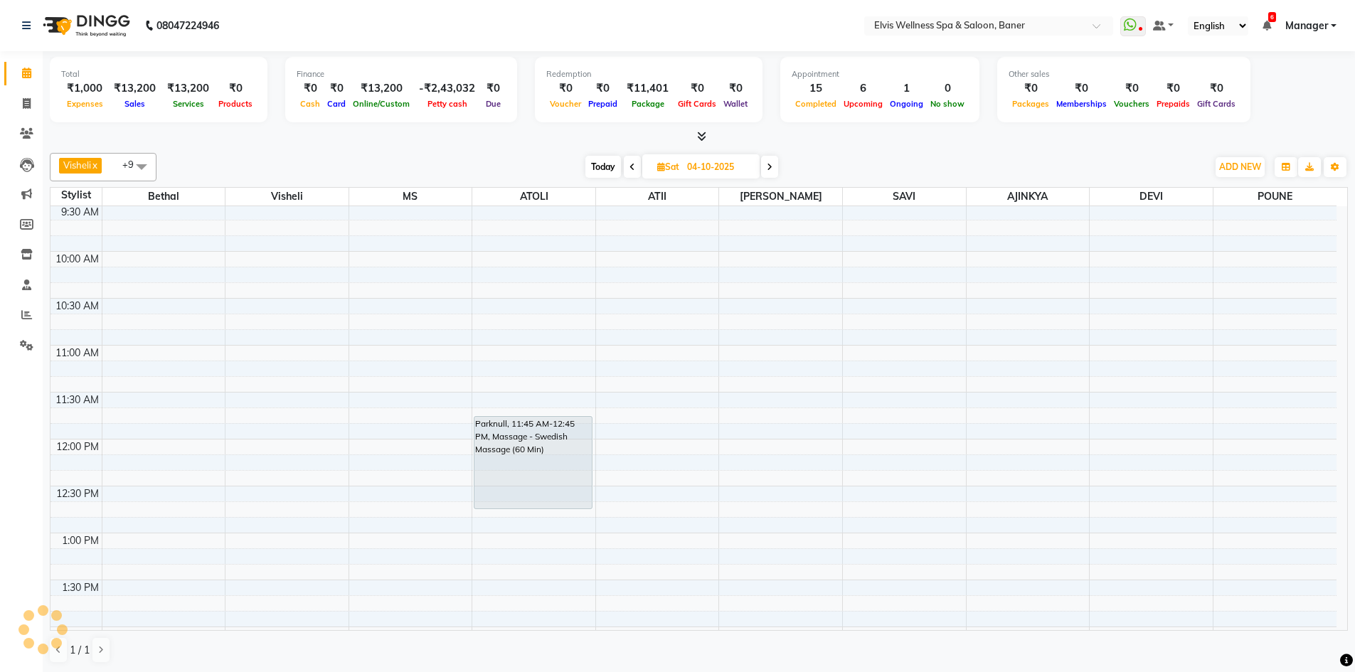
click at [630, 161] on span at bounding box center [632, 167] width 17 height 22
type input "03-10-2025"
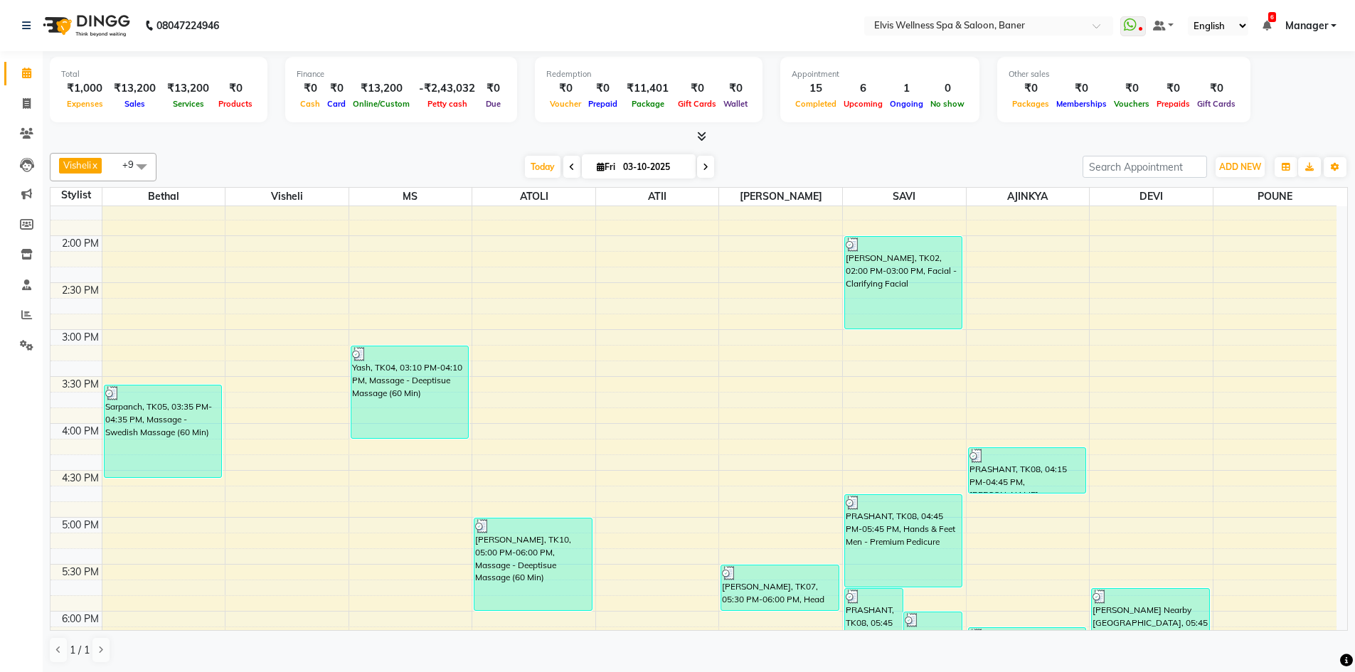
scroll to position [179, 0]
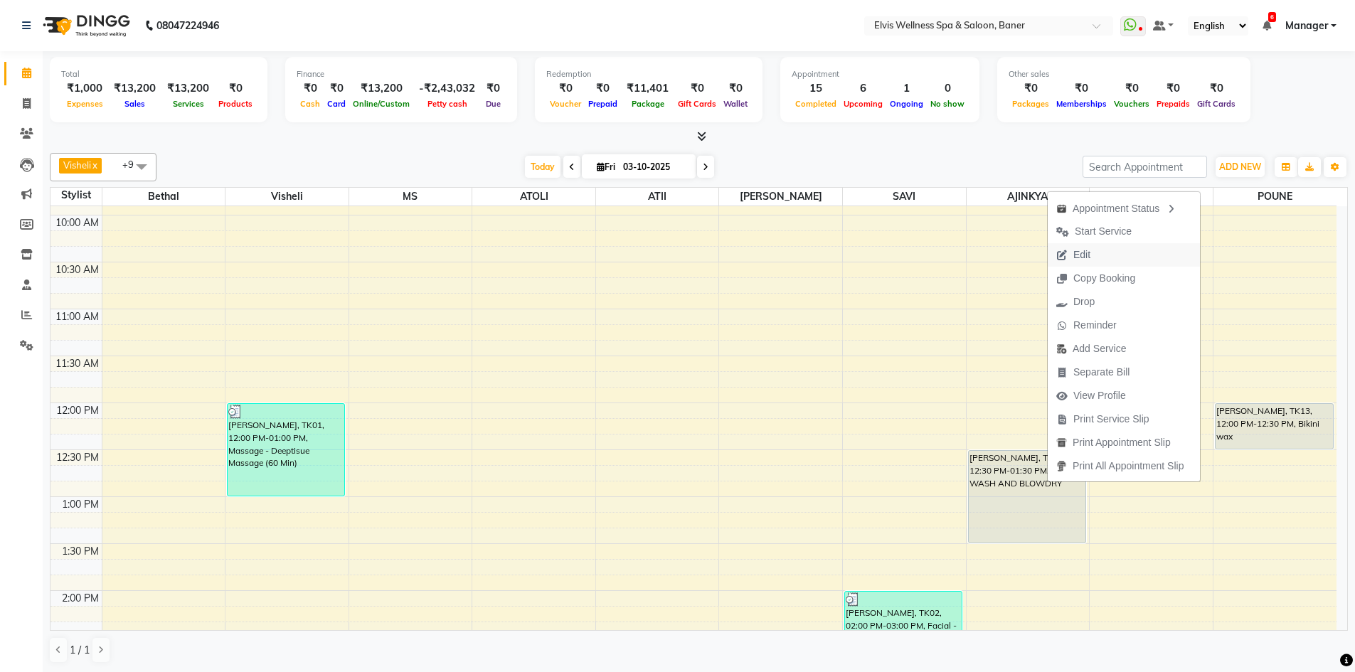
click at [1092, 253] on span "Edit" at bounding box center [1073, 254] width 51 height 23
select select "tentative"
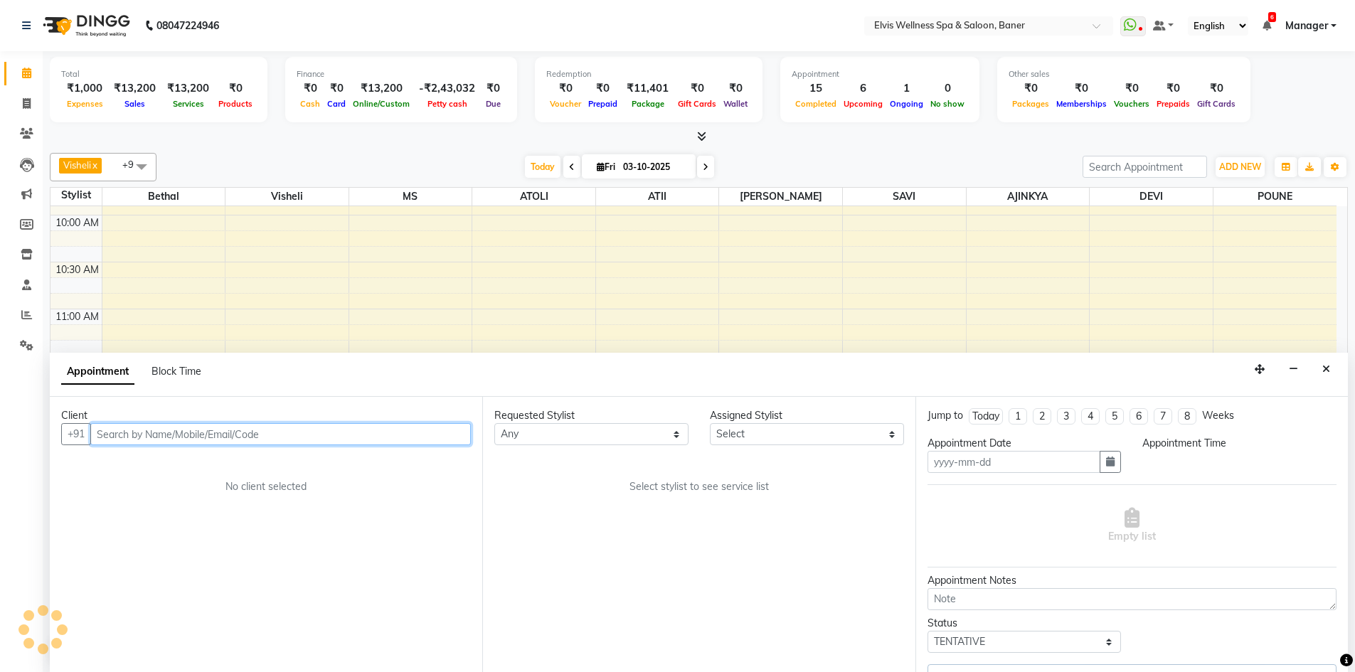
type input "03-10-2025"
select select "88431"
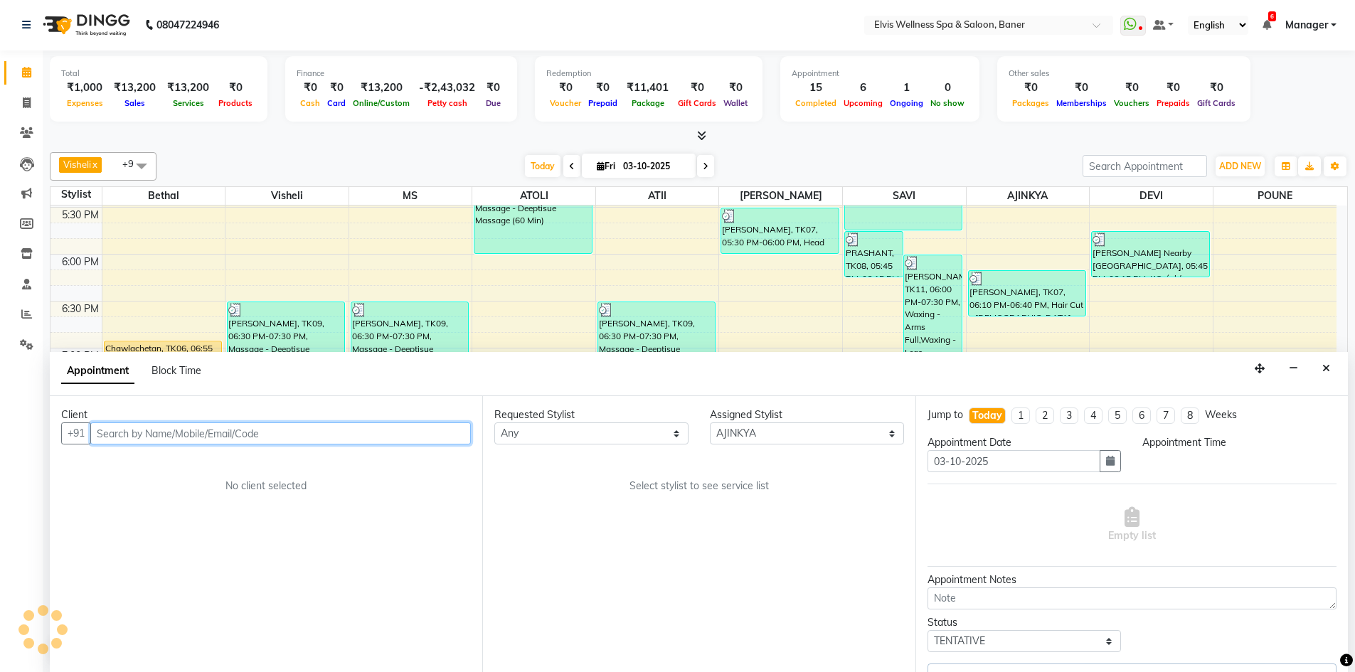
select select "720"
select select "2731"
select select "2965"
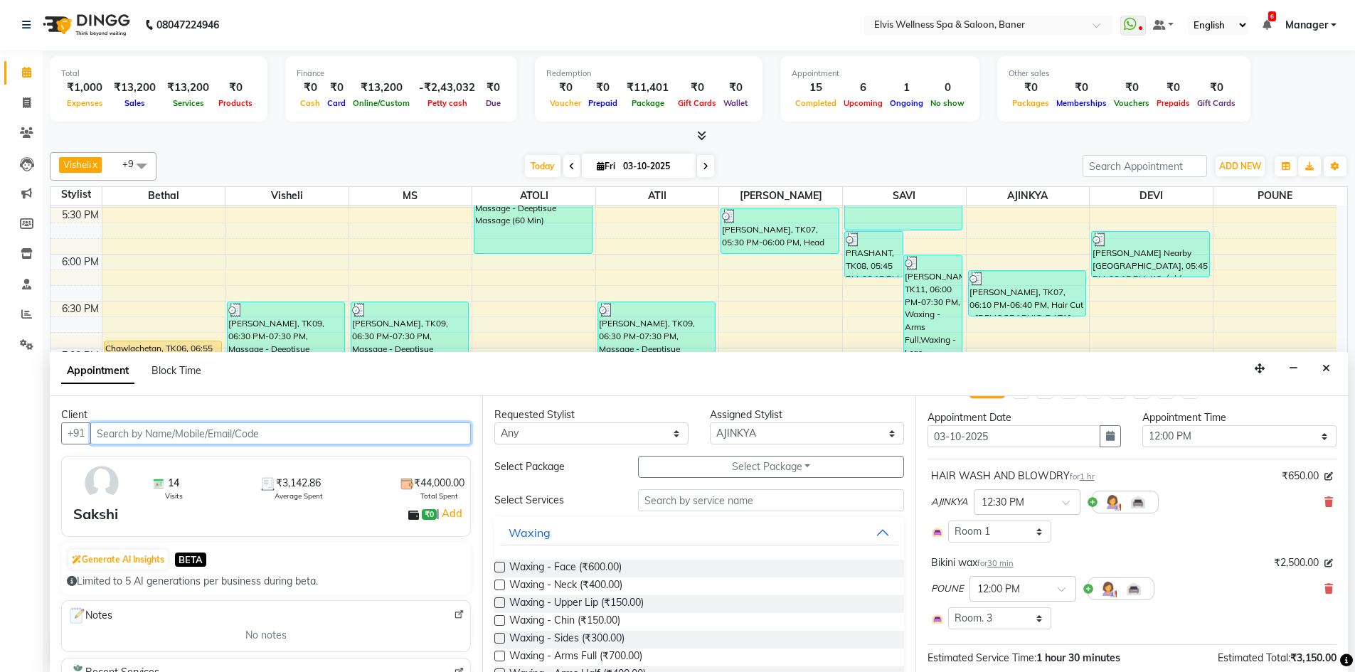
scroll to position [0, 0]
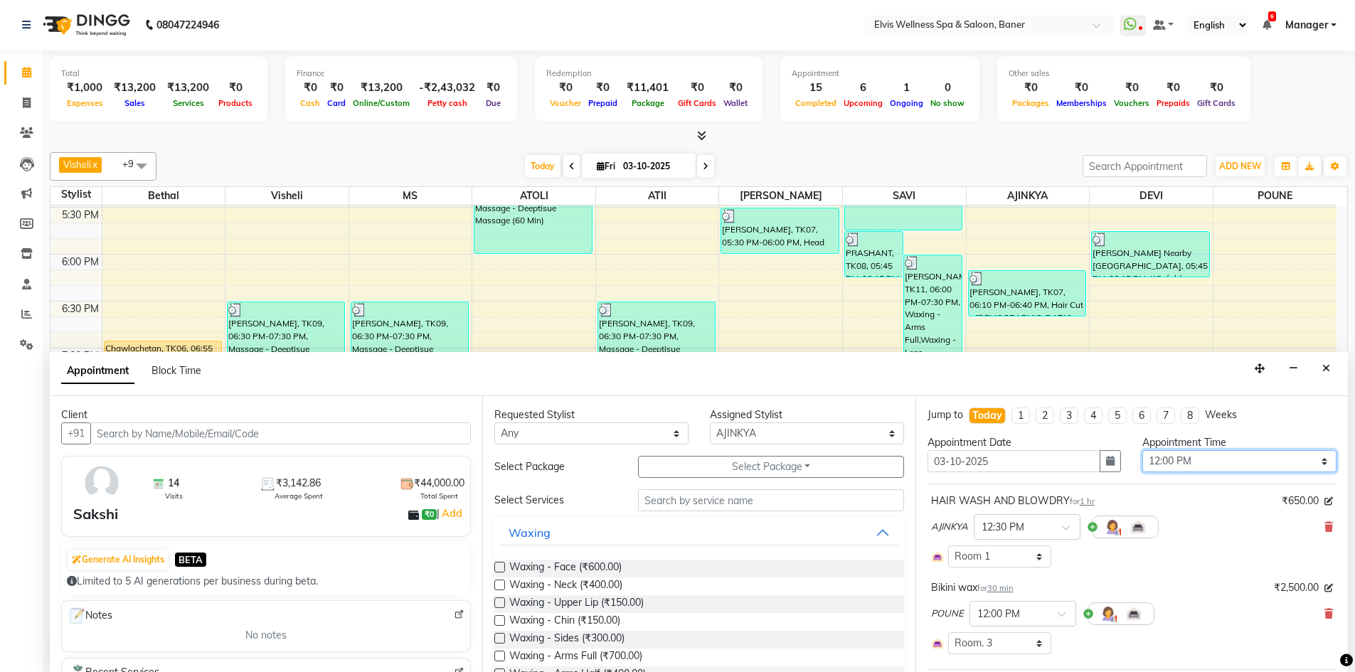
click at [1198, 464] on select "Select 09:00 AM 09:15 AM 09:30 AM 09:45 AM 10:00 AM 10:15 AM 10:30 AM 10:45 AM …" at bounding box center [1239, 461] width 194 height 22
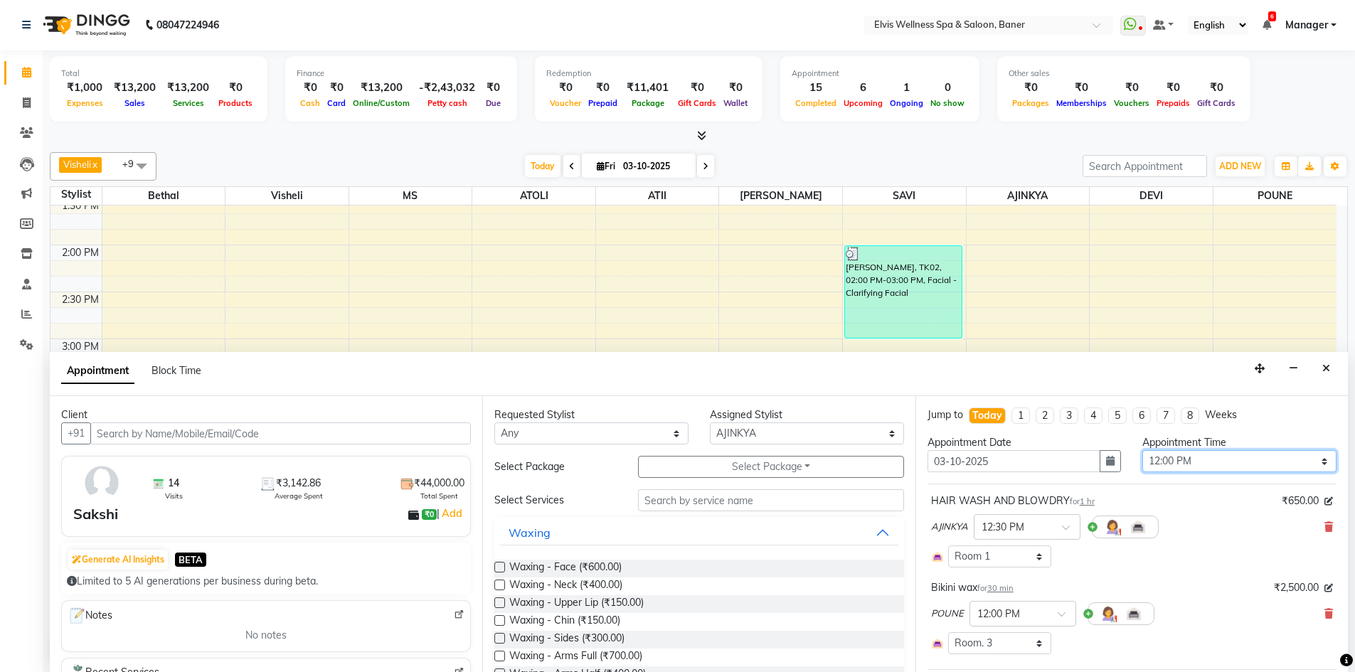
scroll to position [463, 0]
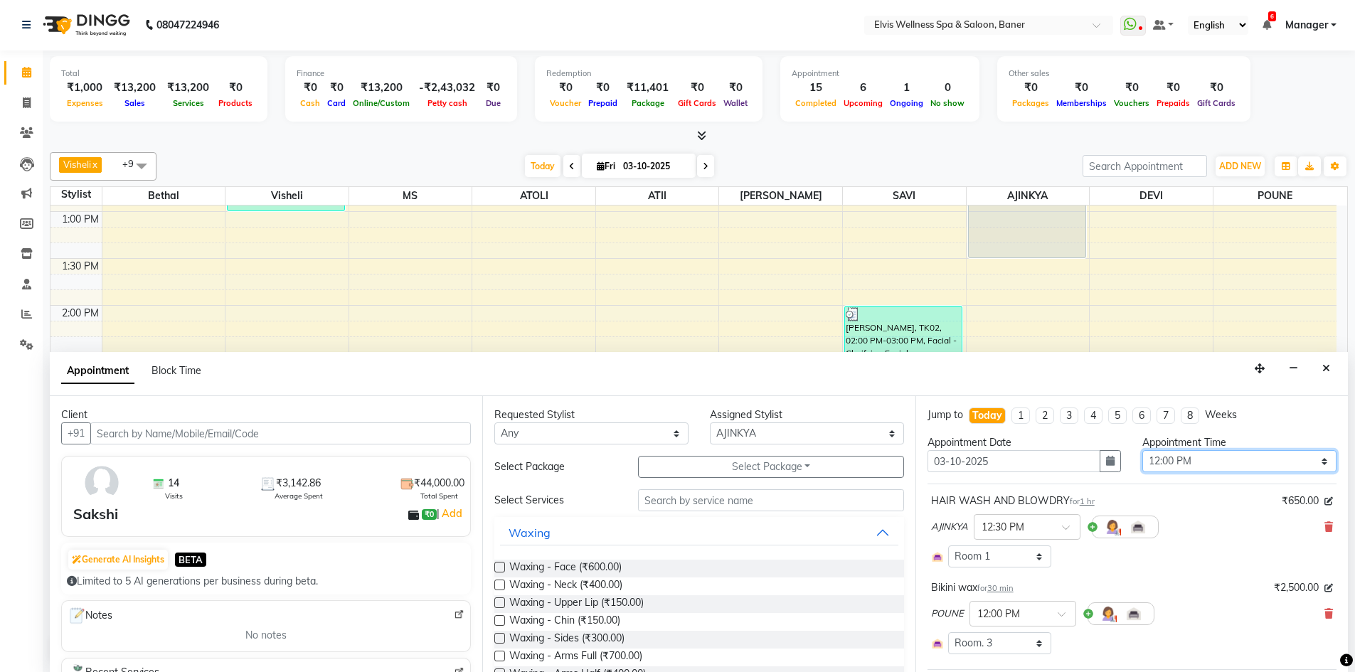
click at [1222, 454] on select "Select 09:00 AM 09:15 AM 09:30 AM 09:45 AM 10:00 AM 10:15 AM 10:30 AM 10:45 AM …" at bounding box center [1239, 461] width 194 height 22
click at [1041, 472] on input "03-10-2025" at bounding box center [1014, 461] width 174 height 22
click at [945, 463] on input "03-10-2025" at bounding box center [1014, 461] width 174 height 22
type input "0-10-2025"
type input "04-10-2025"
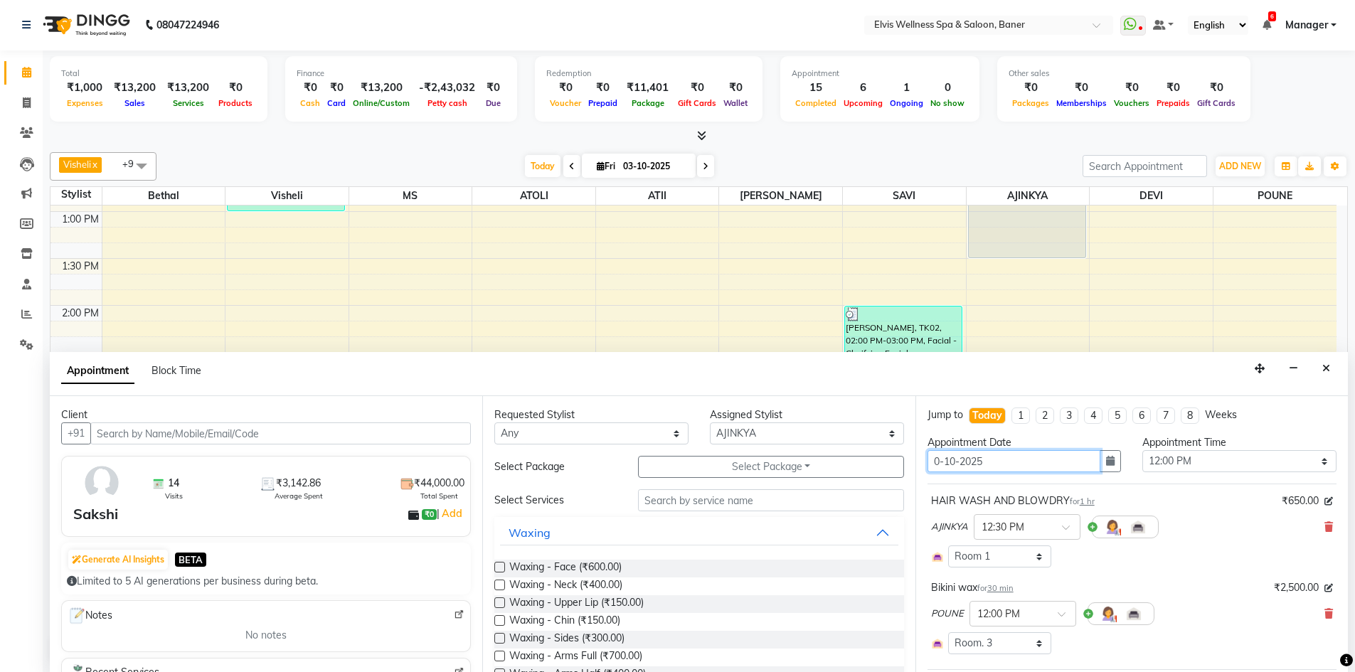
type input "04-10-2025"
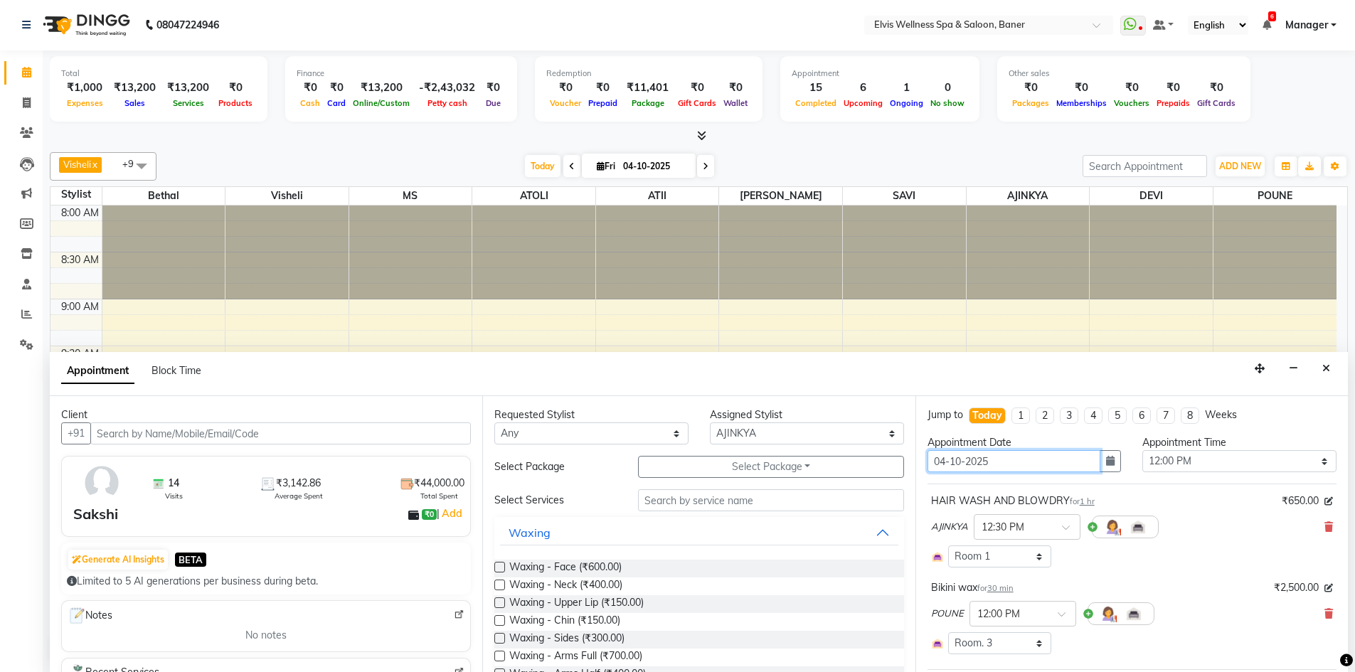
select select "720"
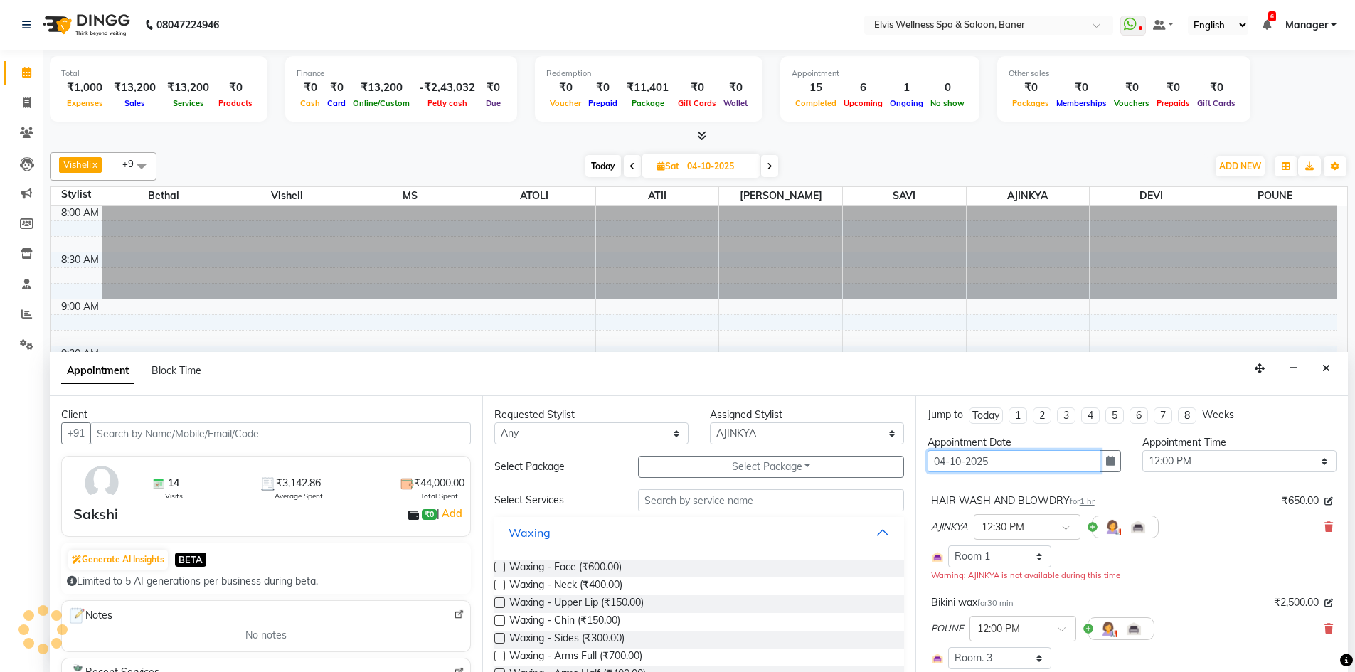
scroll to position [890, 0]
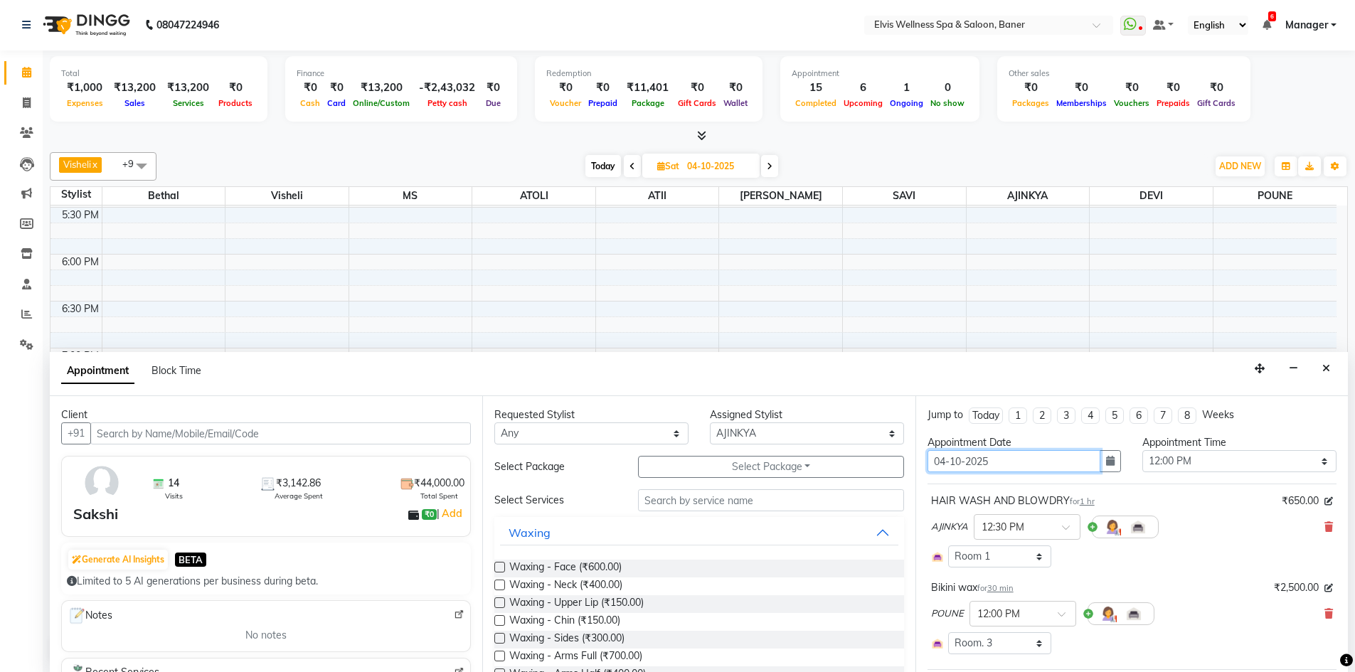
type input "04-10-2025"
click at [1245, 460] on select "Select 09:00 AM 09:15 AM 09:30 AM 09:45 AM 10:00 AM 10:15 AM 10:30 AM 10:45 AM …" at bounding box center [1239, 461] width 194 height 22
select select "750"
click at [1142, 450] on select "Select 09:00 AM 09:15 AM 09:30 AM 09:45 AM 10:00 AM 10:15 AM 10:30 AM 10:45 AM …" at bounding box center [1239, 461] width 194 height 22
click at [1227, 498] on div "HAIR WASH AND BLOWDRY for 1 hr ₹650.00" at bounding box center [1132, 501] width 402 height 15
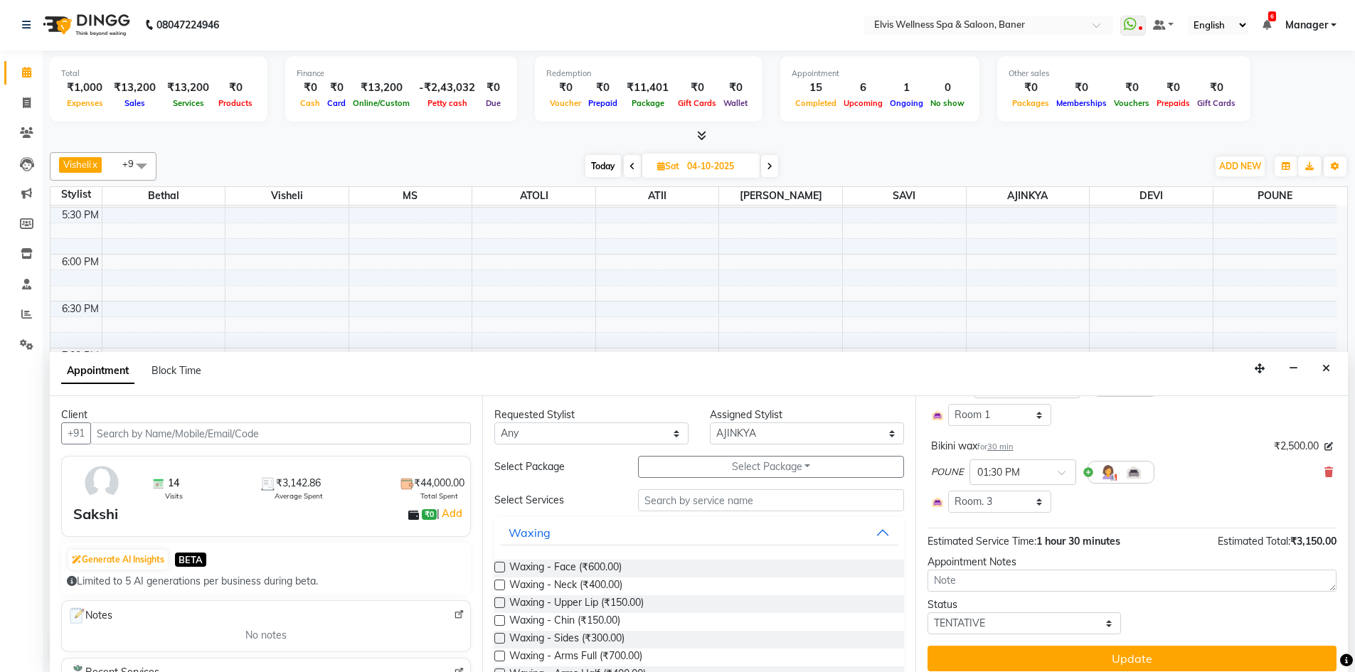
scroll to position [152, 0]
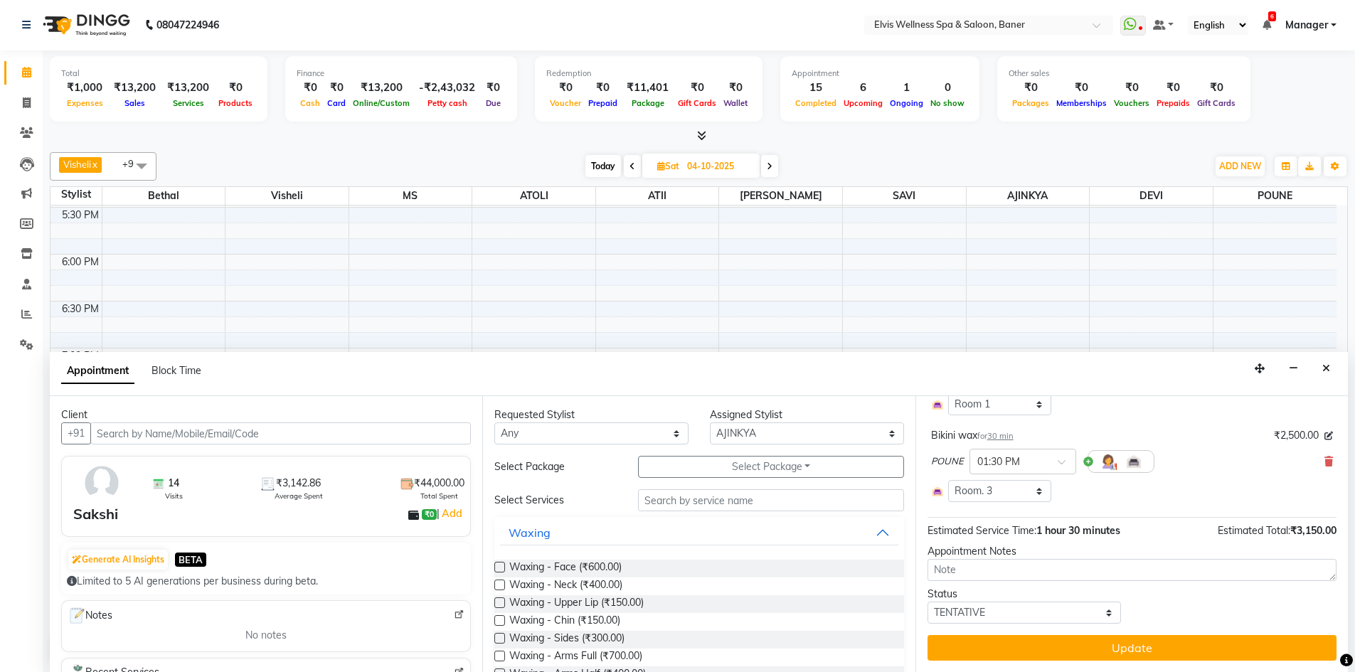
drag, startPoint x: 1190, startPoint y: 649, endPoint x: 1223, endPoint y: 654, distance: 33.7
click at [1190, 649] on button "Update" at bounding box center [1131, 648] width 409 height 26
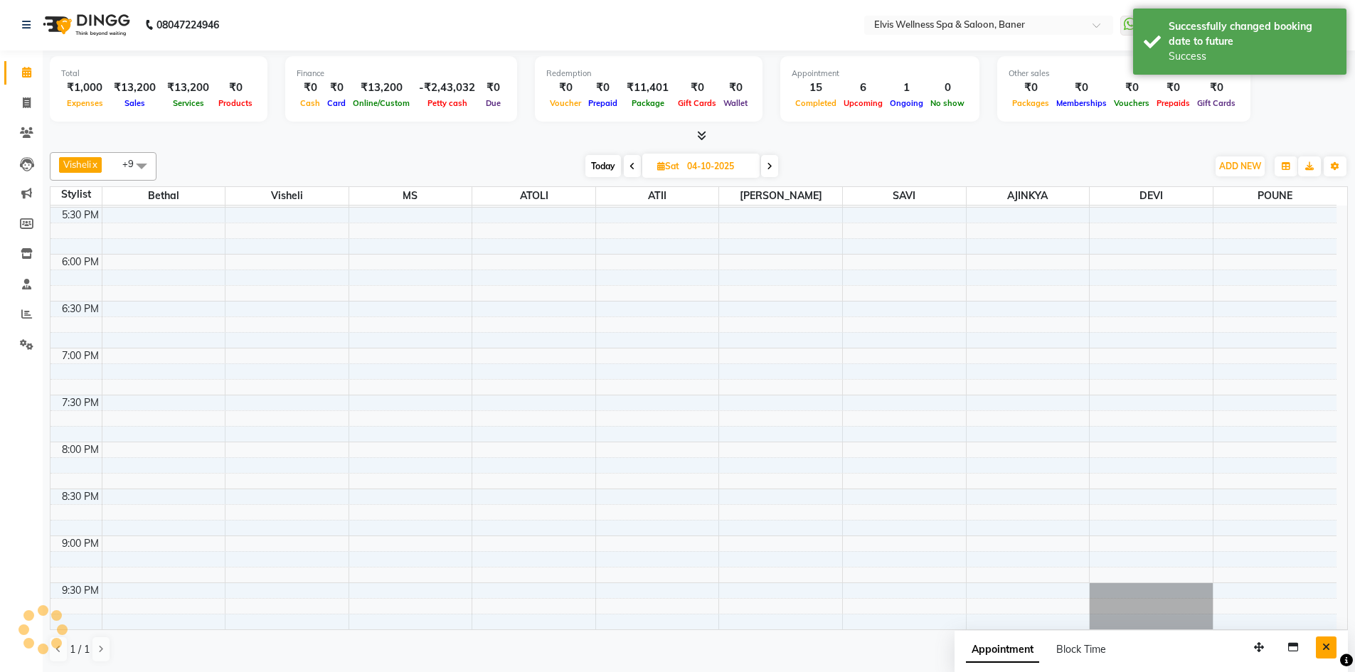
scroll to position [0, 0]
click at [1325, 643] on icon "Close" at bounding box center [1326, 648] width 8 height 10
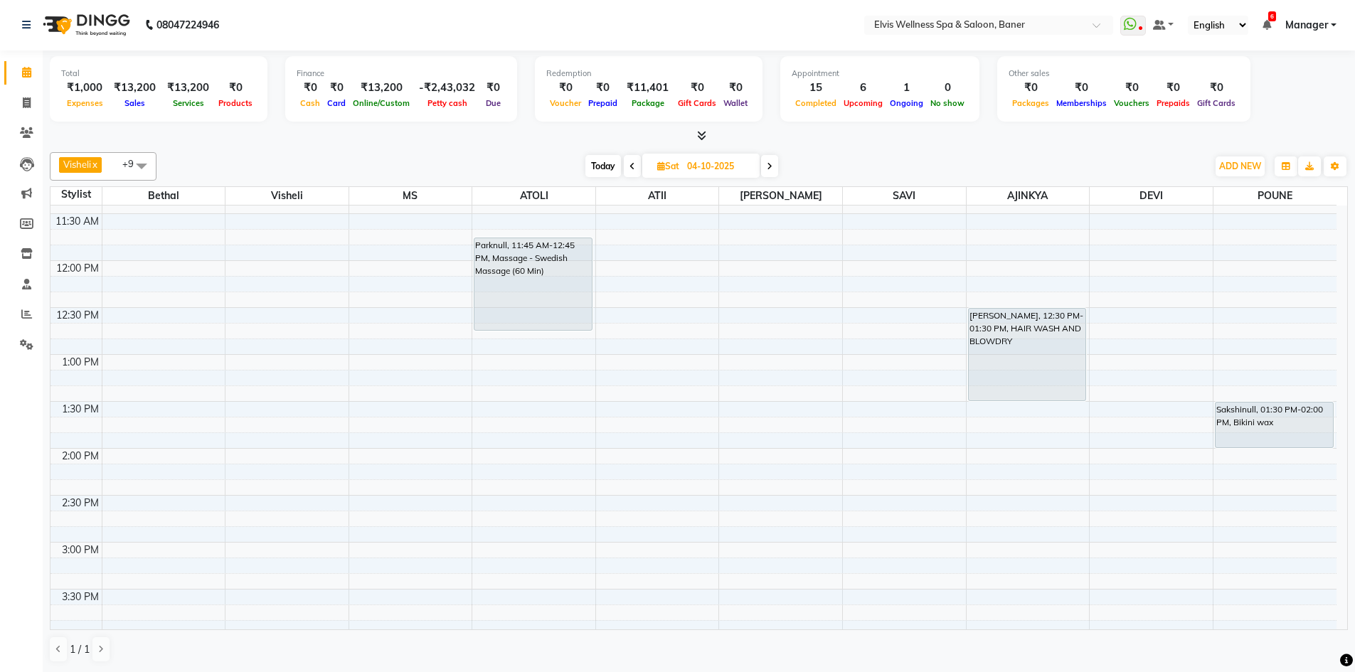
scroll to position [321, 0]
click at [594, 164] on span "Today" at bounding box center [603, 166] width 36 height 22
type input "03-10-2025"
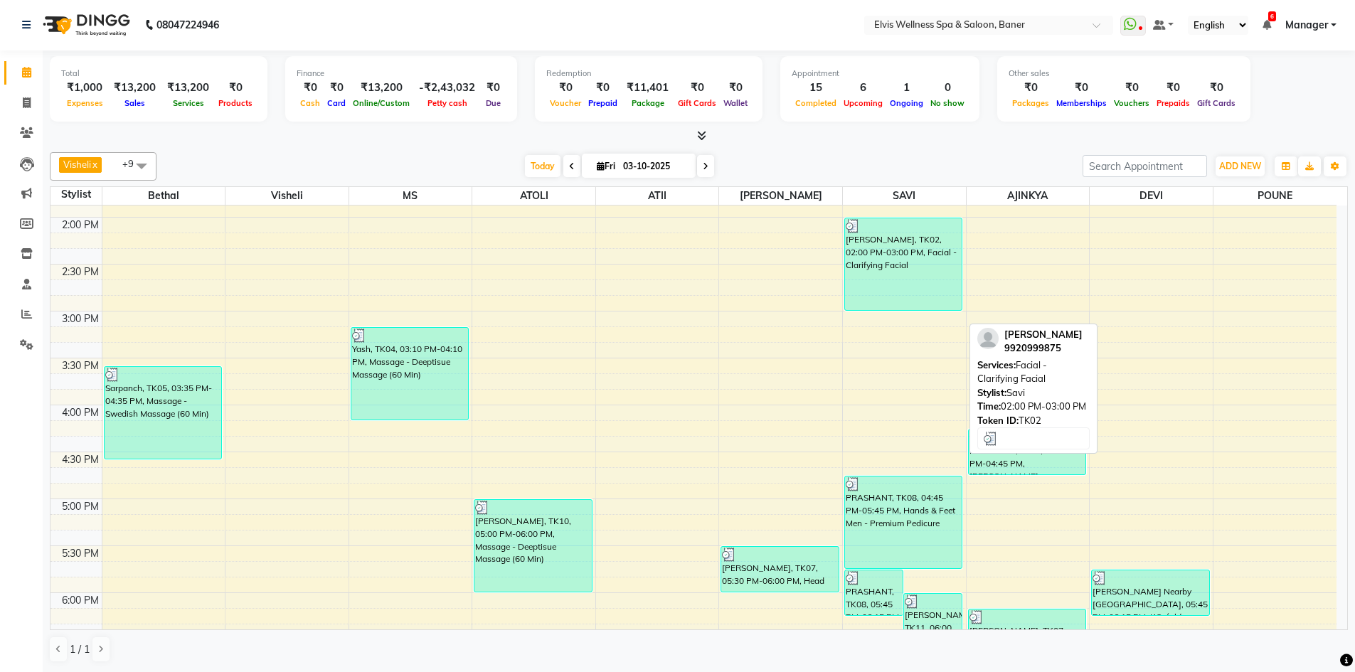
scroll to position [463, 0]
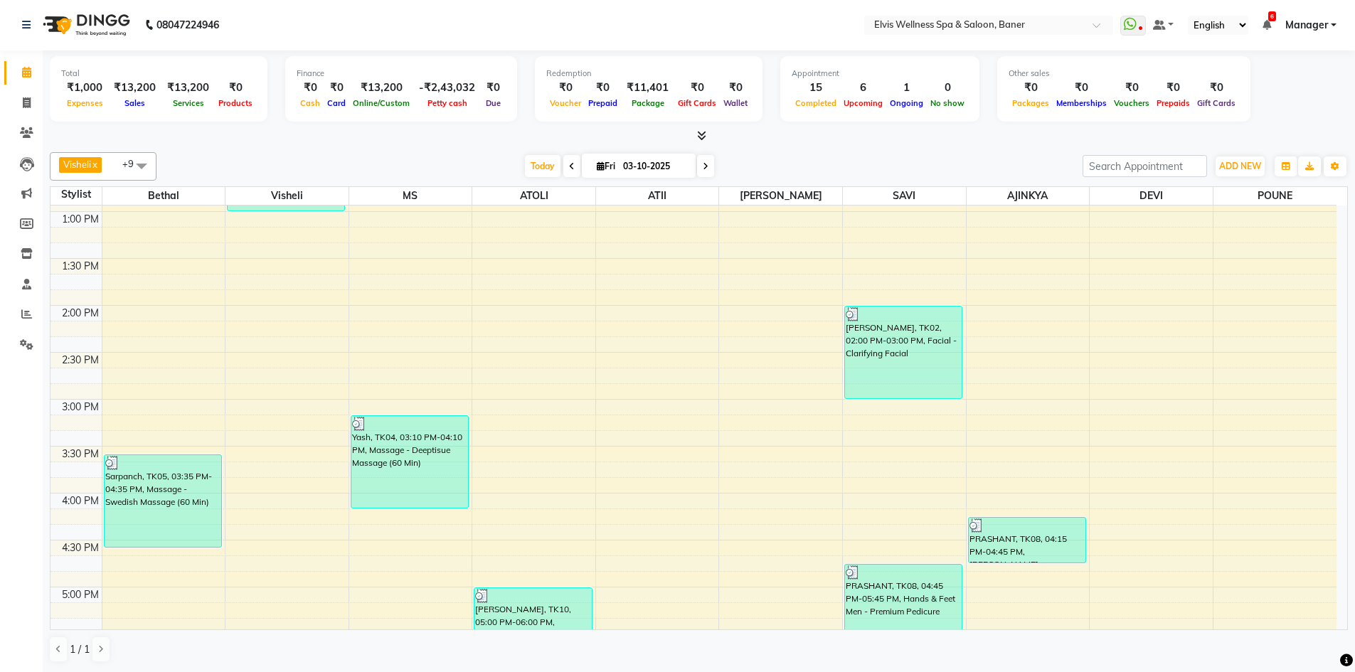
click at [697, 134] on icon at bounding box center [701, 135] width 9 height 11
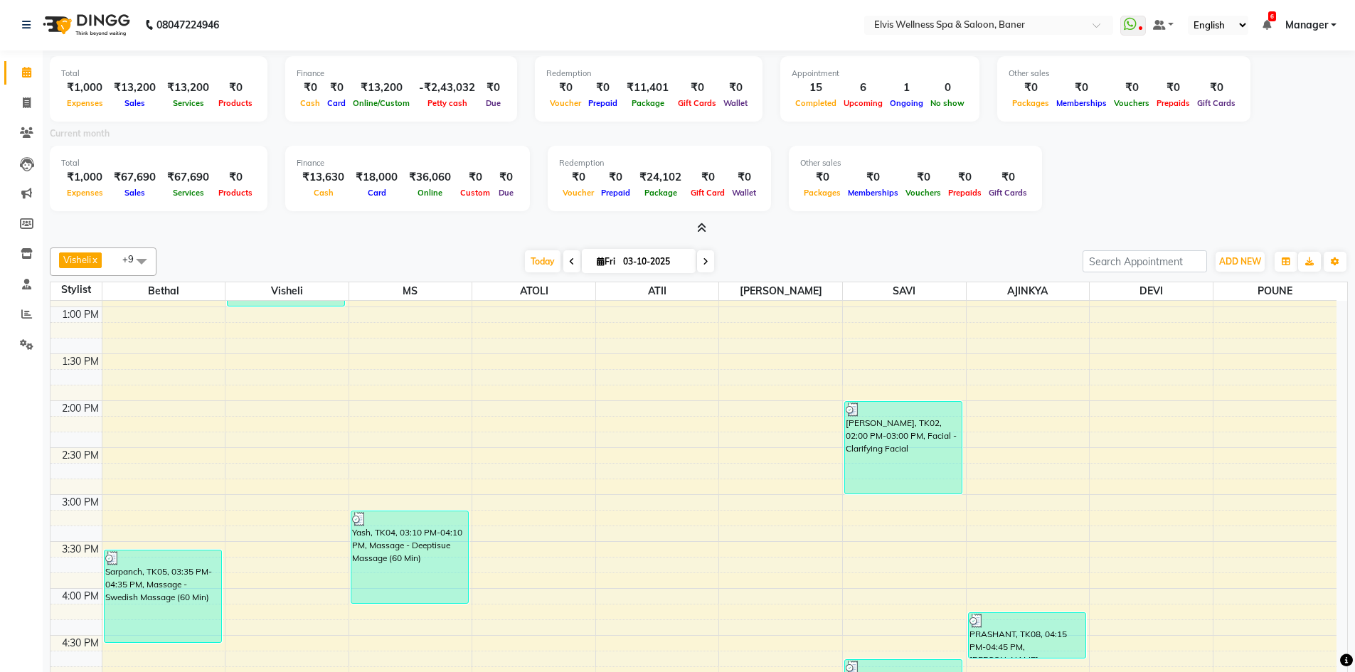
click at [700, 227] on icon at bounding box center [701, 228] width 9 height 11
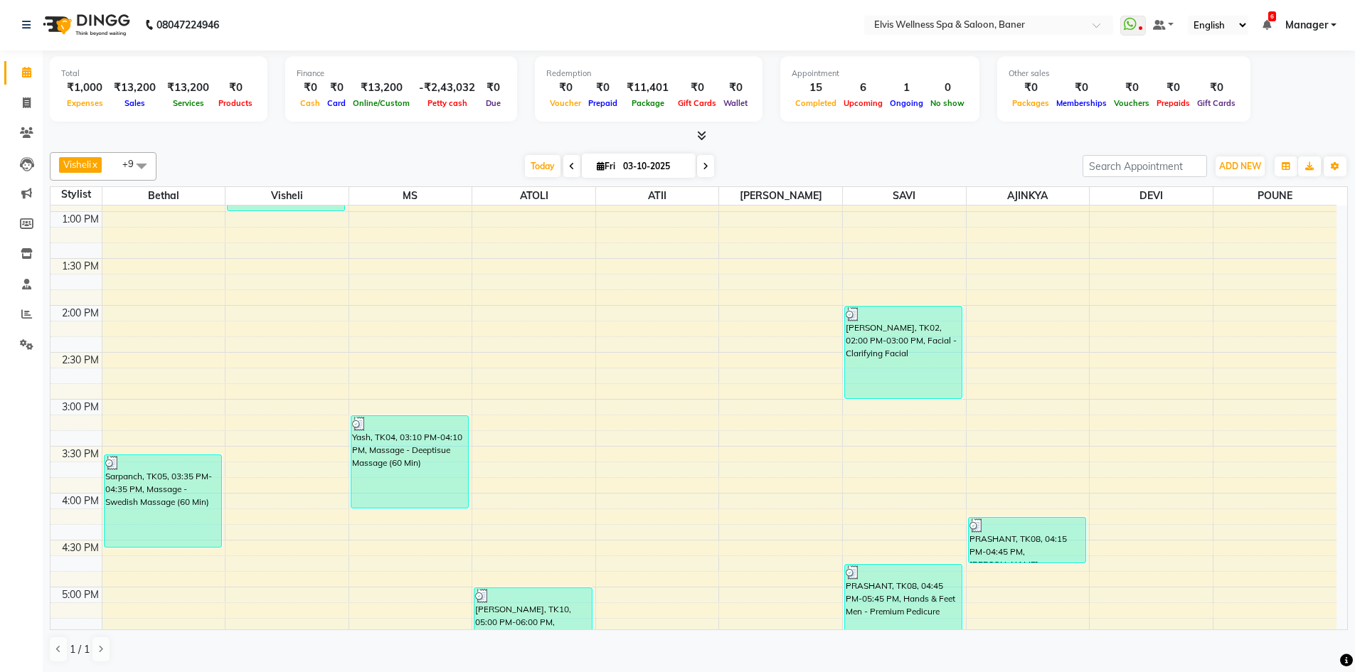
click at [698, 136] on icon at bounding box center [701, 135] width 9 height 11
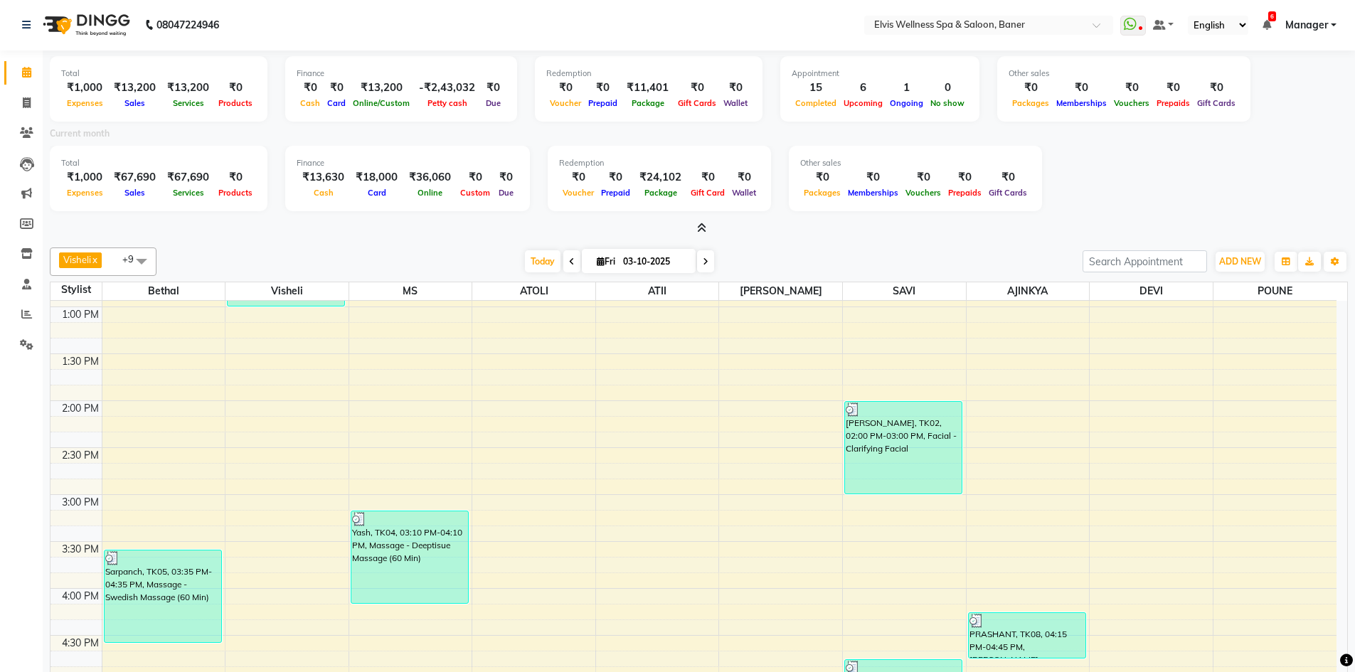
click at [705, 225] on icon at bounding box center [701, 228] width 9 height 11
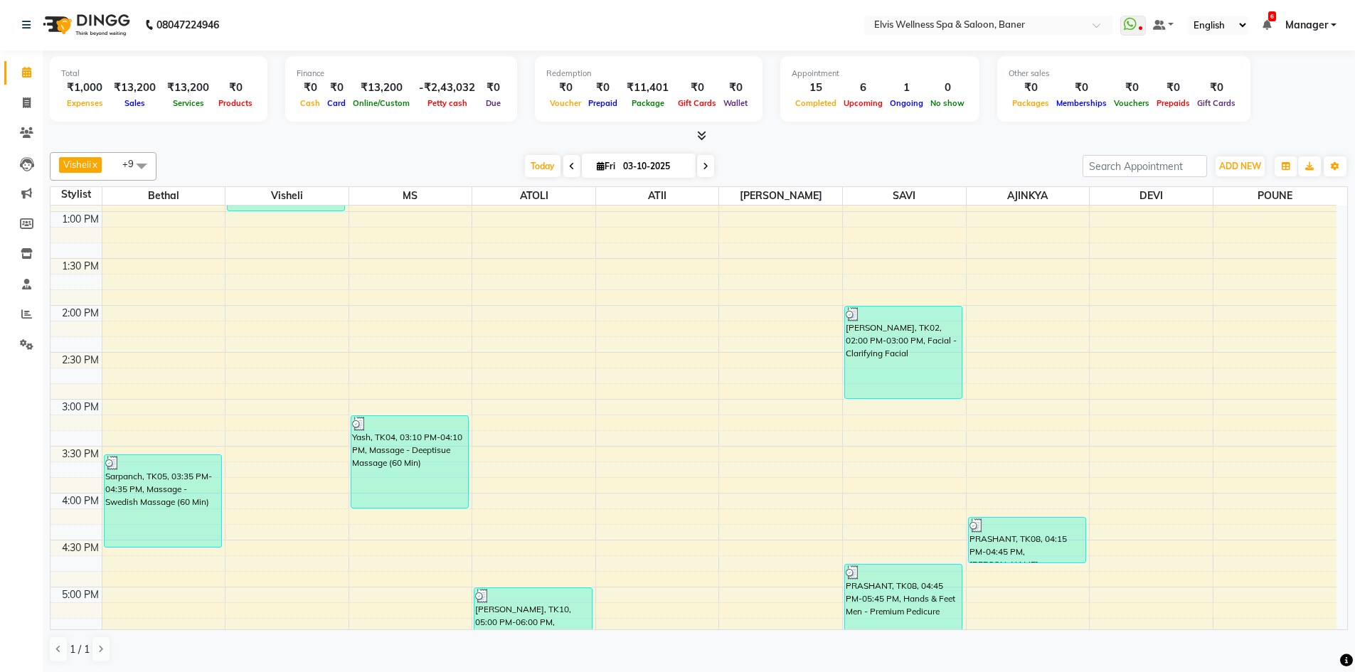
click at [700, 136] on icon at bounding box center [701, 135] width 9 height 11
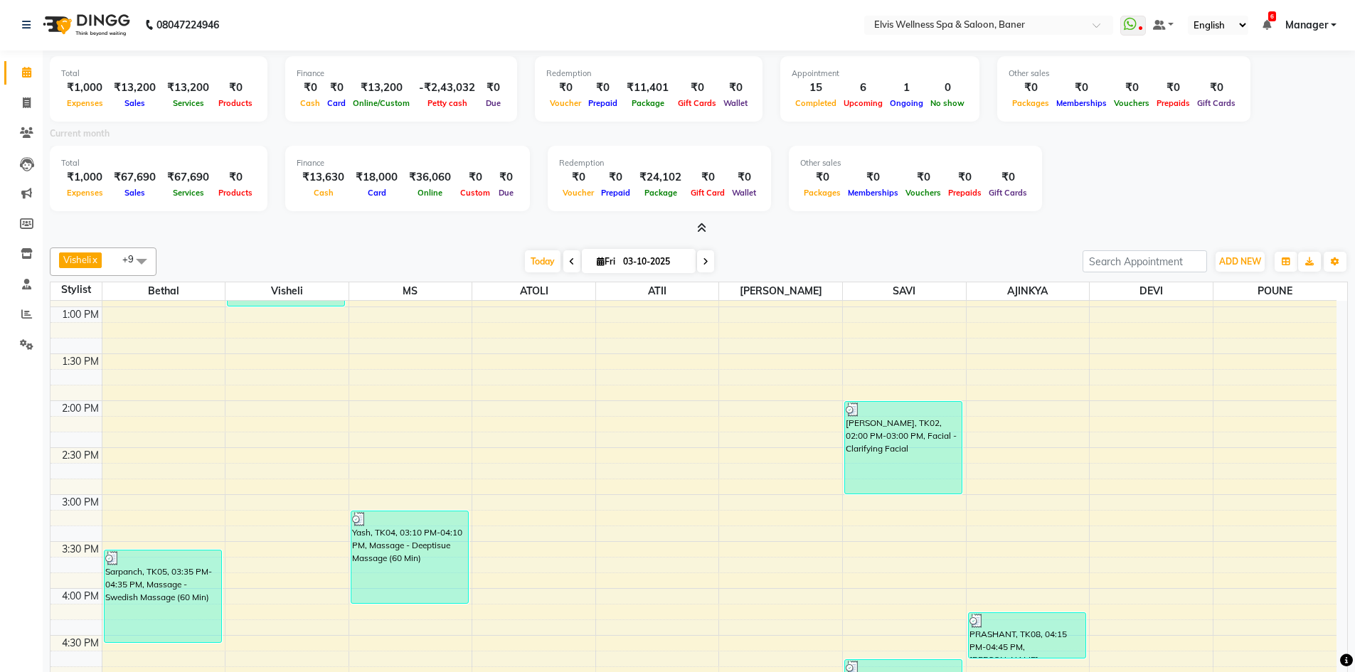
click at [696, 226] on span at bounding box center [698, 228] width 15 height 15
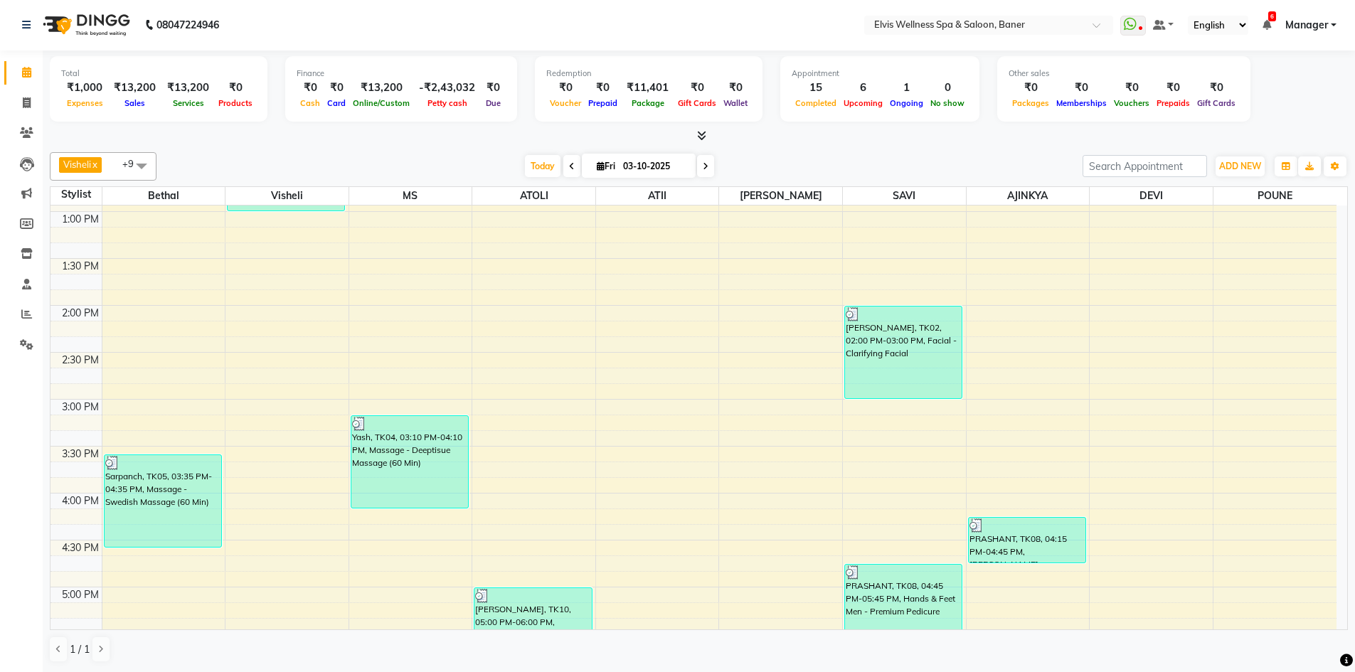
click at [770, 159] on div "[DATE] [DATE]" at bounding box center [620, 166] width 912 height 21
click at [703, 135] on icon at bounding box center [701, 135] width 9 height 11
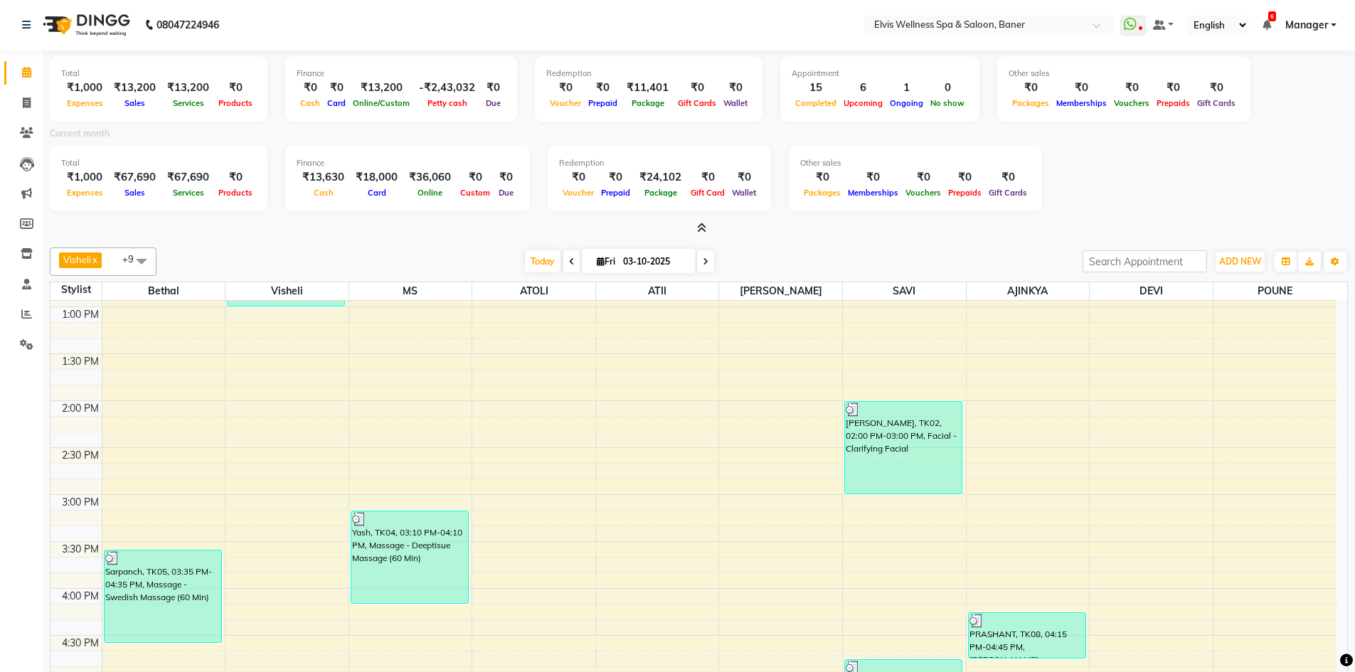
click at [695, 231] on span at bounding box center [698, 228] width 15 height 15
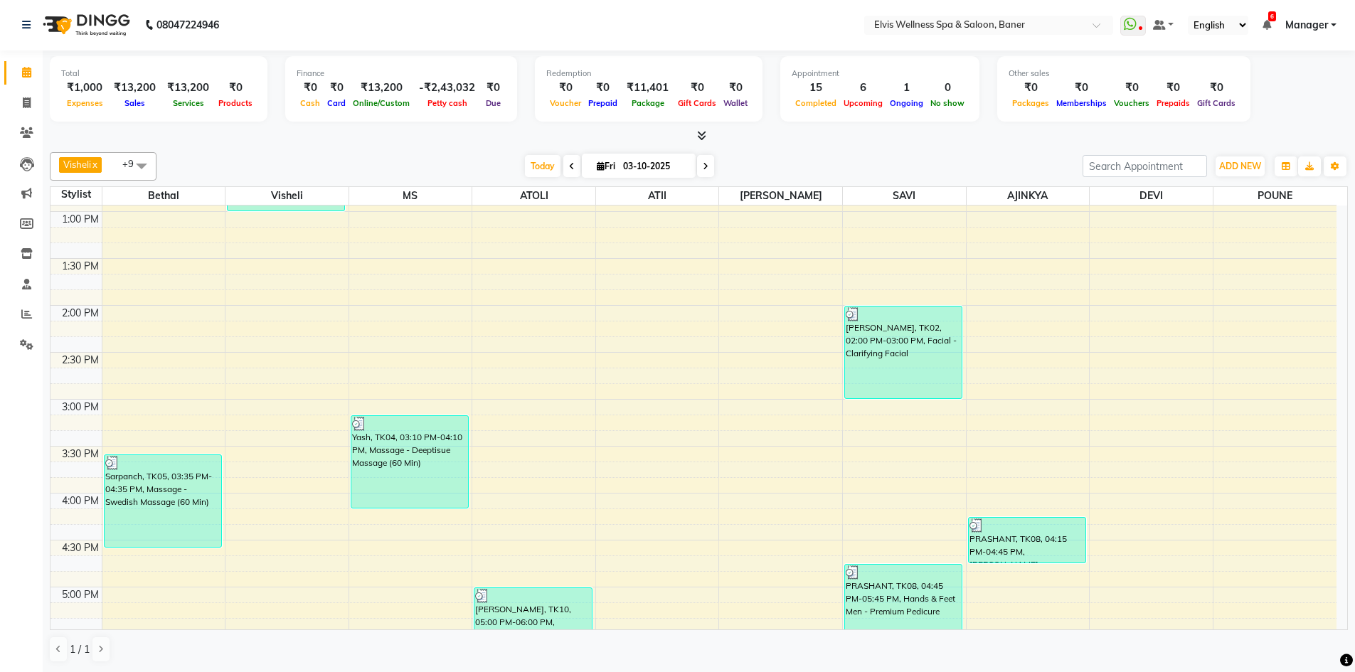
click at [700, 134] on icon at bounding box center [701, 135] width 9 height 11
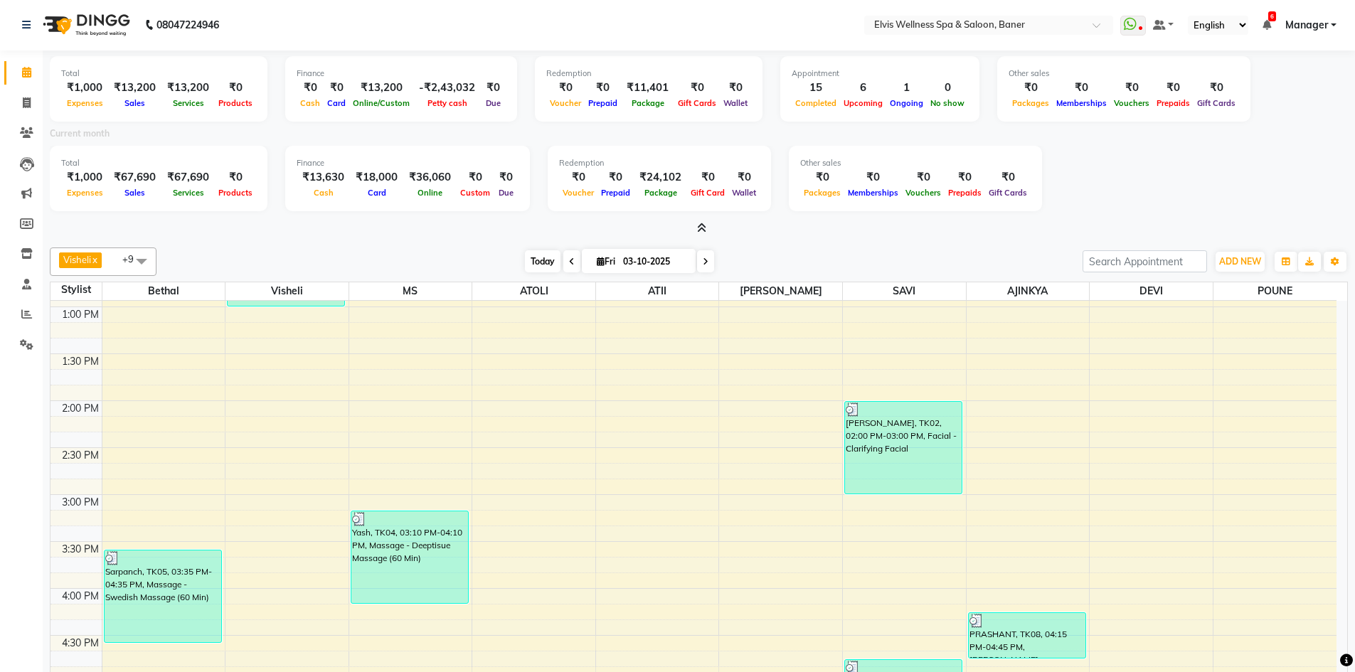
click at [525, 262] on span "Today" at bounding box center [543, 261] width 36 height 22
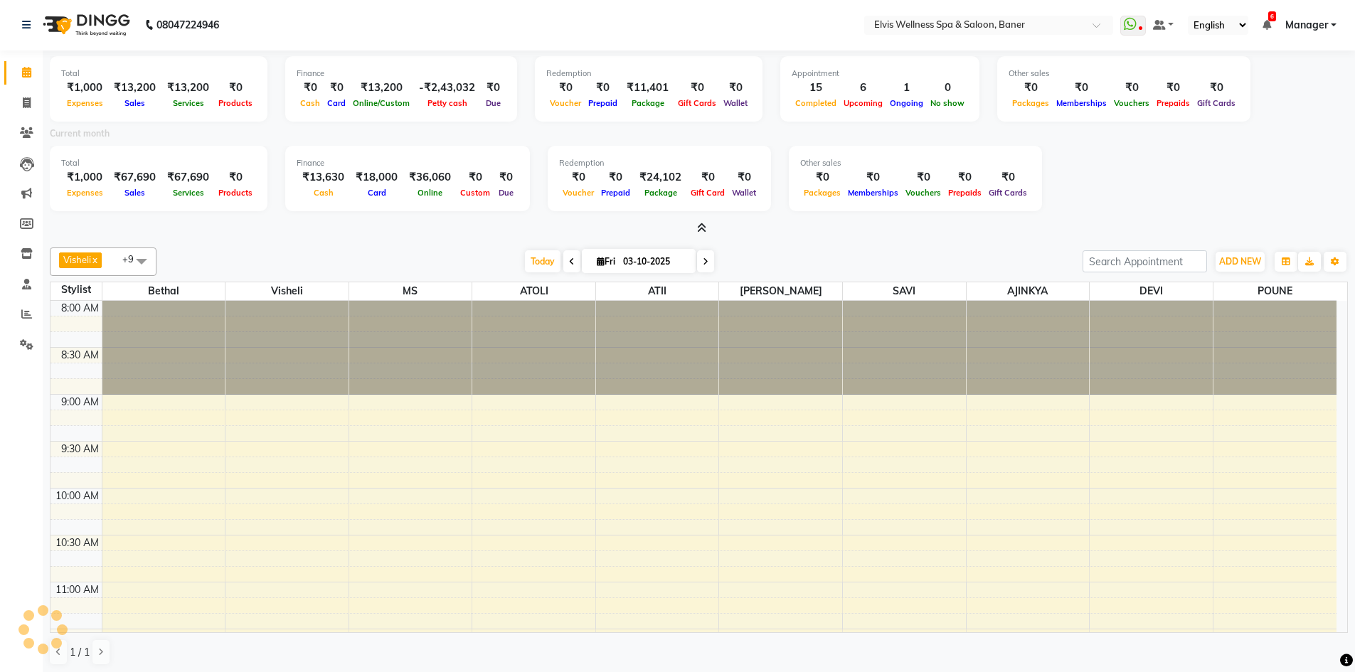
scroll to position [982, 0]
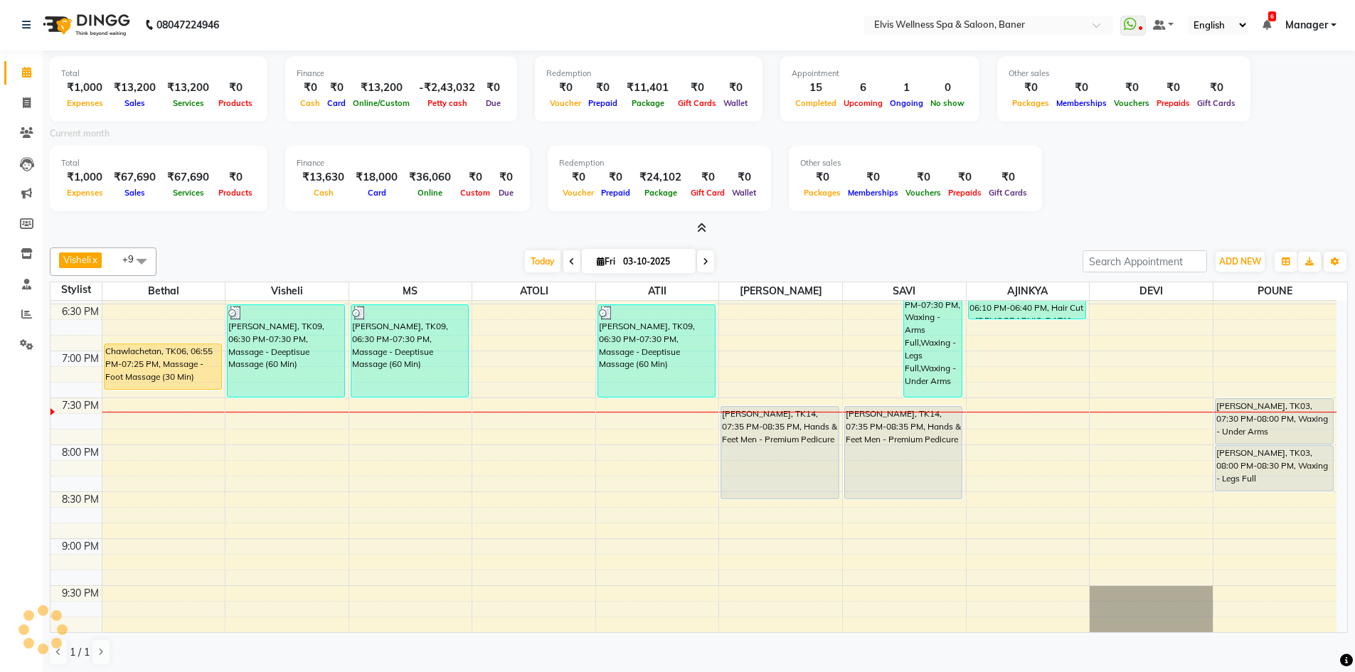
click at [824, 254] on div "[DATE] [DATE]" at bounding box center [620, 261] width 912 height 21
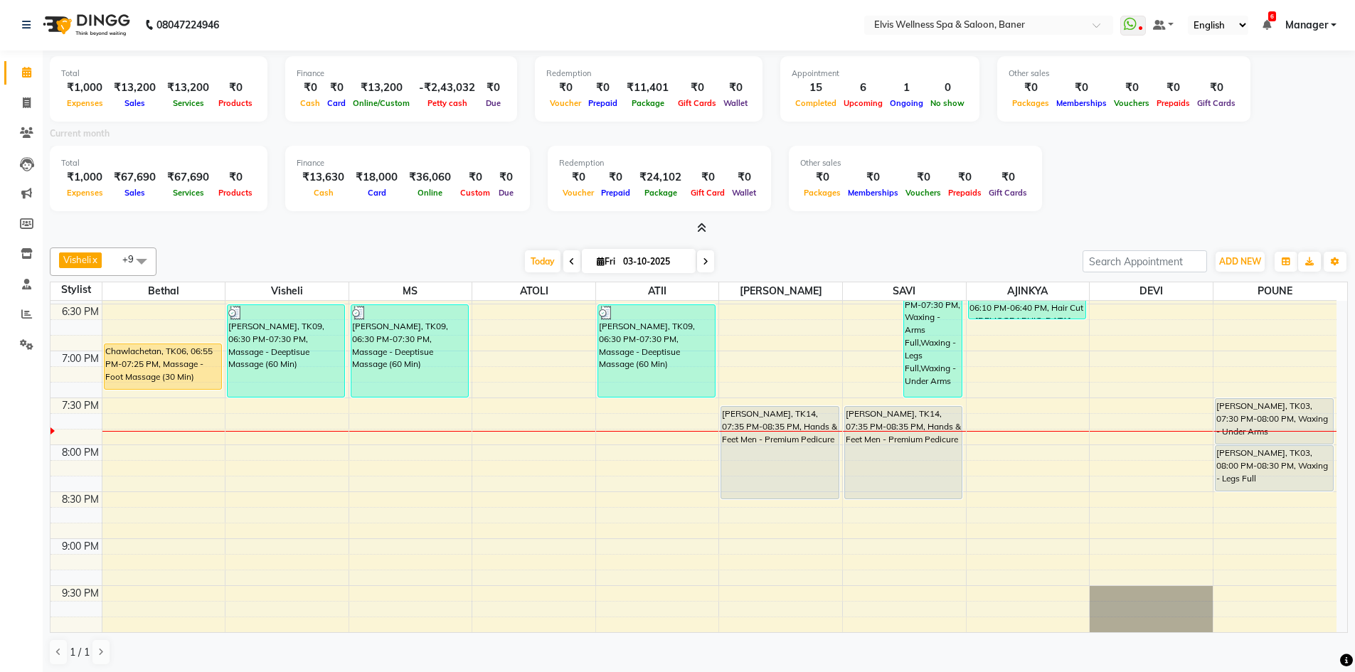
click at [703, 228] on icon at bounding box center [701, 228] width 9 height 11
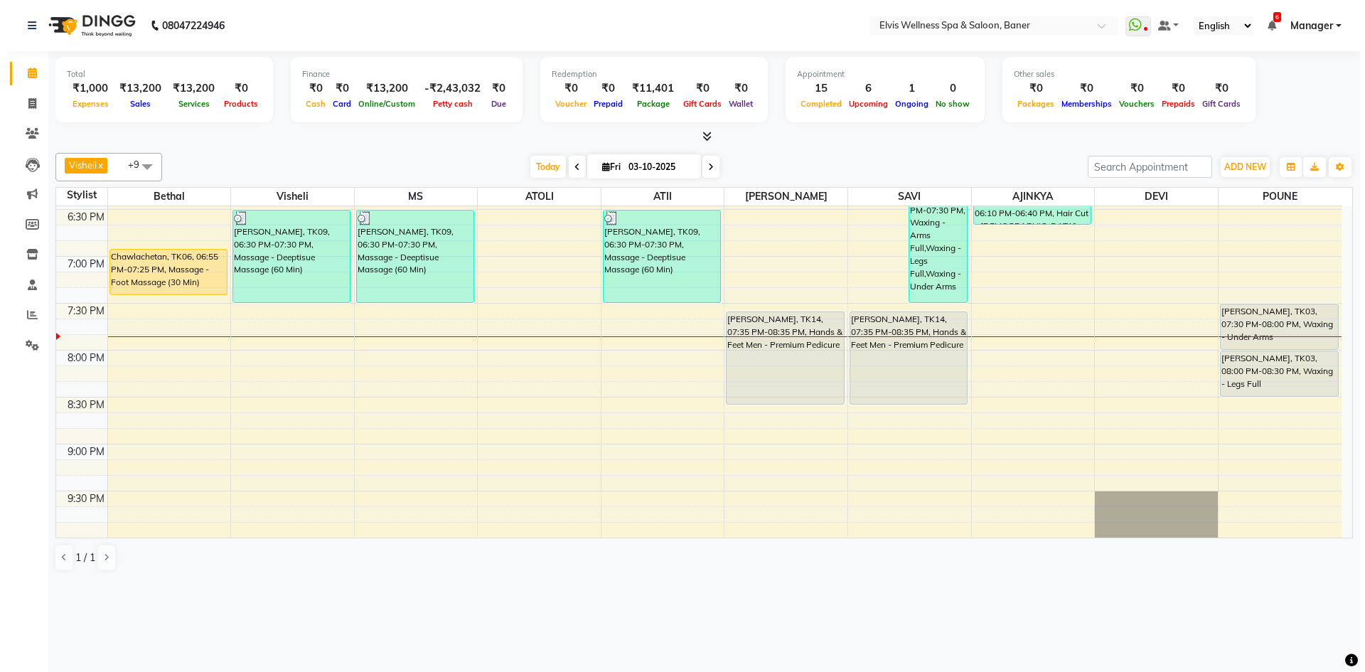
scroll to position [0, 0]
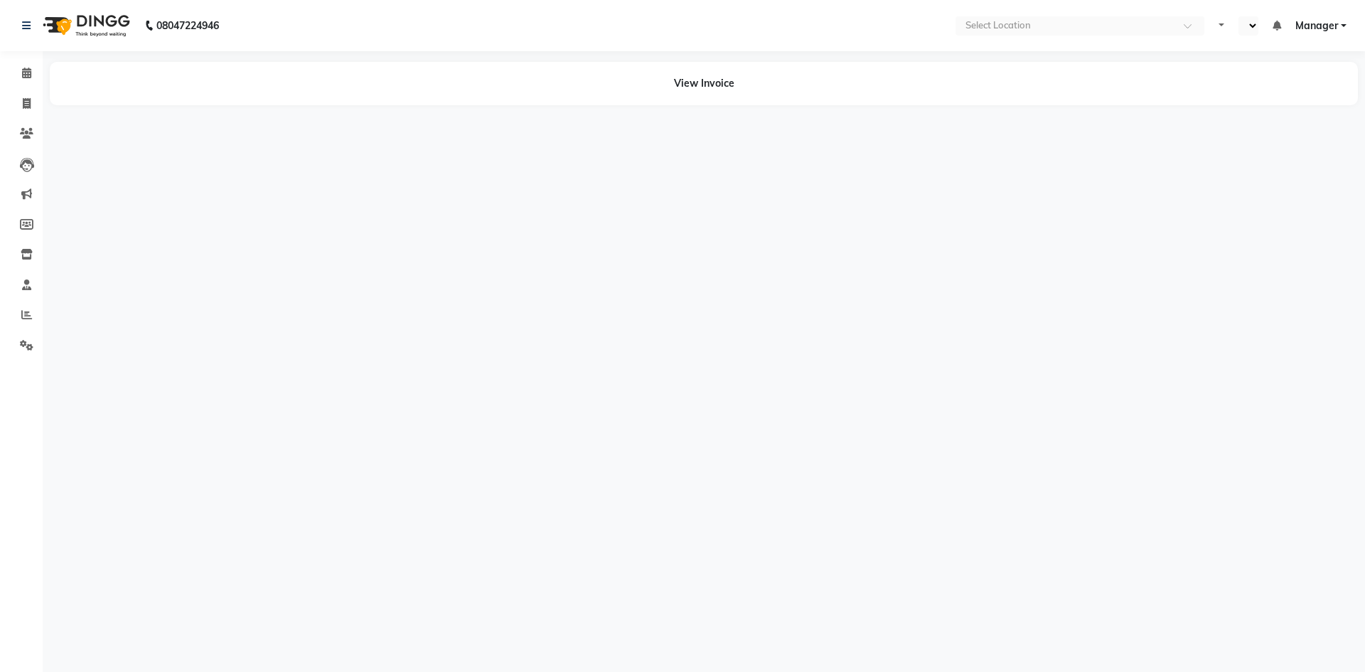
select select "en"
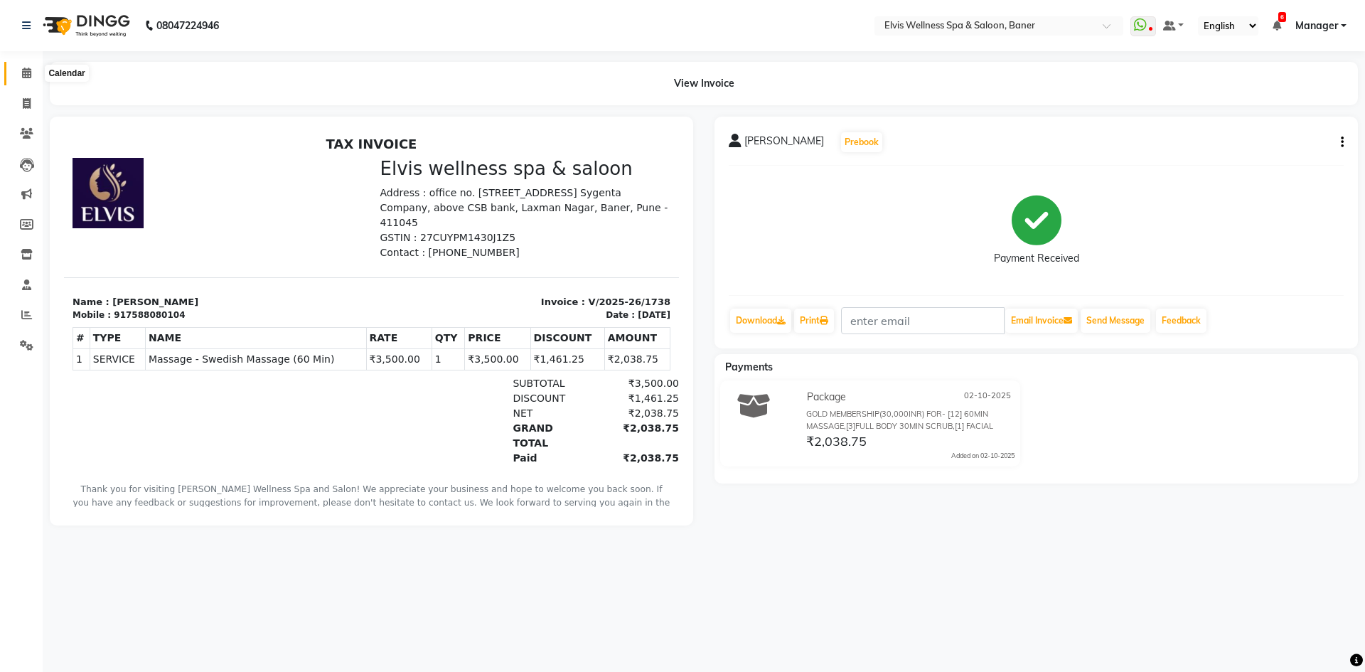
drag, startPoint x: 21, startPoint y: 70, endPoint x: 23, endPoint y: 83, distance: 13.8
click at [21, 70] on span at bounding box center [26, 73] width 25 height 16
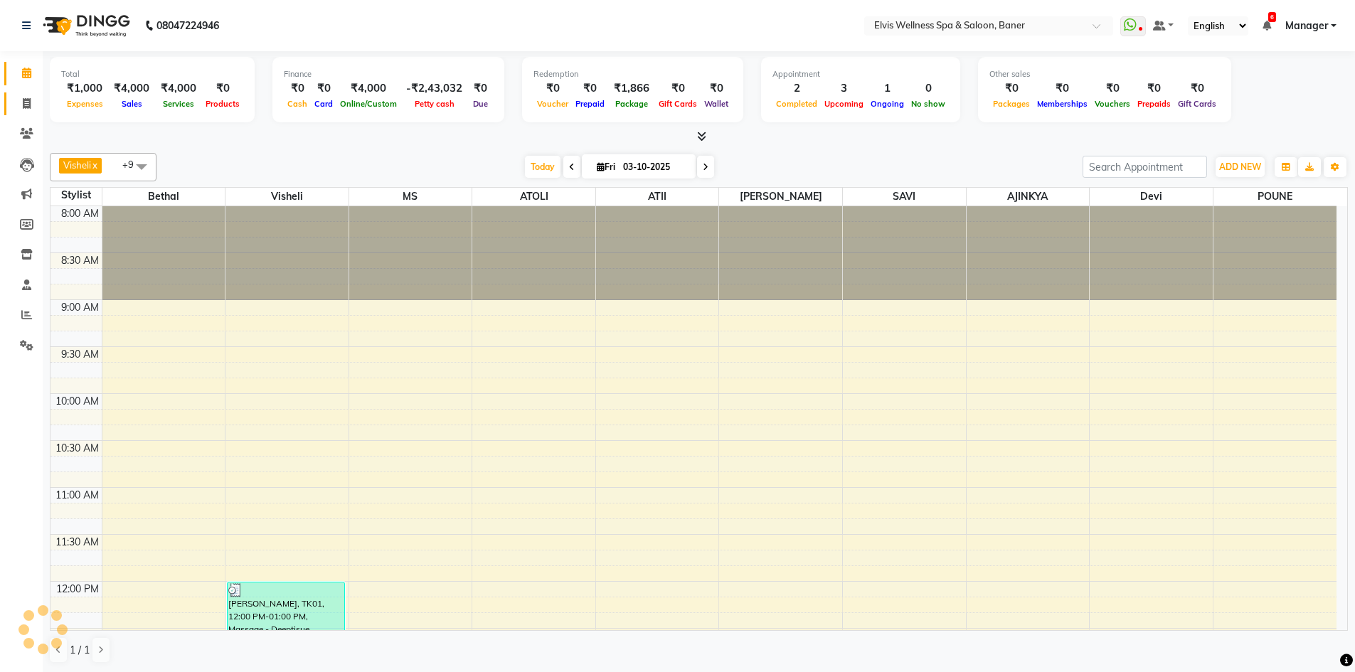
click at [23, 93] on link "Invoice" at bounding box center [21, 103] width 34 height 23
select select "service"
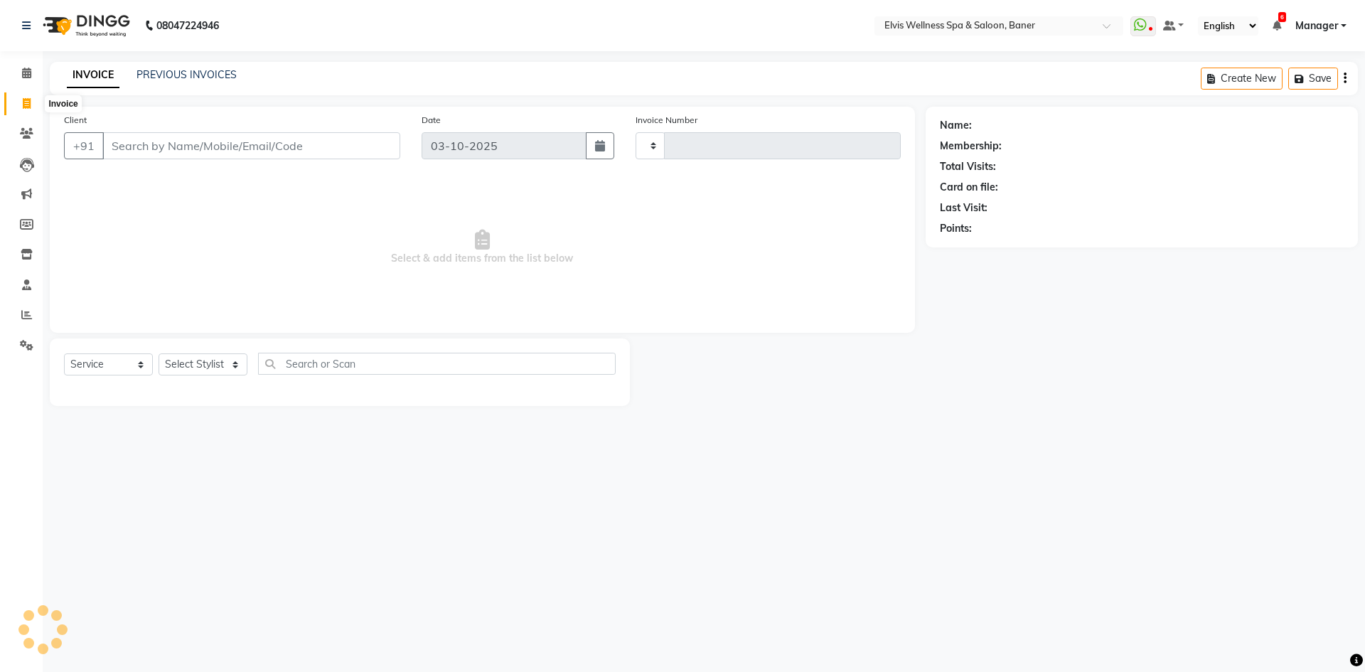
type input "1753"
click at [23, 102] on icon at bounding box center [27, 103] width 8 height 11
select select "5735"
select select "service"
click at [228, 78] on link "PREVIOUS INVOICES" at bounding box center [187, 74] width 100 height 13
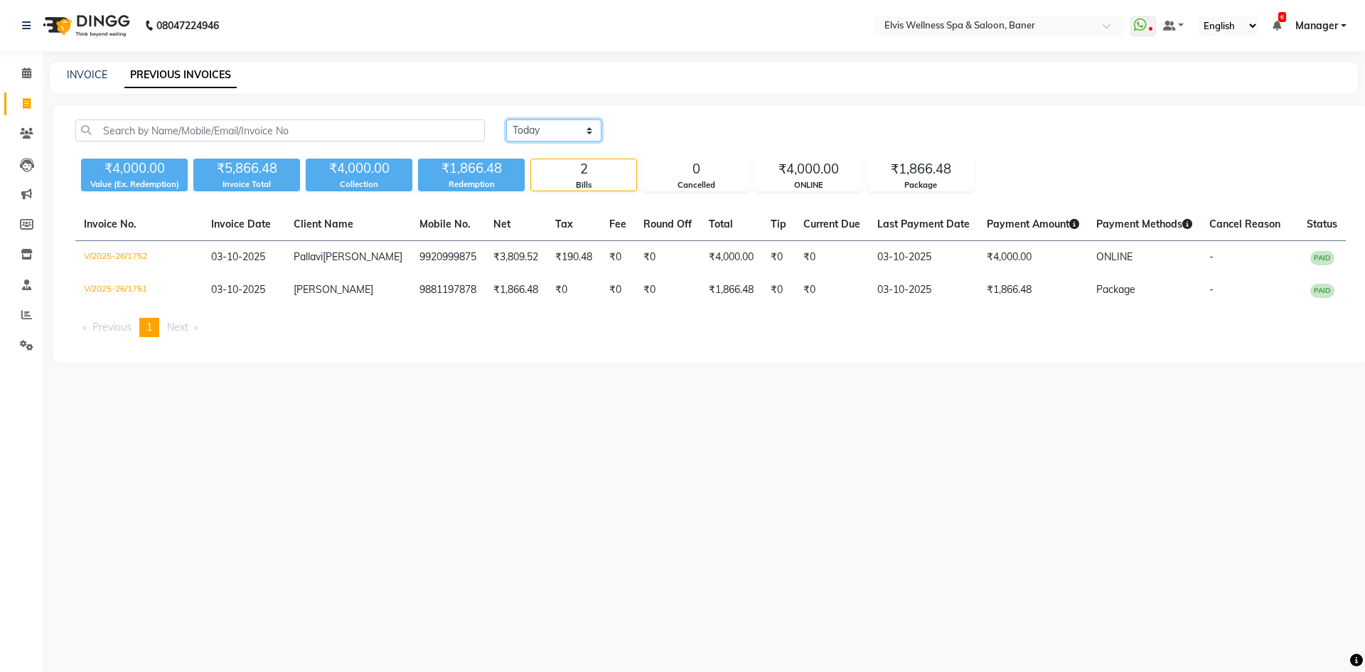
click at [533, 121] on select "Today Yesterday Custom Range" at bounding box center [553, 130] width 95 height 22
select select "yesterday"
click at [506, 119] on select "Today Yesterday Custom Range" at bounding box center [553, 130] width 95 height 22
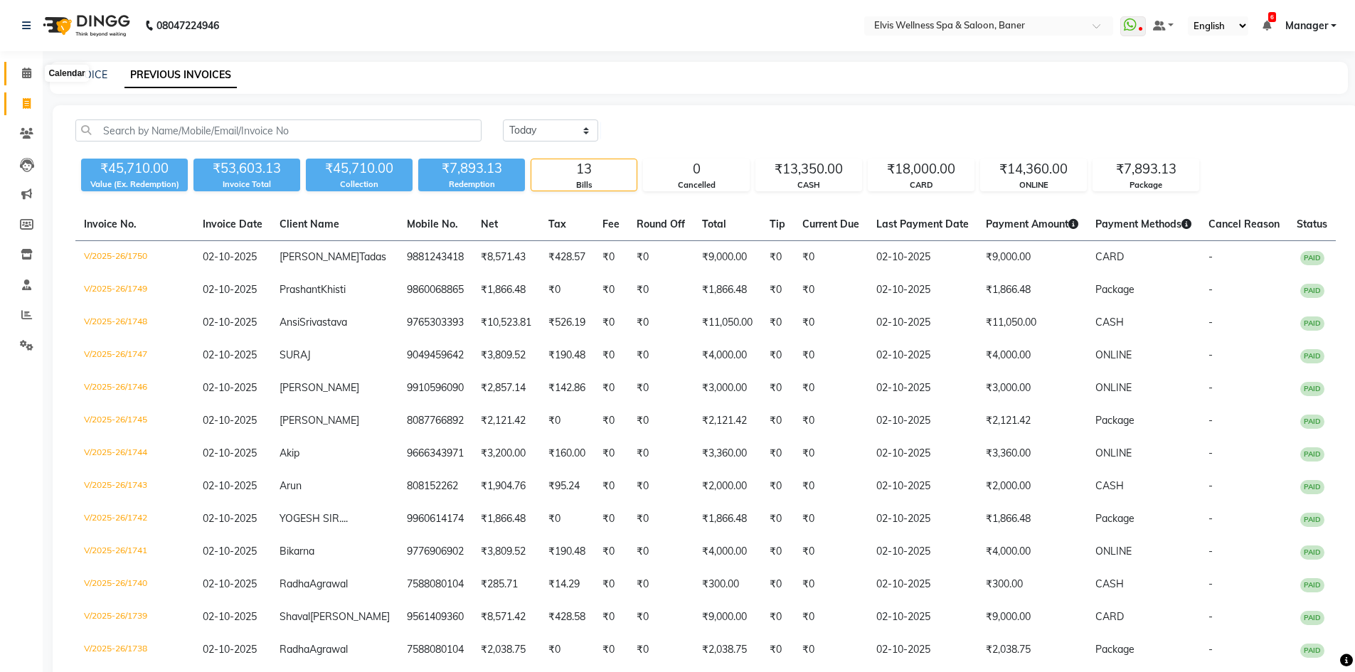
click at [26, 73] on icon at bounding box center [26, 73] width 9 height 11
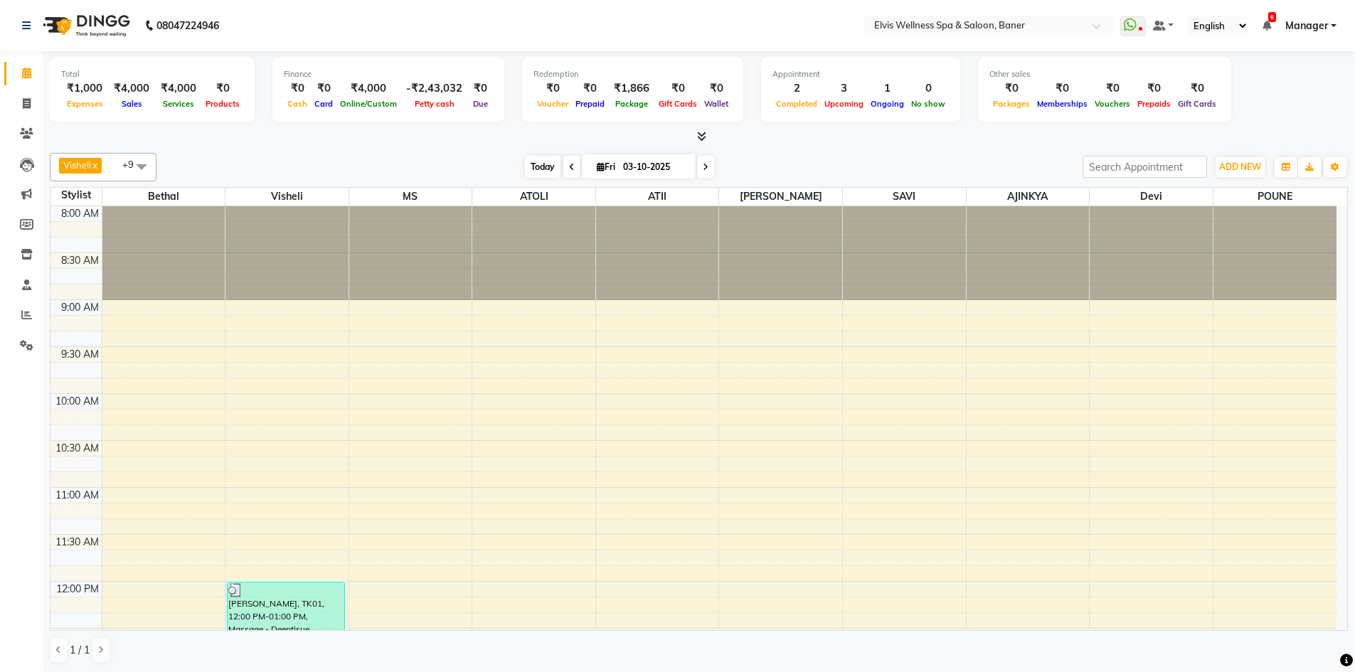
click at [535, 173] on span "Today" at bounding box center [543, 167] width 36 height 22
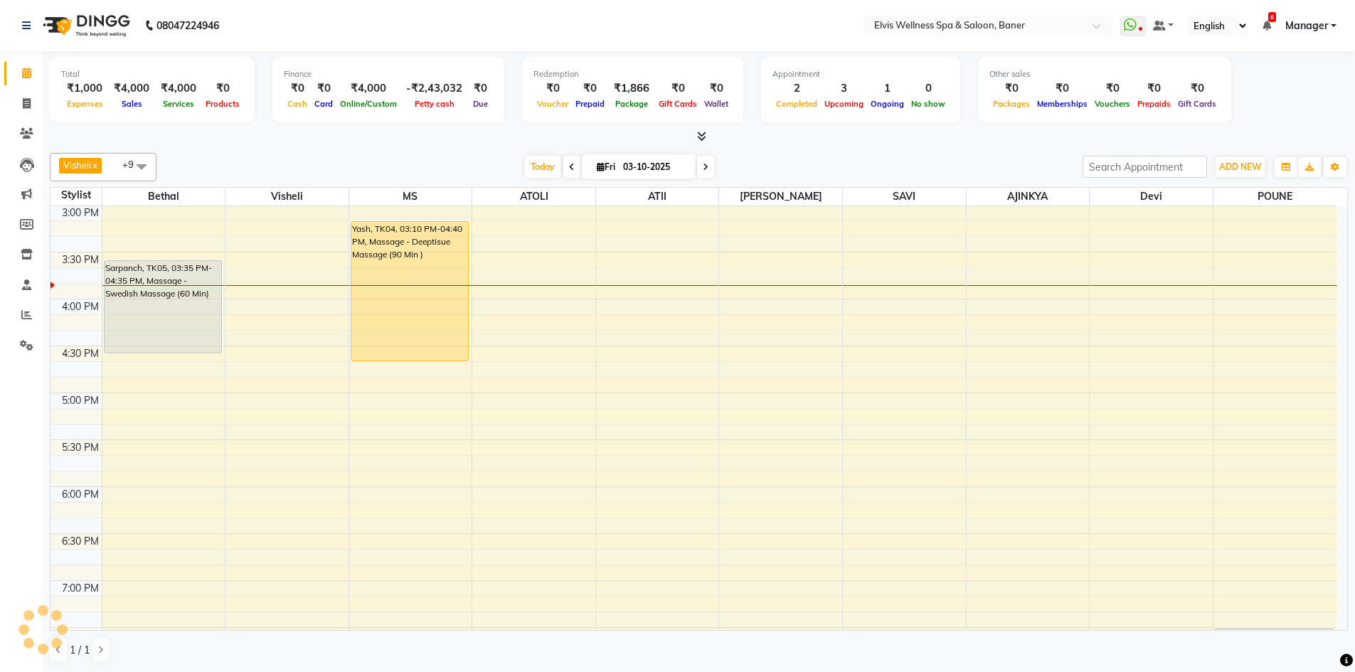
click at [846, 167] on div "[DATE] [DATE]" at bounding box center [620, 166] width 912 height 21
click at [33, 320] on span at bounding box center [26, 315] width 25 height 16
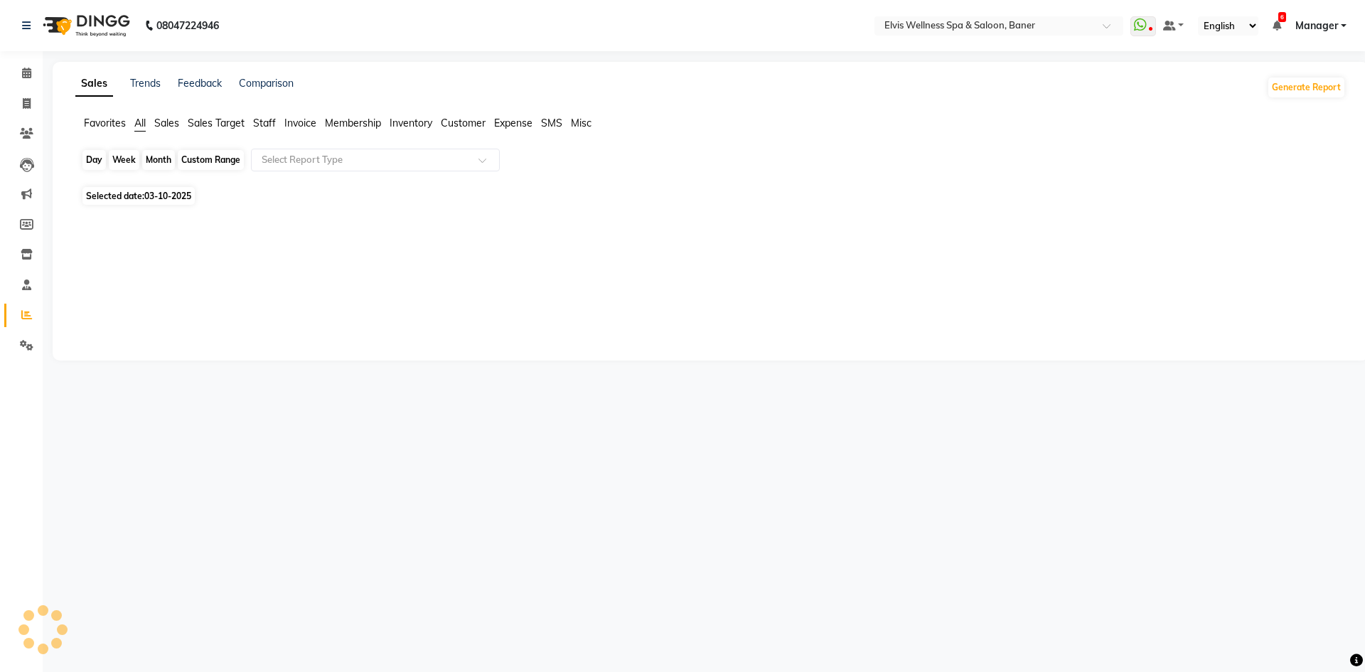
click at [95, 167] on div "Day" at bounding box center [93, 160] width 23 height 20
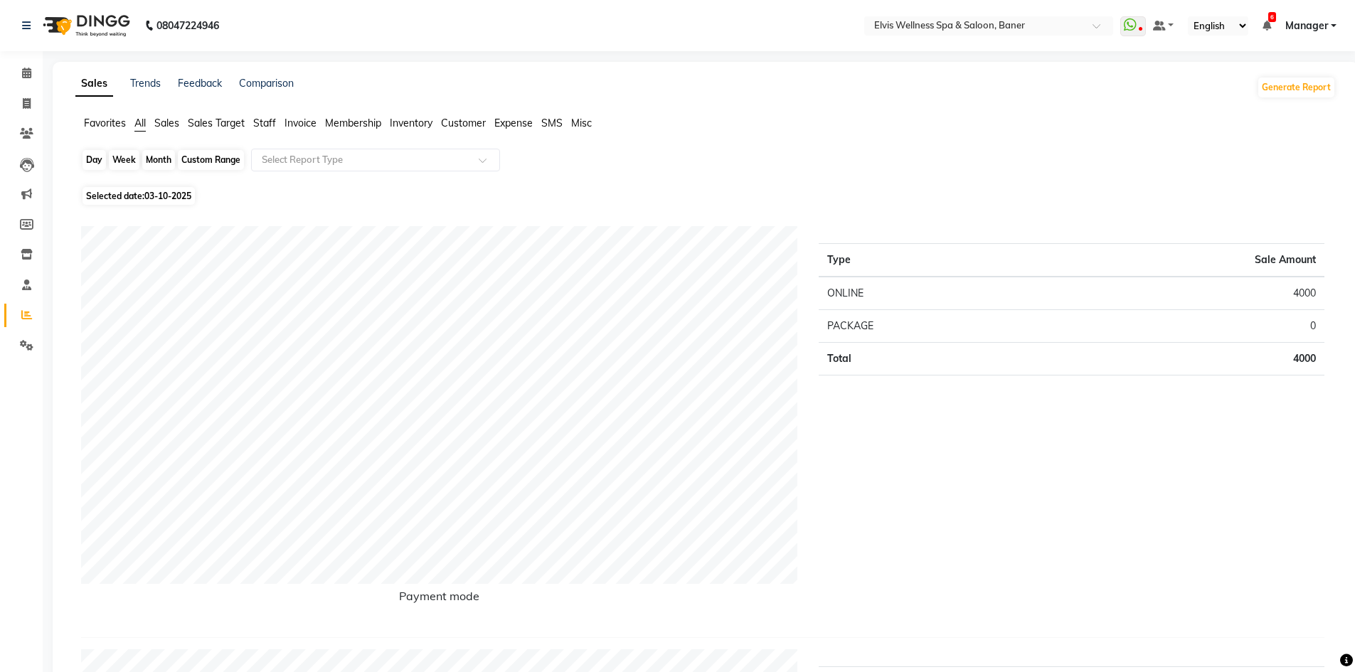
drag, startPoint x: 85, startPoint y: 155, endPoint x: 107, endPoint y: 206, distance: 55.4
click at [85, 156] on div "Day" at bounding box center [93, 160] width 23 height 20
select select "10"
select select "2025"
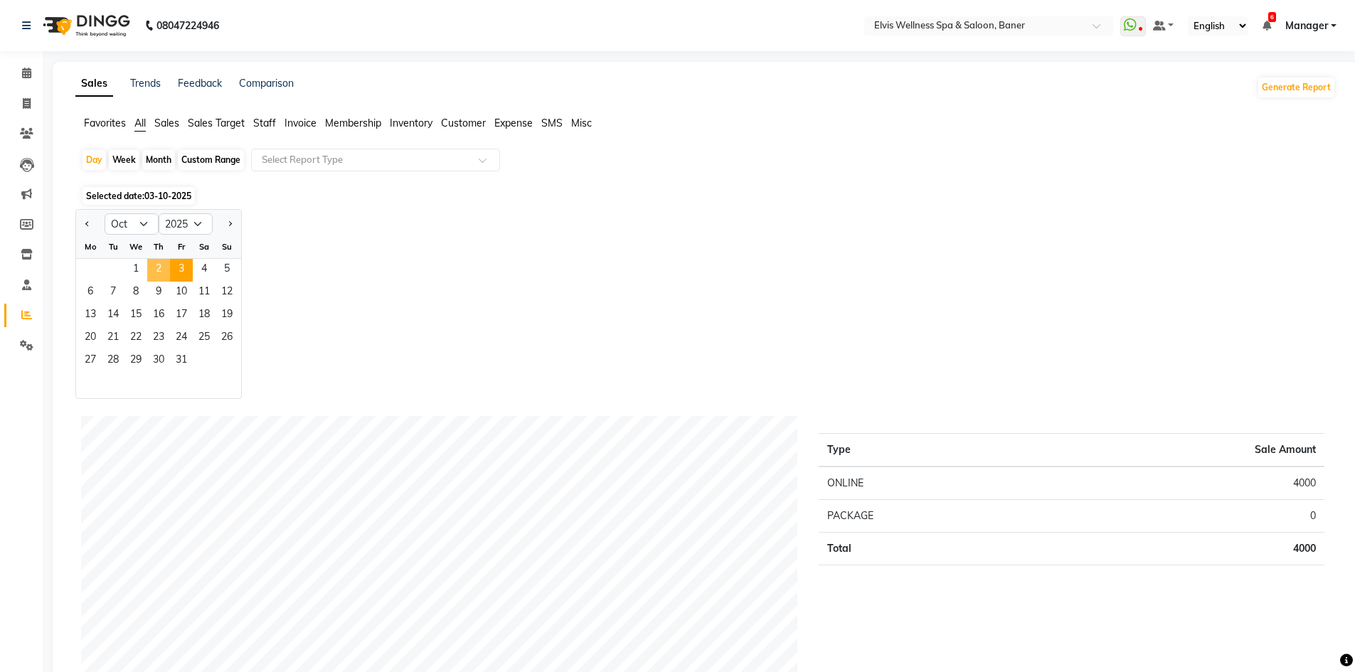
click at [153, 269] on span "2" at bounding box center [158, 270] width 23 height 23
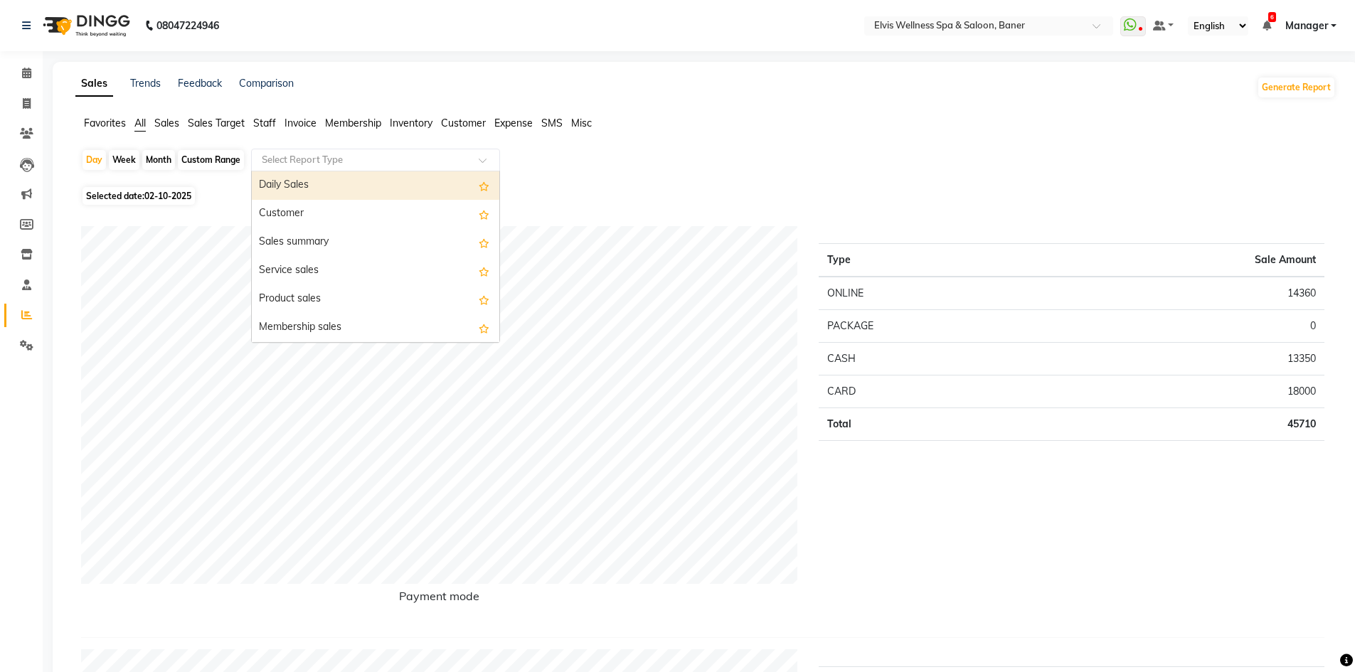
click at [343, 159] on input "text" at bounding box center [361, 160] width 205 height 14
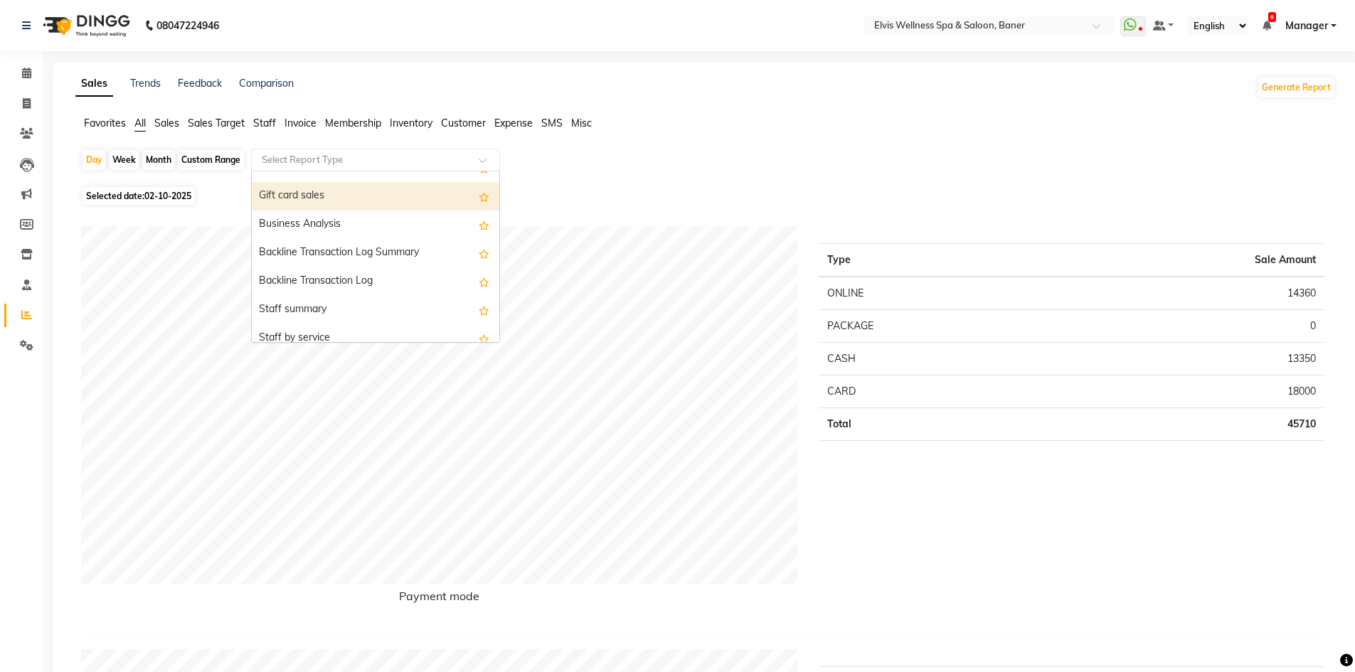
scroll to position [356, 0]
click at [152, 162] on div "Month" at bounding box center [158, 160] width 33 height 20
select select "10"
select select "2025"
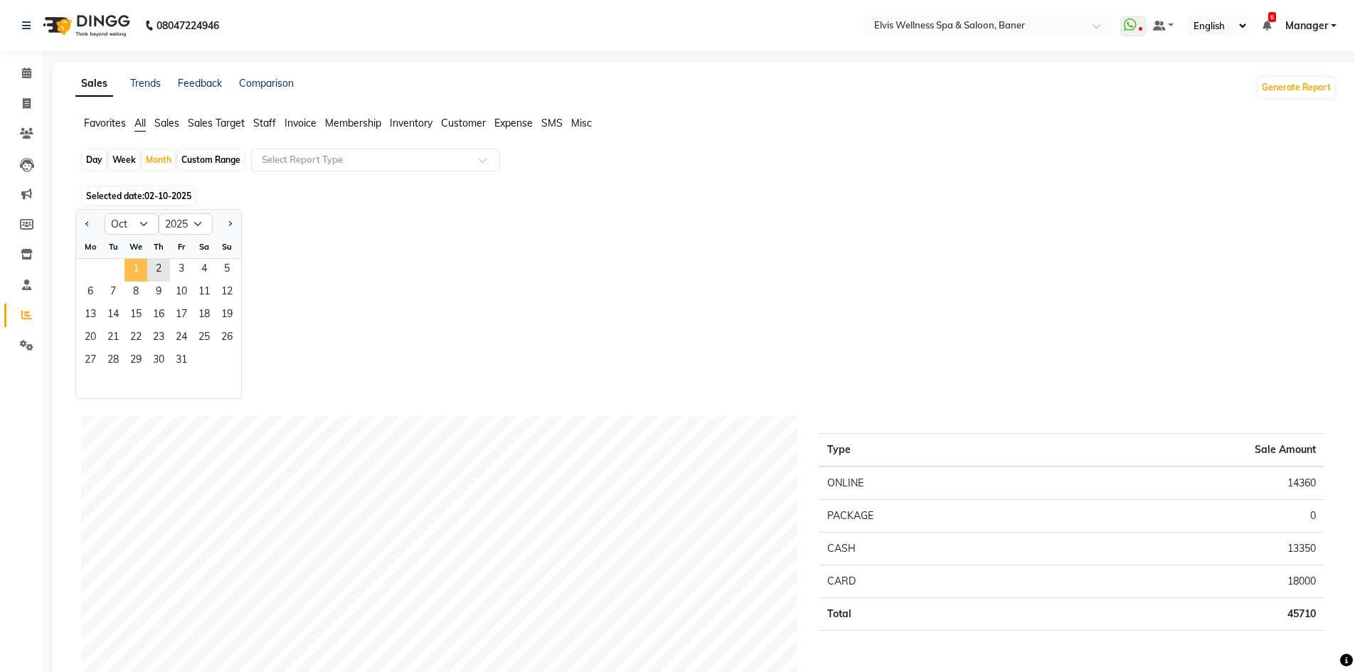
click at [137, 268] on span "1" at bounding box center [135, 270] width 23 height 23
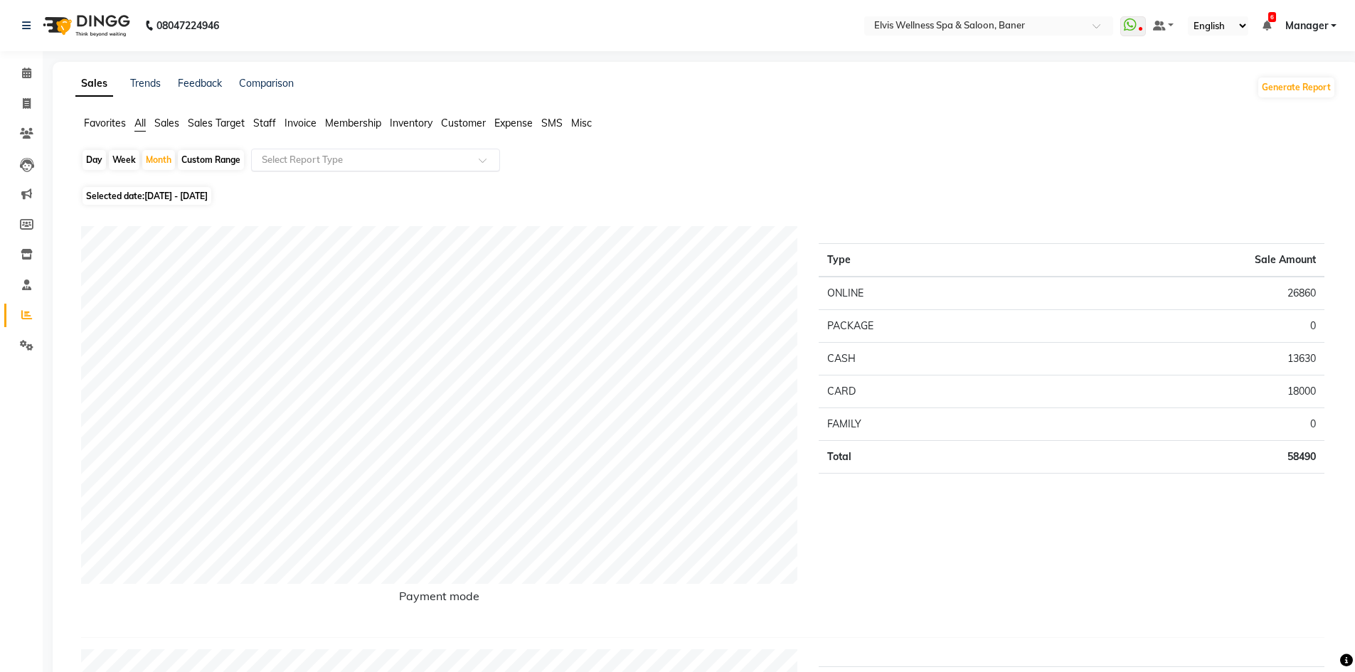
click at [302, 167] on div "Select Report Type" at bounding box center [375, 160] width 249 height 23
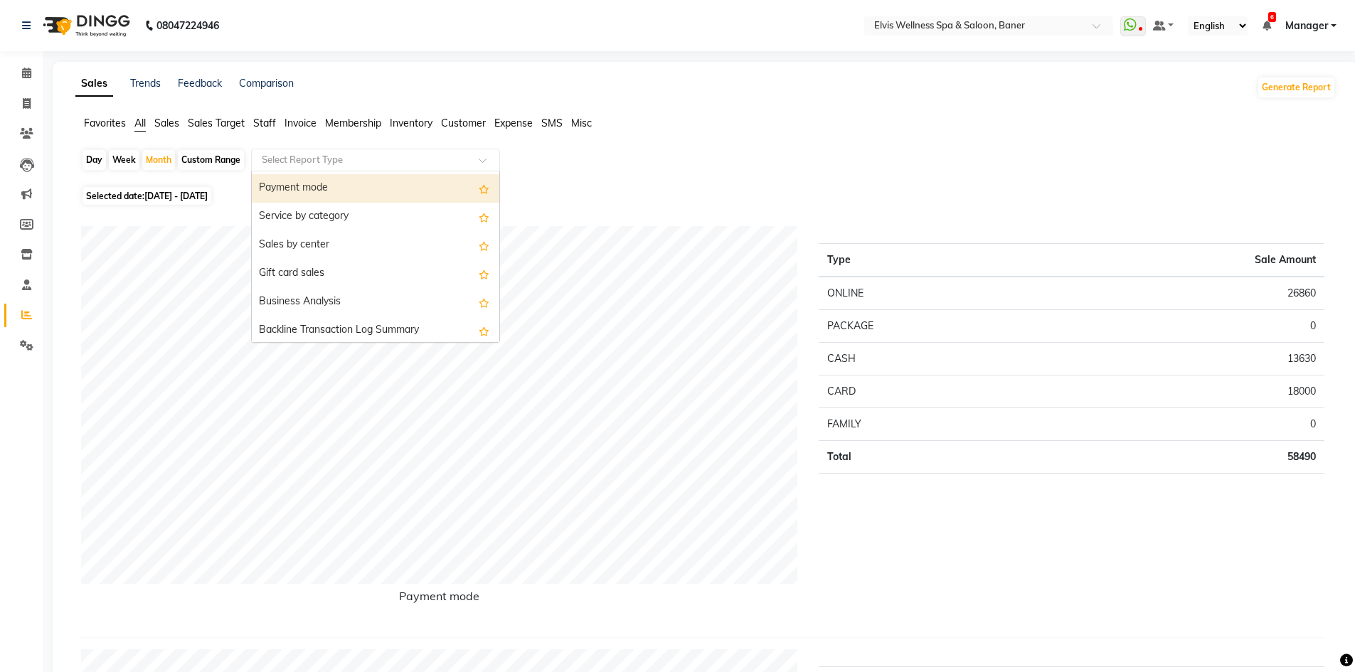
scroll to position [284, 0]
click at [294, 156] on input "text" at bounding box center [361, 160] width 205 height 14
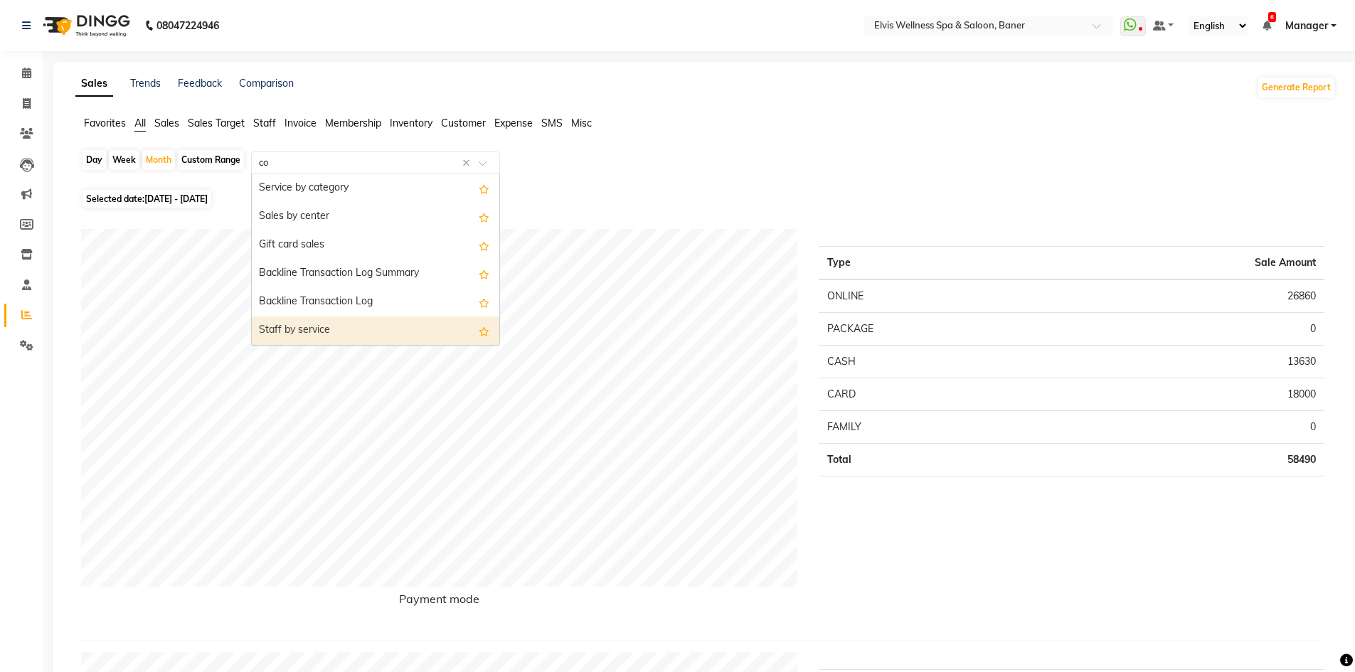
scroll to position [0, 0]
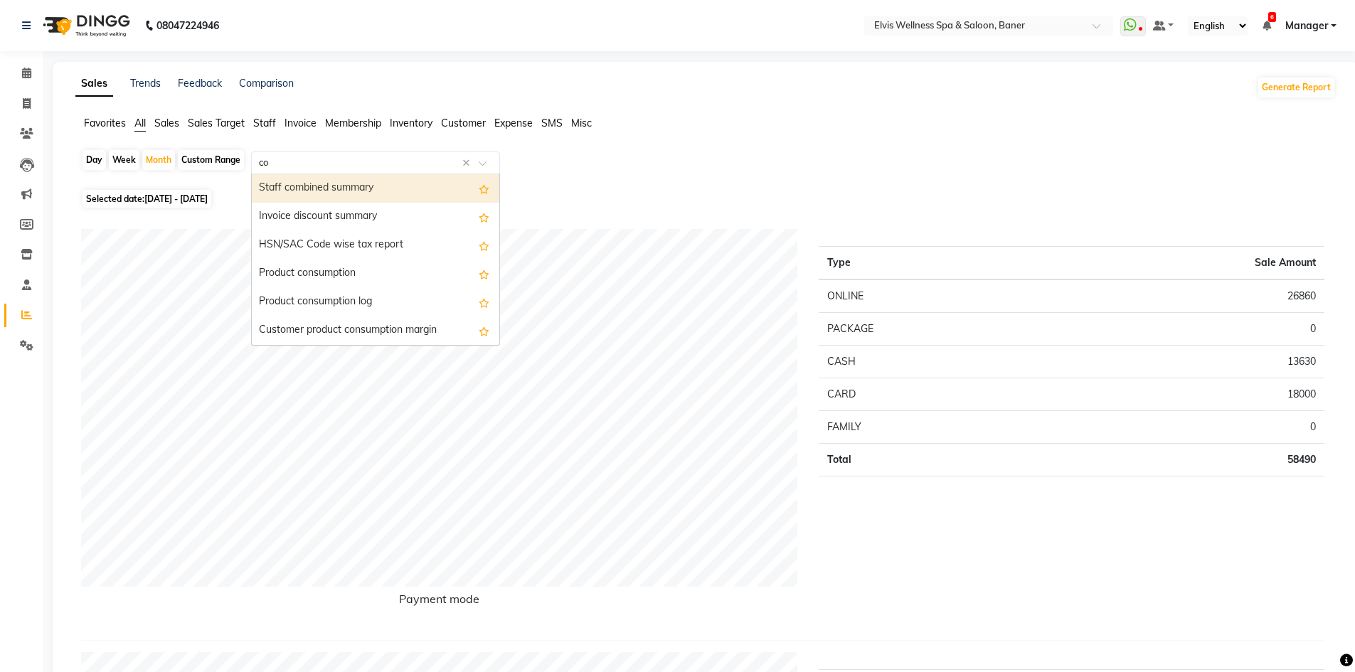
type input "com"
click at [298, 188] on div "Staff combined summary" at bounding box center [375, 188] width 247 height 28
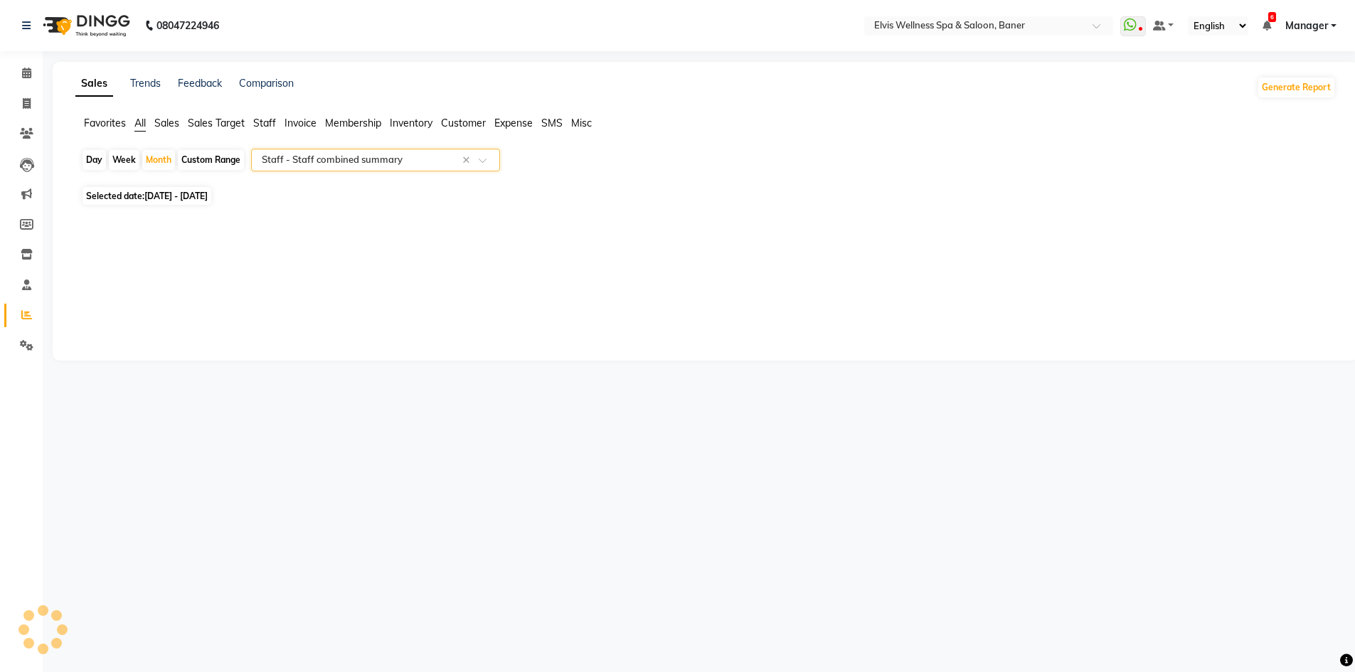
select select "csv"
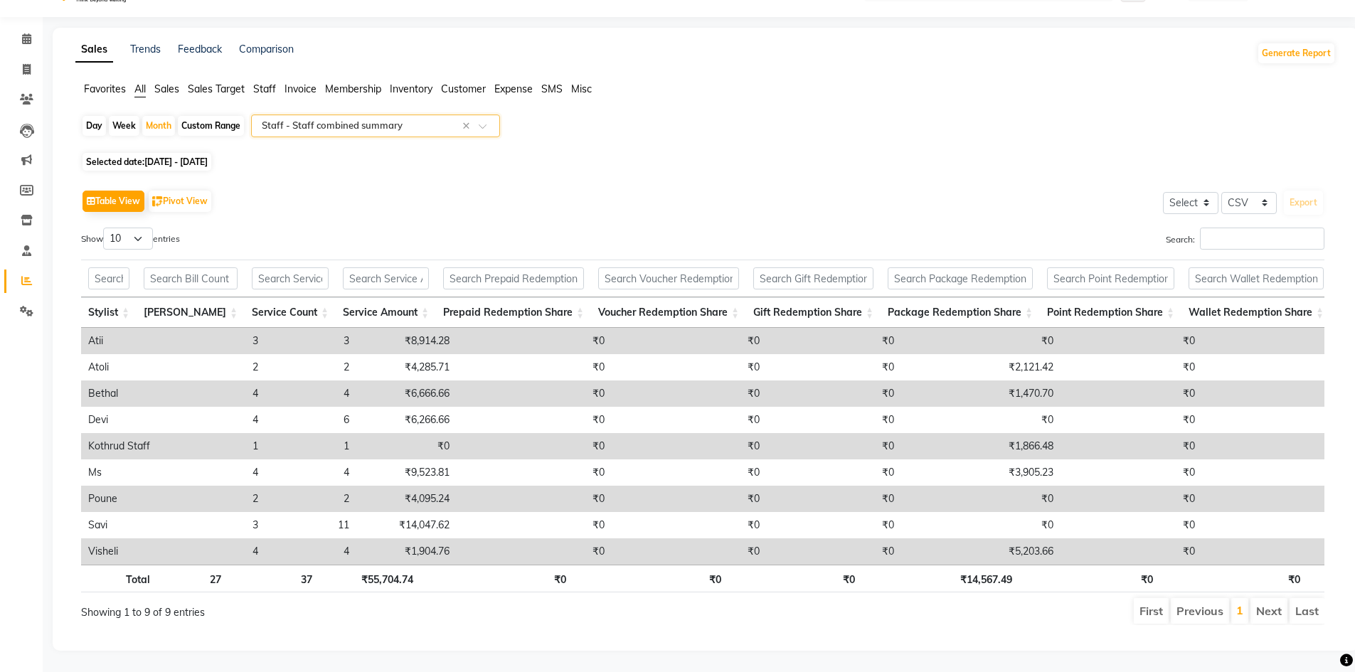
scroll to position [55, 0]
click at [769, 540] on td "₹0" at bounding box center [834, 551] width 134 height 26
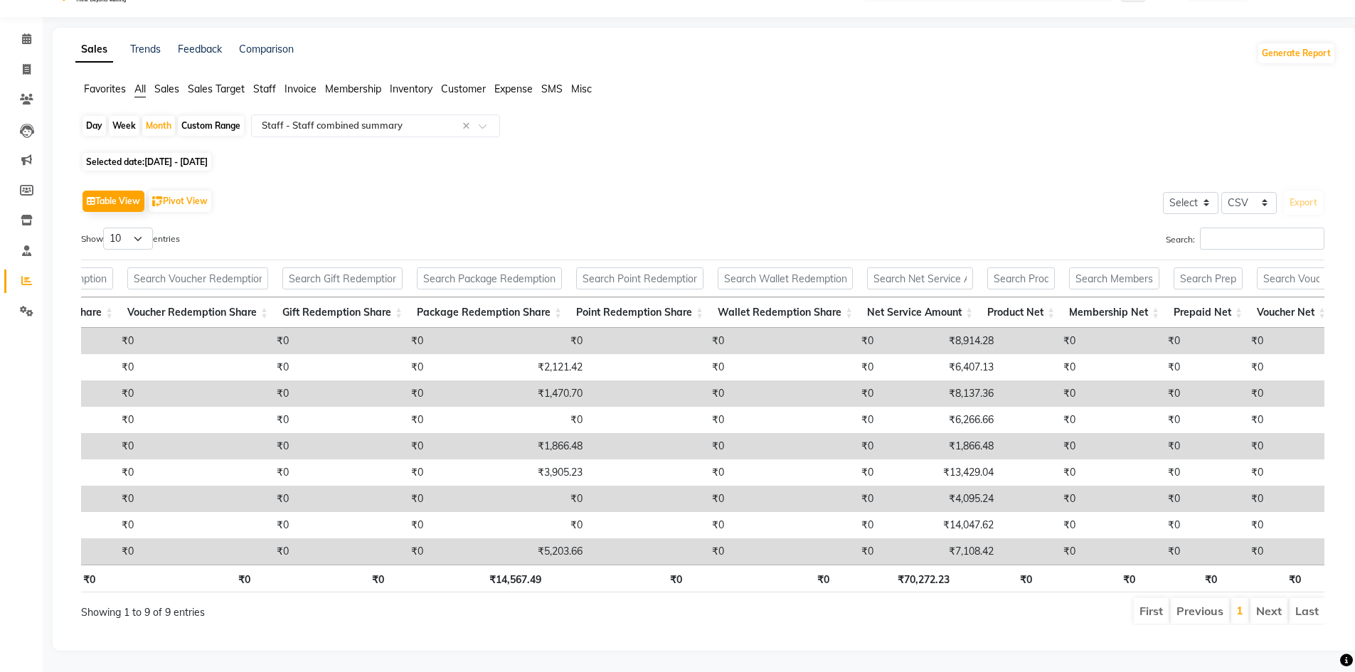
scroll to position [0, 508]
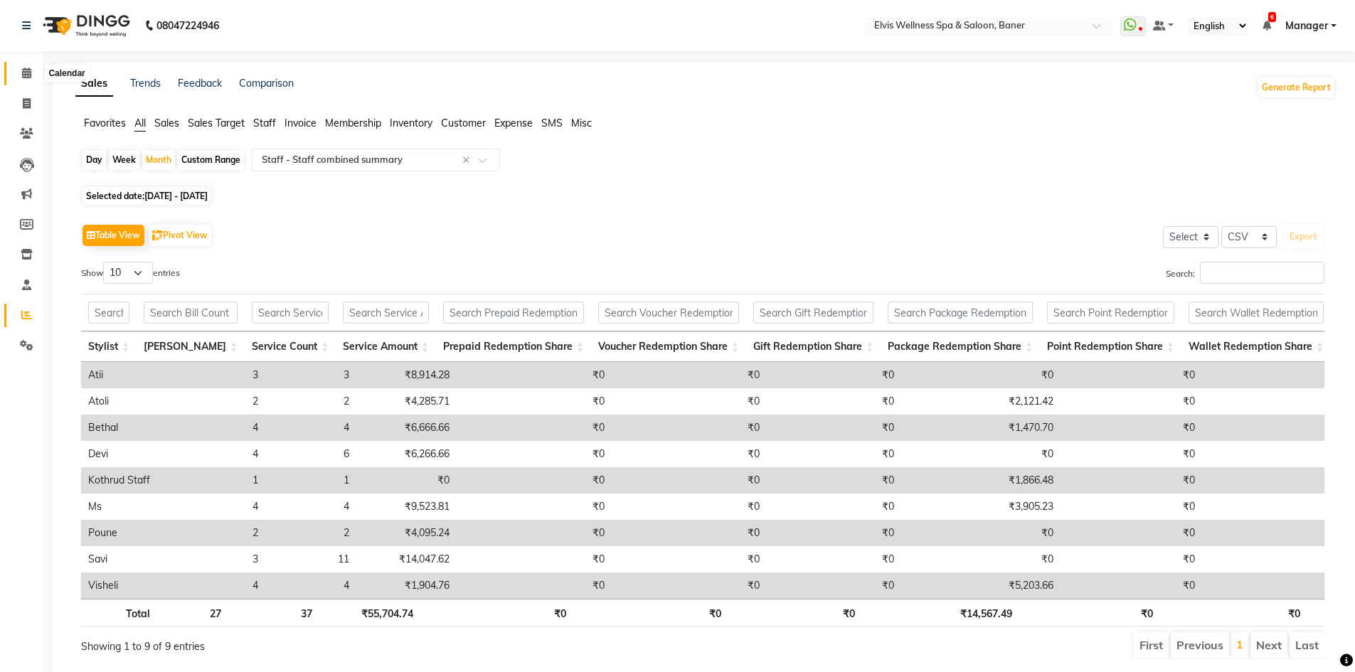
drag, startPoint x: 18, startPoint y: 66, endPoint x: 70, endPoint y: 66, distance: 51.2
click at [18, 66] on span at bounding box center [26, 73] width 25 height 16
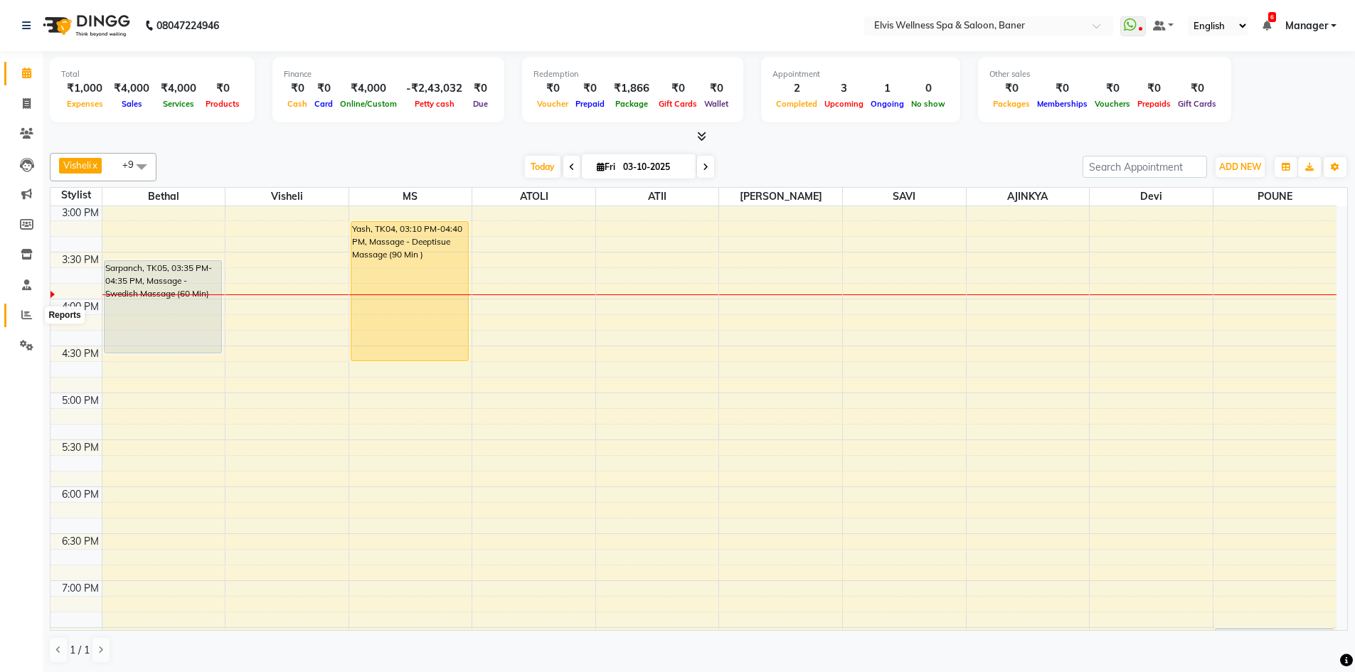
click at [28, 321] on span at bounding box center [26, 315] width 25 height 16
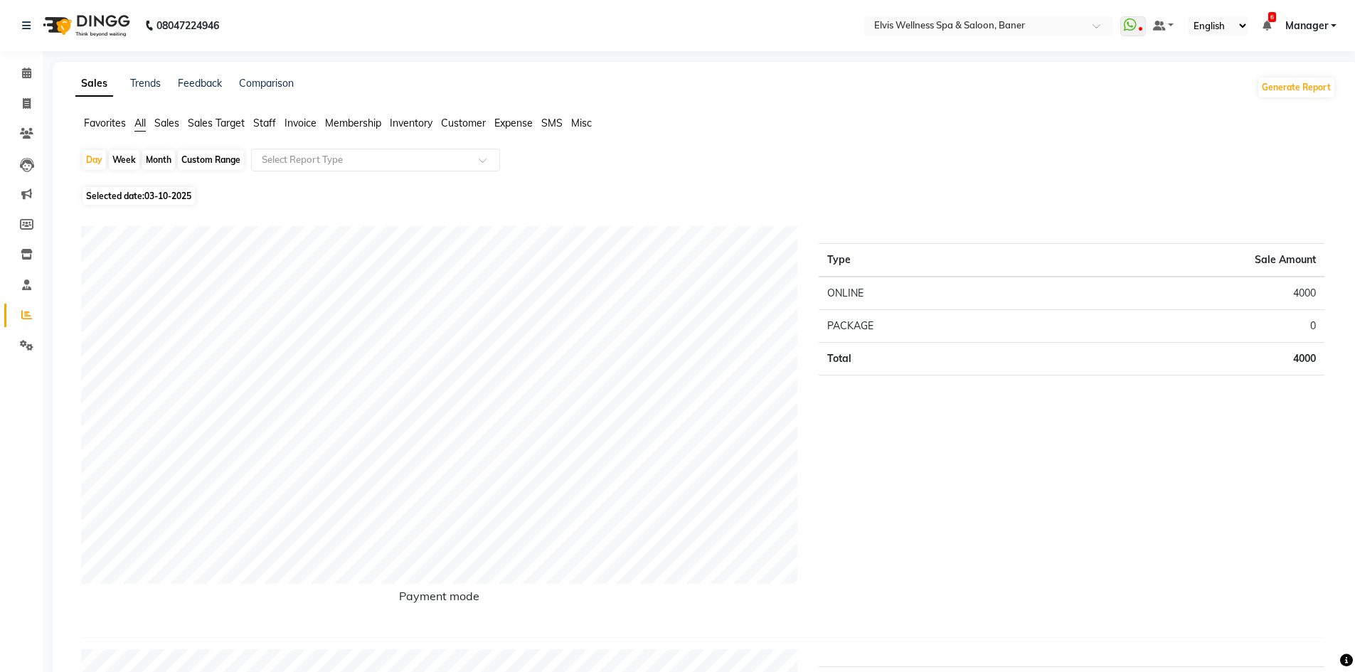
click at [159, 164] on div "Month" at bounding box center [158, 160] width 33 height 20
select select "10"
select select "2025"
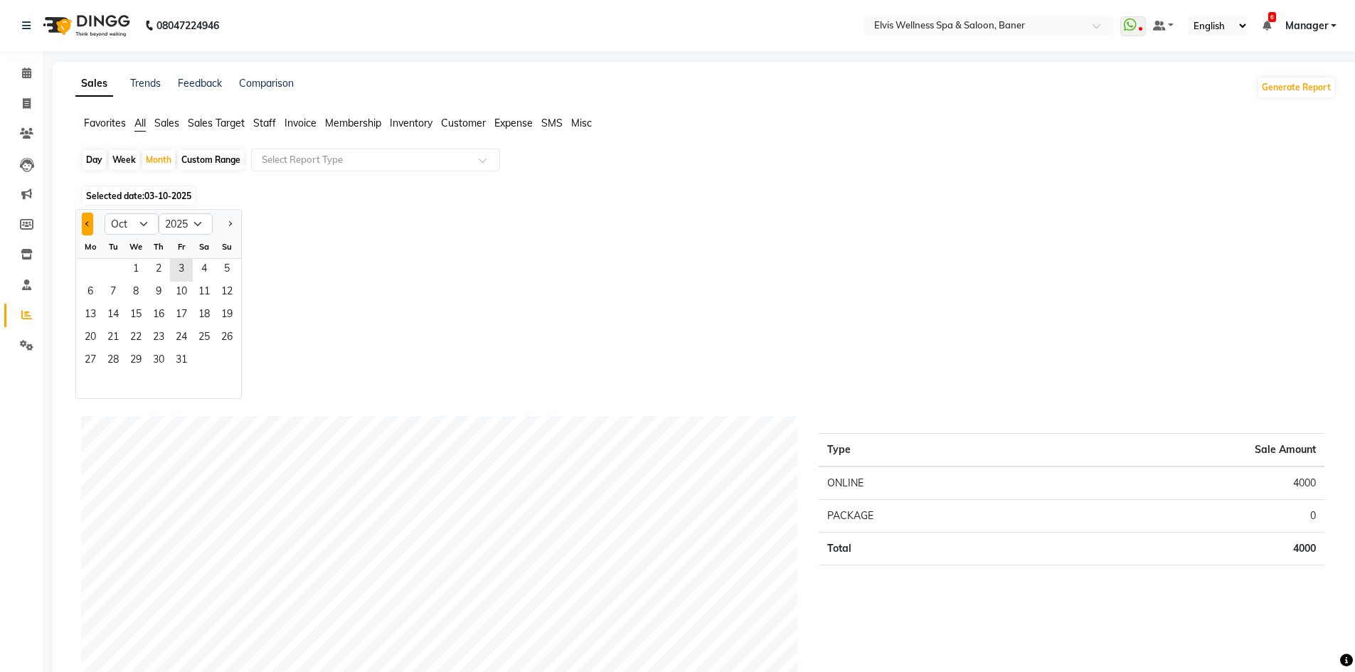
click at [86, 225] on span "Previous month" at bounding box center [87, 222] width 5 height 5
select select "9"
click at [95, 270] on span "1" at bounding box center [90, 270] width 23 height 23
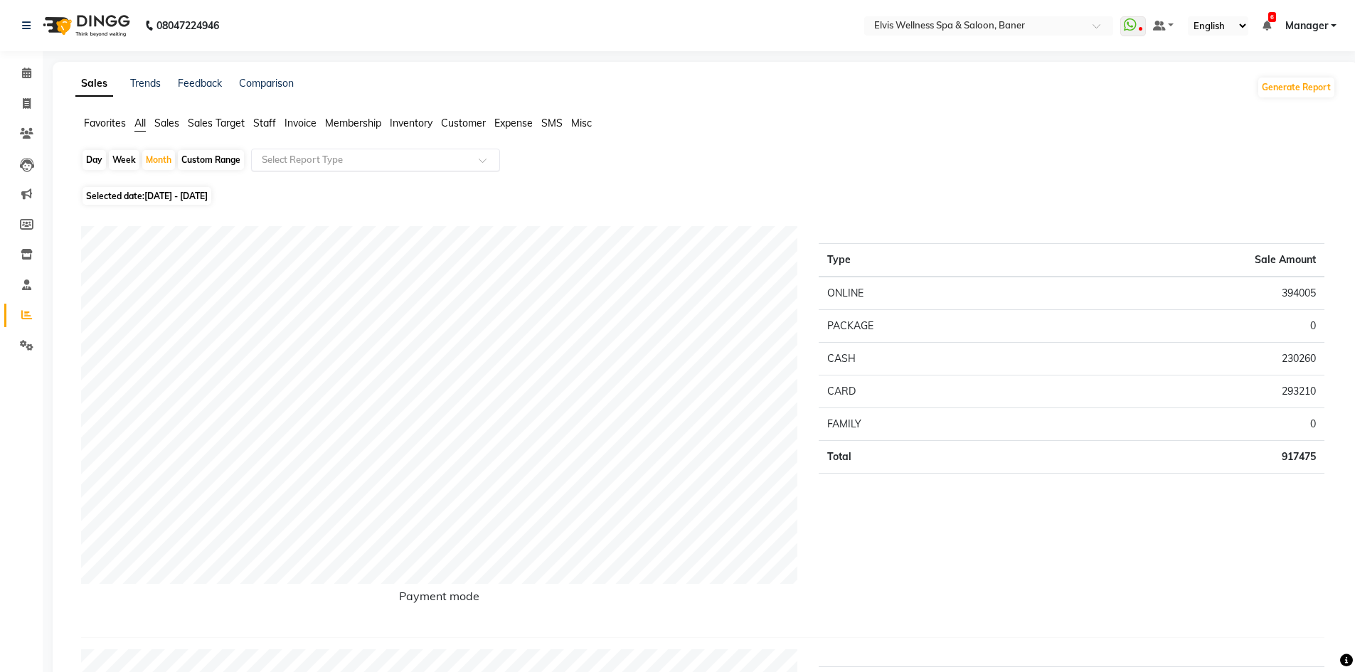
click at [344, 163] on input "text" at bounding box center [361, 160] width 205 height 14
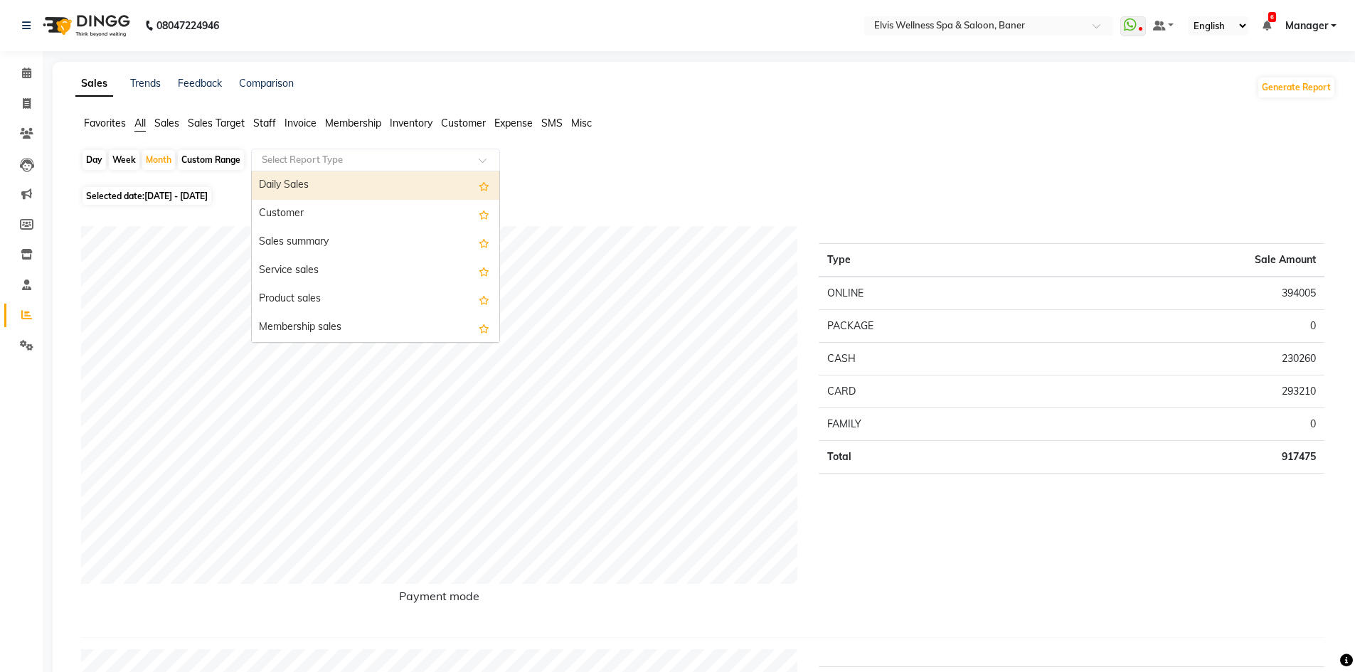
click at [331, 161] on input "text" at bounding box center [361, 160] width 205 height 14
type input "co"
click at [331, 181] on div "Staff combined summary" at bounding box center [375, 188] width 247 height 28
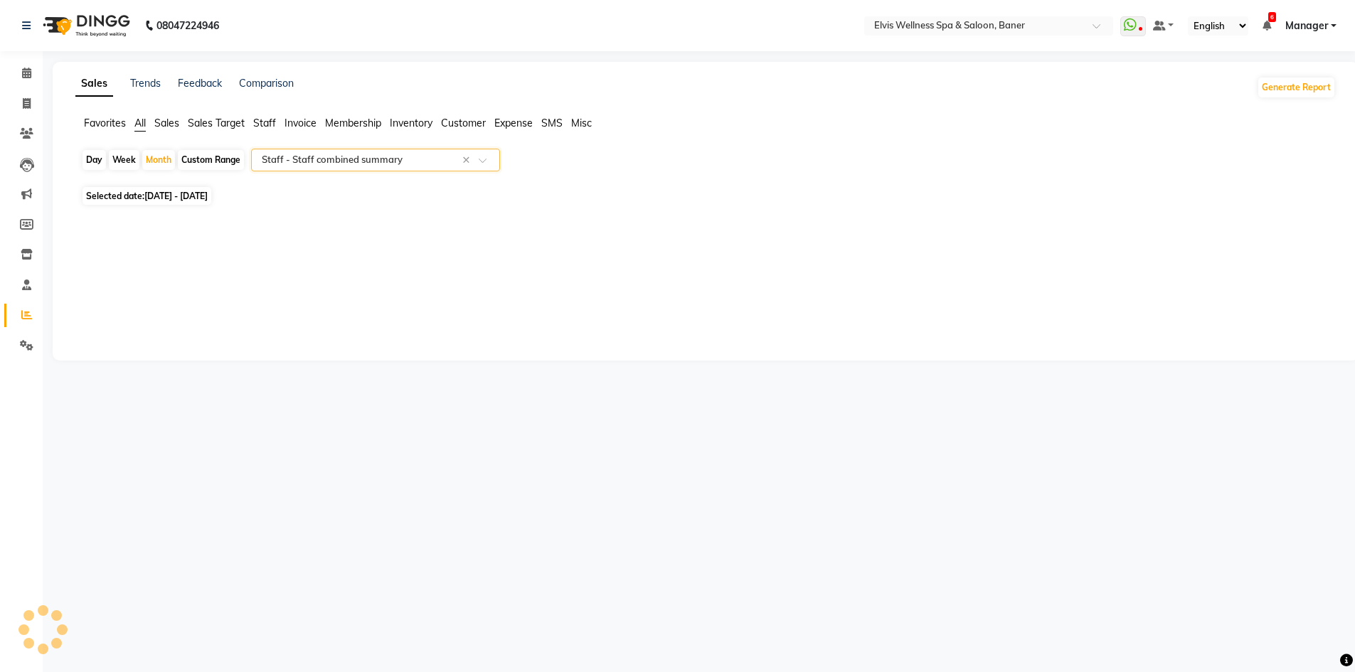
select select "csv"
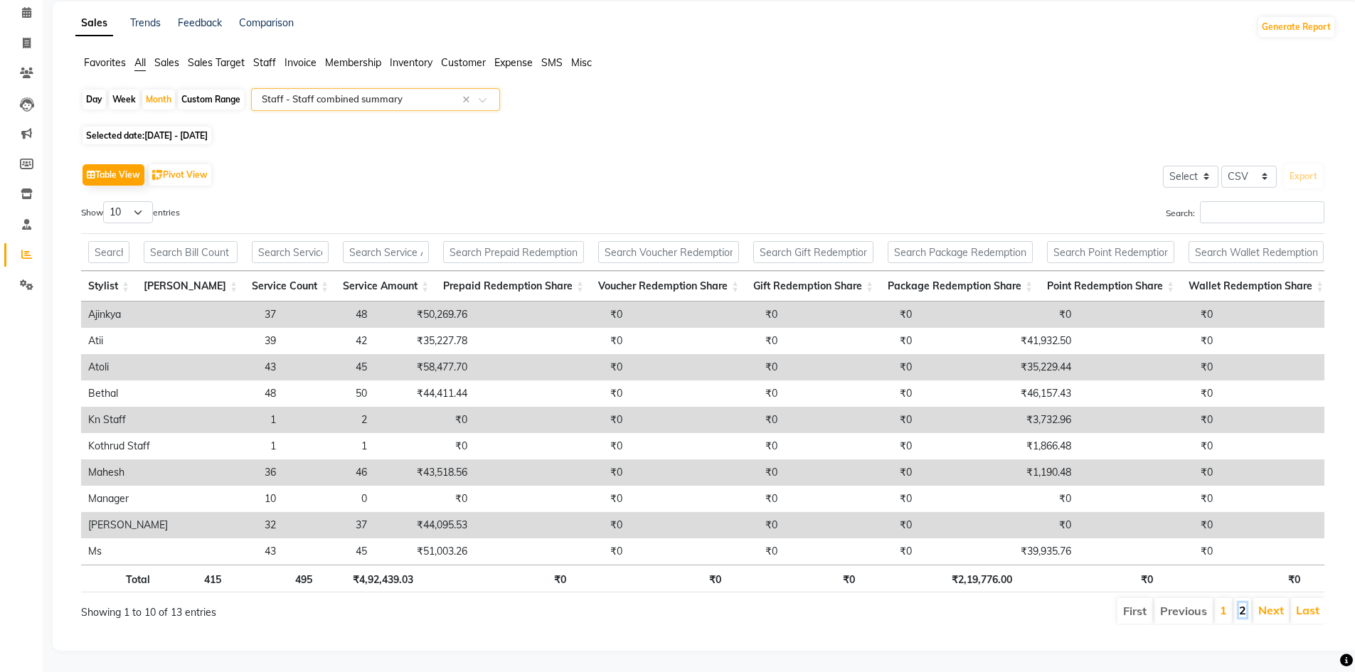
click at [1240, 604] on link "2" at bounding box center [1242, 610] width 7 height 14
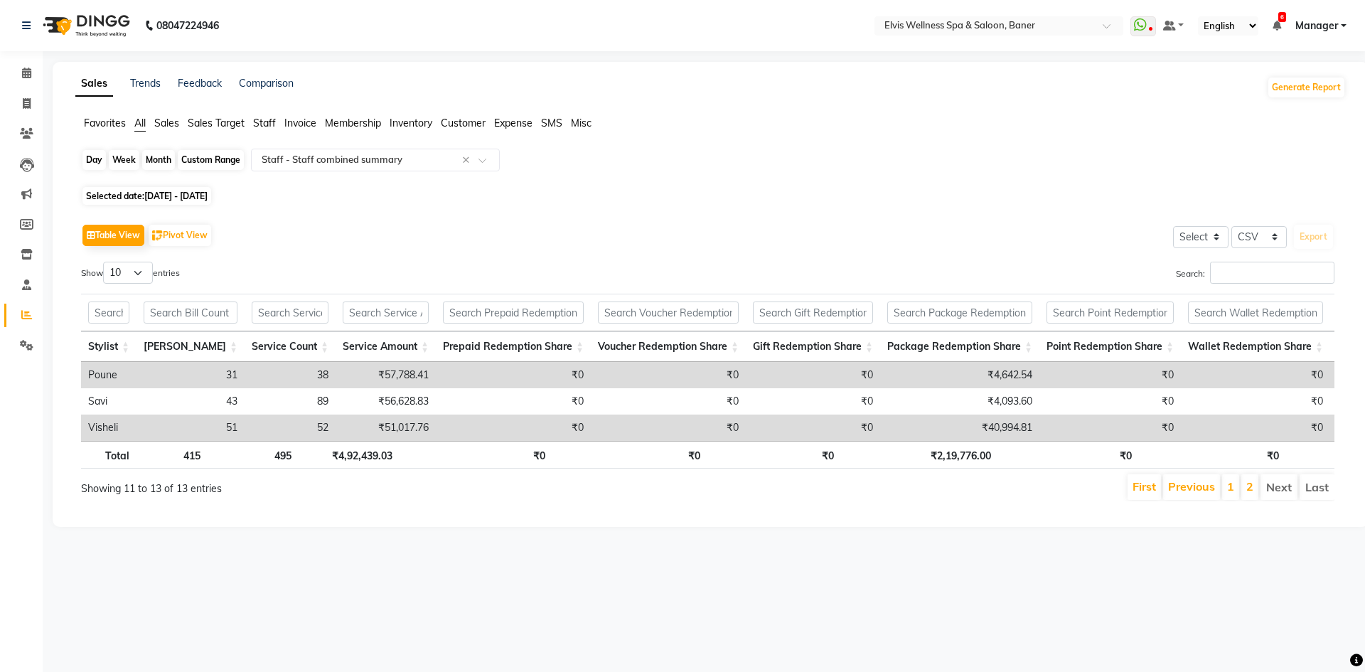
click at [161, 164] on div "Month" at bounding box center [158, 160] width 33 height 20
select select "9"
select select "2025"
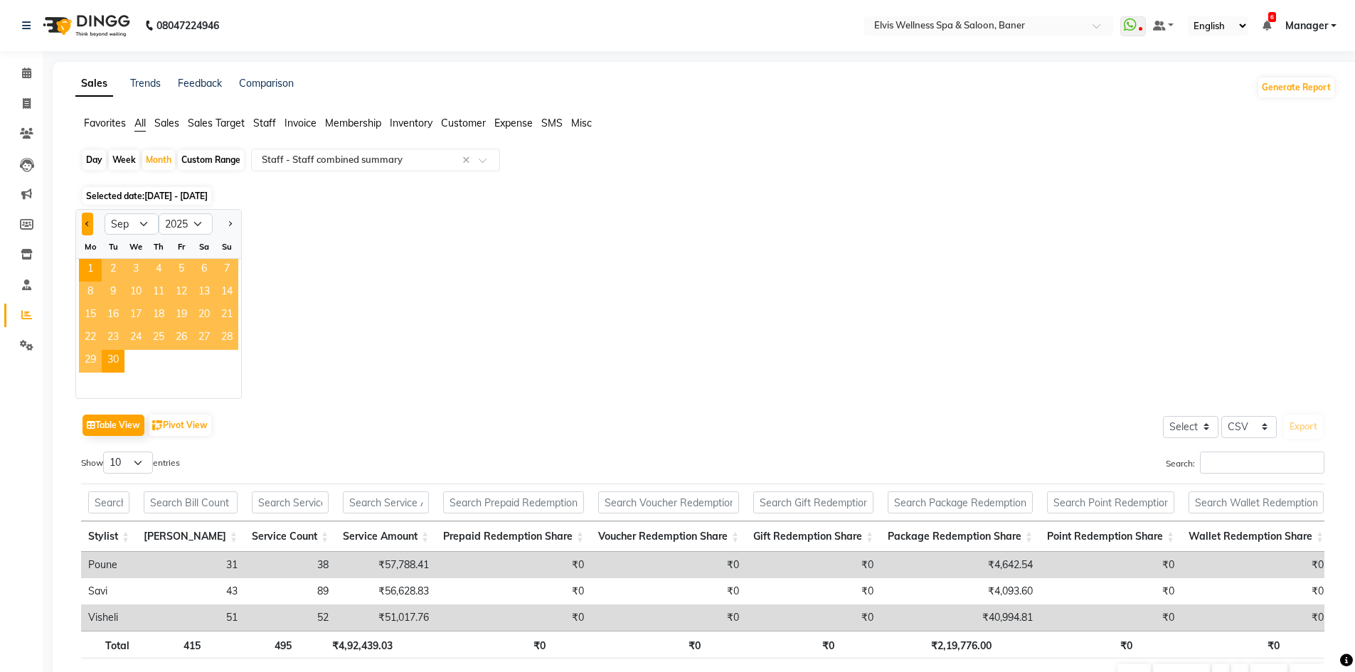
click at [83, 223] on button "Previous month" at bounding box center [87, 224] width 11 height 23
select select "8"
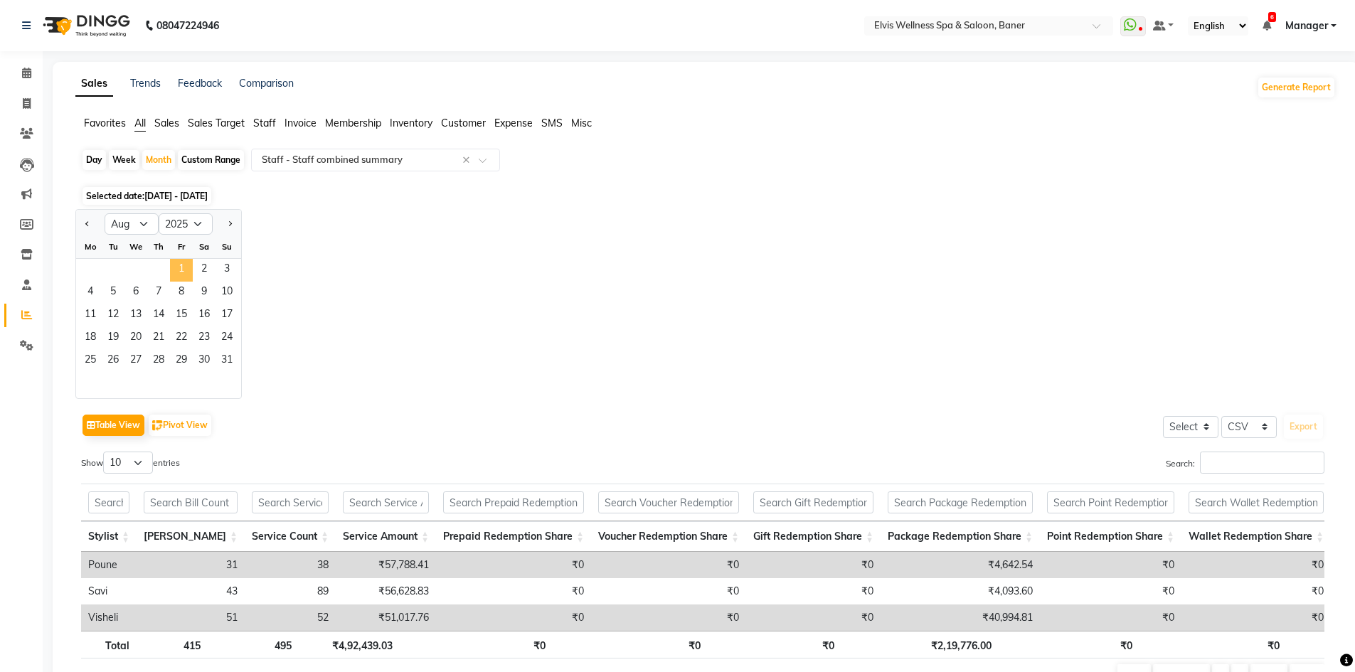
click at [174, 265] on span "1" at bounding box center [181, 270] width 23 height 23
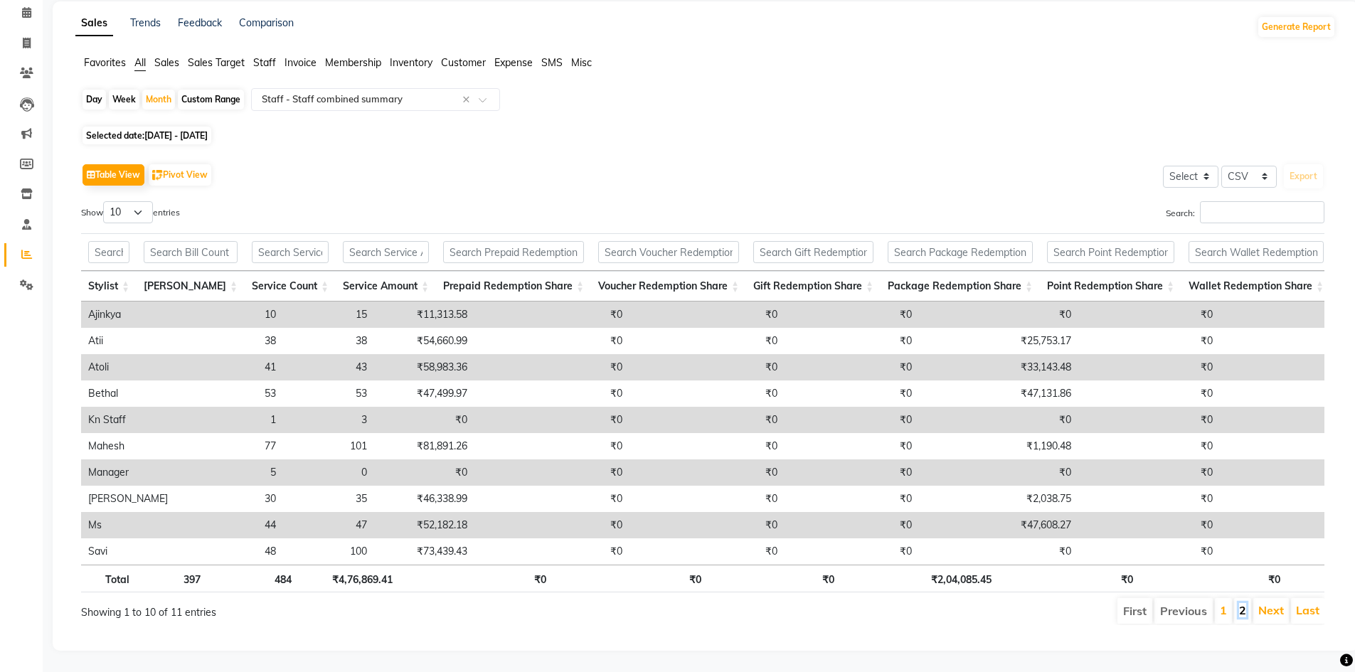
click at [1239, 603] on link "2" at bounding box center [1242, 610] width 7 height 14
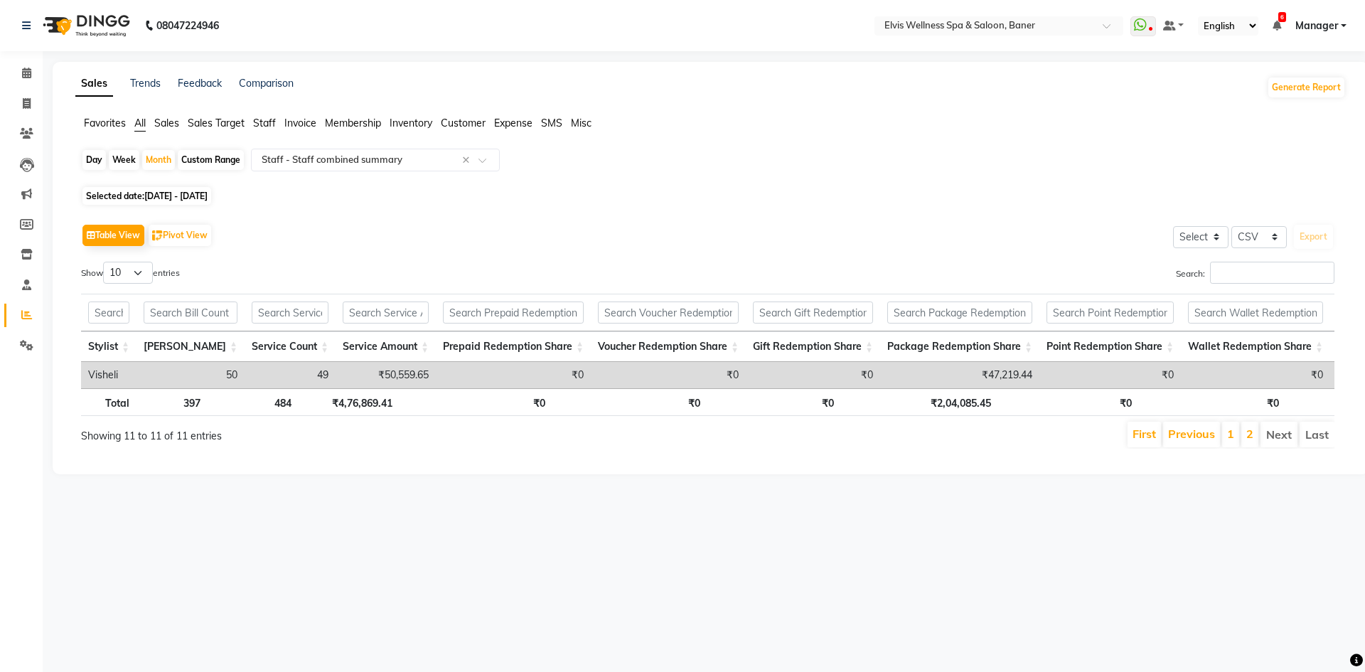
click at [1231, 437] on li "1" at bounding box center [1230, 435] width 17 height 26
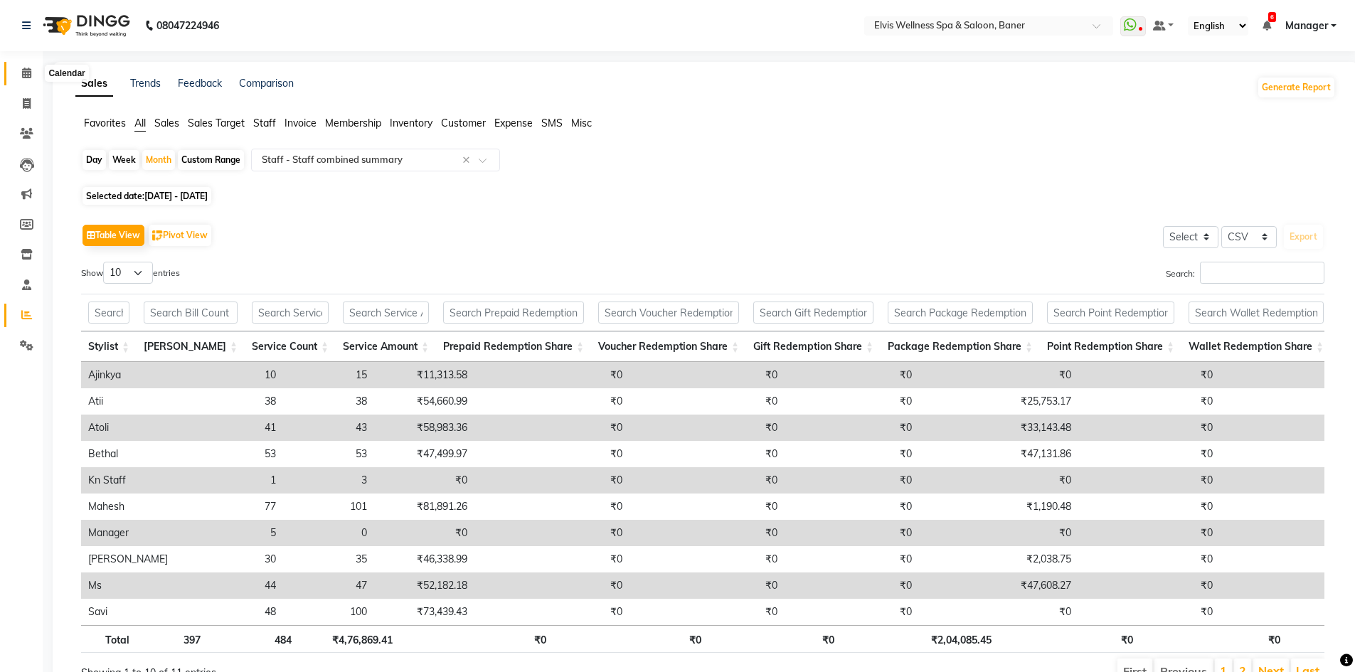
click at [20, 73] on span at bounding box center [26, 73] width 25 height 16
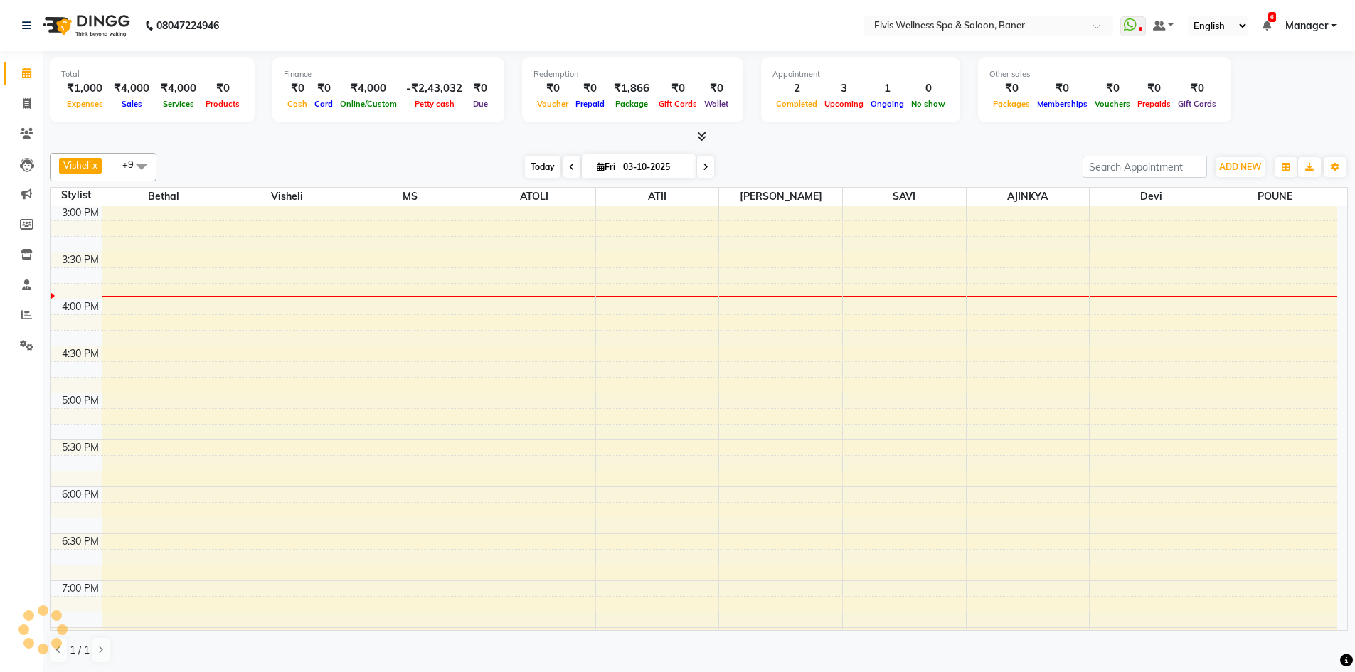
click at [545, 159] on span "Today" at bounding box center [543, 167] width 36 height 22
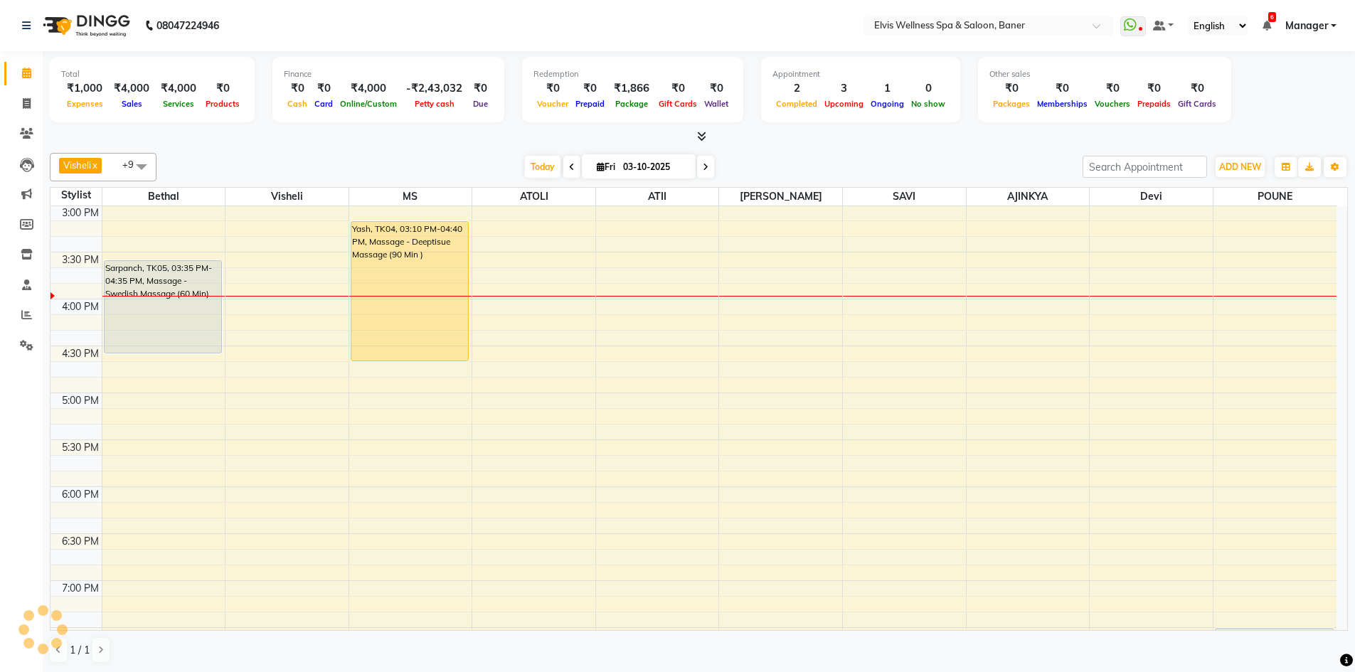
click at [764, 133] on div at bounding box center [699, 136] width 1298 height 15
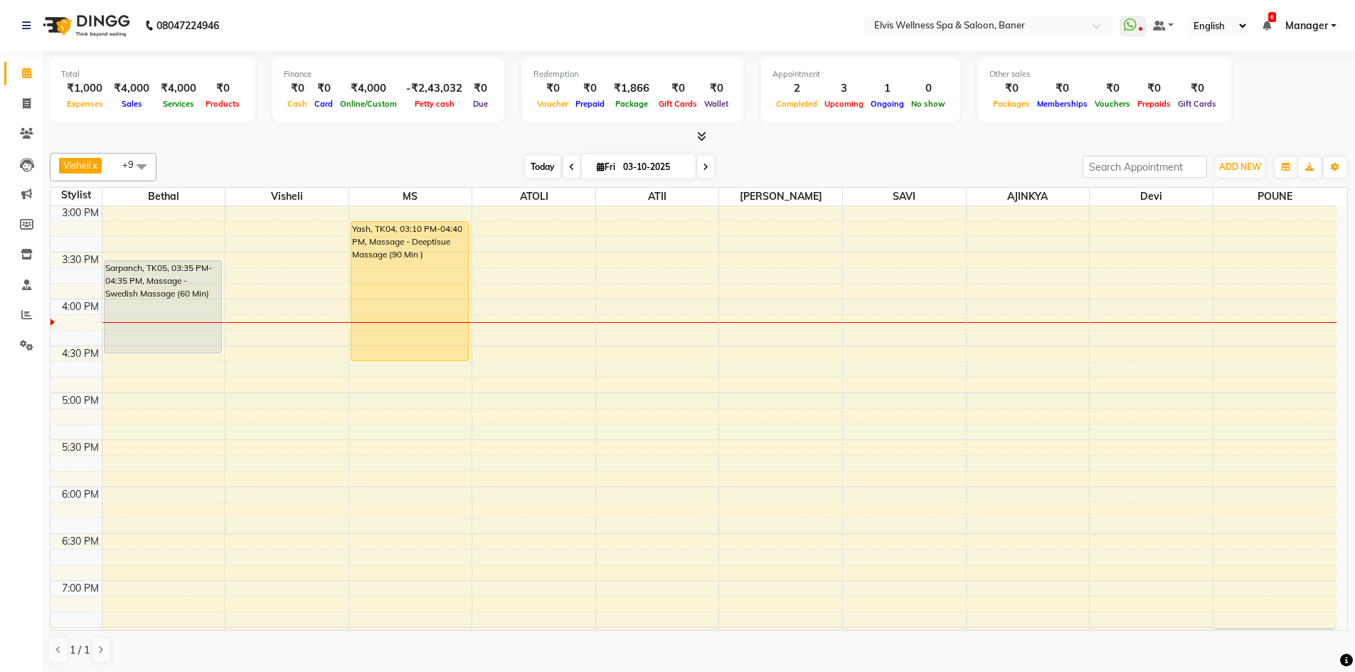
click at [538, 175] on span "Today" at bounding box center [543, 167] width 36 height 22
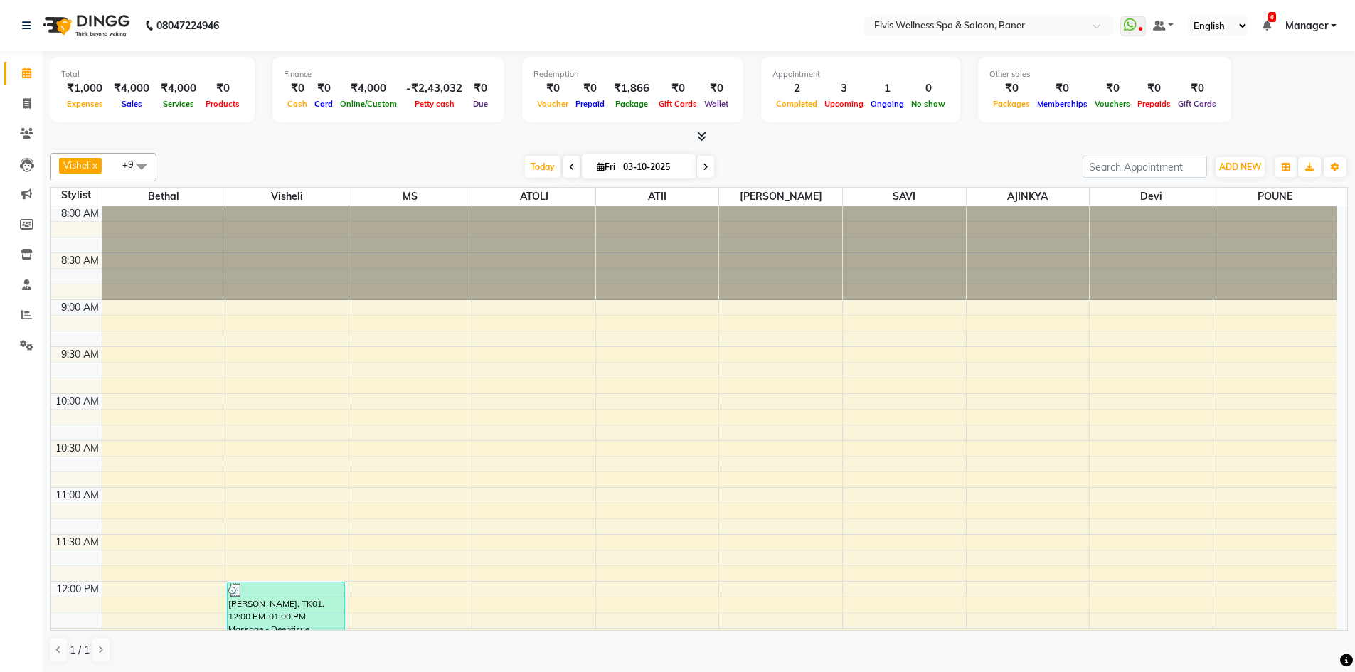
scroll to position [752, 0]
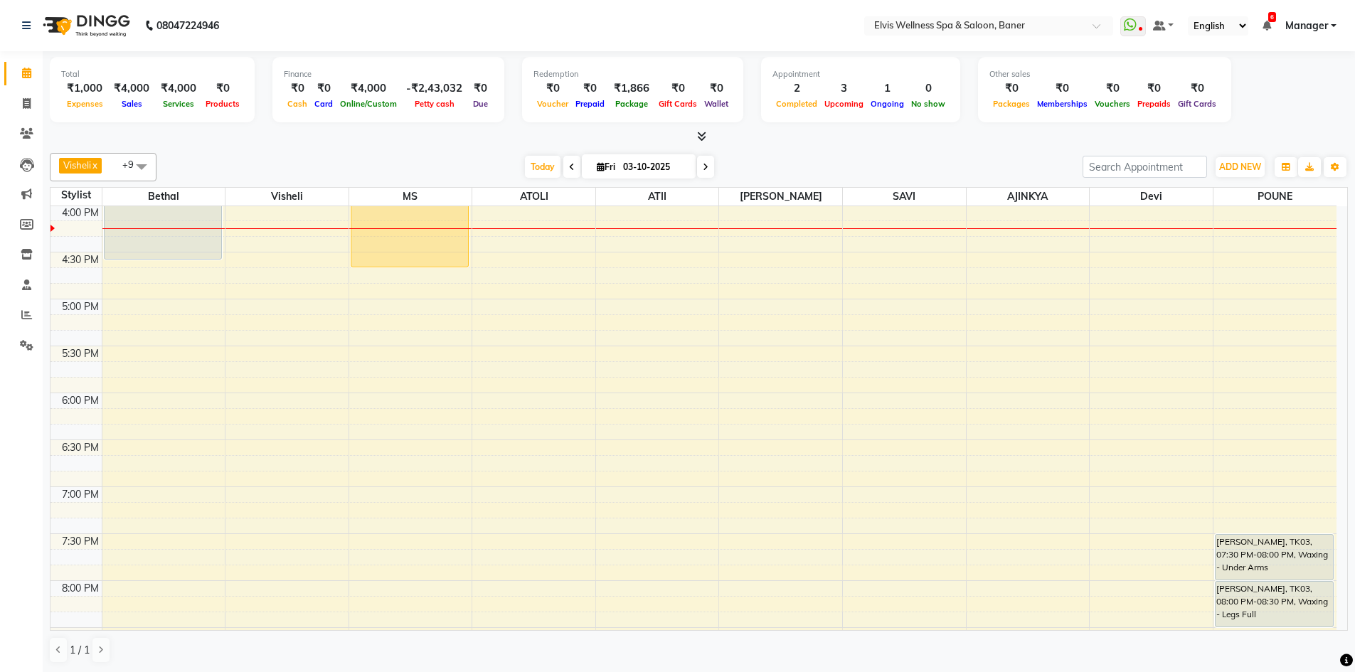
click at [452, 174] on div "[DATE] [DATE]" at bounding box center [620, 166] width 912 height 21
click at [147, 403] on div "8:00 AM 8:30 AM 9:00 AM 9:30 AM 10:00 AM 10:30 AM 11:00 AM 11:30 AM 12:00 PM 12…" at bounding box center [693, 112] width 1286 height 1314
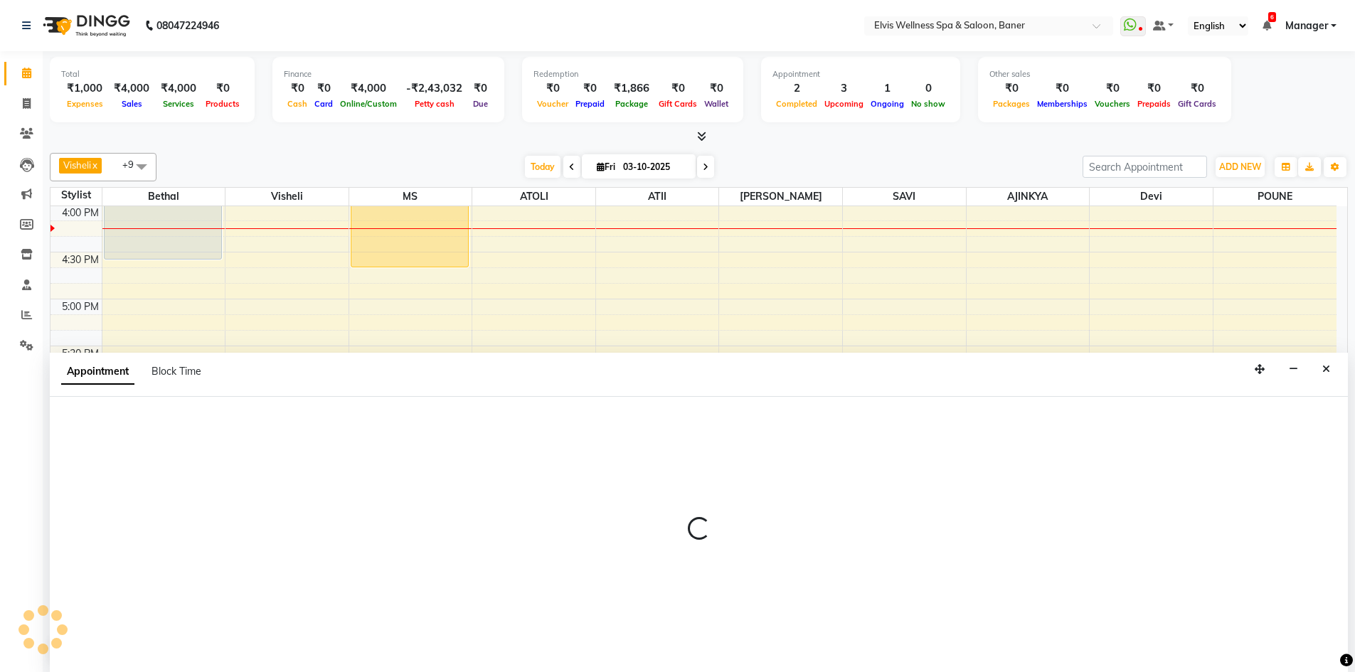
scroll to position [1, 0]
drag, startPoint x: 1318, startPoint y: 368, endPoint x: 614, endPoint y: 186, distance: 727.2
click at [1313, 368] on div "Appointment Block Time" at bounding box center [699, 374] width 1298 height 44
select select "40636"
select select "1080"
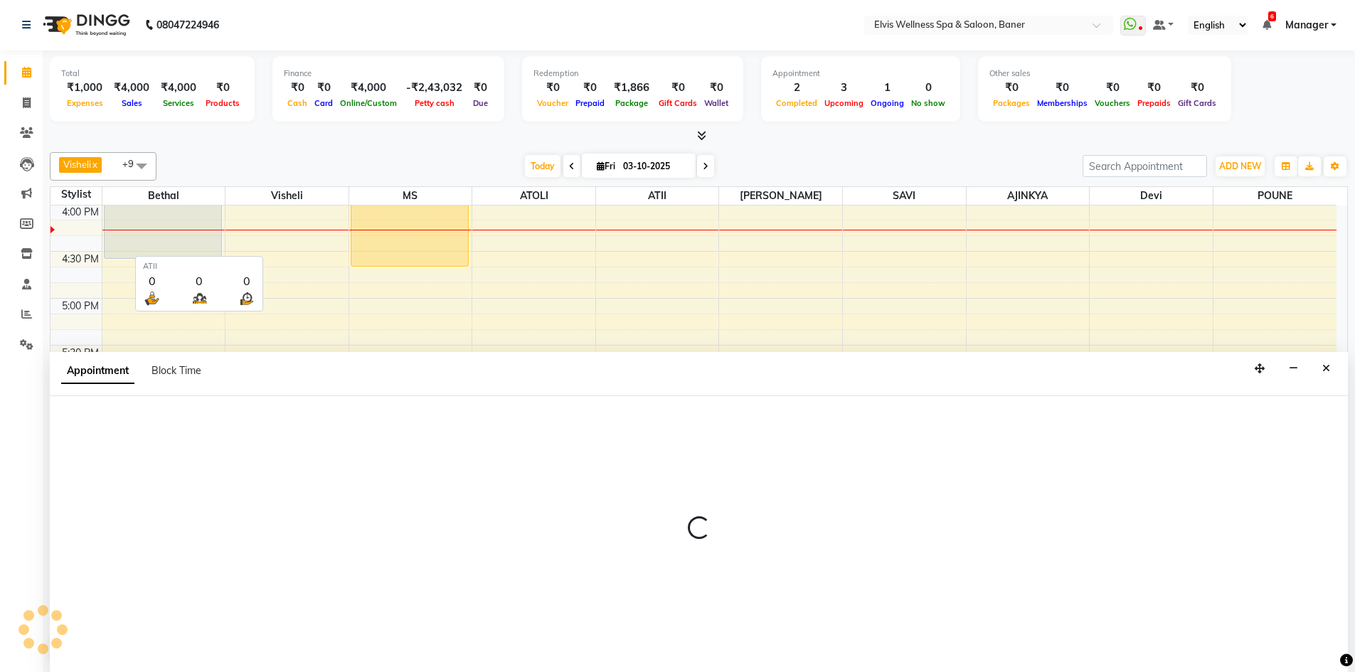
select select "tentative"
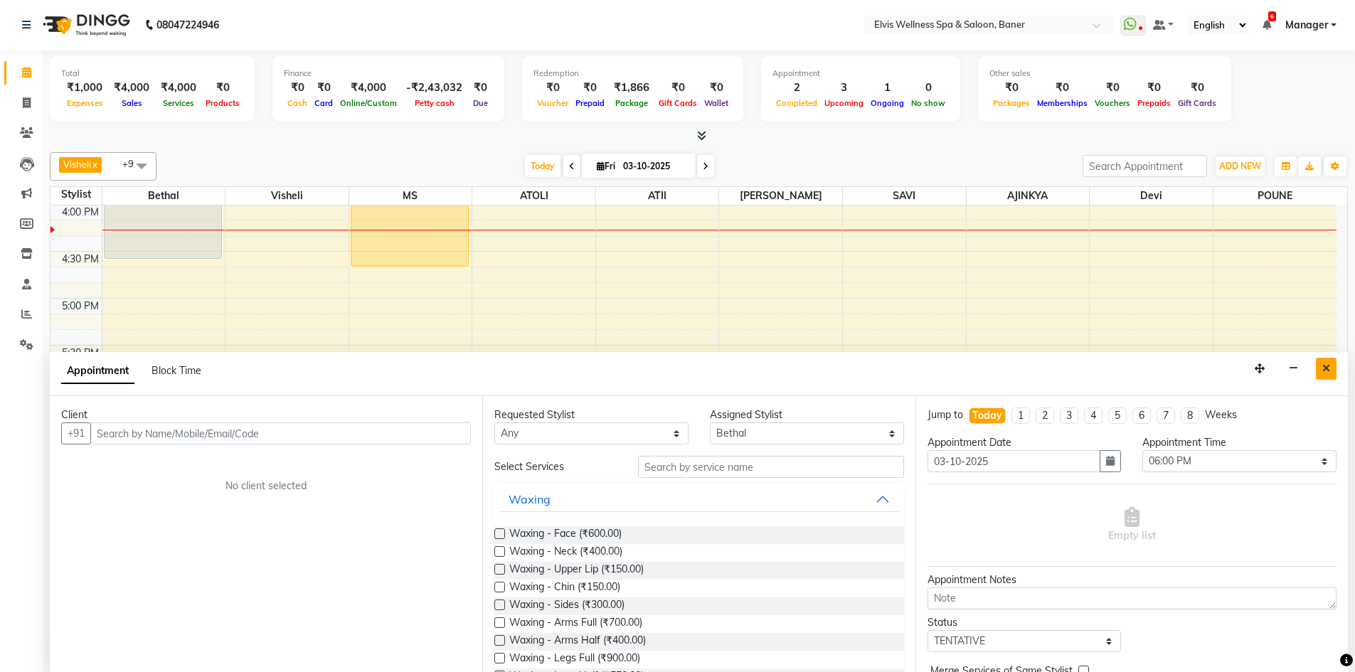
click at [1320, 366] on button "Close" at bounding box center [1326, 369] width 21 height 22
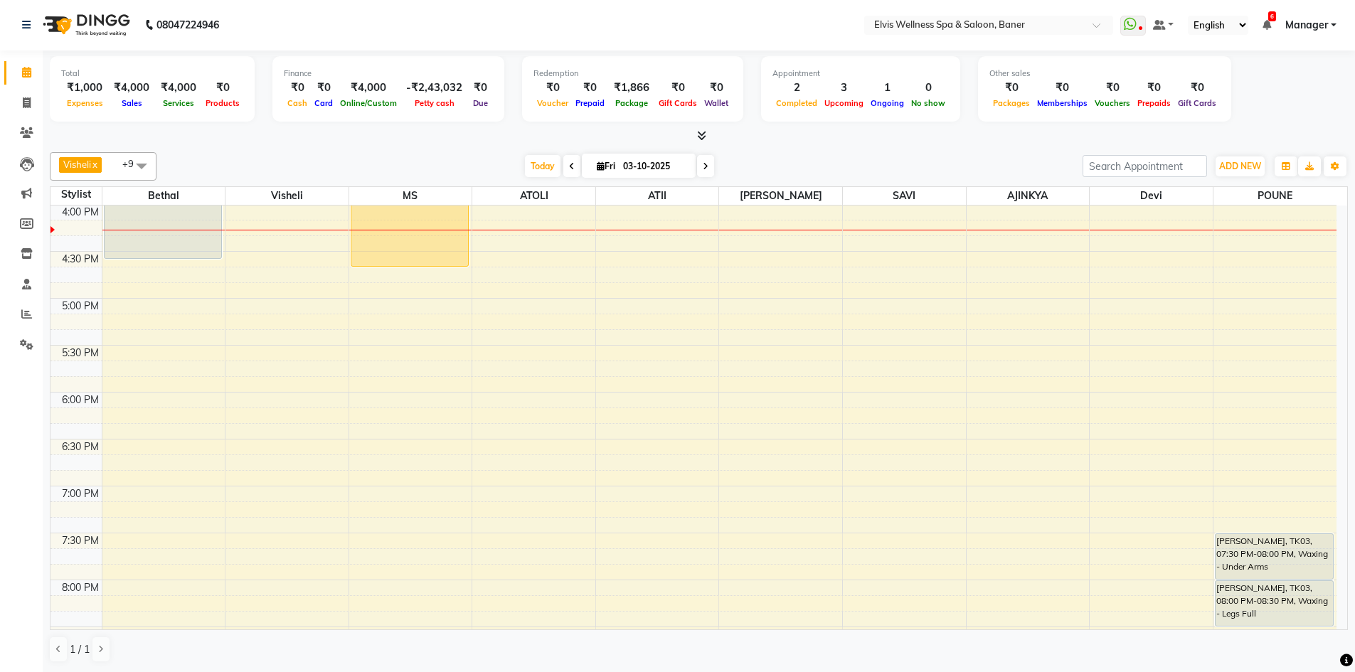
click at [148, 422] on div "8:00 AM 8:30 AM 9:00 AM 9:30 AM 10:00 AM 10:30 AM 11:00 AM 11:30 AM 12:00 PM 12…" at bounding box center [693, 111] width 1286 height 1314
select select "40636"
select select "1095"
select select "tentative"
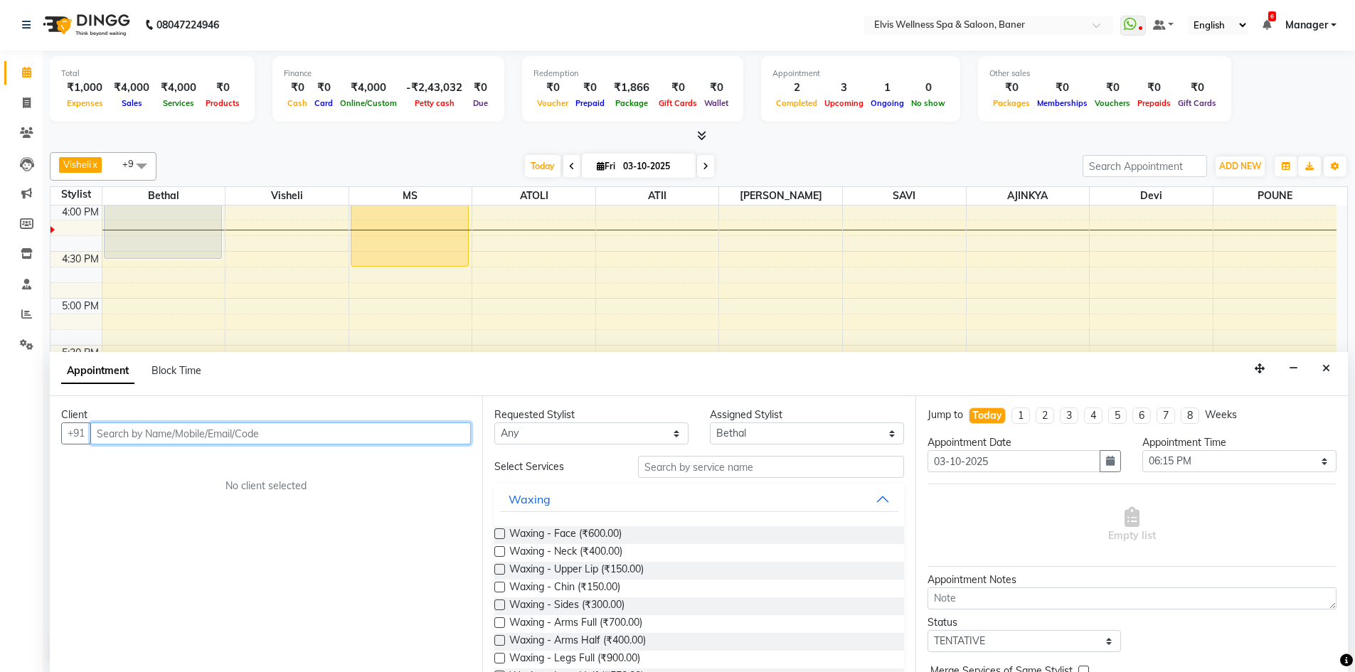
click at [152, 443] on input "text" at bounding box center [280, 433] width 380 height 22
paste input "99230 70747"
click at [138, 431] on input "99230 70747" at bounding box center [250, 433] width 321 height 22
click at [134, 433] on input "99230 70747" at bounding box center [250, 433] width 321 height 22
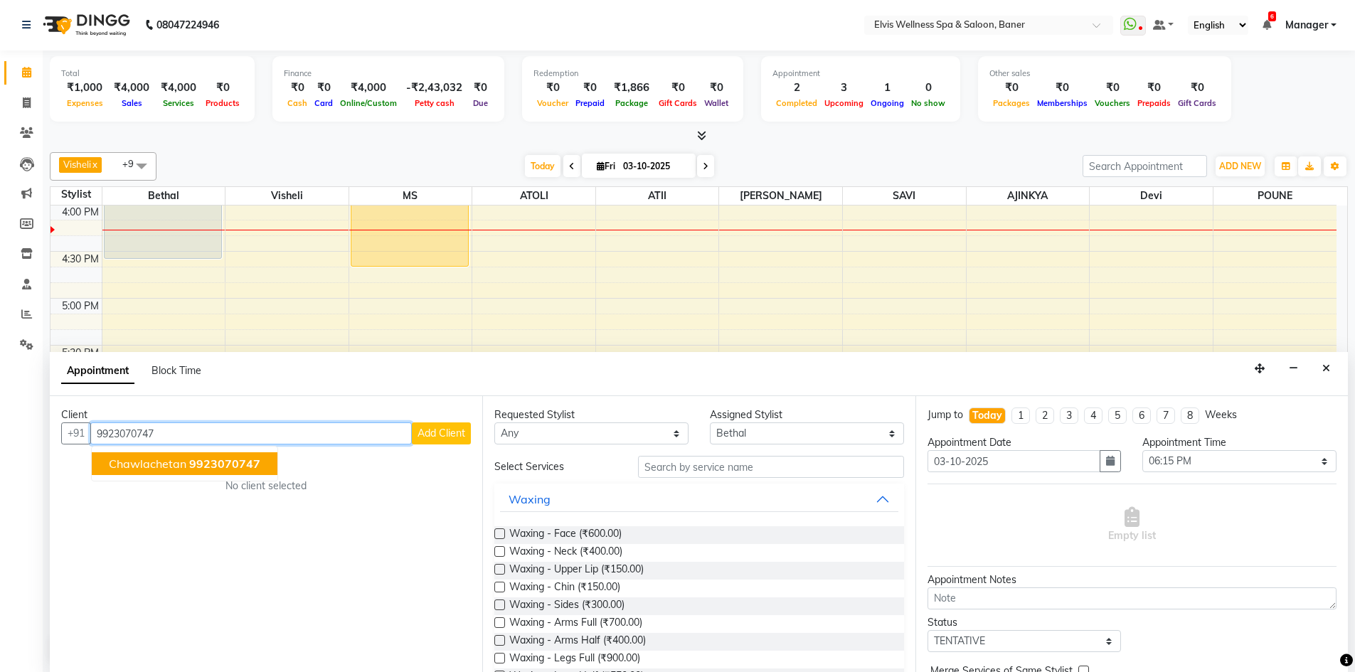
click at [151, 457] on span "Chawlachetan" at bounding box center [148, 464] width 78 height 14
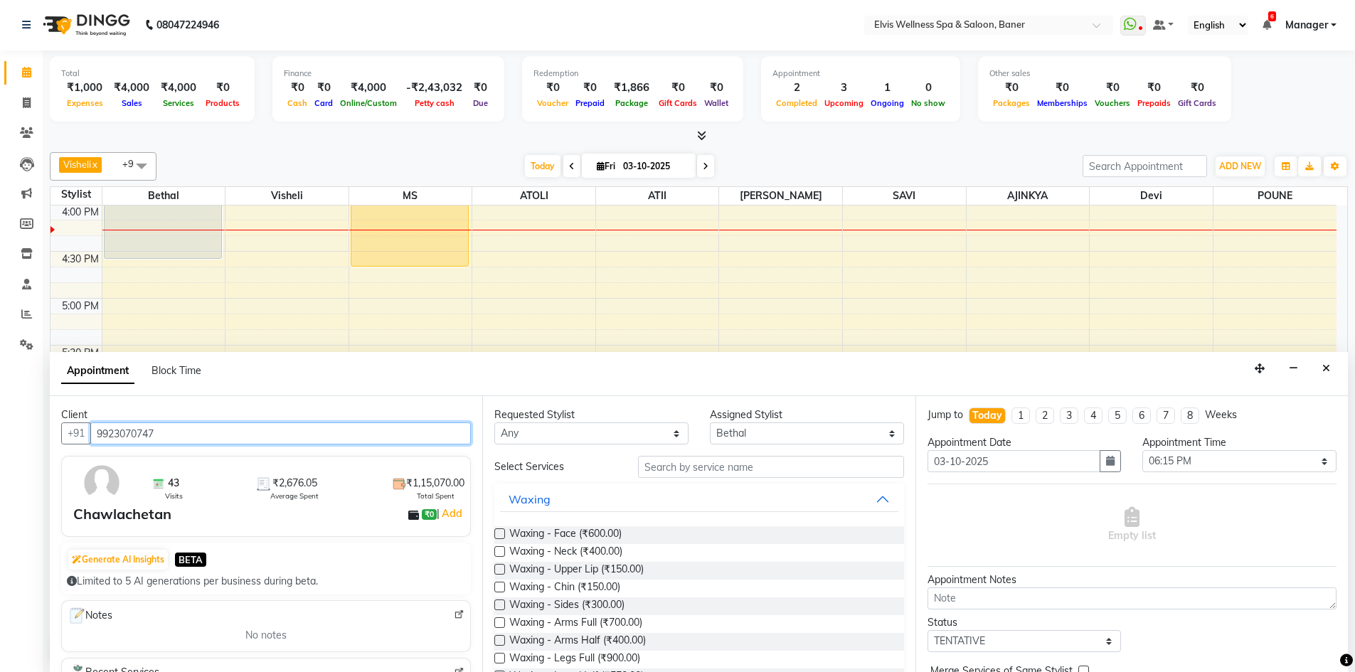
type input "9923070747"
click at [668, 470] on input "text" at bounding box center [771, 467] width 266 height 22
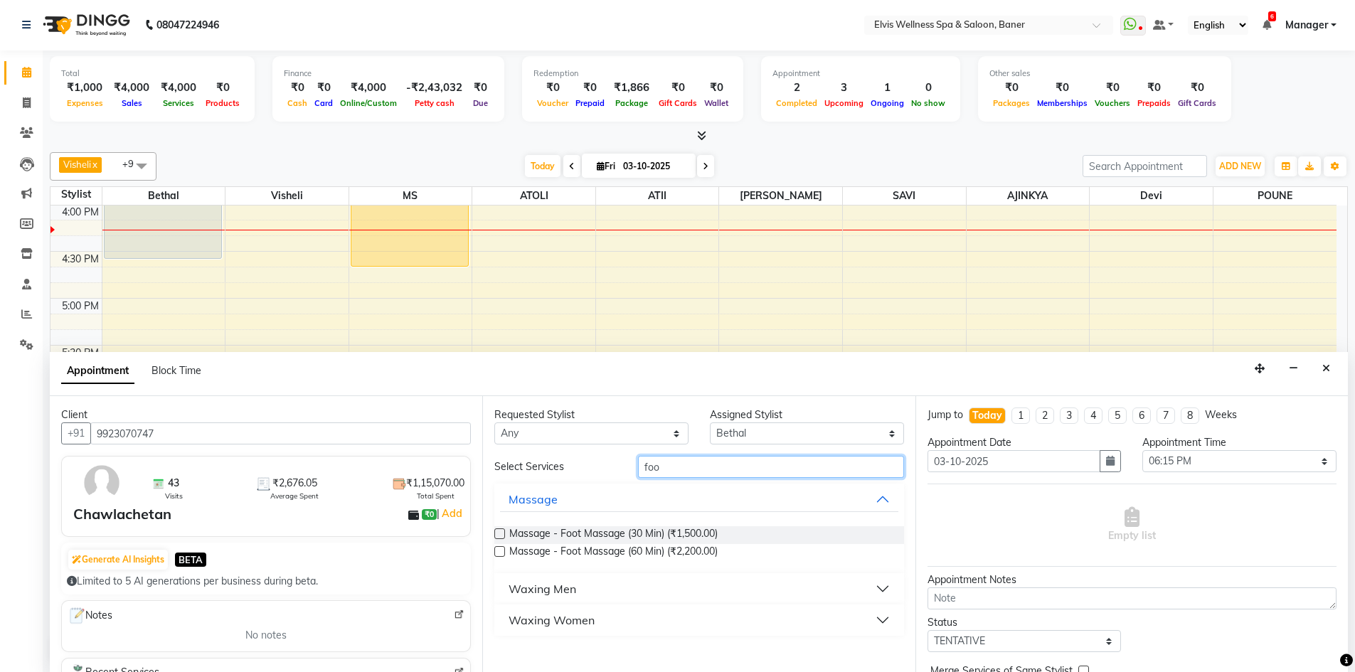
type input "foo"
click at [497, 530] on label at bounding box center [499, 533] width 11 height 11
click at [497, 531] on input "checkbox" at bounding box center [498, 535] width 9 height 9
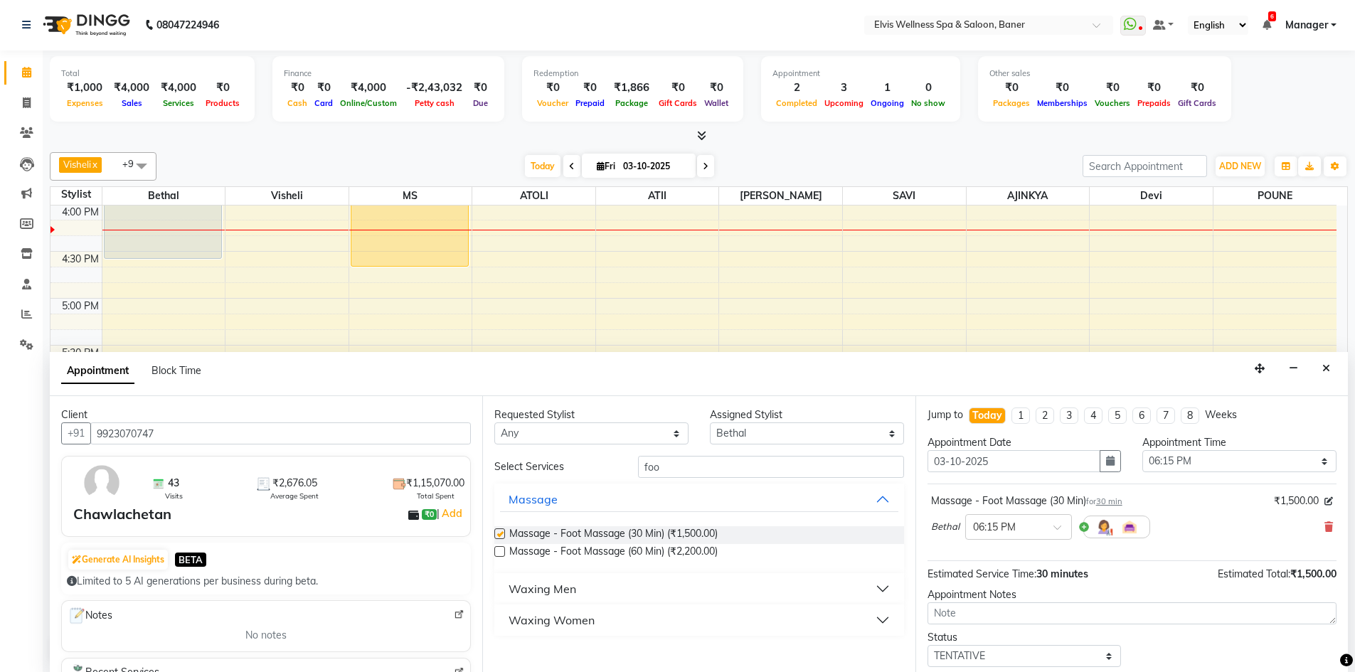
checkbox input "false"
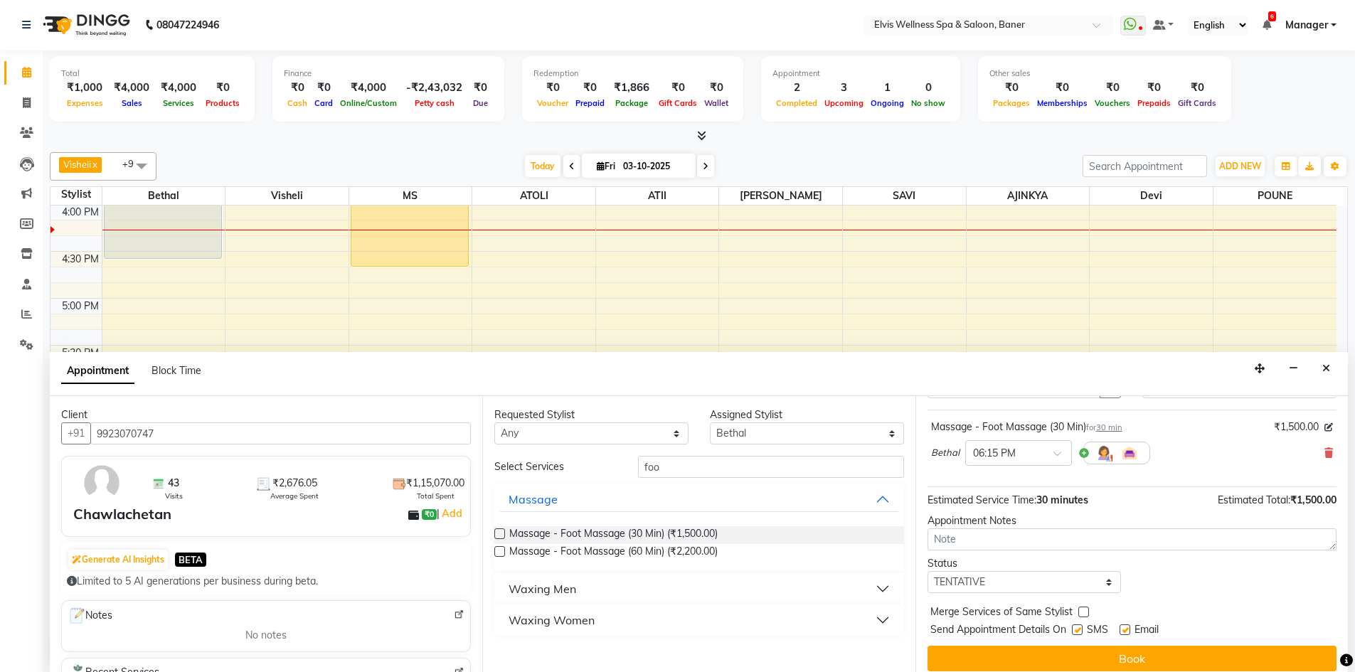
scroll to position [85, 0]
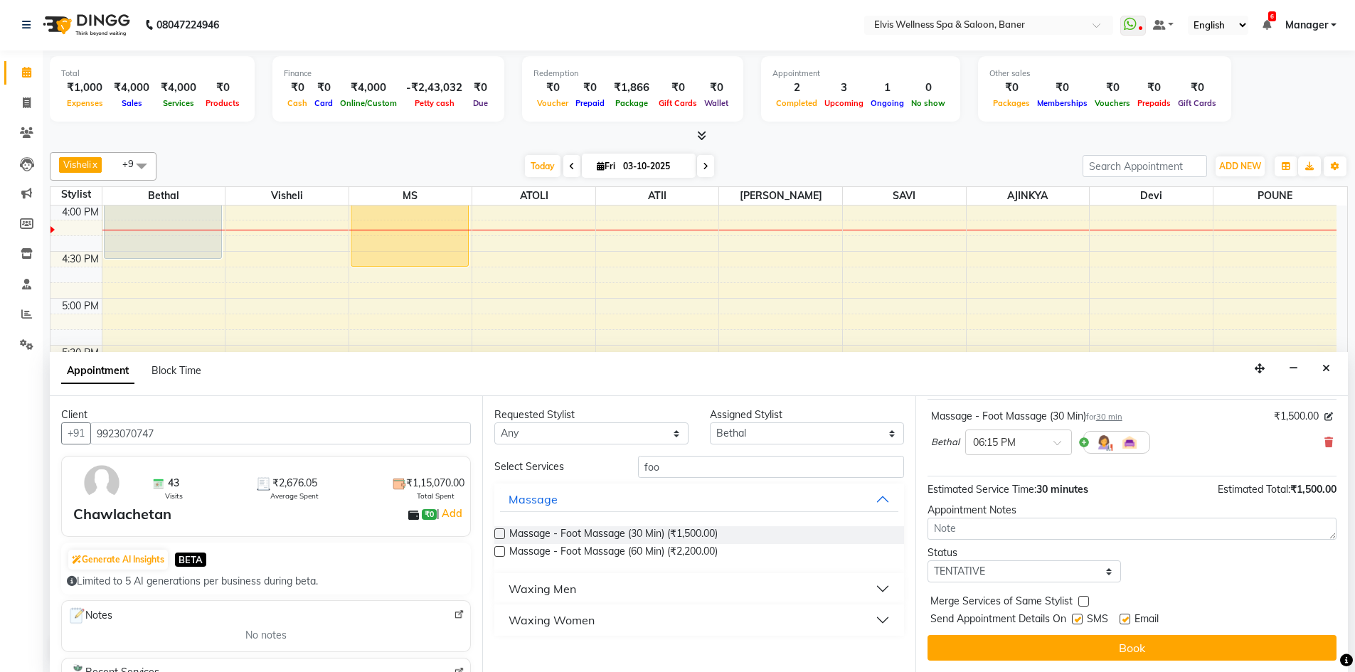
click at [1131, 615] on div "Email" at bounding box center [1144, 621] width 50 height 18
click at [1128, 615] on label at bounding box center [1124, 619] width 11 height 11
click at [1128, 616] on input "checkbox" at bounding box center [1123, 620] width 9 height 9
checkbox input "false"
click at [1075, 619] on label at bounding box center [1077, 619] width 11 height 11
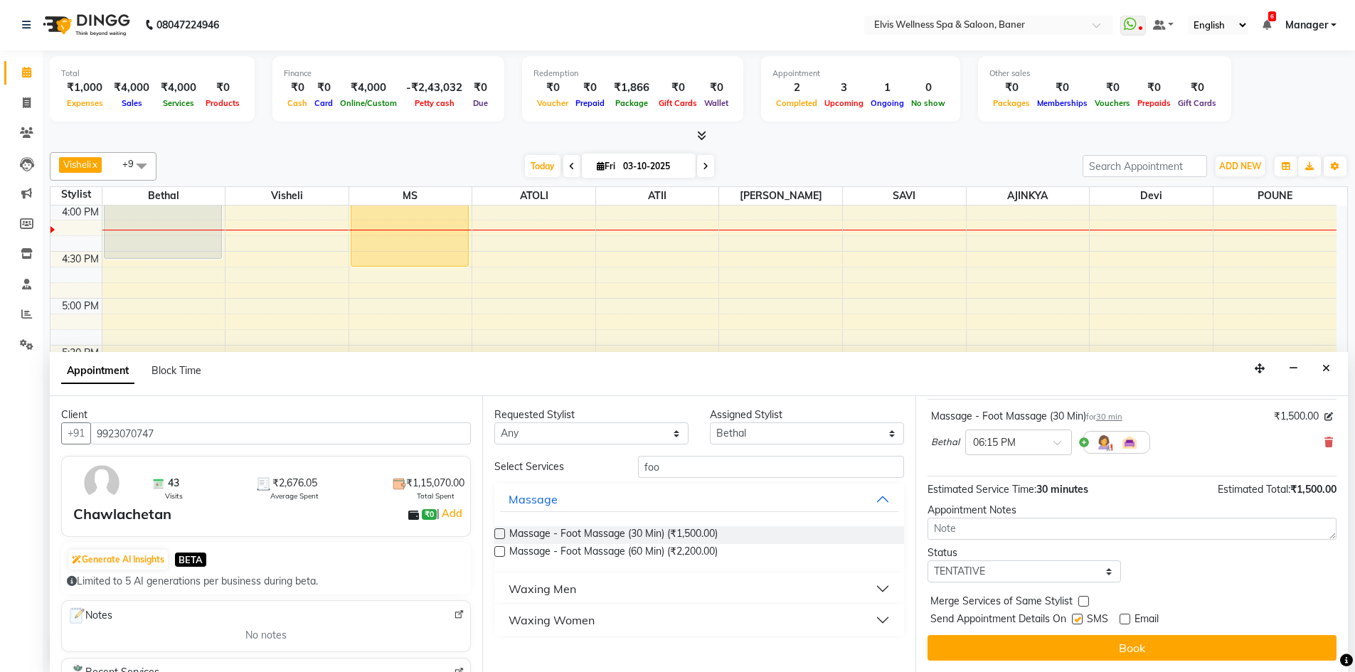
click at [1075, 619] on input "checkbox" at bounding box center [1076, 620] width 9 height 9
checkbox input "false"
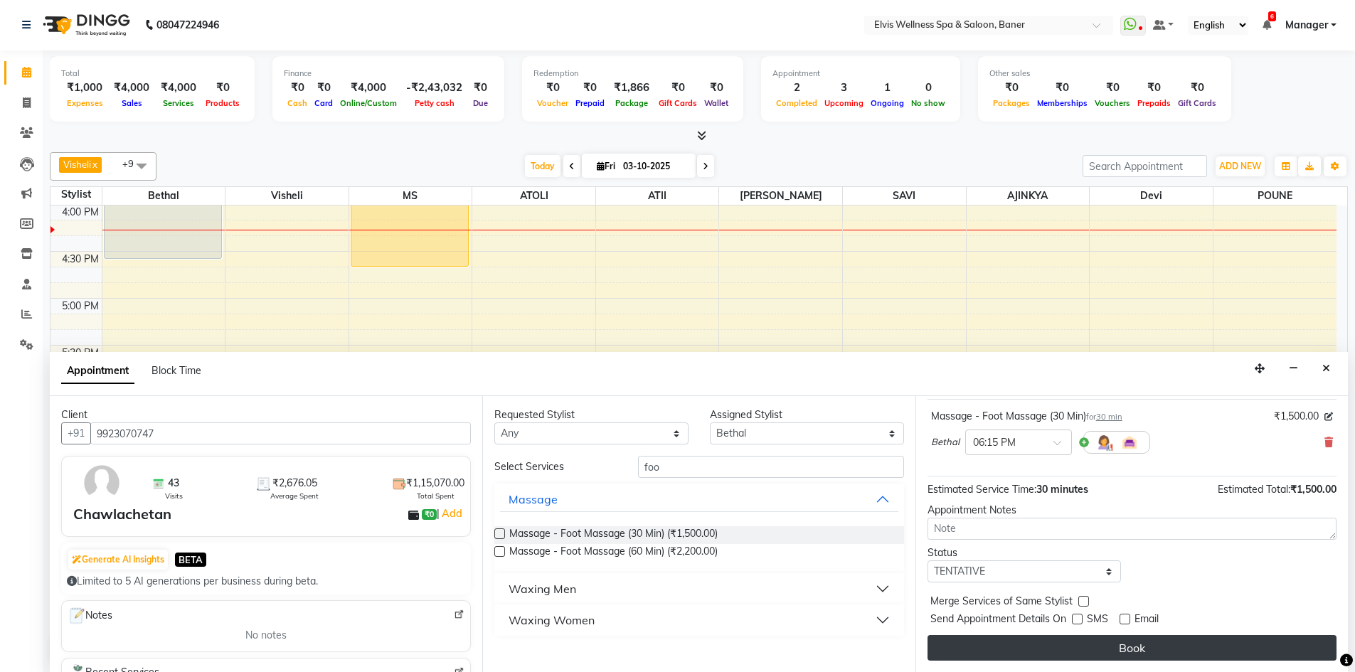
click at [1100, 644] on button "Book" at bounding box center [1131, 648] width 409 height 26
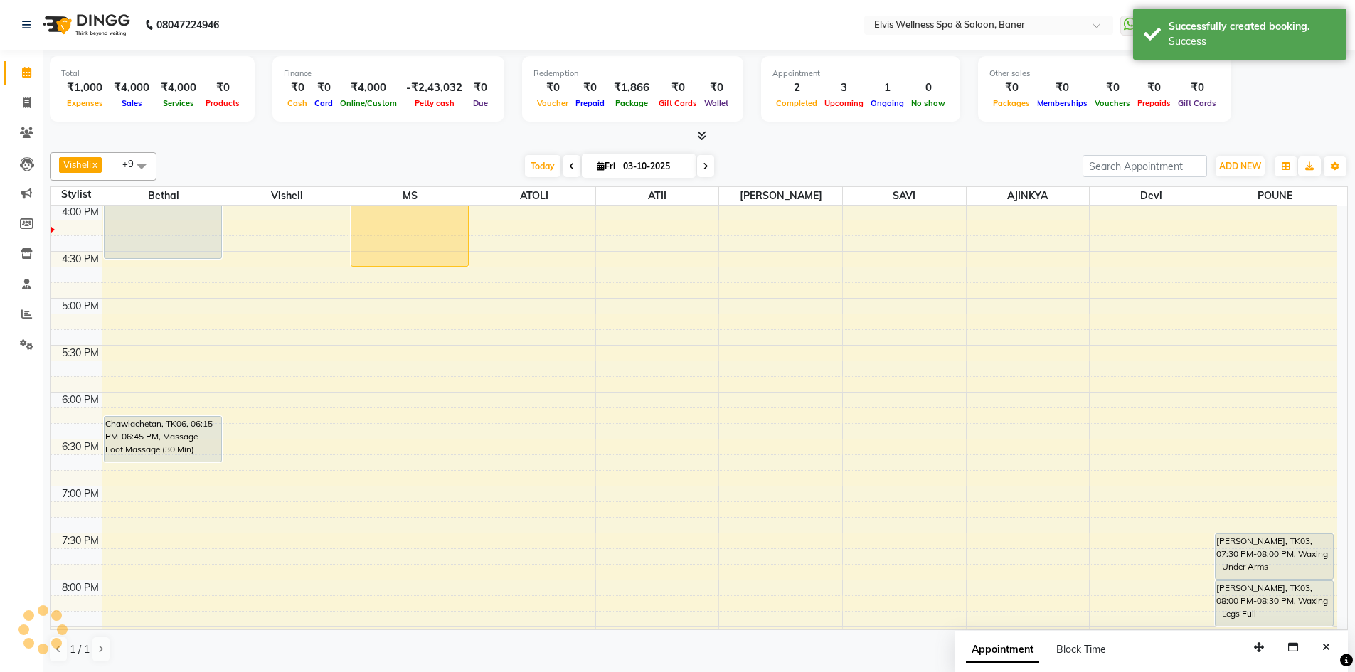
scroll to position [0, 0]
drag, startPoint x: 873, startPoint y: 179, endPoint x: 1343, endPoint y: 536, distance: 590.8
click at [878, 186] on div "Visheli x MS x Bethal x ATOLI x ATII x SAVI x Marvin x POUNE x AJINKYA x Devi x…" at bounding box center [699, 408] width 1298 height 522
click at [1324, 647] on icon "Close" at bounding box center [1326, 648] width 8 height 10
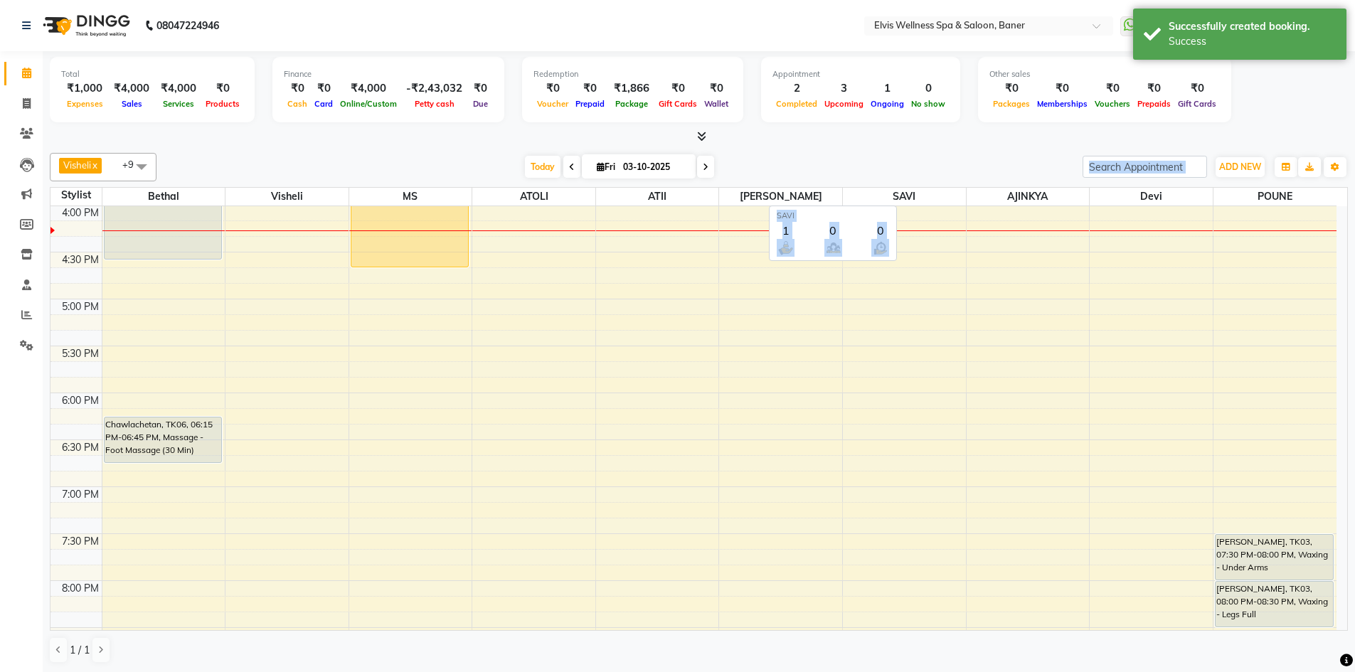
click at [854, 197] on span "SAVI" at bounding box center [904, 197] width 123 height 18
click at [853, 156] on div "[DATE] [DATE]" at bounding box center [620, 166] width 912 height 21
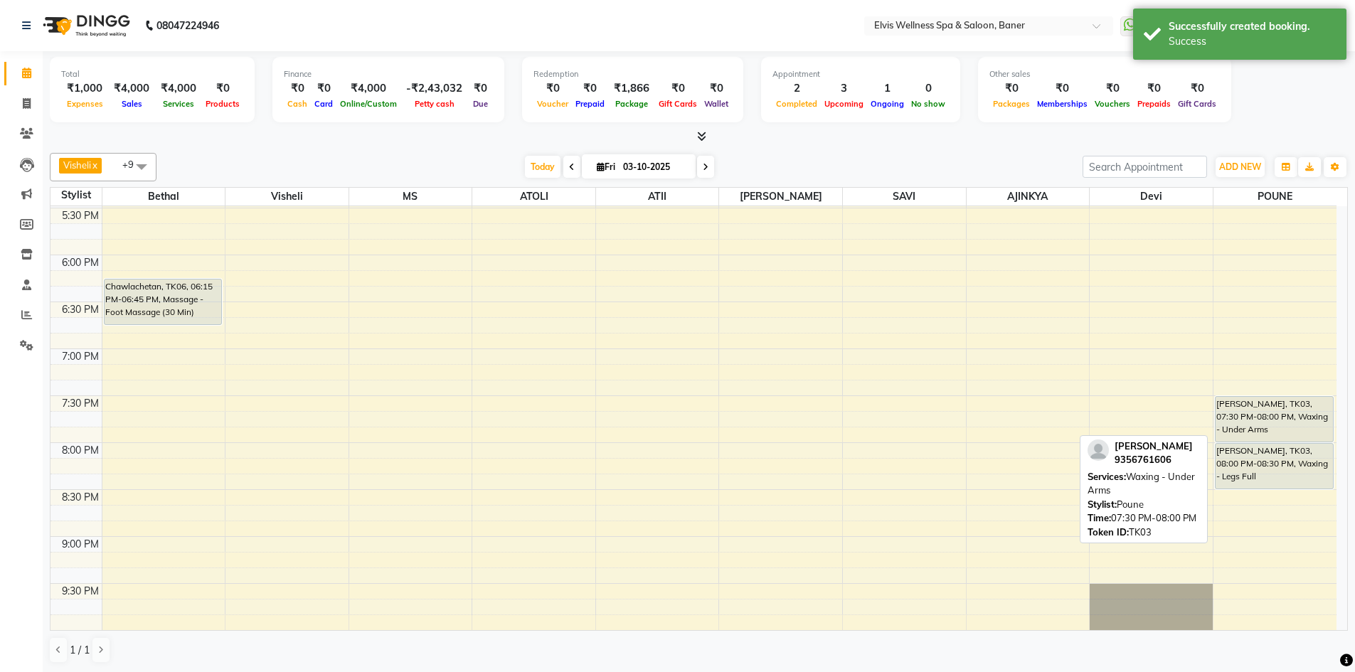
click at [1262, 420] on div "[PERSON_NAME], TK03, 07:30 PM-08:00 PM, Waxing - Under Arms" at bounding box center [1273, 419] width 117 height 45
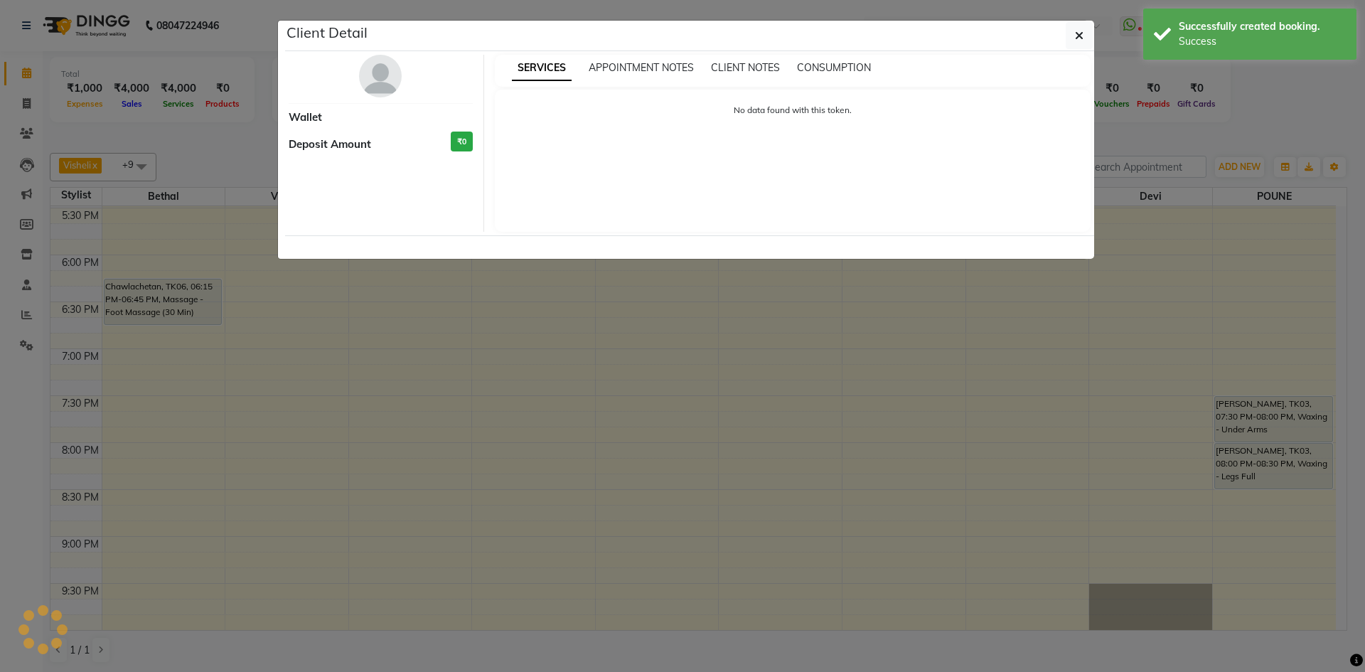
select select "7"
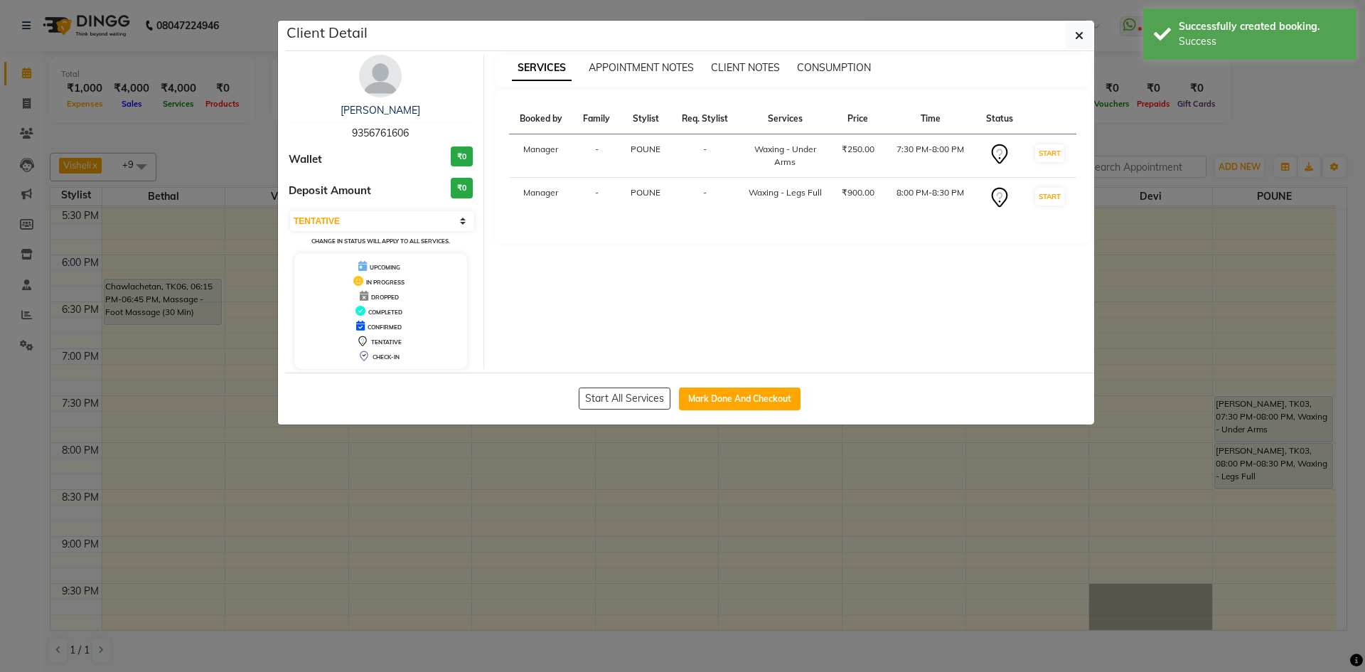
click at [368, 78] on img at bounding box center [380, 76] width 43 height 43
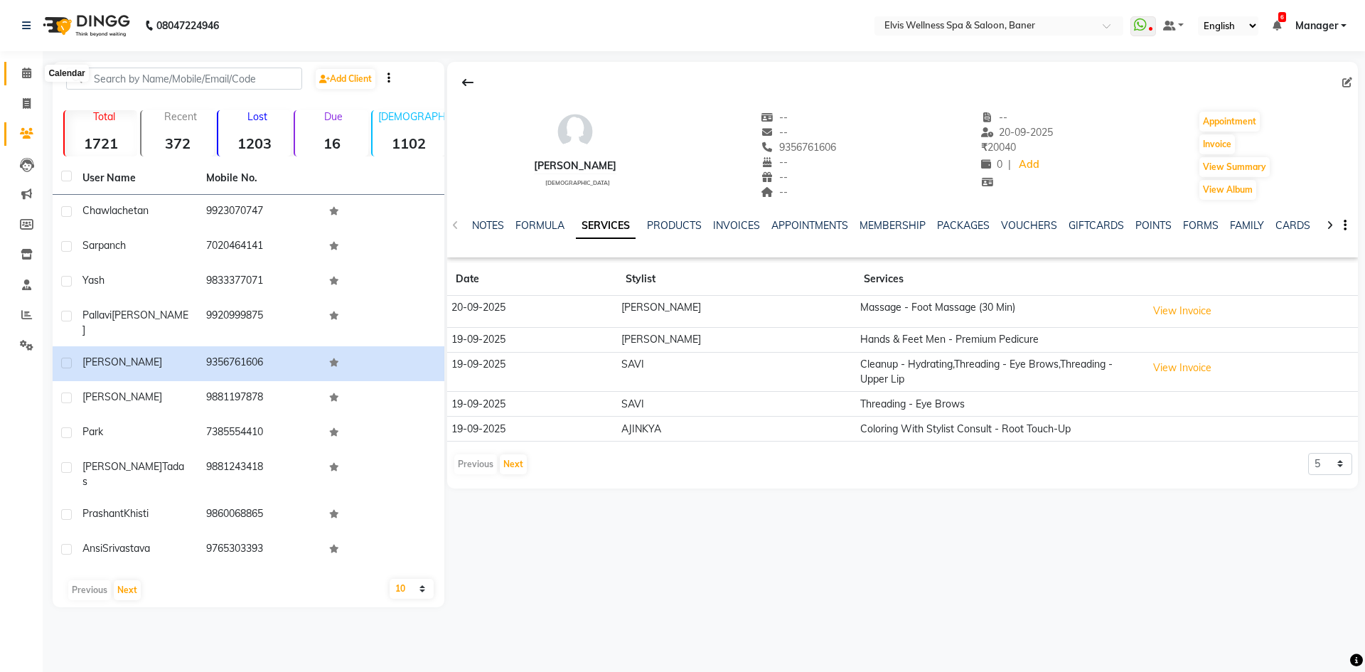
click at [24, 72] on icon at bounding box center [26, 73] width 9 height 11
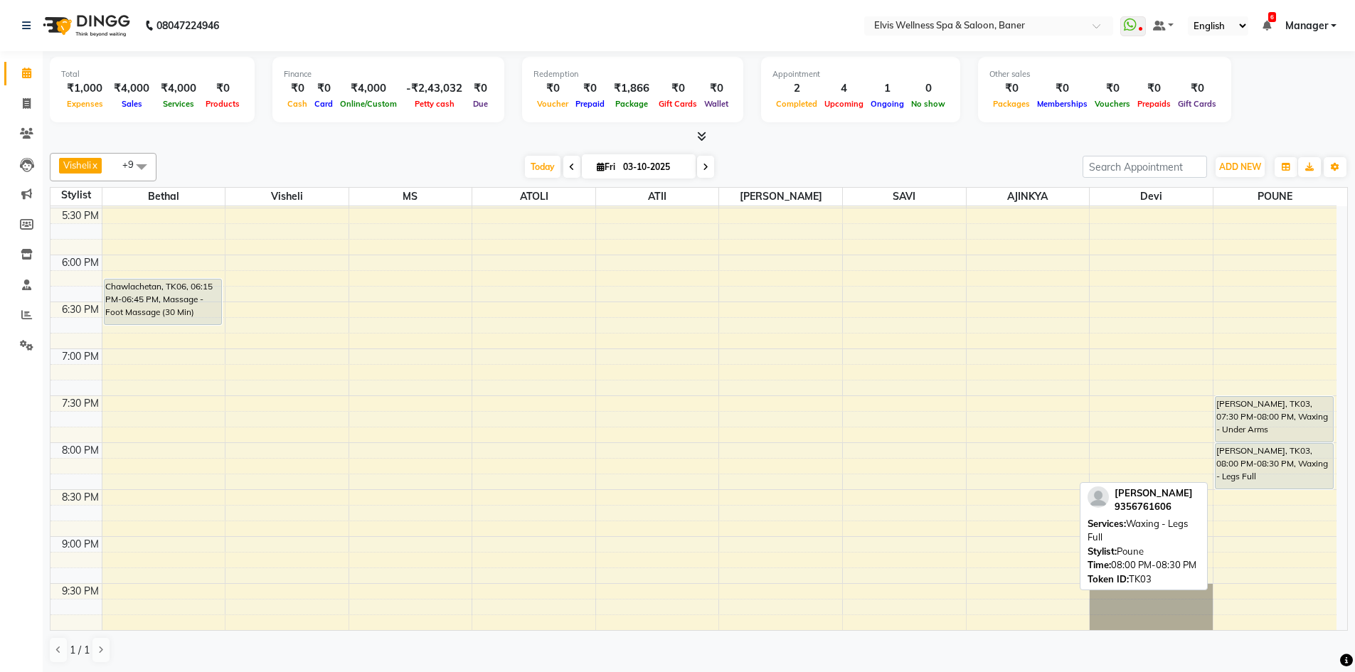
scroll to position [1, 0]
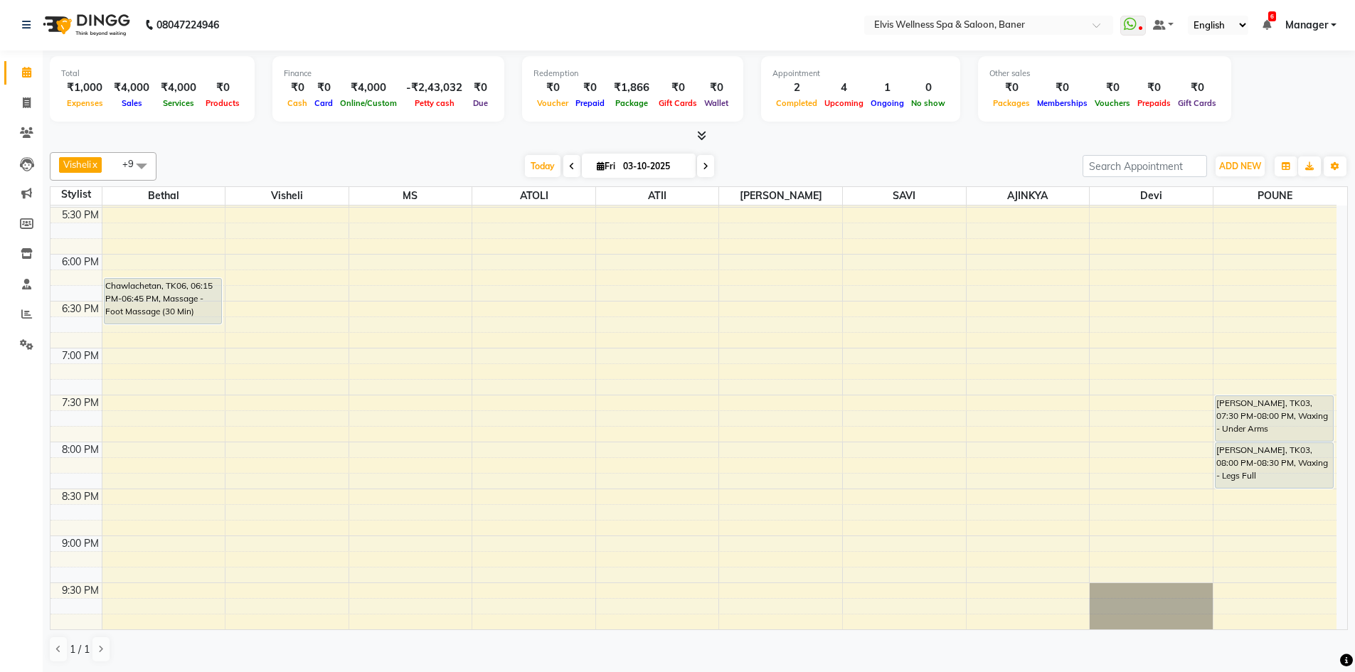
drag, startPoint x: 541, startPoint y: 163, endPoint x: 676, endPoint y: 163, distance: 134.4
click at [543, 163] on span "Today" at bounding box center [543, 166] width 36 height 22
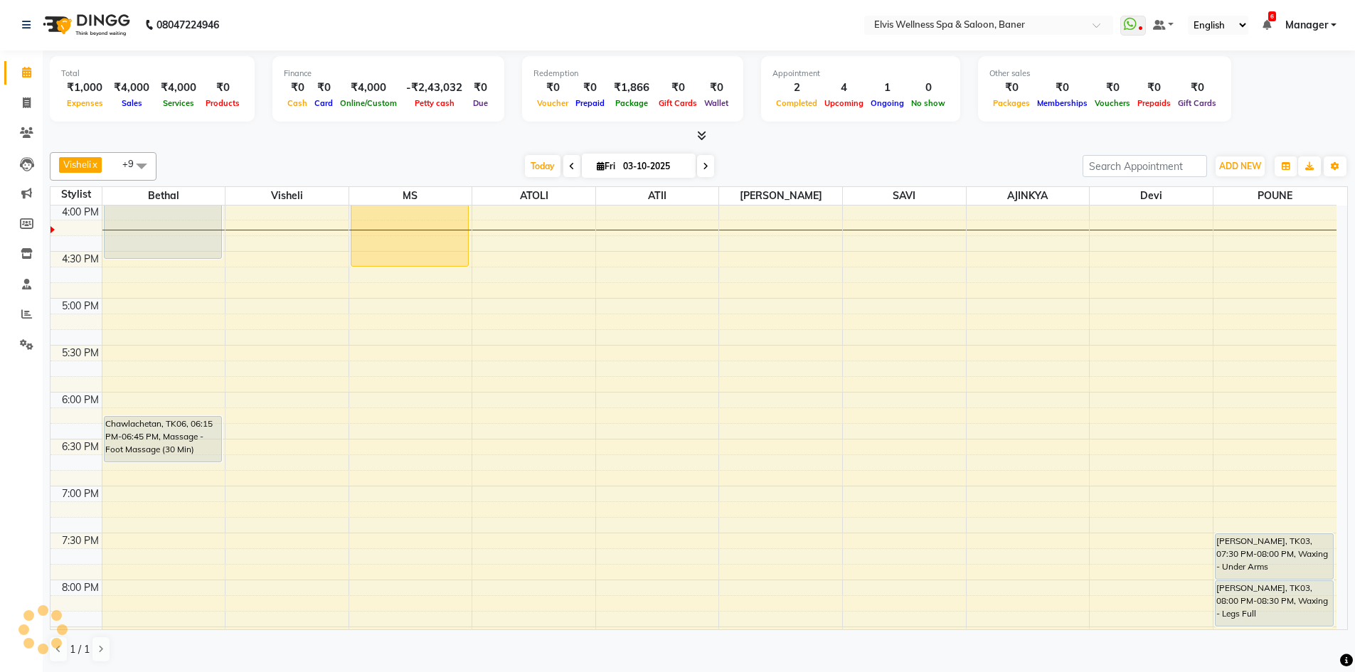
click at [774, 162] on div "[DATE] [DATE]" at bounding box center [620, 166] width 912 height 21
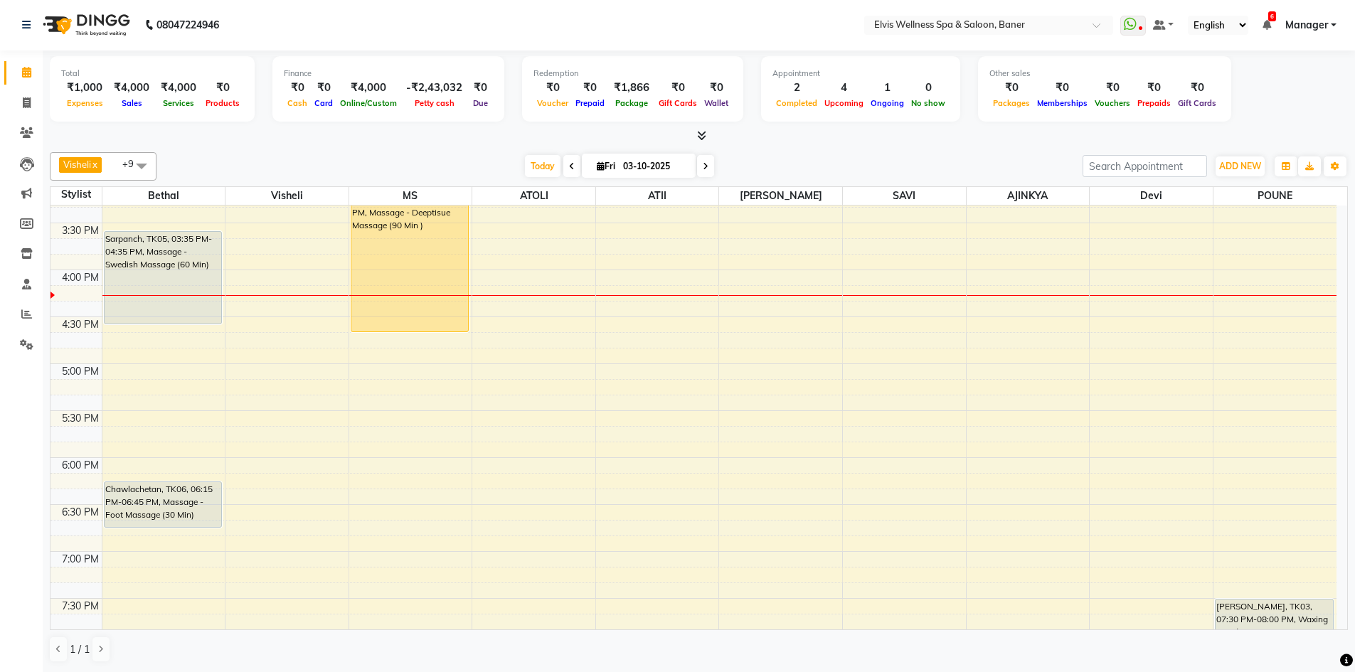
scroll to position [609, 0]
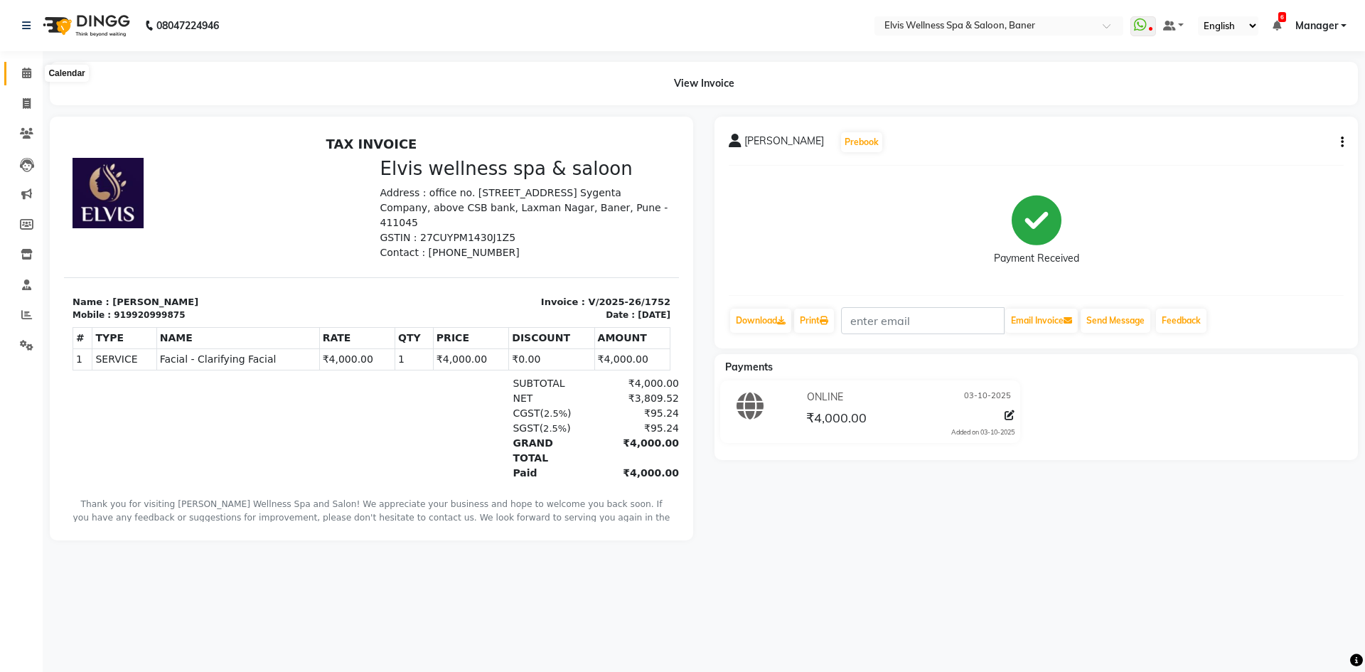
click at [21, 75] on span at bounding box center [26, 73] width 25 height 16
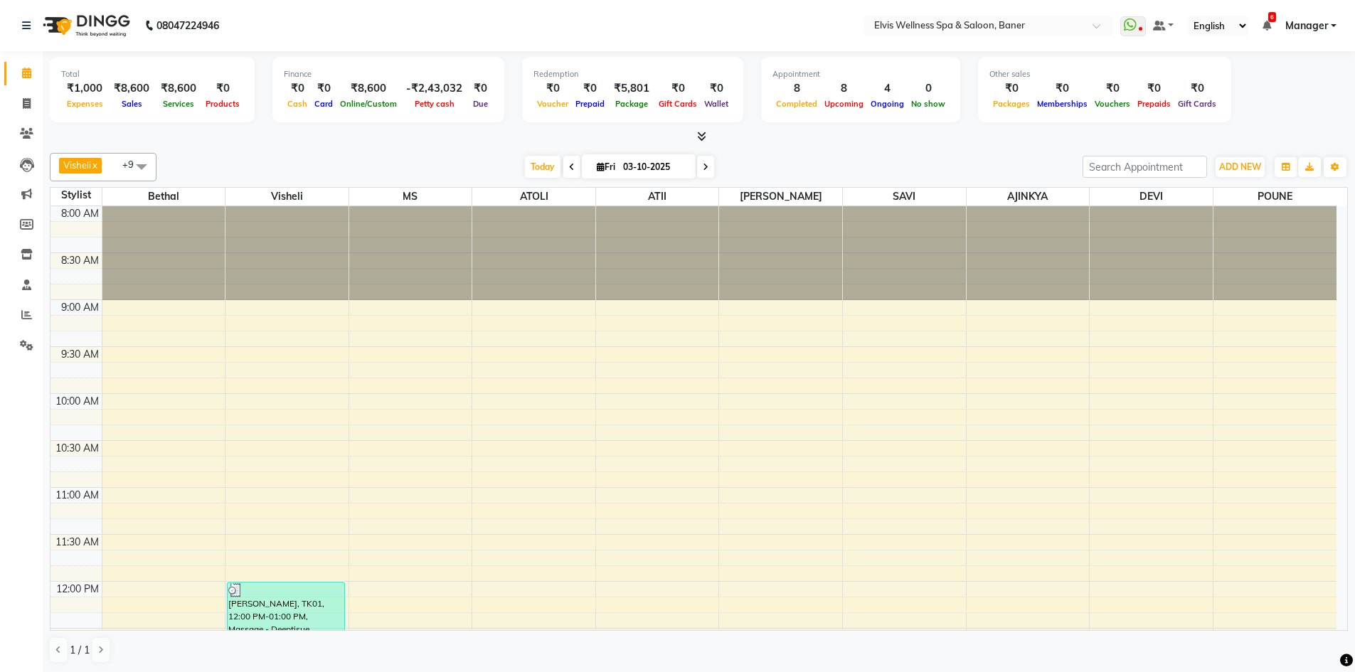
click at [288, 152] on div "Visheli x MS x Bethal x ATOLI x ATII x SAVI x [PERSON_NAME] POUNE x AJINKYA x D…" at bounding box center [699, 408] width 1298 height 522
click at [540, 171] on span "Today" at bounding box center [543, 167] width 36 height 22
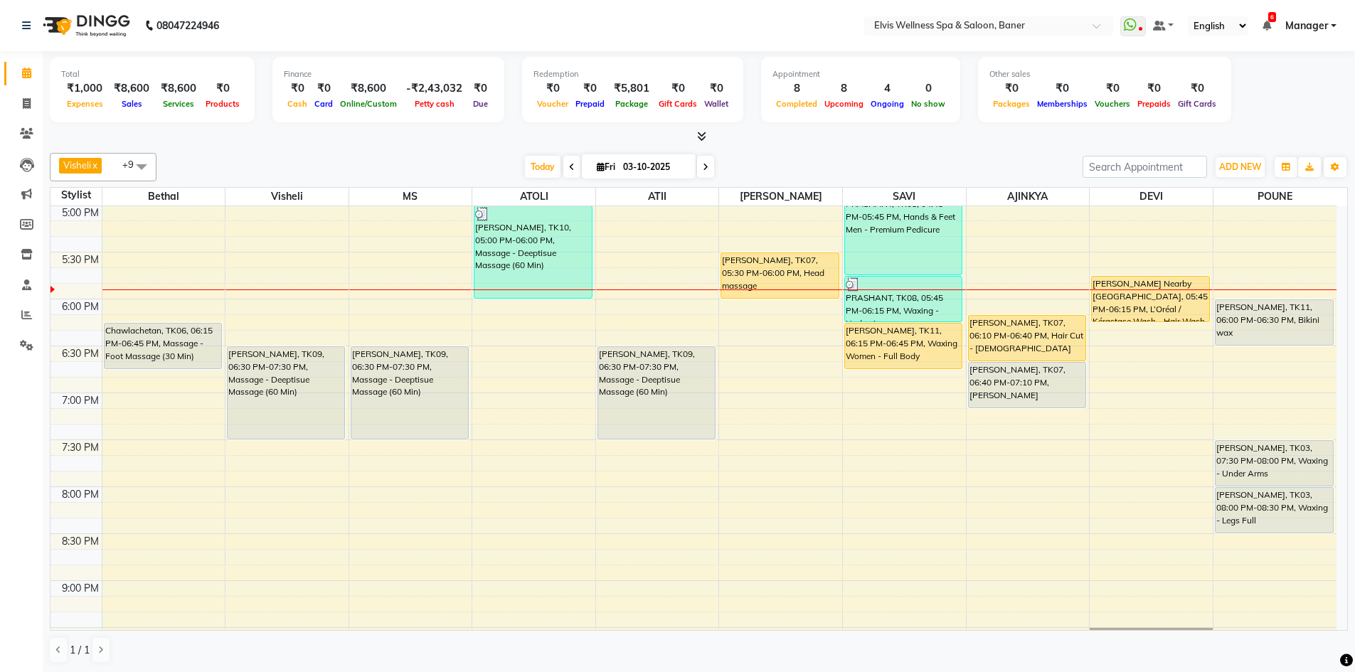
drag, startPoint x: 491, startPoint y: 144, endPoint x: 117, endPoint y: 197, distance: 377.9
click at [469, 151] on div "Total ₹1,000 Expenses ₹8,600 Sales ₹8,600 Services ₹0 Products Finance ₹0 Cash …" at bounding box center [699, 362] width 1312 height 622
click at [549, 170] on span "Today" at bounding box center [543, 167] width 36 height 22
click at [885, 160] on div "[DATE] [DATE]" at bounding box center [620, 166] width 912 height 21
click at [884, 160] on div "[DATE] [DATE]" at bounding box center [620, 166] width 912 height 21
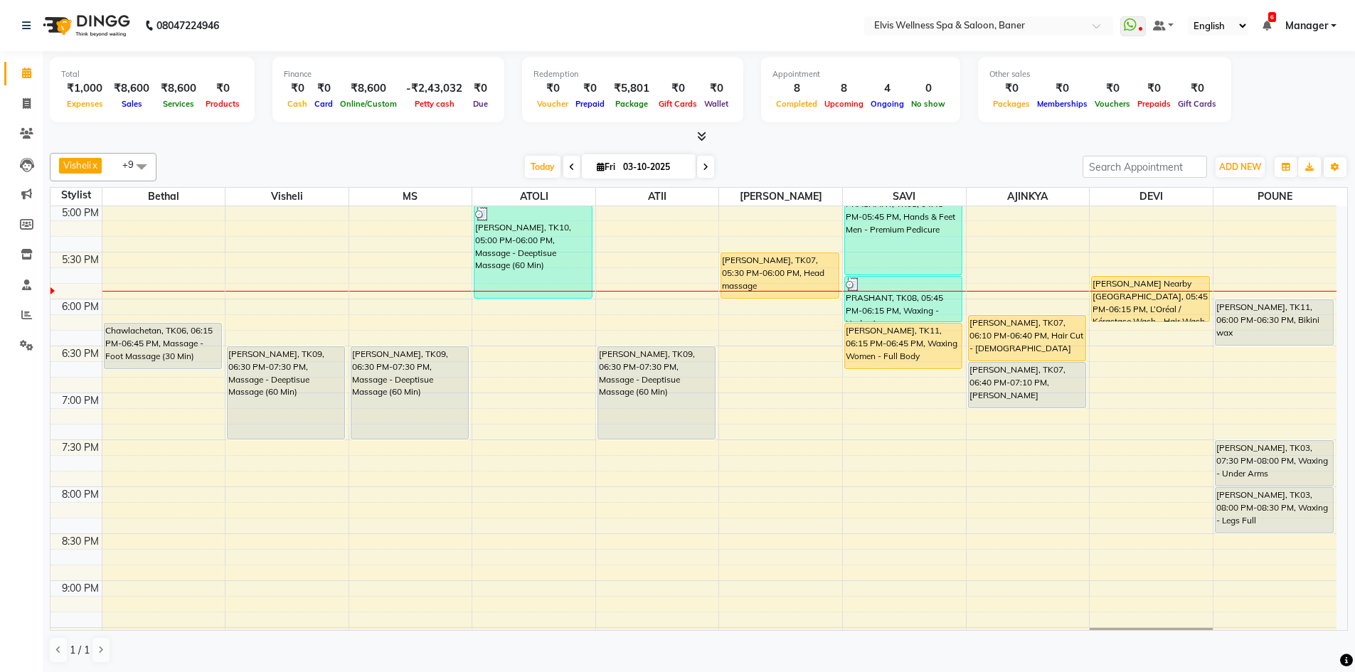
click at [752, 169] on div "[DATE] [DATE]" at bounding box center [620, 166] width 912 height 21
click at [523, 169] on div "[DATE] [DATE]" at bounding box center [619, 166] width 192 height 21
click at [535, 166] on span "Today" at bounding box center [543, 167] width 36 height 22
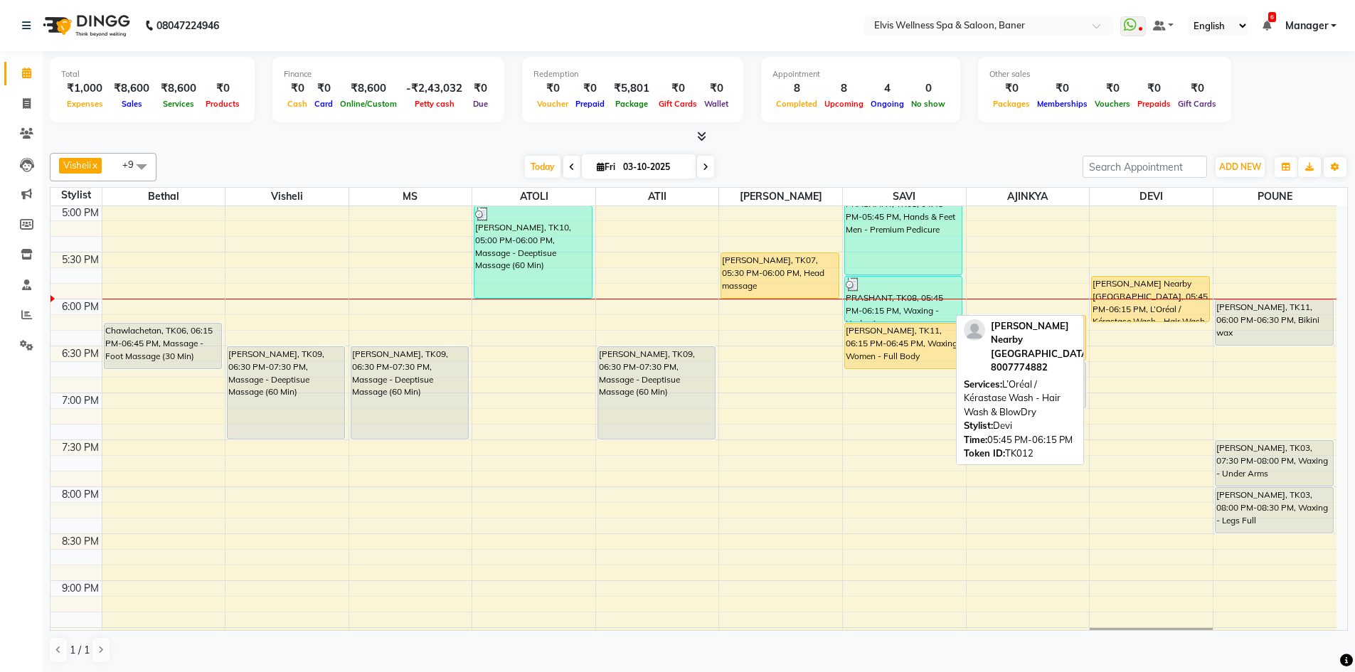
click at [1147, 290] on div "[PERSON_NAME] Nearby [GEOGRAPHIC_DATA], 05:45 PM-06:15 PM, L’Oréal / Kérastase …" at bounding box center [1150, 299] width 117 height 45
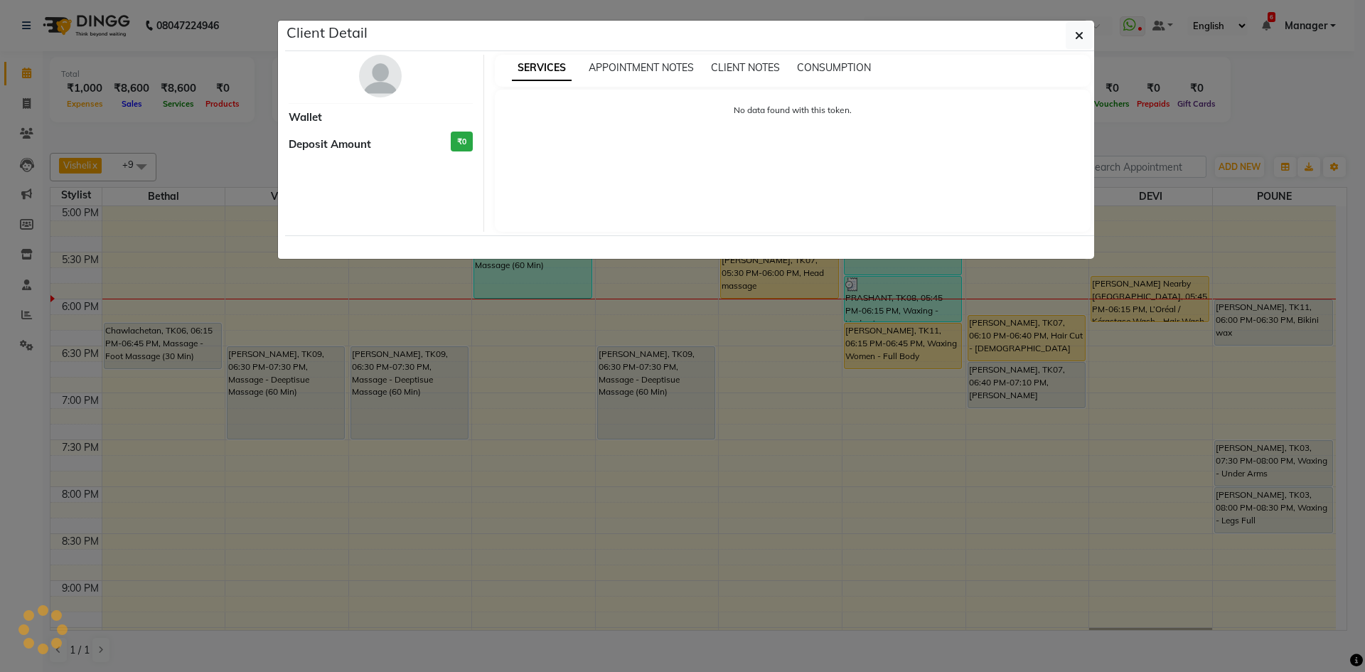
select select "1"
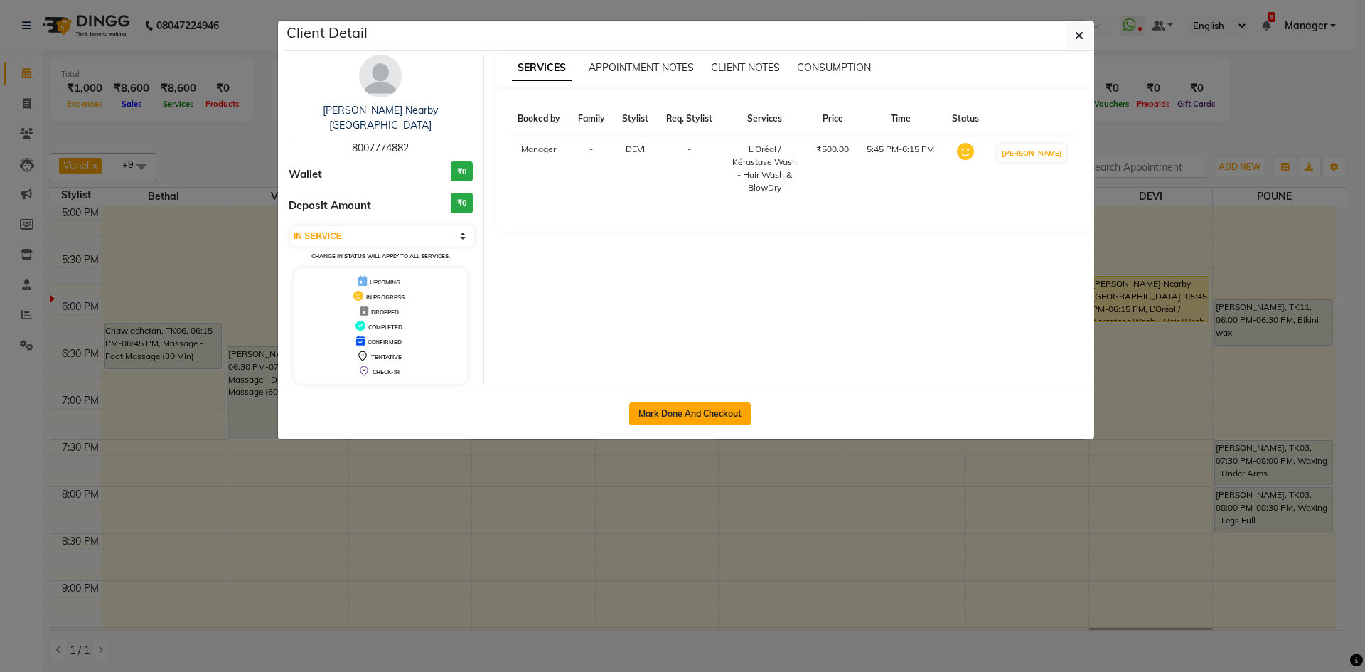
click at [696, 407] on button "Mark Done And Checkout" at bounding box center [690, 414] width 122 height 23
select select "service"
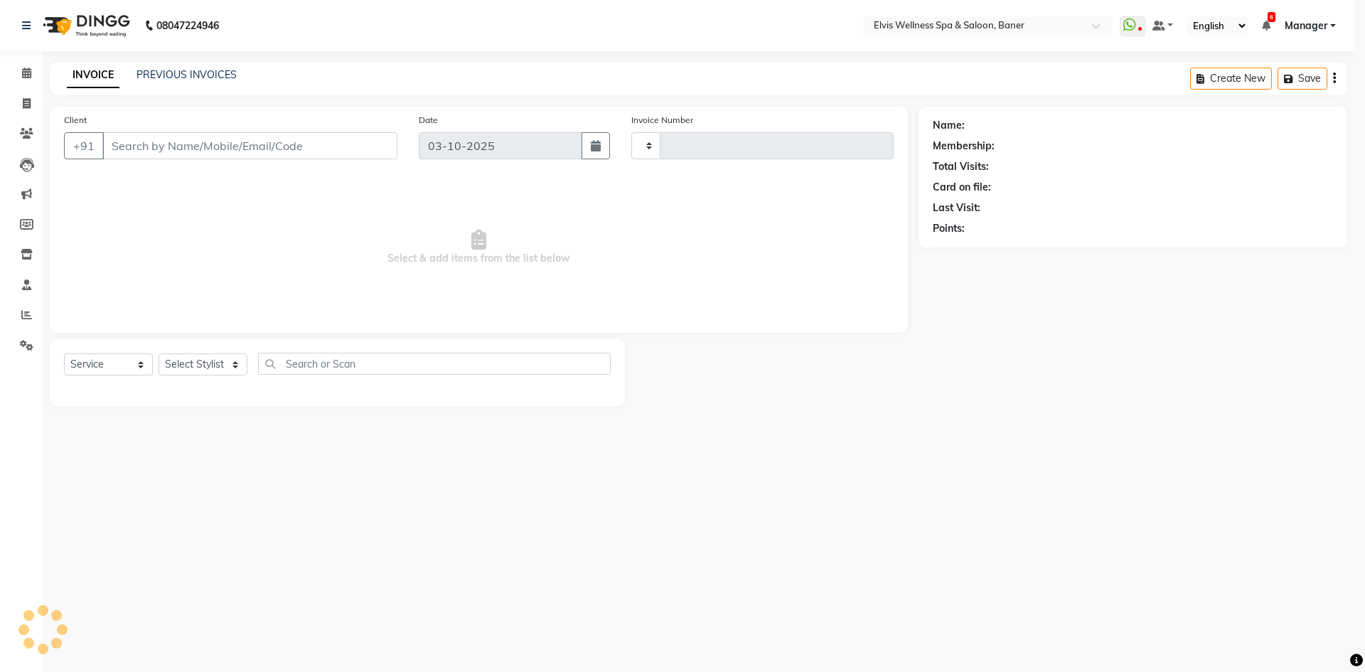
type input "1757"
select select "5735"
type input "8007774882"
select select "93456"
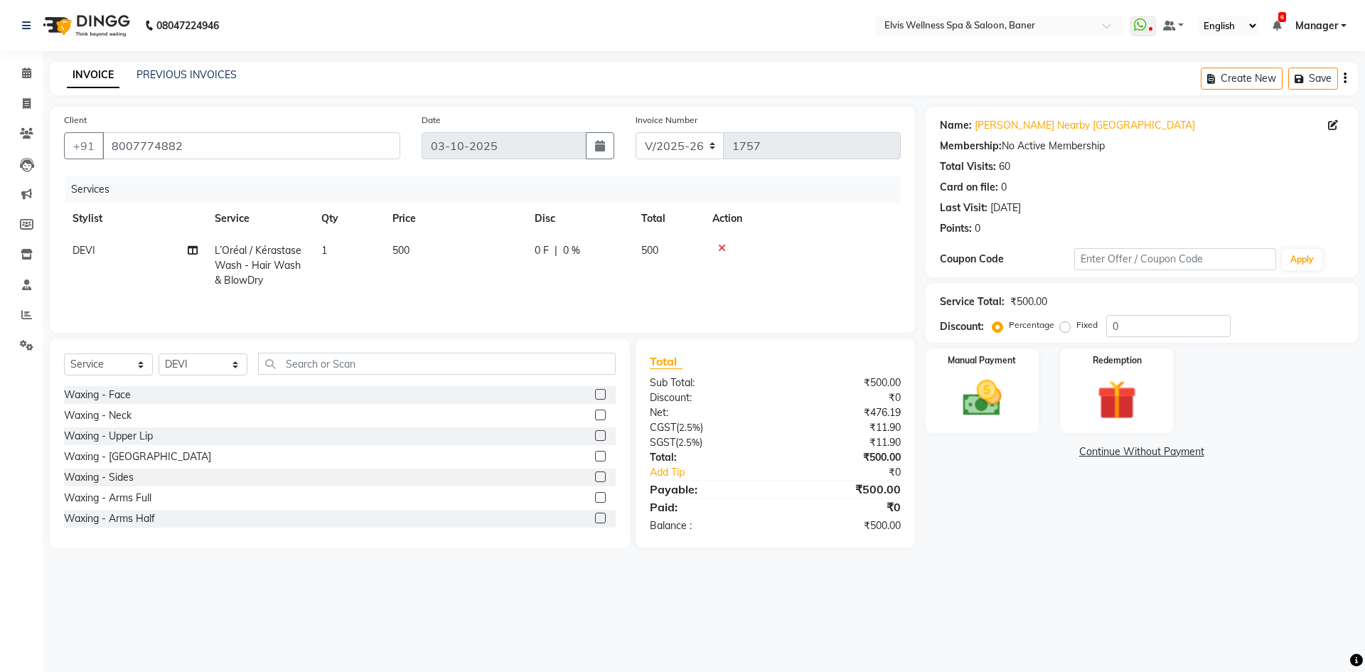
click at [547, 259] on td "0 F | 0 %" at bounding box center [579, 266] width 107 height 62
select select "93456"
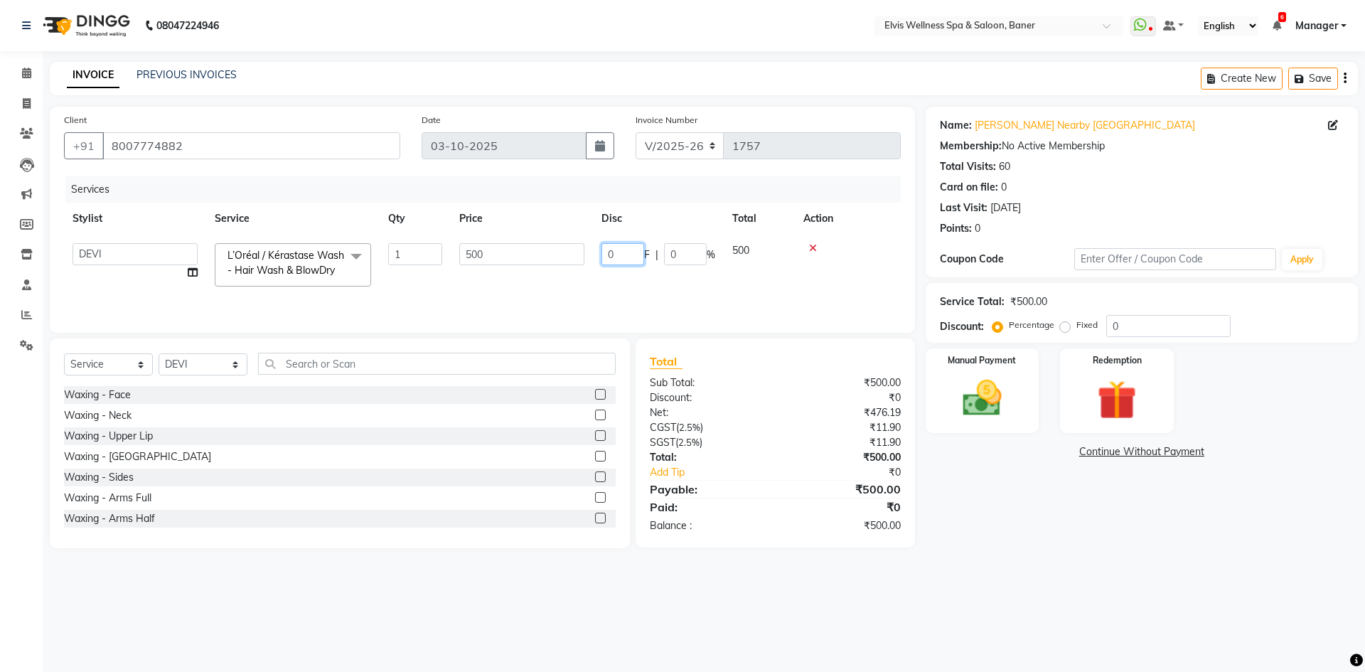
click at [607, 259] on input "0" at bounding box center [623, 254] width 43 height 22
click at [636, 260] on input "0" at bounding box center [623, 254] width 43 height 22
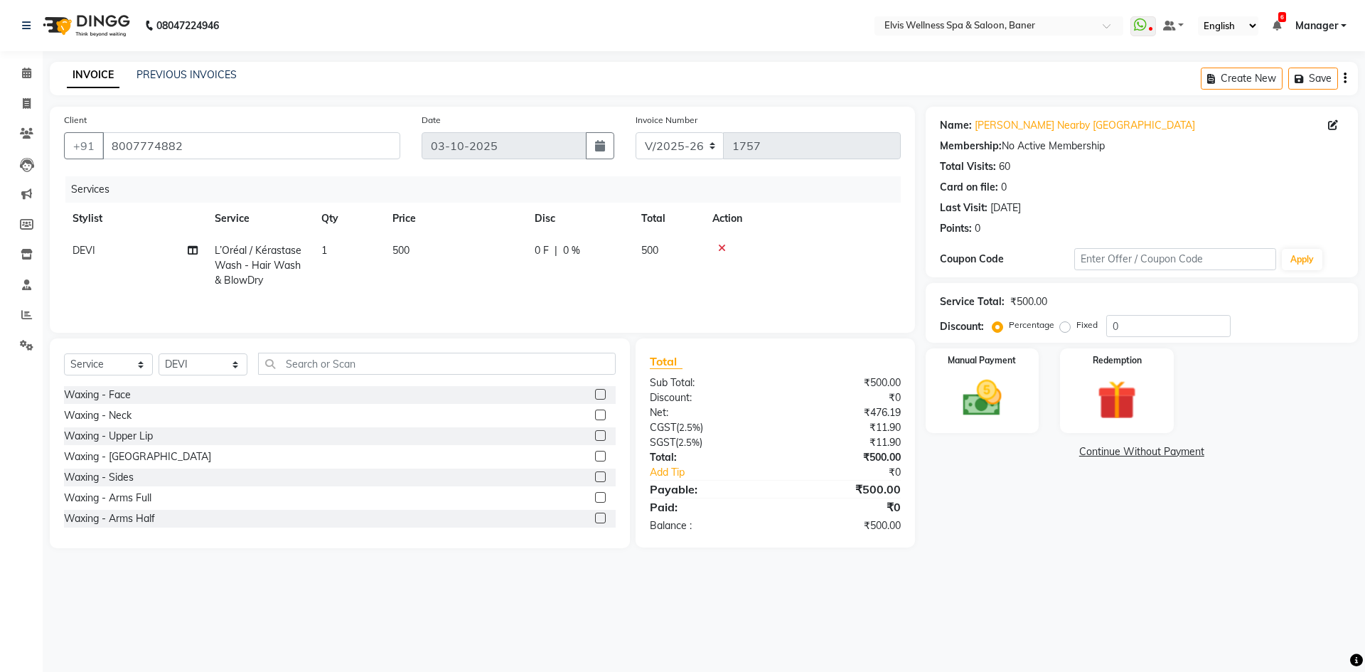
drag, startPoint x: 417, startPoint y: 242, endPoint x: 425, endPoint y: 282, distance: 40.6
click at [416, 243] on td "500" at bounding box center [455, 266] width 142 height 62
select select "93456"
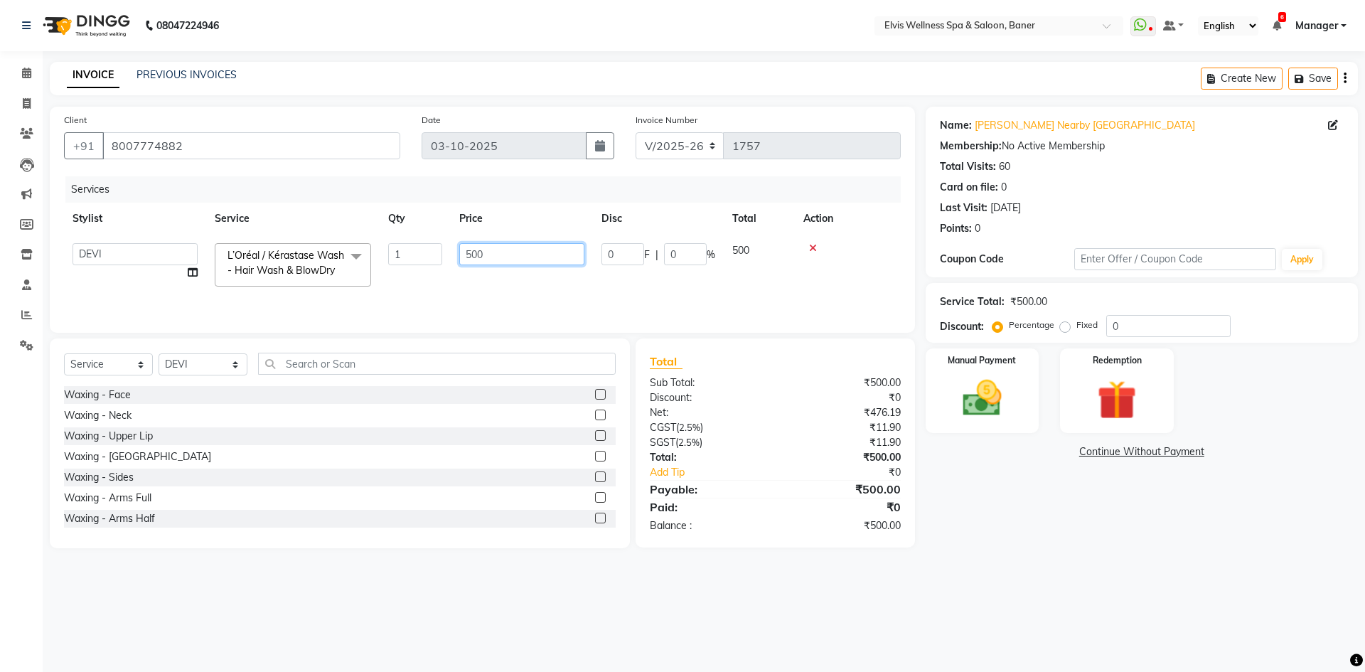
click at [469, 257] on input "500" at bounding box center [521, 254] width 125 height 22
type input "400"
click at [533, 306] on div "Services Stylist Service Qty Price Disc Total Action AJINKYA ATII ATOLI Bethal …" at bounding box center [482, 247] width 837 height 142
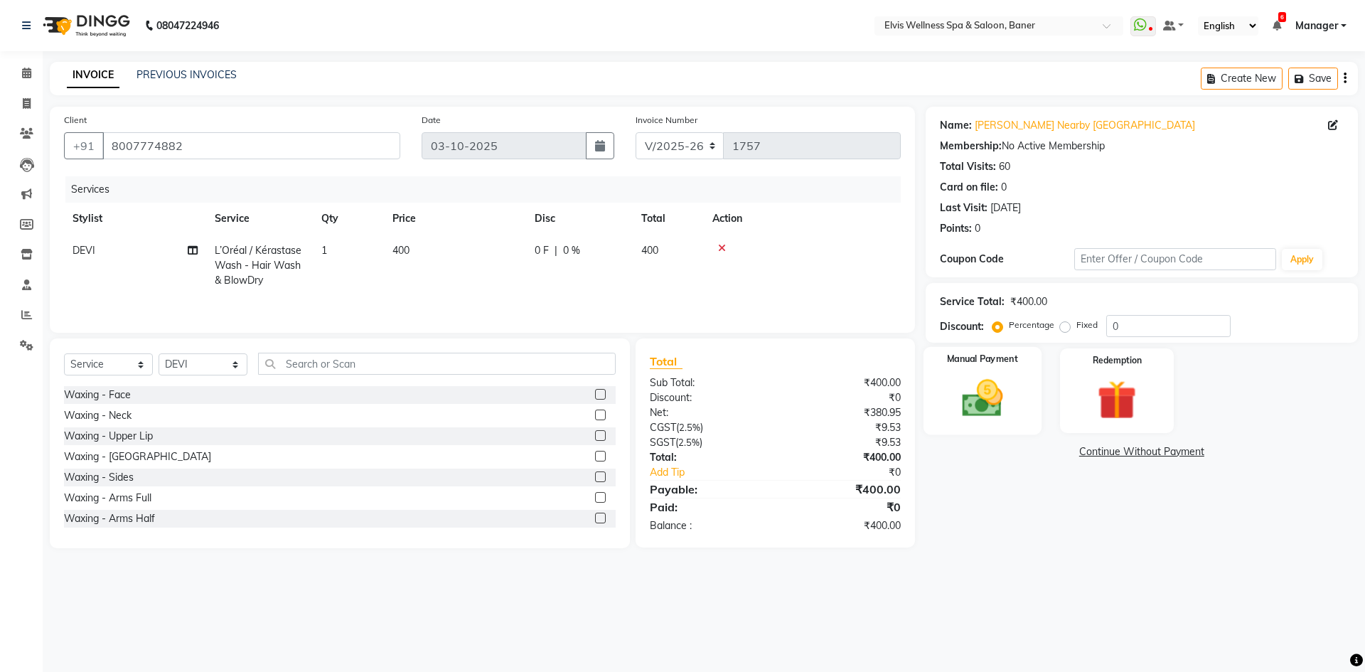
click at [988, 388] on img at bounding box center [982, 398] width 66 height 47
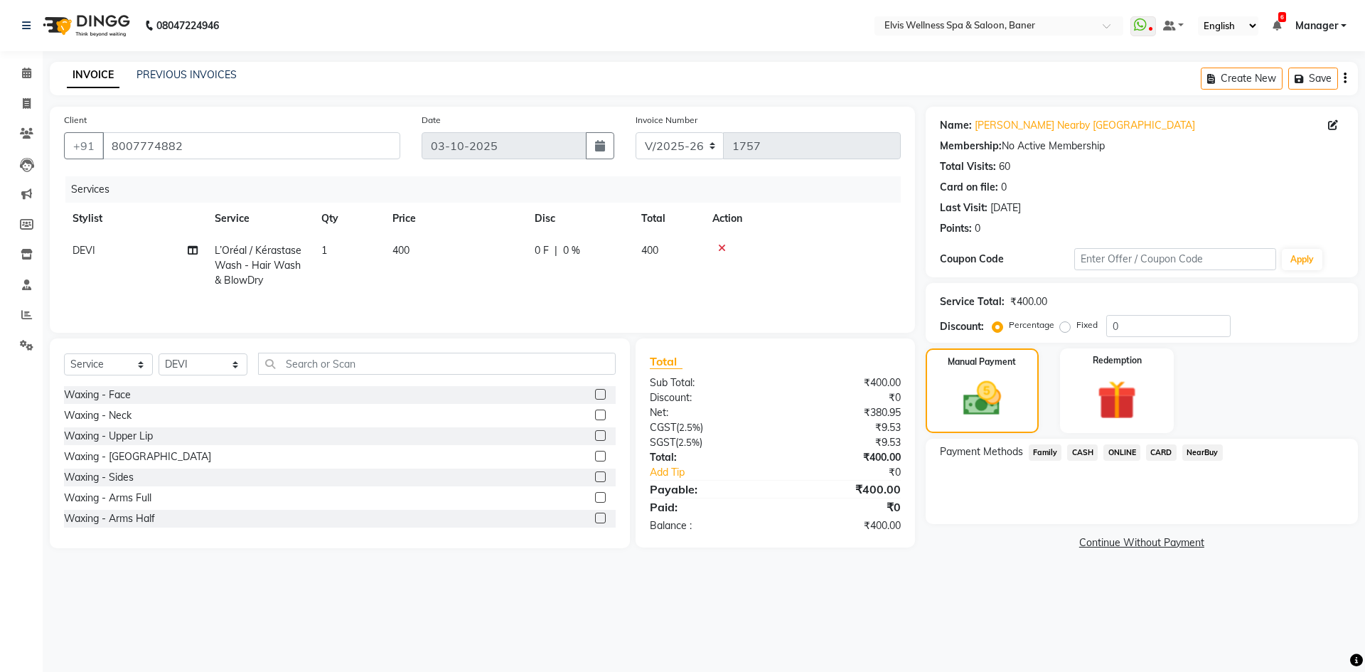
click at [1126, 449] on span "ONLINE" at bounding box center [1122, 452] width 37 height 16
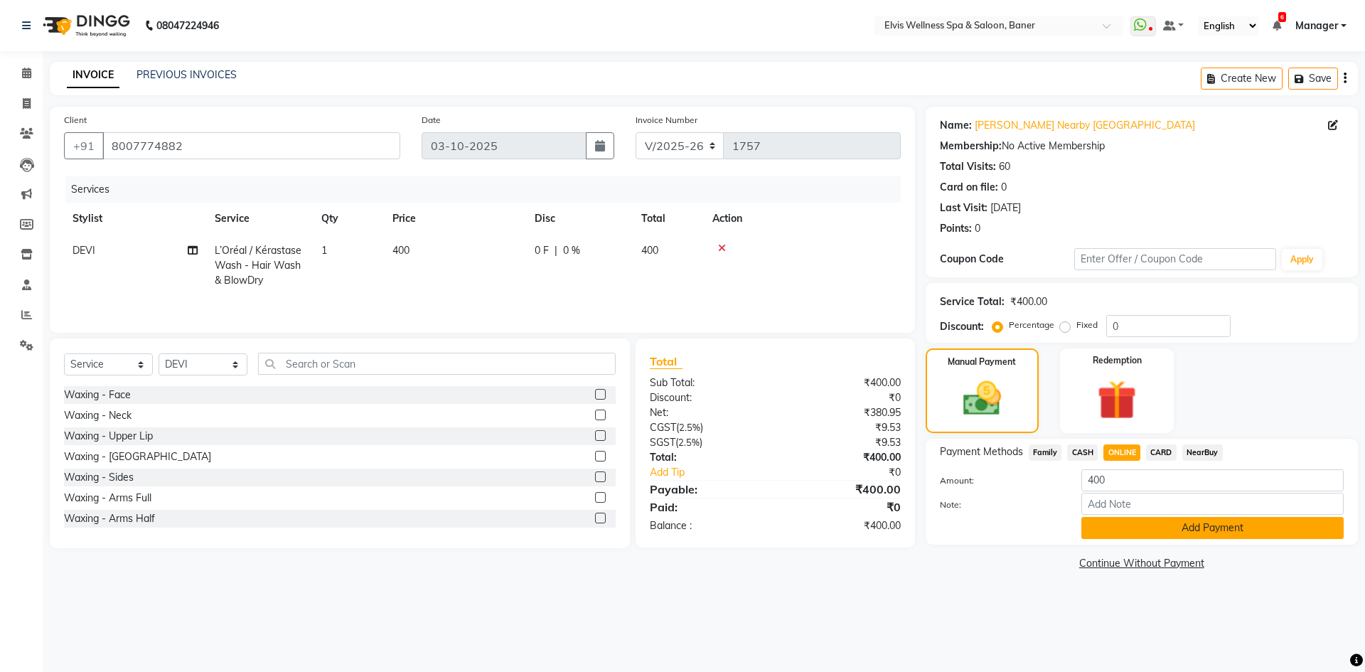
click at [1112, 526] on button "Add Payment" at bounding box center [1213, 528] width 262 height 22
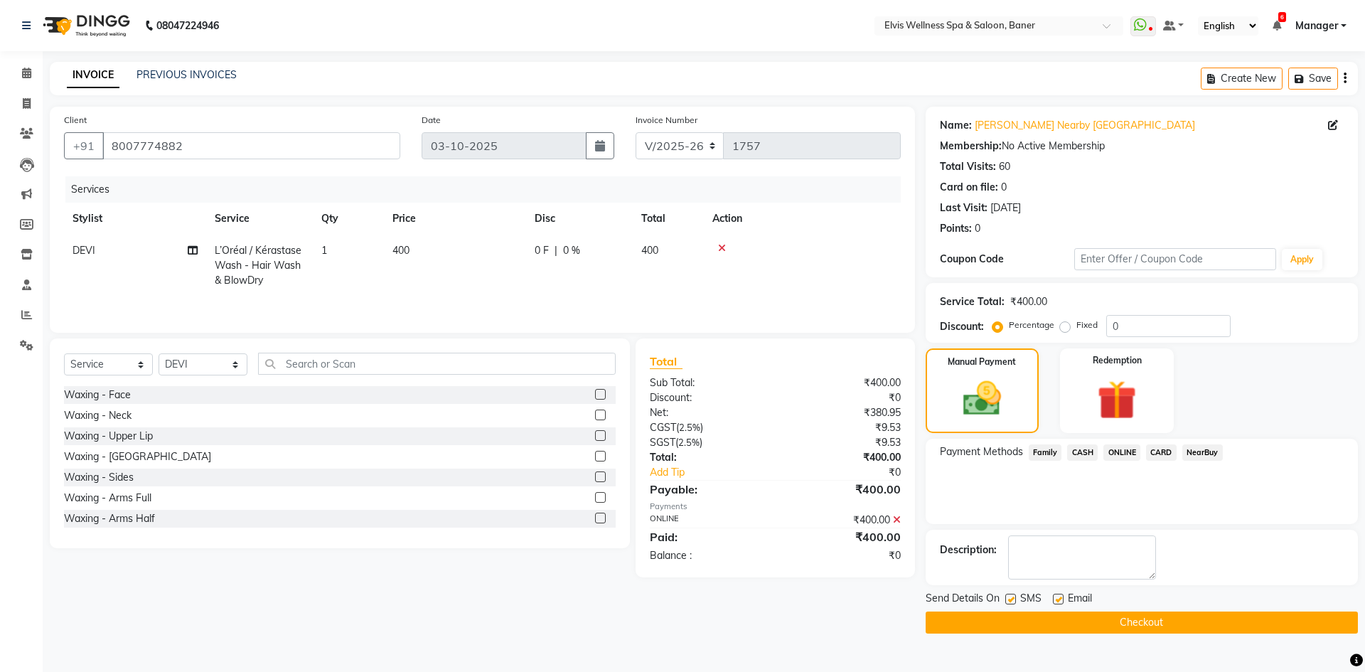
click at [1057, 595] on label at bounding box center [1058, 599] width 11 height 11
click at [1057, 595] on input "checkbox" at bounding box center [1057, 599] width 9 height 9
checkbox input "false"
drag, startPoint x: 1011, startPoint y: 601, endPoint x: 1082, endPoint y: 625, distance: 75.8
click at [1011, 602] on label at bounding box center [1011, 599] width 11 height 11
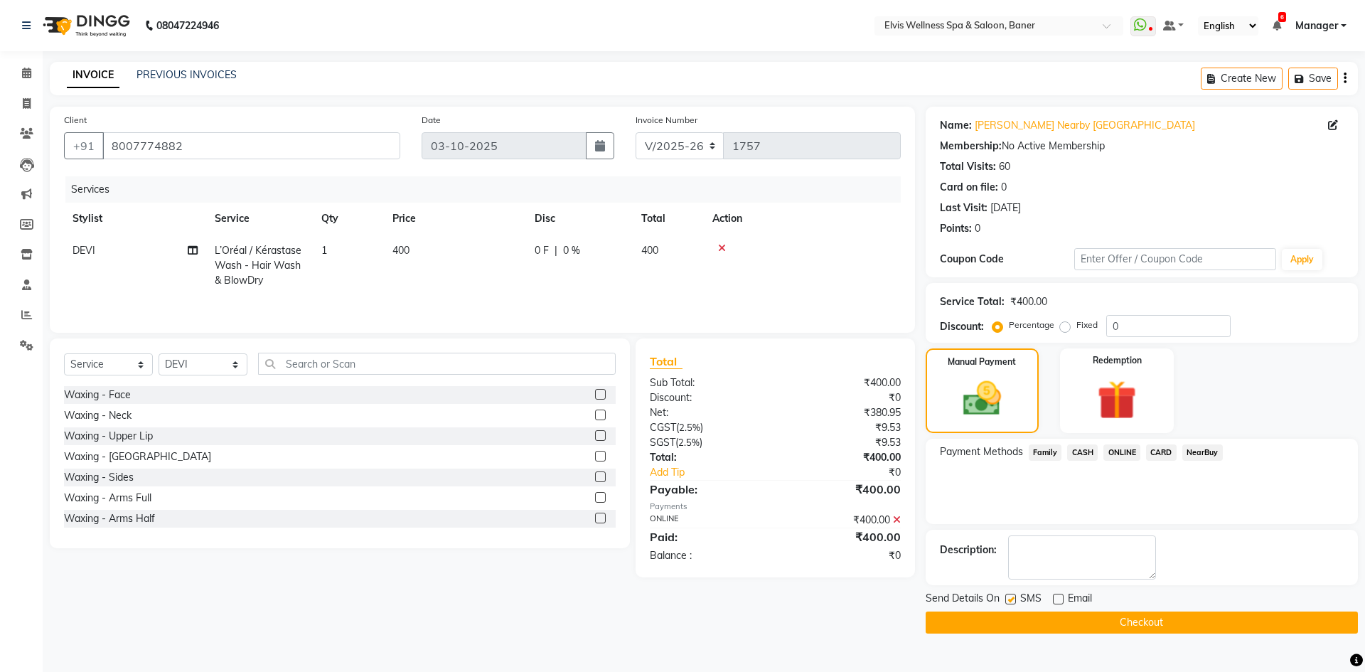
click at [1011, 602] on input "checkbox" at bounding box center [1010, 599] width 9 height 9
checkbox input "false"
click at [1082, 625] on button "Checkout" at bounding box center [1142, 623] width 432 height 22
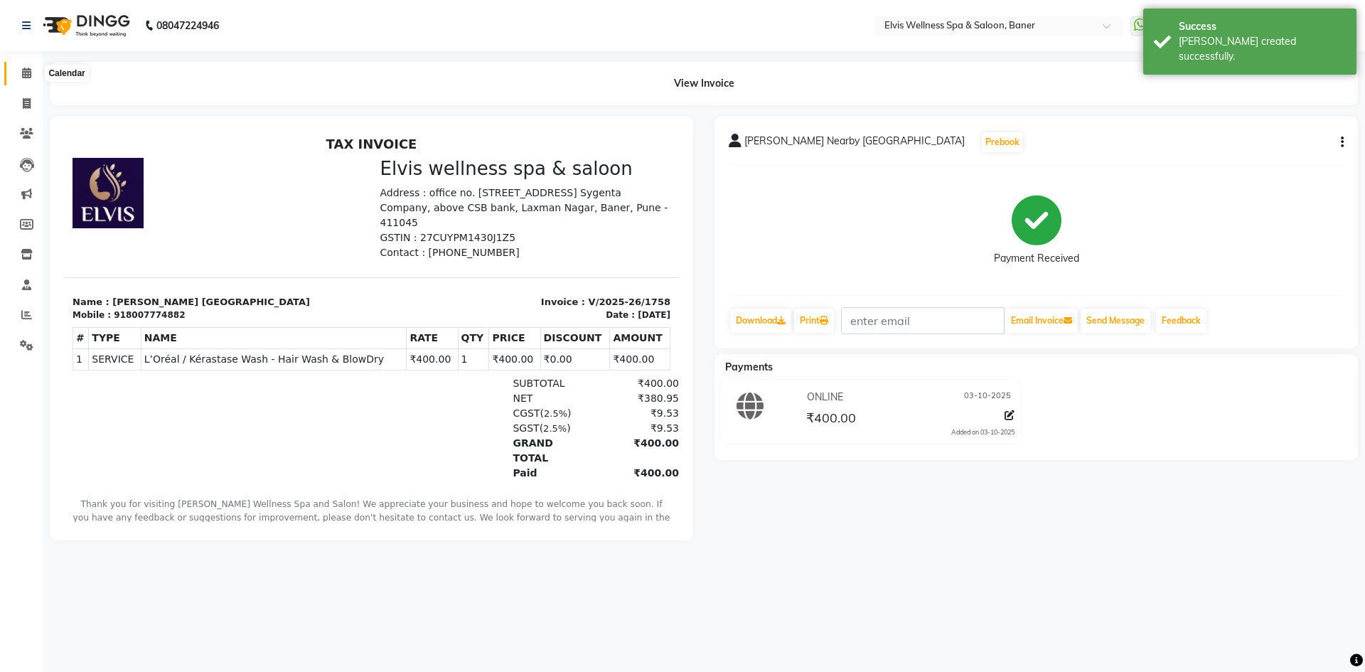
click at [21, 67] on span at bounding box center [26, 73] width 25 height 16
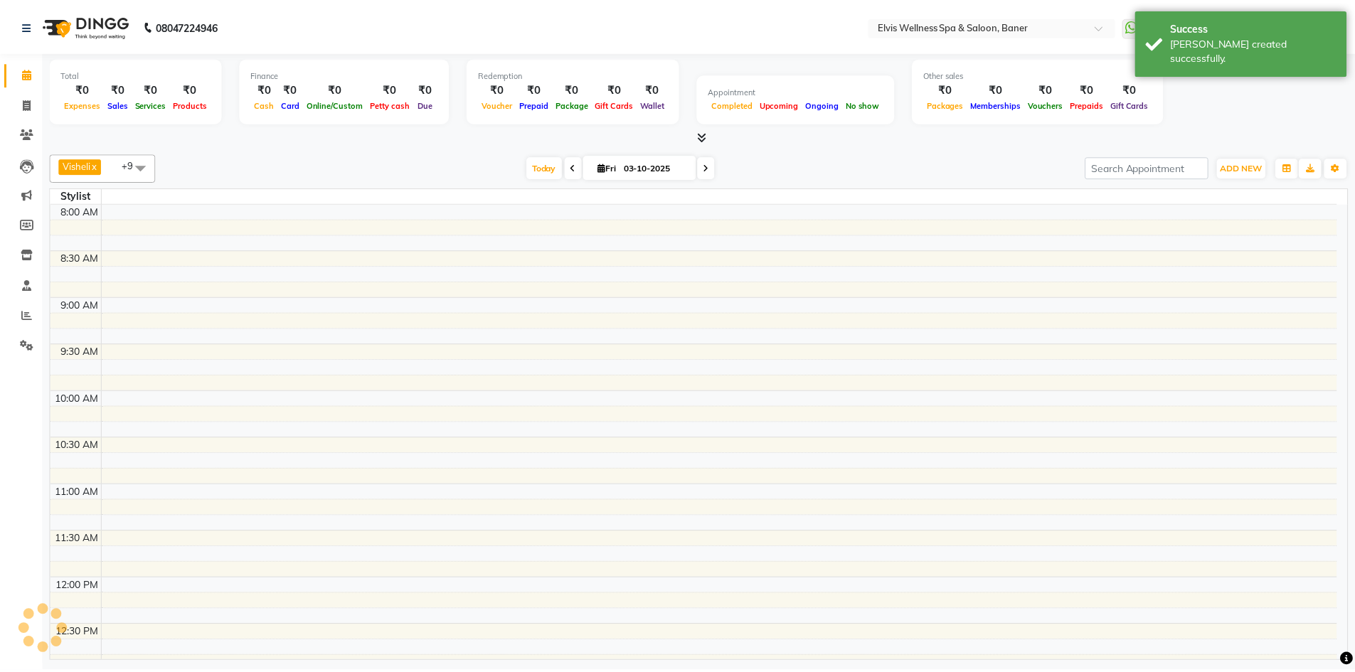
scroll to position [863, 0]
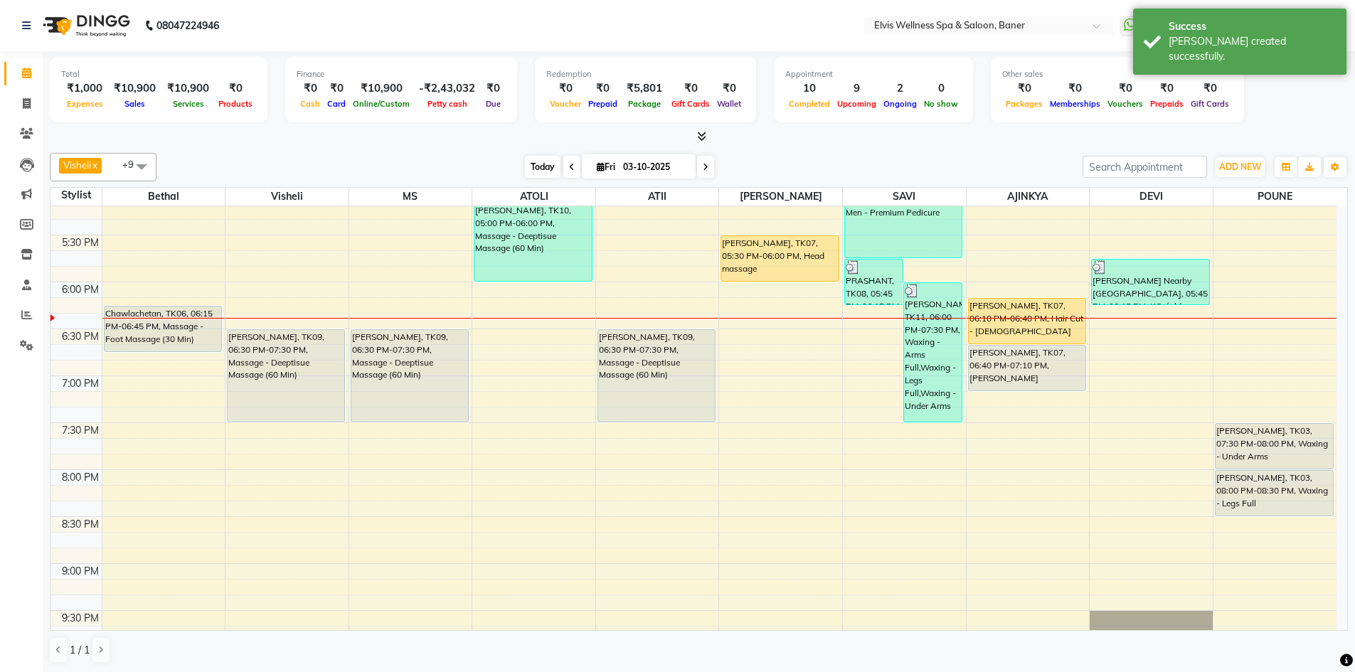
click at [548, 166] on span "Today" at bounding box center [543, 167] width 36 height 22
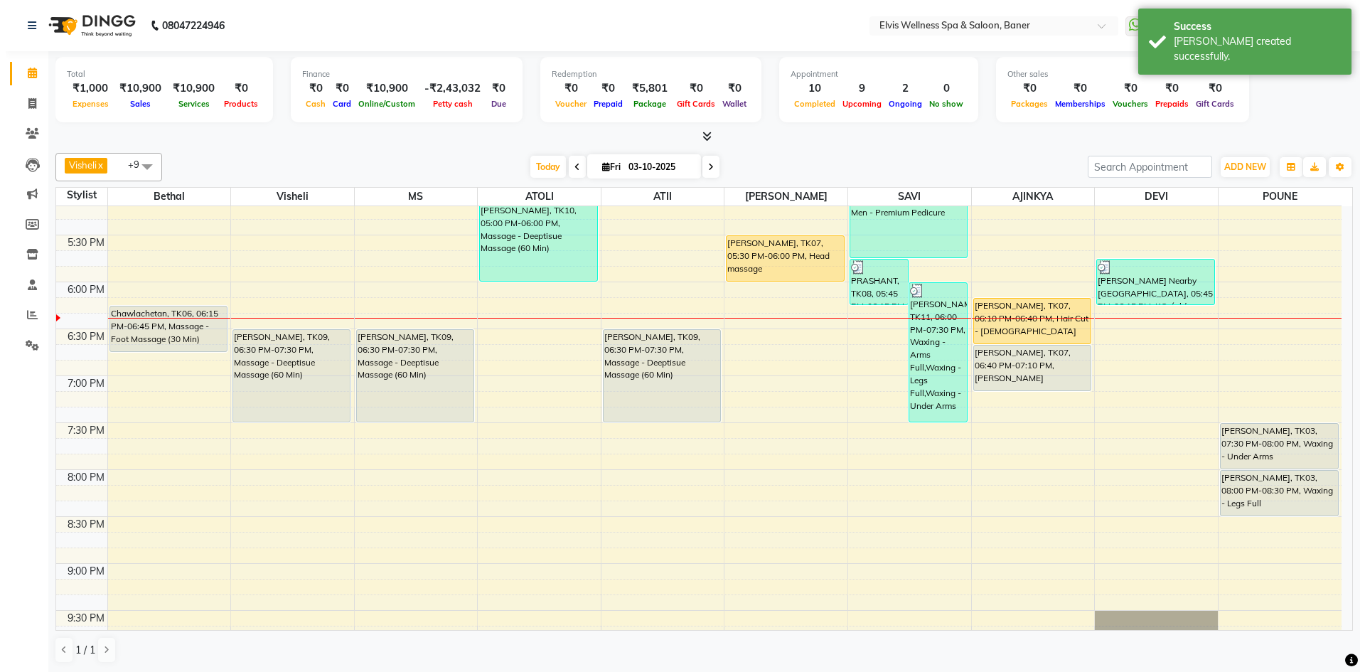
scroll to position [890, 0]
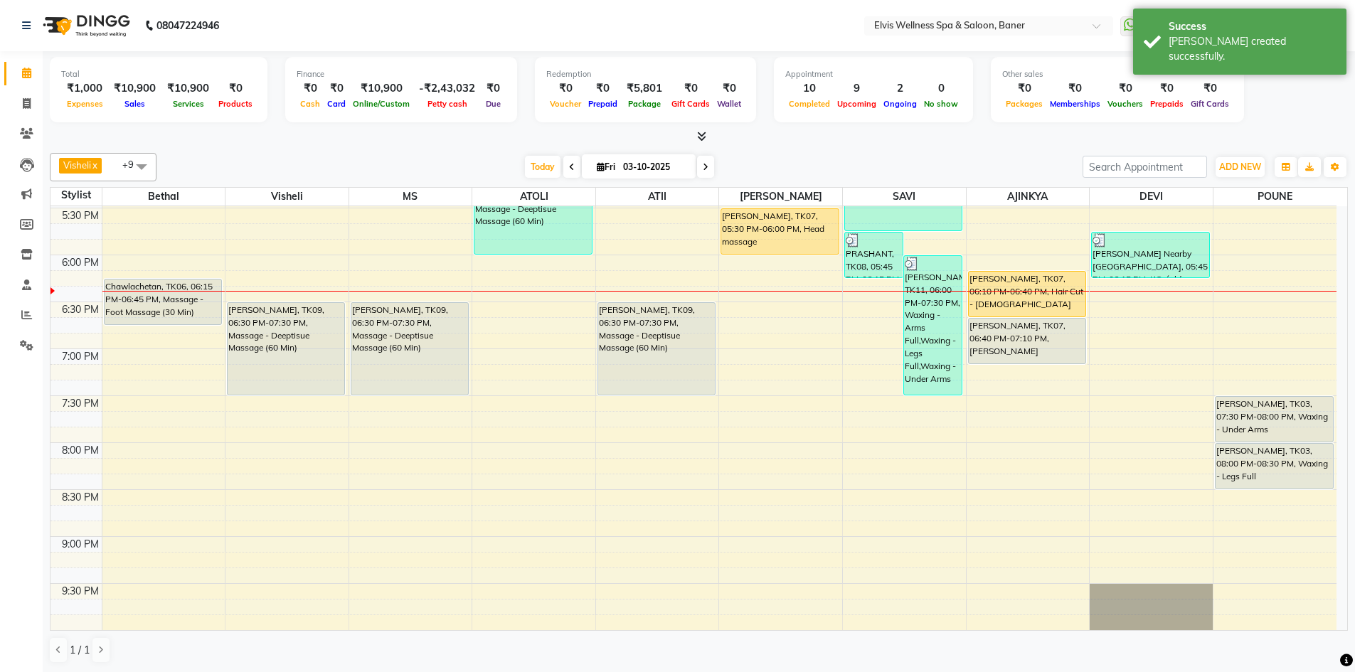
click at [926, 167] on div "[DATE] [DATE]" at bounding box center [620, 166] width 912 height 21
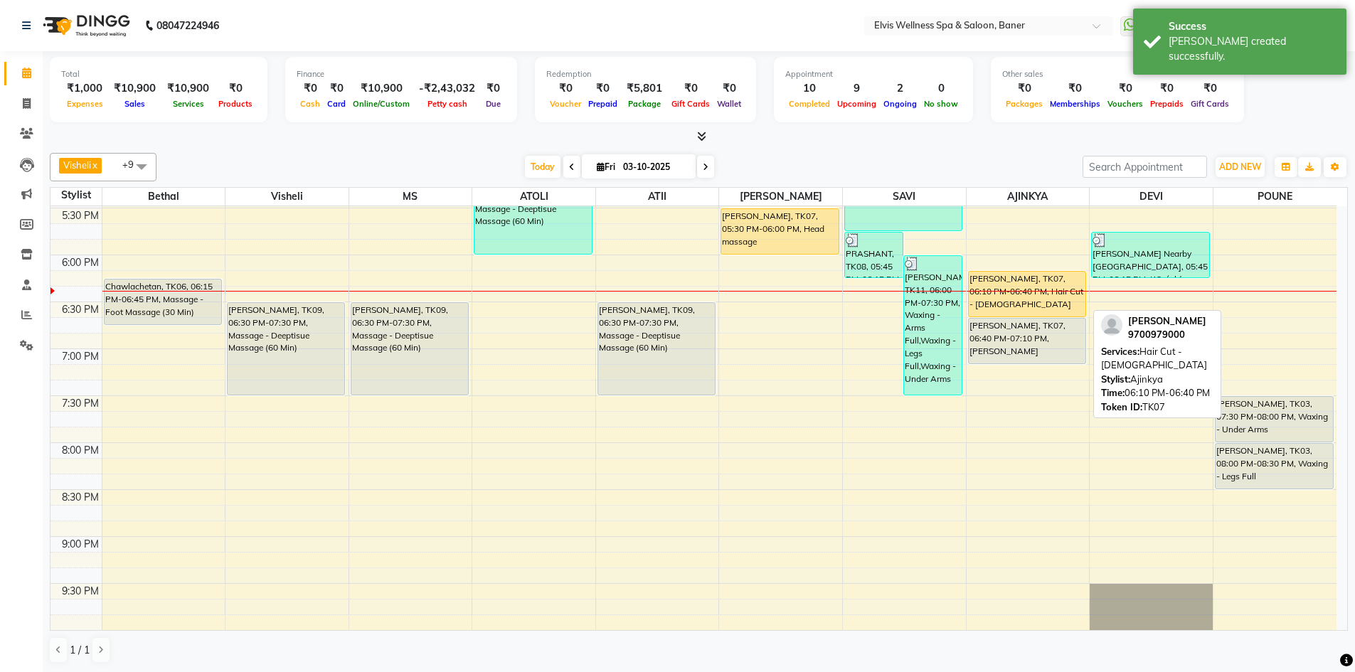
click at [1048, 292] on div "[PERSON_NAME], TK07, 06:10 PM-06:40 PM, Hair Cut - [DEMOGRAPHIC_DATA]" at bounding box center [1027, 294] width 117 height 45
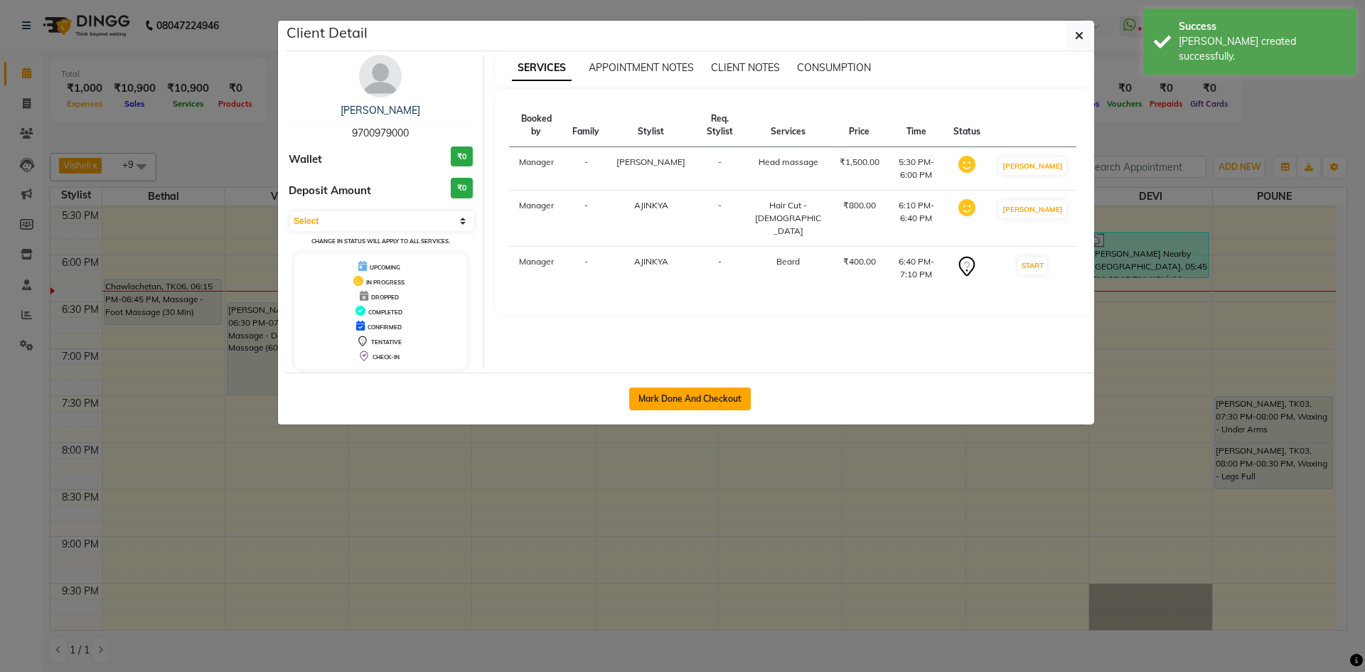
click at [668, 406] on button "Mark Done And Checkout" at bounding box center [690, 399] width 122 height 23
select select "5735"
select select "service"
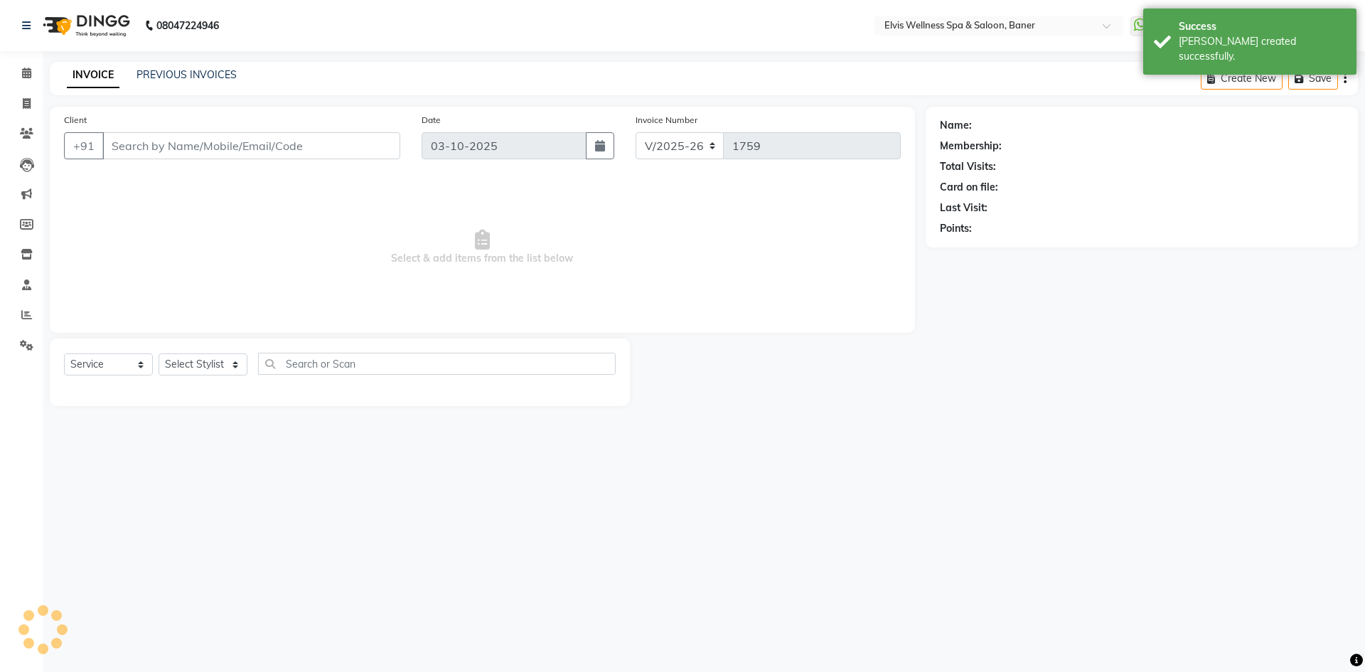
type input "9700979000"
select select "88431"
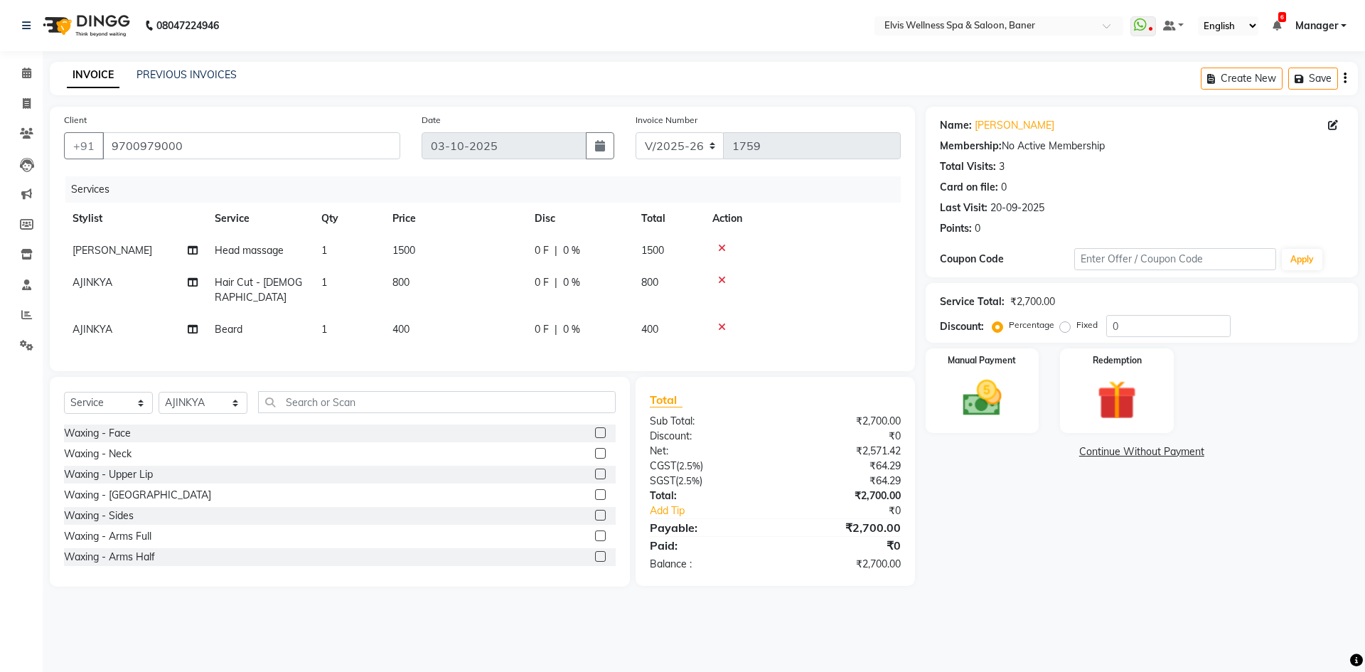
click at [992, 554] on div "Name: Dr Eshan Thotwe Membership: No Active Membership Total Visits: 3 Card on …" at bounding box center [1147, 347] width 443 height 480
click at [723, 322] on icon at bounding box center [722, 327] width 8 height 10
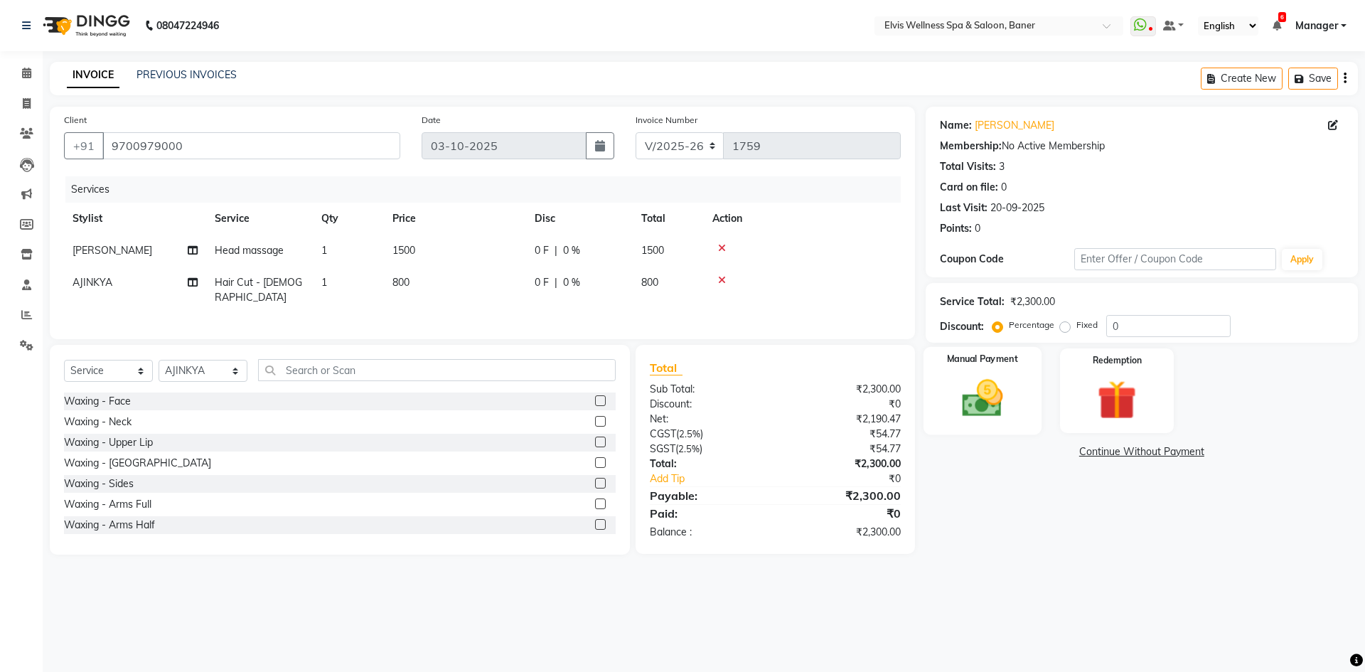
click at [1003, 406] on img at bounding box center [982, 398] width 66 height 47
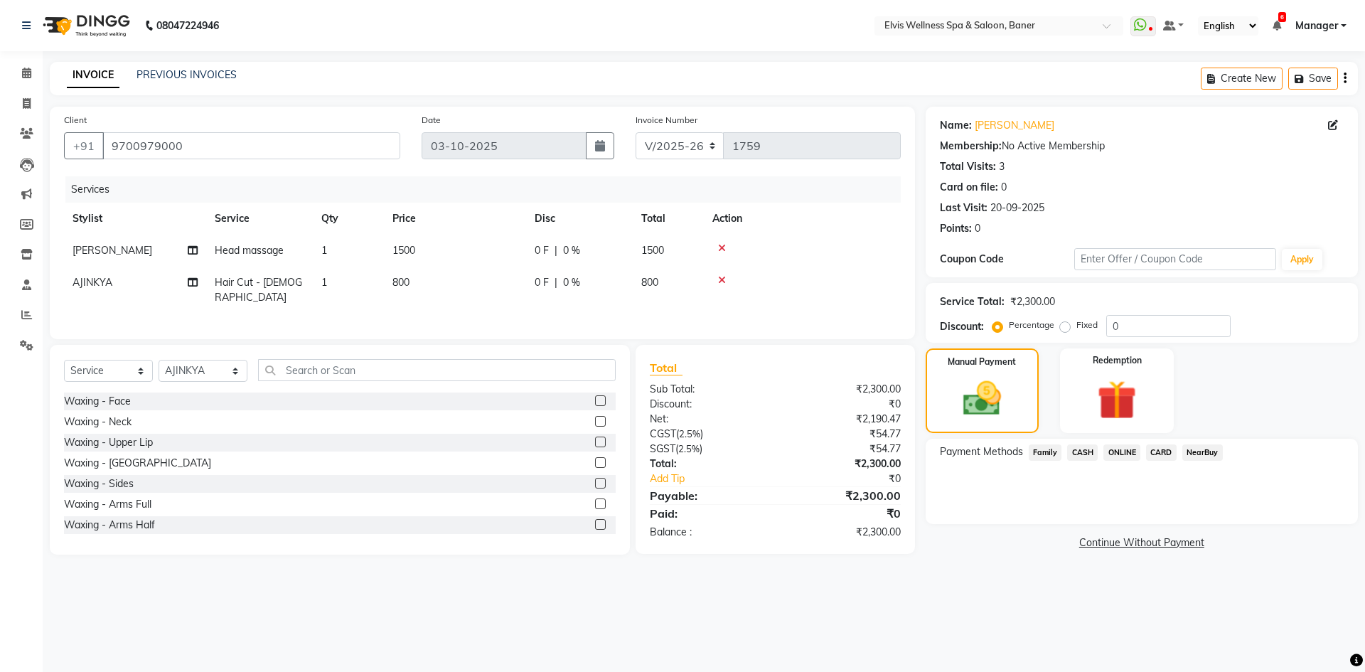
drag, startPoint x: 1126, startPoint y: 450, endPoint x: 1117, endPoint y: 464, distance: 17.4
click at [1126, 450] on span "ONLINE" at bounding box center [1122, 452] width 37 height 16
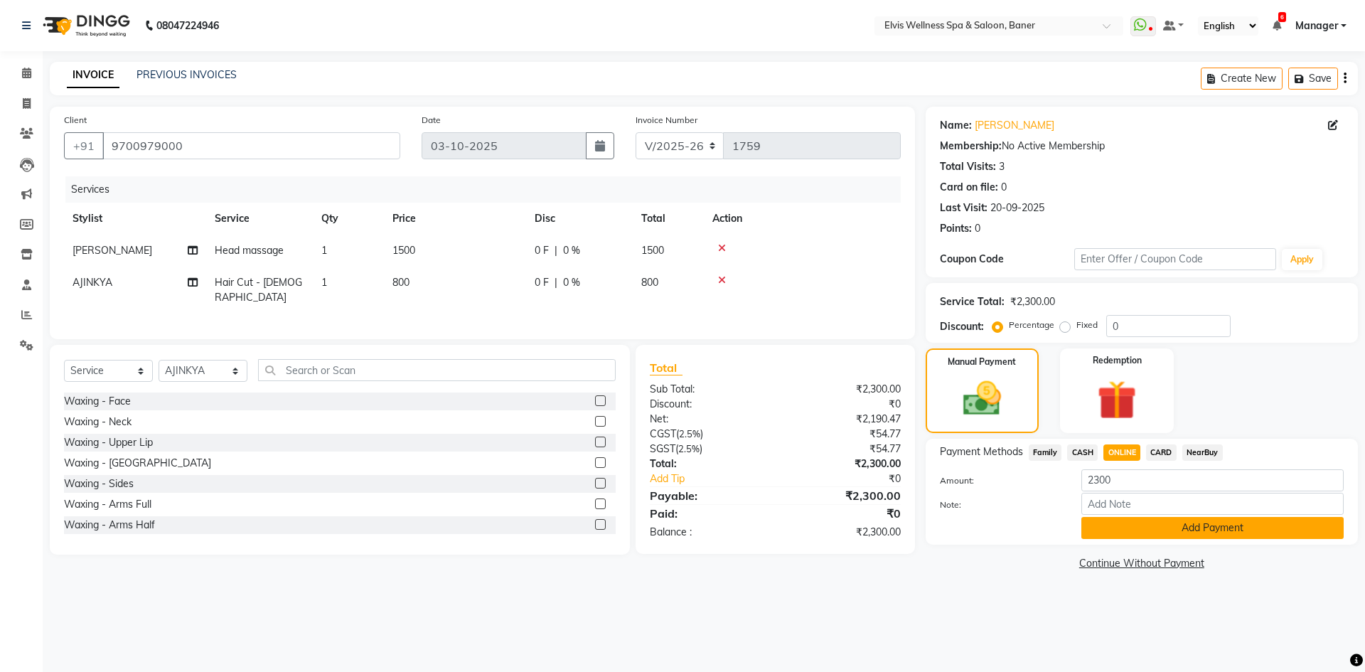
click at [1111, 527] on button "Add Payment" at bounding box center [1213, 528] width 262 height 22
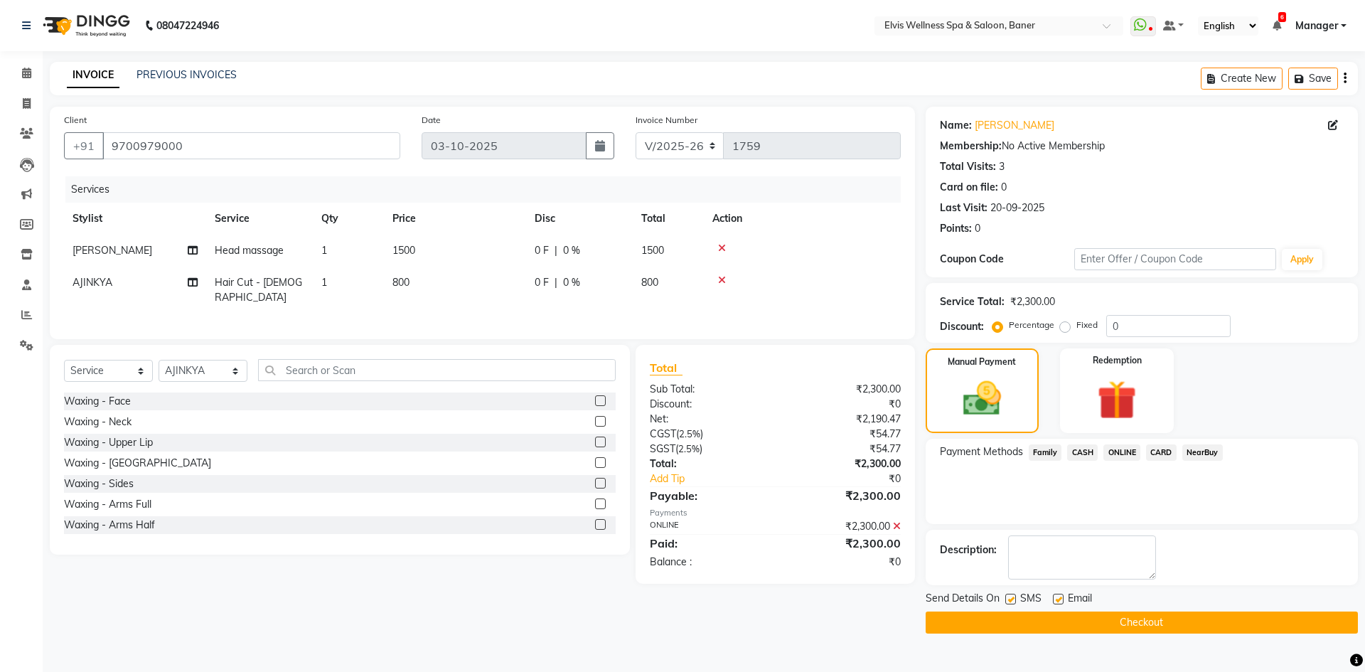
click at [1058, 595] on label at bounding box center [1058, 599] width 11 height 11
click at [1058, 595] on input "checkbox" at bounding box center [1057, 599] width 9 height 9
checkbox input "false"
click at [1014, 599] on label at bounding box center [1011, 599] width 11 height 11
click at [1014, 599] on input "checkbox" at bounding box center [1010, 599] width 9 height 9
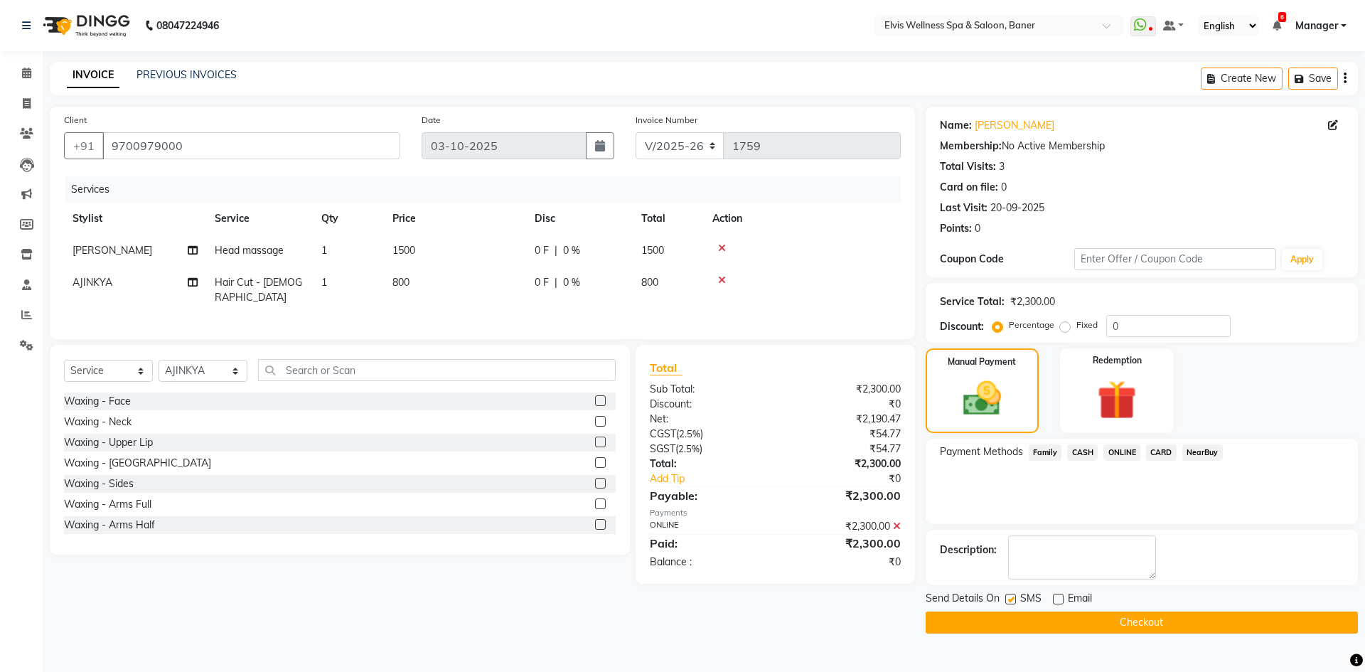
checkbox input "false"
click at [1016, 617] on button "Checkout" at bounding box center [1142, 623] width 432 height 22
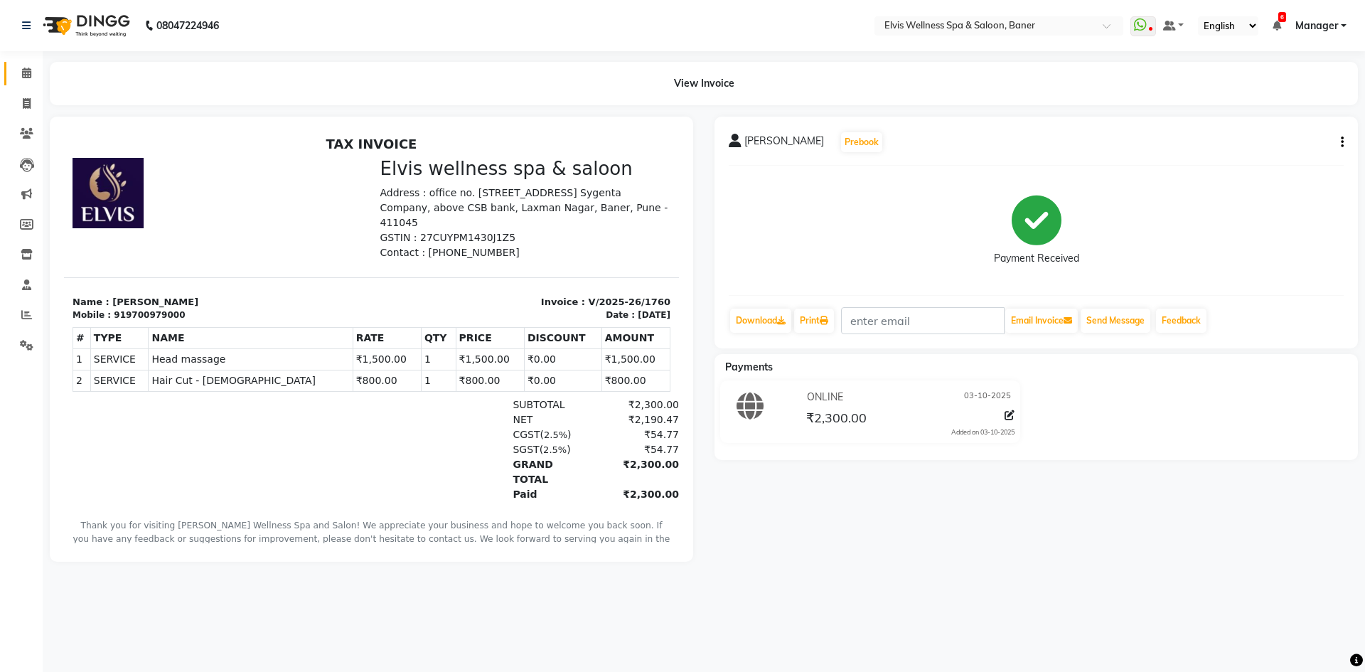
click at [13, 73] on link "Calendar" at bounding box center [21, 73] width 34 height 23
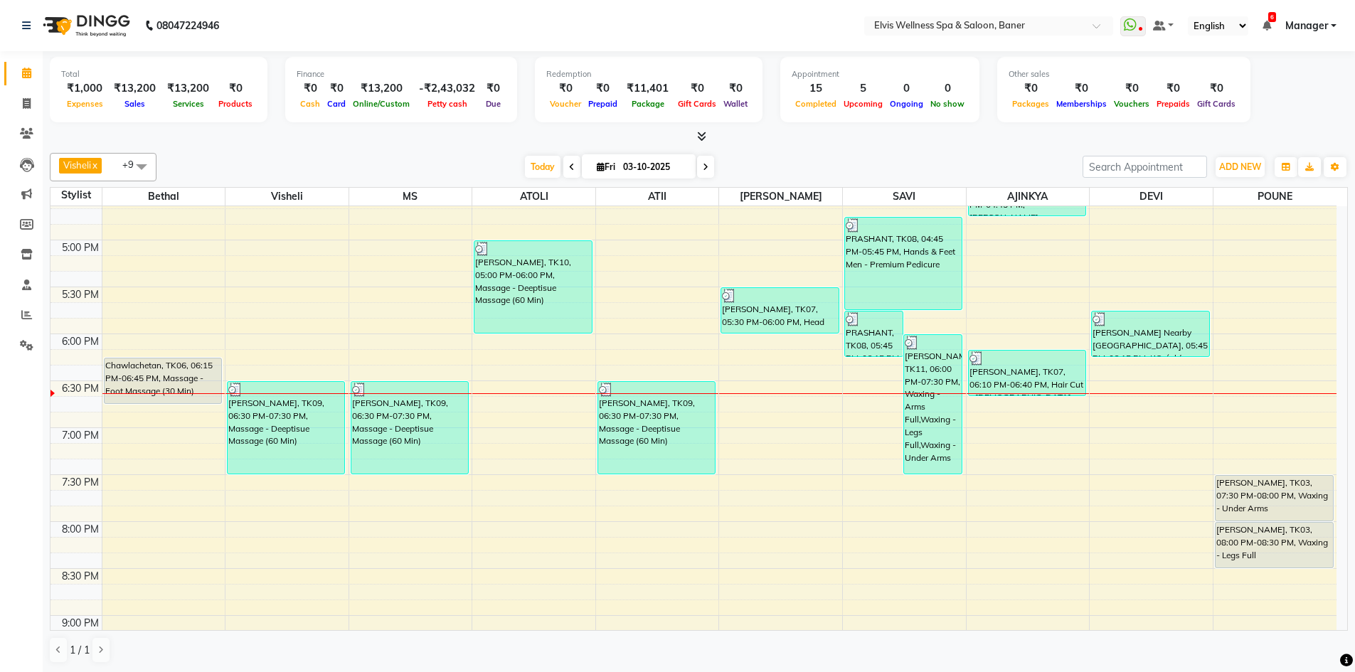
scroll to position [819, 0]
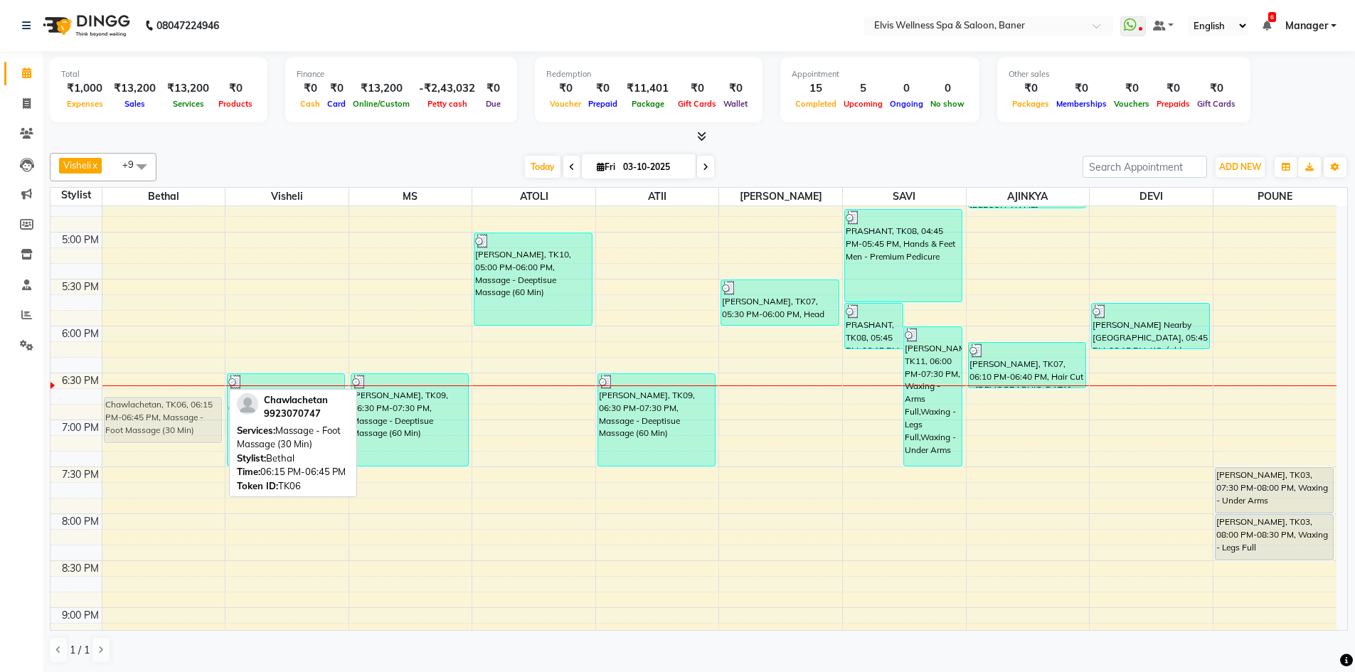
drag, startPoint x: 154, startPoint y: 365, endPoint x: 147, endPoint y: 405, distance: 41.0
click at [147, 405] on div "Sarpanch, TK05, 03:35 PM-04:35 PM, Massage - Swedish Massage (60 Min) Chawlache…" at bounding box center [163, 45] width 123 height 1314
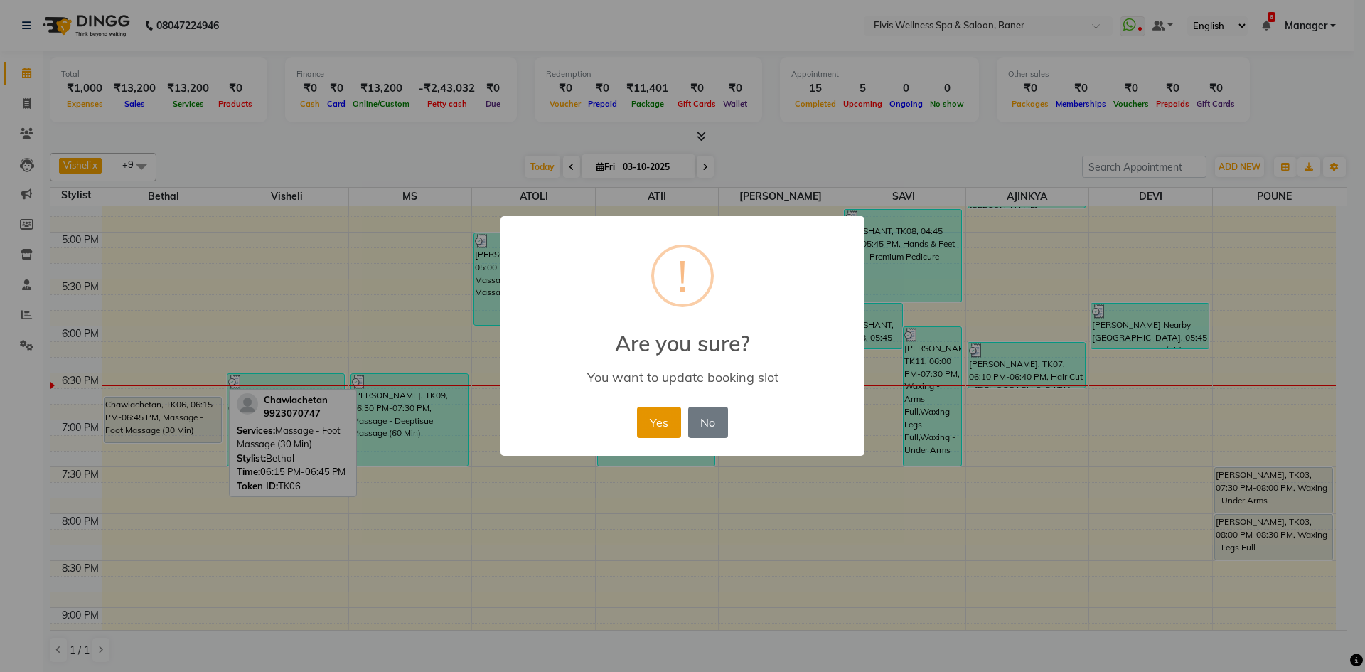
click at [658, 419] on button "Yes" at bounding box center [658, 422] width 43 height 31
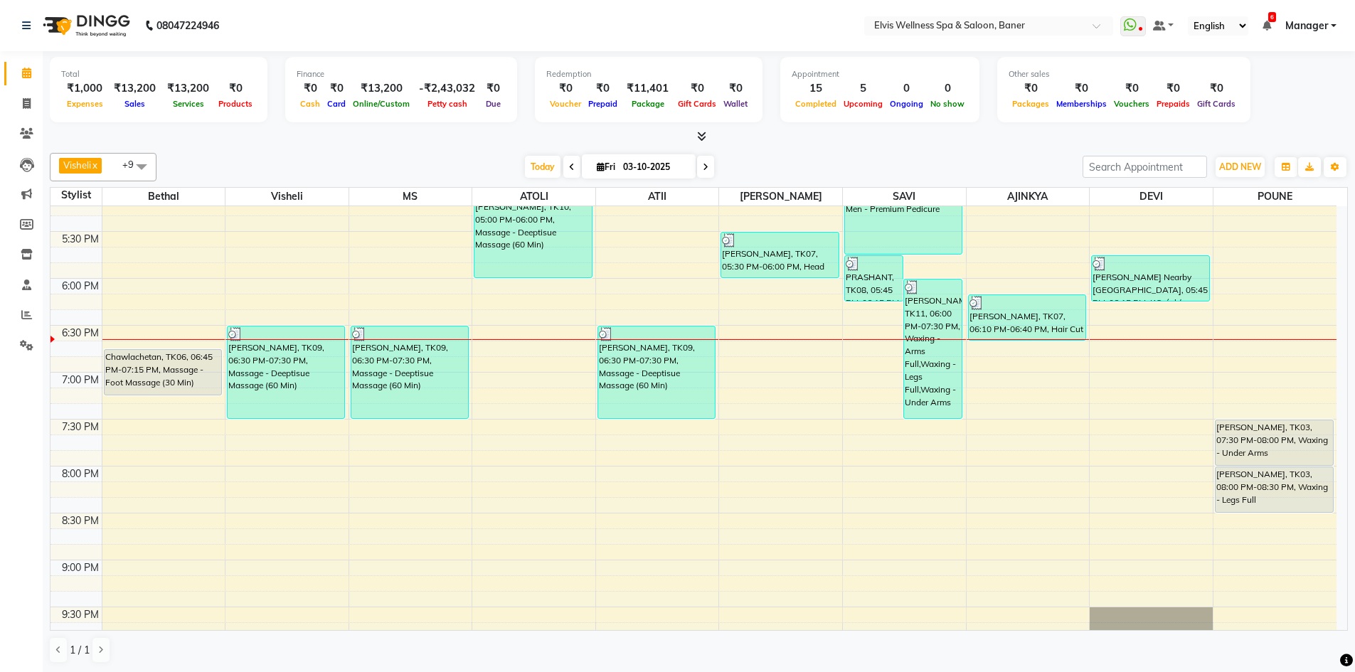
scroll to position [890, 0]
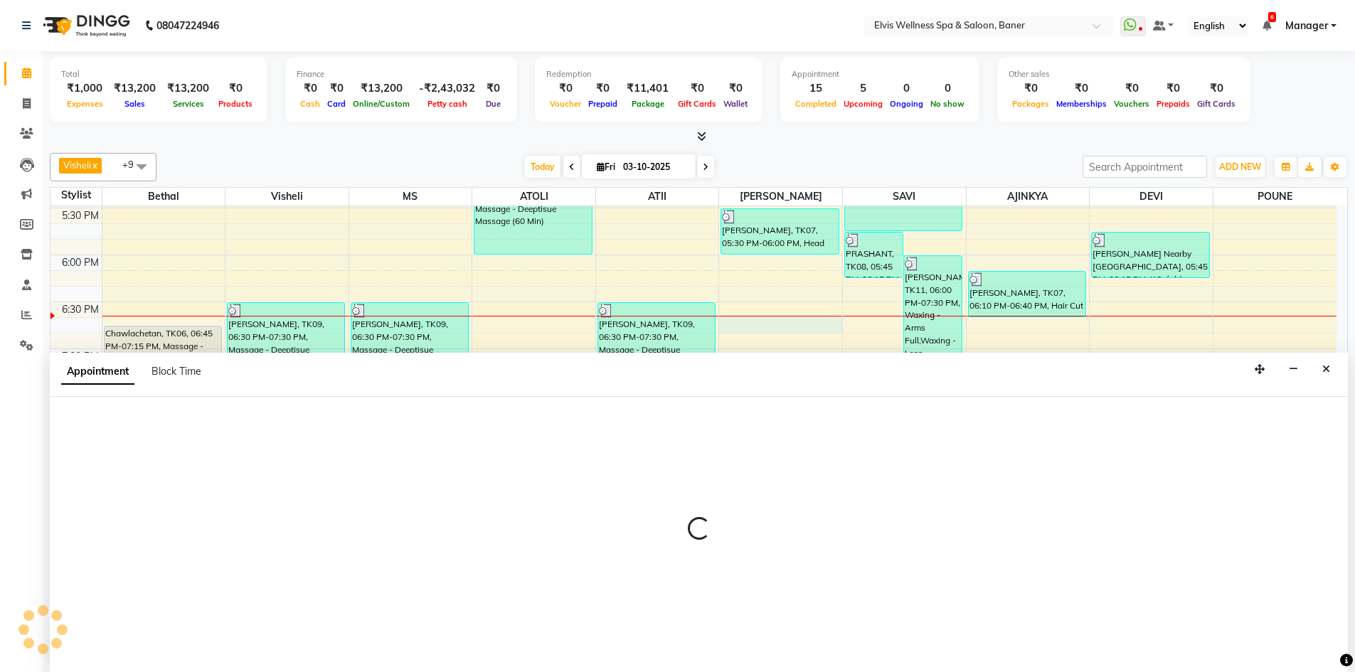
scroll to position [1, 0]
select select "59823"
select select "1125"
select select "tentative"
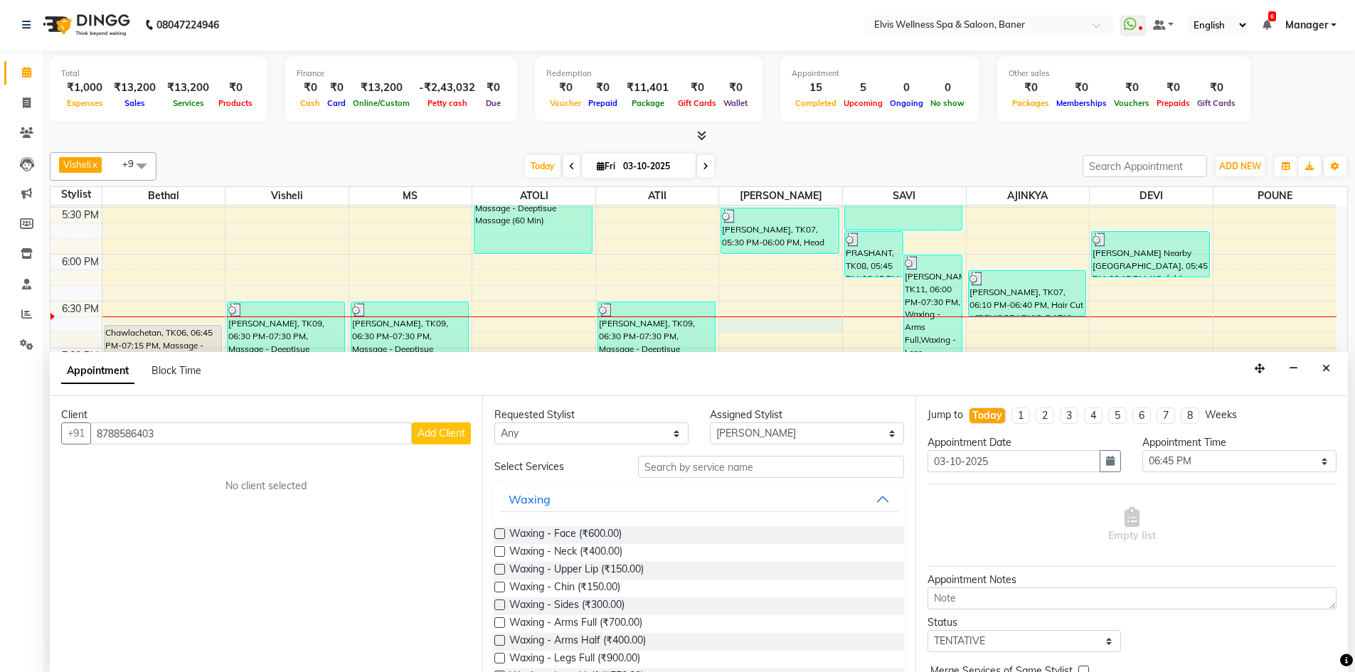
type input "8788586403"
click at [437, 437] on span "Add Client" at bounding box center [441, 433] width 48 height 13
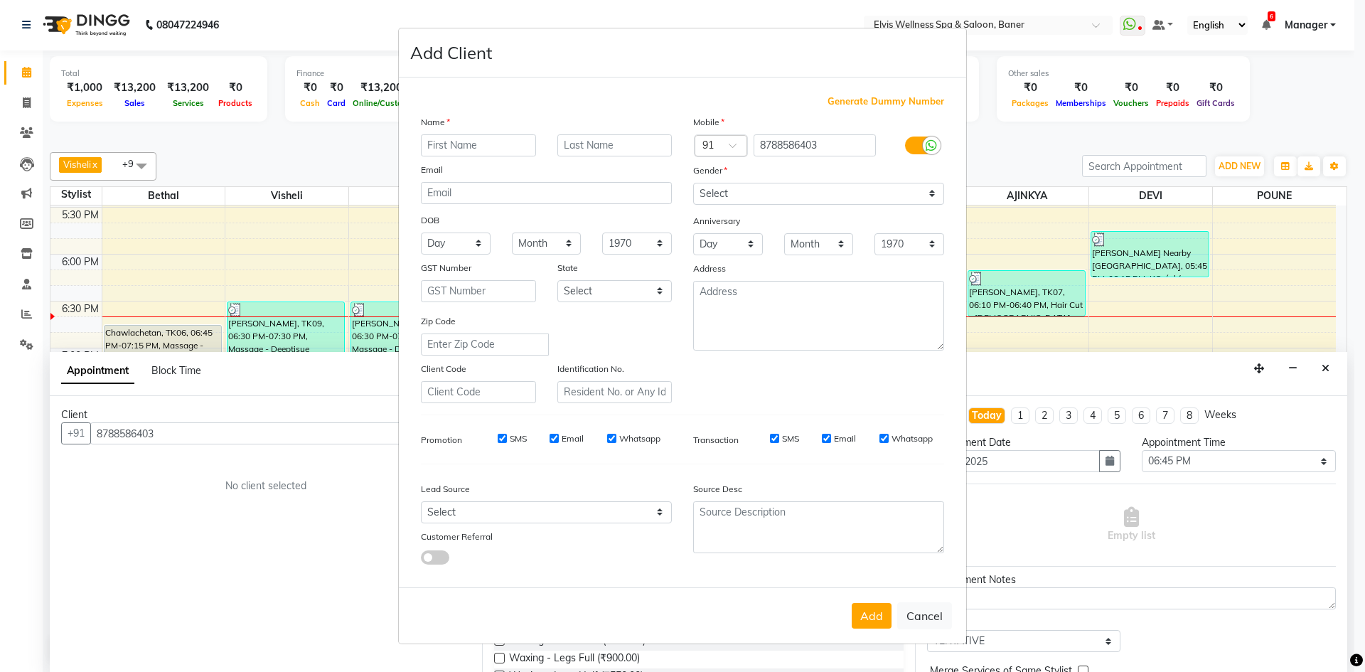
type input "n"
type input "[PERSON_NAME]"
drag, startPoint x: 834, startPoint y: 195, endPoint x: 829, endPoint y: 204, distance: 10.9
click at [834, 195] on select "Select [DEMOGRAPHIC_DATA] [DEMOGRAPHIC_DATA] Other Prefer Not To Say" at bounding box center [818, 194] width 251 height 22
select select "[DEMOGRAPHIC_DATA]"
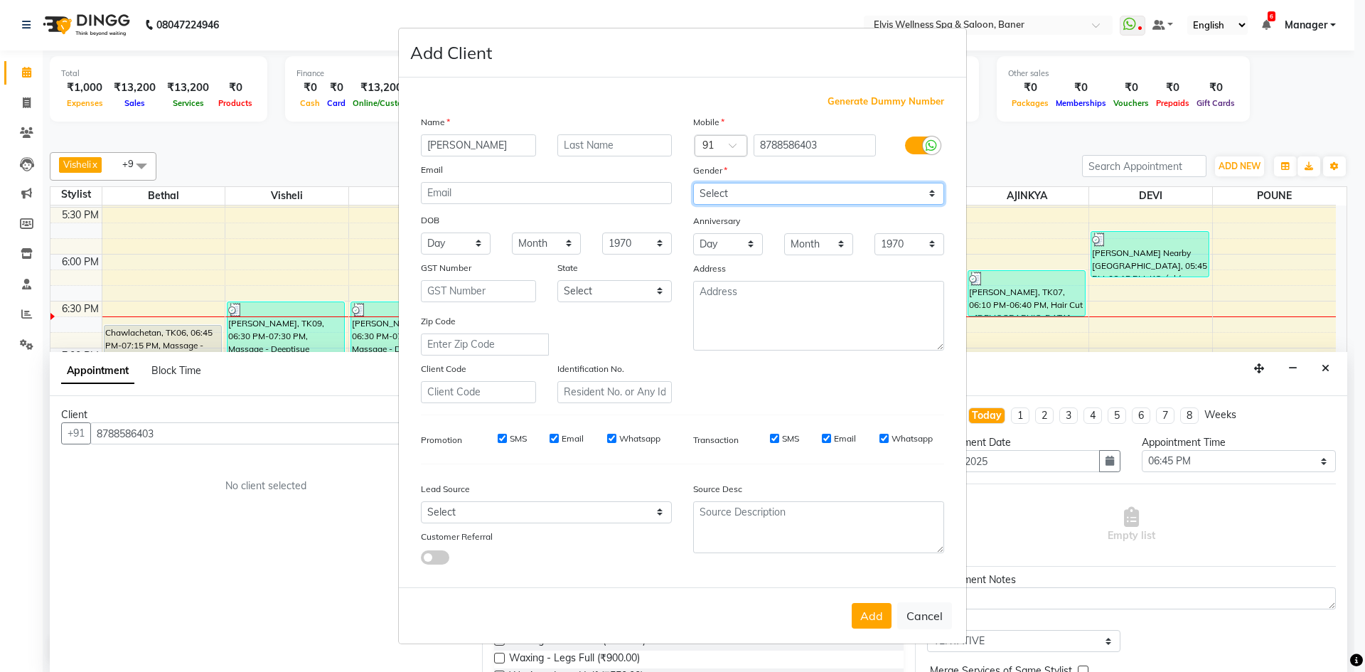
click at [693, 183] on select "Select [DEMOGRAPHIC_DATA] [DEMOGRAPHIC_DATA] Other Prefer Not To Say" at bounding box center [818, 194] width 251 height 22
click at [883, 614] on button "Add" at bounding box center [872, 616] width 40 height 26
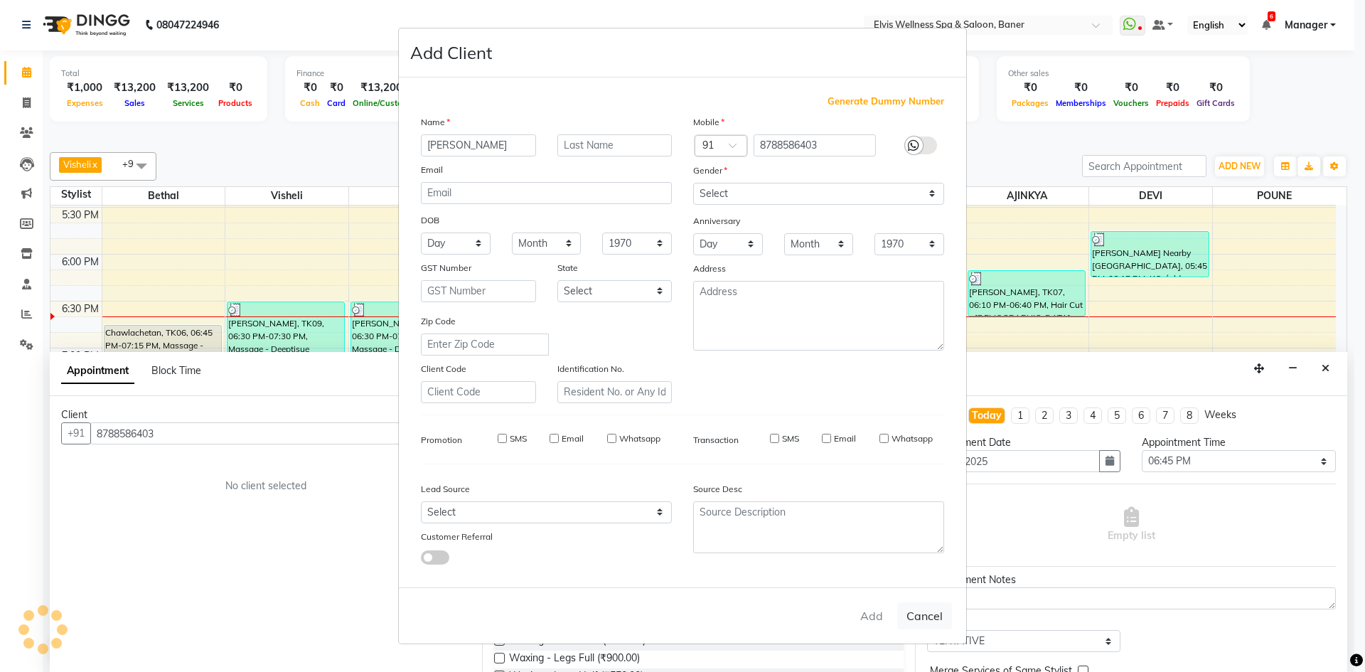
select select
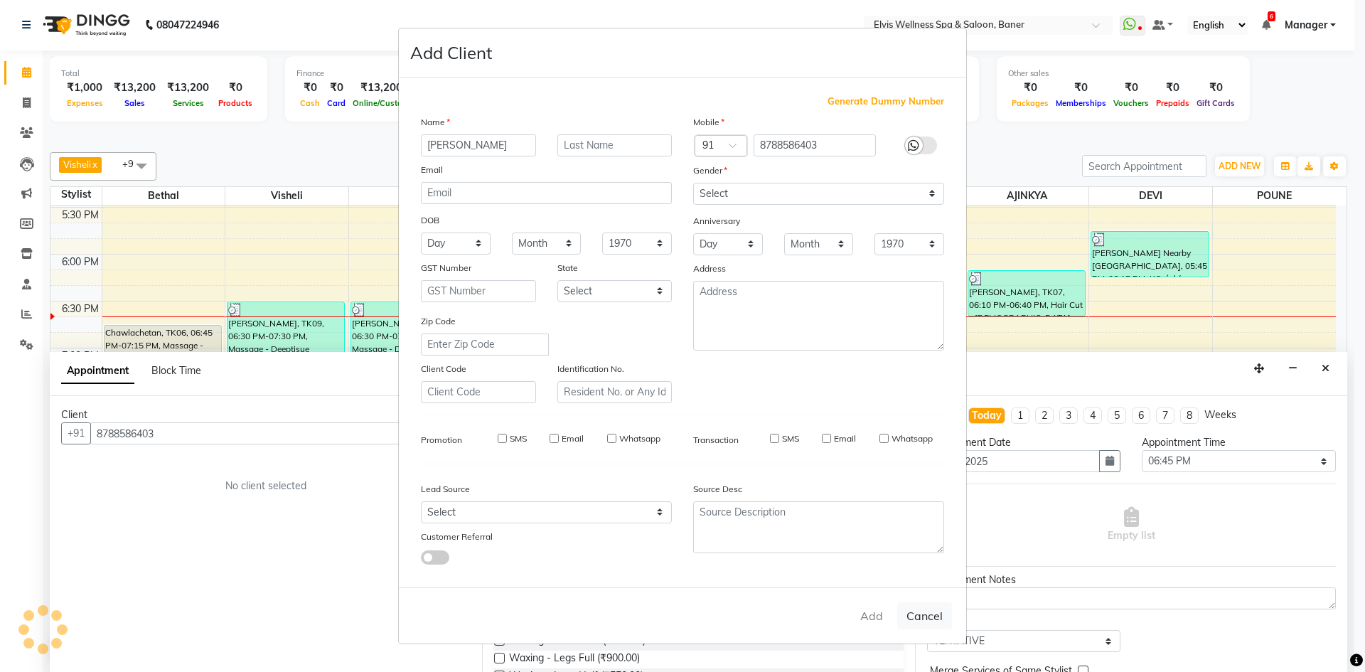
select select
checkbox input "false"
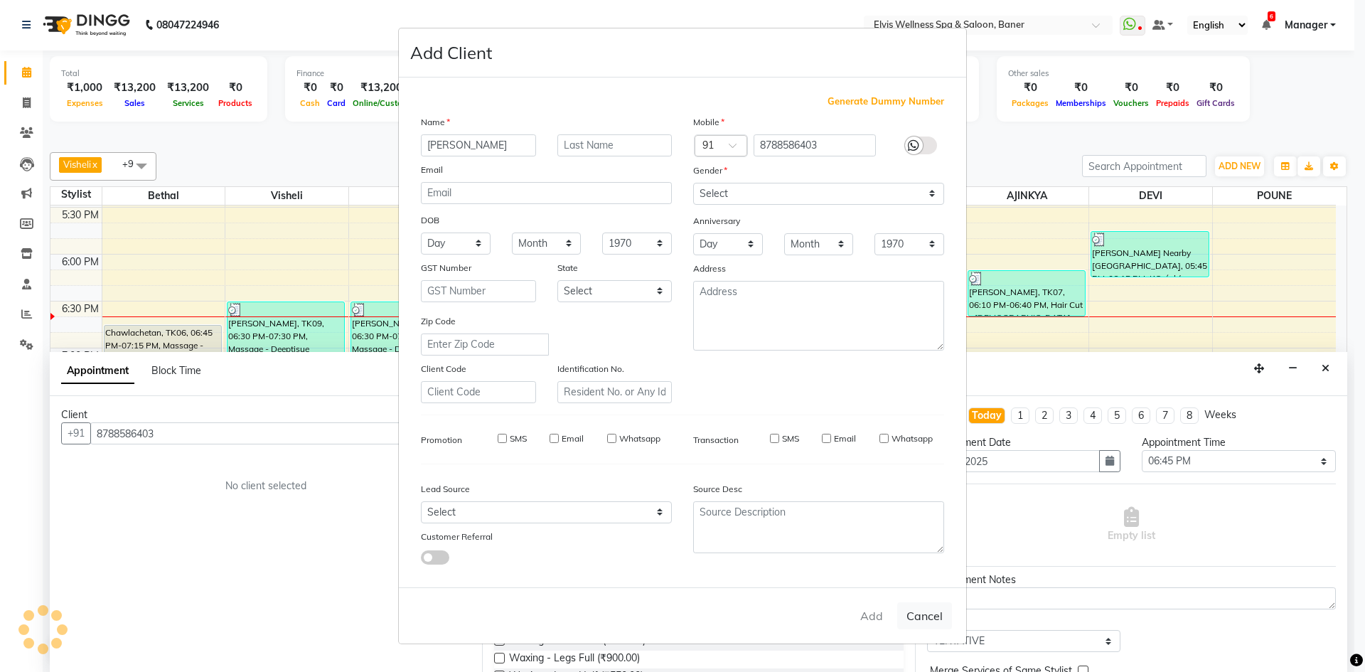
checkbox input "false"
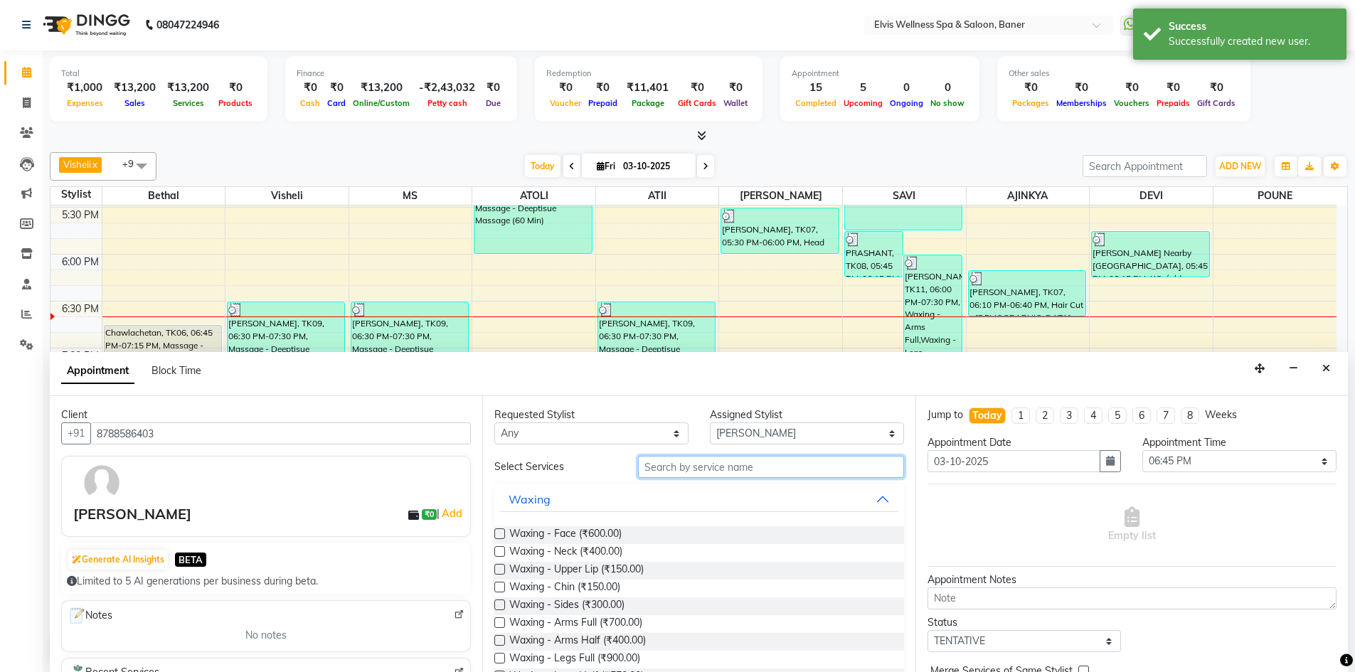
click at [772, 473] on input "text" at bounding box center [771, 467] width 266 height 22
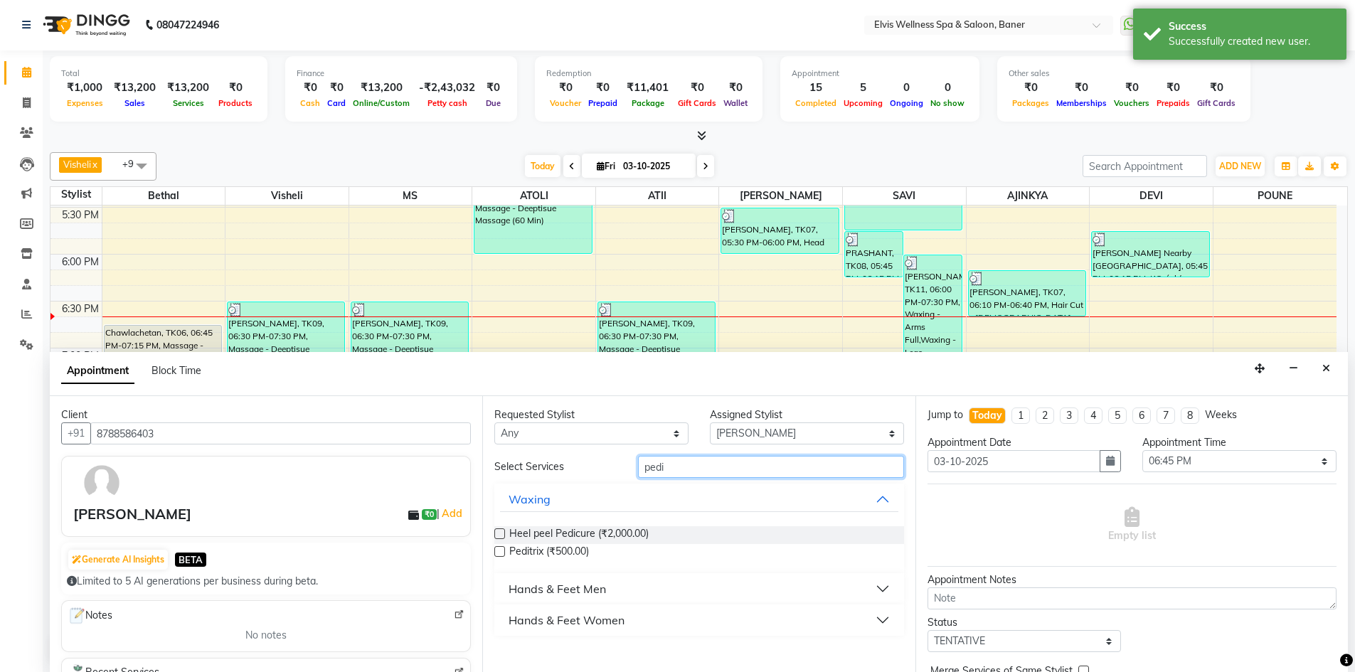
type input "pedi"
click at [538, 590] on div "Hands & Feet Men" at bounding box center [556, 588] width 97 height 17
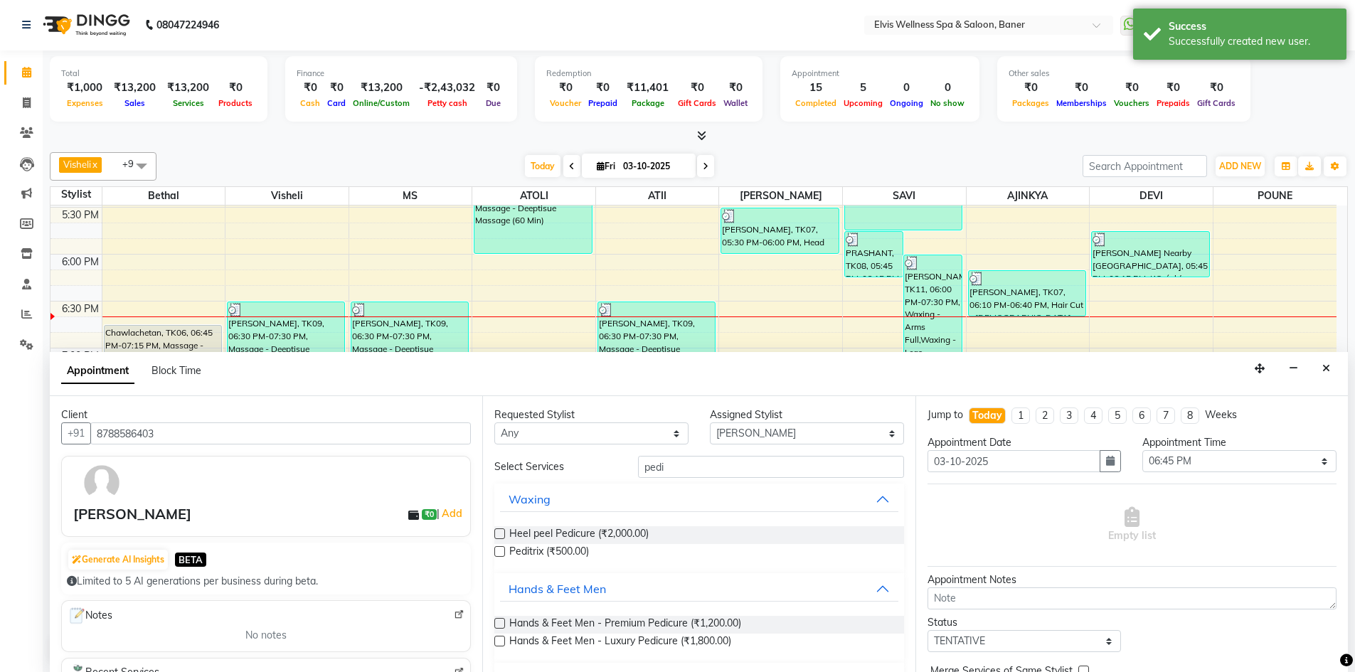
click at [496, 624] on label at bounding box center [499, 623] width 11 height 11
click at [496, 624] on input "checkbox" at bounding box center [498, 624] width 9 height 9
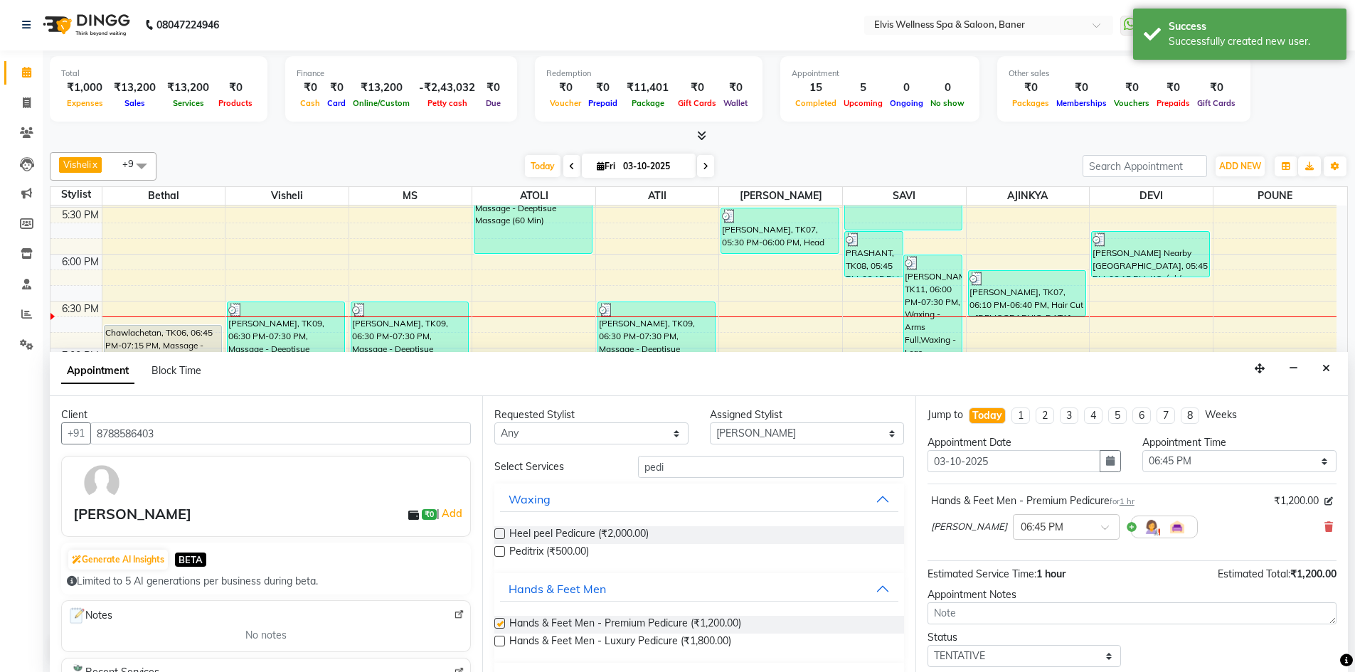
checkbox input "false"
click at [730, 437] on select "Select AJINKYA ATII ATOLI Bethal DEVI KN Staff Kothrud Staff KP Staff Mahesh Ma…" at bounding box center [807, 433] width 194 height 22
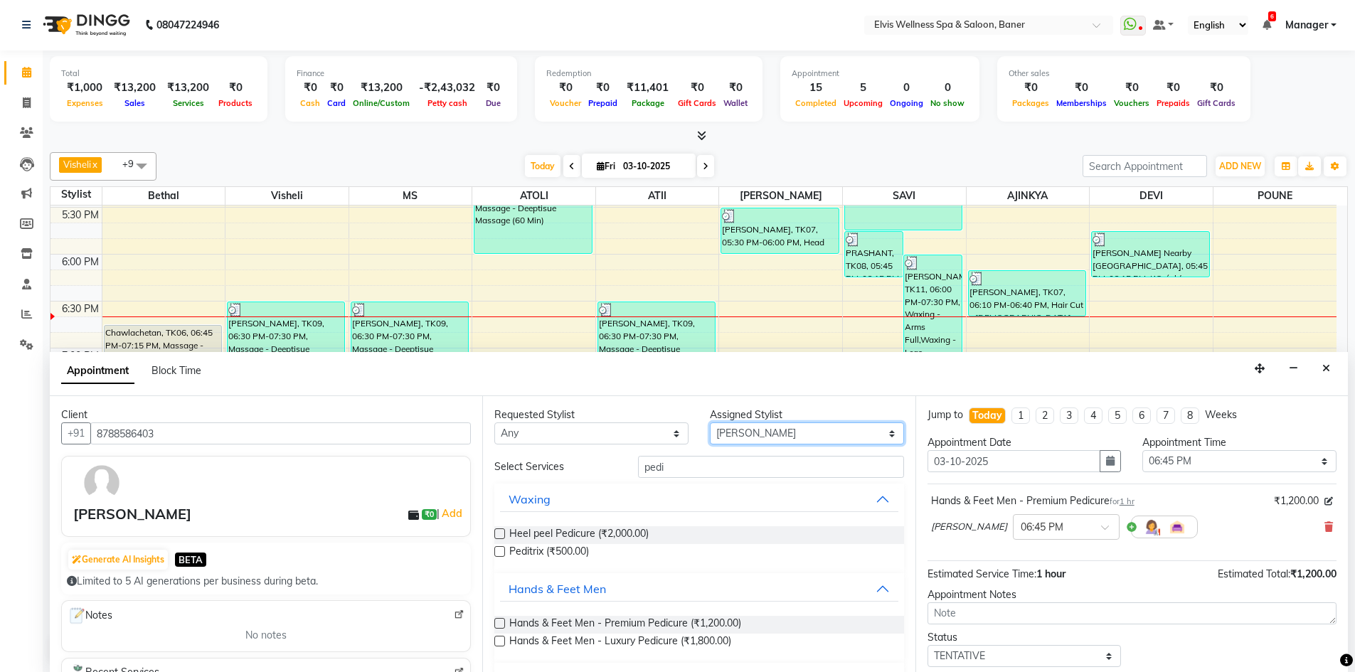
select select "90596"
click at [710, 422] on select "Select AJINKYA ATII ATOLI Bethal DEVI KN Staff Kothrud Staff KP Staff Mahesh Ma…" at bounding box center [807, 433] width 194 height 22
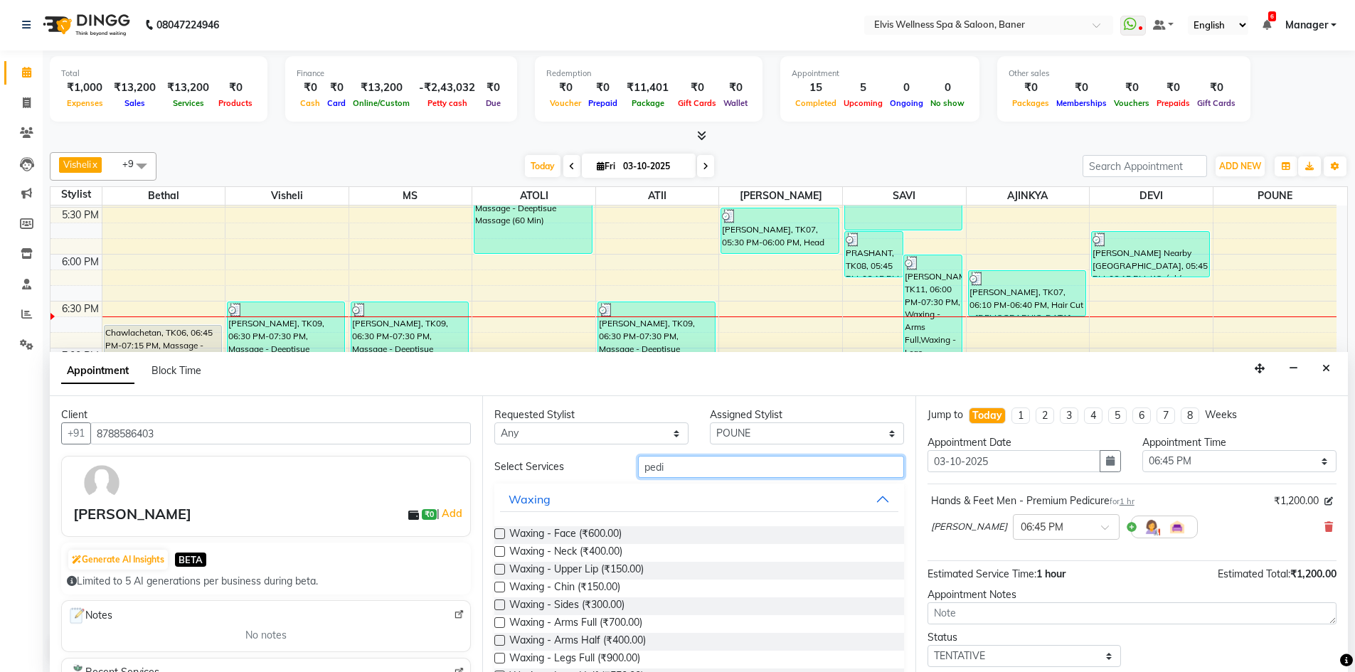
click at [713, 463] on input "pedi" at bounding box center [771, 467] width 266 height 22
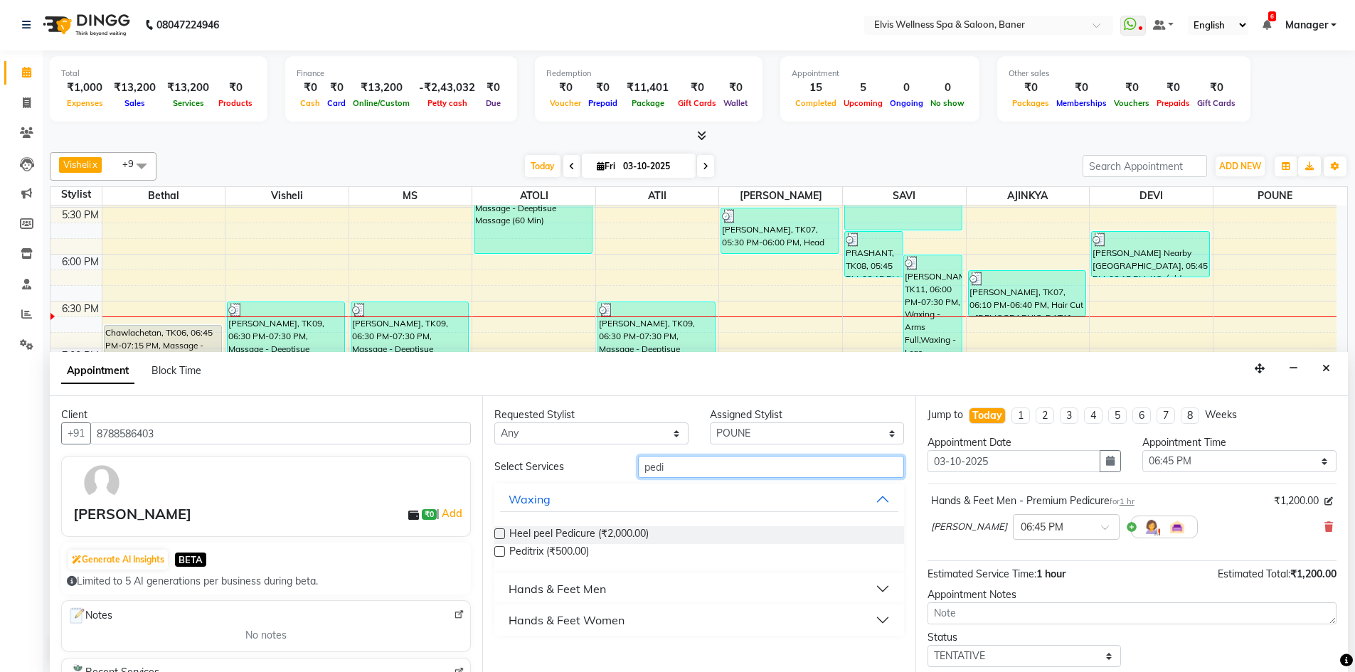
type input "pedi"
drag, startPoint x: 523, startPoint y: 591, endPoint x: 501, endPoint y: 600, distance: 23.6
click at [523, 590] on div "Hands & Feet Men" at bounding box center [556, 588] width 97 height 17
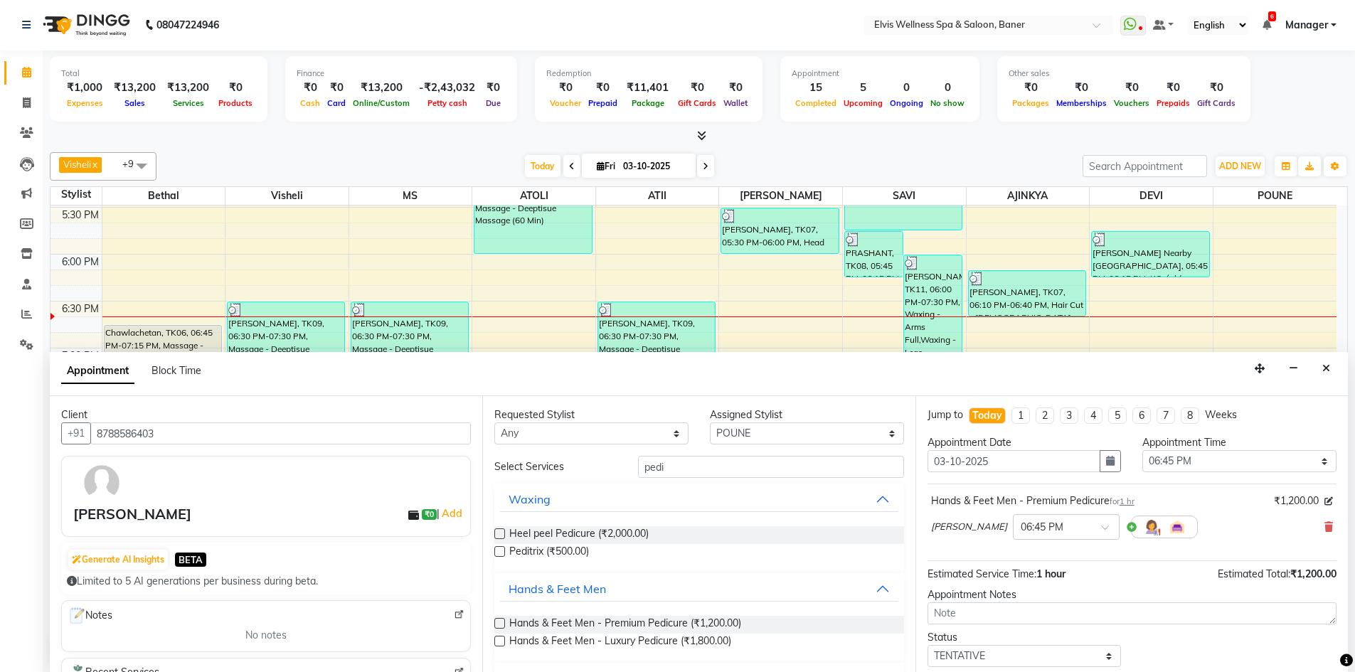
click at [501, 622] on label at bounding box center [499, 623] width 11 height 11
click at [501, 622] on input "checkbox" at bounding box center [498, 624] width 9 height 9
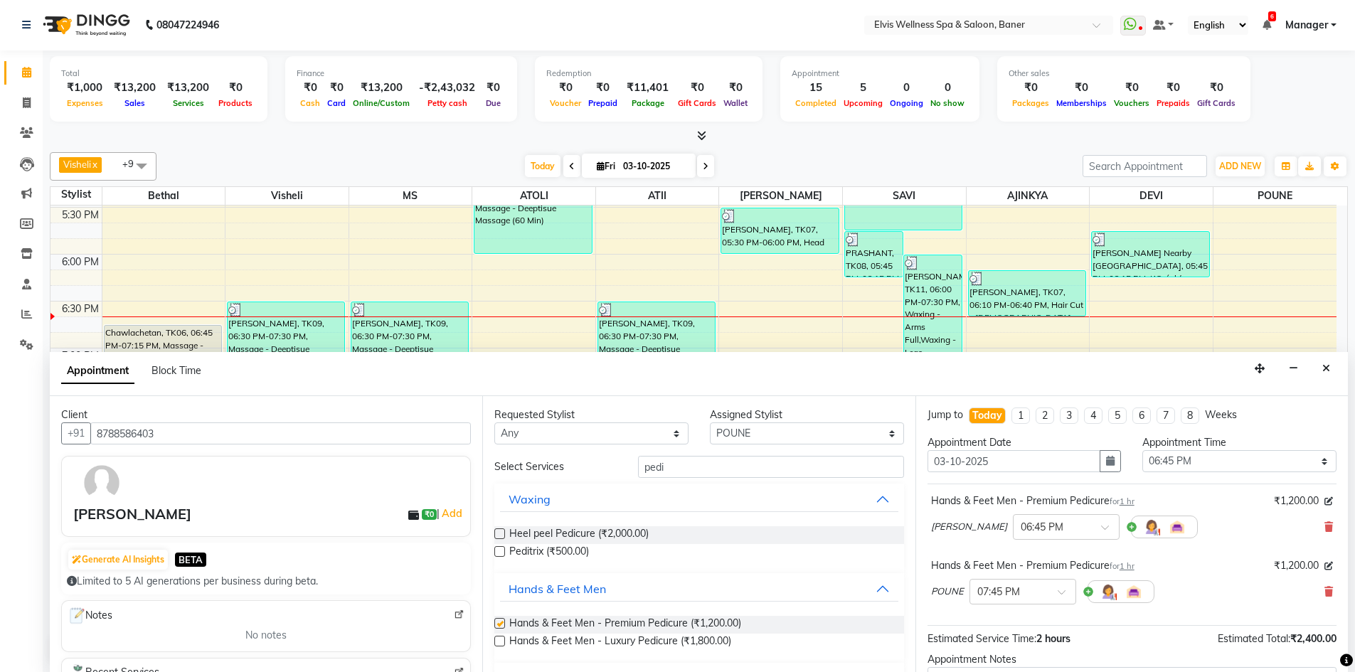
checkbox input "false"
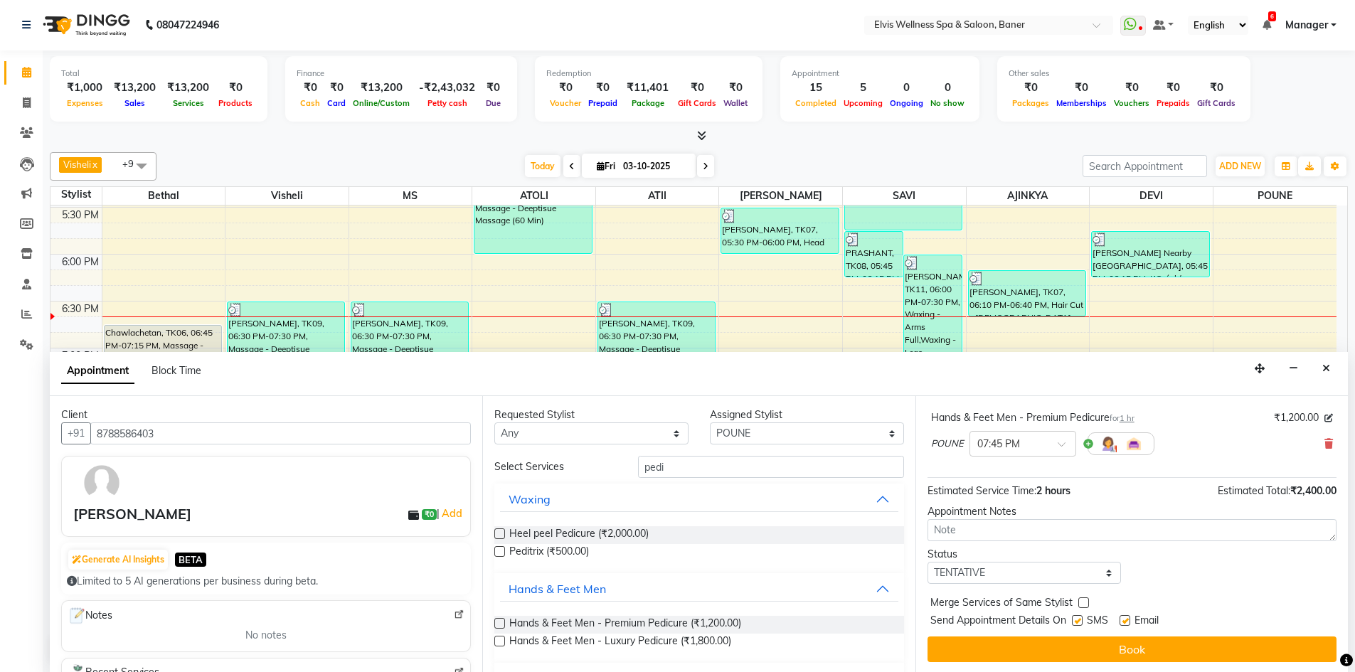
scroll to position [149, 0]
click at [1128, 614] on label at bounding box center [1124, 619] width 11 height 11
click at [1128, 616] on input "checkbox" at bounding box center [1123, 620] width 9 height 9
checkbox input "false"
click at [1079, 617] on label at bounding box center [1077, 619] width 11 height 11
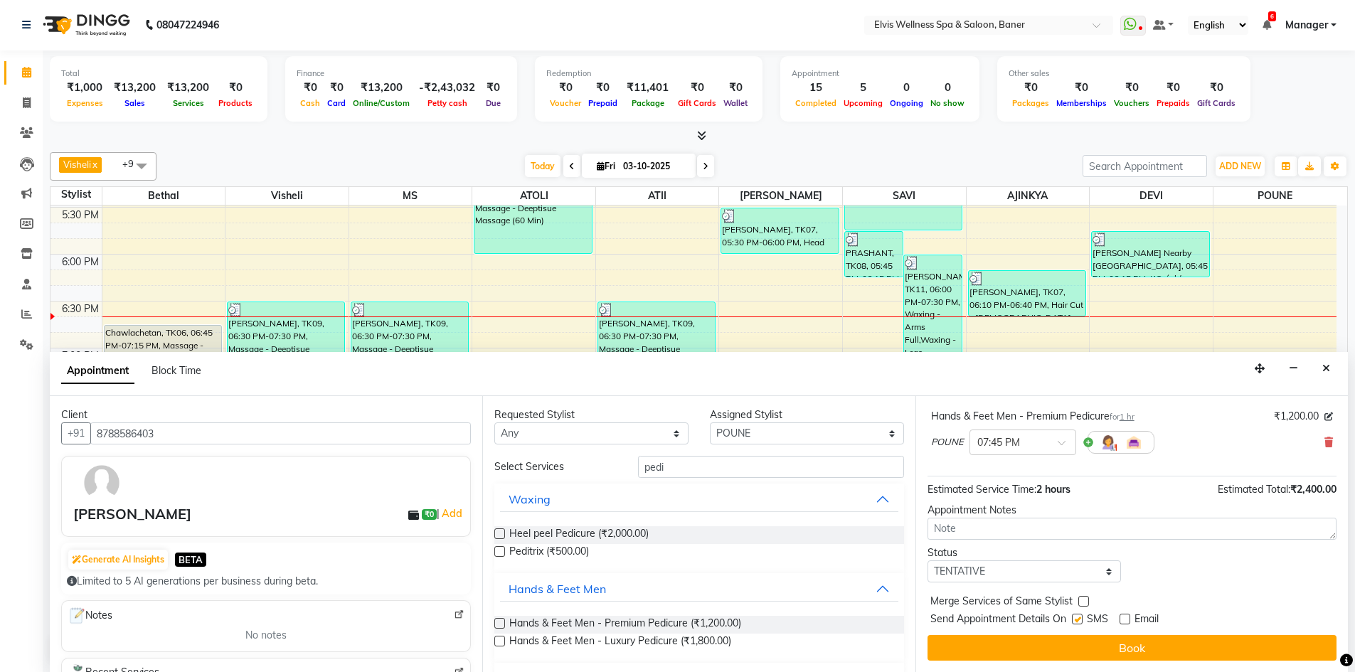
click at [1079, 617] on input "checkbox" at bounding box center [1076, 620] width 9 height 9
checkbox input "false"
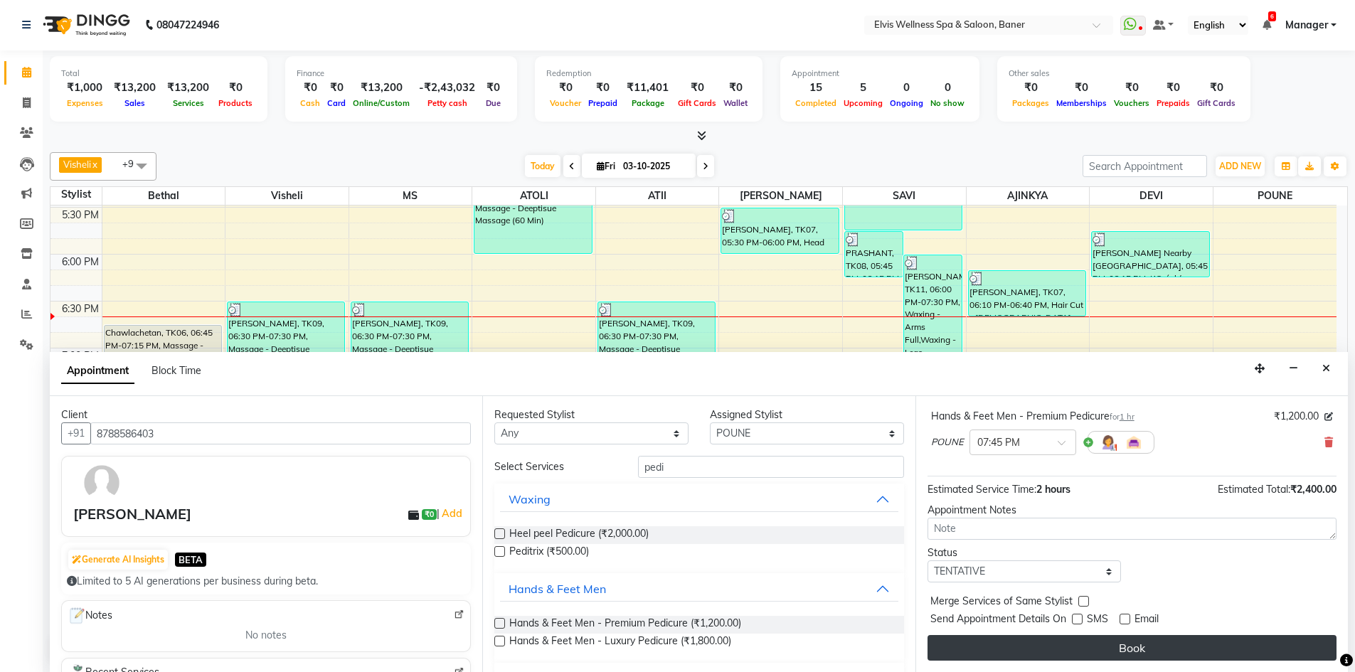
click at [1091, 646] on button "Book" at bounding box center [1131, 648] width 409 height 26
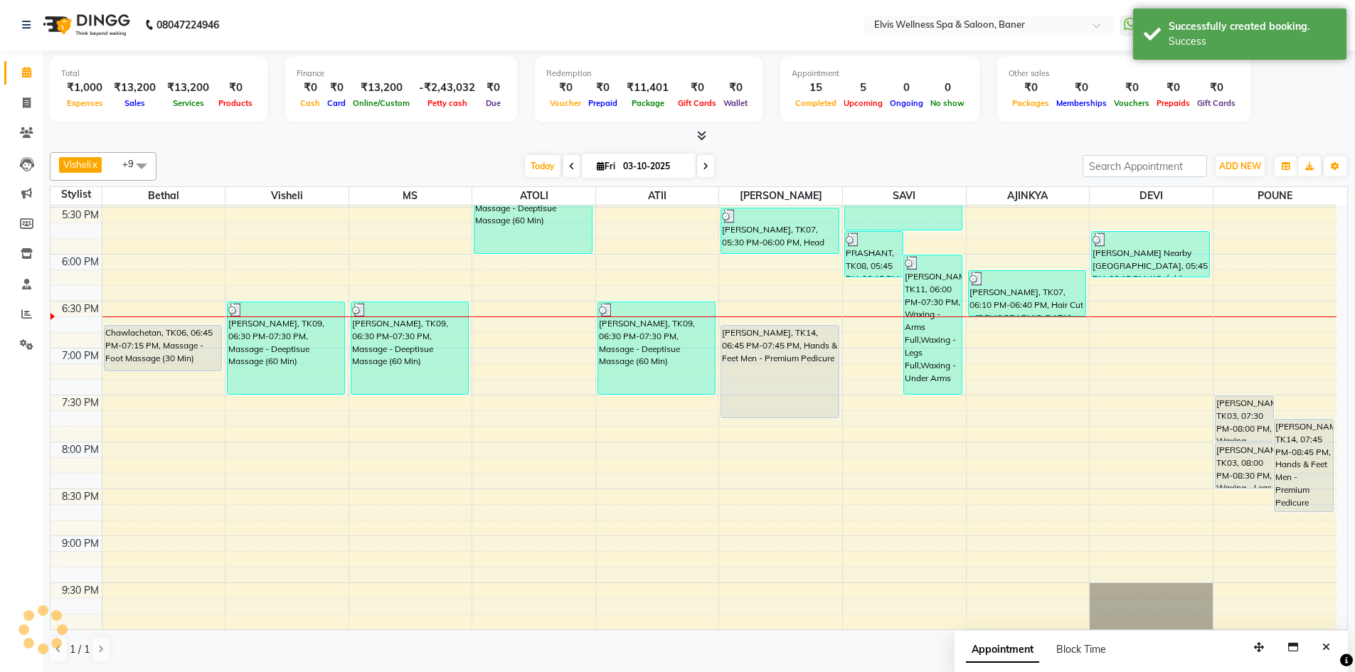
scroll to position [0, 0]
click at [1321, 650] on button "Close" at bounding box center [1326, 648] width 21 height 22
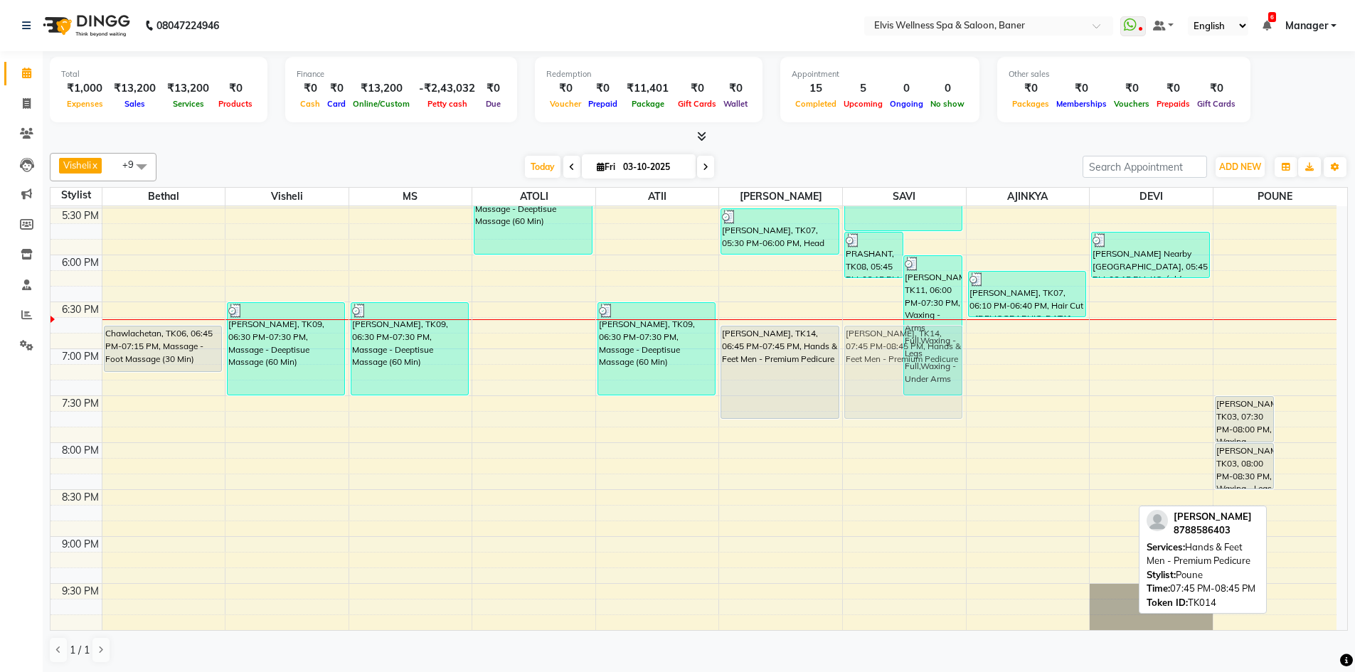
drag, startPoint x: 1293, startPoint y: 459, endPoint x: 917, endPoint y: 363, distance: 387.6
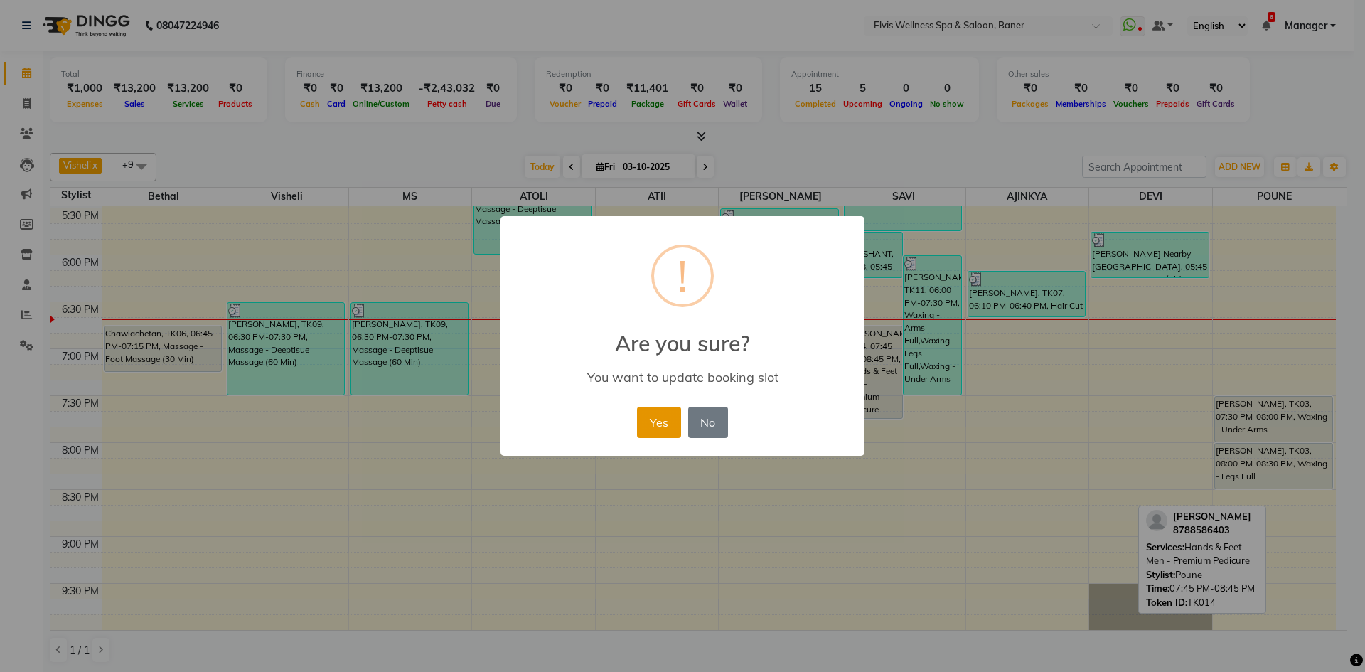
click at [666, 422] on button "Yes" at bounding box center [658, 422] width 43 height 31
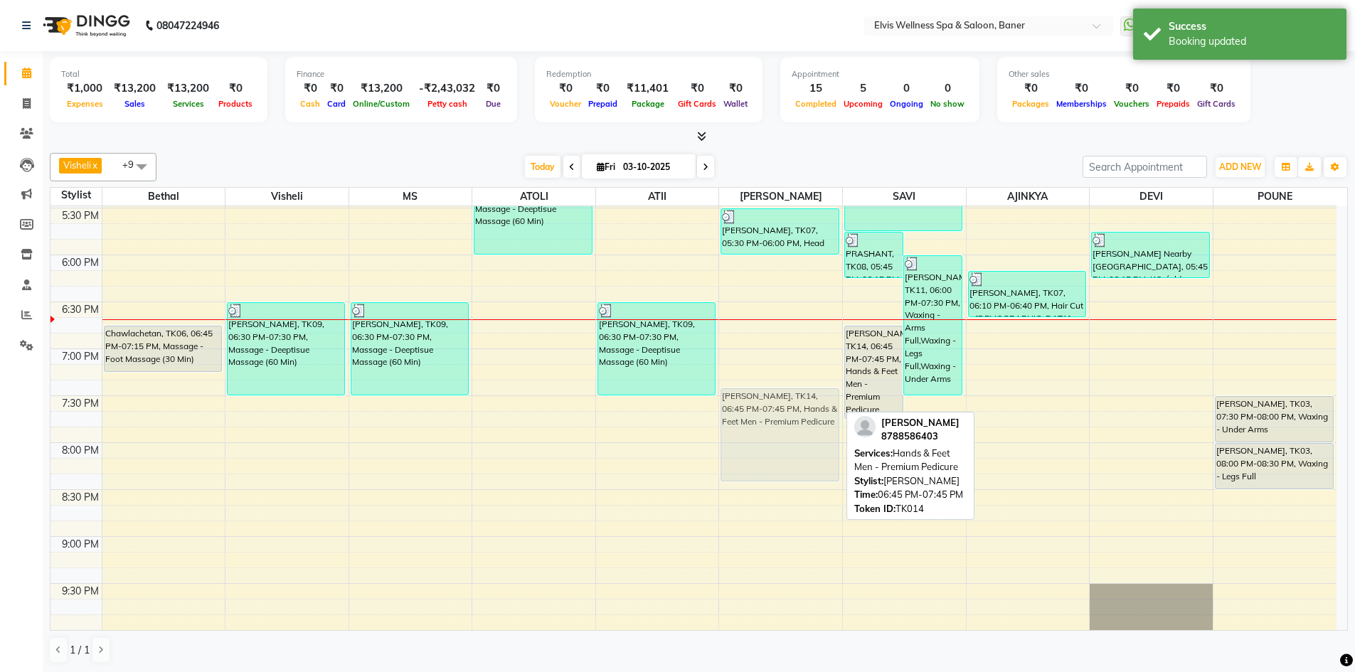
drag, startPoint x: 775, startPoint y: 385, endPoint x: 767, endPoint y: 454, distance: 69.5
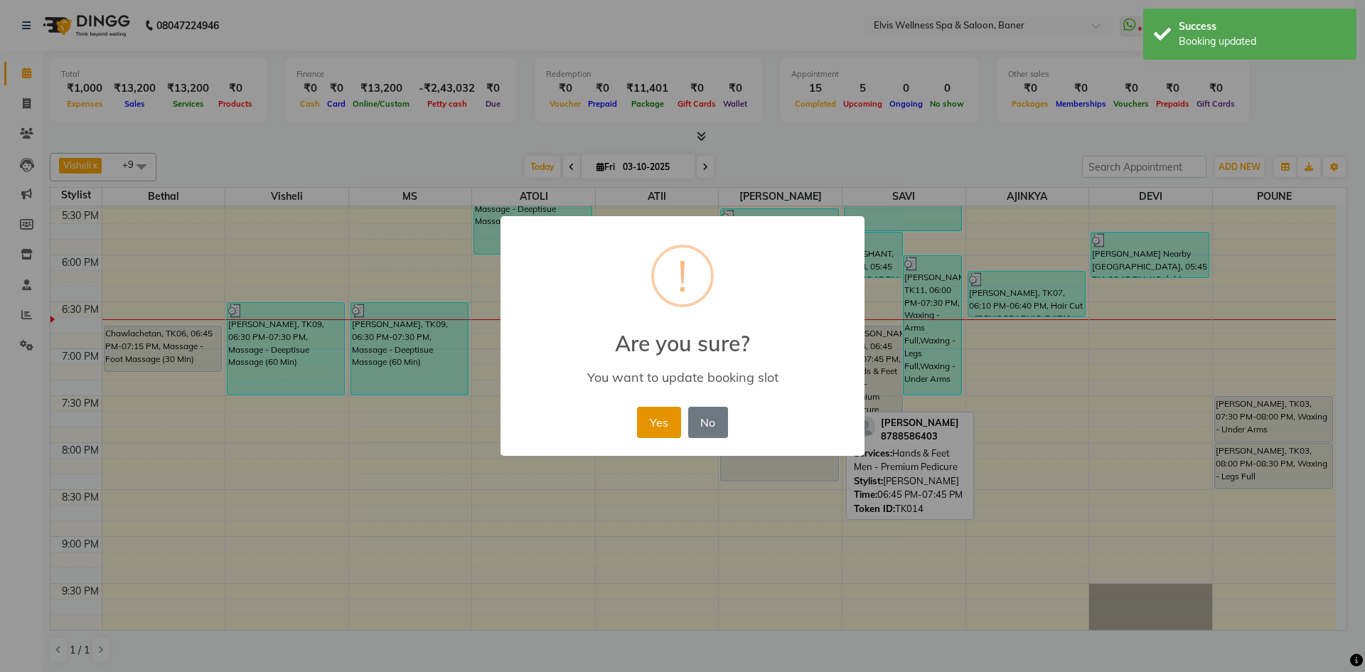
click at [667, 430] on button "Yes" at bounding box center [658, 422] width 43 height 31
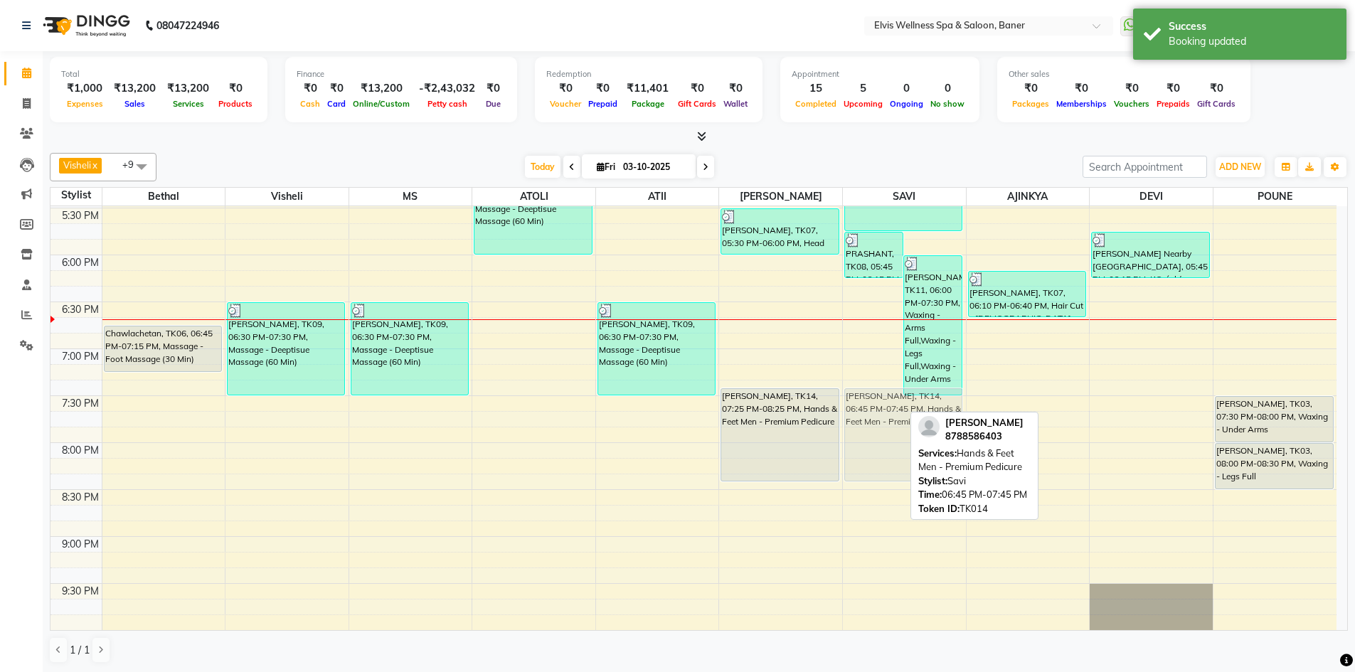
drag, startPoint x: 877, startPoint y: 380, endPoint x: 917, endPoint y: 447, distance: 77.6
click at [917, 447] on div "Visheli x MS x Bethal x ATOLI x ATII x SAVI x Marvin x POUNE x AJINKYA x Devi x…" at bounding box center [699, 408] width 1298 height 522
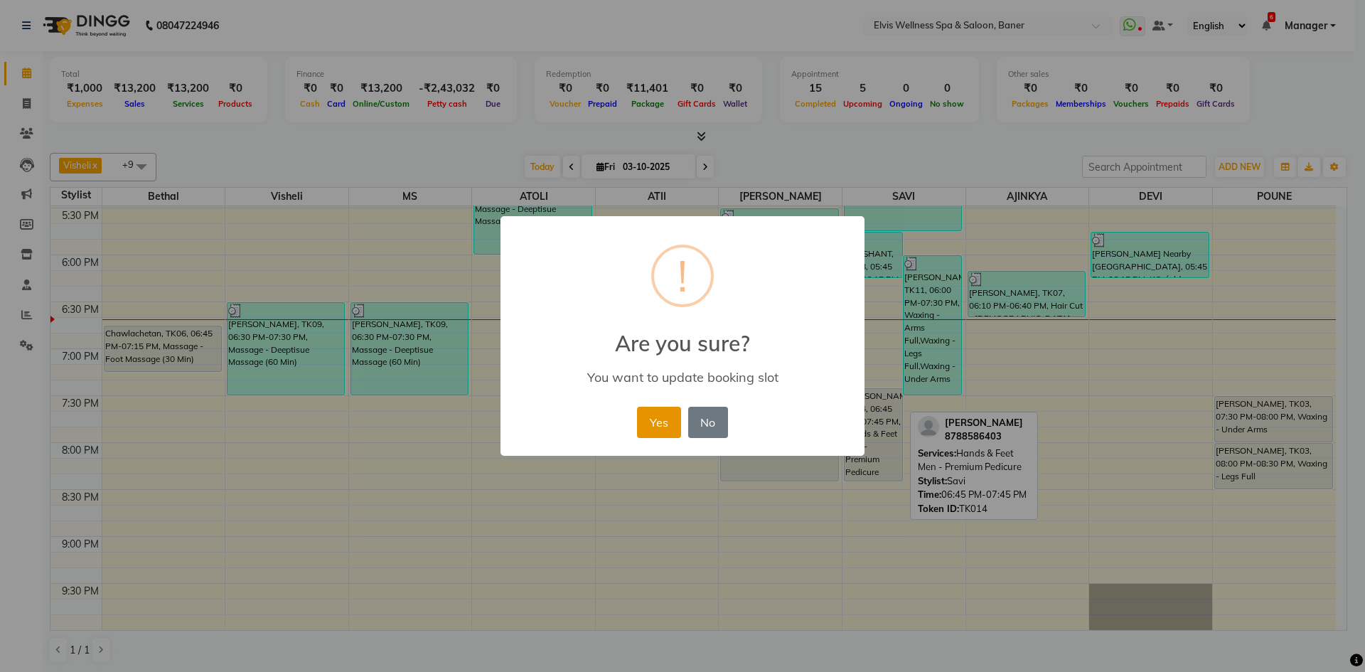
click at [664, 422] on button "Yes" at bounding box center [658, 422] width 43 height 31
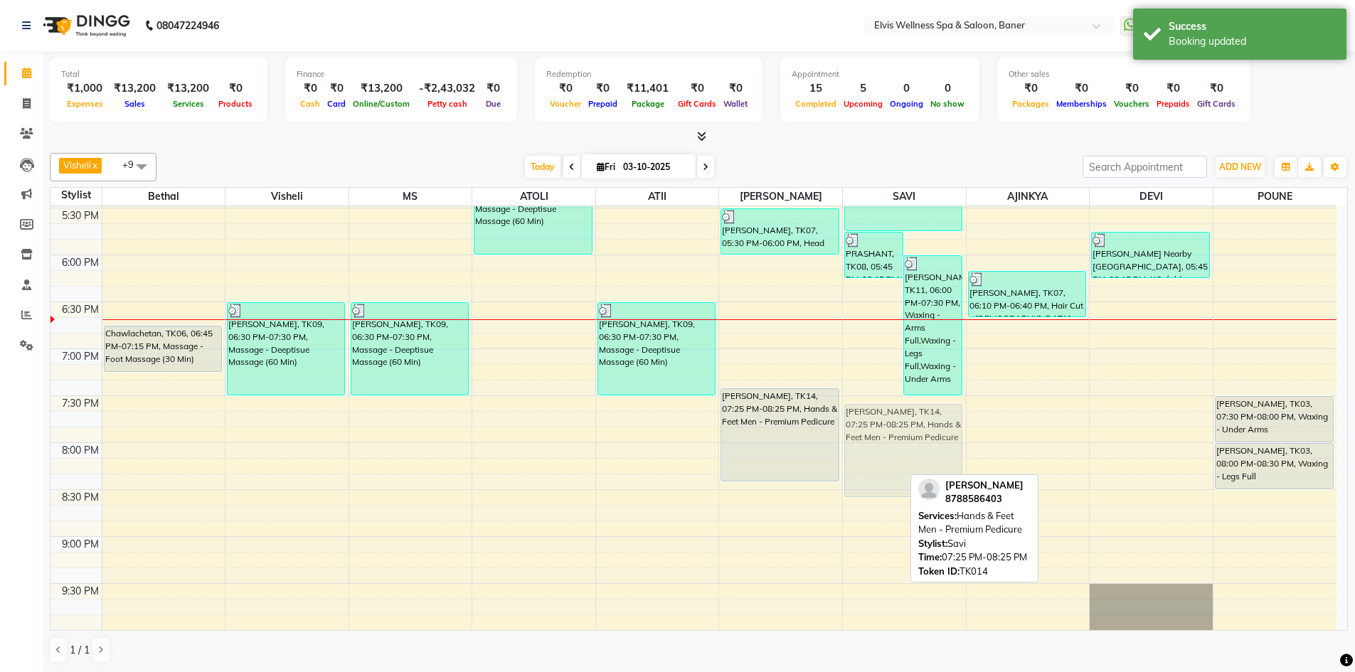
drag, startPoint x: 880, startPoint y: 413, endPoint x: 904, endPoint y: 425, distance: 27.0
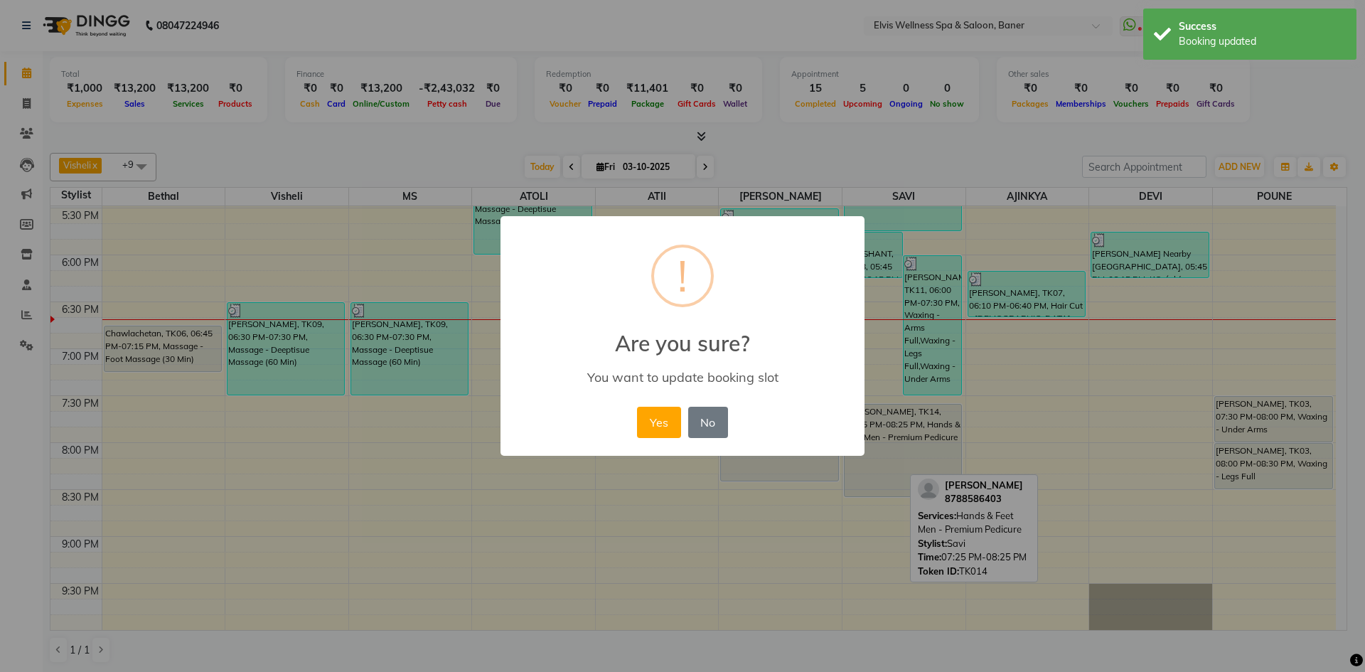
click at [663, 428] on button "Yes" at bounding box center [658, 422] width 43 height 31
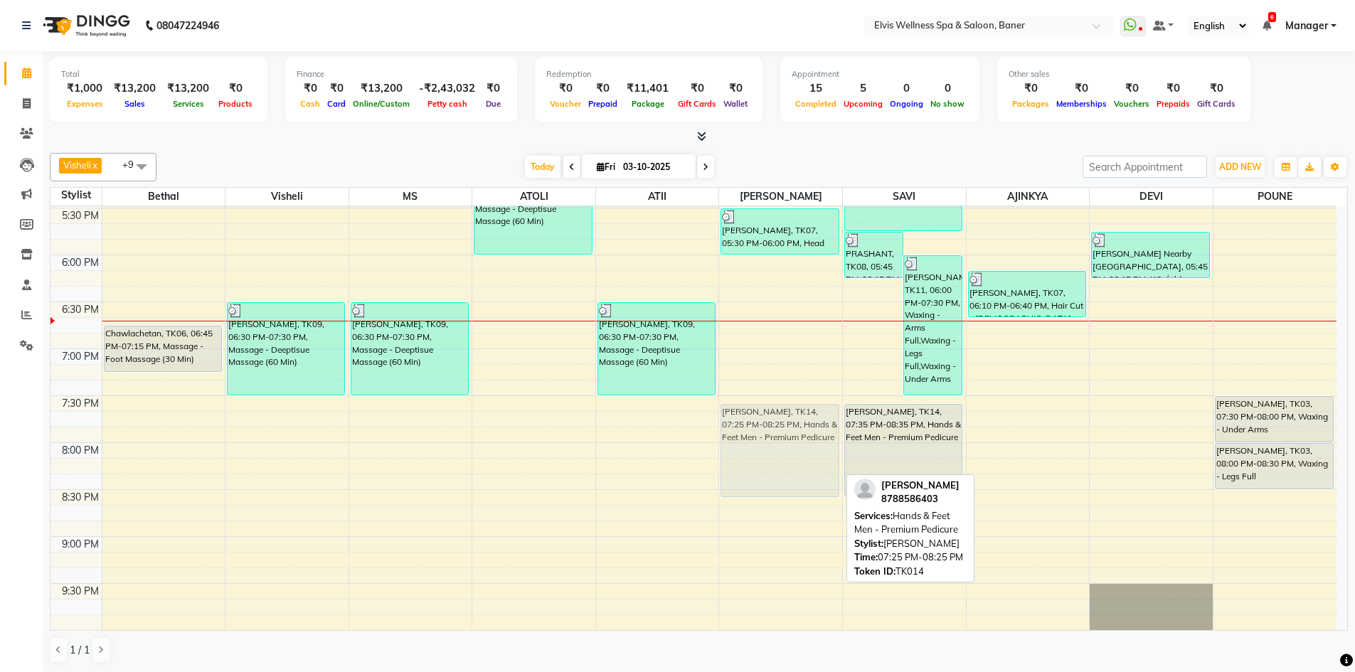
drag, startPoint x: 811, startPoint y: 417, endPoint x: 808, endPoint y: 433, distance: 15.9
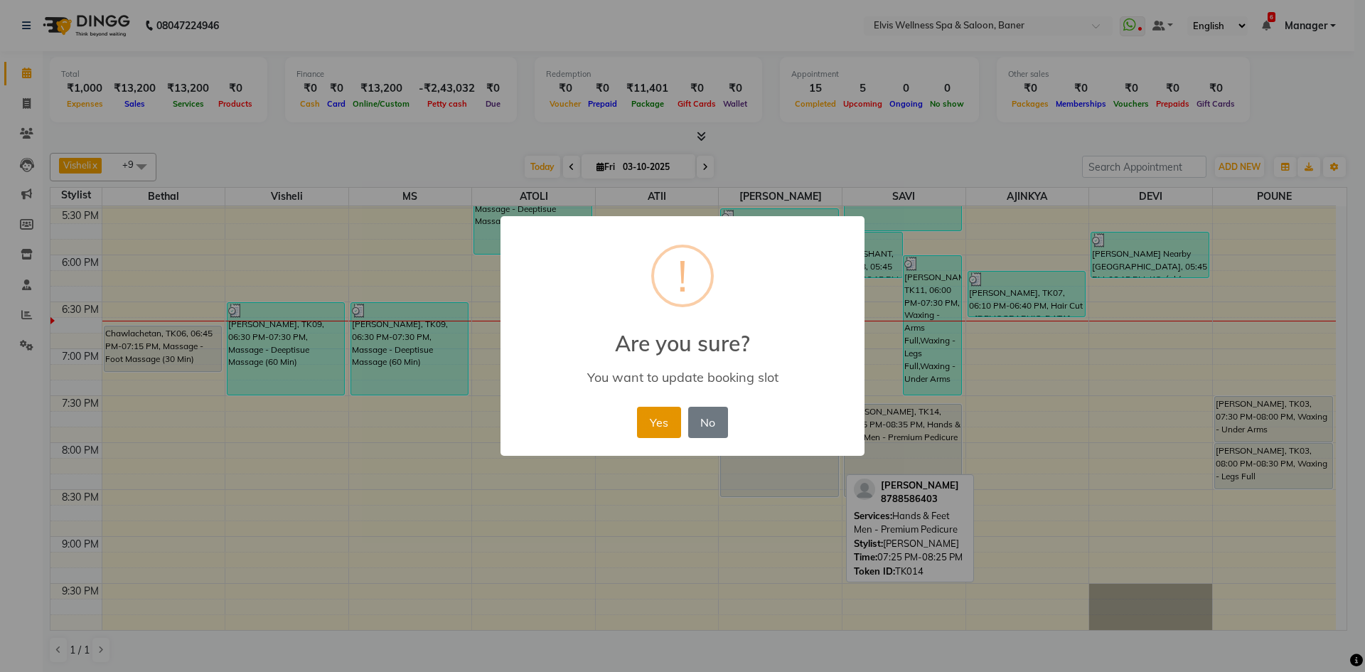
click at [664, 422] on button "Yes" at bounding box center [658, 422] width 43 height 31
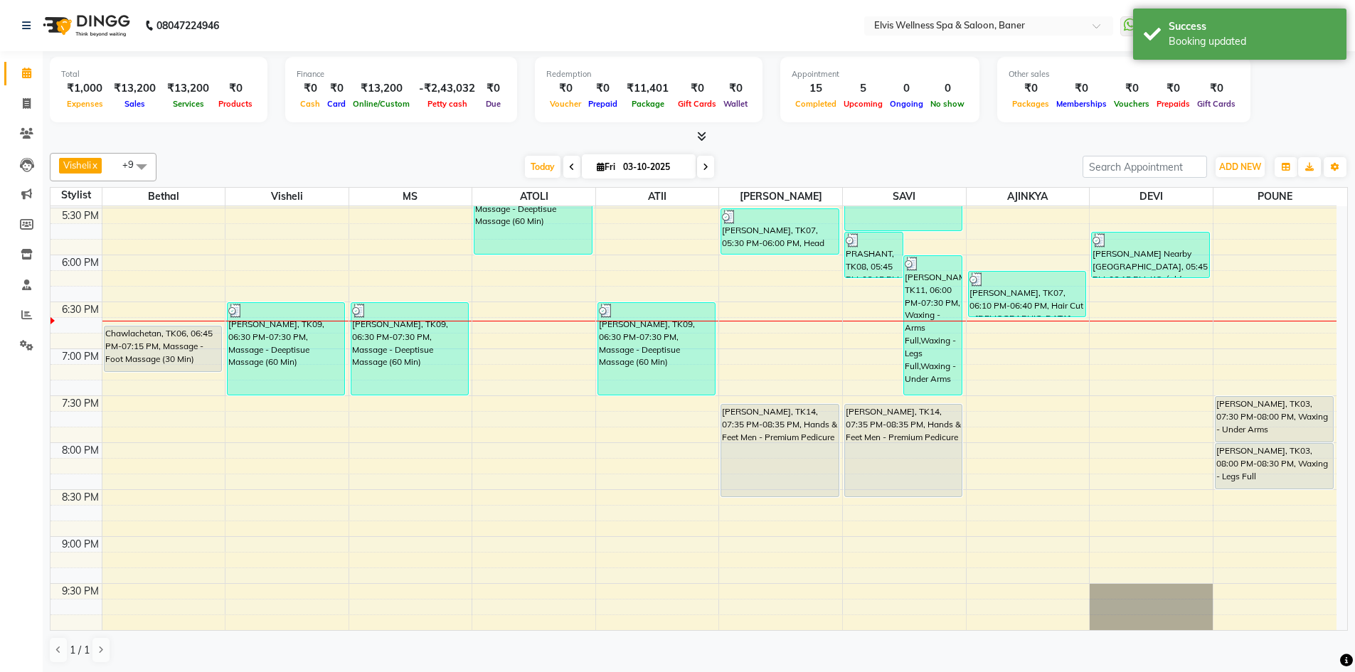
click at [698, 134] on icon at bounding box center [701, 136] width 9 height 11
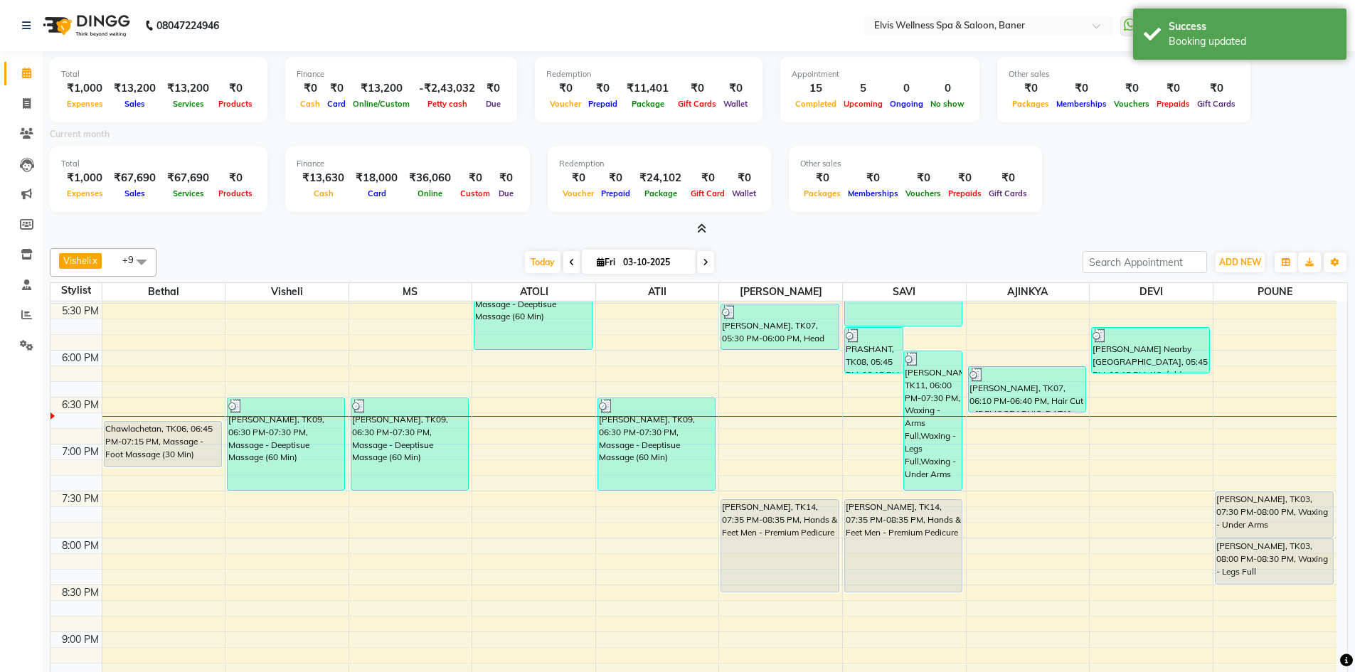
click at [698, 225] on icon at bounding box center [701, 228] width 9 height 11
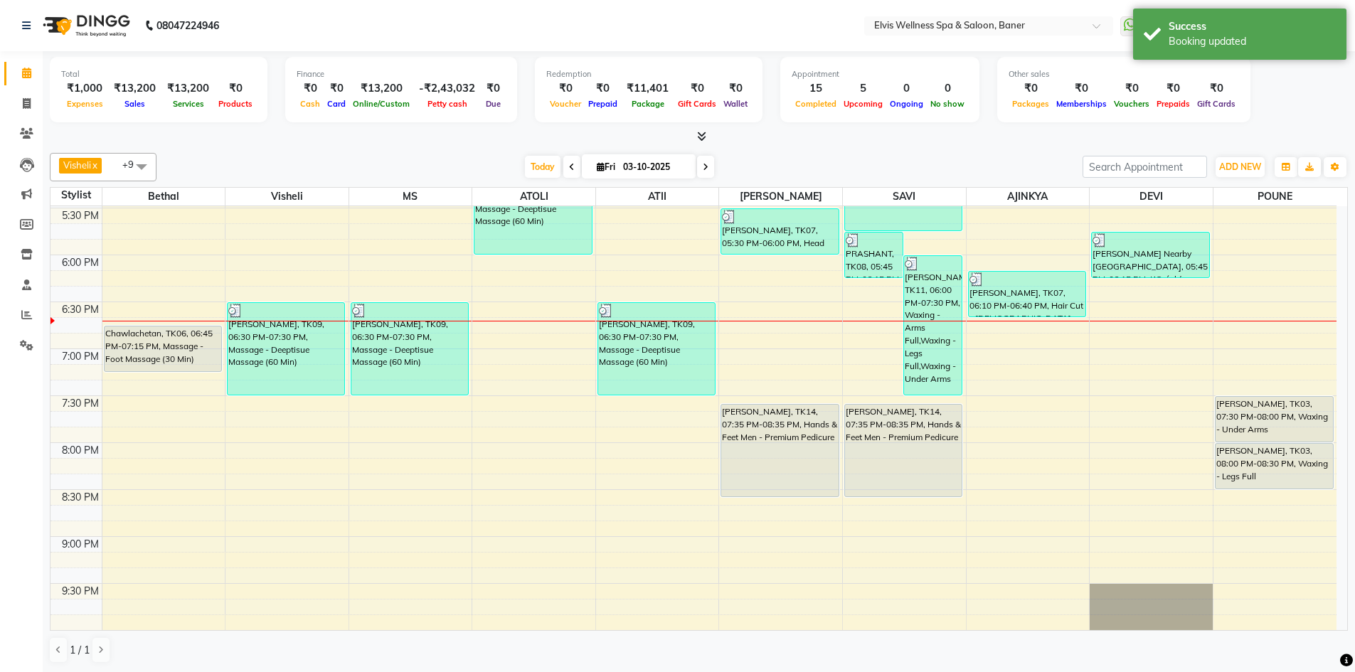
scroll to position [1, 0]
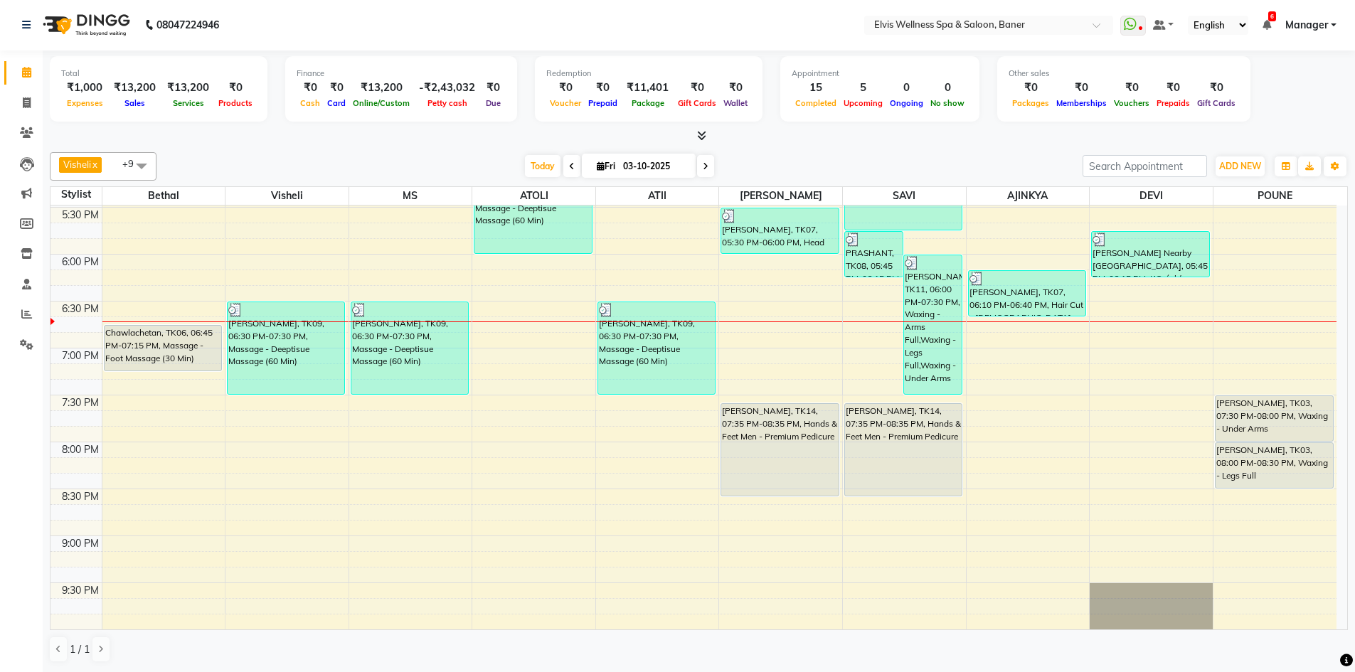
click at [700, 132] on icon at bounding box center [701, 135] width 9 height 11
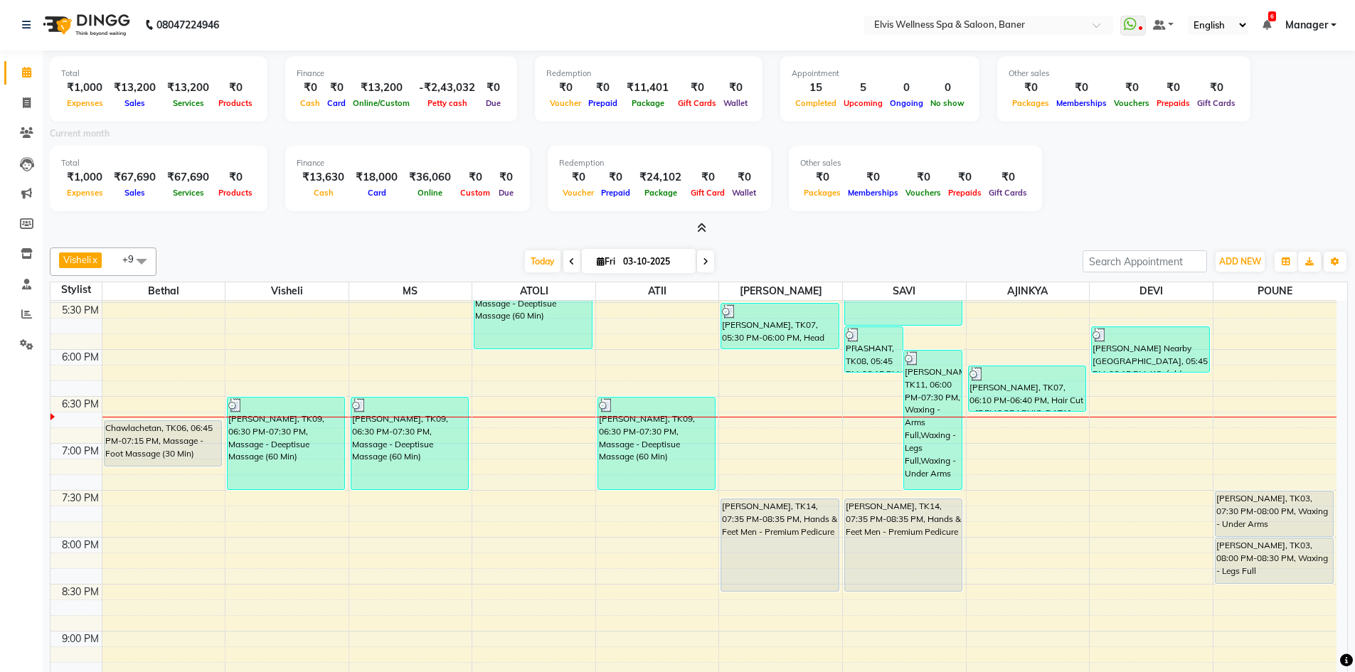
click at [705, 228] on icon at bounding box center [701, 228] width 9 height 11
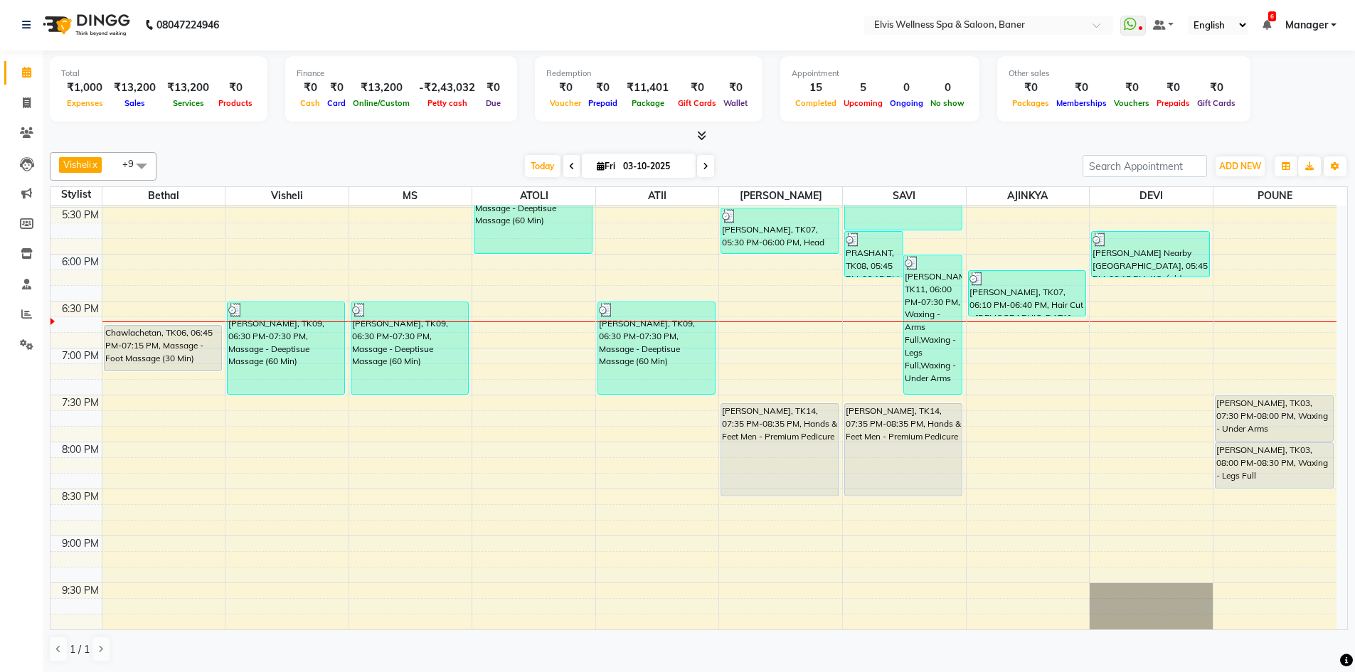
click at [707, 138] on div at bounding box center [699, 136] width 1298 height 15
click at [701, 136] on icon at bounding box center [701, 135] width 9 height 11
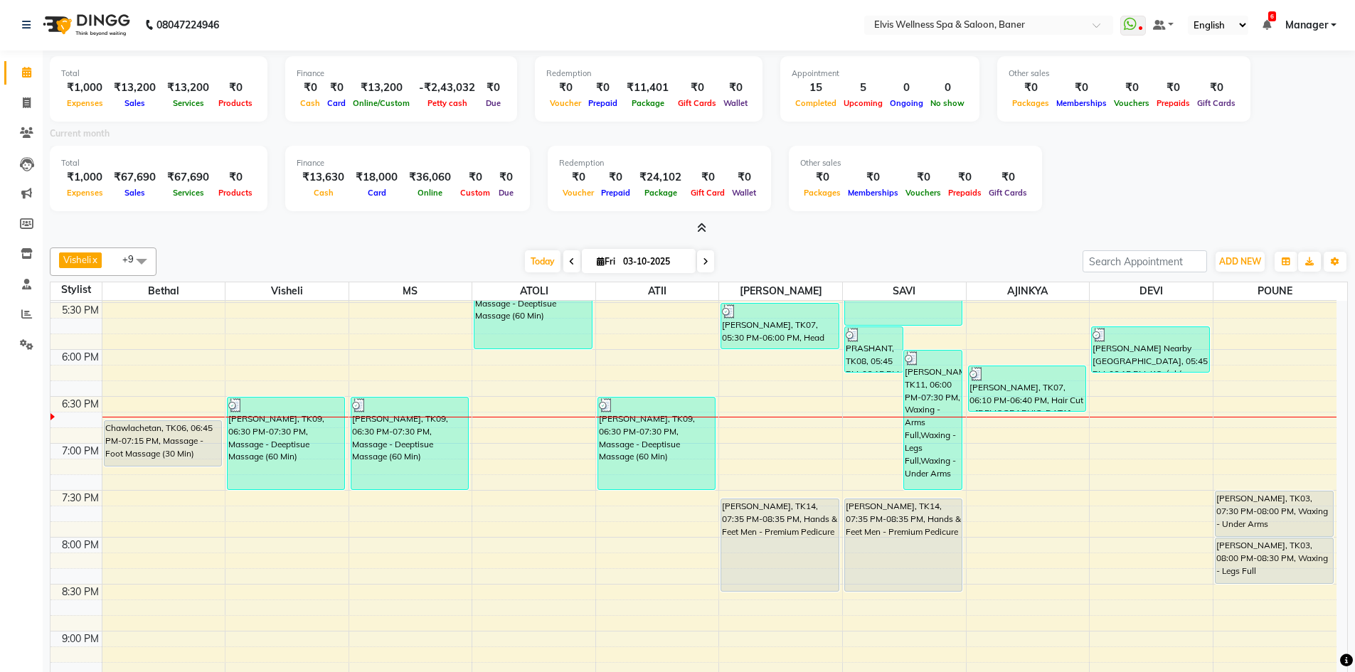
click at [694, 227] on span at bounding box center [698, 228] width 15 height 15
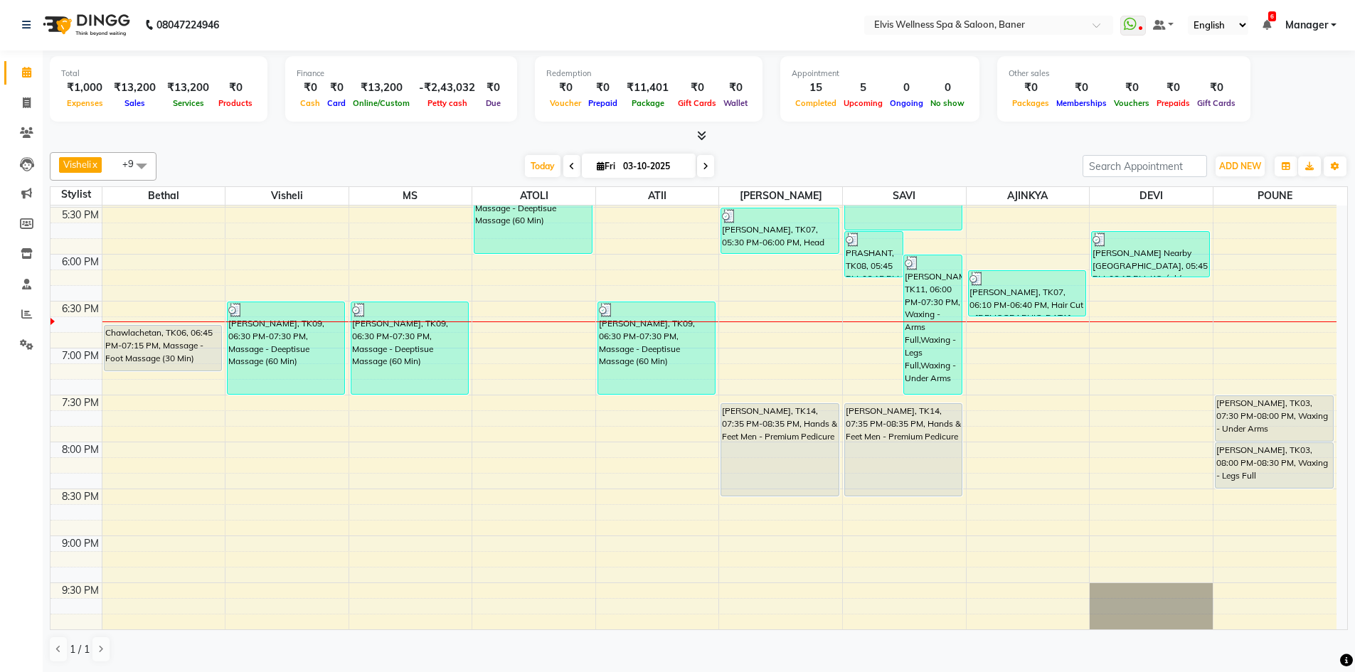
click at [698, 133] on icon at bounding box center [701, 135] width 9 height 11
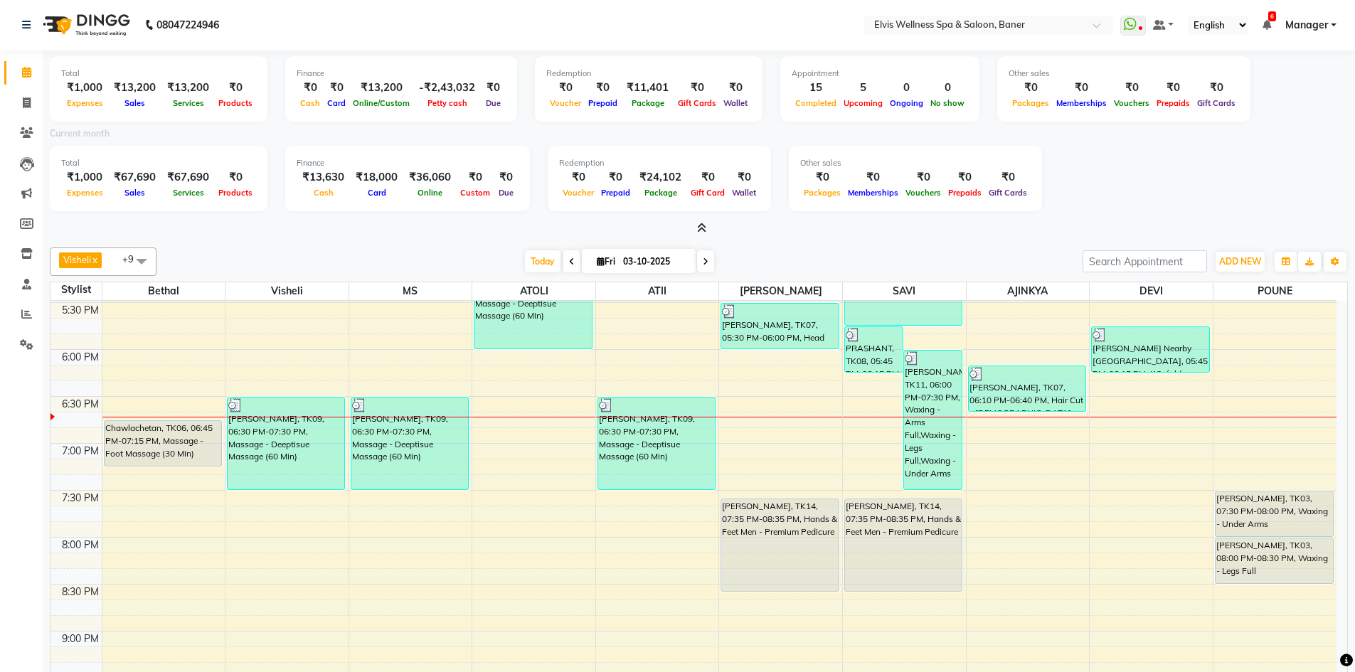
click at [706, 220] on div "Total ₹1,000 Expenses ₹13,200 Sales ₹13,200 Services ₹0 Products Finance ₹0 Cas…" at bounding box center [699, 143] width 1298 height 186
click at [700, 222] on span at bounding box center [698, 228] width 15 height 15
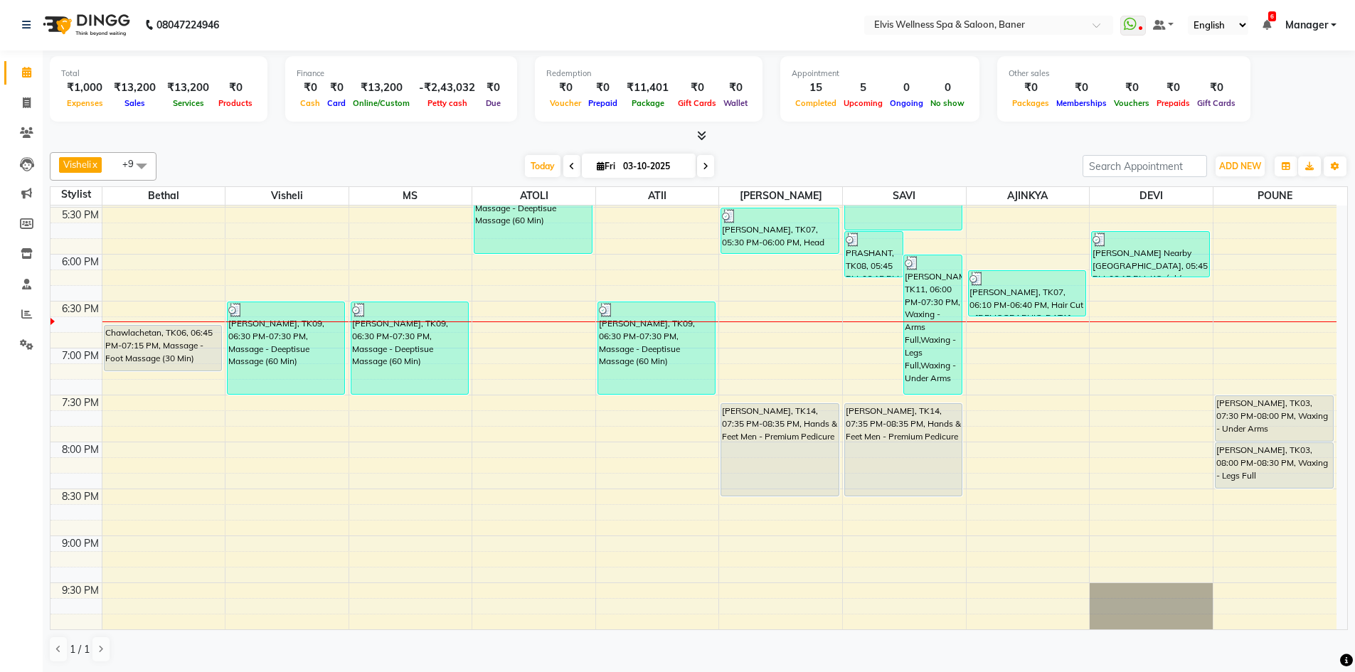
click at [702, 132] on icon at bounding box center [701, 135] width 9 height 11
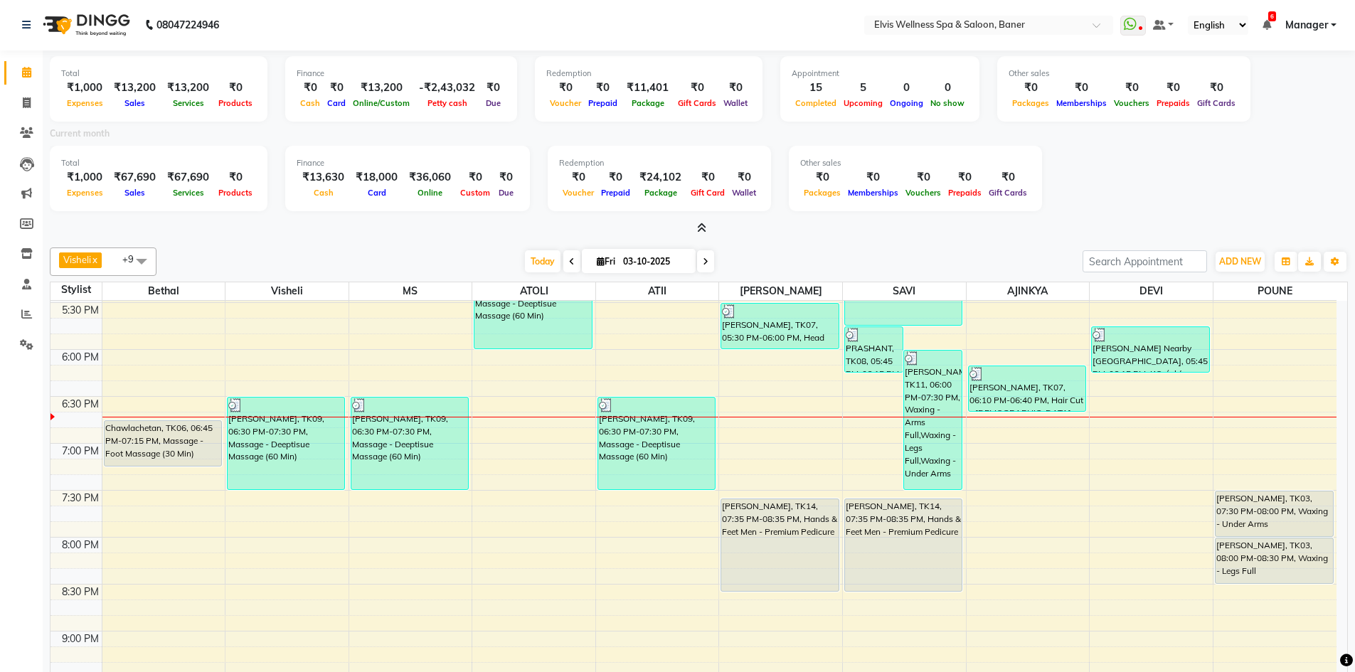
click at [696, 227] on span at bounding box center [698, 228] width 15 height 15
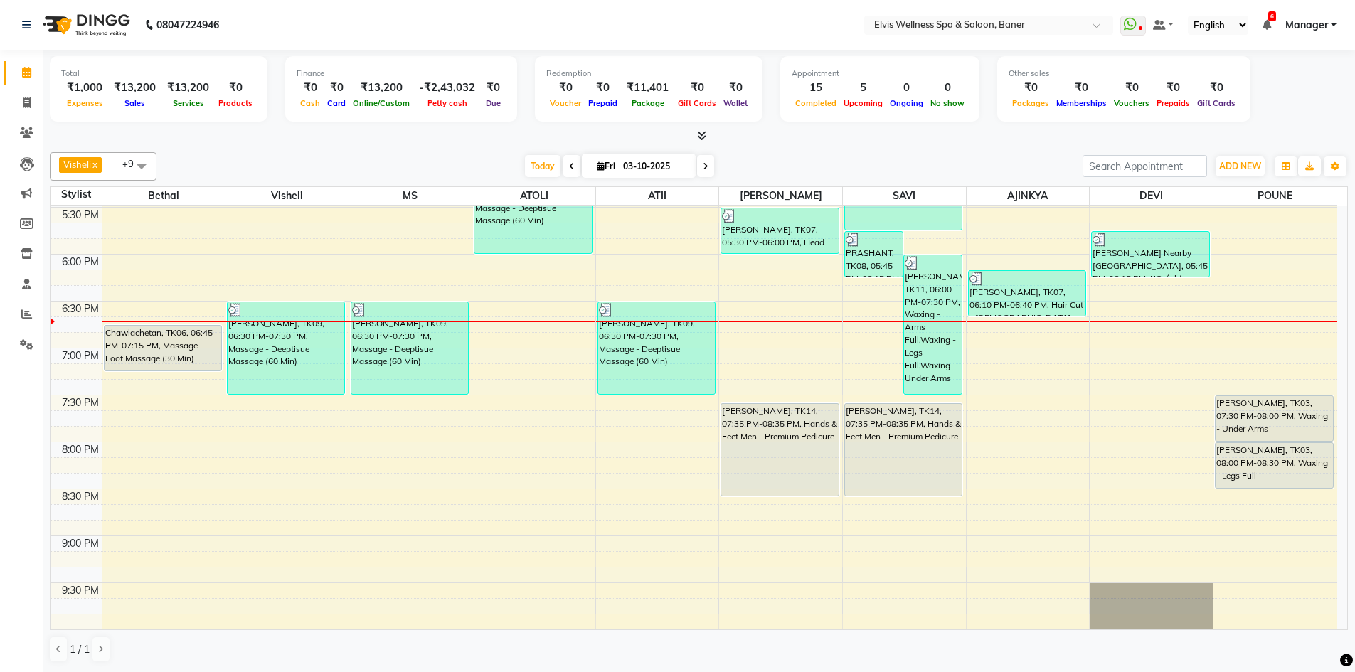
click at [697, 132] on icon at bounding box center [701, 135] width 9 height 11
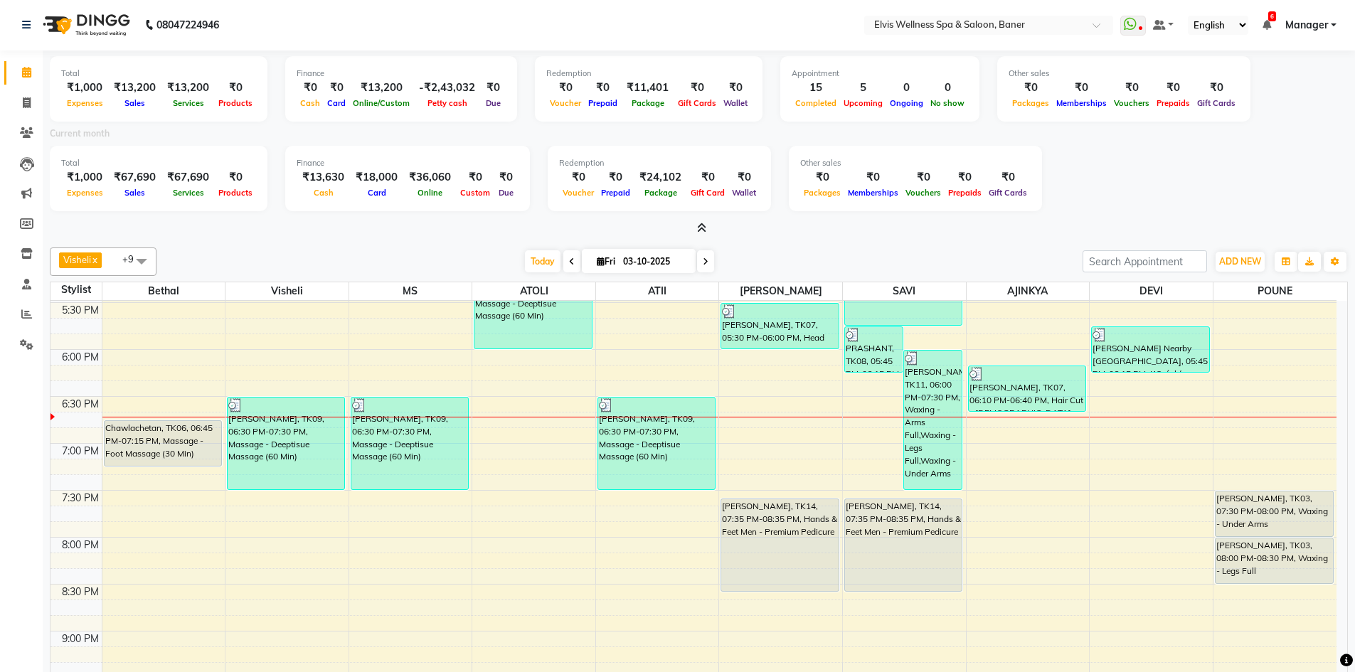
click at [698, 225] on icon at bounding box center [701, 228] width 9 height 11
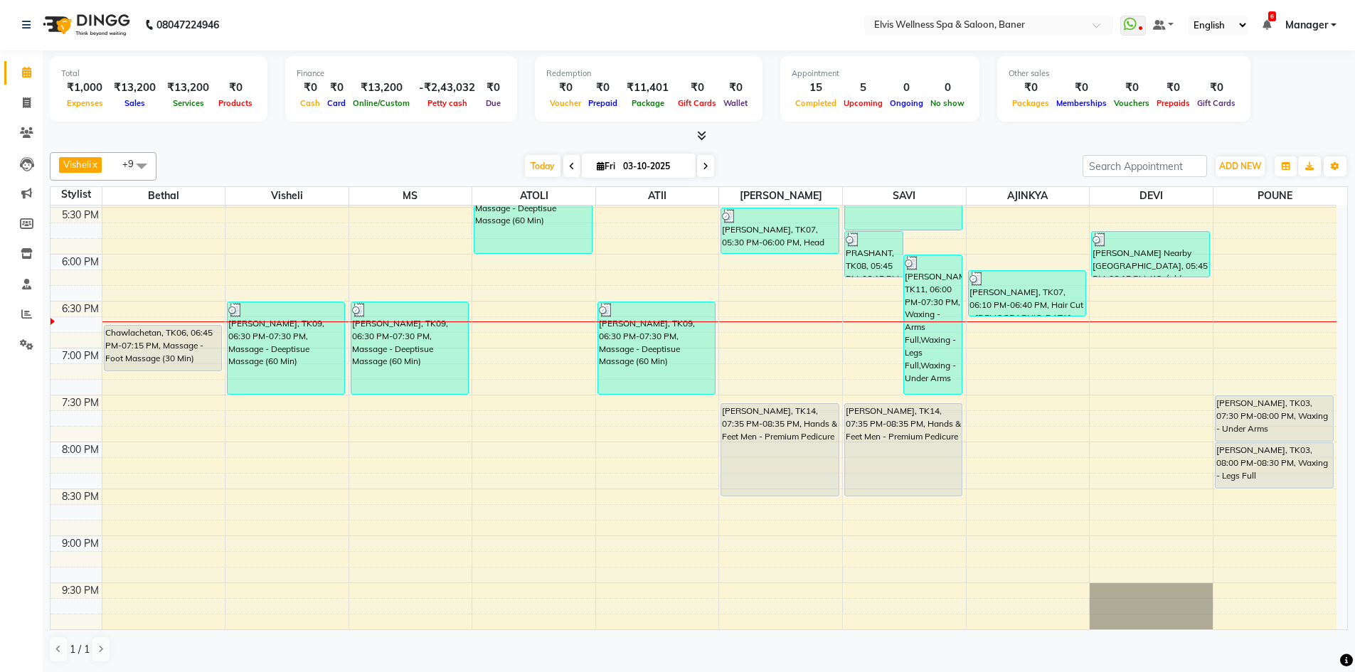
click at [700, 134] on icon at bounding box center [701, 135] width 9 height 11
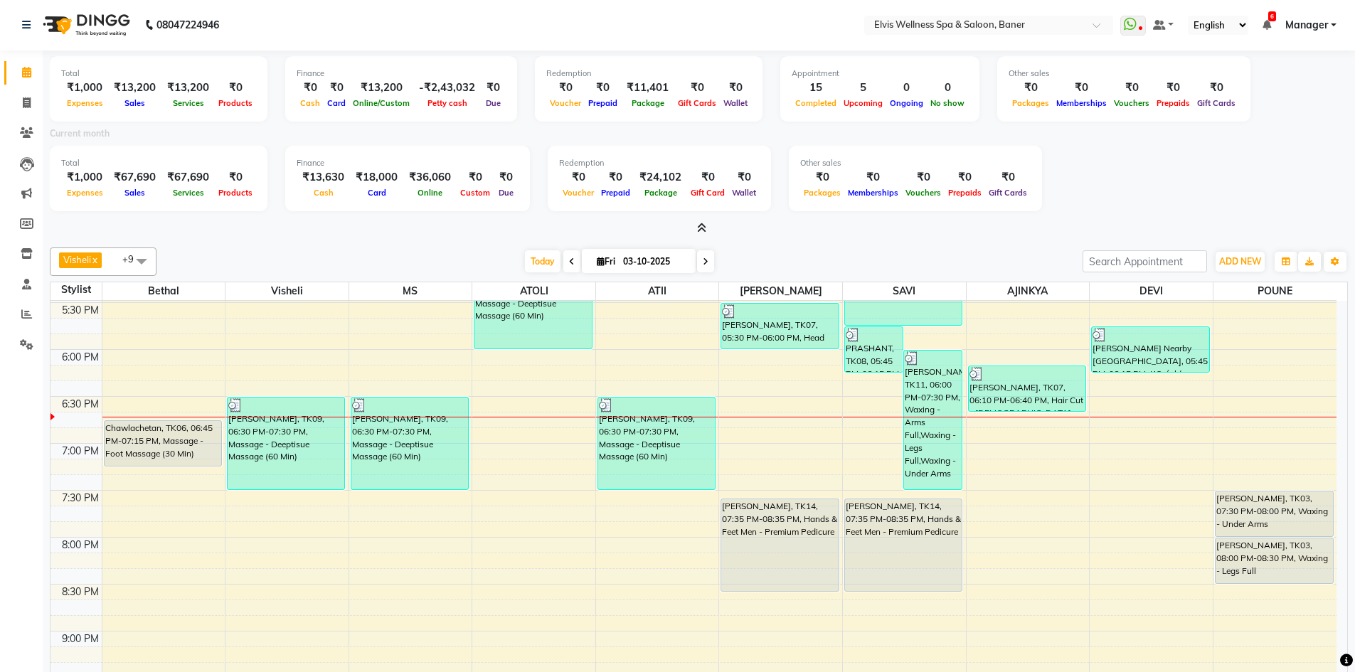
click at [705, 220] on div "Total ₹1,000 Expenses ₹13,200 Sales ₹13,200 Services ₹0 Products Finance ₹0 Cas…" at bounding box center [699, 143] width 1298 height 186
click at [705, 225] on icon at bounding box center [701, 228] width 9 height 11
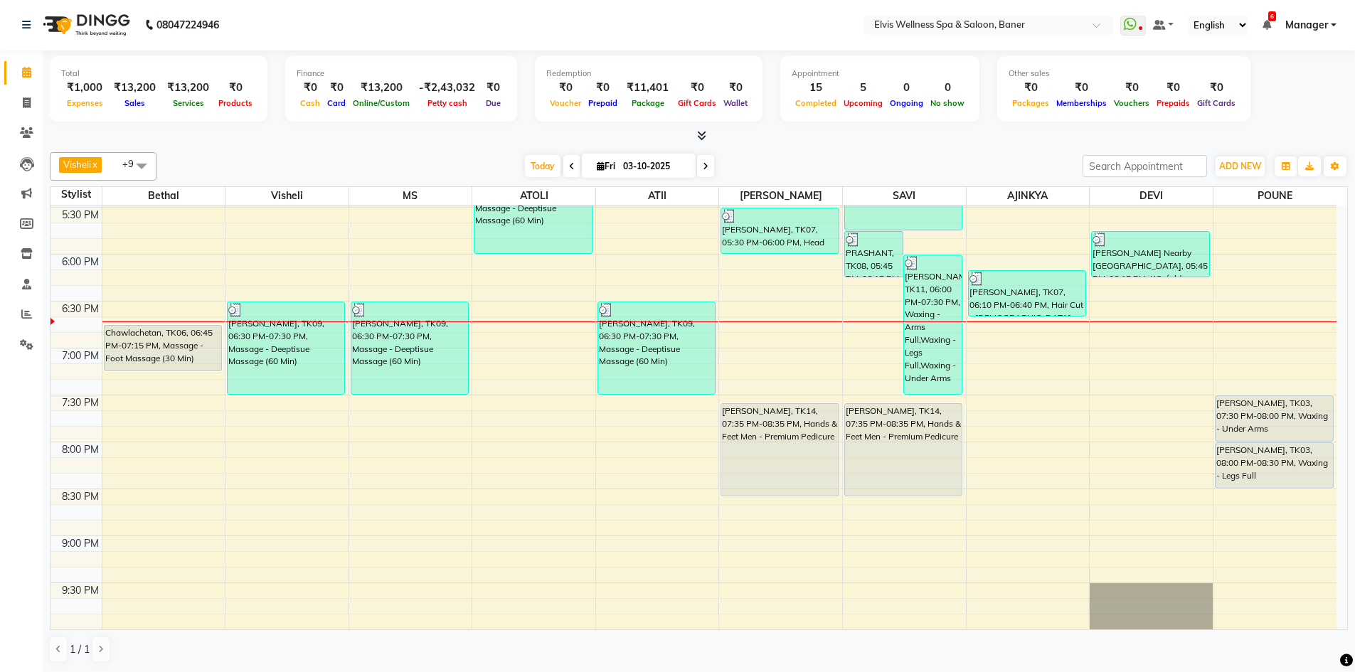
click at [696, 132] on span at bounding box center [698, 136] width 15 height 15
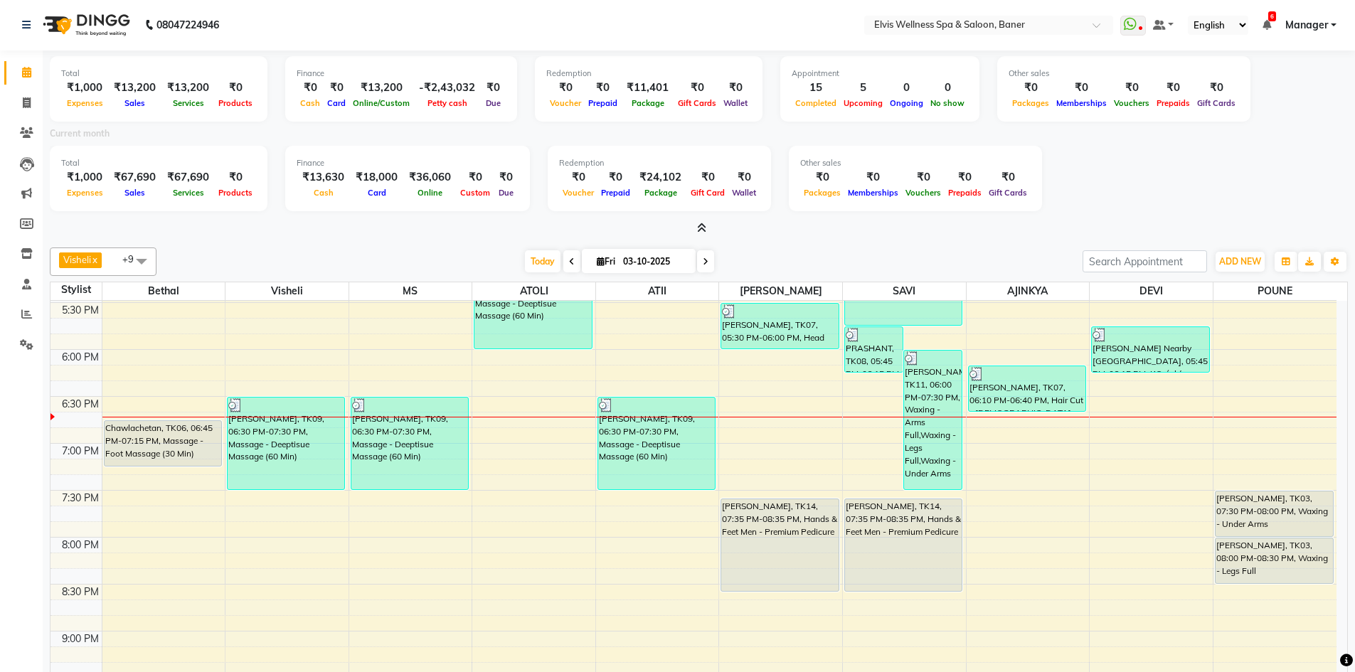
click at [698, 231] on icon at bounding box center [701, 228] width 9 height 11
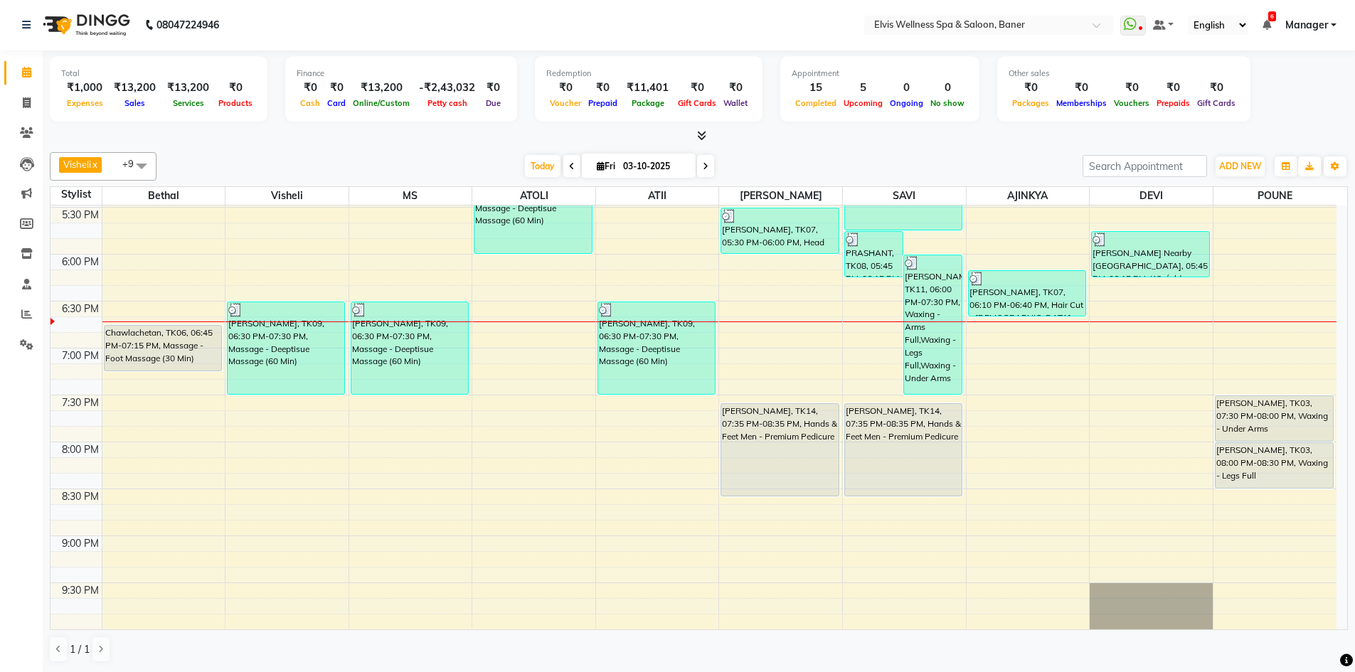
click at [702, 130] on icon at bounding box center [701, 135] width 9 height 11
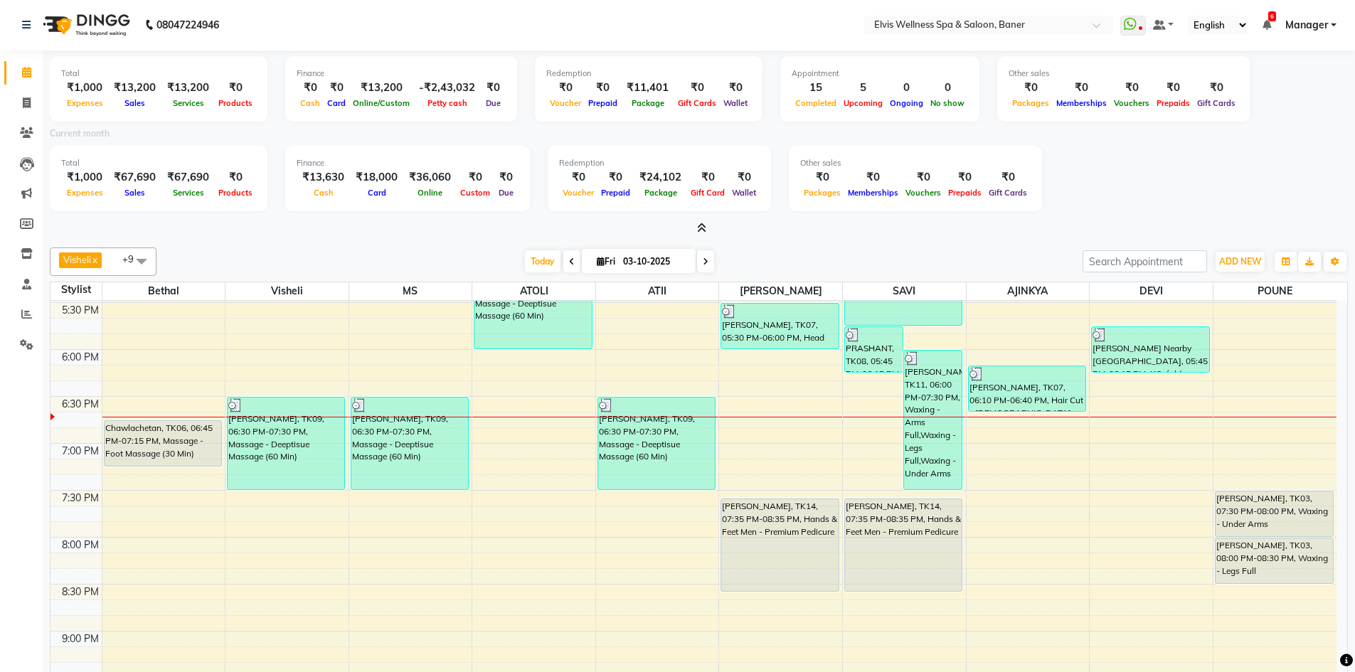
click at [697, 230] on icon at bounding box center [701, 228] width 9 height 11
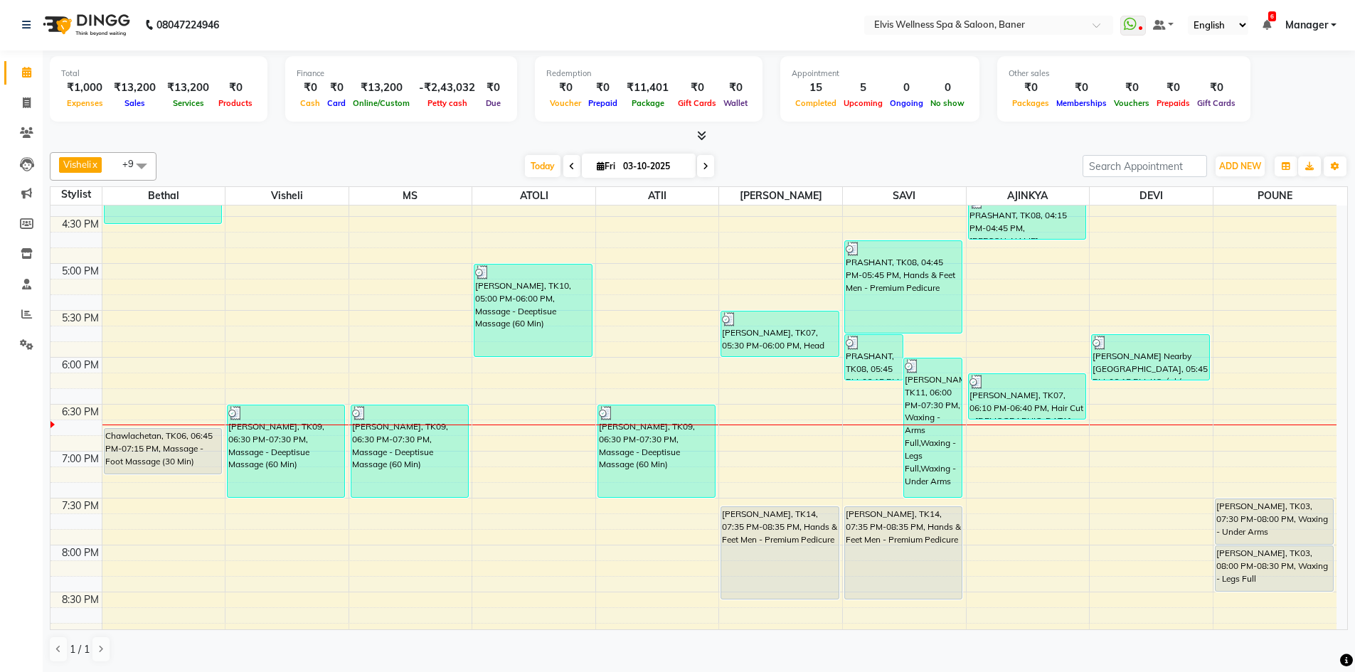
scroll to position [890, 0]
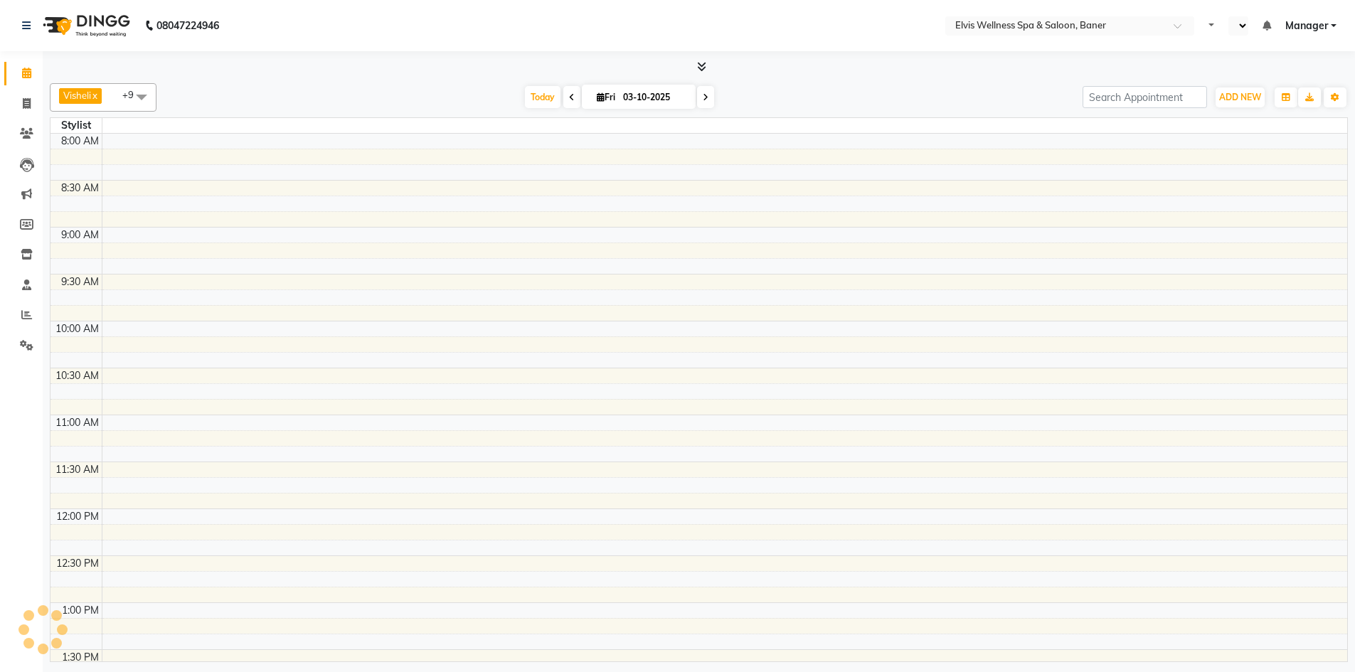
select select "en"
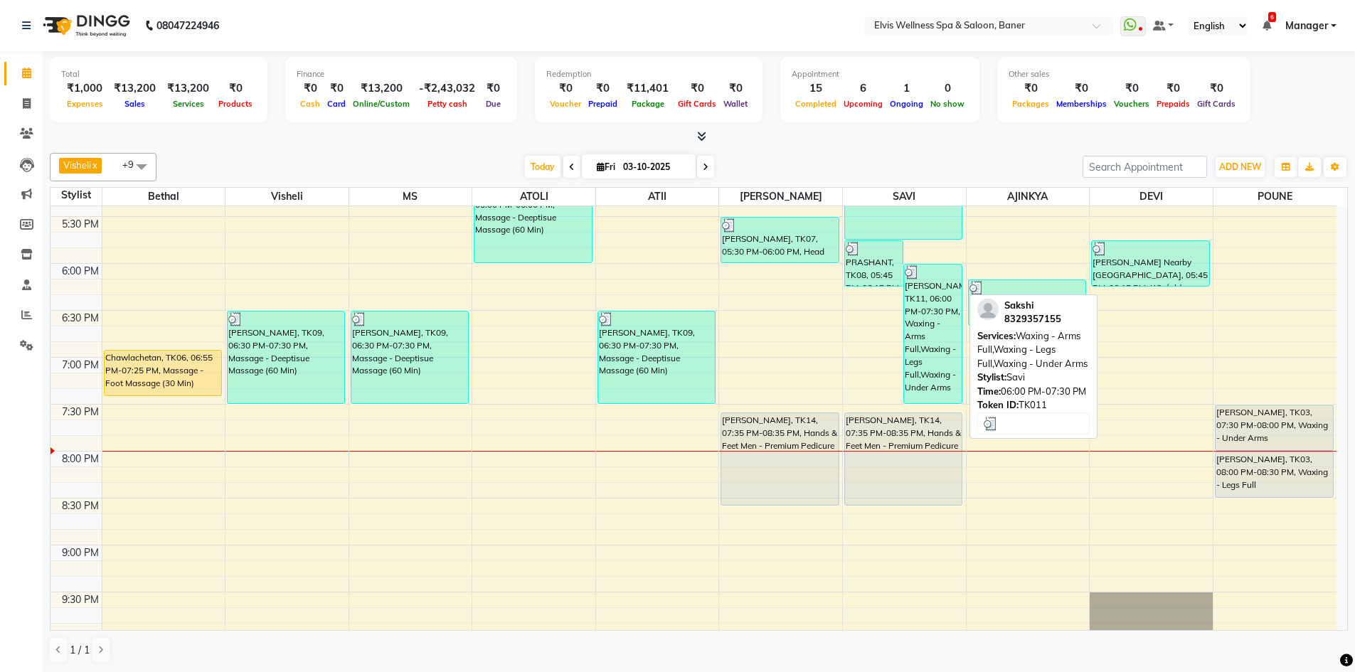
scroll to position [890, 0]
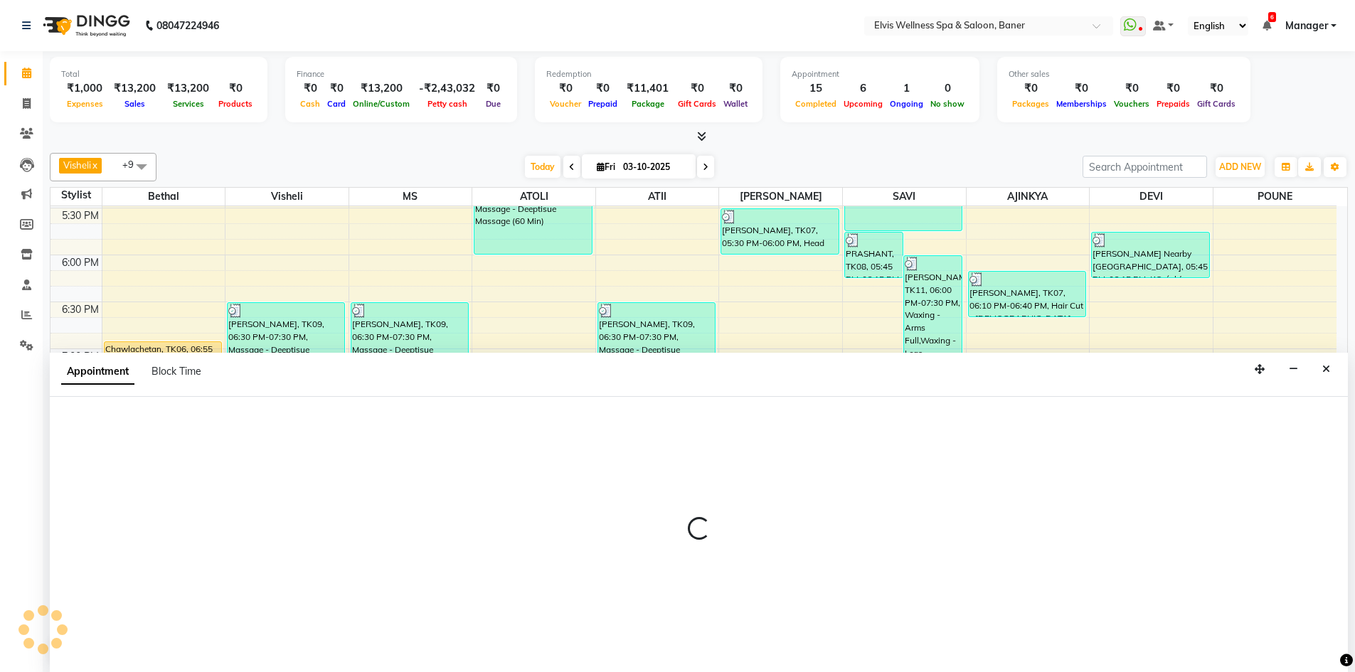
scroll to position [1, 0]
select select "88431"
select select "tentative"
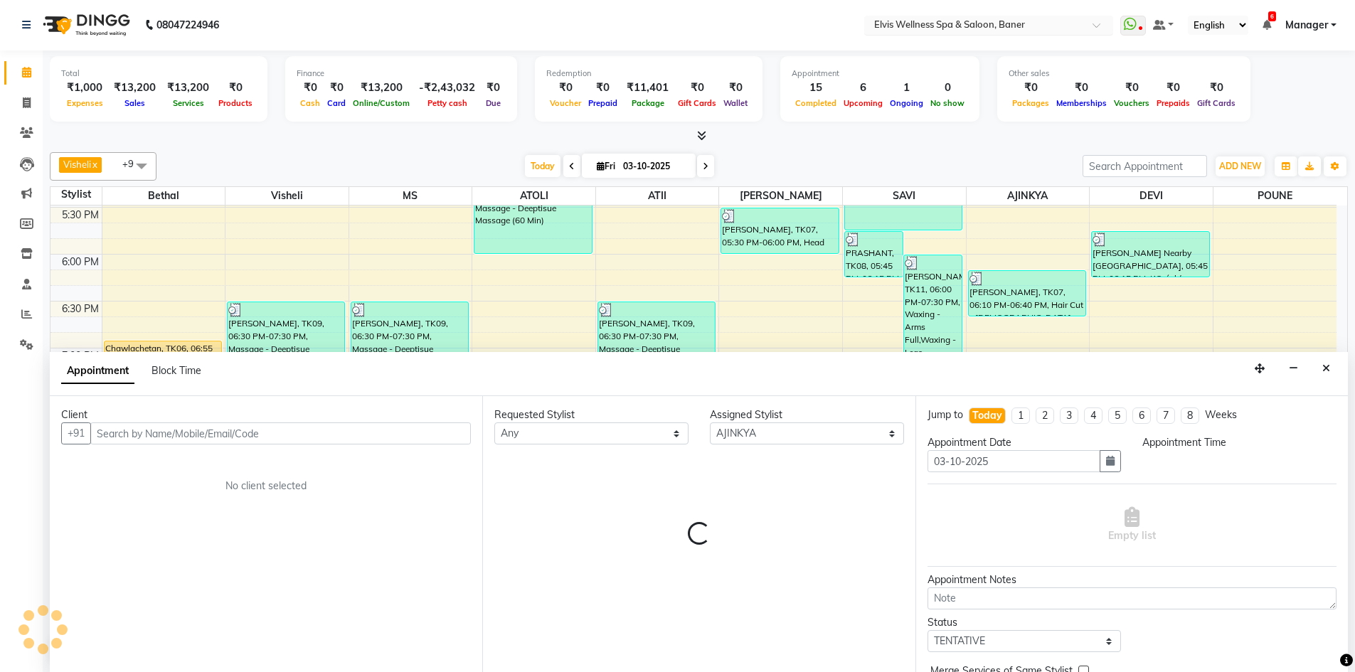
select select "1200"
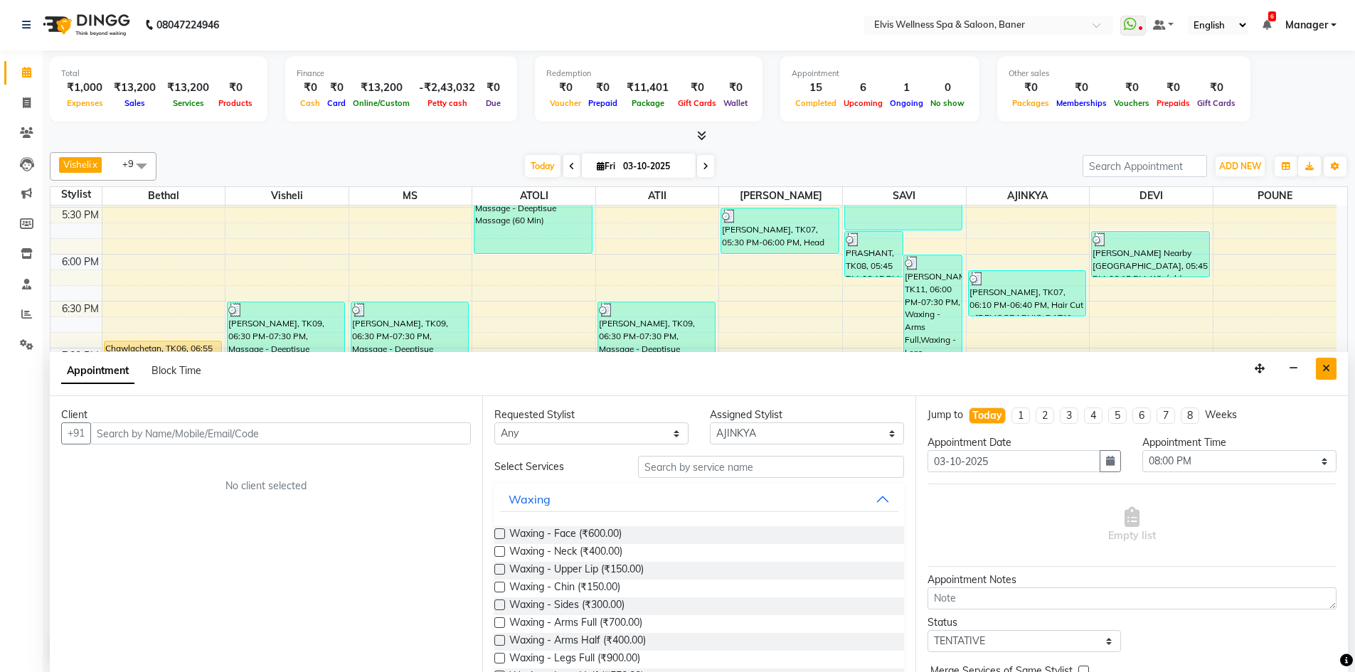
click at [1330, 371] on button "Close" at bounding box center [1326, 369] width 21 height 22
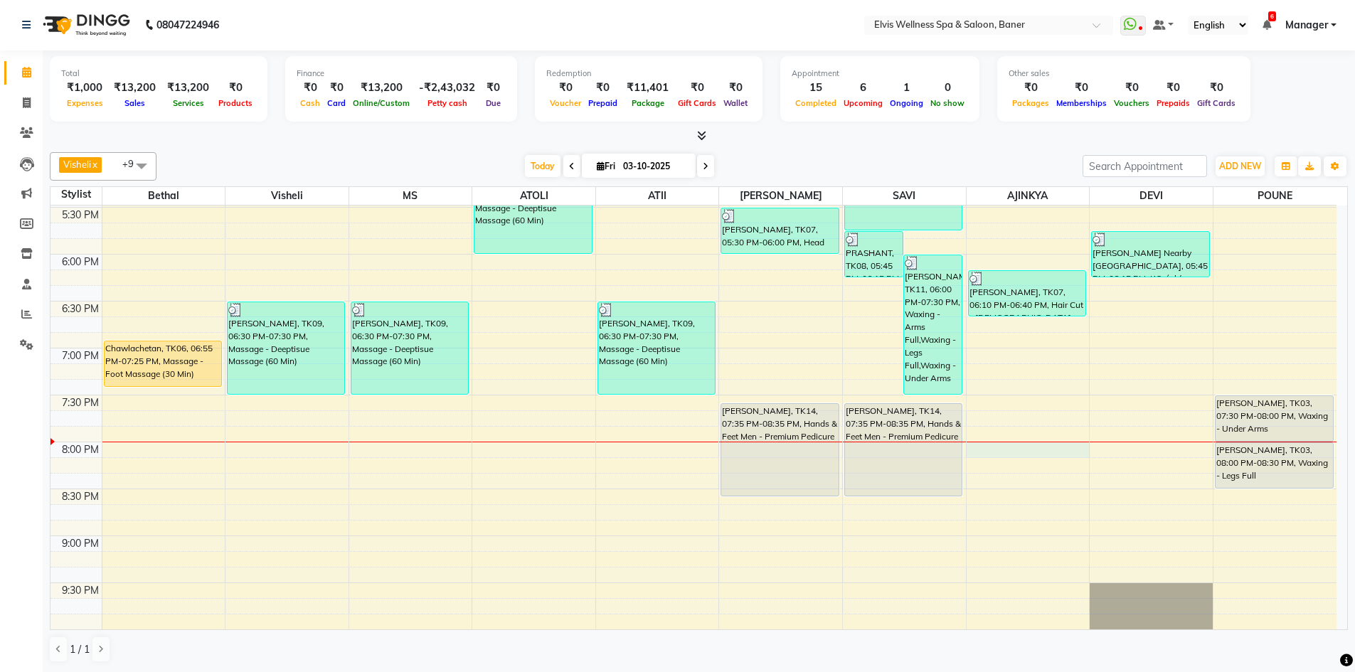
select select "88431"
select select "1200"
select select "tentative"
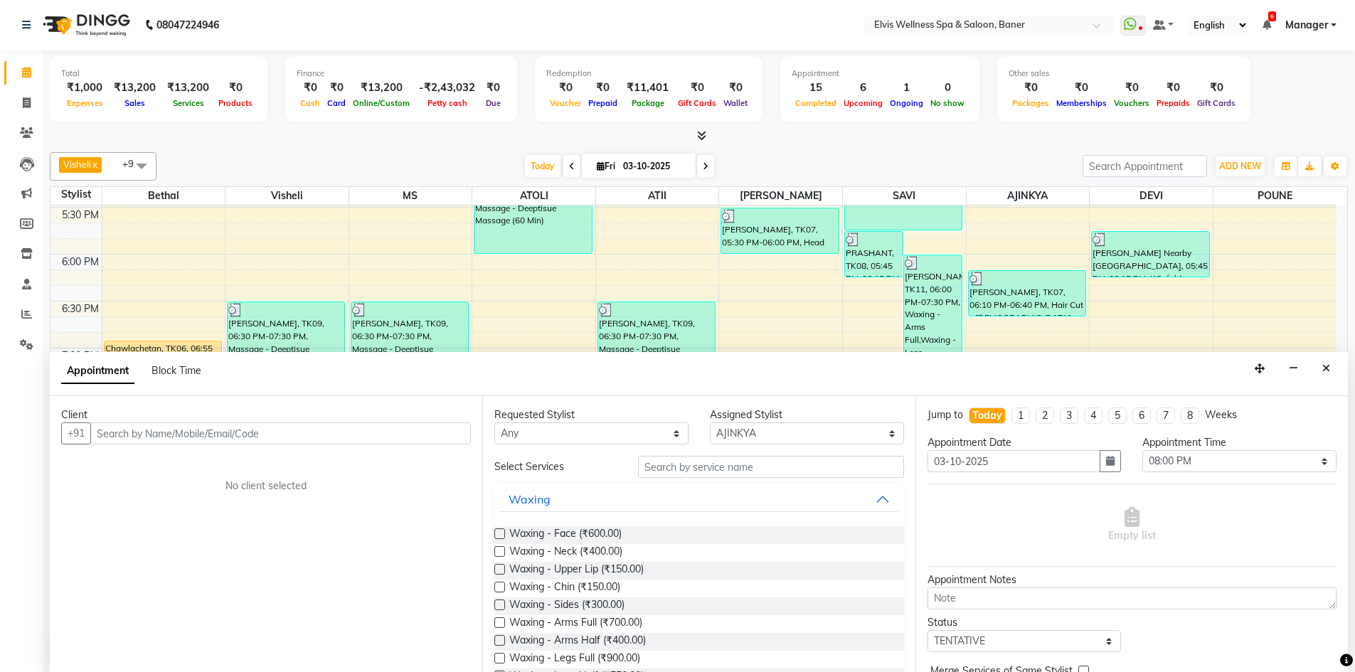
click at [915, 378] on div "Appointment Block Time" at bounding box center [699, 374] width 1298 height 44
click at [1332, 367] on button "Close" at bounding box center [1326, 369] width 21 height 22
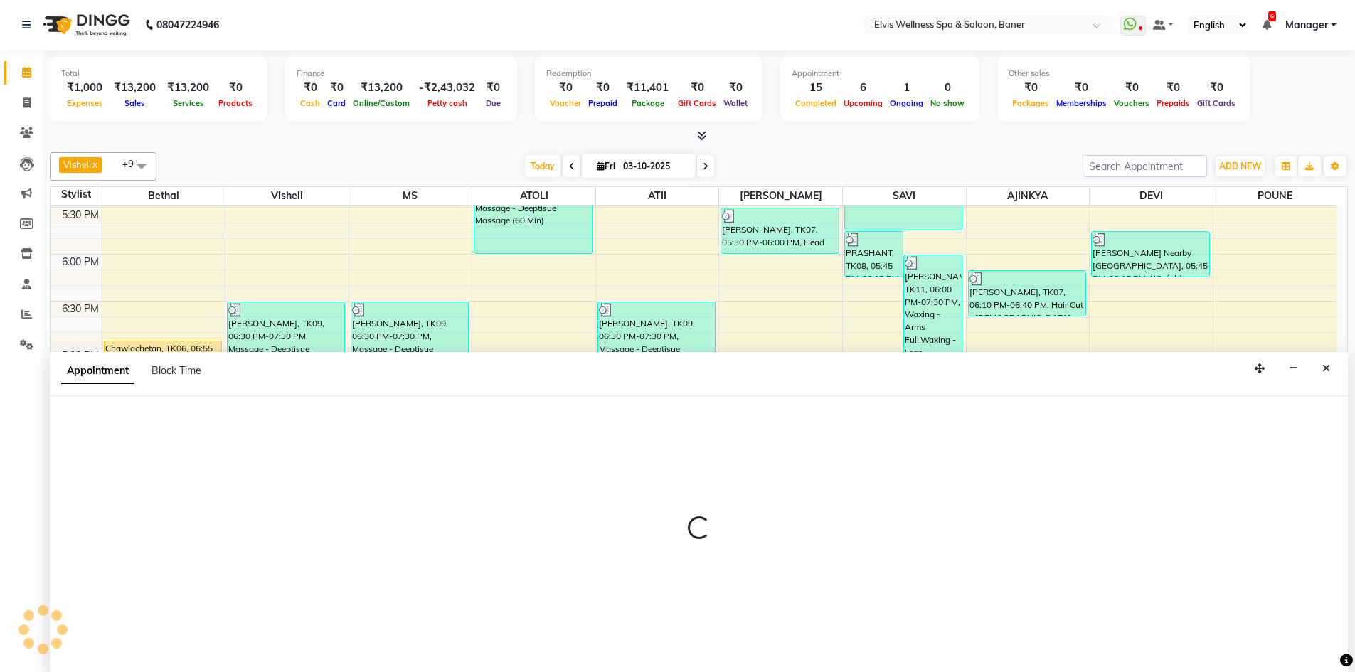
select select "88431"
select select "tentative"
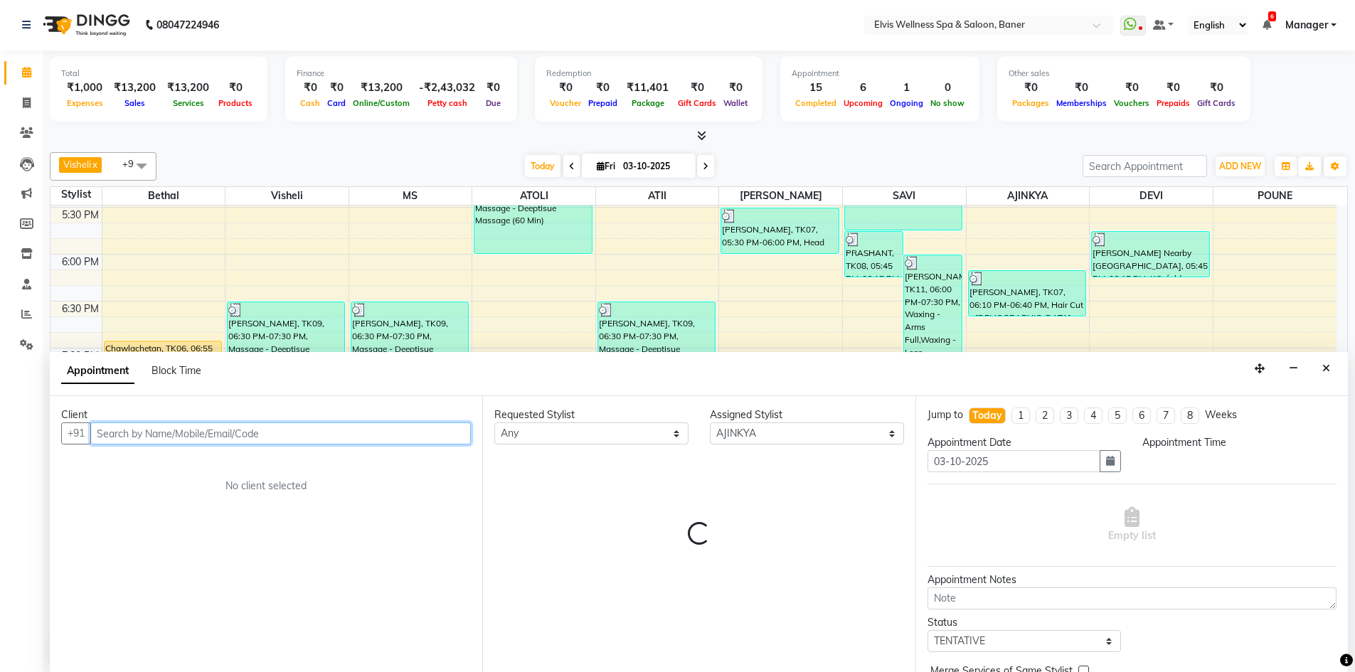
select select "1200"
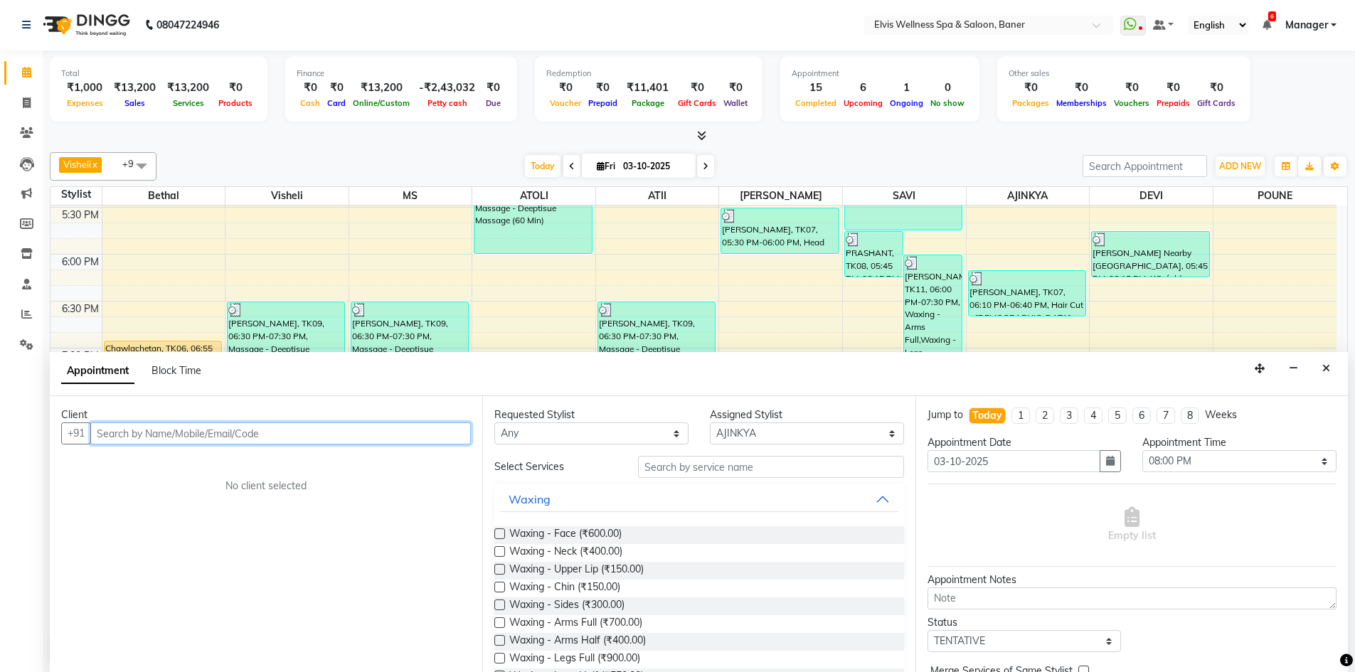
paste input "[PERSON_NAME]@skronmangloba"
type input "s"
paste input "9051906640"
type input "9051906640"
click at [419, 439] on span "Add Client" at bounding box center [441, 433] width 48 height 13
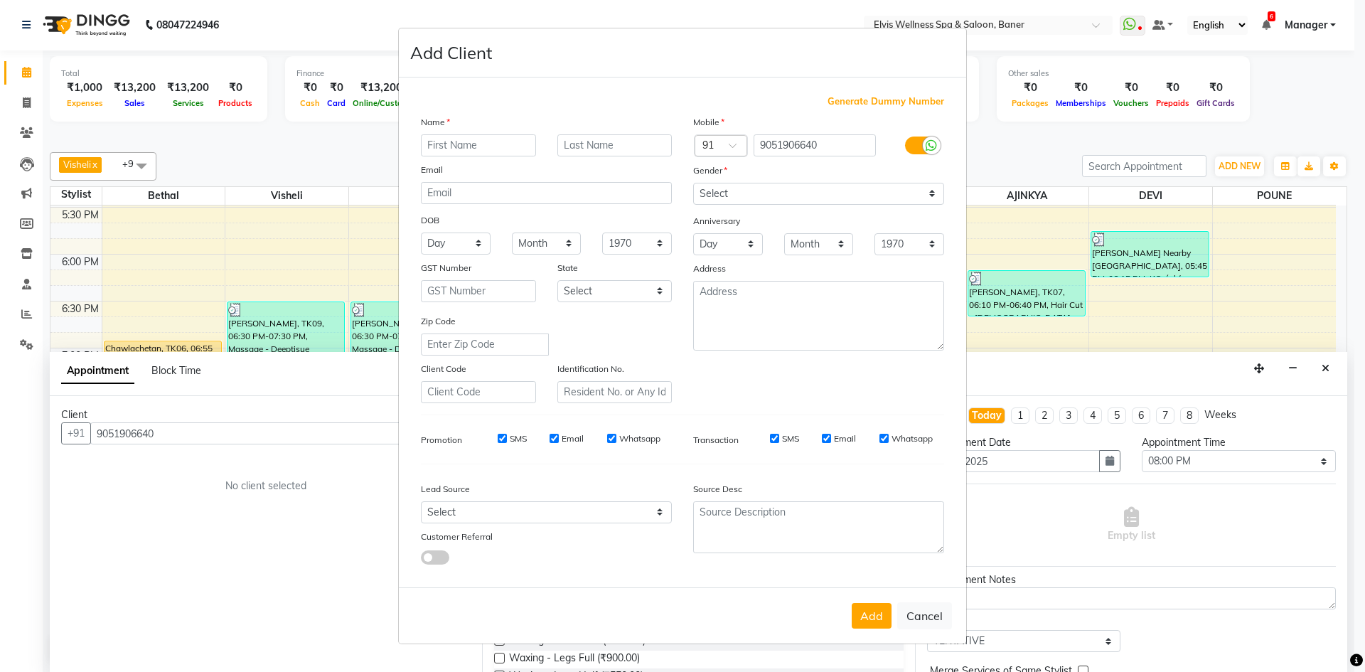
type input "a"
type input "[PERSON_NAME]"
click at [875, 198] on select "Select [DEMOGRAPHIC_DATA] [DEMOGRAPHIC_DATA] Other Prefer Not To Say" at bounding box center [818, 194] width 251 height 22
select select "[DEMOGRAPHIC_DATA]"
click at [693, 183] on select "Select [DEMOGRAPHIC_DATA] [DEMOGRAPHIC_DATA] Other Prefer Not To Say" at bounding box center [818, 194] width 251 height 22
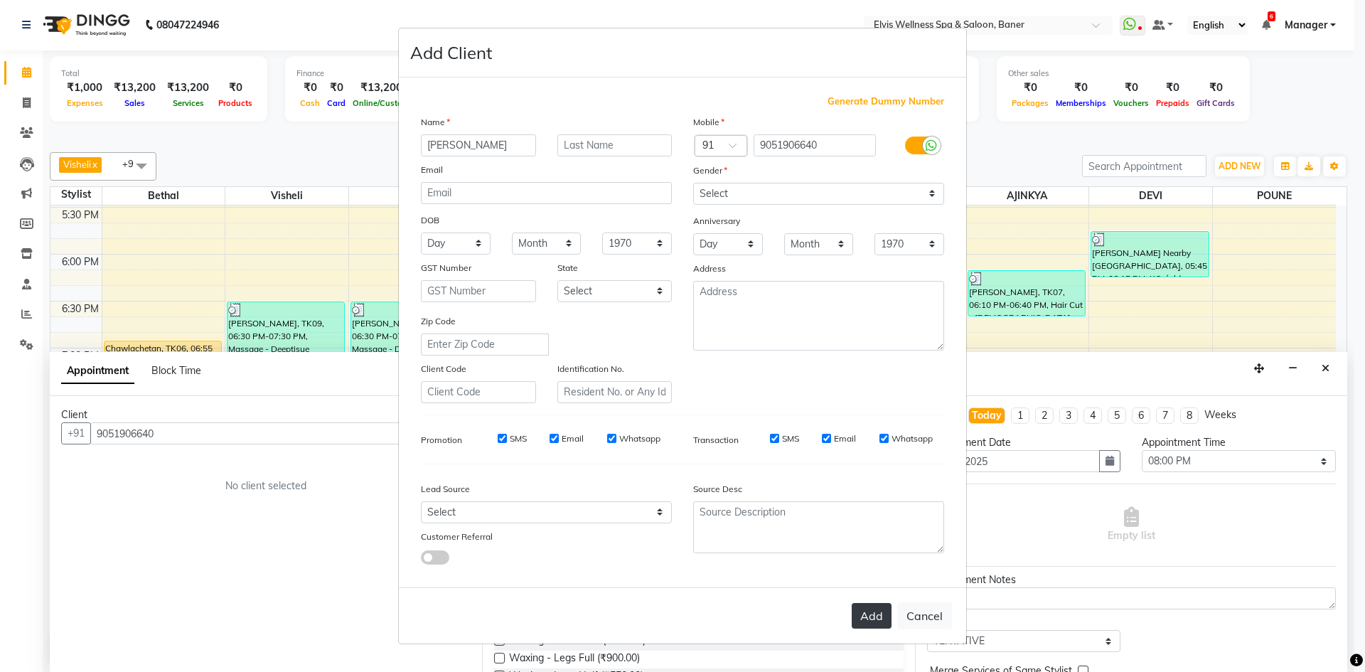
click at [867, 610] on button "Add" at bounding box center [872, 616] width 40 height 26
select select
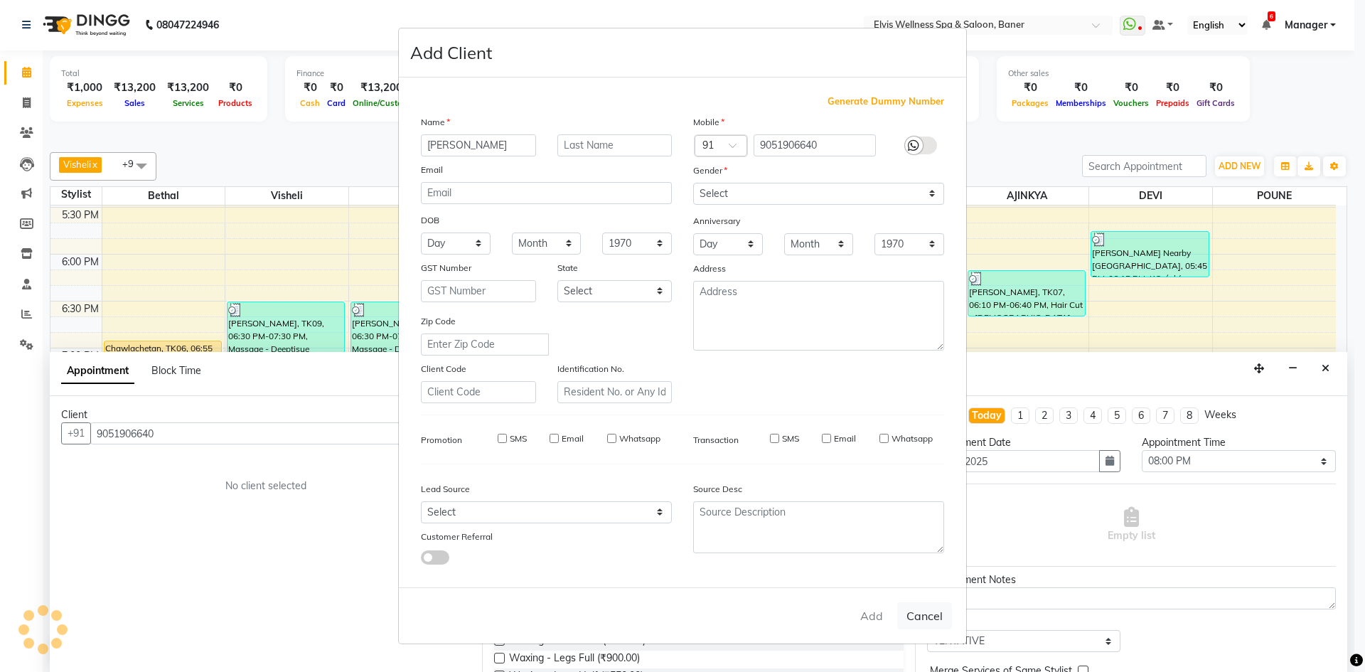
select select
checkbox input "false"
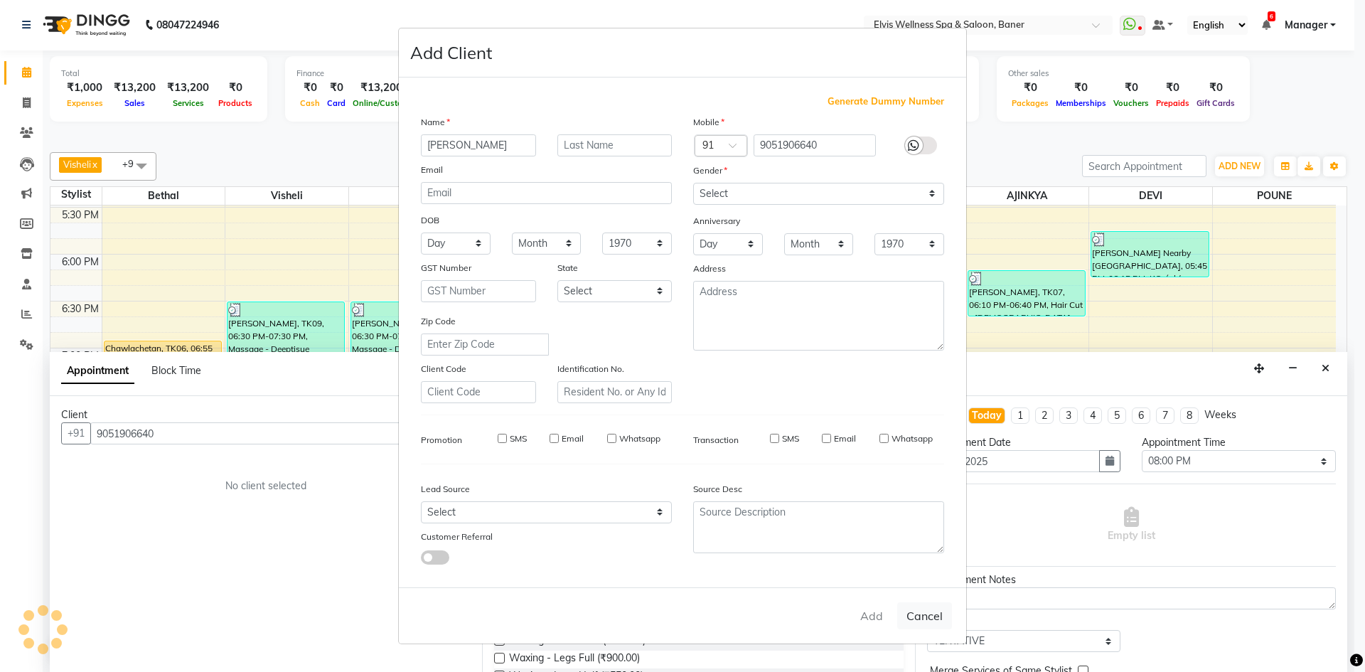
checkbox input "false"
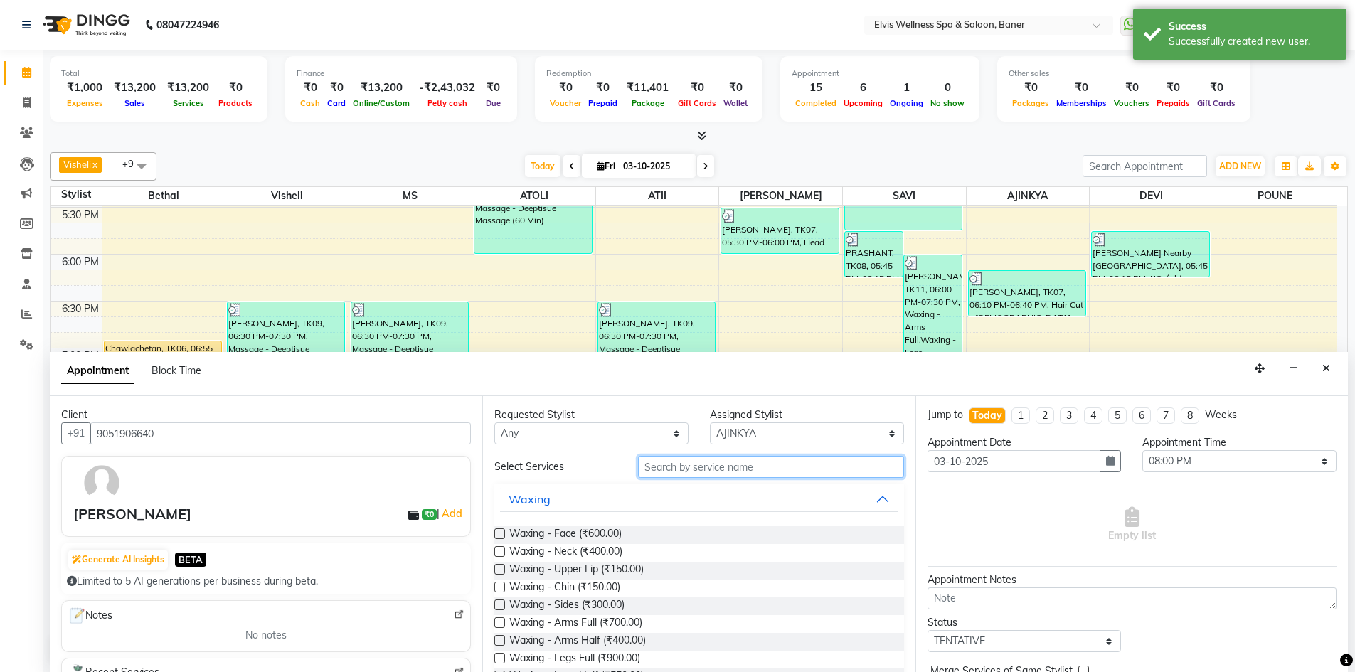
click at [814, 466] on input "text" at bounding box center [771, 467] width 266 height 22
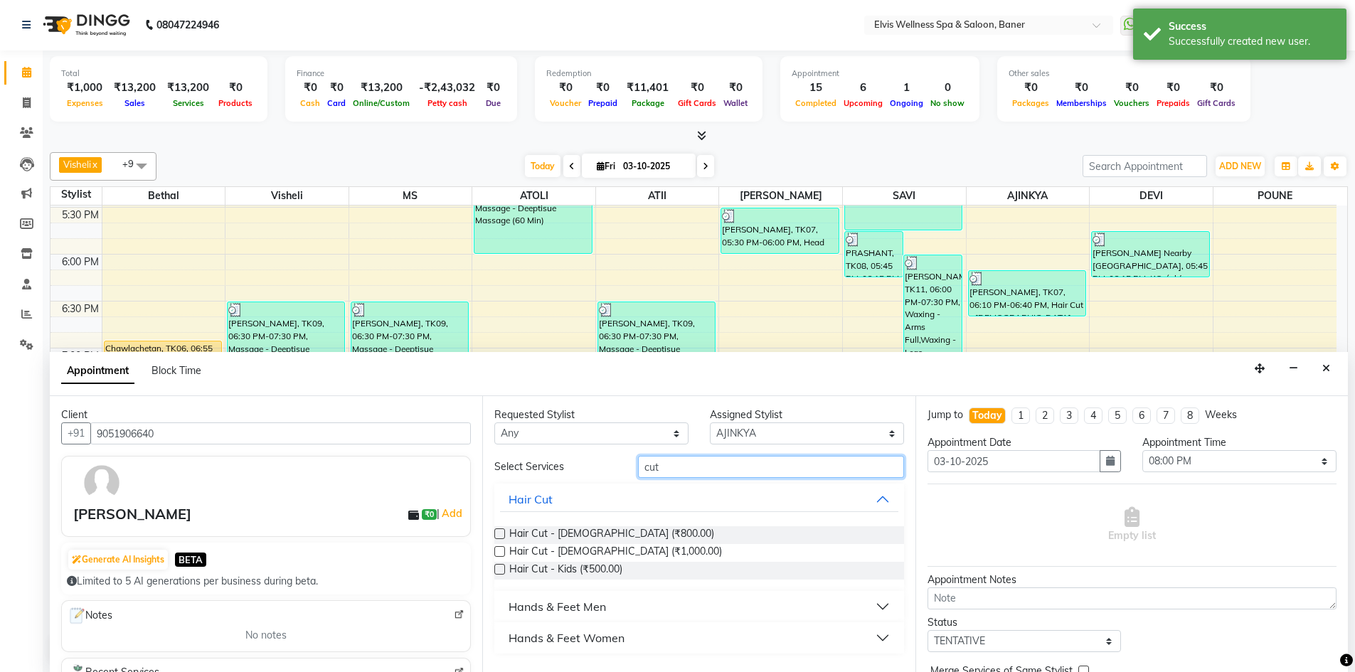
type input "cut"
click at [498, 532] on label at bounding box center [499, 533] width 11 height 11
click at [498, 532] on input "checkbox" at bounding box center [498, 535] width 9 height 9
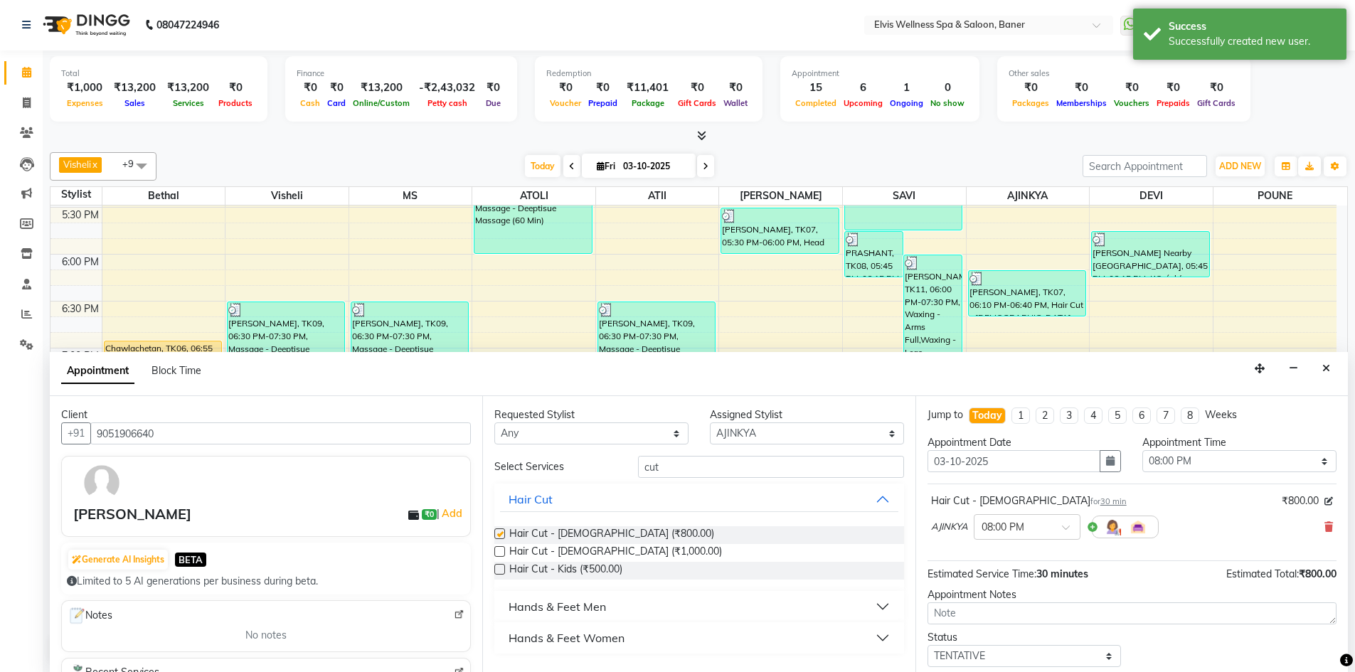
checkbox input "false"
click at [676, 472] on input "cut" at bounding box center [771, 467] width 266 height 22
type input "c"
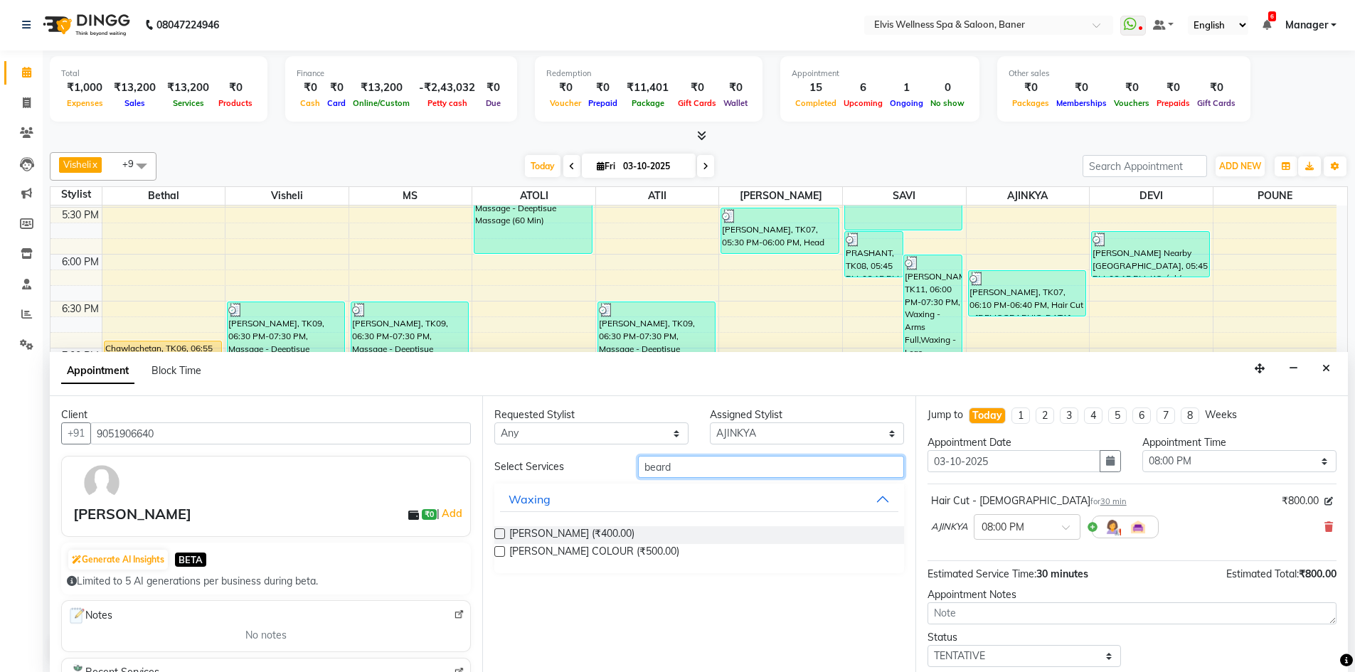
type input "beard"
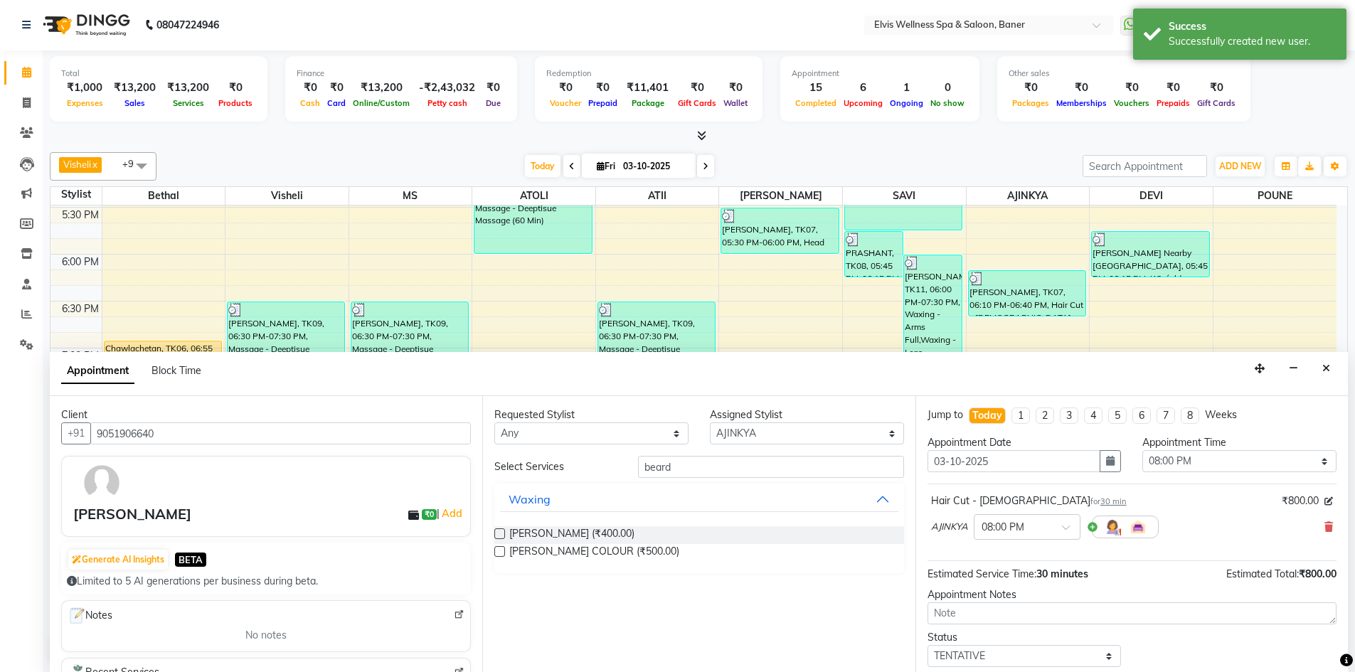
click at [494, 531] on label at bounding box center [499, 533] width 11 height 11
click at [494, 531] on input "checkbox" at bounding box center [498, 535] width 9 height 9
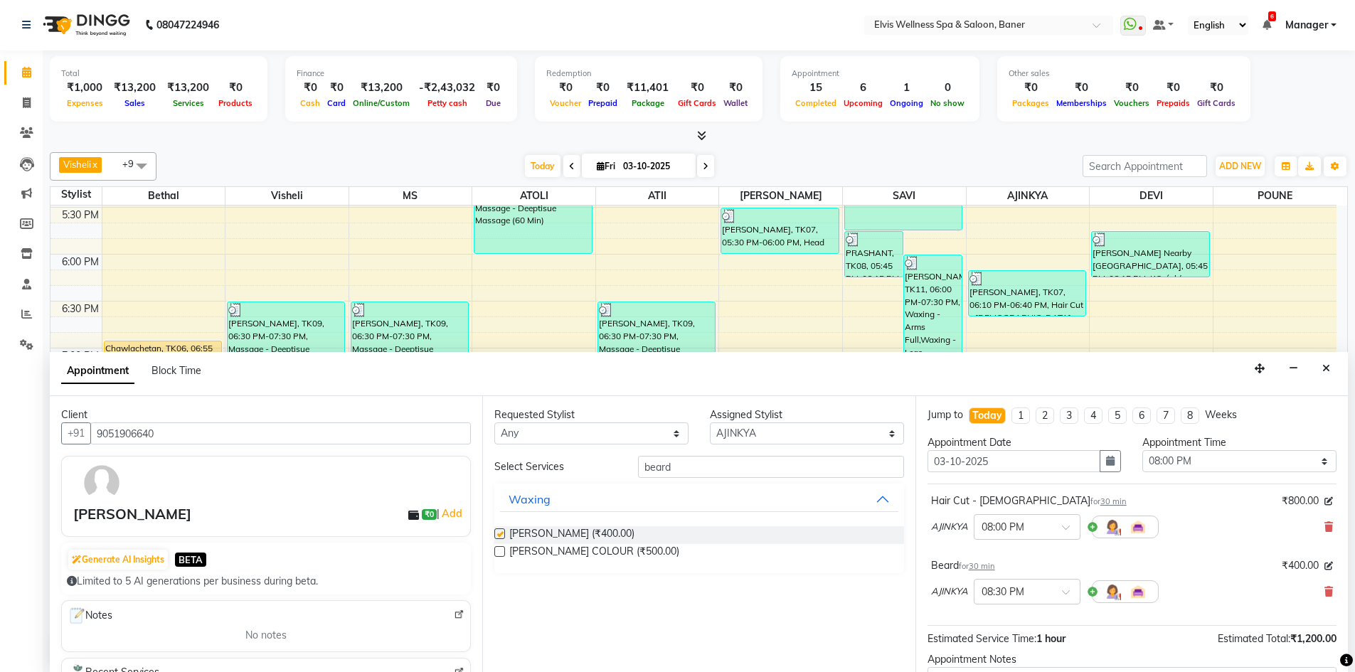
checkbox input "false"
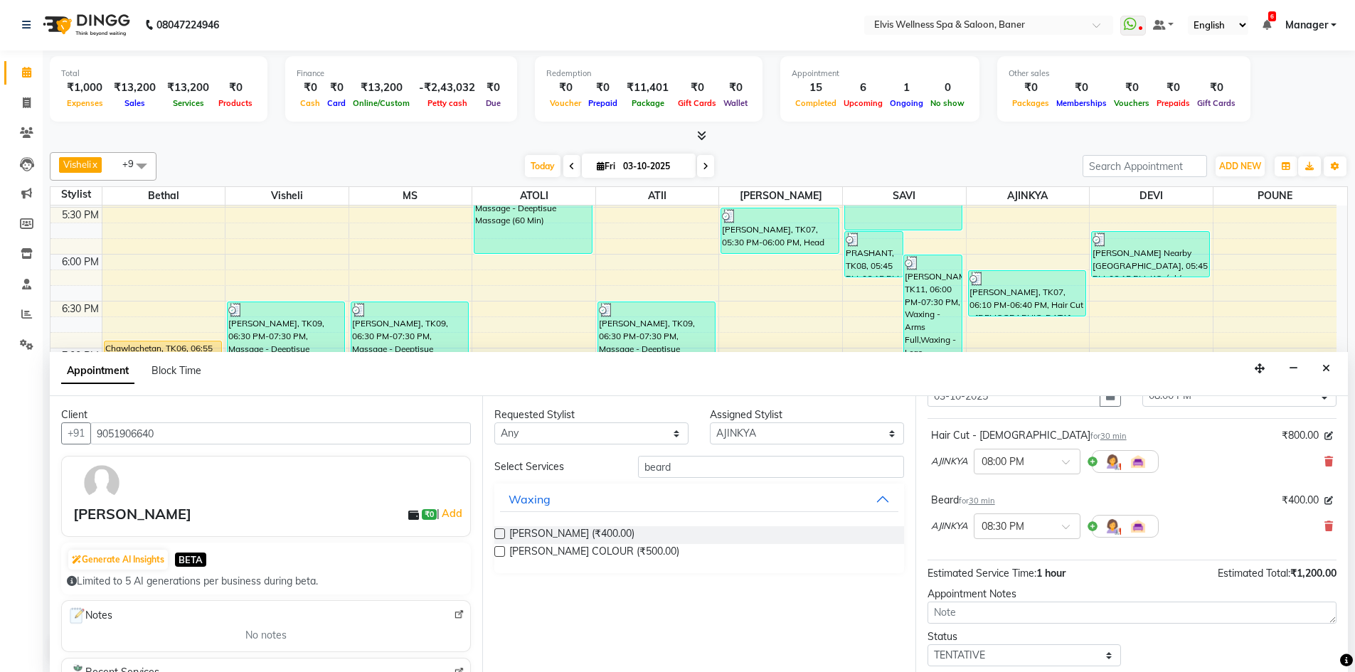
scroll to position [149, 0]
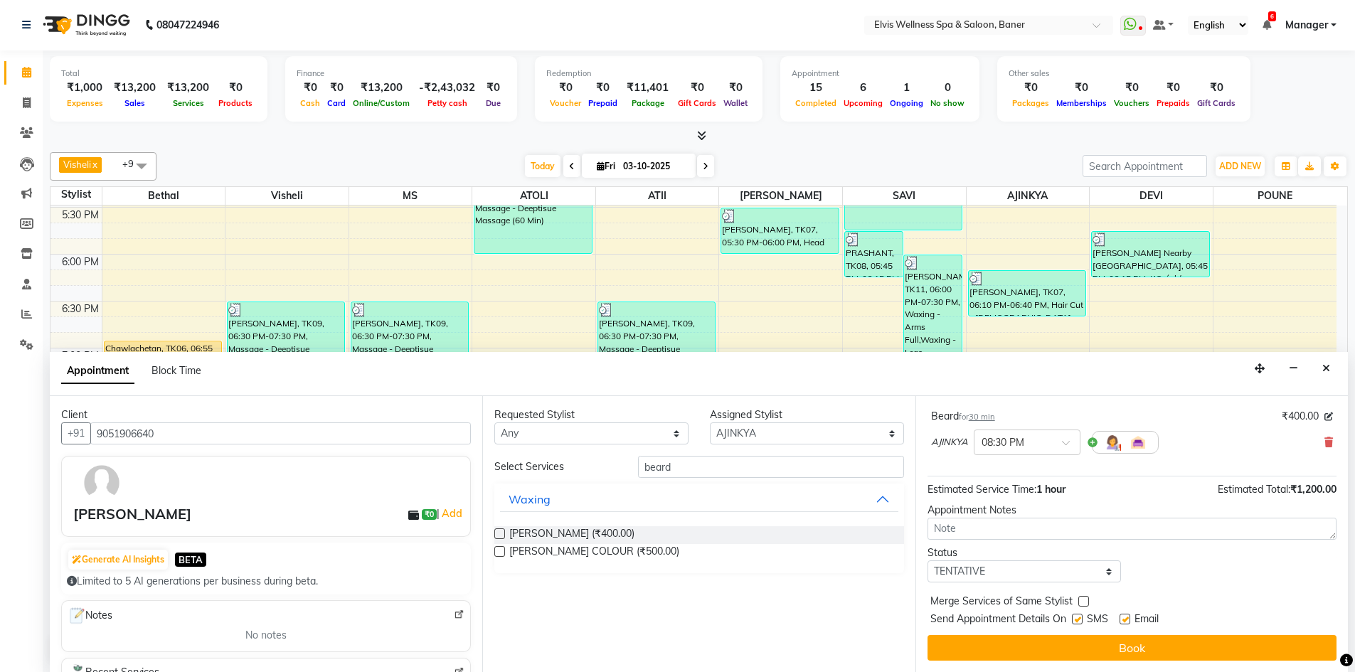
click at [1126, 618] on label at bounding box center [1124, 619] width 11 height 11
click at [1126, 618] on input "checkbox" at bounding box center [1123, 620] width 9 height 9
checkbox input "false"
click at [1080, 620] on label at bounding box center [1077, 619] width 11 height 11
click at [1080, 620] on input "checkbox" at bounding box center [1076, 620] width 9 height 9
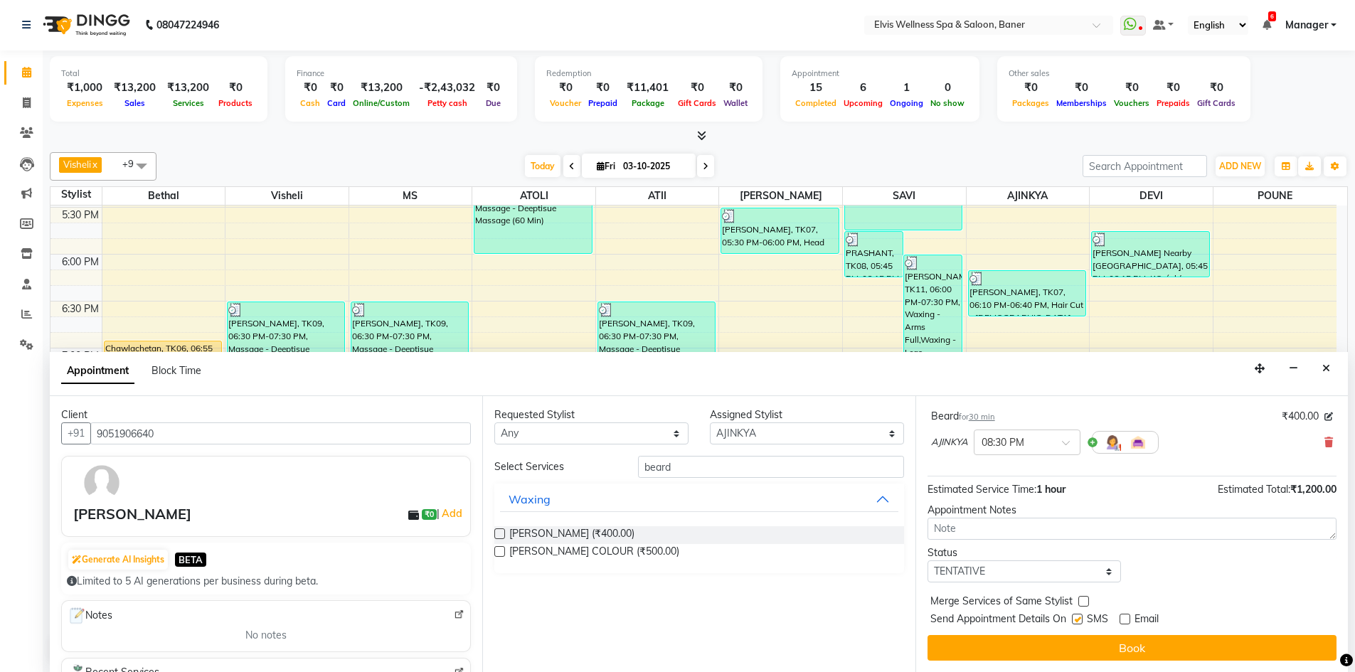
checkbox input "false"
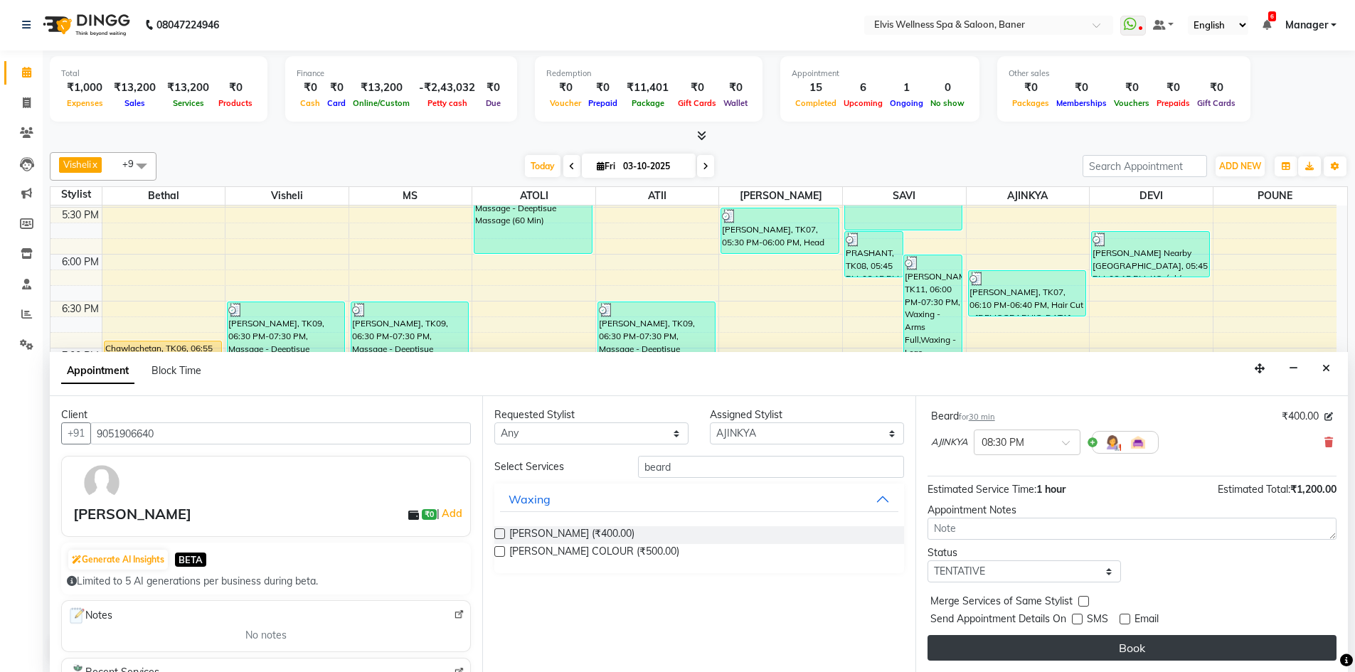
click at [1100, 639] on button "Book" at bounding box center [1131, 648] width 409 height 26
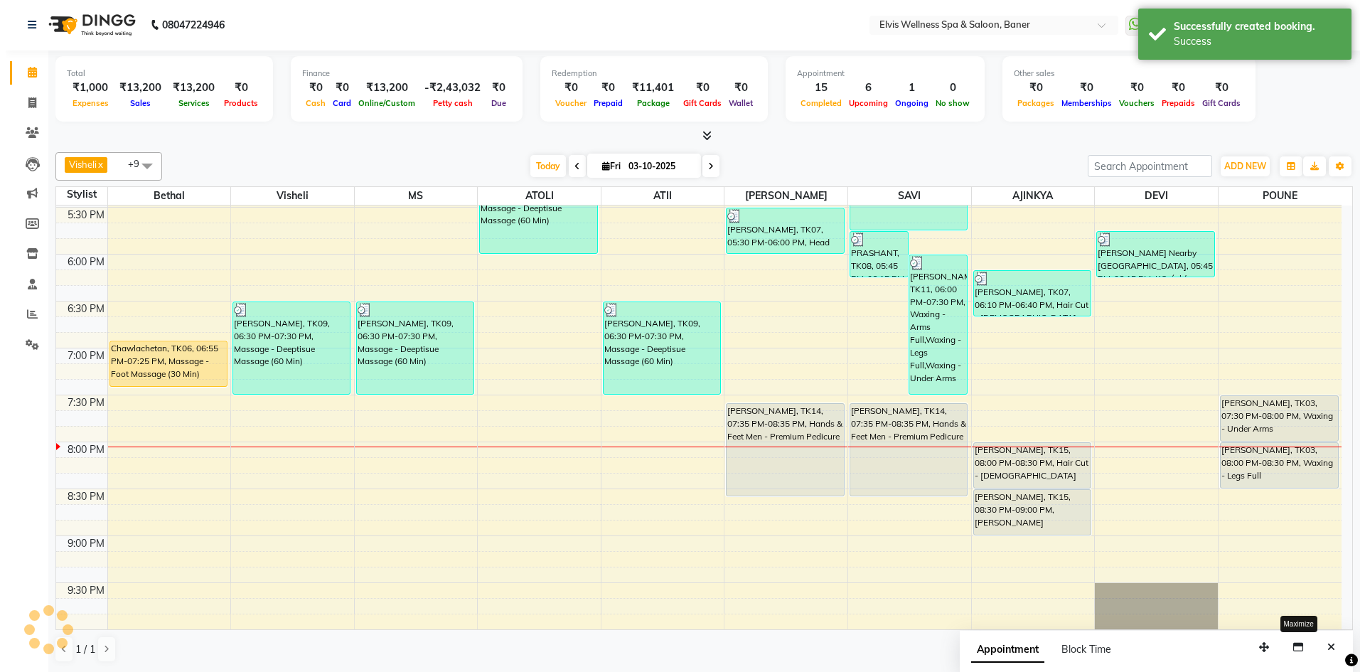
scroll to position [0, 0]
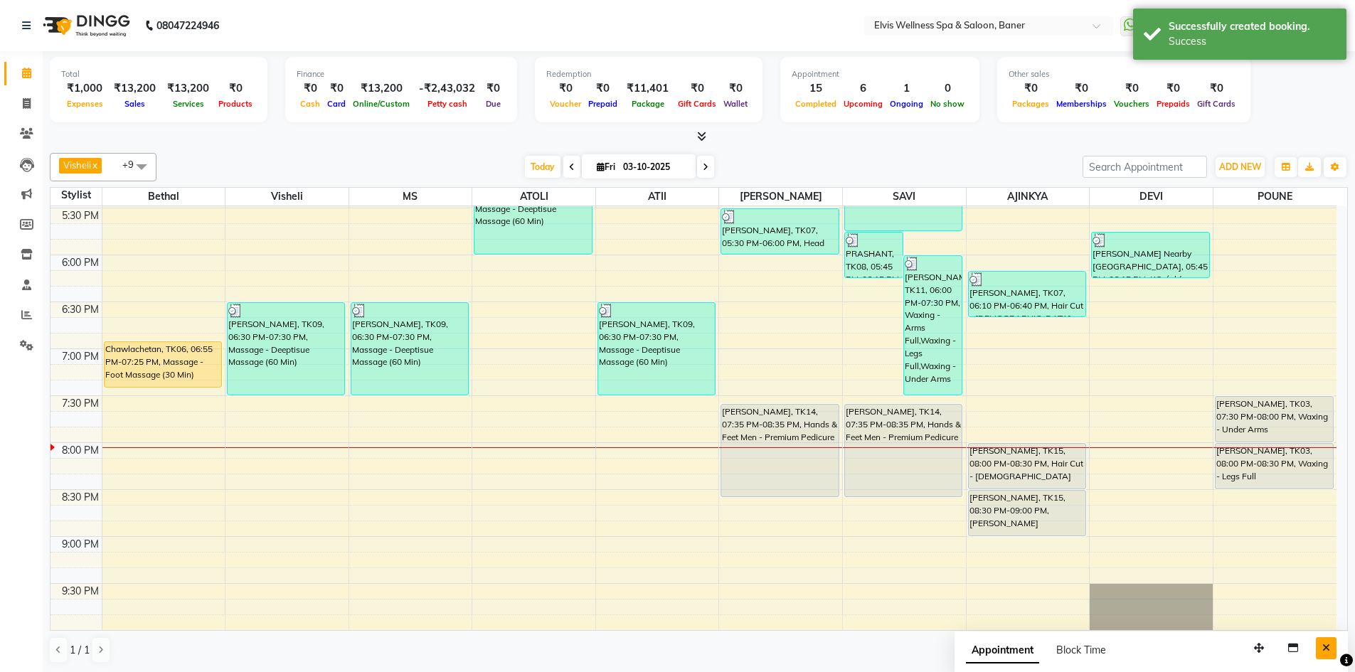
click at [1322, 648] on icon "Close" at bounding box center [1326, 648] width 8 height 10
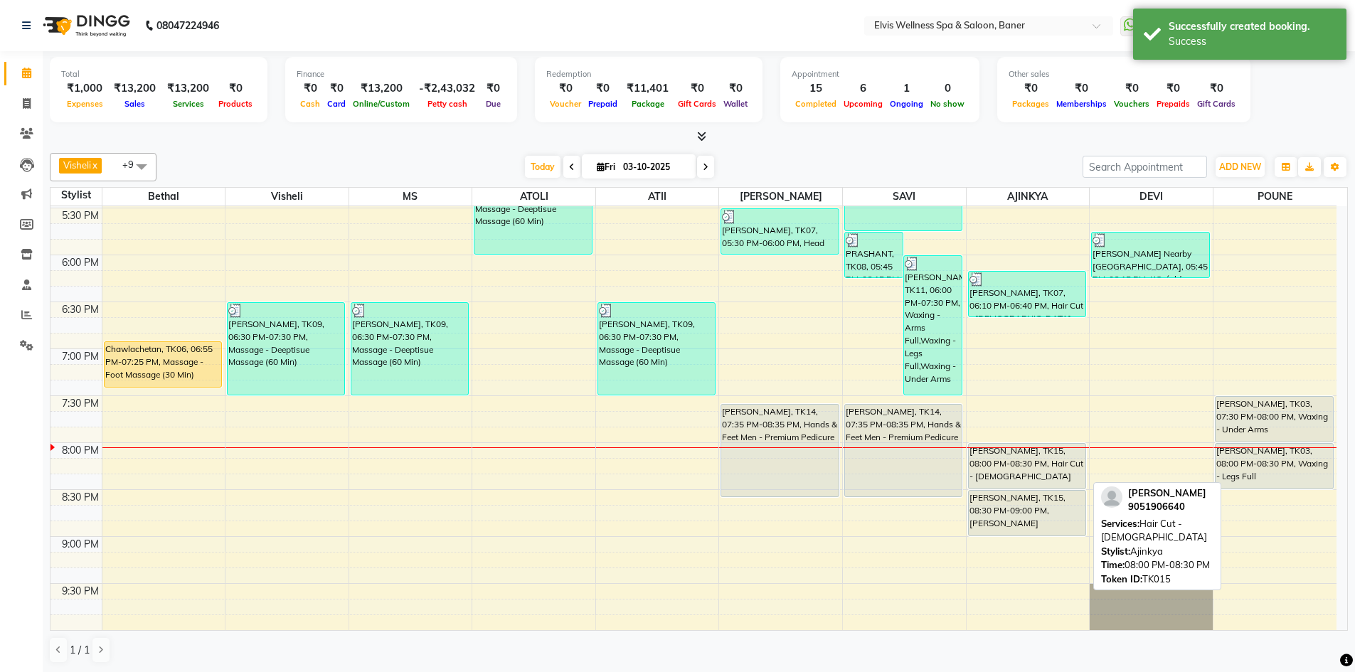
click at [996, 480] on div "[PERSON_NAME], TK15, 08:00 PM-08:30 PM, Hair Cut - [DEMOGRAPHIC_DATA]" at bounding box center [1027, 466] width 117 height 45
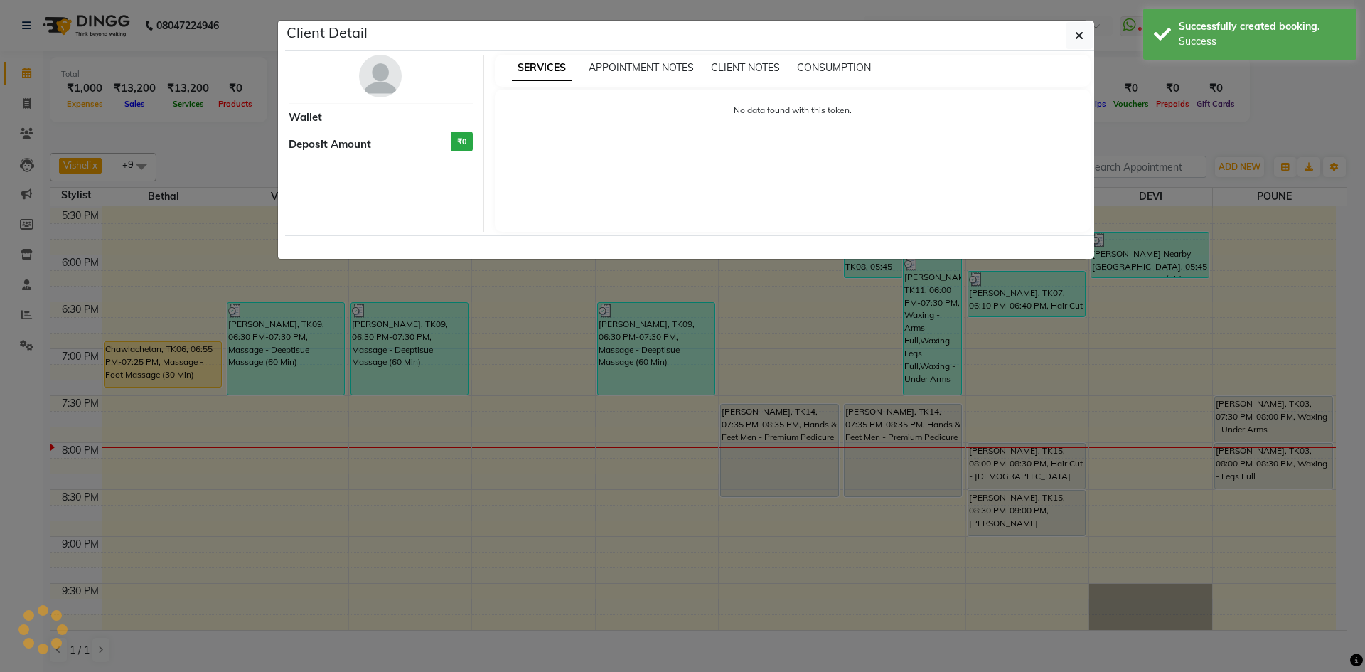
select select "7"
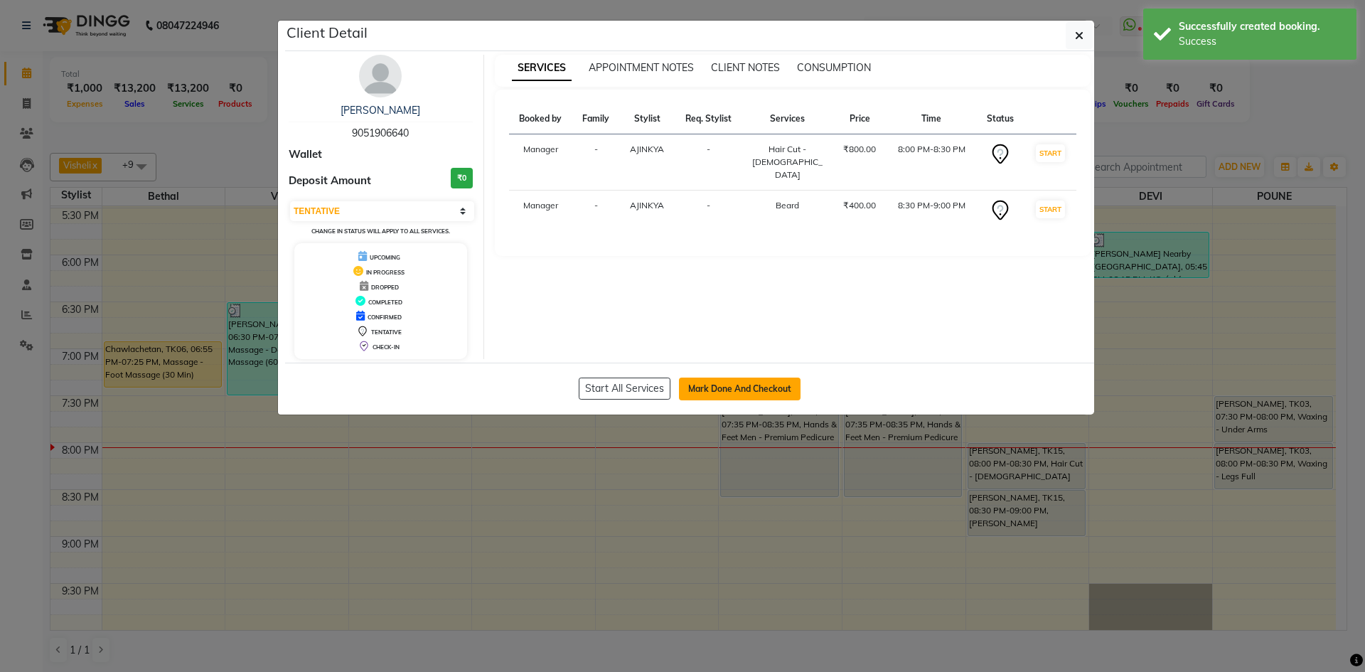
click at [774, 386] on button "Mark Done And Checkout" at bounding box center [740, 389] width 122 height 23
select select "5735"
select select "service"
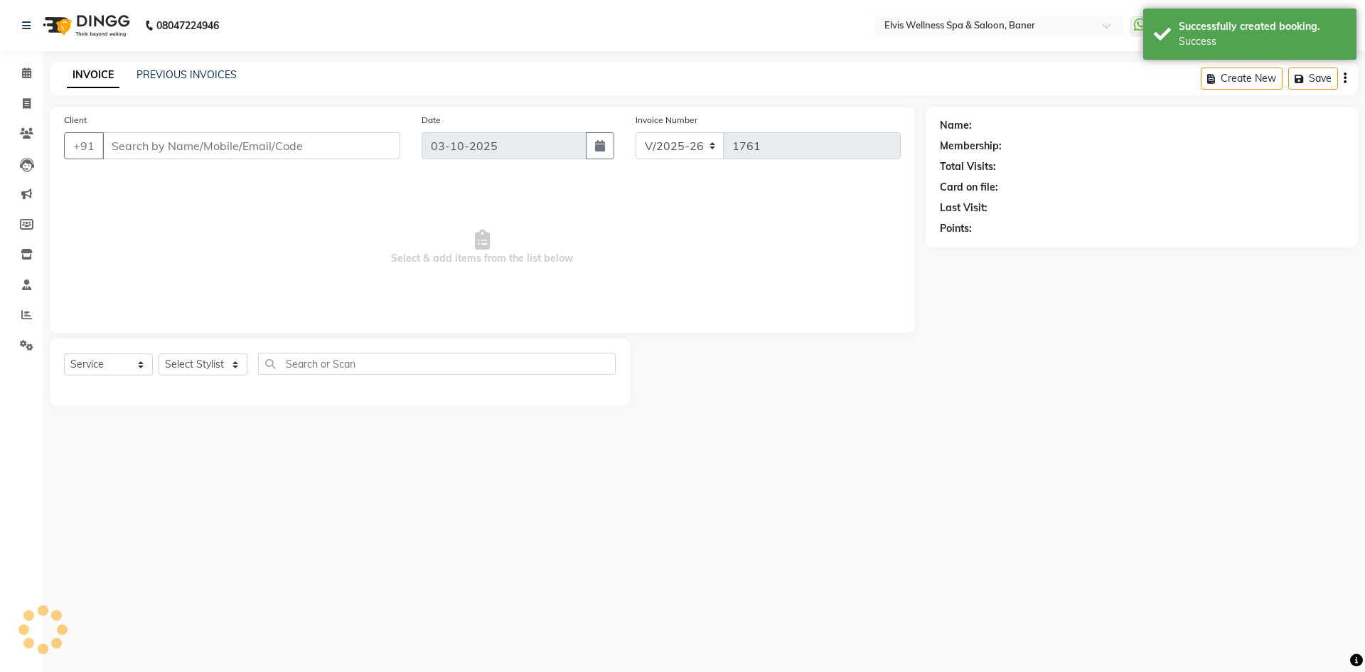
type input "9051906640"
select select "88431"
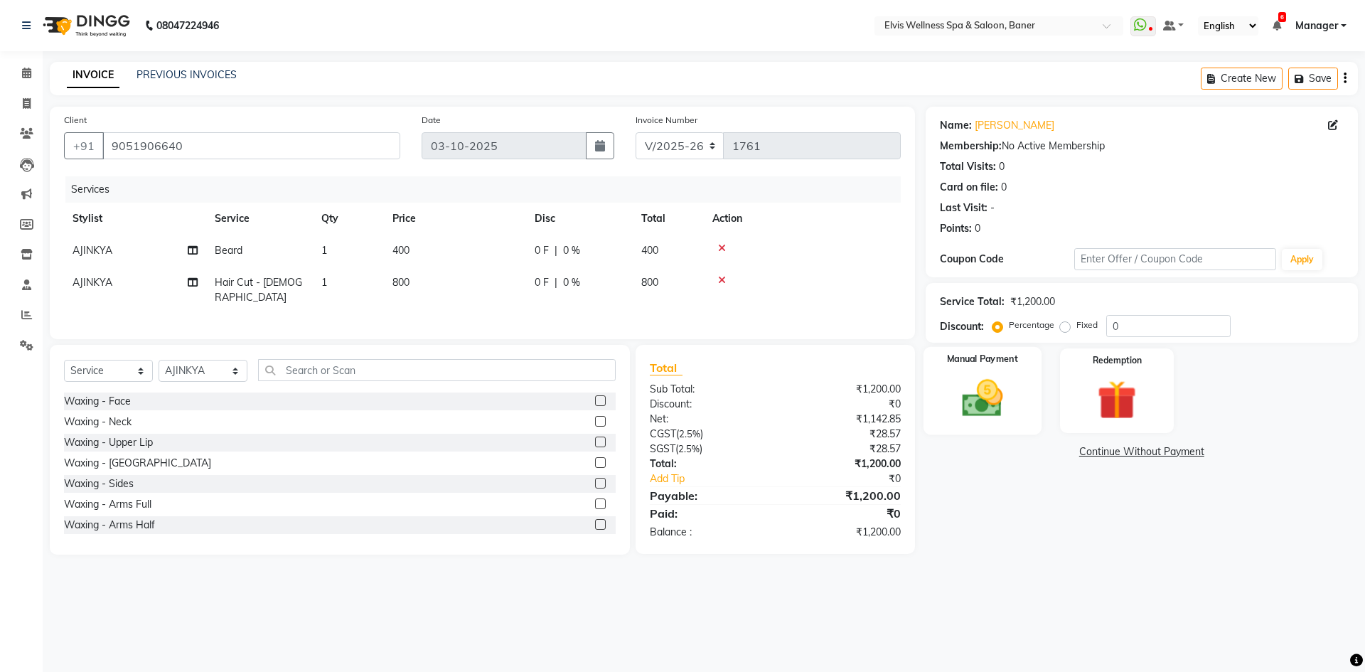
click at [1021, 413] on div "Manual Payment" at bounding box center [982, 390] width 118 height 87
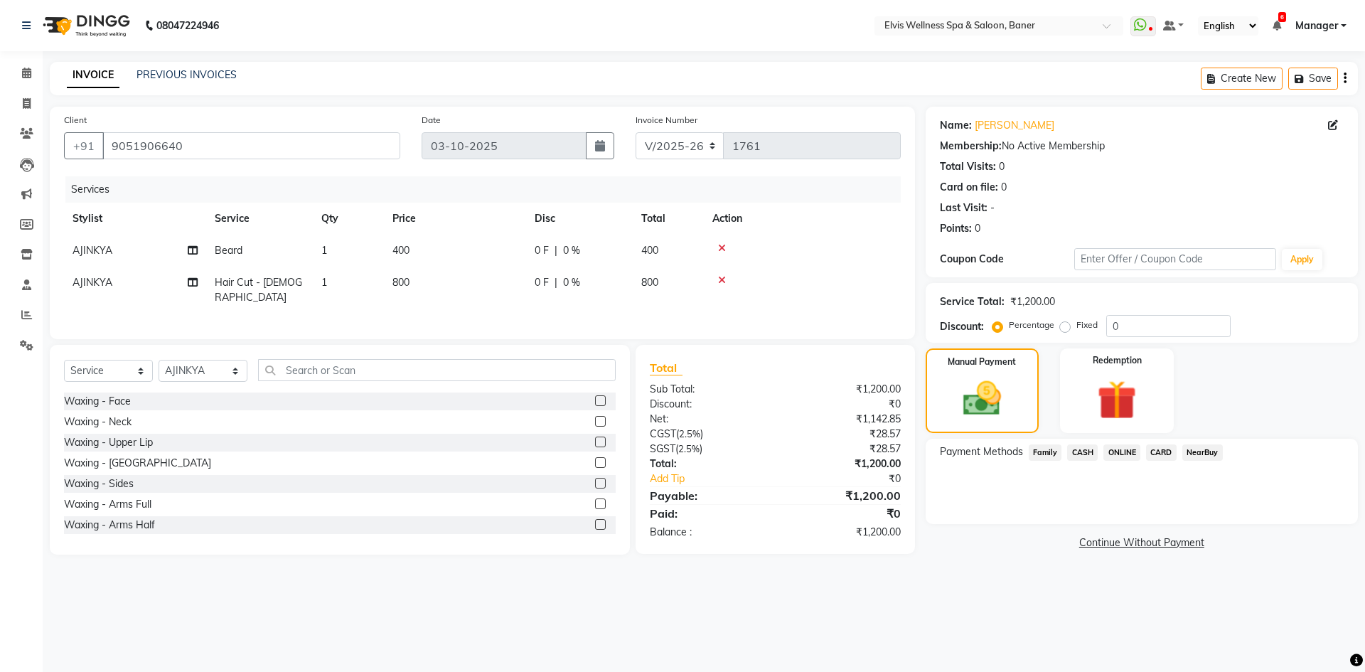
click at [1116, 455] on span "ONLINE" at bounding box center [1122, 452] width 37 height 16
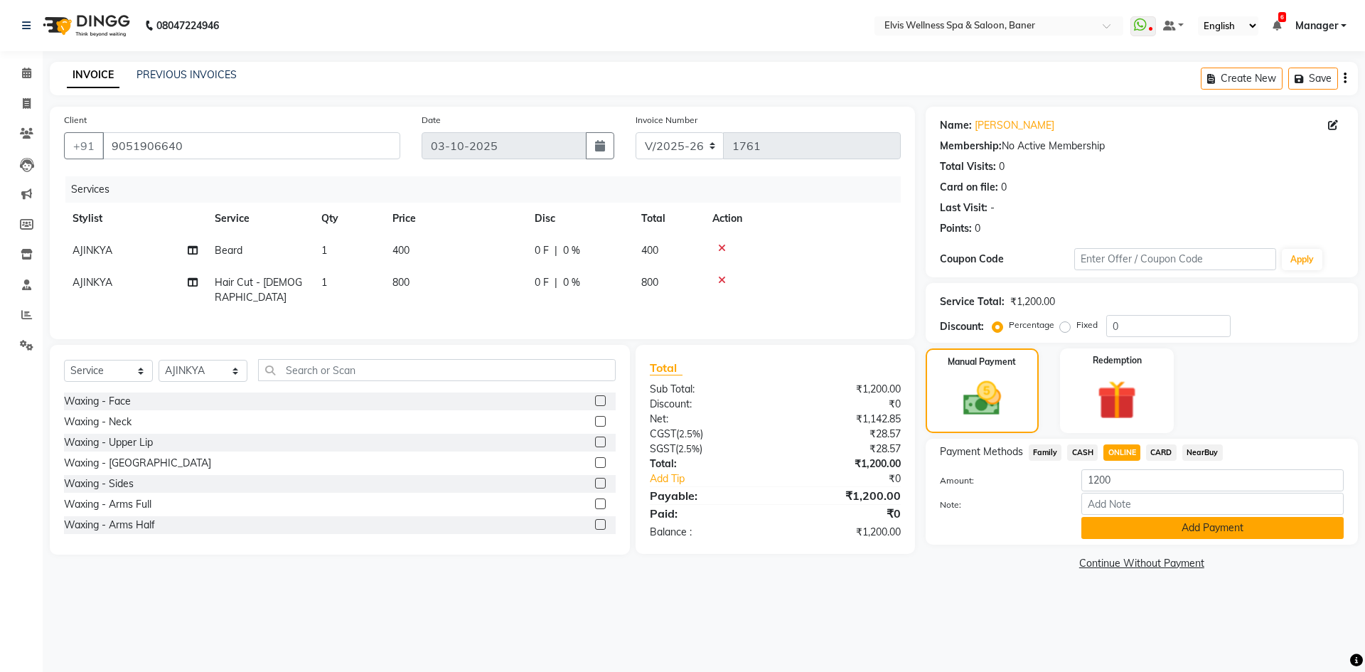
click at [1107, 522] on button "Add Payment" at bounding box center [1213, 528] width 262 height 22
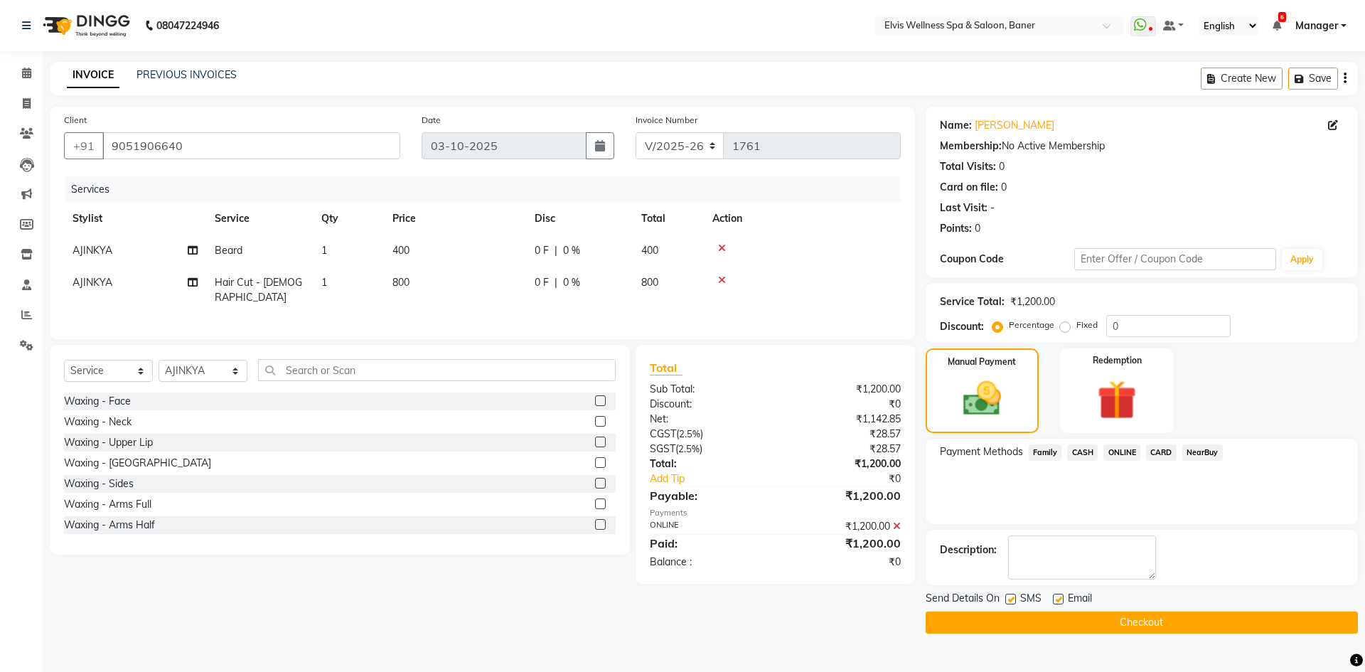
click at [1057, 598] on label at bounding box center [1058, 599] width 11 height 11
click at [1057, 598] on input "checkbox" at bounding box center [1057, 599] width 9 height 9
checkbox input "false"
click at [1007, 600] on label at bounding box center [1011, 599] width 11 height 11
click at [1007, 600] on input "checkbox" at bounding box center [1010, 599] width 9 height 9
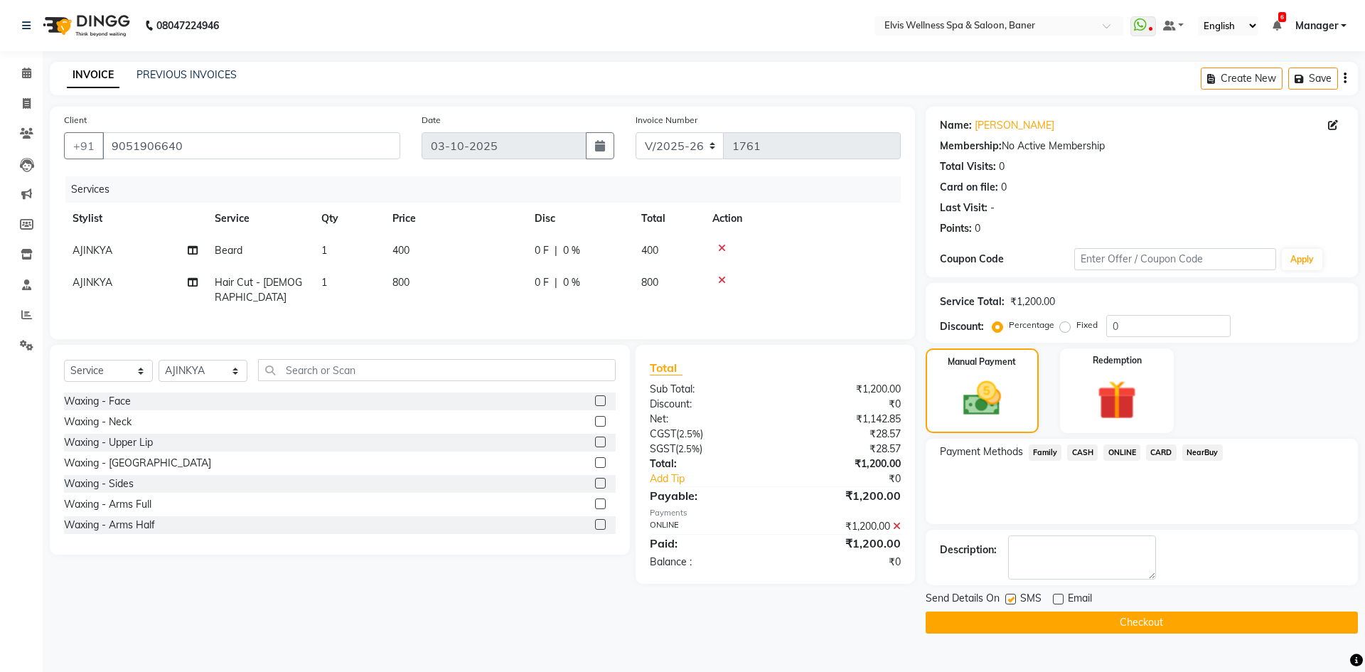
checkbox input "false"
click at [993, 614] on button "Checkout" at bounding box center [1142, 623] width 432 height 22
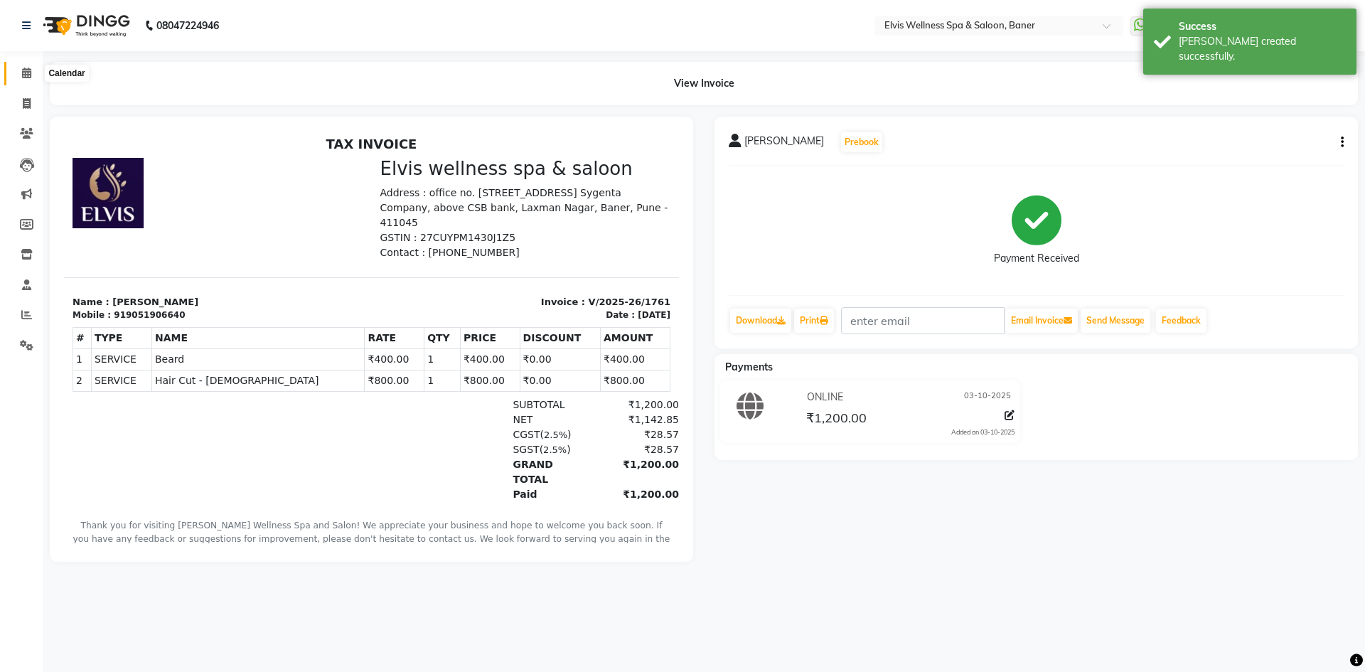
click at [21, 75] on span at bounding box center [26, 73] width 25 height 16
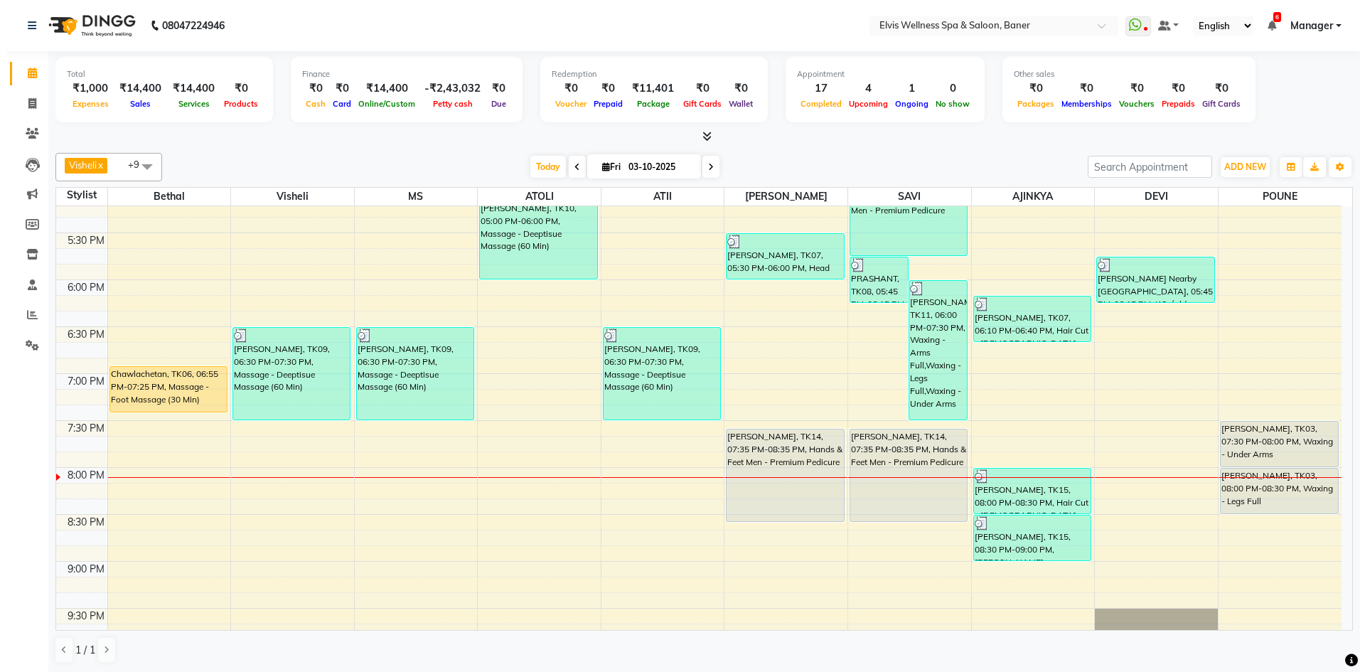
scroll to position [890, 0]
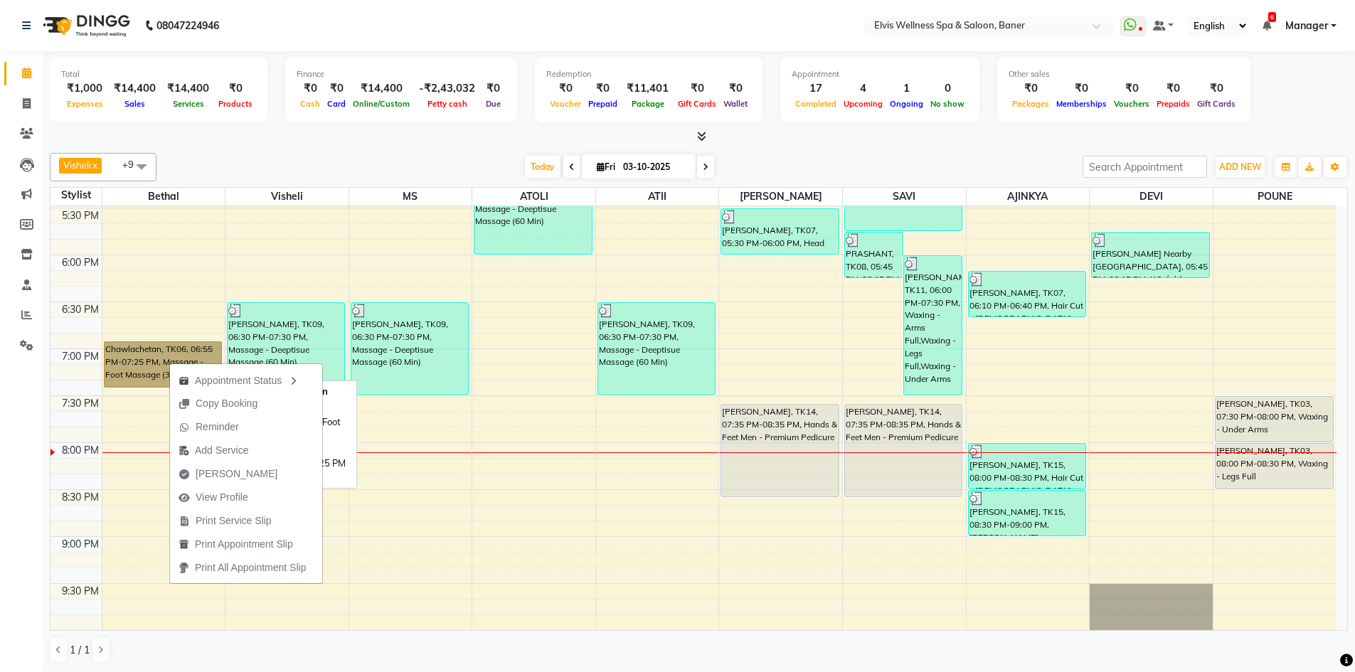
click at [151, 372] on link "Chawlachetan, TK06, 06:55 PM-07:25 PM, Massage - Foot Massage (30 Min)" at bounding box center [163, 364] width 118 height 46
select select "1"
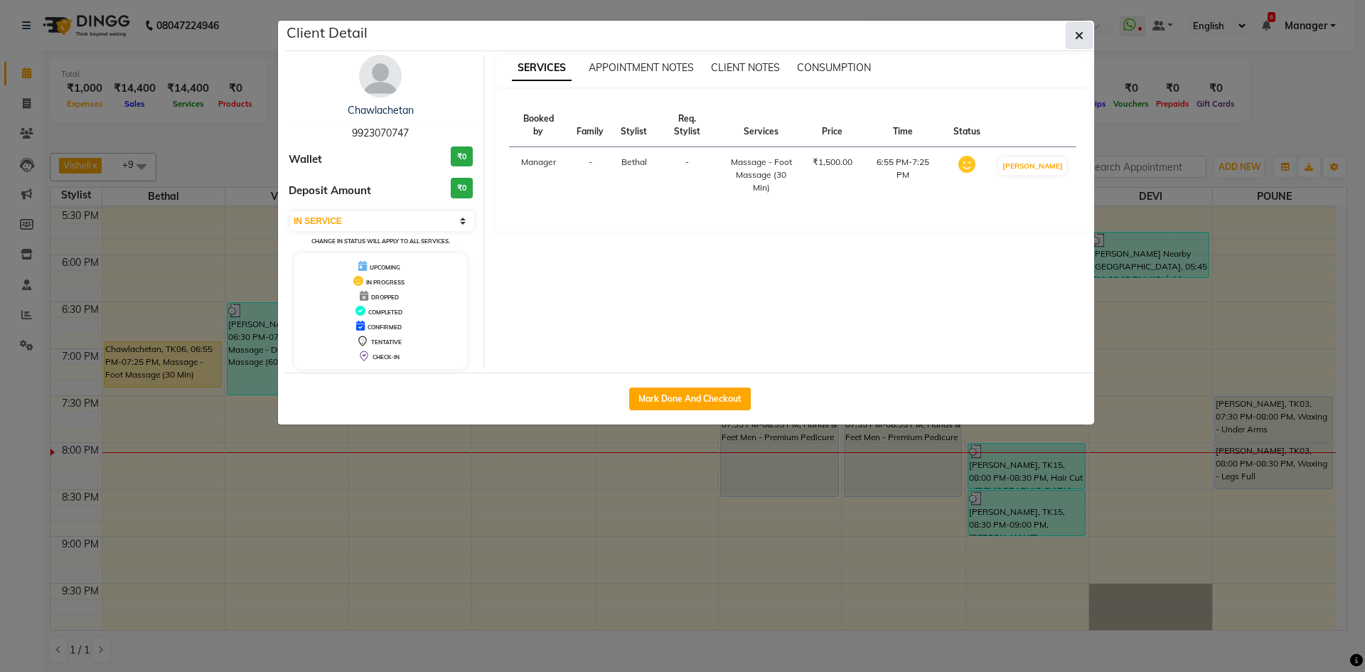
click at [1078, 28] on button "button" at bounding box center [1079, 35] width 27 height 27
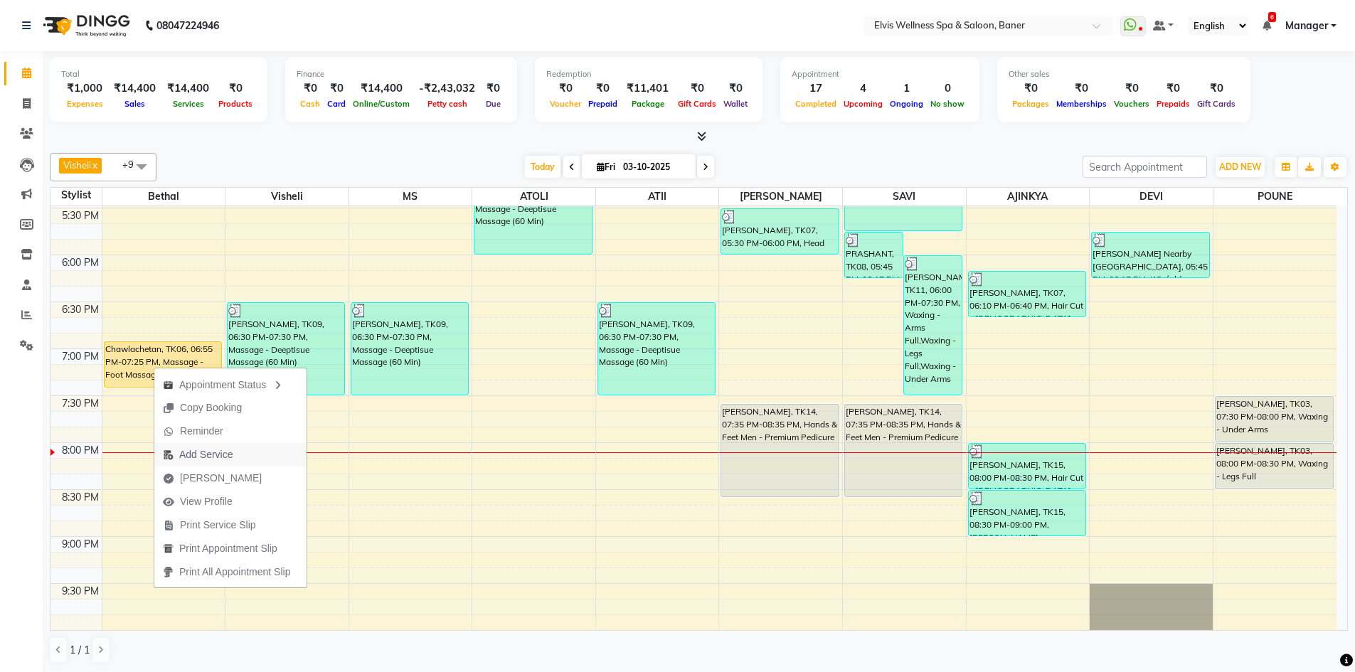
click at [209, 454] on span "Add Service" at bounding box center [205, 454] width 53 height 15
select select "40636"
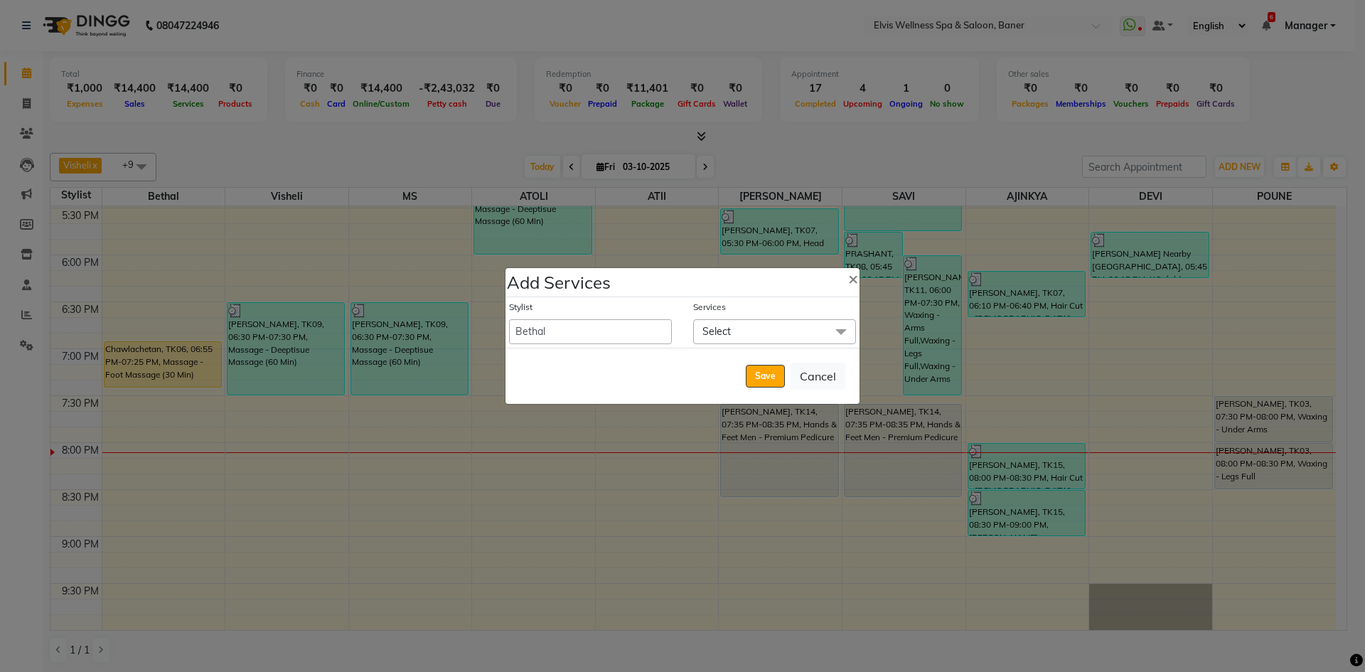
click at [707, 331] on span "Select" at bounding box center [717, 331] width 28 height 13
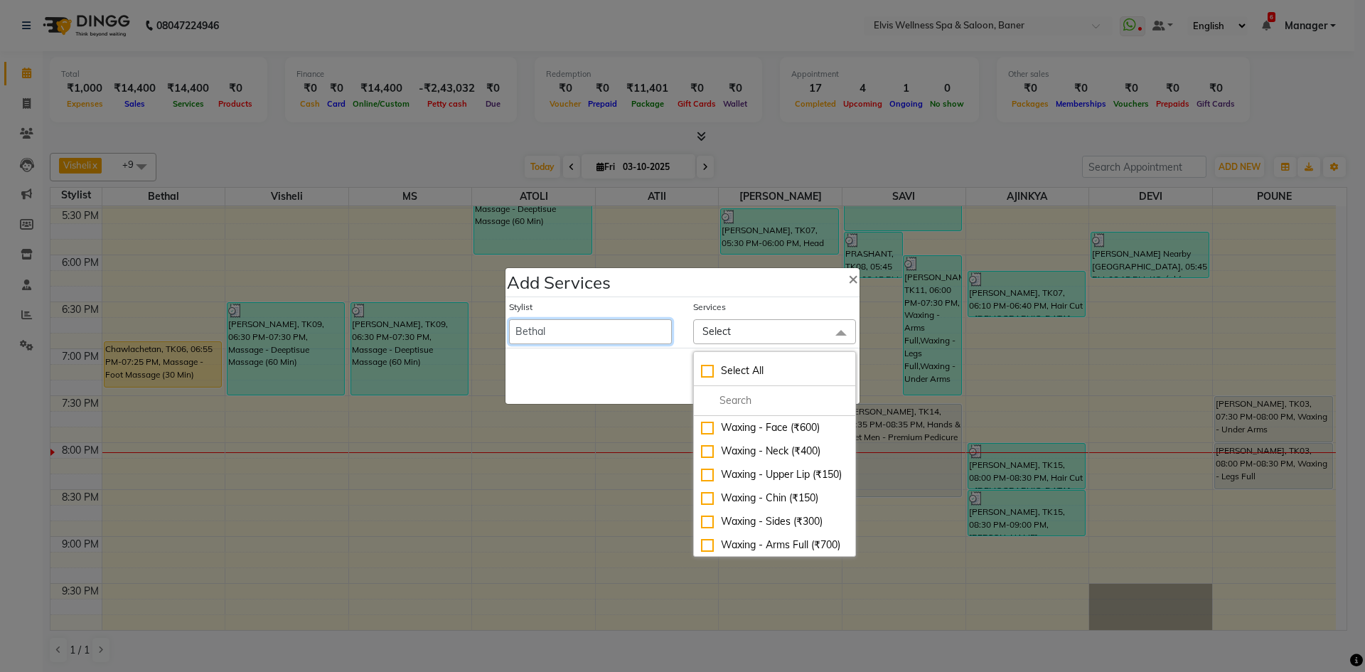
click at [566, 334] on select "AJINKYA ATII ATOLI Bethal DEVI KN Staff Kothrud Staff KP Staff Mahesh Manager […" at bounding box center [590, 331] width 163 height 25
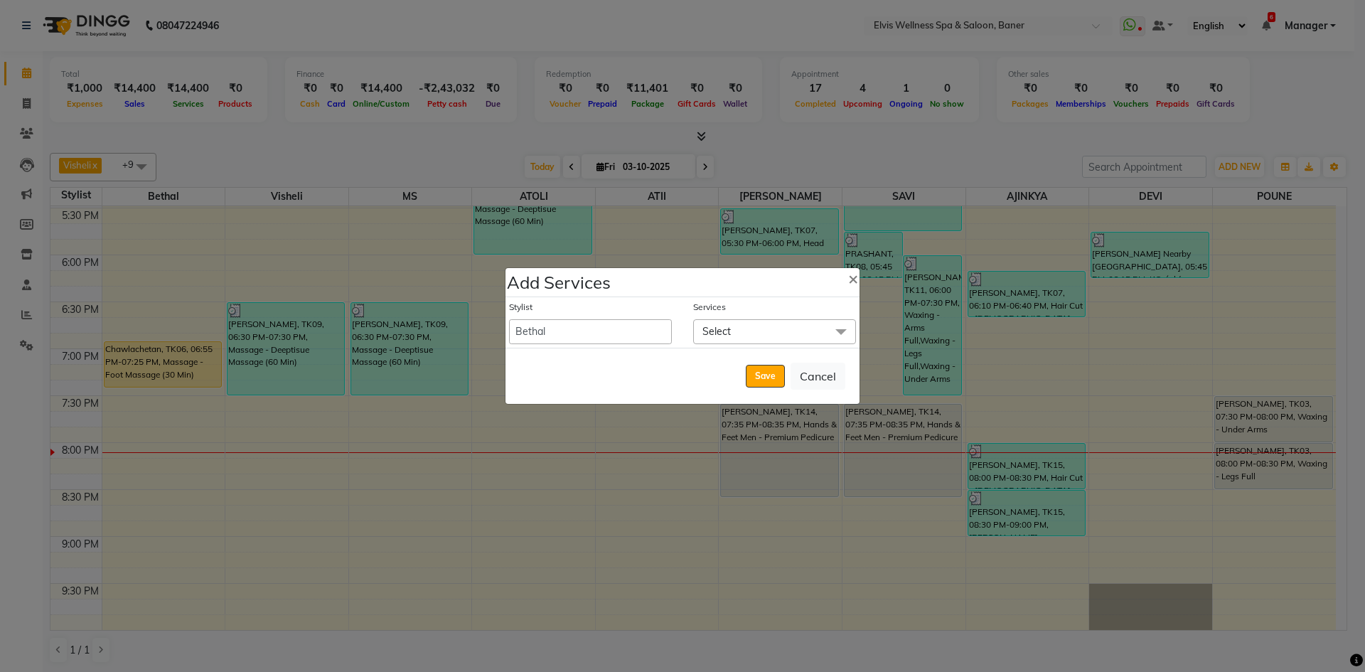
click at [772, 341] on span "Select" at bounding box center [774, 331] width 163 height 25
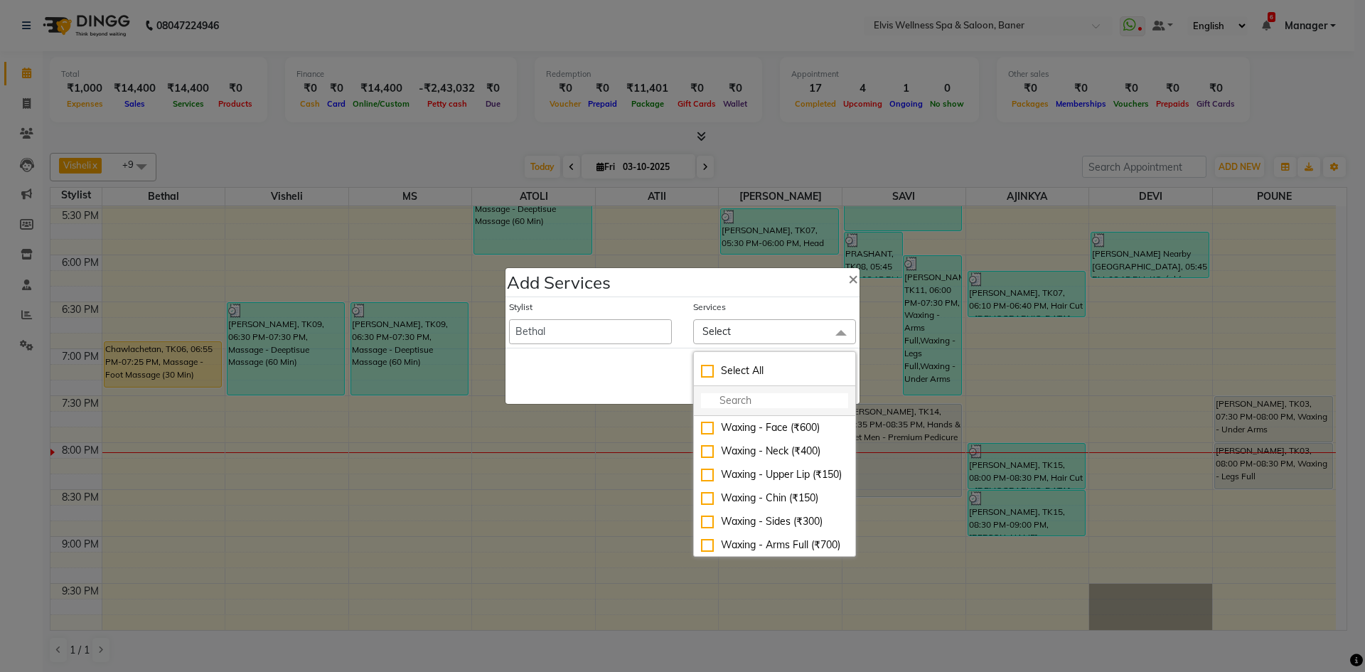
click at [741, 397] on input "multiselect-search" at bounding box center [774, 400] width 147 height 15
type input "head"
click at [701, 430] on div "Head massage (₹1500)" at bounding box center [774, 427] width 147 height 15
checkbox input "true"
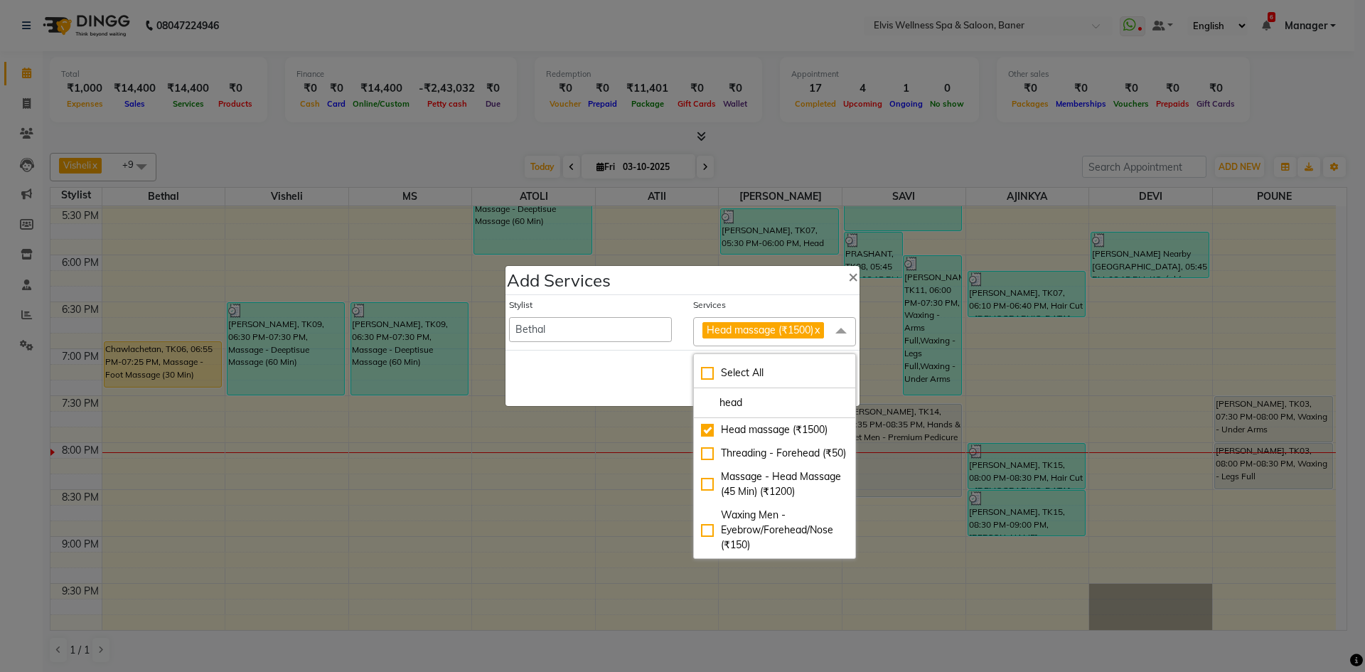
click at [626, 375] on div "Save Cancel" at bounding box center [683, 378] width 354 height 56
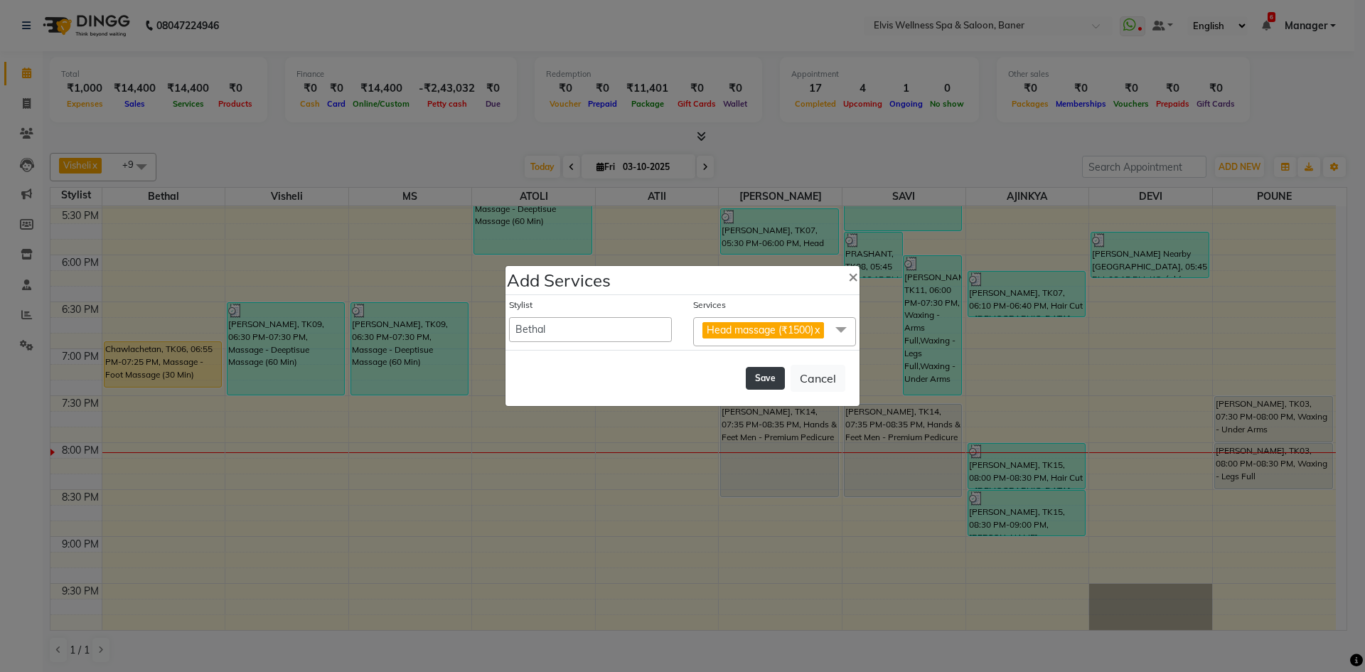
click at [769, 371] on button "Save" at bounding box center [765, 378] width 39 height 23
select select "88431"
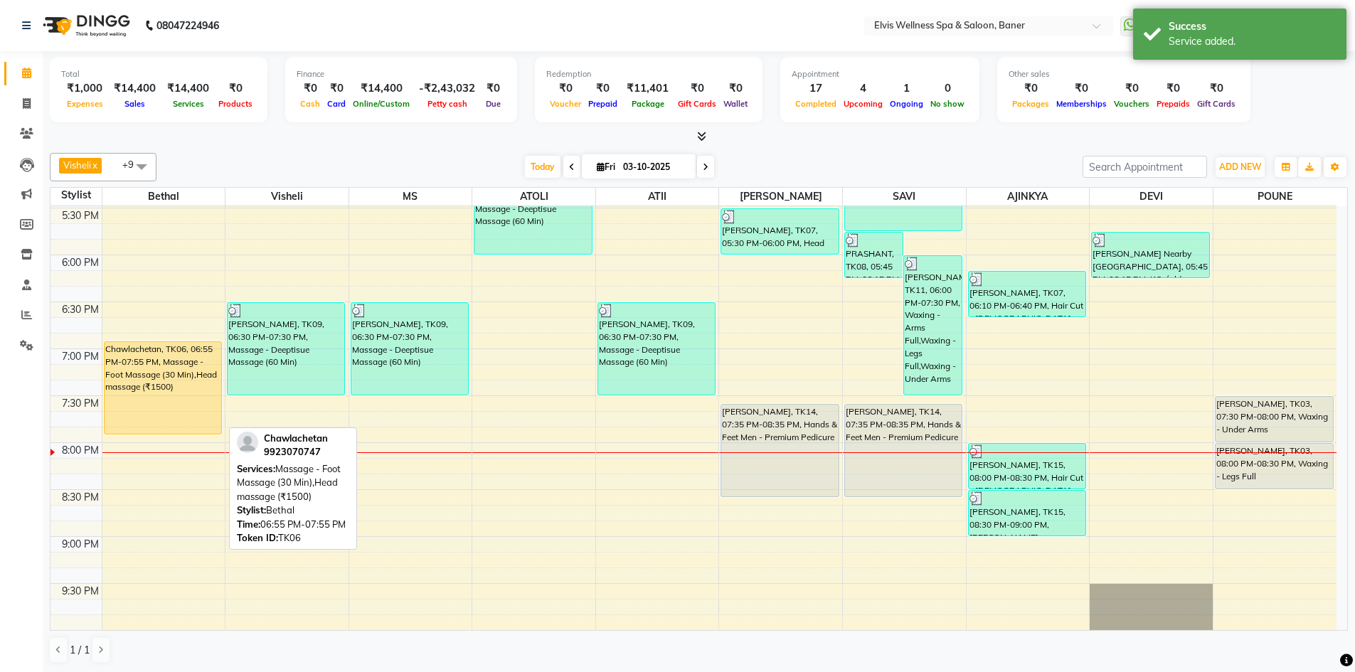
click at [146, 395] on div "Chawlachetan, TK06, 06:55 PM-07:55 PM, Massage - Foot Massage (30 Min),Head mas…" at bounding box center [163, 388] width 117 height 92
select select "1"
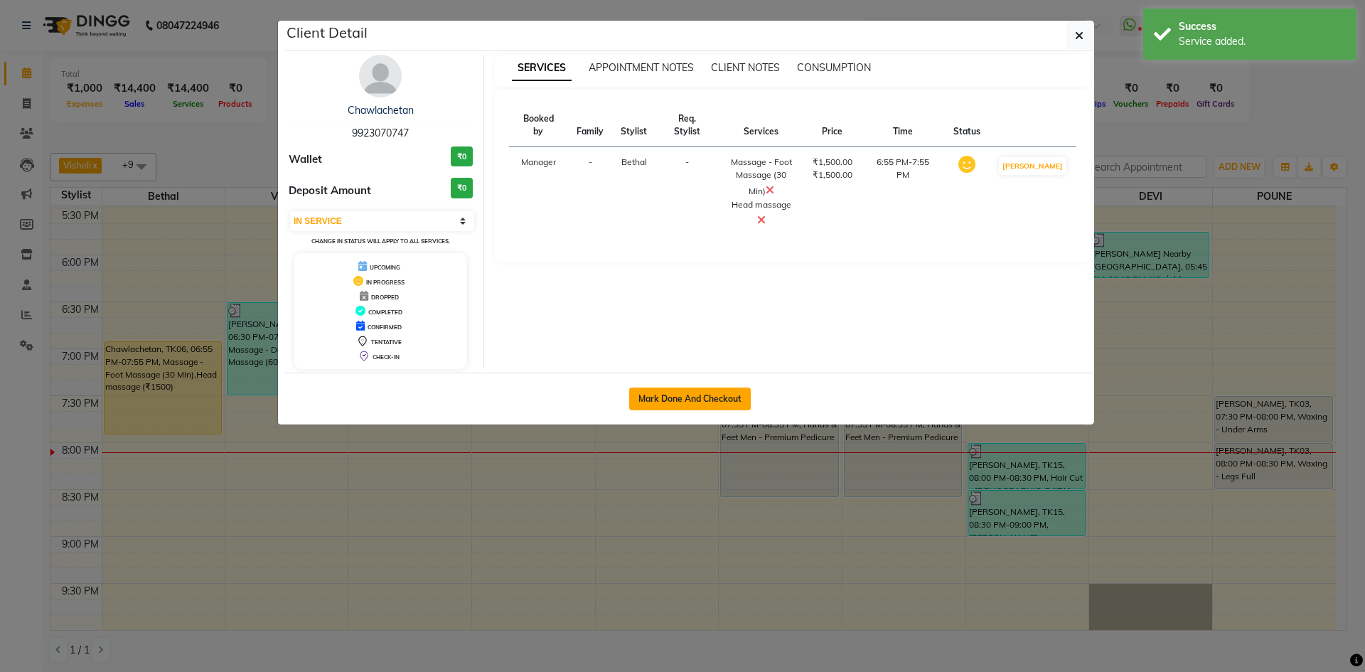
click at [718, 395] on button "Mark Done And Checkout" at bounding box center [690, 399] width 122 height 23
select select "service"
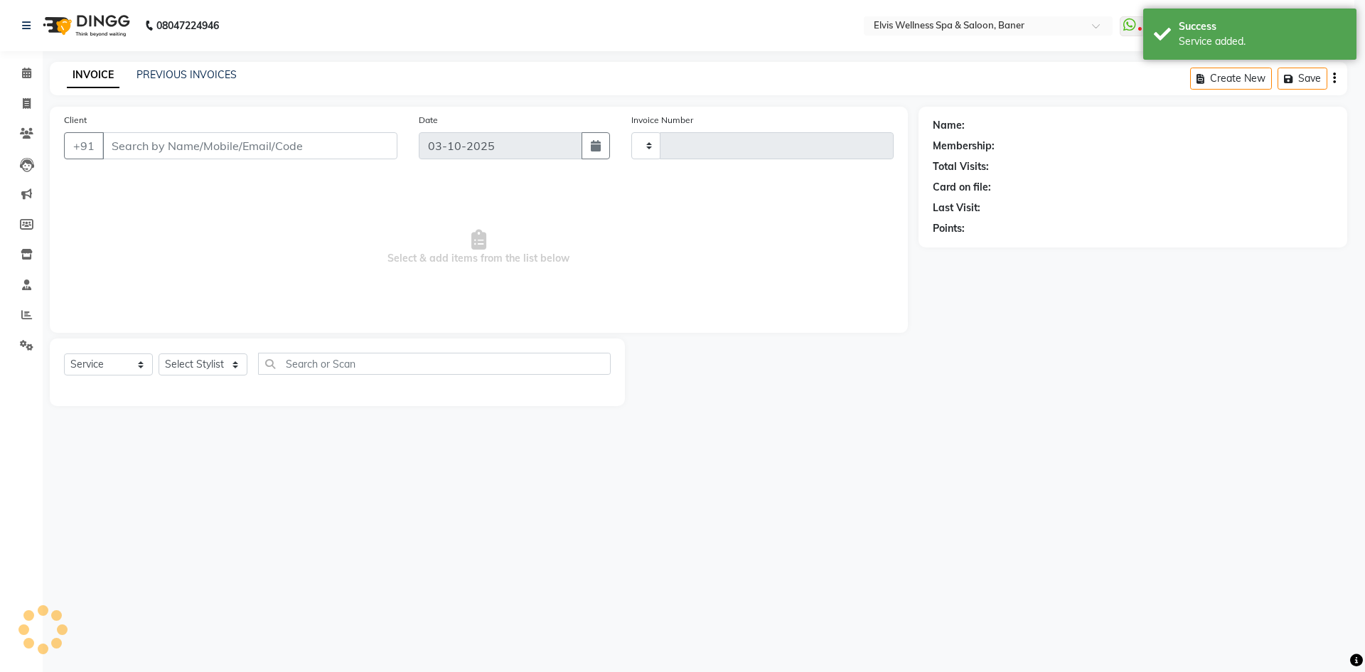
type input "1762"
select select "5735"
type input "9923070747"
select select "40636"
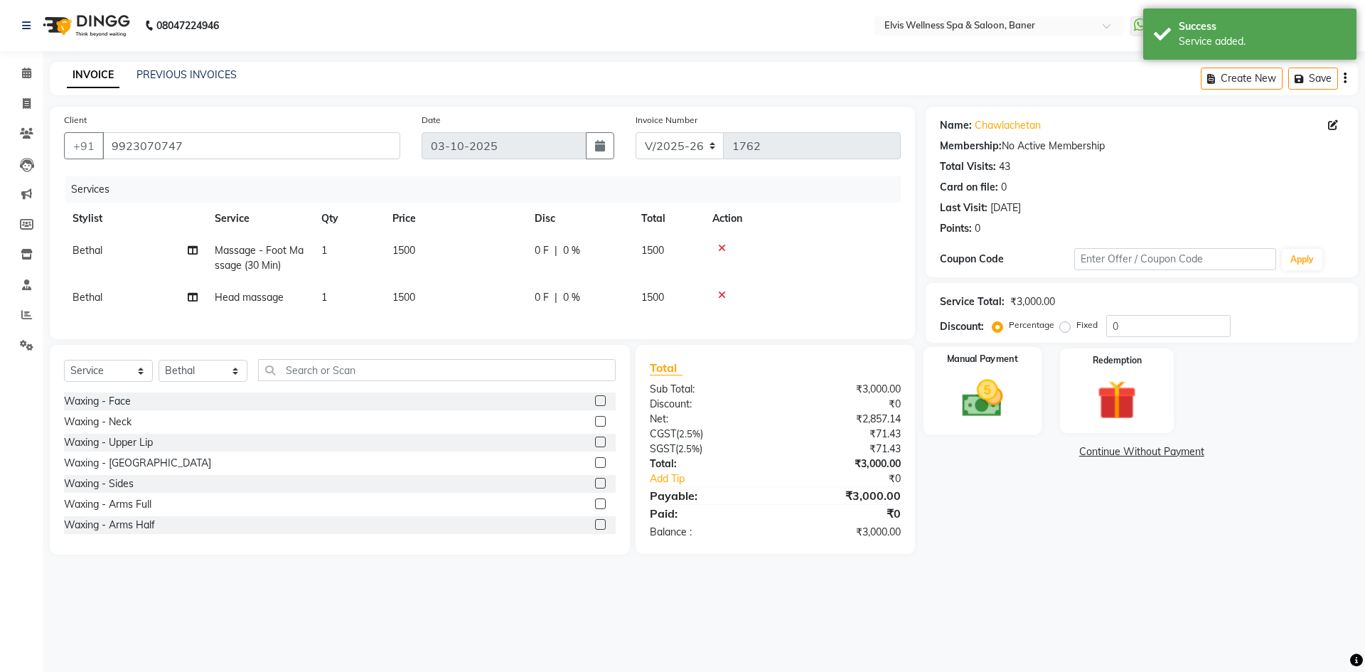
click at [995, 424] on div "Manual Payment" at bounding box center [982, 390] width 118 height 87
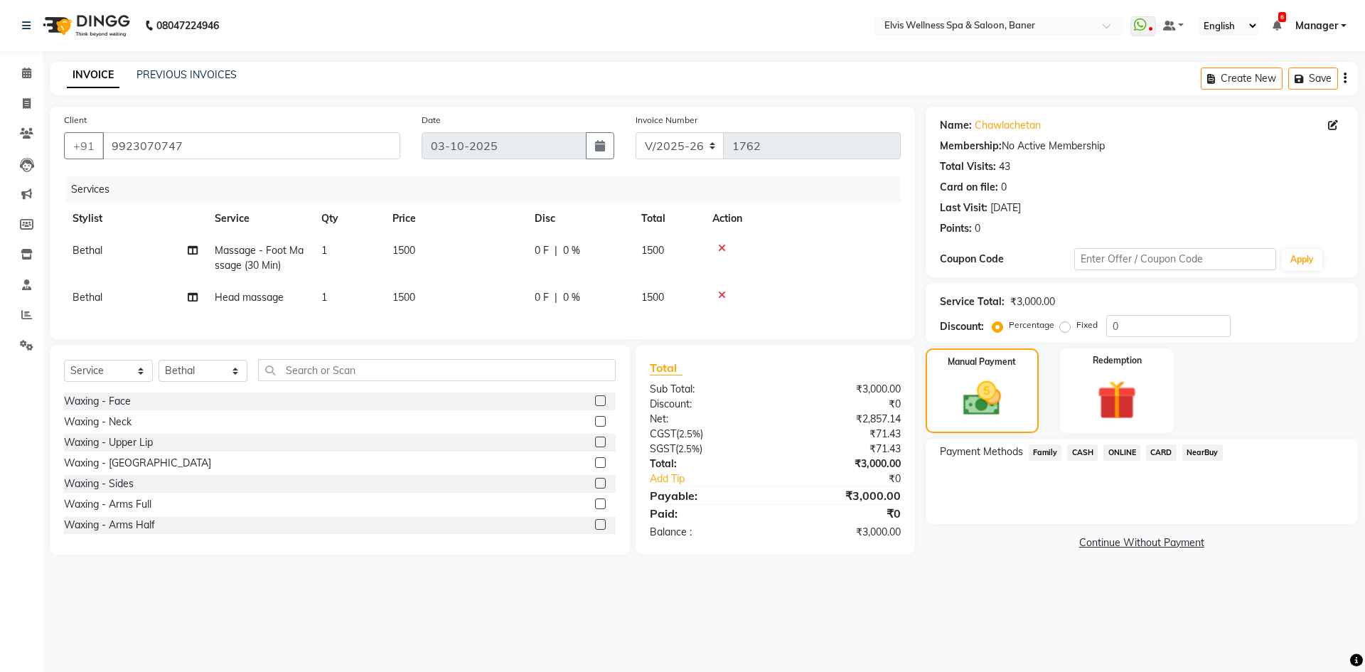
click at [1115, 450] on span "ONLINE" at bounding box center [1122, 452] width 37 height 16
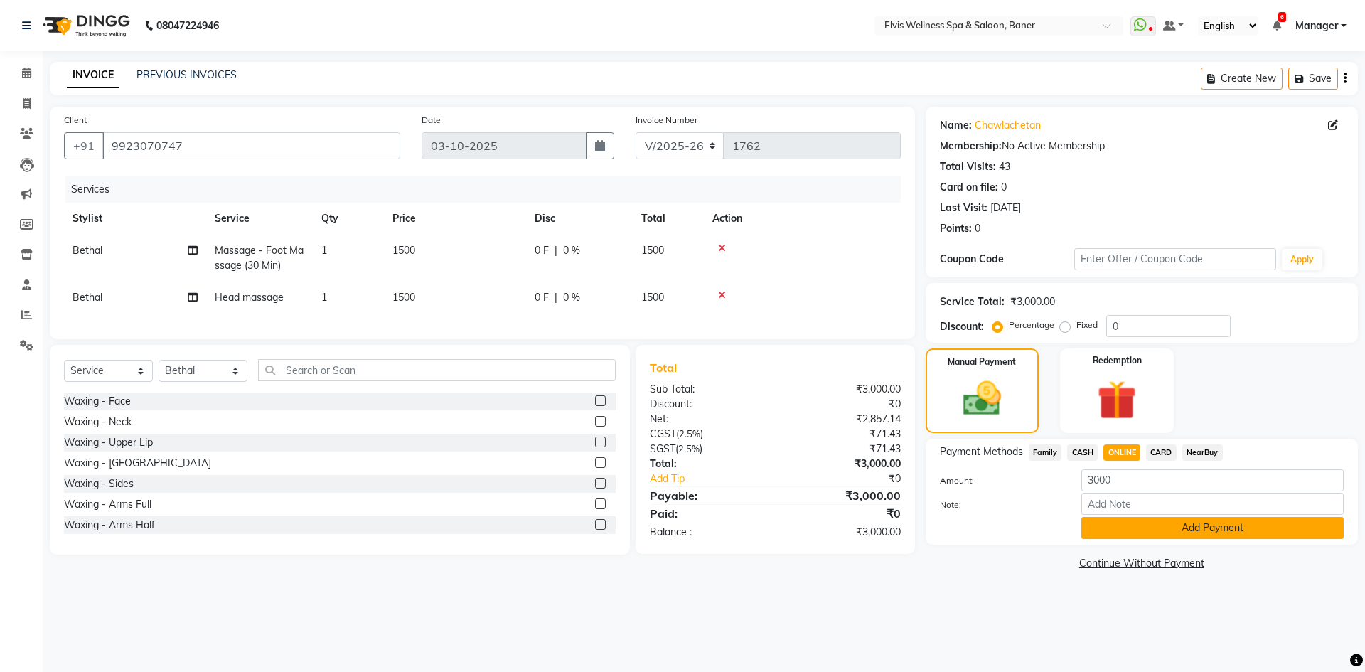
click at [1133, 528] on button "Add Payment" at bounding box center [1213, 528] width 262 height 22
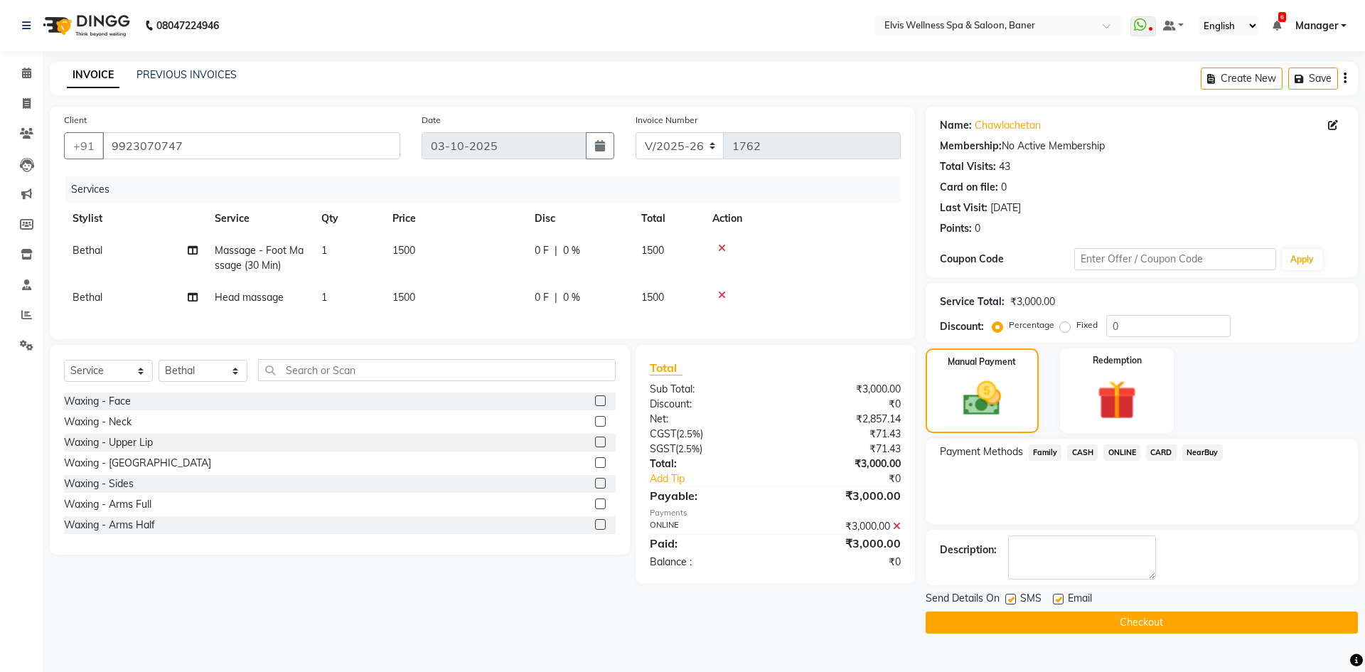
click at [1058, 599] on label at bounding box center [1058, 599] width 11 height 11
click at [1058, 599] on input "checkbox" at bounding box center [1057, 599] width 9 height 9
checkbox input "false"
click at [1014, 602] on label at bounding box center [1011, 599] width 11 height 11
click at [1014, 602] on input "checkbox" at bounding box center [1010, 599] width 9 height 9
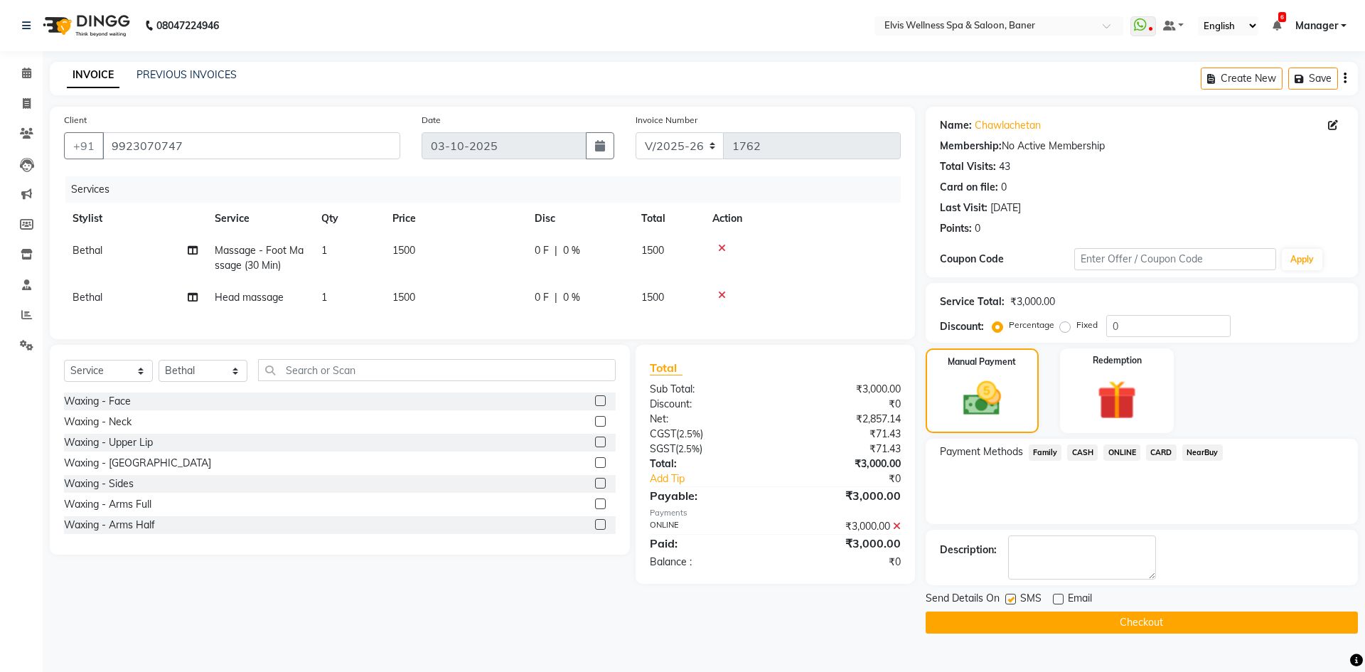
checkbox input "false"
click at [1014, 619] on button "Checkout" at bounding box center [1142, 623] width 432 height 22
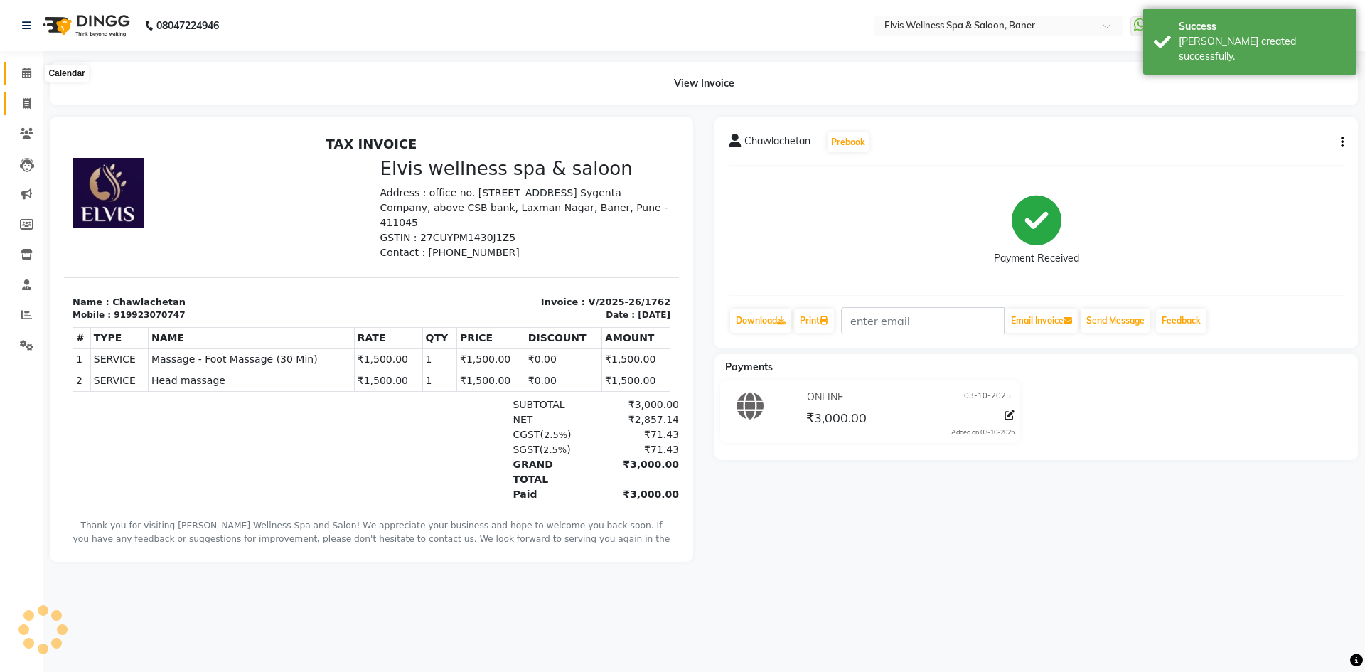
drag, startPoint x: 23, startPoint y: 76, endPoint x: 23, endPoint y: 112, distance: 35.6
click at [23, 76] on icon at bounding box center [26, 73] width 9 height 11
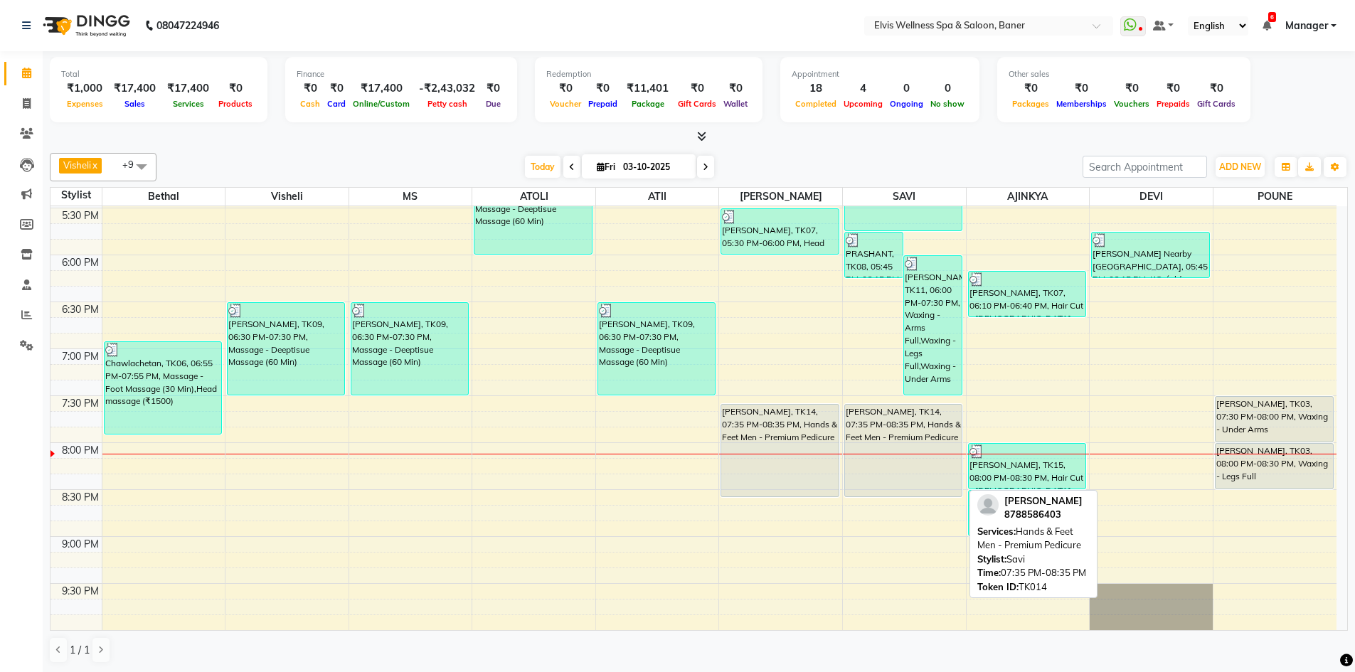
scroll to position [1, 0]
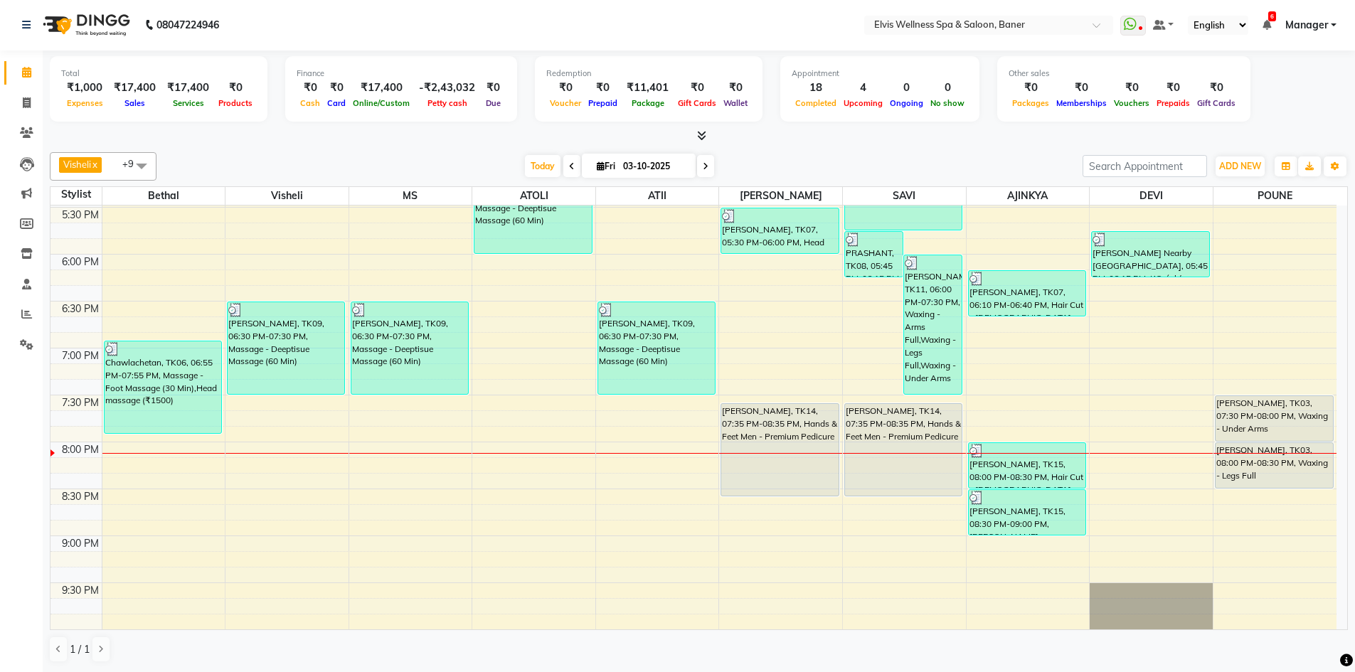
drag, startPoint x: 705, startPoint y: 127, endPoint x: 694, endPoint y: 144, distance: 20.7
click at [705, 127] on div "Total ₹1,000 Expenses ₹17,400 Sales ₹17,400 Services ₹0 Products Finance ₹0 Cas…" at bounding box center [699, 96] width 1298 height 93
click at [697, 141] on span at bounding box center [698, 136] width 15 height 15
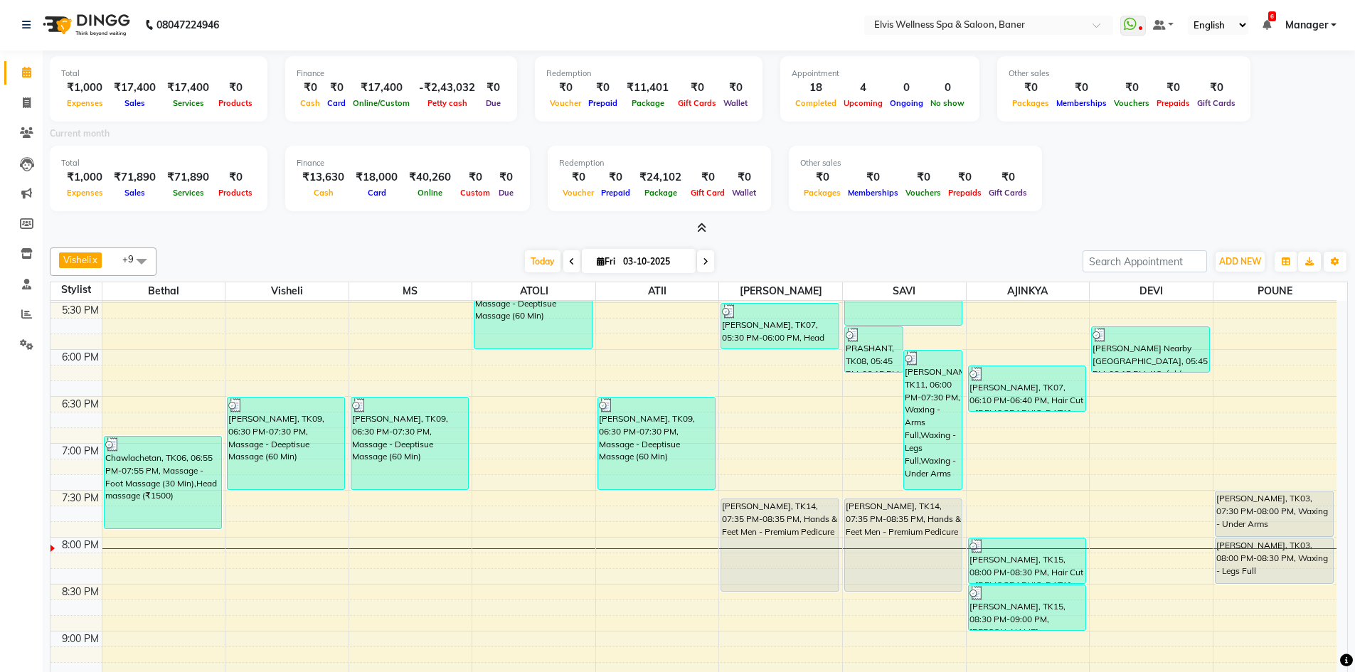
click at [705, 231] on icon at bounding box center [701, 228] width 9 height 11
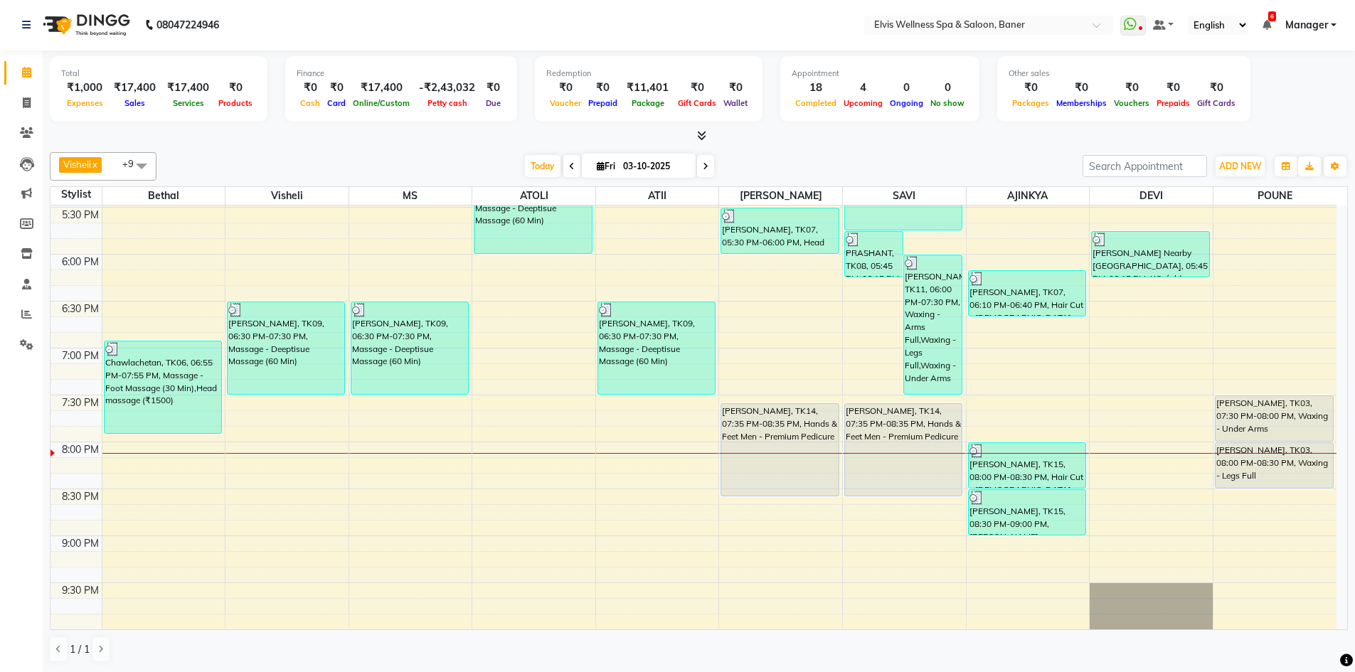
click at [700, 168] on span at bounding box center [705, 166] width 17 height 22
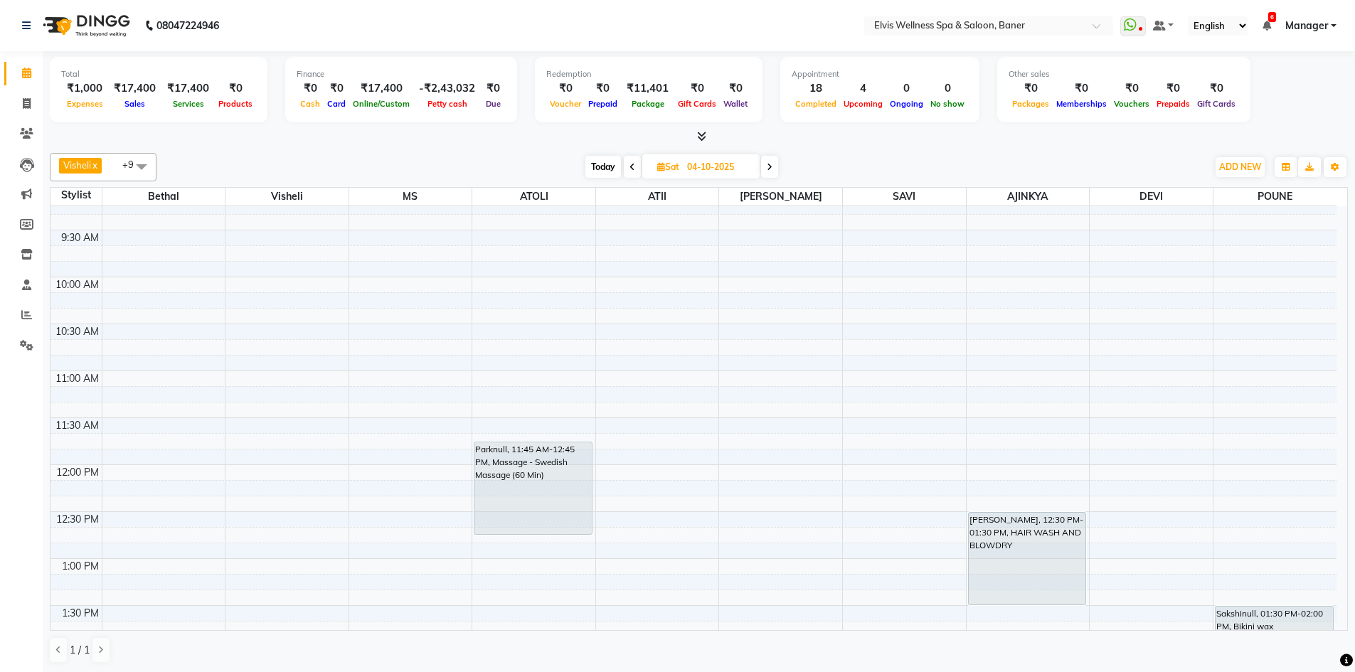
scroll to position [142, 0]
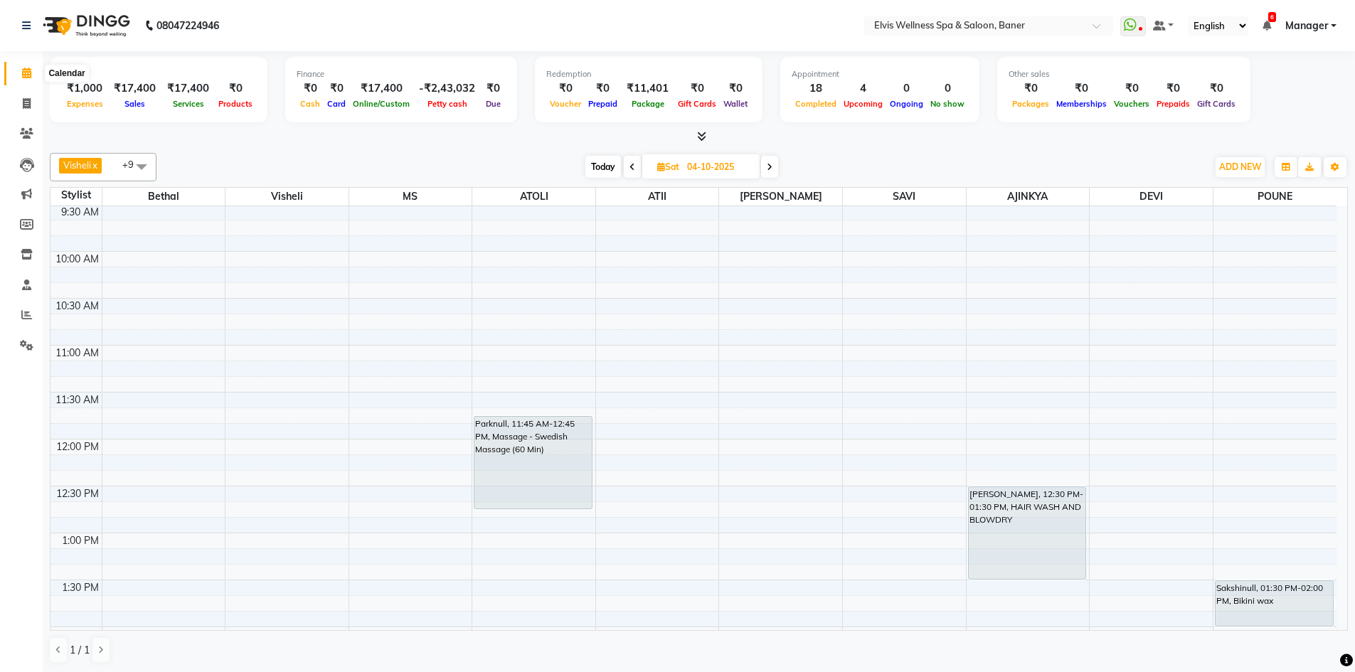
click at [21, 68] on span at bounding box center [26, 73] width 25 height 16
click at [599, 159] on span "Today" at bounding box center [603, 167] width 36 height 22
type input "03-10-2025"
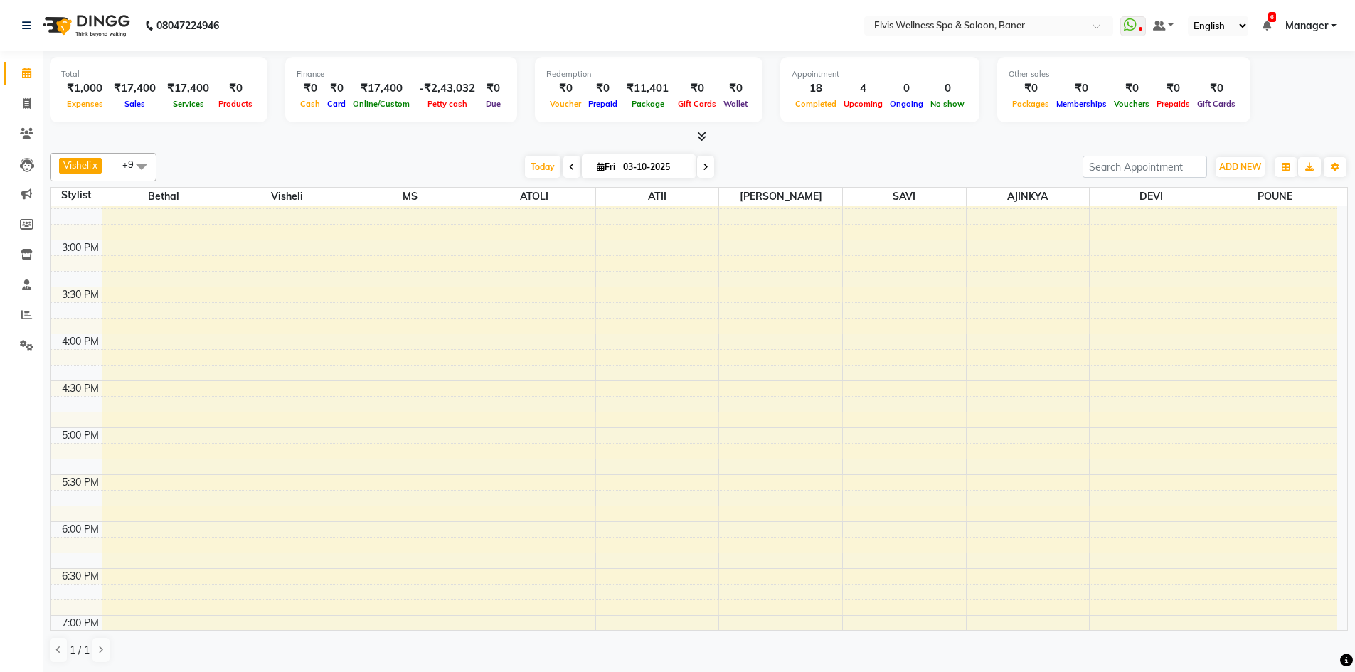
scroll to position [463, 0]
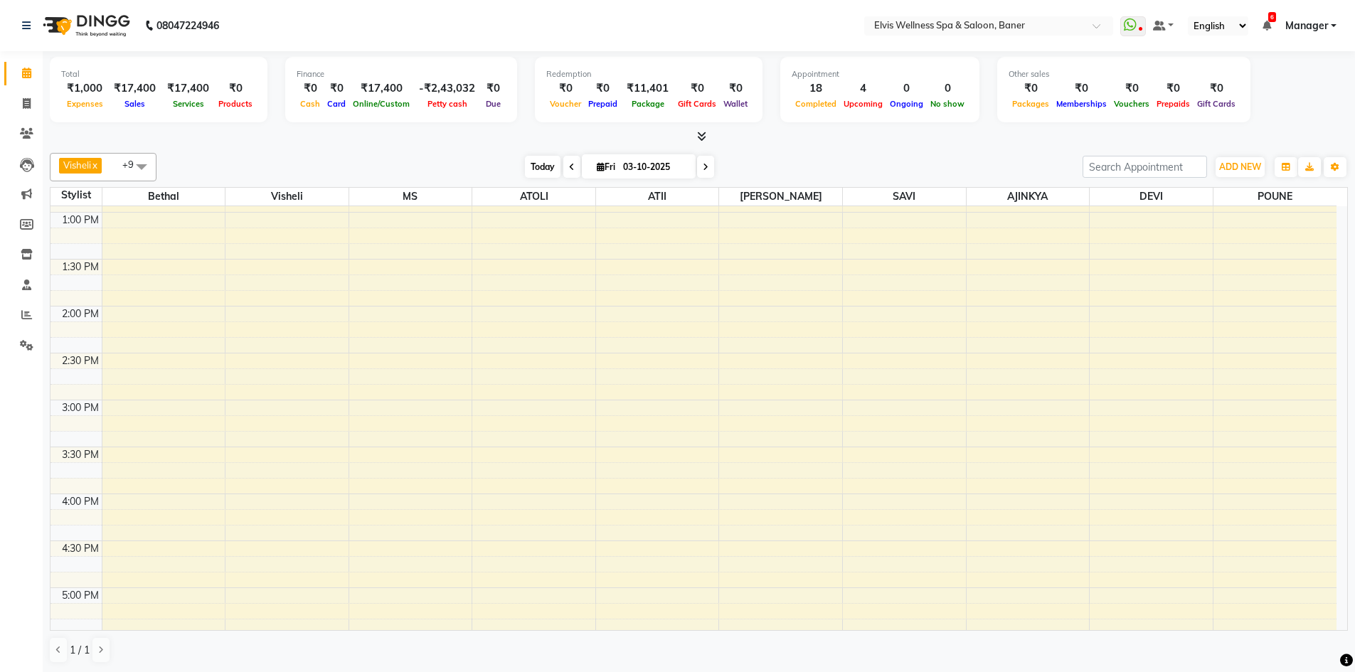
drag, startPoint x: 535, startPoint y: 165, endPoint x: 558, endPoint y: 215, distance: 55.7
click at [534, 165] on span "Today" at bounding box center [543, 167] width 36 height 22
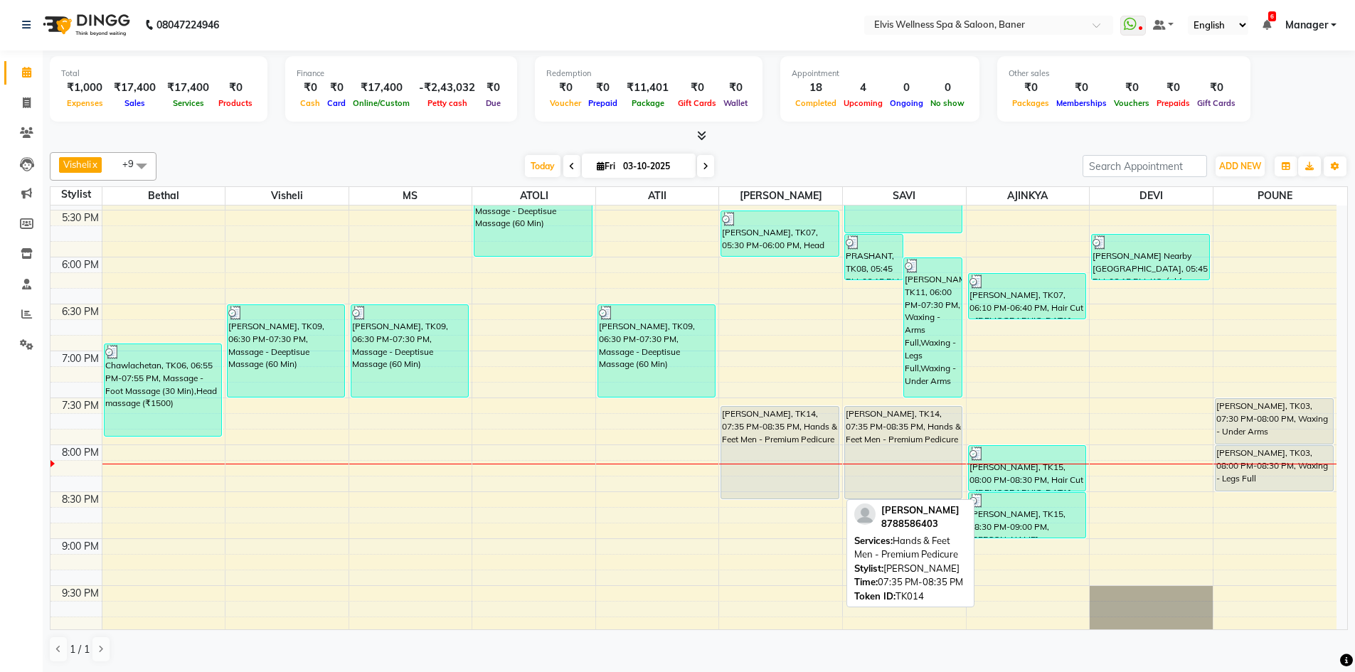
scroll to position [890, 0]
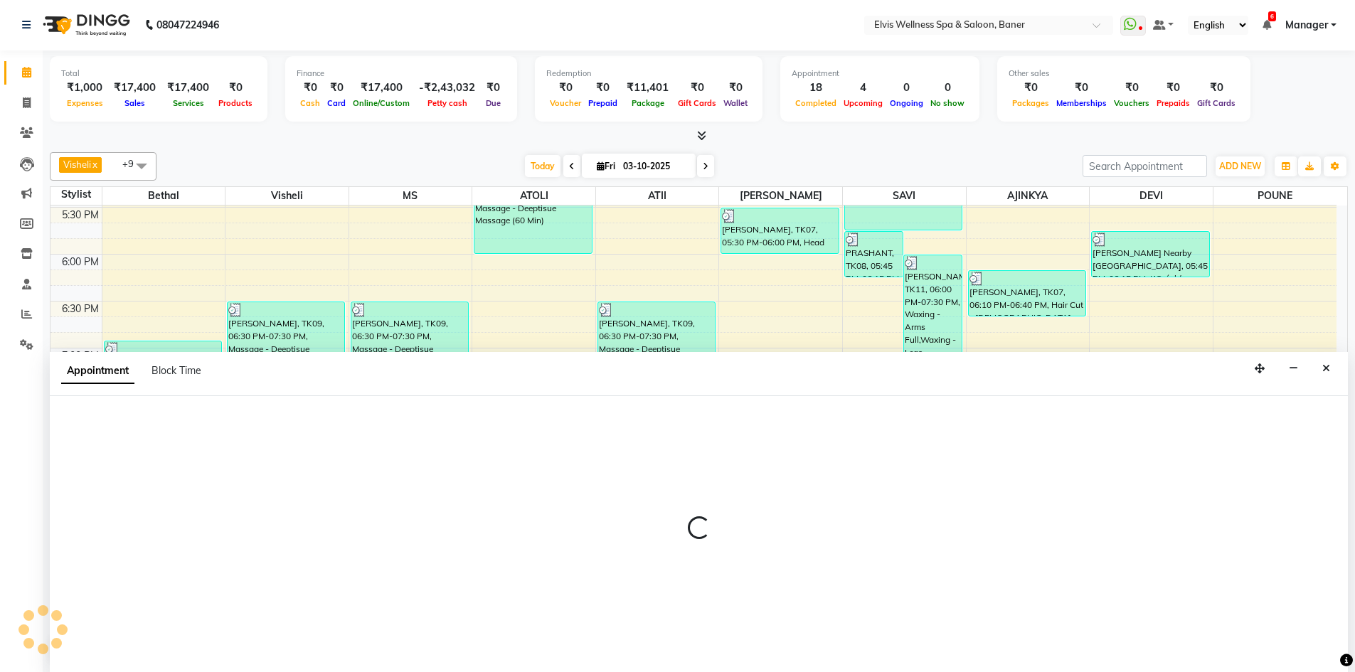
select select "59823"
select select "1155"
select select "tentative"
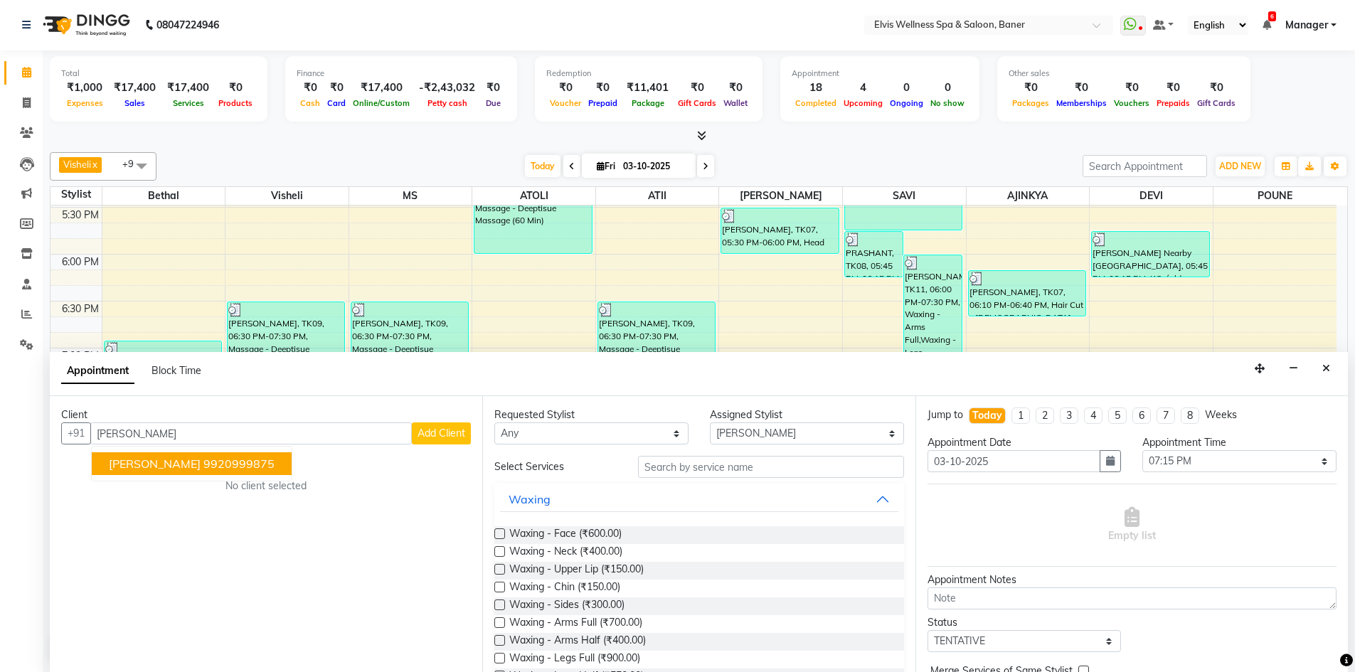
click at [267, 465] on button "[PERSON_NAME] 9920999875" at bounding box center [192, 463] width 200 height 23
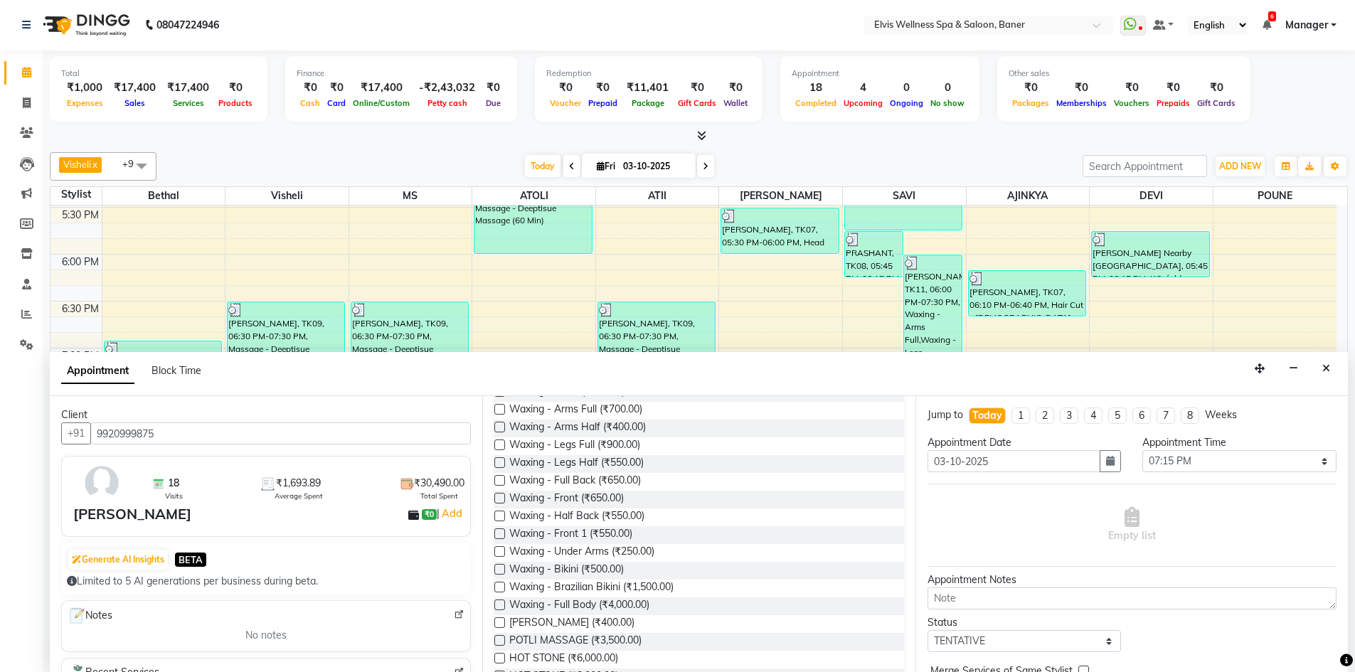
scroll to position [0, 0]
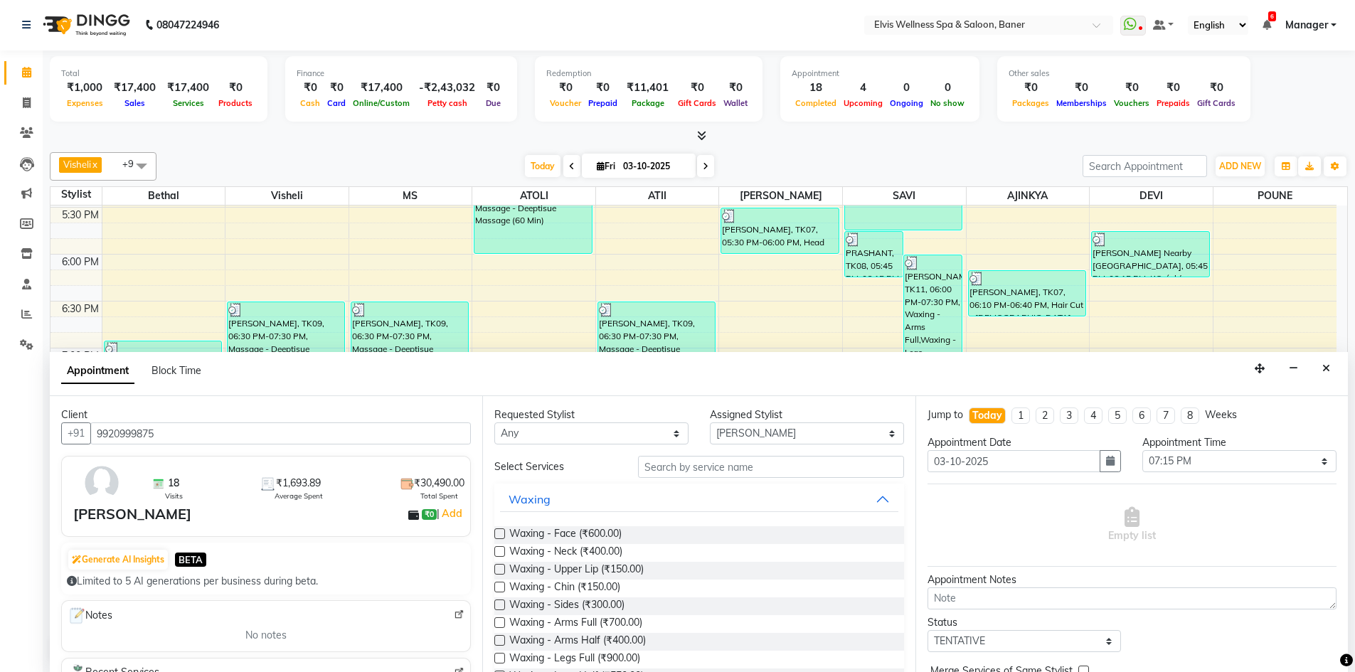
type input "9920999875"
click at [696, 470] on input "text" at bounding box center [771, 467] width 266 height 22
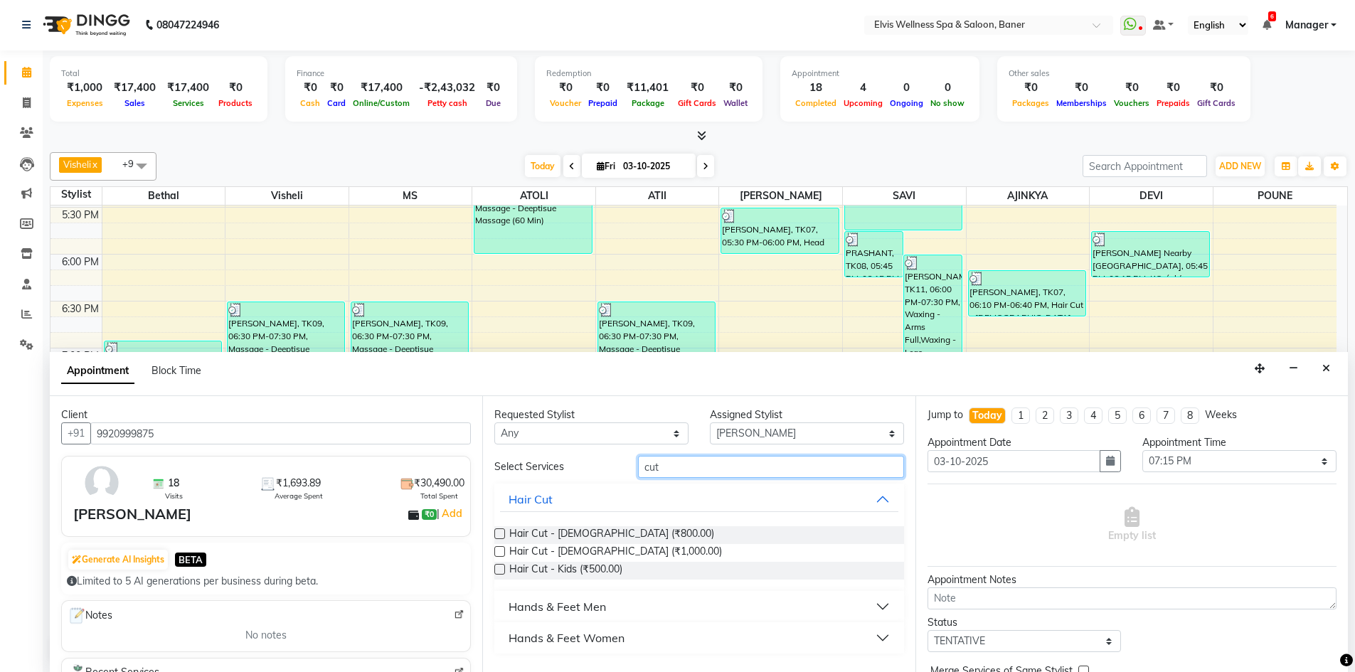
type input "cut"
click at [590, 613] on div "Hands & Feet Men" at bounding box center [556, 606] width 97 height 17
click at [496, 638] on label at bounding box center [499, 641] width 11 height 11
click at [496, 638] on input "checkbox" at bounding box center [498, 642] width 9 height 9
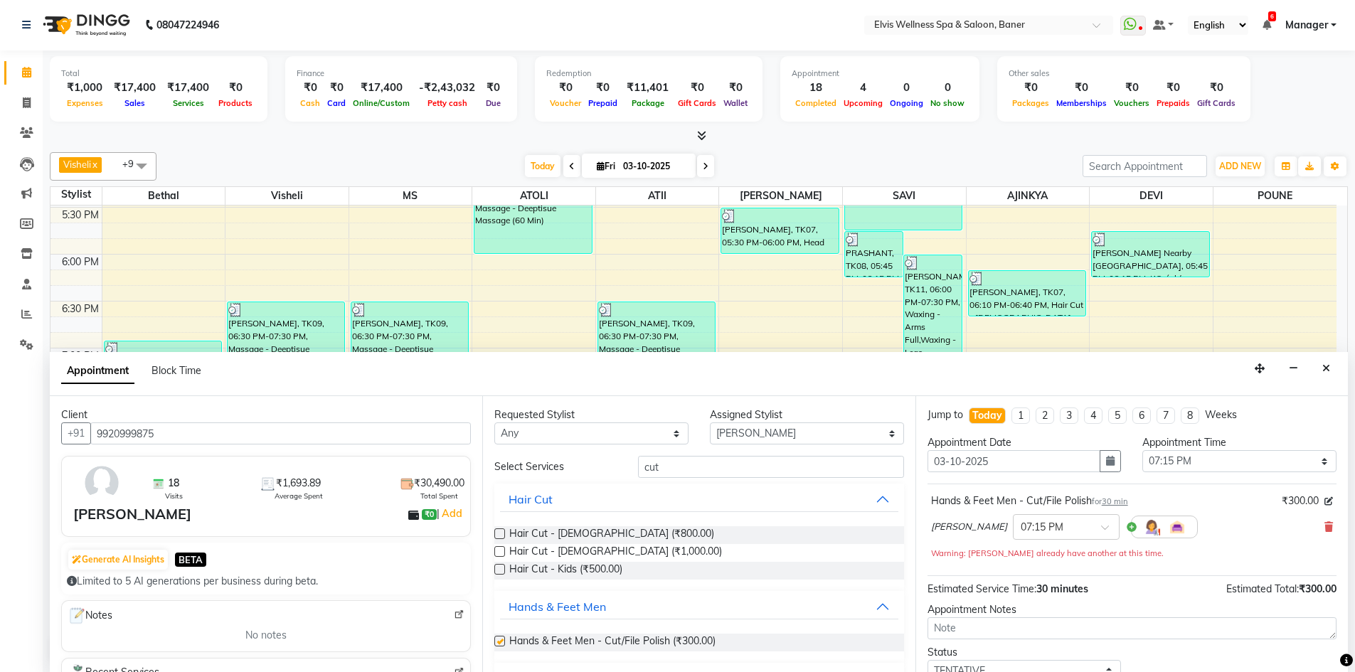
checkbox input "false"
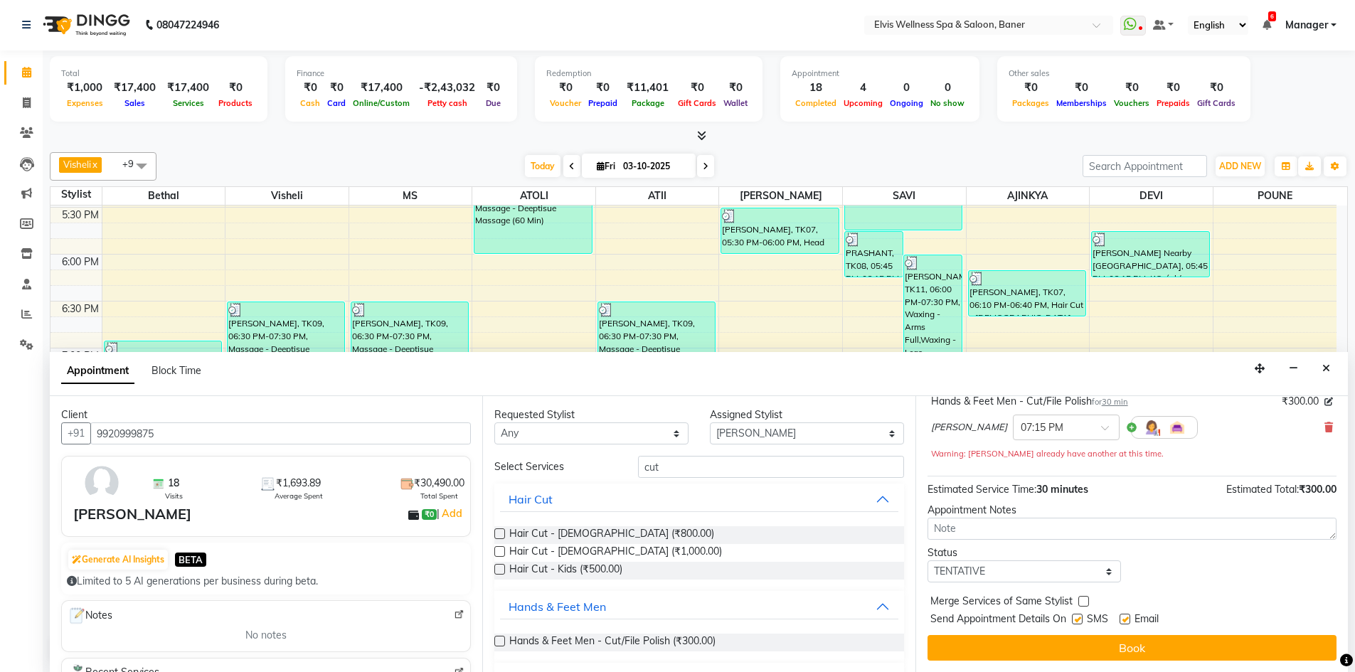
click at [1074, 618] on label at bounding box center [1077, 619] width 11 height 11
click at [1074, 618] on input "checkbox" at bounding box center [1076, 620] width 9 height 9
checkbox input "false"
click at [1126, 620] on label at bounding box center [1124, 619] width 11 height 11
click at [1126, 620] on input "checkbox" at bounding box center [1123, 620] width 9 height 9
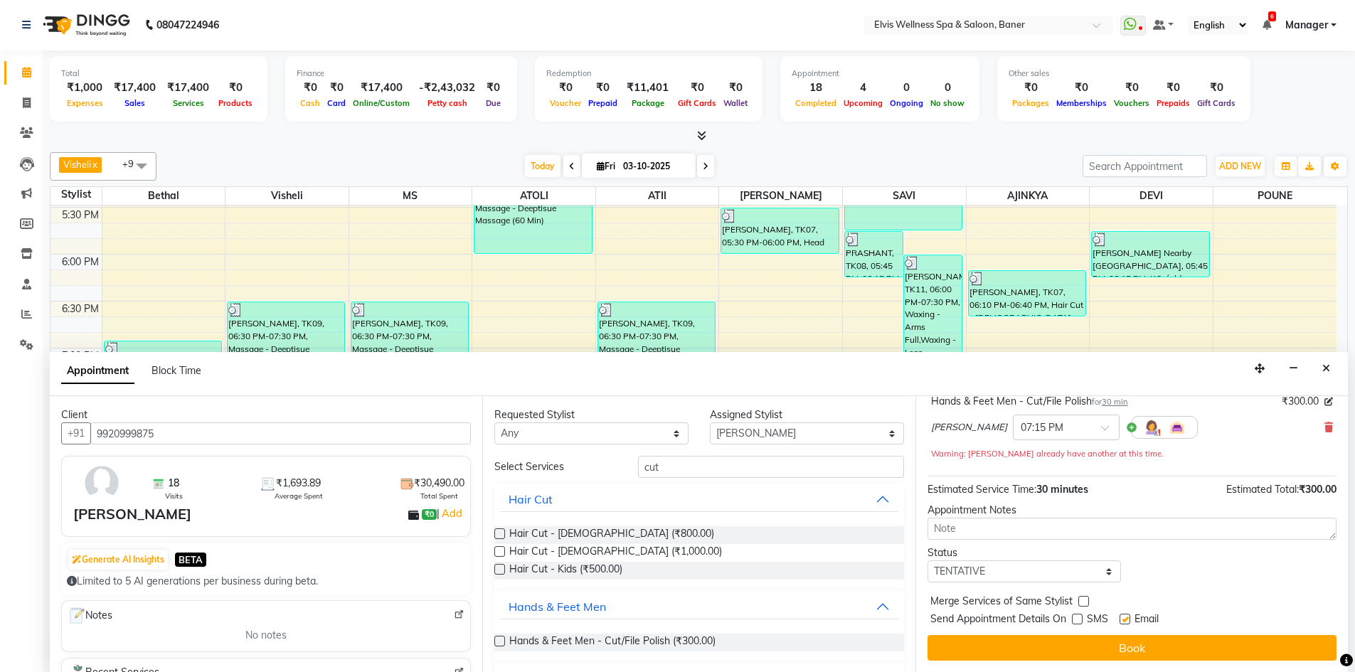
checkbox input "false"
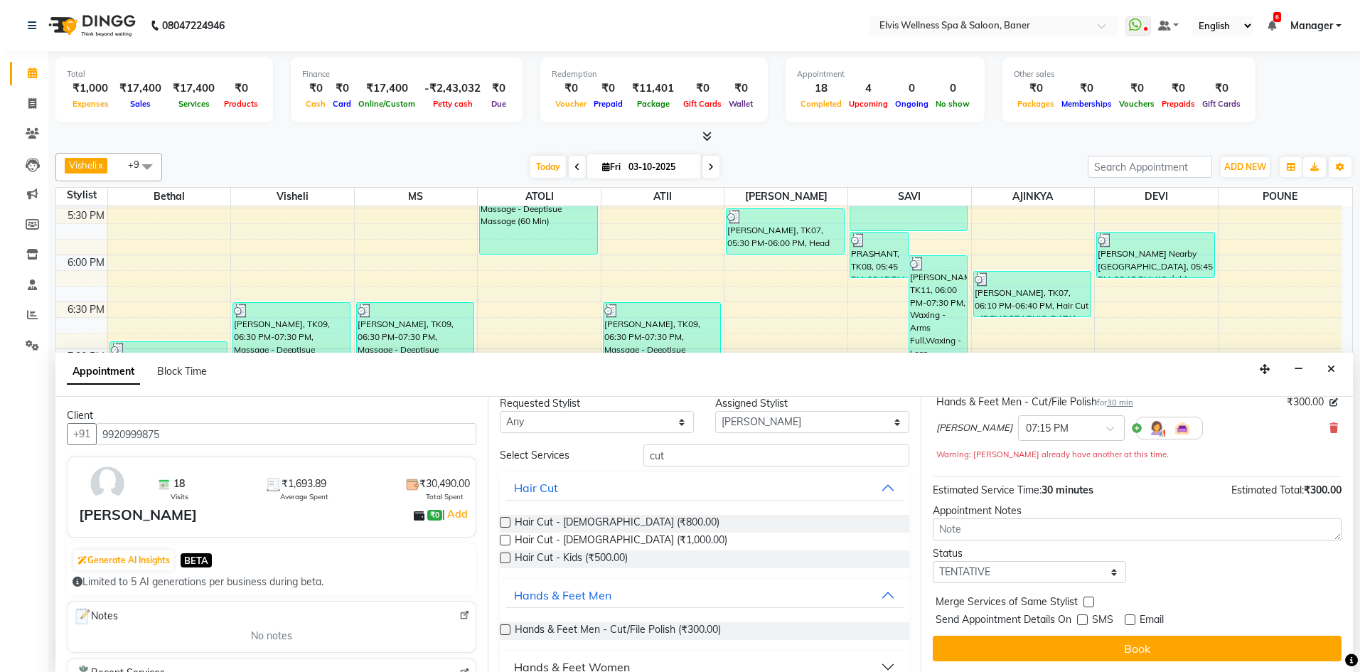
scroll to position [33, 0]
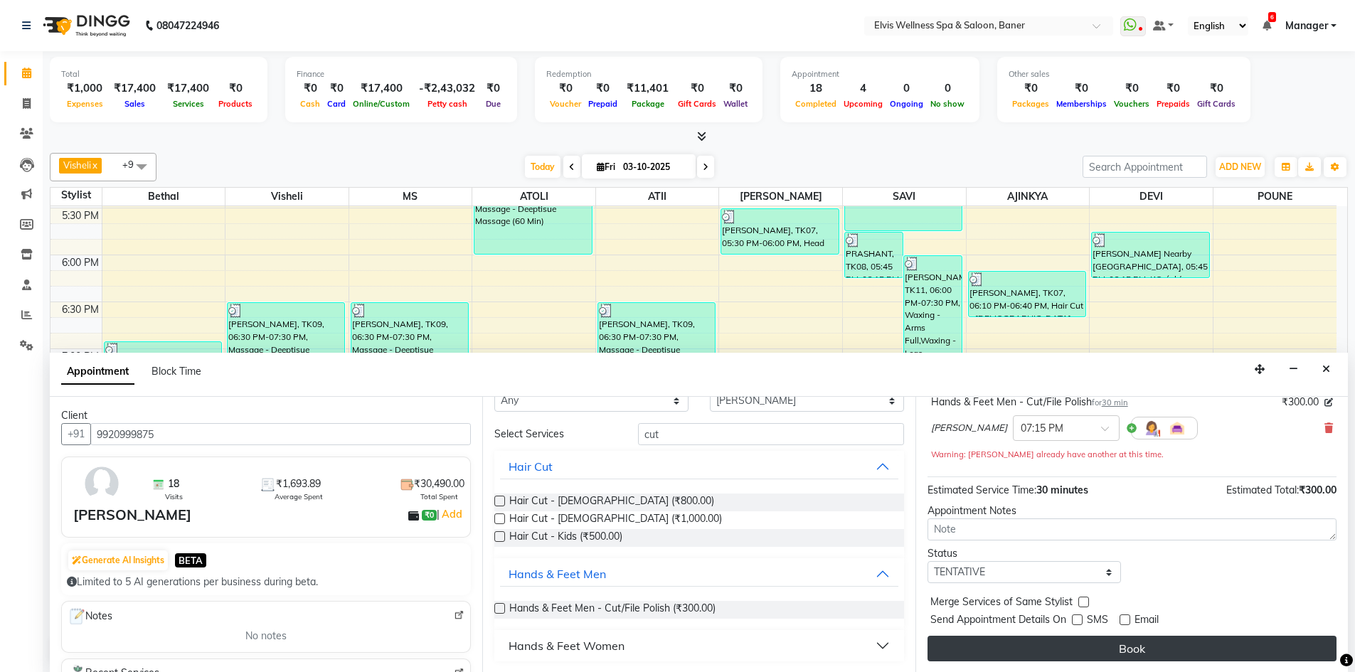
click at [1180, 651] on button "Book" at bounding box center [1131, 649] width 409 height 26
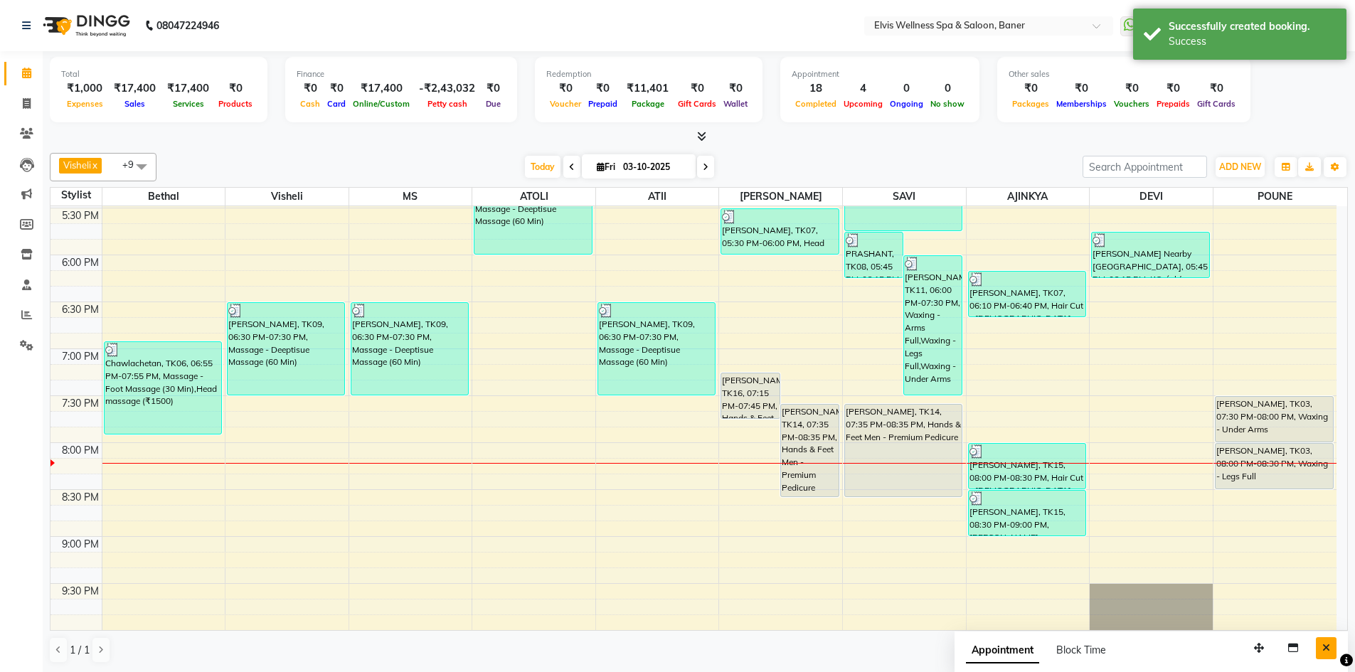
click at [1326, 643] on icon "Close" at bounding box center [1326, 648] width 8 height 10
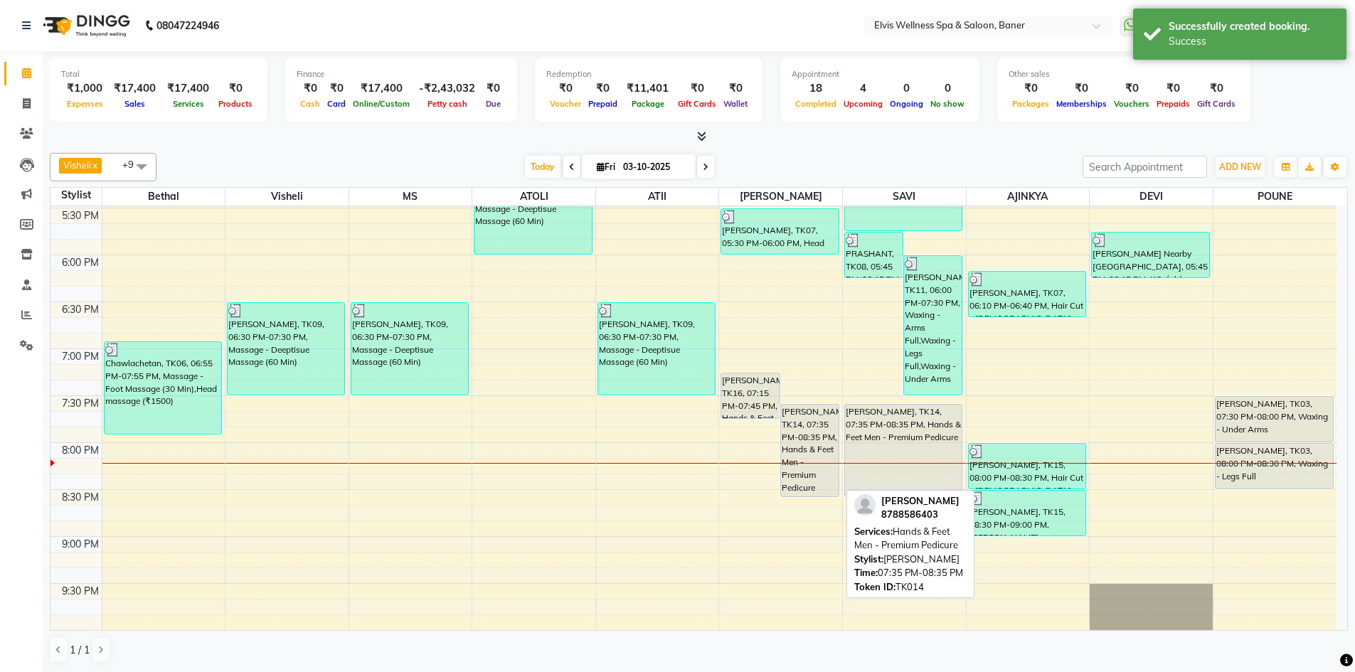
click at [807, 445] on div "[PERSON_NAME], TK14, 07:35 PM-08:35 PM, Hands & Feet Men - Premium Pedicure" at bounding box center [810, 451] width 58 height 92
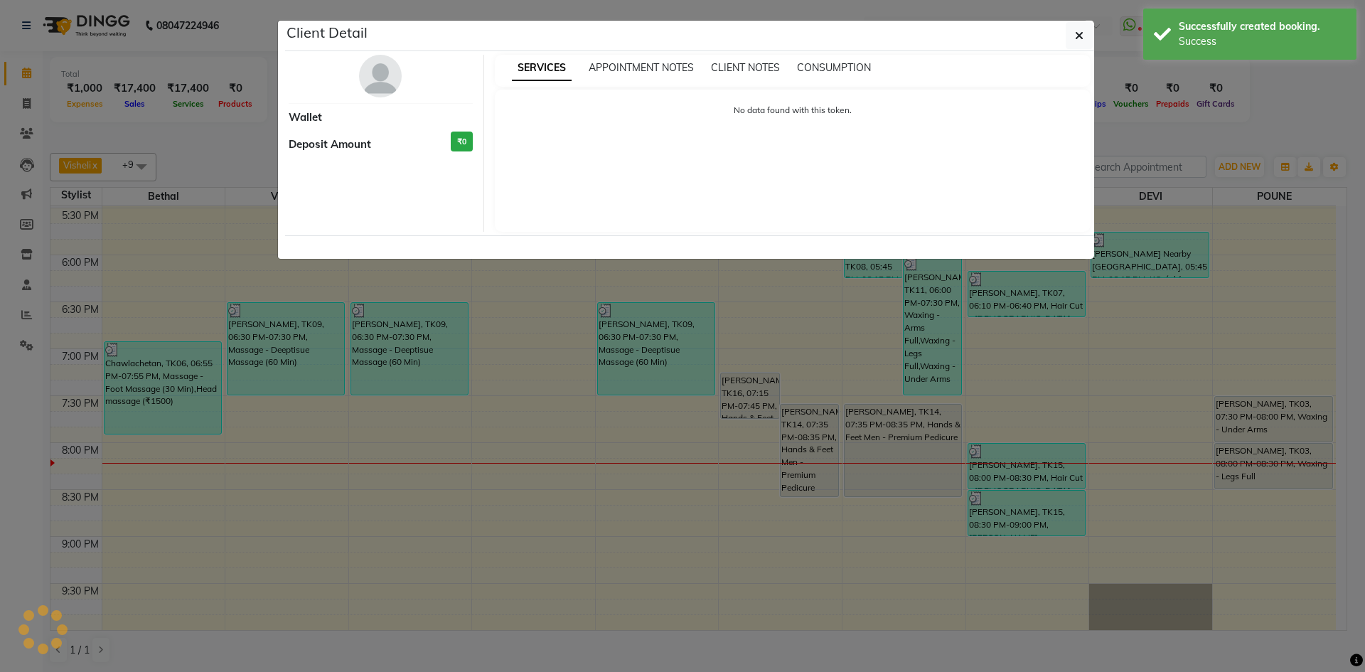
select select "7"
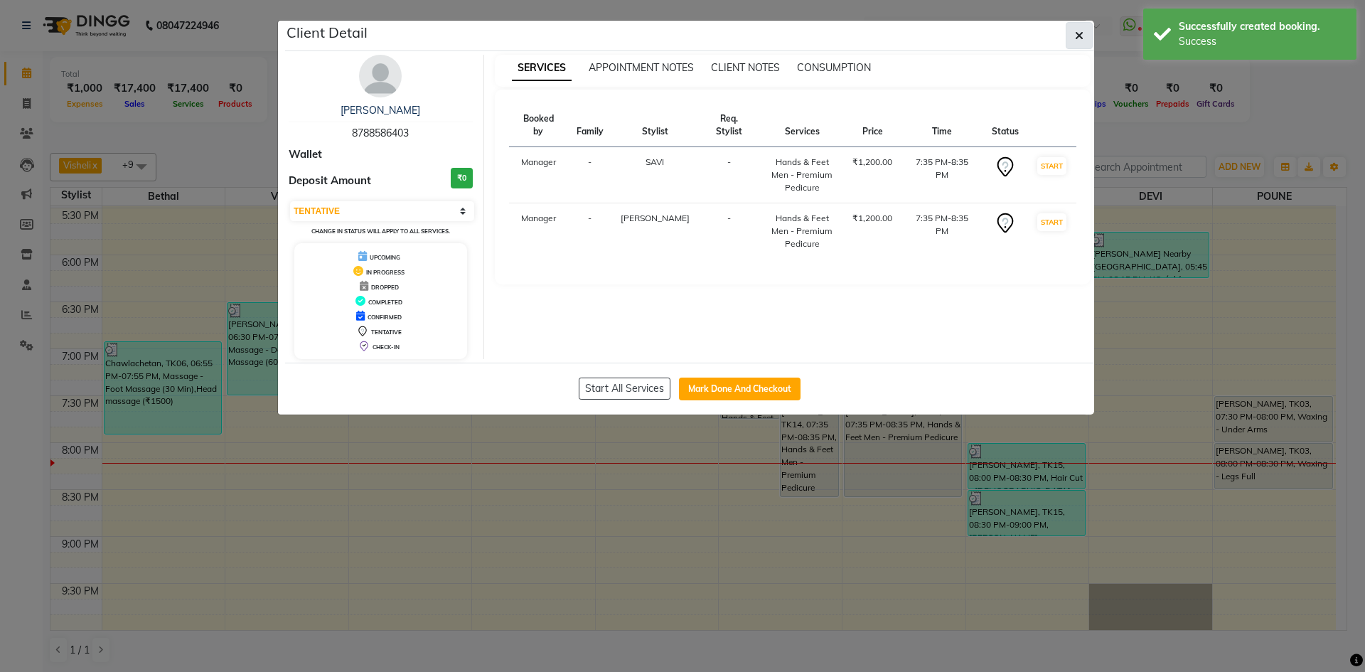
click at [1088, 40] on button "button" at bounding box center [1079, 35] width 27 height 27
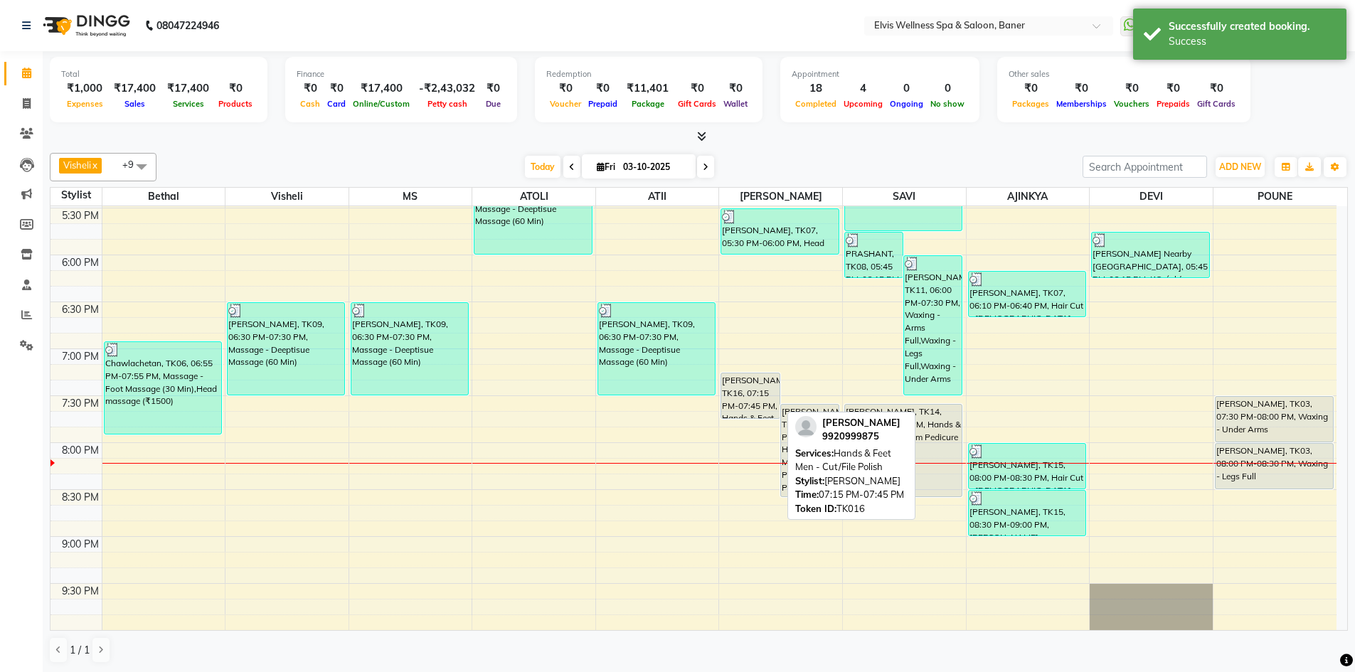
click at [729, 378] on div "[PERSON_NAME], TK16, 07:15 PM-07:45 PM, Hands & Feet Men - Cut/File Polish" at bounding box center [750, 395] width 58 height 45
select select "7"
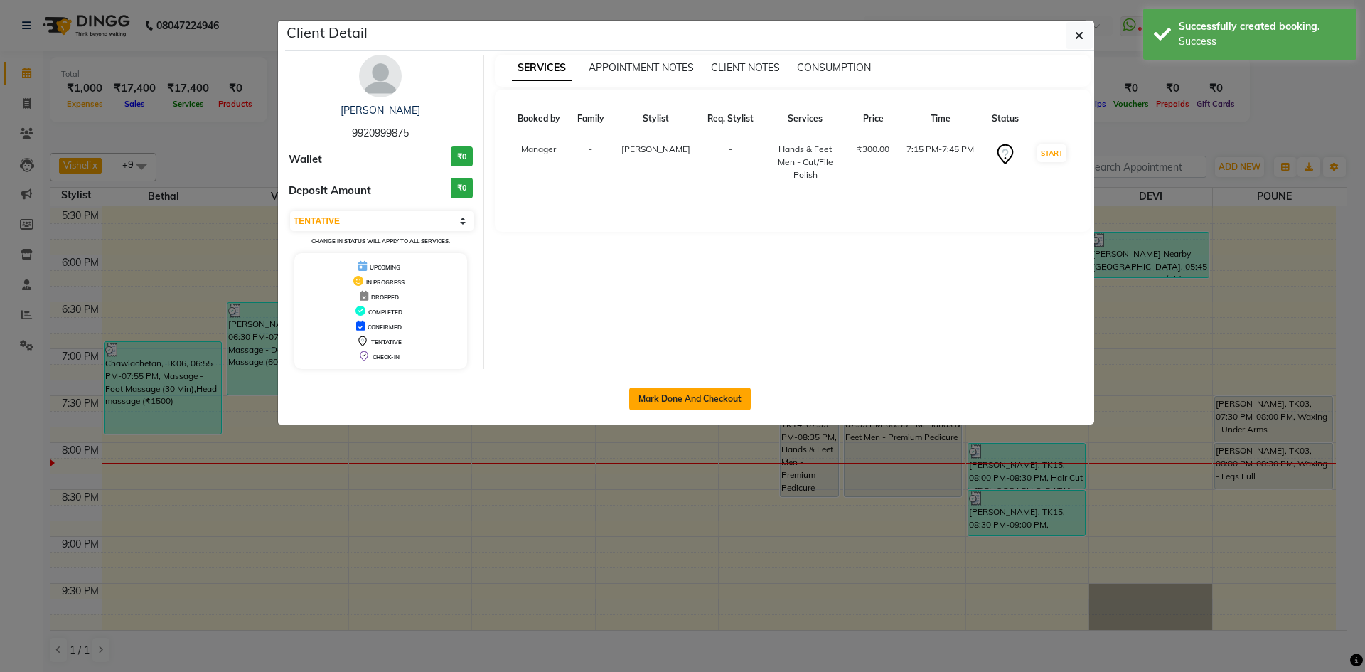
click at [727, 390] on button "Mark Done And Checkout" at bounding box center [690, 399] width 122 height 23
select select "service"
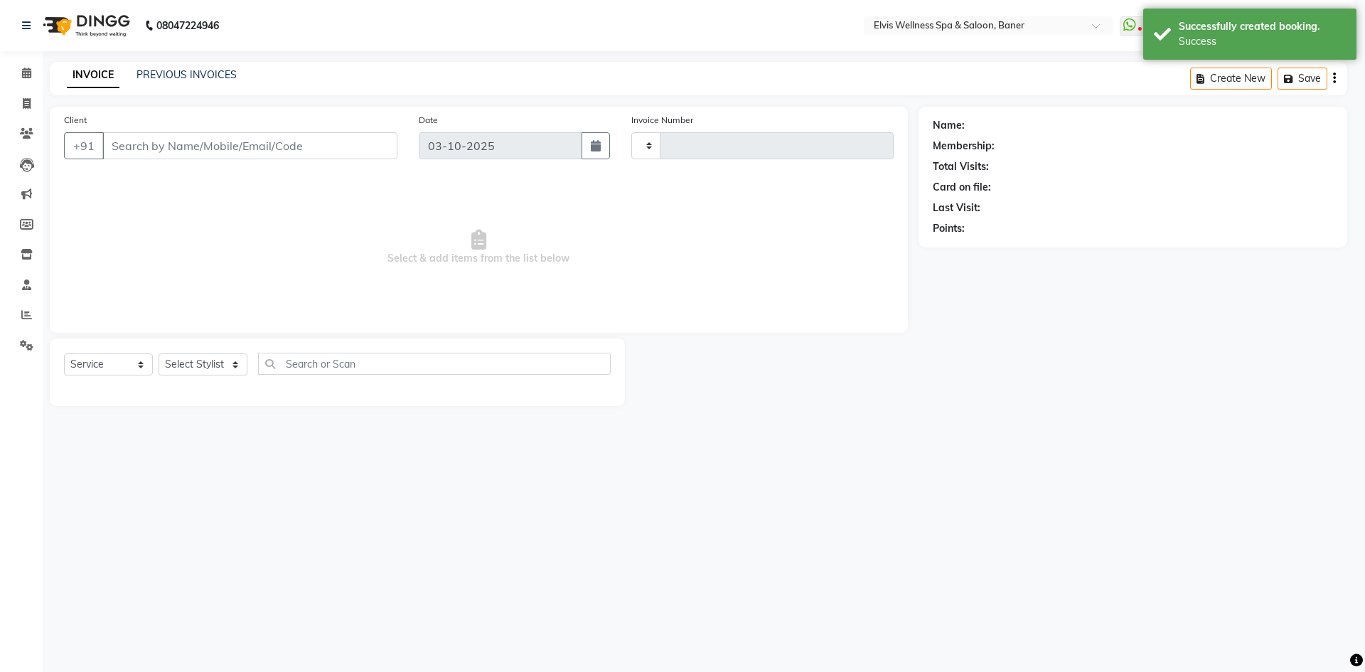
type input "1763"
select select "5735"
type input "9920999875"
select select "59823"
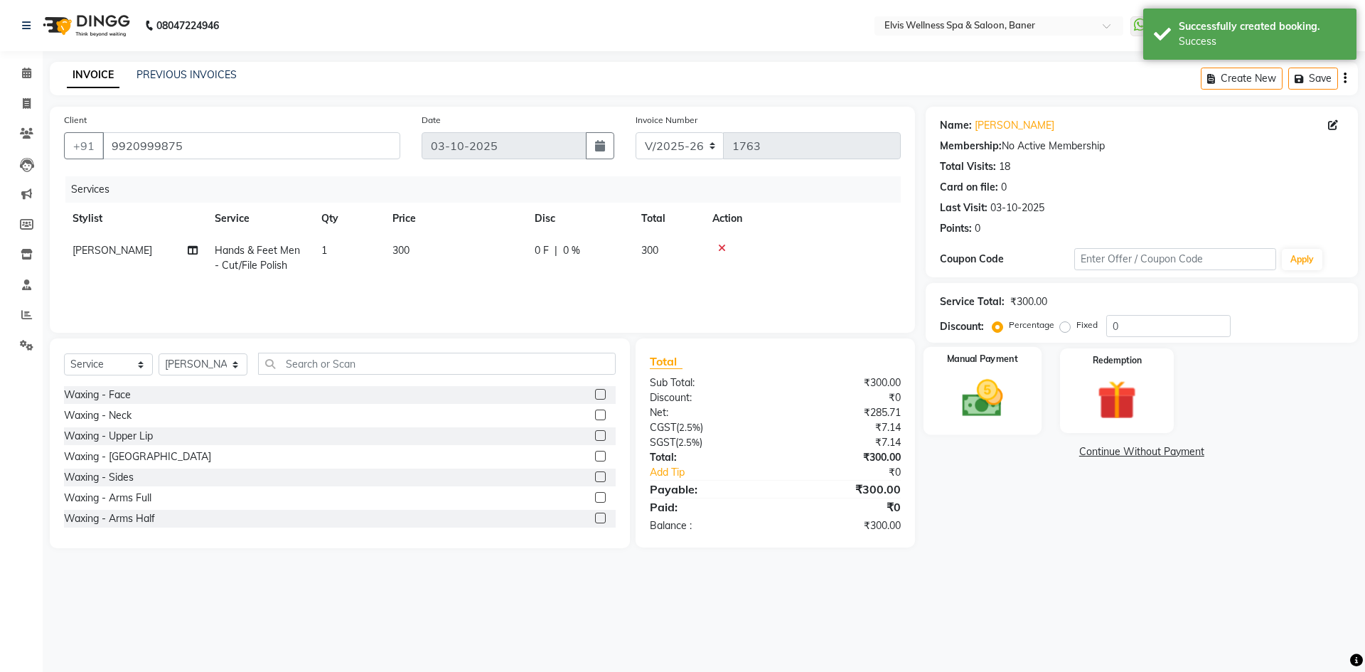
click at [1011, 419] on img at bounding box center [982, 398] width 66 height 47
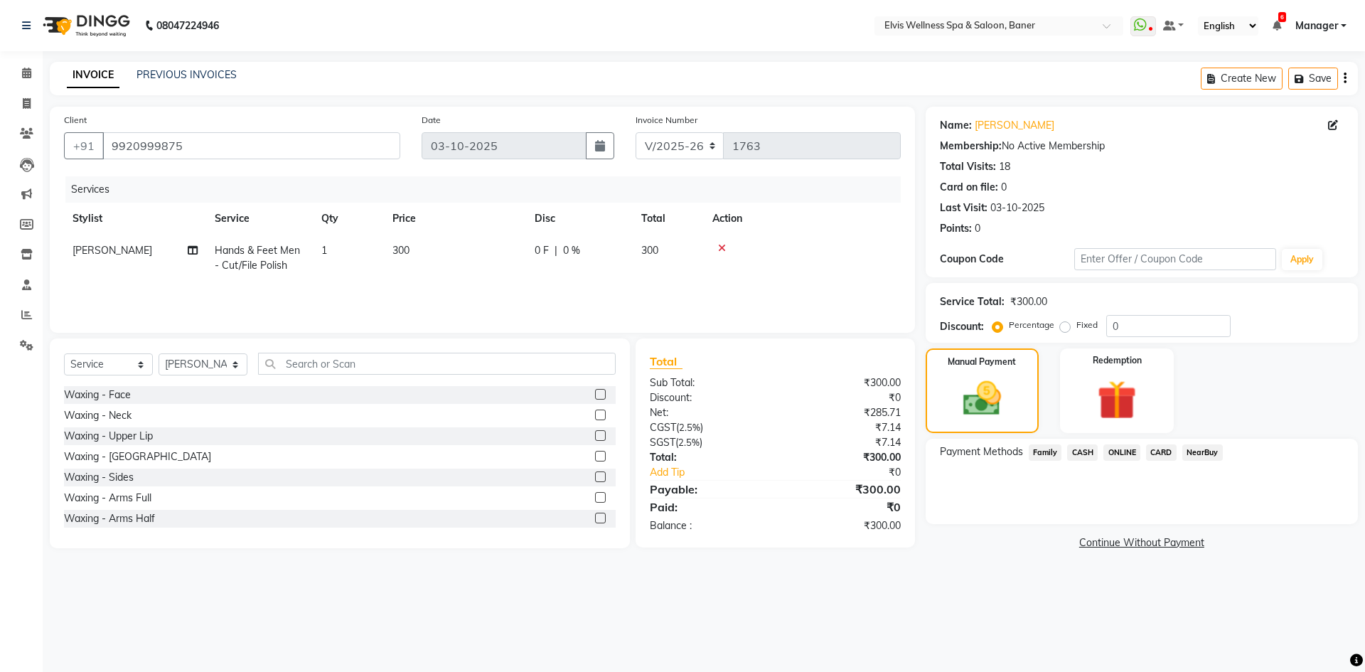
click at [1121, 447] on span "ONLINE" at bounding box center [1122, 452] width 37 height 16
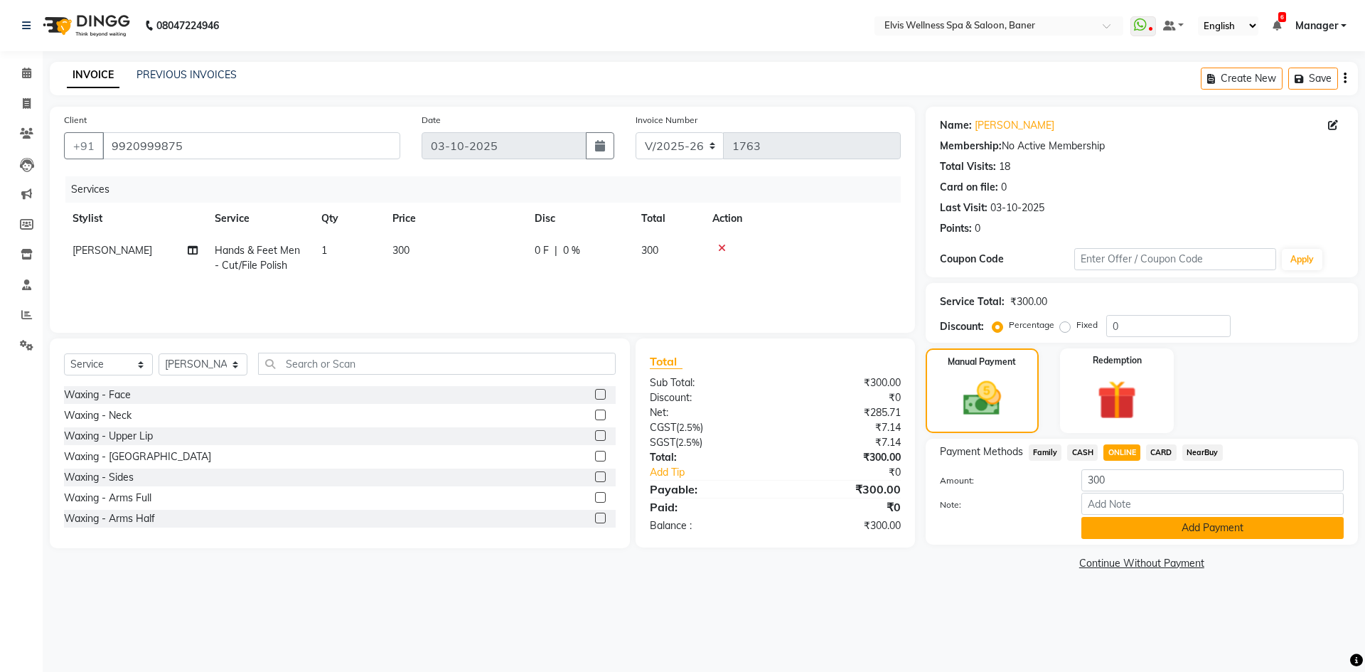
click at [1100, 527] on button "Add Payment" at bounding box center [1213, 528] width 262 height 22
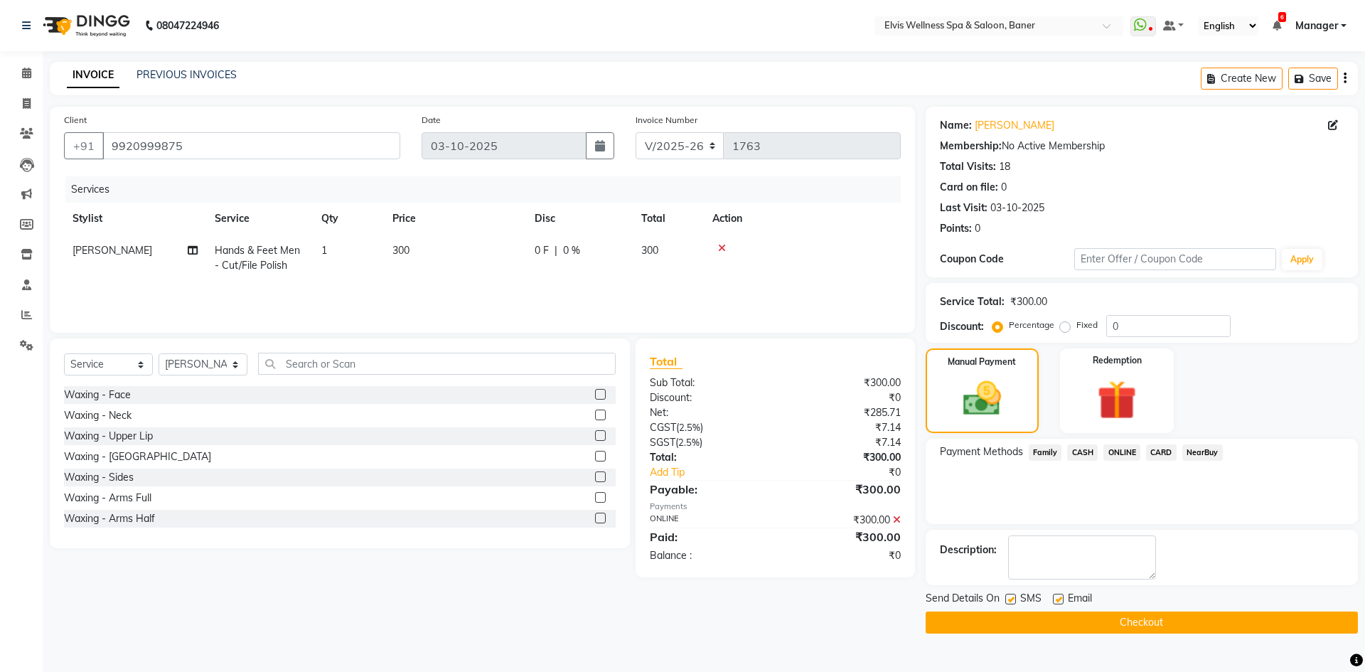
click at [1055, 594] on label at bounding box center [1058, 599] width 11 height 11
click at [1055, 595] on input "checkbox" at bounding box center [1057, 599] width 9 height 9
checkbox input "false"
click at [1008, 602] on label at bounding box center [1011, 599] width 11 height 11
click at [1008, 602] on input "checkbox" at bounding box center [1010, 599] width 9 height 9
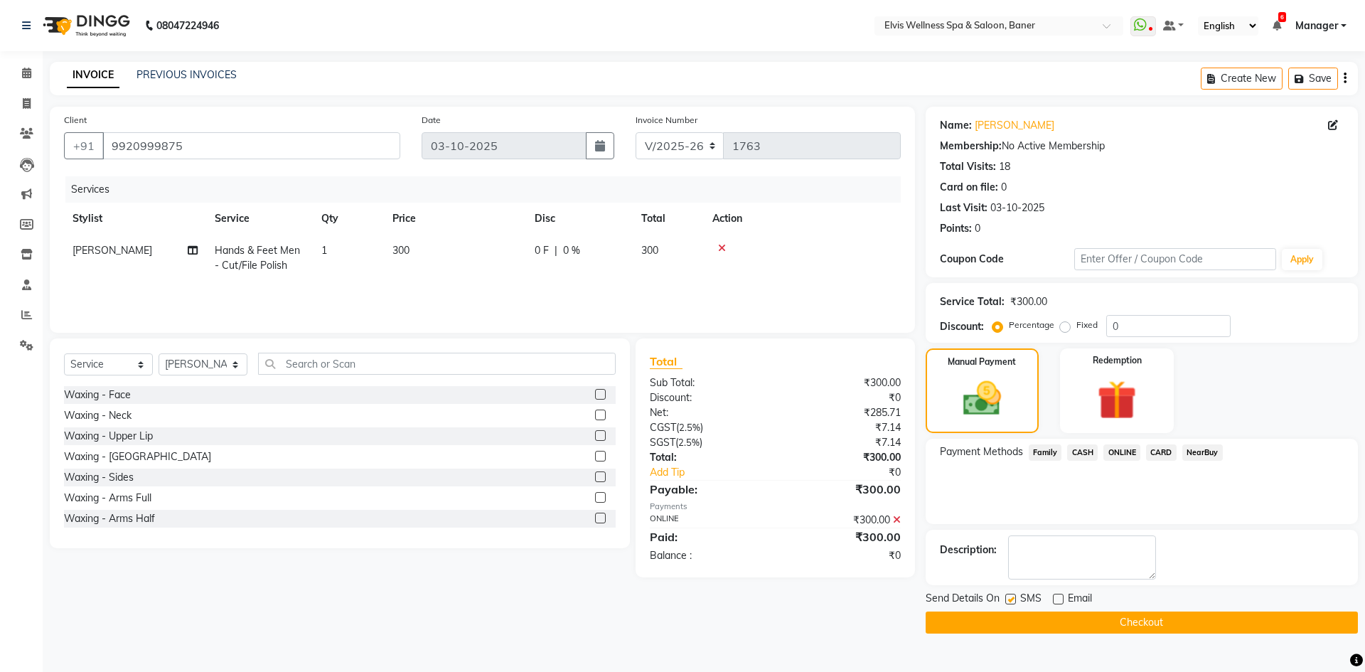
checkbox input "false"
click at [1013, 615] on button "Checkout" at bounding box center [1142, 623] width 432 height 22
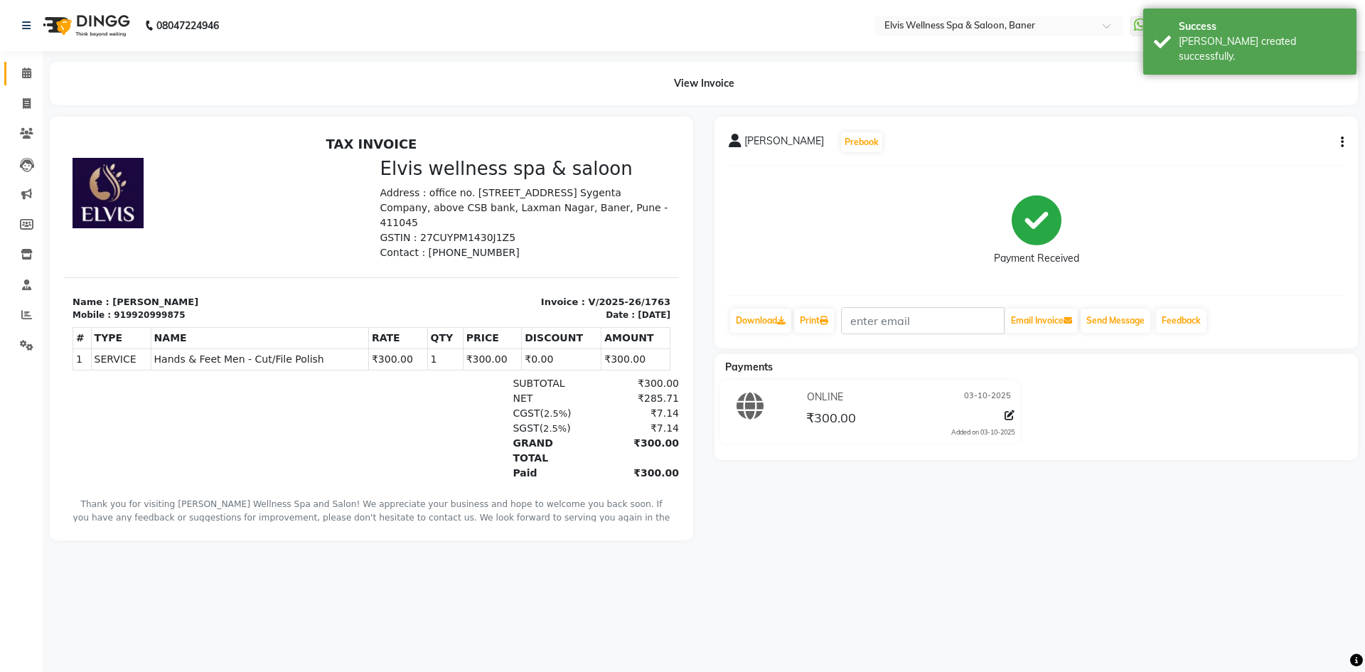
click at [33, 82] on link "Calendar" at bounding box center [21, 73] width 34 height 23
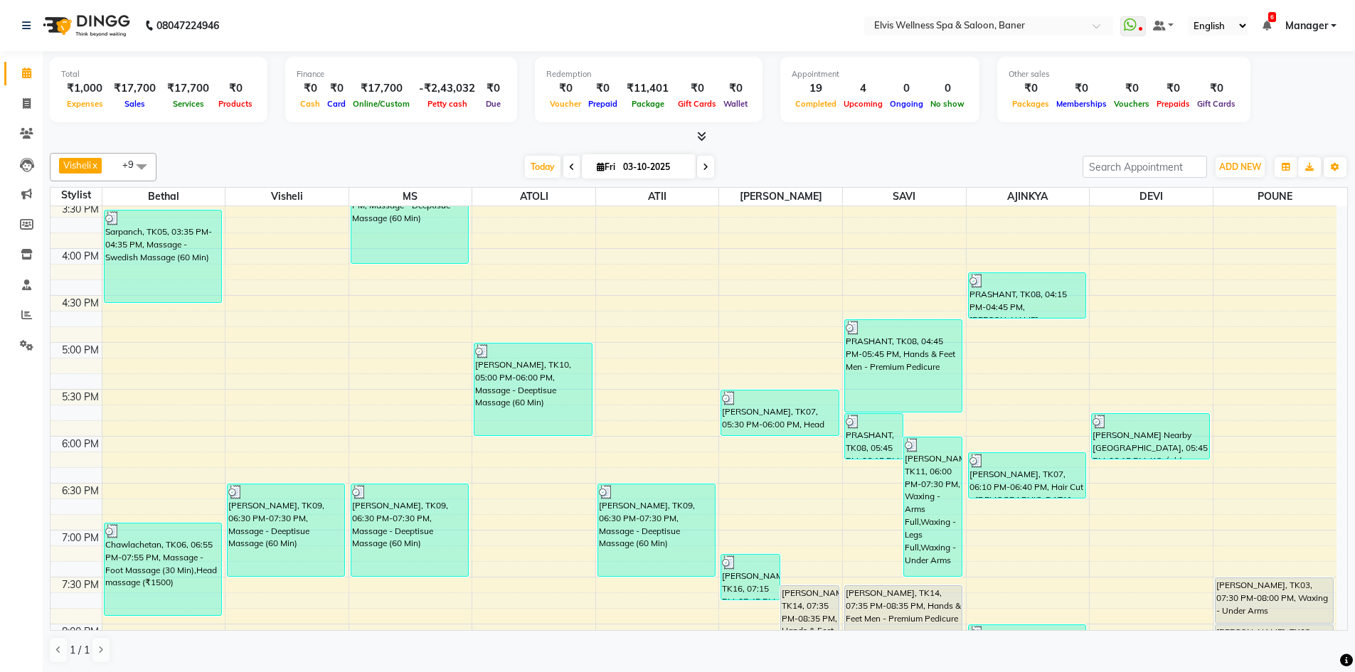
scroll to position [890, 0]
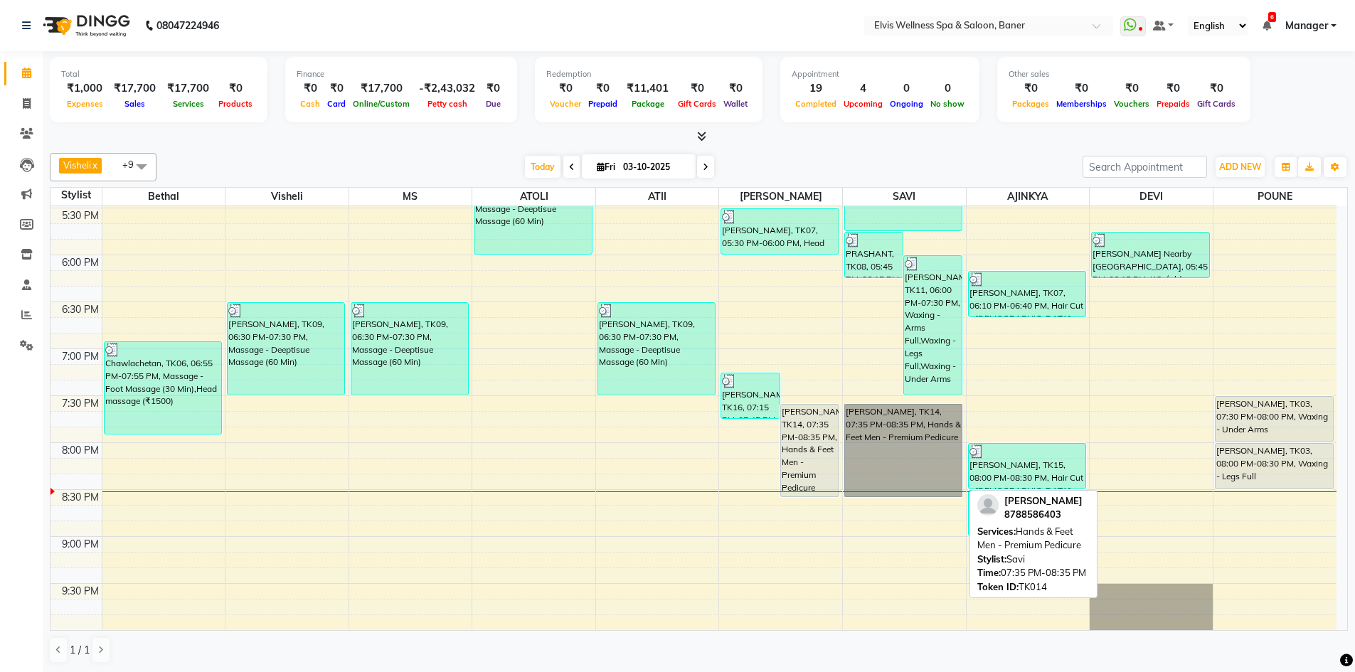
drag, startPoint x: 897, startPoint y: 429, endPoint x: 891, endPoint y: 435, distance: 8.6
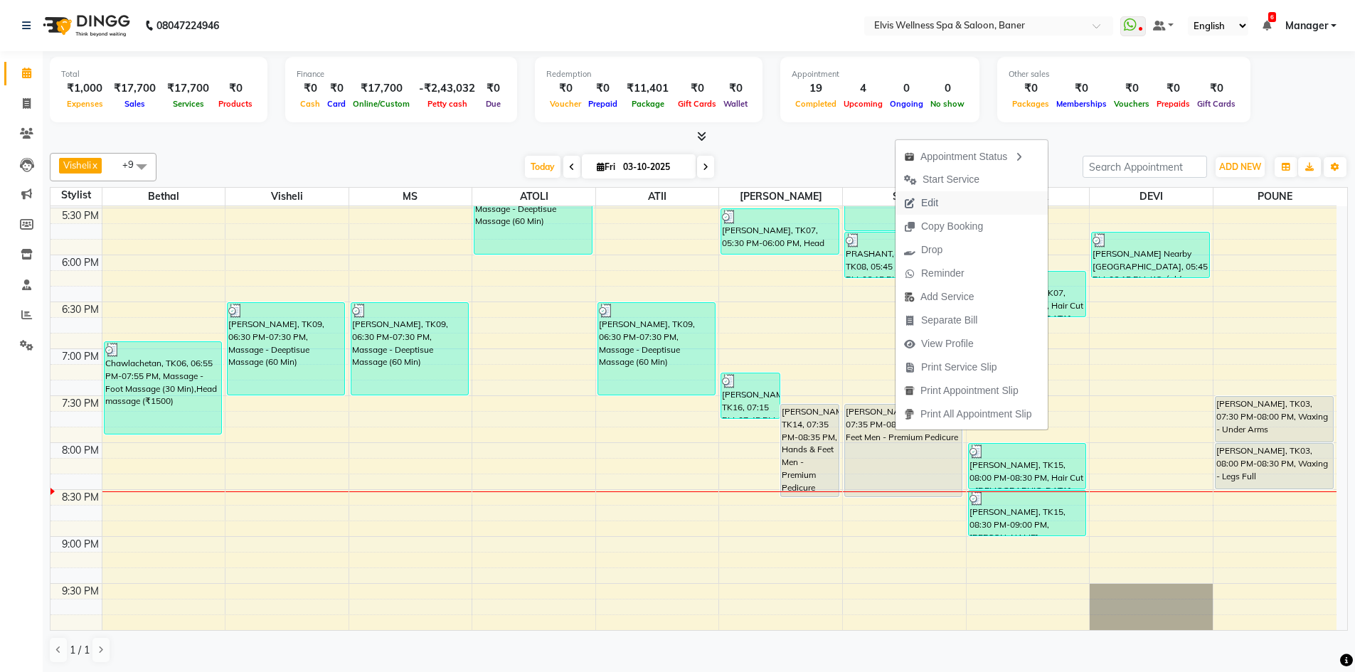
click at [947, 203] on button "Edit" at bounding box center [971, 202] width 152 height 23
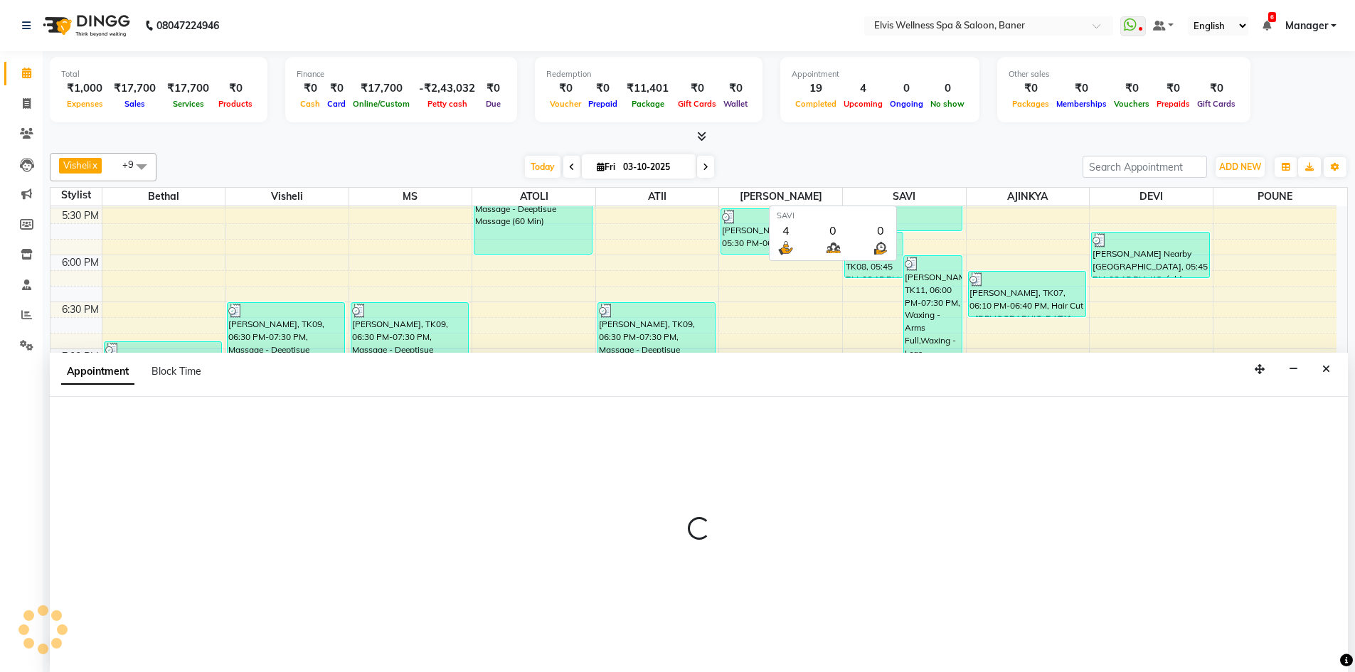
scroll to position [1, 0]
select select "tentative"
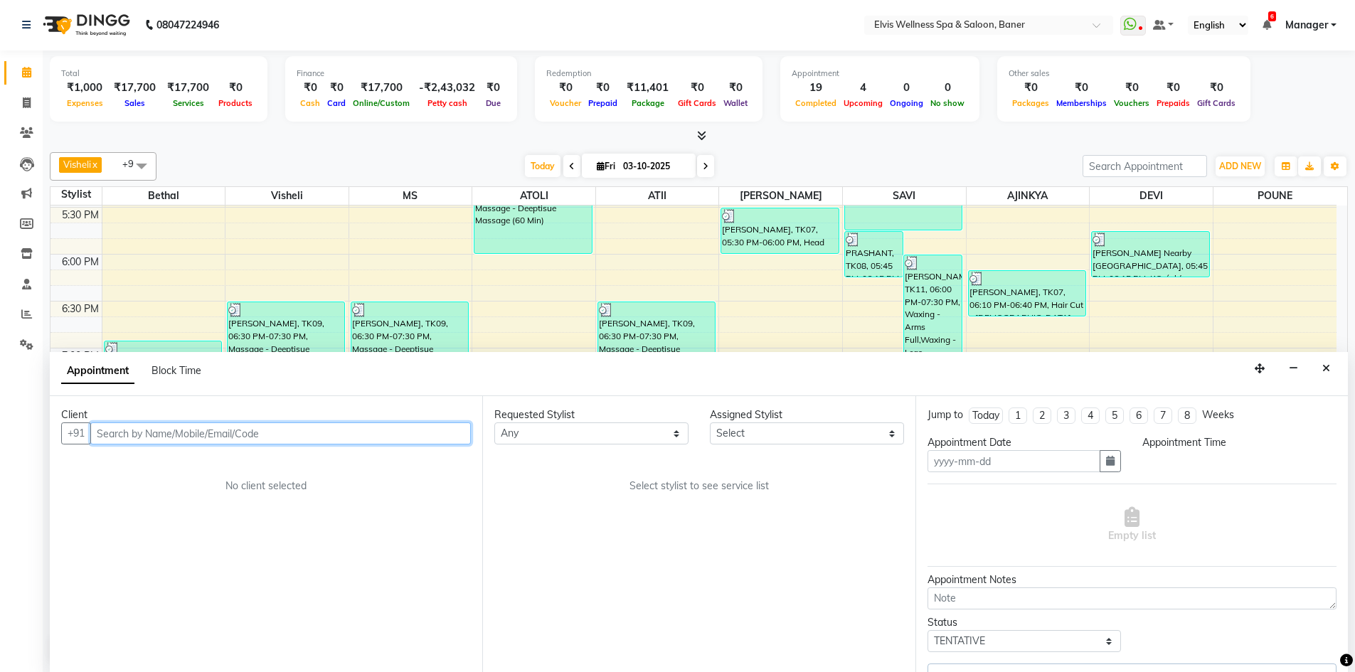
type input "03-10-2025"
select select "59823"
select select "2970"
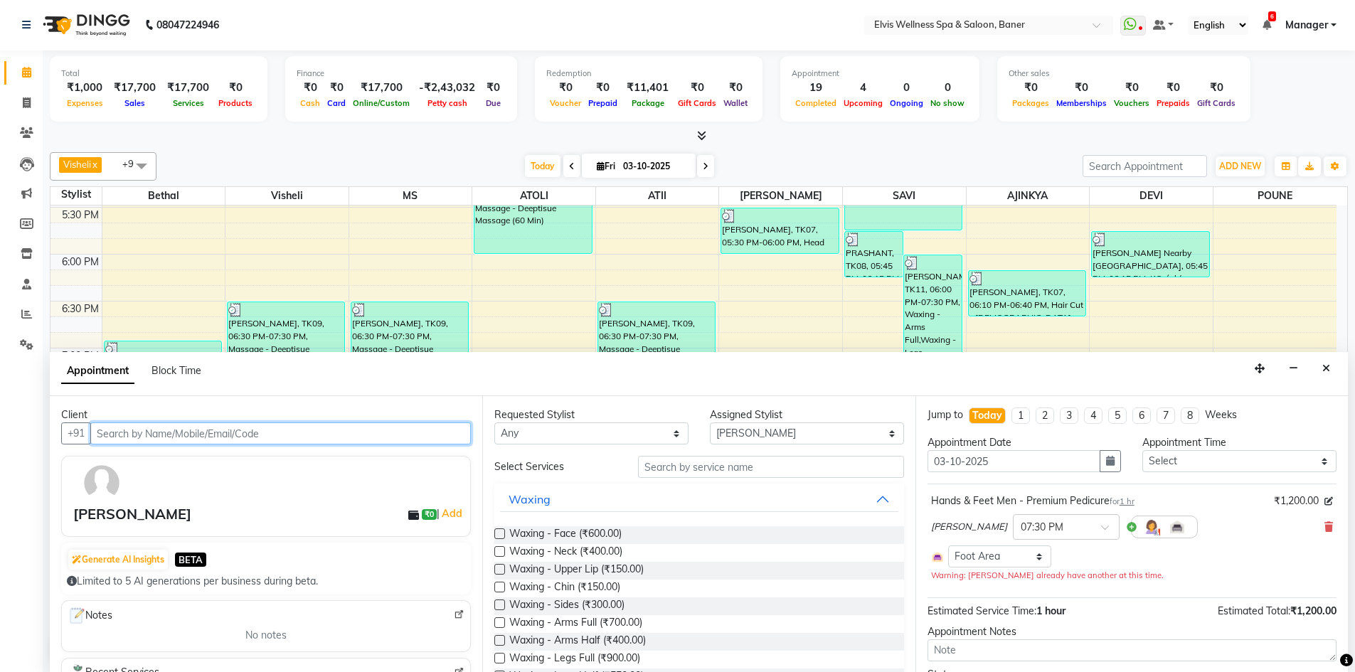
scroll to position [890, 0]
select select "2971"
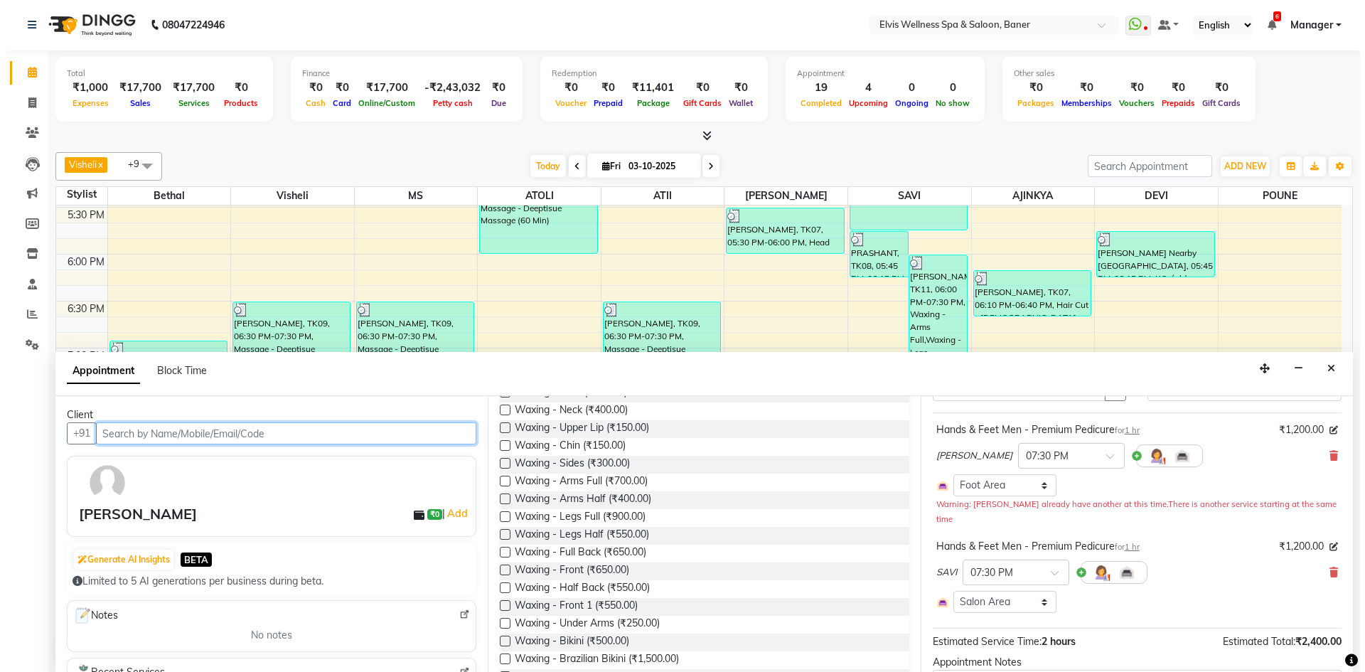
scroll to position [0, 0]
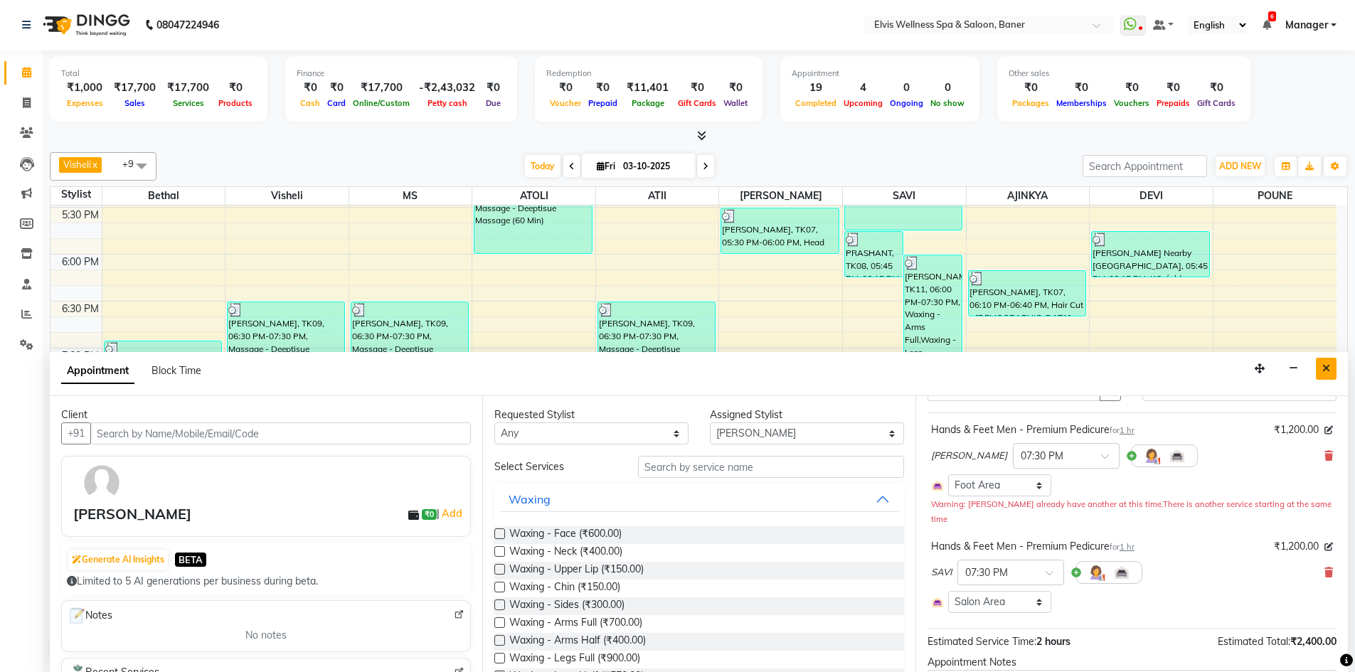
click at [1333, 373] on button "Close" at bounding box center [1326, 369] width 21 height 22
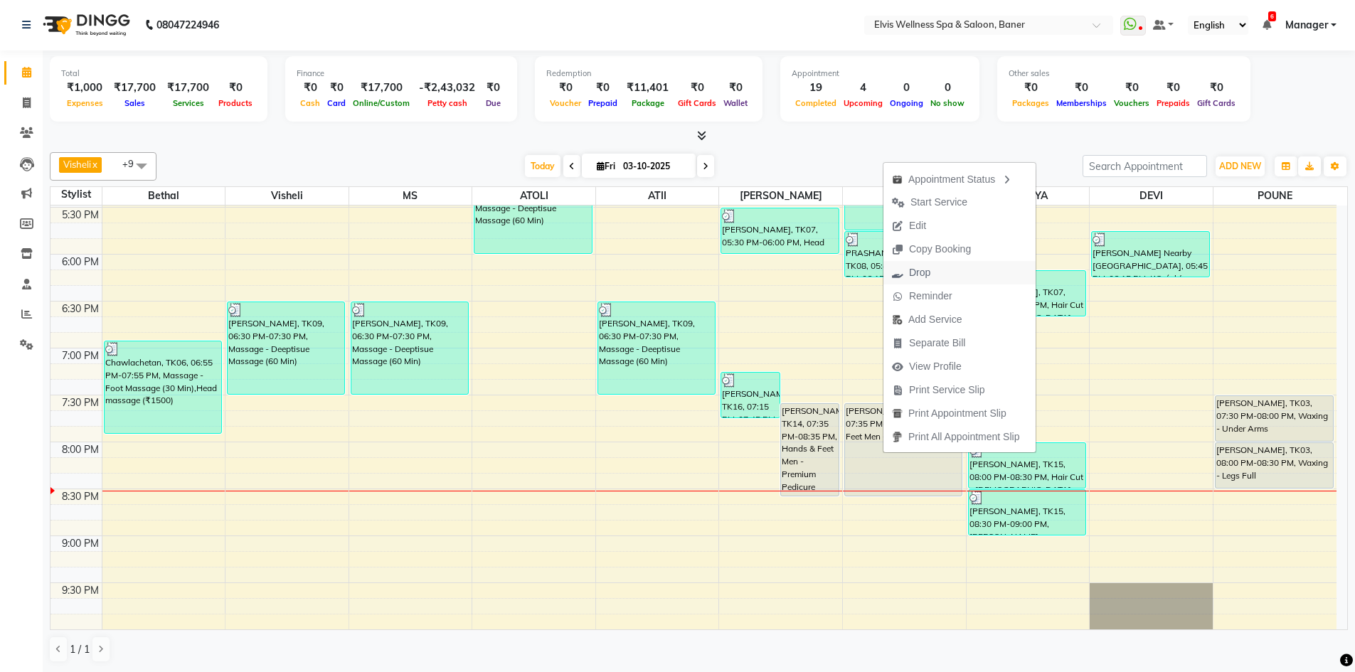
click at [937, 275] on span "Drop" at bounding box center [910, 272] width 55 height 23
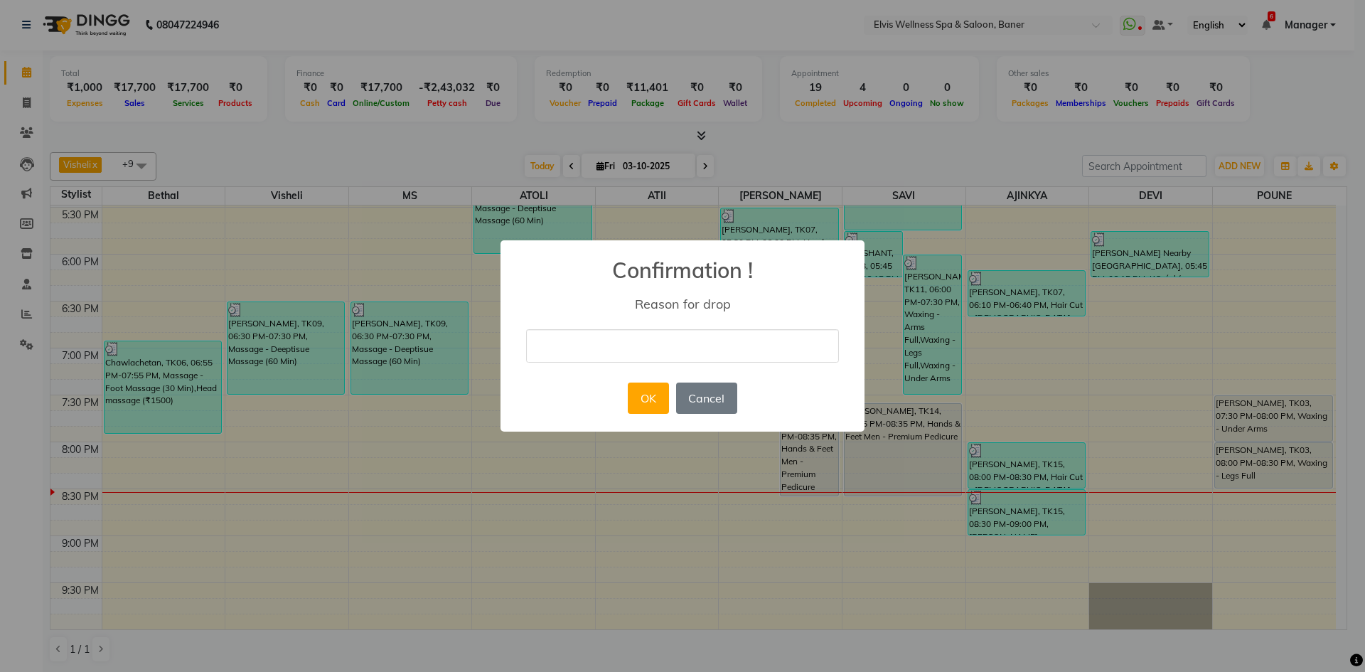
click at [661, 346] on input "text" at bounding box center [682, 345] width 313 height 33
type input "Booking cancelled"
click at [639, 400] on button "OK" at bounding box center [648, 398] width 41 height 31
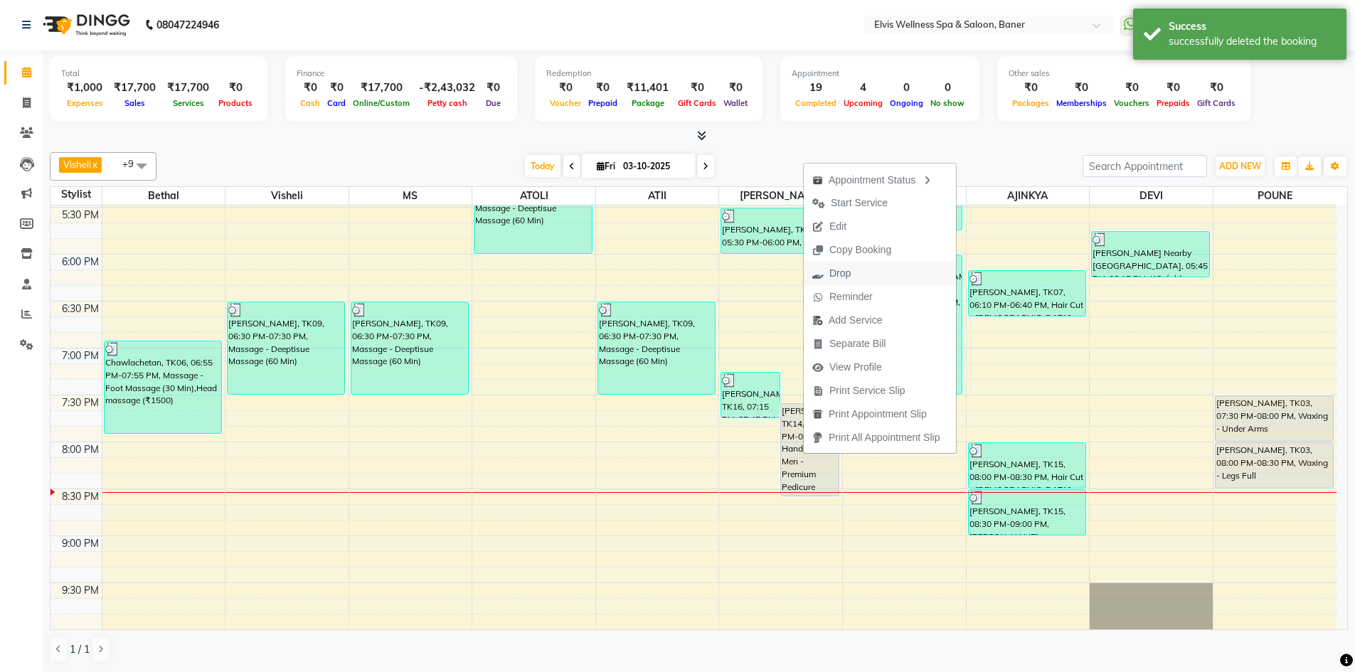
click at [844, 278] on span "Drop" at bounding box center [839, 273] width 21 height 15
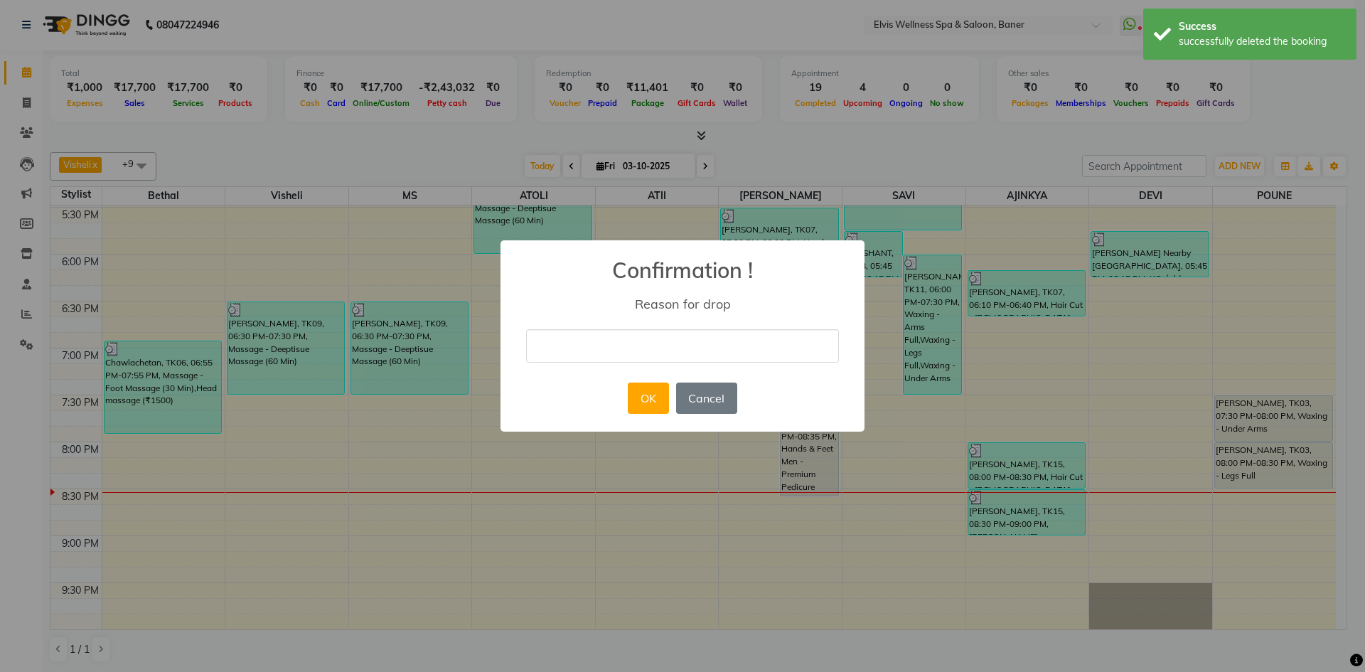
click at [735, 354] on input "text" at bounding box center [682, 345] width 313 height 33
type input "Booking cancelled"
click at [655, 403] on button "OK" at bounding box center [648, 398] width 41 height 31
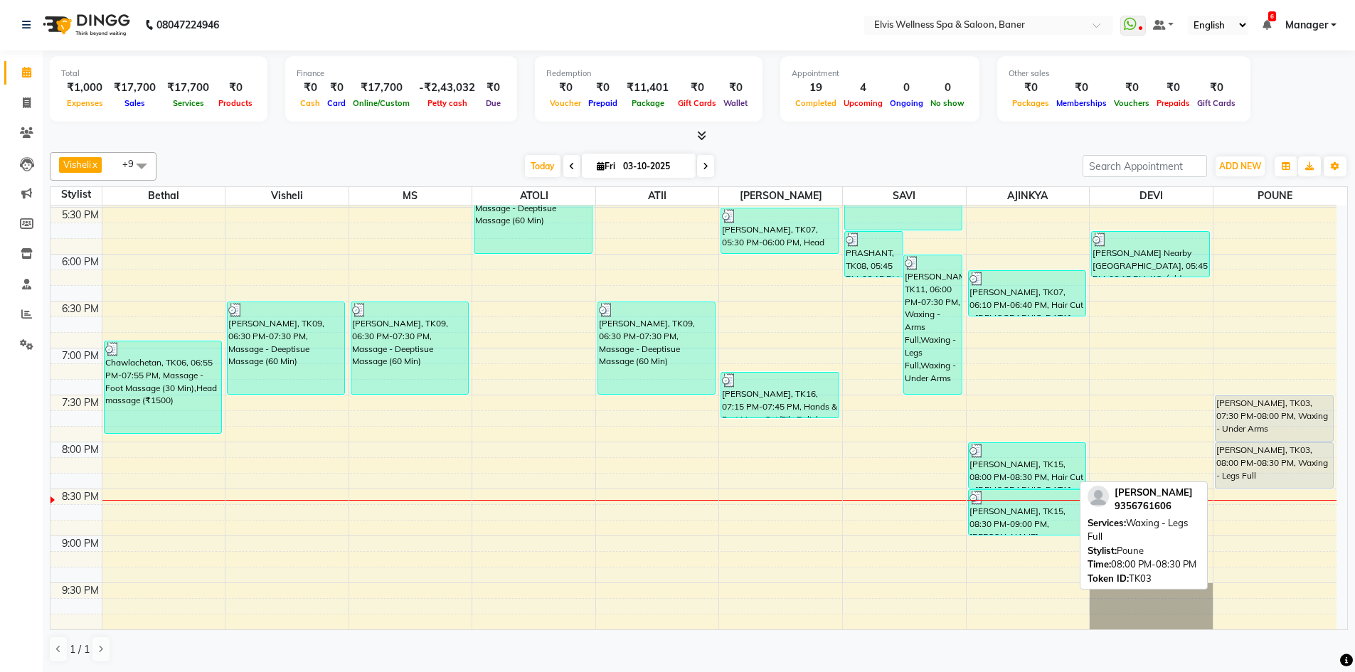
click at [1252, 455] on div "[PERSON_NAME], TK03, 08:00 PM-08:30 PM, Waxing - Legs Full" at bounding box center [1273, 465] width 117 height 45
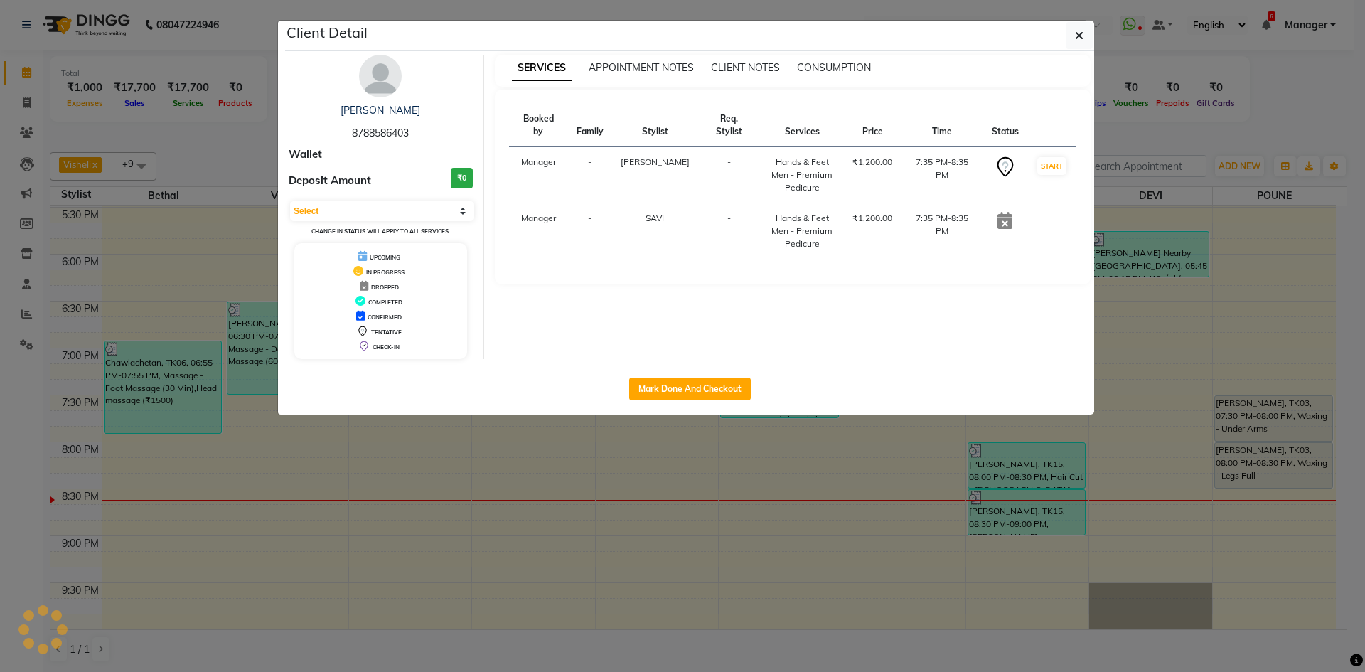
select select "7"
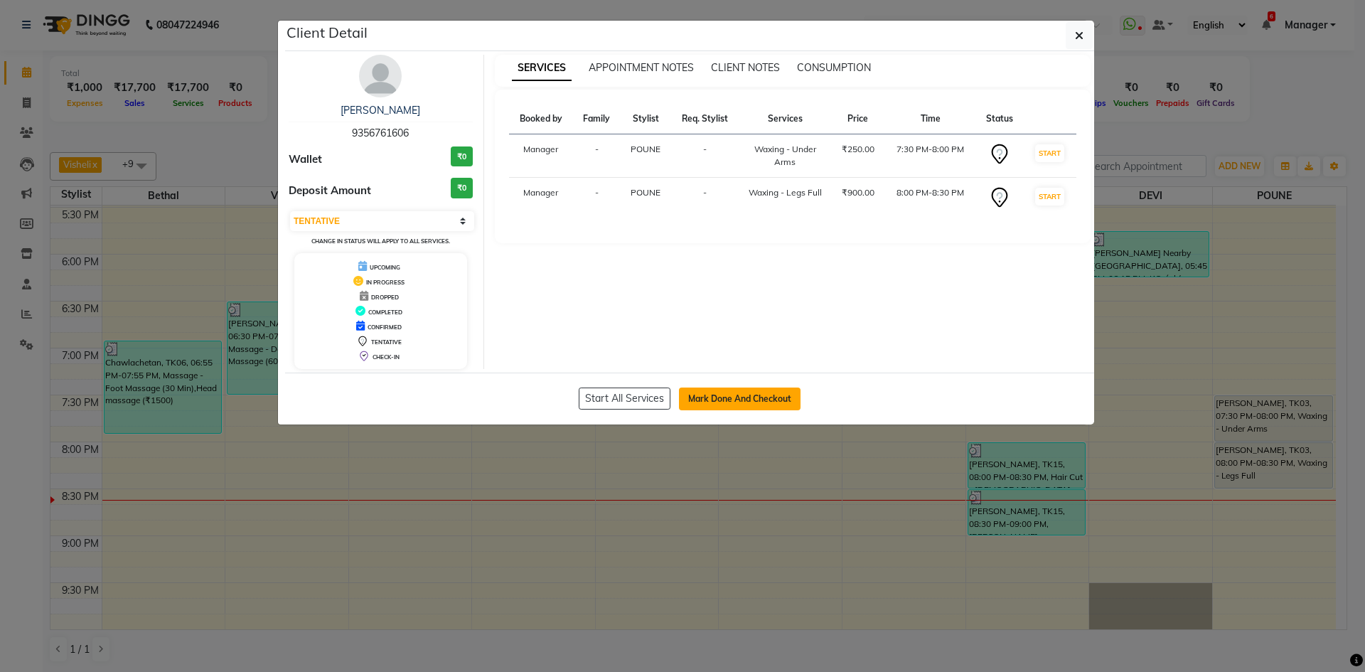
click at [722, 399] on button "Mark Done And Checkout" at bounding box center [740, 399] width 122 height 23
select select "service"
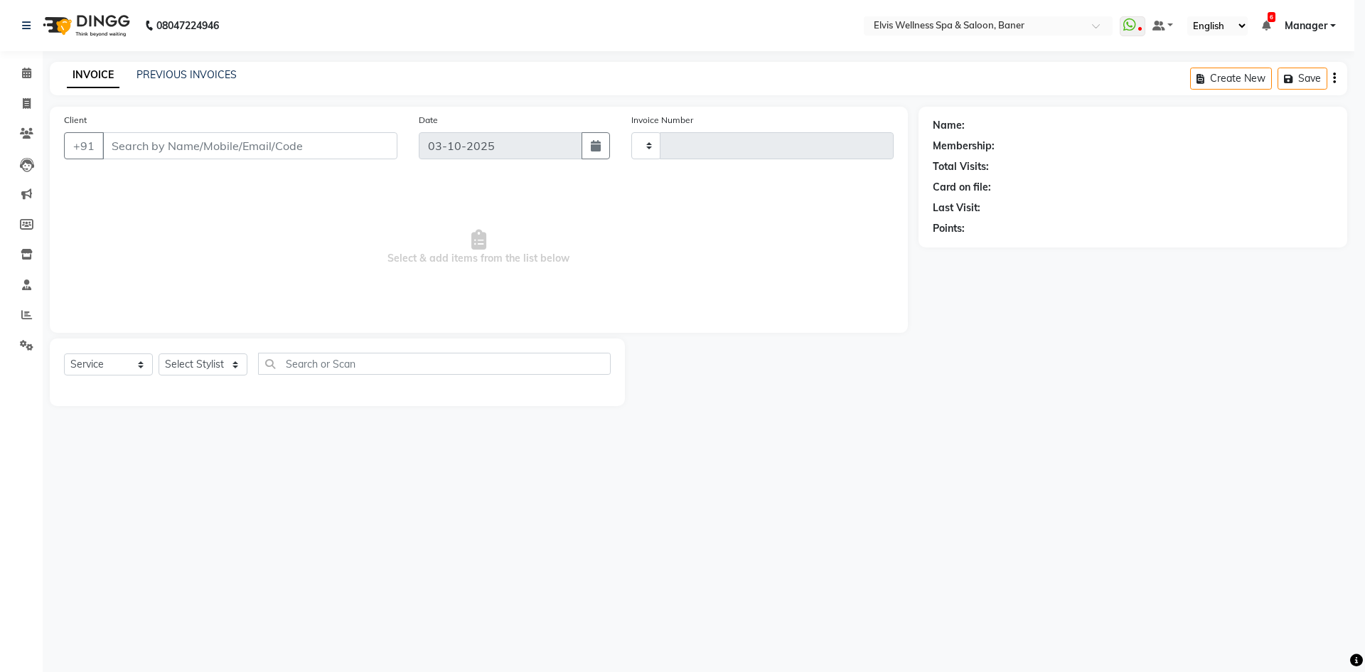
type input "1764"
select select "5735"
type input "9356761606"
select select "90596"
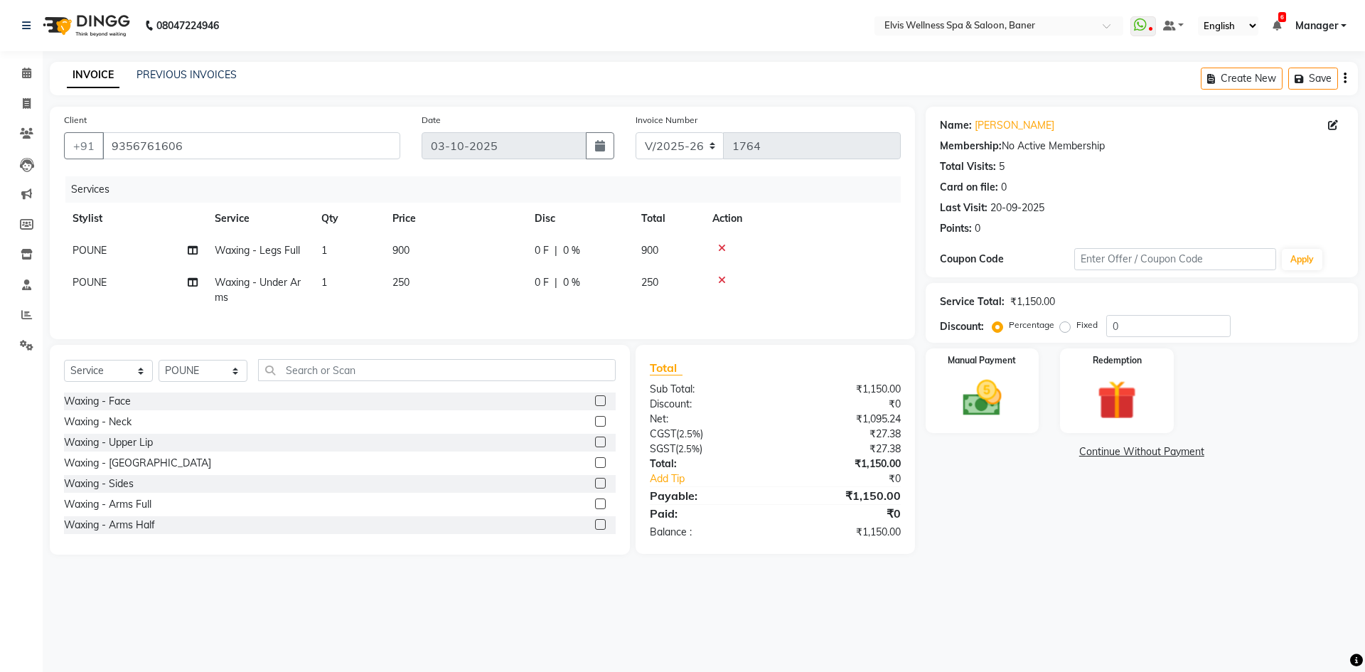
click at [718, 277] on div at bounding box center [803, 280] width 180 height 10
click at [725, 277] on icon at bounding box center [722, 280] width 8 height 10
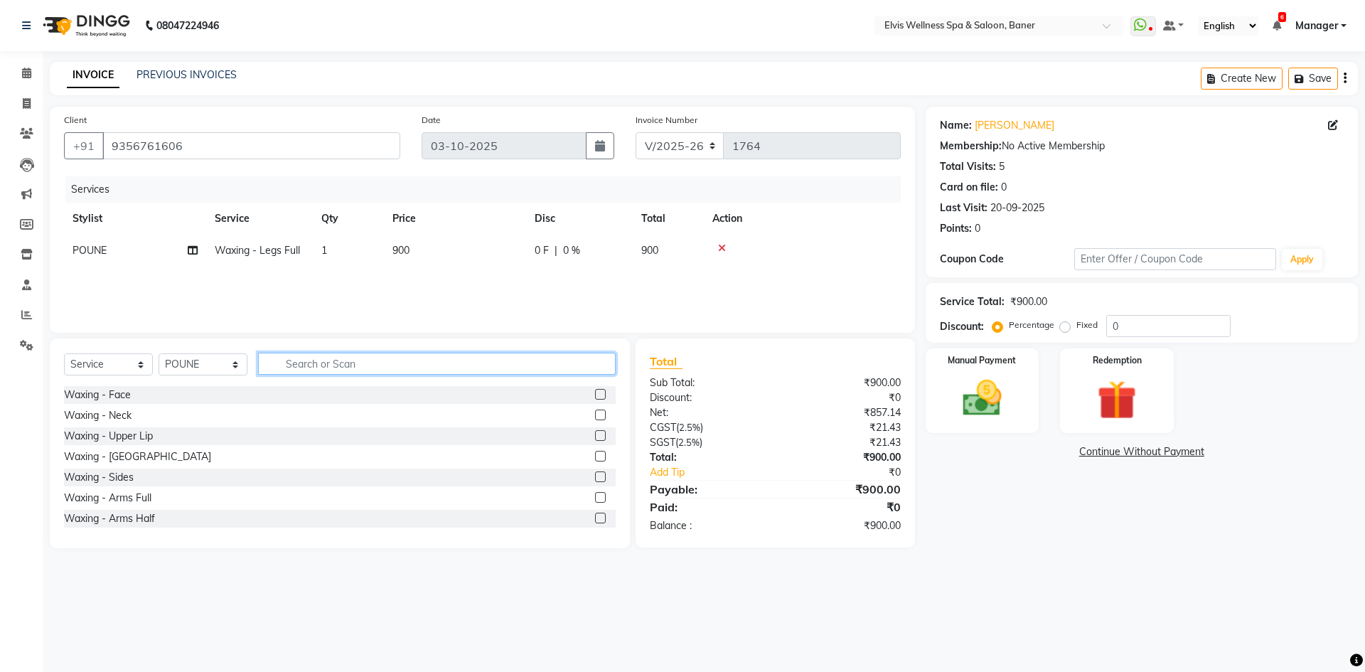
click at [318, 364] on input "text" at bounding box center [437, 364] width 358 height 22
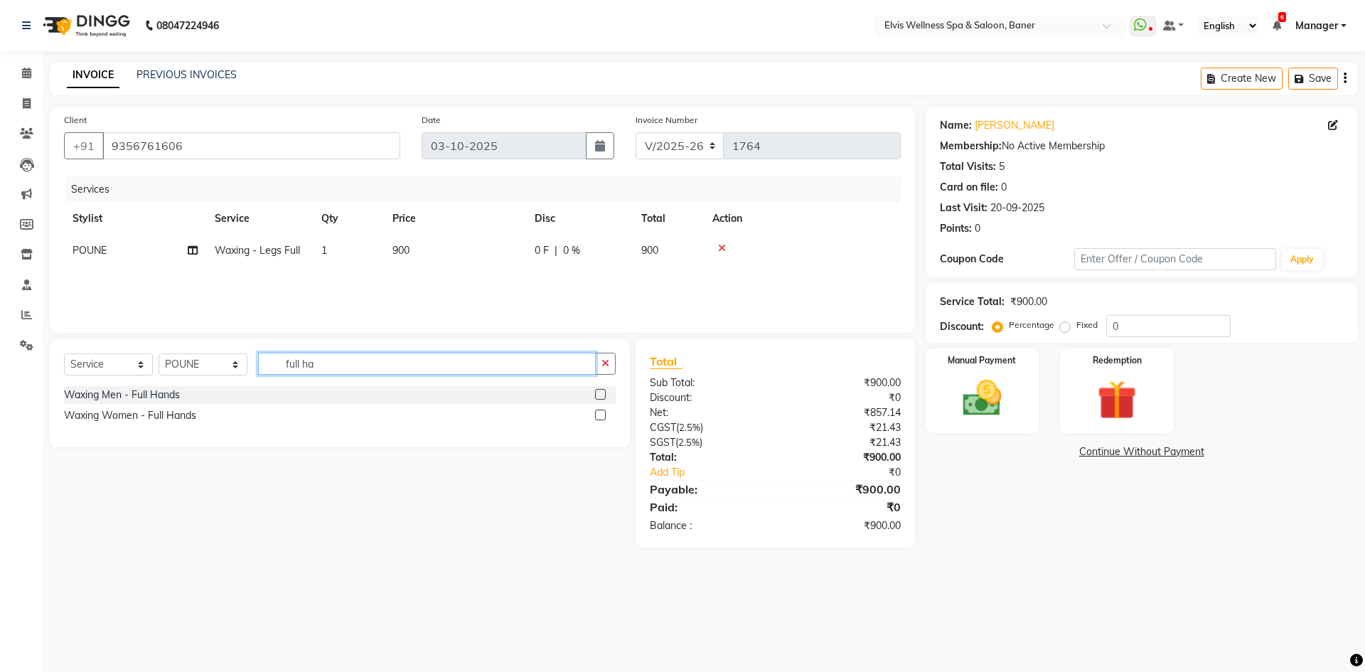
type input "full ha"
click at [599, 415] on label at bounding box center [600, 415] width 11 height 11
click at [599, 415] on input "checkbox" at bounding box center [599, 415] width 9 height 9
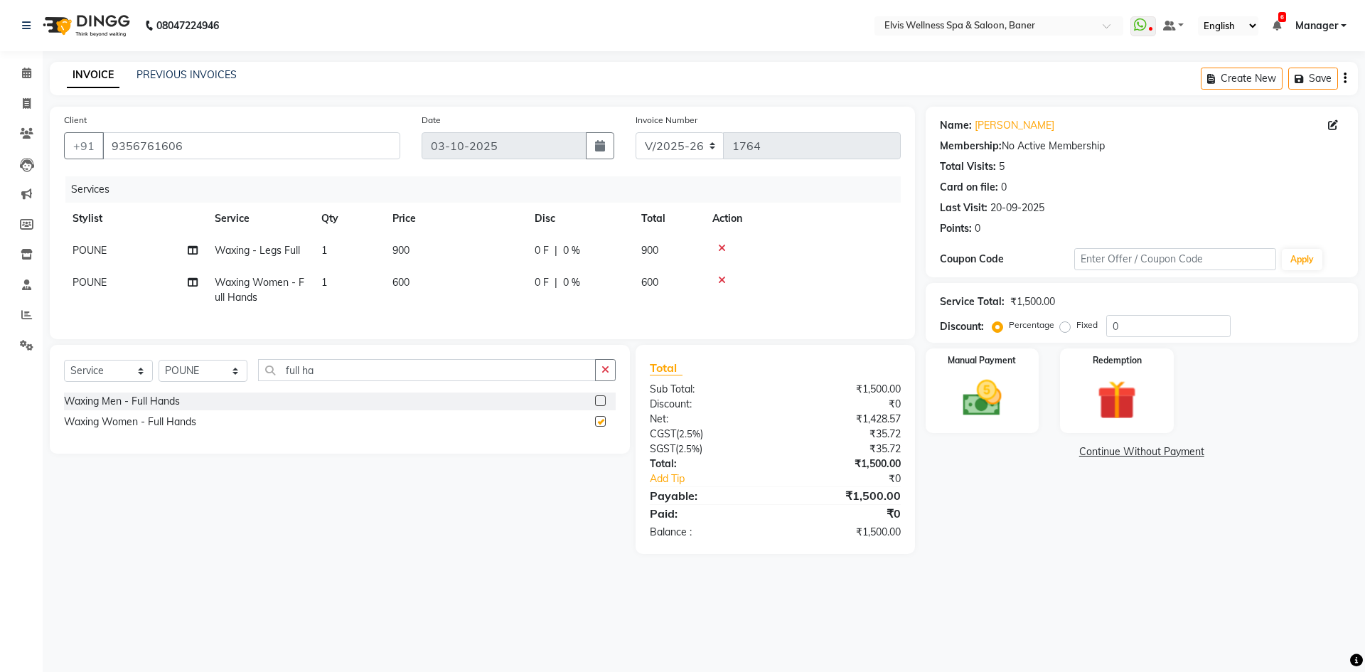
checkbox input "false"
click at [410, 285] on td "600" at bounding box center [455, 290] width 142 height 47
select select "90596"
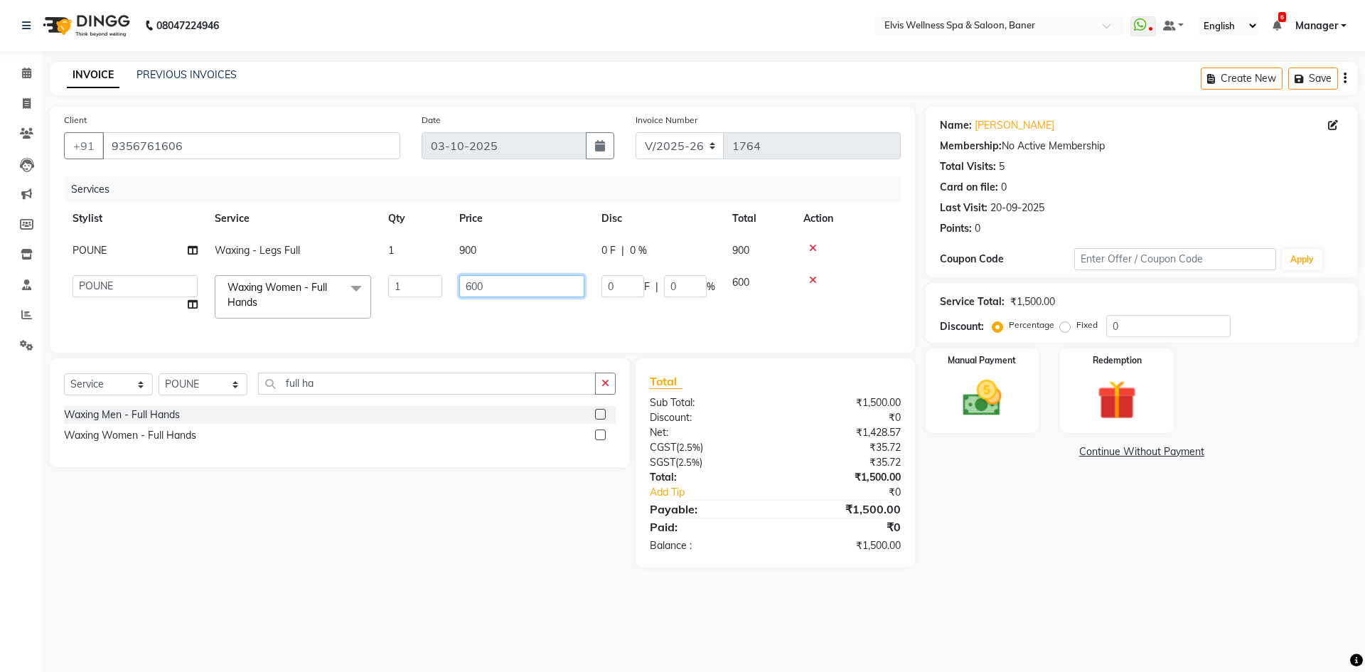
click at [468, 287] on input "600" at bounding box center [521, 286] width 125 height 22
click at [469, 289] on input "600" at bounding box center [521, 286] width 125 height 22
click at [468, 287] on input "600" at bounding box center [521, 286] width 125 height 22
click at [472, 287] on input "600" at bounding box center [521, 286] width 125 height 22
type input "700"
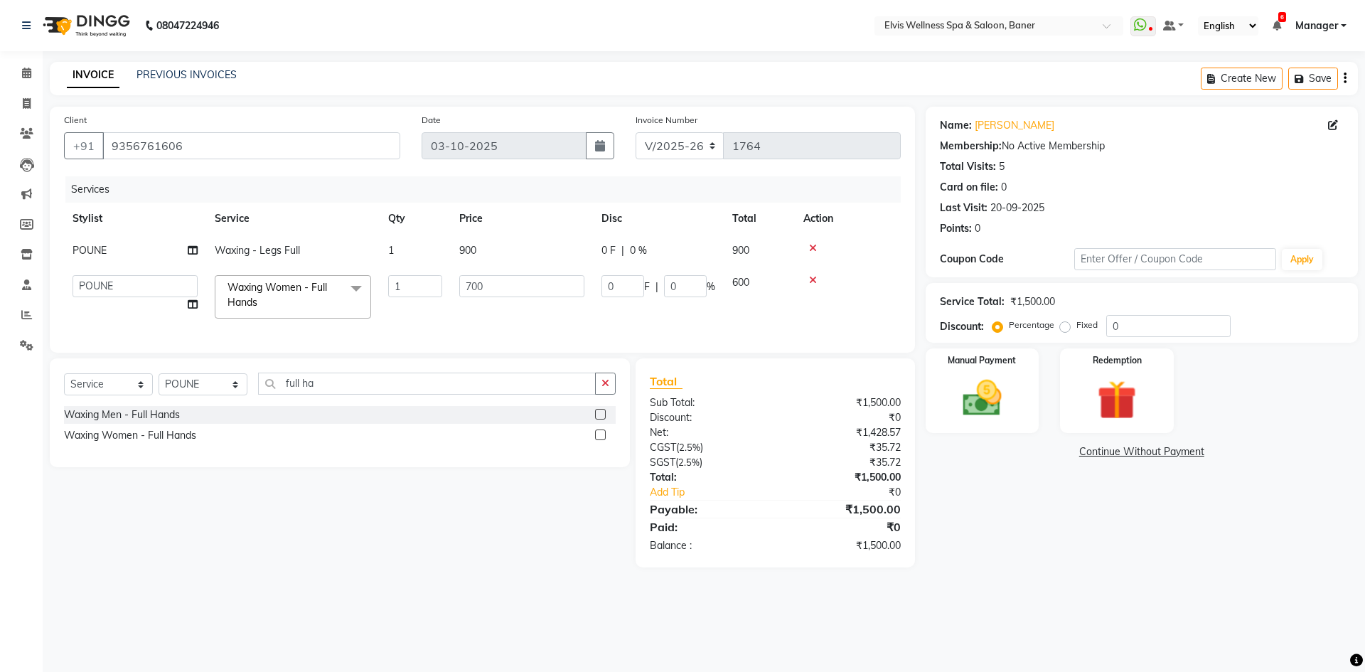
drag, startPoint x: 949, startPoint y: 491, endPoint x: 957, endPoint y: 484, distance: 10.6
click at [950, 491] on div "Name: [PERSON_NAME] Membership: No Active Membership Total Visits: 5 Card on fi…" at bounding box center [1147, 337] width 443 height 461
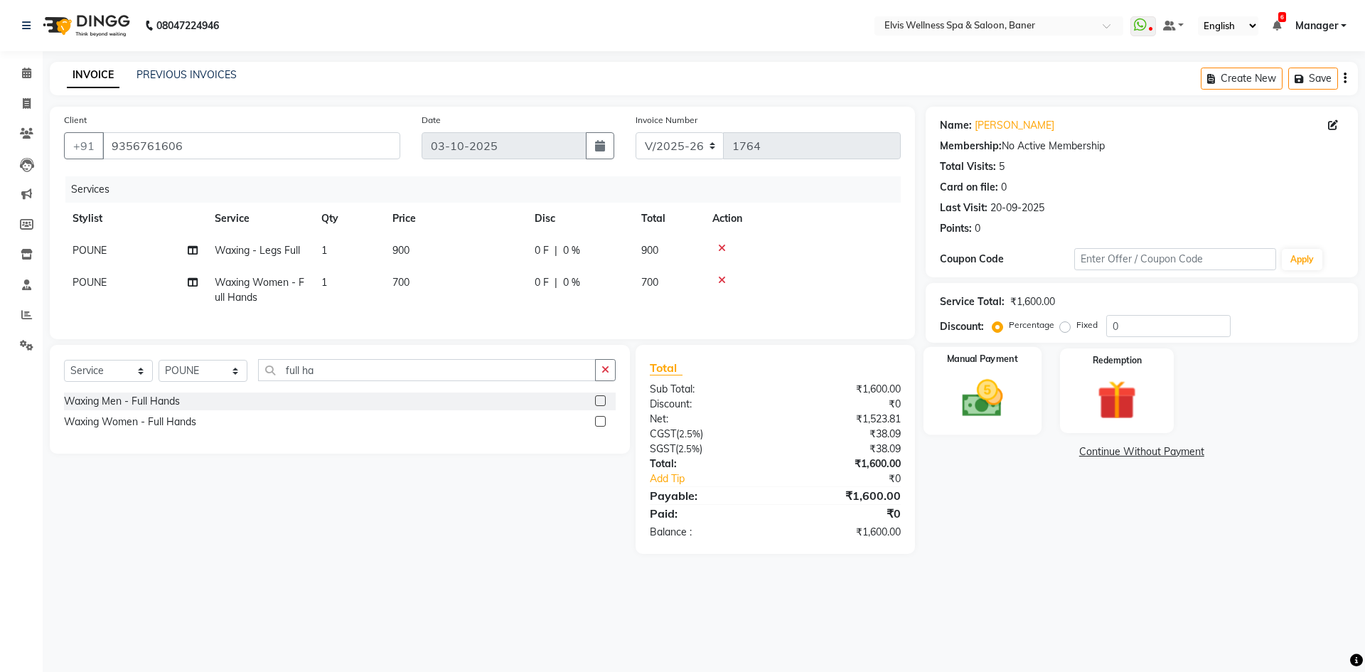
click at [968, 410] on img at bounding box center [982, 398] width 66 height 47
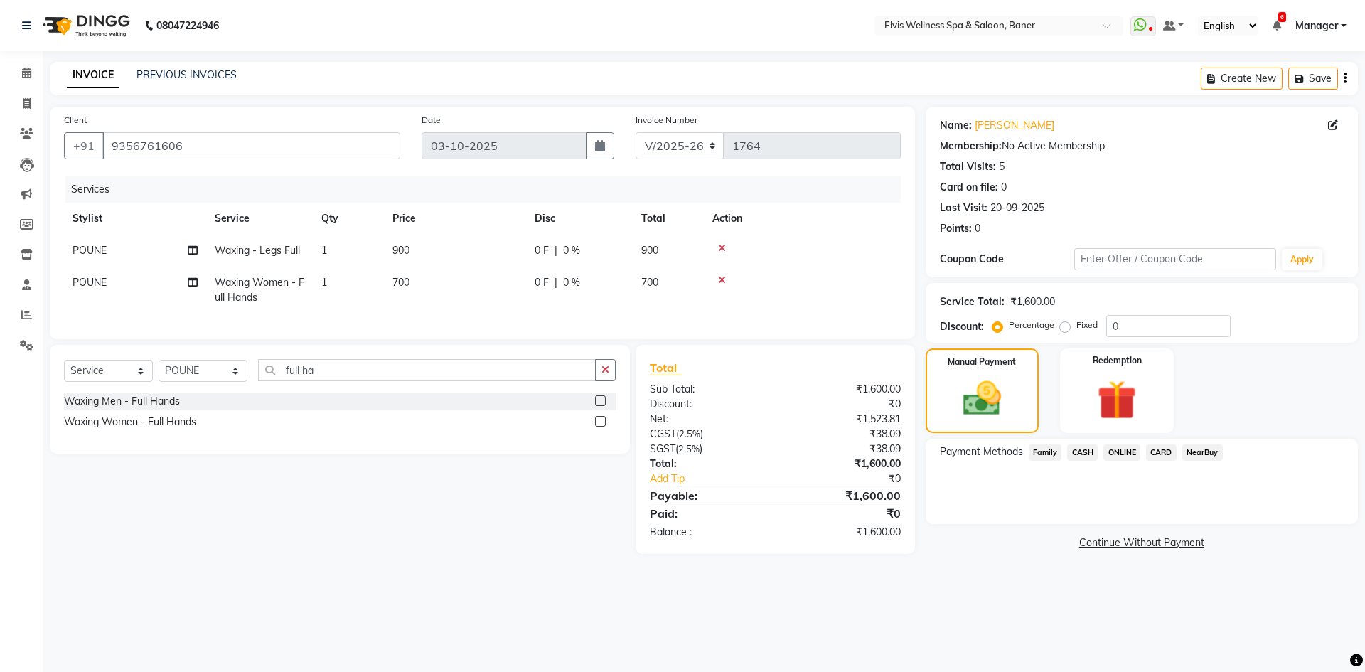
click at [1124, 452] on span "ONLINE" at bounding box center [1122, 452] width 37 height 16
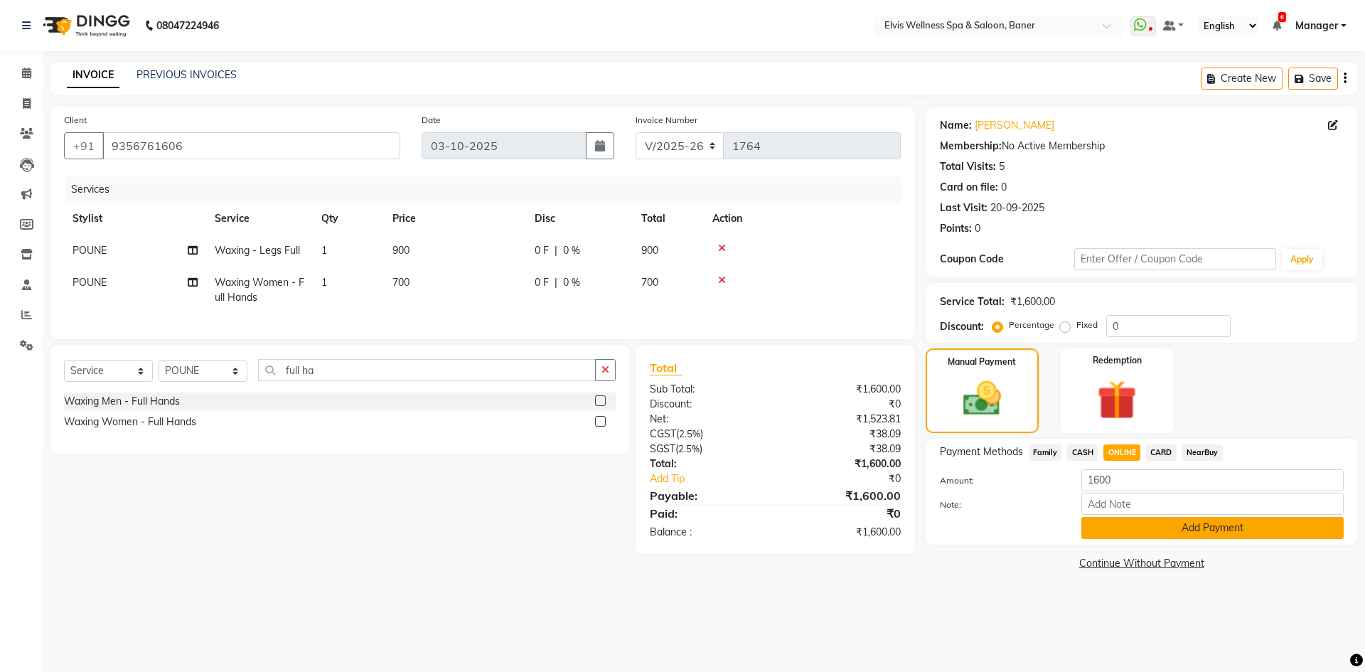
click at [1131, 527] on button "Add Payment" at bounding box center [1213, 528] width 262 height 22
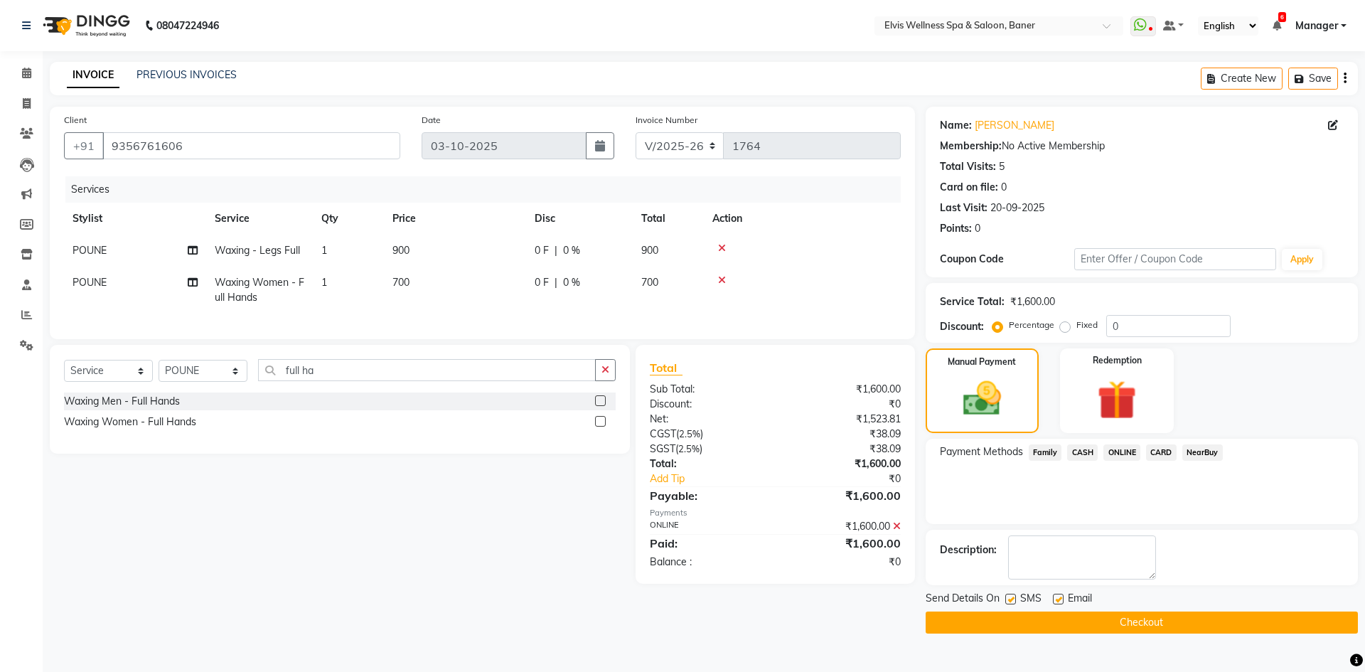
click at [1056, 601] on label at bounding box center [1058, 599] width 11 height 11
click at [1056, 601] on input "checkbox" at bounding box center [1057, 599] width 9 height 9
checkbox input "false"
click at [1010, 598] on label at bounding box center [1011, 599] width 11 height 11
click at [1010, 598] on input "checkbox" at bounding box center [1010, 599] width 9 height 9
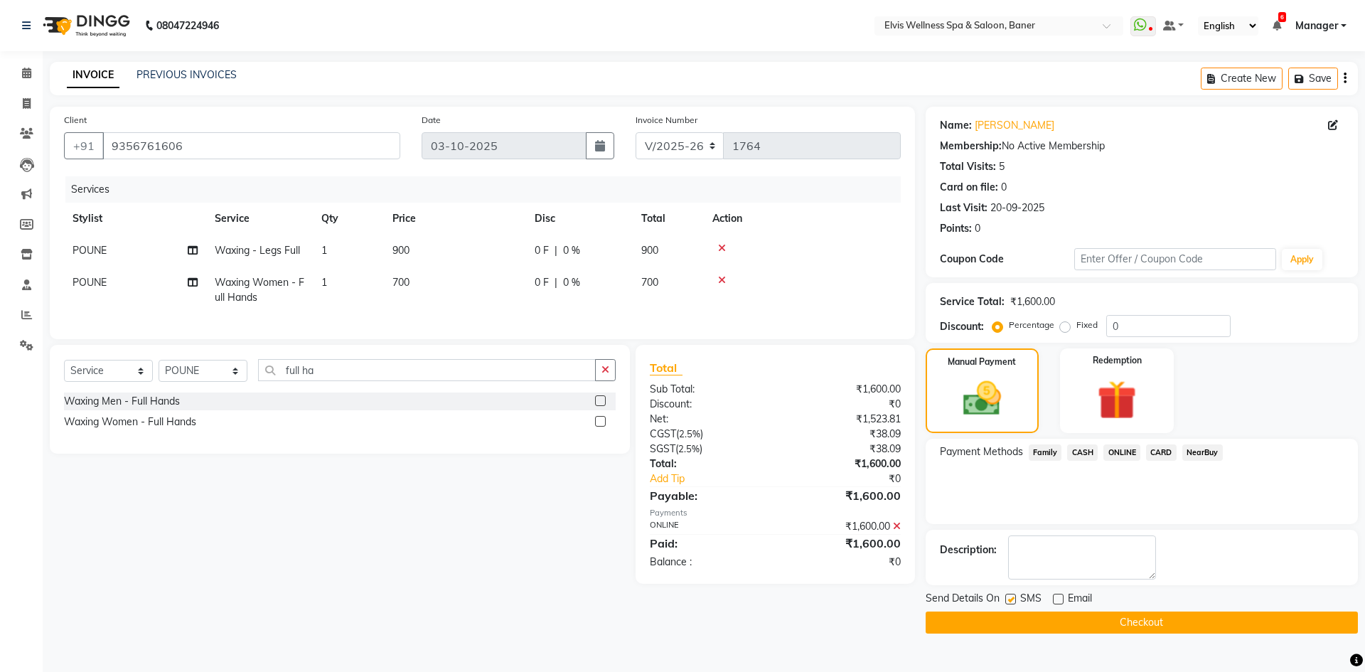
checkbox input "false"
click at [1016, 621] on button "Checkout" at bounding box center [1142, 623] width 432 height 22
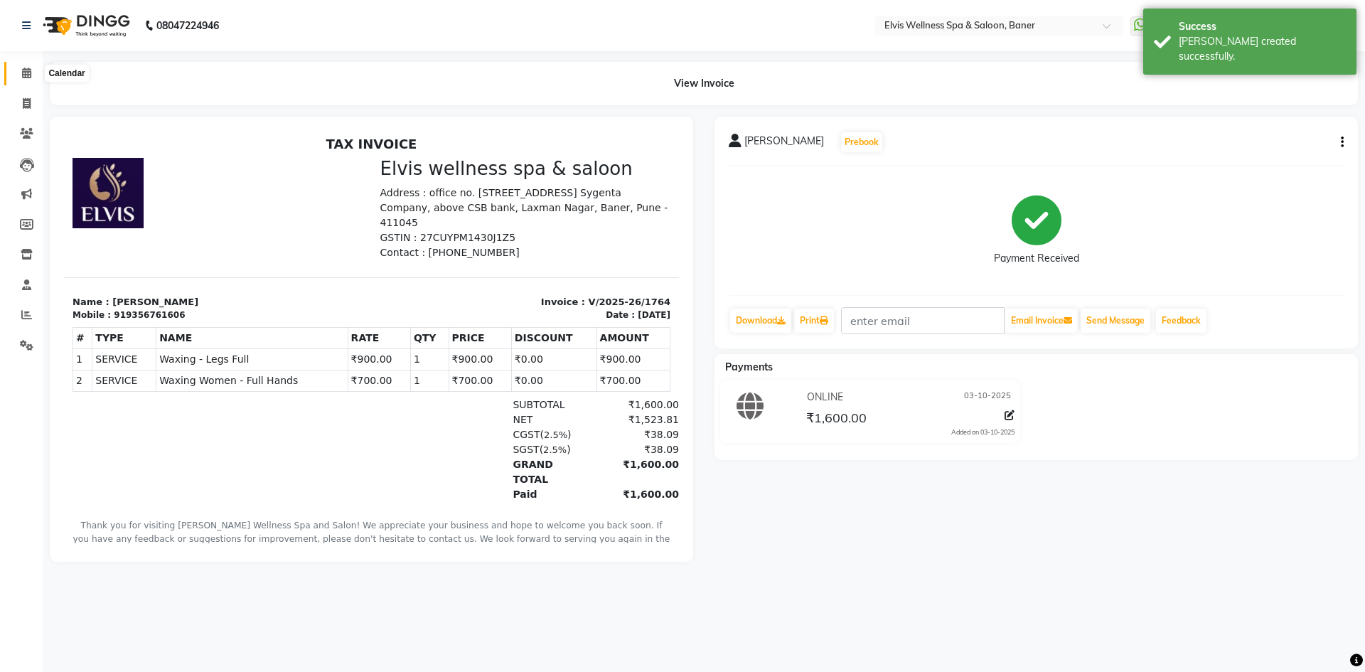
click at [23, 75] on icon at bounding box center [26, 73] width 9 height 11
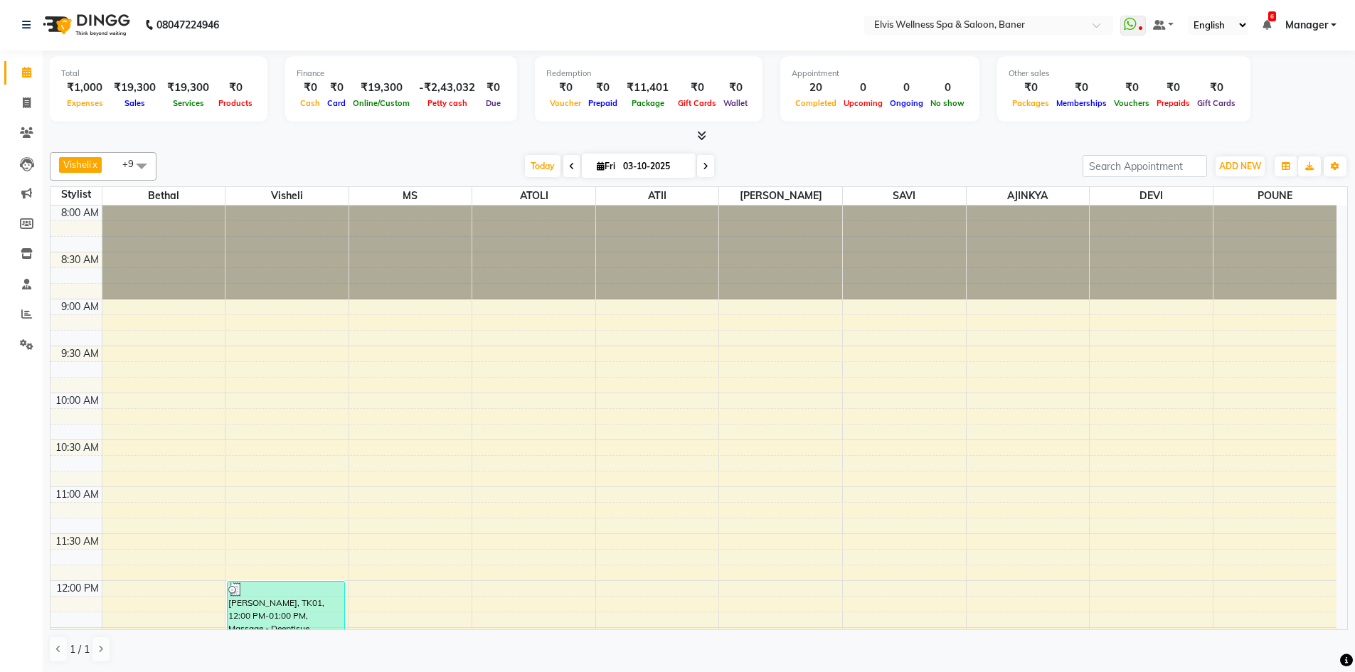
click at [700, 134] on icon at bounding box center [701, 135] width 9 height 11
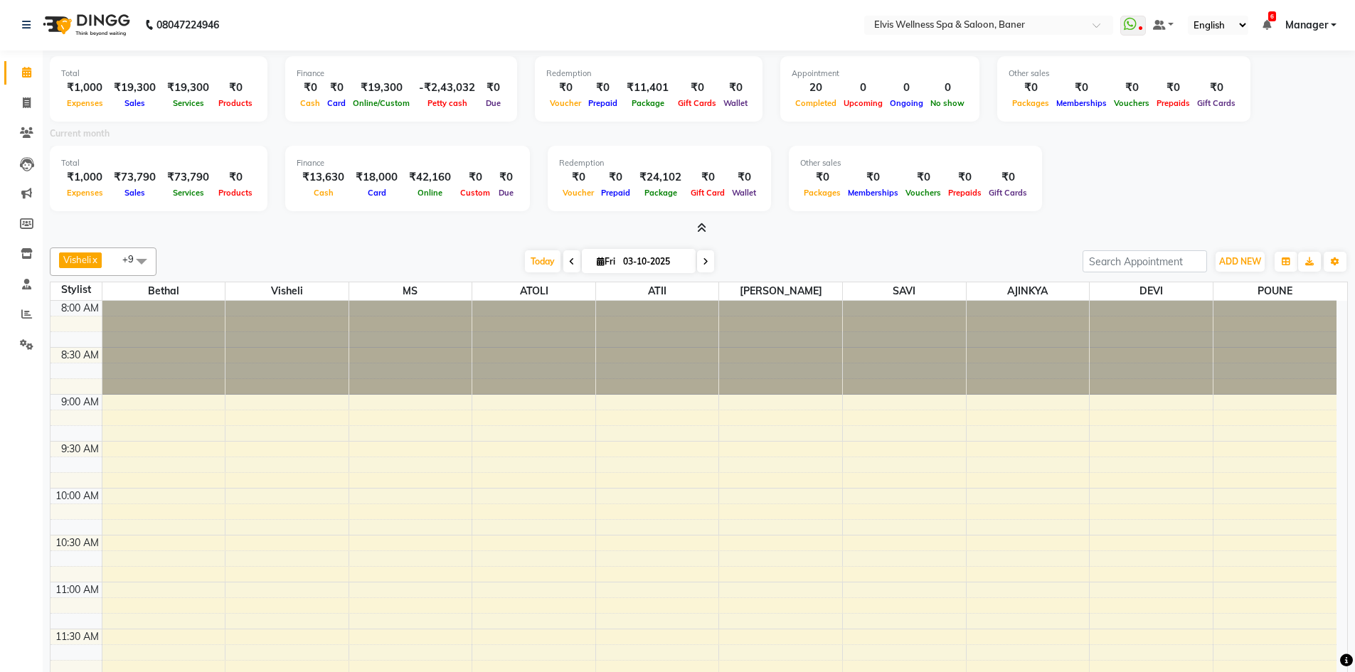
click at [705, 225] on icon at bounding box center [701, 228] width 9 height 11
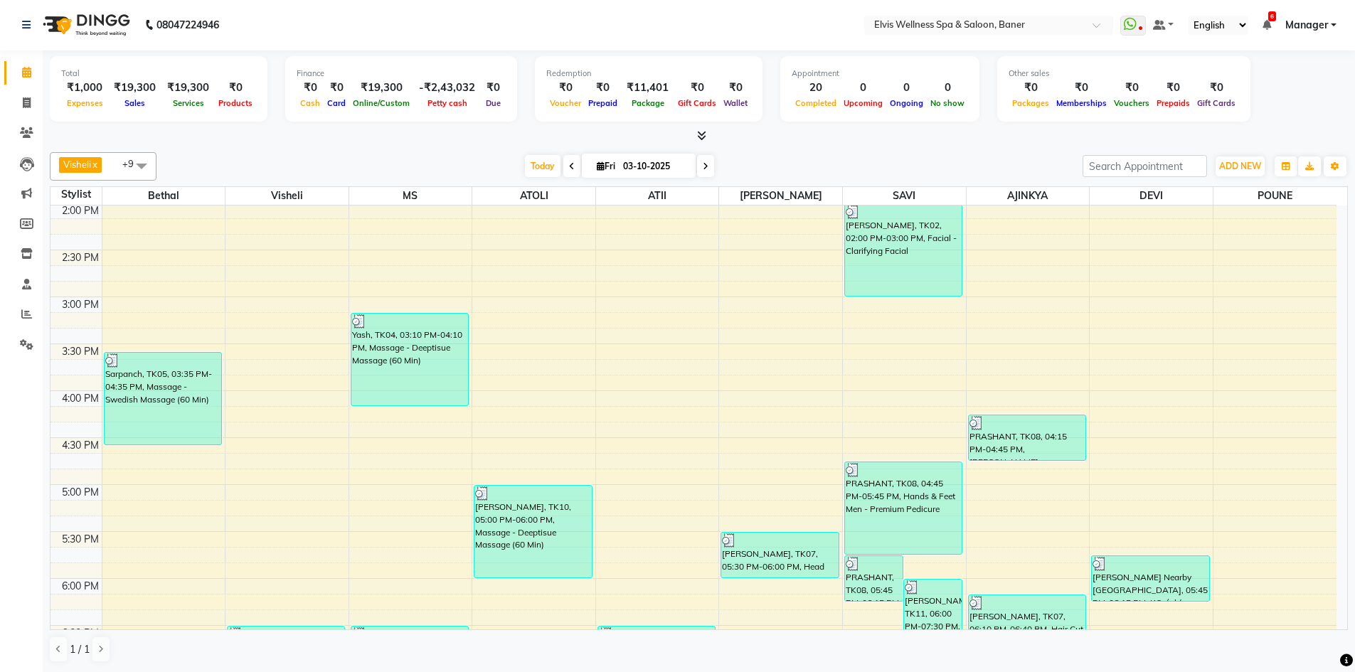
scroll to position [711, 0]
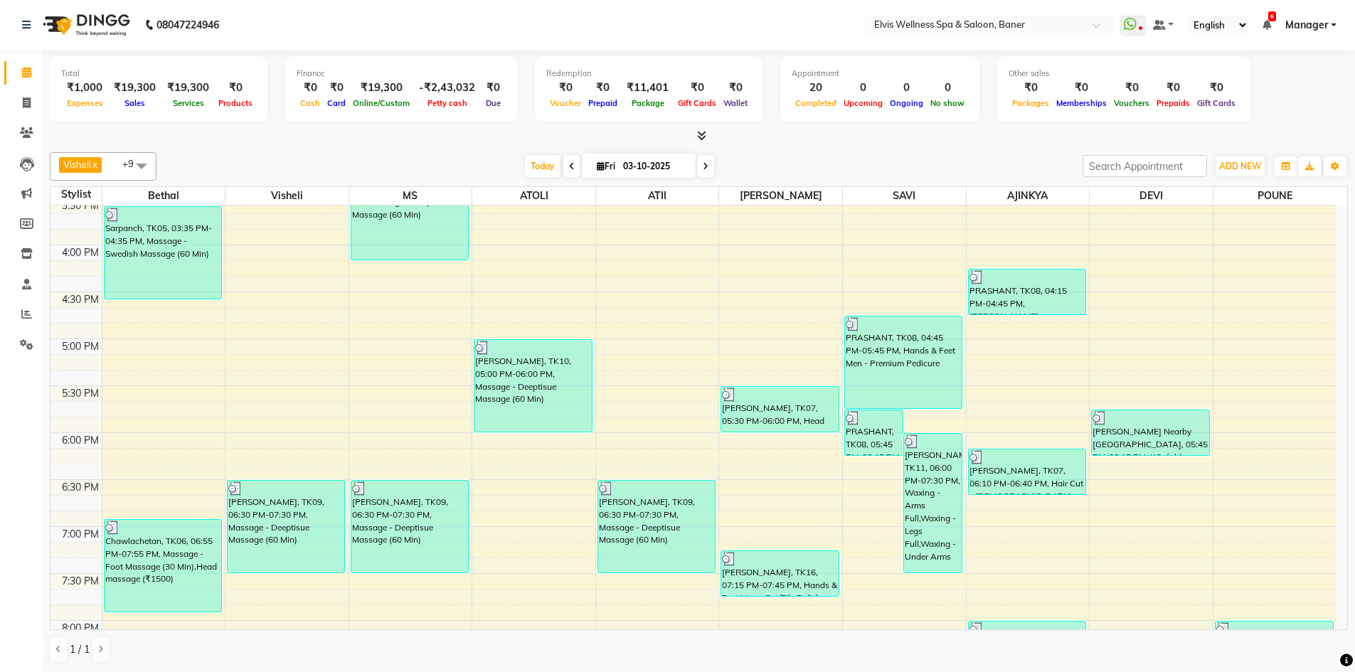
click at [1316, 28] on span "Manager" at bounding box center [1306, 25] width 43 height 15
click at [809, 144] on div "Total ₹1,000 Expenses ₹19,300 Sales ₹19,300 Services ₹0 Products Finance ₹0 Cas…" at bounding box center [699, 361] width 1312 height 622
click at [1292, 20] on span "Manager" at bounding box center [1306, 25] width 43 height 15
click at [856, 159] on div "[DATE] [DATE]" at bounding box center [620, 166] width 912 height 21
click at [699, 134] on icon at bounding box center [701, 135] width 9 height 11
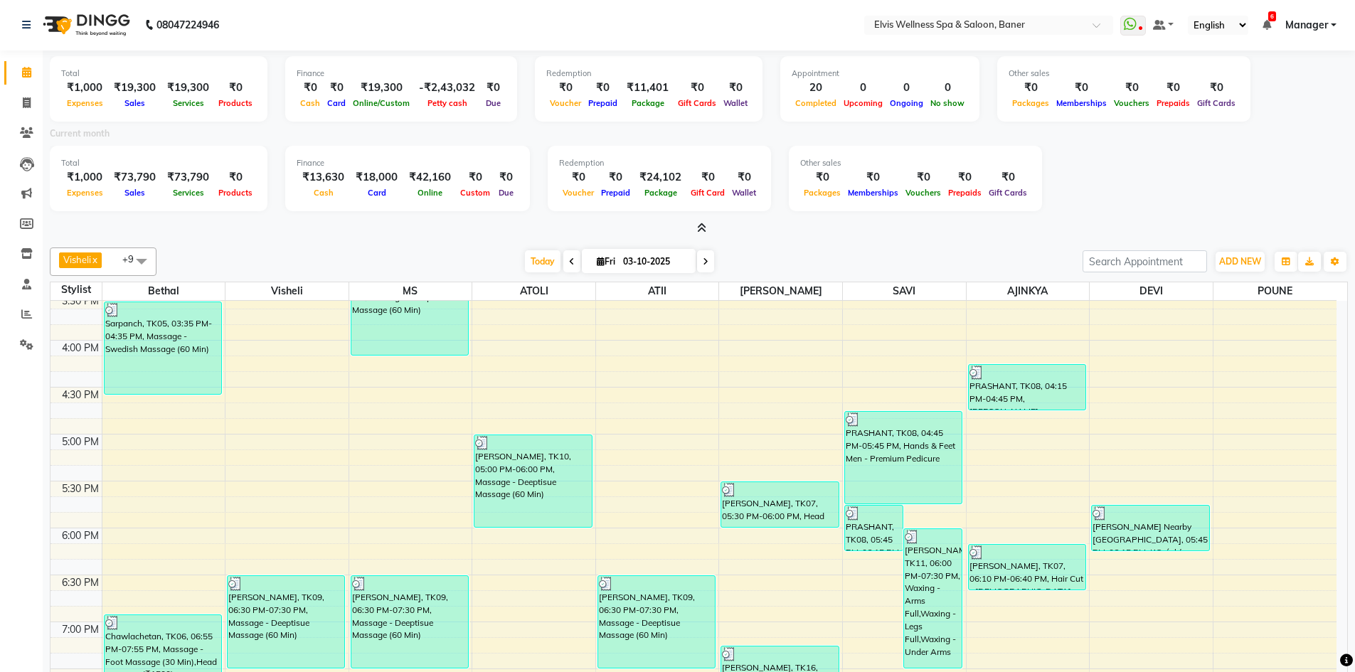
click at [703, 230] on icon at bounding box center [701, 228] width 9 height 11
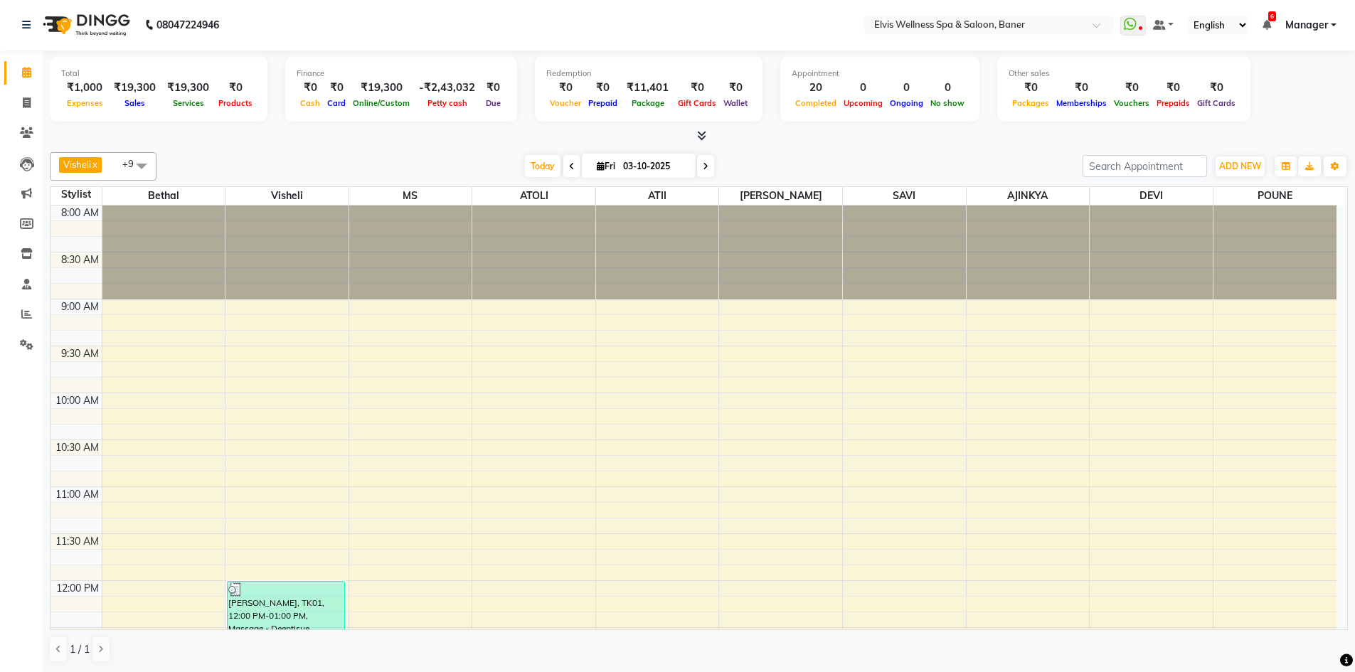
scroll to position [0, 0]
click at [698, 132] on icon at bounding box center [701, 136] width 9 height 11
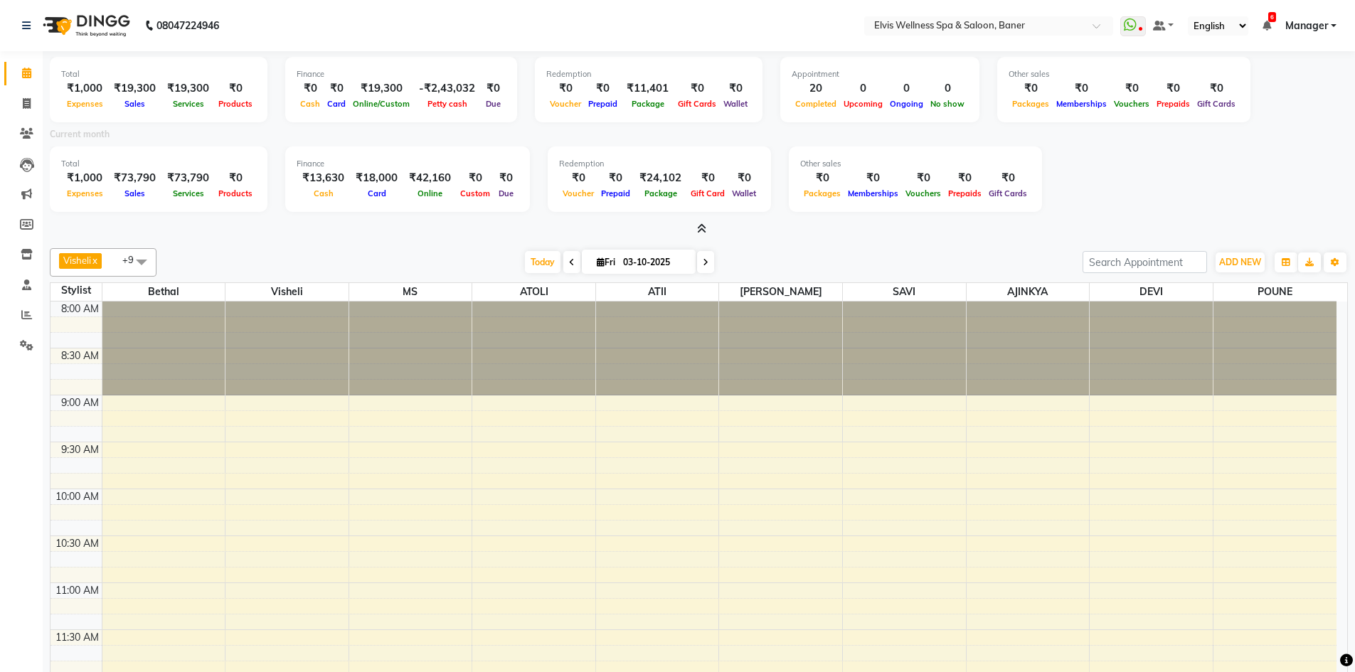
click at [697, 227] on icon at bounding box center [701, 228] width 9 height 11
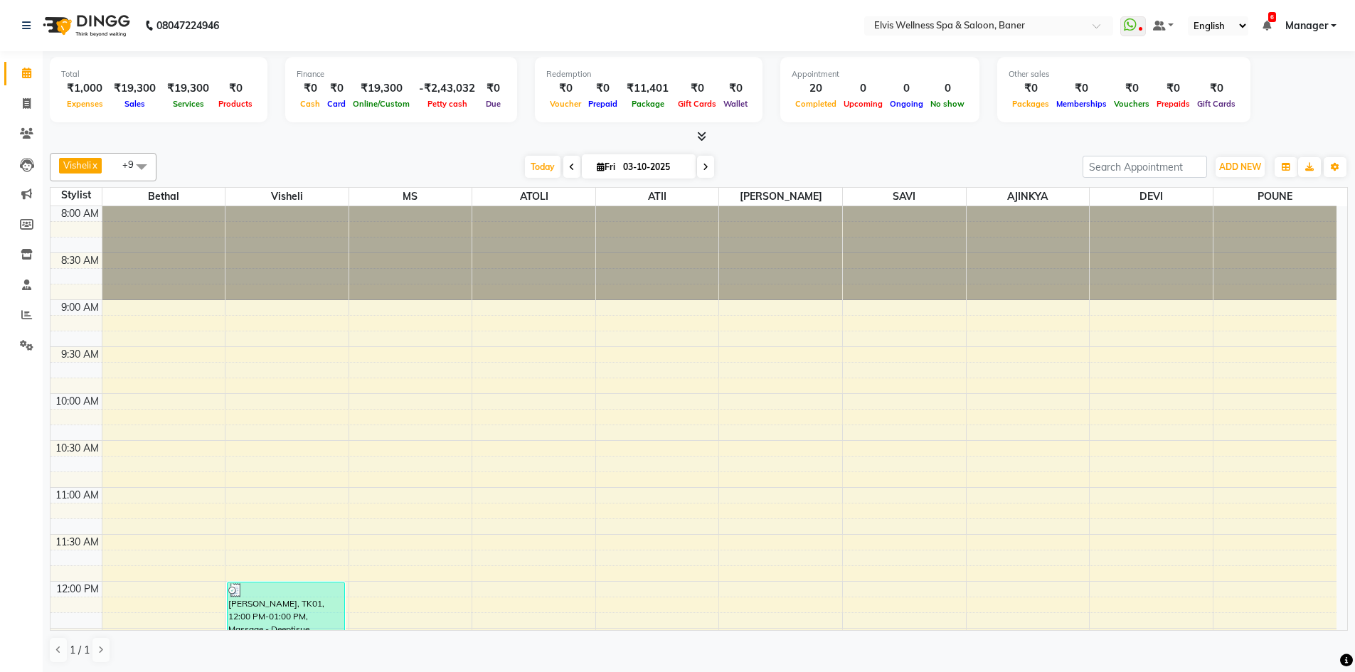
click at [1328, 28] on link "Manager" at bounding box center [1310, 25] width 51 height 15
